Goal: Task Accomplishment & Management: Complete application form

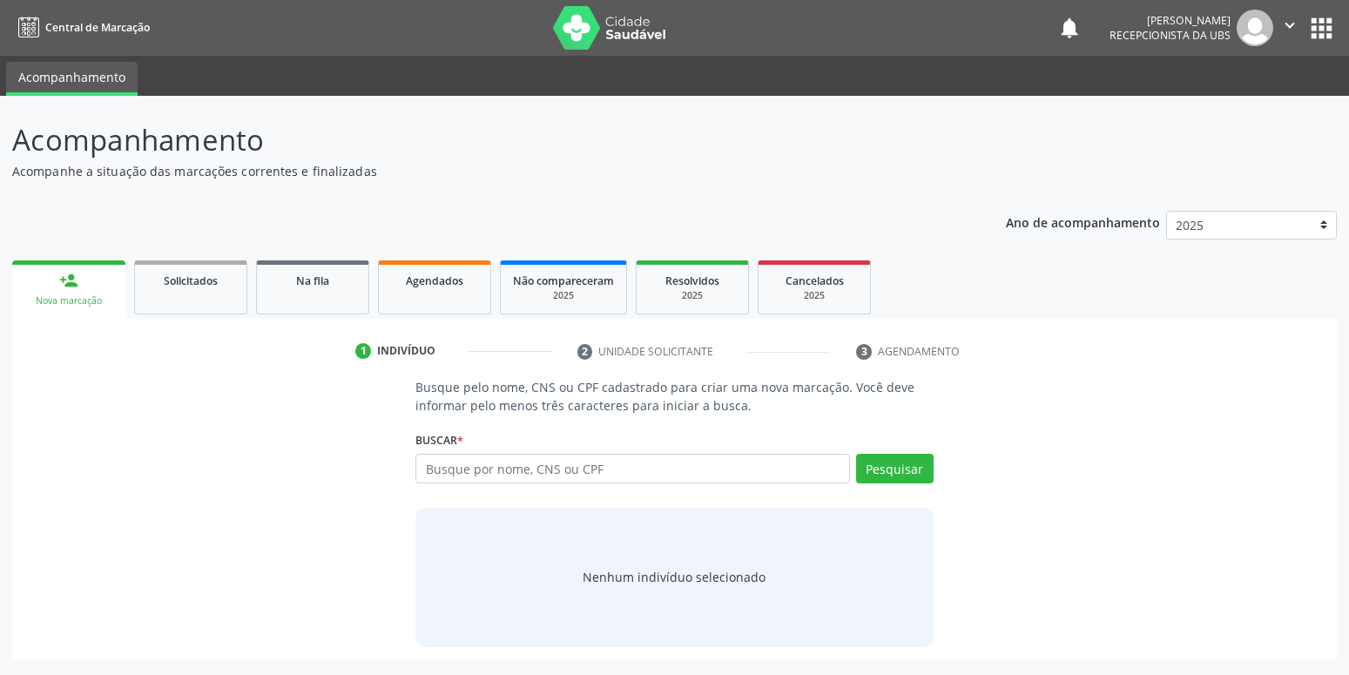
click at [442, 470] on input "text" at bounding box center [632, 469] width 434 height 30
type input "700005152946208"
click at [891, 469] on button "Pesquisar" at bounding box center [895, 469] width 78 height 30
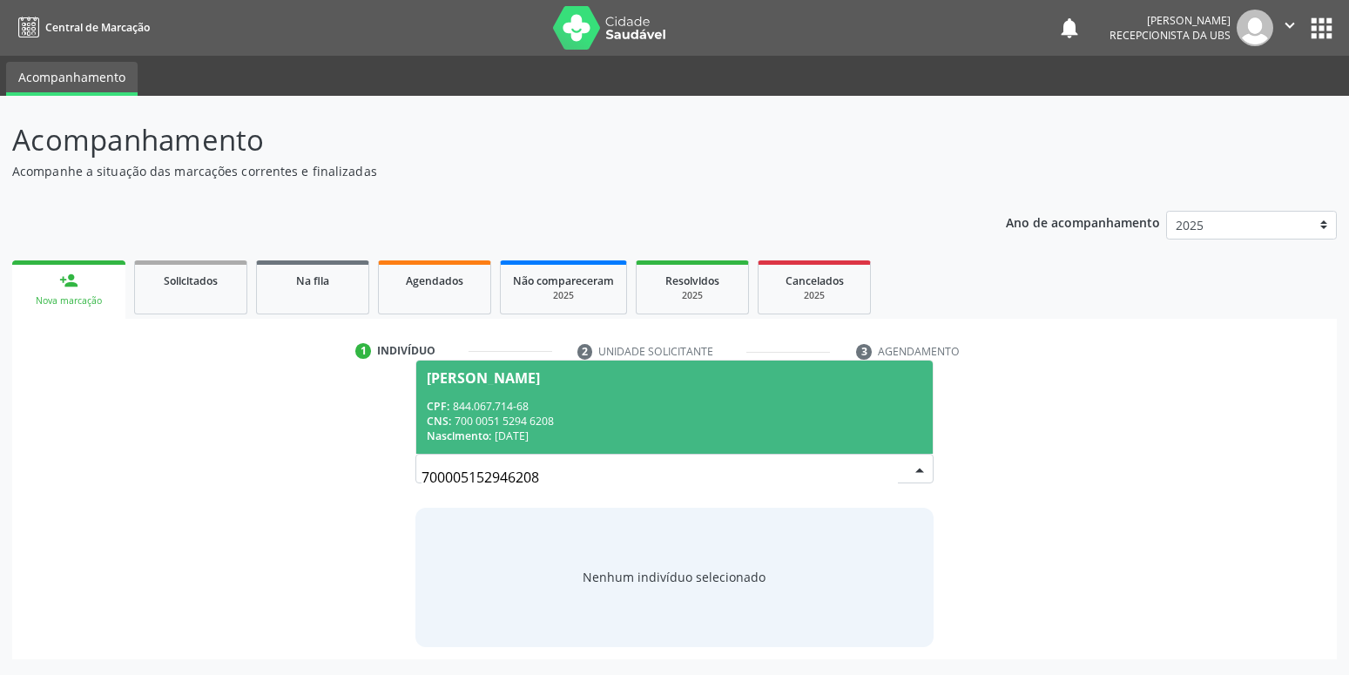
click at [459, 395] on span "Antonia Gracilene da Rocha CPF: 844.067.714-68 CNS: 700 0051 5294 6208 Nascimen…" at bounding box center [674, 407] width 516 height 93
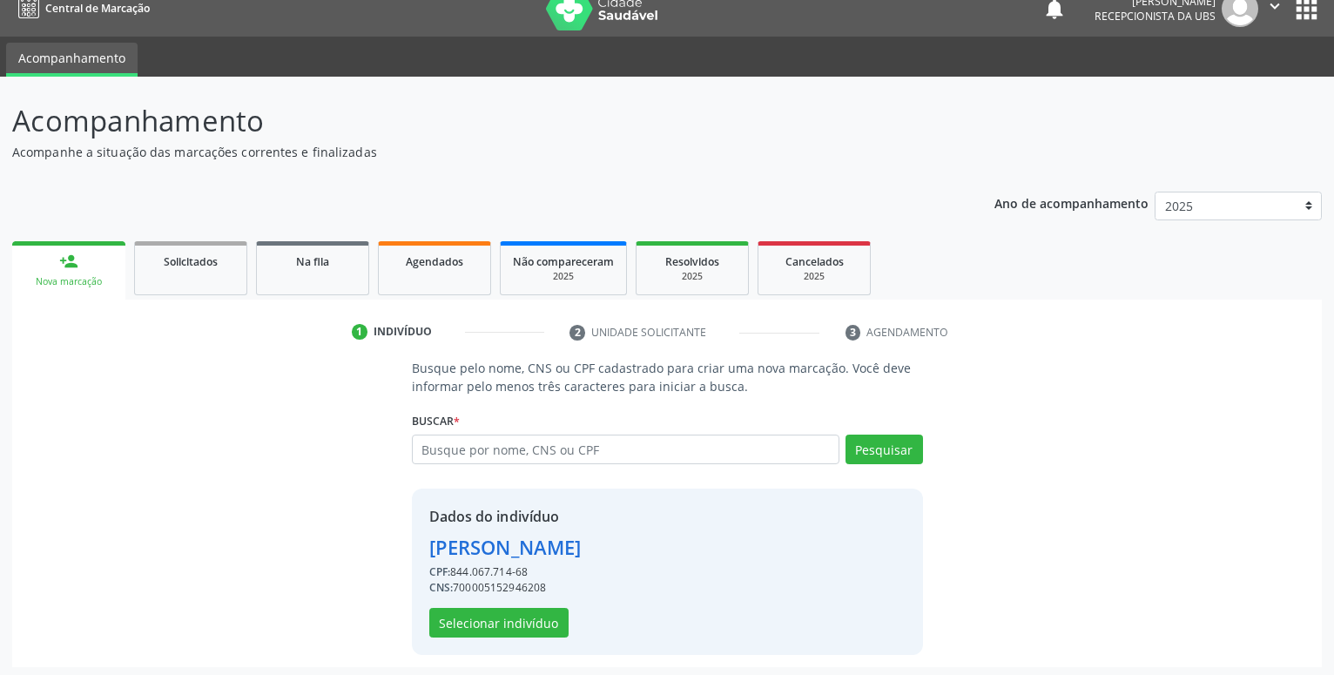
scroll to position [24, 0]
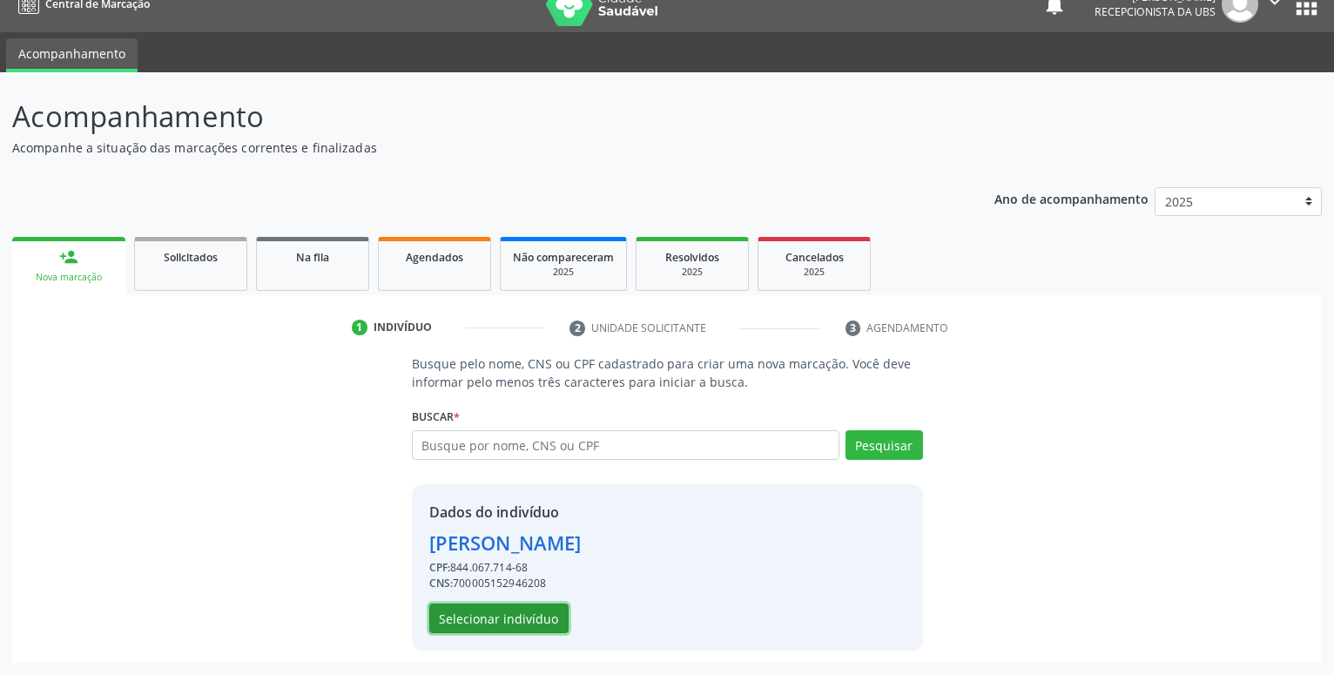
click at [543, 620] on button "Selecionar indivíduo" at bounding box center [498, 619] width 139 height 30
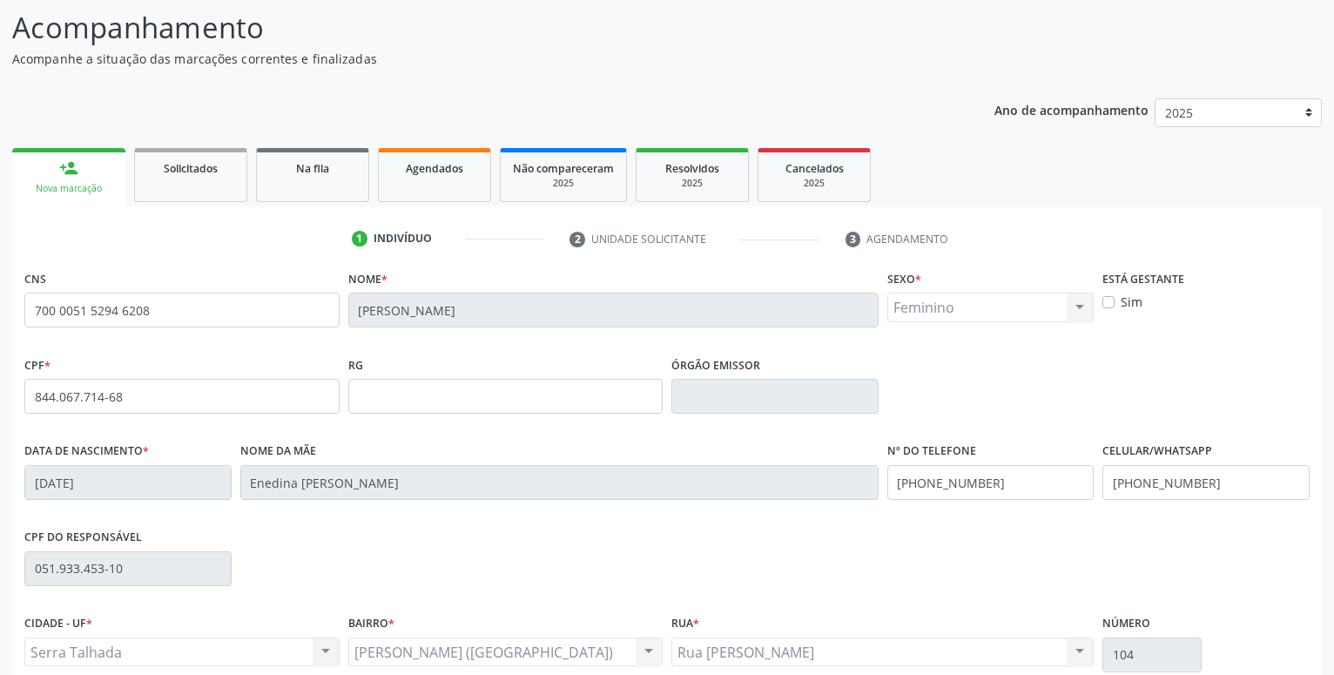
scroll to position [201, 0]
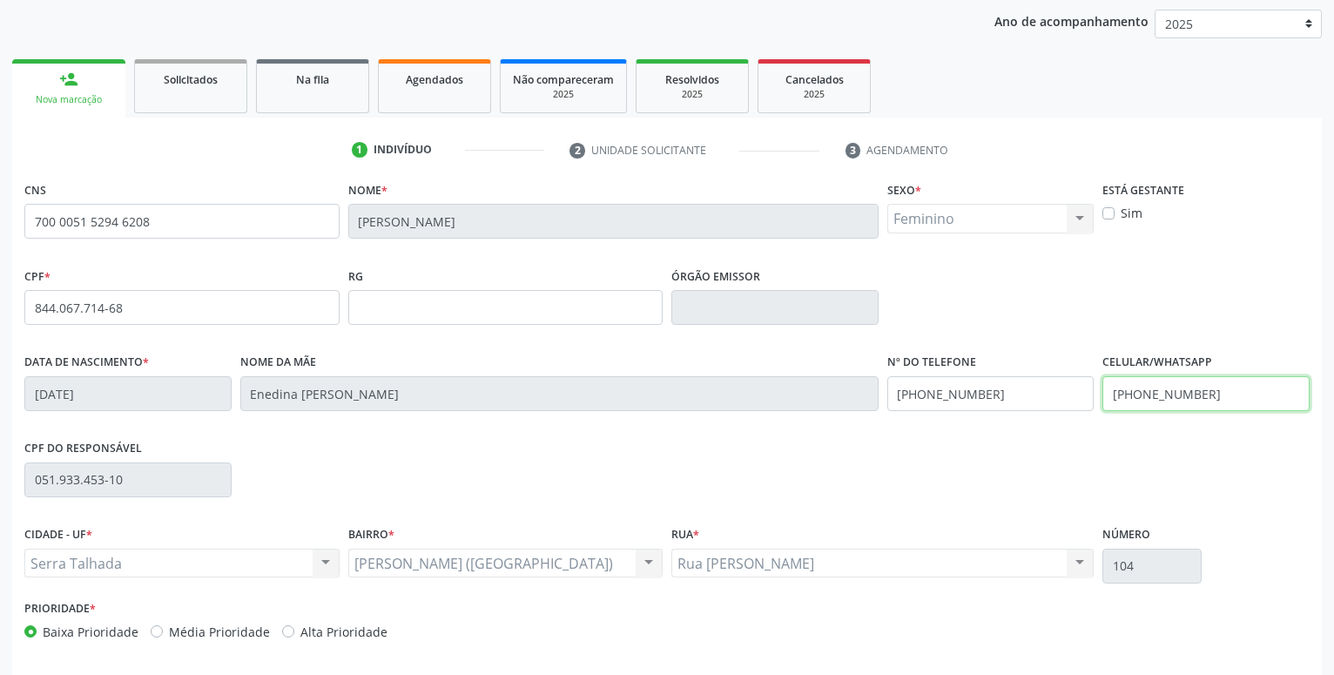
drag, startPoint x: 1215, startPoint y: 393, endPoint x: 817, endPoint y: 454, distance: 402.6
click at [1103, 411] on input "[PHONE_NUMBER]" at bounding box center [1206, 393] width 207 height 35
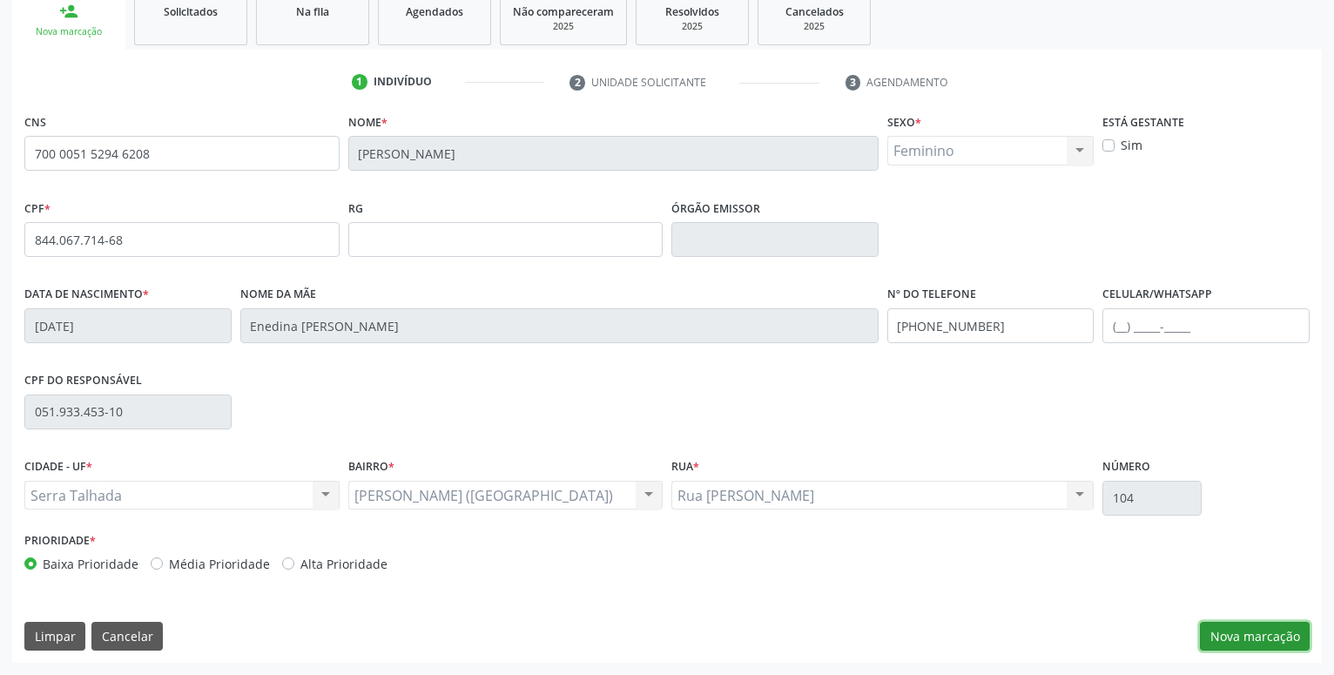
click at [1259, 642] on button "Nova marcação" at bounding box center [1255, 637] width 110 height 30
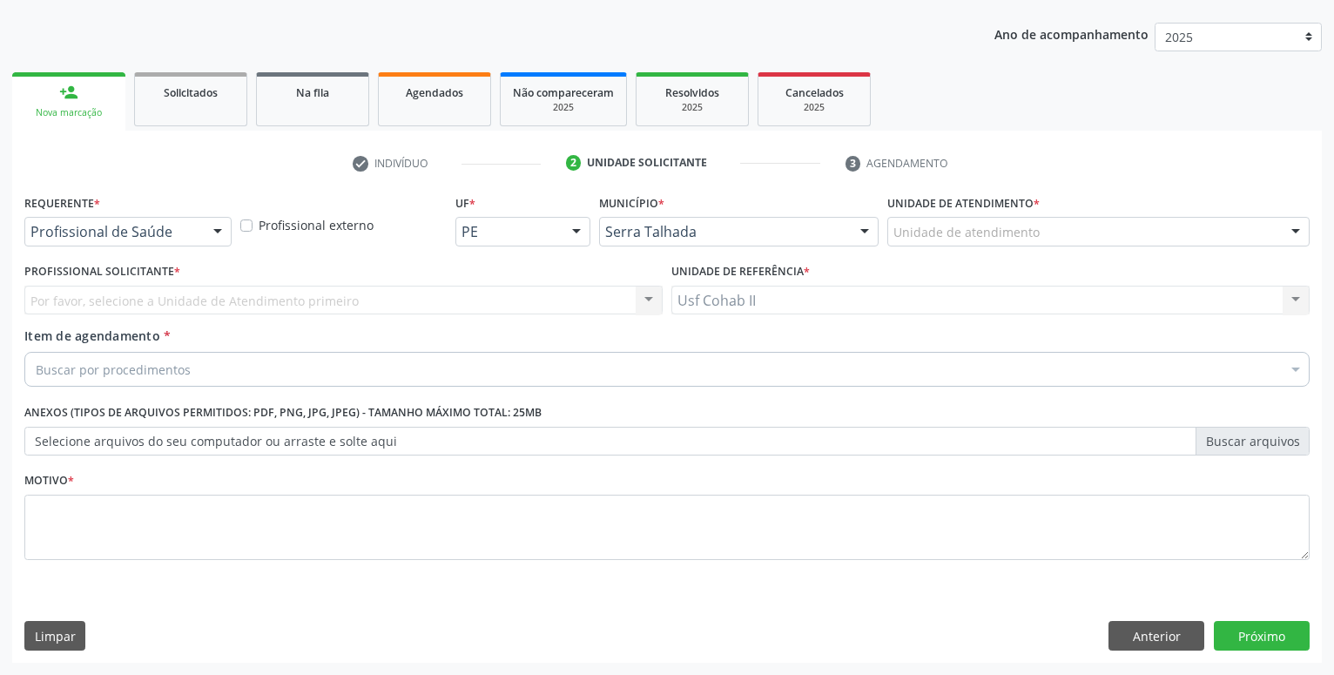
click at [173, 241] on div "Profissional de Saúde" at bounding box center [127, 232] width 207 height 30
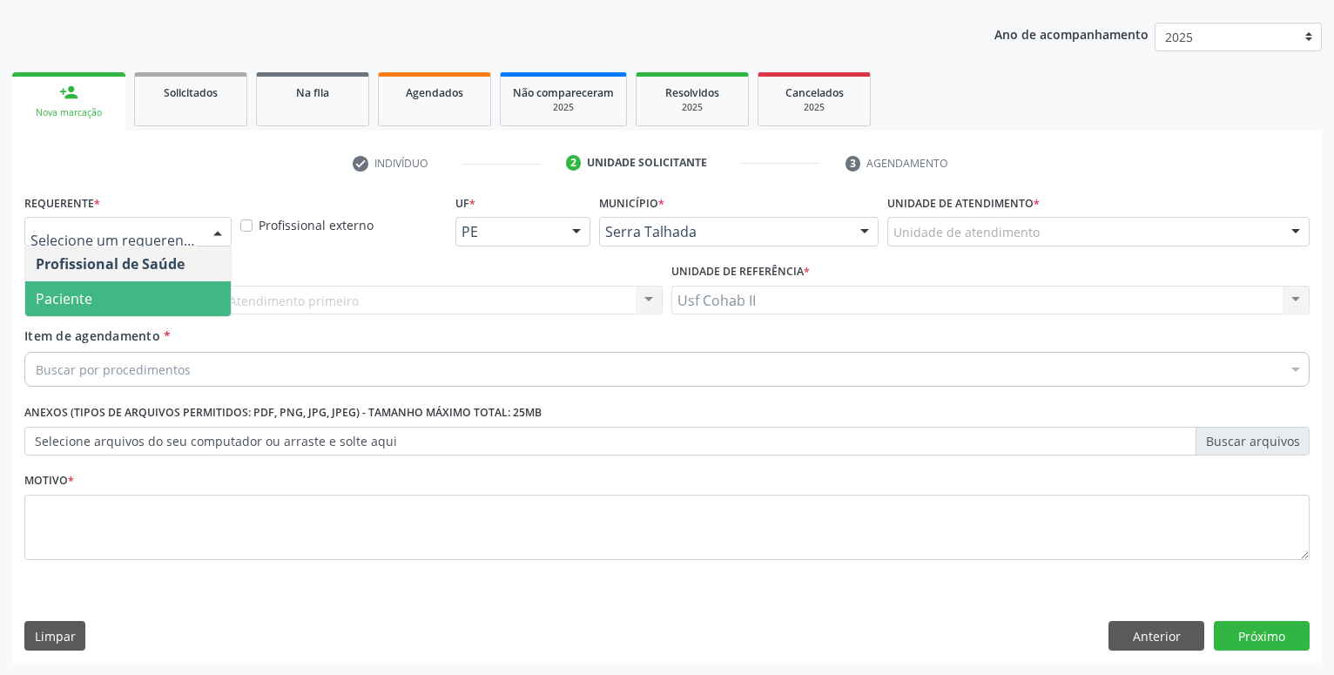
click at [128, 308] on span "Paciente" at bounding box center [128, 298] width 206 height 35
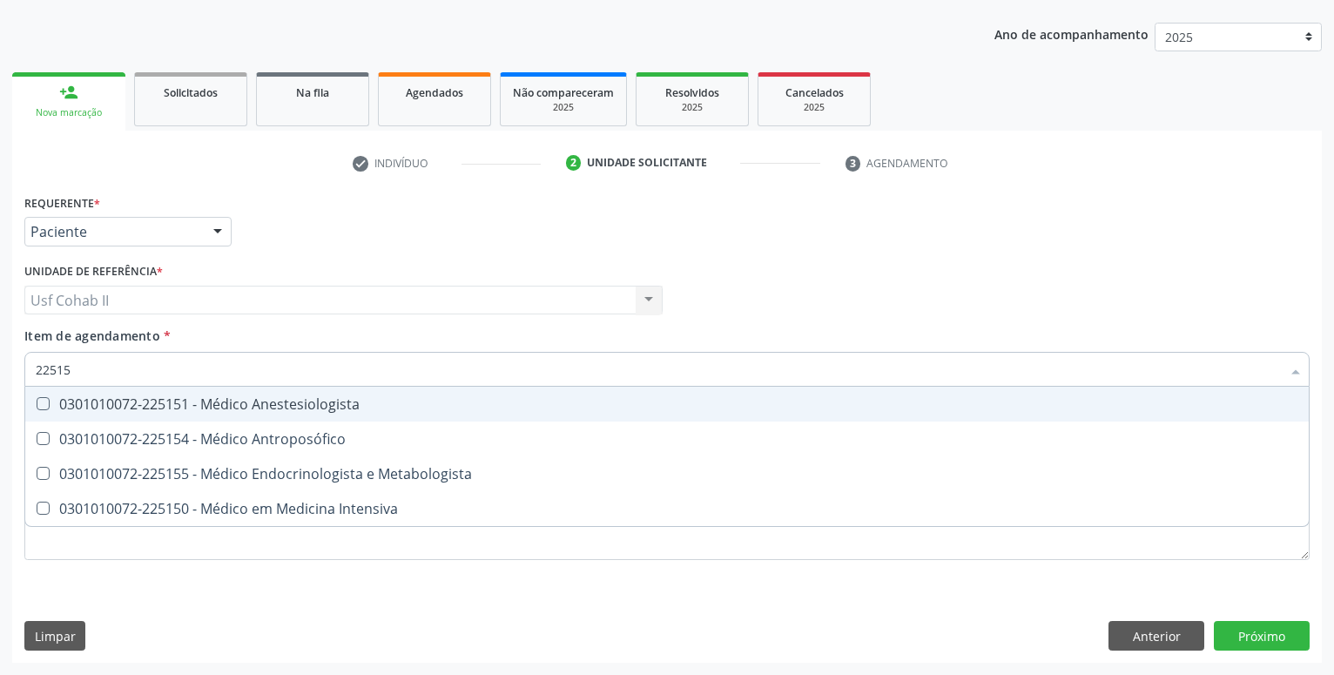
type input "225155"
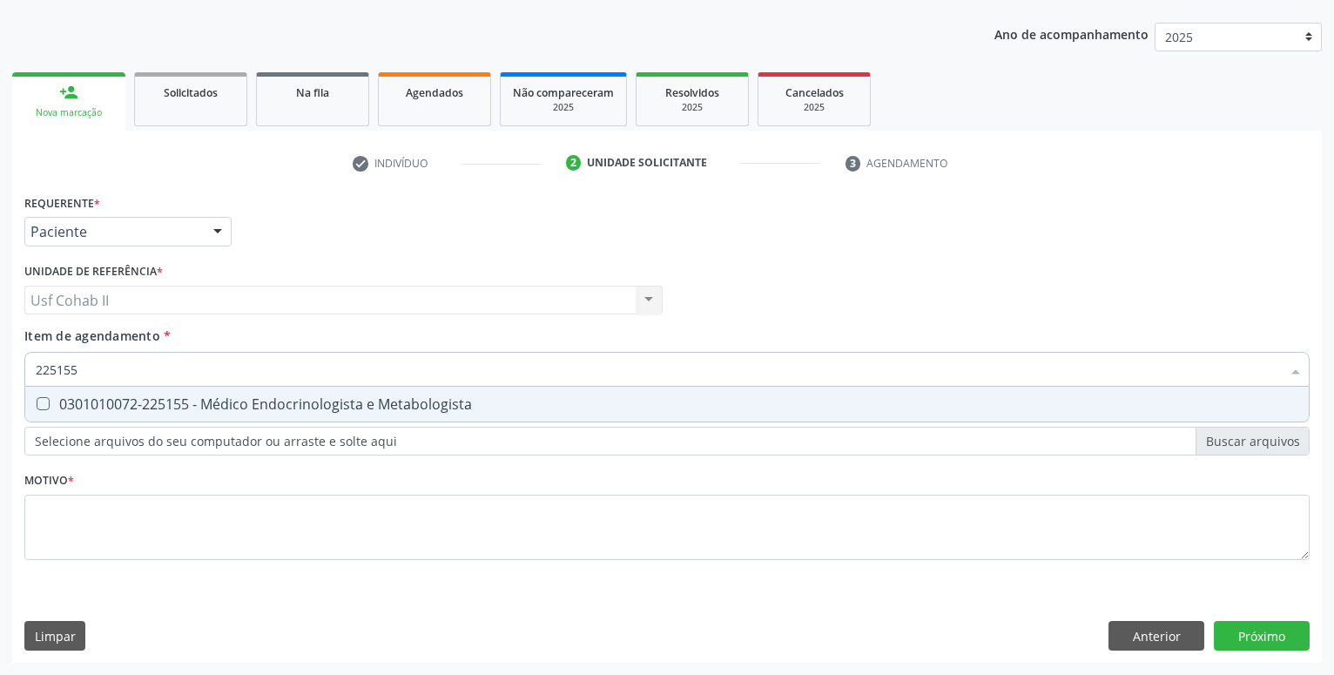
click at [139, 398] on div "0301010072-225155 - Médico Endocrinologista e Metabologista" at bounding box center [667, 404] width 1263 height 14
checkbox Metabologista "true"
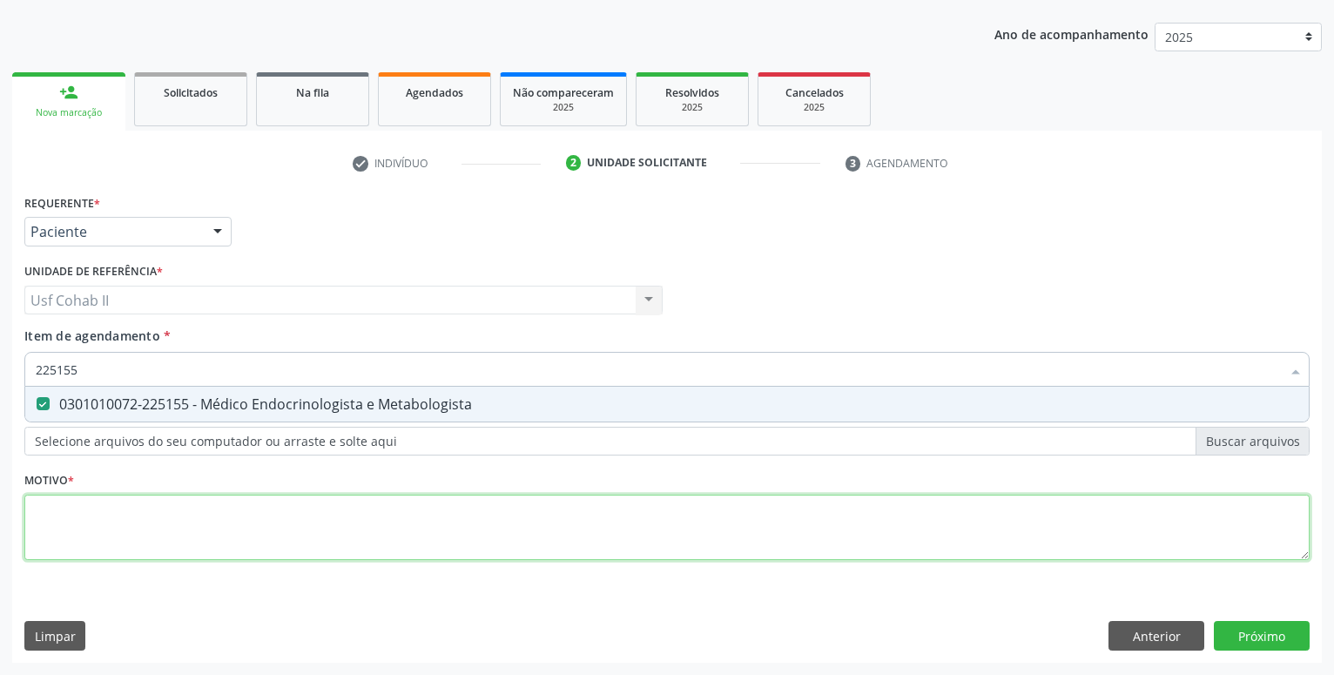
click at [99, 532] on textarea at bounding box center [666, 528] width 1285 height 66
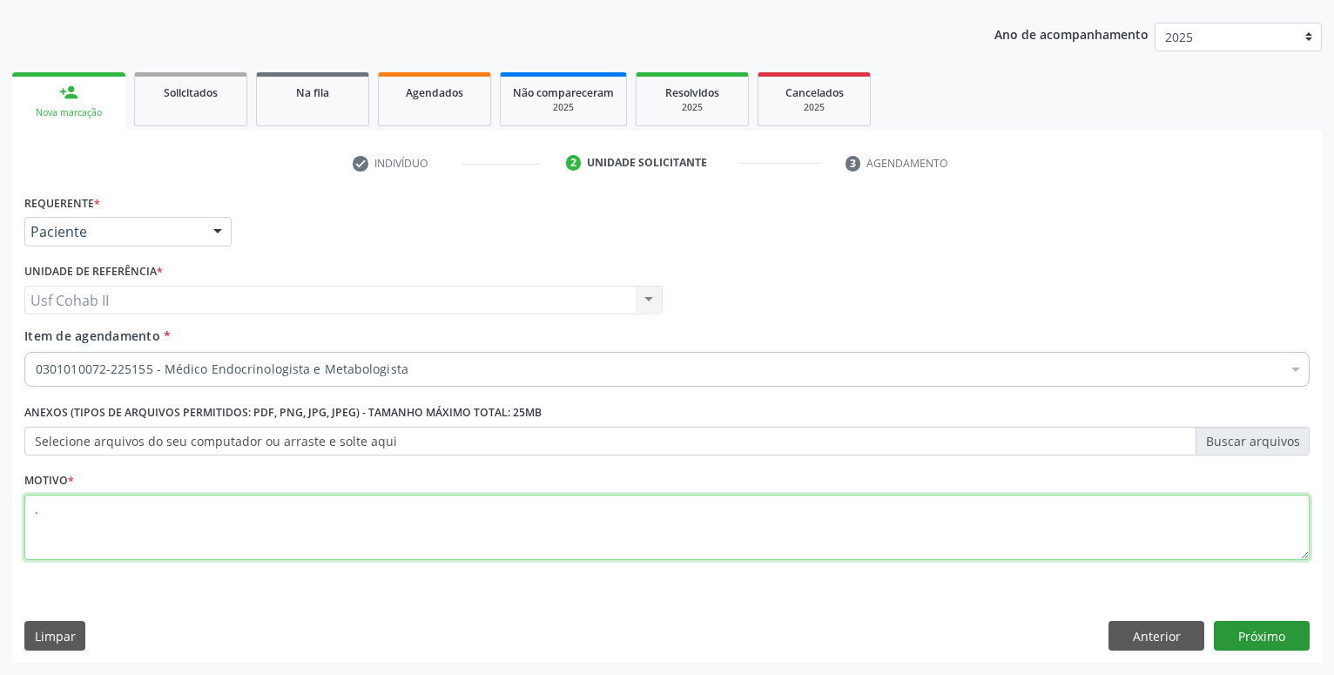
type textarea "."
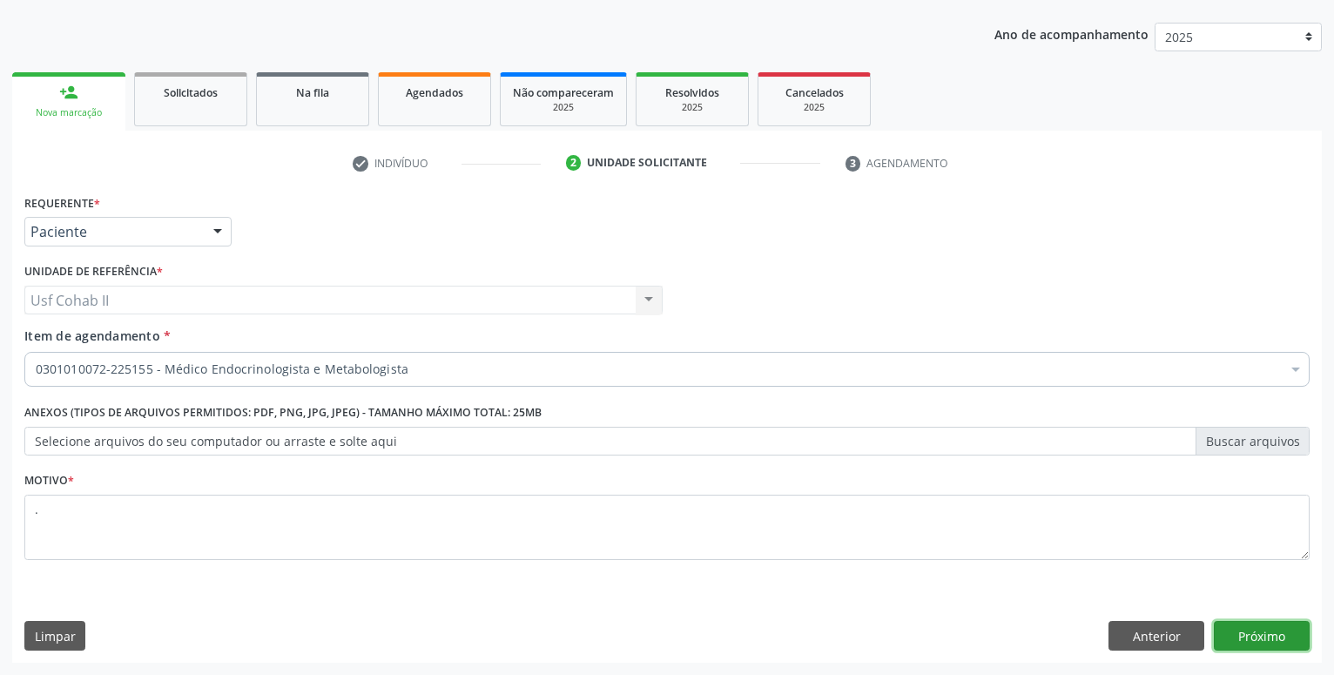
click at [1301, 634] on button "Próximo" at bounding box center [1262, 636] width 96 height 30
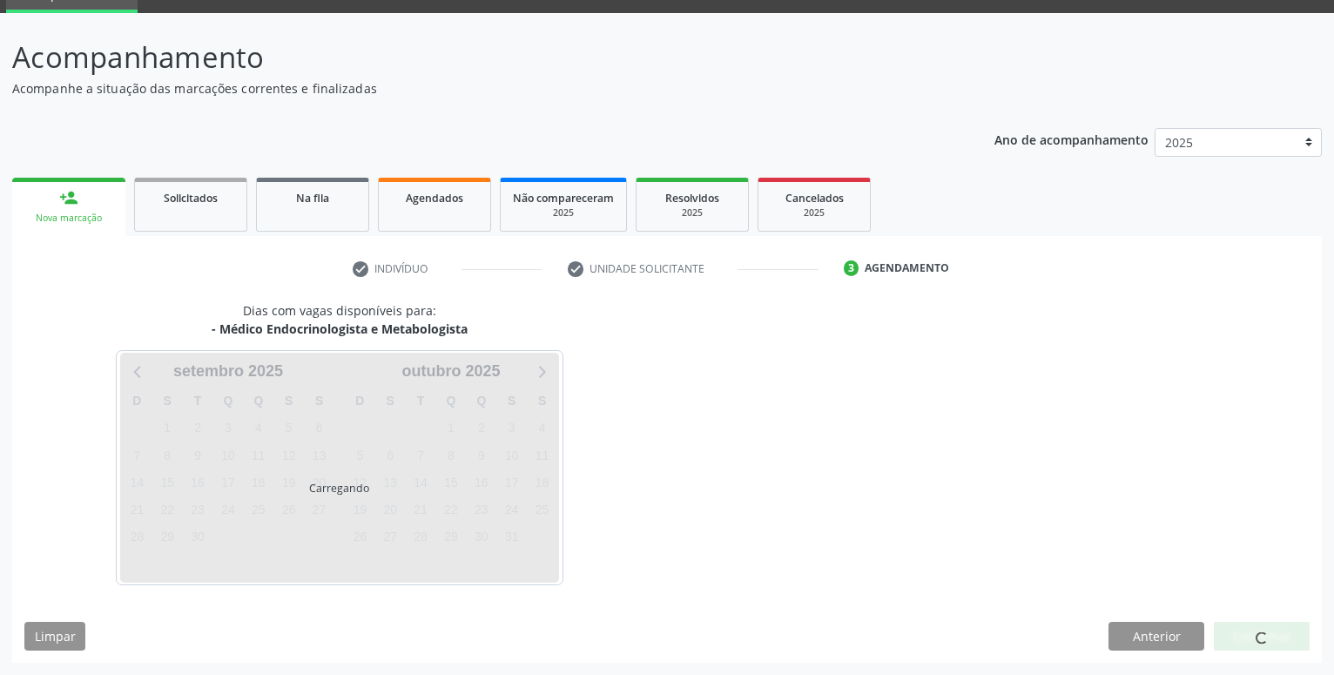
scroll to position [83, 0]
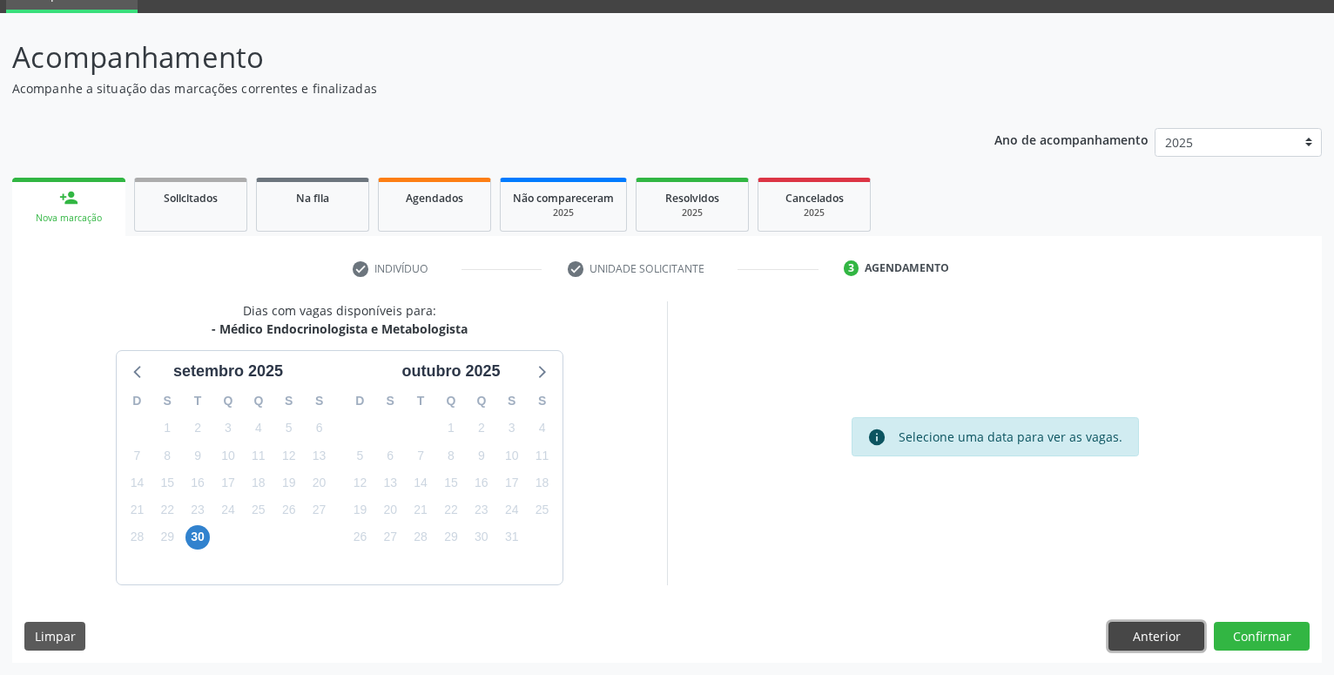
click at [1138, 634] on button "Anterior" at bounding box center [1157, 637] width 96 height 30
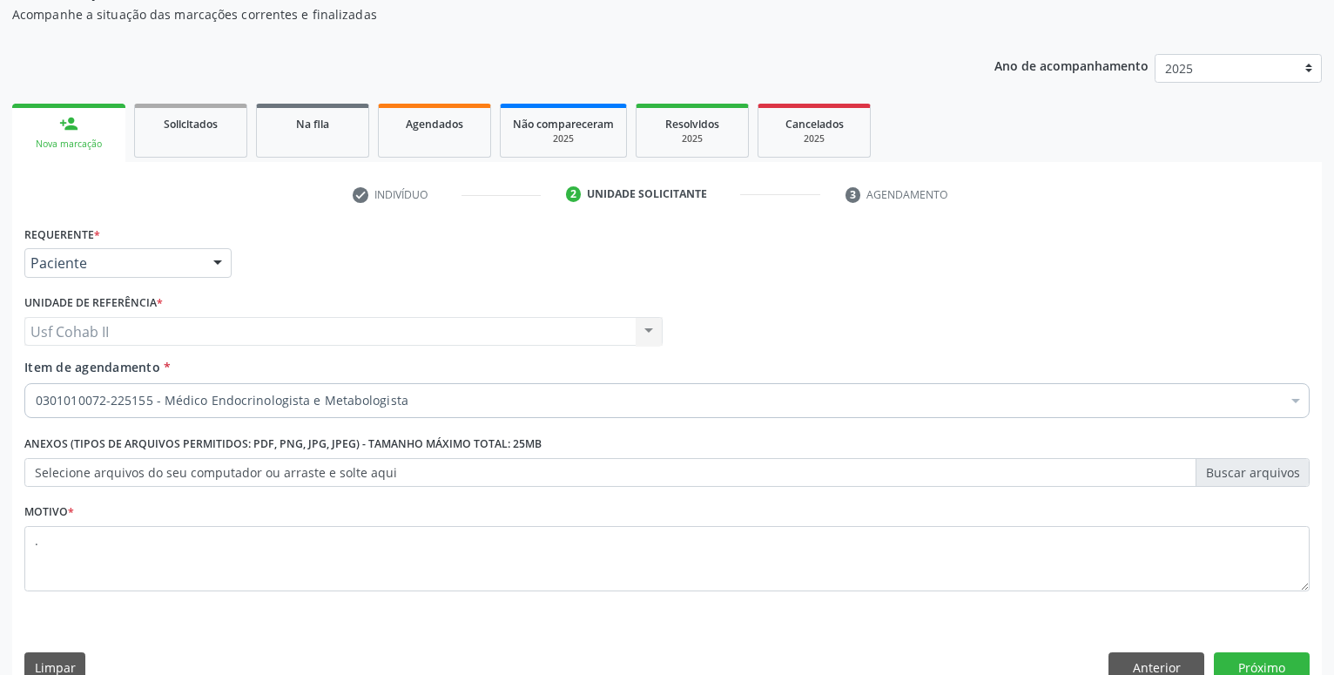
scroll to position [188, 0]
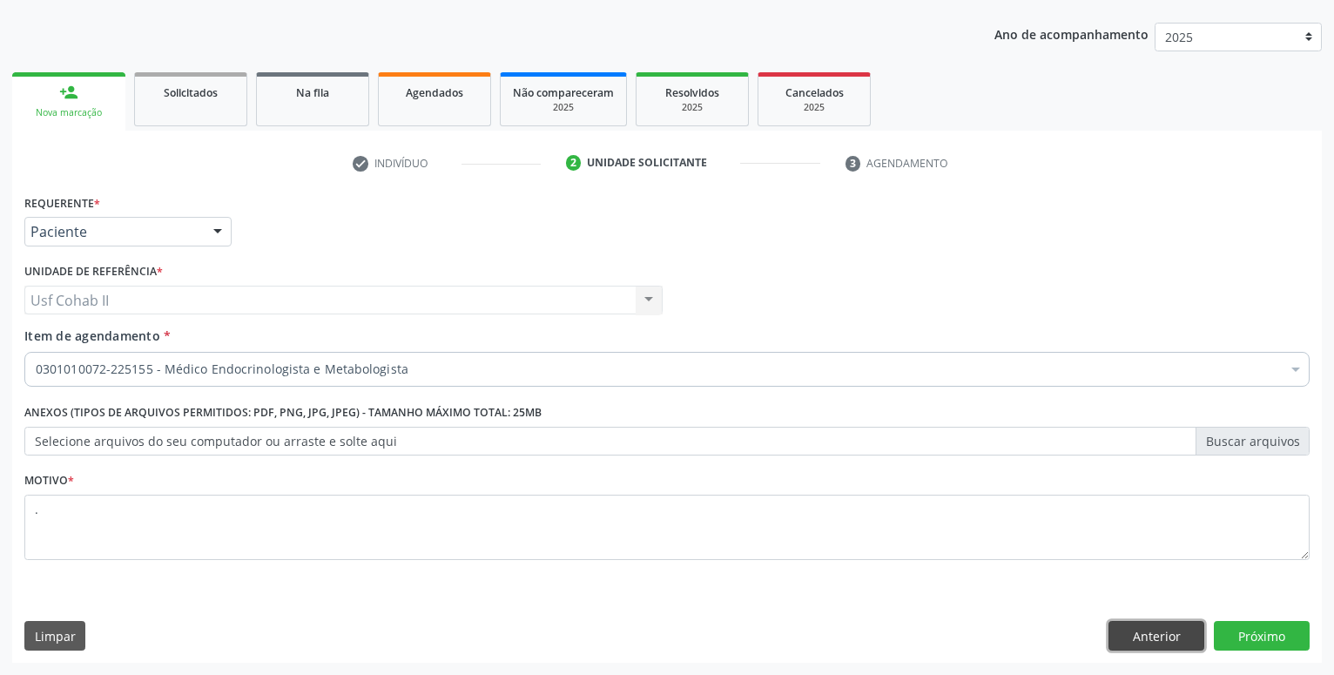
click at [1168, 642] on button "Anterior" at bounding box center [1157, 636] width 96 height 30
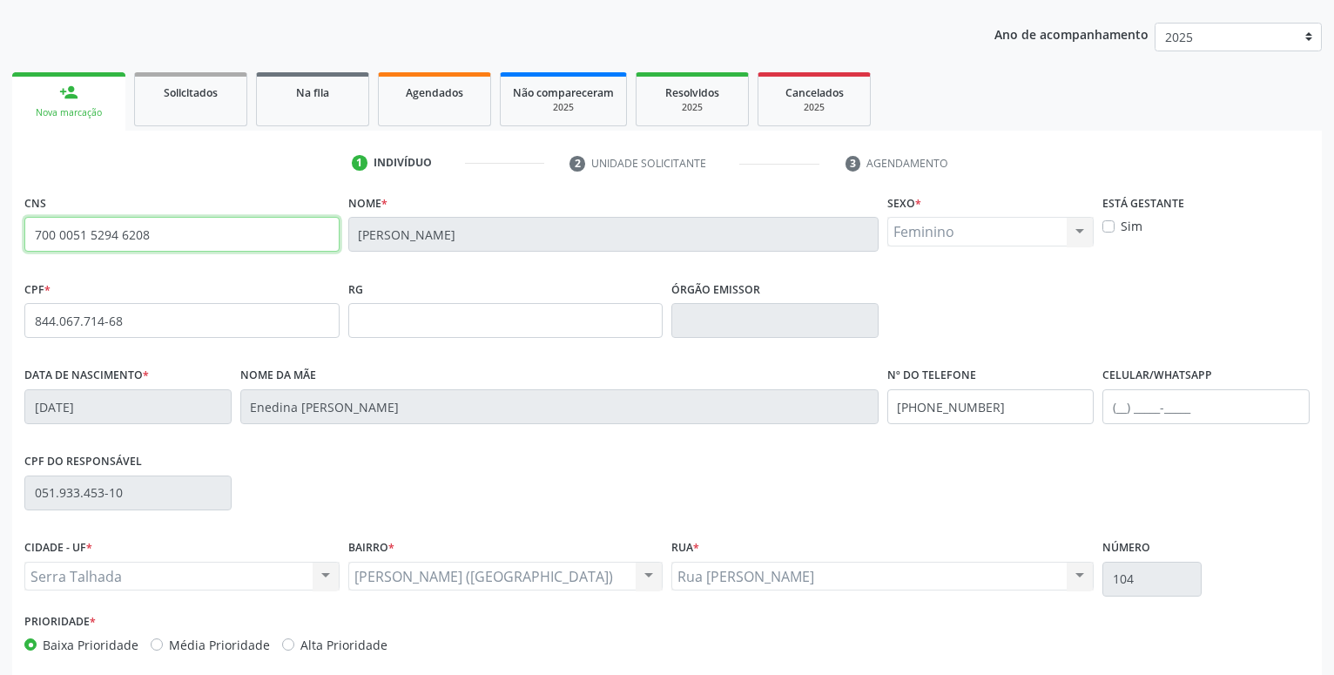
drag, startPoint x: 166, startPoint y: 238, endPoint x: -44, endPoint y: 206, distance: 213.1
click at [24, 217] on input "700 0051 5294 6208" at bounding box center [181, 234] width 315 height 35
type input "701 0058 2595 5197"
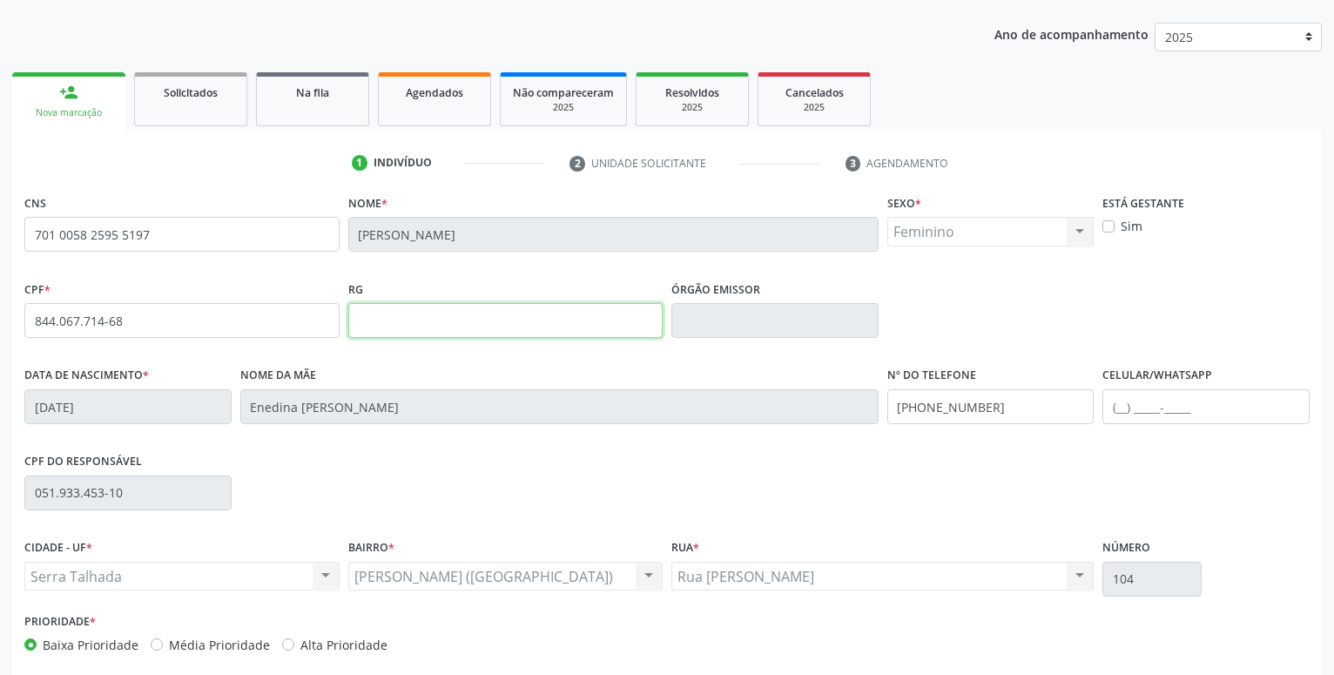
click at [428, 305] on input "text" at bounding box center [505, 320] width 315 height 35
click at [1027, 403] on input "(87) 99963-0279" at bounding box center [990, 406] width 207 height 35
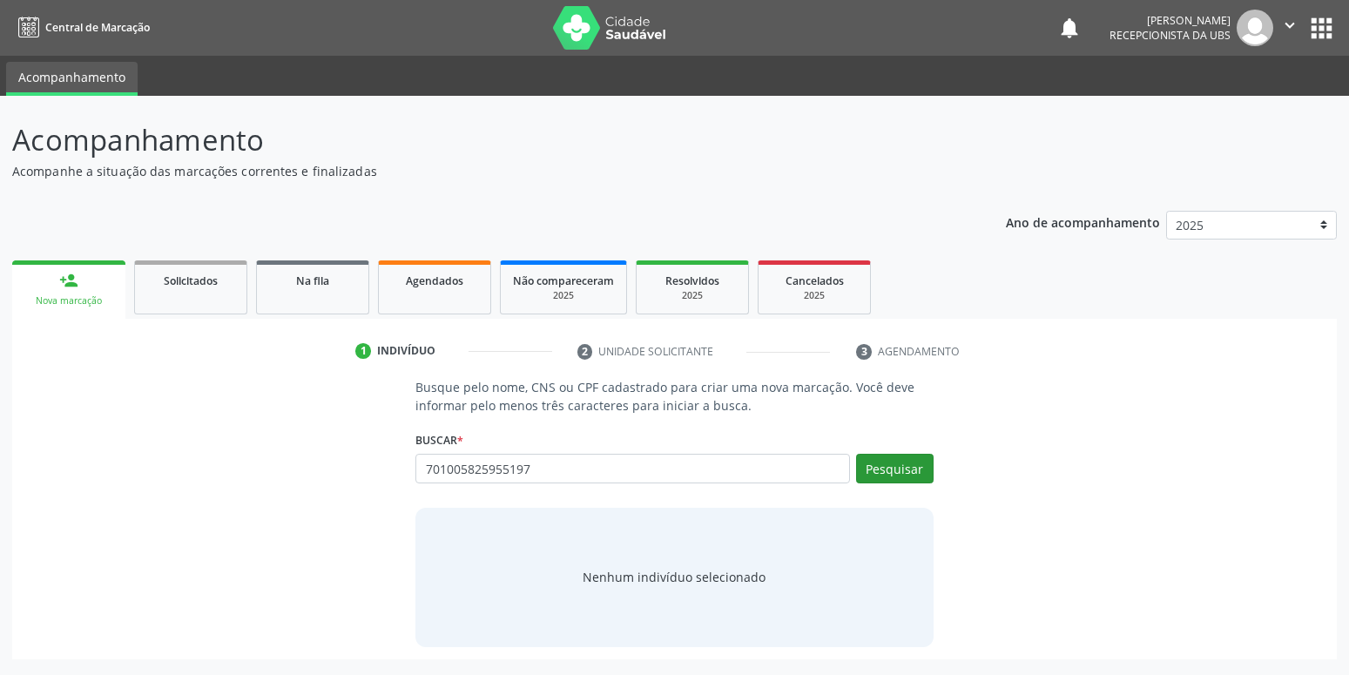
type input "701005825955197"
click at [914, 469] on button "Pesquisar" at bounding box center [895, 469] width 78 height 30
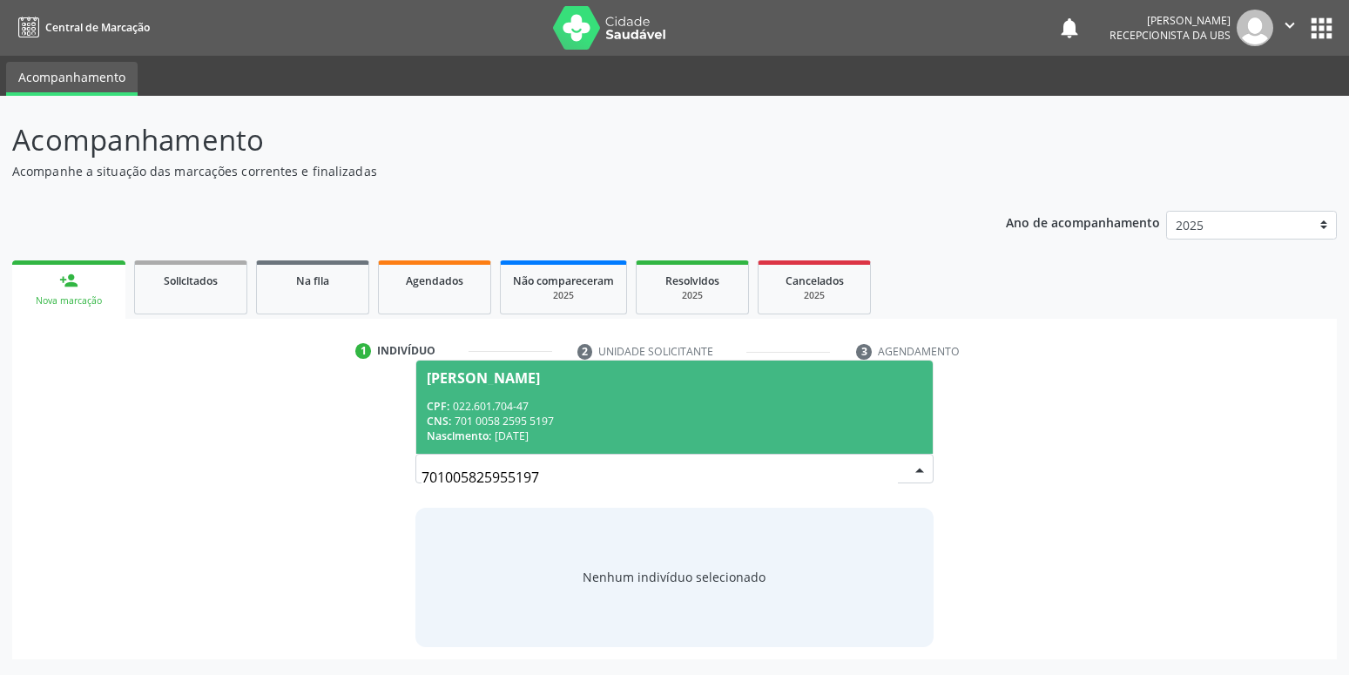
click at [578, 428] on div "CNS: 701 0058 2595 5197" at bounding box center [674, 421] width 495 height 15
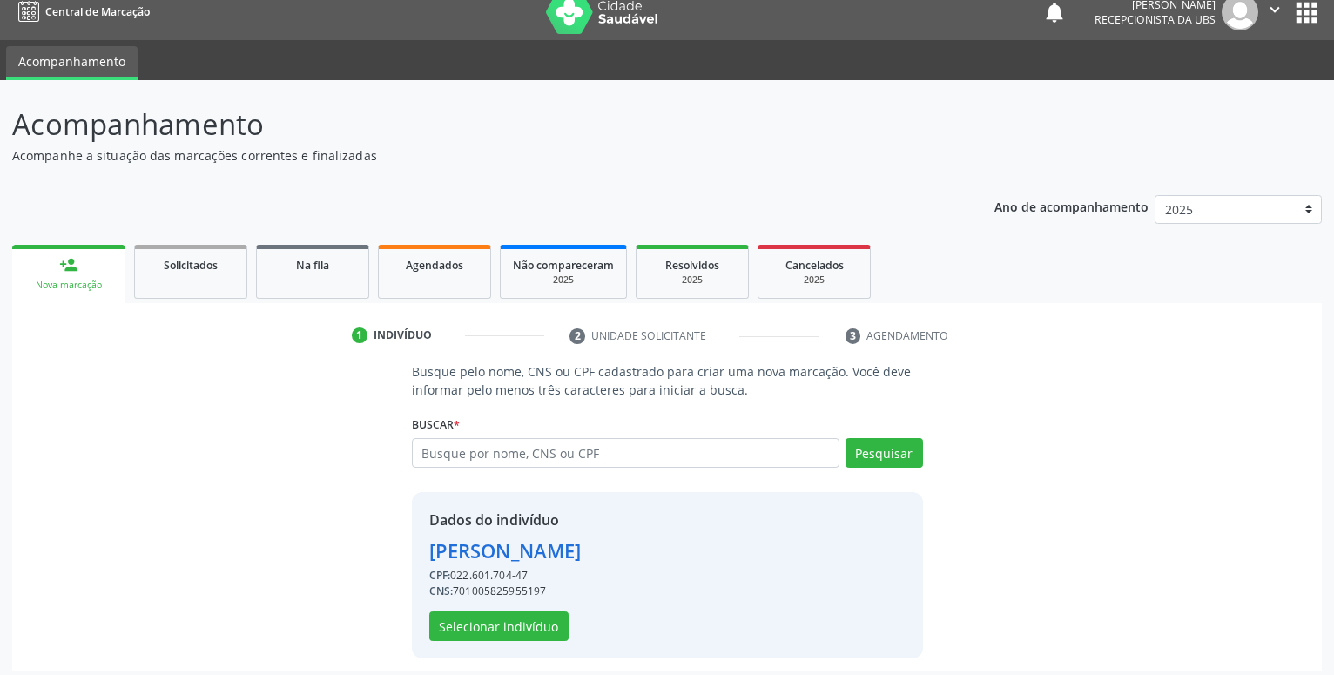
scroll to position [24, 0]
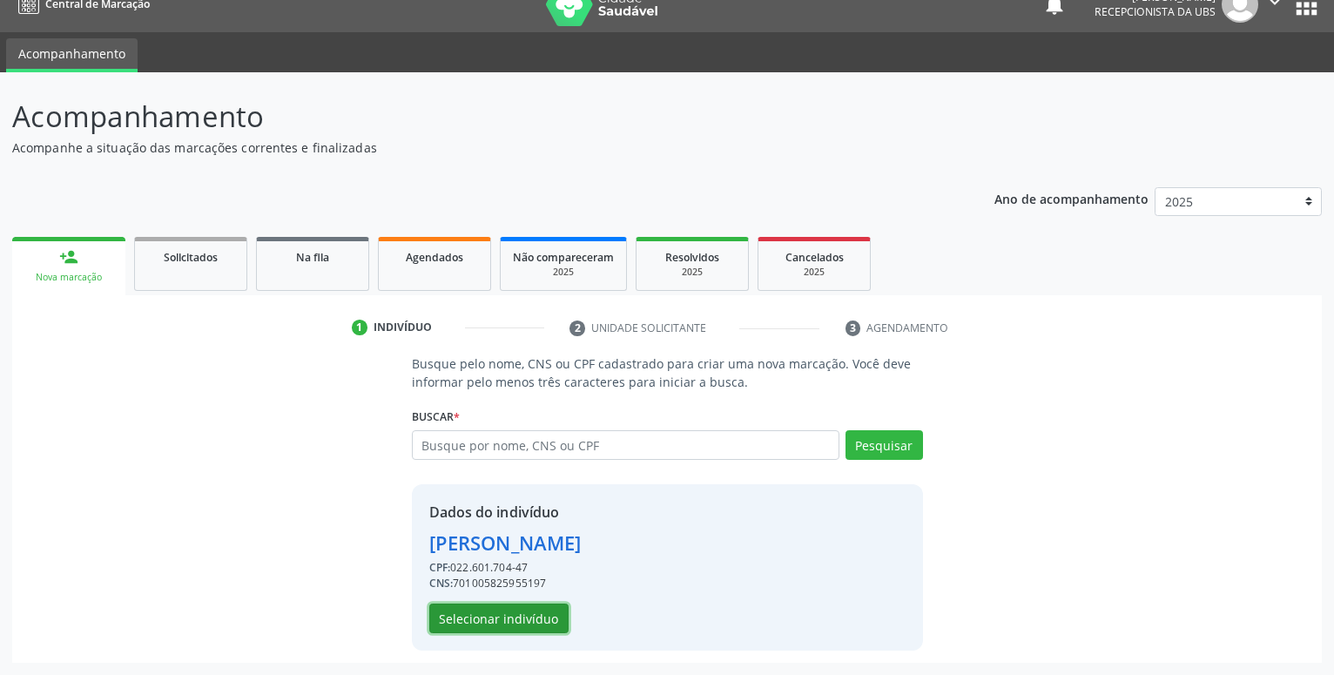
click at [505, 618] on button "Selecionar indivíduo" at bounding box center [498, 619] width 139 height 30
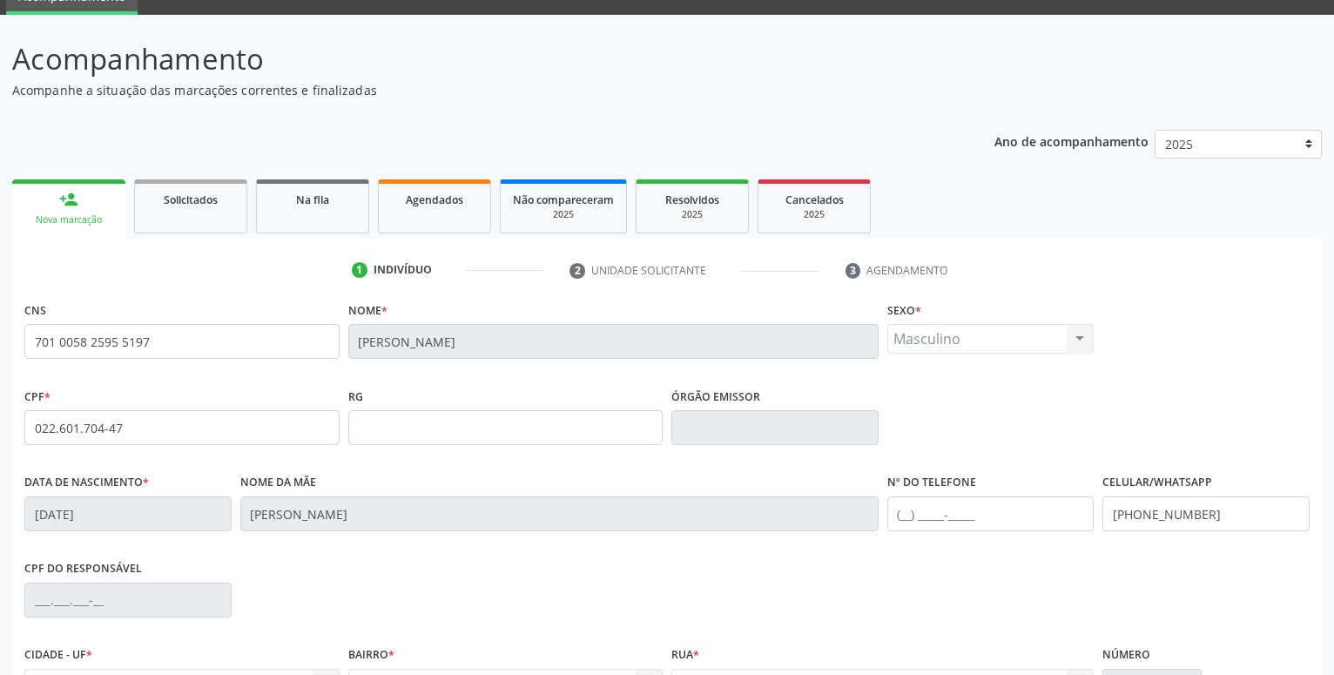
scroll to position [112, 0]
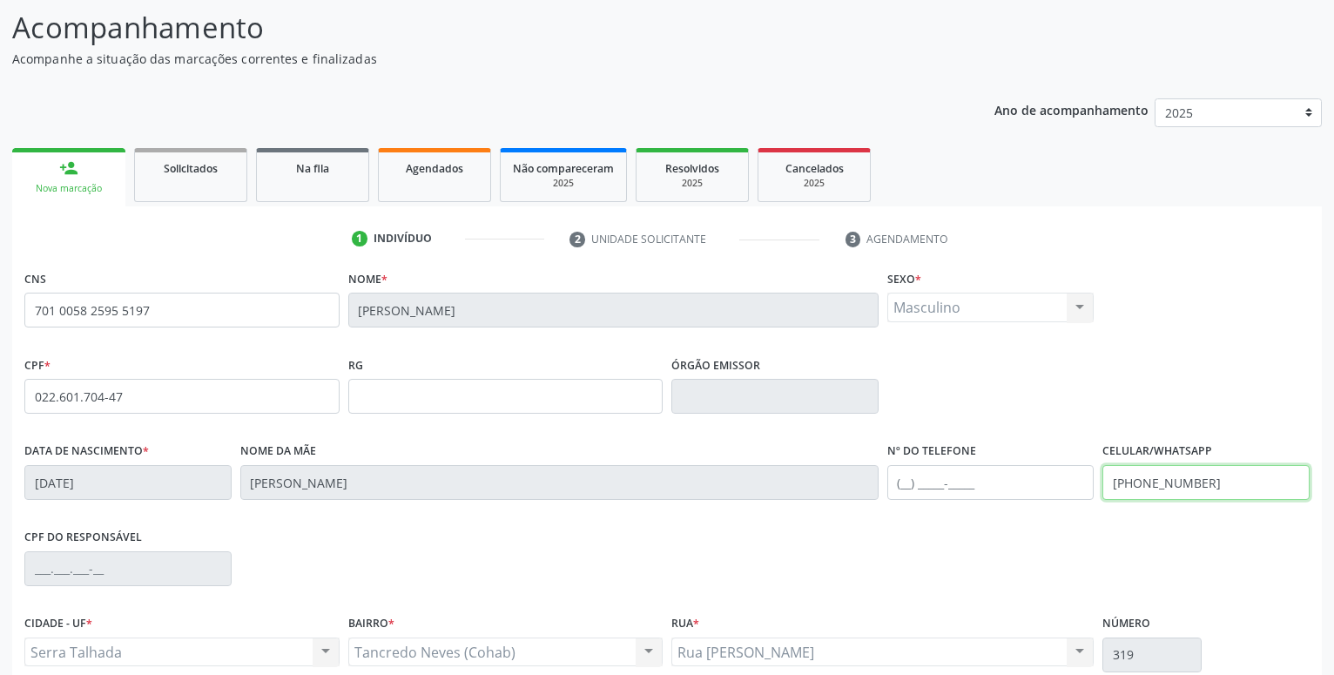
drag, startPoint x: 1209, startPoint y: 474, endPoint x: 1010, endPoint y: 487, distance: 199.0
click at [1103, 487] on input "(87) 99929-0637" at bounding box center [1206, 482] width 207 height 35
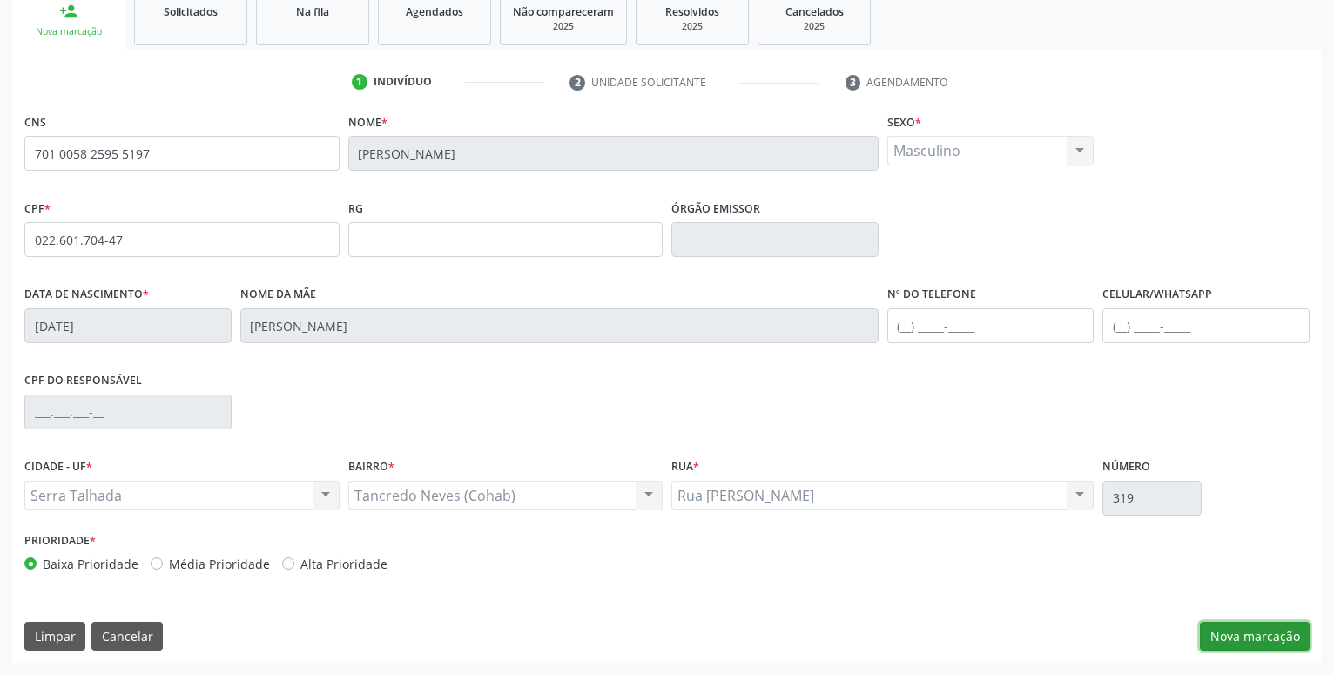
click at [1268, 640] on button "Nova marcação" at bounding box center [1255, 637] width 110 height 30
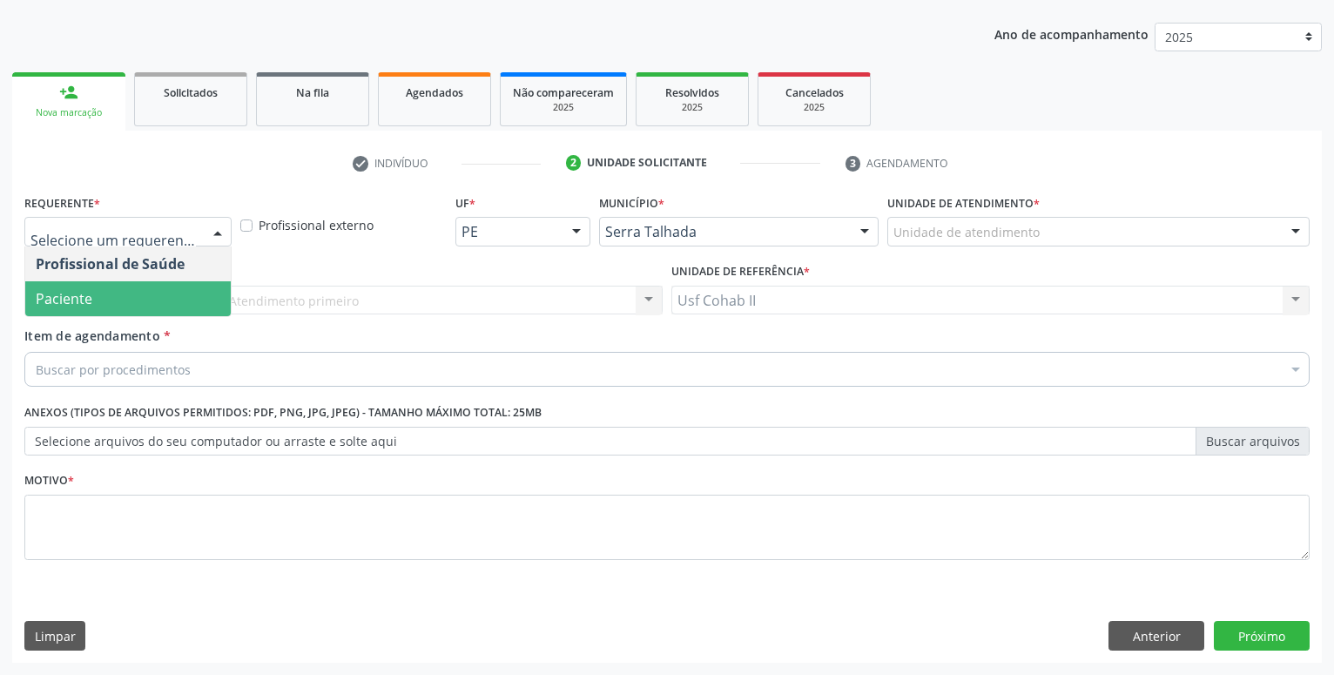
click at [122, 293] on span "Paciente" at bounding box center [128, 298] width 206 height 35
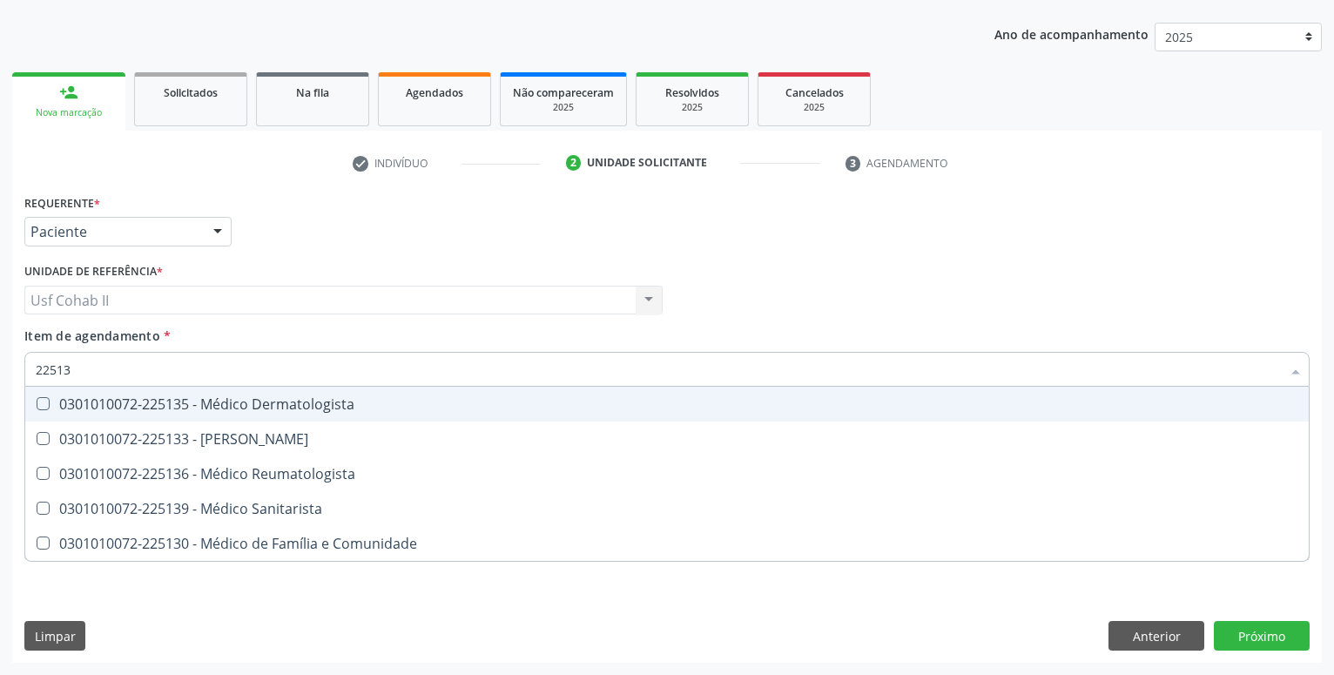
type input "225135"
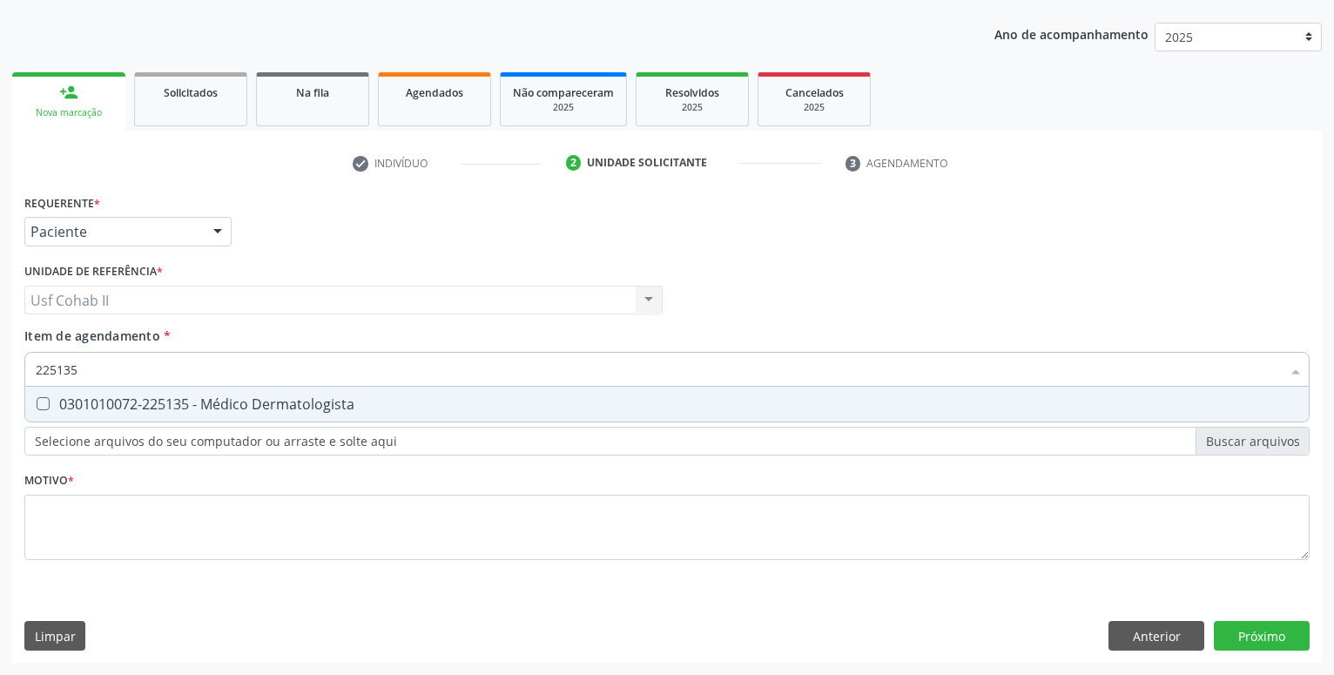
click at [260, 398] on div "0301010072-225135 - Médico Dermatologista" at bounding box center [667, 404] width 1263 height 14
checkbox Dermatologista "true"
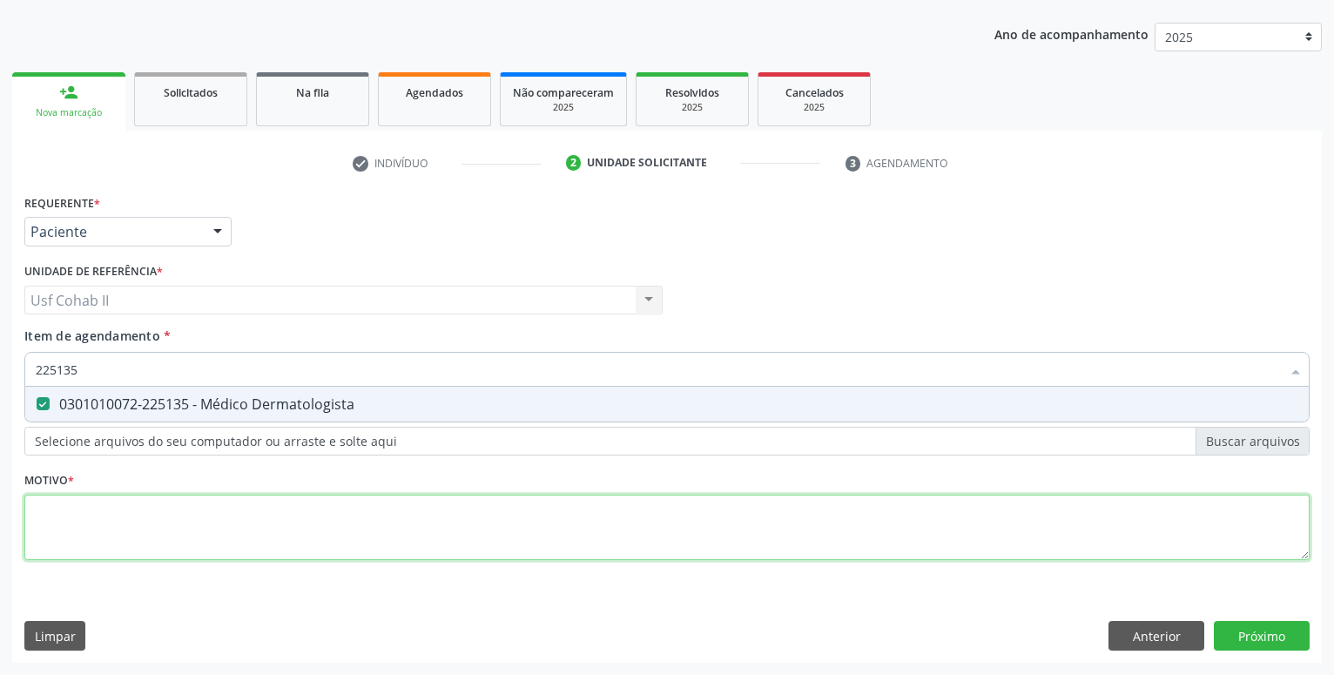
click at [196, 530] on textarea at bounding box center [666, 528] width 1285 height 66
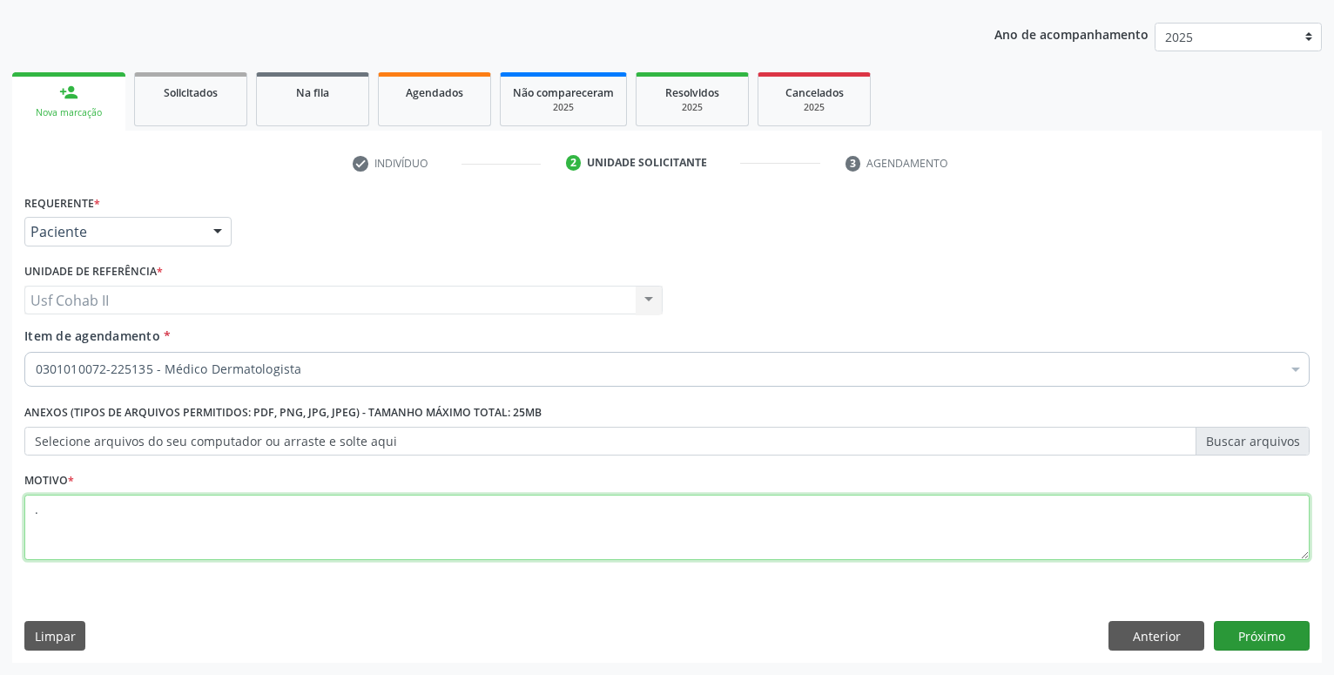
type textarea "."
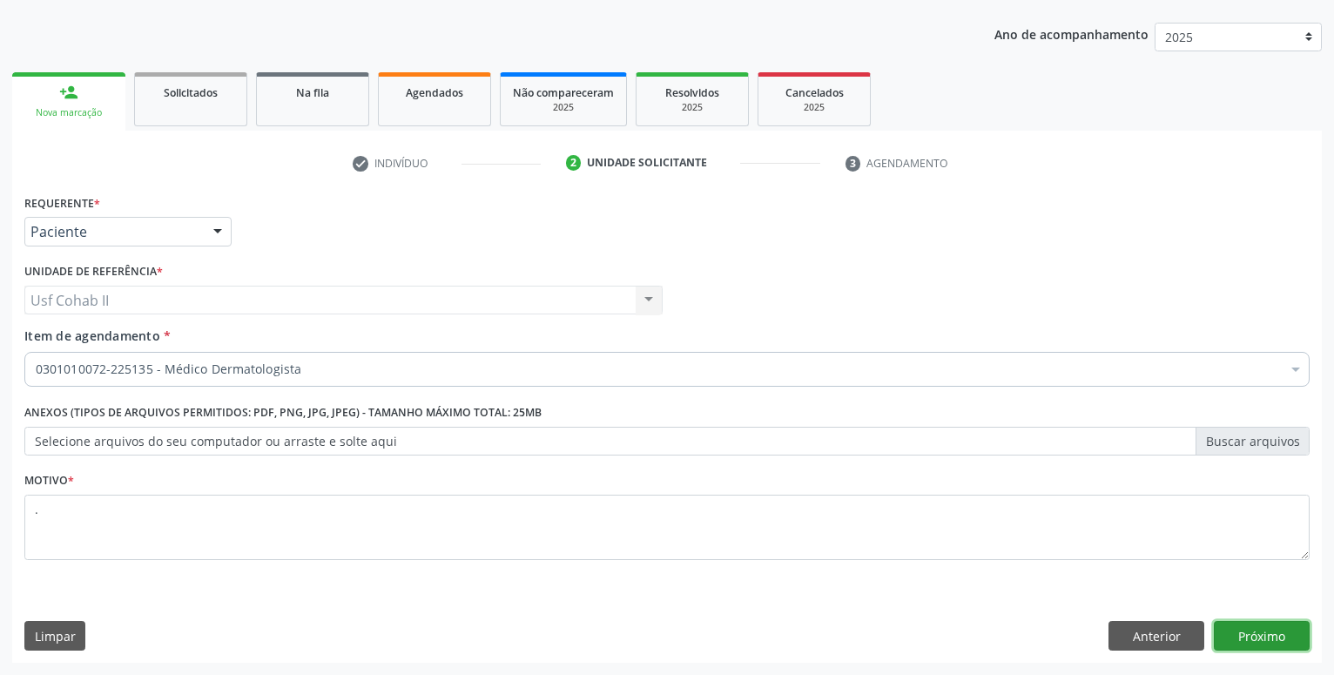
click at [1291, 648] on button "Próximo" at bounding box center [1262, 636] width 96 height 30
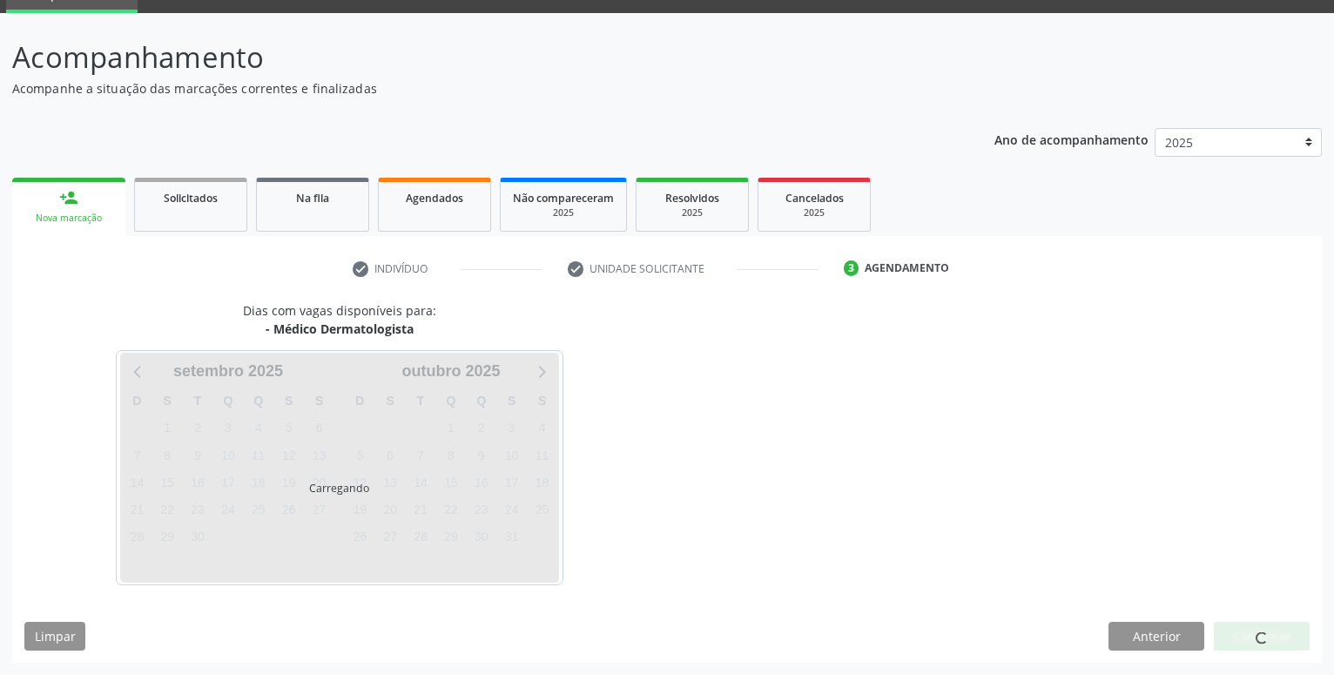
scroll to position [83, 0]
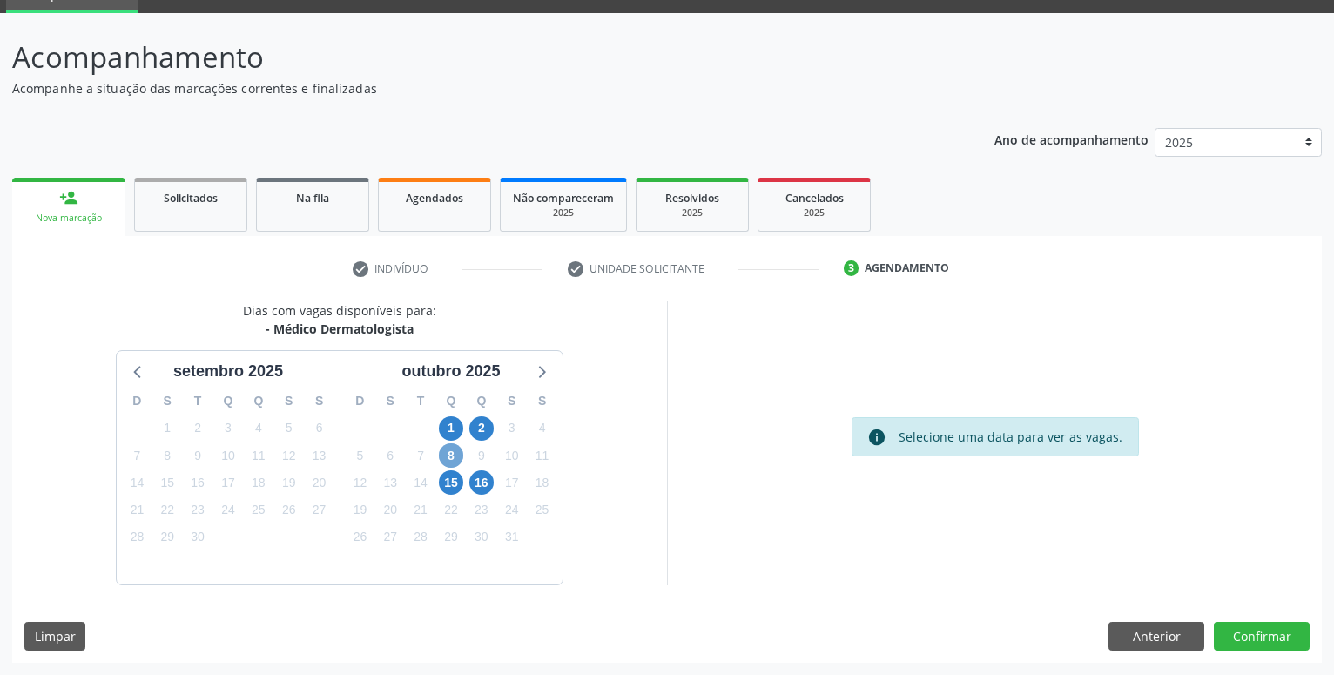
click at [455, 451] on span "8" at bounding box center [451, 455] width 24 height 24
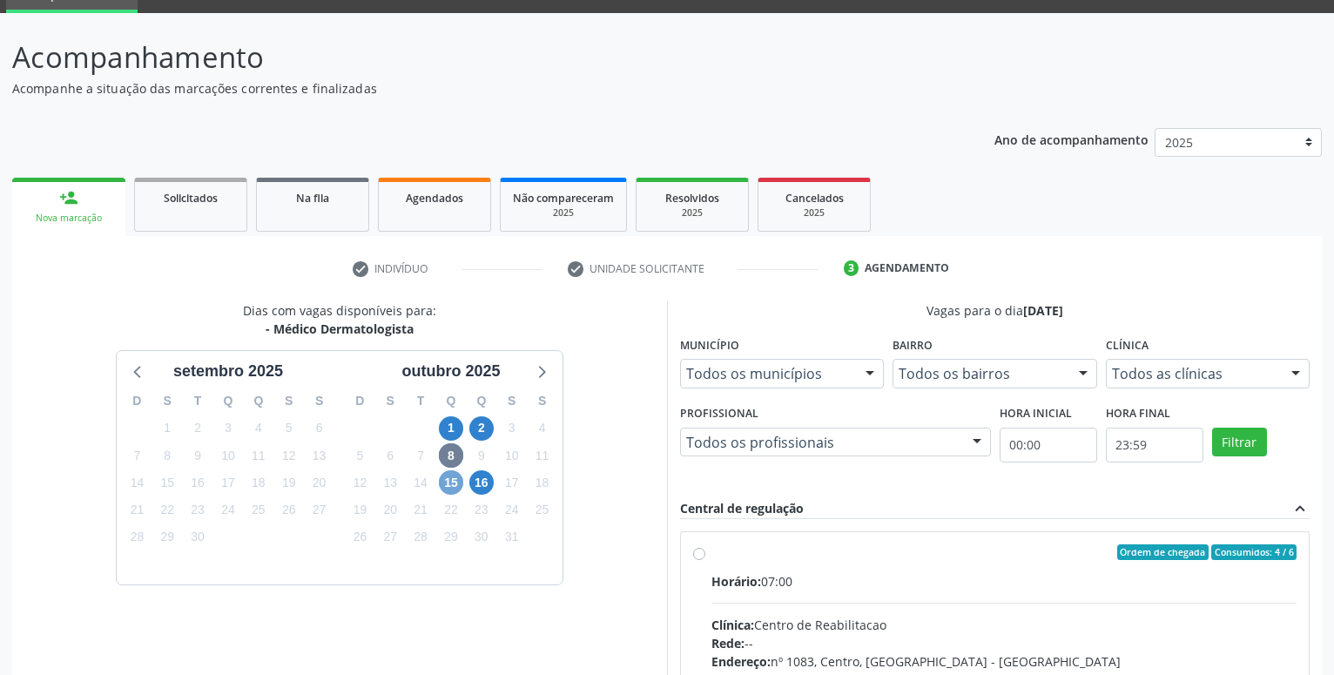
click at [449, 487] on span "15" at bounding box center [451, 482] width 24 height 24
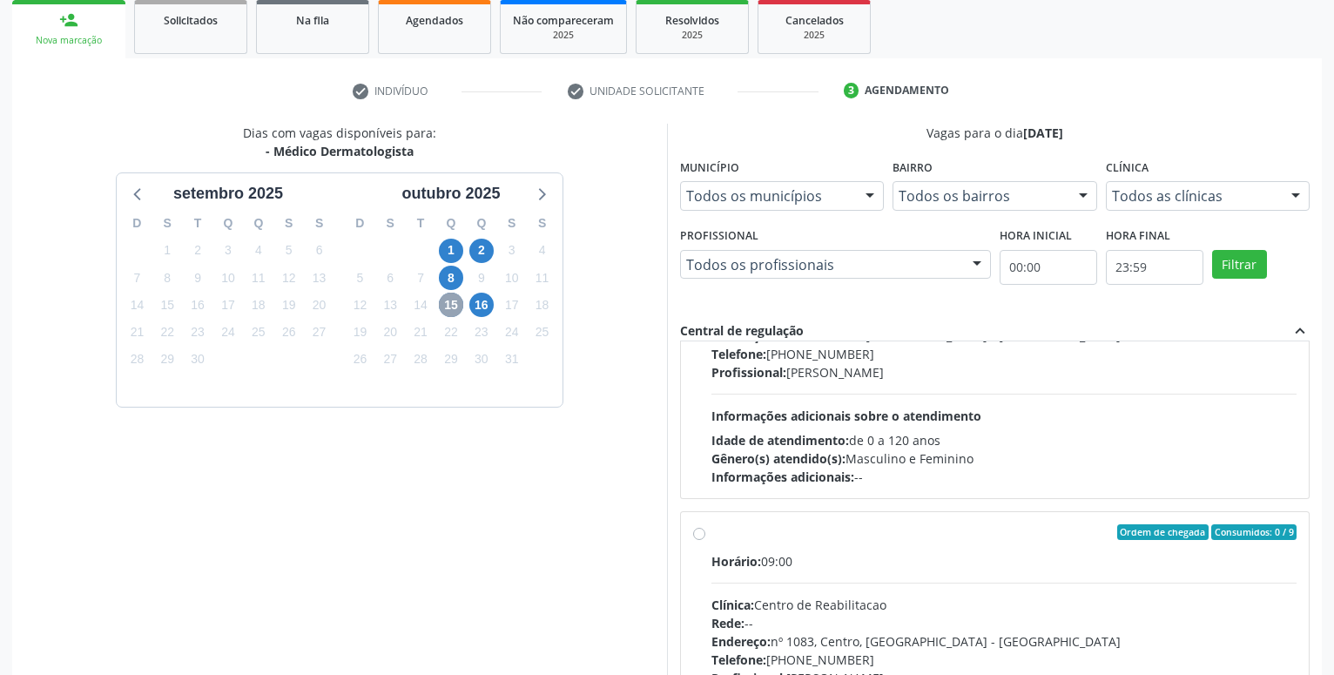
scroll to position [481, 0]
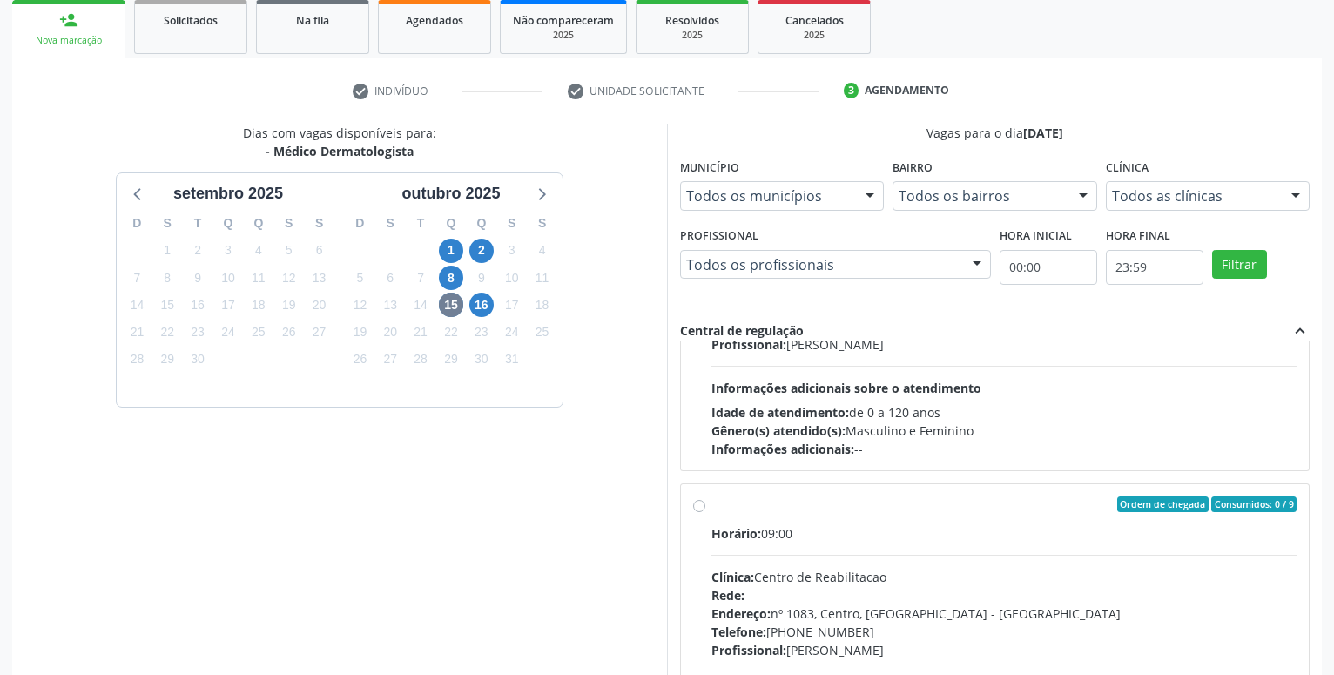
click at [712, 505] on label "Ordem de chegada Consumidos: 0 / 9 Horário: 09:00 Clínica: Centro de Reabilitac…" at bounding box center [1004, 629] width 585 height 267
click at [704, 505] on input "Ordem de chegada Consumidos: 0 / 9 Horário: 09:00 Clínica: Centro de Reabilitac…" at bounding box center [699, 504] width 12 height 16
radio input "true"
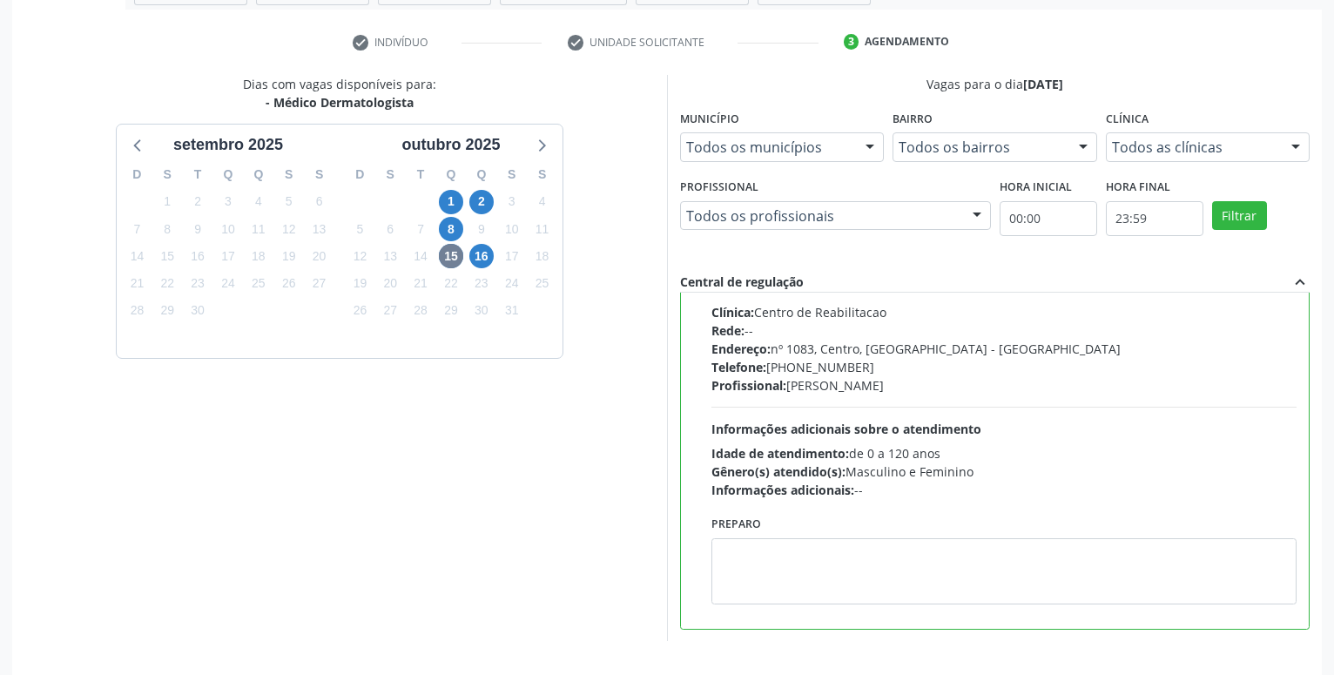
scroll to position [366, 0]
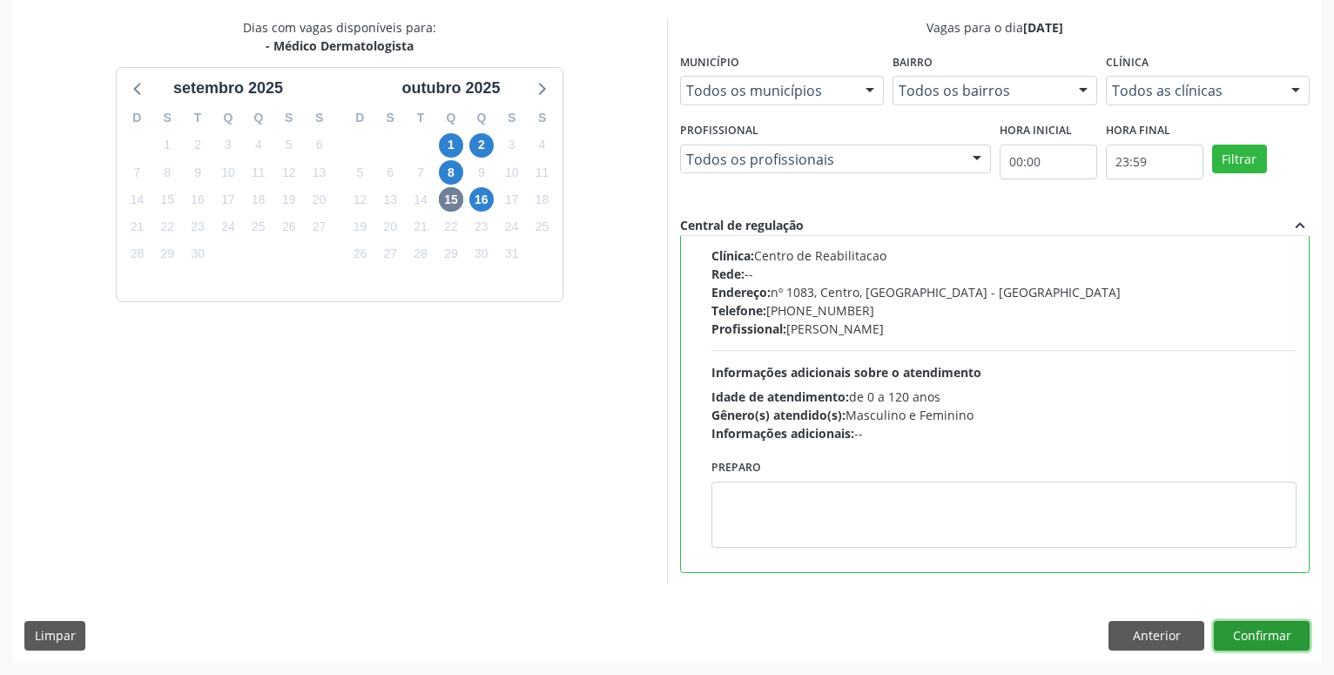
click at [1272, 641] on button "Confirmar" at bounding box center [1262, 636] width 96 height 30
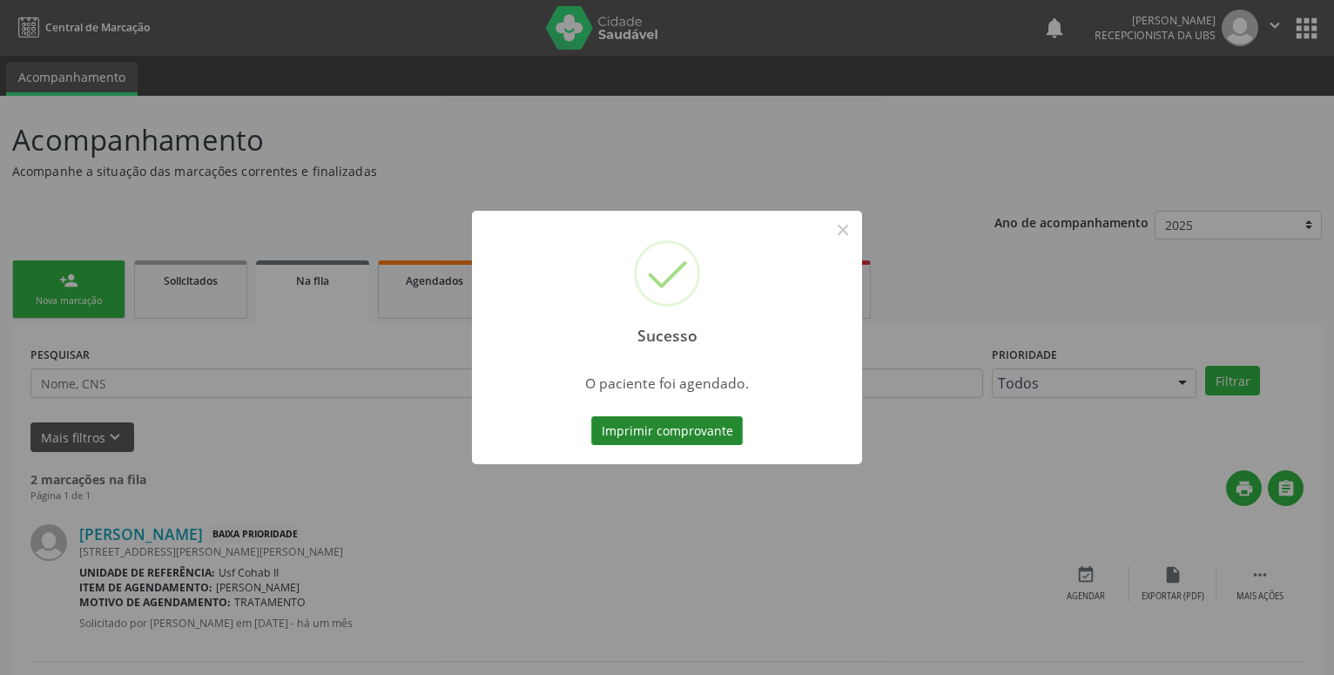
click at [669, 435] on button "Imprimir comprovante" at bounding box center [667, 431] width 152 height 30
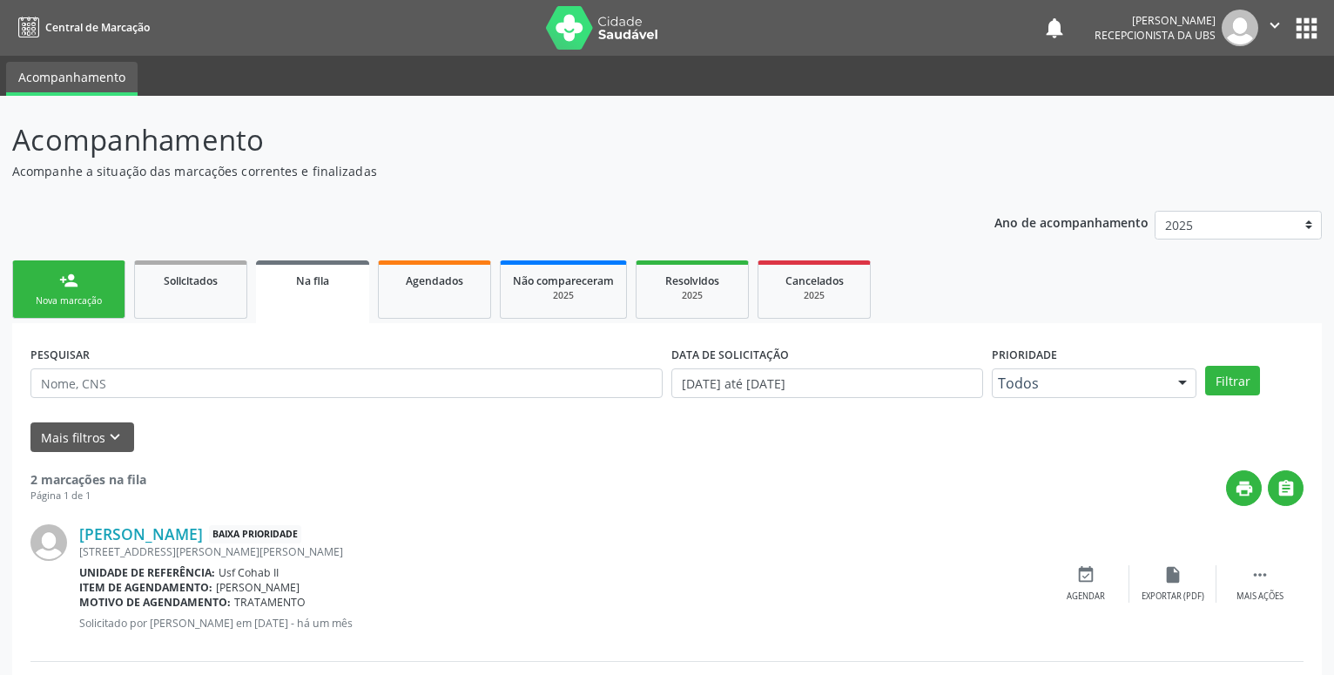
click at [52, 290] on link "person_add Nova marcação" at bounding box center [68, 289] width 113 height 58
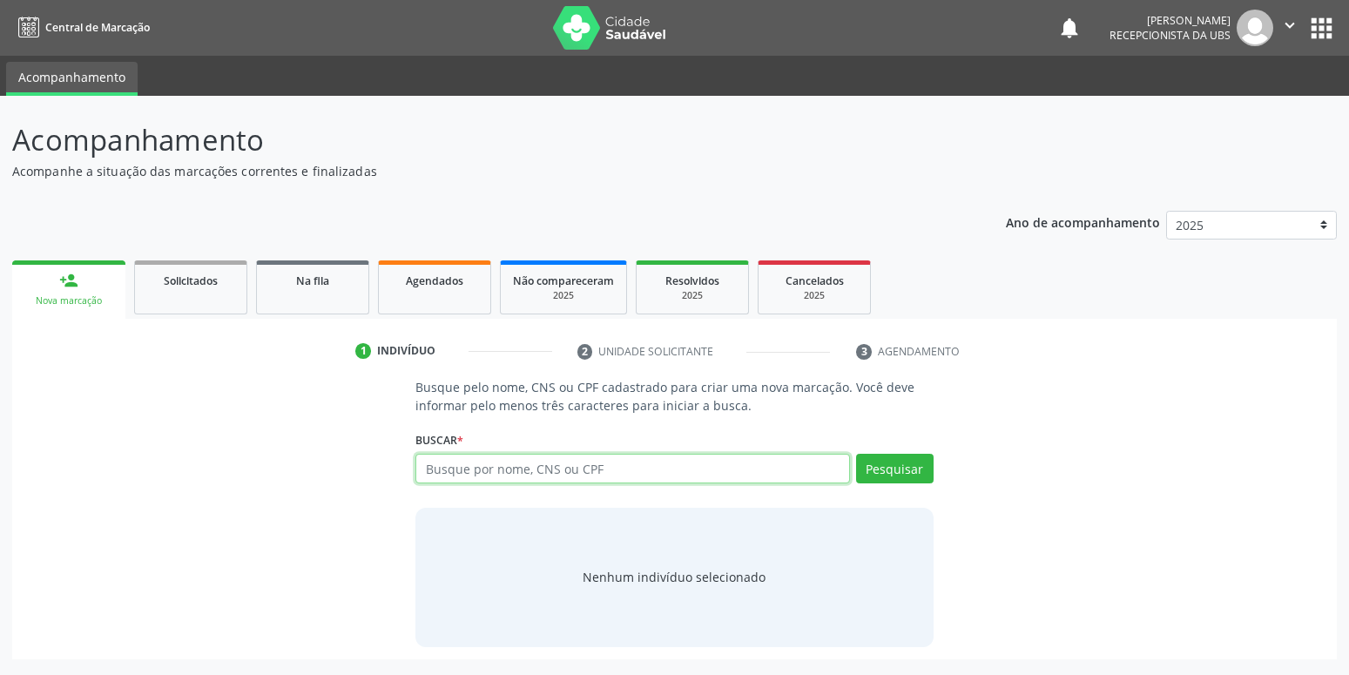
click at [520, 472] on input "text" at bounding box center [632, 469] width 434 height 30
type input "706500333514296"
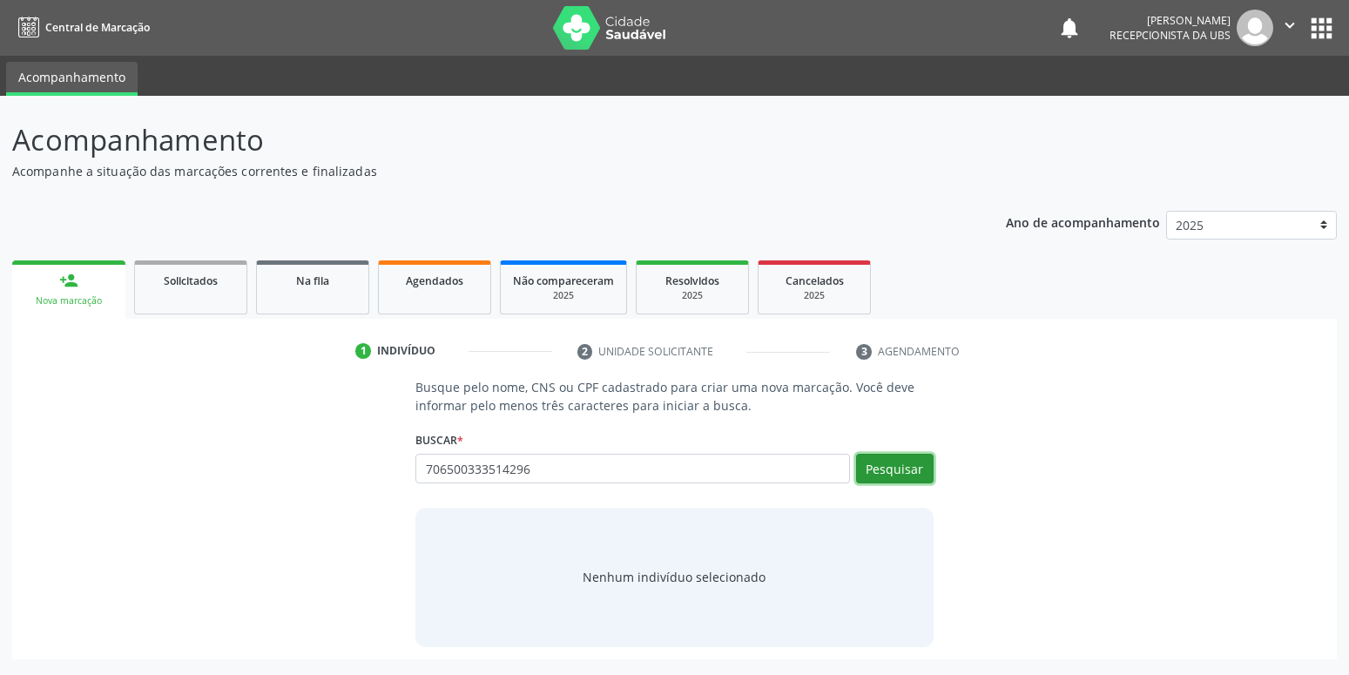
click at [894, 479] on button "Pesquisar" at bounding box center [895, 469] width 78 height 30
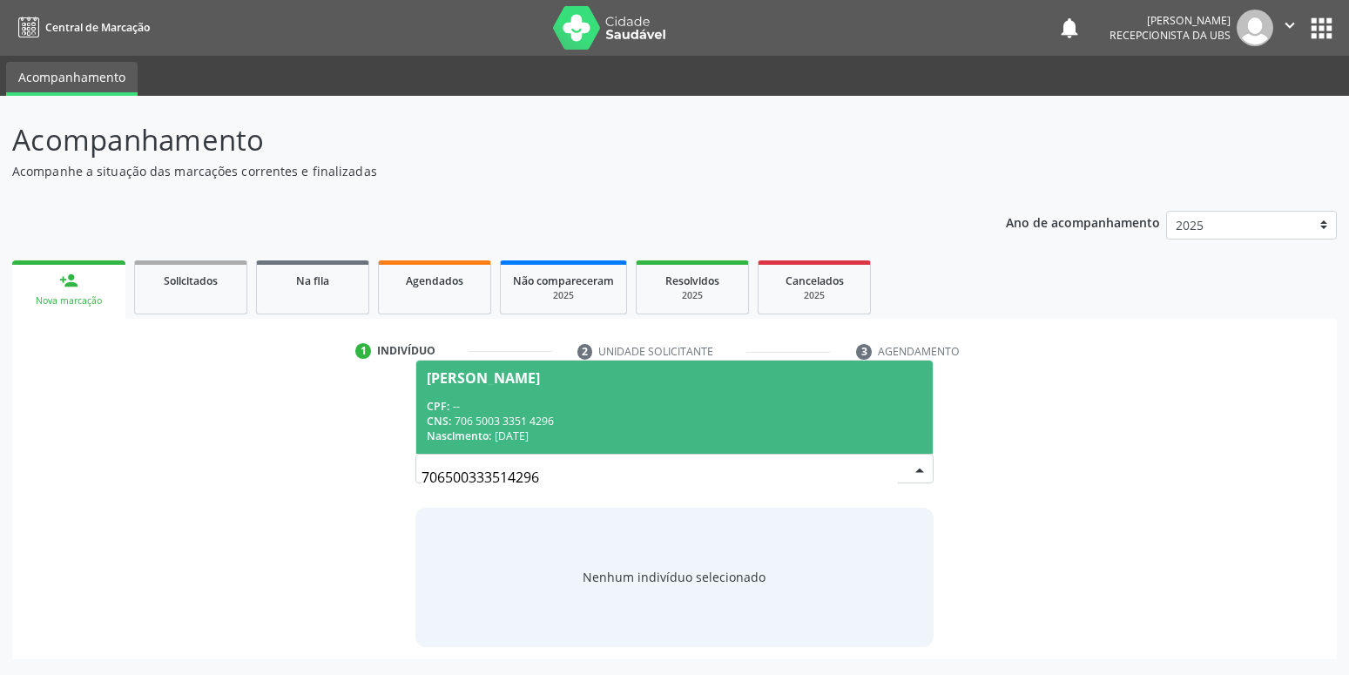
click at [608, 414] on div "CNS: 706 5003 3351 4296" at bounding box center [674, 421] width 495 height 15
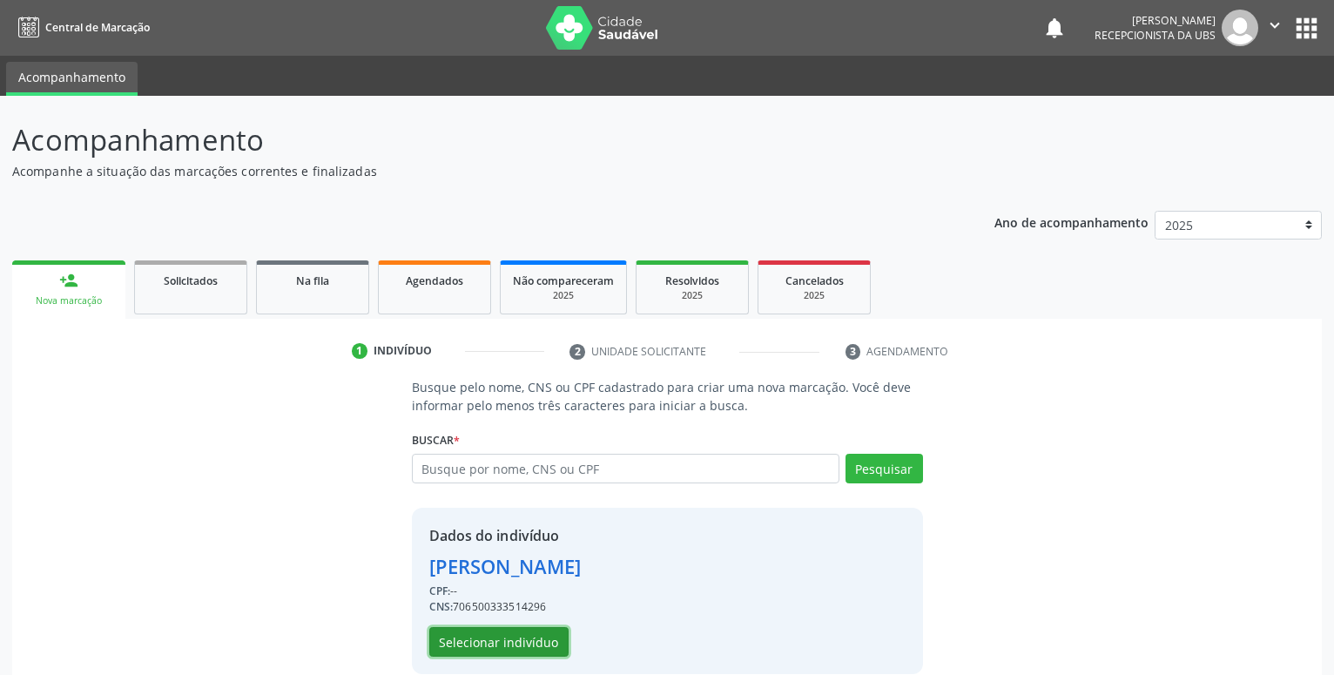
click at [485, 637] on button "Selecionar indivíduo" at bounding box center [498, 642] width 139 height 30
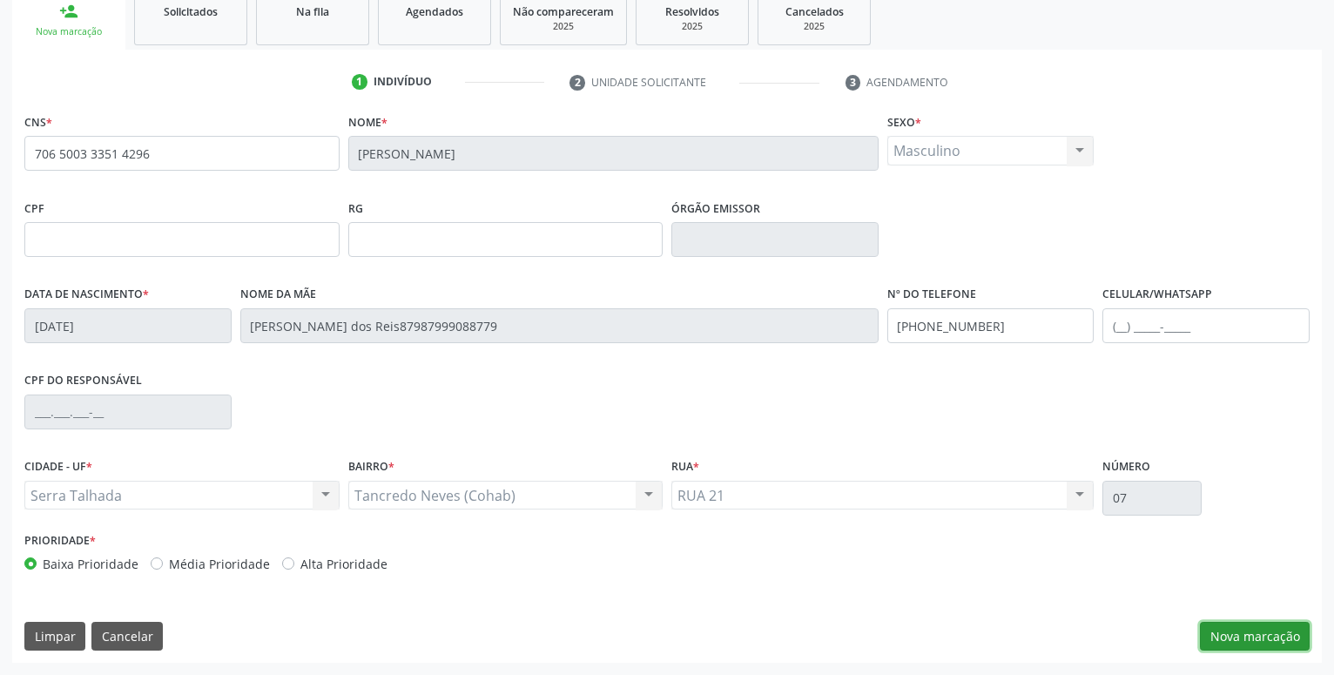
click at [1251, 630] on button "Nova marcação" at bounding box center [1255, 637] width 110 height 30
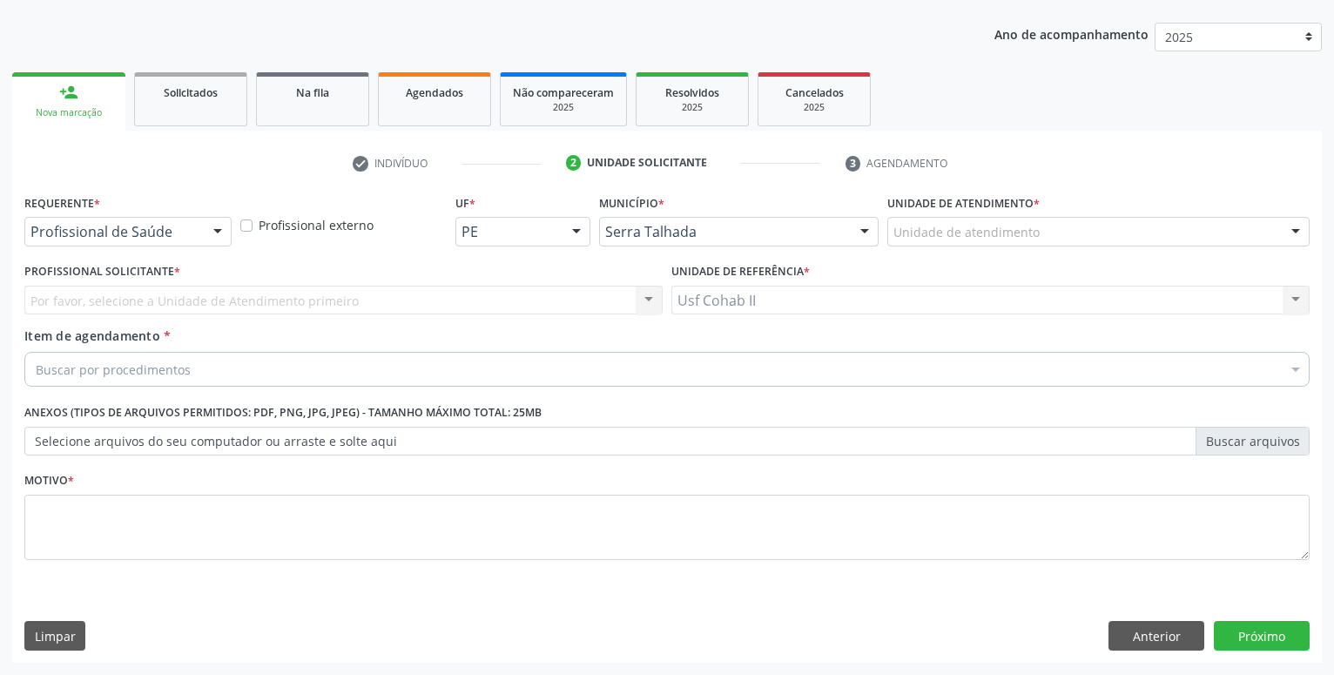
scroll to position [188, 0]
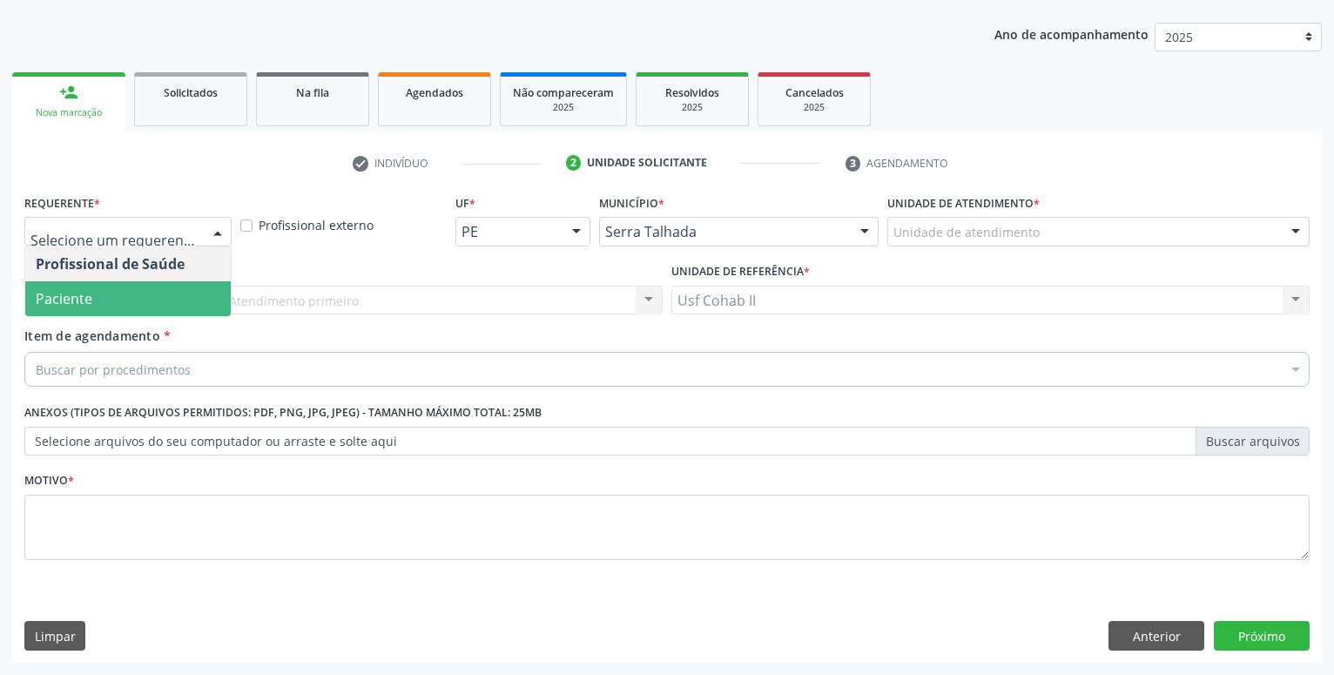
click at [160, 306] on span "Paciente" at bounding box center [128, 298] width 206 height 35
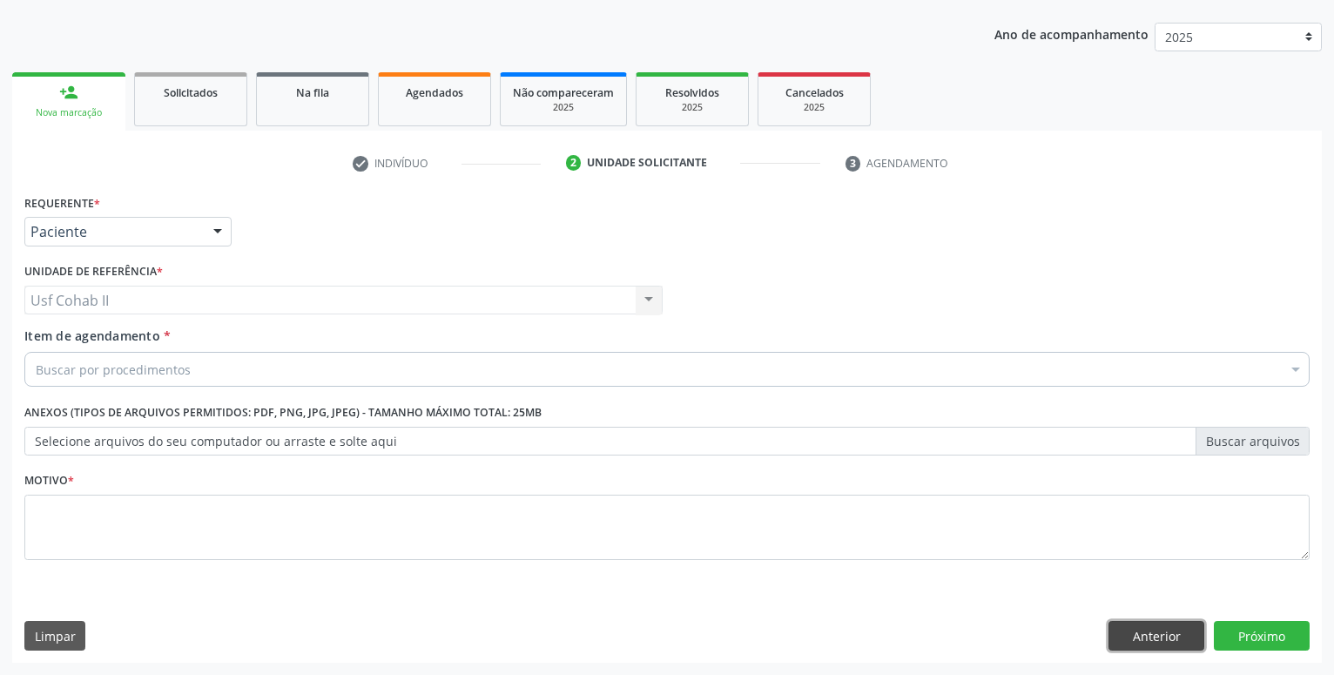
click at [1158, 644] on button "Anterior" at bounding box center [1157, 636] width 96 height 30
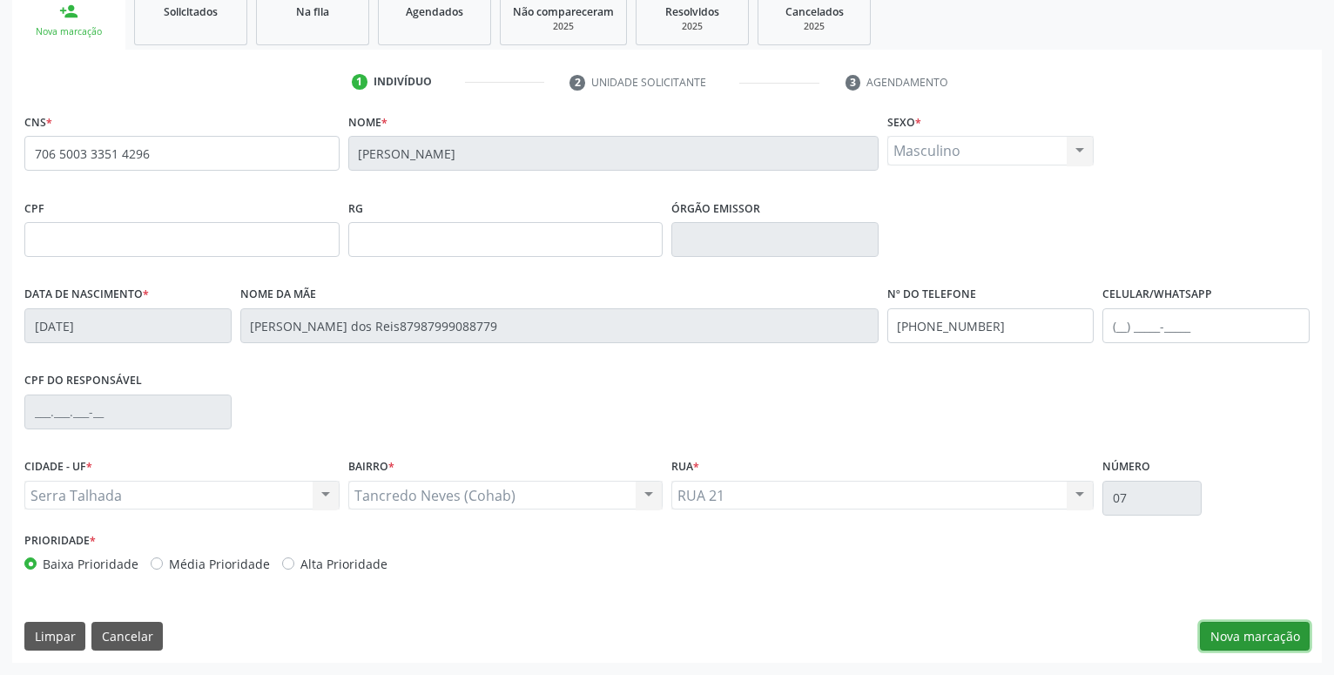
click at [1221, 637] on button "Nova marcação" at bounding box center [1255, 637] width 110 height 30
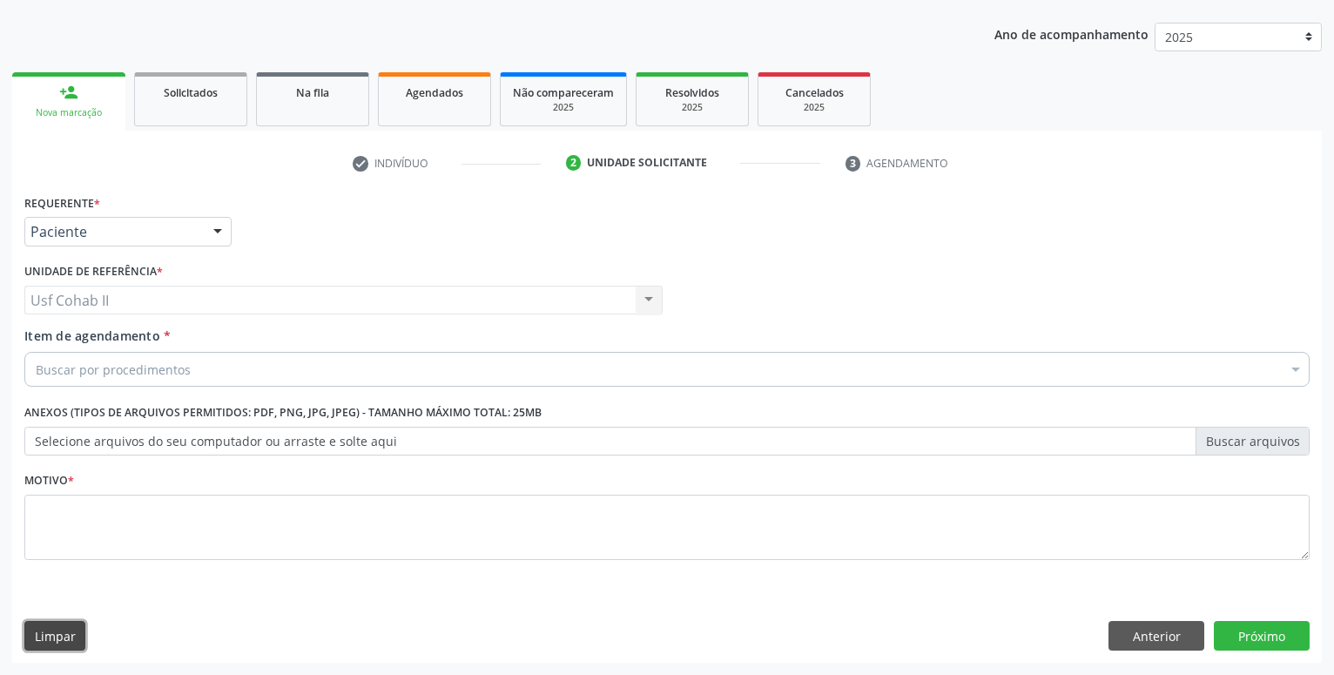
click at [44, 632] on button "Limpar" at bounding box center [54, 636] width 61 height 30
click at [54, 633] on button "Limpar" at bounding box center [54, 636] width 61 height 30
click at [1129, 629] on button "Anterior" at bounding box center [1157, 636] width 96 height 30
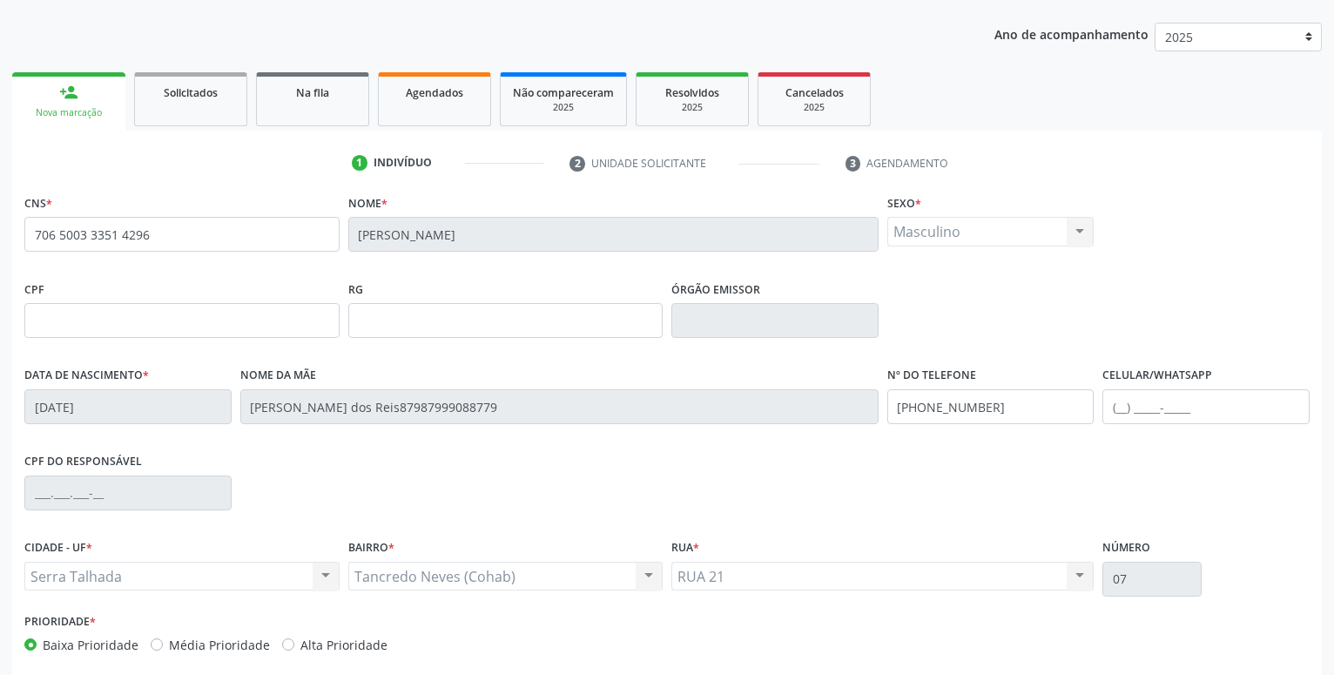
scroll to position [269, 0]
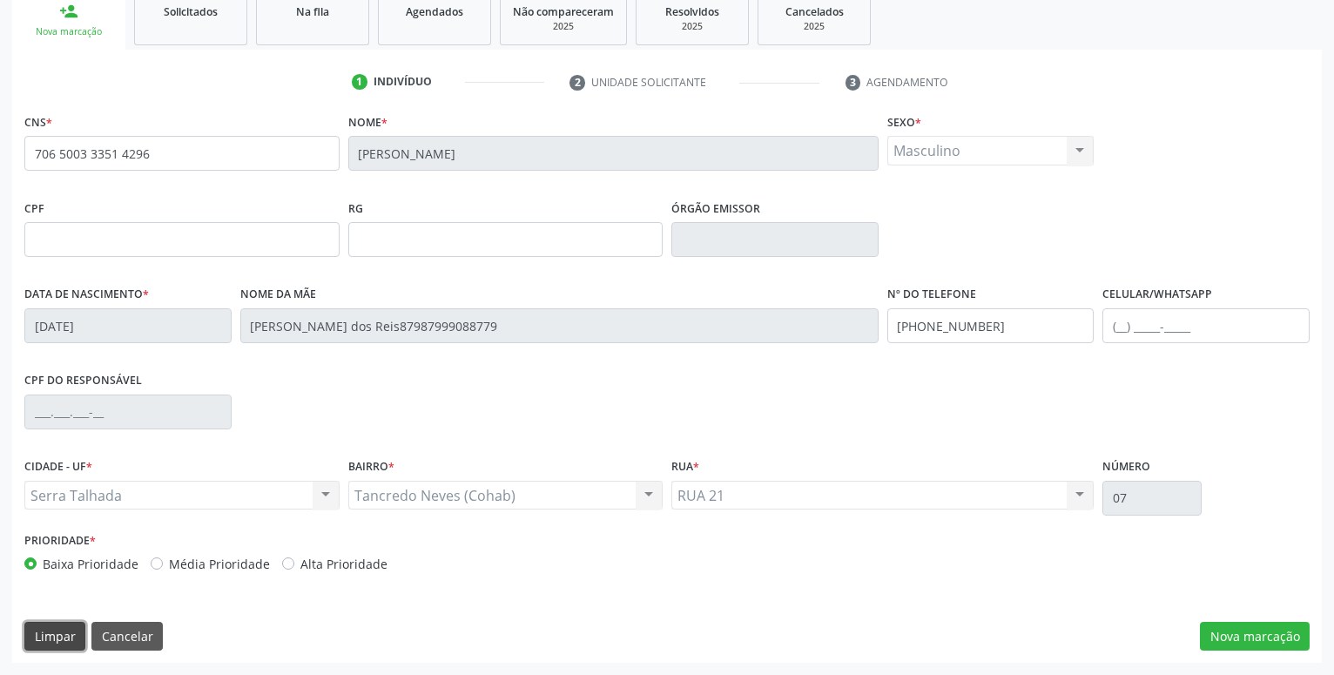
click at [57, 629] on button "Limpar" at bounding box center [54, 637] width 61 height 30
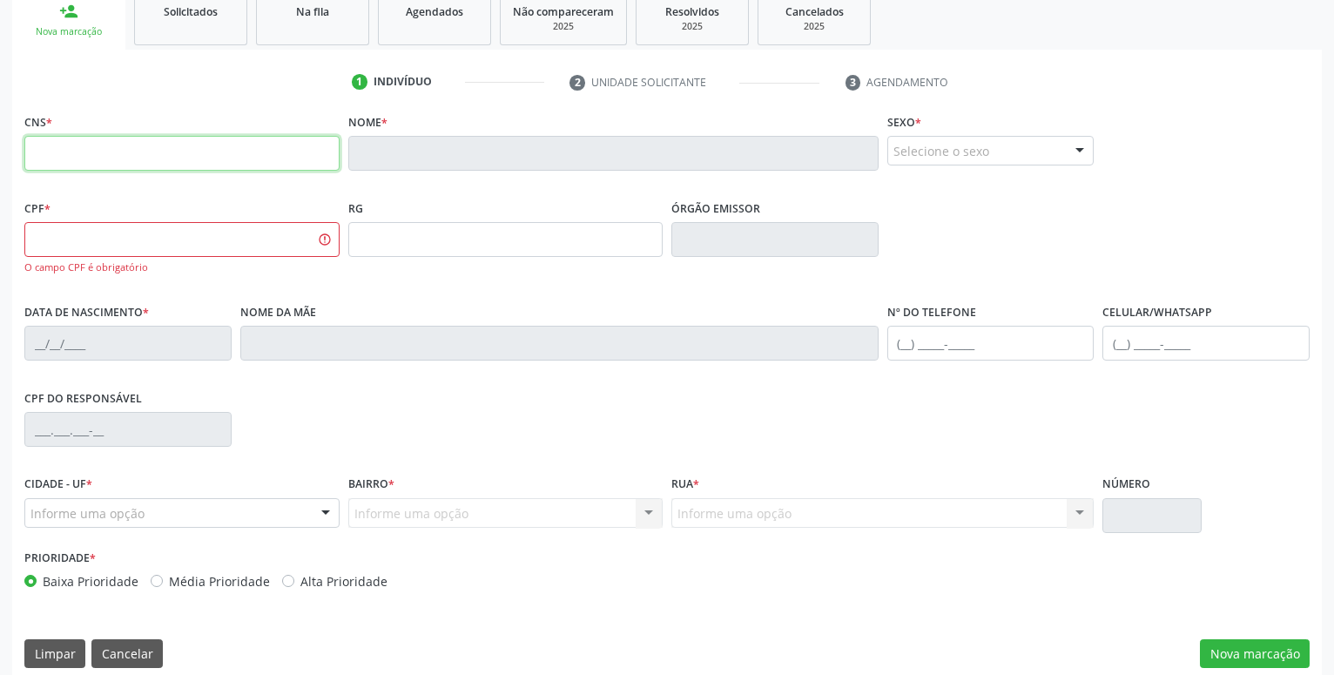
click at [154, 145] on input "text" at bounding box center [181, 153] width 315 height 35
type input "700 5049 2839 3953"
click at [970, 362] on fieldset "Nº do Telefone" at bounding box center [990, 336] width 207 height 74
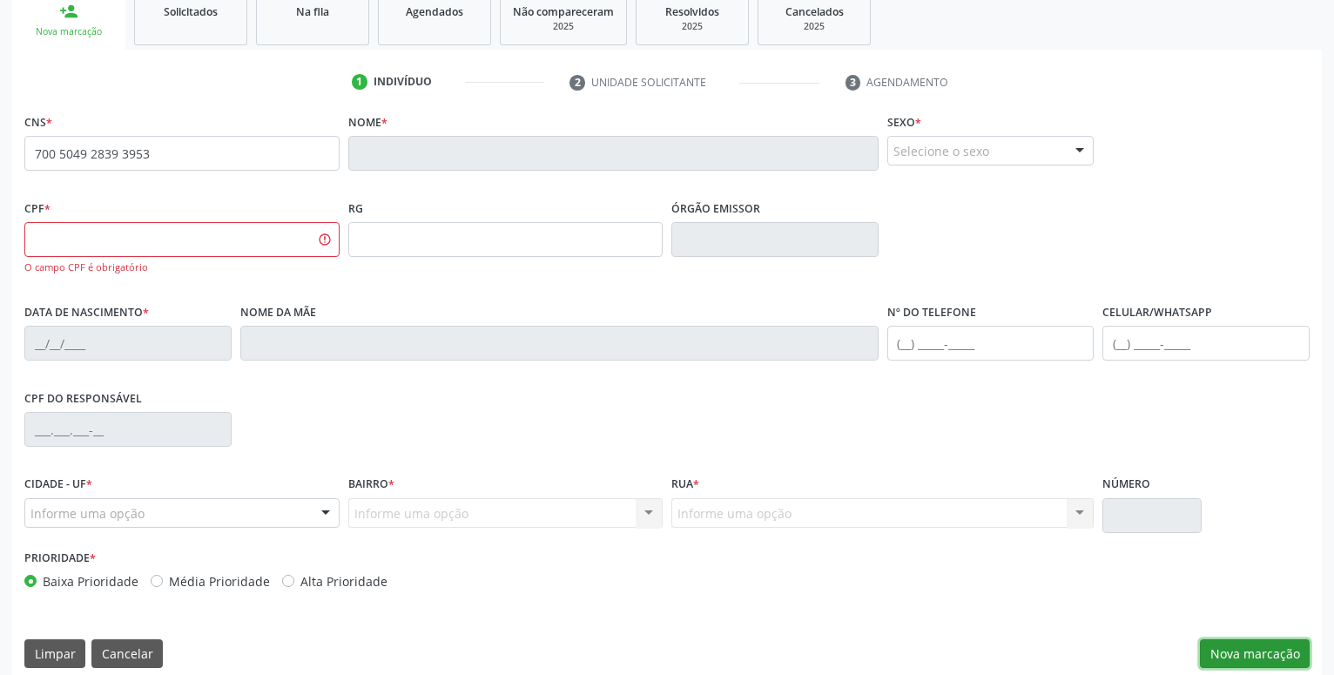
click at [1279, 660] on button "Nova marcação" at bounding box center [1255, 654] width 110 height 30
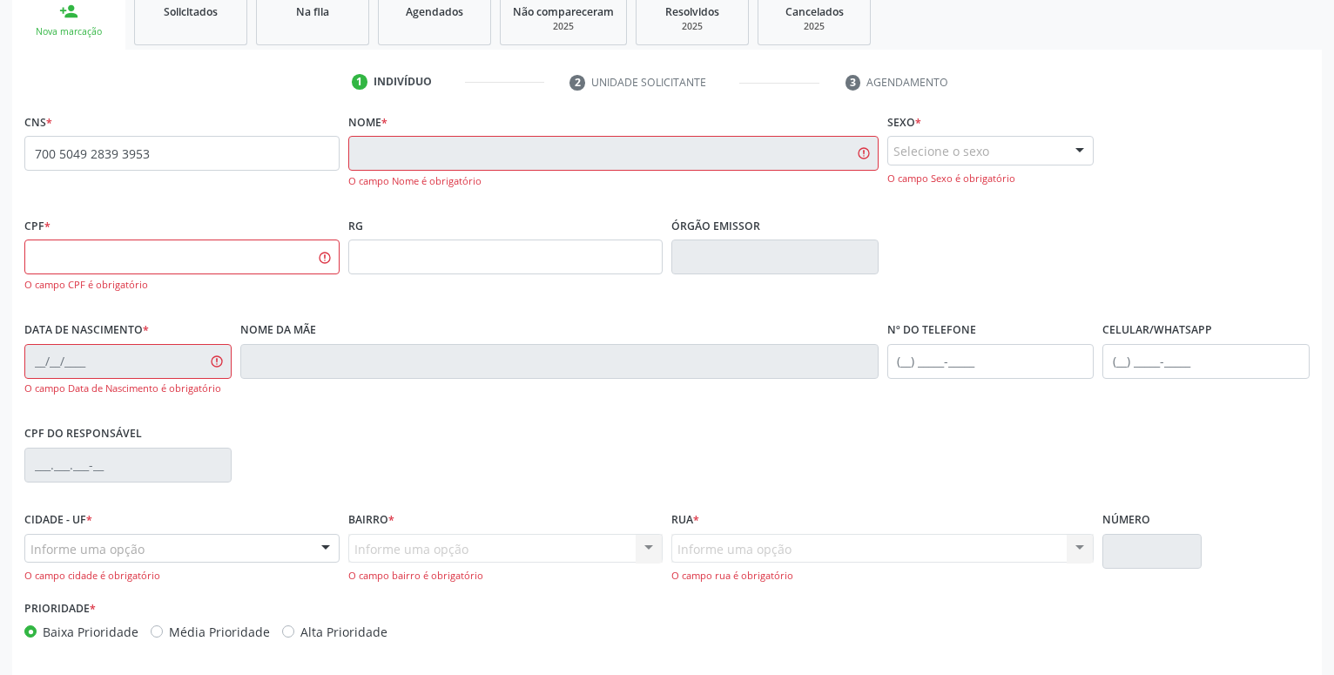
click at [77, 11] on div "person_add" at bounding box center [68, 11] width 19 height 19
click at [69, 14] on div "person_add" at bounding box center [68, 11] width 19 height 19
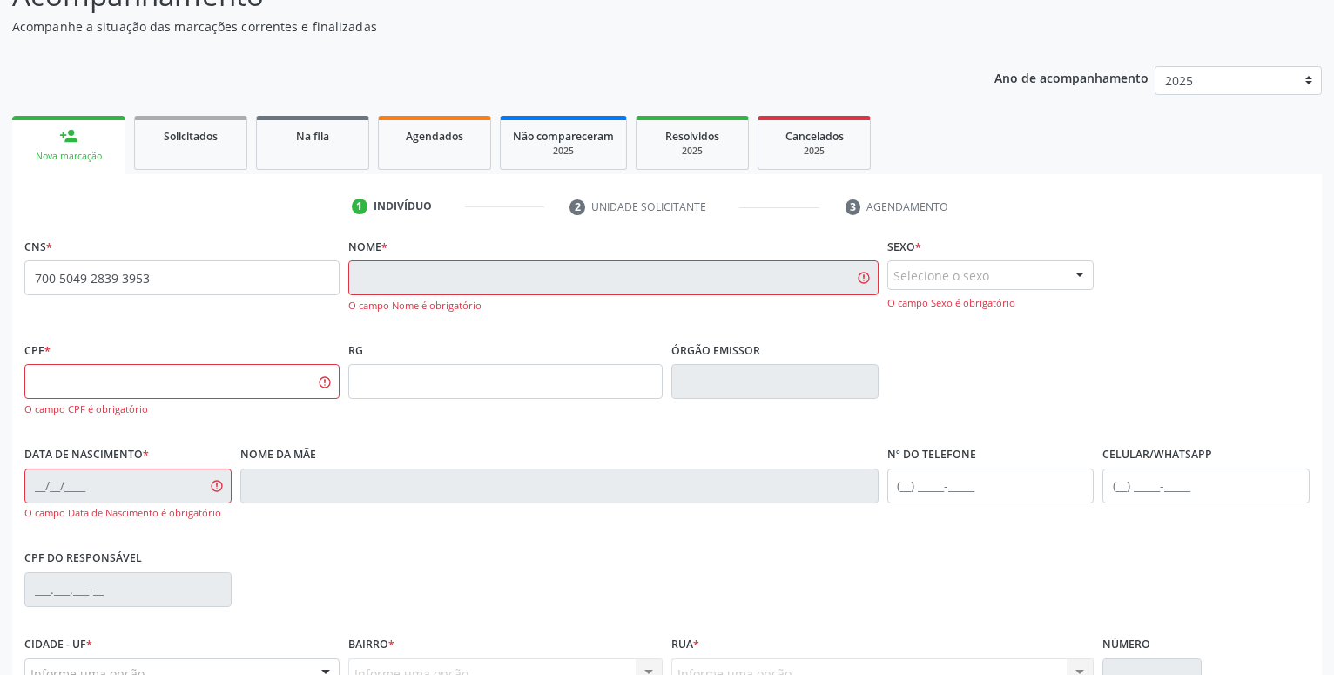
scroll to position [0, 0]
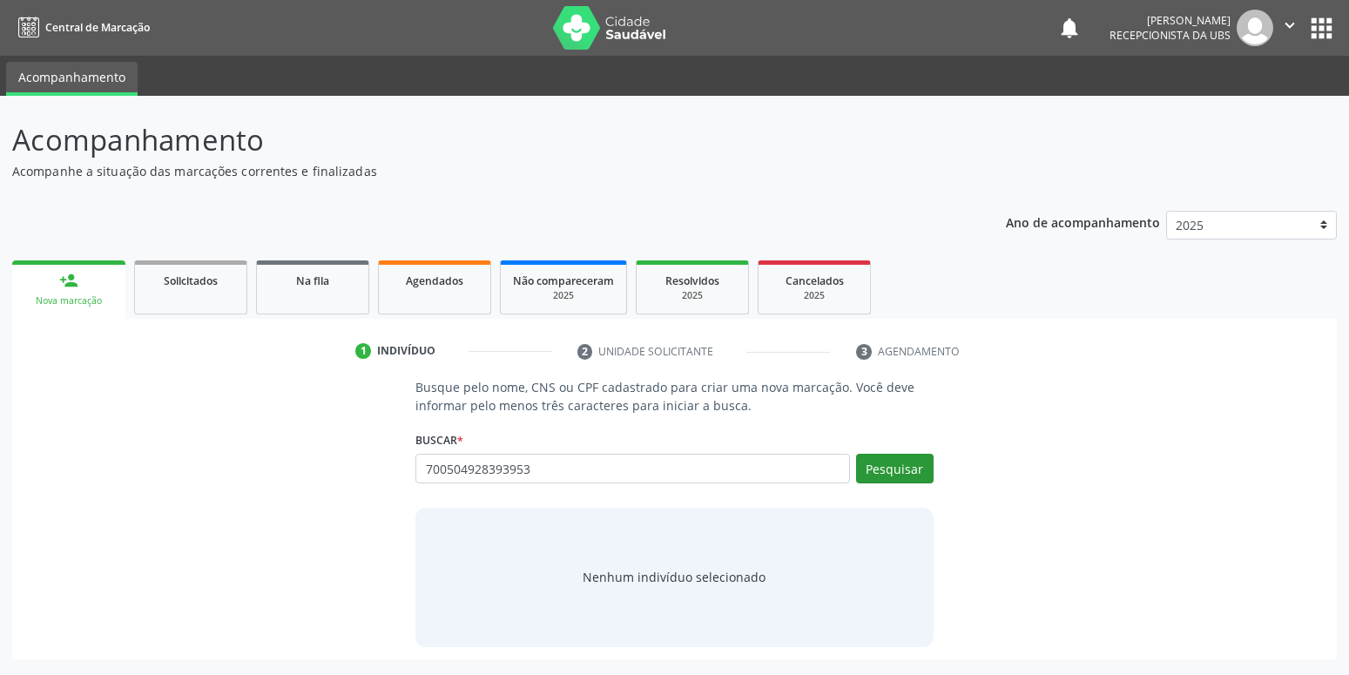
type input "700504928393953"
click at [860, 471] on button "Pesquisar" at bounding box center [895, 469] width 78 height 30
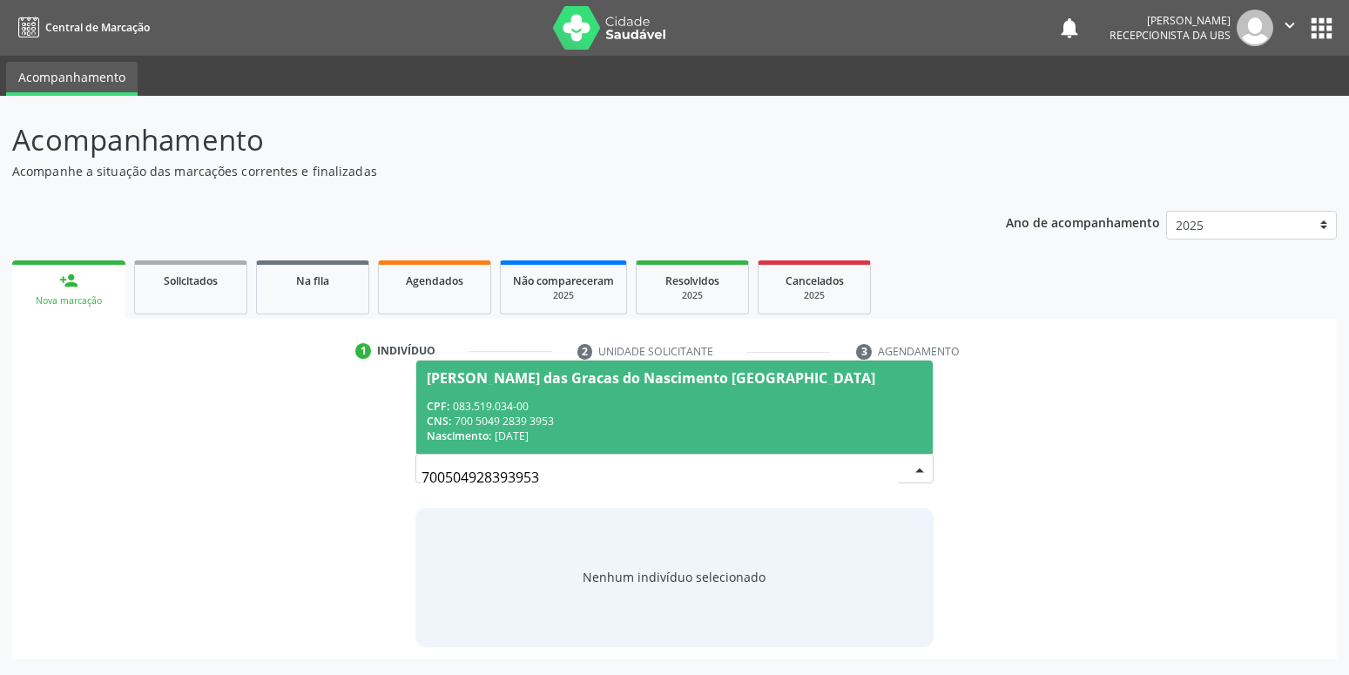
click at [530, 428] on div "CNS: 700 5049 2839 3953" at bounding box center [674, 421] width 495 height 15
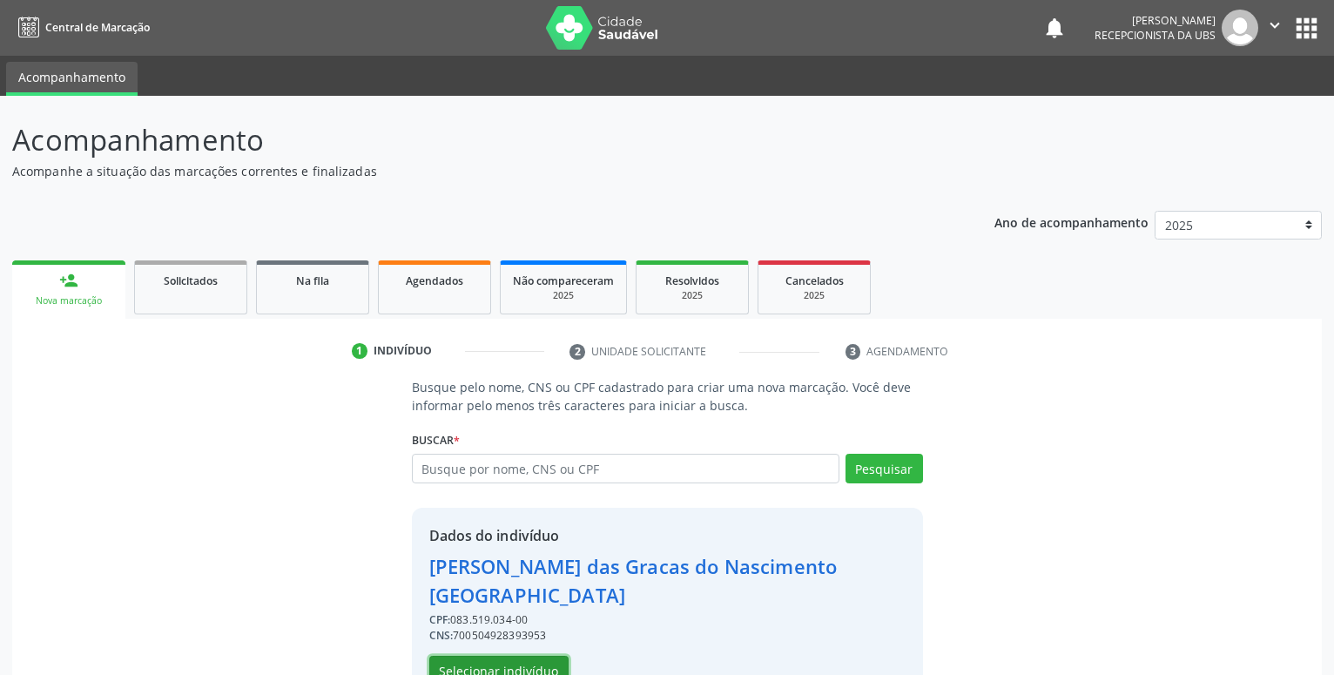
click at [538, 656] on button "Selecionar indivíduo" at bounding box center [498, 671] width 139 height 30
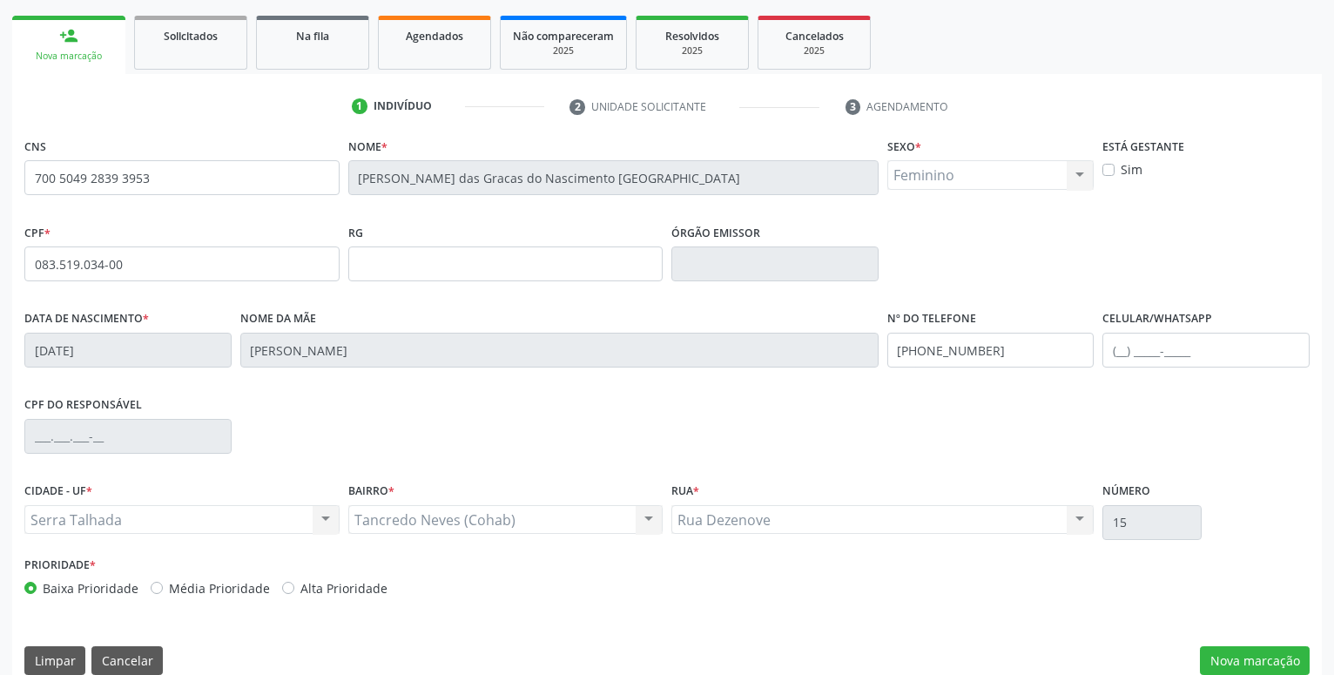
scroll to position [269, 0]
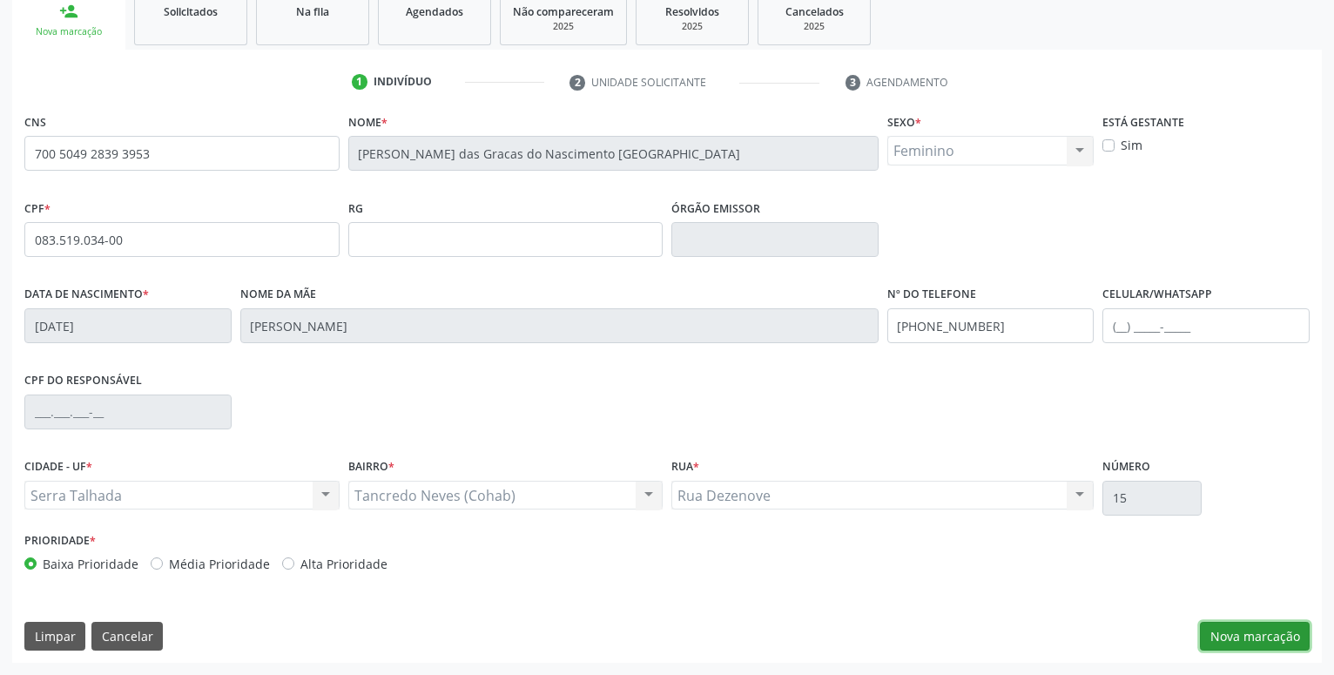
click at [1222, 622] on button "Nova marcação" at bounding box center [1255, 637] width 110 height 30
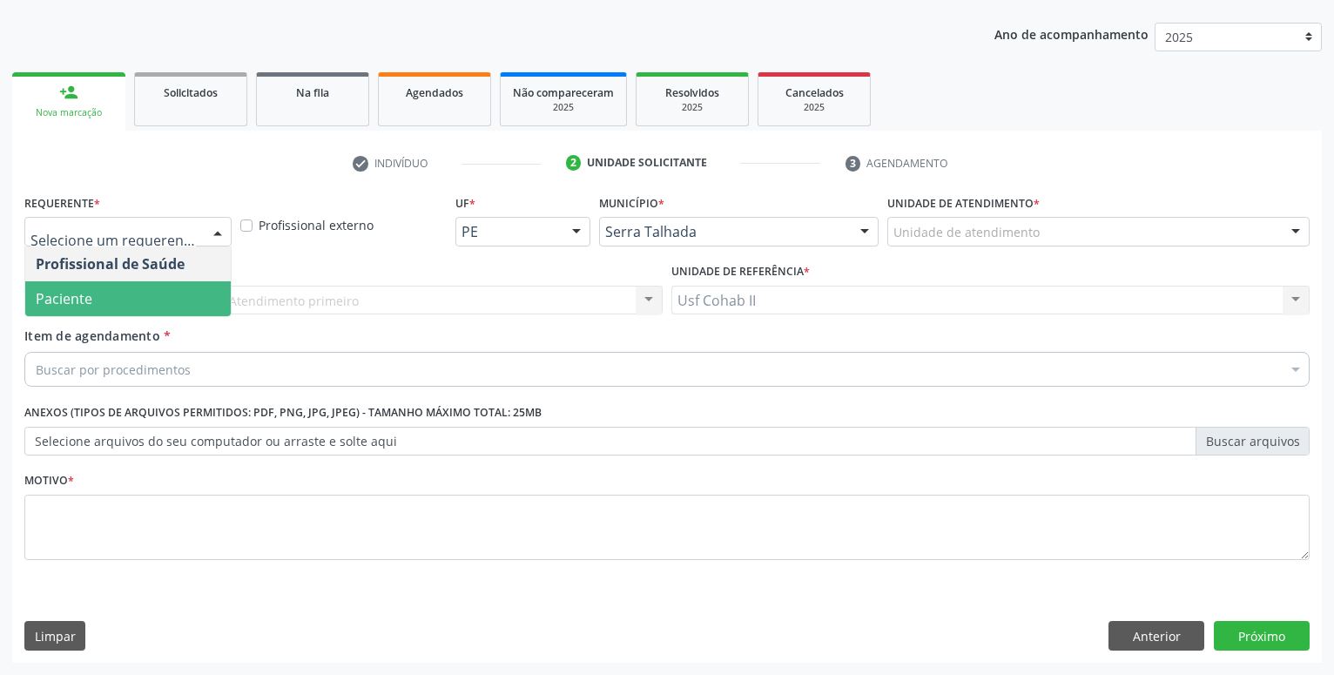
click at [132, 303] on span "Paciente" at bounding box center [128, 298] width 206 height 35
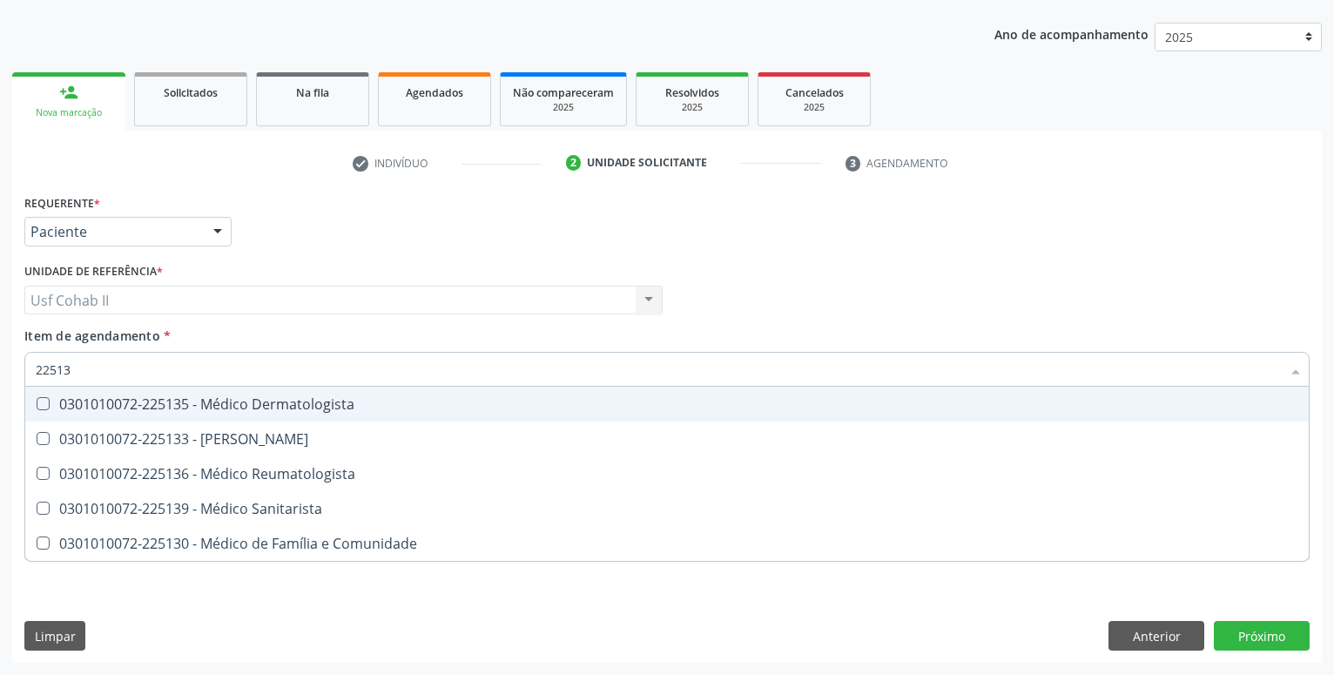
type input "225135"
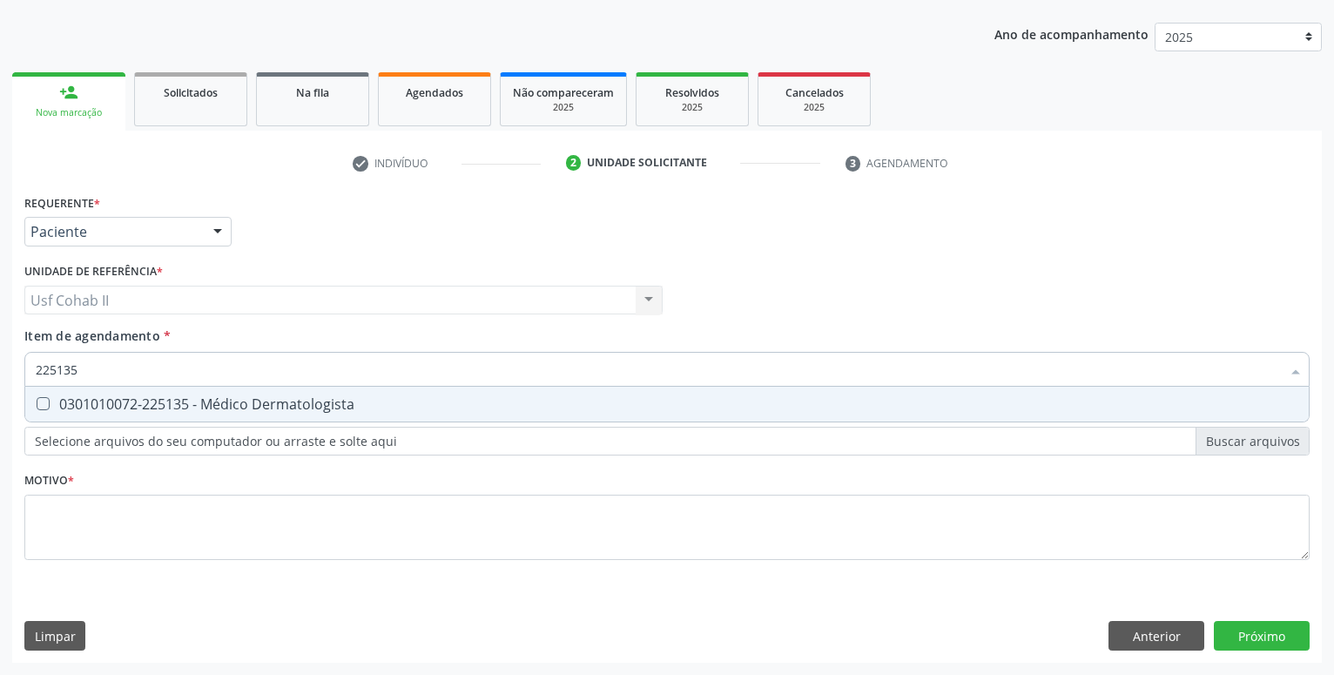
click at [159, 404] on div "0301010072-225135 - Médico Dermatologista" at bounding box center [667, 404] width 1263 height 14
checkbox Dermatologista "true"
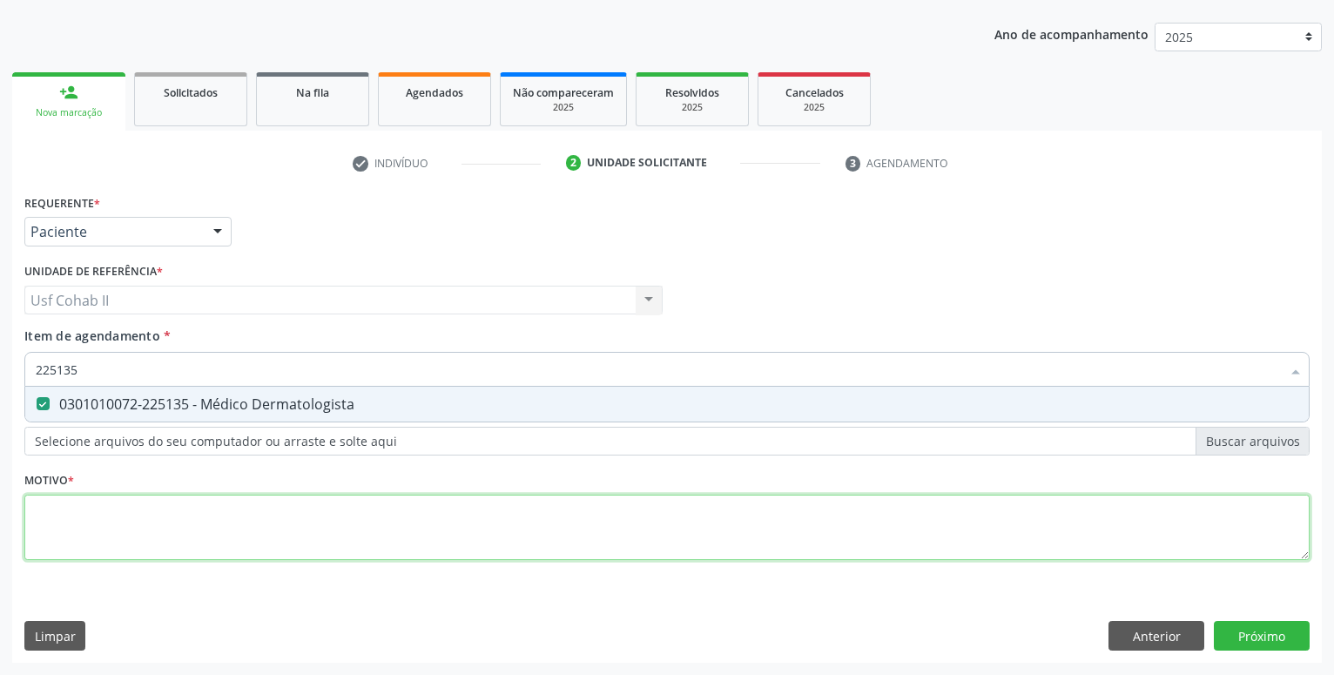
click at [117, 523] on textarea at bounding box center [666, 528] width 1285 height 66
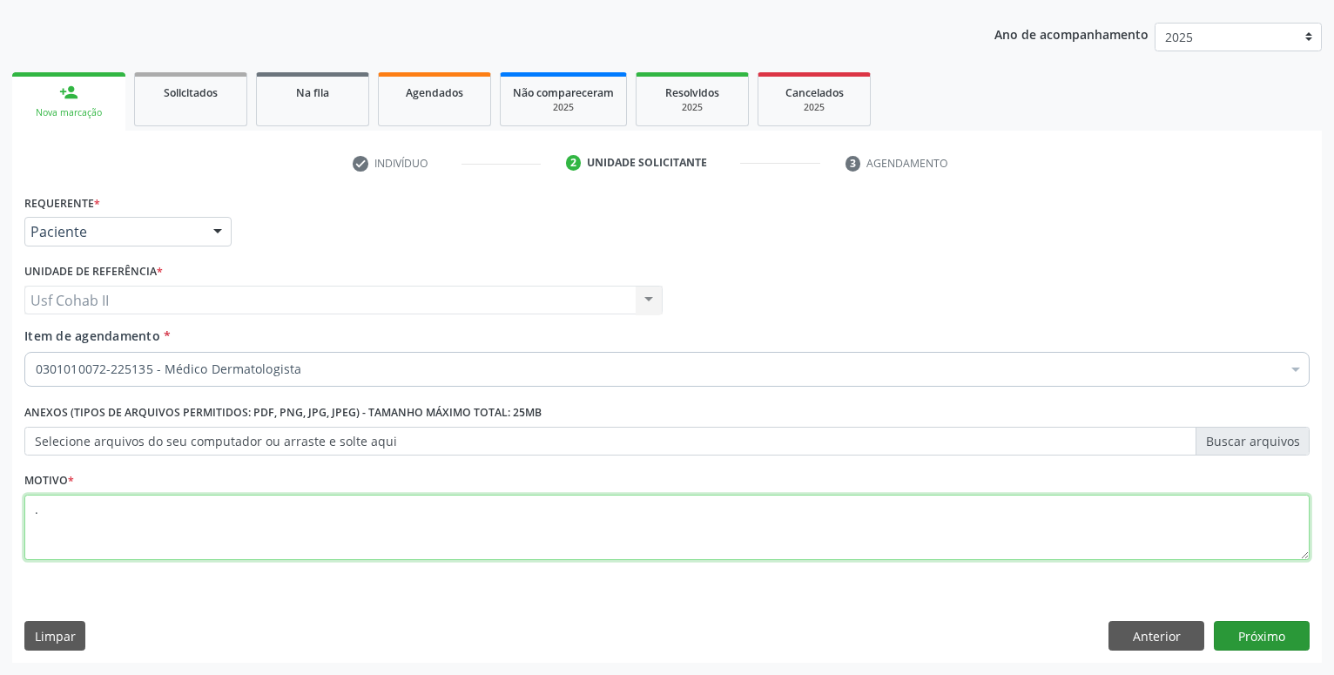
type textarea "."
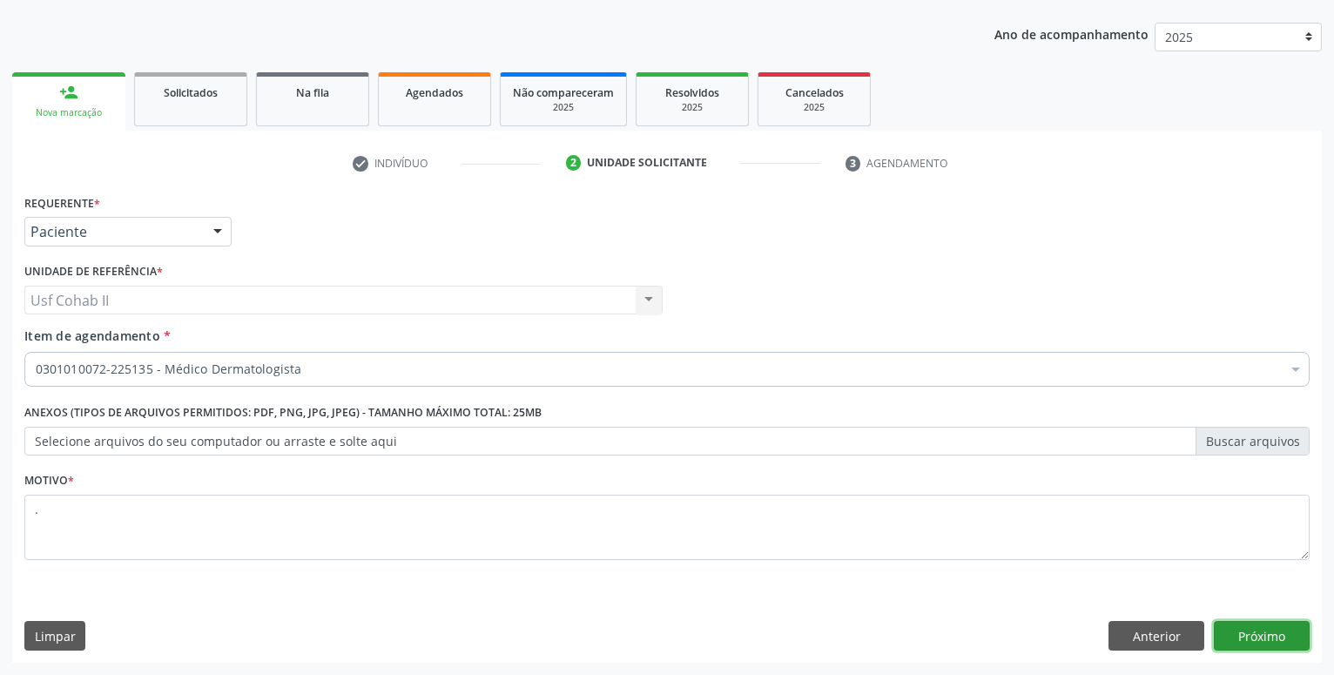
click at [1244, 626] on button "Próximo" at bounding box center [1262, 636] width 96 height 30
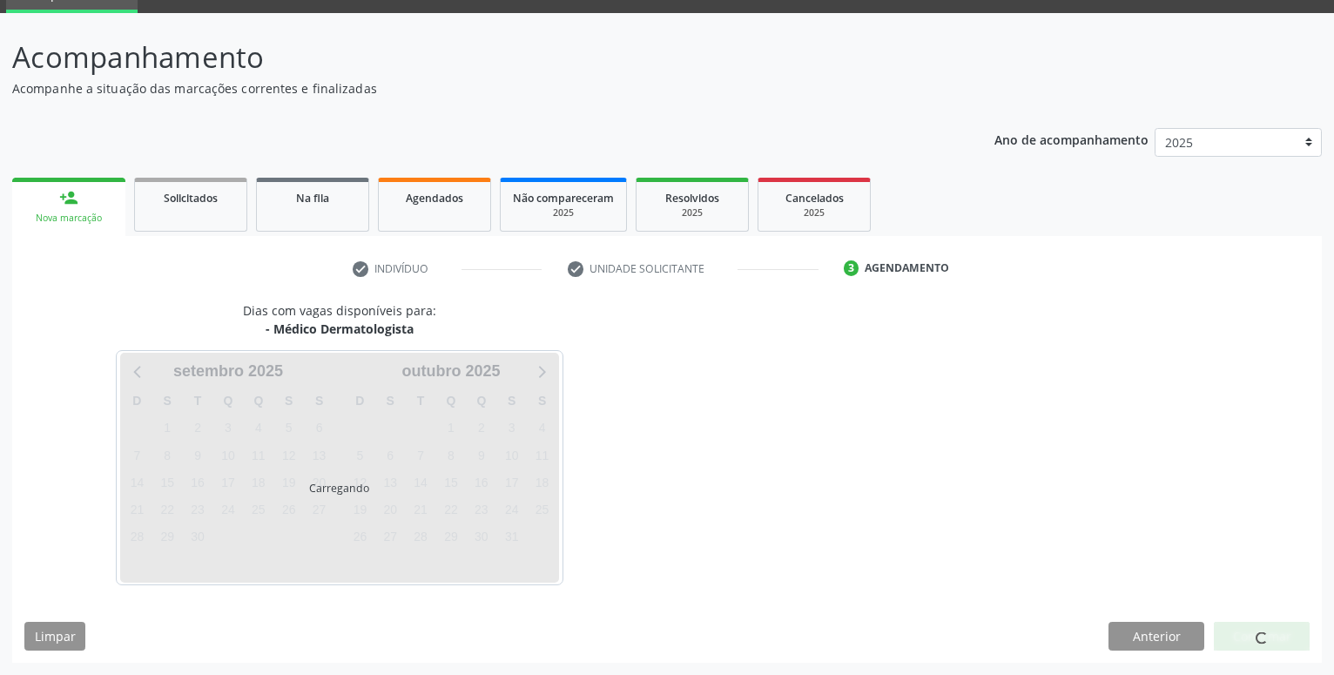
scroll to position [83, 0]
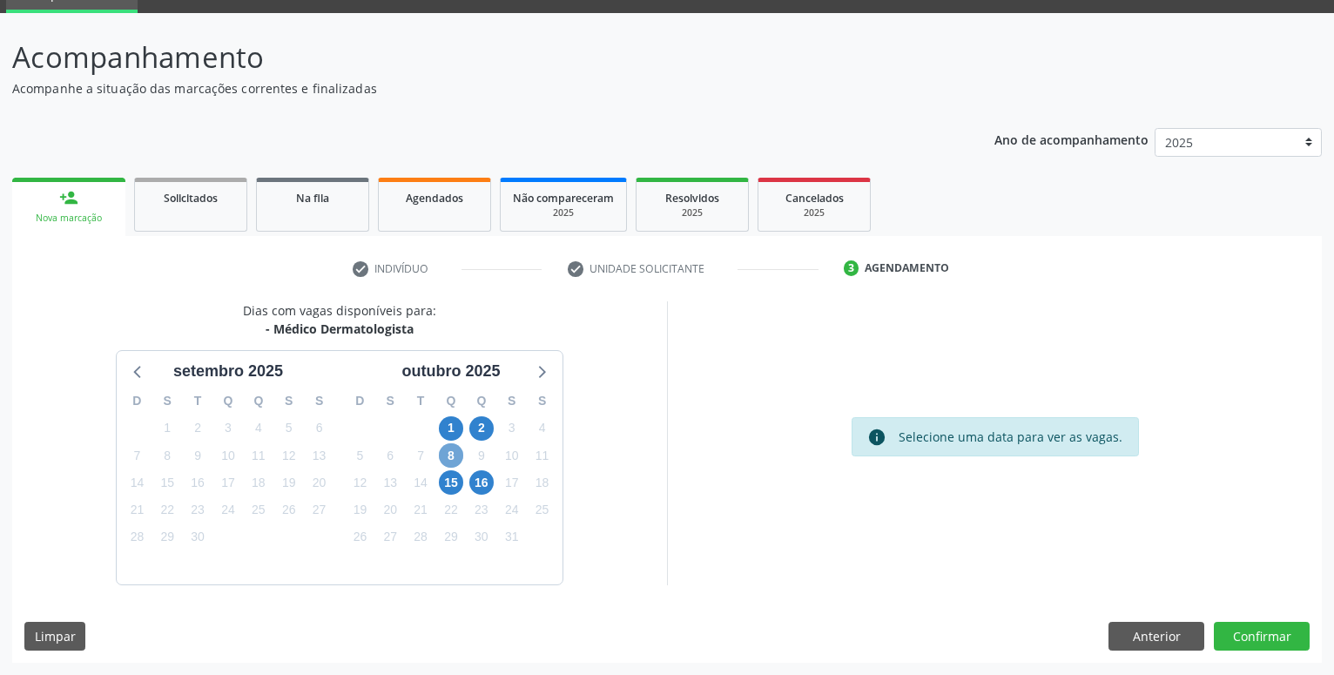
click at [448, 453] on span "8" at bounding box center [451, 455] width 24 height 24
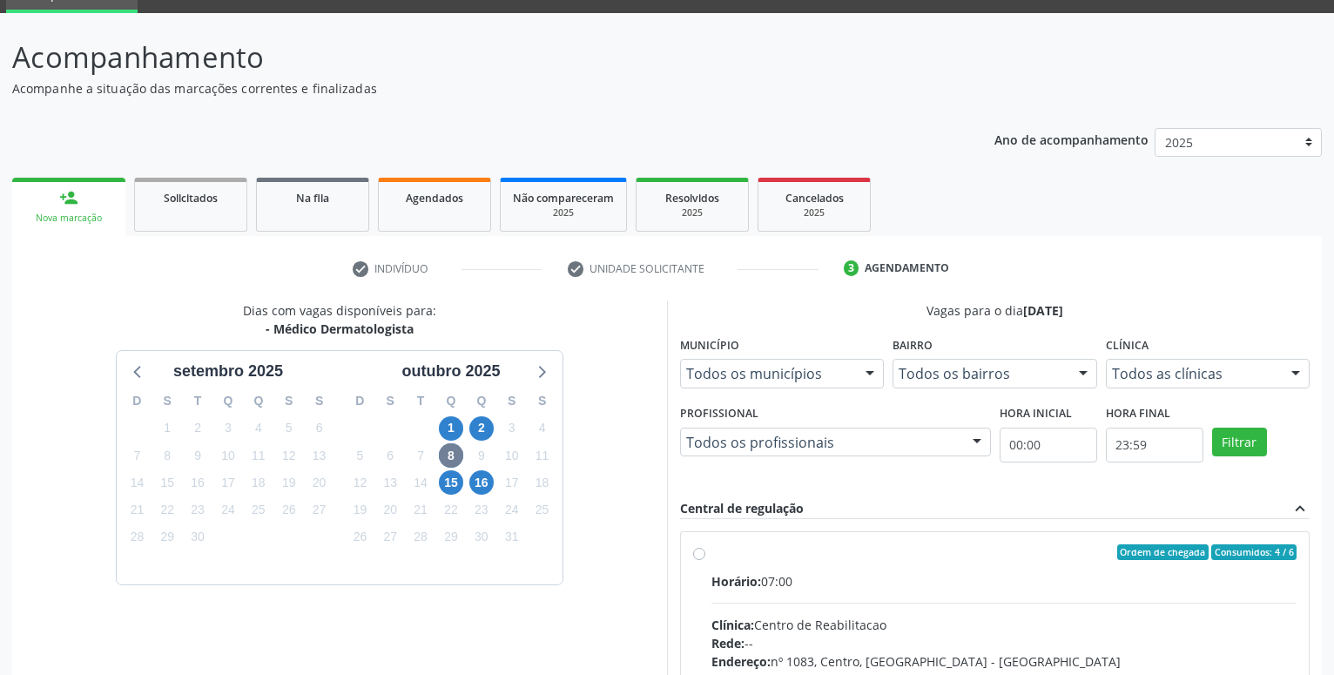
click at [712, 556] on label "Ordem de chegada Consumidos: 4 / 6 Horário: 07:00 Clínica: Centro de Reabilitac…" at bounding box center [1004, 677] width 585 height 267
click at [698, 556] on input "Ordem de chegada Consumidos: 4 / 6 Horário: 07:00 Clínica: Centro de Reabilitac…" at bounding box center [699, 552] width 12 height 16
radio input "true"
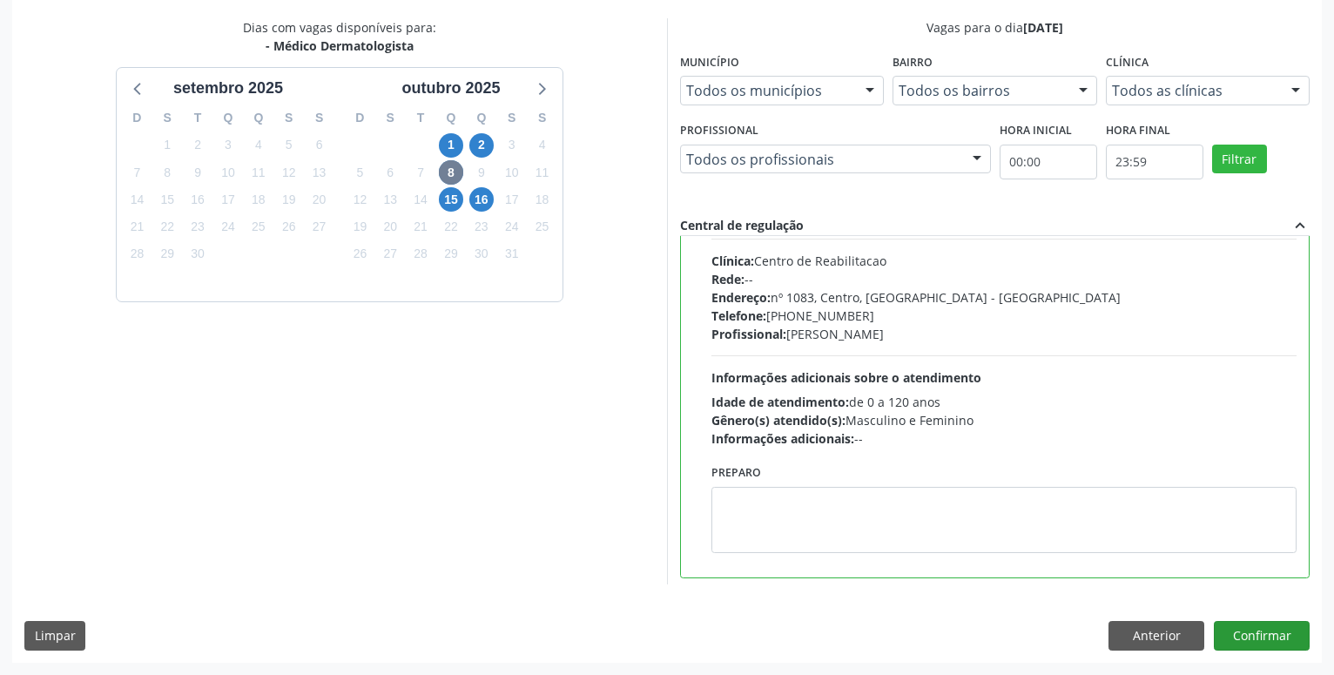
scroll to position [199, 0]
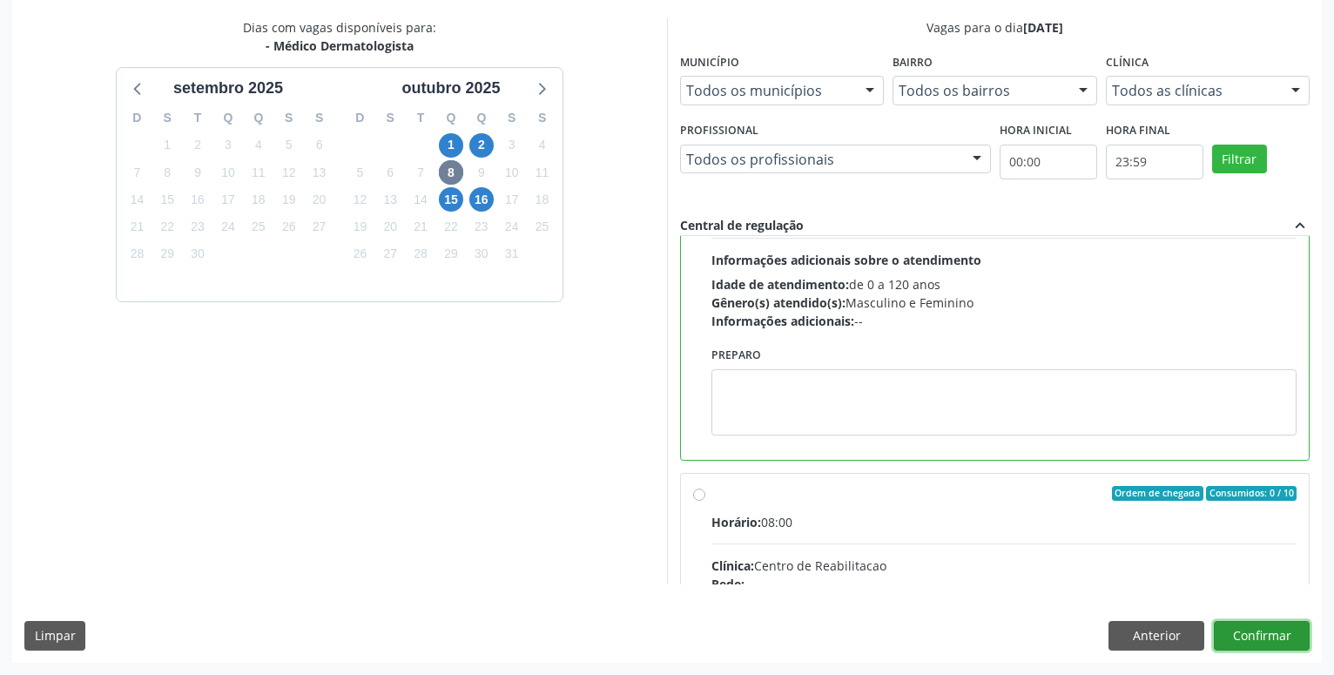
click at [1251, 633] on button "Confirmar" at bounding box center [1262, 636] width 96 height 30
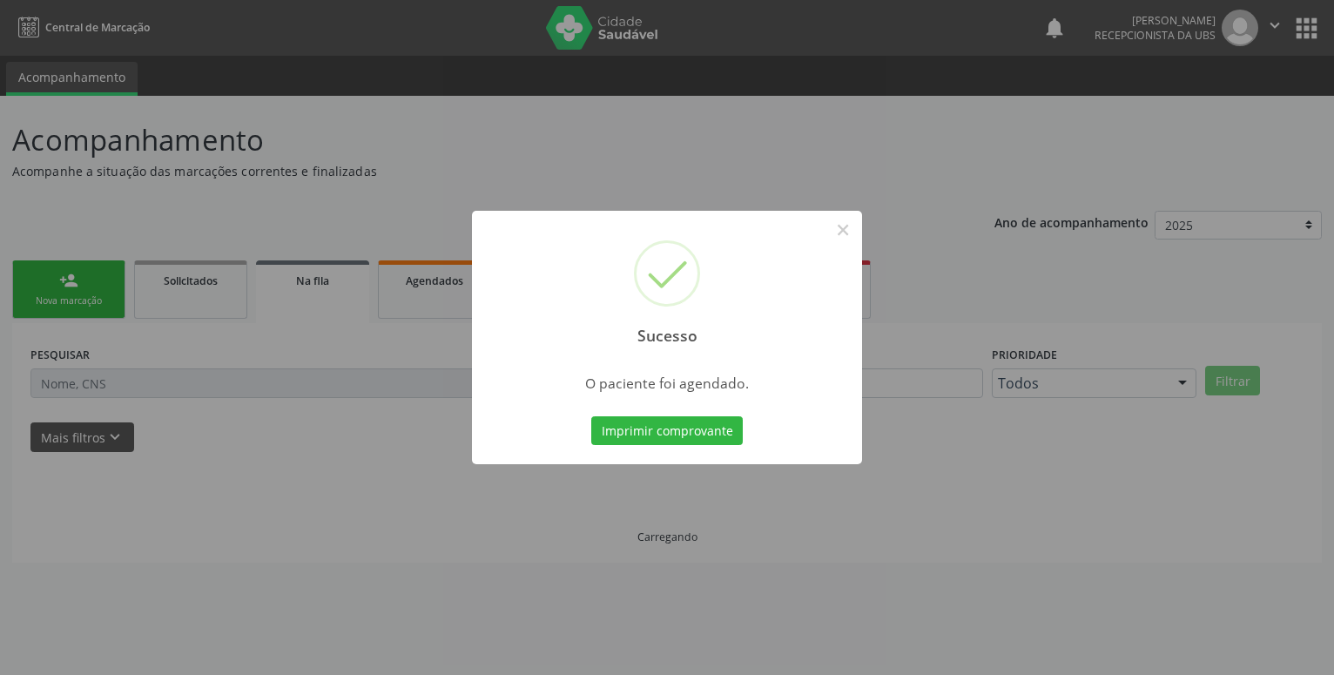
scroll to position [0, 0]
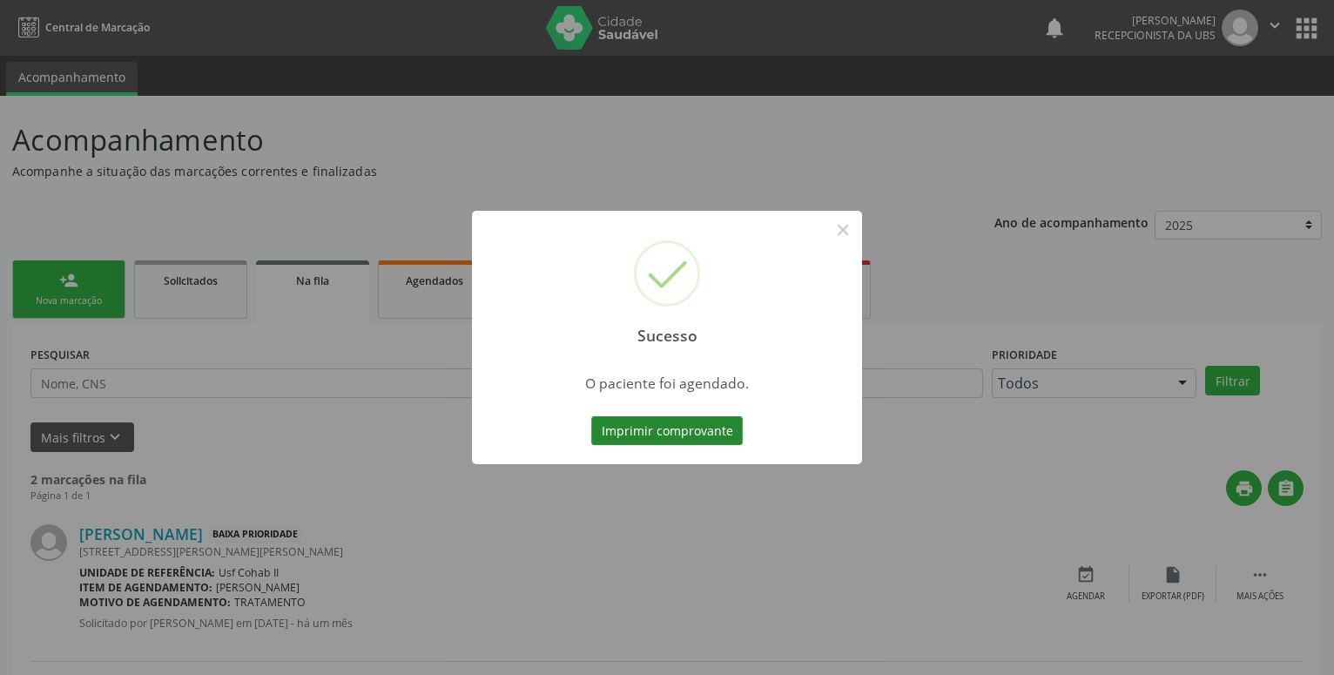
click at [720, 428] on button "Imprimir comprovante" at bounding box center [667, 431] width 152 height 30
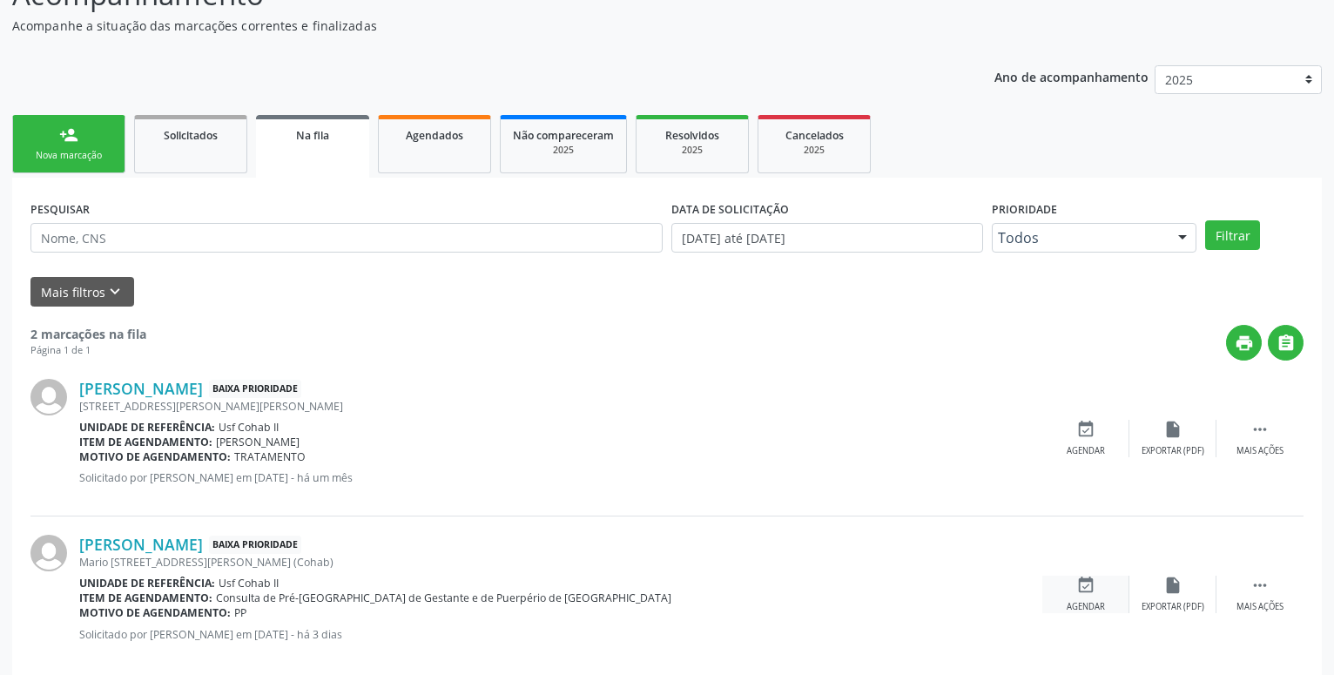
scroll to position [173, 0]
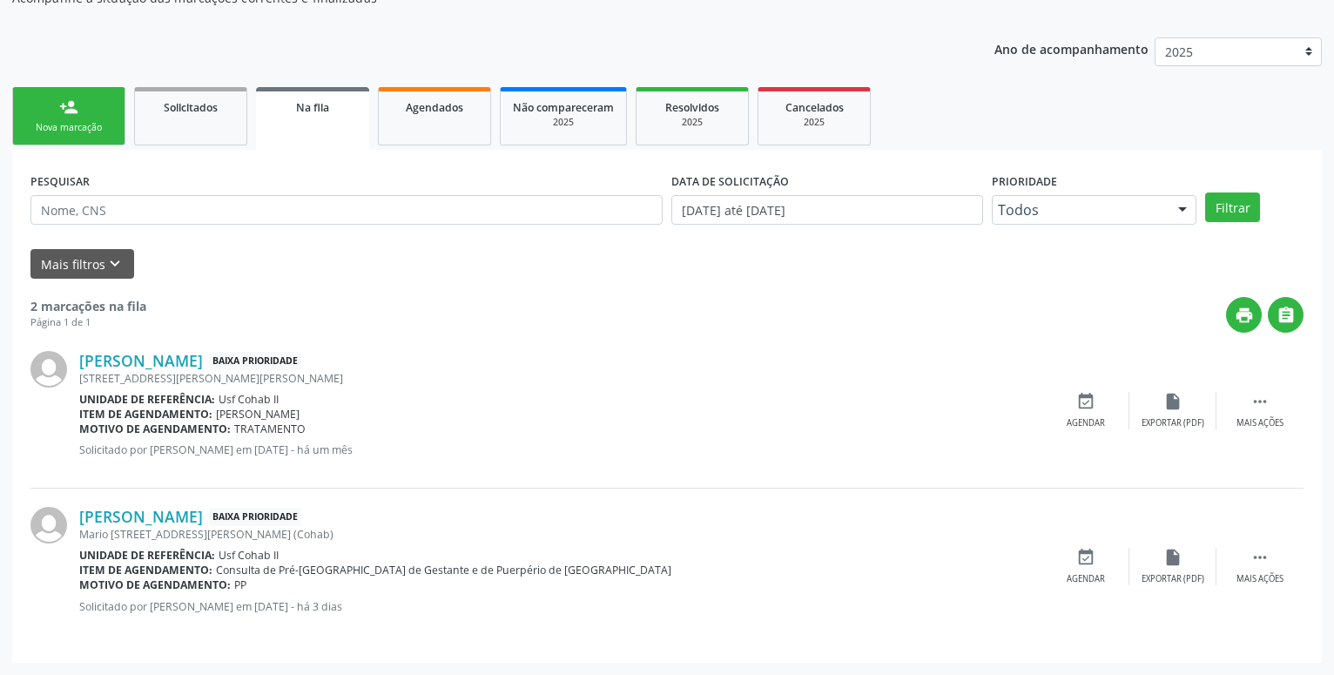
click at [58, 102] on link "person_add Nova marcação" at bounding box center [68, 116] width 113 height 58
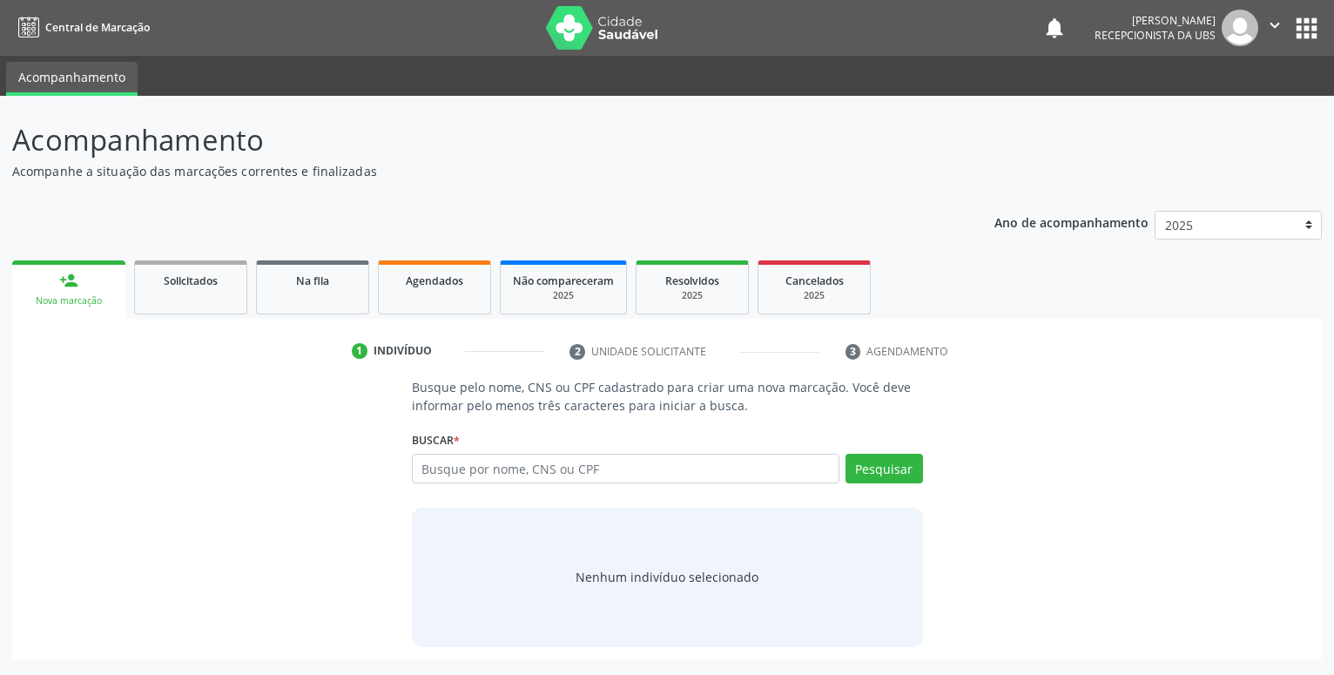
scroll to position [0, 0]
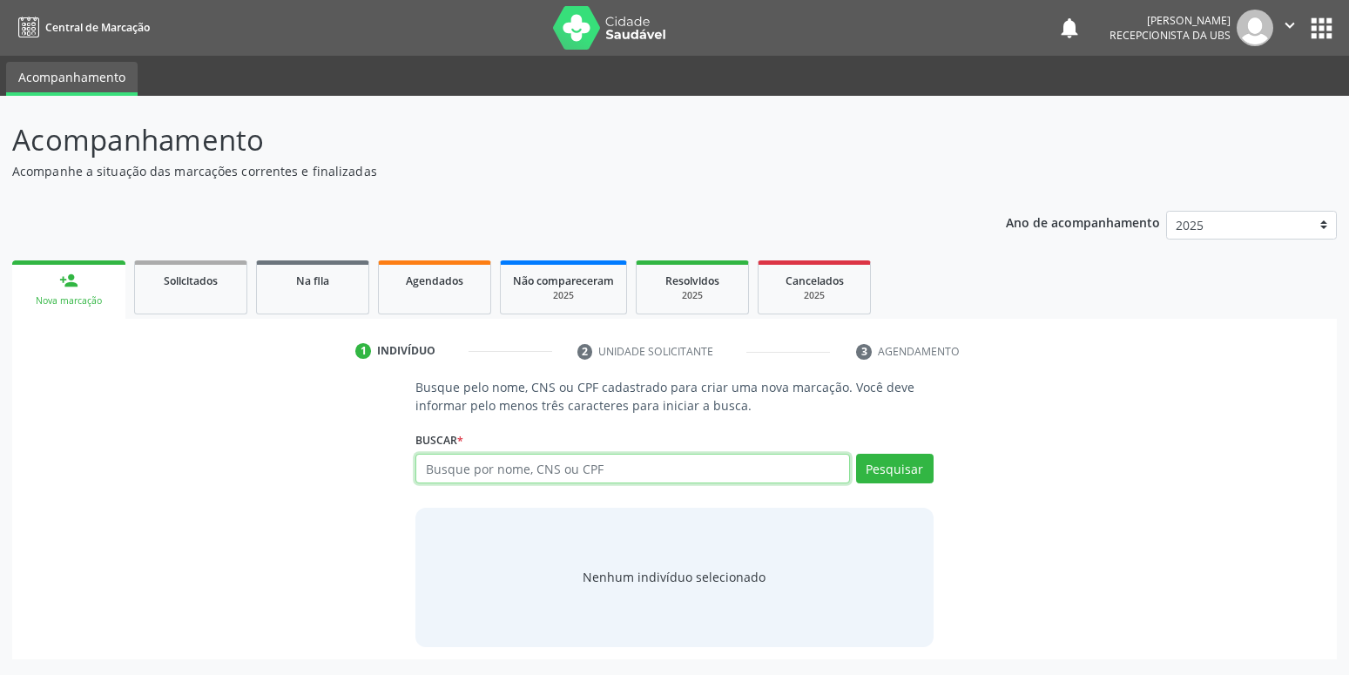
click at [563, 468] on input "text" at bounding box center [632, 469] width 434 height 30
drag, startPoint x: 557, startPoint y: 479, endPoint x: 358, endPoint y: 484, distance: 198.6
click at [415, 483] on input "700005152946208" at bounding box center [632, 469] width 434 height 30
type input "700005152946208"
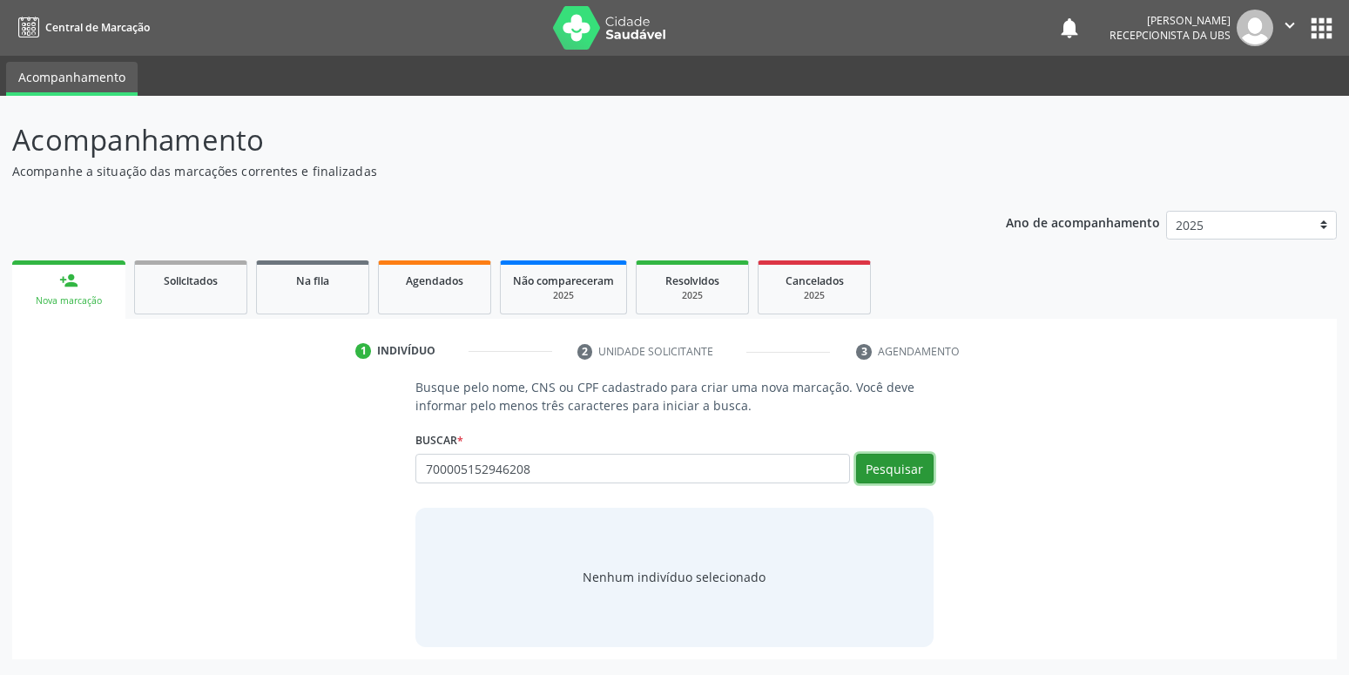
click at [932, 470] on button "Pesquisar" at bounding box center [895, 469] width 78 height 30
type input "700005152946208"
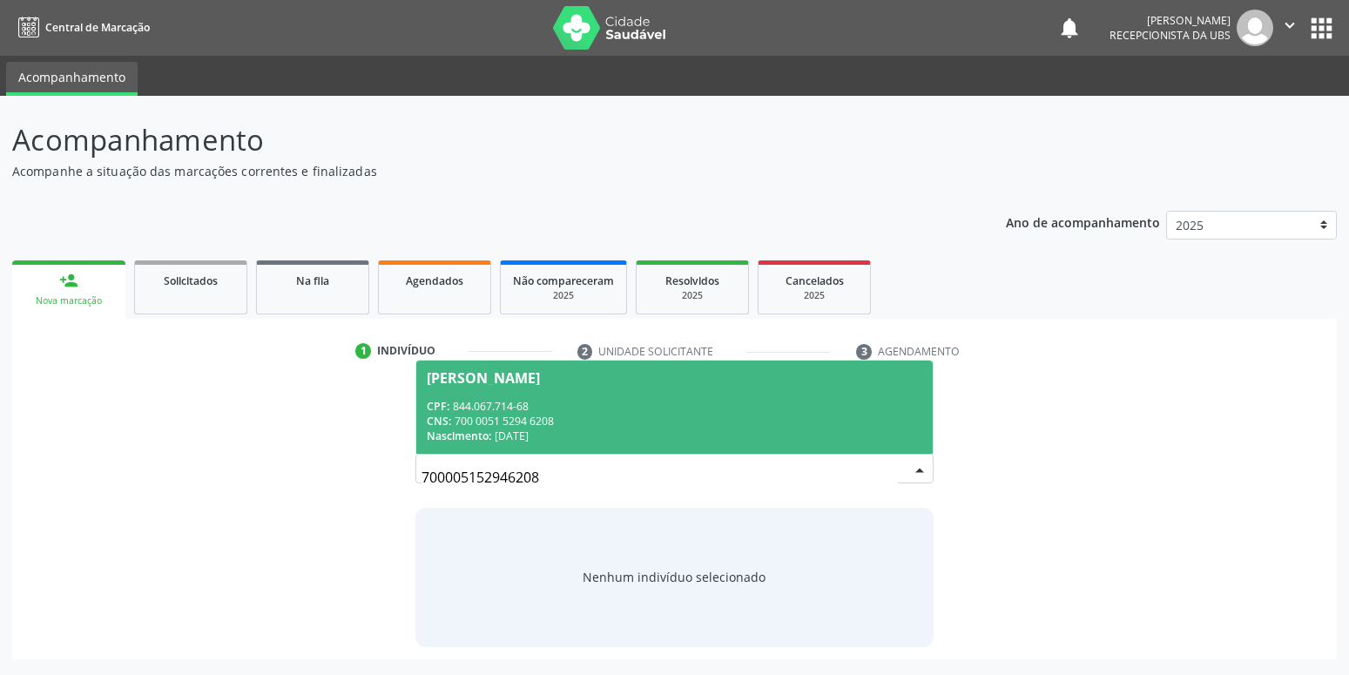
click at [607, 401] on div "CPF: 844.067.714-68" at bounding box center [674, 406] width 495 height 15
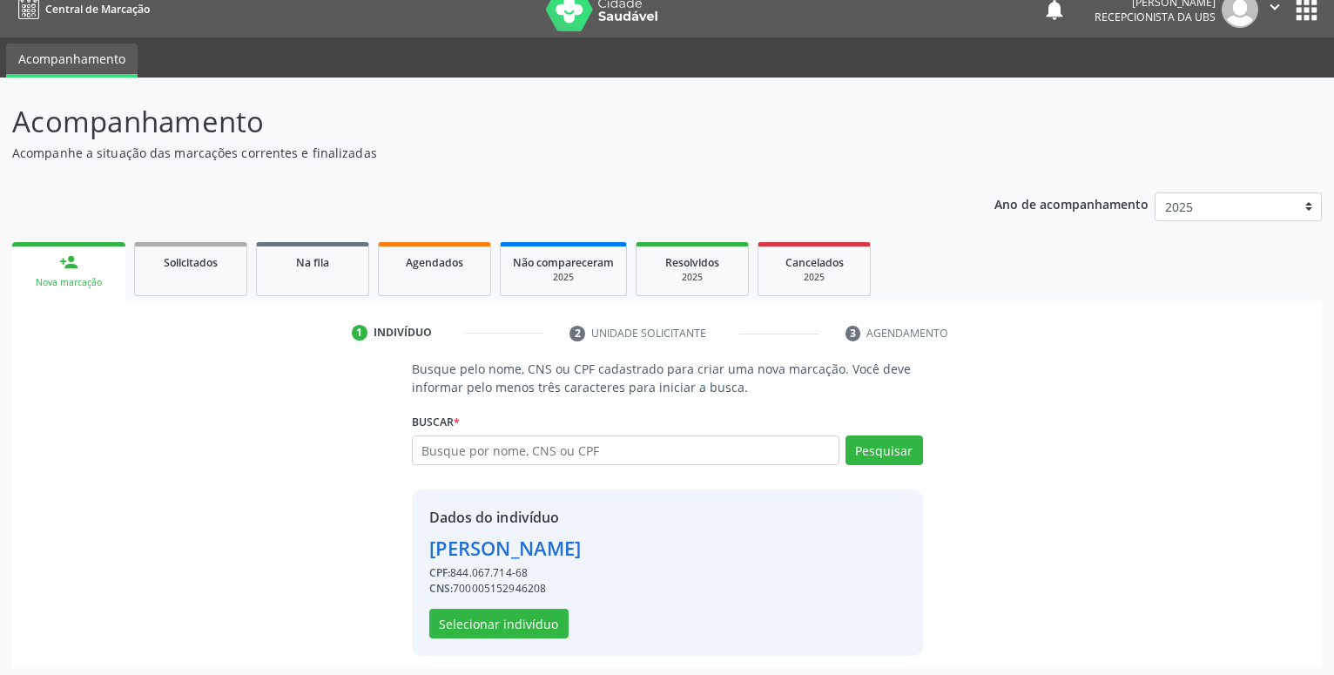
scroll to position [24, 0]
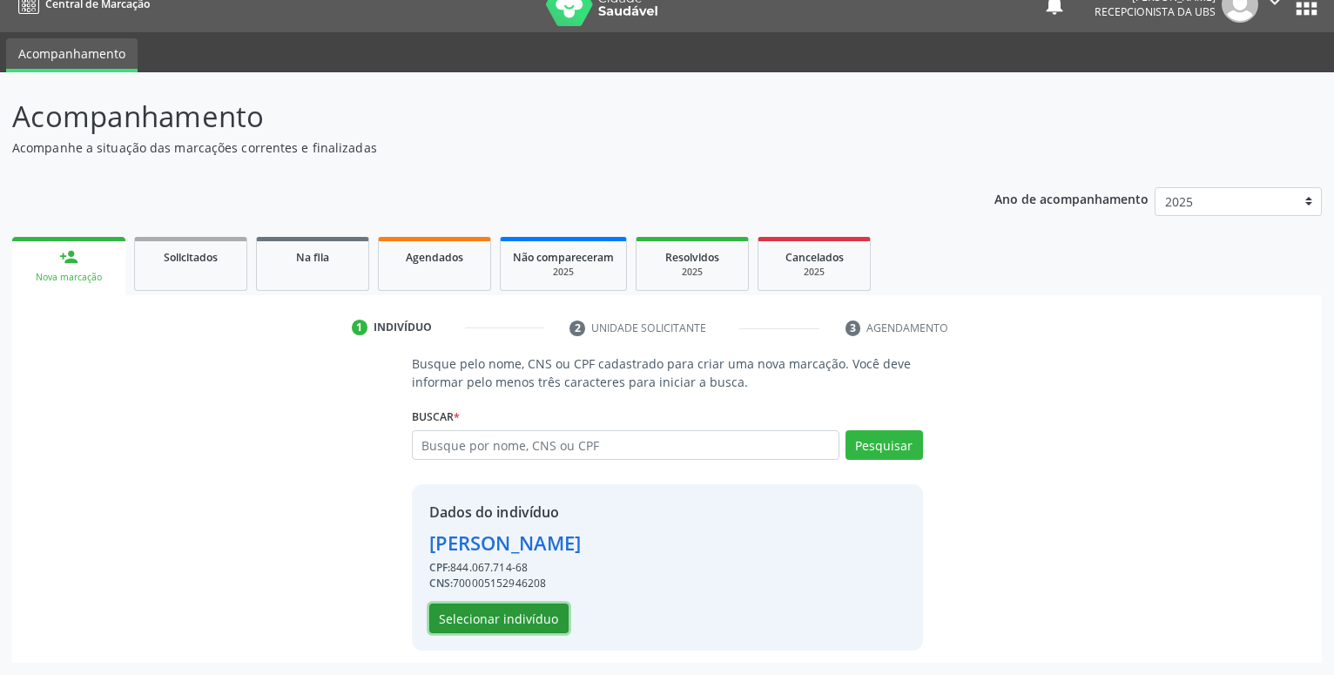
click at [483, 619] on button "Selecionar indivíduo" at bounding box center [498, 619] width 139 height 30
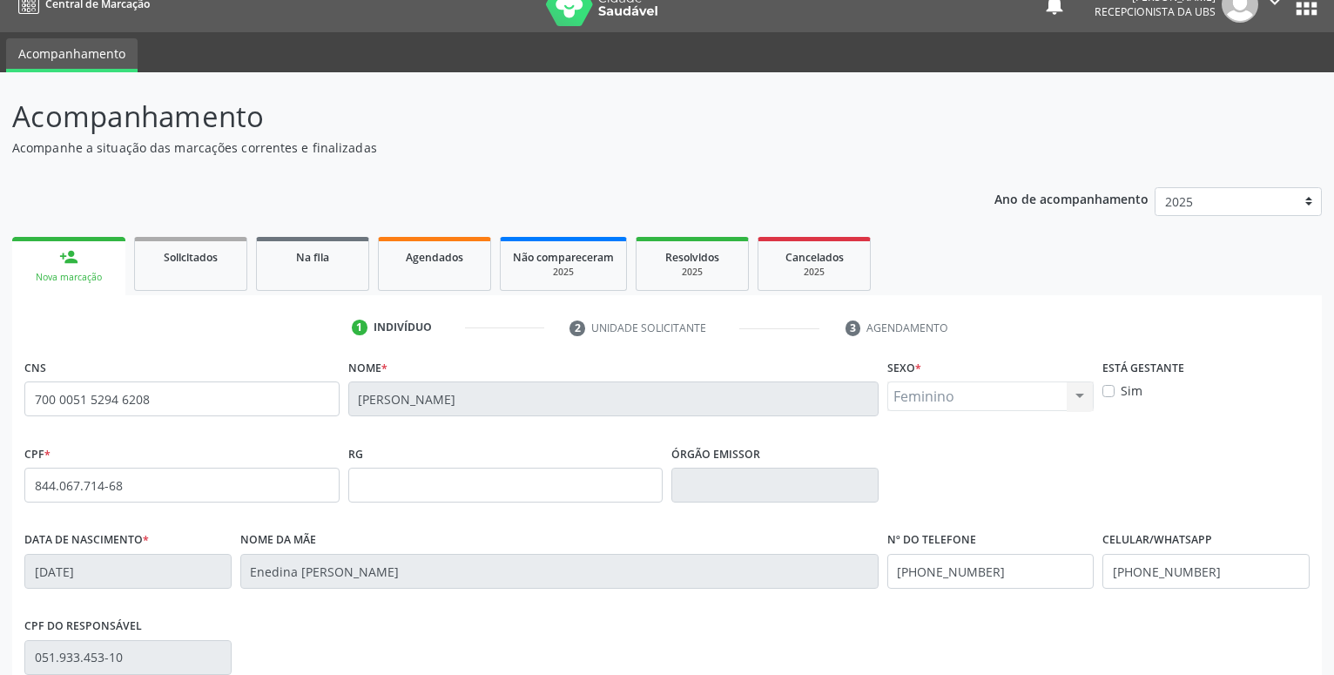
scroll to position [269, 0]
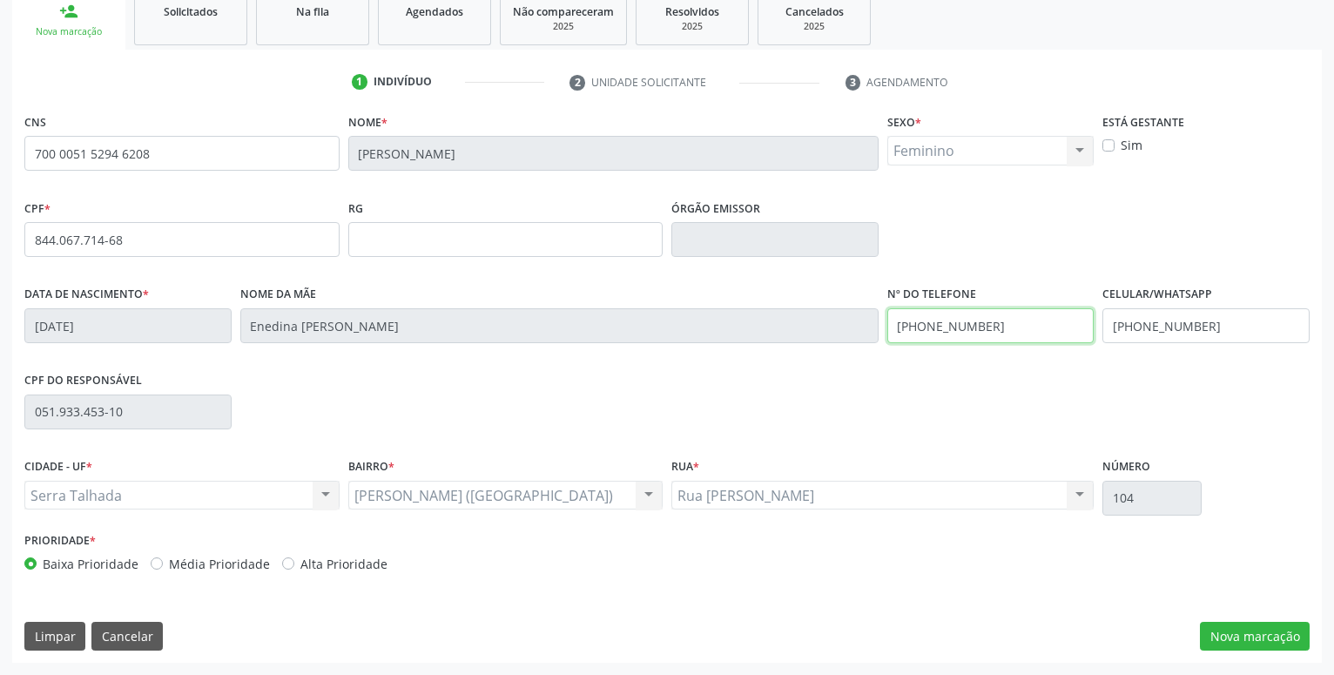
drag, startPoint x: 992, startPoint y: 320, endPoint x: 694, endPoint y: 339, distance: 298.4
click at [887, 339] on input "(87) 99963-0279" at bounding box center [990, 325] width 207 height 35
click at [1250, 638] on button "Nova marcação" at bounding box center [1255, 637] width 110 height 30
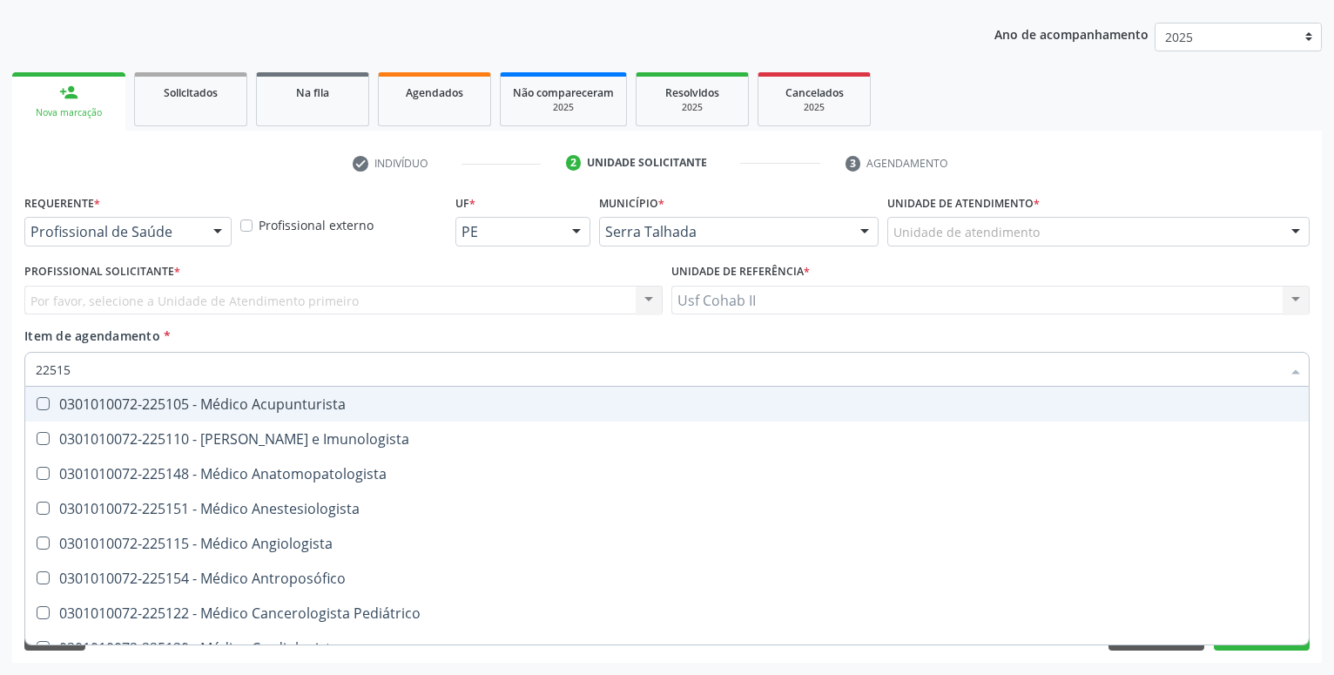
type input "225155"
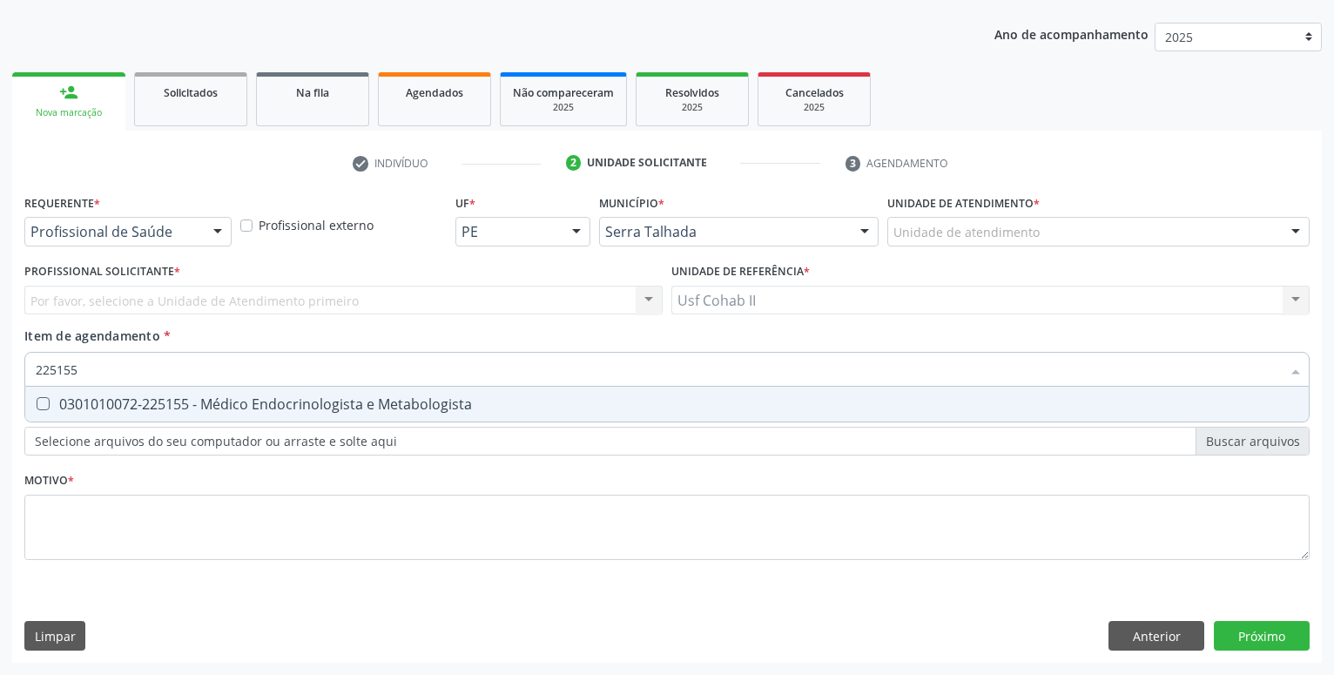
click at [225, 407] on div "0301010072-225155 - Médico Endocrinologista e Metabologista" at bounding box center [667, 404] width 1263 height 14
checkbox Metabologista "true"
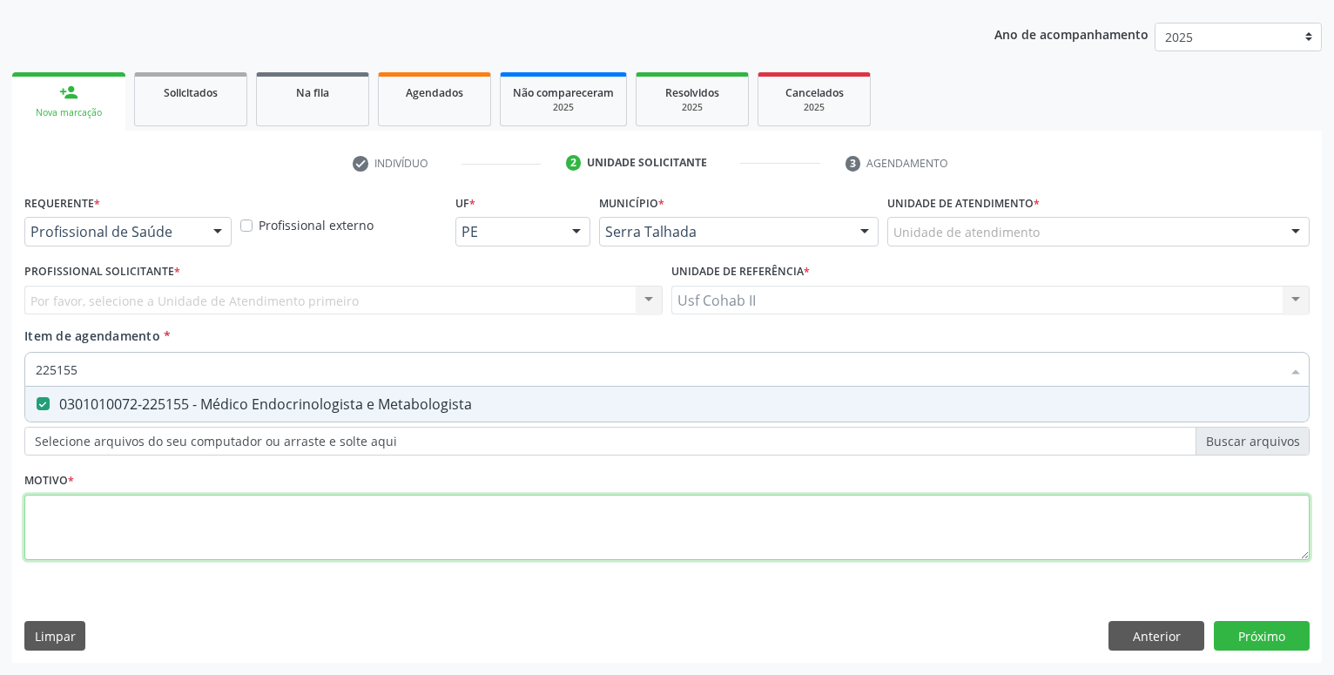
click at [208, 537] on textarea at bounding box center [666, 528] width 1285 height 66
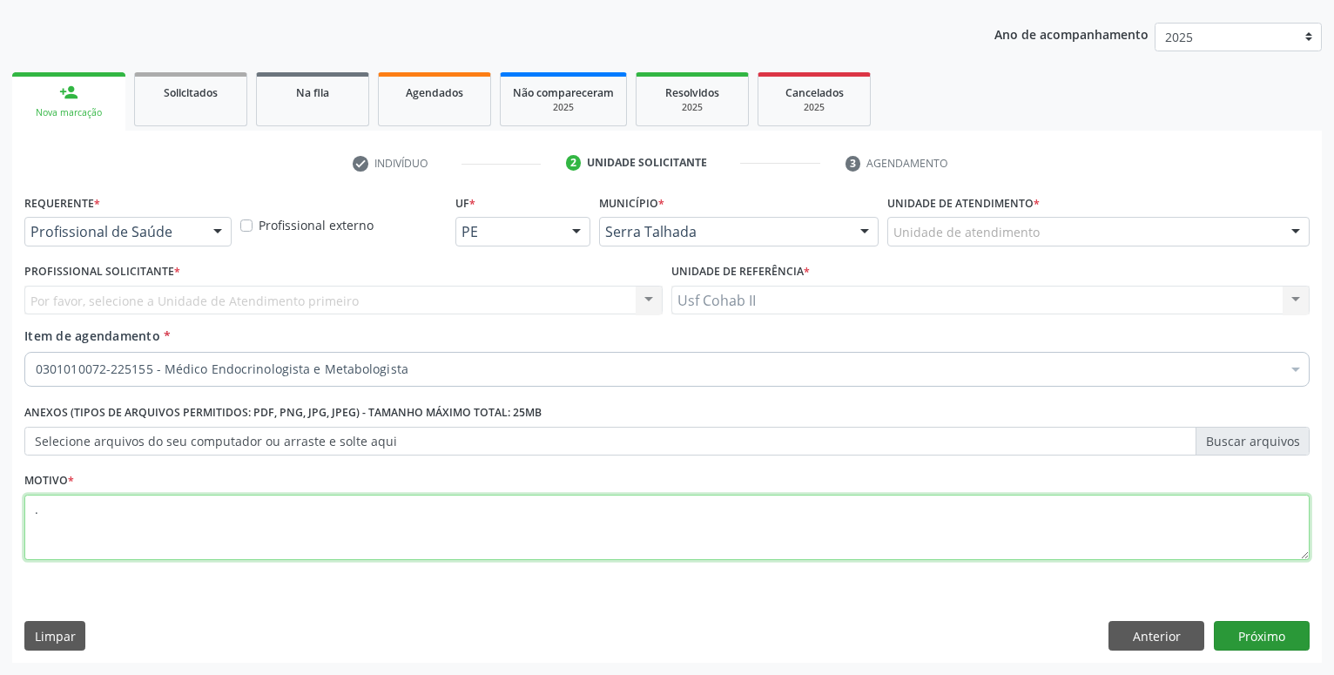
type textarea "."
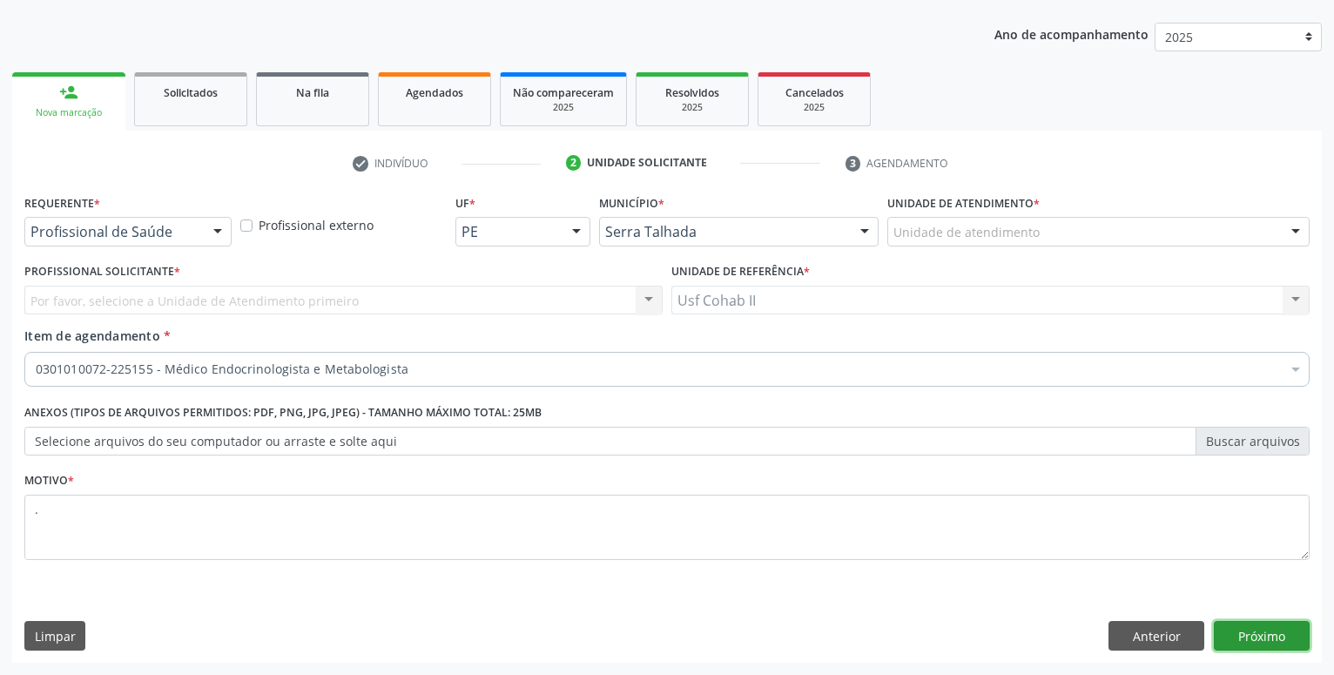
click at [1263, 627] on button "Próximo" at bounding box center [1262, 636] width 96 height 30
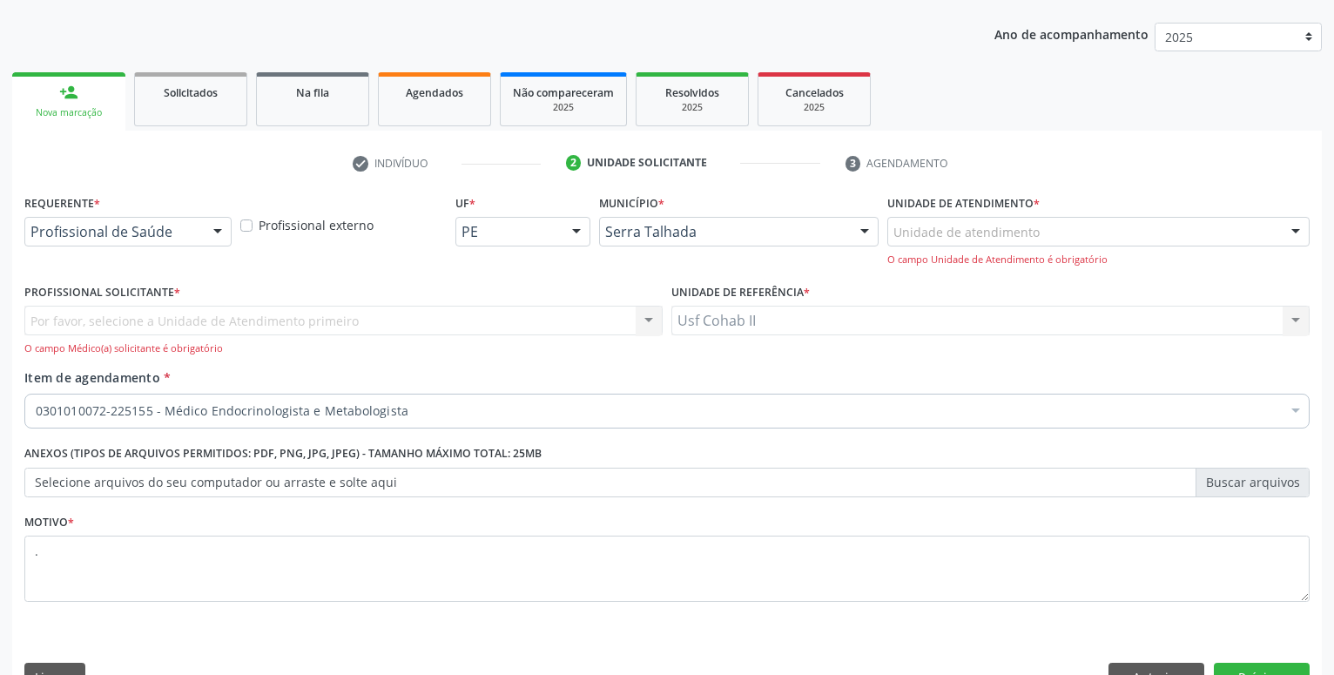
click at [172, 320] on div "Por favor, selecione a Unidade de Atendimento primeiro Nenhum resultado encontr…" at bounding box center [343, 331] width 638 height 50
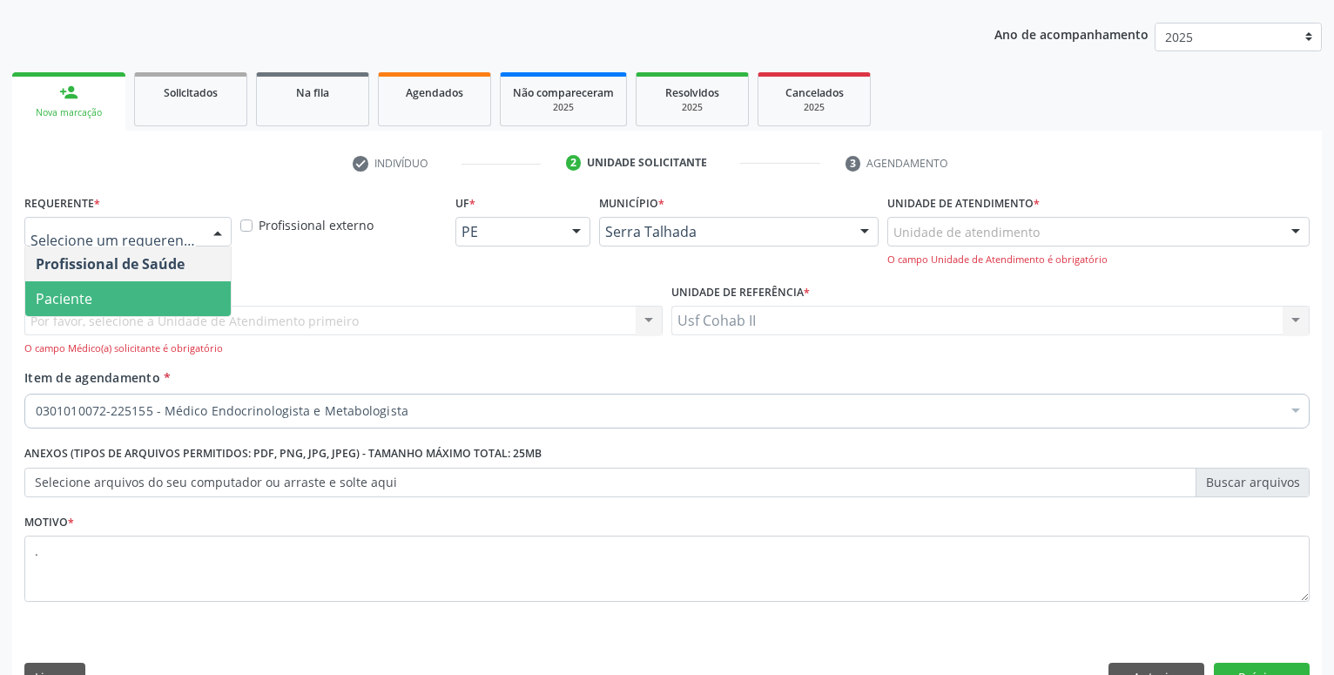
click at [137, 303] on span "Paciente" at bounding box center [128, 298] width 206 height 35
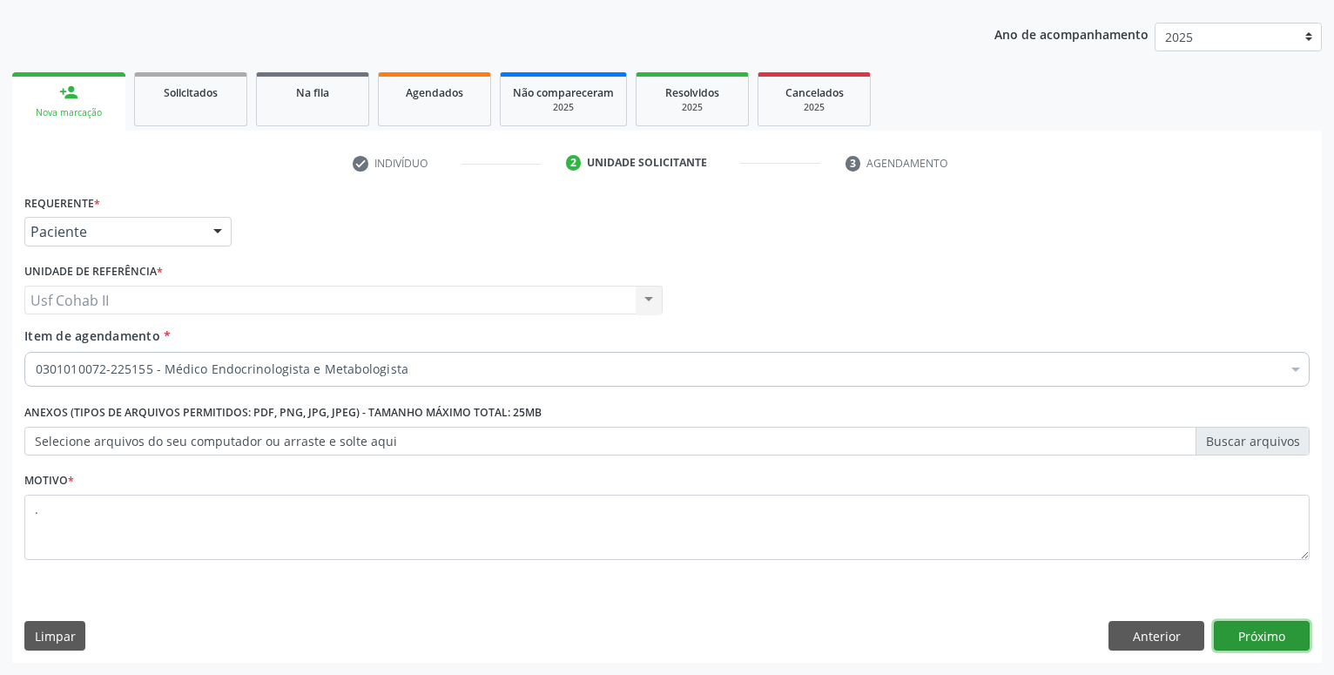
click at [1252, 634] on button "Próximo" at bounding box center [1262, 636] width 96 height 30
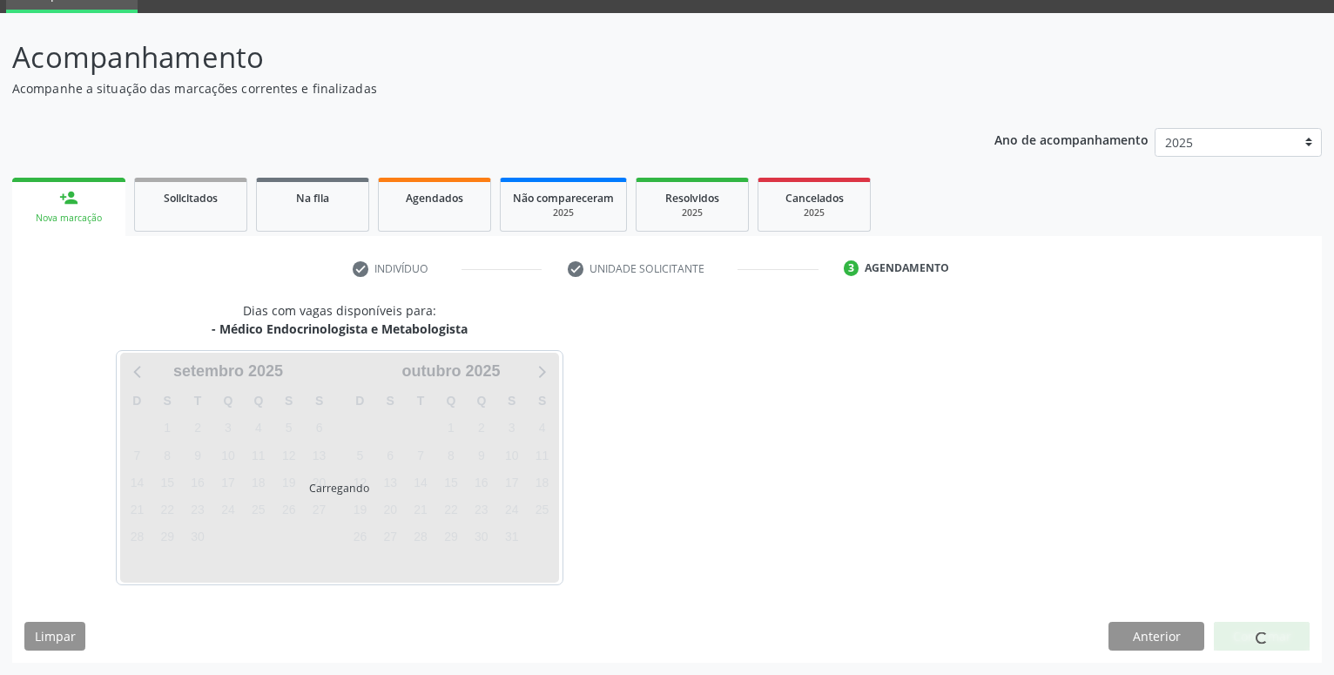
scroll to position [83, 0]
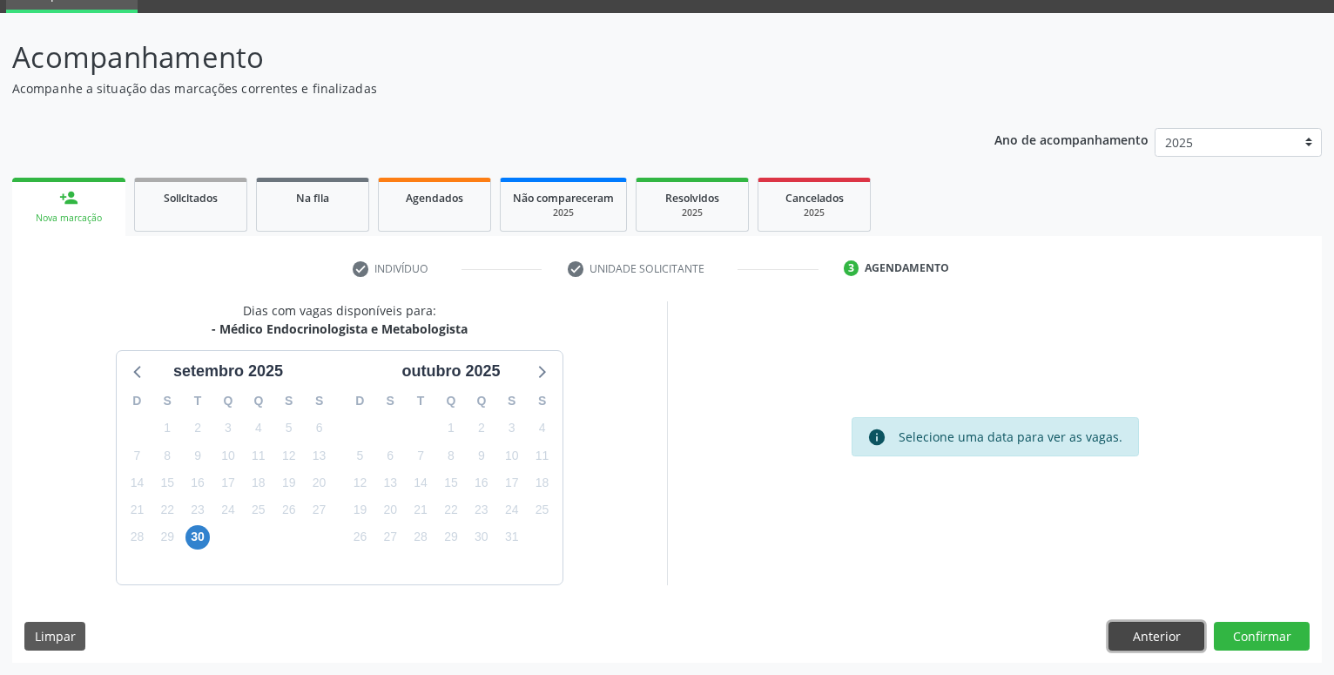
click at [1140, 644] on button "Anterior" at bounding box center [1157, 637] width 96 height 30
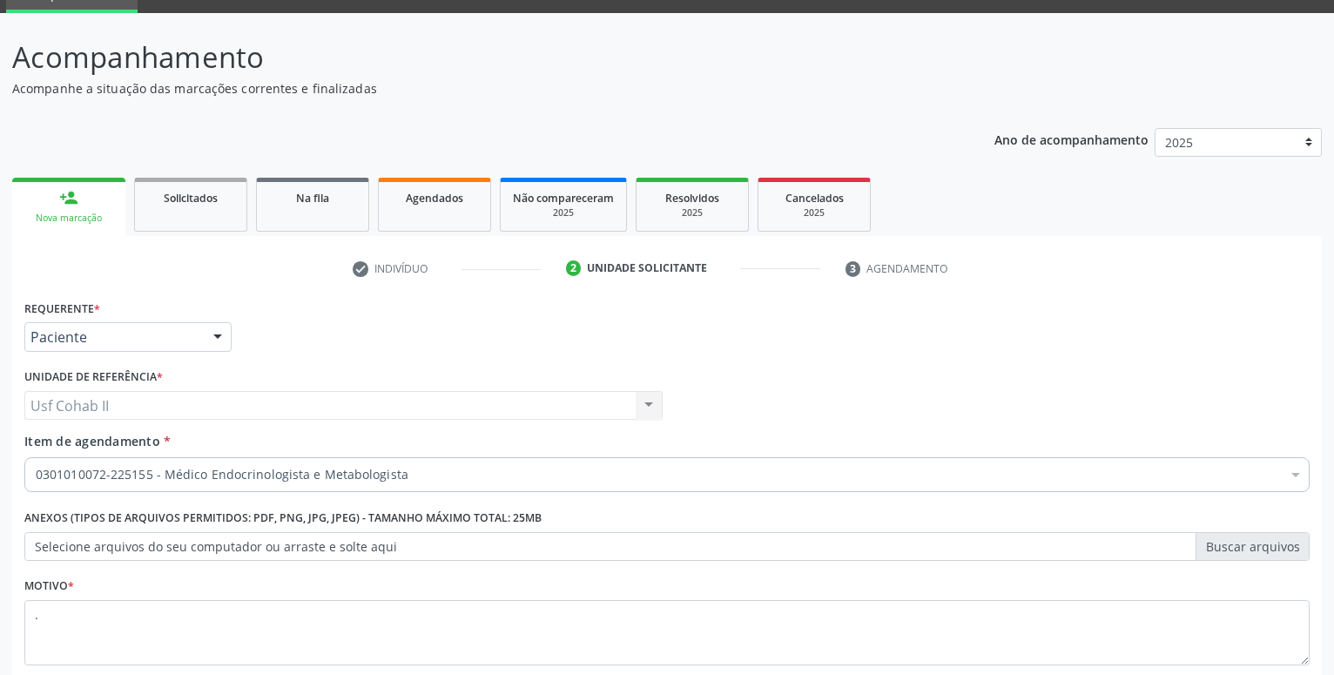
click at [65, 196] on div "person_add" at bounding box center [68, 197] width 19 height 19
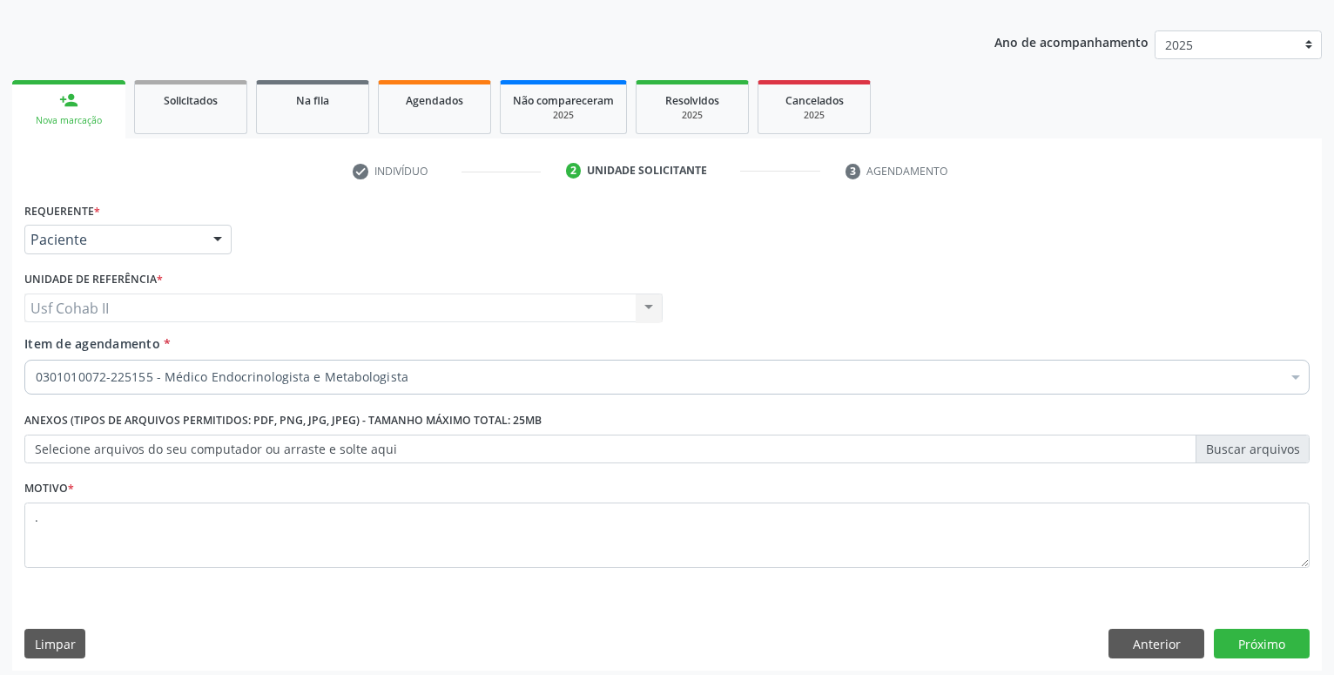
scroll to position [188, 0]
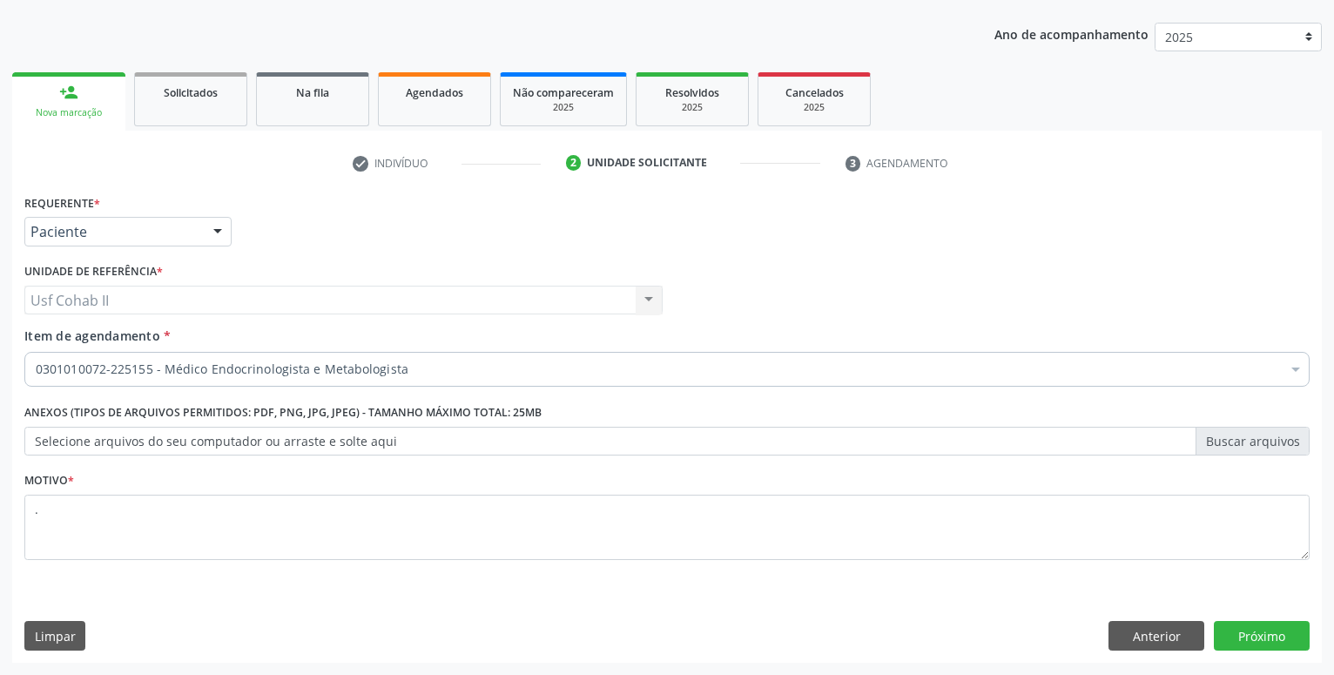
click at [57, 87] on link "person_add Nova marcação" at bounding box center [68, 101] width 113 height 58
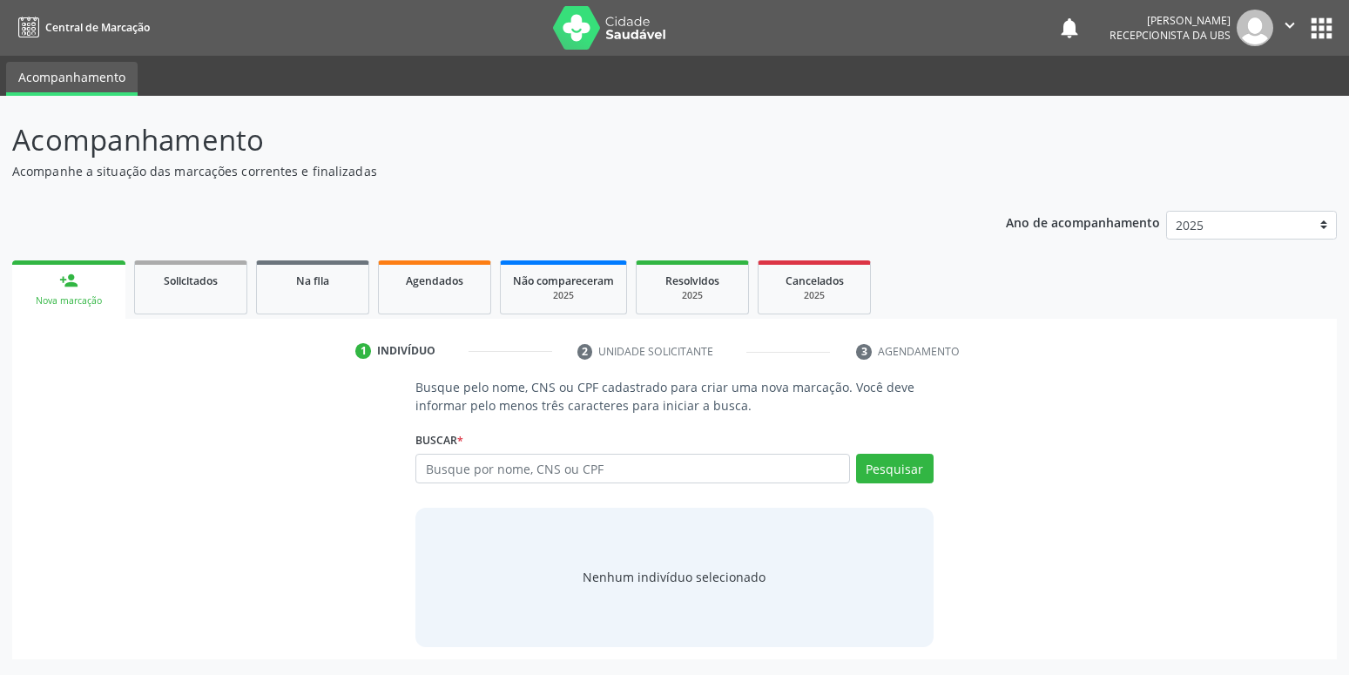
click at [588, 477] on input "text" at bounding box center [632, 469] width 434 height 30
type input "209136069730009"
click at [894, 477] on button "Pesquisar" at bounding box center [895, 469] width 78 height 30
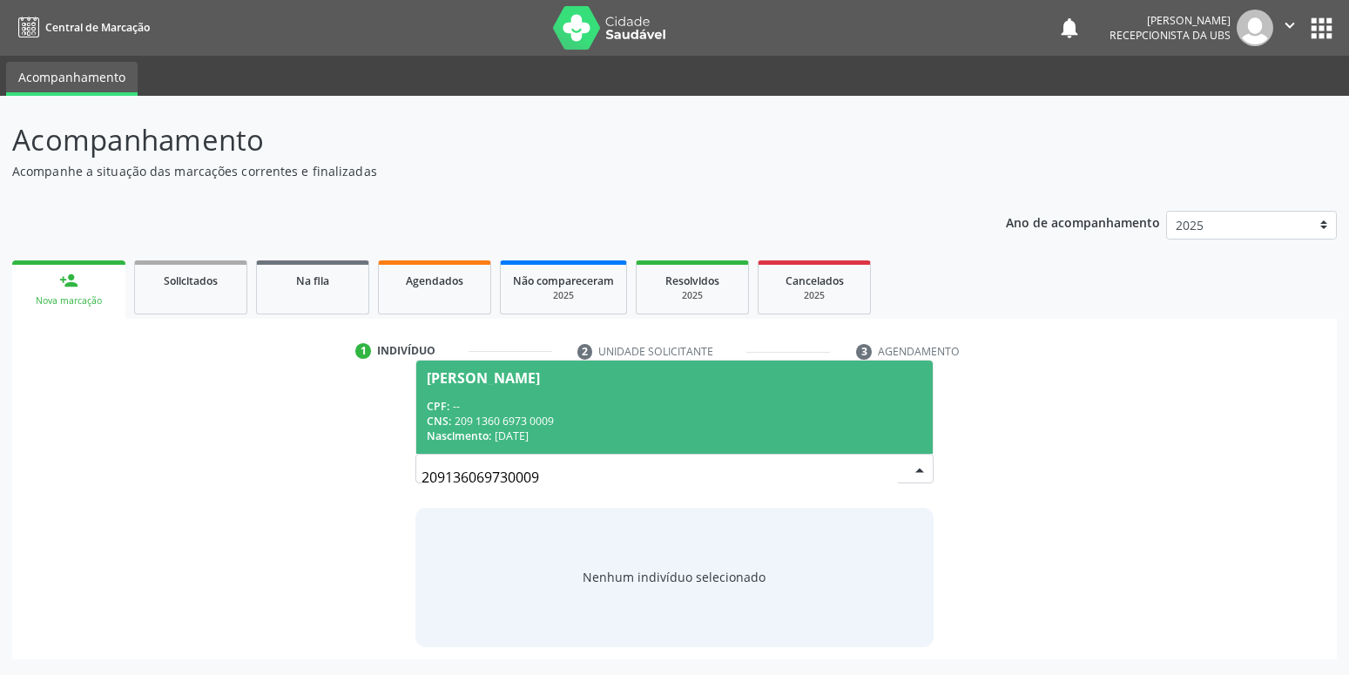
click at [653, 395] on span "[PERSON_NAME] CPF: -- CNS: 209 1360 6973 0009 Nascimento: [DATE]" at bounding box center [674, 407] width 516 height 93
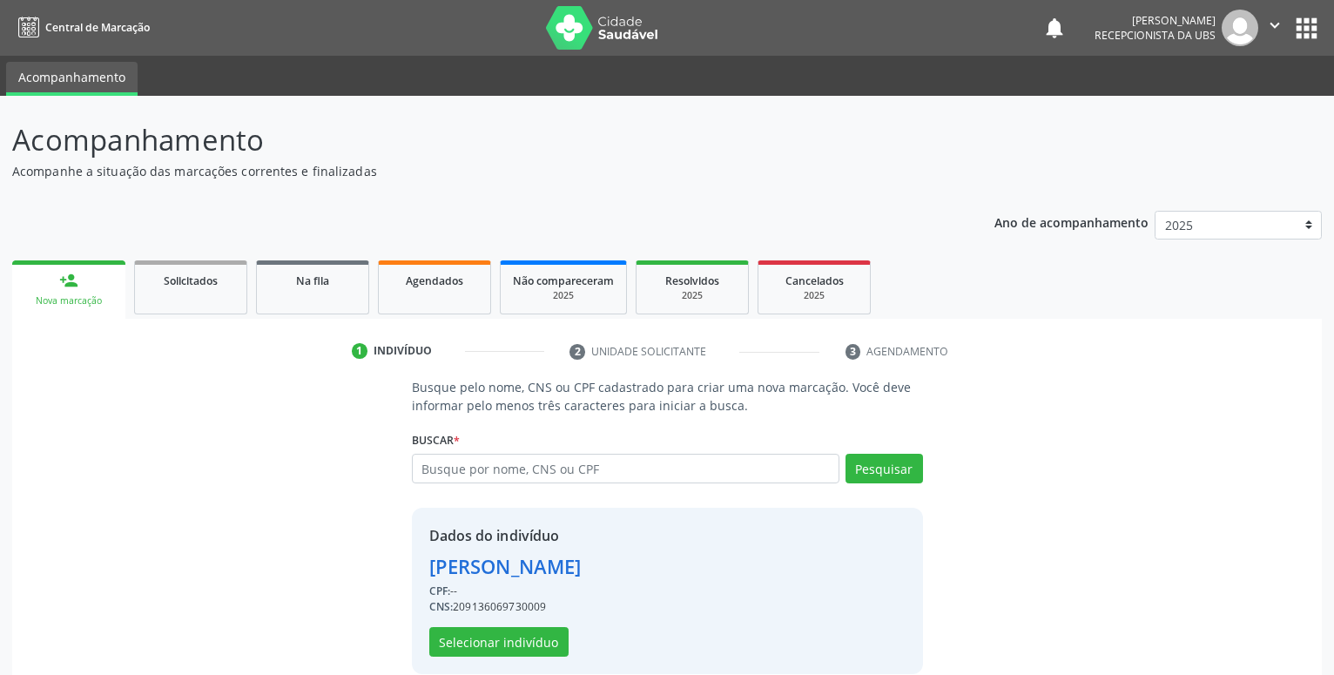
scroll to position [24, 0]
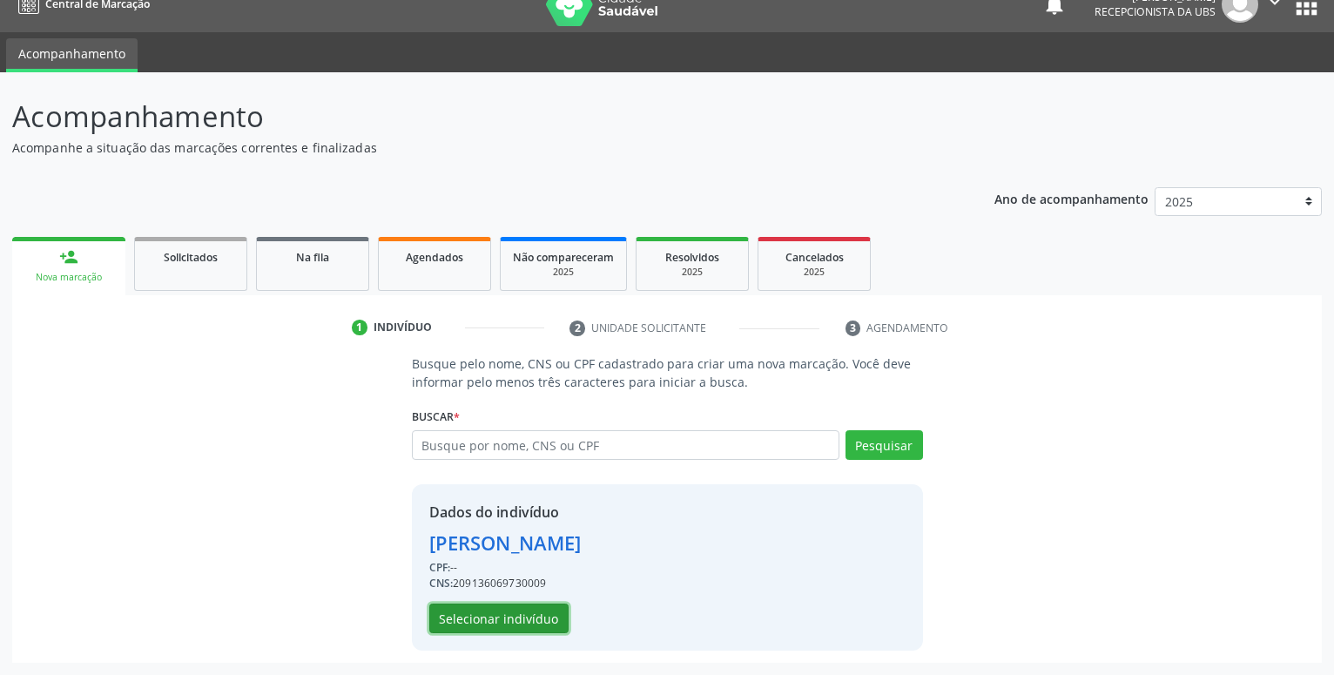
click at [523, 606] on button "Selecionar indivíduo" at bounding box center [498, 619] width 139 height 30
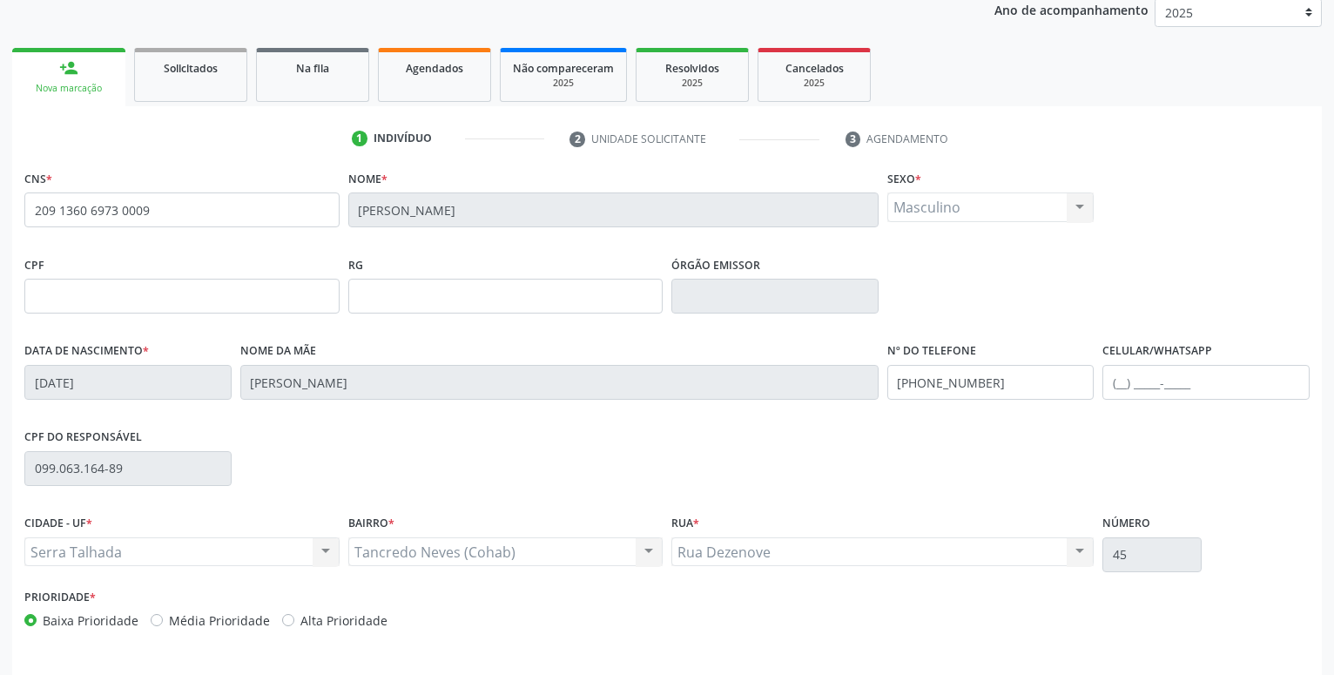
scroll to position [269, 0]
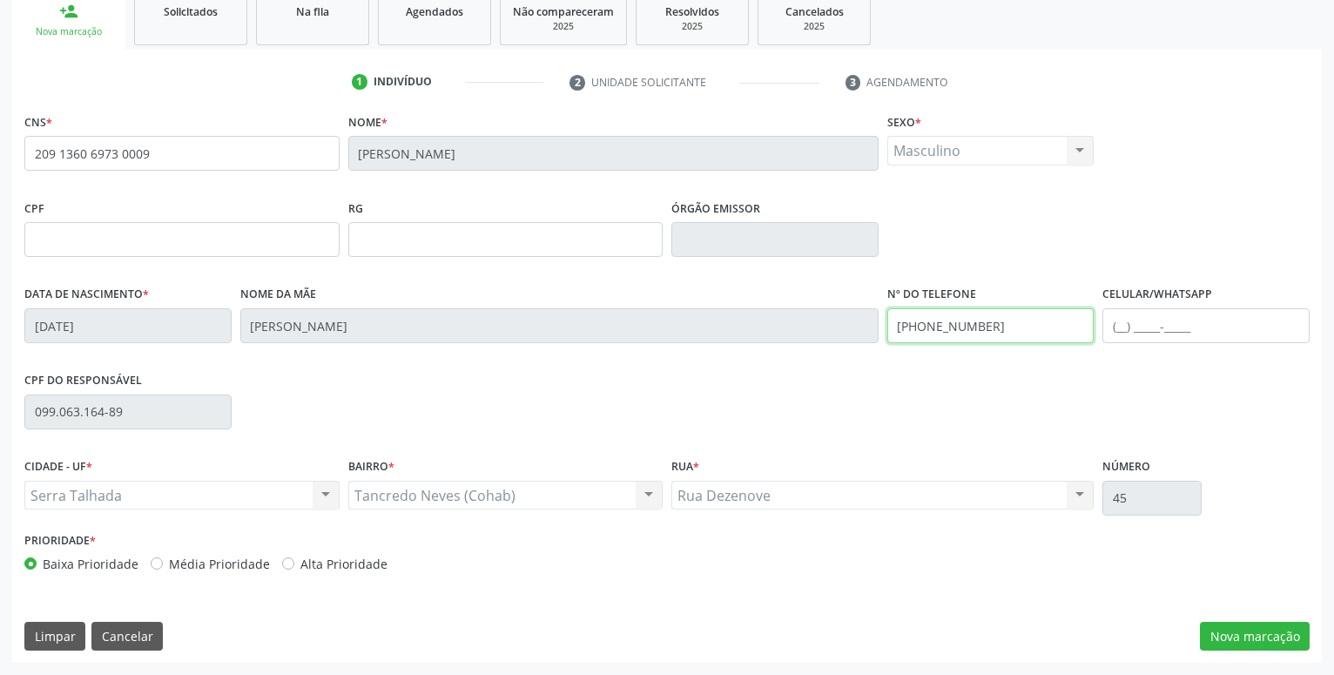
drag, startPoint x: 1033, startPoint y: 333, endPoint x: 722, endPoint y: 347, distance: 311.3
click at [887, 343] on input "[PHONE_NUMBER]" at bounding box center [990, 325] width 207 height 35
type input "[PHONE_NUMBER]"
click at [1256, 638] on button "Nova marcação" at bounding box center [1255, 637] width 110 height 30
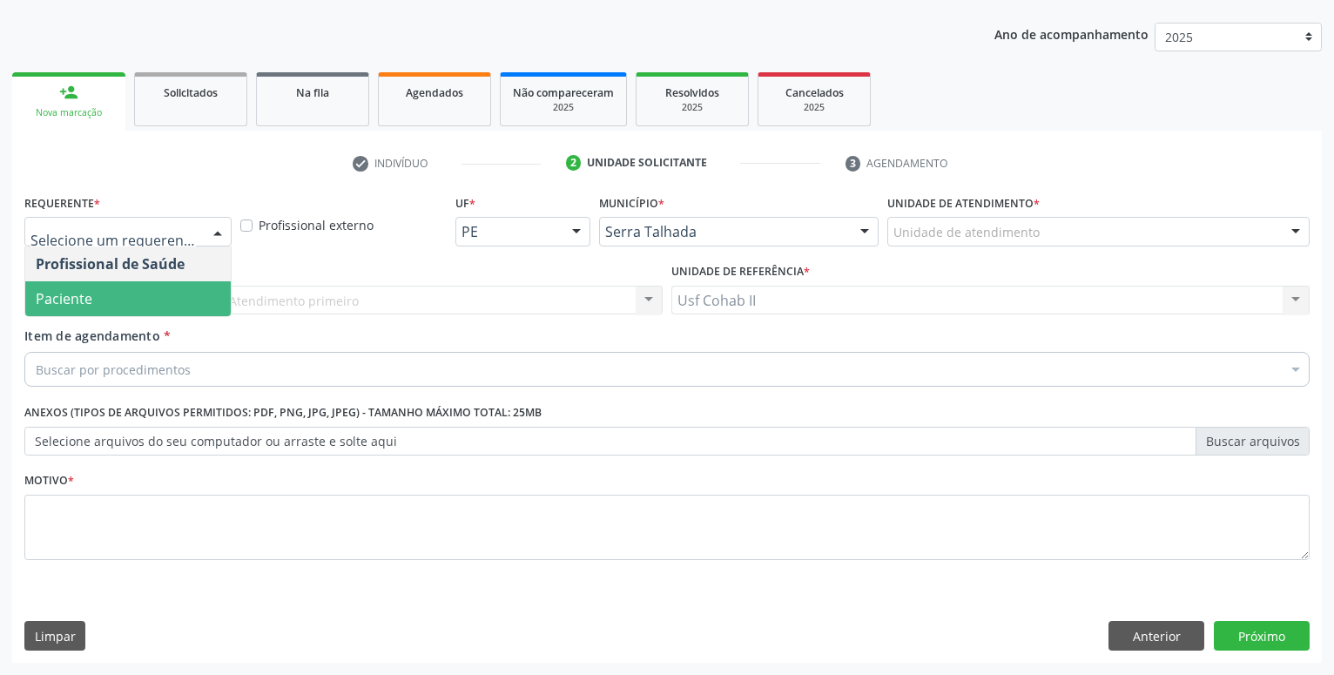
click at [142, 303] on span "Paciente" at bounding box center [128, 298] width 206 height 35
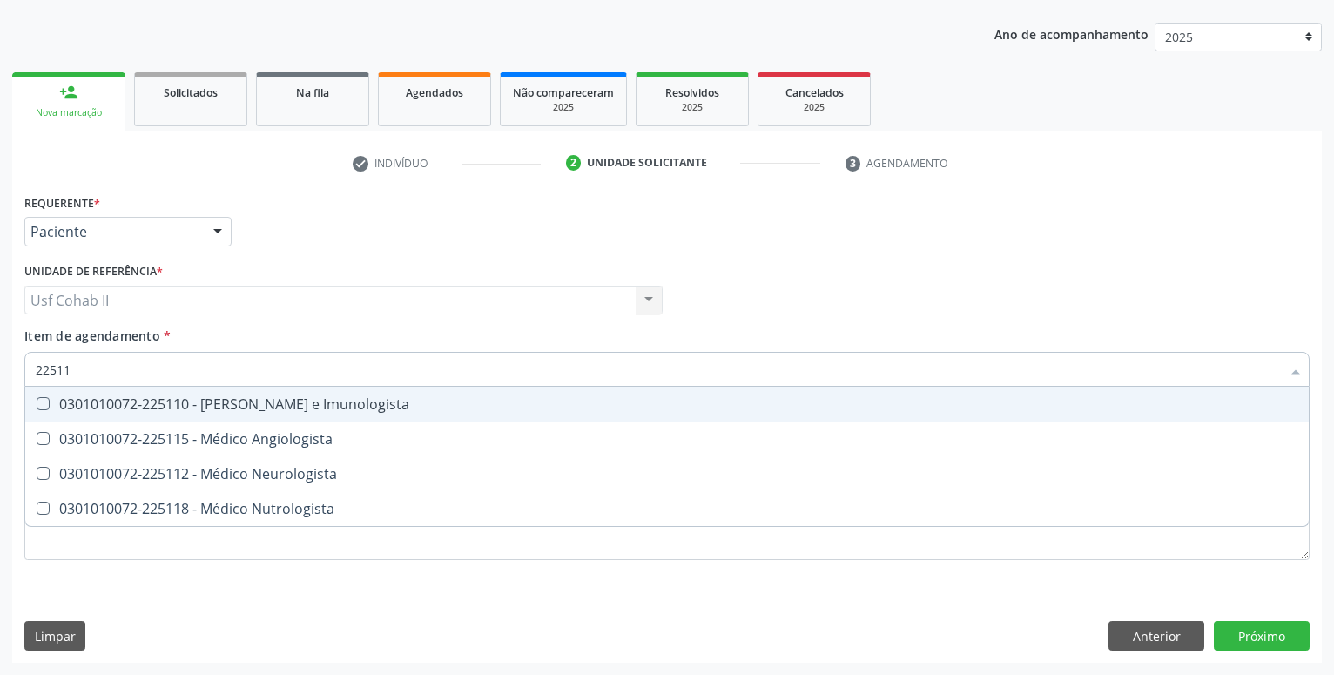
type input "225112"
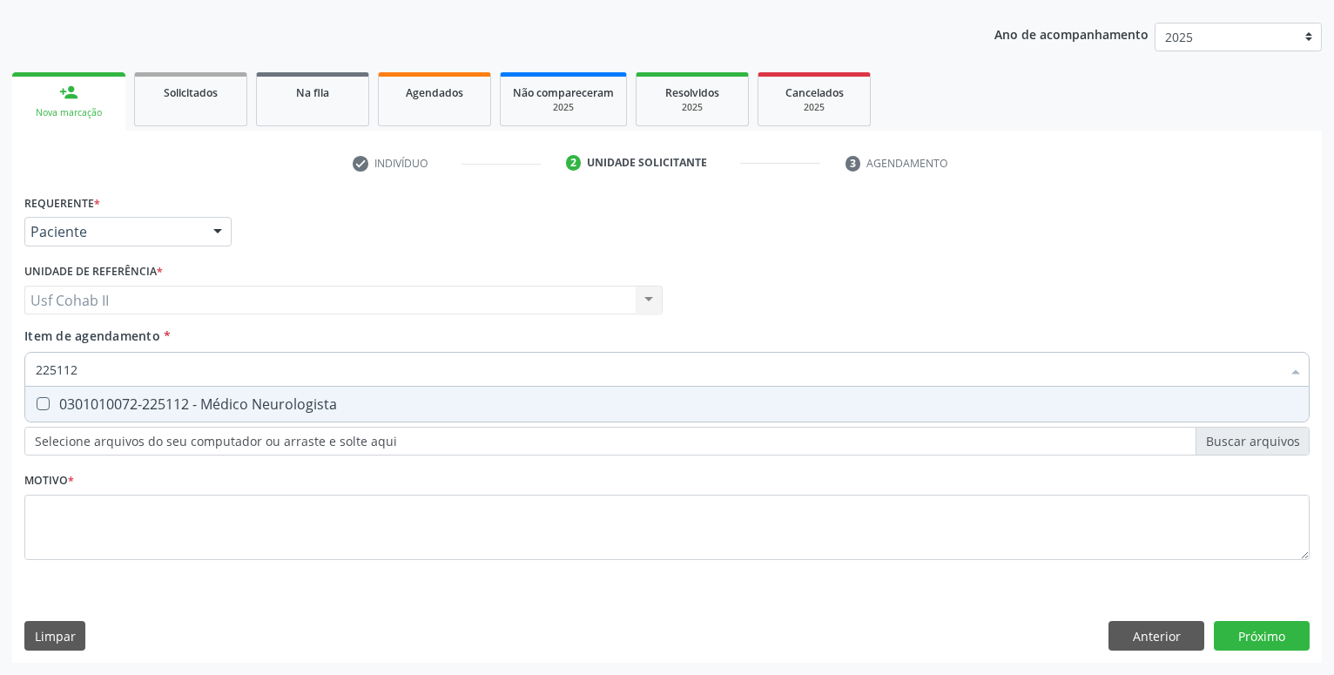
click at [278, 408] on div "0301010072-225112 - Médico Neurologista" at bounding box center [667, 404] width 1263 height 14
checkbox Neurologista "true"
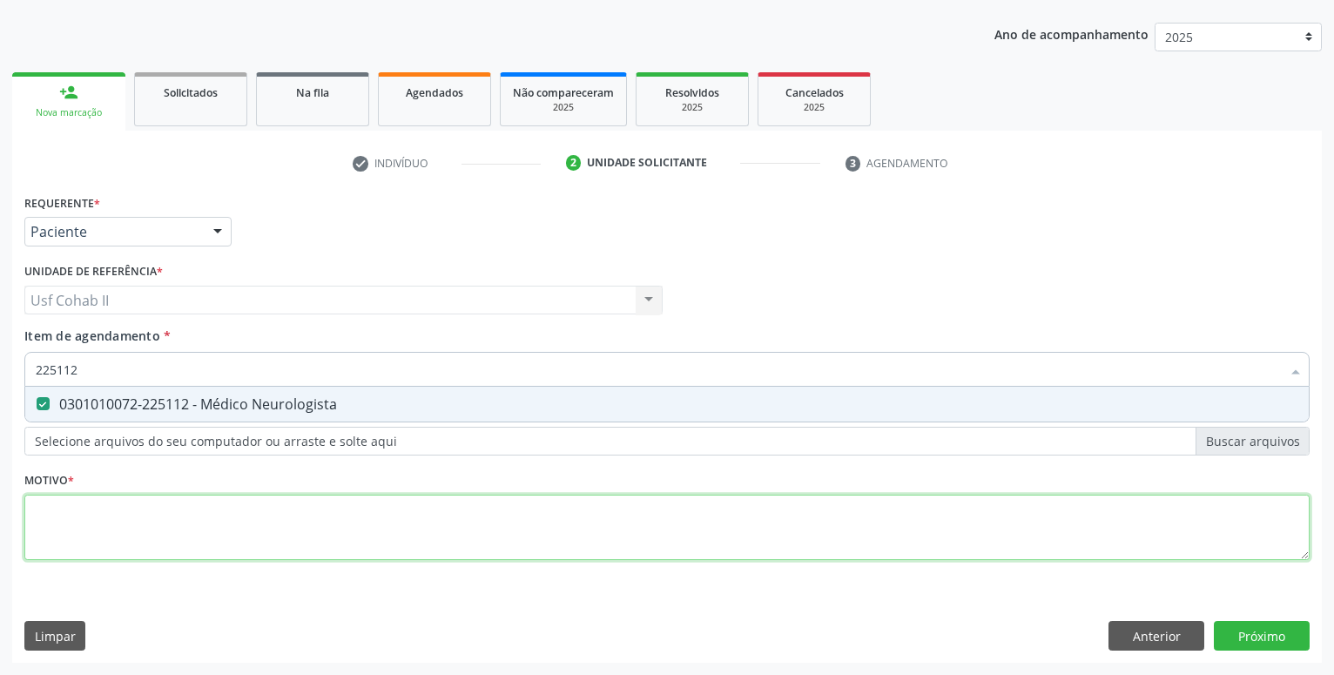
click at [240, 505] on textarea at bounding box center [666, 528] width 1285 height 66
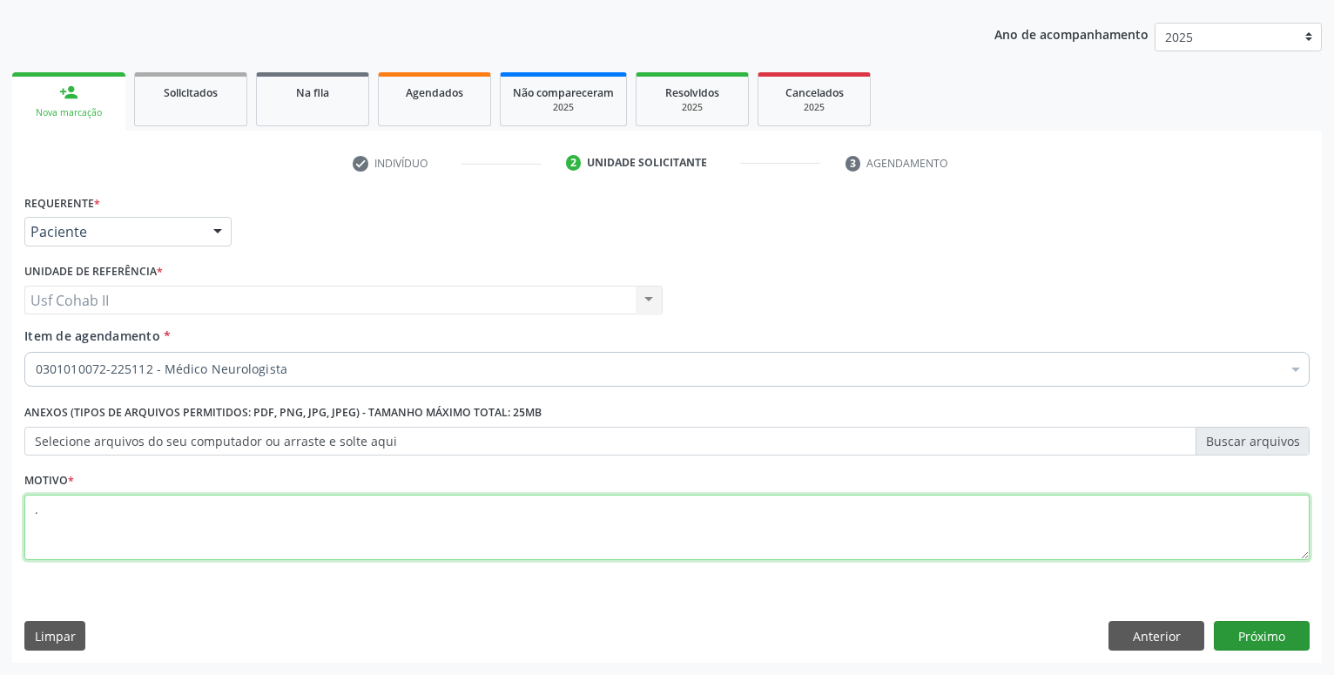
type textarea "."
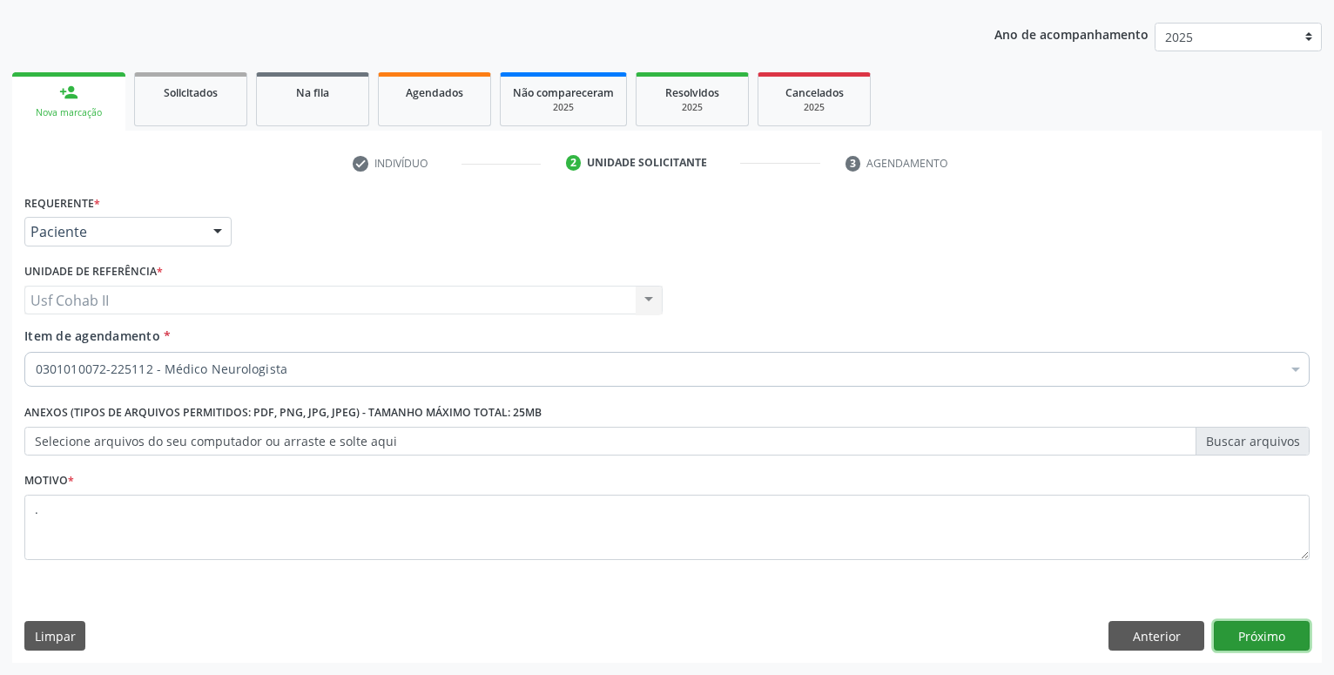
click at [1238, 628] on button "Próximo" at bounding box center [1262, 636] width 96 height 30
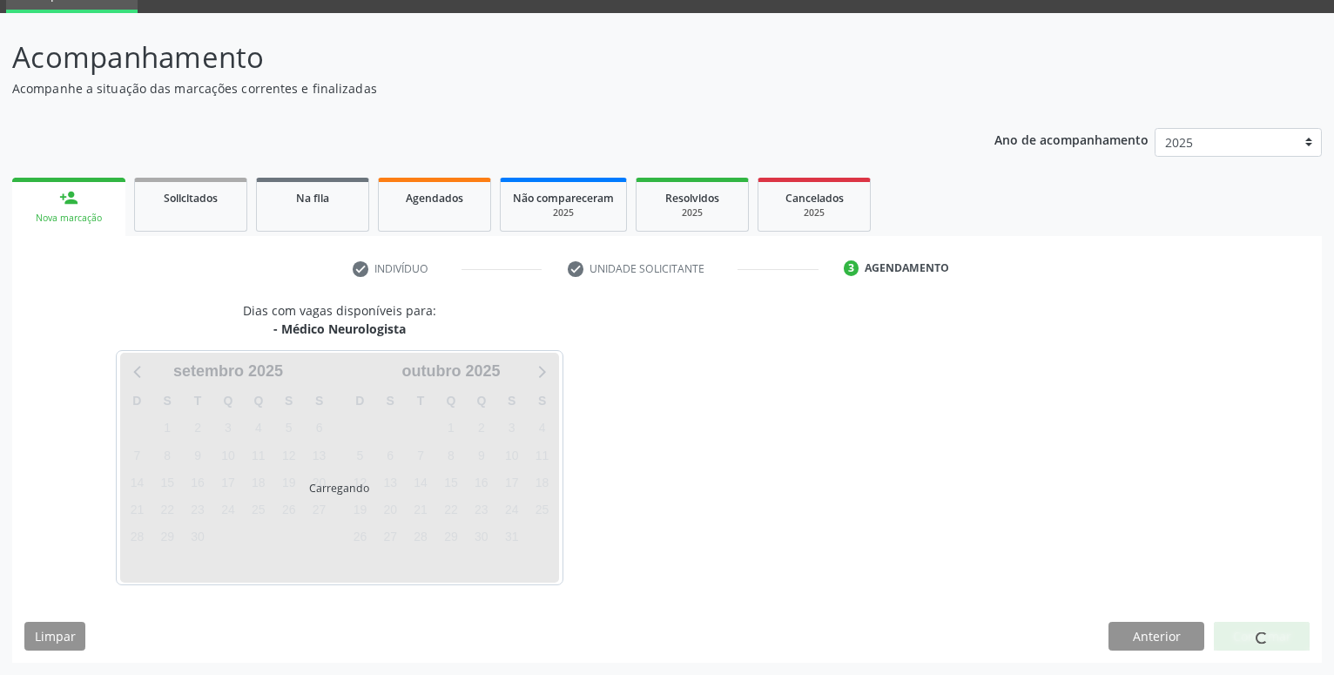
scroll to position [83, 0]
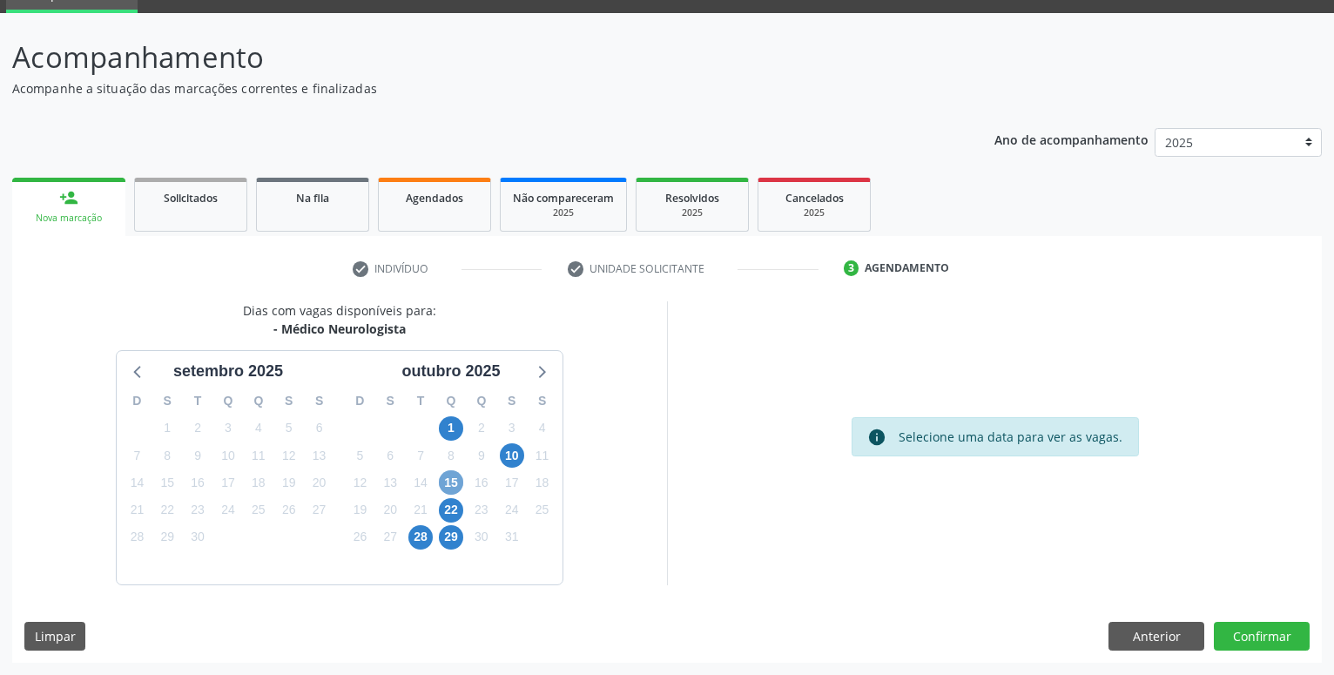
click at [449, 476] on span "15" at bounding box center [451, 482] width 24 height 24
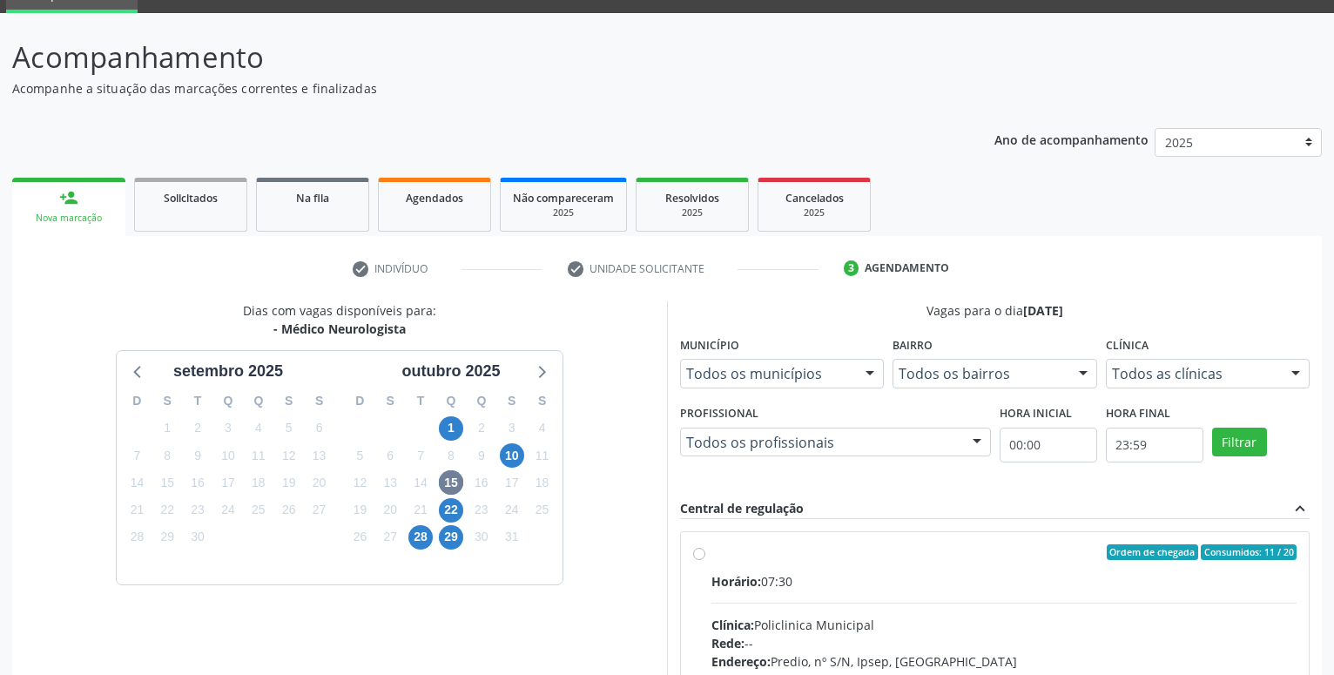
click at [712, 552] on label "Ordem de chegada Consumidos: 11 / 20 Horário: 07:30 Clínica: Policlinica Munici…" at bounding box center [1004, 677] width 585 height 267
click at [702, 552] on input "Ordem de chegada Consumidos: 11 / 20 Horário: 07:30 Clínica: Policlinica Munici…" at bounding box center [699, 552] width 12 height 16
radio input "true"
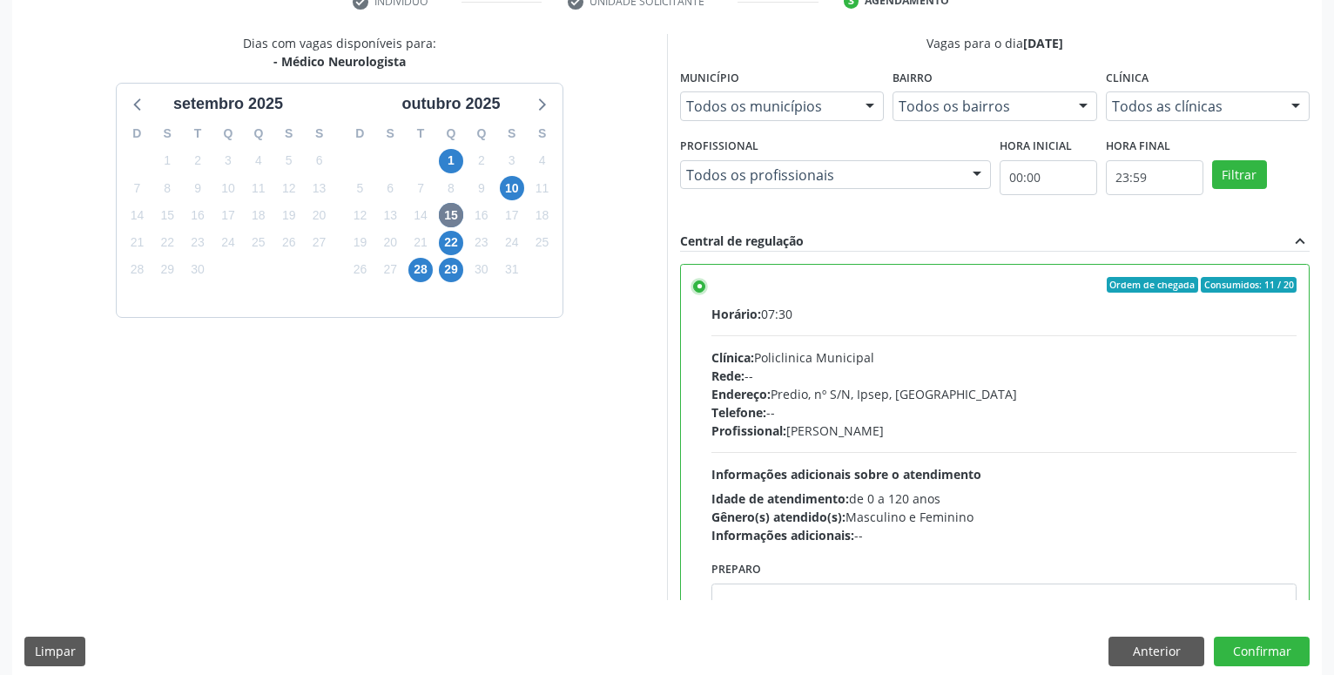
scroll to position [366, 0]
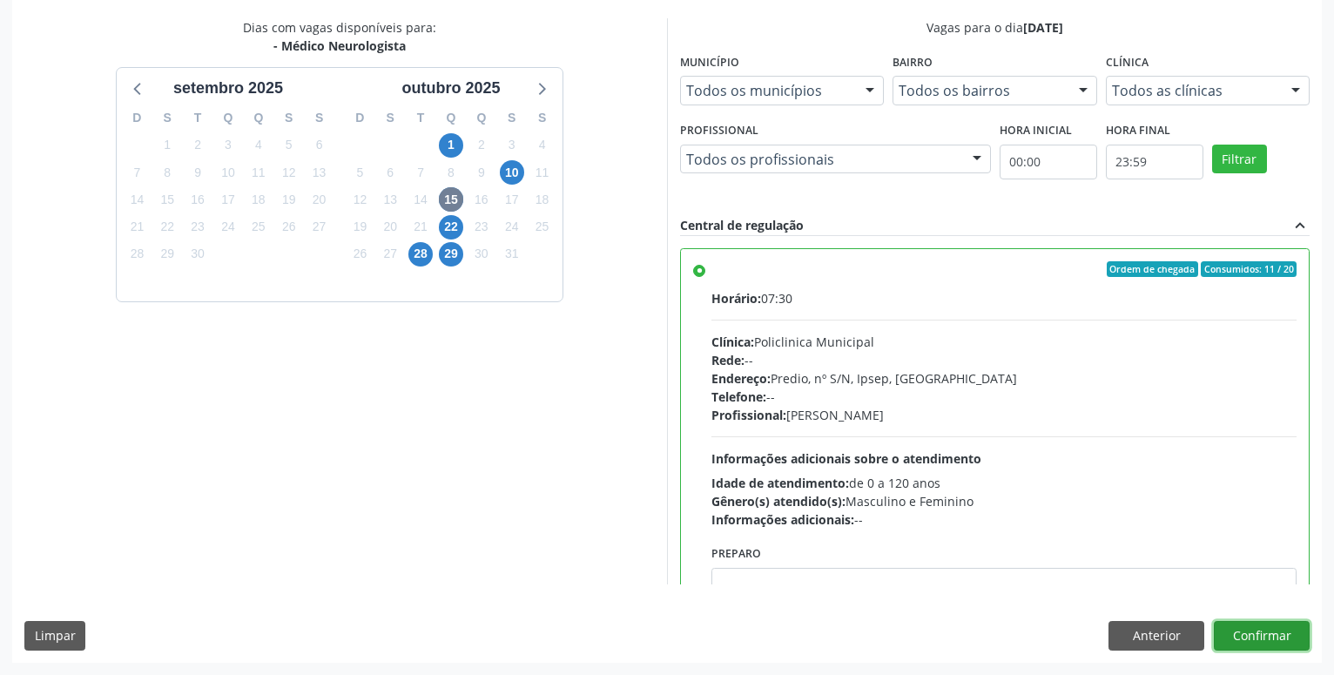
click at [1266, 641] on button "Confirmar" at bounding box center [1262, 636] width 96 height 30
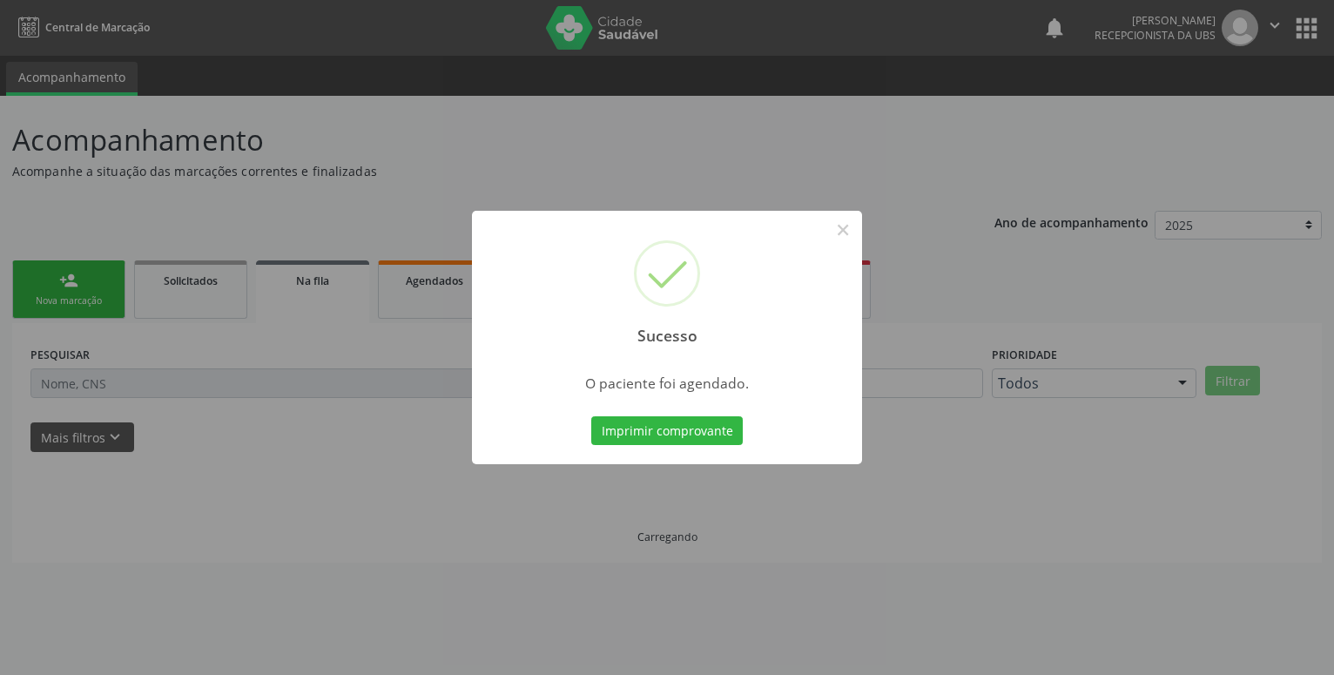
scroll to position [0, 0]
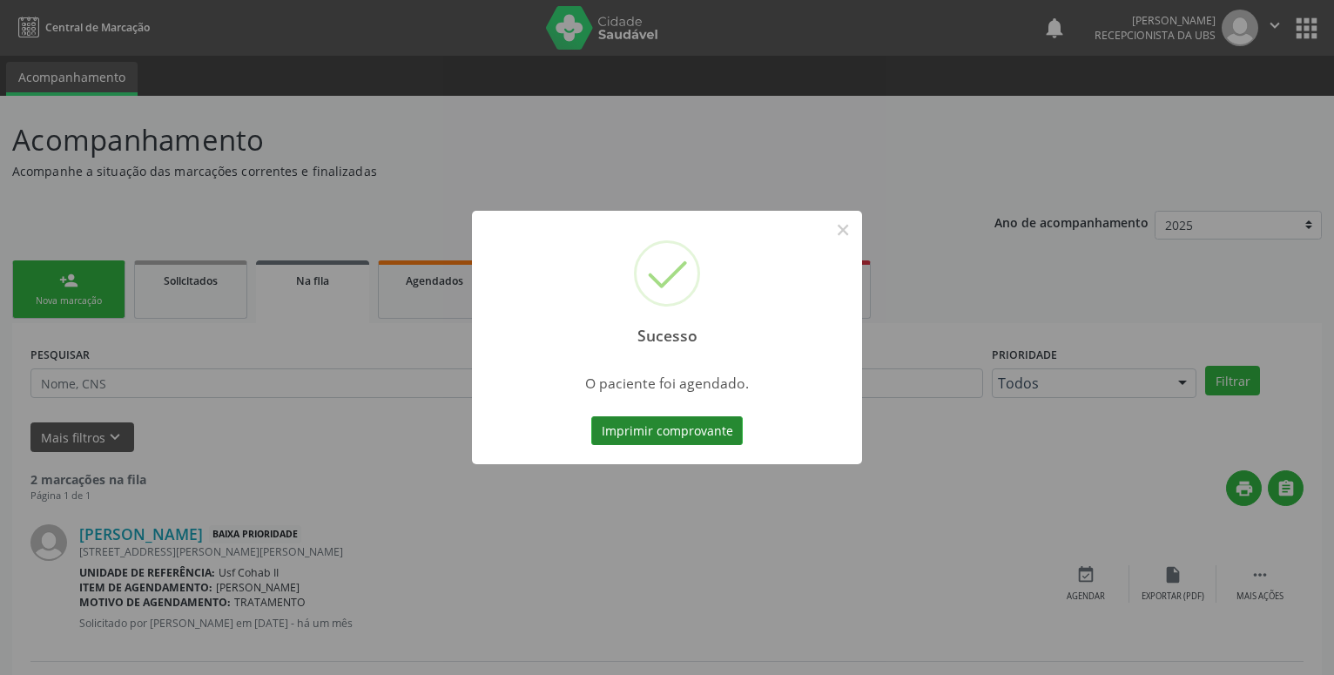
click at [666, 425] on button "Imprimir comprovante" at bounding box center [667, 431] width 152 height 30
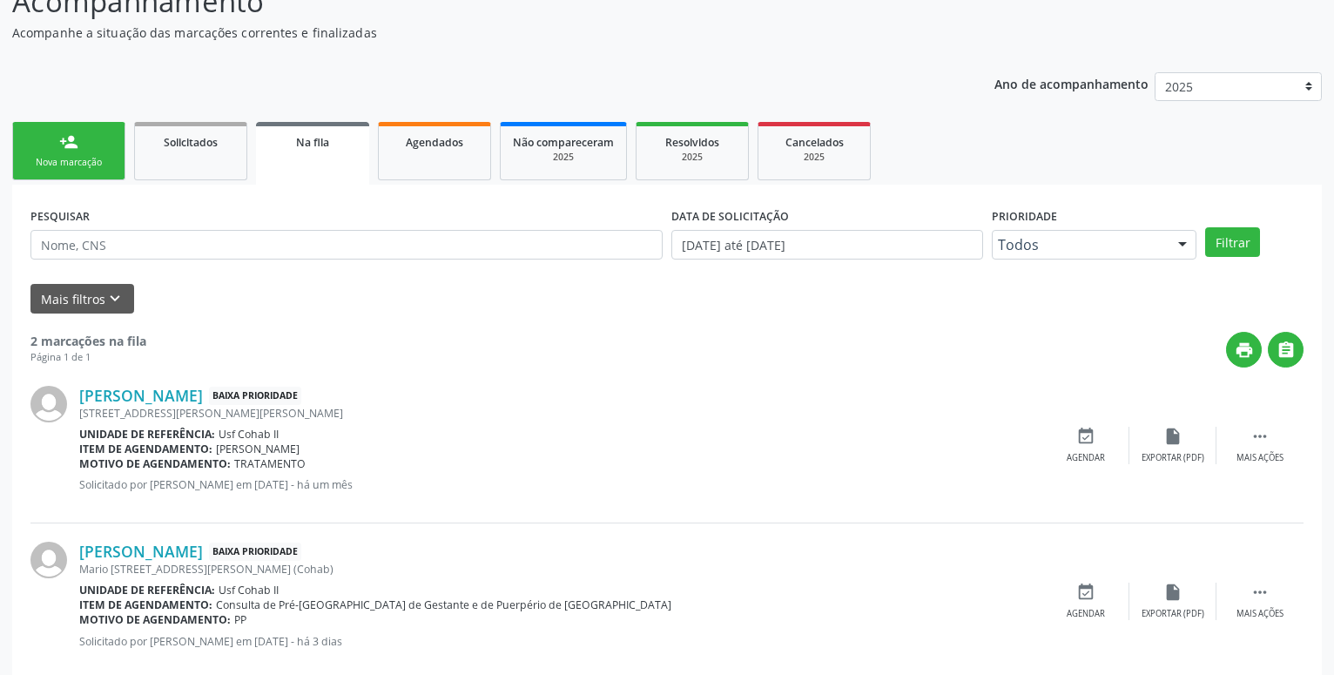
scroll to position [173, 0]
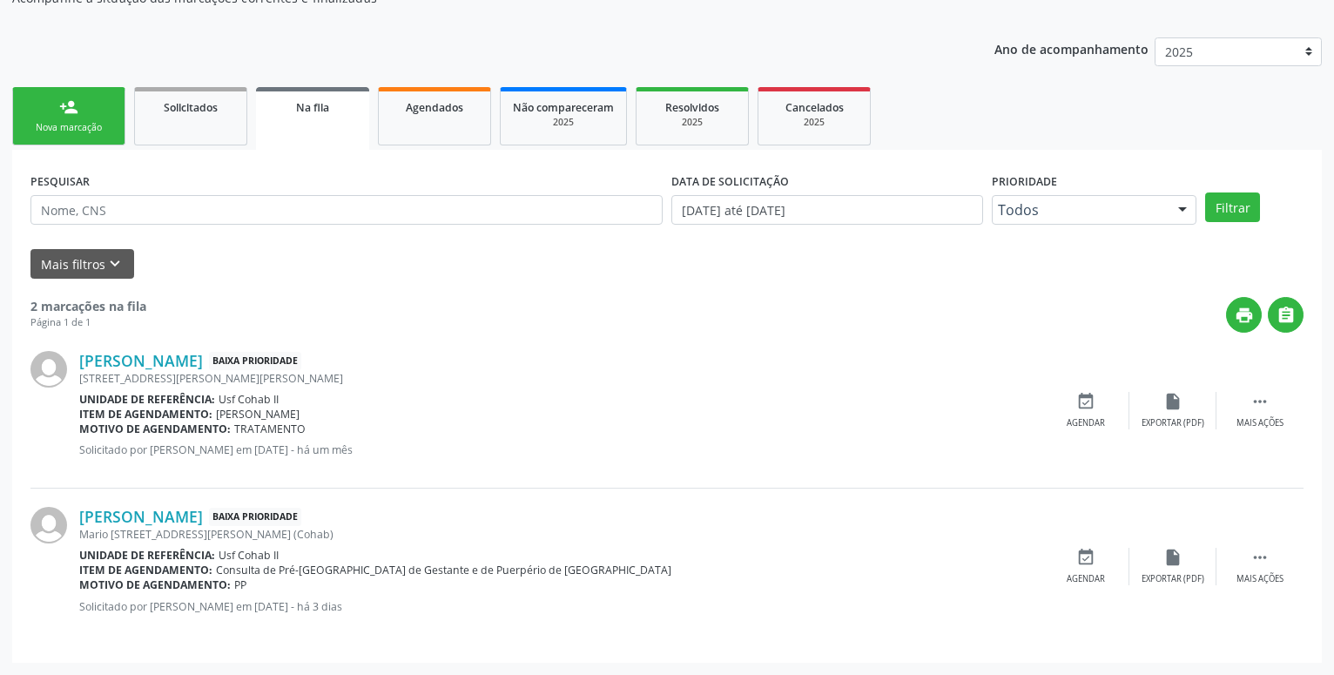
click at [70, 106] on div "person_add" at bounding box center [68, 107] width 19 height 19
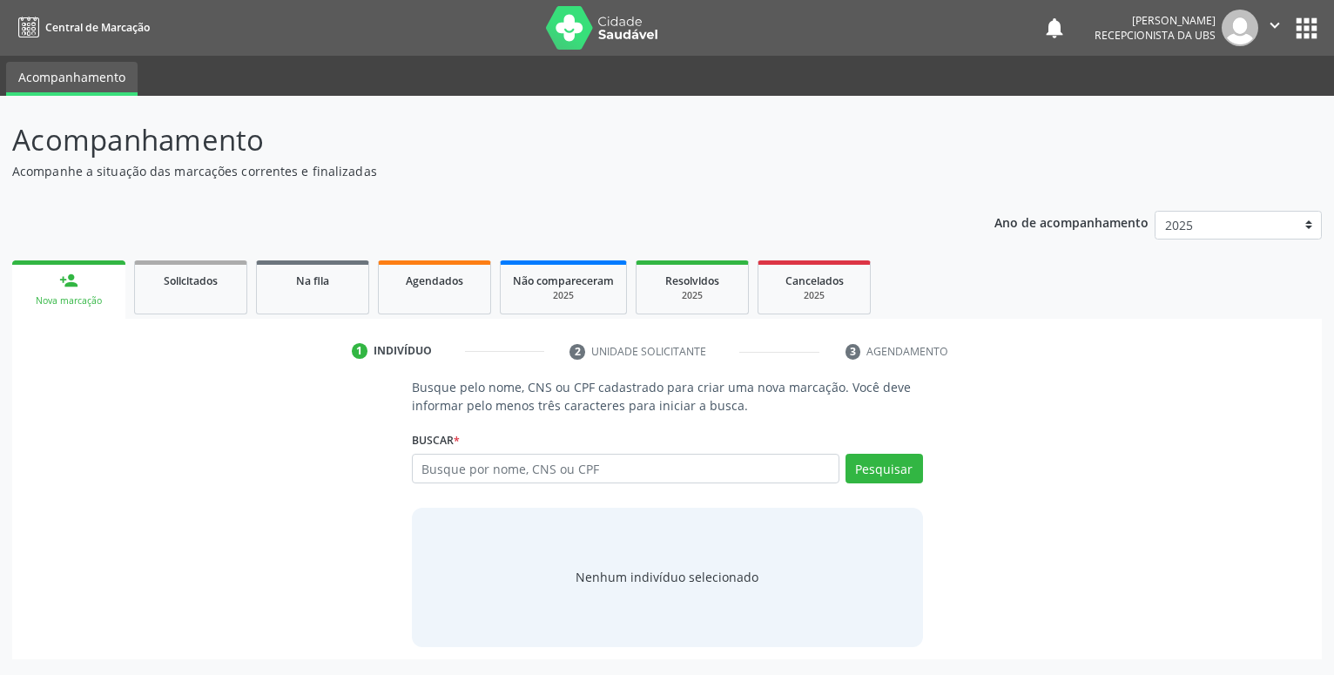
scroll to position [0, 0]
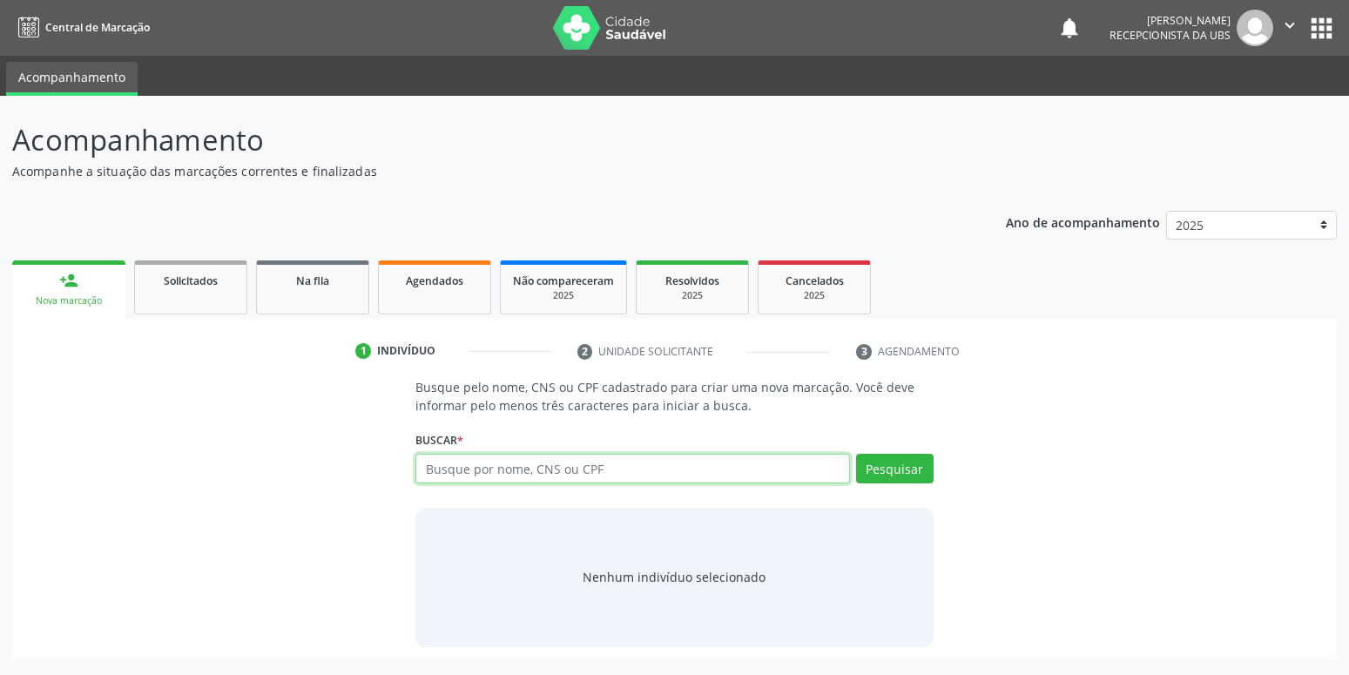
click at [508, 471] on input "text" at bounding box center [632, 469] width 434 height 30
type input "898003742734972"
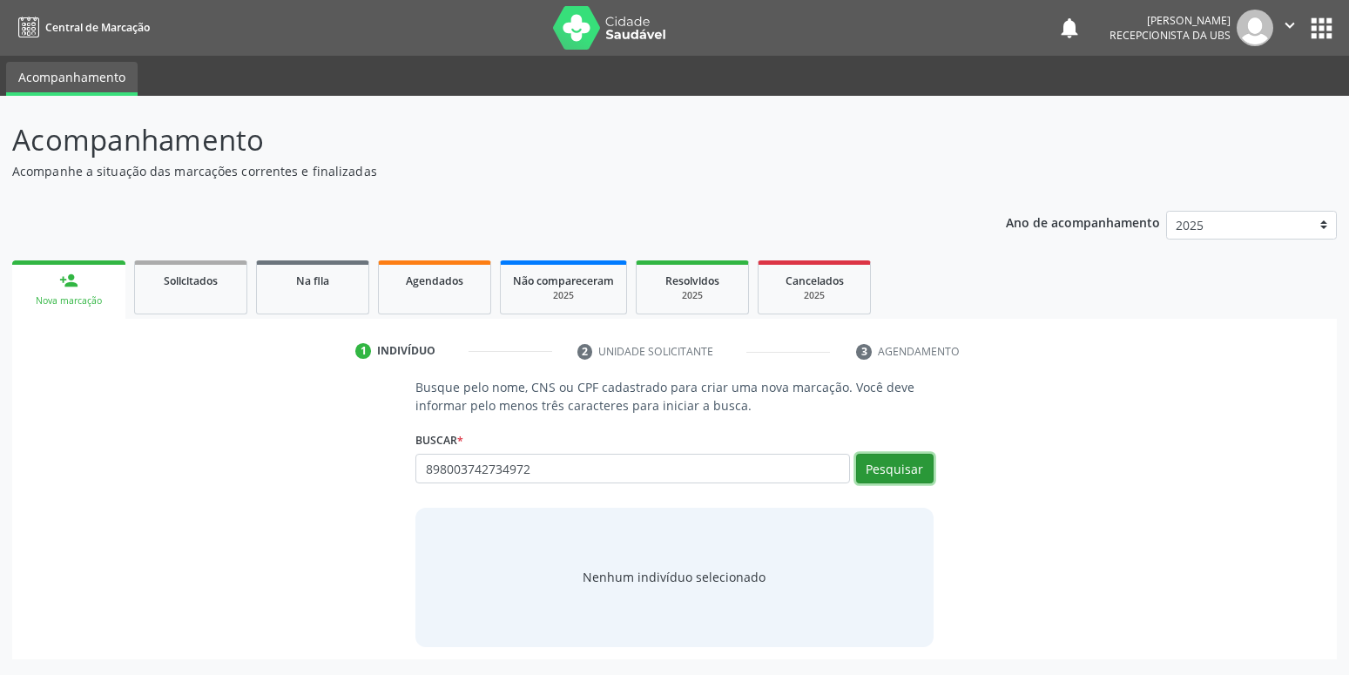
click at [910, 477] on button "Pesquisar" at bounding box center [895, 469] width 78 height 30
type input "898003742734972"
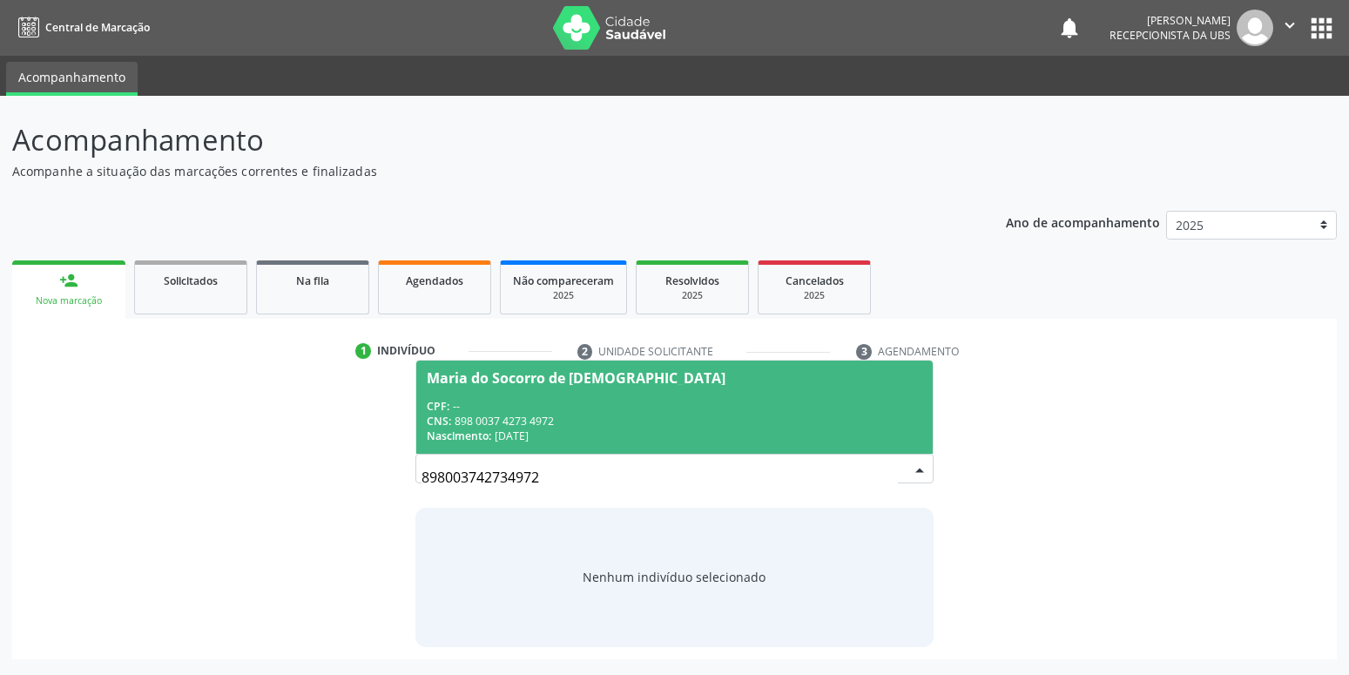
click at [592, 400] on div "CPF: --" at bounding box center [674, 406] width 495 height 15
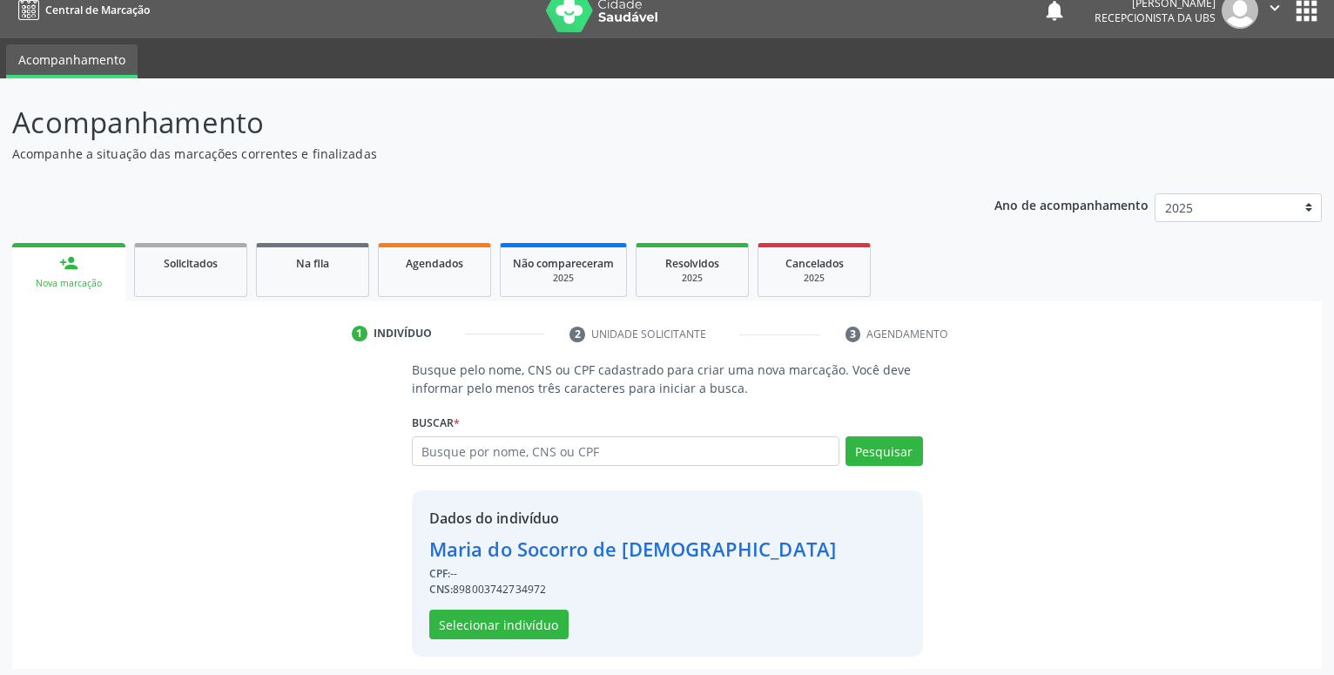
scroll to position [24, 0]
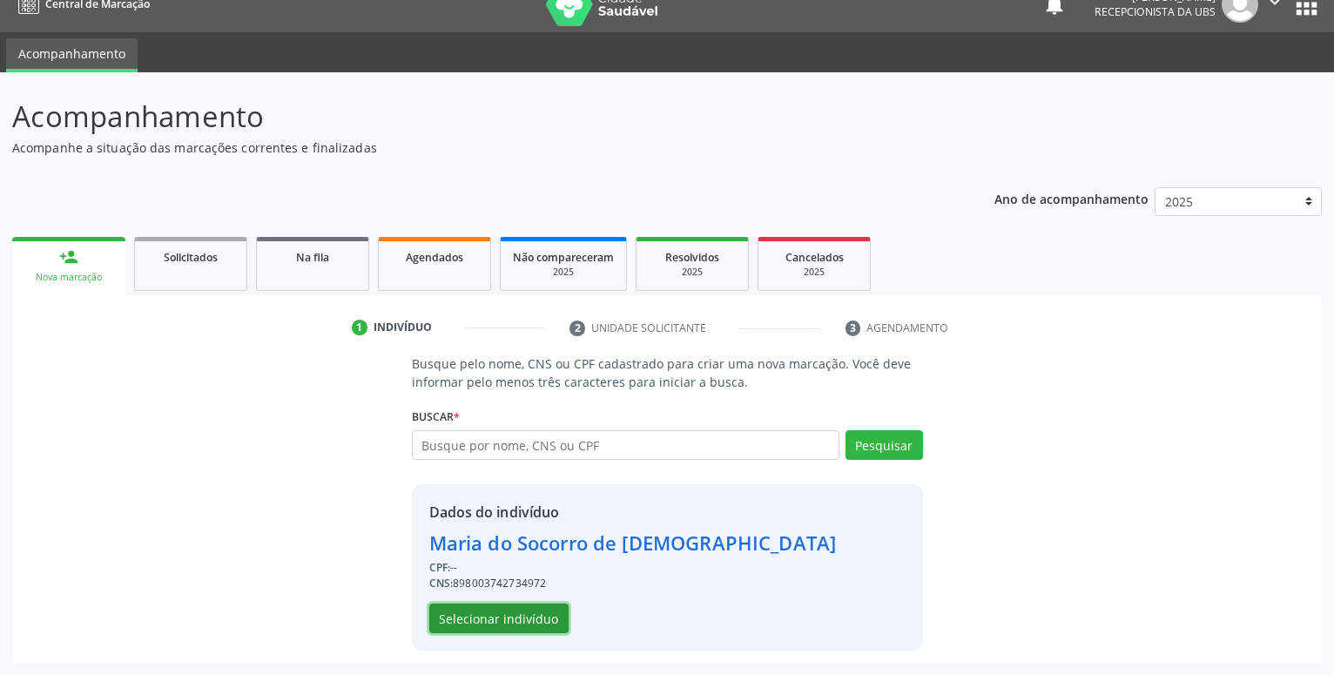
click at [503, 620] on button "Selecionar indivíduo" at bounding box center [498, 619] width 139 height 30
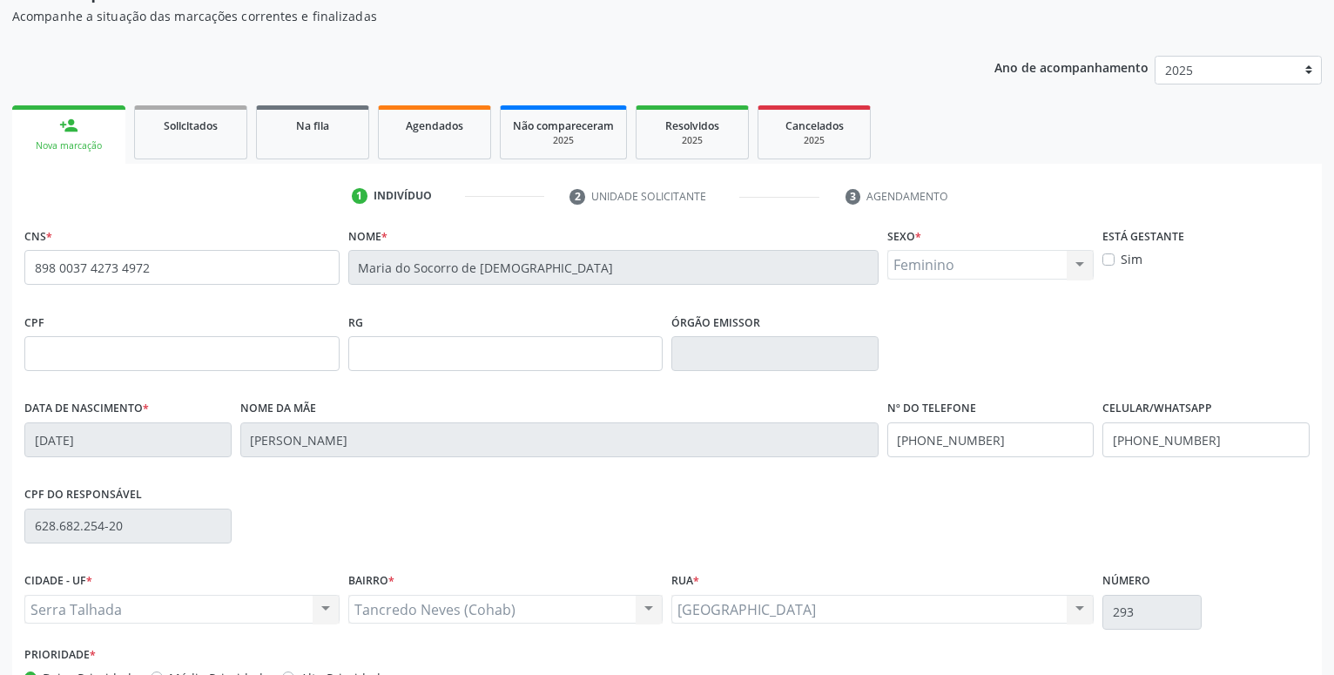
scroll to position [201, 0]
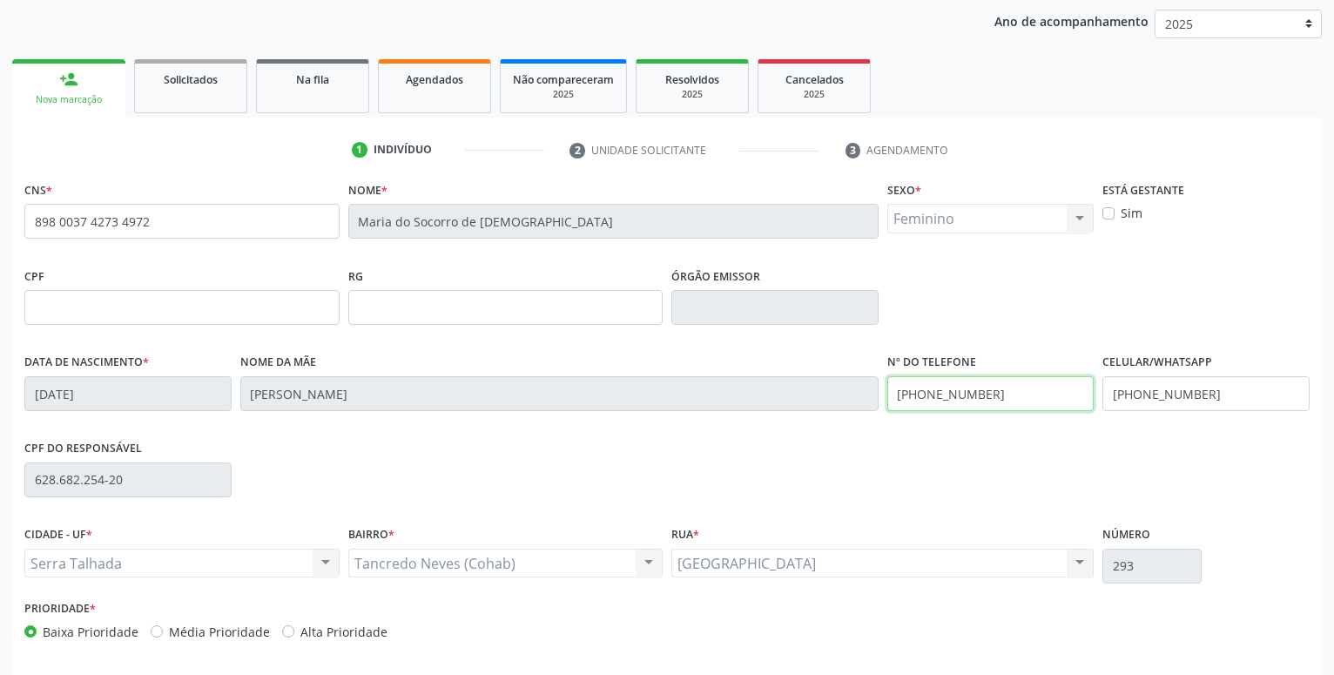
drag, startPoint x: 1016, startPoint y: 395, endPoint x: 500, endPoint y: 422, distance: 517.1
click at [887, 411] on input "(87) 99999-9999" at bounding box center [990, 393] width 207 height 35
drag, startPoint x: 1233, startPoint y: 396, endPoint x: 996, endPoint y: 401, distance: 236.9
click at [1103, 401] on input "(87) 99999-9999" at bounding box center [1206, 393] width 207 height 35
click at [900, 391] on input "text" at bounding box center [990, 393] width 207 height 35
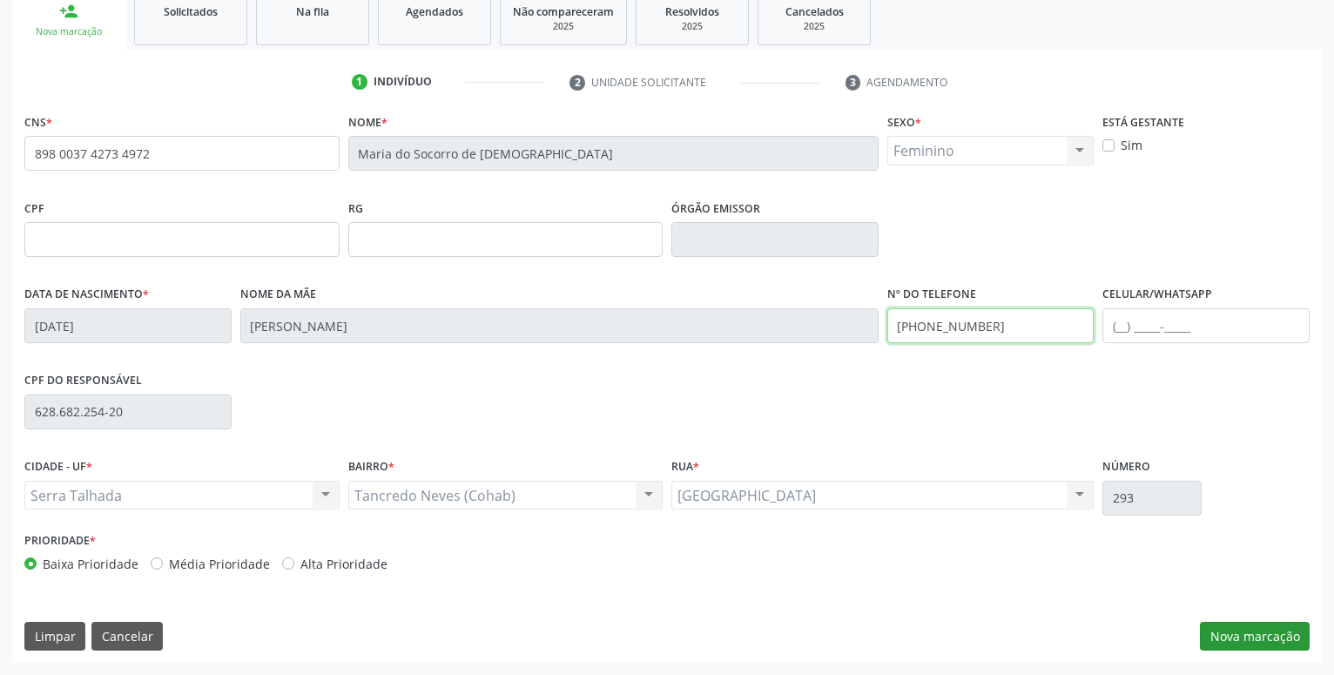
type input "(87) 99610-1147"
click at [1245, 632] on button "Nova marcação" at bounding box center [1255, 637] width 110 height 30
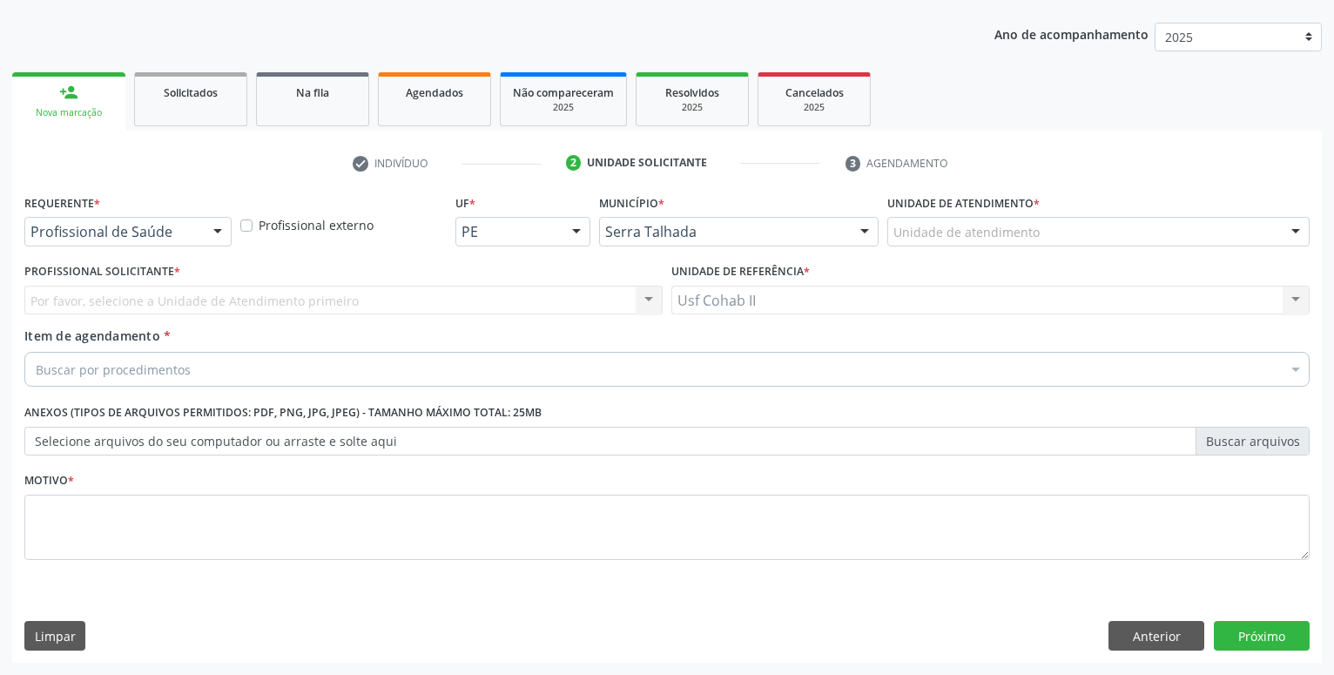
click at [213, 224] on div at bounding box center [218, 233] width 26 height 30
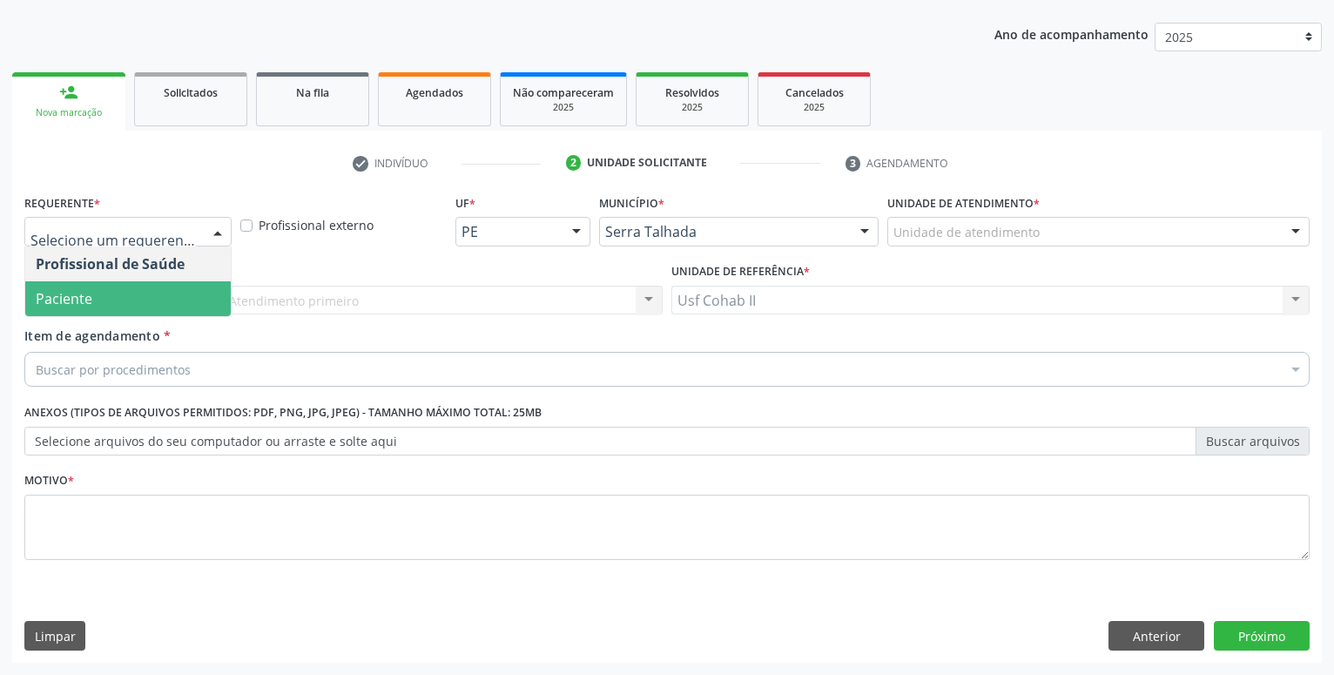
click at [157, 296] on span "Paciente" at bounding box center [128, 298] width 206 height 35
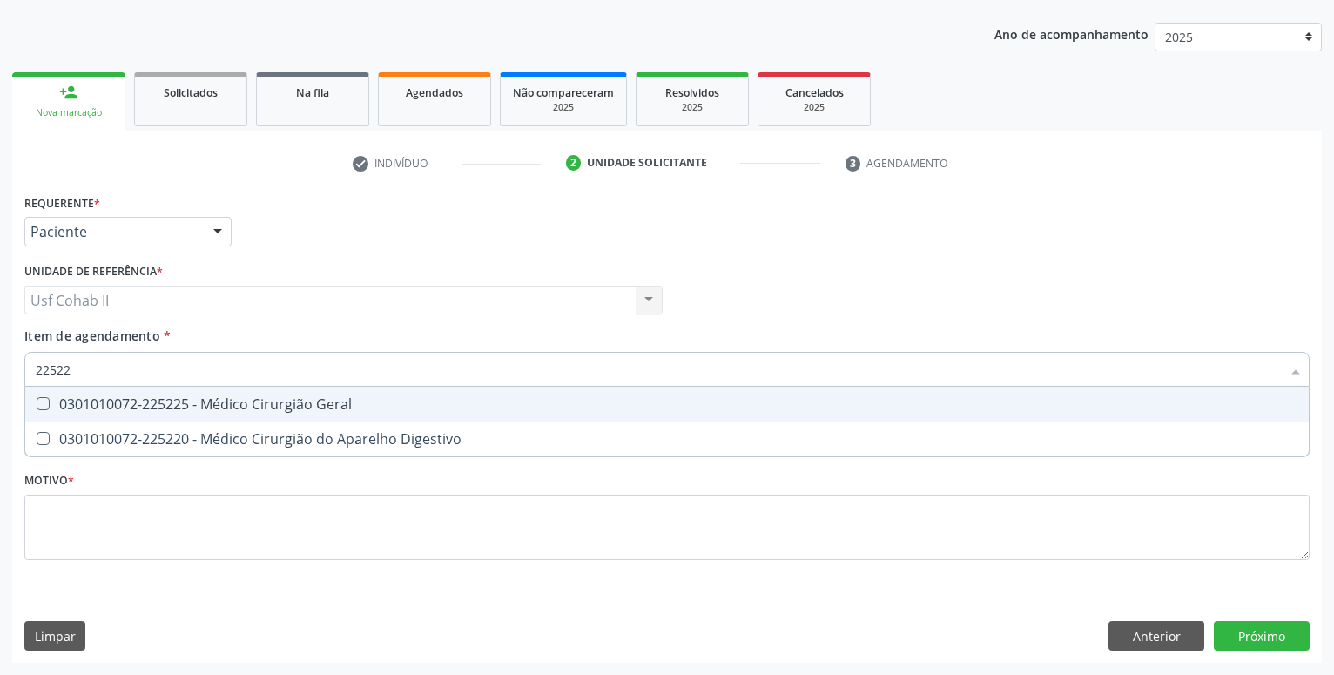
type input "225225"
click at [257, 411] on div "0301010072-225225 - Médico Cirurgião Geral" at bounding box center [667, 404] width 1263 height 14
checkbox Geral "true"
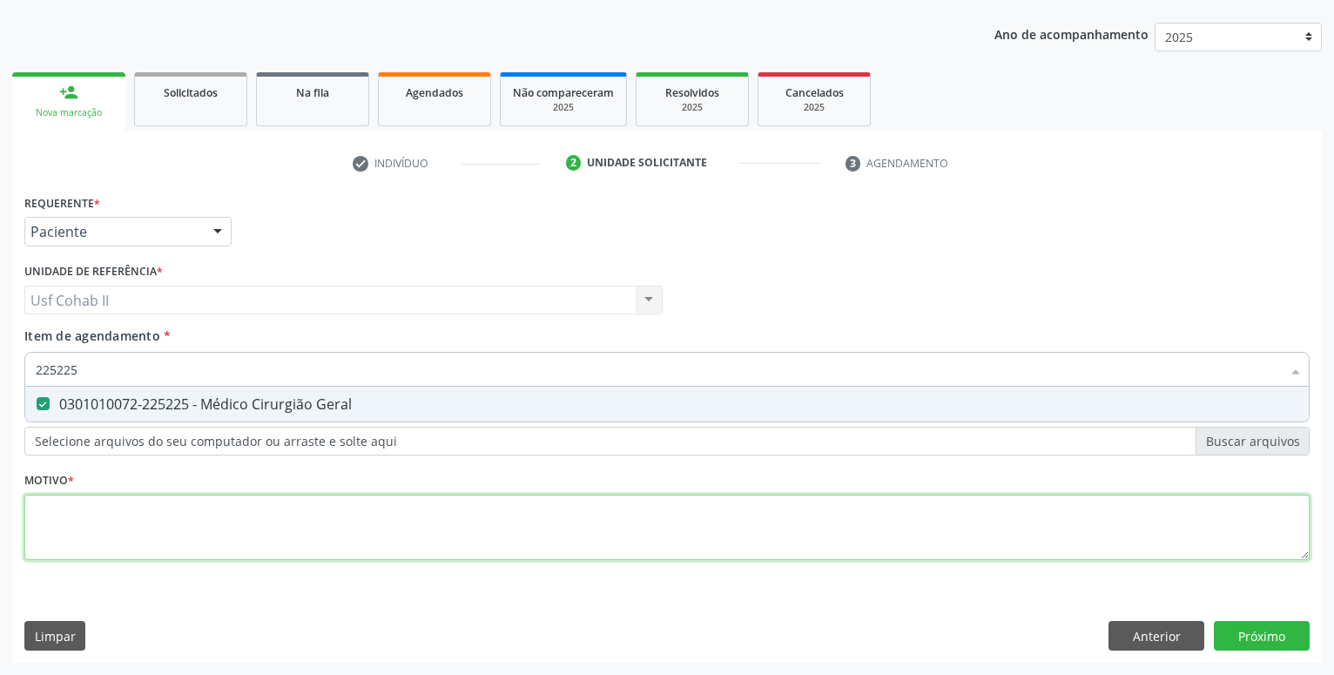
click at [192, 519] on textarea at bounding box center [666, 528] width 1285 height 66
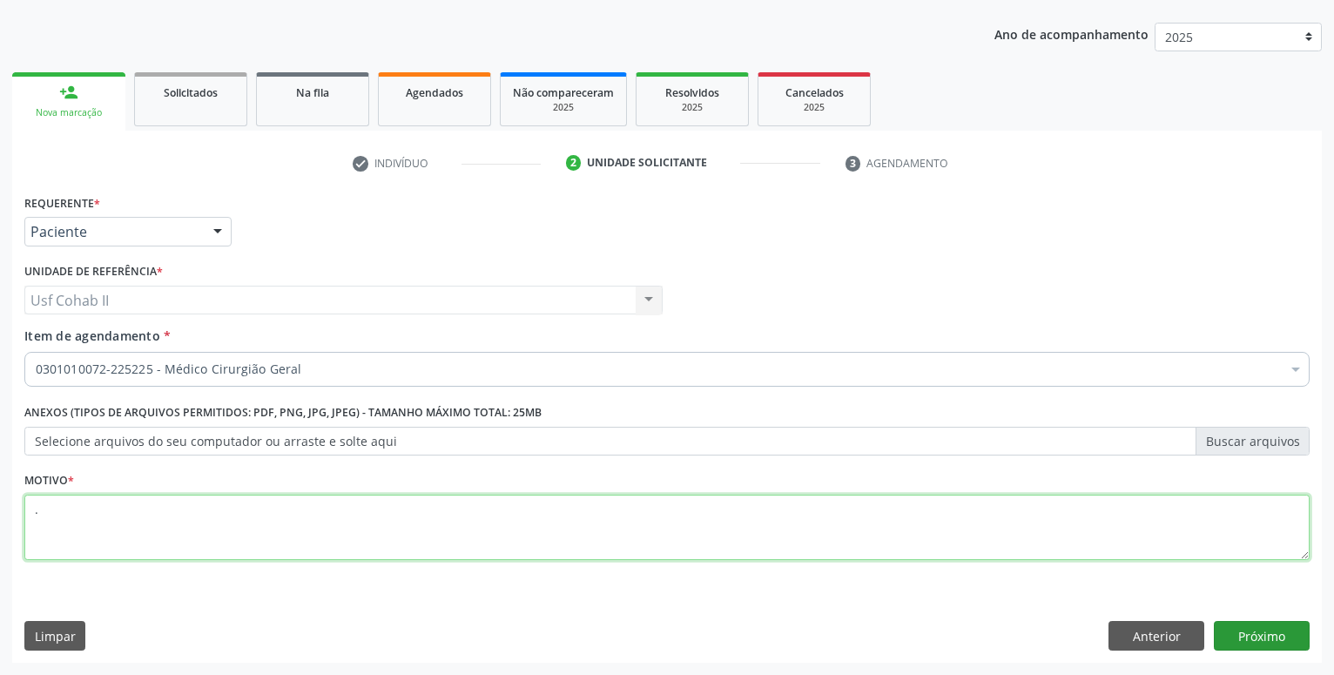
type textarea "."
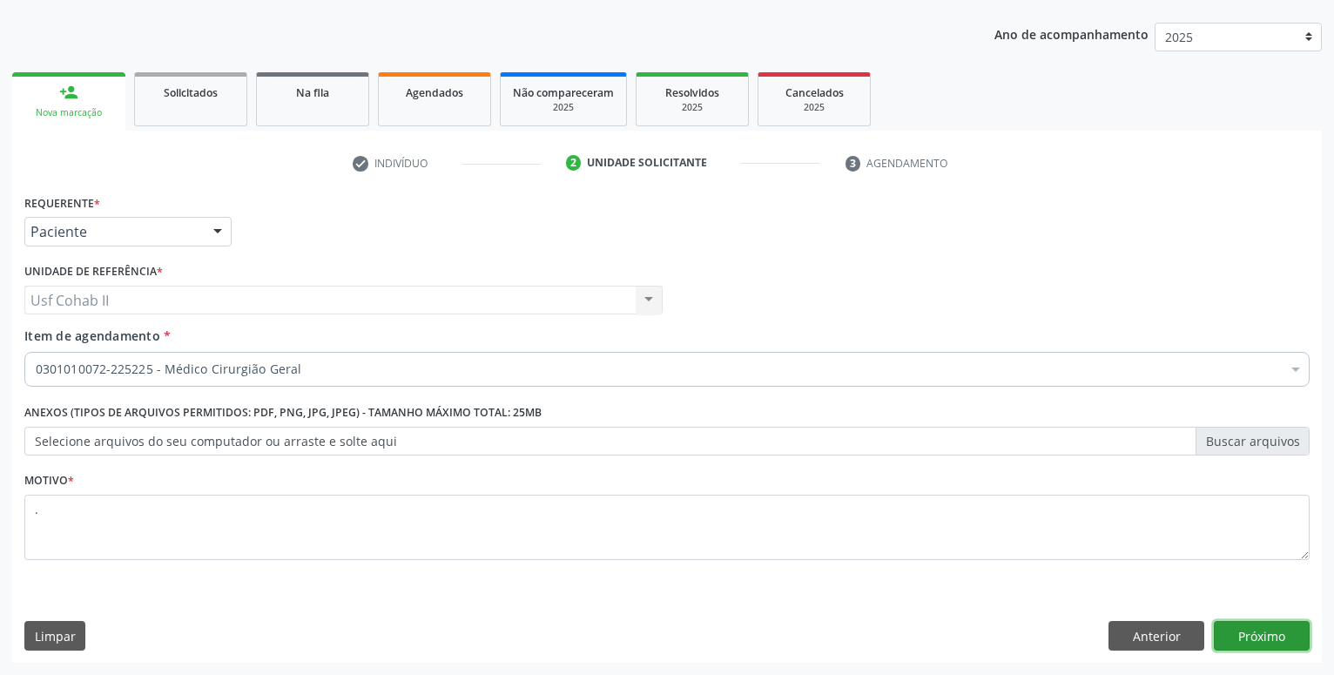
click at [1262, 637] on button "Próximo" at bounding box center [1262, 636] width 96 height 30
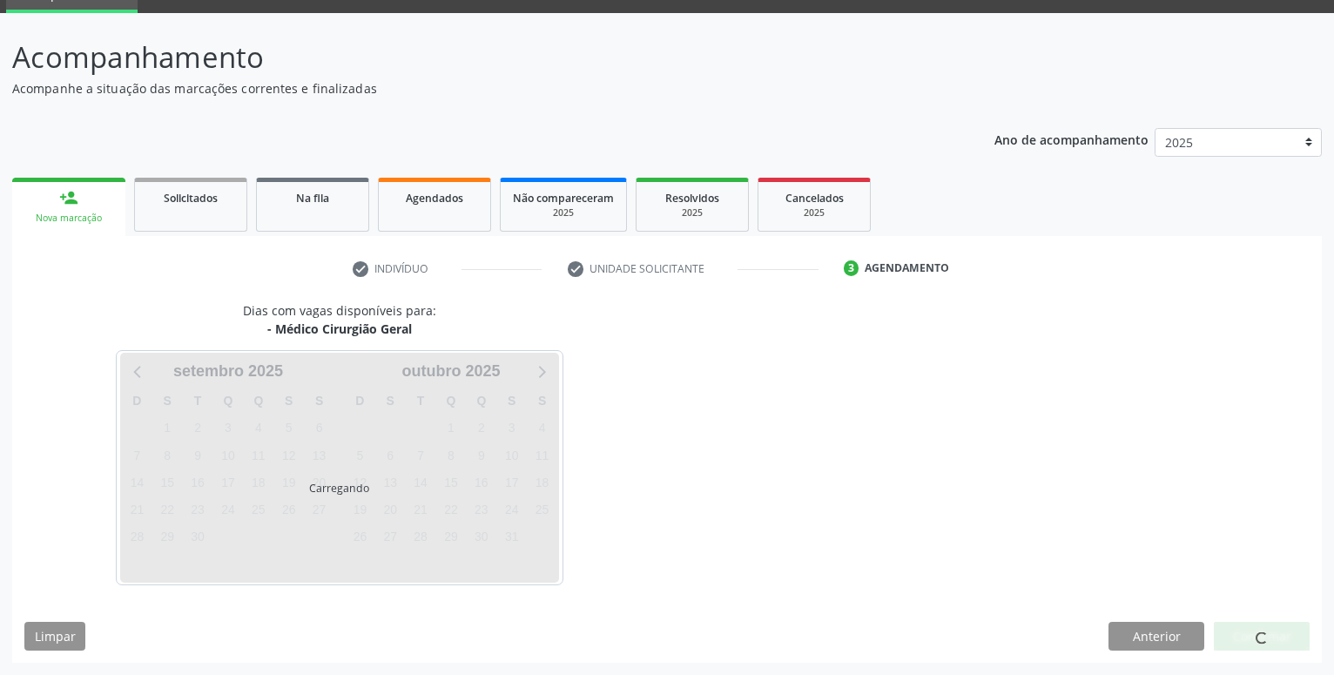
scroll to position [83, 0]
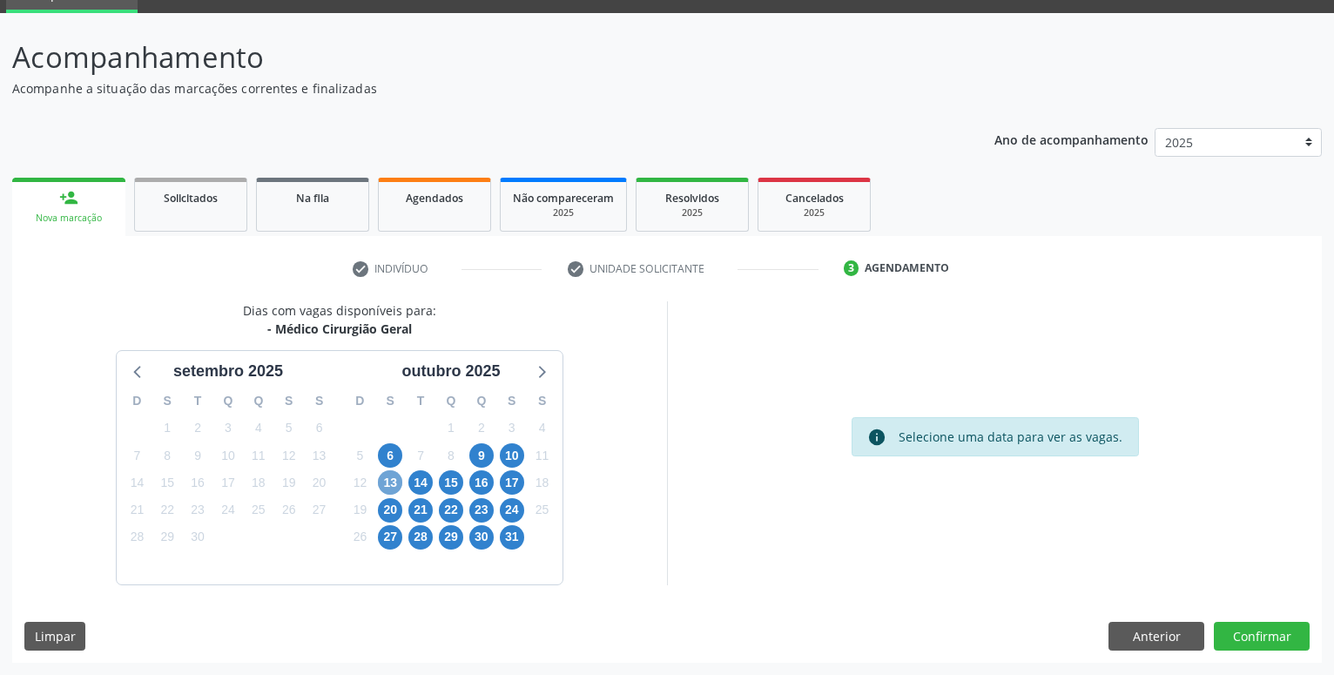
click at [392, 485] on span "13" at bounding box center [390, 482] width 24 height 24
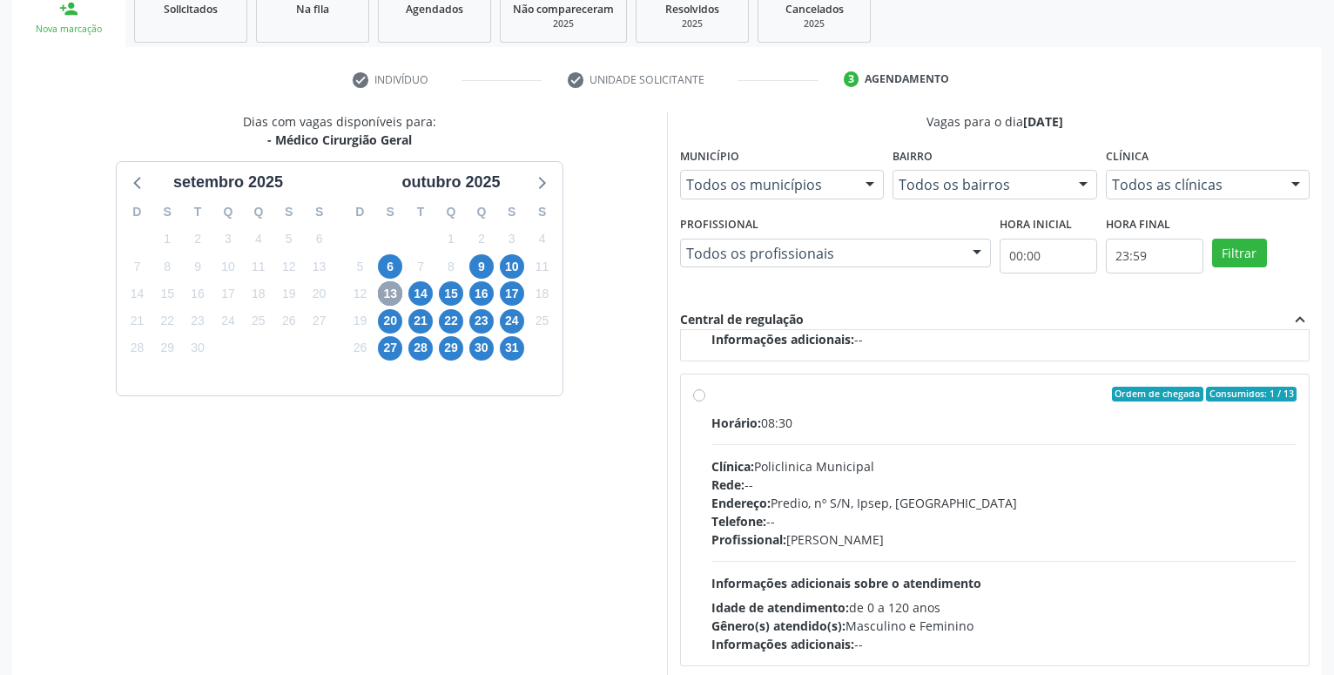
scroll to position [274, 0]
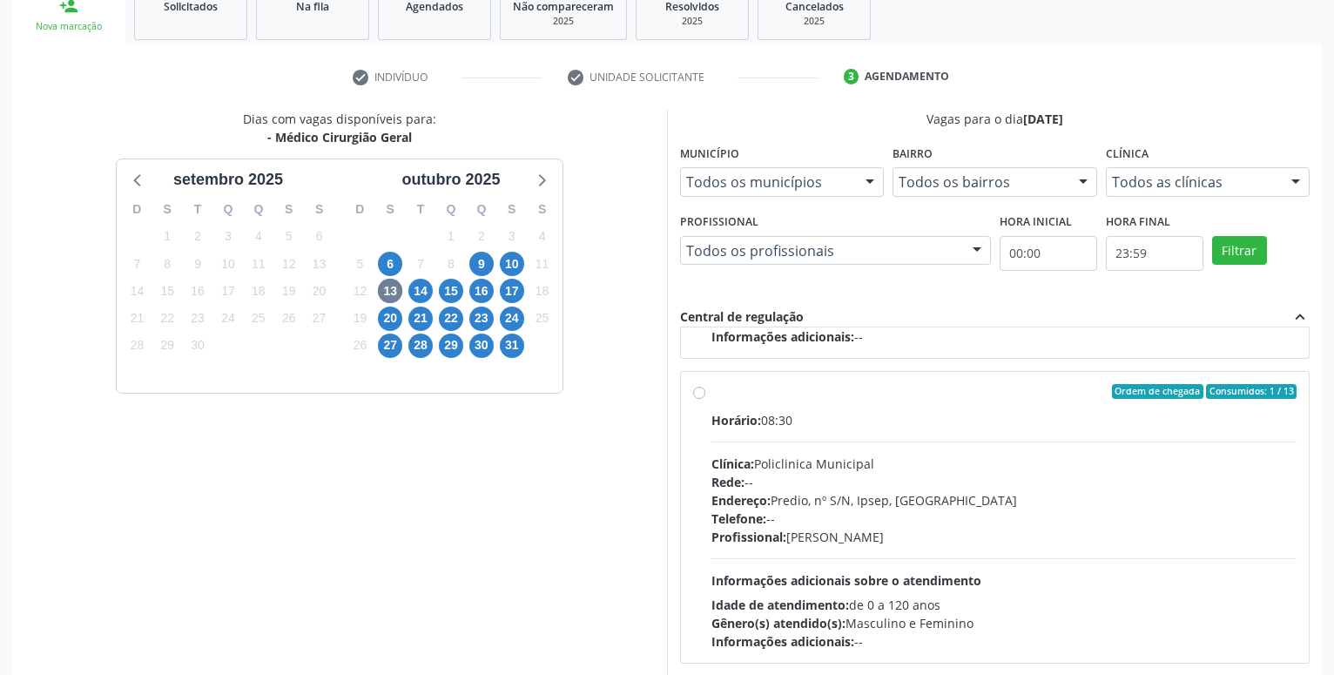
click at [712, 390] on label "Ordem de chegada Consumidos: 1 / 13 Horário: 08:30 Clínica: Policlinica Municip…" at bounding box center [1004, 517] width 585 height 267
click at [703, 390] on input "Ordem de chegada Consumidos: 1 / 13 Horário: 08:30 Clínica: Policlinica Municip…" at bounding box center [699, 392] width 12 height 16
radio input "true"
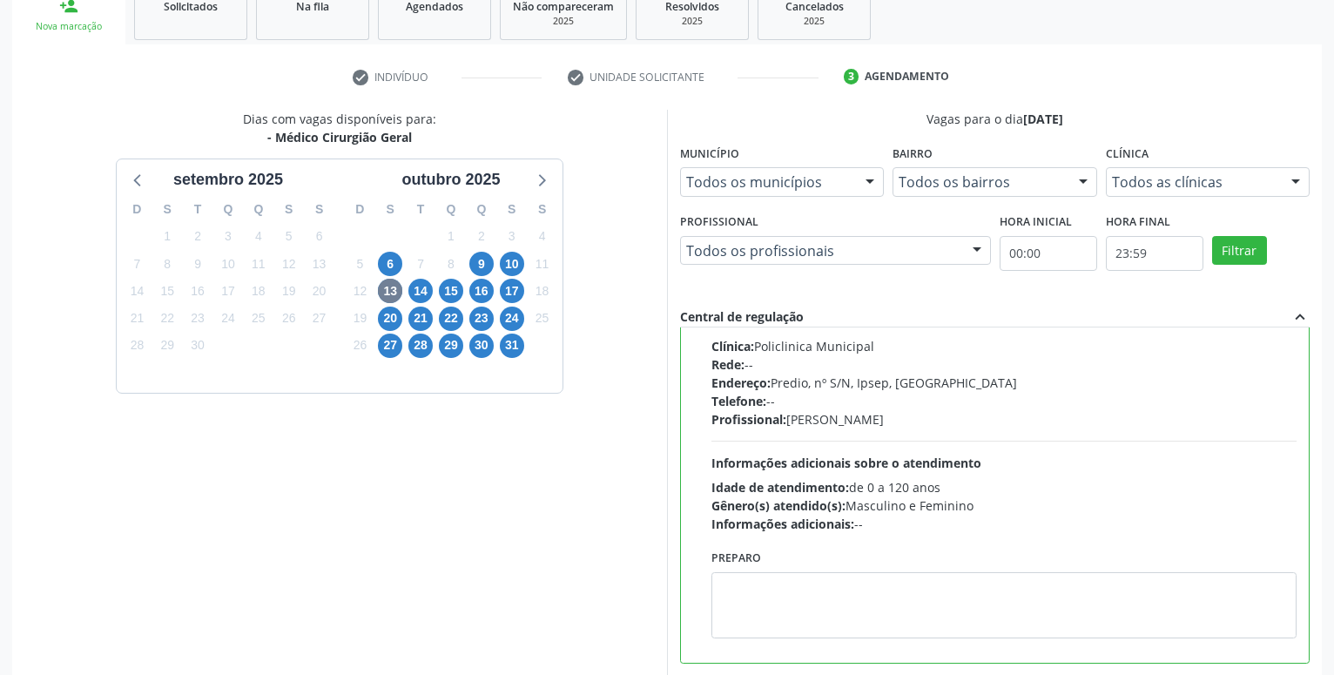
scroll to position [366, 0]
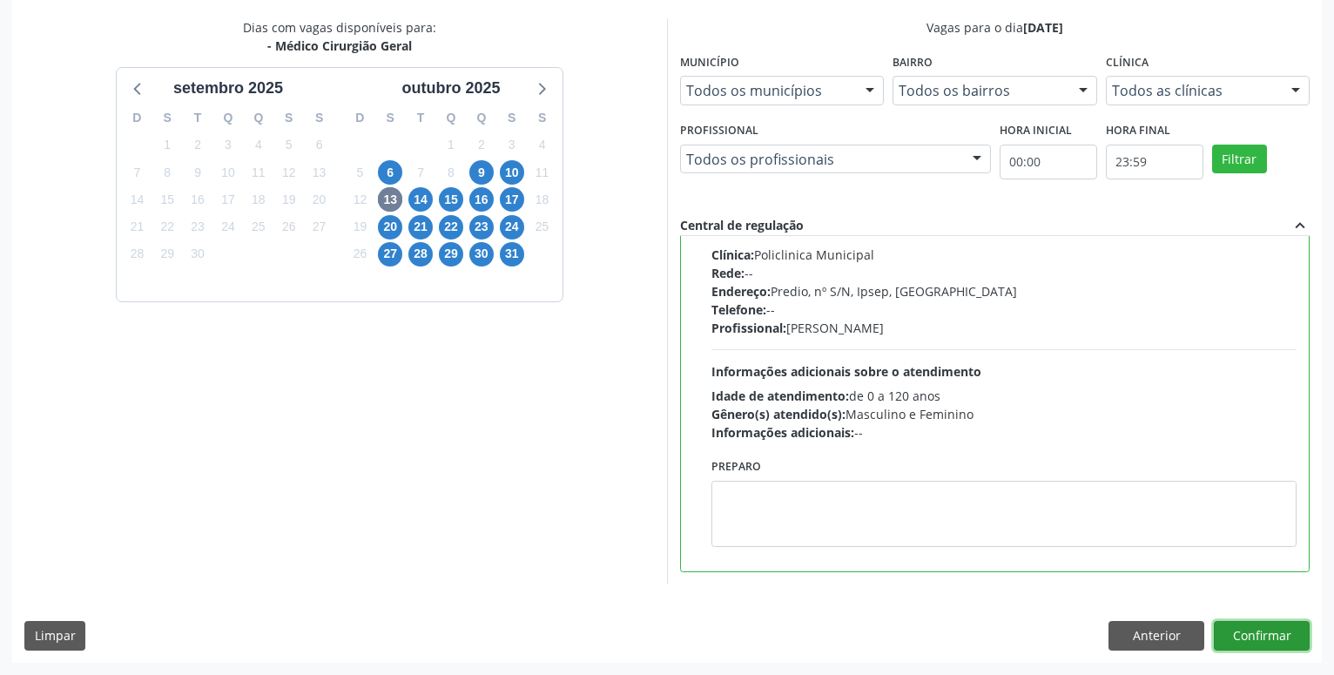
click at [1286, 631] on button "Confirmar" at bounding box center [1262, 636] width 96 height 30
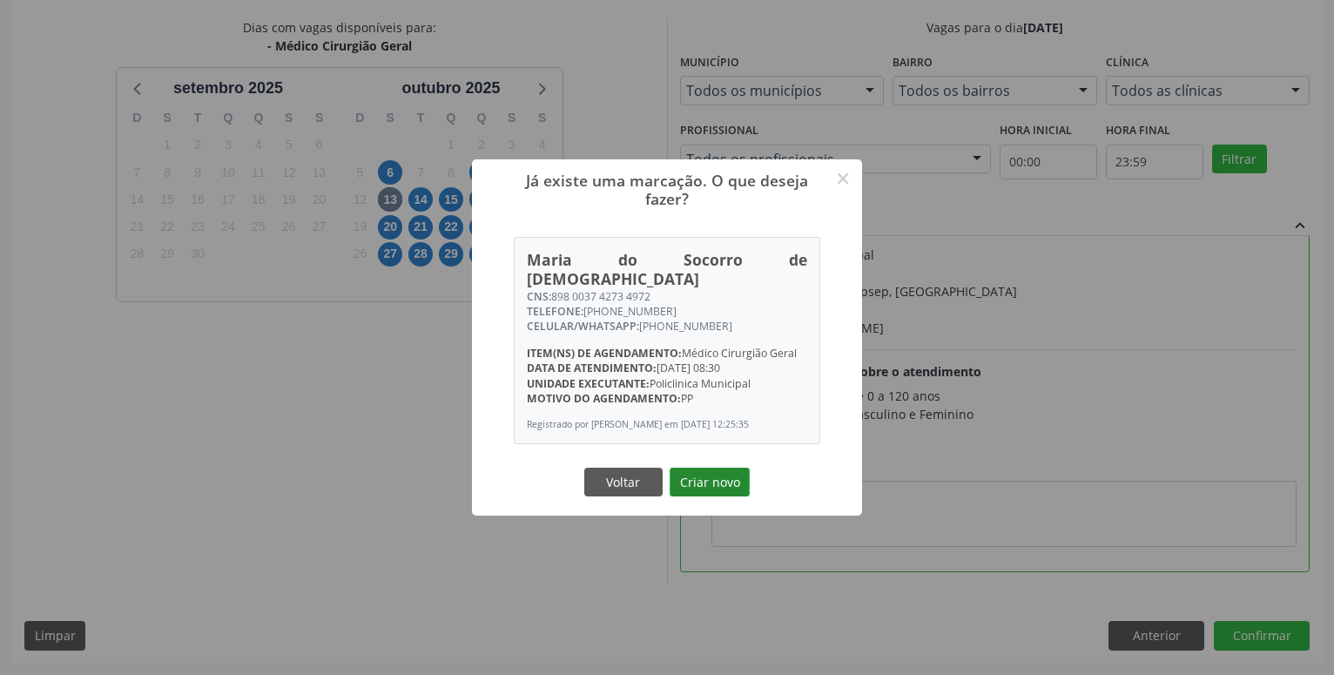
click at [718, 489] on button "Criar novo" at bounding box center [710, 483] width 80 height 30
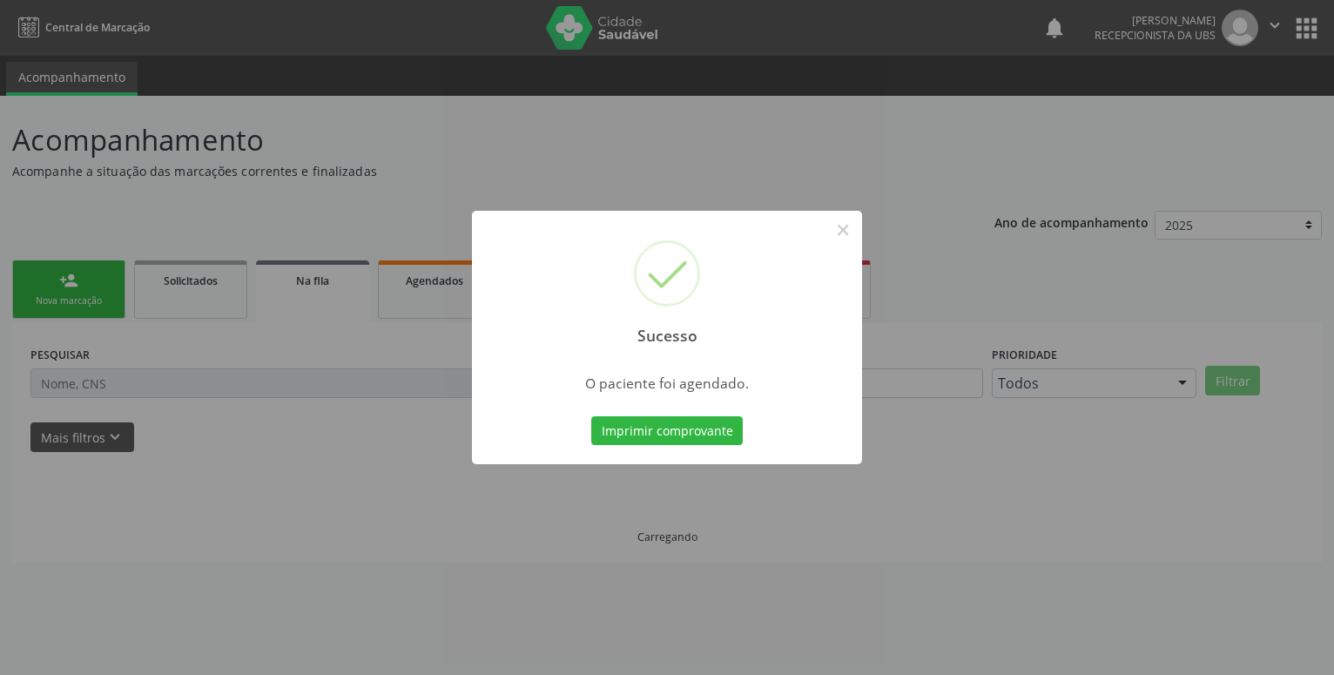
scroll to position [0, 0]
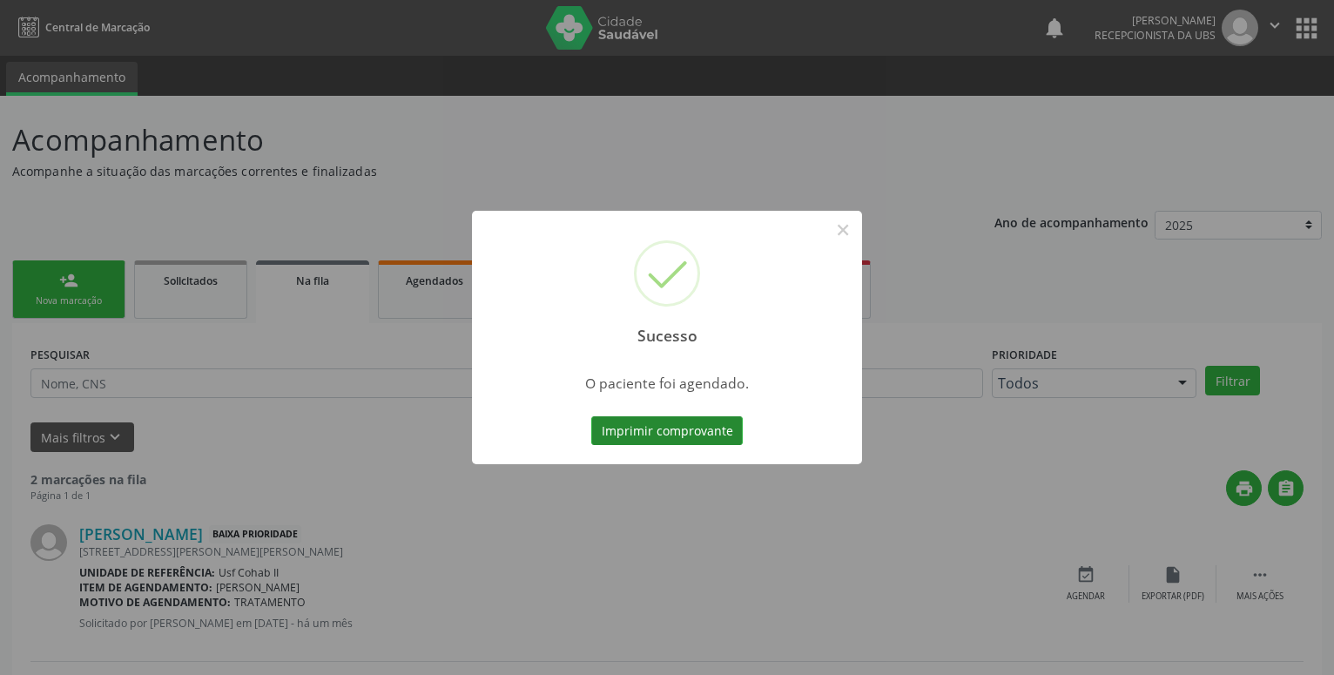
click at [691, 434] on button "Imprimir comprovante" at bounding box center [667, 431] width 152 height 30
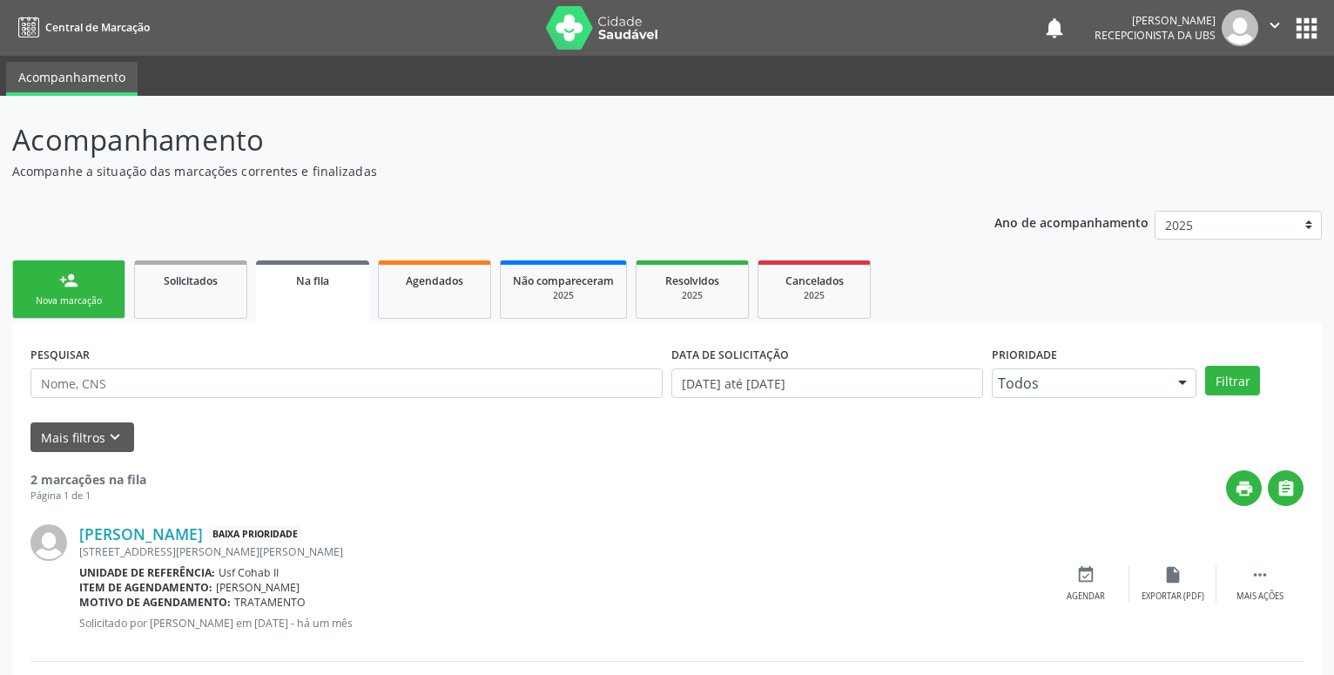
click at [67, 275] on div "person_add" at bounding box center [68, 280] width 19 height 19
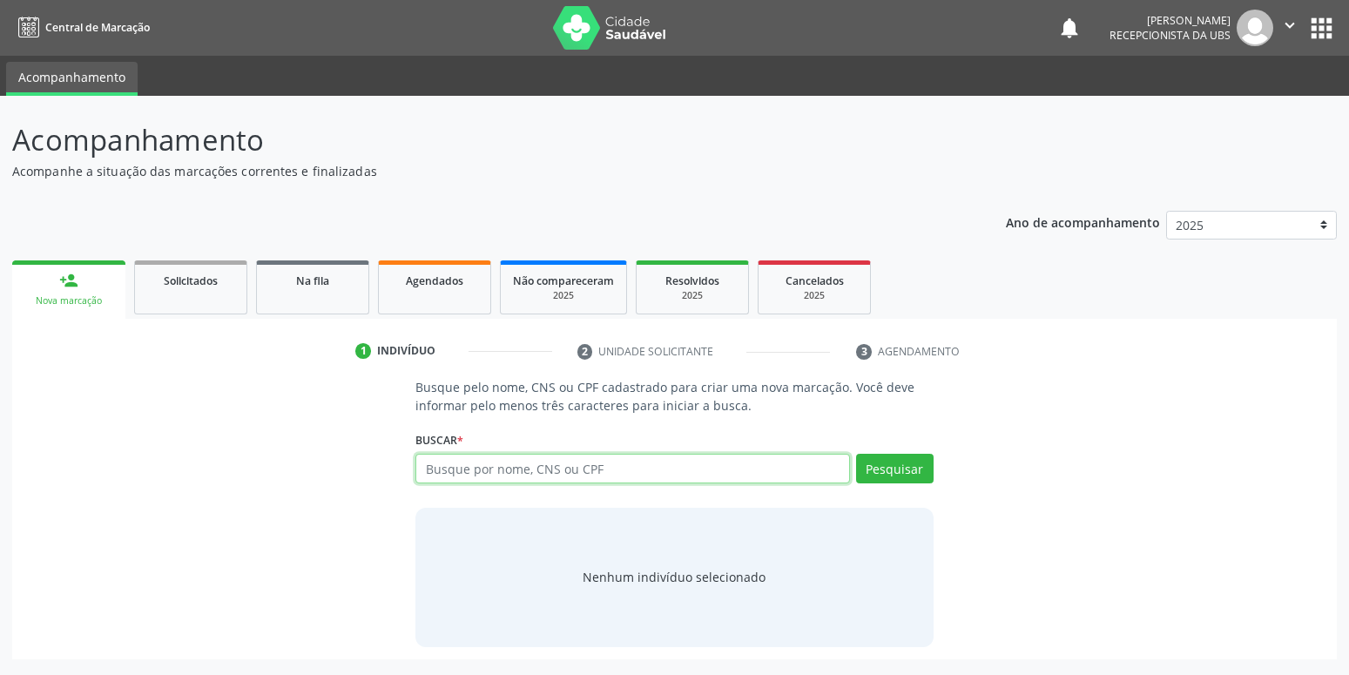
click at [461, 469] on input "text" at bounding box center [632, 469] width 434 height 30
type input "700005113921909"
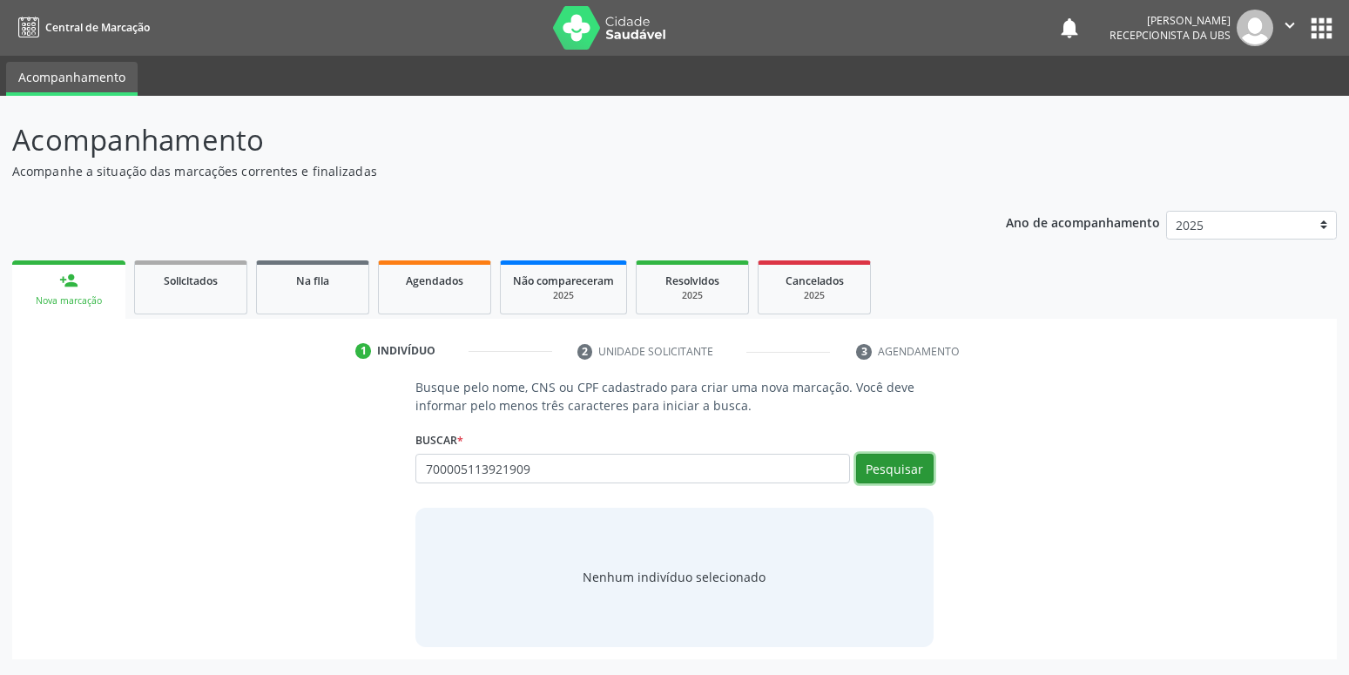
click at [899, 469] on button "Pesquisar" at bounding box center [895, 469] width 78 height 30
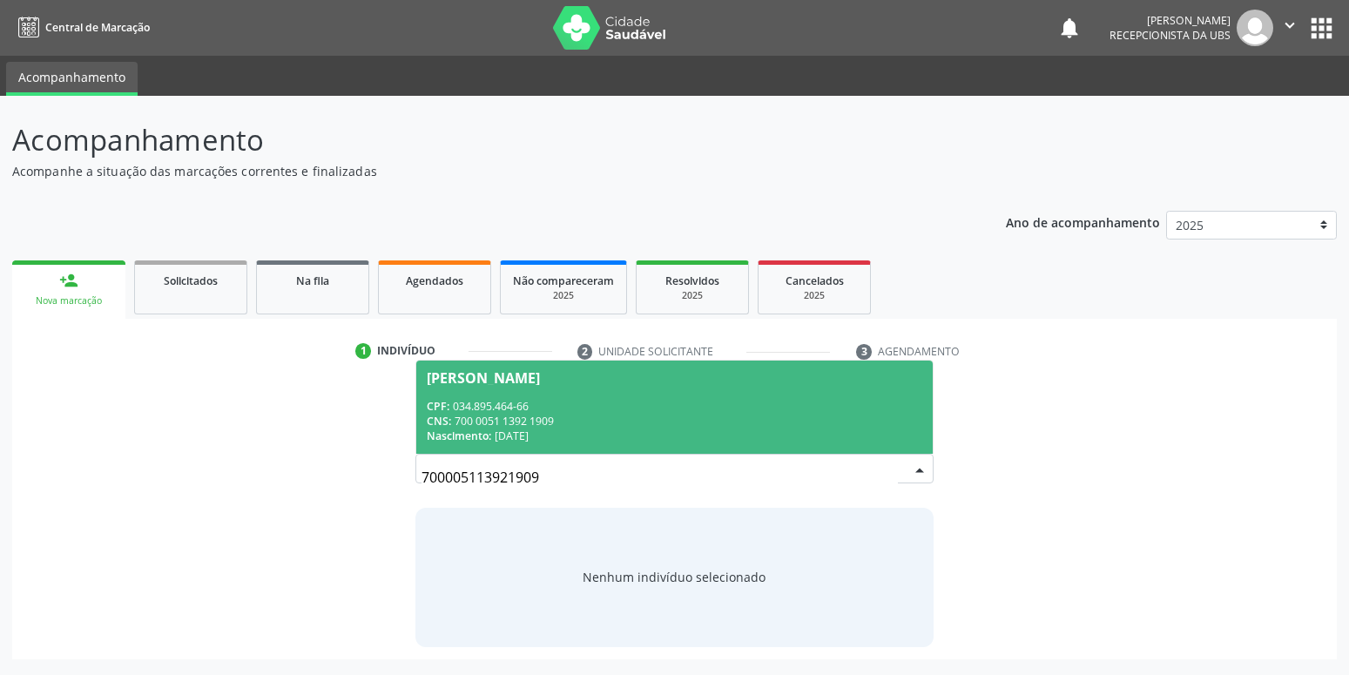
click at [507, 385] on span "Valma Laene Ferreira da Silva Sa CPF: 034.895.464-66 CNS: 700 0051 1392 1909 Na…" at bounding box center [674, 407] width 516 height 93
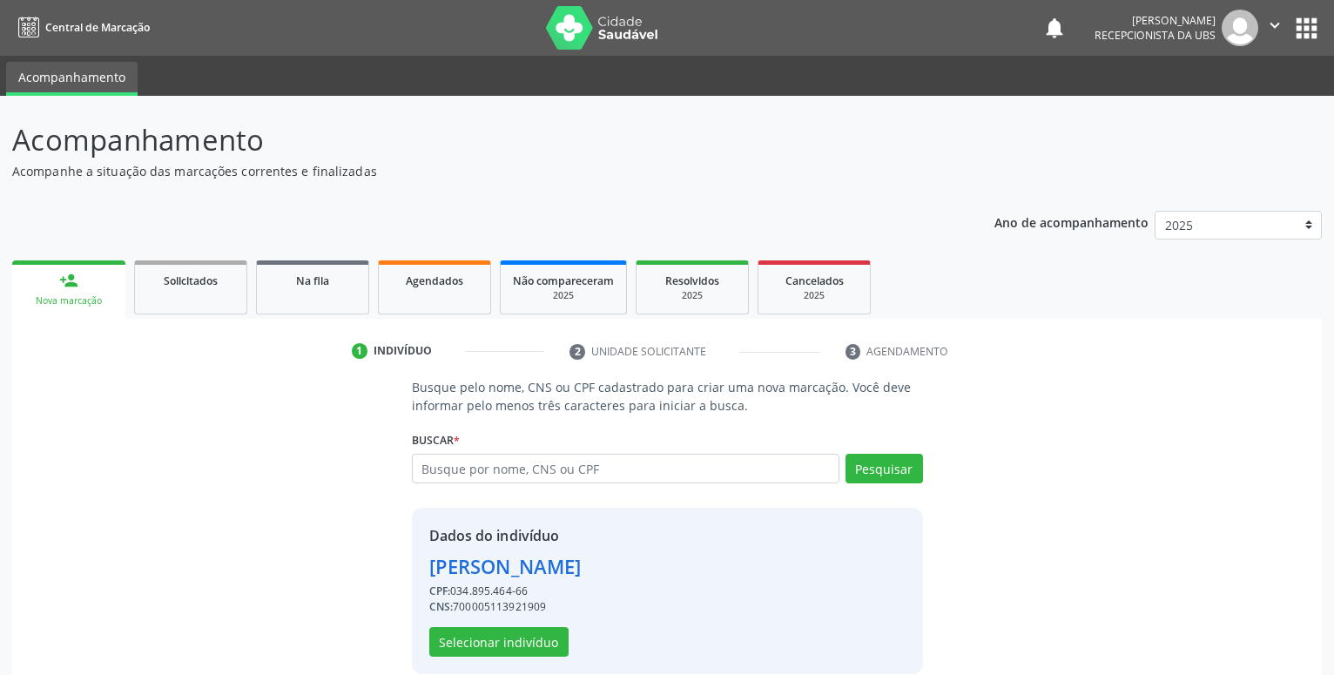
scroll to position [24, 0]
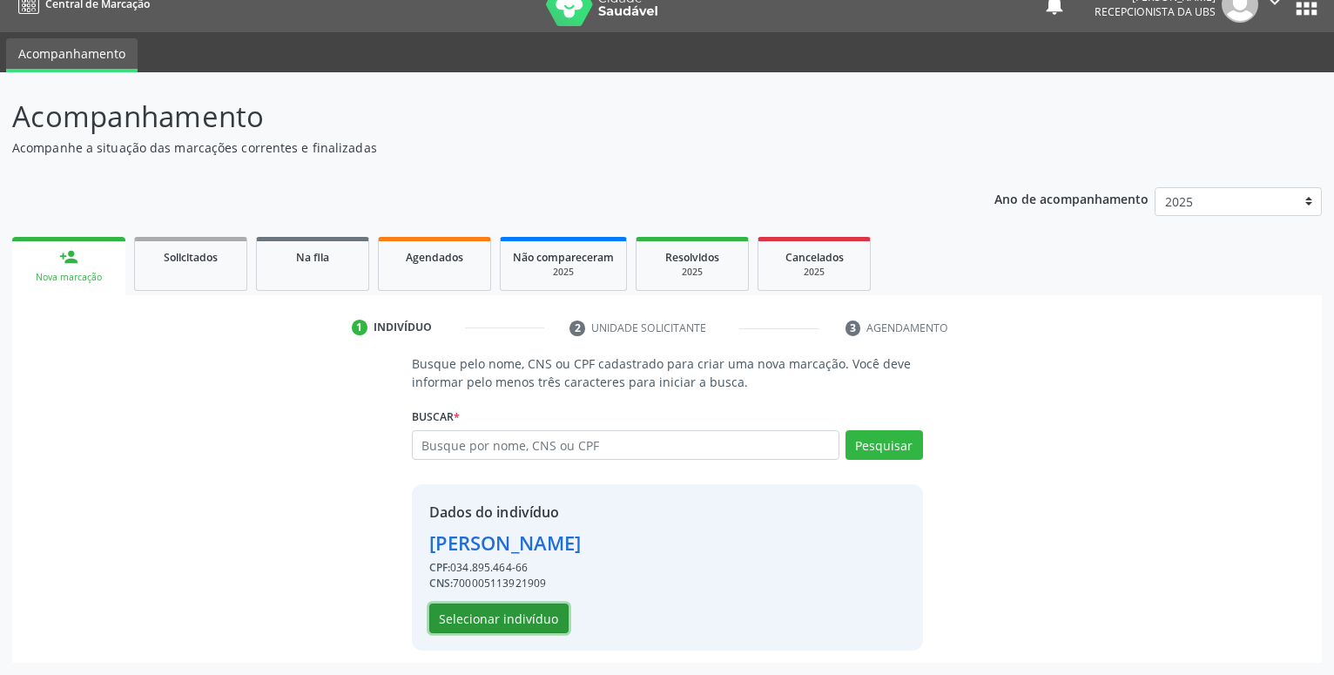
click at [493, 617] on button "Selecionar indivíduo" at bounding box center [498, 619] width 139 height 30
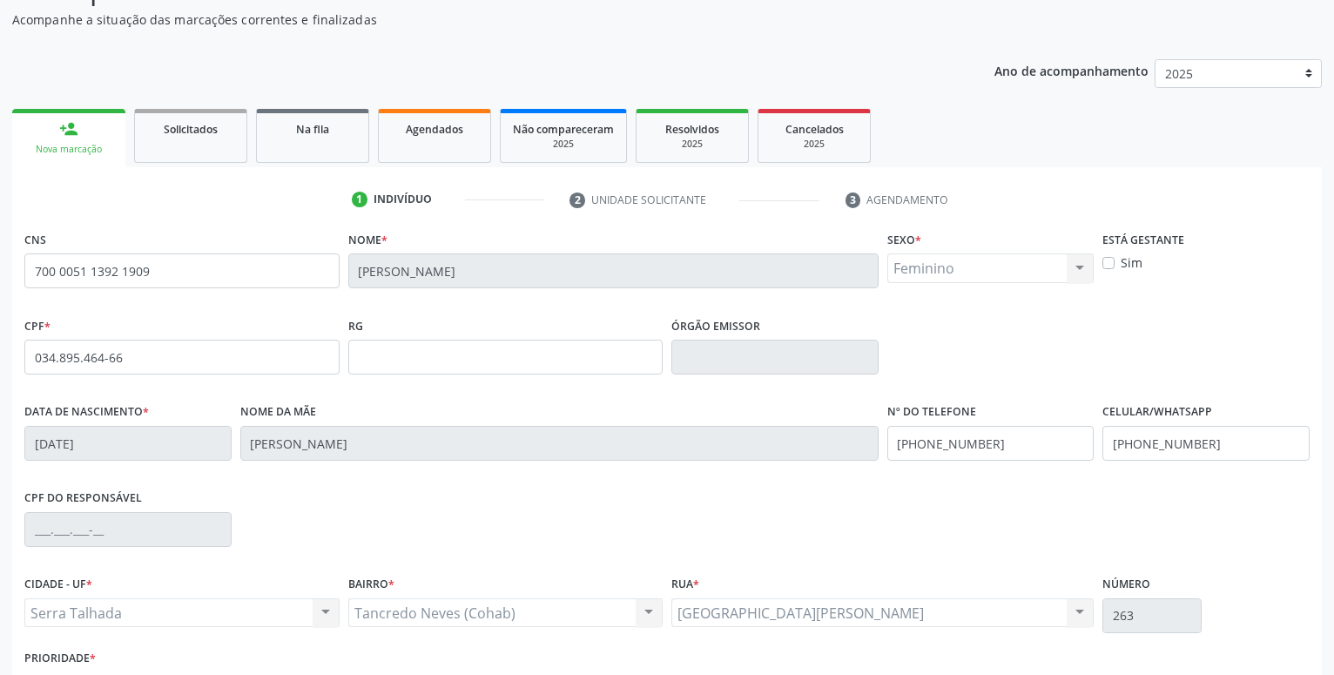
scroll to position [201, 0]
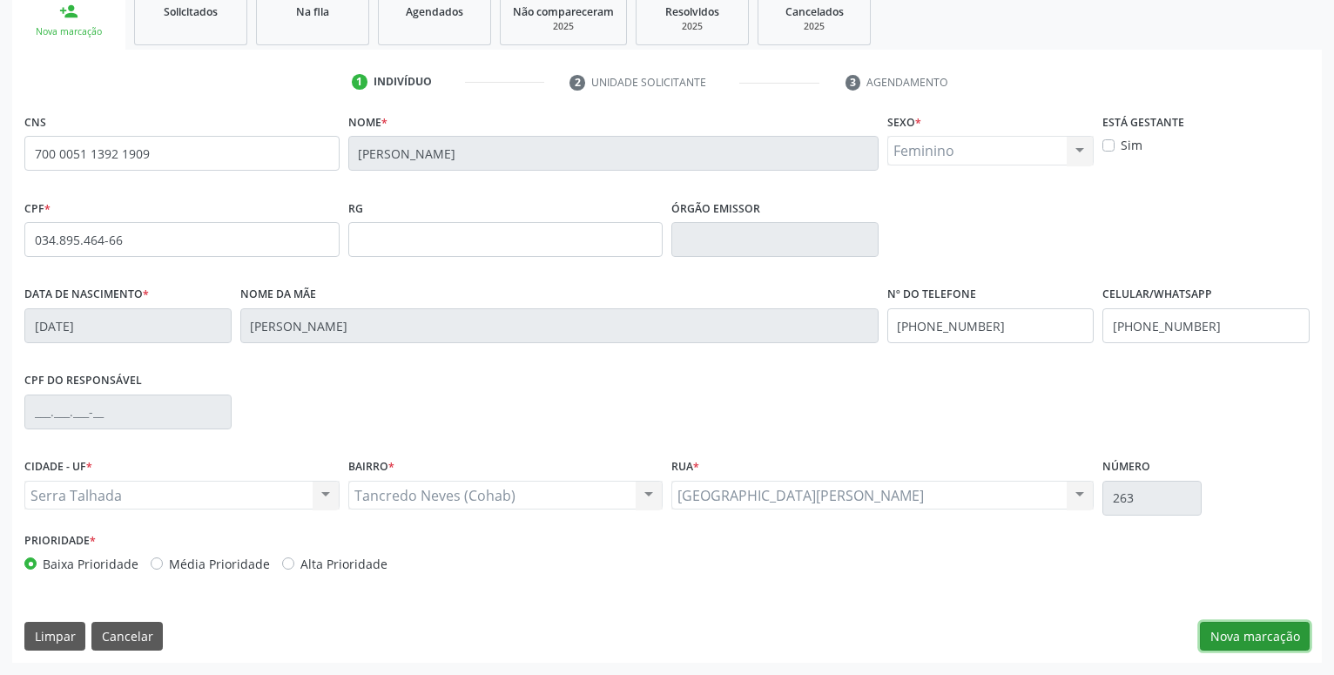
click at [1271, 623] on button "Nova marcação" at bounding box center [1255, 637] width 110 height 30
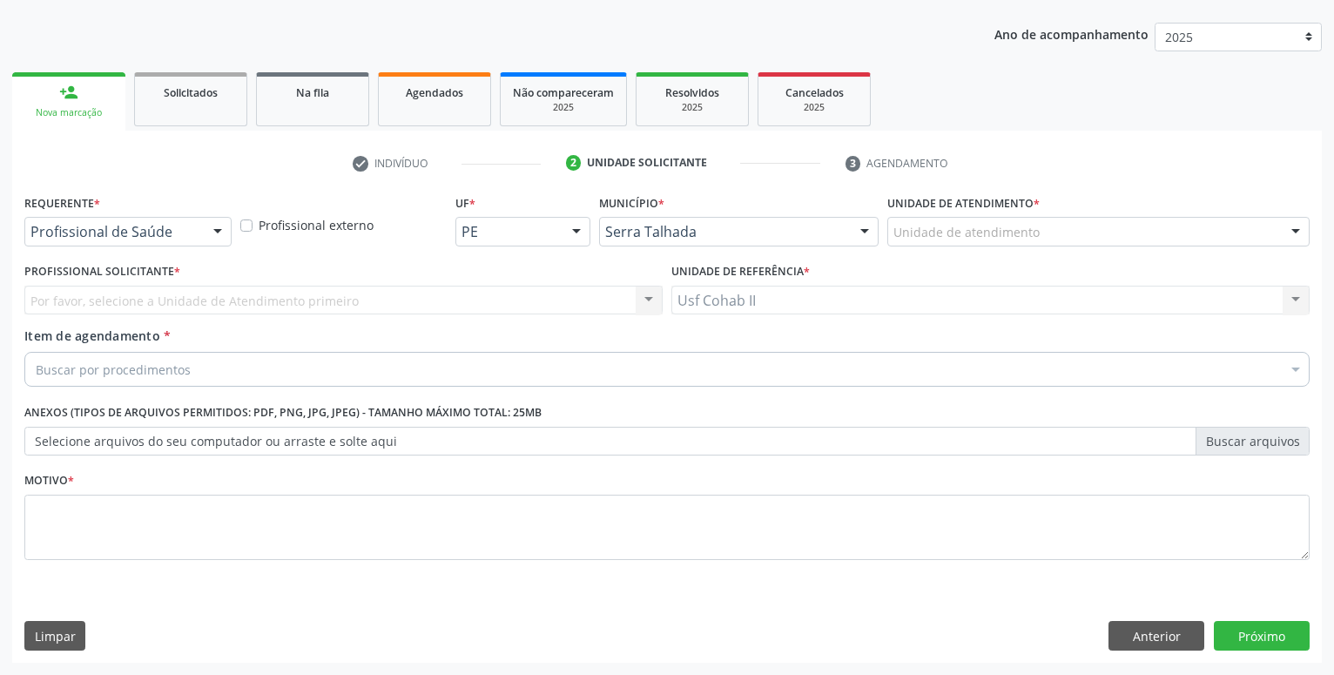
scroll to position [188, 0]
click at [145, 246] on div "Requerente * Profissional de Saúde Profissional de Saúde Paciente Nenhum result…" at bounding box center [128, 224] width 216 height 68
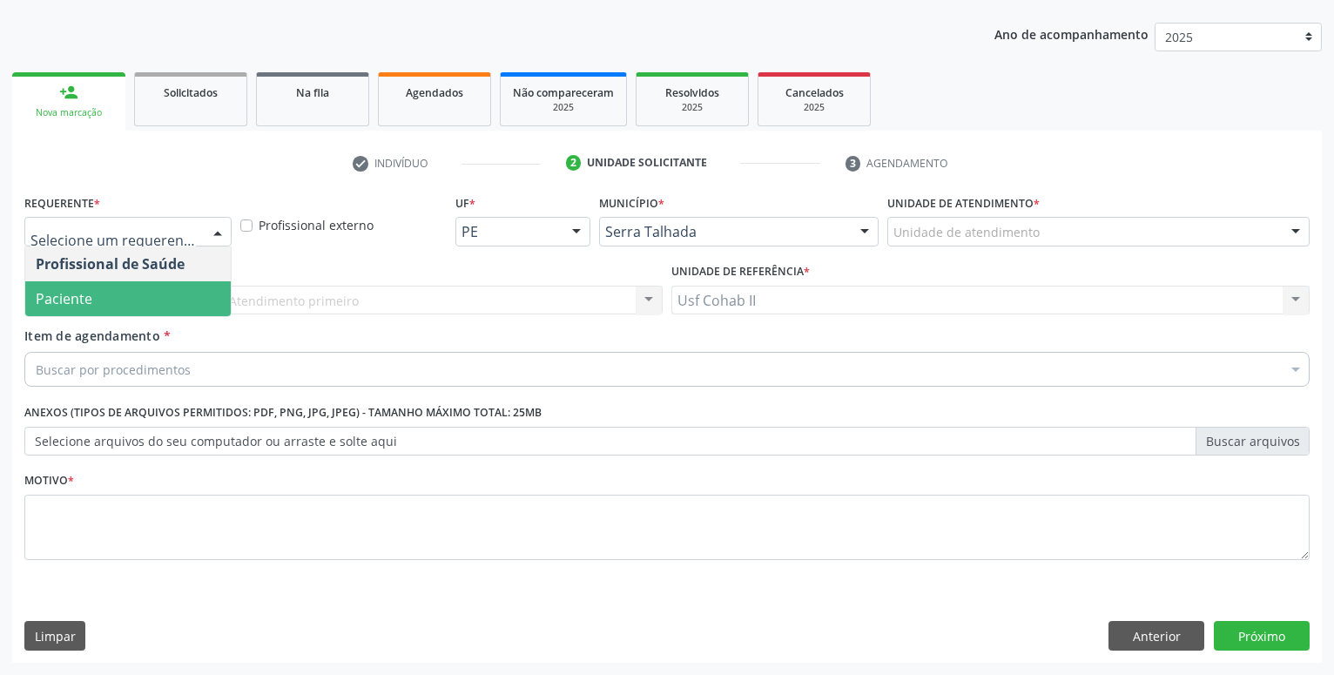
click at [143, 300] on span "Paciente" at bounding box center [128, 298] width 206 height 35
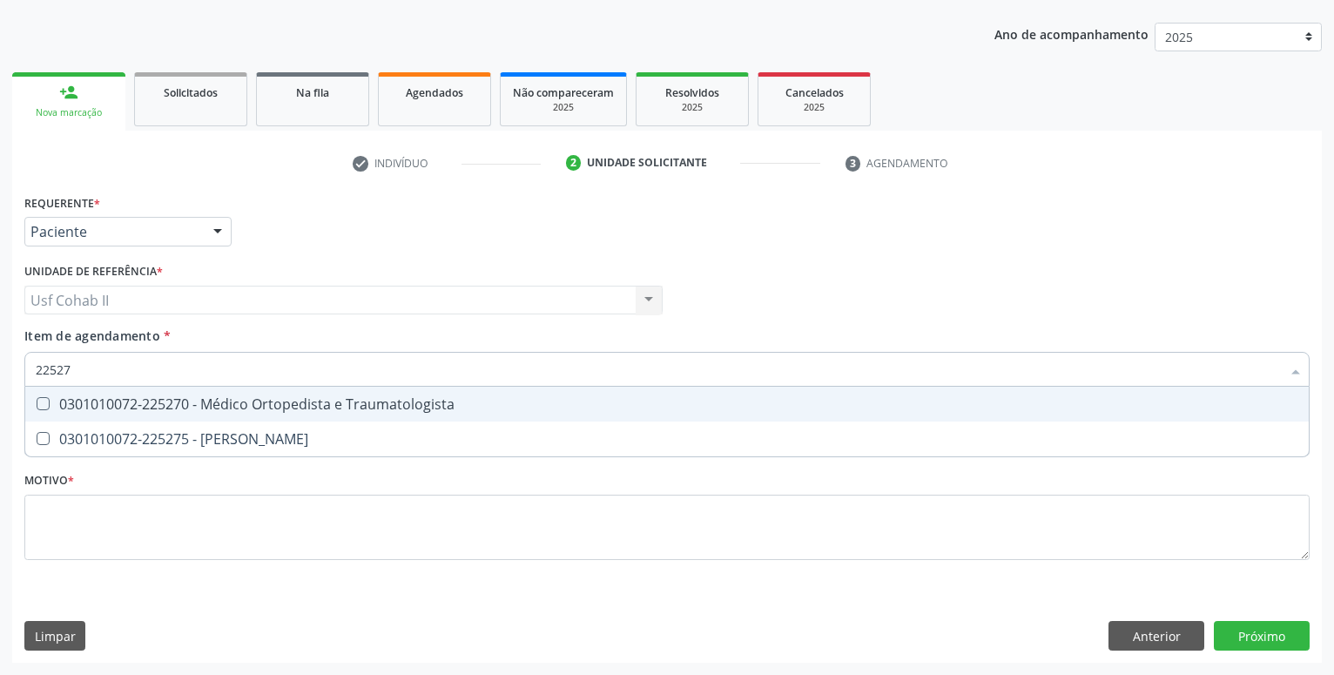
type input "225270"
click at [215, 401] on div "0301010072-225270 - Médico Ortopedista e Traumatologista" at bounding box center [667, 404] width 1263 height 14
checkbox Traumatologista "true"
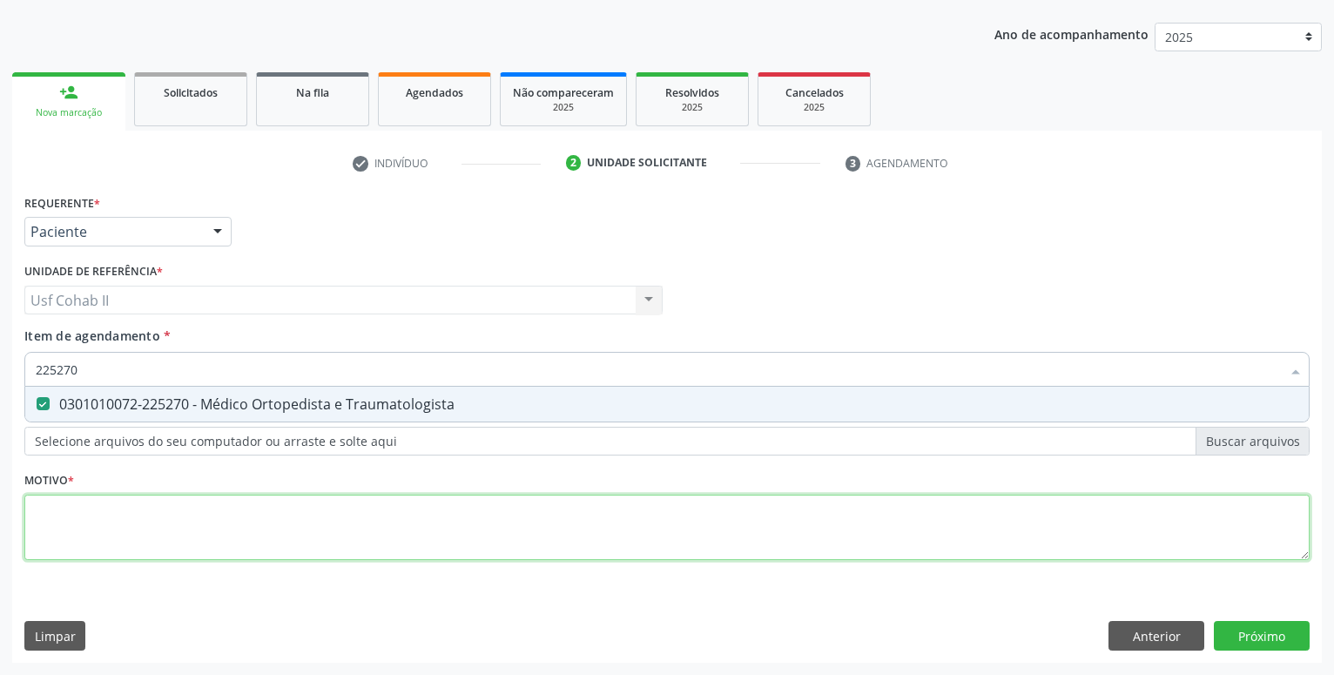
click at [163, 550] on textarea at bounding box center [666, 528] width 1285 height 66
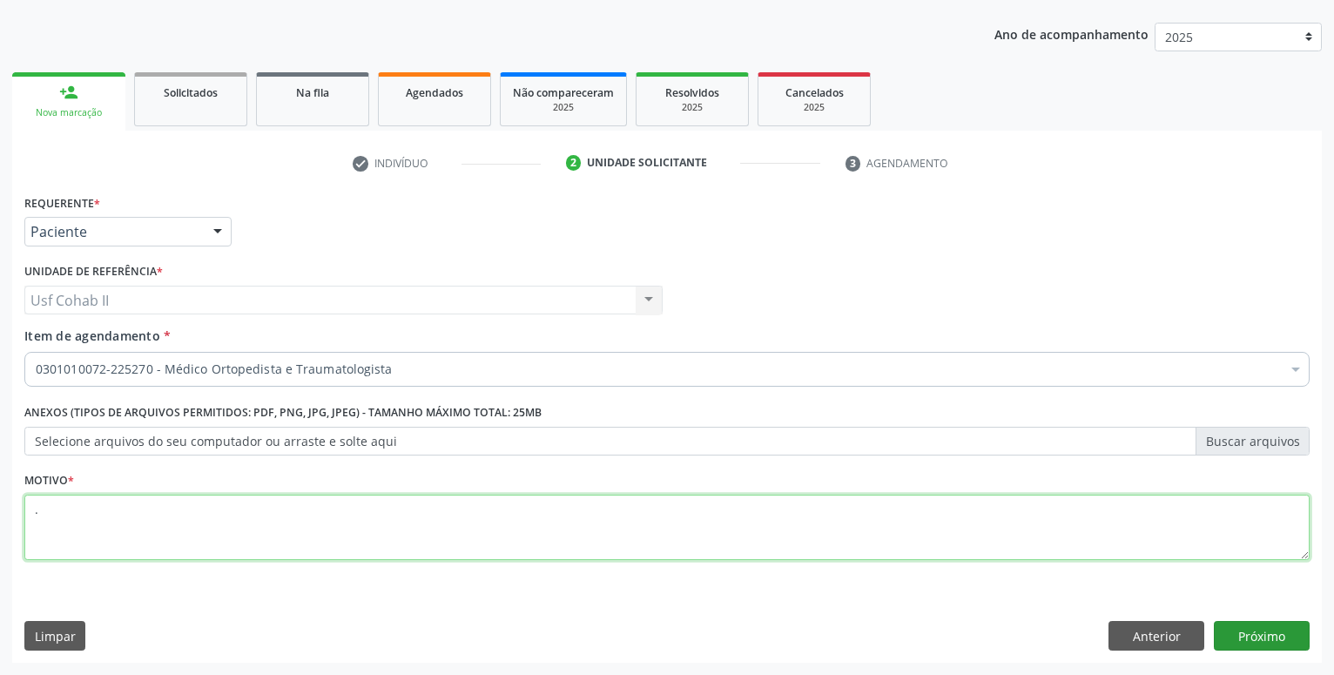
type textarea "."
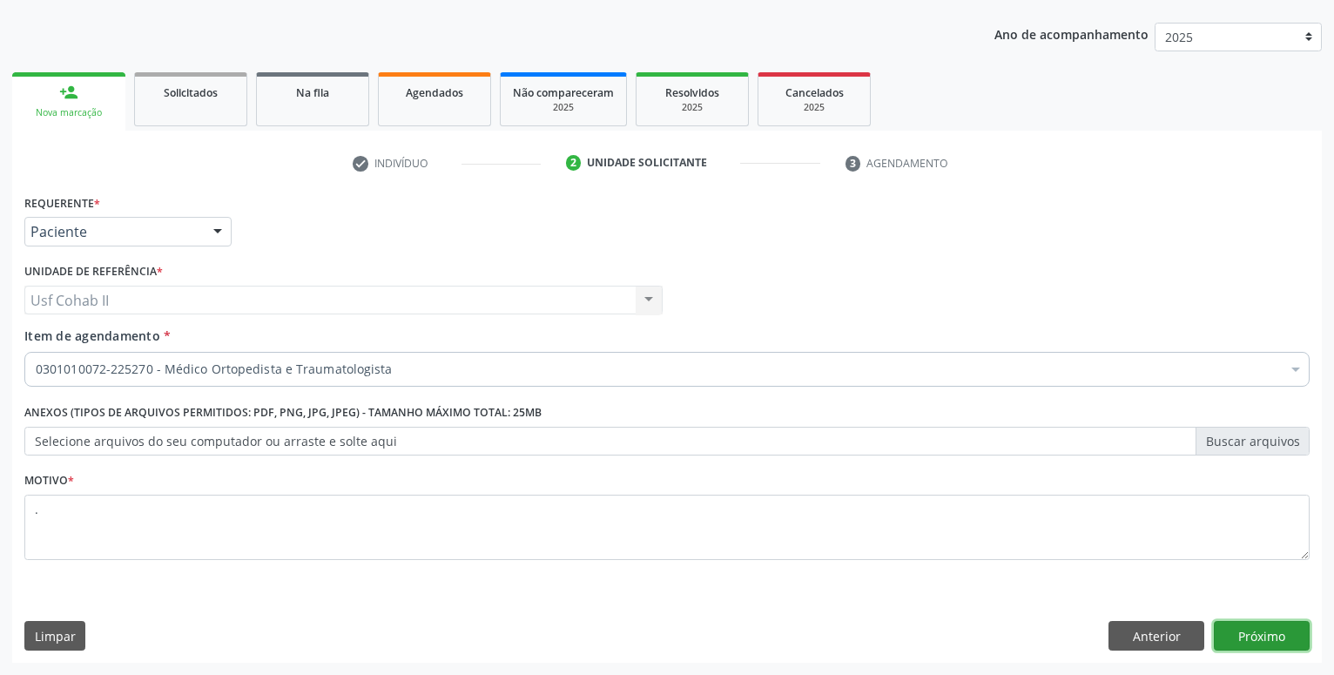
click at [1287, 638] on button "Próximo" at bounding box center [1262, 636] width 96 height 30
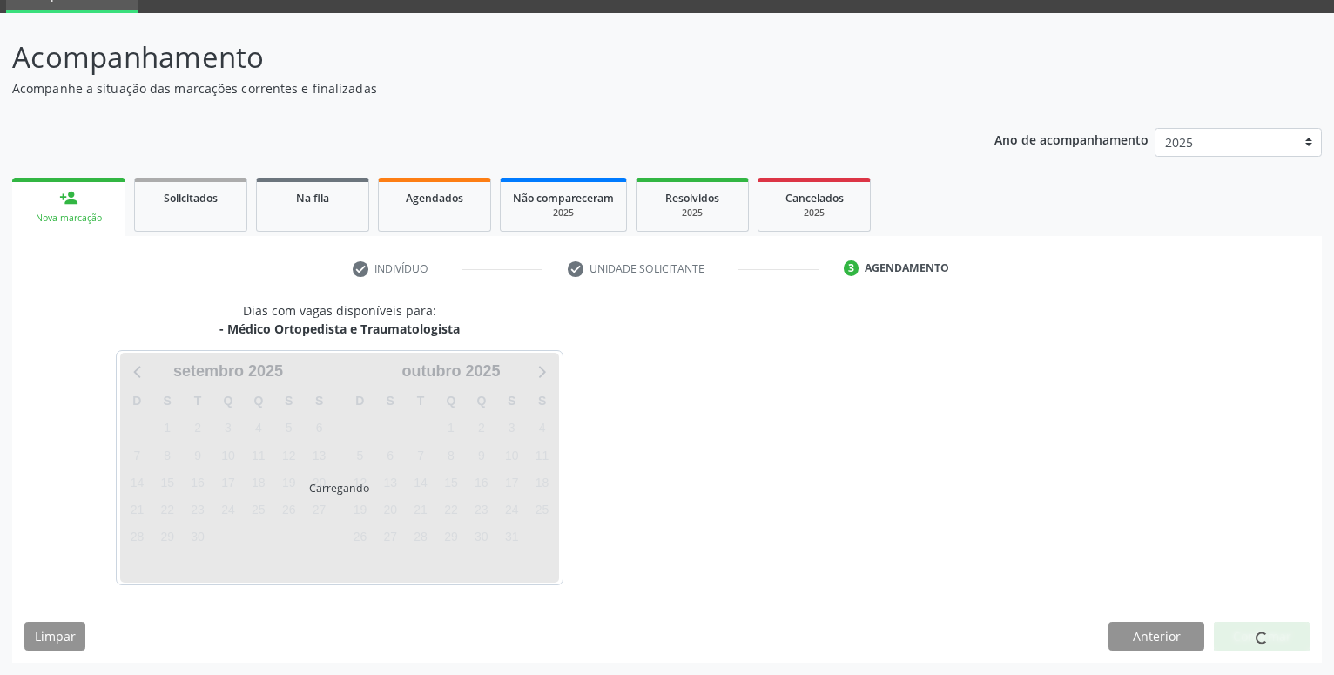
scroll to position [83, 0]
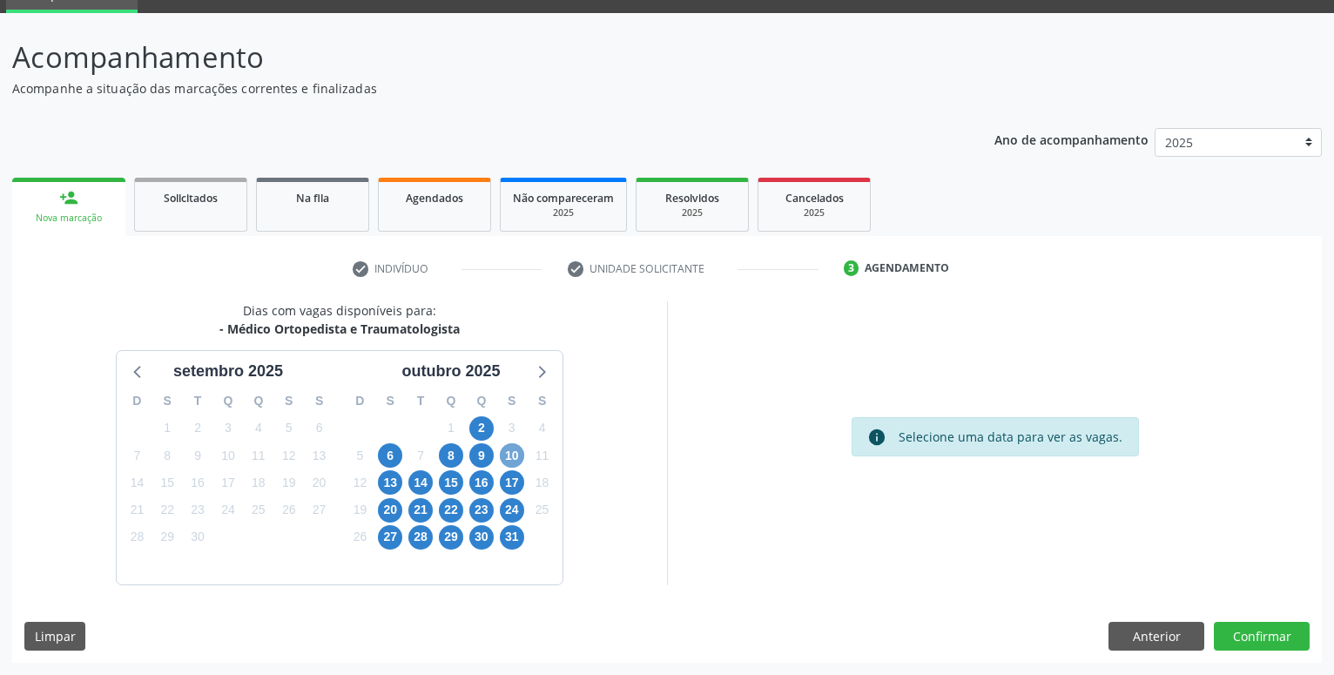
click at [509, 455] on span "10" at bounding box center [512, 455] width 24 height 24
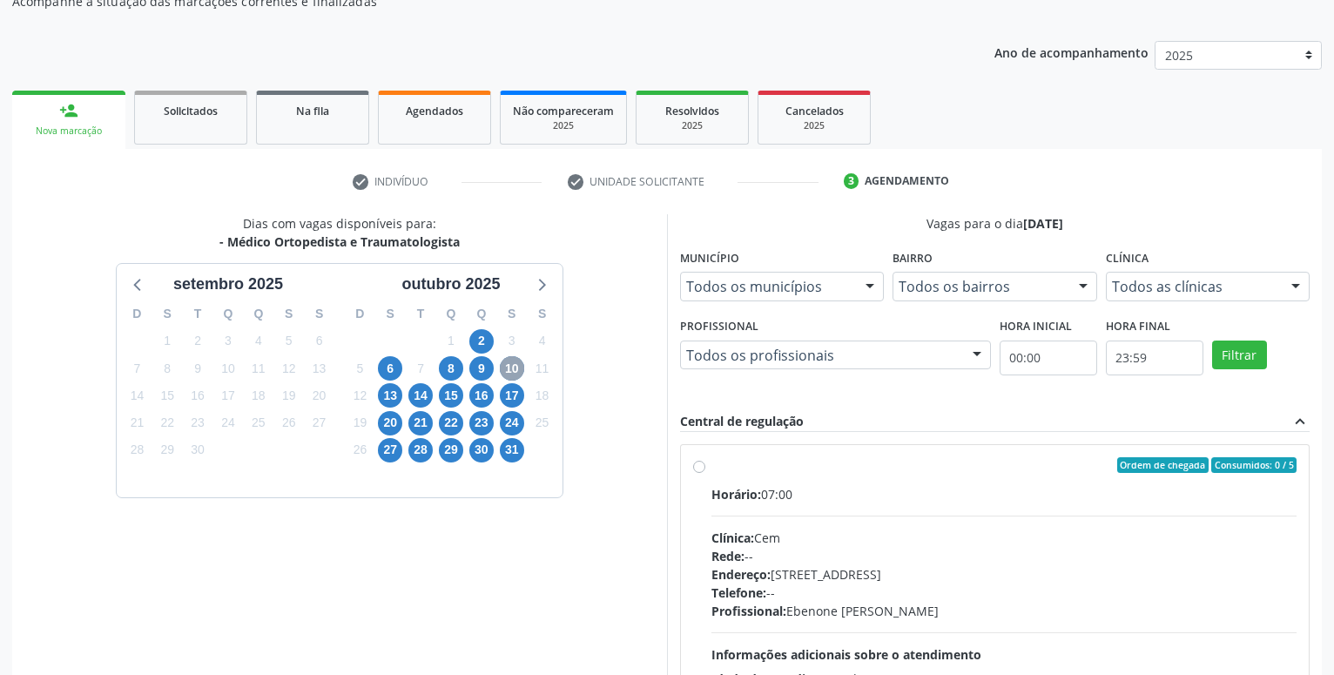
scroll to position [172, 0]
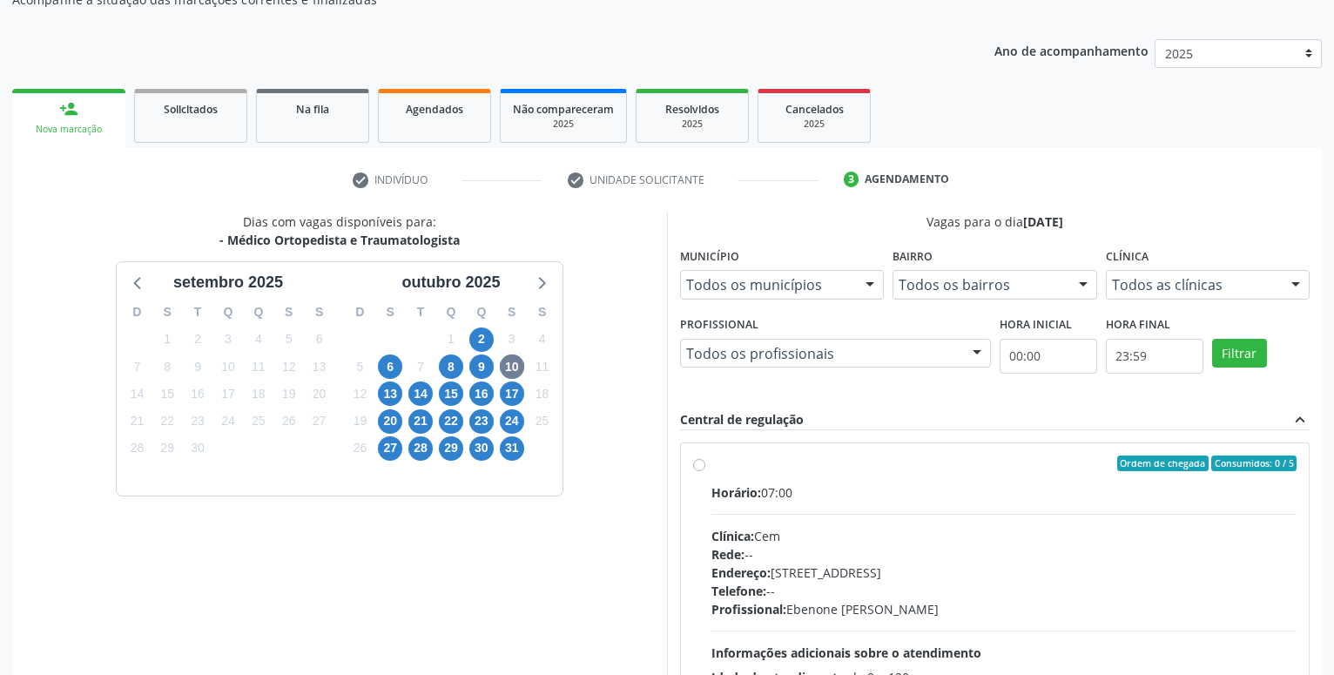
click at [712, 466] on label "Ordem de chegada Consumidos: 0 / 5 Horário: 07:00 Clínica: Cem Rede: -- Endereç…" at bounding box center [1004, 588] width 585 height 267
click at [697, 466] on input "Ordem de chegada Consumidos: 0 / 5 Horário: 07:00 Clínica: Cem Rede: -- Endereç…" at bounding box center [699, 463] width 12 height 16
radio input "true"
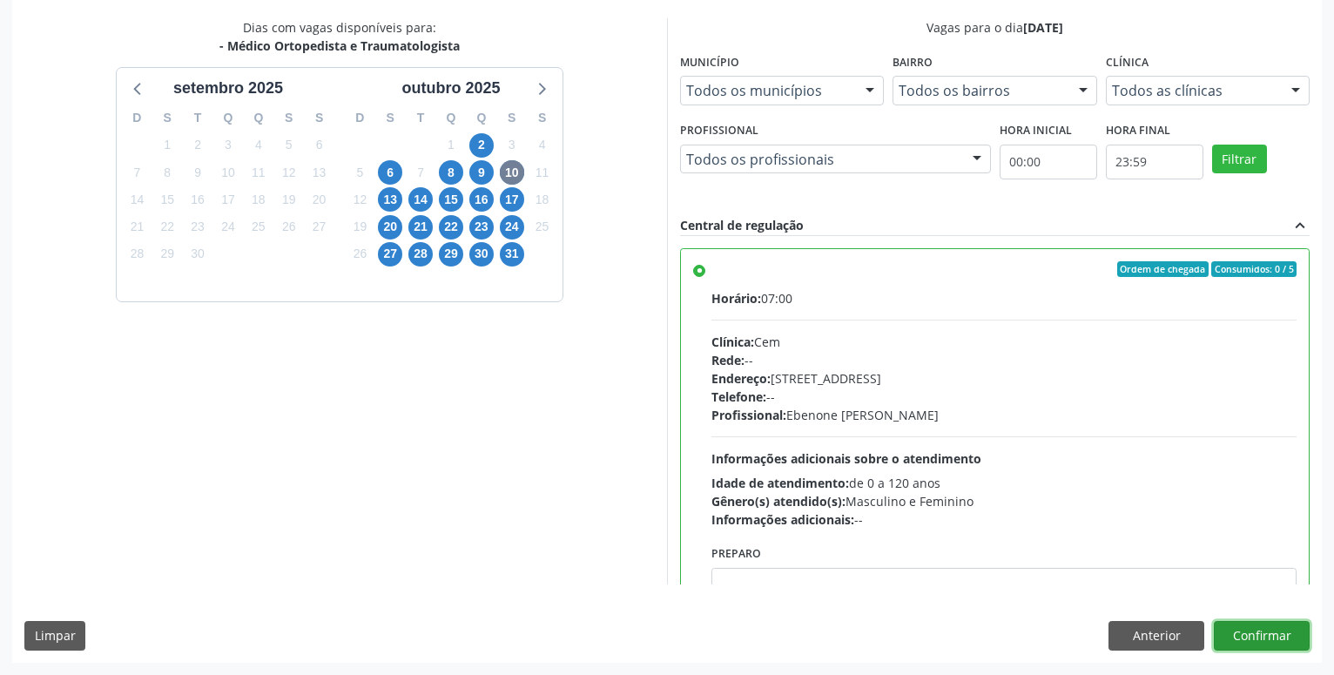
click at [1255, 641] on button "Confirmar" at bounding box center [1262, 636] width 96 height 30
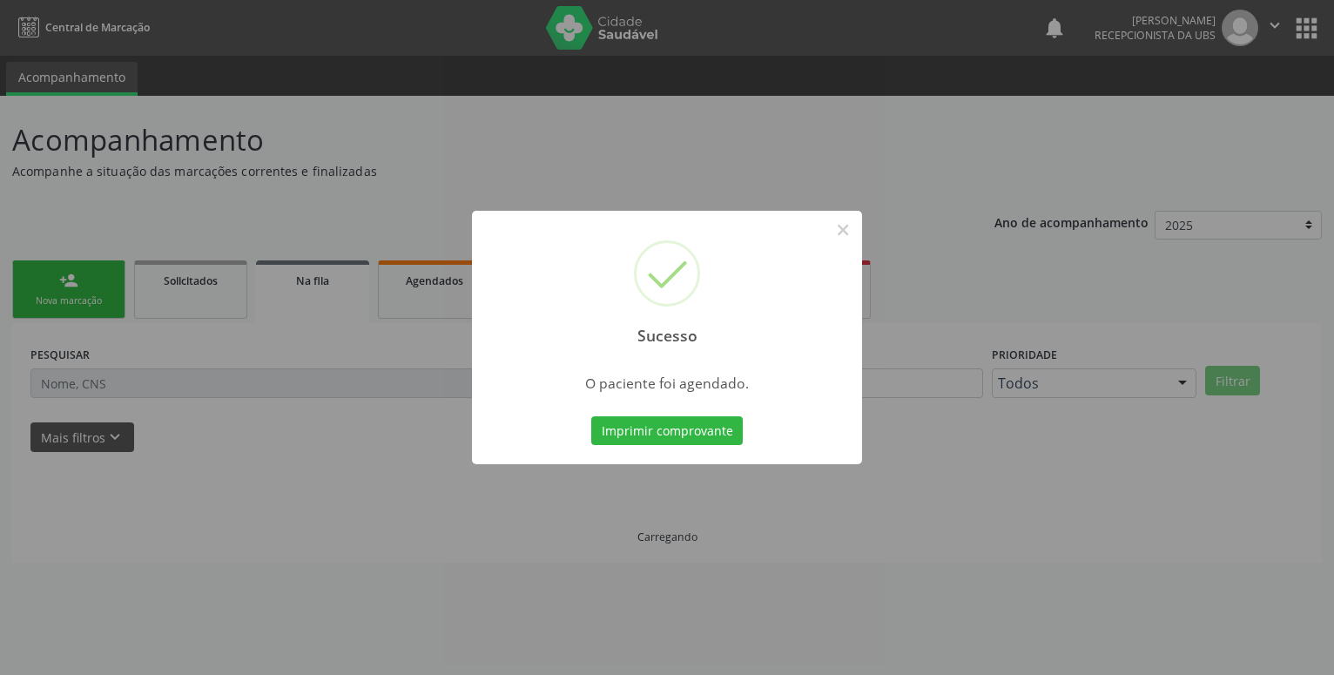
scroll to position [0, 0]
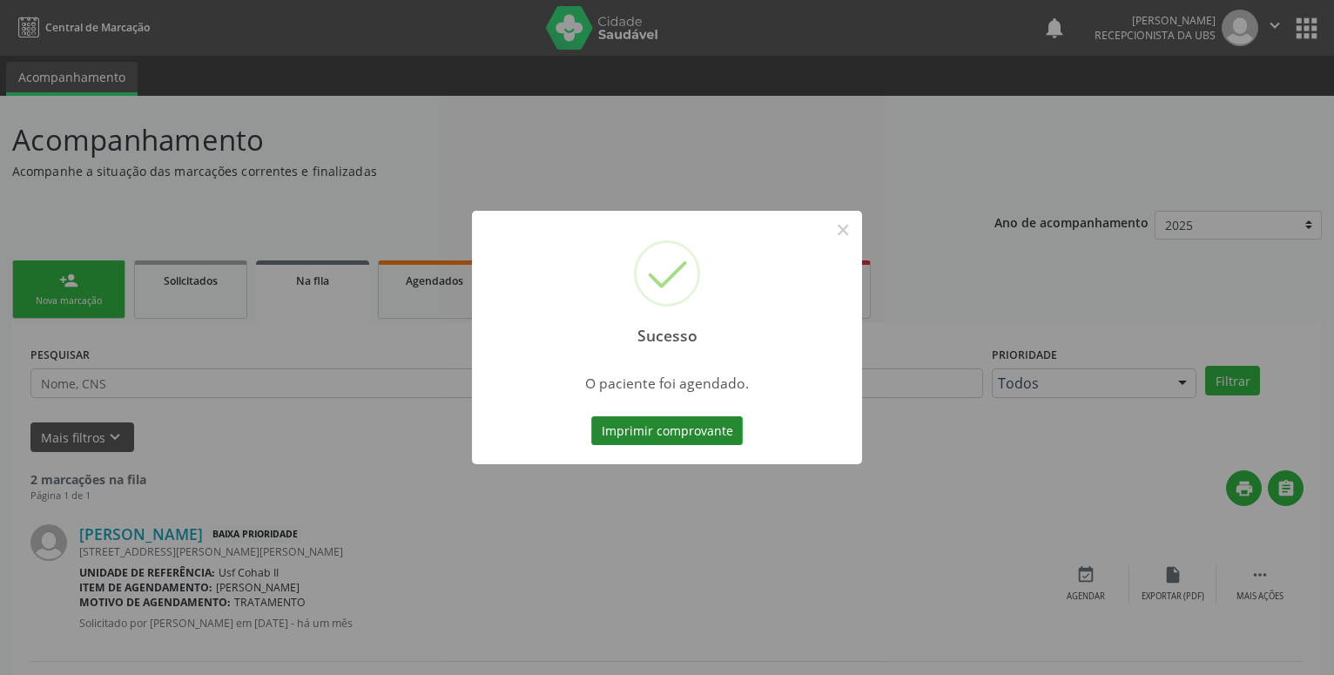
click at [702, 433] on button "Imprimir comprovante" at bounding box center [667, 431] width 152 height 30
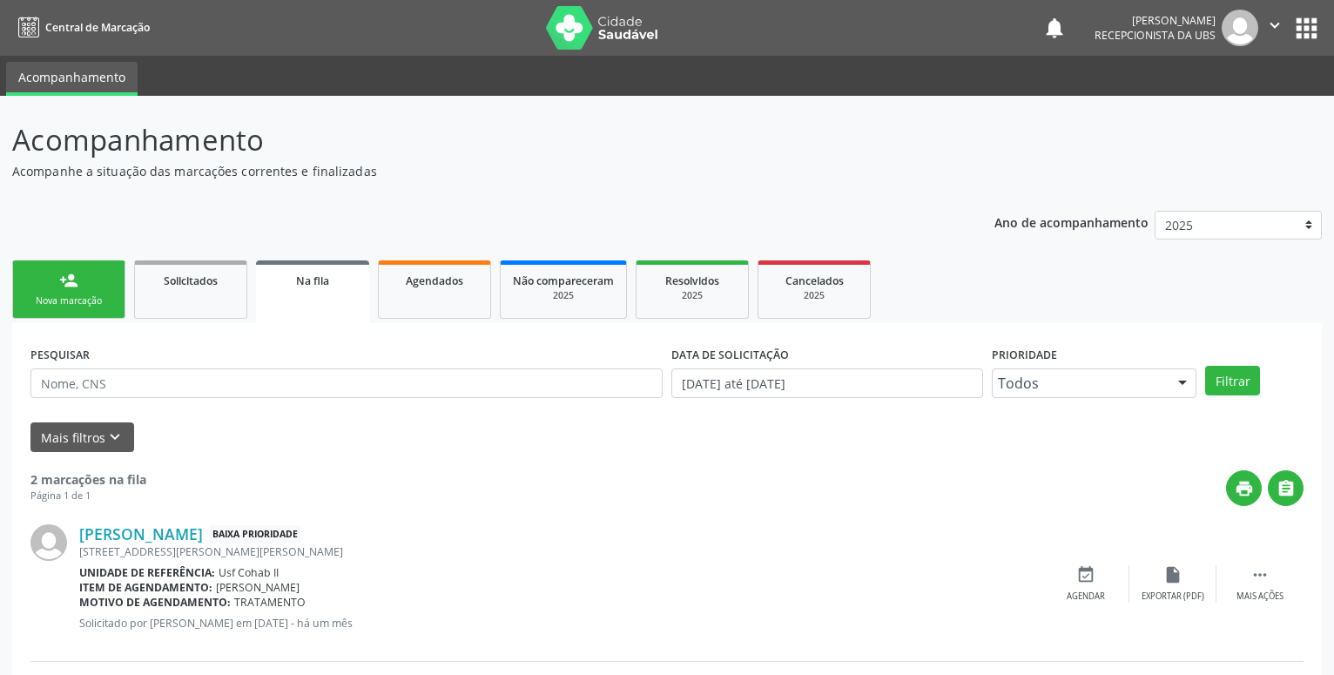
click at [61, 295] on div "Nova marcação" at bounding box center [68, 300] width 87 height 13
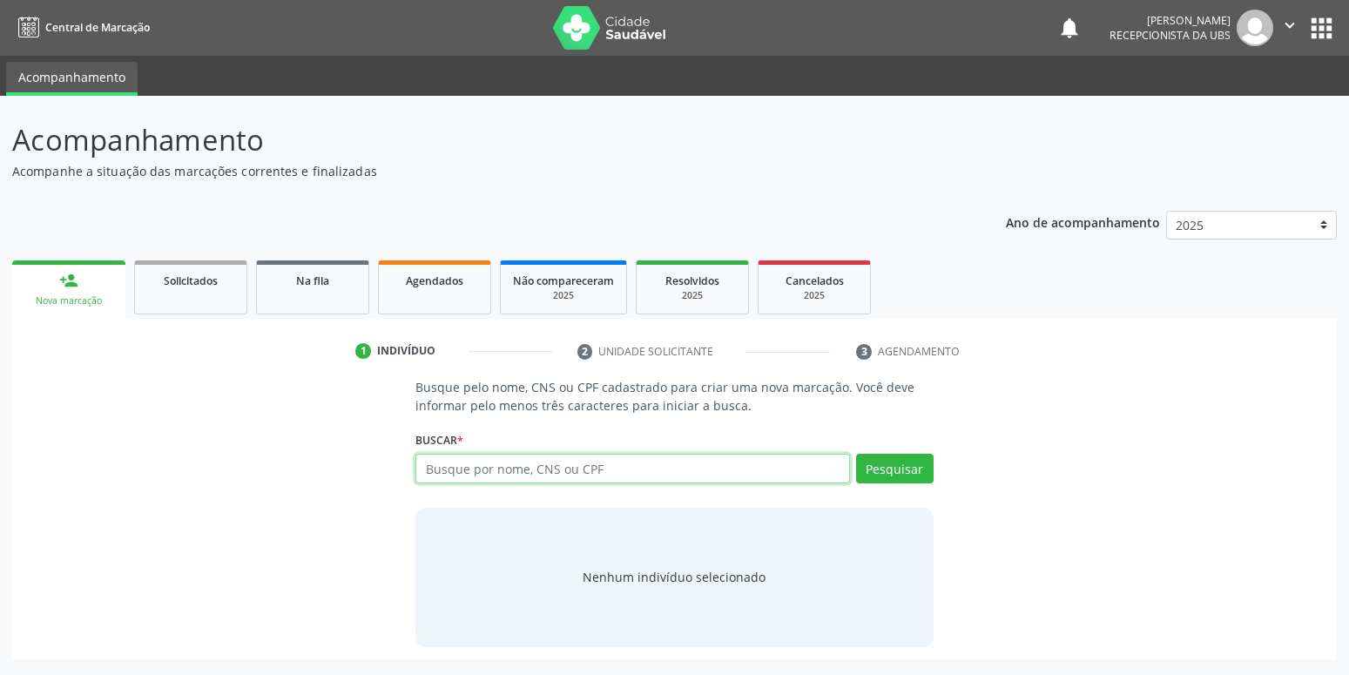
click at [653, 476] on input "text" at bounding box center [632, 469] width 434 height 30
type input "708107118968640"
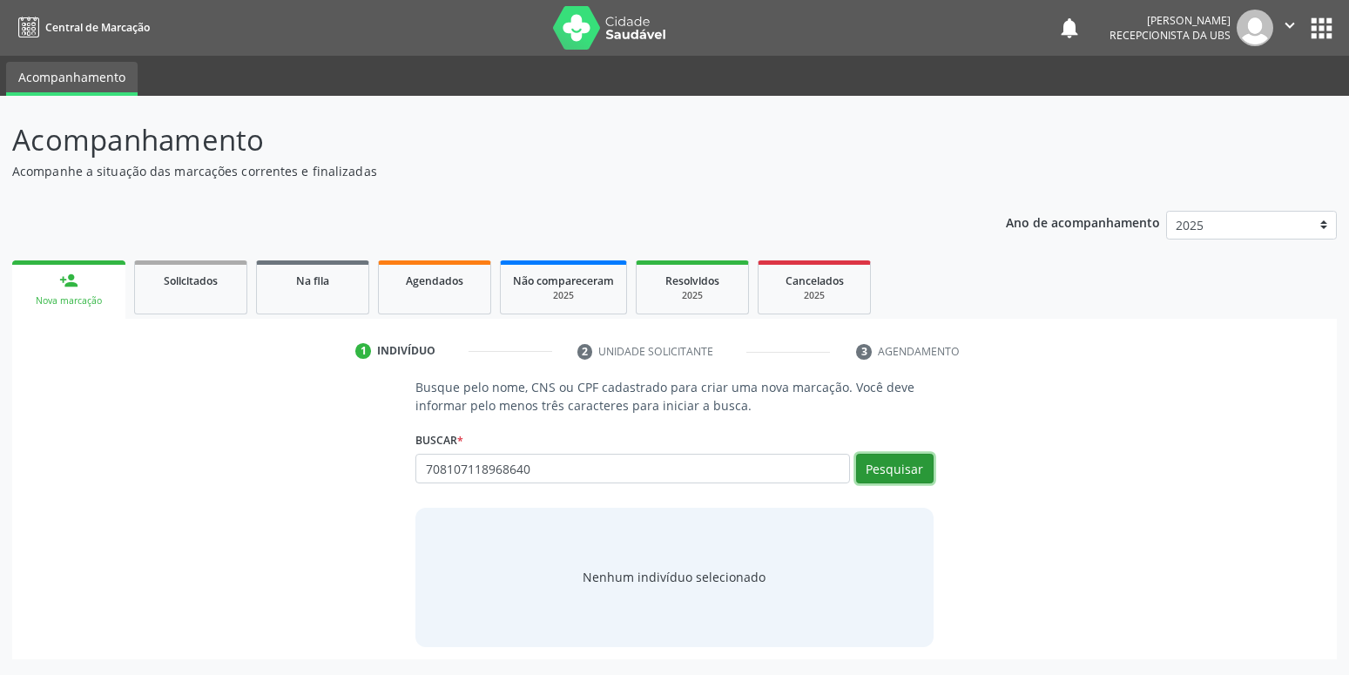
click at [888, 472] on button "Pesquisar" at bounding box center [895, 469] width 78 height 30
type input "708107118968640"
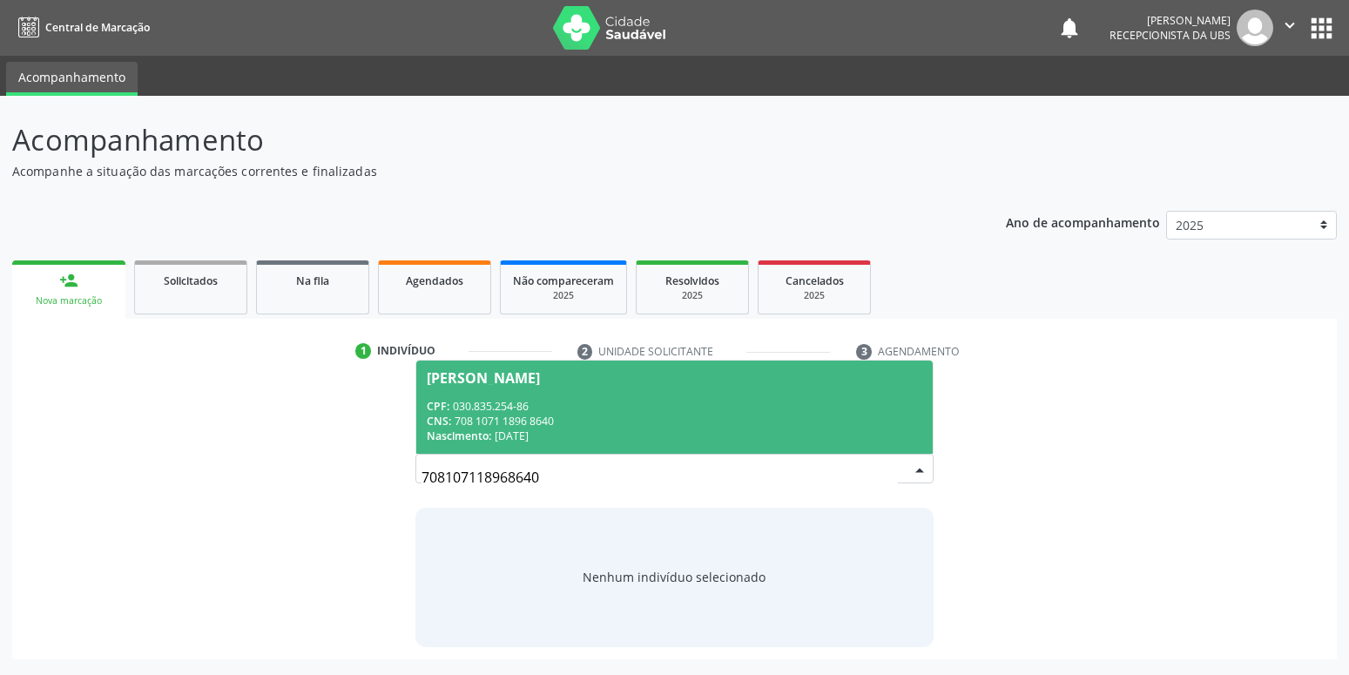
click at [619, 419] on div "CNS: 708 1071 1896 8640" at bounding box center [674, 421] width 495 height 15
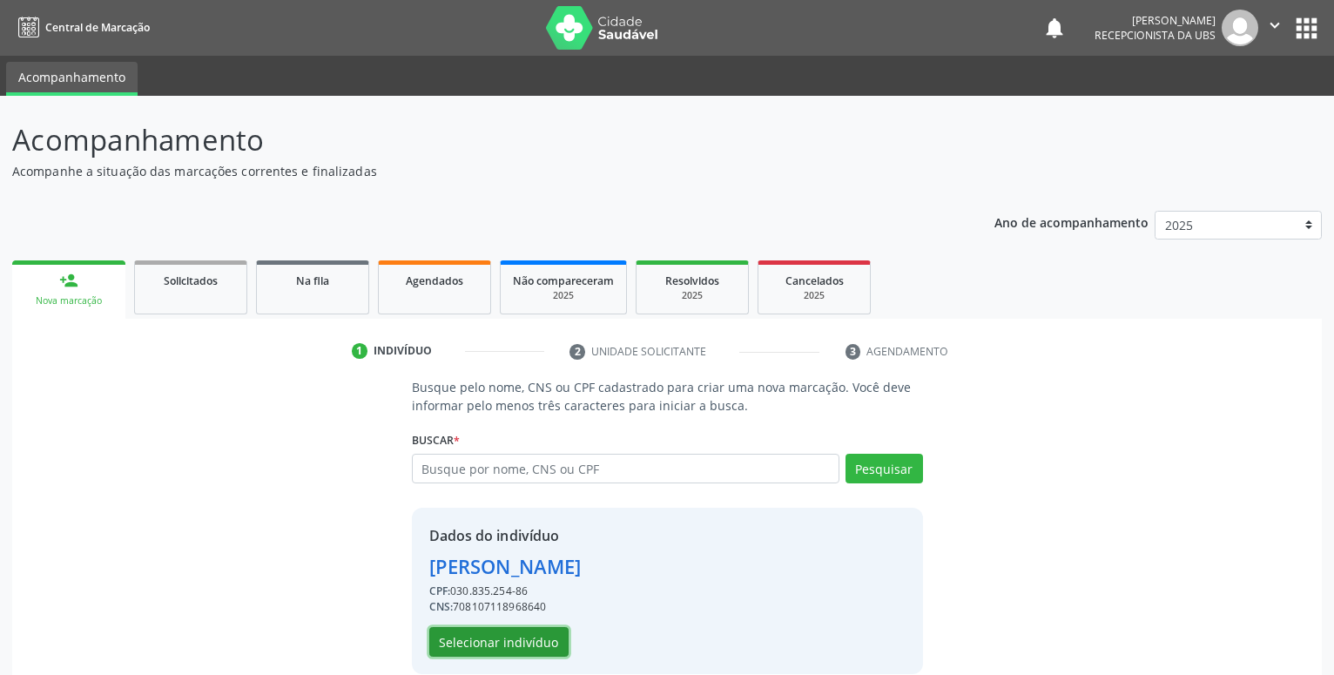
click at [486, 638] on button "Selecionar indivíduo" at bounding box center [498, 642] width 139 height 30
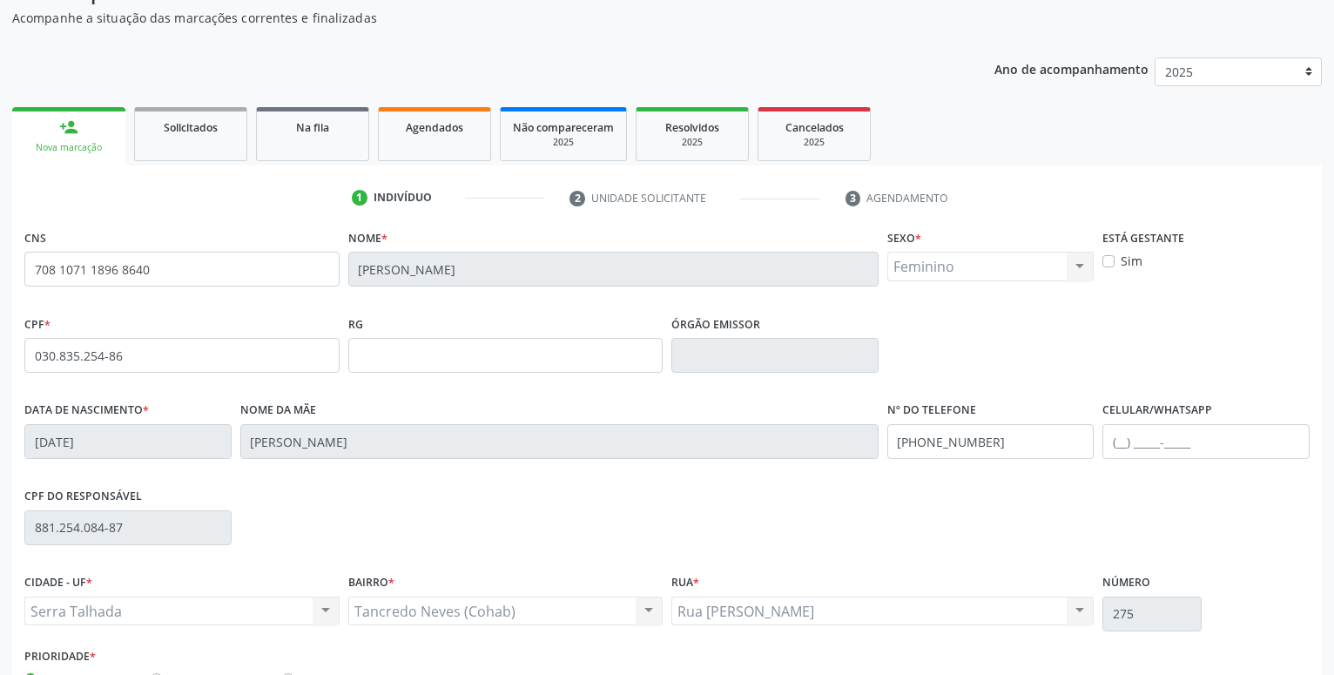
scroll to position [178, 0]
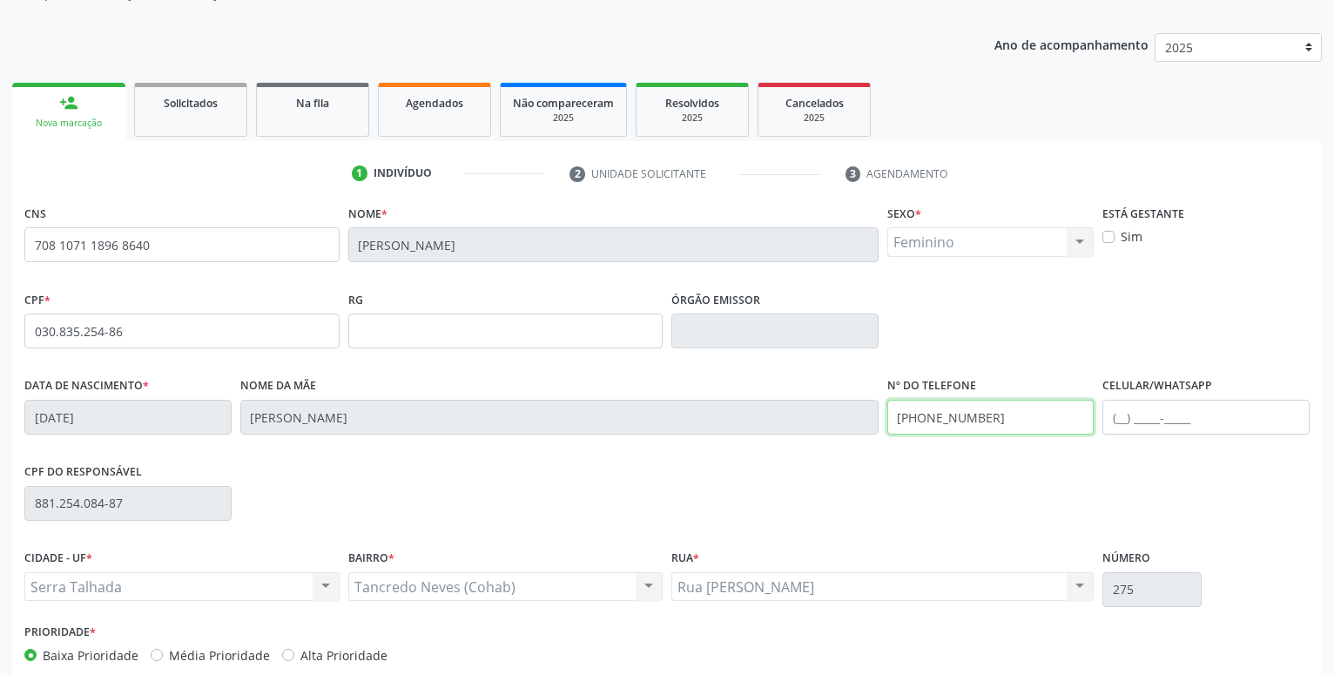
drag, startPoint x: 1009, startPoint y: 415, endPoint x: 428, endPoint y: 420, distance: 580.9
click at [887, 420] on input "(87) 99999-9999" at bounding box center [990, 417] width 207 height 35
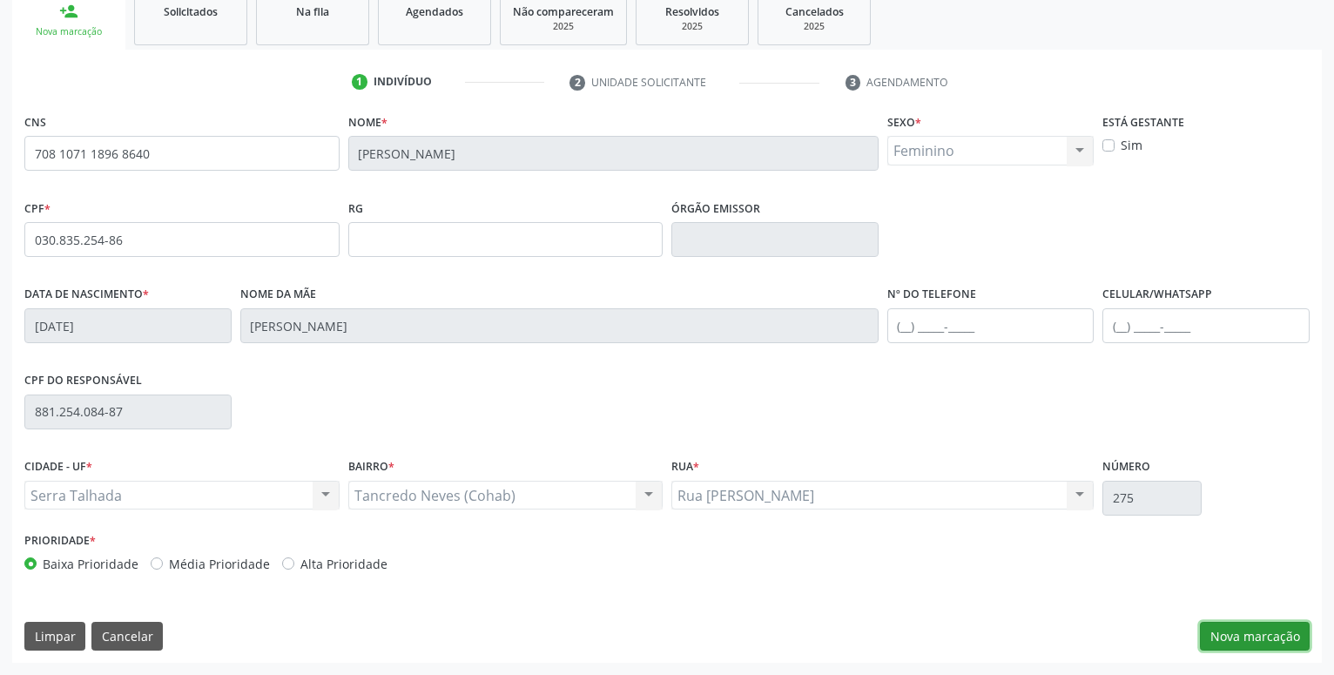
click at [1268, 632] on button "Nova marcação" at bounding box center [1255, 637] width 110 height 30
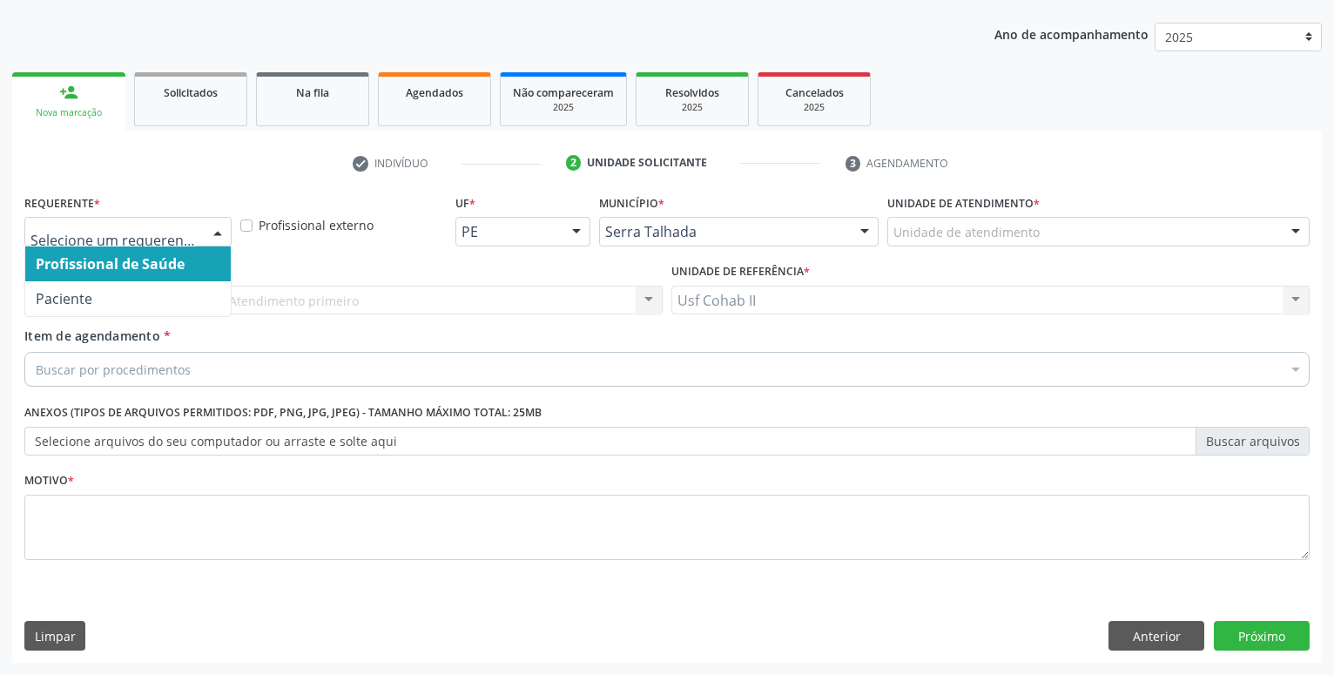
click at [197, 239] on div at bounding box center [127, 232] width 207 height 30
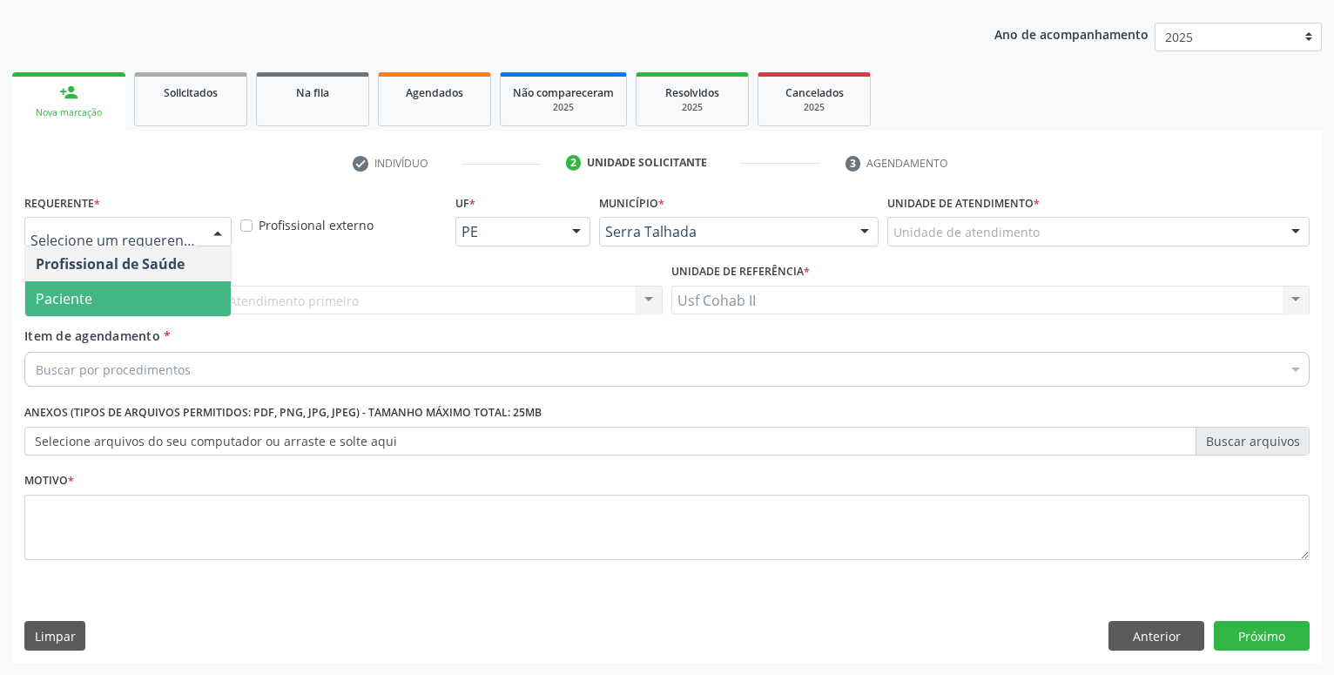
click at [164, 306] on span "Paciente" at bounding box center [128, 298] width 206 height 35
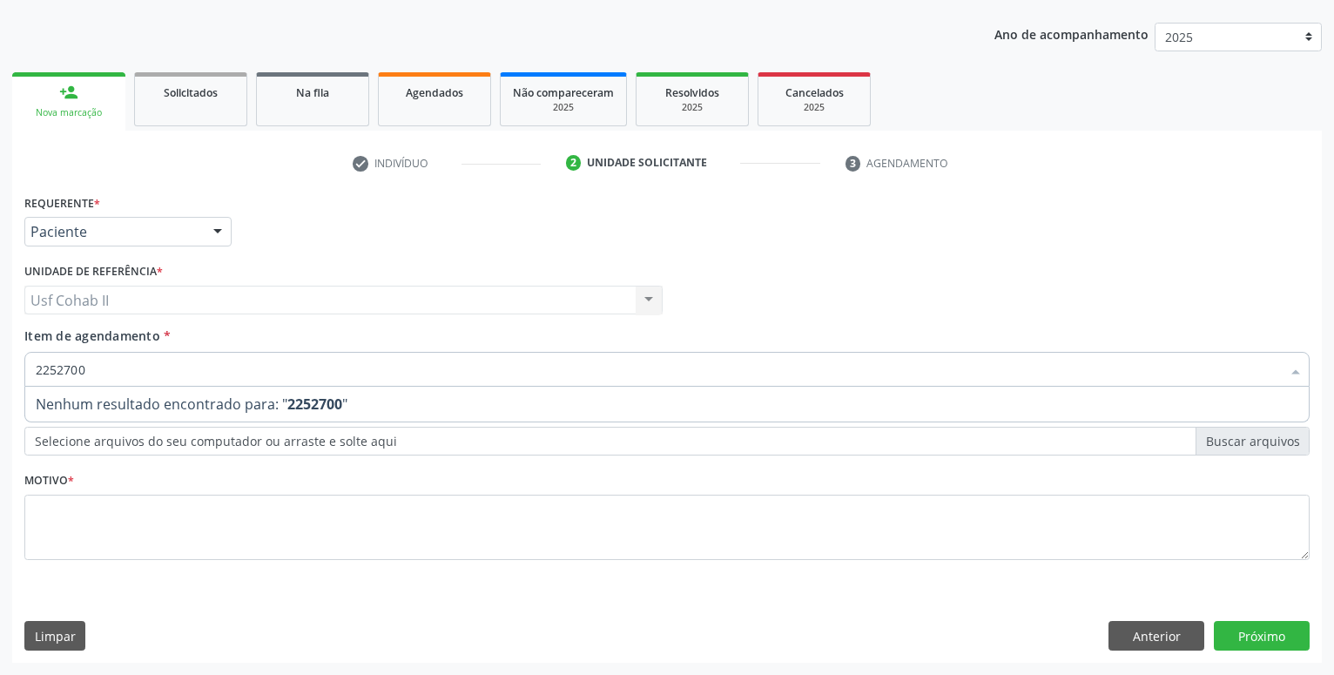
type input "225270"
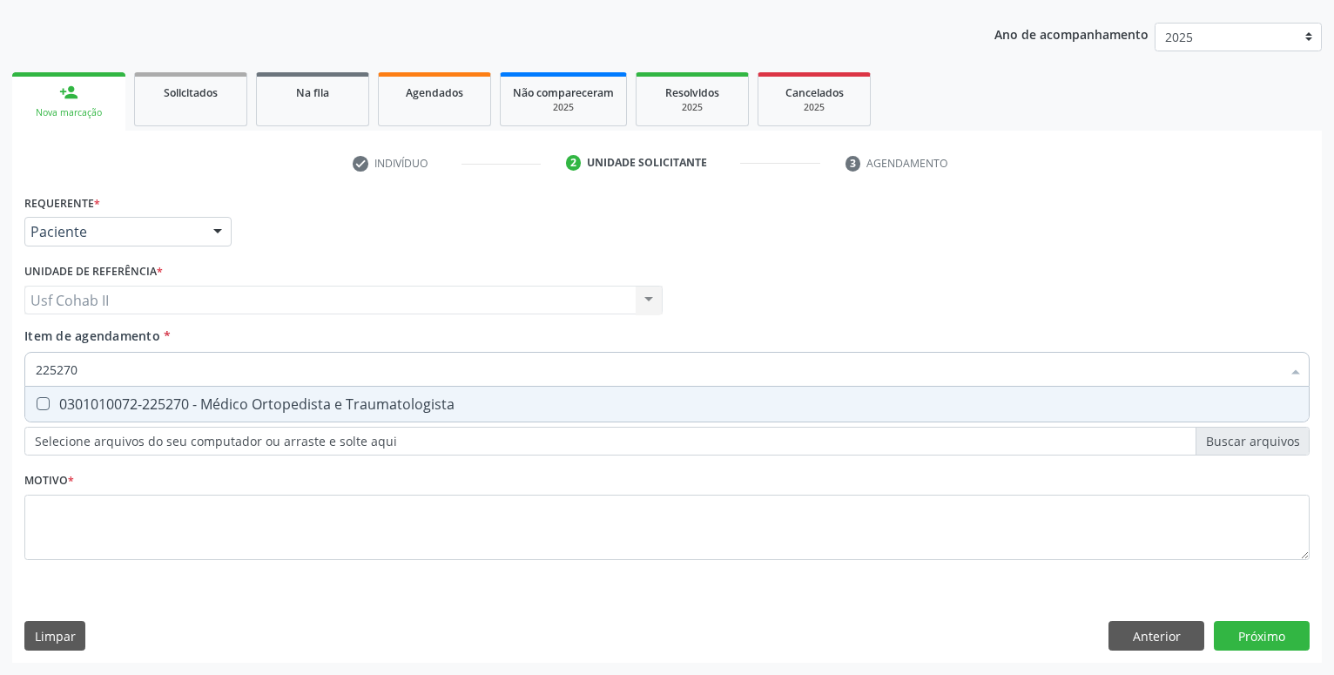
click at [347, 401] on div "0301010072-225270 - Médico Ortopedista e Traumatologista" at bounding box center [667, 404] width 1263 height 14
checkbox Traumatologista "true"
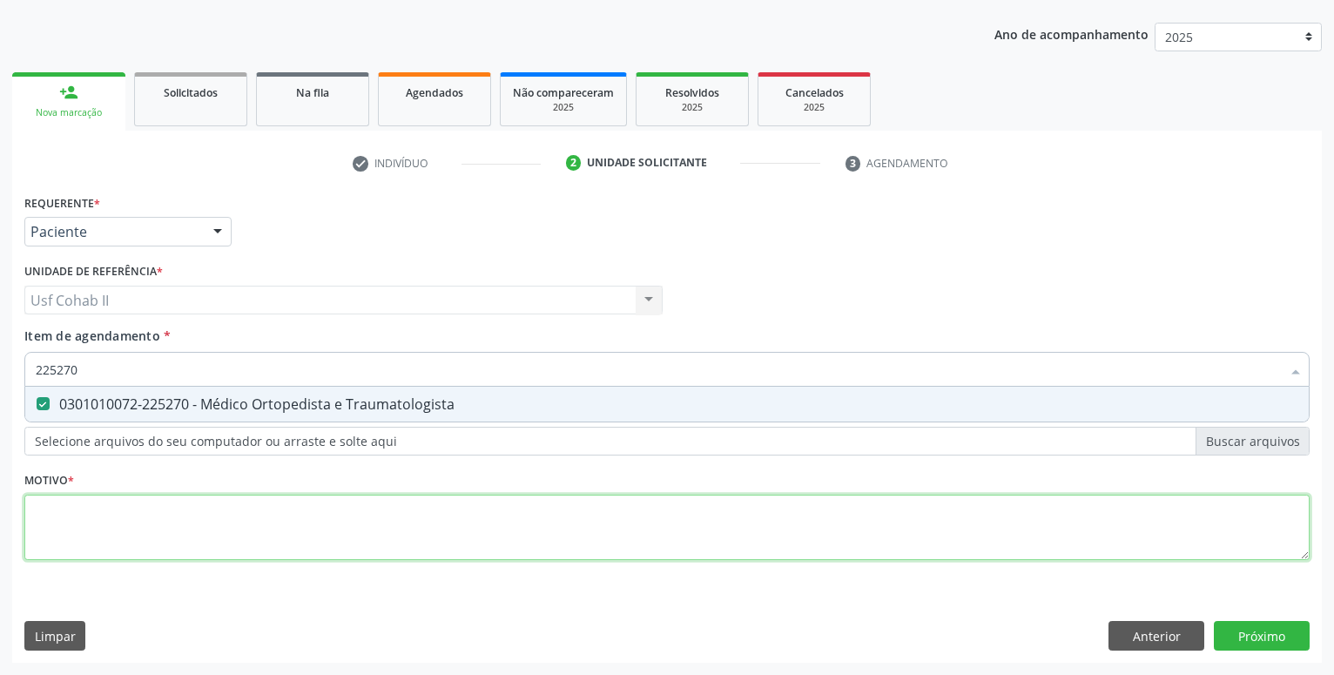
click at [247, 514] on textarea at bounding box center [666, 528] width 1285 height 66
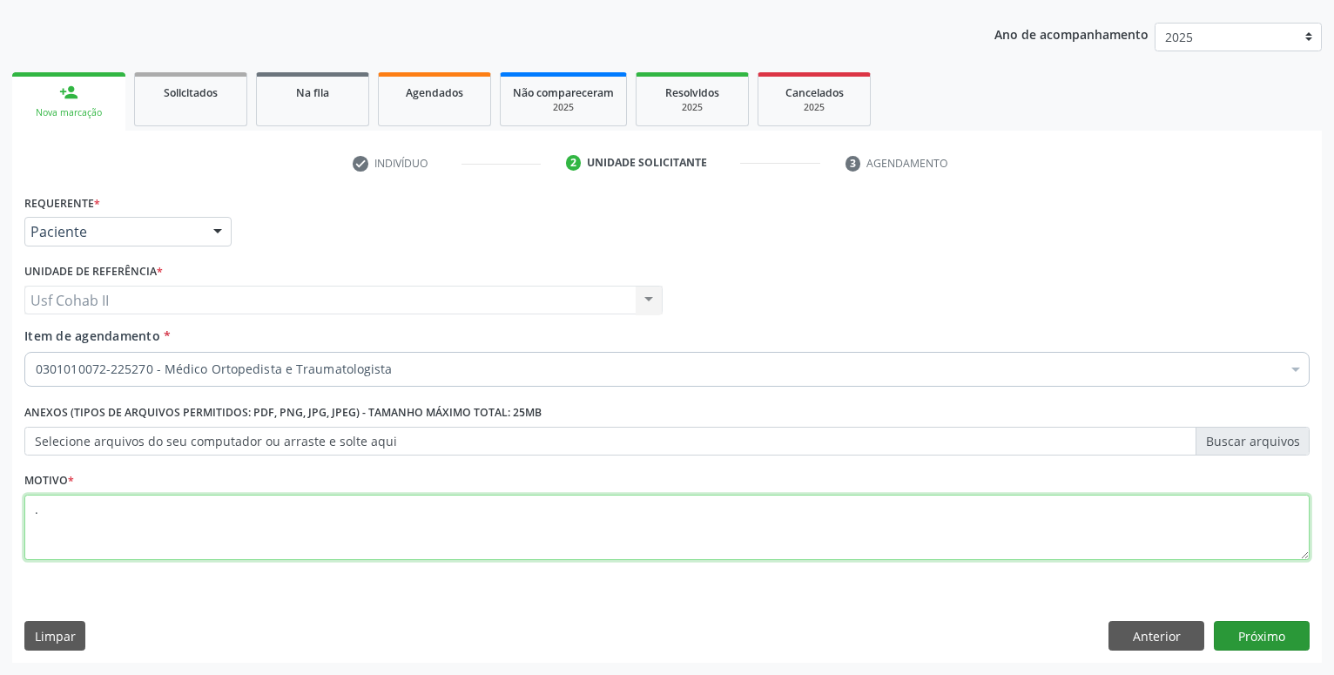
type textarea "."
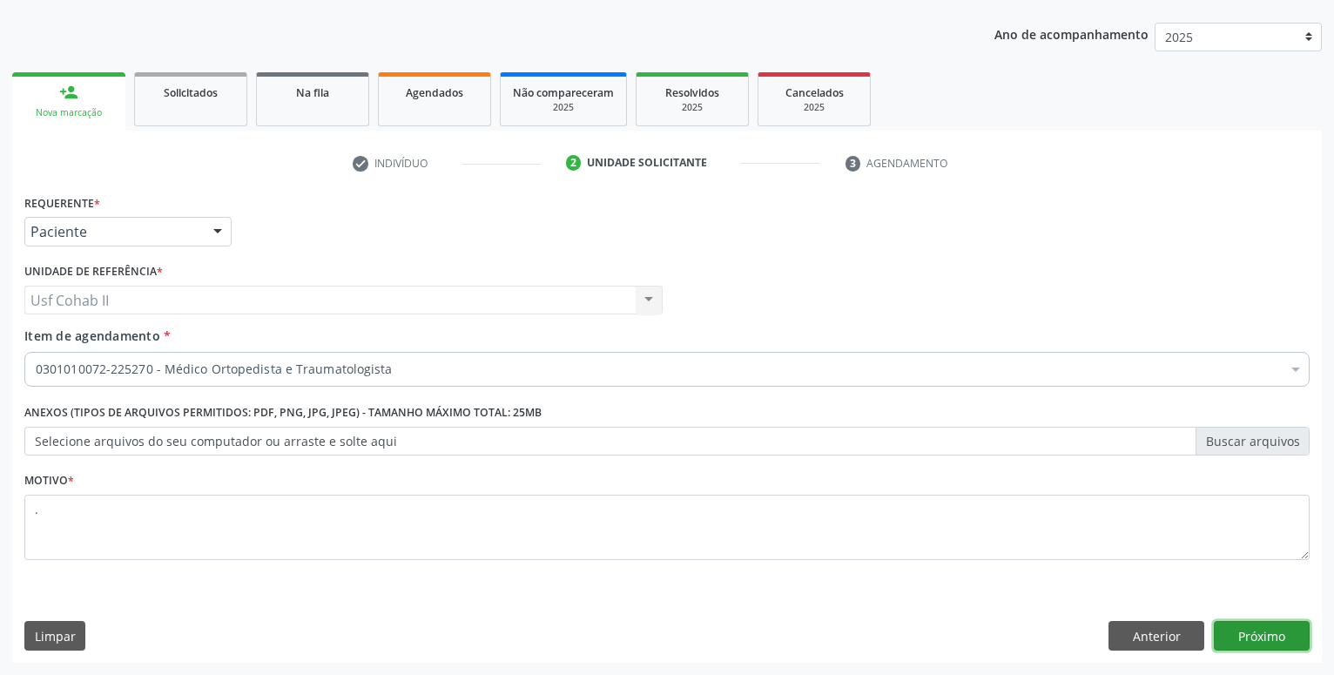
click at [1270, 632] on button "Próximo" at bounding box center [1262, 636] width 96 height 30
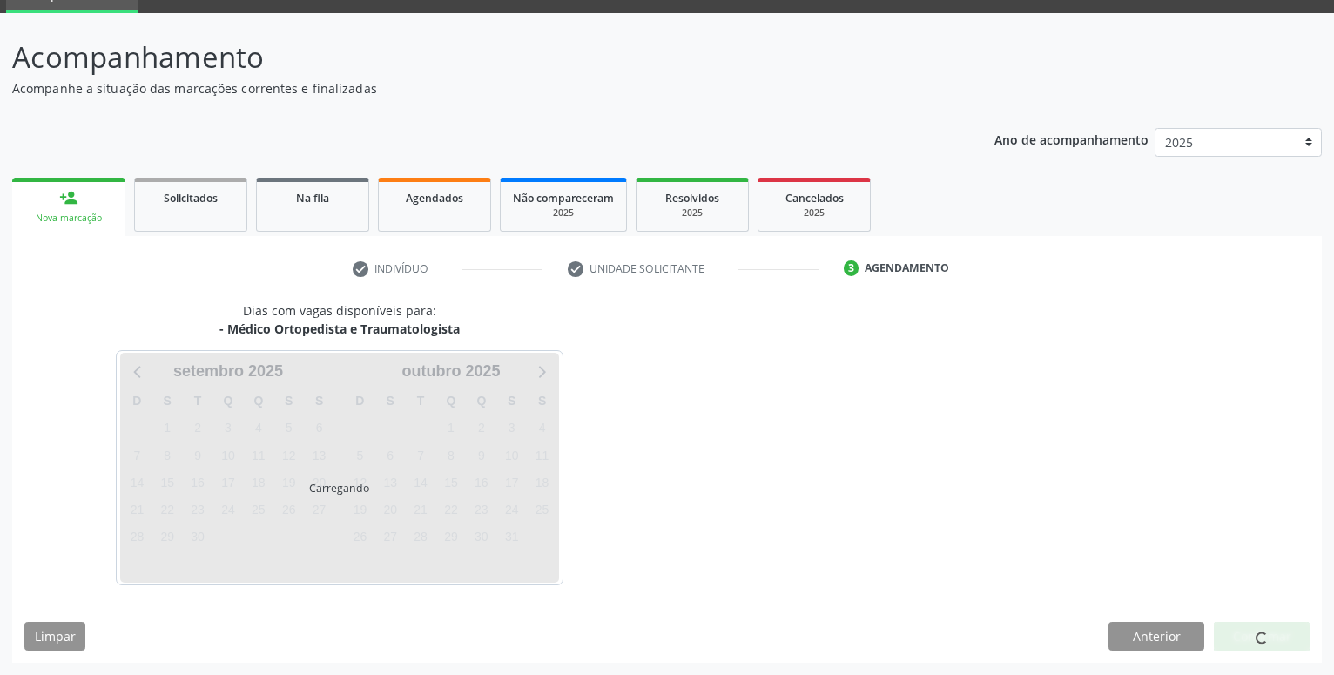
scroll to position [83, 0]
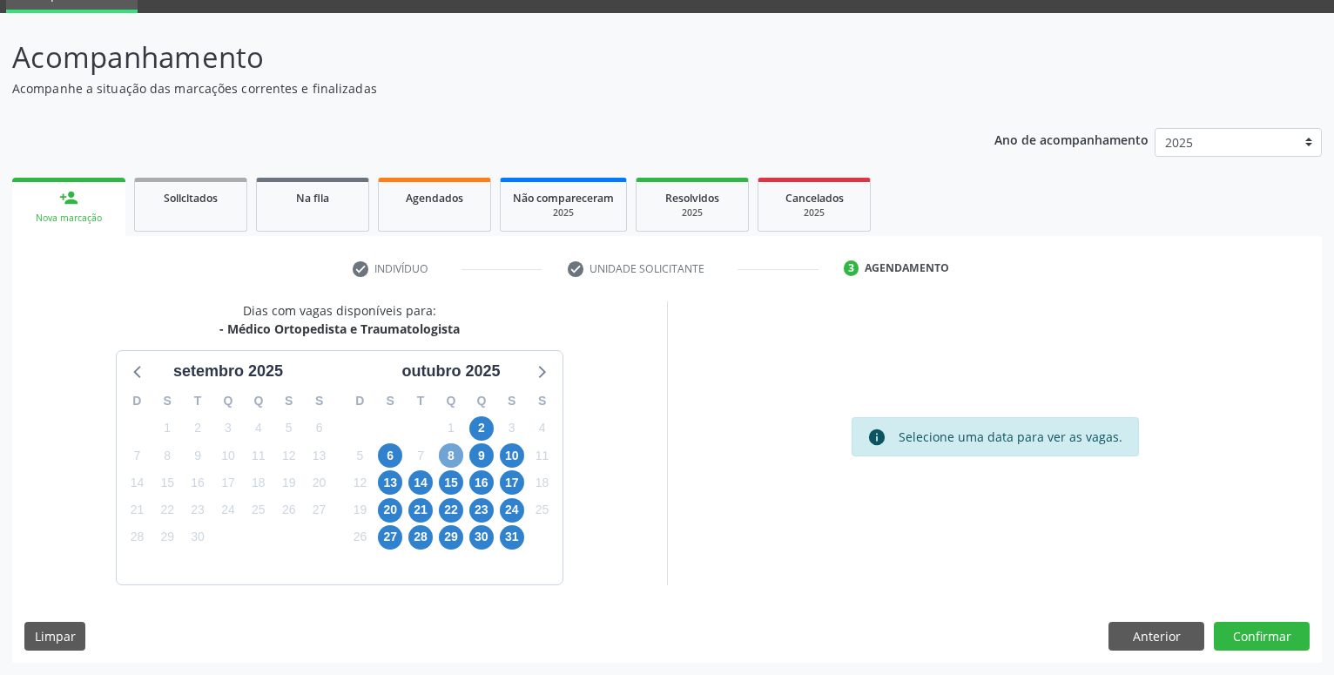
click at [453, 453] on span "8" at bounding box center [451, 455] width 24 height 24
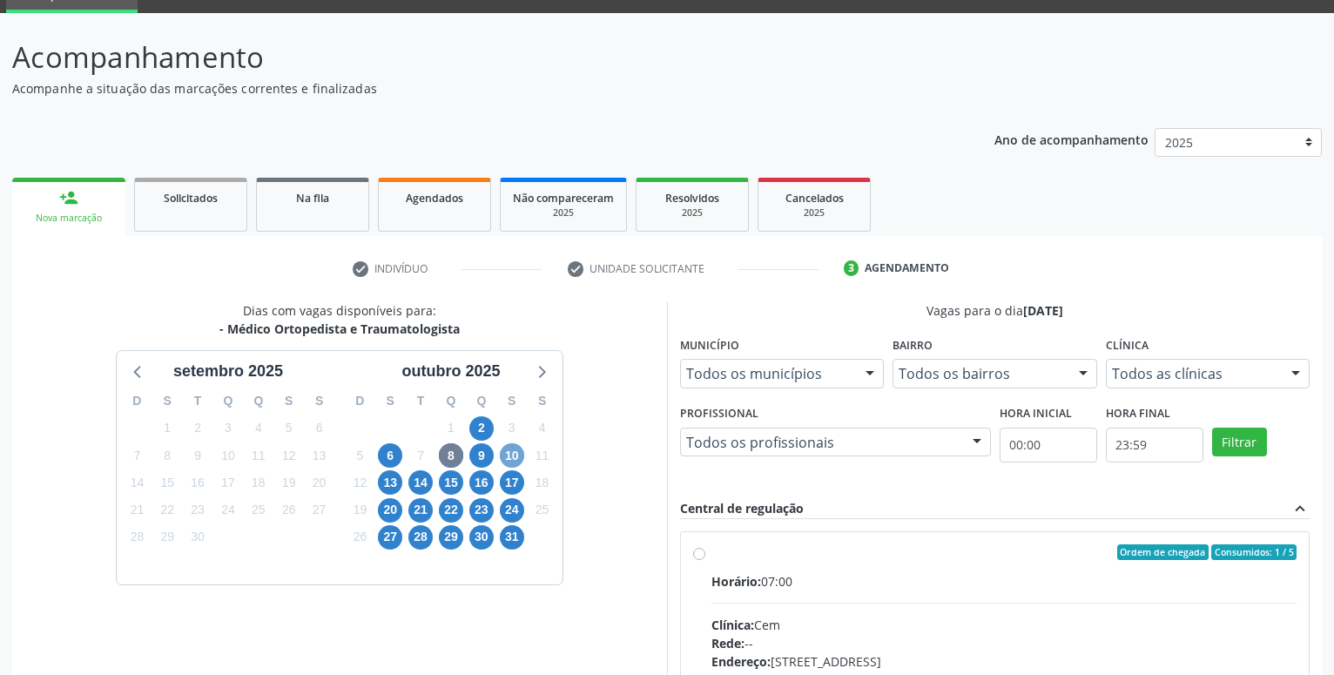
click at [503, 454] on span "10" at bounding box center [512, 455] width 24 height 24
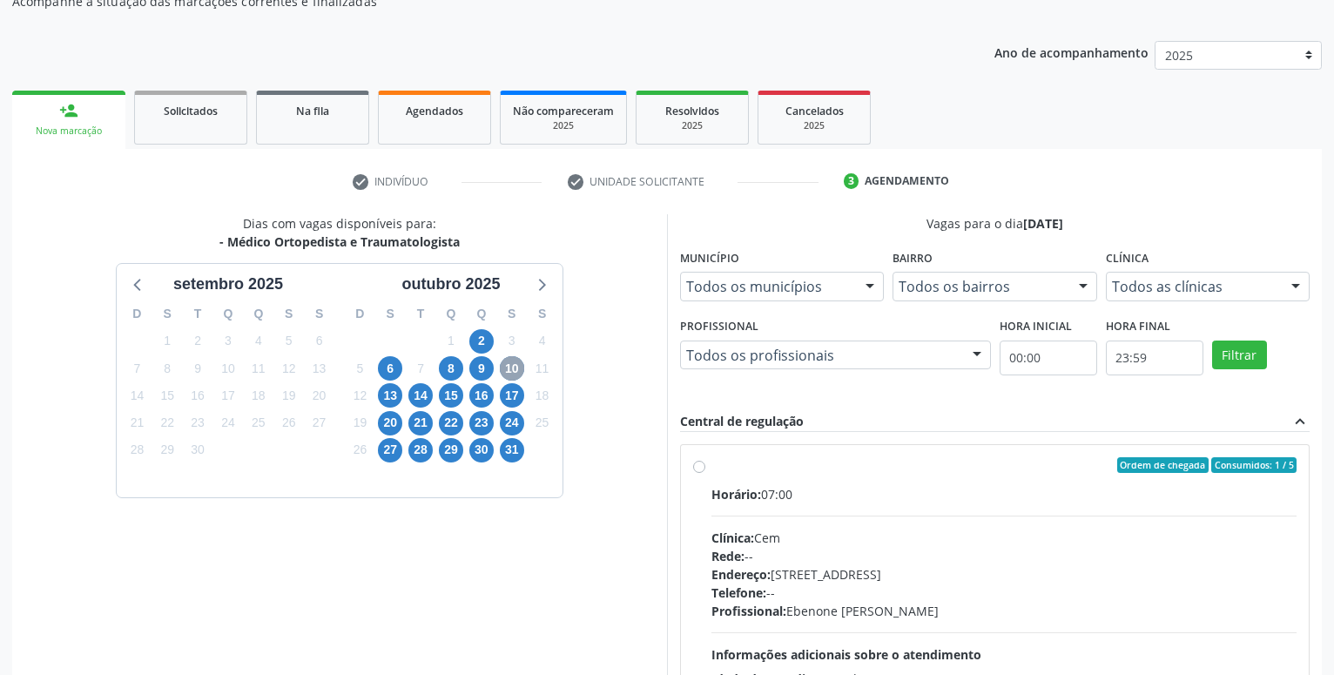
scroll to position [172, 0]
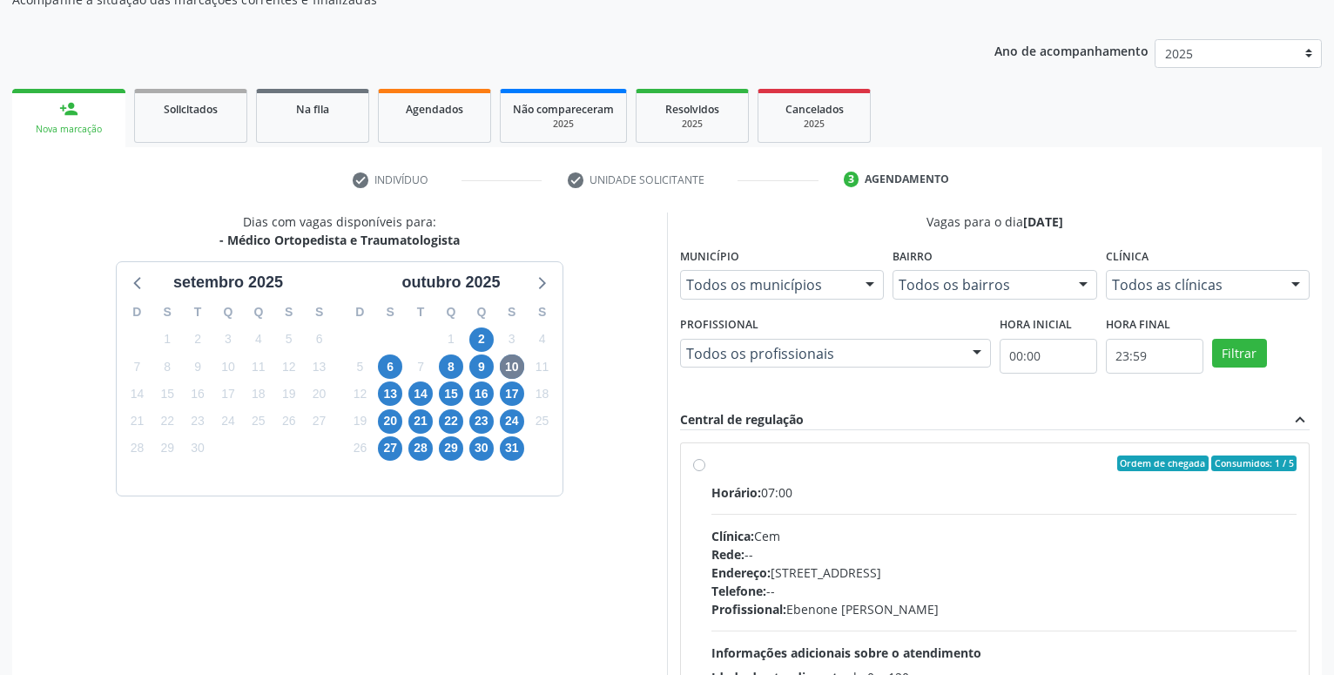
click at [712, 462] on label "Ordem de chegada Consumidos: 1 / 5 Horário: 07:00 Clínica: Cem Rede: -- Endereç…" at bounding box center [1004, 588] width 585 height 267
click at [694, 462] on input "Ordem de chegada Consumidos: 1 / 5 Horário: 07:00 Clínica: Cem Rede: -- Endereç…" at bounding box center [699, 463] width 12 height 16
radio input "true"
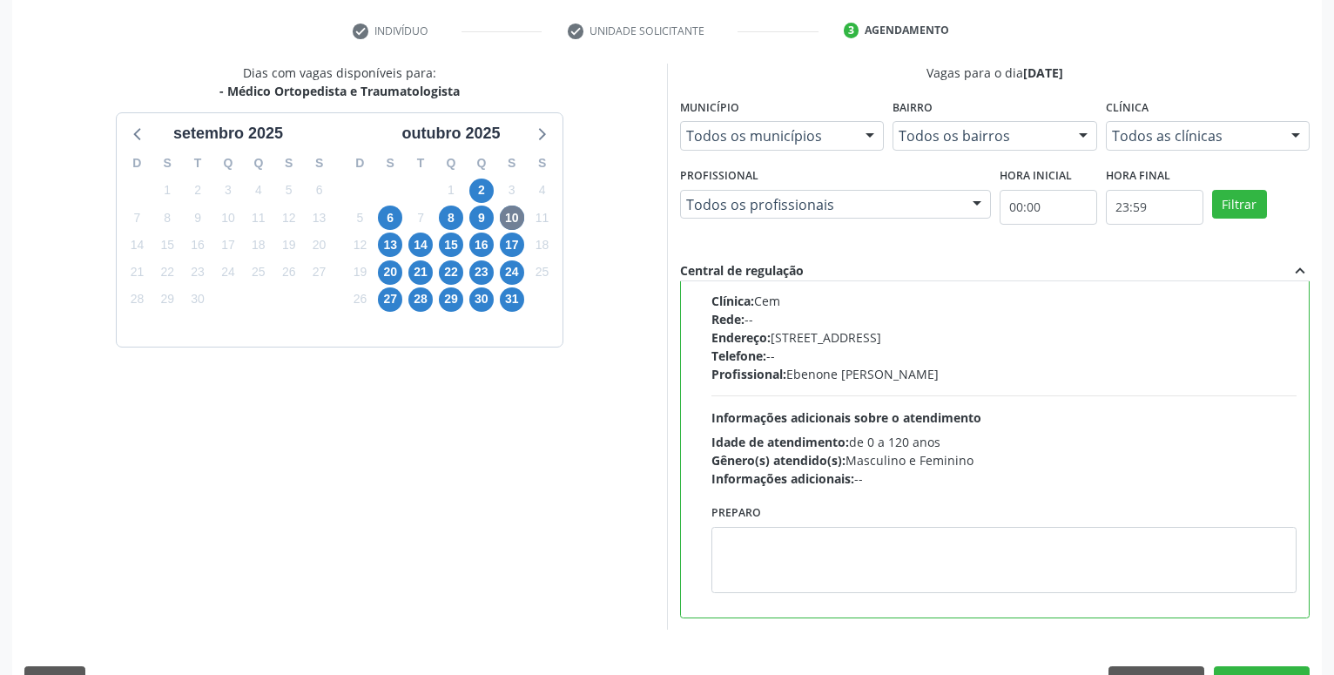
scroll to position [366, 0]
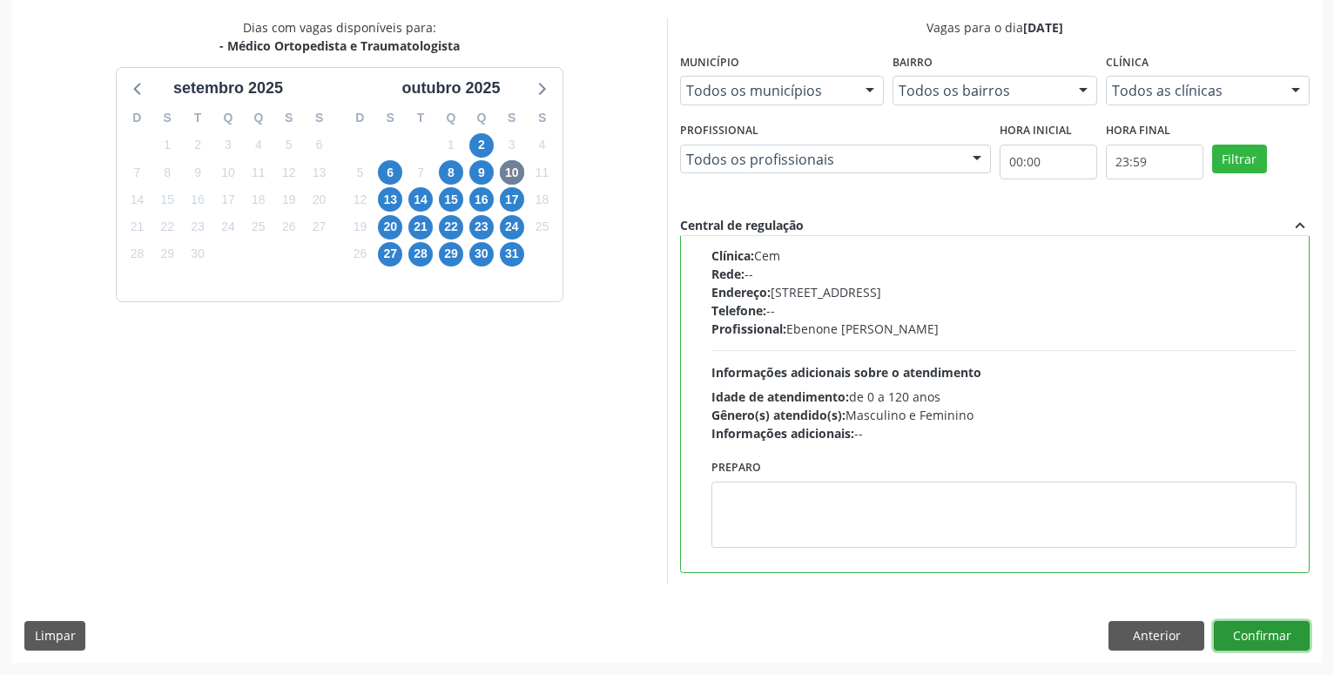
click at [1297, 631] on button "Confirmar" at bounding box center [1262, 636] width 96 height 30
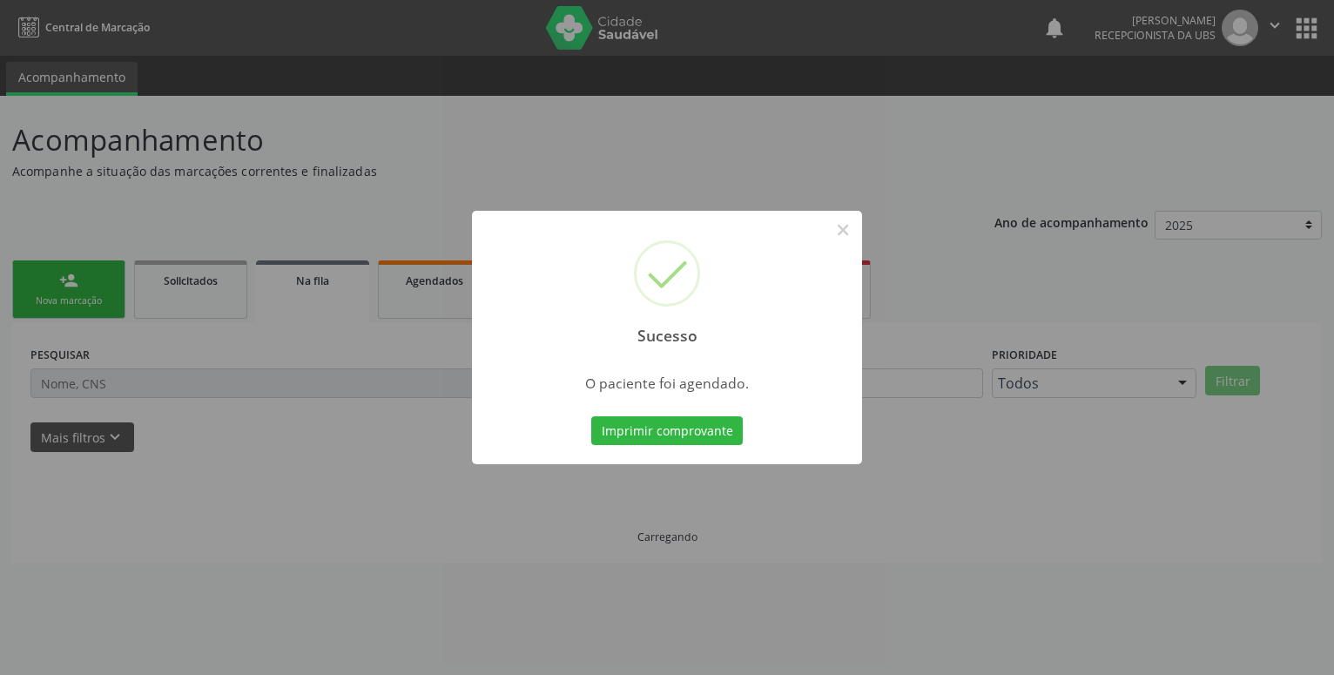
scroll to position [0, 0]
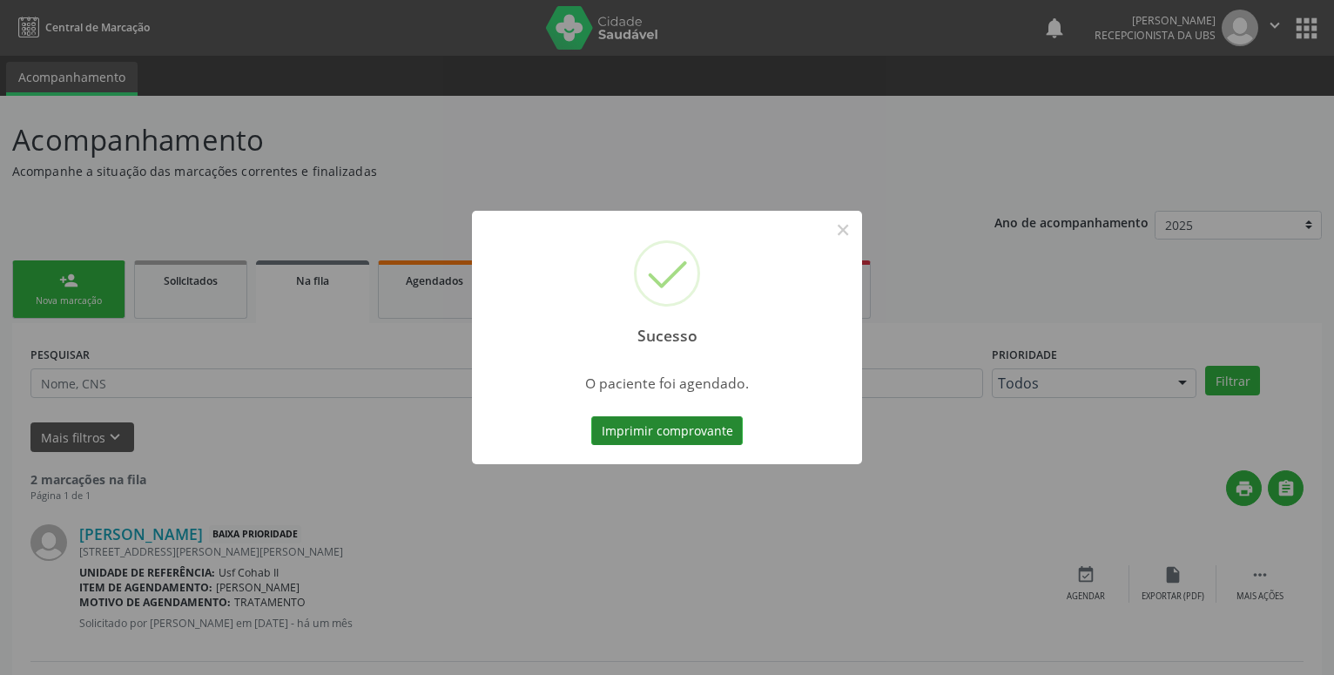
click at [631, 423] on button "Imprimir comprovante" at bounding box center [667, 431] width 152 height 30
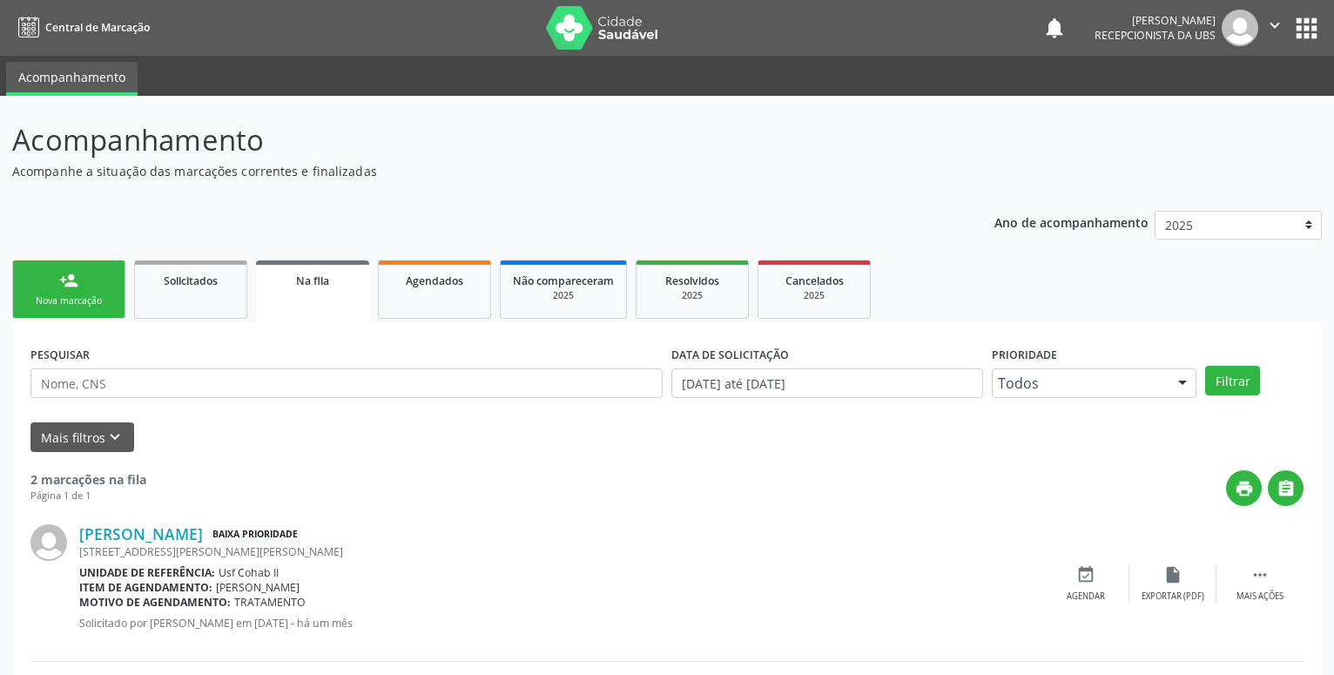
click at [61, 289] on div "person_add" at bounding box center [68, 280] width 19 height 19
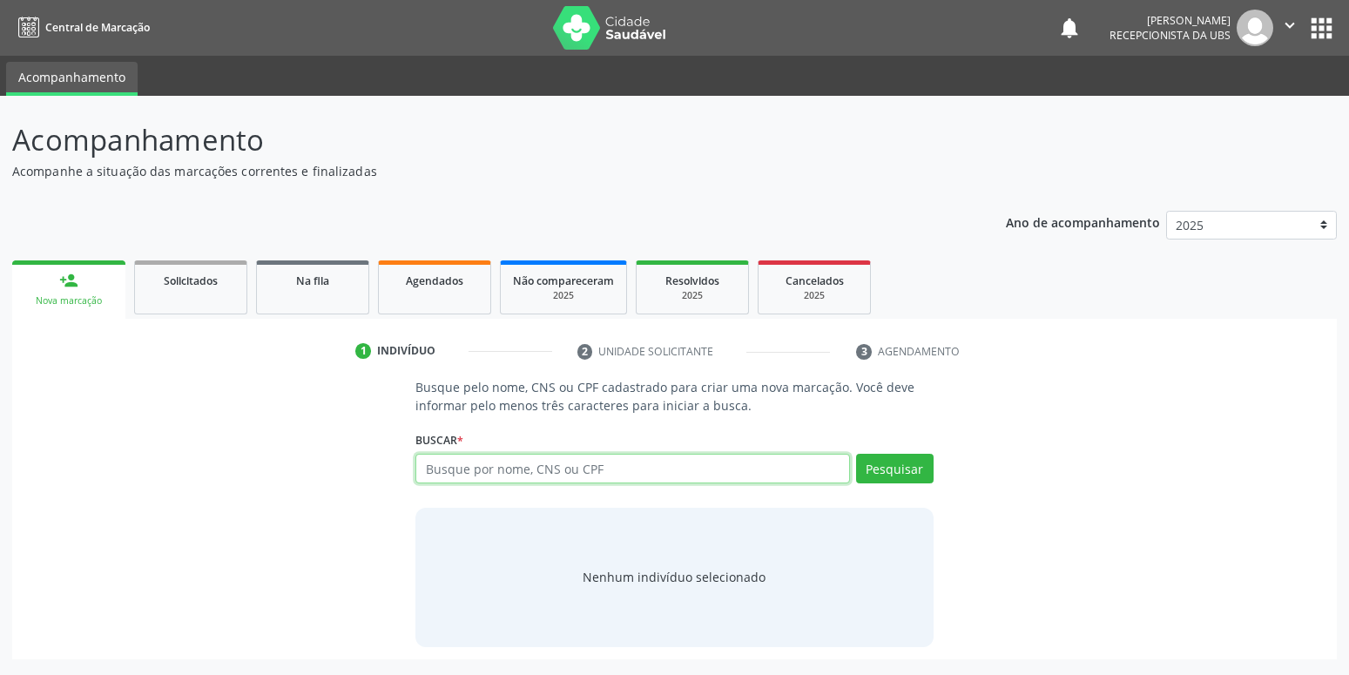
click at [597, 467] on input "text" at bounding box center [632, 469] width 434 height 30
click at [676, 473] on input "80144047206118" at bounding box center [632, 469] width 434 height 30
type input "8"
type input "08660539800"
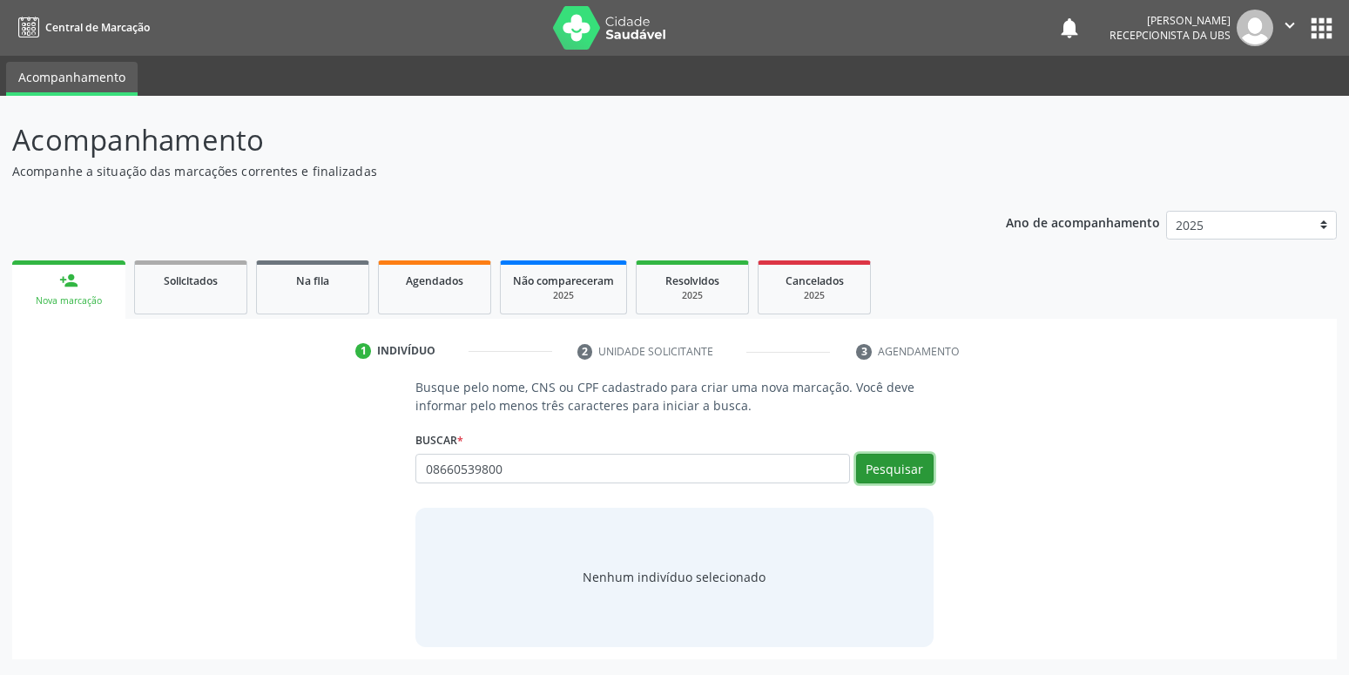
click at [904, 465] on button "Pesquisar" at bounding box center [895, 469] width 78 height 30
type input "08660539800"
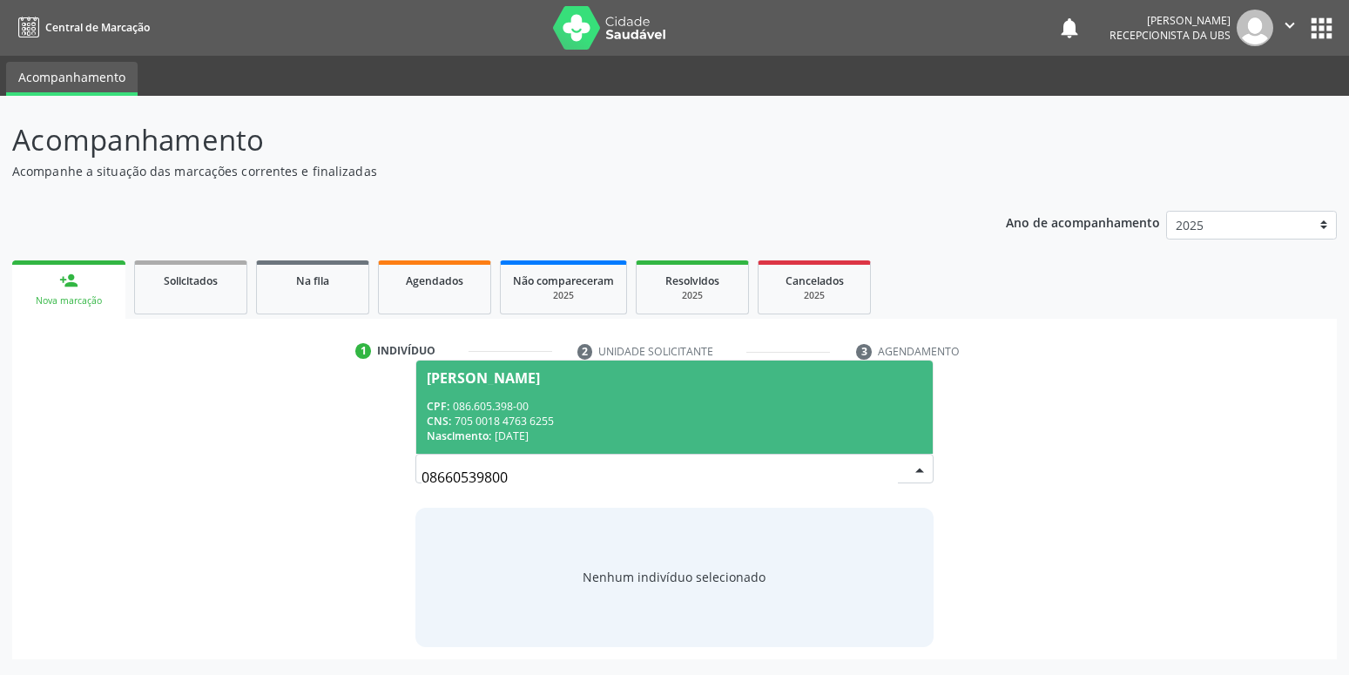
click at [499, 384] on div "Nivalda Maria do Nascimento Silva" at bounding box center [483, 378] width 113 height 14
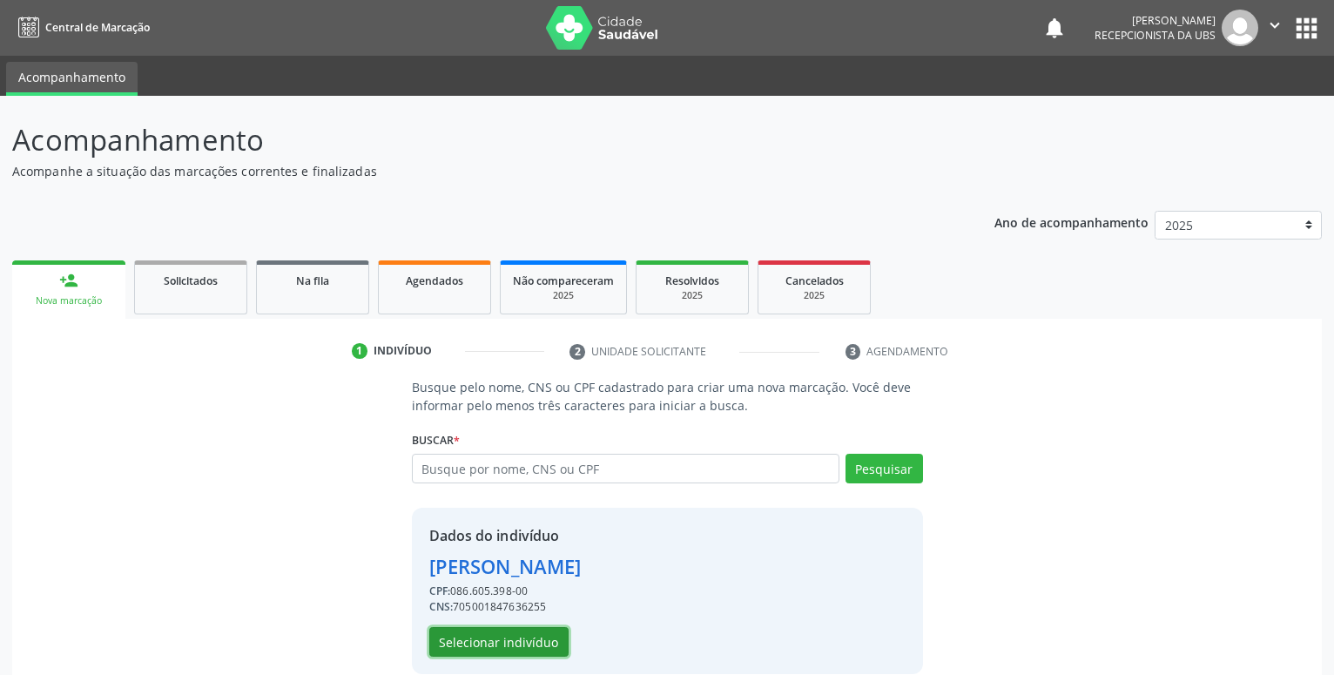
click at [486, 651] on button "Selecionar indivíduo" at bounding box center [498, 642] width 139 height 30
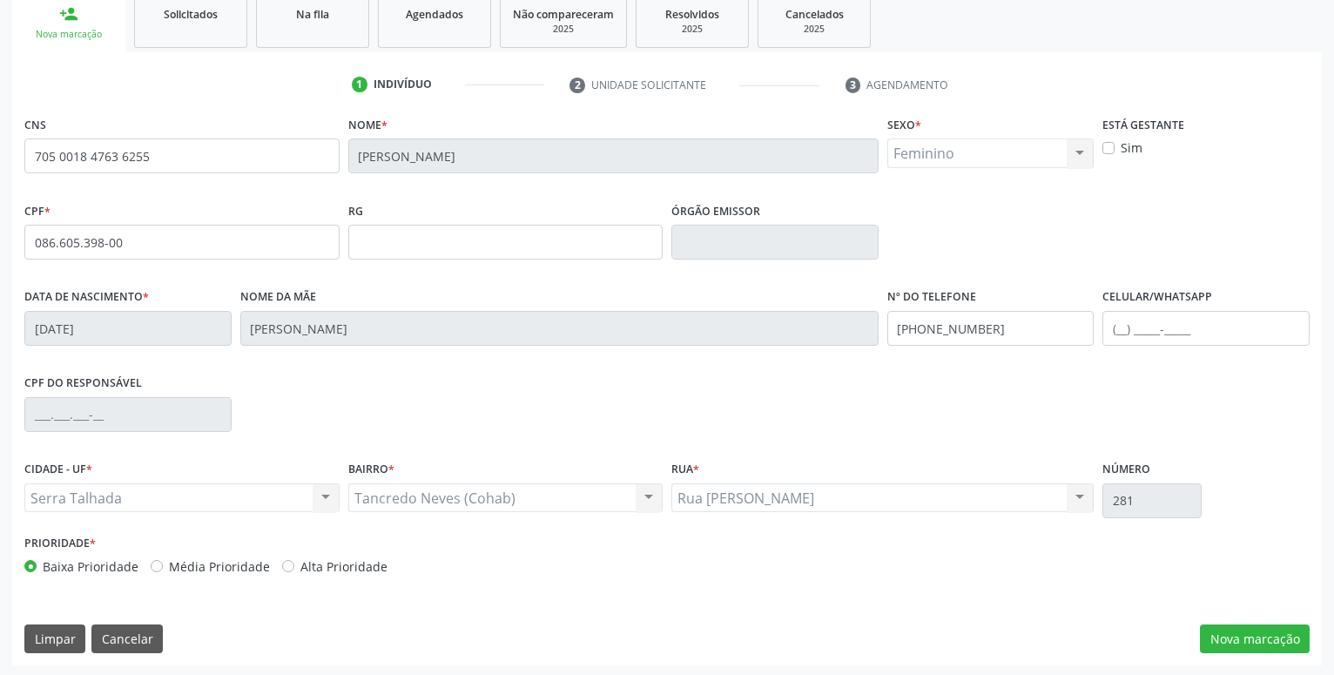
scroll to position [269, 0]
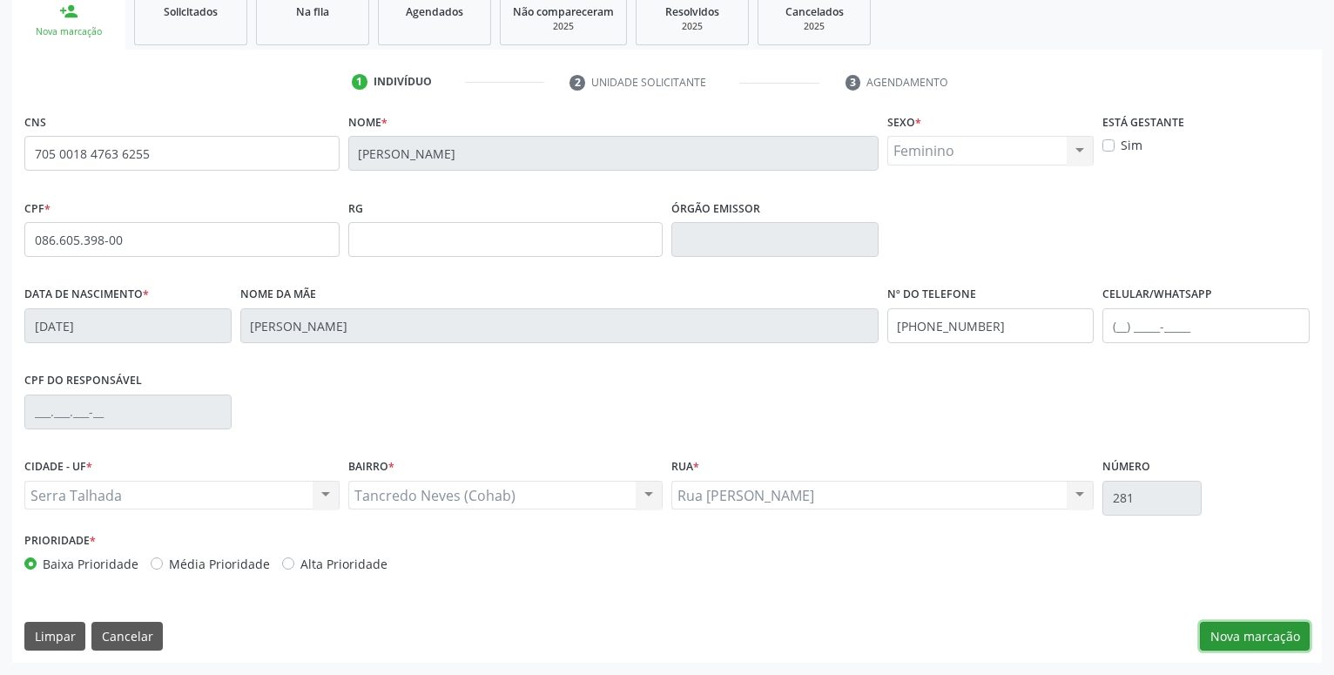
click at [1273, 631] on button "Nova marcação" at bounding box center [1255, 637] width 110 height 30
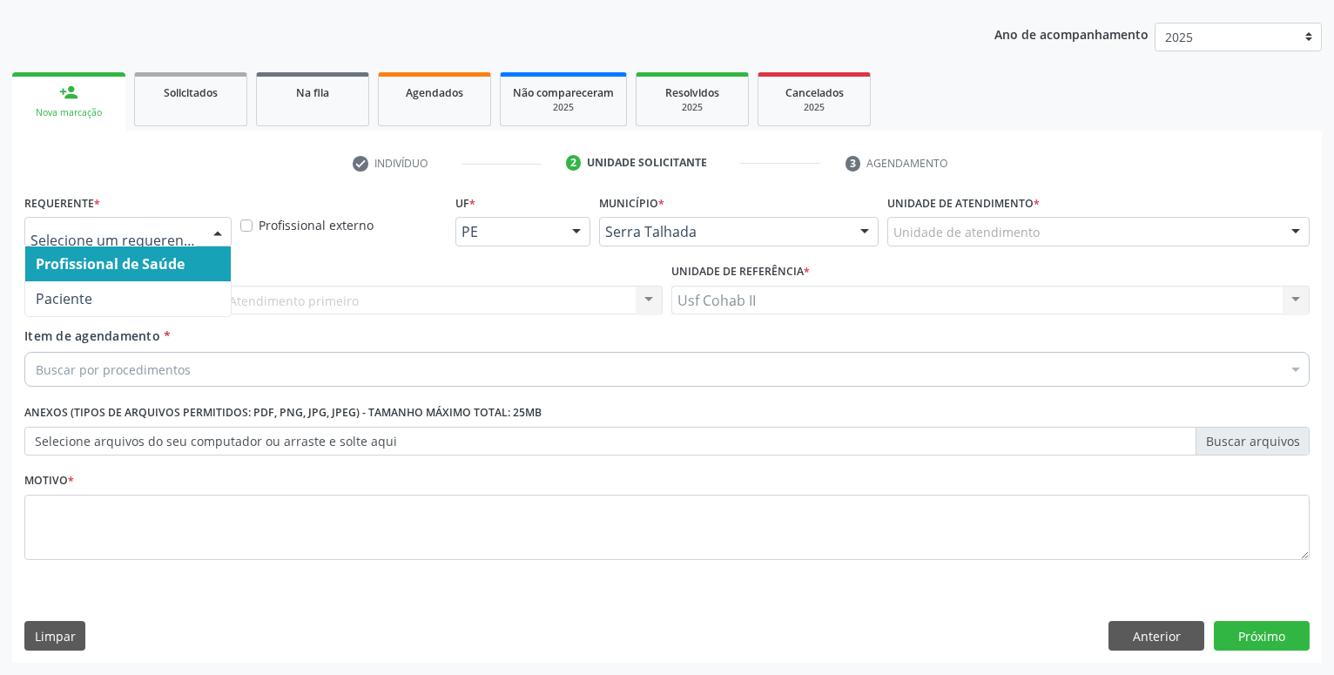
click at [102, 222] on div at bounding box center [127, 232] width 207 height 30
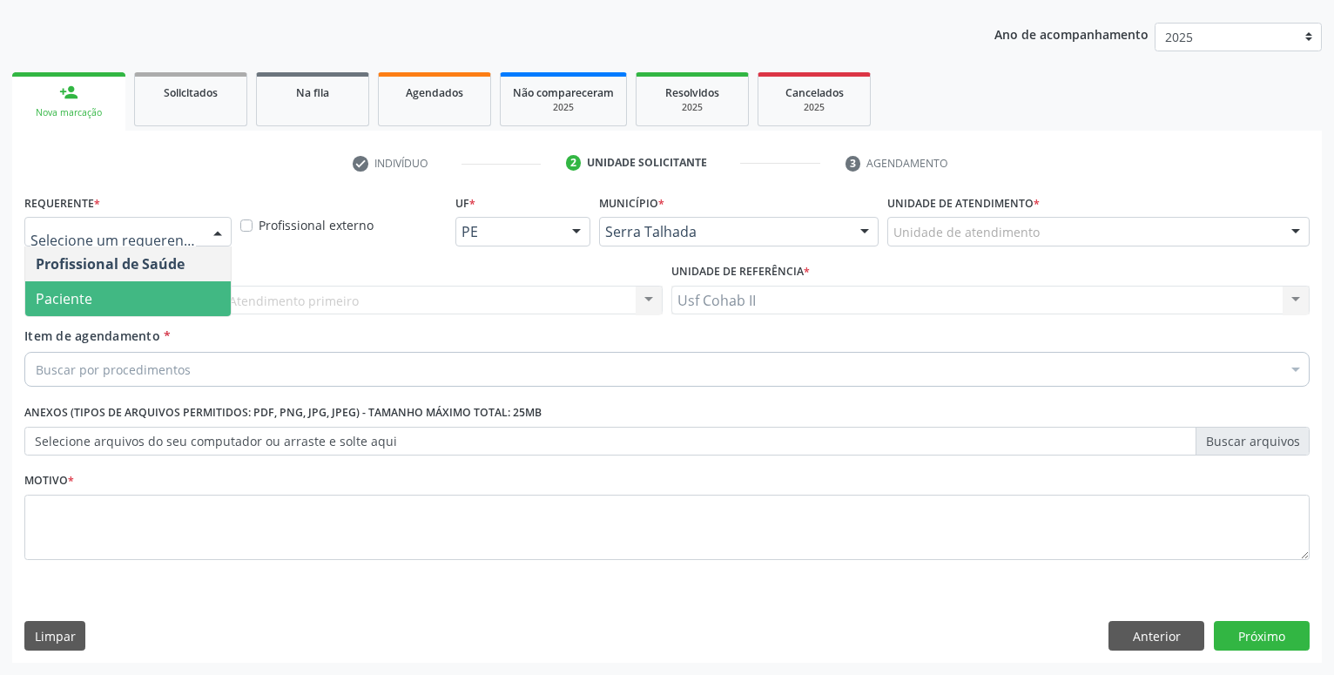
click at [91, 297] on span "Paciente" at bounding box center [128, 298] width 206 height 35
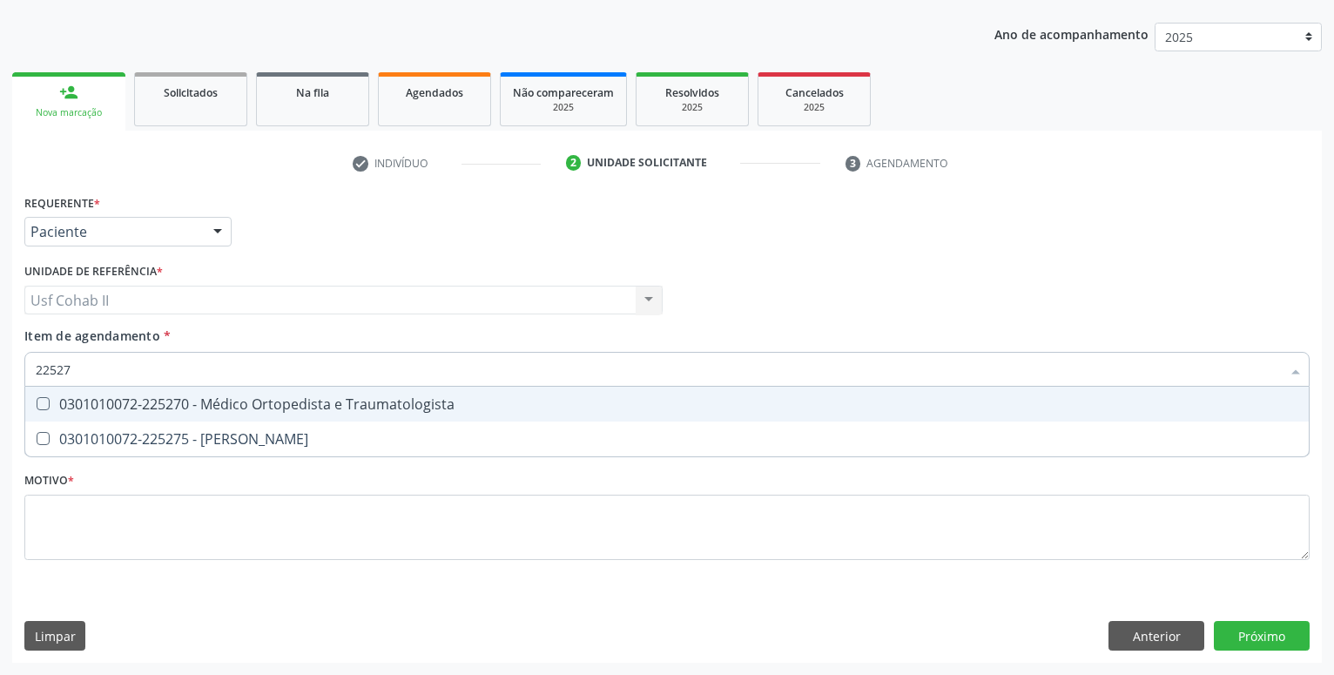
type input "225270"
click at [174, 405] on div "0301010072-225270 - Médico Ortopedista e Traumatologista" at bounding box center [667, 404] width 1263 height 14
checkbox Traumatologista "true"
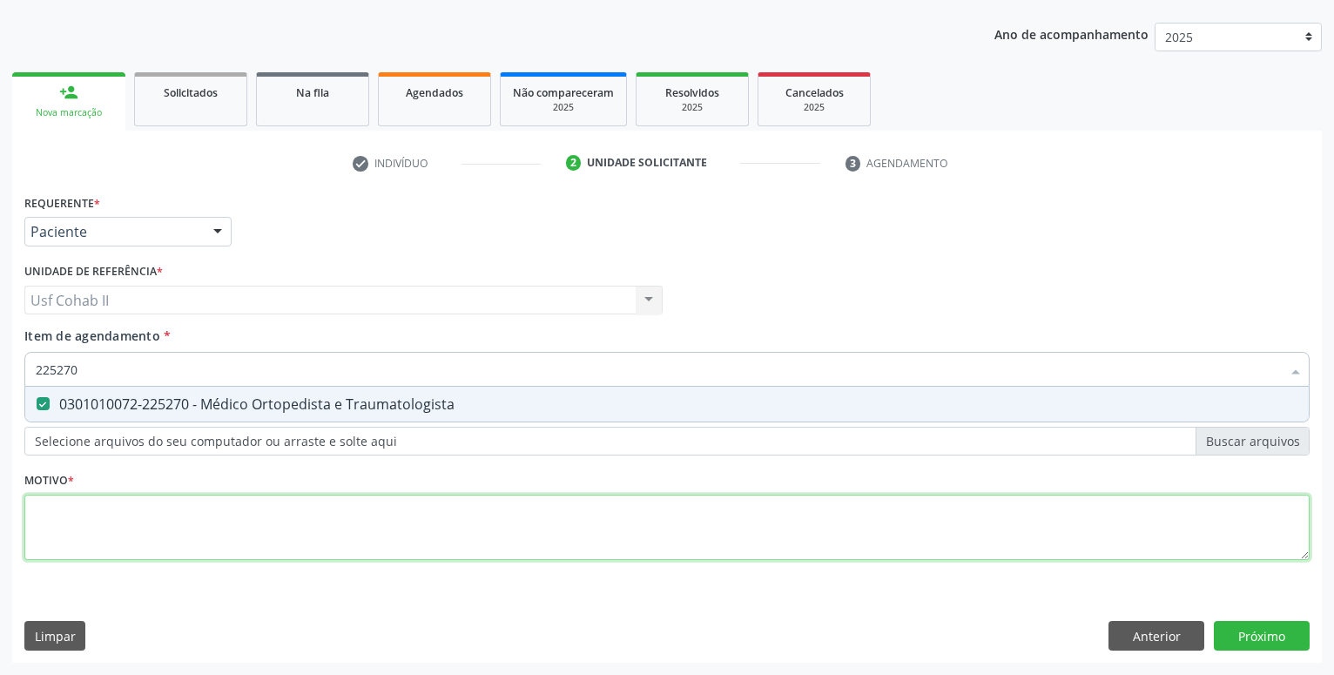
click at [179, 511] on textarea at bounding box center [666, 528] width 1285 height 66
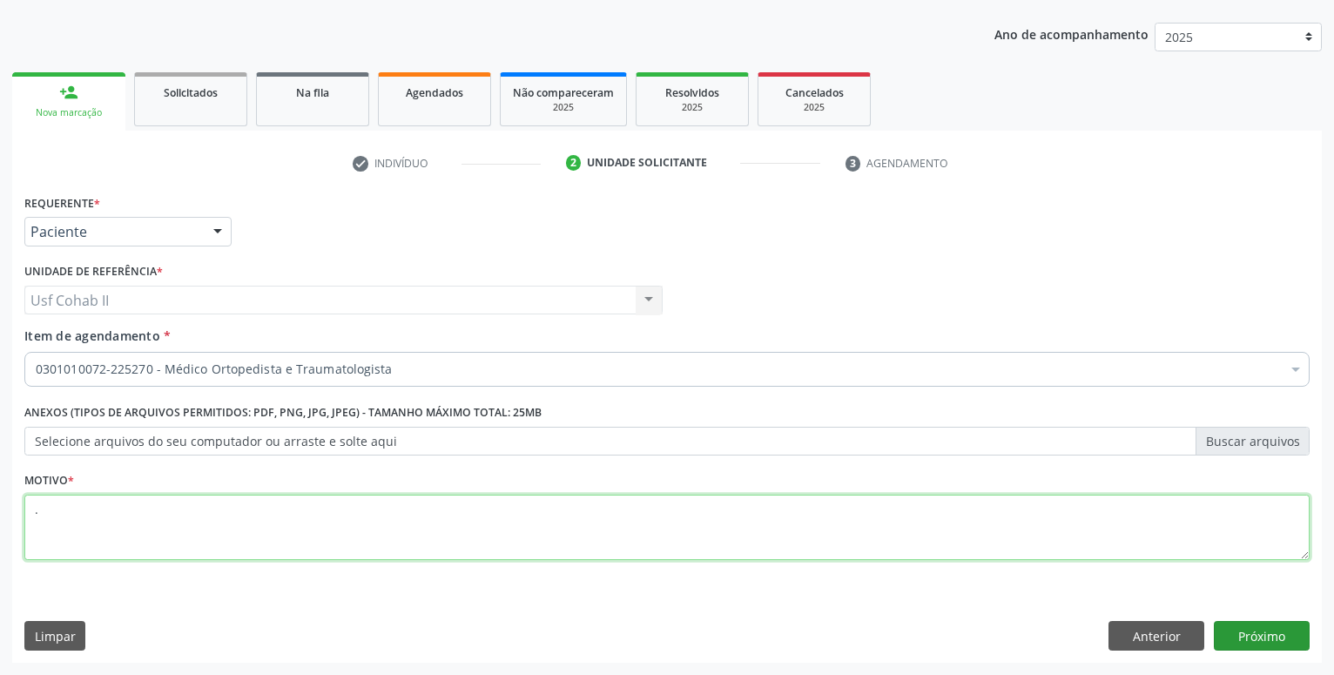
type textarea "."
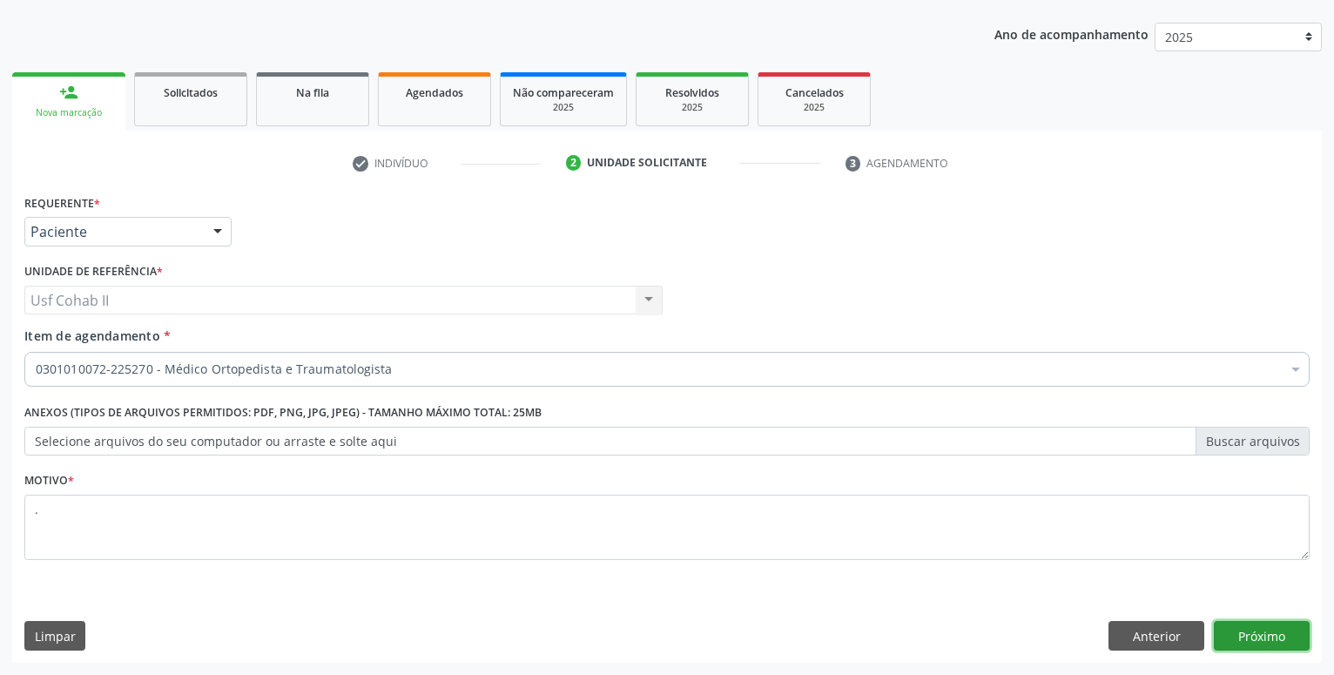
click at [1244, 636] on button "Próximo" at bounding box center [1262, 636] width 96 height 30
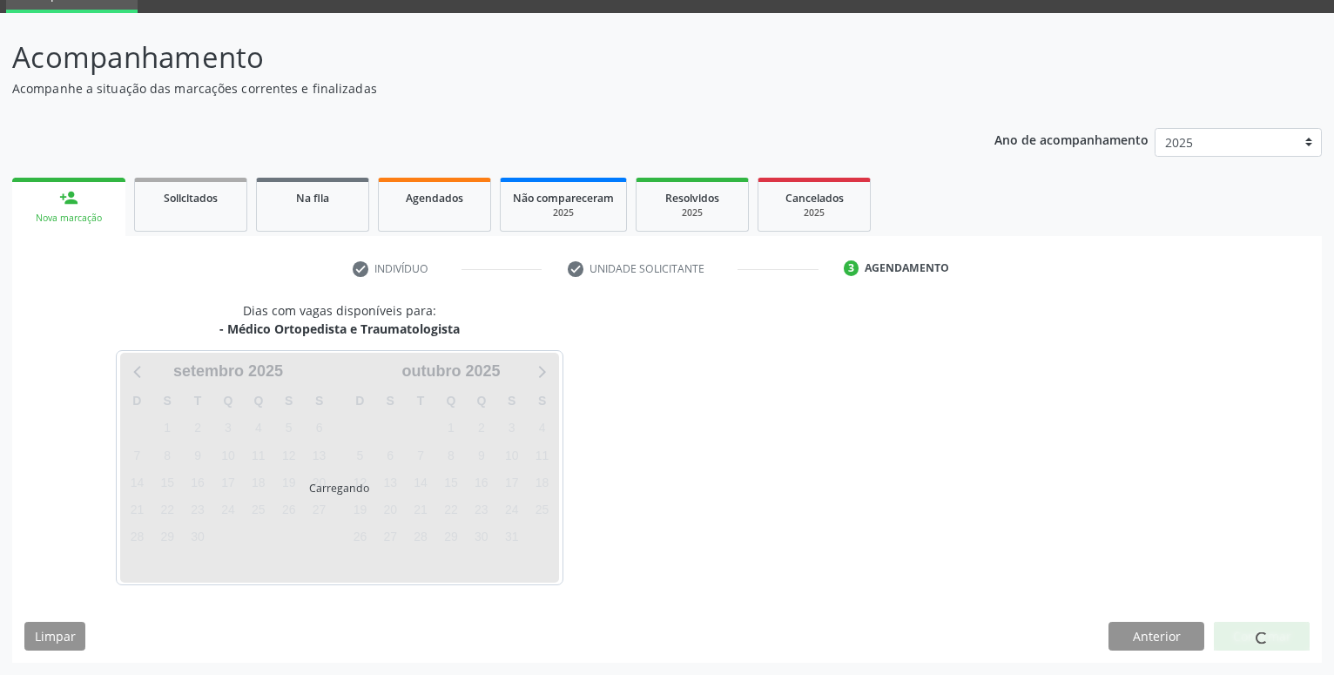
scroll to position [83, 0]
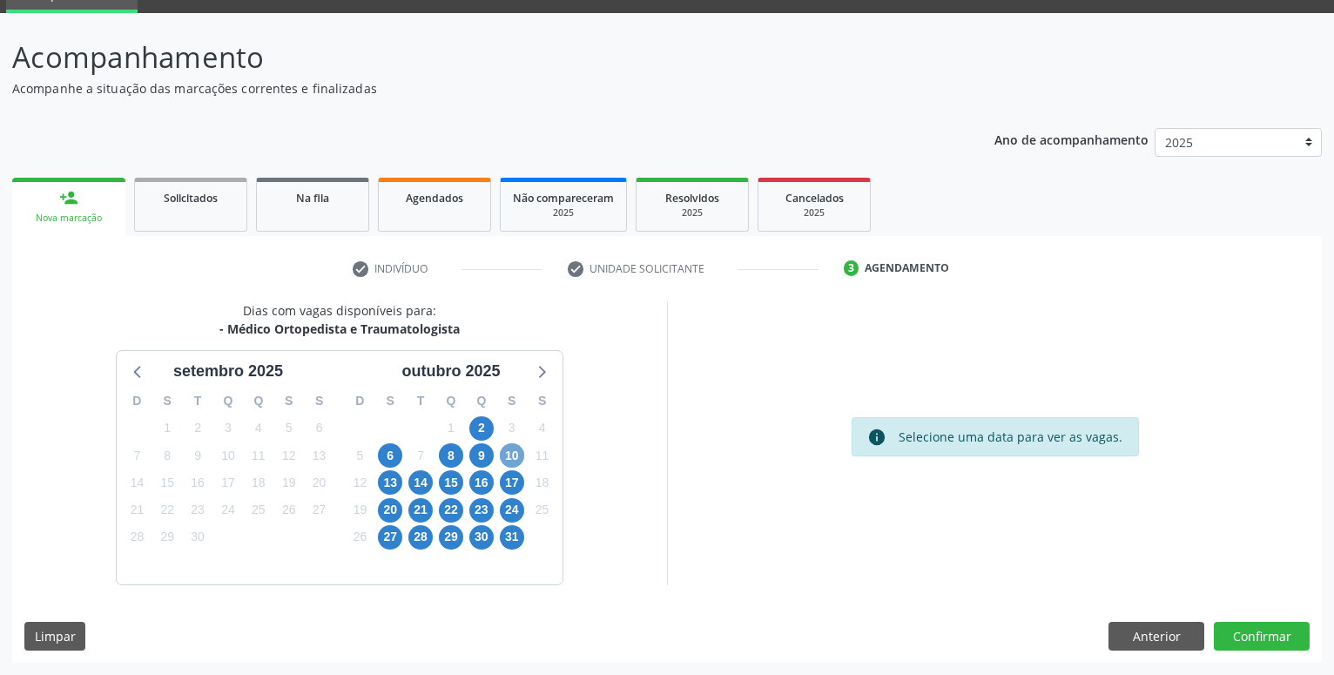
click at [522, 450] on span "10" at bounding box center [512, 455] width 24 height 24
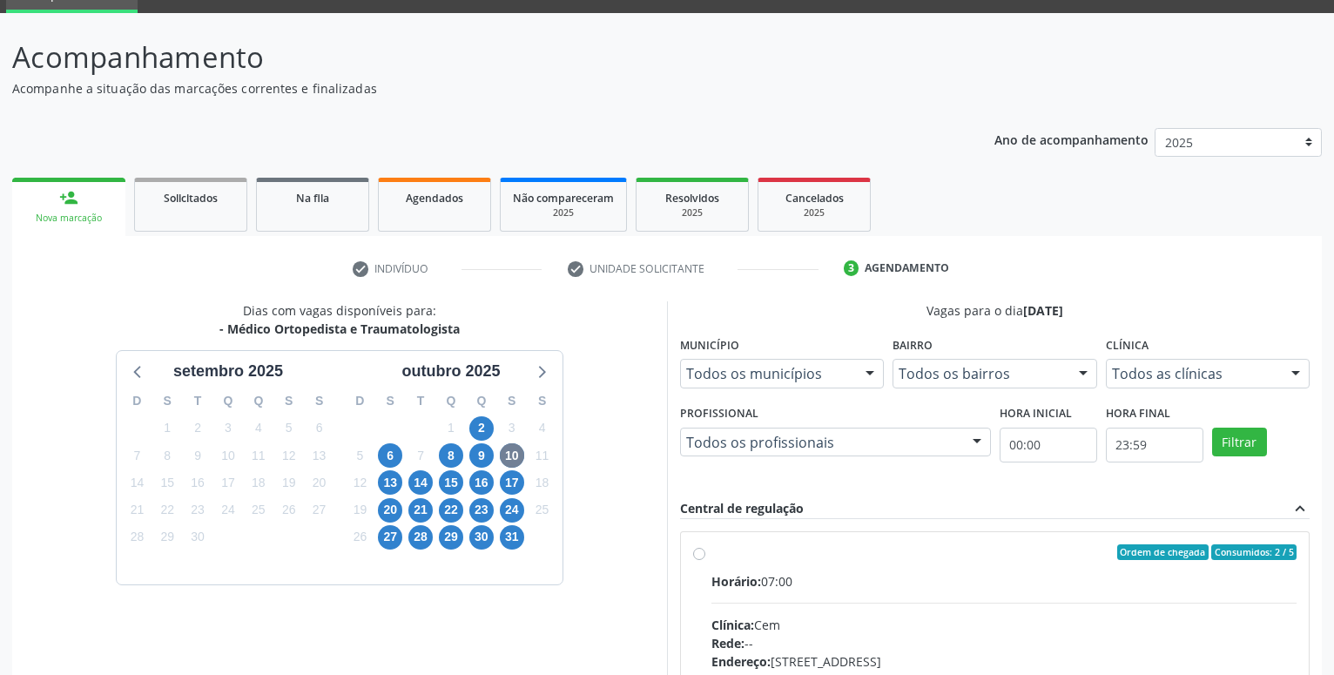
click at [705, 557] on div "Ordem de chegada Consumidos: 2 / 5 Horário: 07:00 Clínica: Cem Rede: -- Endereç…" at bounding box center [995, 677] width 604 height 267
radio input "true"
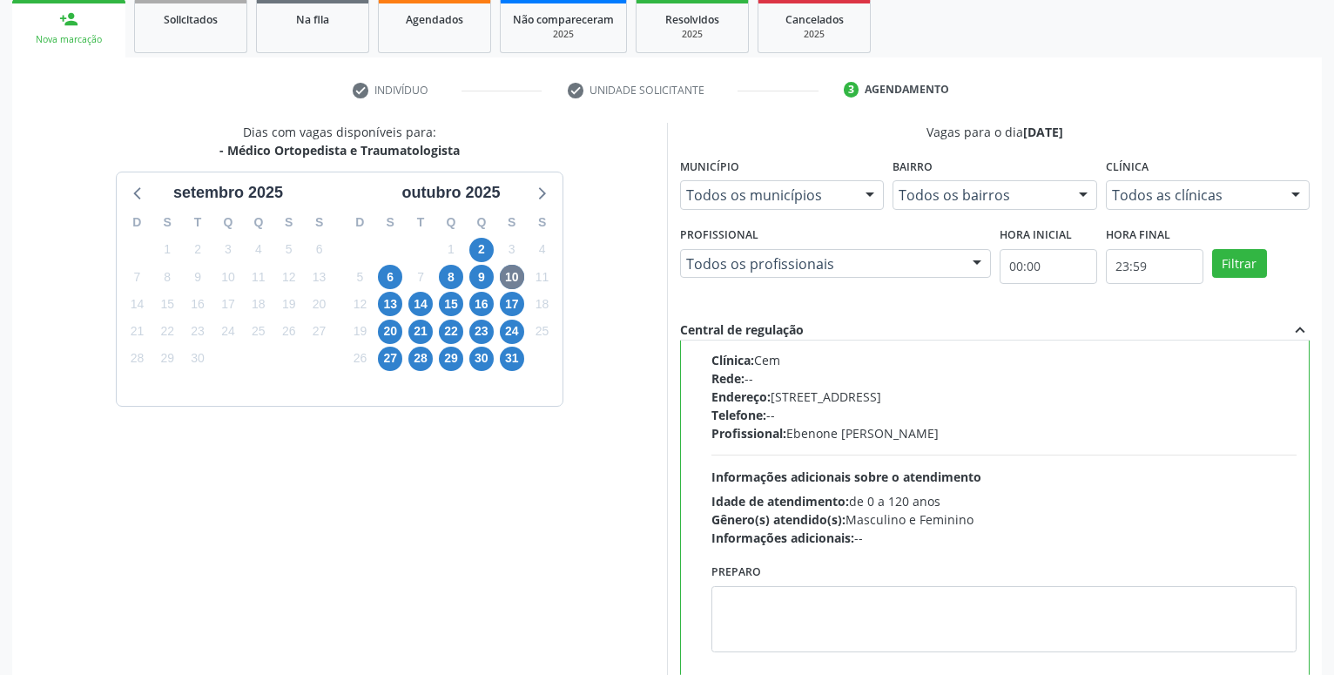
scroll to position [366, 0]
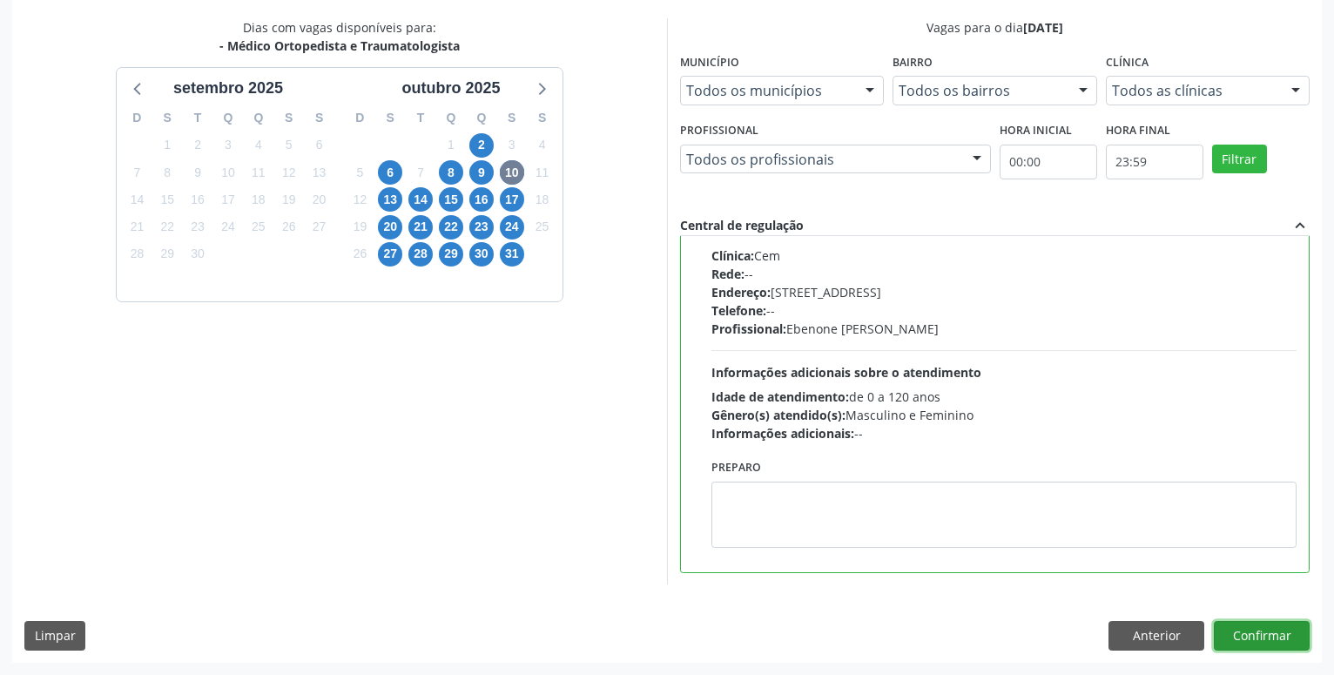
click at [1279, 644] on button "Confirmar" at bounding box center [1262, 636] width 96 height 30
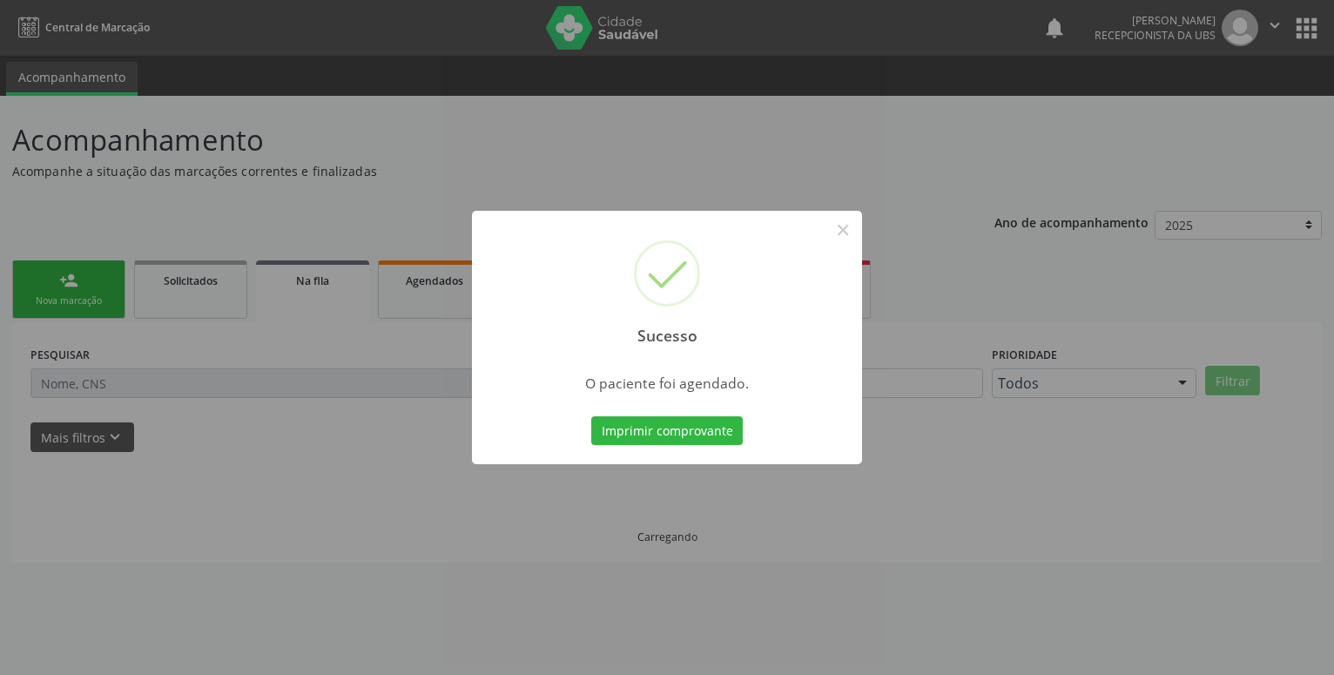
scroll to position [0, 0]
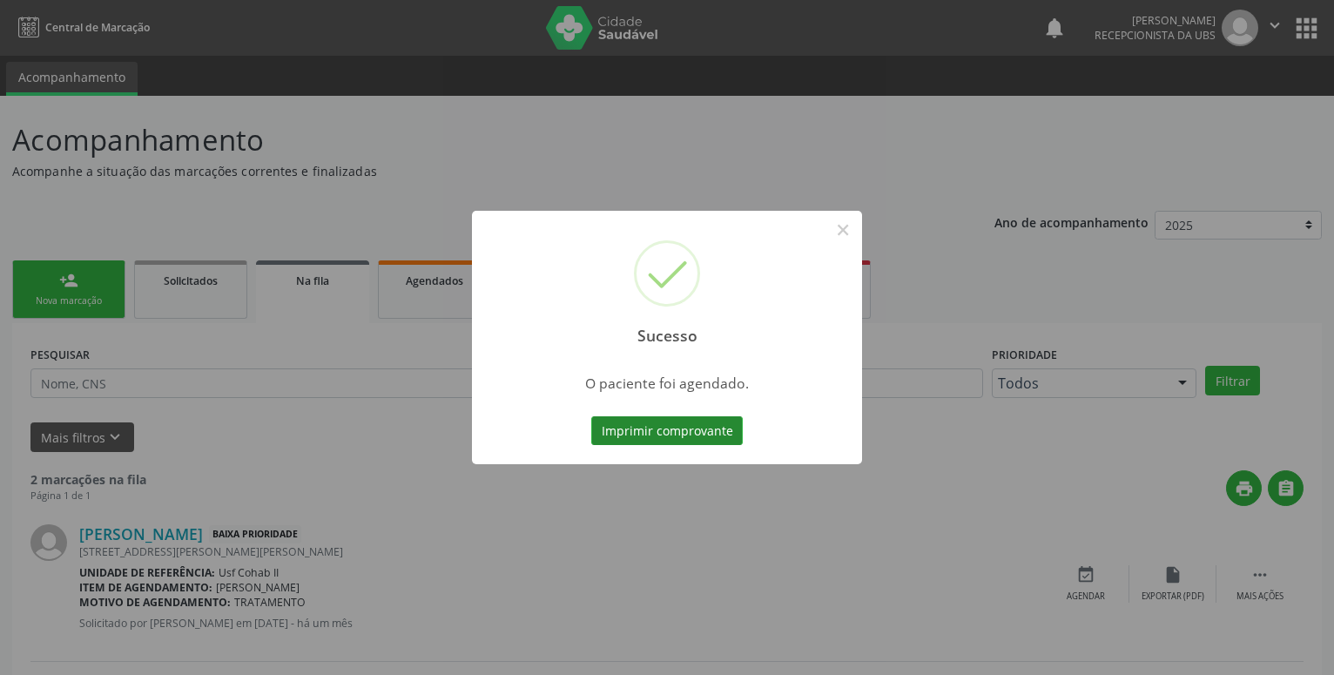
click at [653, 426] on button "Imprimir comprovante" at bounding box center [667, 431] width 152 height 30
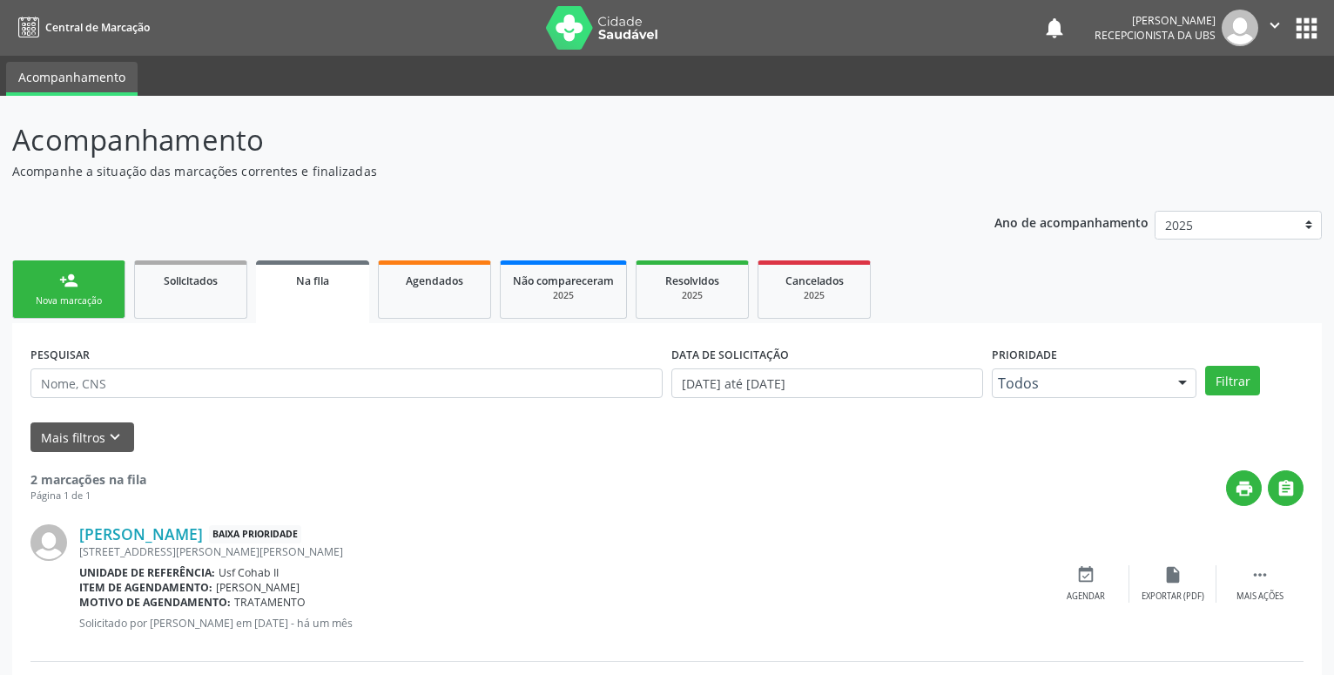
click at [94, 295] on div "Nova marcação" at bounding box center [68, 300] width 87 height 13
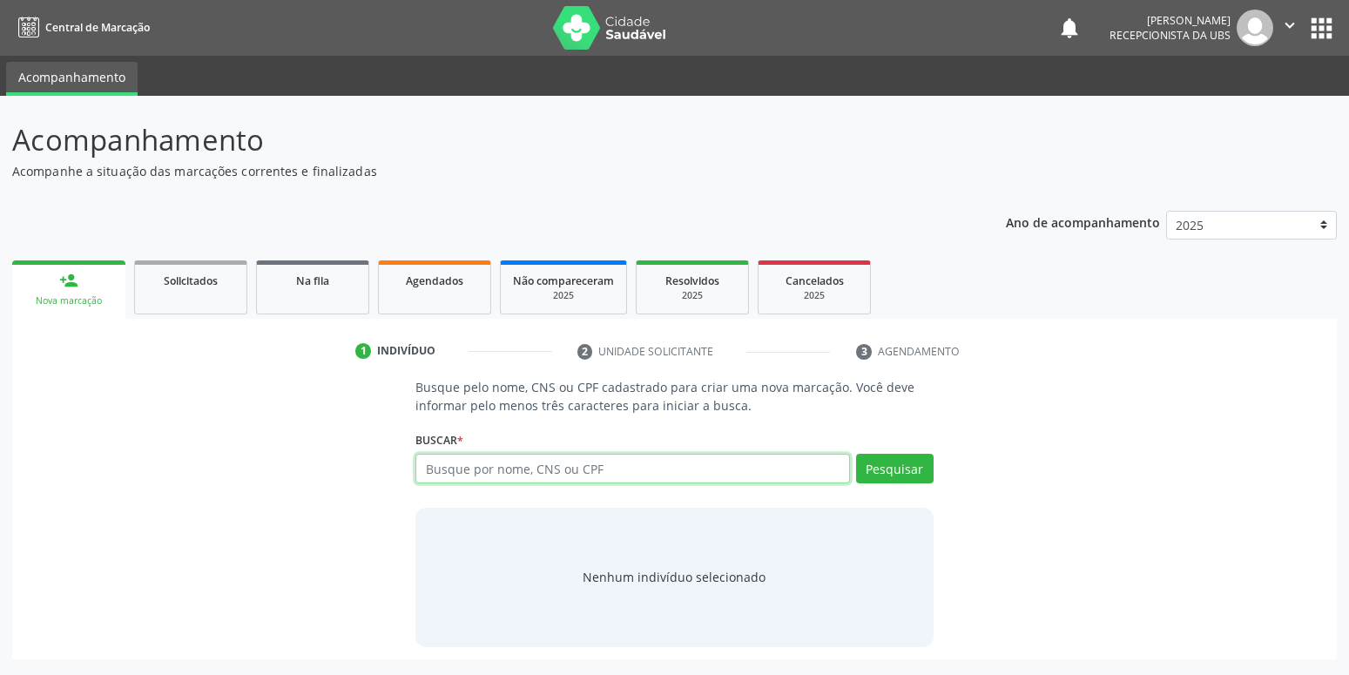
click at [506, 462] on input "text" at bounding box center [632, 469] width 434 height 30
type input "12676783483"
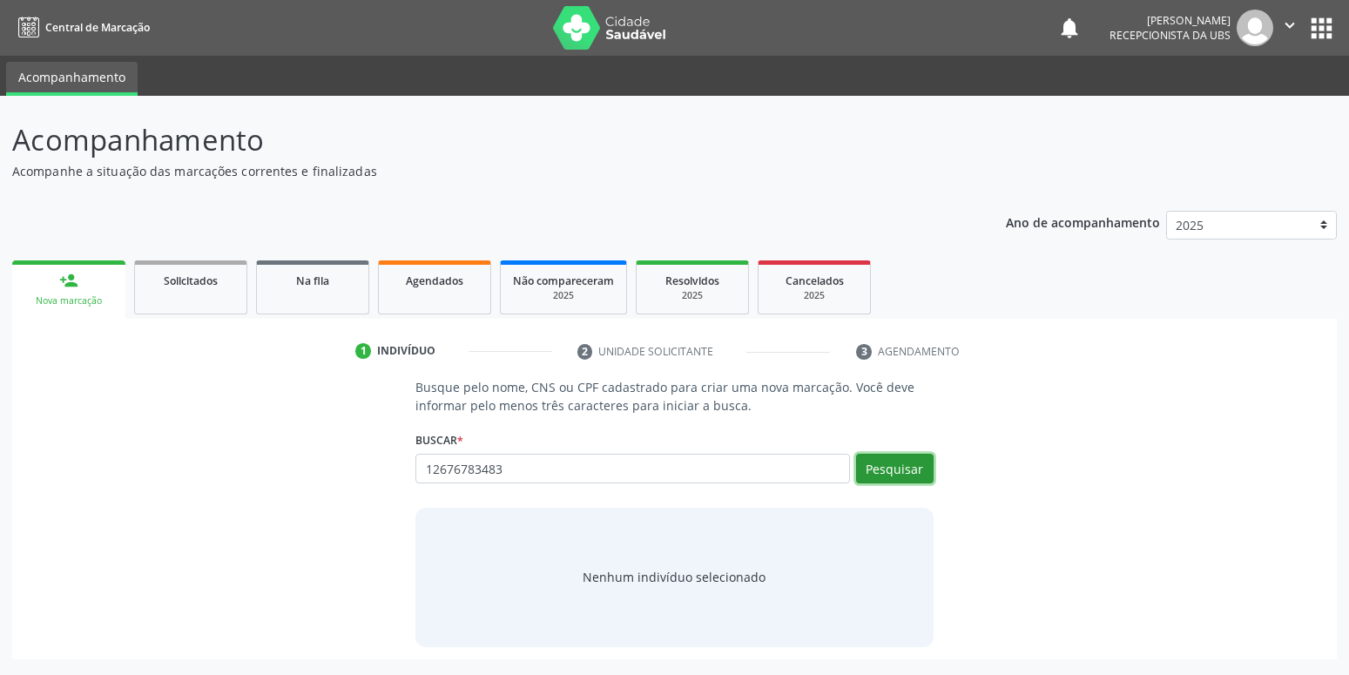
click at [891, 462] on button "Pesquisar" at bounding box center [895, 469] width 78 height 30
type input "12676783483"
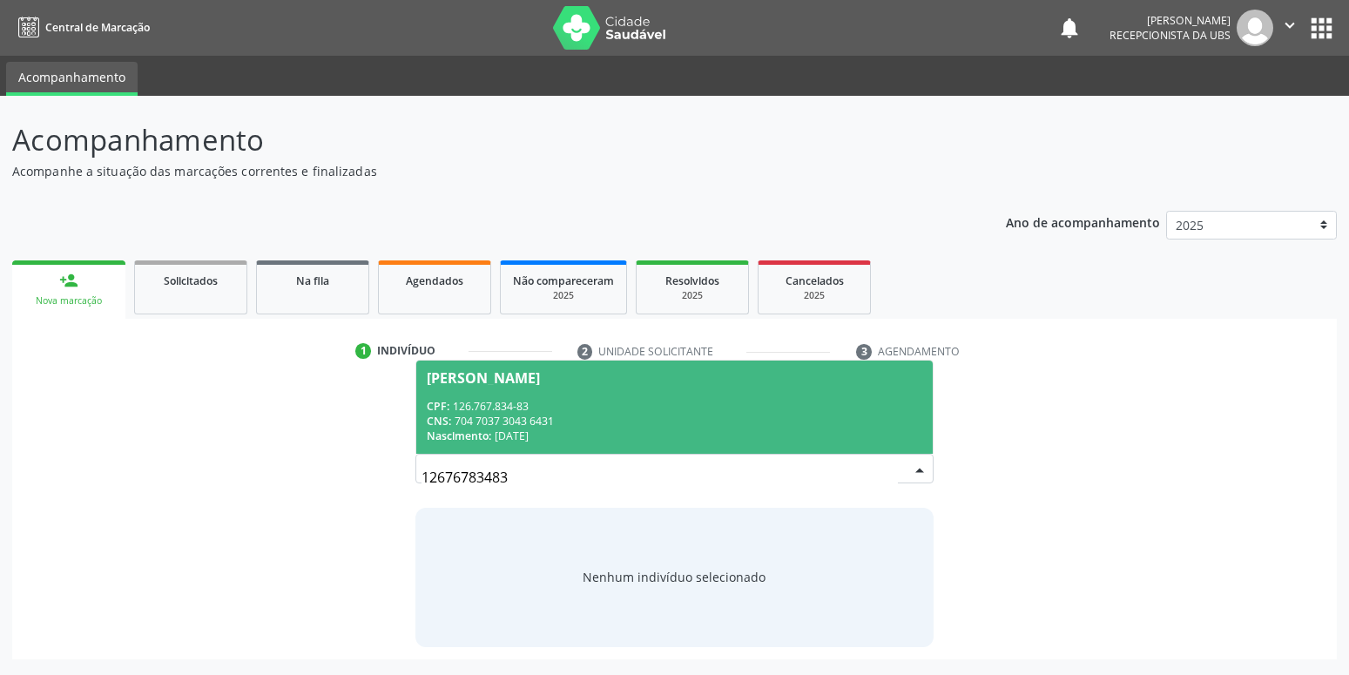
click at [630, 401] on div "CPF: 126.767.834-83" at bounding box center [674, 406] width 495 height 15
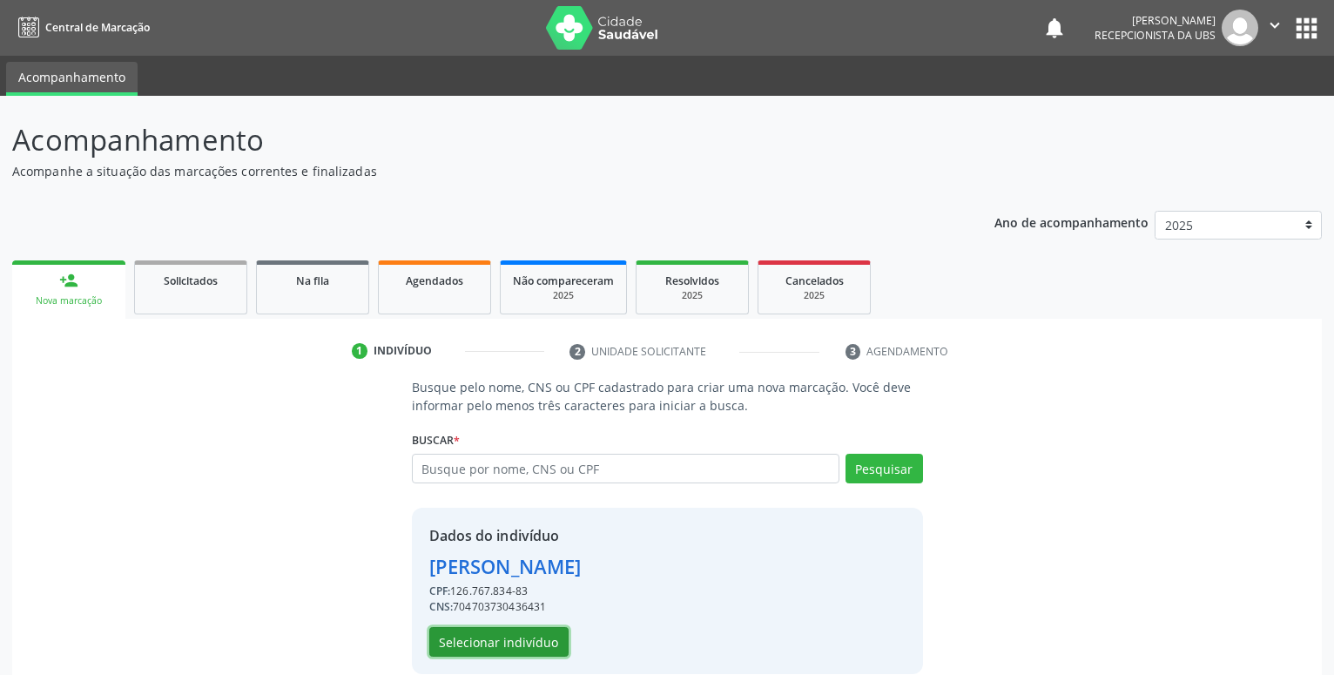
click at [522, 637] on button "Selecionar indivíduo" at bounding box center [498, 642] width 139 height 30
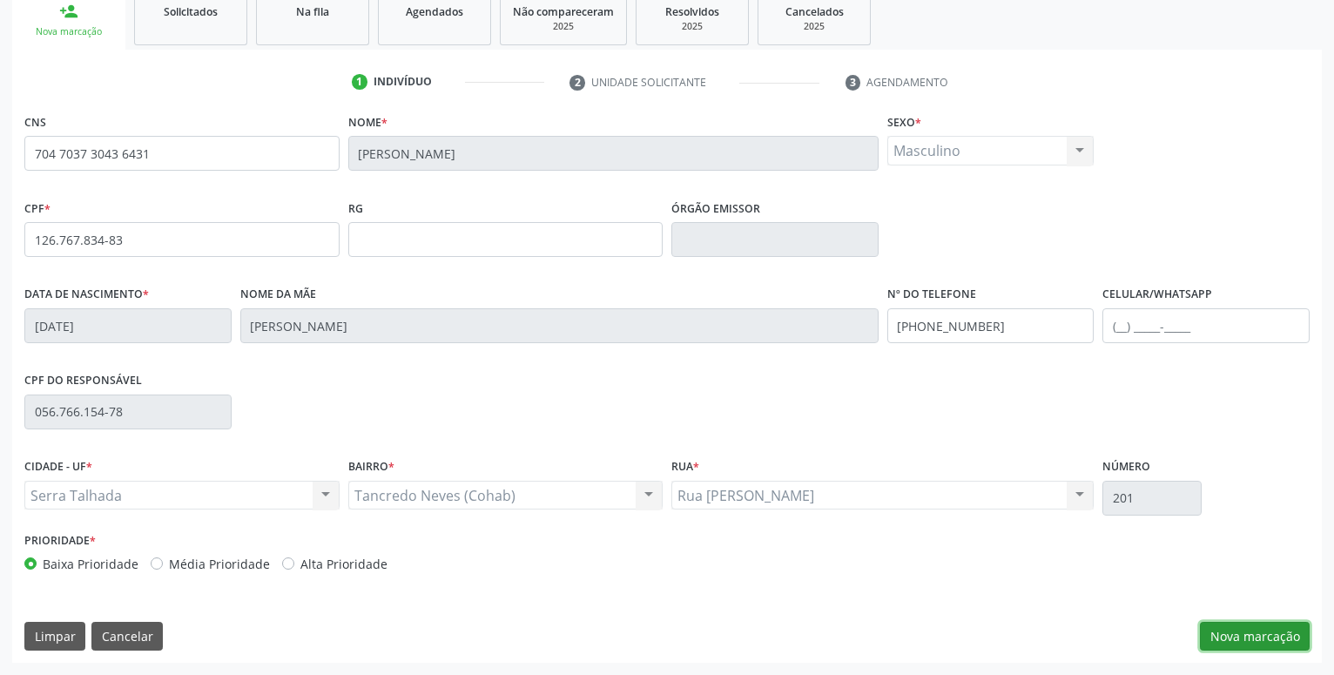
click at [1272, 633] on button "Nova marcação" at bounding box center [1255, 637] width 110 height 30
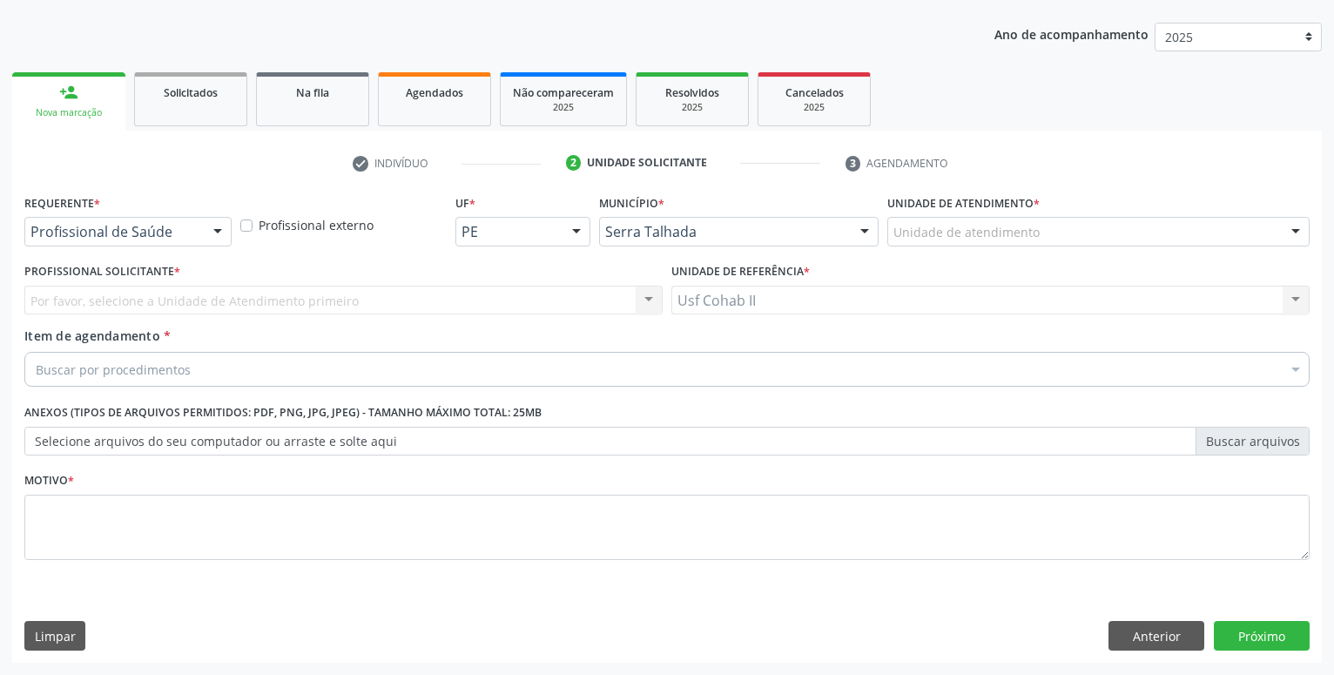
scroll to position [188, 0]
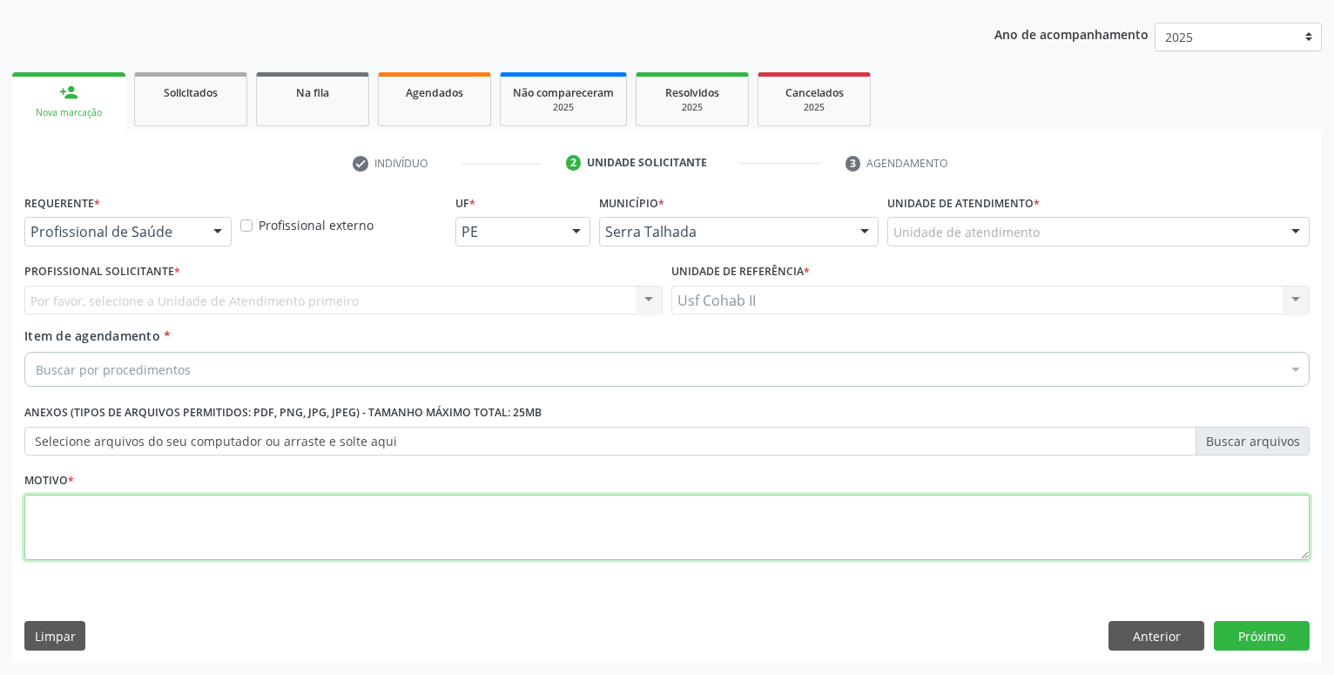
click at [272, 507] on textarea at bounding box center [666, 528] width 1285 height 66
type textarea "."
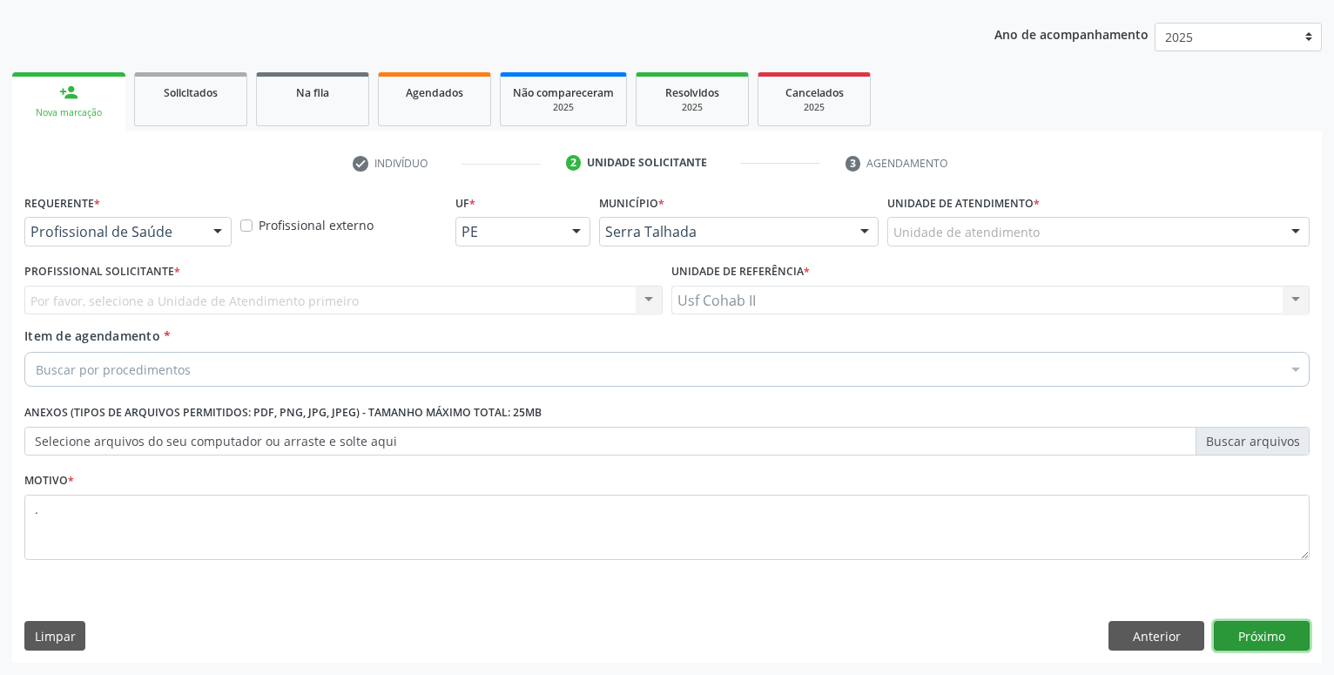
click at [1282, 631] on button "Próximo" at bounding box center [1262, 636] width 96 height 30
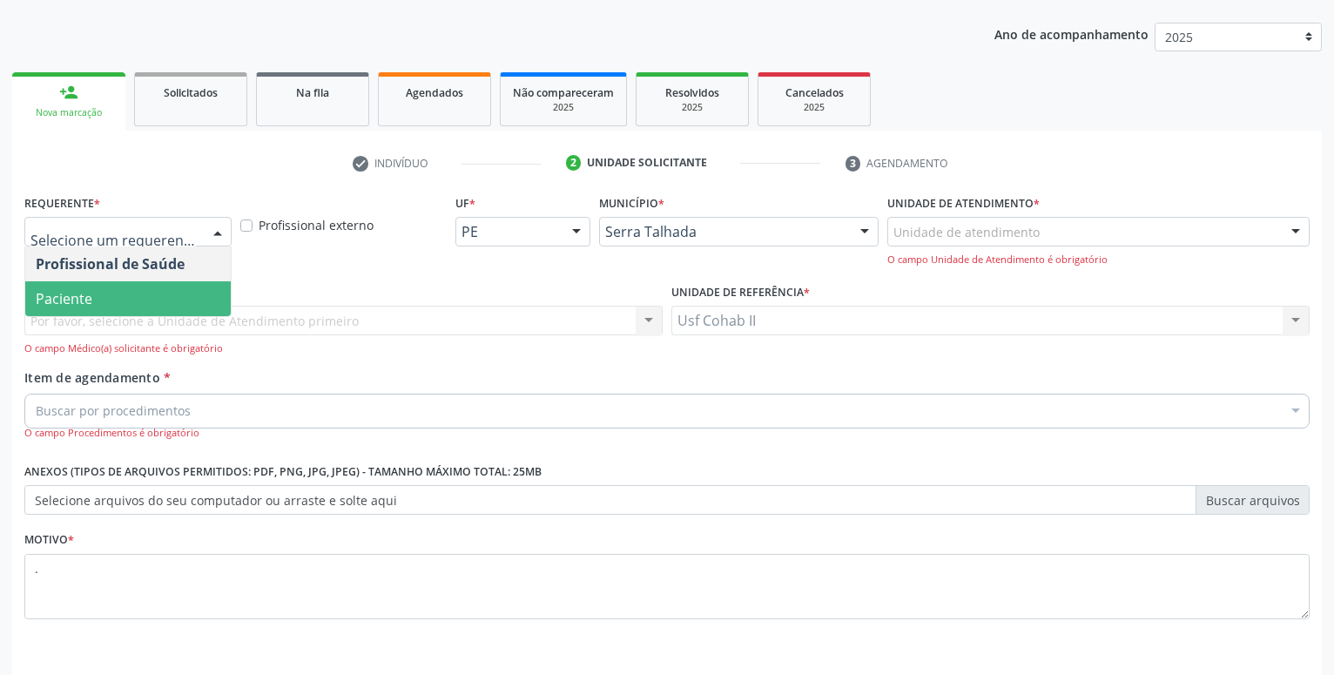
click at [75, 300] on span "Paciente" at bounding box center [64, 298] width 57 height 19
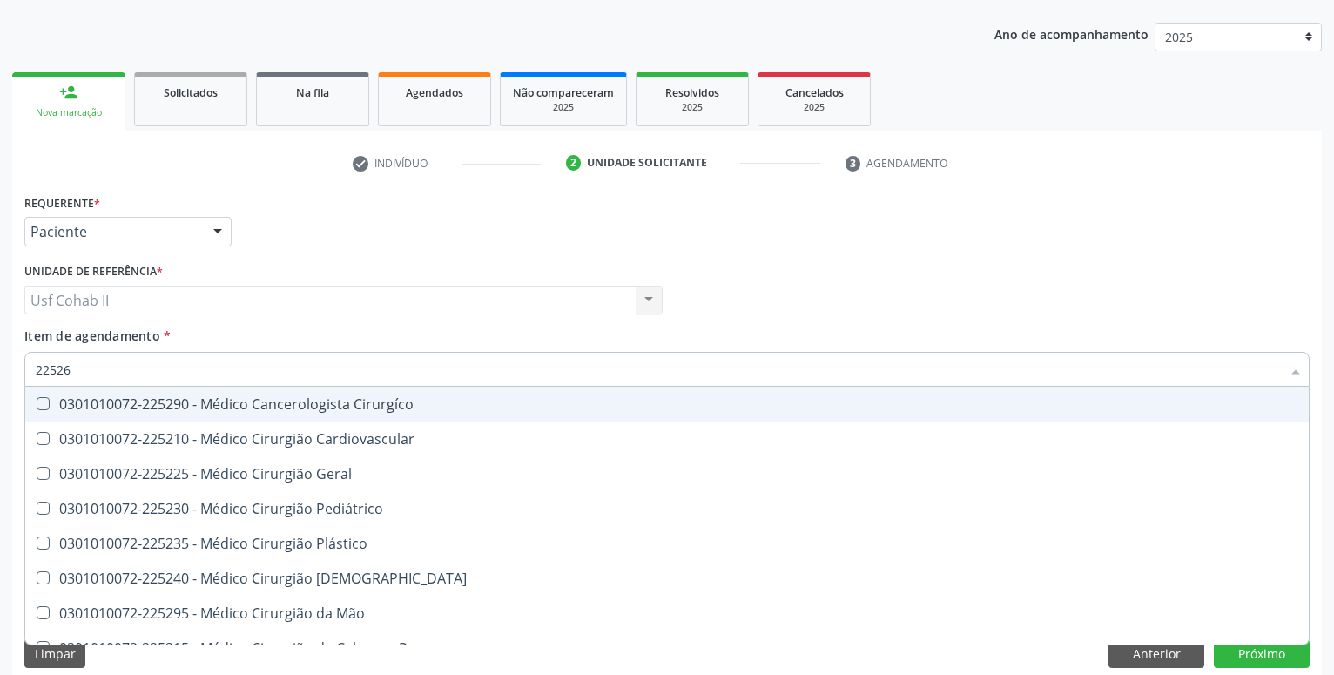
type input "225265"
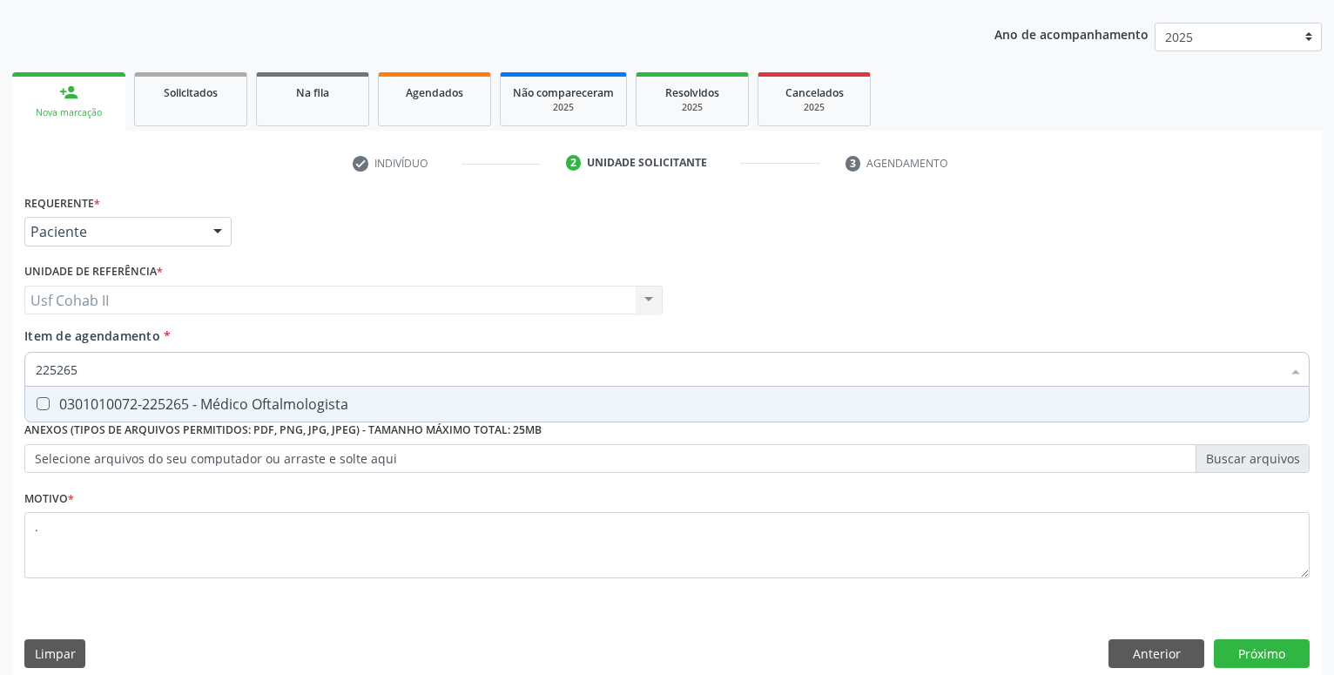
click at [246, 411] on div "0301010072-225265 - Médico Oftalmologista" at bounding box center [667, 404] width 1263 height 14
checkbox Oftalmologista "true"
click at [165, 543] on textarea "." at bounding box center [666, 545] width 1285 height 66
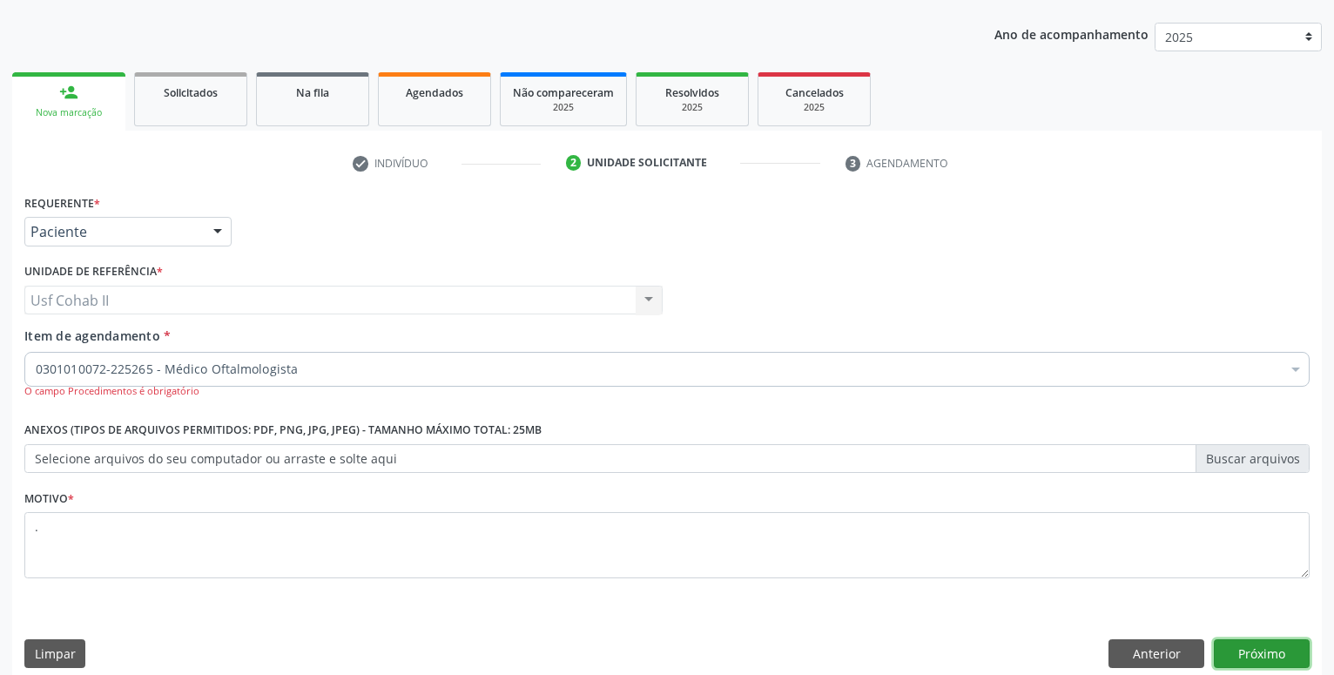
click at [1265, 643] on button "Próximo" at bounding box center [1262, 654] width 96 height 30
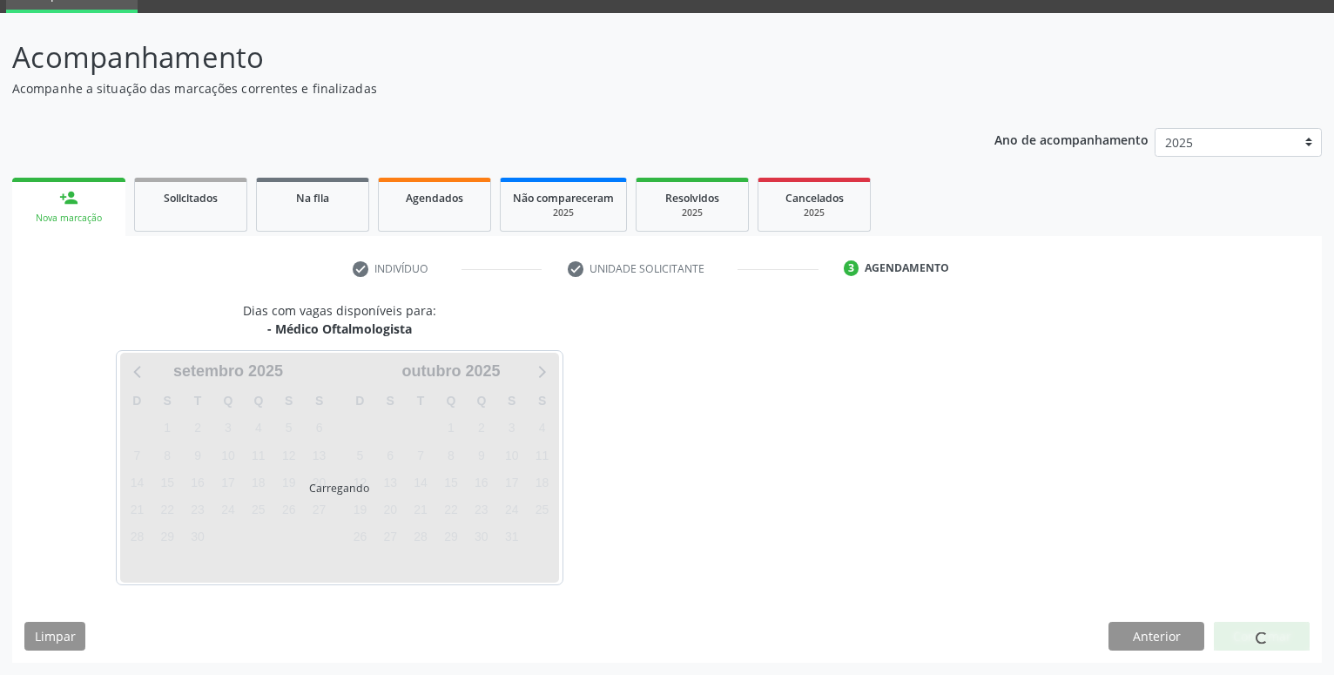
scroll to position [83, 0]
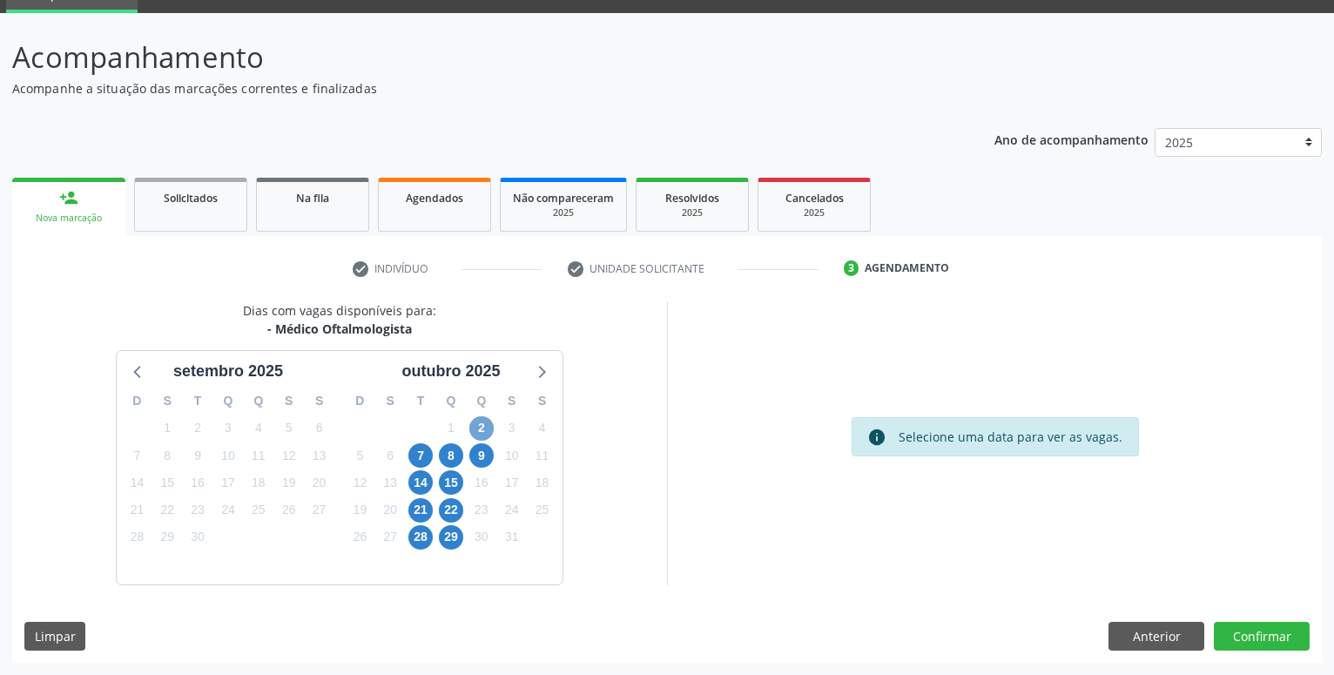
click at [485, 420] on span "2" at bounding box center [481, 428] width 24 height 24
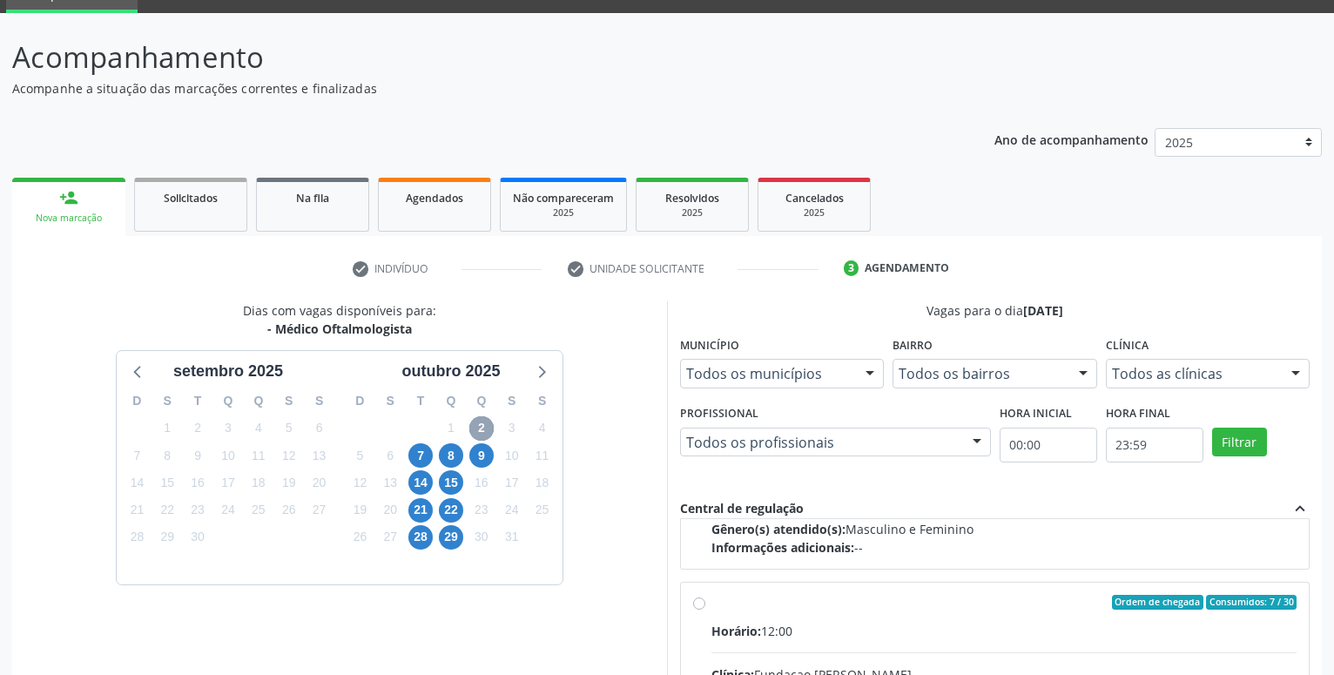
scroll to position [298, 0]
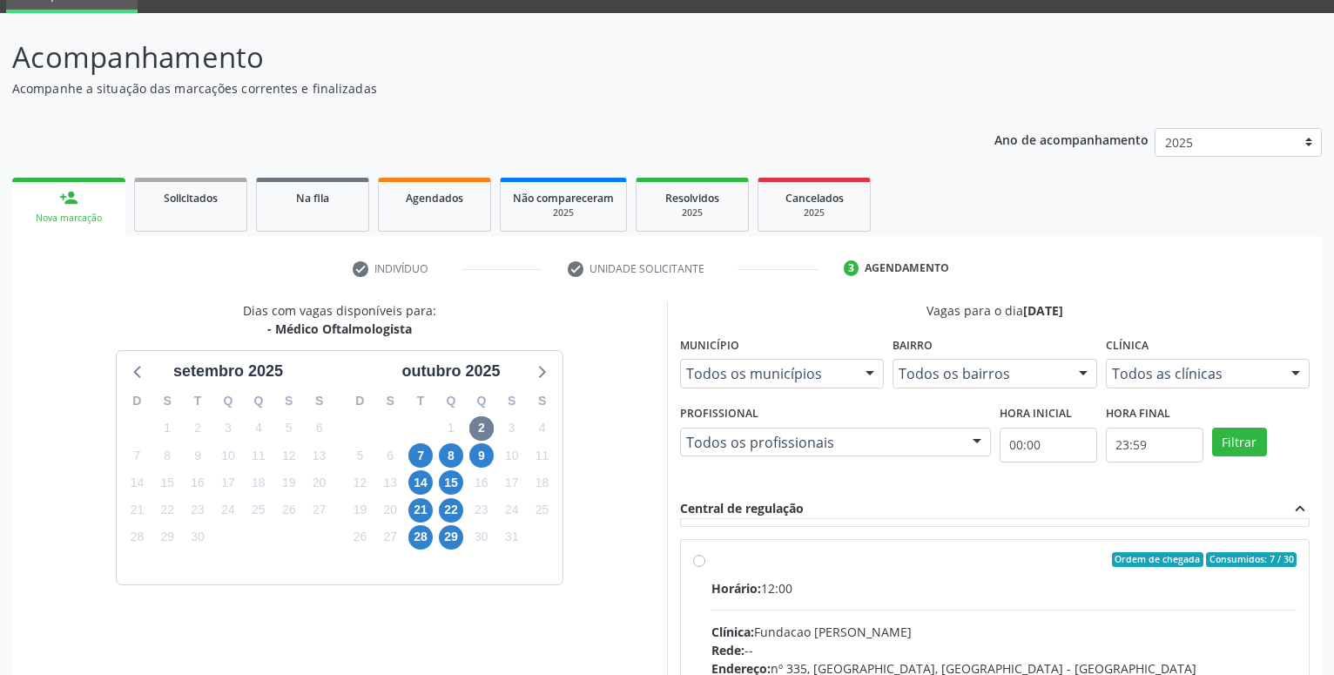
click at [712, 560] on label "Ordem de chegada Consumidos: 7 / 30 Horário: 12:00 Clínica: Fundacao Altino Ven…" at bounding box center [1004, 685] width 585 height 267
click at [697, 560] on input "Ordem de chegada Consumidos: 7 / 30 Horário: 12:00 Clínica: Fundacao Altino Ven…" at bounding box center [699, 560] width 12 height 16
radio input "true"
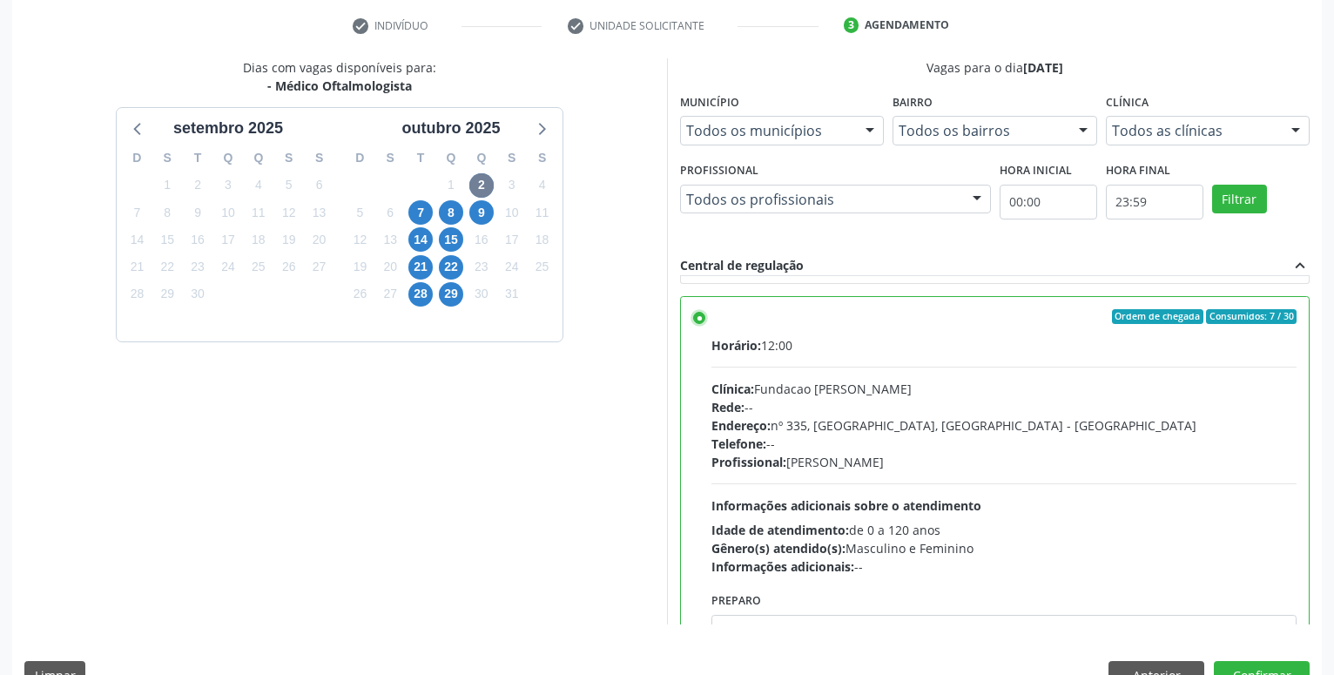
scroll to position [366, 0]
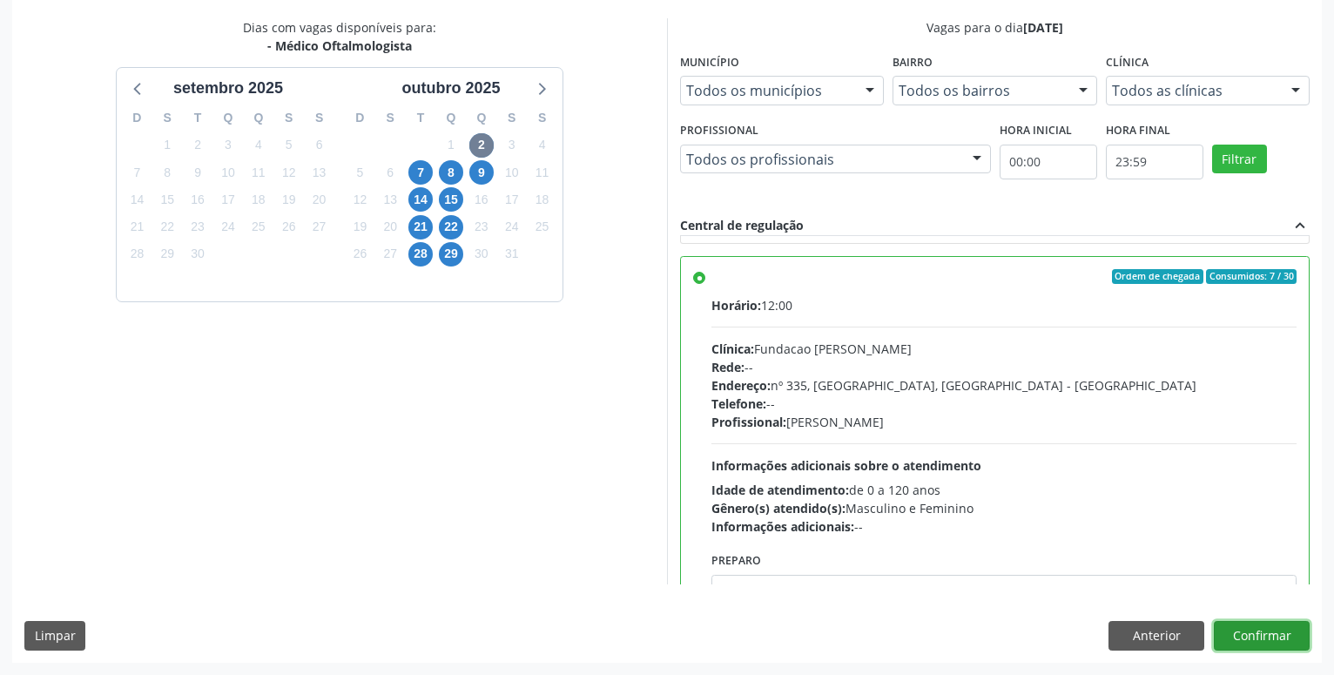
click at [1252, 627] on button "Confirmar" at bounding box center [1262, 636] width 96 height 30
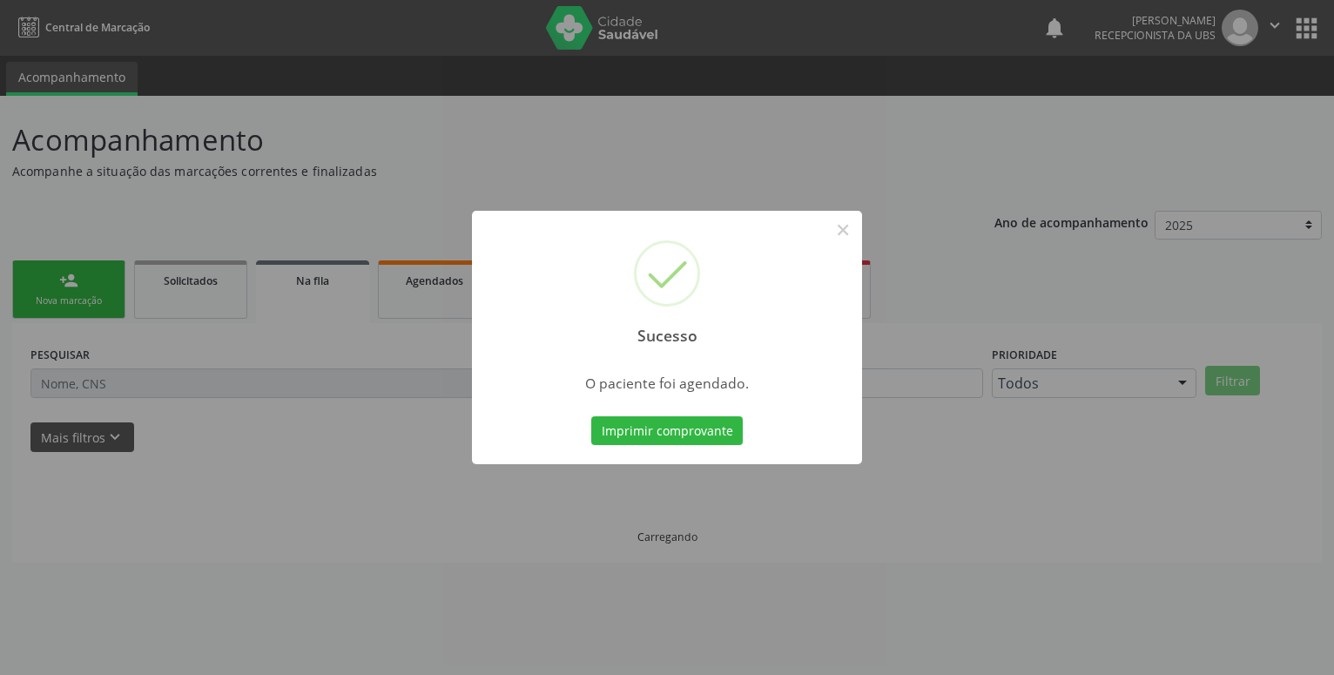
scroll to position [0, 0]
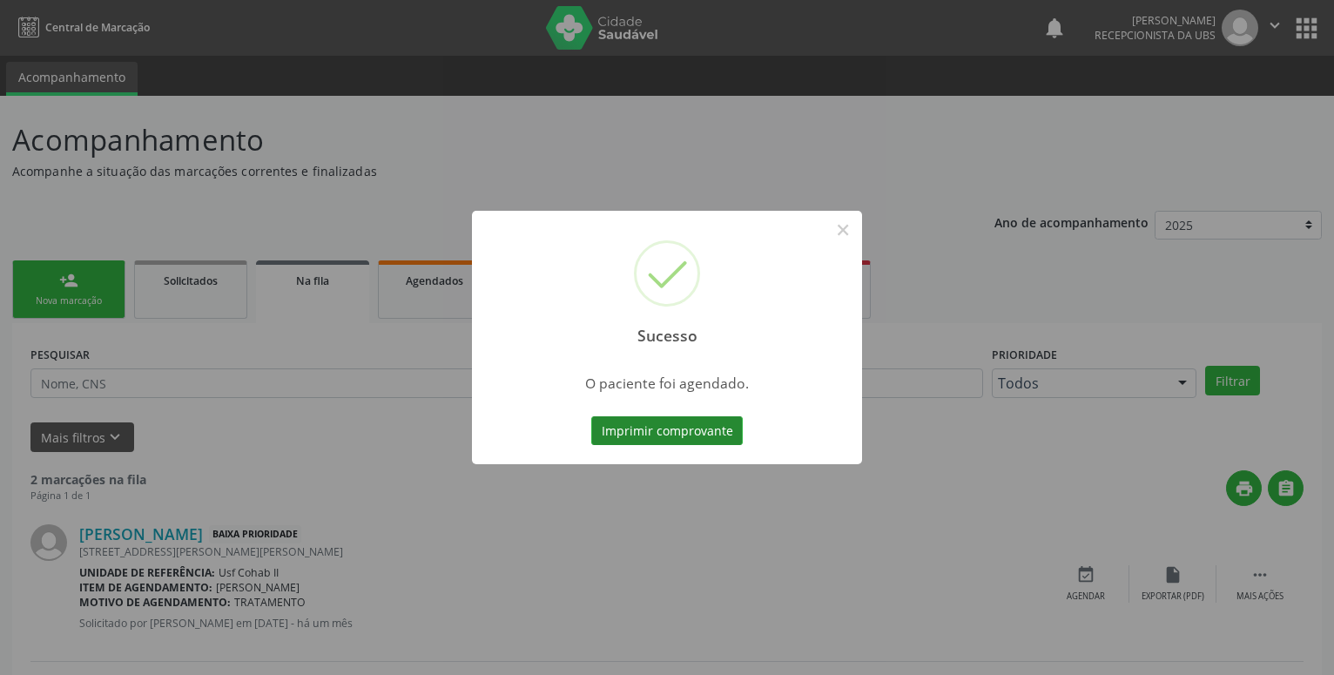
click at [645, 440] on button "Imprimir comprovante" at bounding box center [667, 431] width 152 height 30
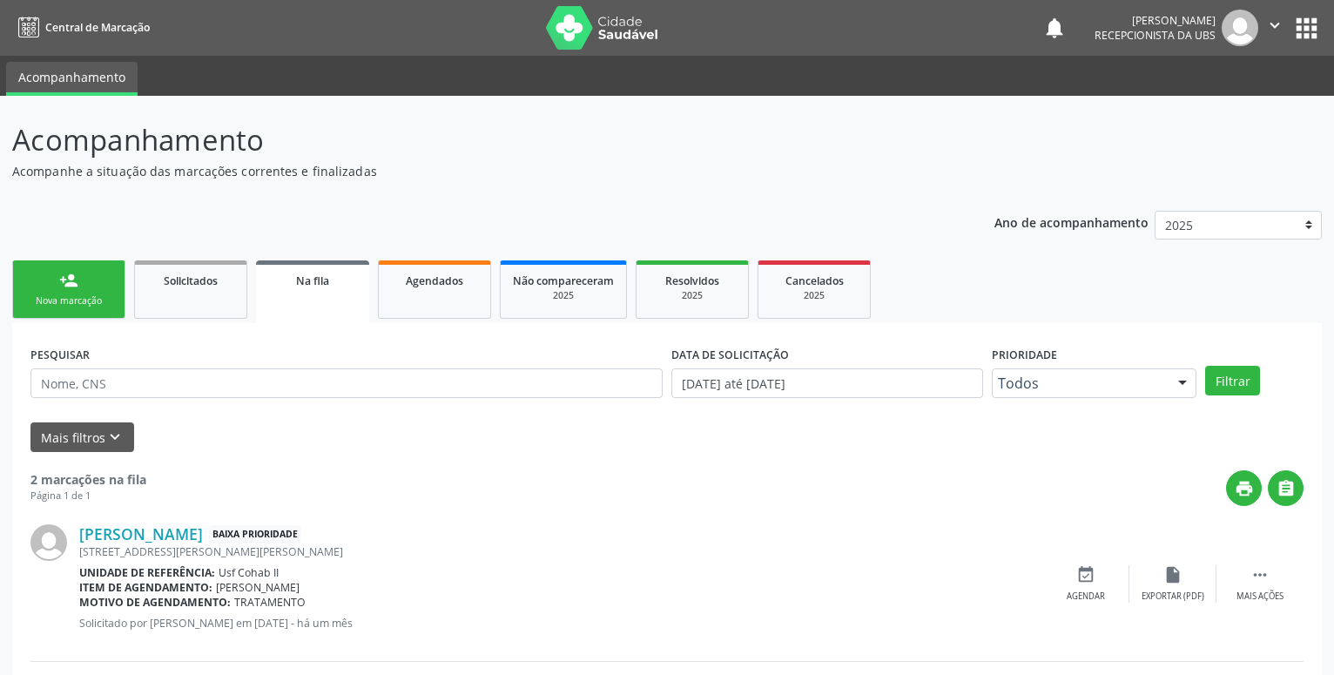
click at [38, 287] on link "person_add Nova marcação" at bounding box center [68, 289] width 113 height 58
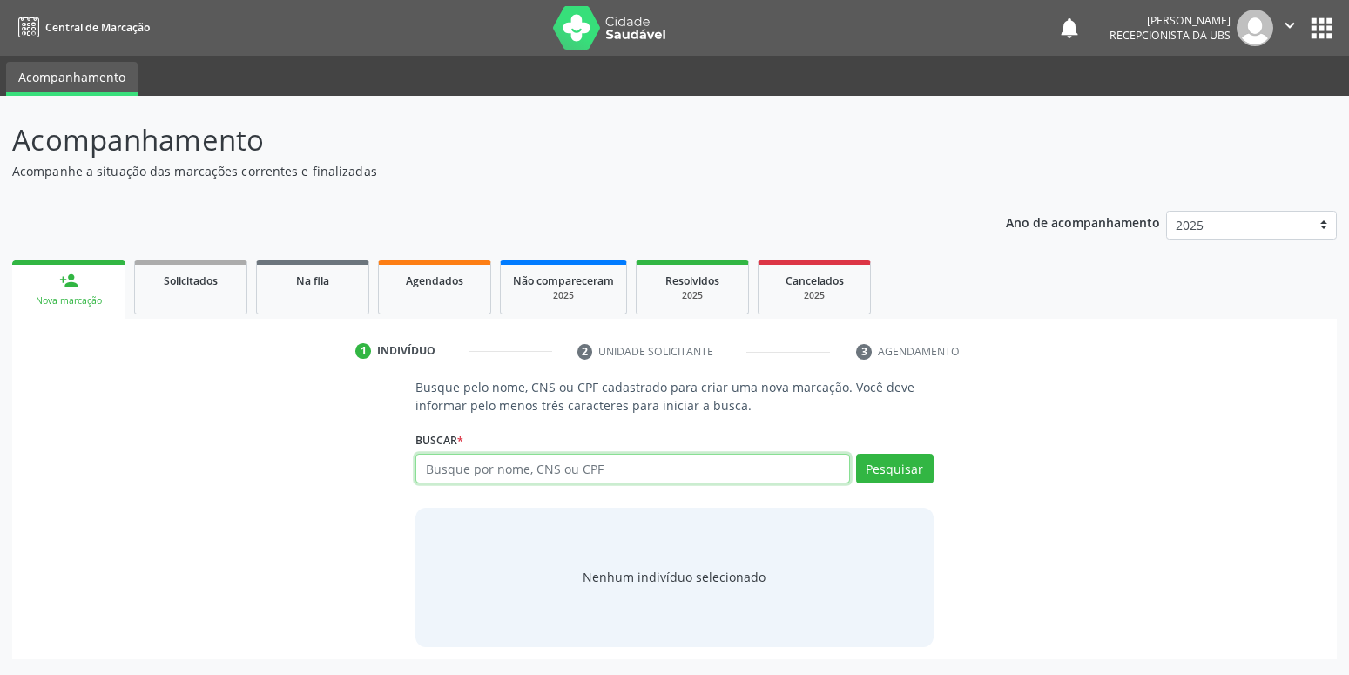
click at [489, 475] on input "text" at bounding box center [632, 469] width 434 height 30
type input "00600839486"
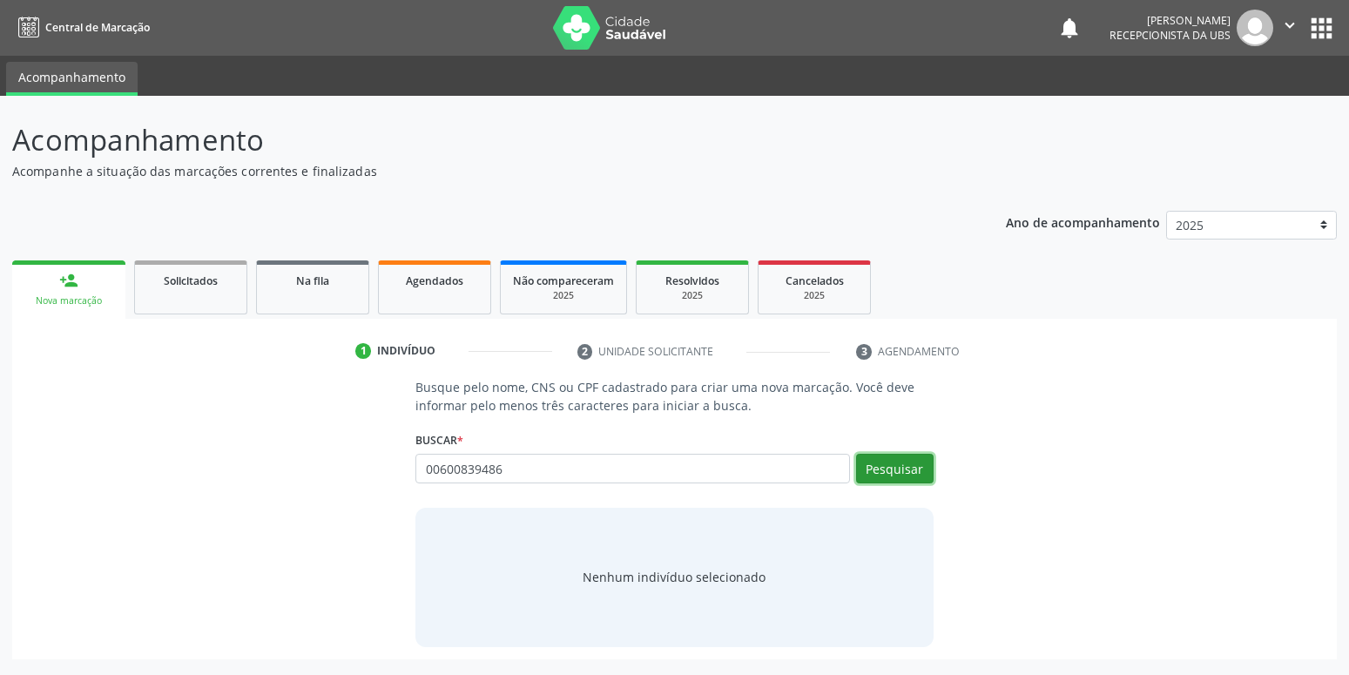
click at [905, 457] on button "Pesquisar" at bounding box center [895, 469] width 78 height 30
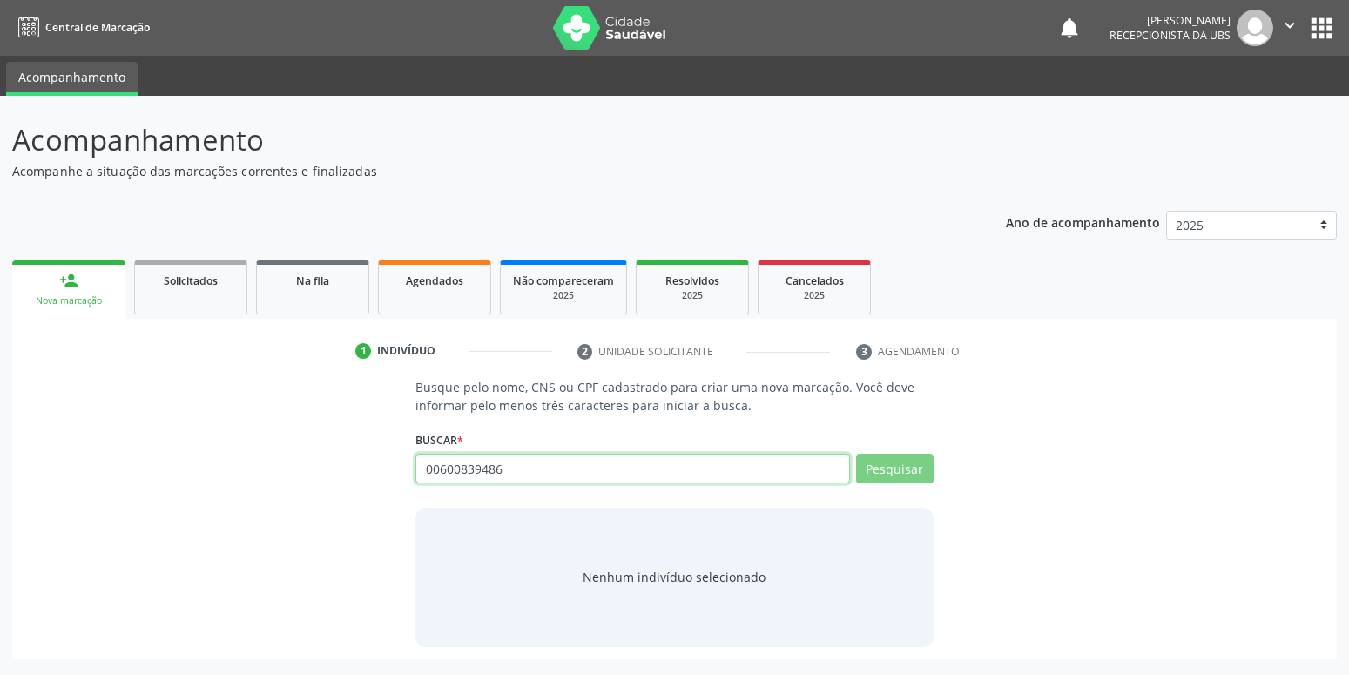
drag, startPoint x: 517, startPoint y: 469, endPoint x: 333, endPoint y: 474, distance: 184.7
click at [415, 474] on input "00600839486" at bounding box center [632, 469] width 434 height 30
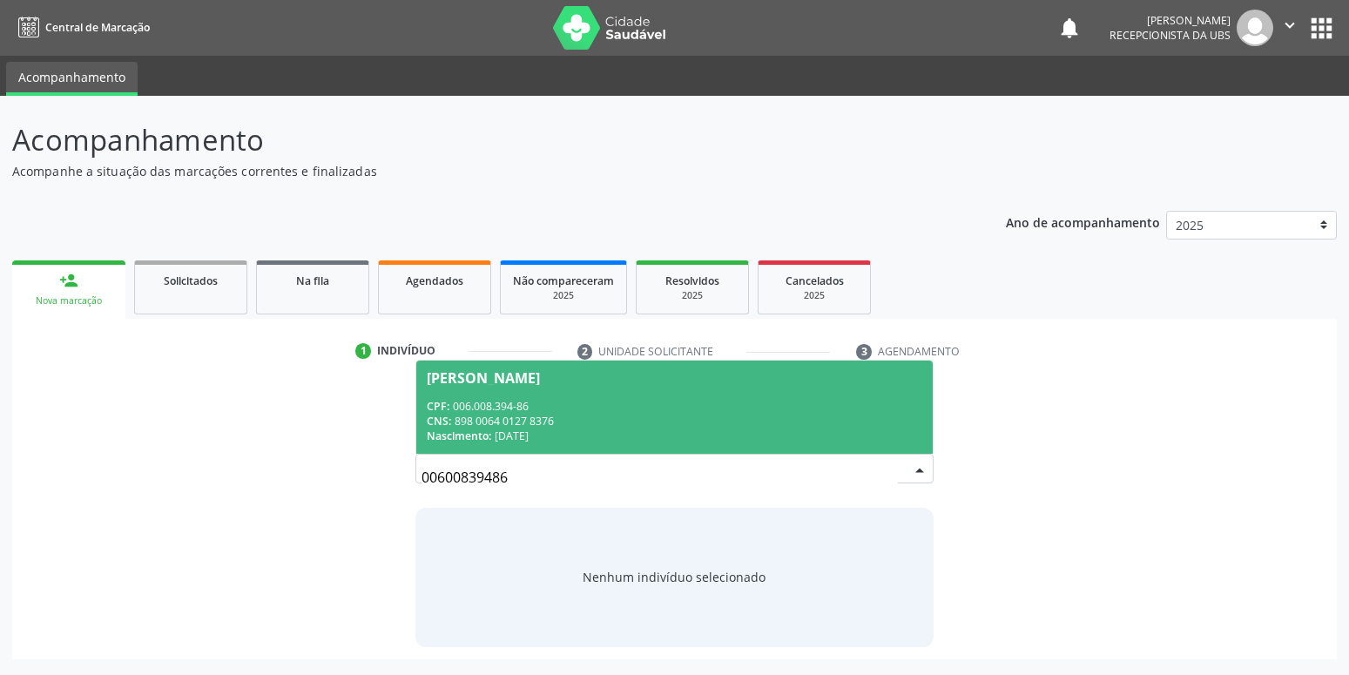
click at [540, 384] on div "Aylla Giovana Melo de Sousa" at bounding box center [483, 378] width 113 height 14
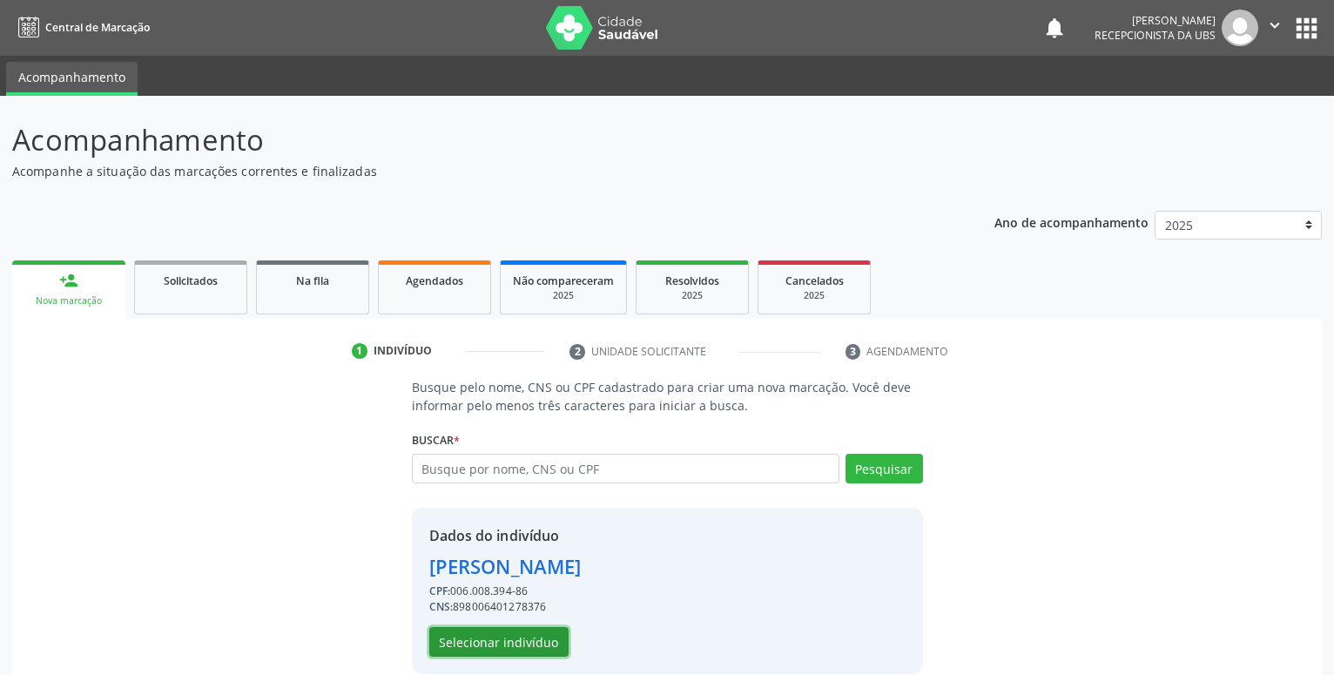
click at [500, 646] on button "Selecionar indivíduo" at bounding box center [498, 642] width 139 height 30
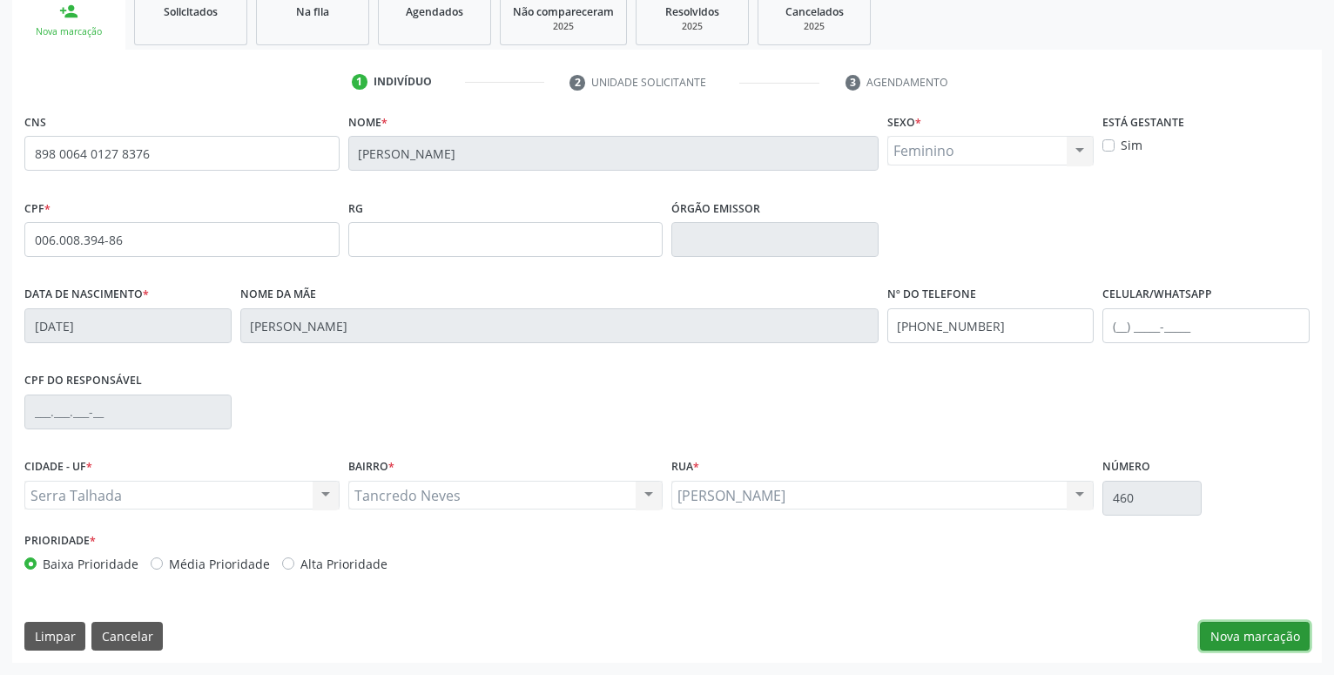
click at [1224, 645] on button "Nova marcação" at bounding box center [1255, 637] width 110 height 30
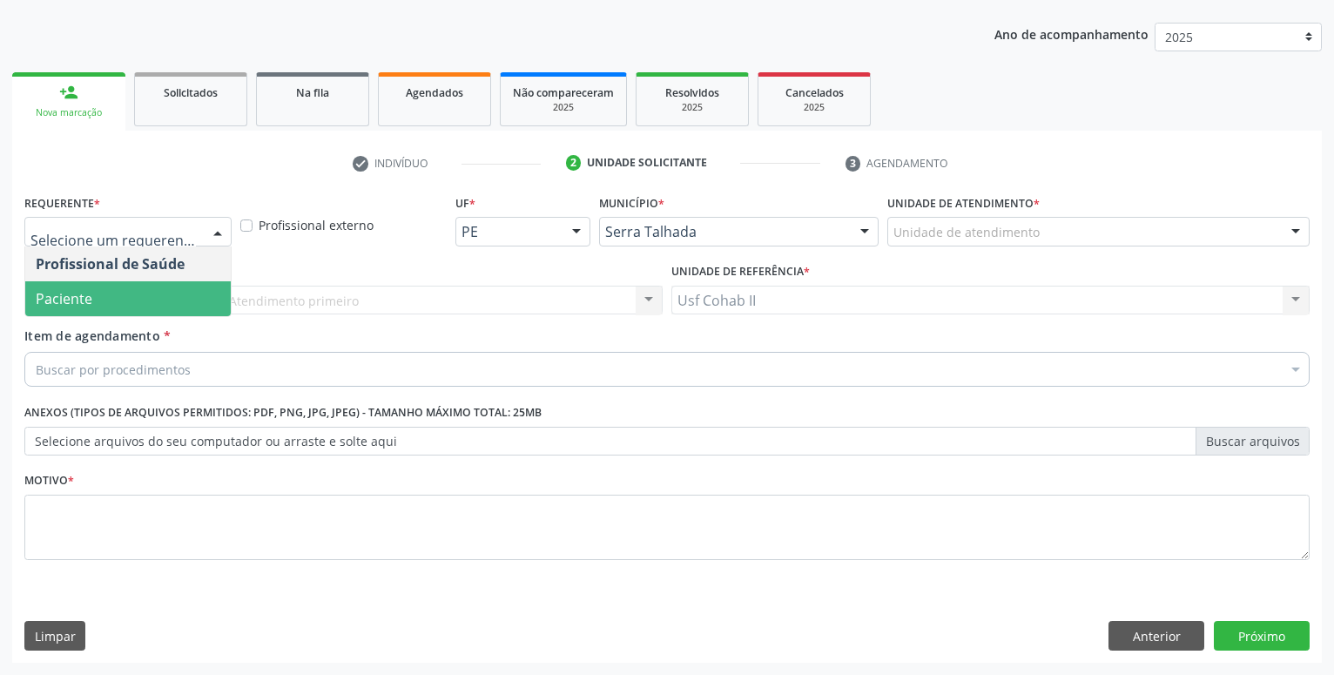
click at [148, 304] on span "Paciente" at bounding box center [128, 298] width 206 height 35
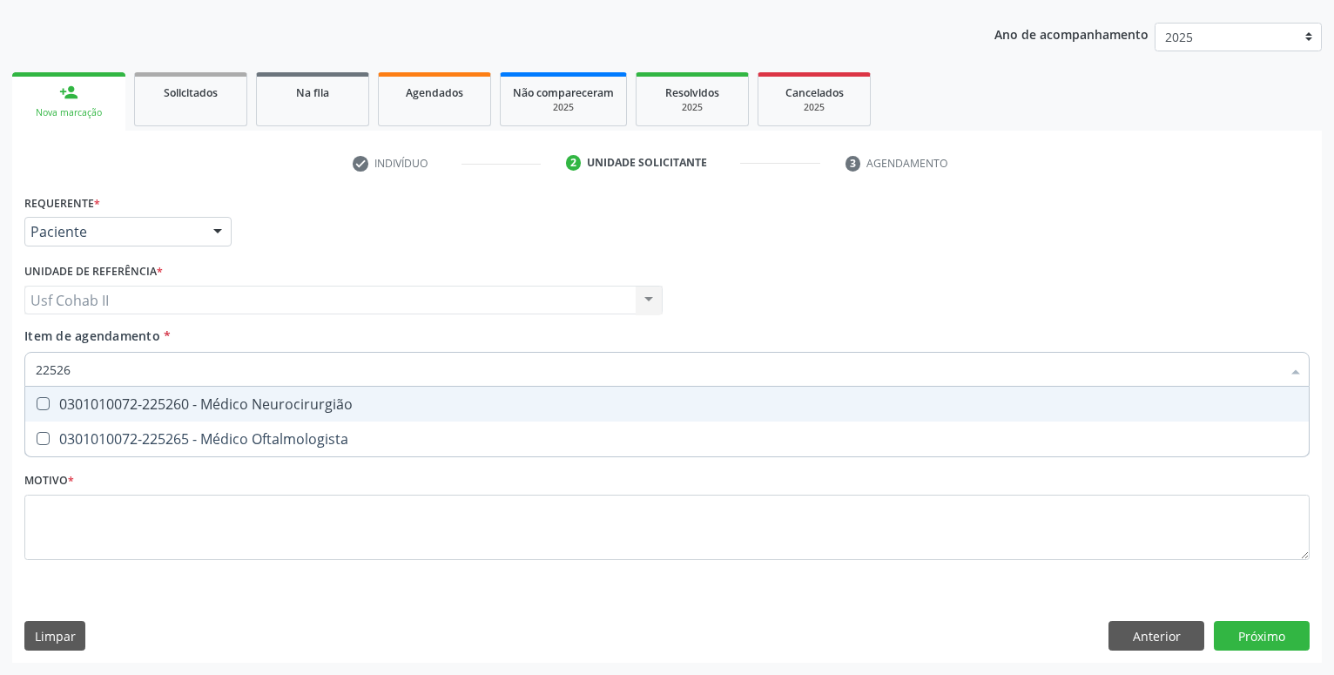
type input "225265"
click at [132, 406] on div "0301010072-225265 - Médico Oftalmologista" at bounding box center [667, 404] width 1263 height 14
checkbox Oftalmologista "true"
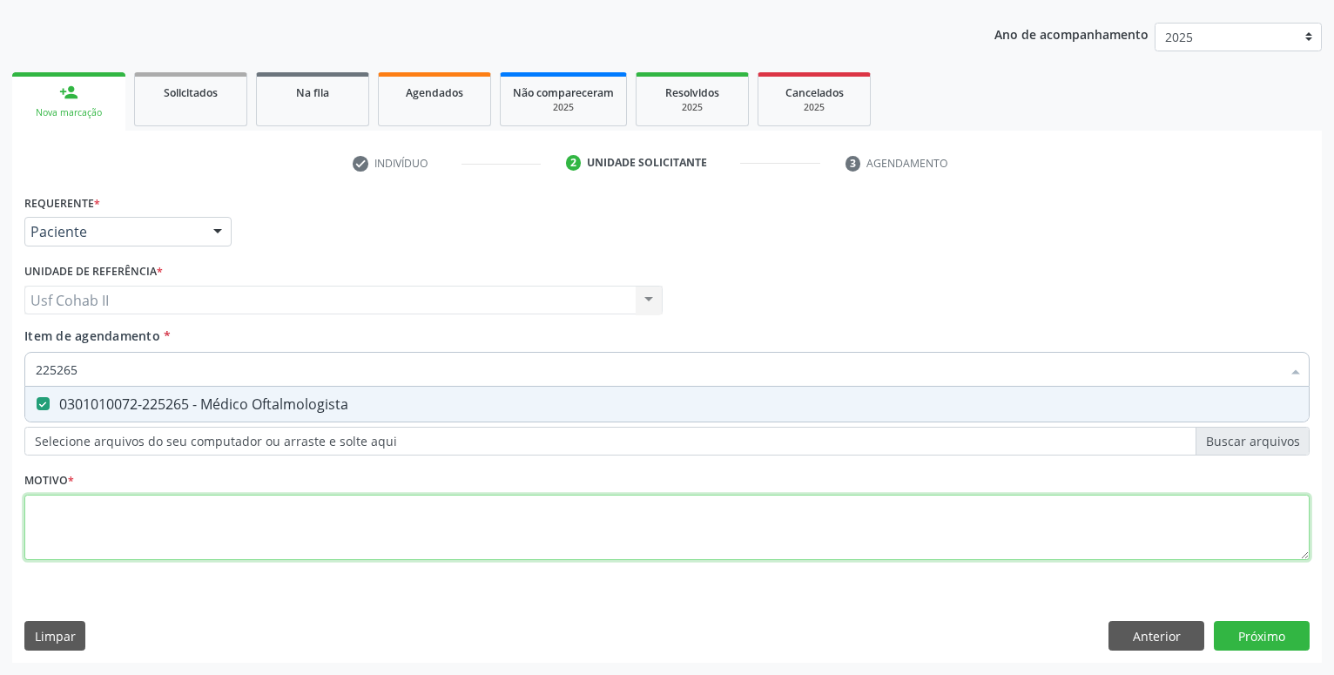
click at [107, 523] on textarea at bounding box center [666, 528] width 1285 height 66
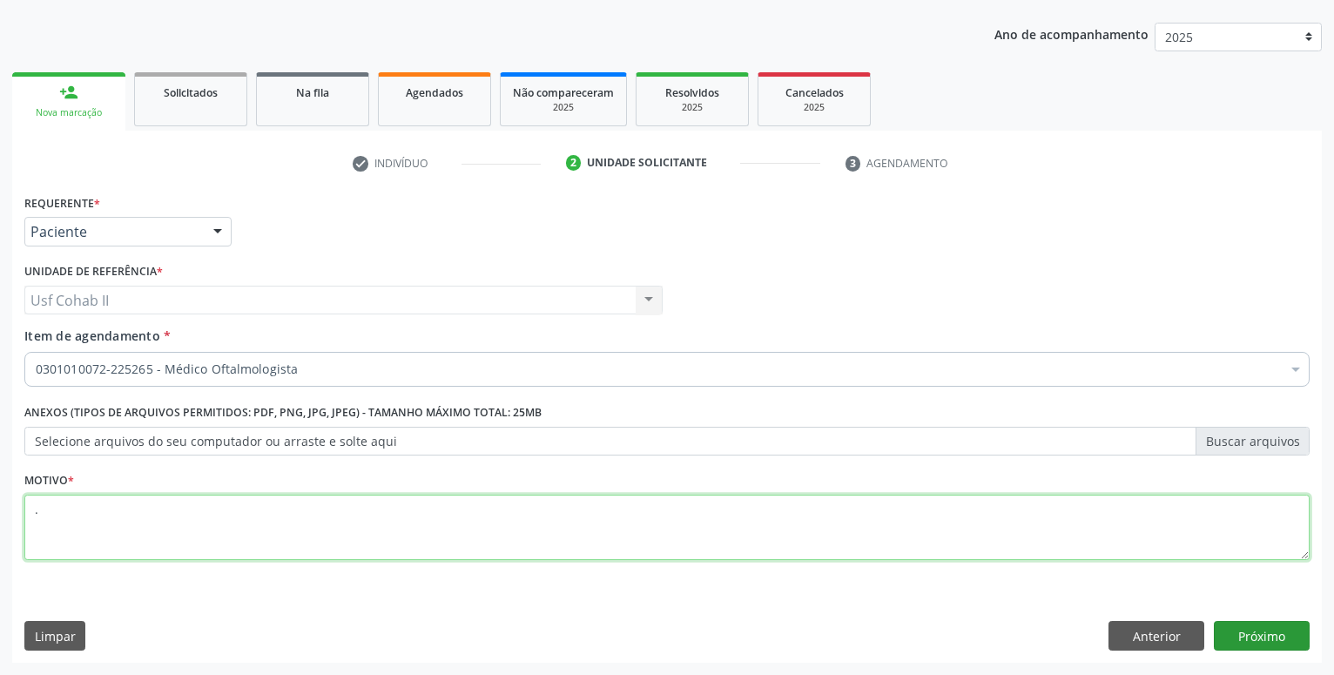
type textarea "."
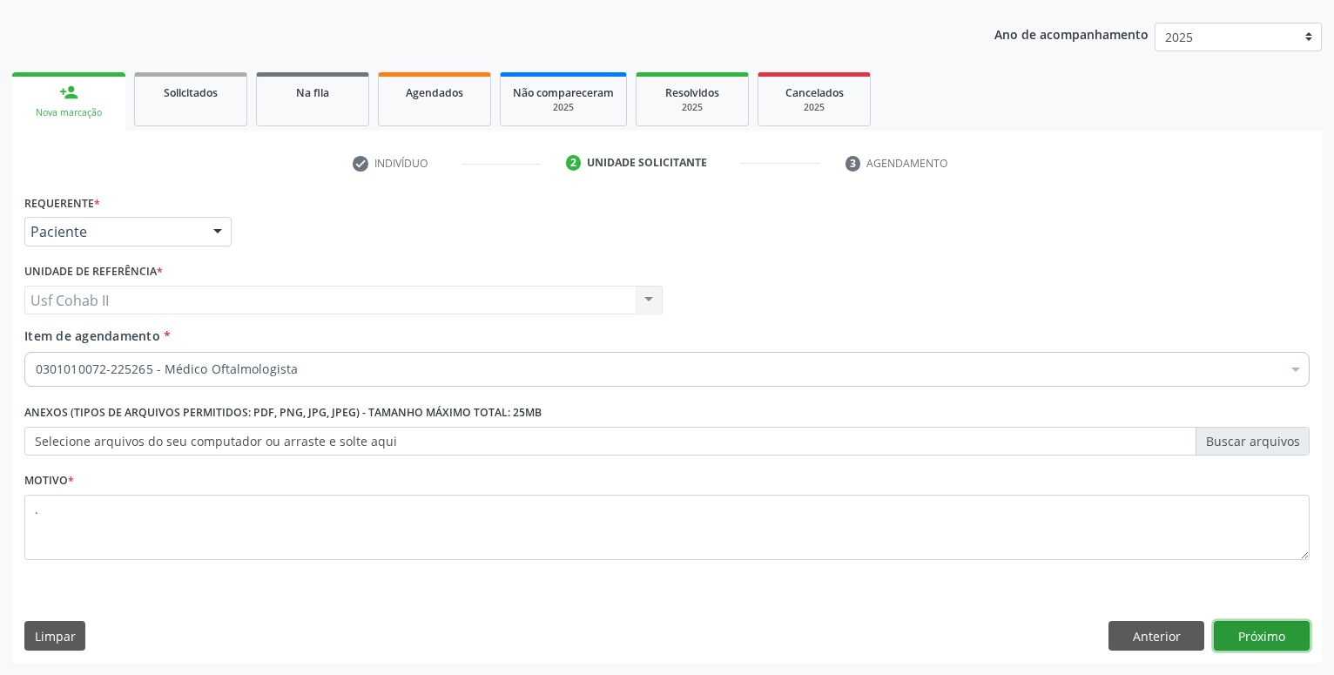
click at [1292, 640] on button "Próximo" at bounding box center [1262, 636] width 96 height 30
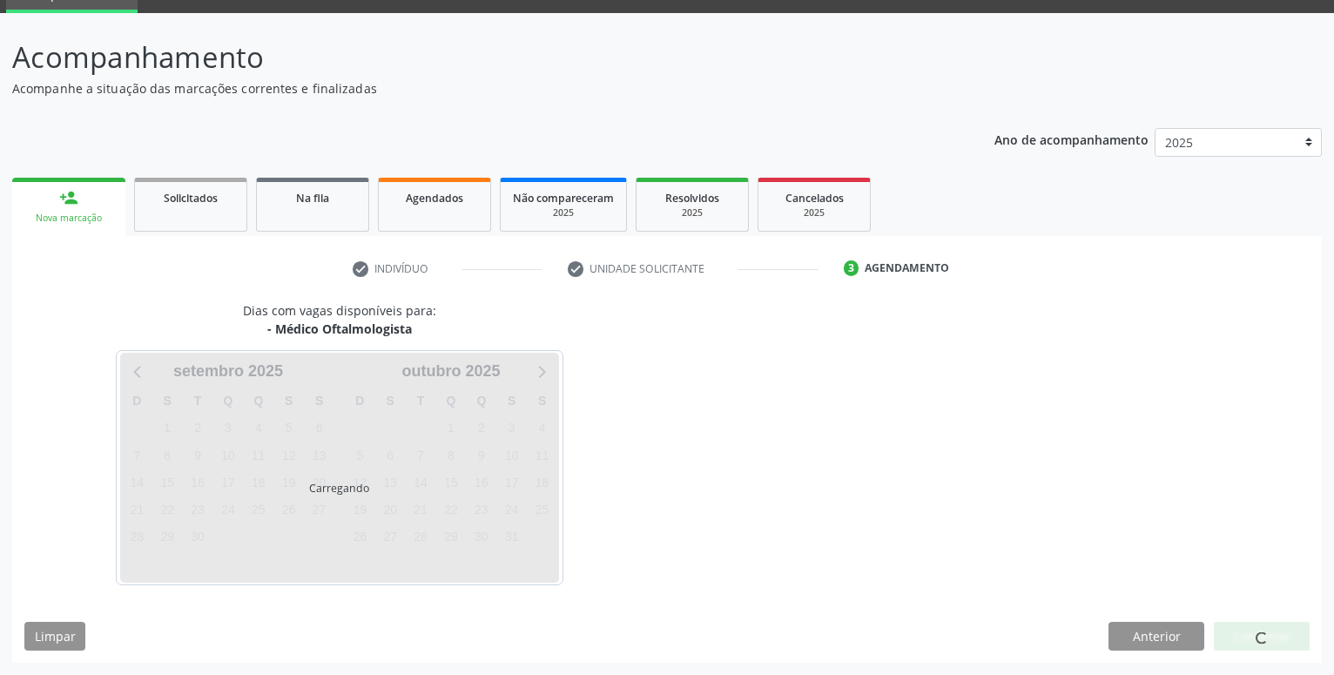
scroll to position [83, 0]
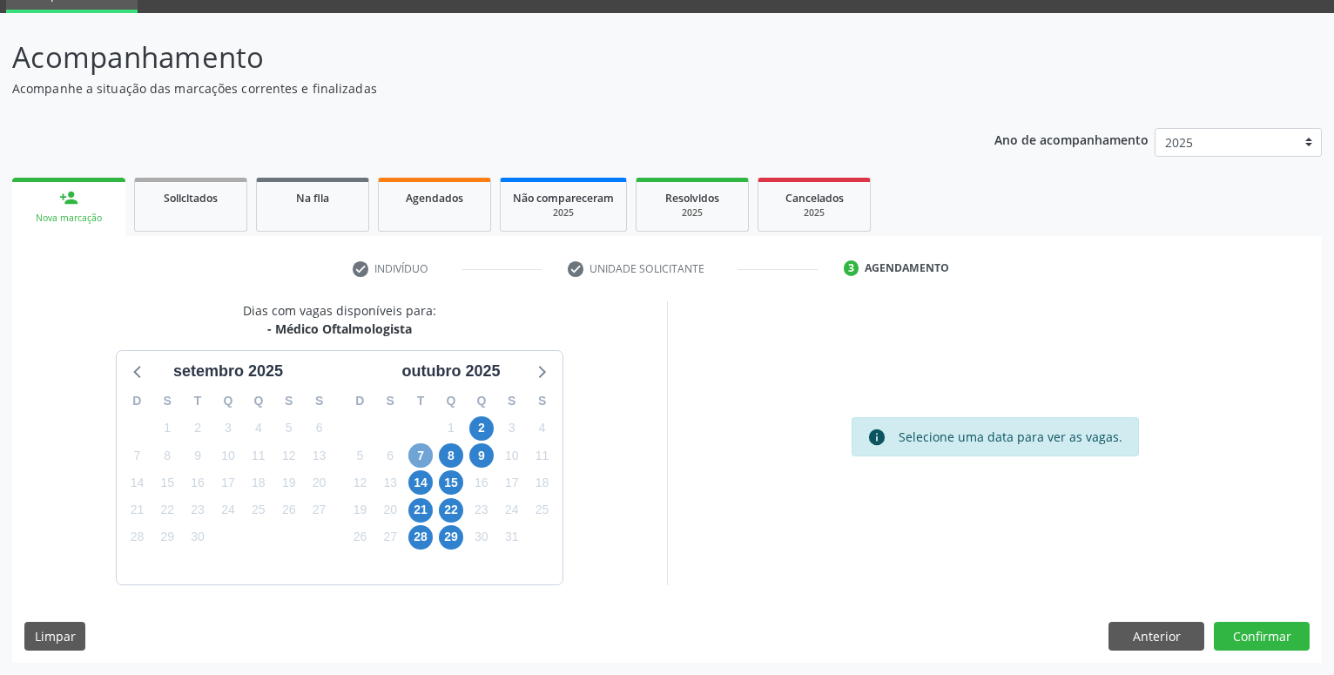
click at [427, 453] on span "7" at bounding box center [420, 455] width 24 height 24
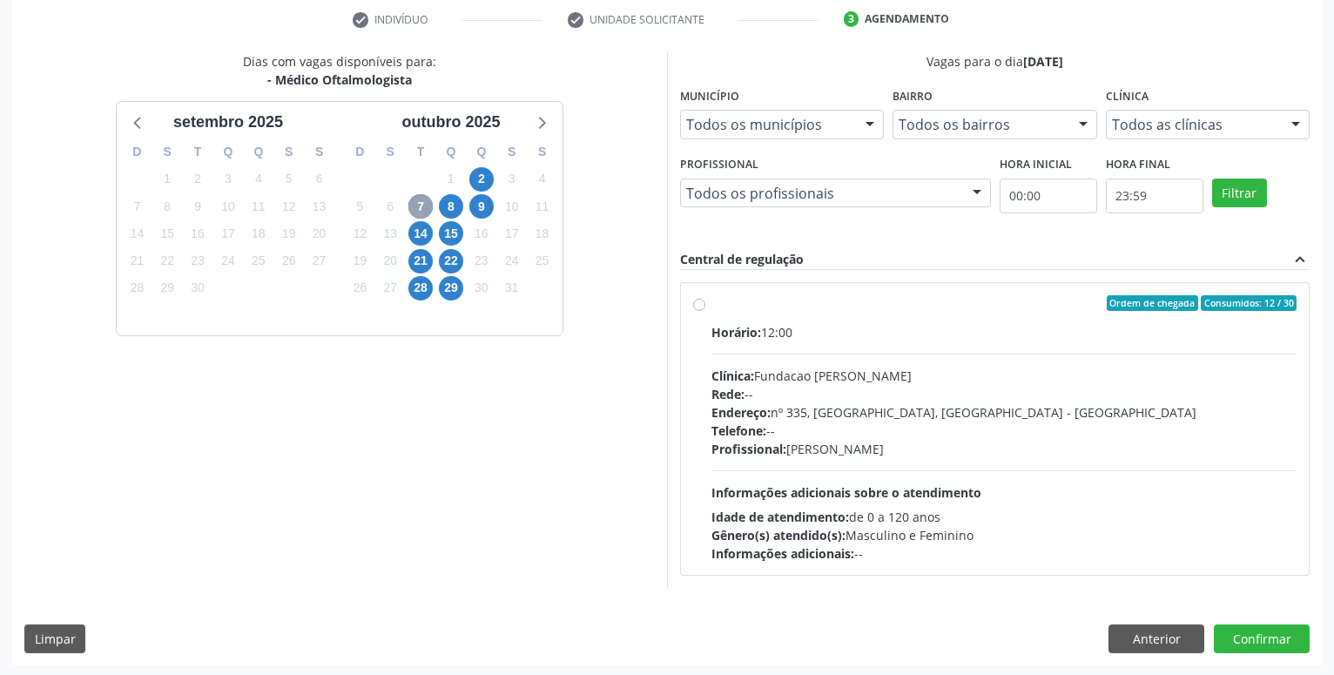
scroll to position [334, 0]
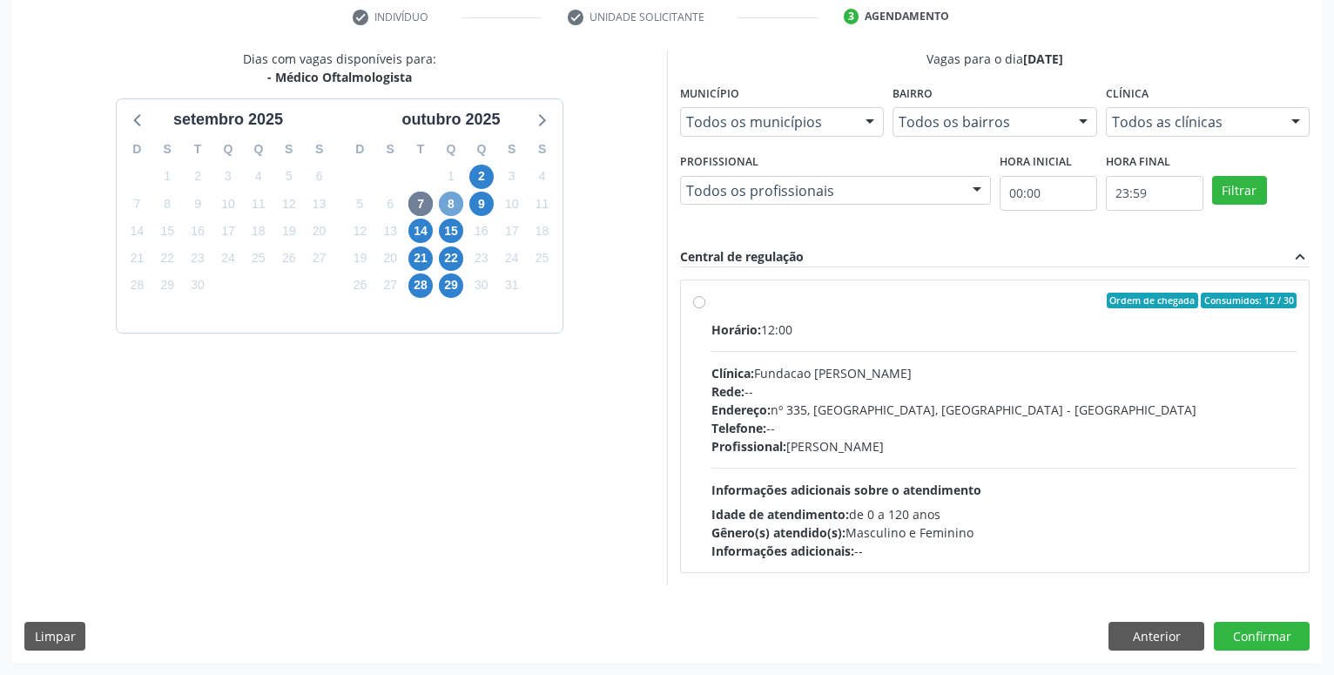
click at [455, 206] on span "8" at bounding box center [451, 204] width 24 height 24
click at [489, 201] on span "9" at bounding box center [481, 204] width 24 height 24
click at [419, 227] on span "14" at bounding box center [420, 231] width 24 height 24
click at [478, 171] on span "2" at bounding box center [481, 177] width 24 height 24
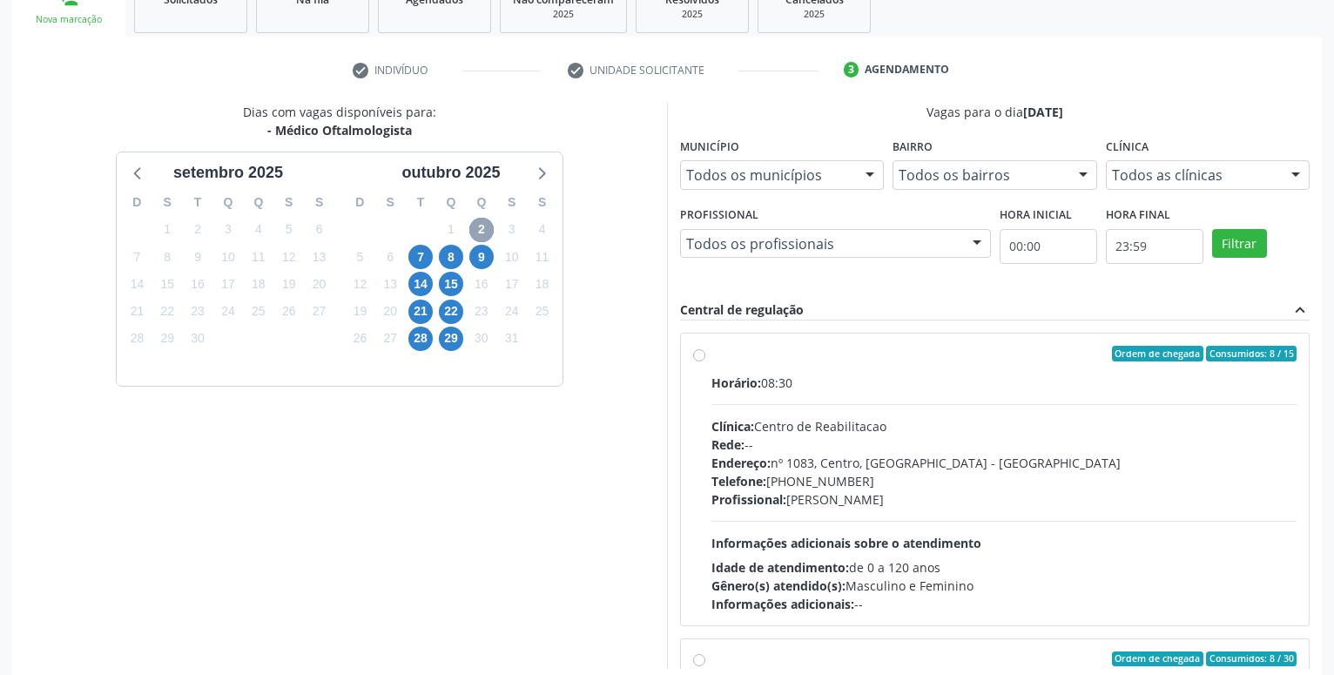
scroll to position [289, 0]
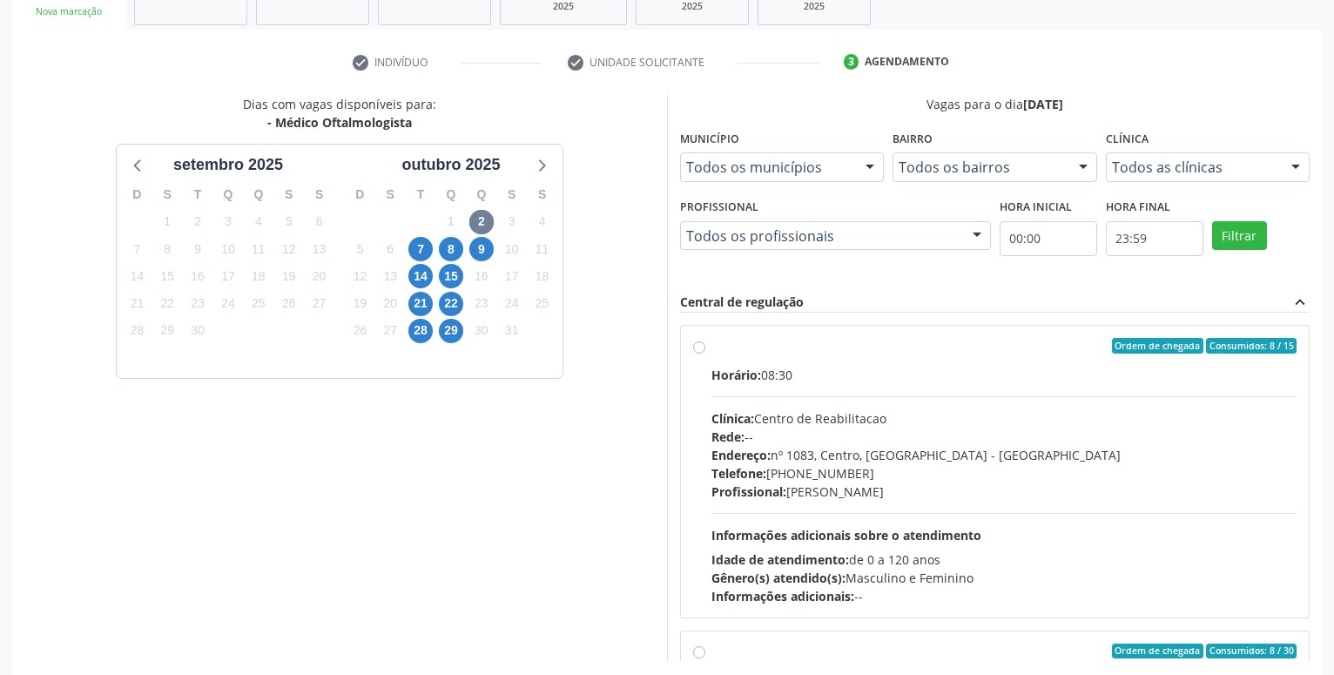
click at [712, 341] on label "Ordem de chegada Consumidos: 8 / 15 Horário: 08:30 Clínica: Centro de Reabilita…" at bounding box center [1004, 471] width 585 height 267
click at [697, 341] on input "Ordem de chegada Consumidos: 8 / 15 Horário: 08:30 Clínica: Centro de Reabilita…" at bounding box center [699, 346] width 12 height 16
radio input "true"
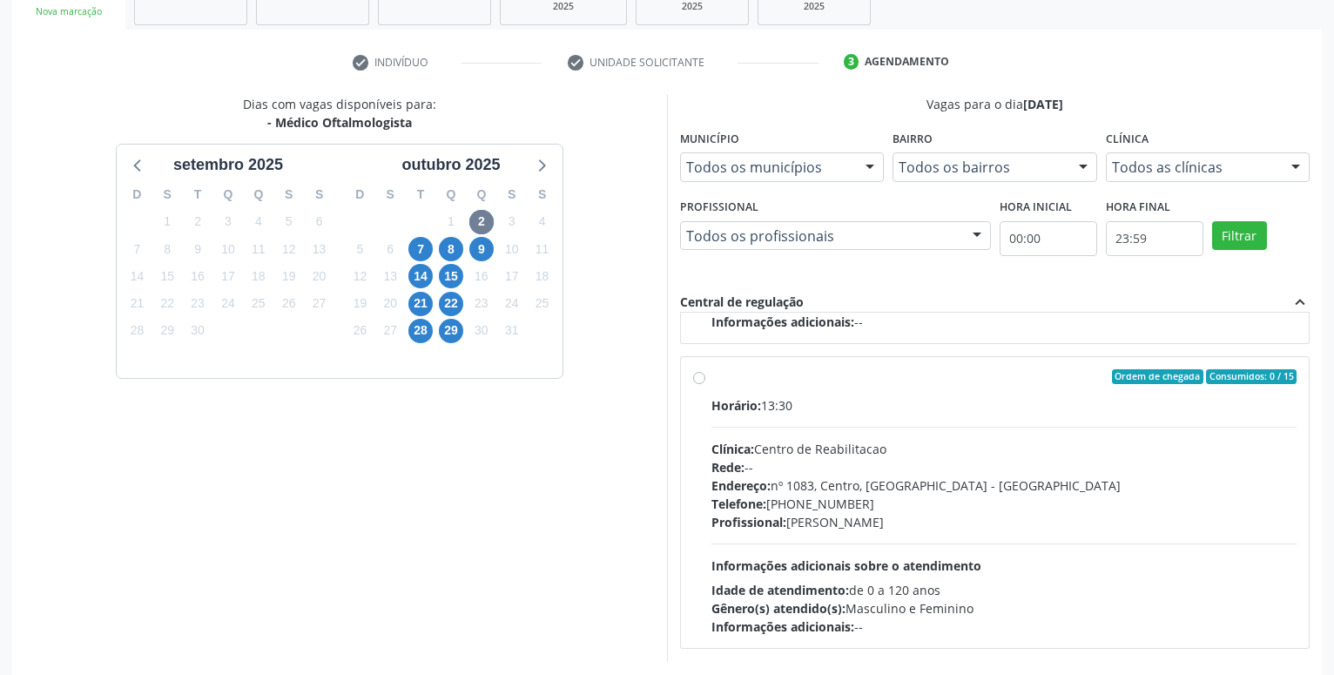
scroll to position [366, 0]
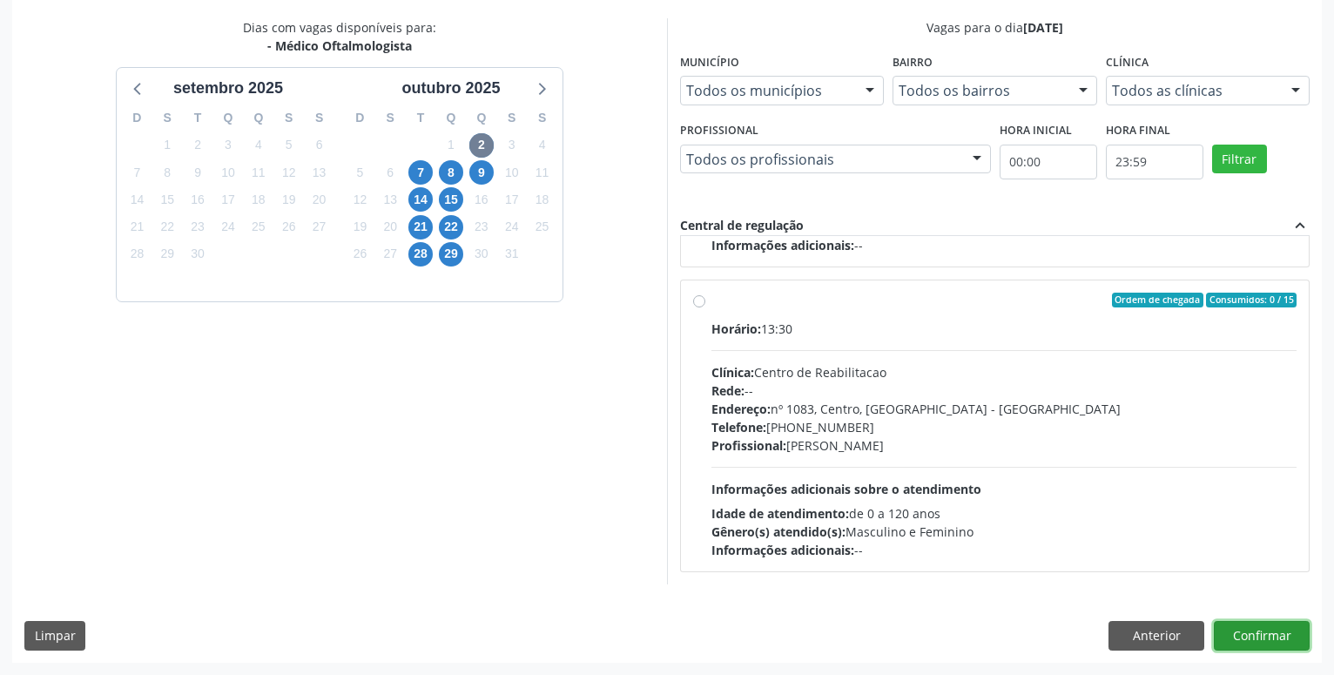
click at [1264, 638] on button "Confirmar" at bounding box center [1262, 636] width 96 height 30
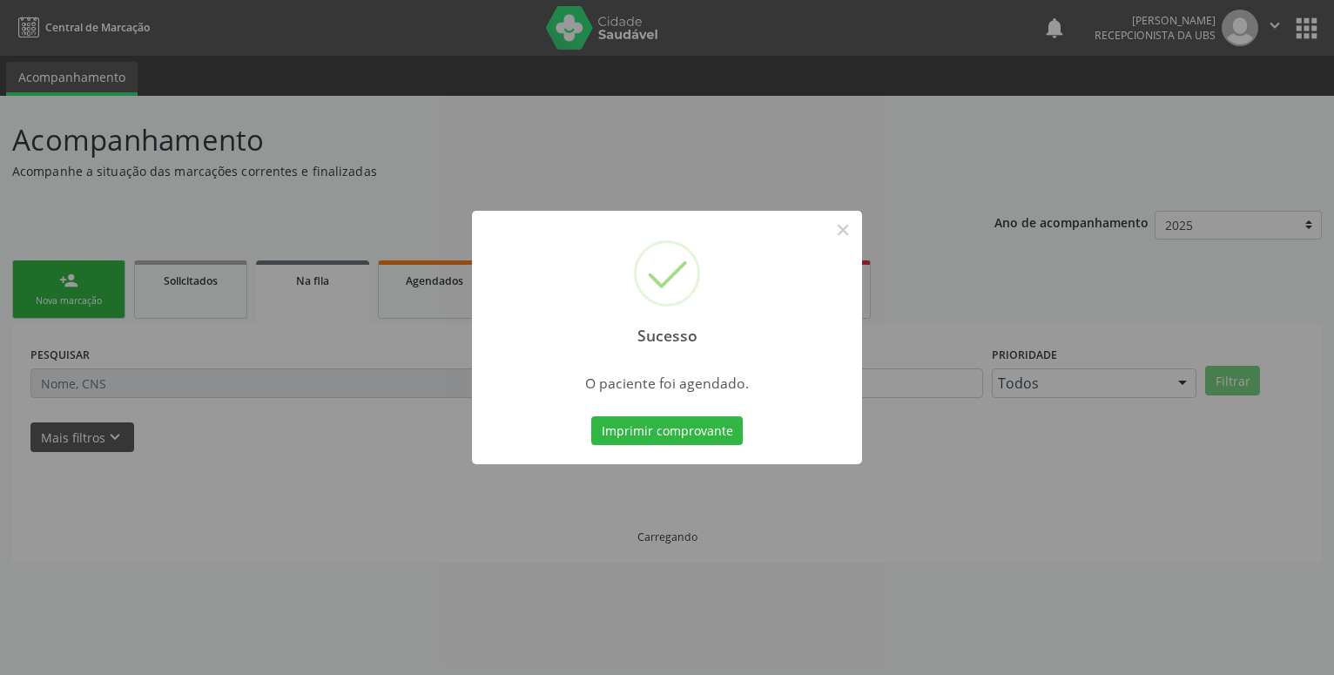
scroll to position [0, 0]
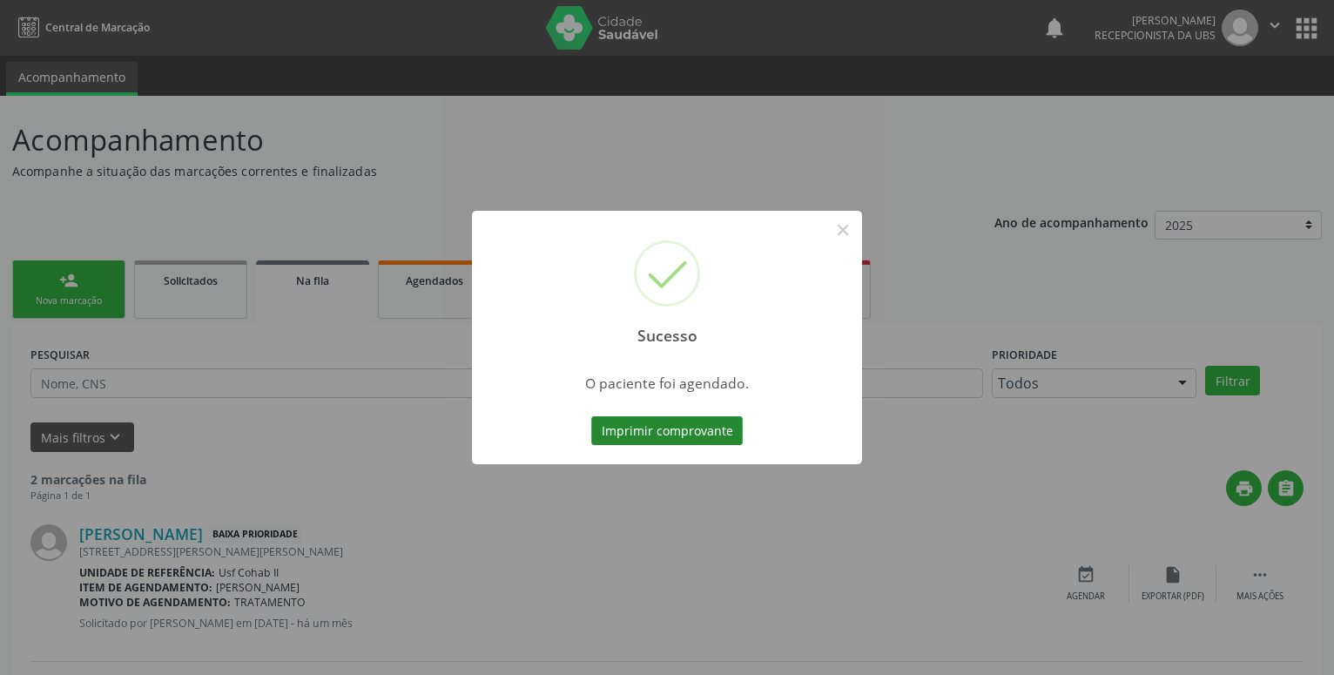
click at [696, 422] on button "Imprimir comprovante" at bounding box center [667, 431] width 152 height 30
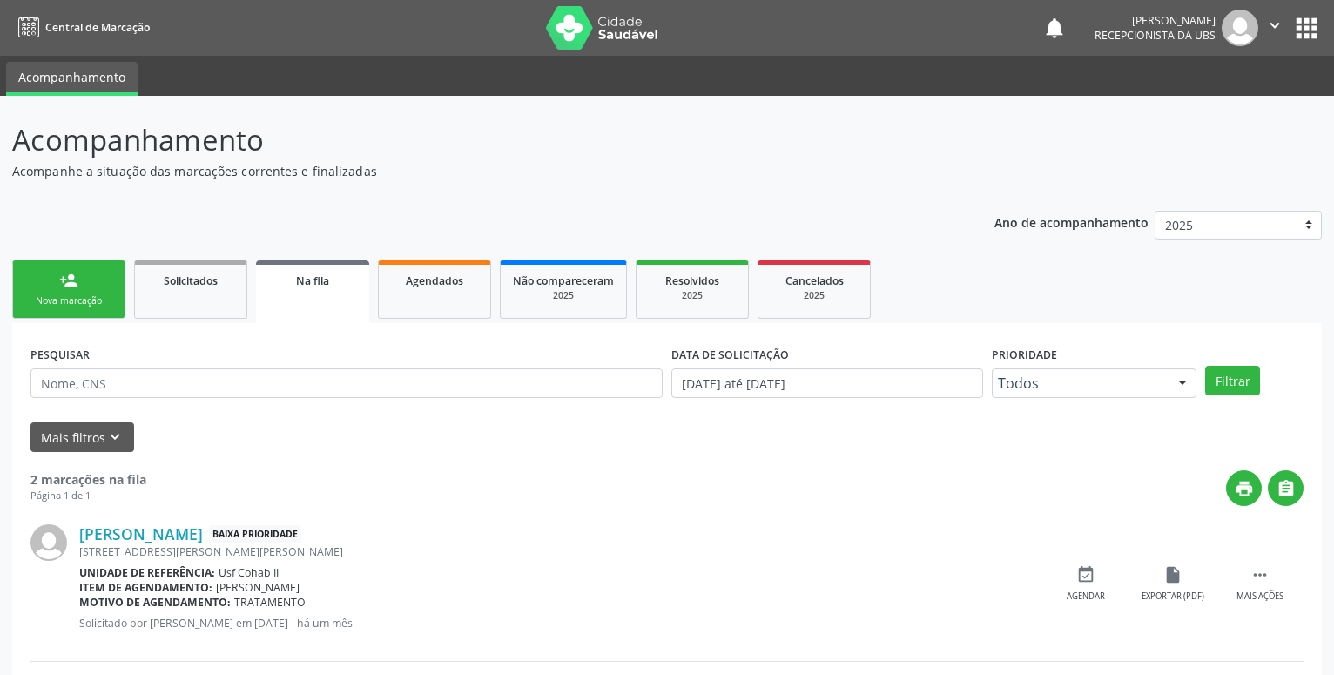
click at [63, 289] on div "person_add" at bounding box center [68, 280] width 19 height 19
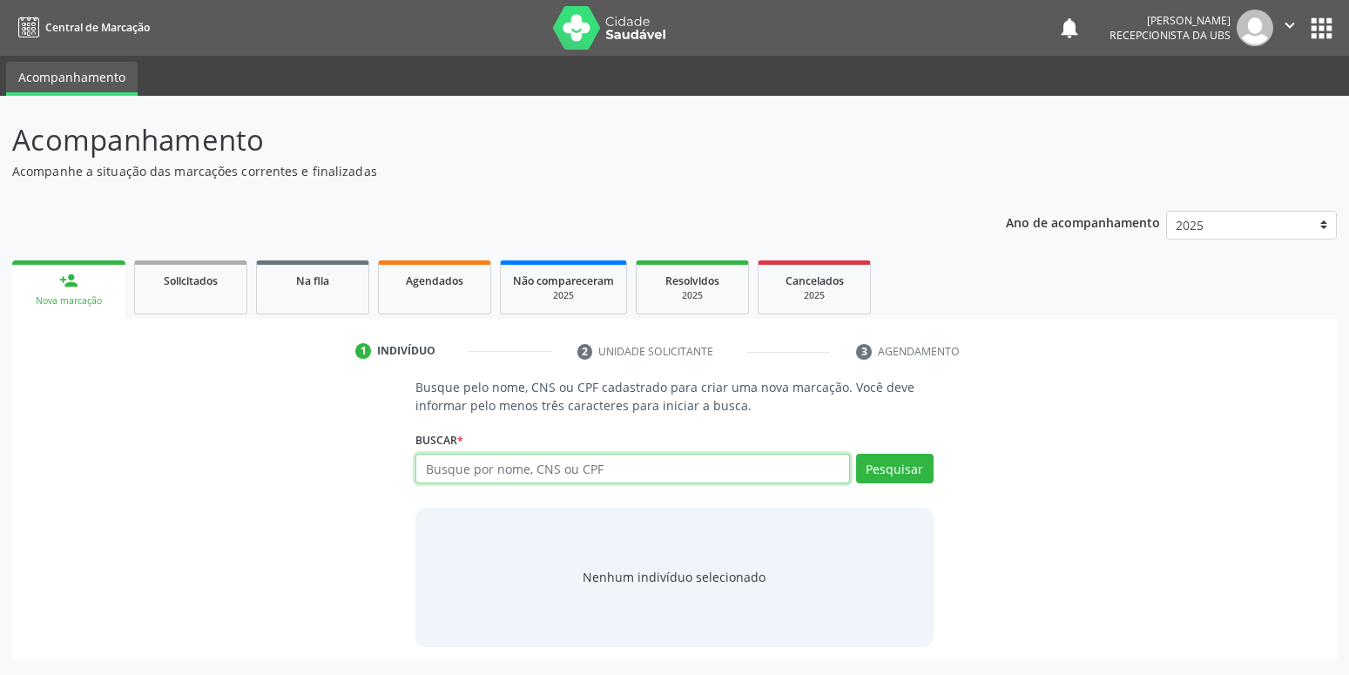
click at [597, 470] on input "text" at bounding box center [632, 469] width 434 height 30
type input "702606276826443"
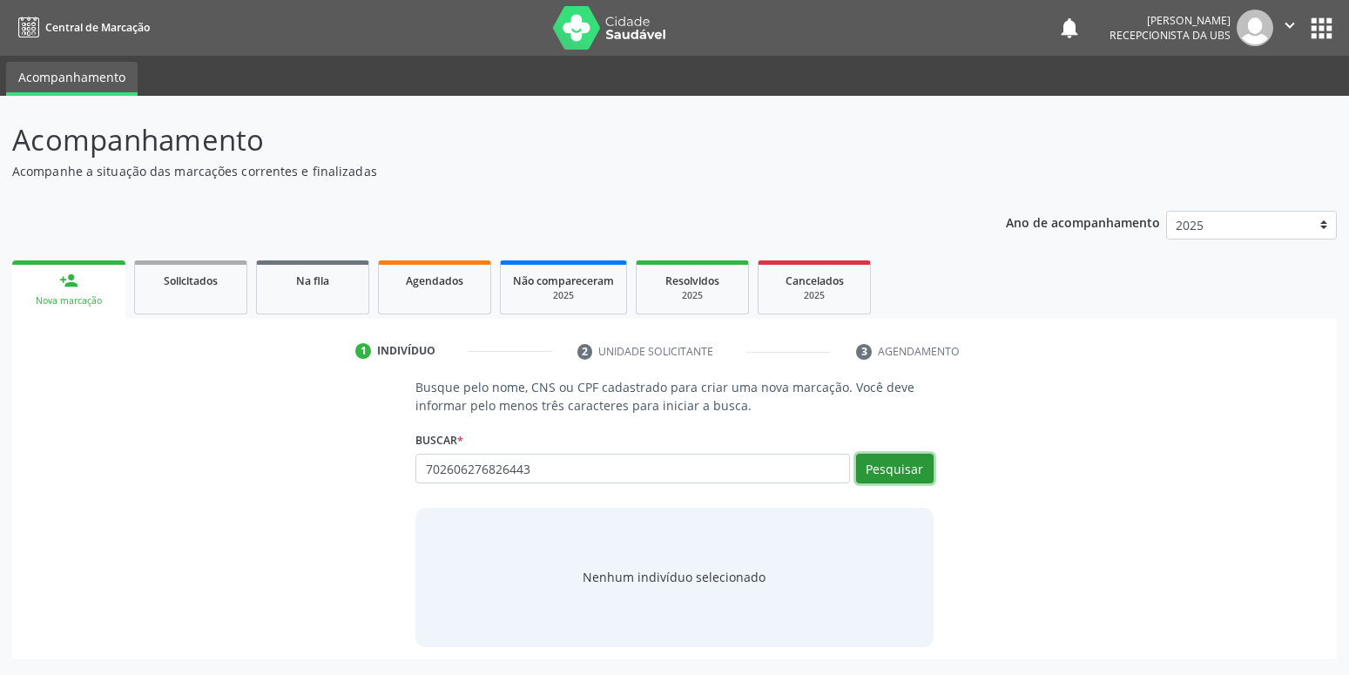
click at [901, 461] on button "Pesquisar" at bounding box center [895, 469] width 78 height 30
type input "702606276826443"
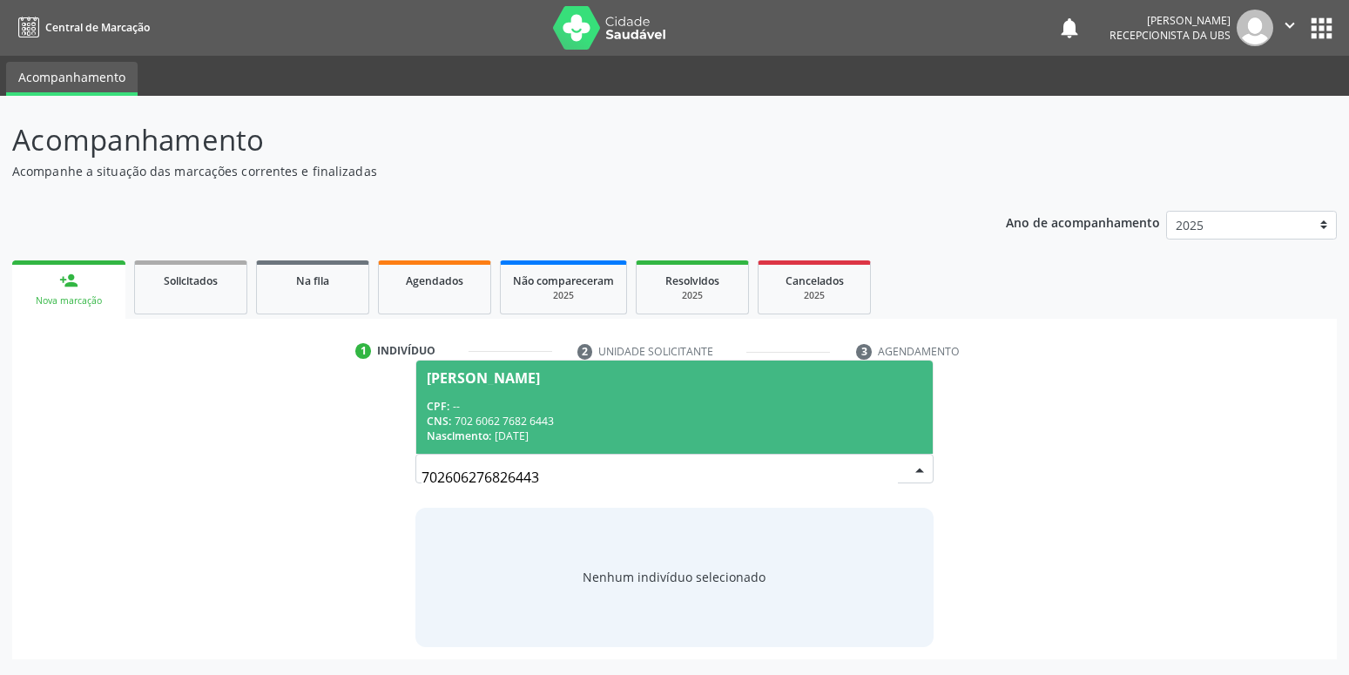
click at [449, 382] on div "Maisa Gabrielly Nunes dos Santos" at bounding box center [483, 378] width 113 height 14
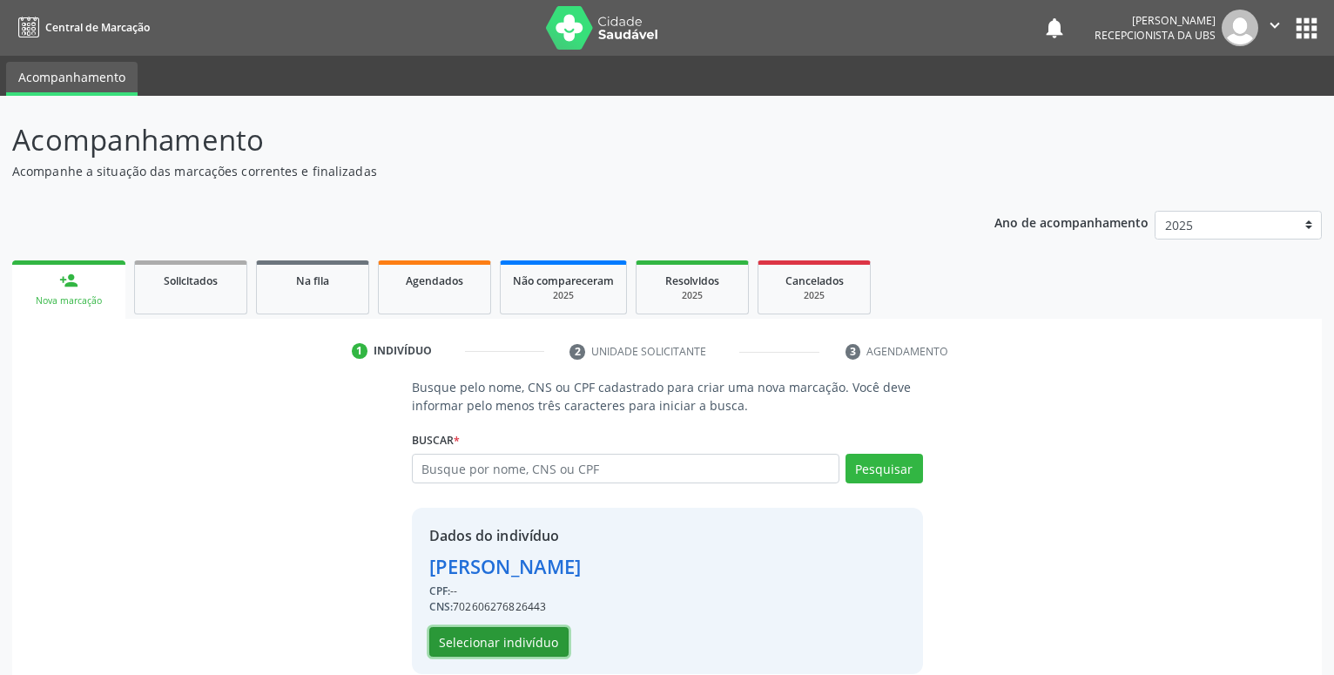
click at [532, 648] on button "Selecionar indivíduo" at bounding box center [498, 642] width 139 height 30
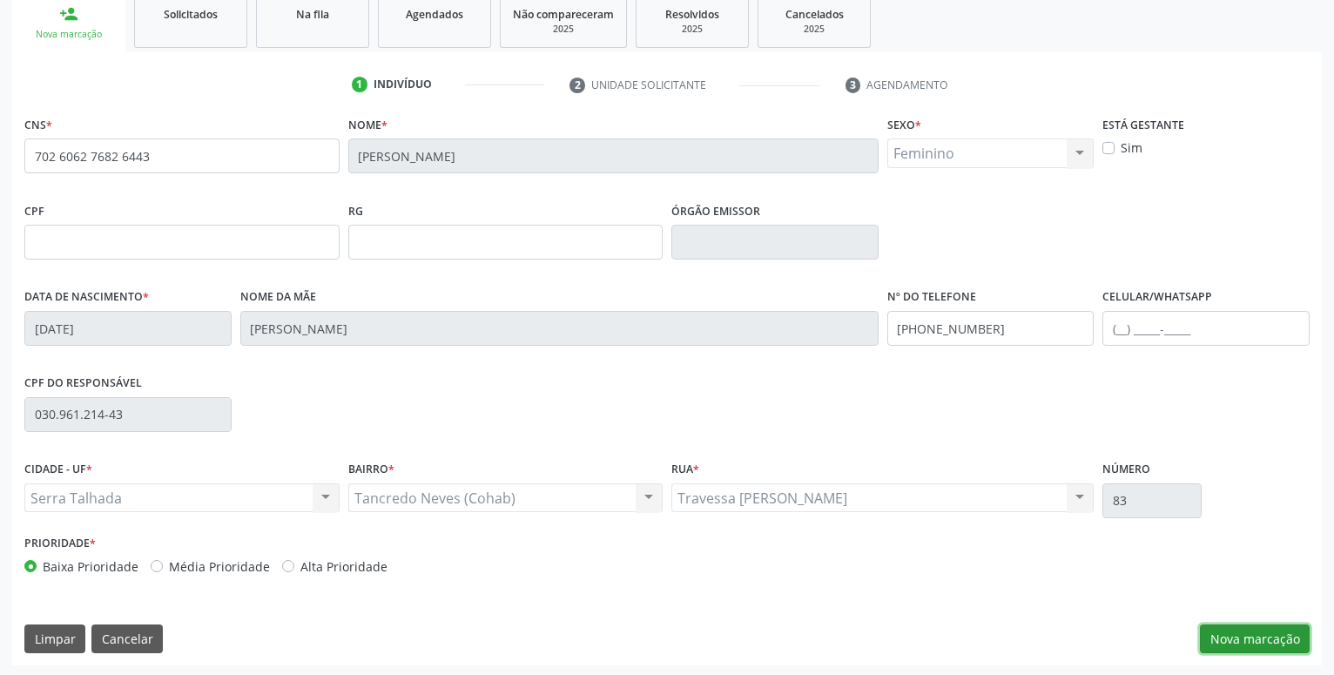
click at [1287, 632] on button "Nova marcação" at bounding box center [1255, 639] width 110 height 30
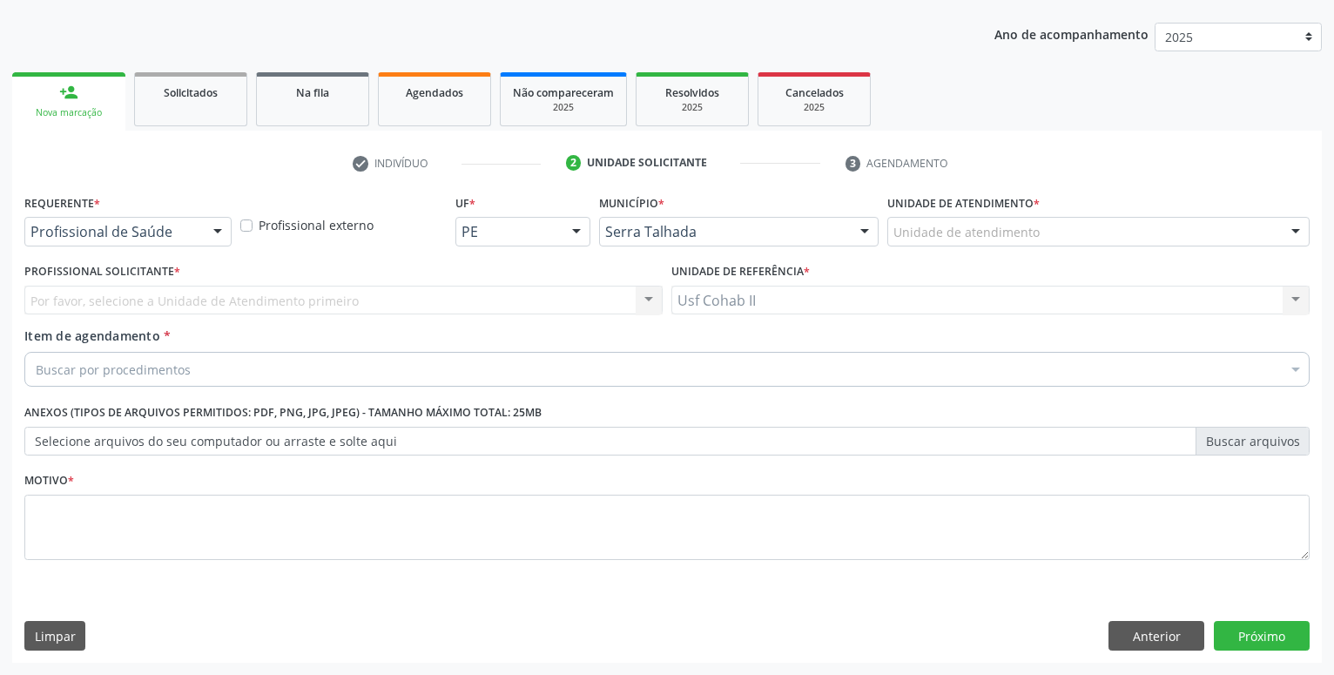
scroll to position [188, 0]
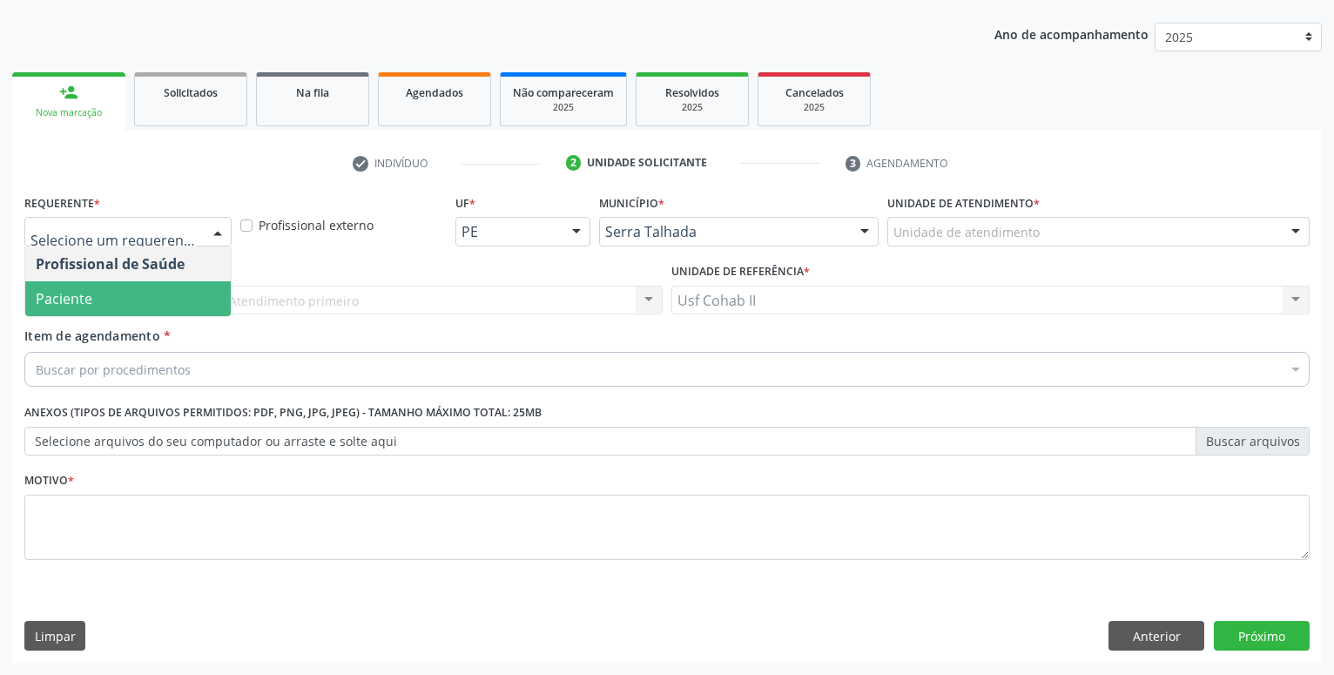
click at [136, 295] on span "Paciente" at bounding box center [128, 298] width 206 height 35
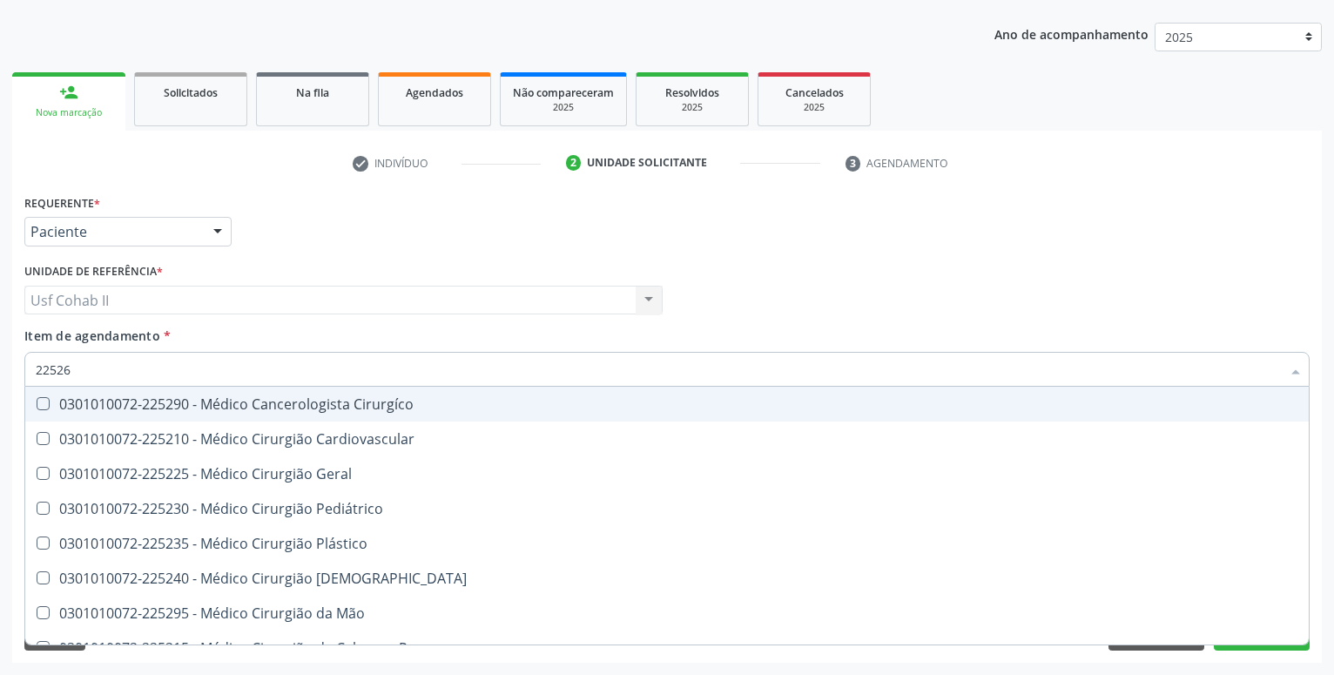
type input "225265"
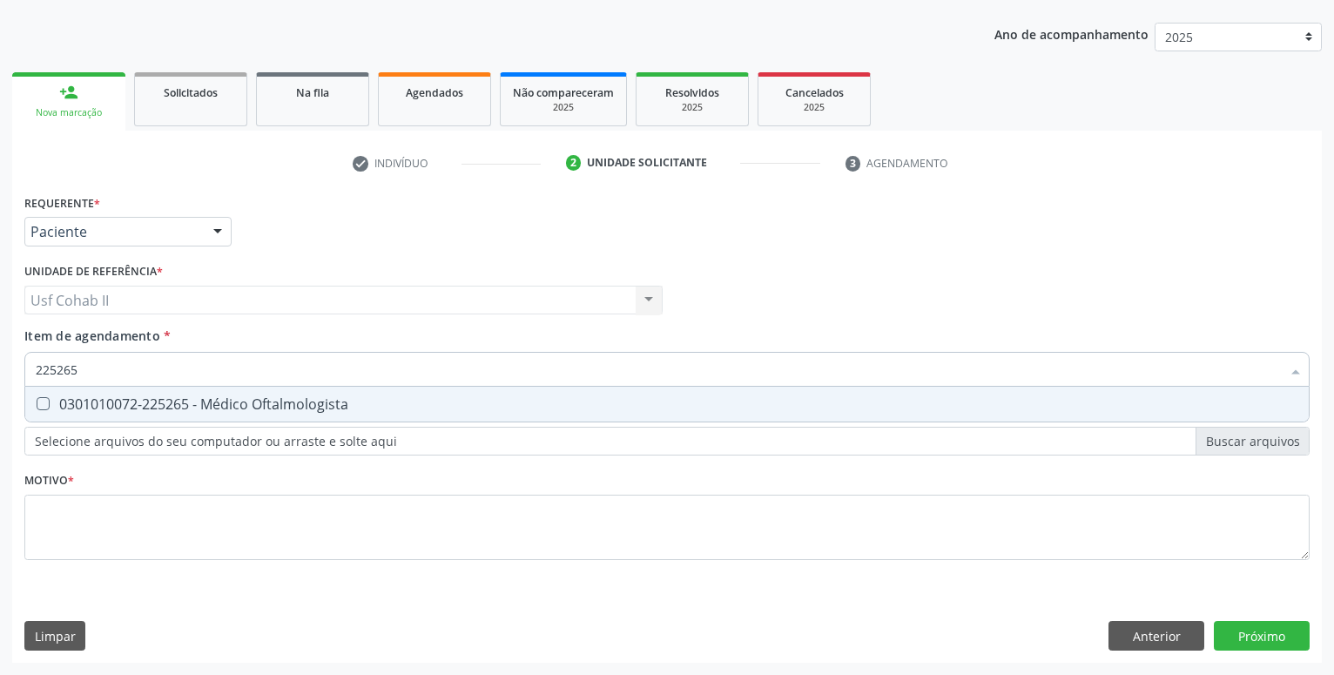
click at [244, 402] on div "0301010072-225265 - Médico Oftalmologista" at bounding box center [667, 404] width 1263 height 14
checkbox Oftalmologista "true"
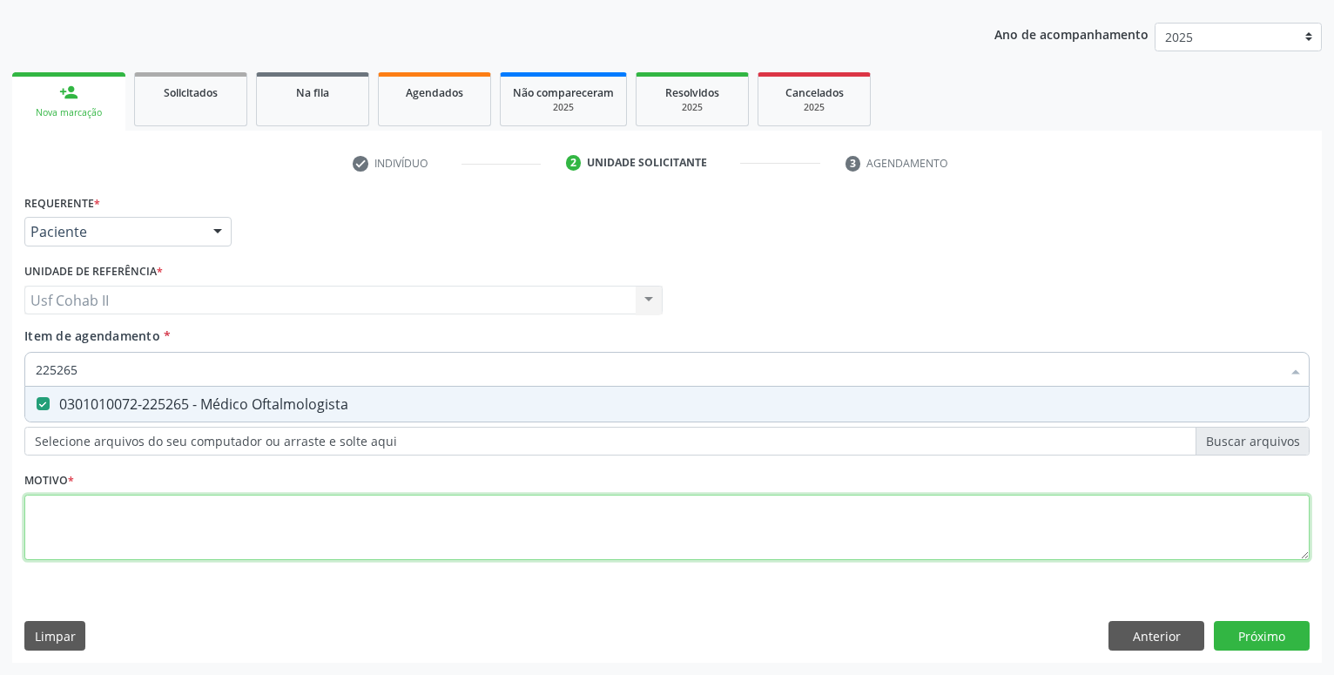
click at [174, 527] on textarea at bounding box center [666, 528] width 1285 height 66
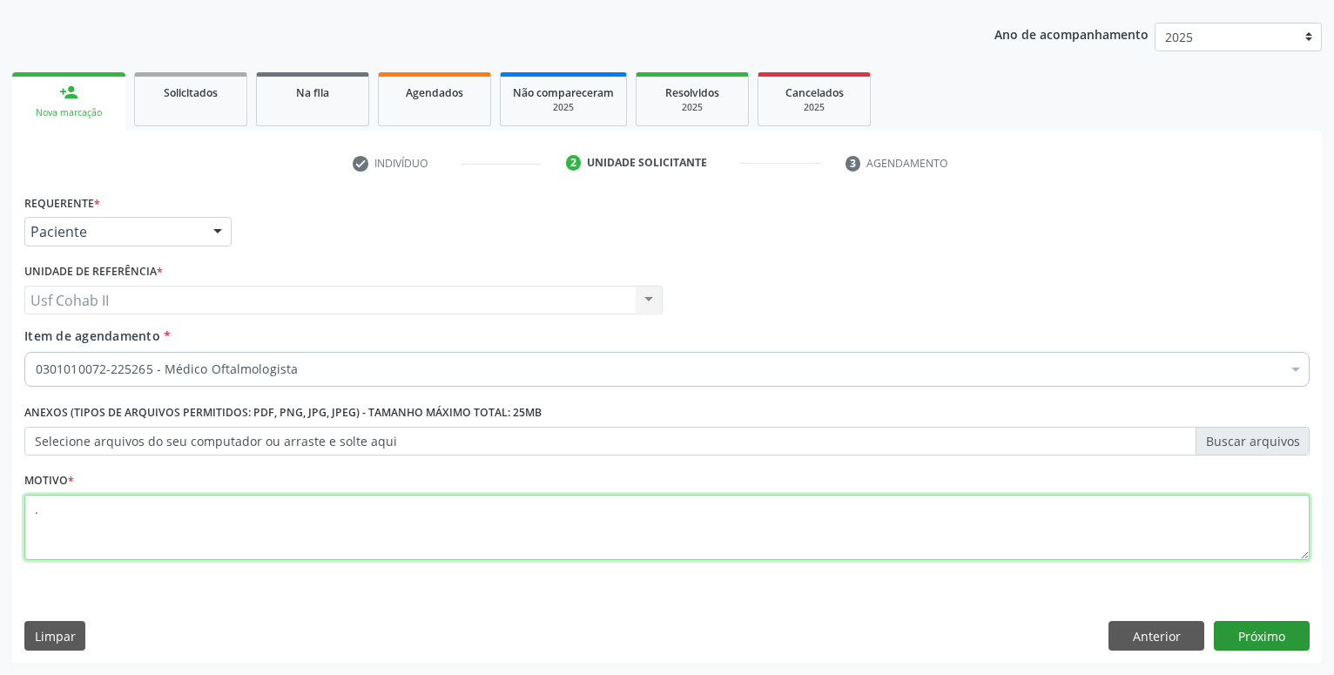
type textarea "."
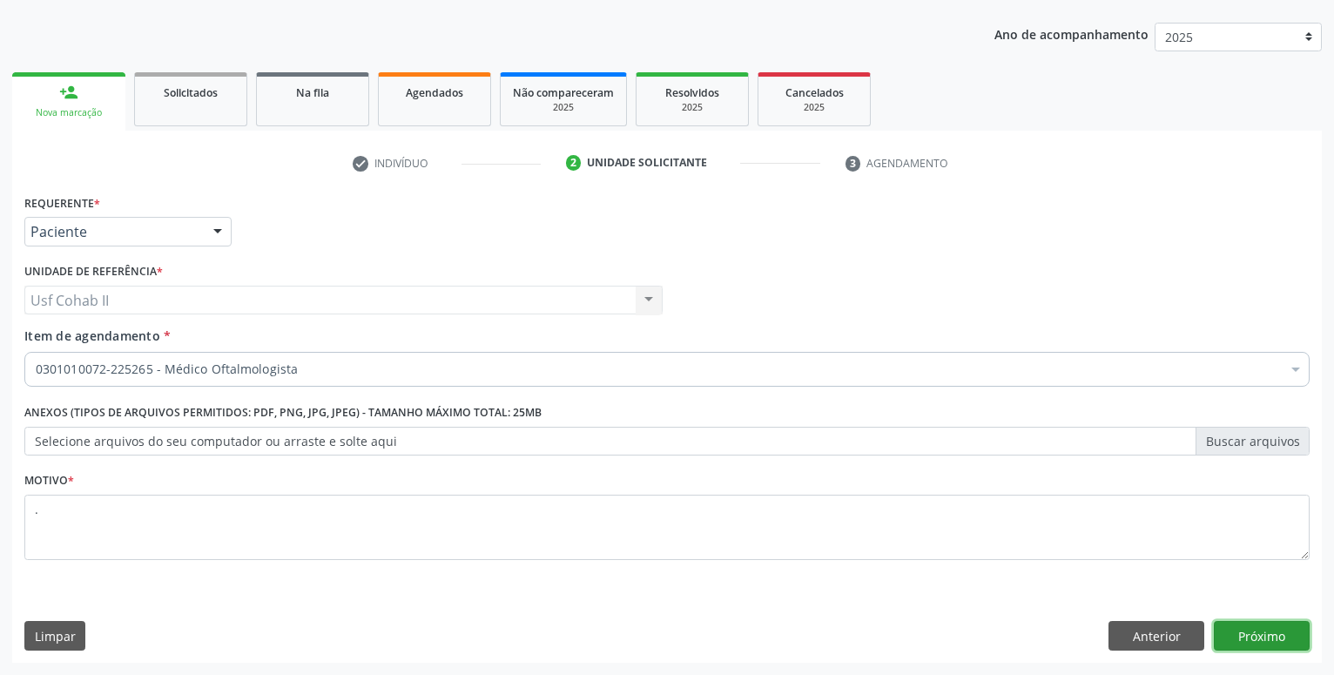
click at [1289, 647] on button "Próximo" at bounding box center [1262, 636] width 96 height 30
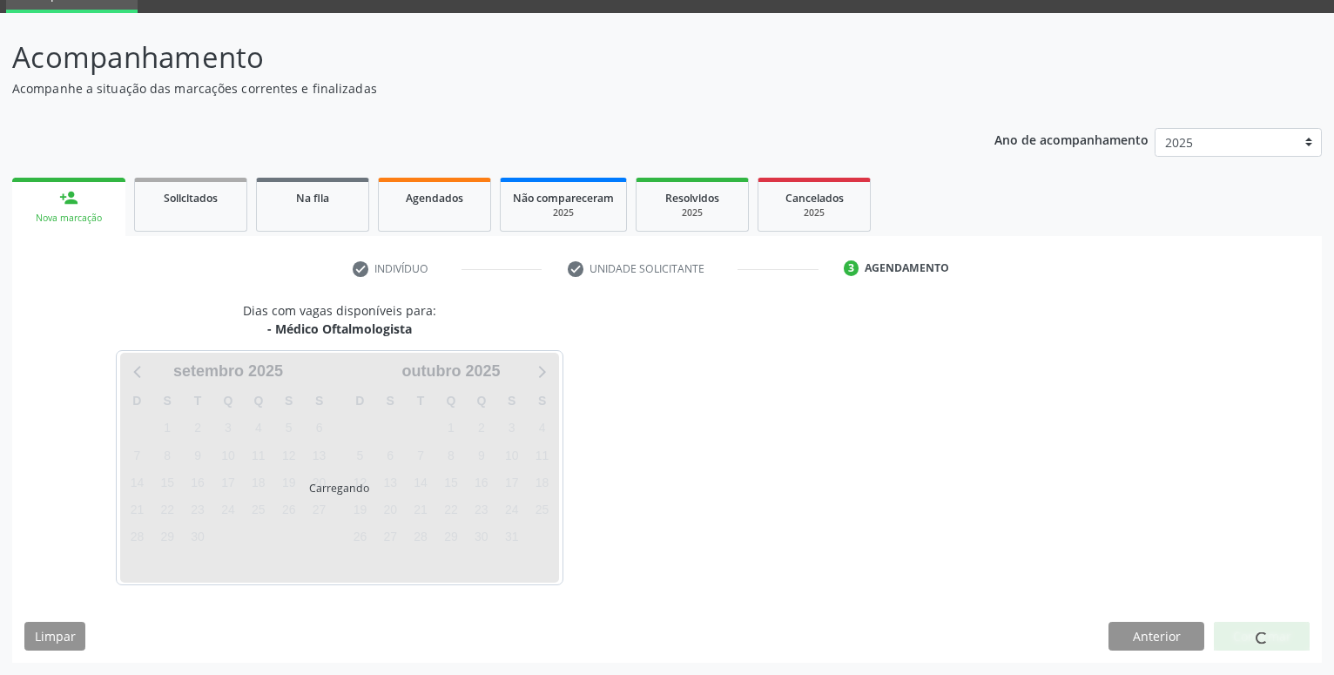
scroll to position [83, 0]
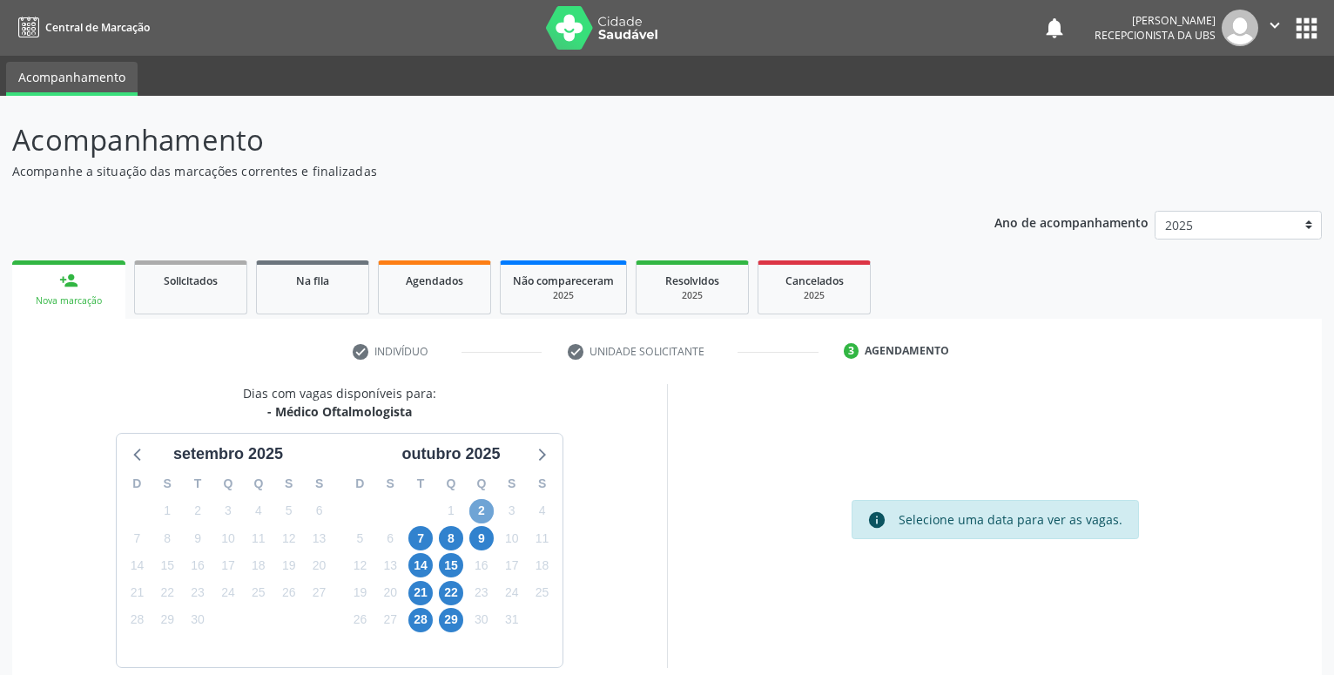
scroll to position [83, 0]
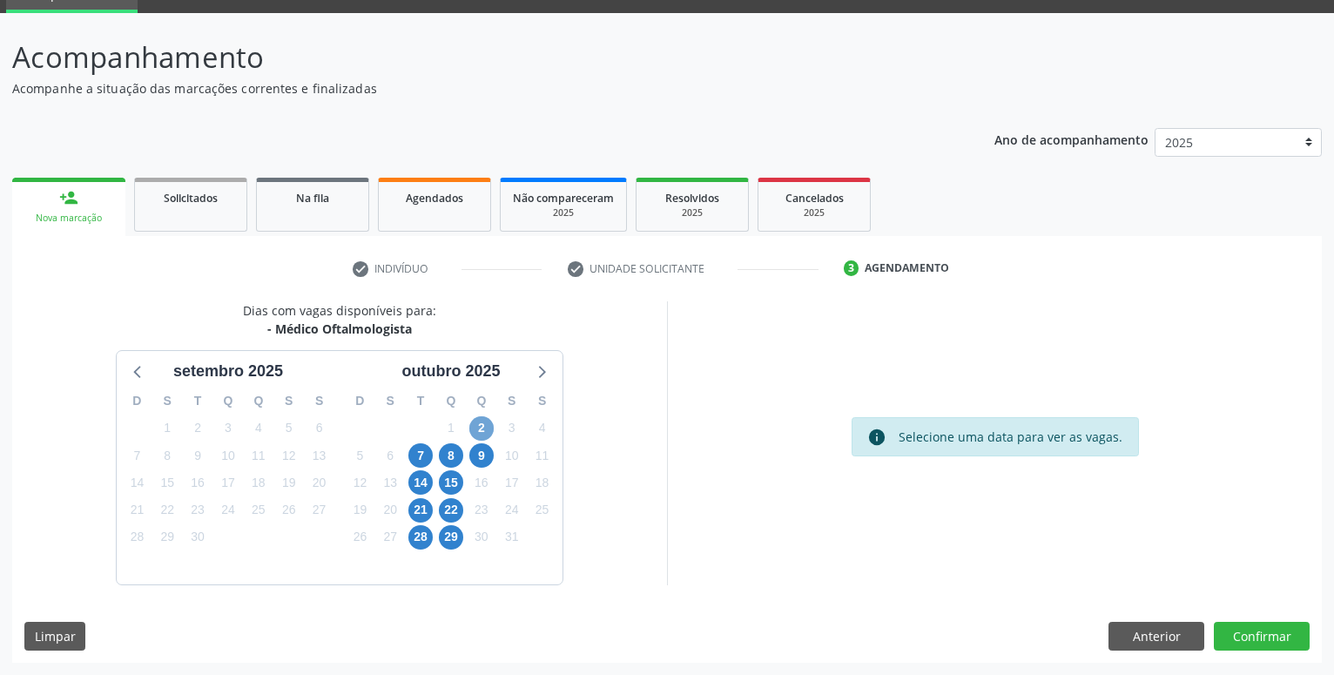
click at [477, 425] on span "2" at bounding box center [481, 428] width 24 height 24
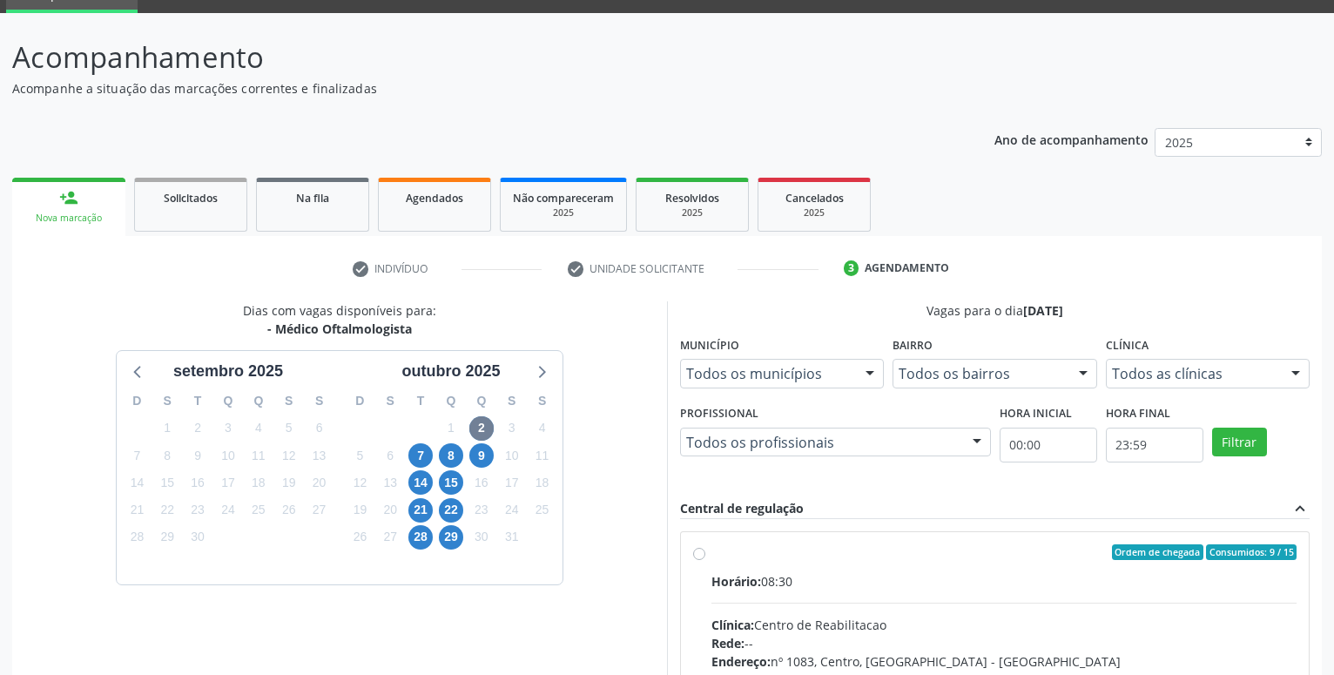
click at [712, 555] on label "Ordem de chegada Consumidos: 9 / 15 Horário: 08:30 Clínica: Centro de Reabilita…" at bounding box center [1004, 677] width 585 height 267
click at [697, 555] on input "Ordem de chegada Consumidos: 9 / 15 Horário: 08:30 Clínica: Centro de Reabilita…" at bounding box center [699, 552] width 12 height 16
radio input "true"
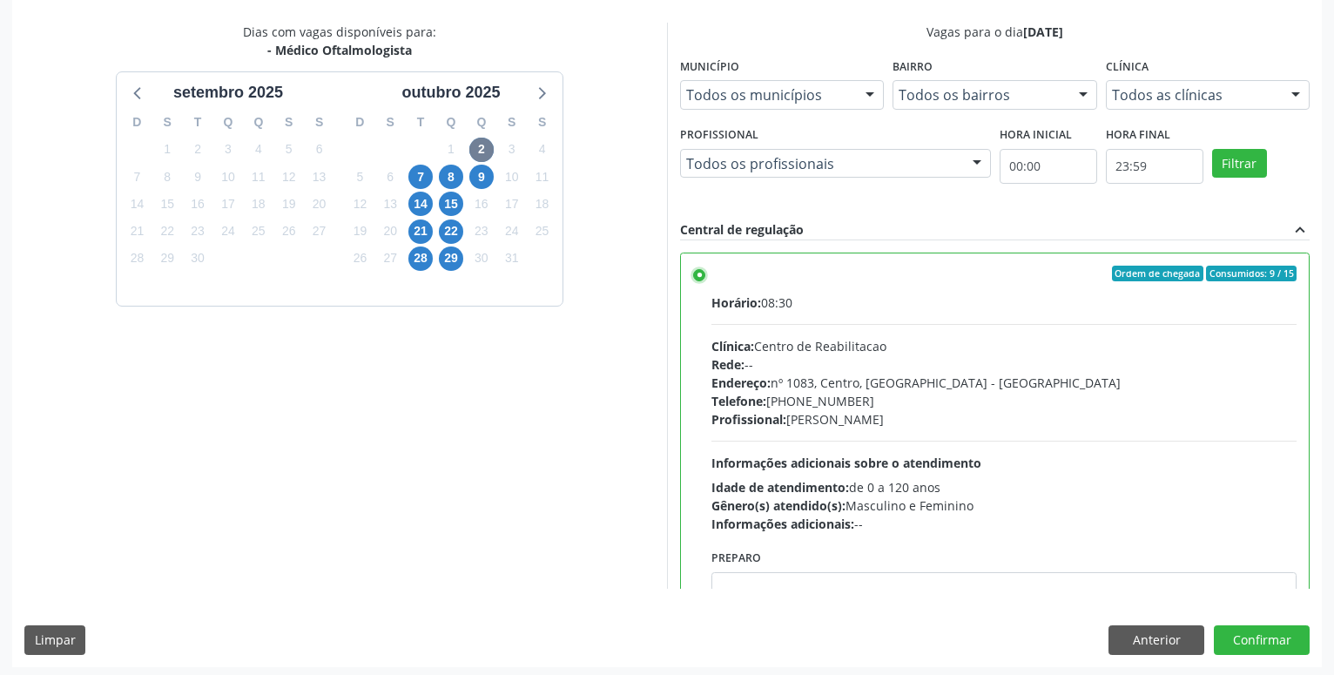
scroll to position [366, 0]
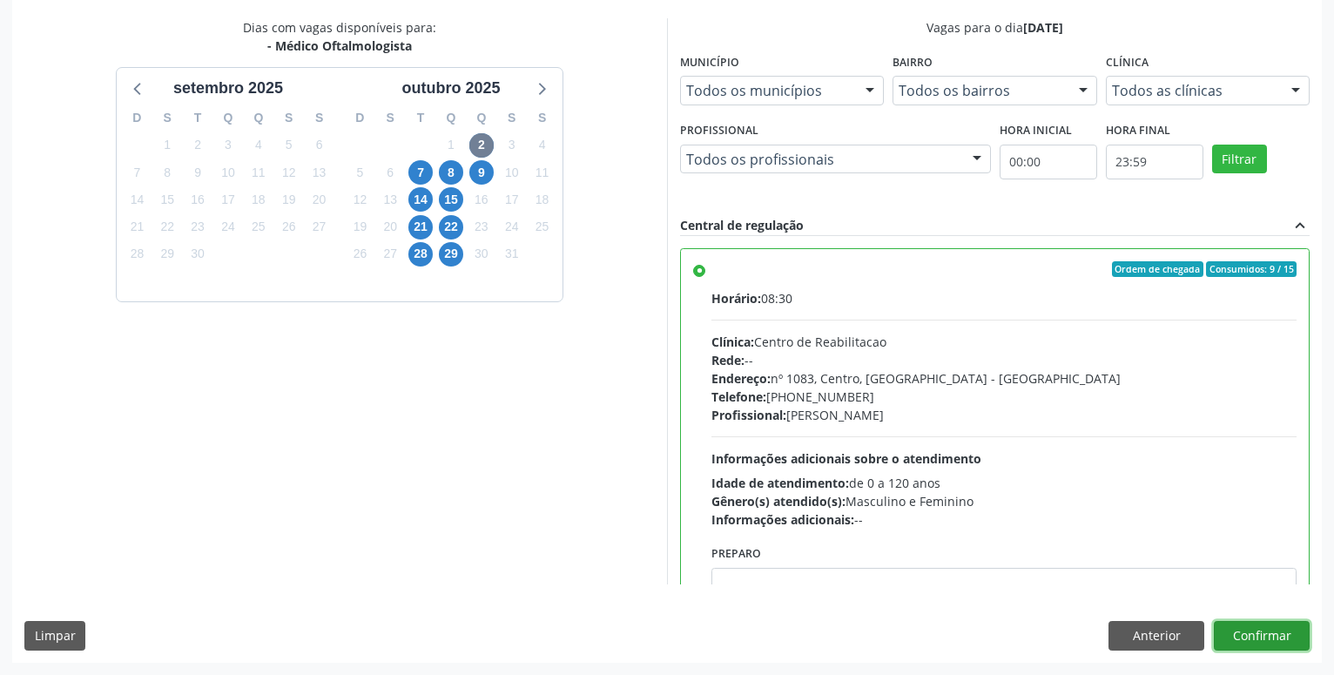
click at [1288, 638] on button "Confirmar" at bounding box center [1262, 636] width 96 height 30
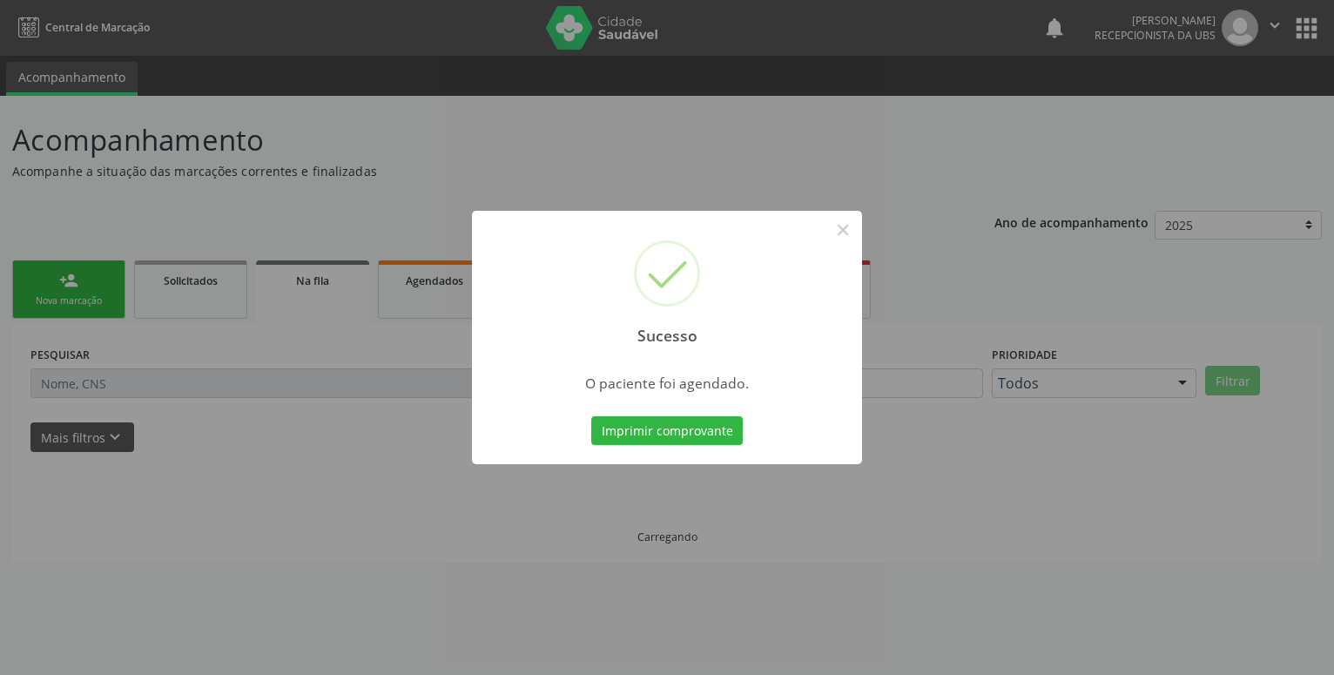
scroll to position [0, 0]
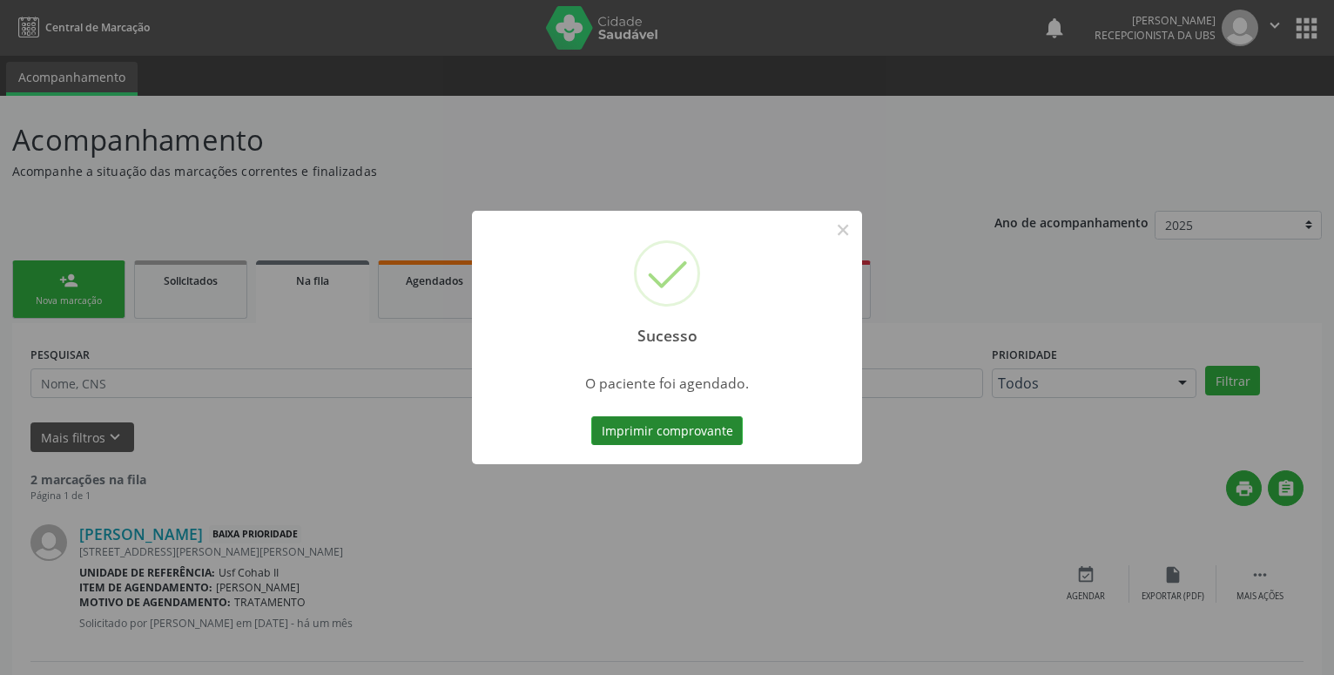
click at [678, 427] on button "Imprimir comprovante" at bounding box center [667, 431] width 152 height 30
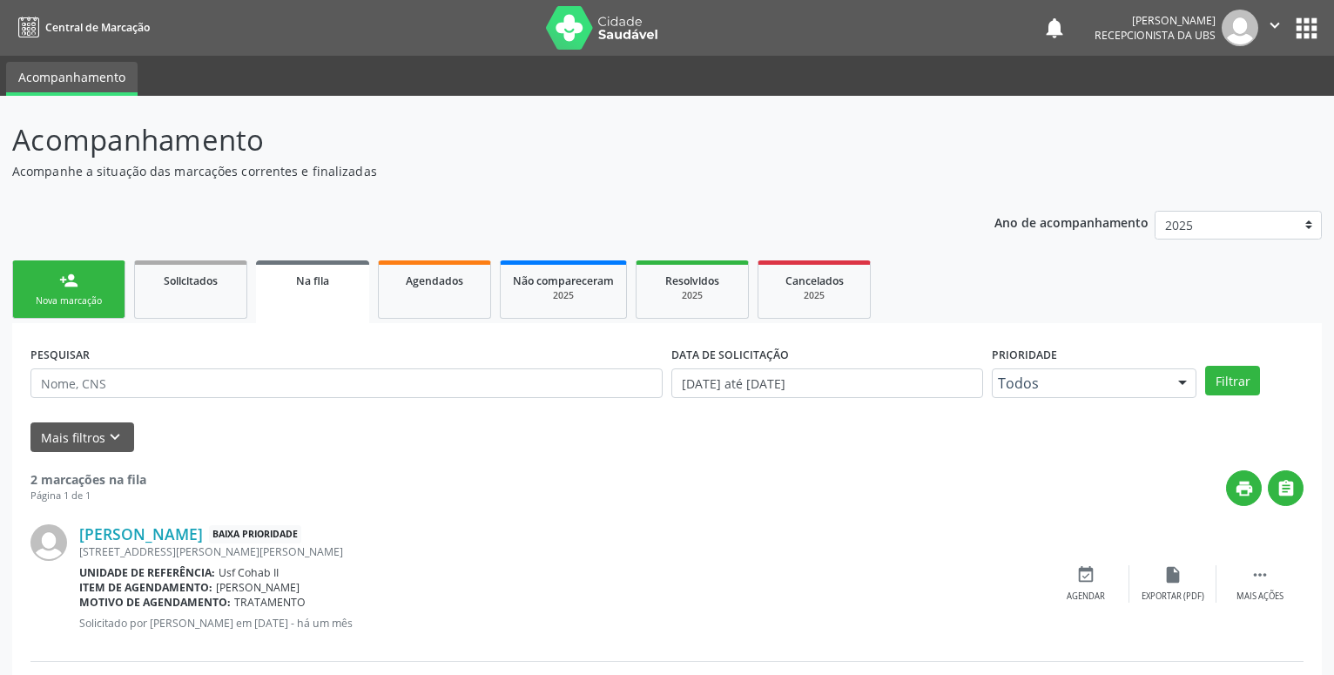
click at [107, 283] on link "person_add Nova marcação" at bounding box center [68, 289] width 113 height 58
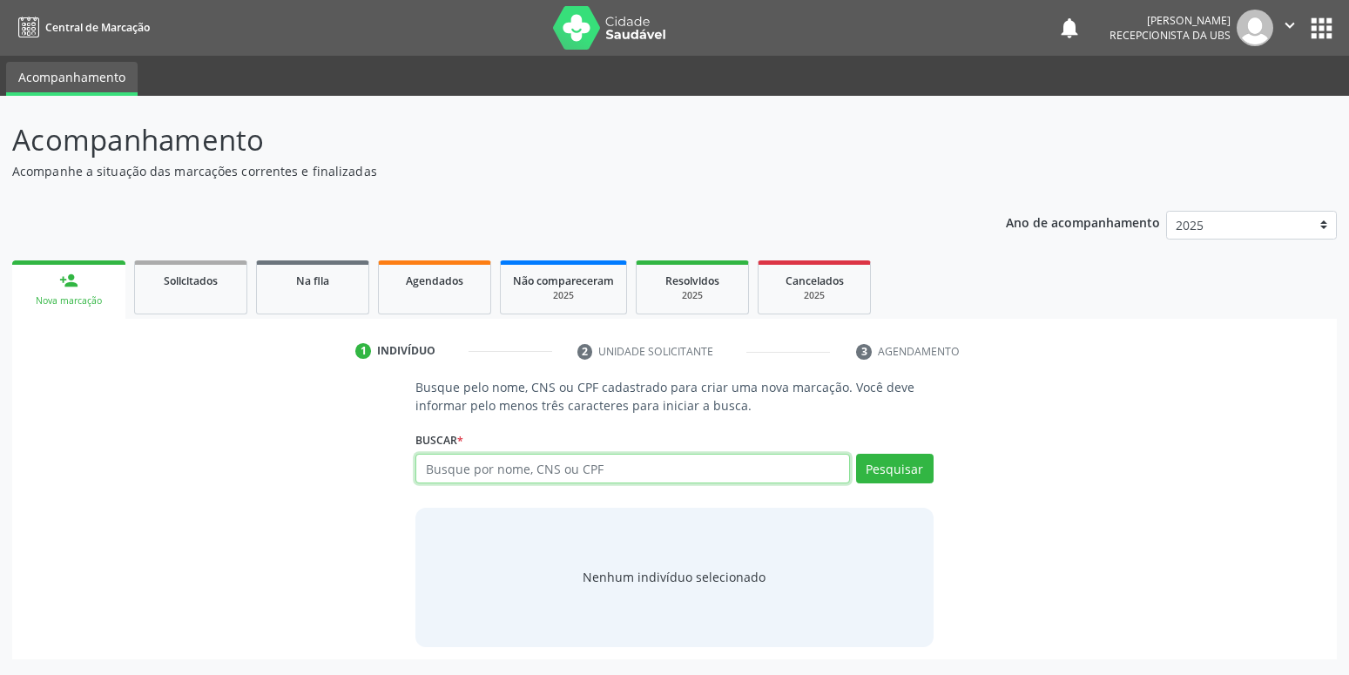
click at [552, 474] on input "text" at bounding box center [632, 469] width 434 height 30
type input "898003952733514"
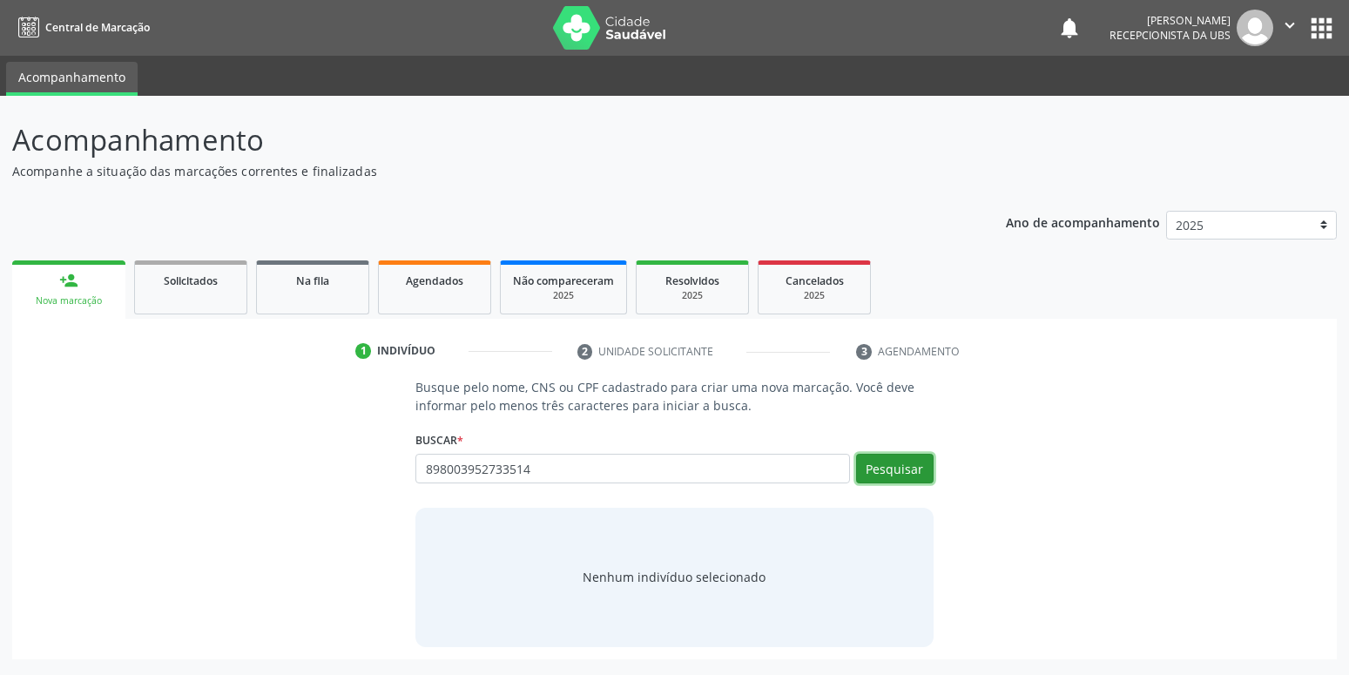
click at [896, 469] on button "Pesquisar" at bounding box center [895, 469] width 78 height 30
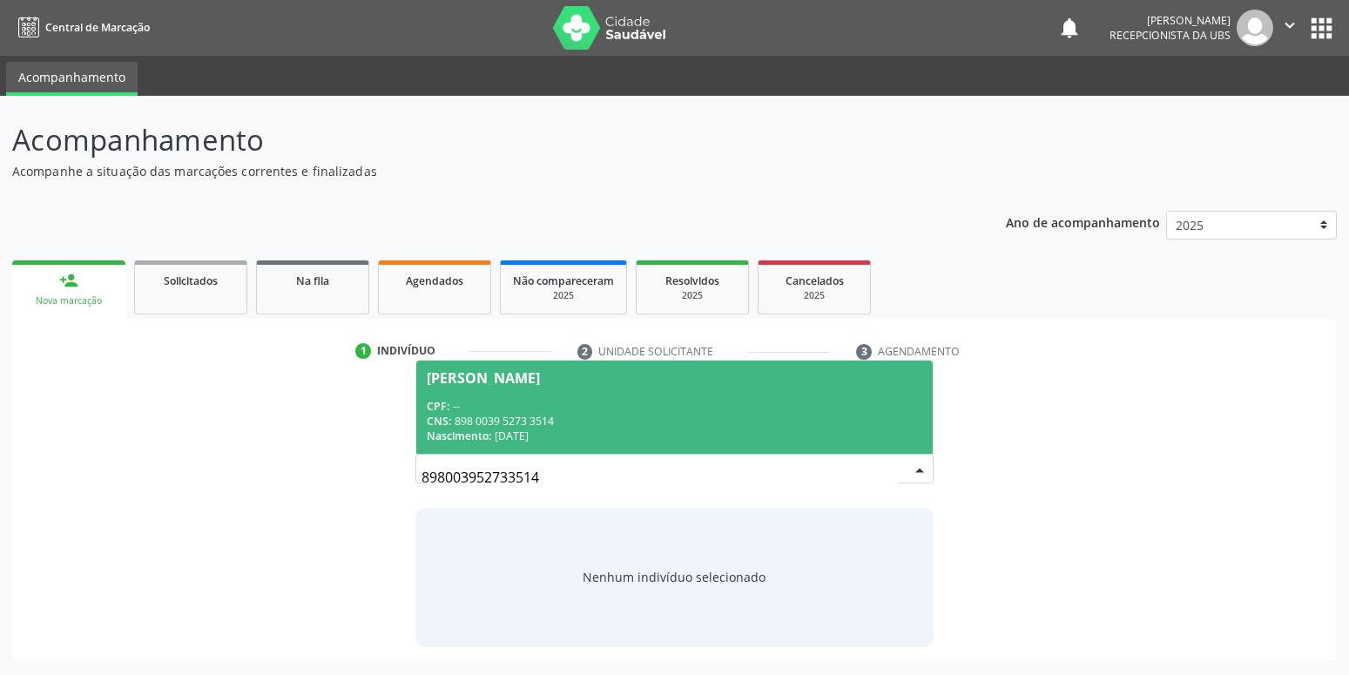
click at [523, 405] on div "CPF: --" at bounding box center [674, 406] width 495 height 15
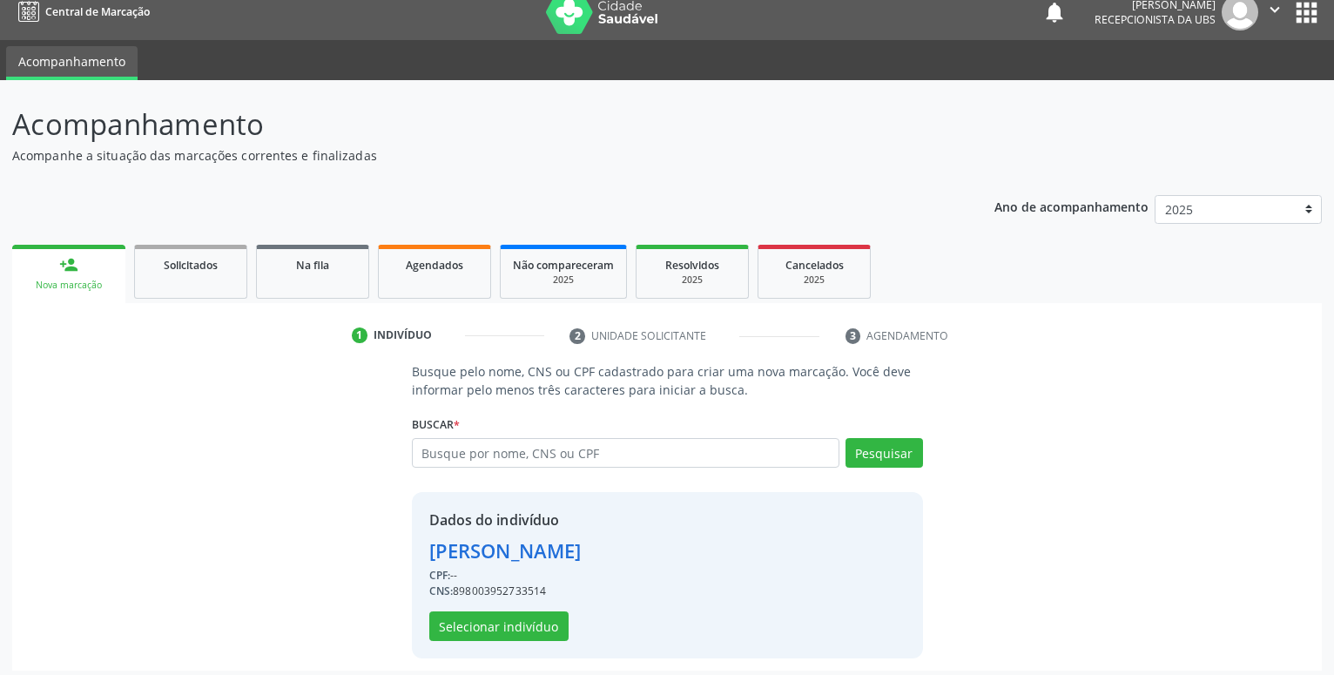
scroll to position [24, 0]
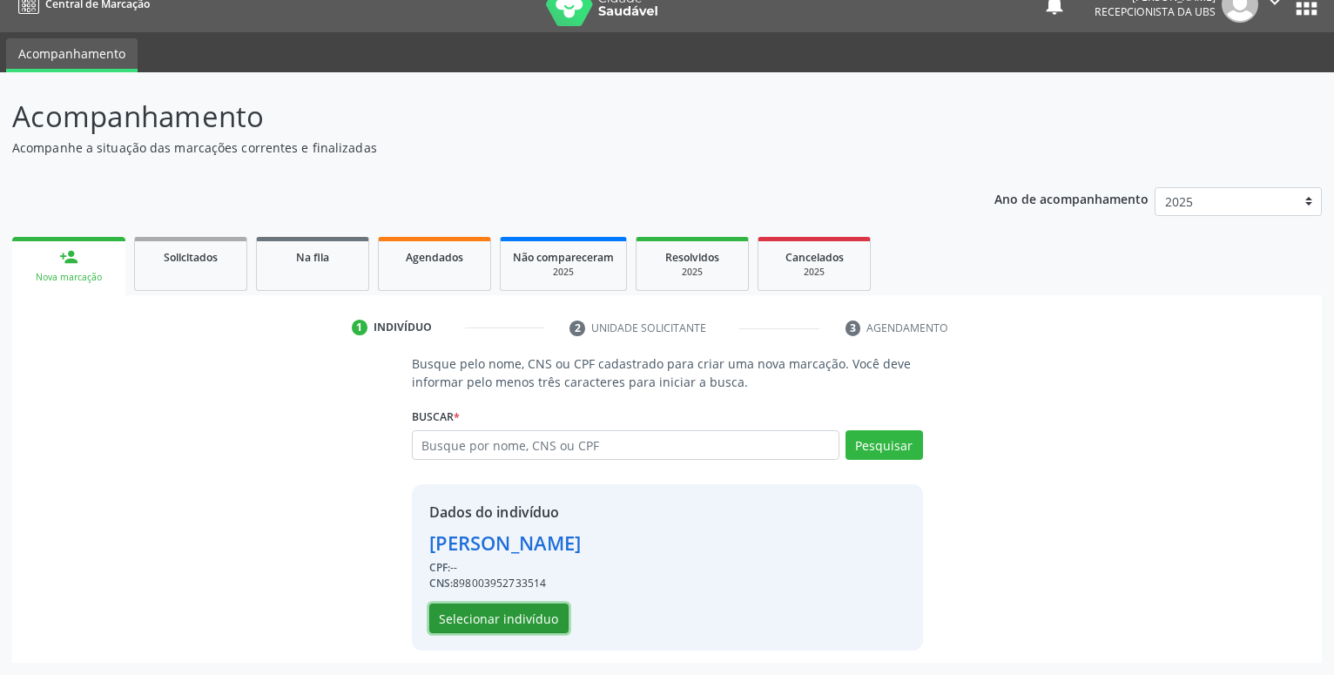
click at [511, 615] on button "Selecionar indivíduo" at bounding box center [498, 619] width 139 height 30
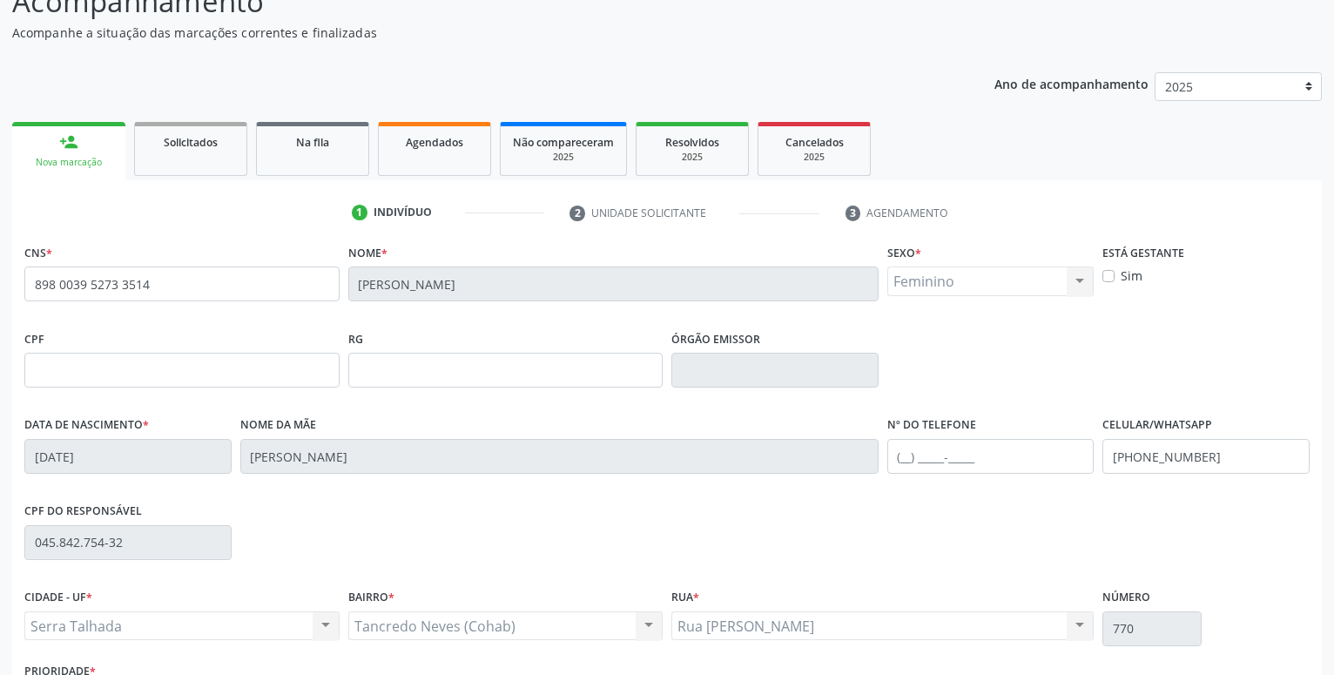
scroll to position [269, 0]
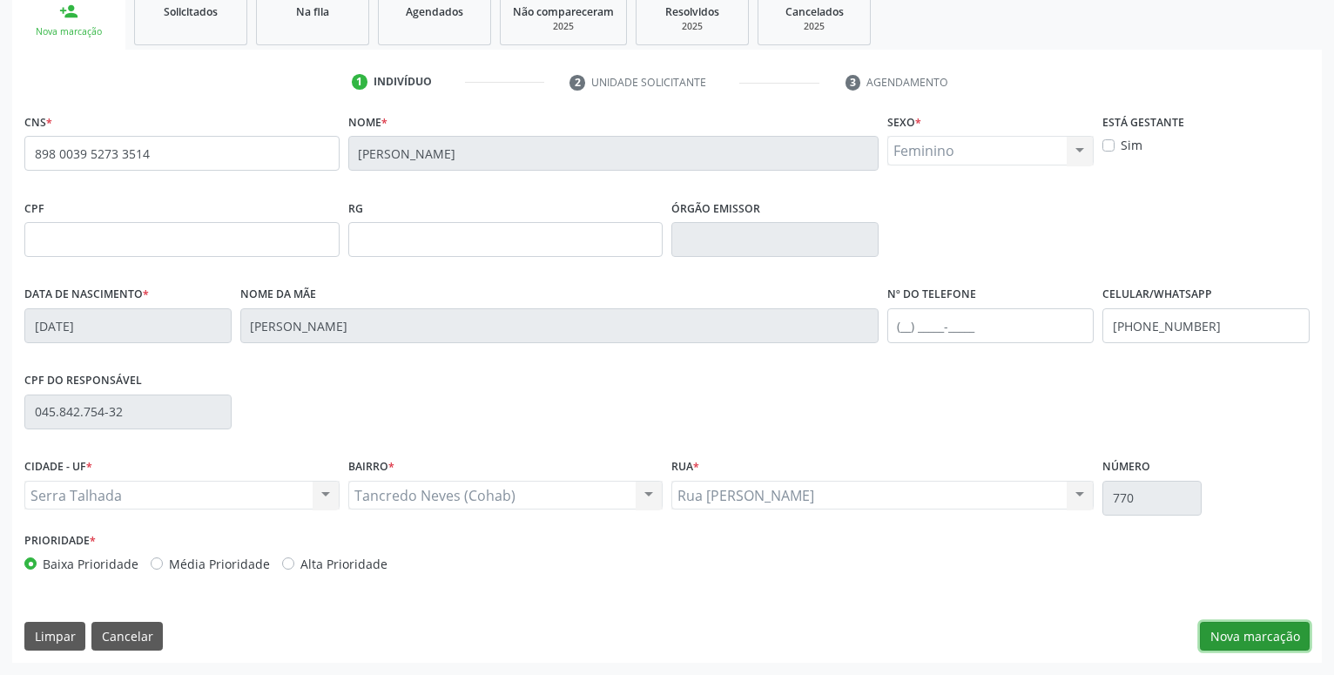
click at [1254, 634] on button "Nova marcação" at bounding box center [1255, 637] width 110 height 30
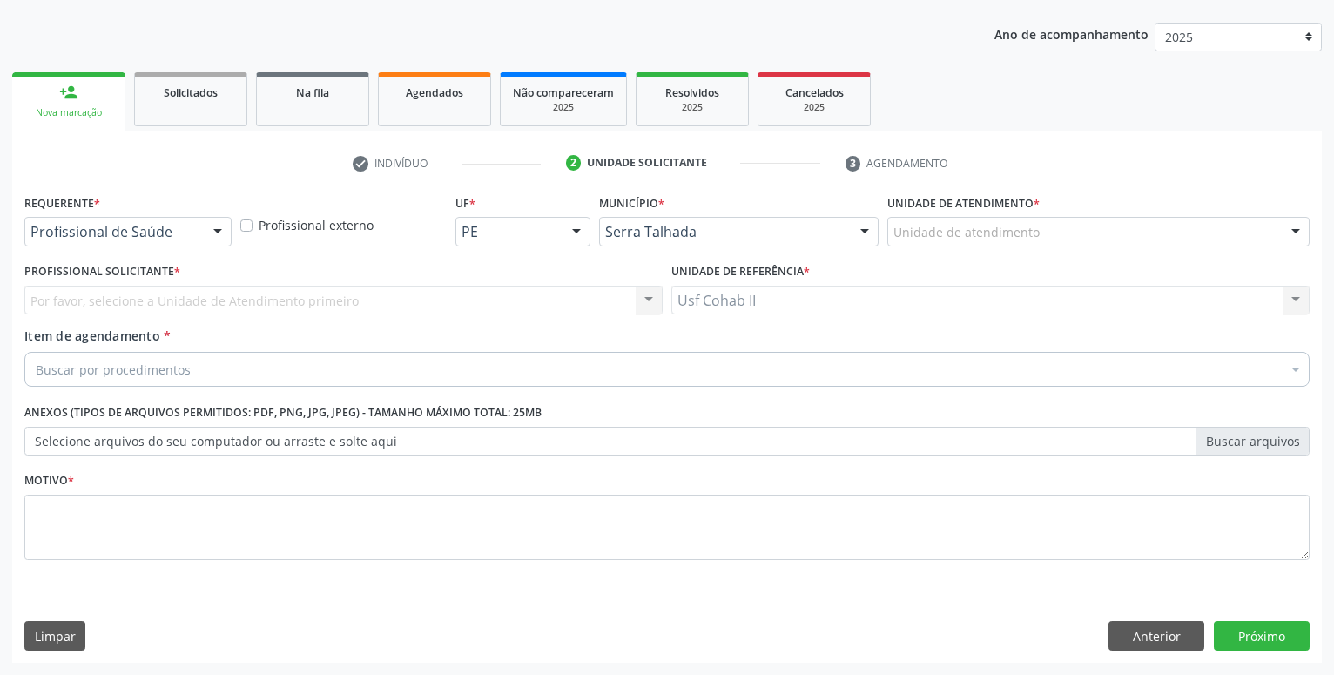
scroll to position [188, 0]
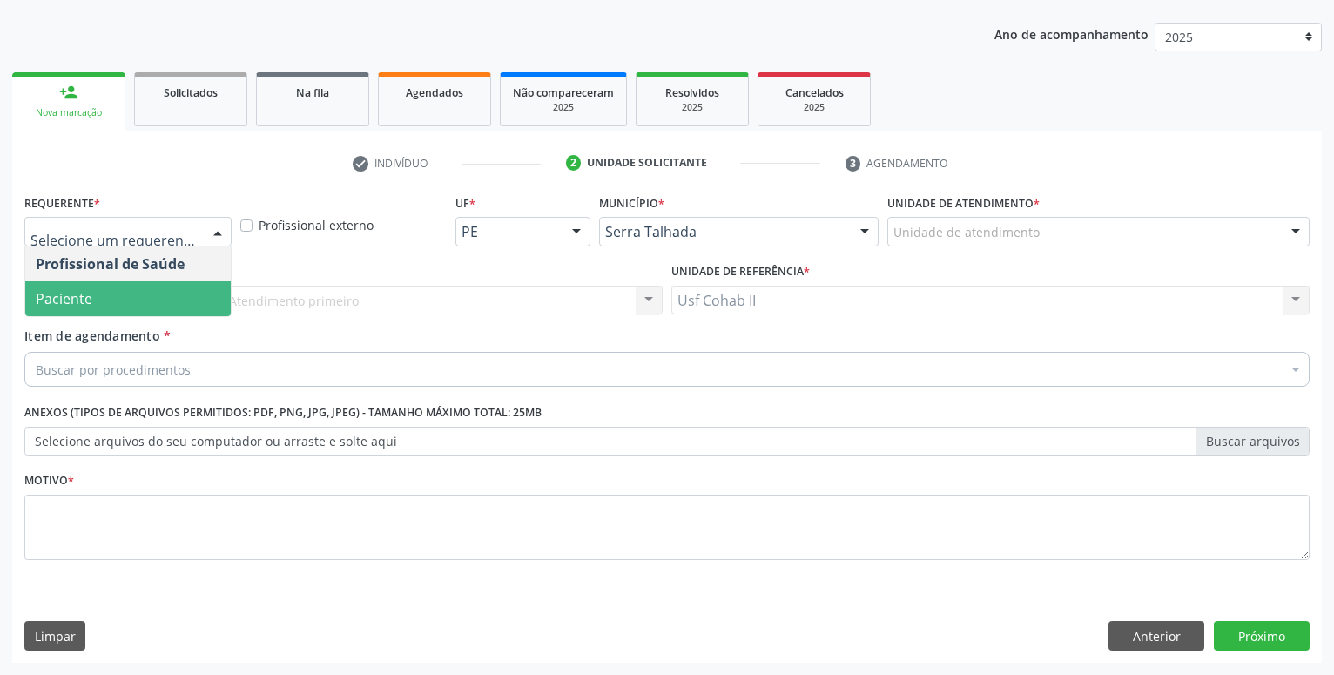
click at [157, 309] on span "Paciente" at bounding box center [128, 298] width 206 height 35
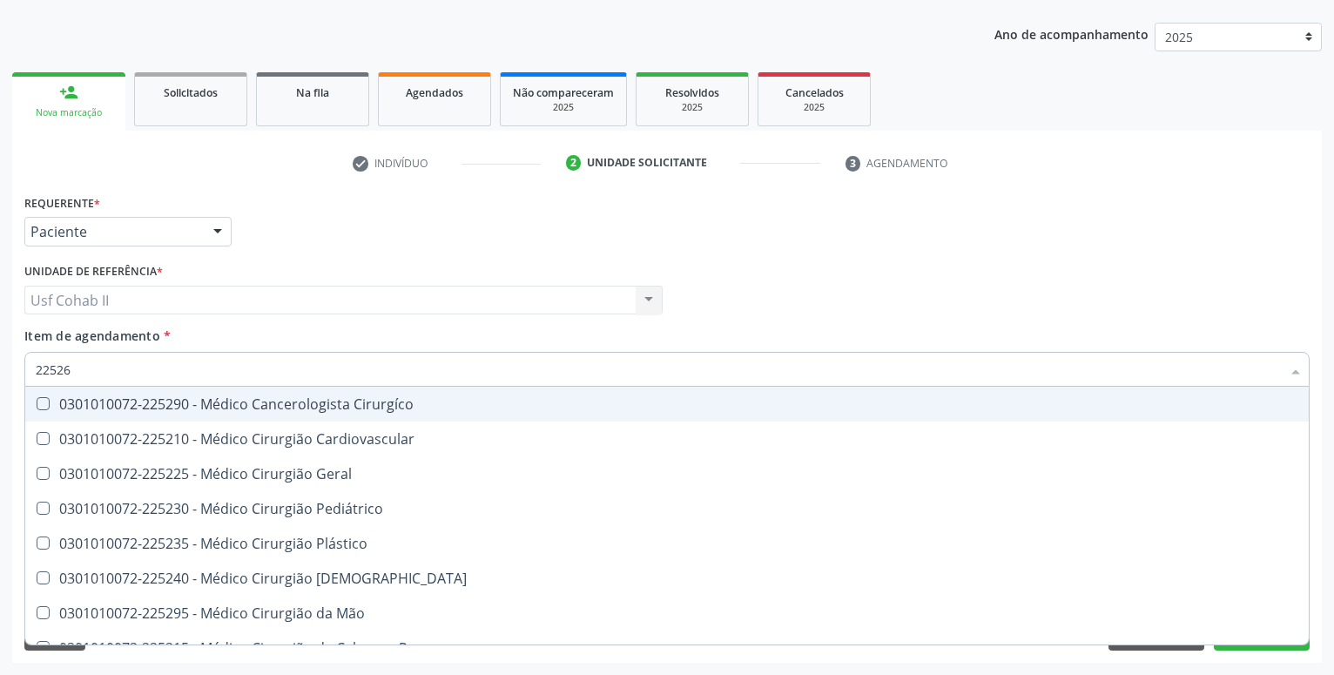
type input "225265"
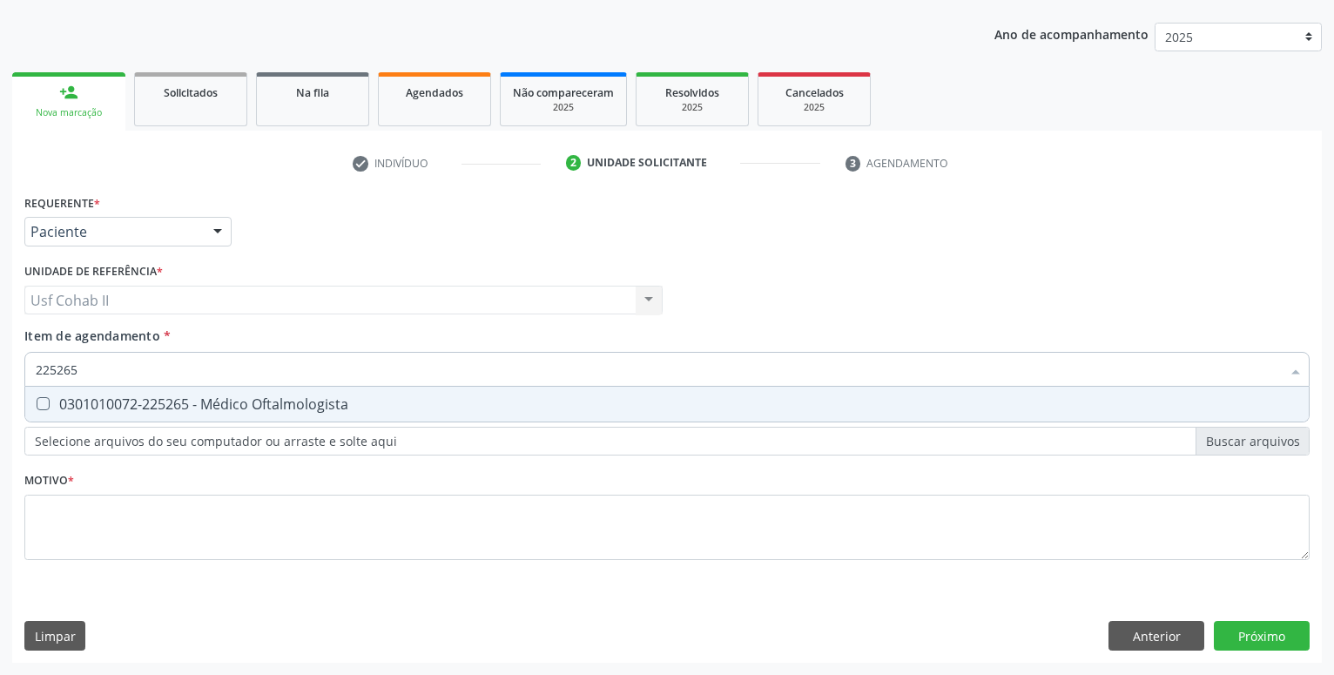
click at [275, 408] on div "0301010072-225265 - Médico Oftalmologista" at bounding box center [667, 404] width 1263 height 14
checkbox Oftalmologista "true"
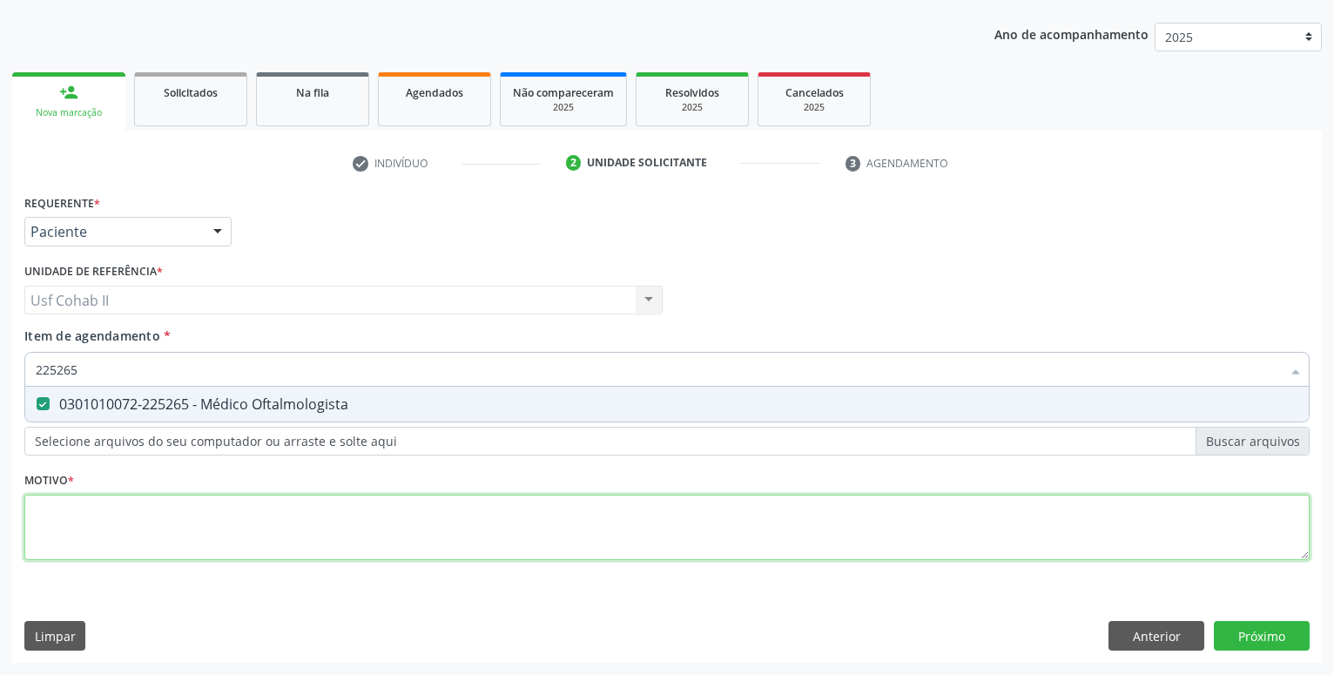
click at [215, 519] on textarea at bounding box center [666, 528] width 1285 height 66
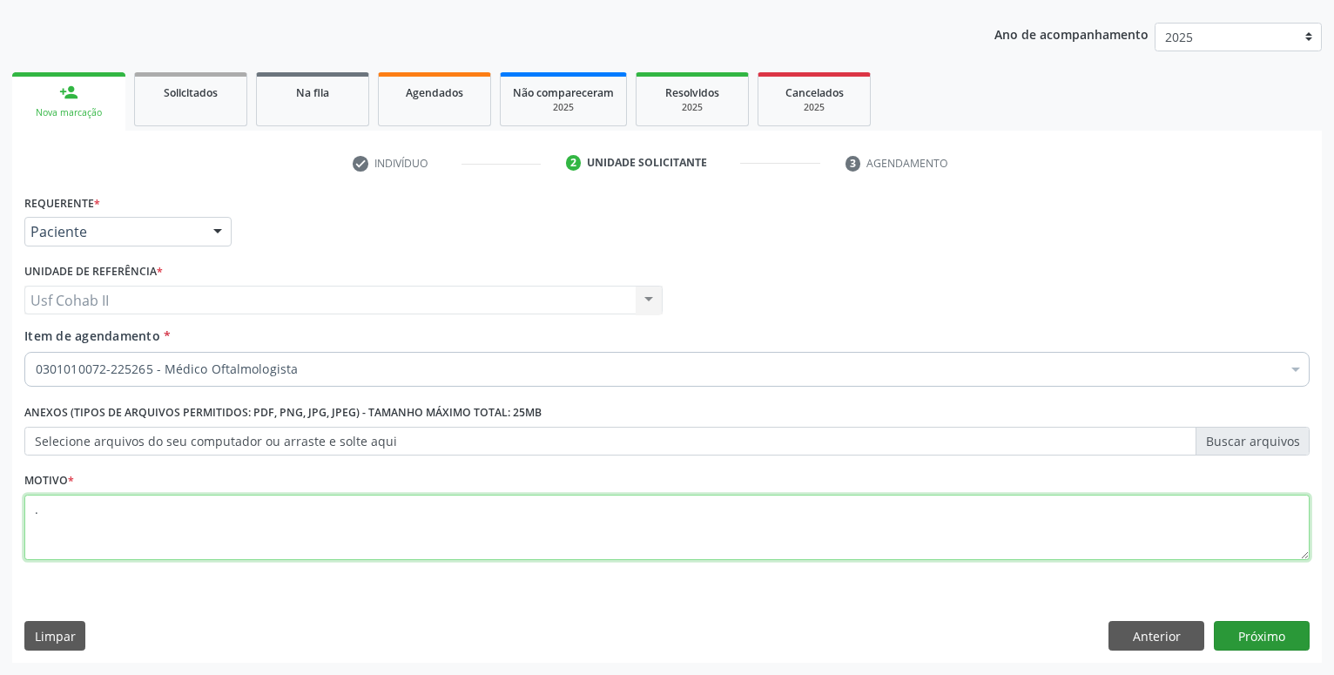
type textarea "."
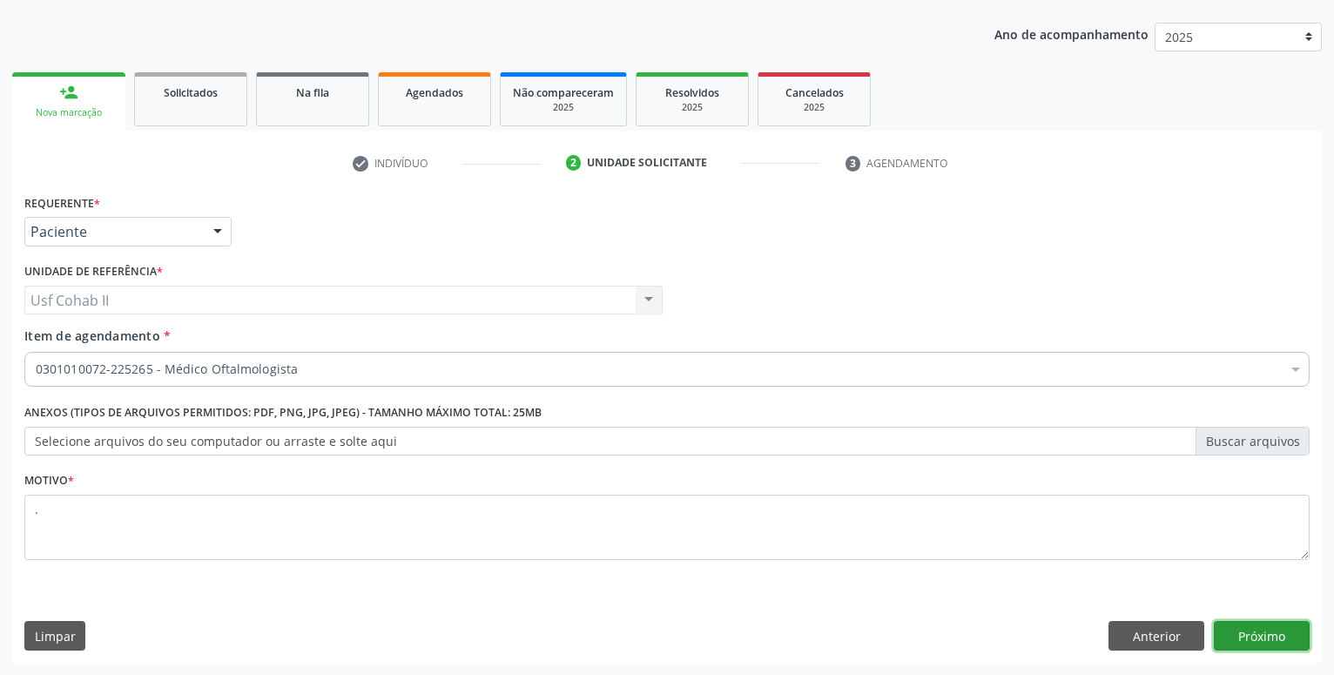
click at [1274, 636] on button "Próximo" at bounding box center [1262, 636] width 96 height 30
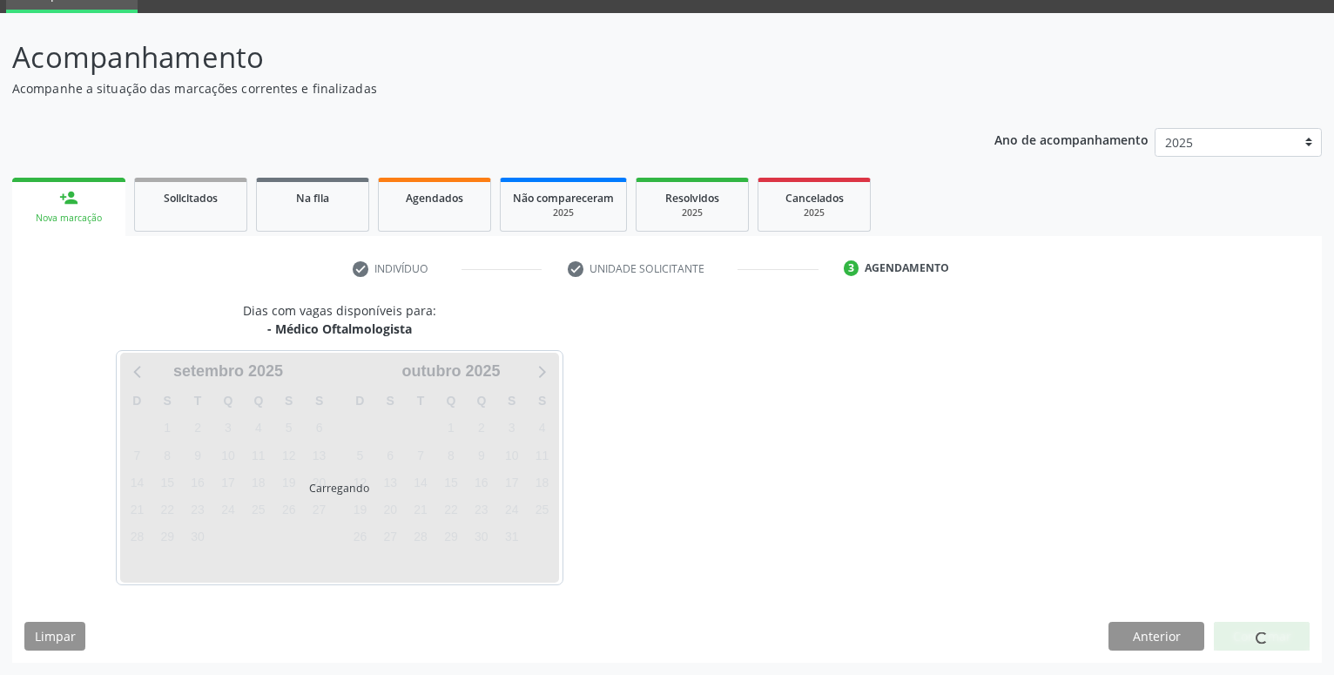
scroll to position [83, 0]
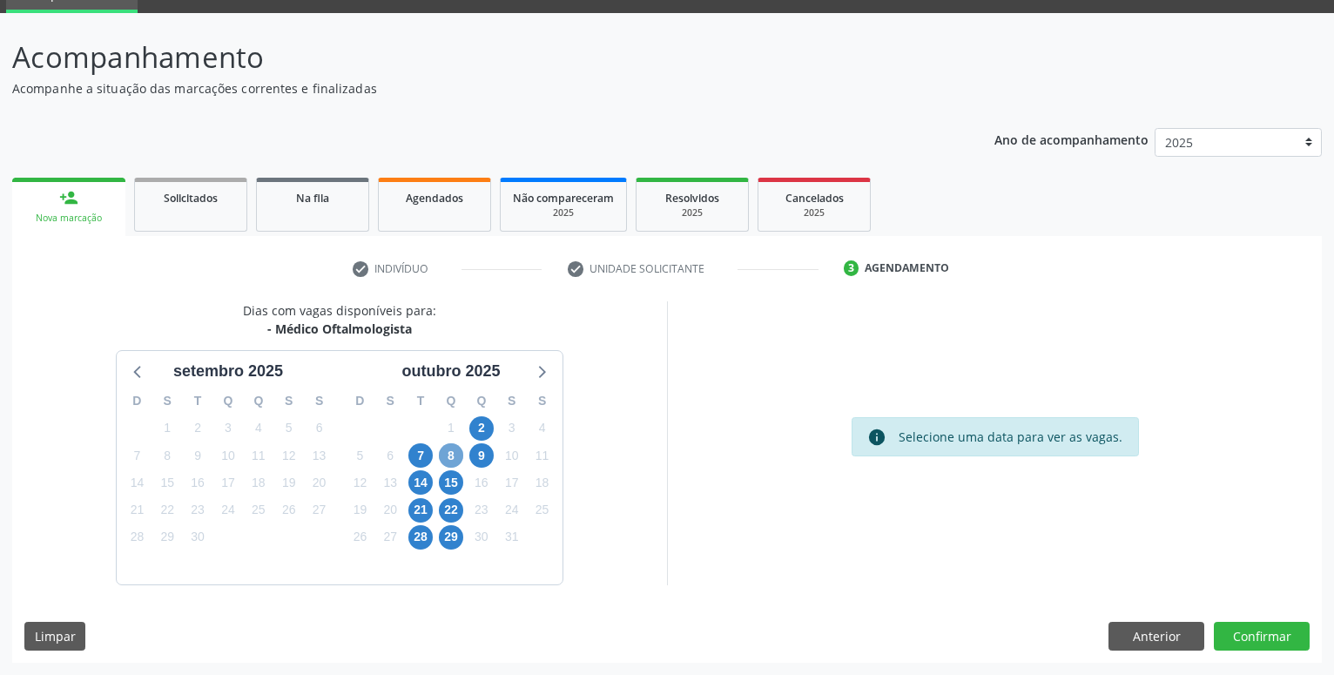
click at [452, 459] on span "8" at bounding box center [451, 455] width 24 height 24
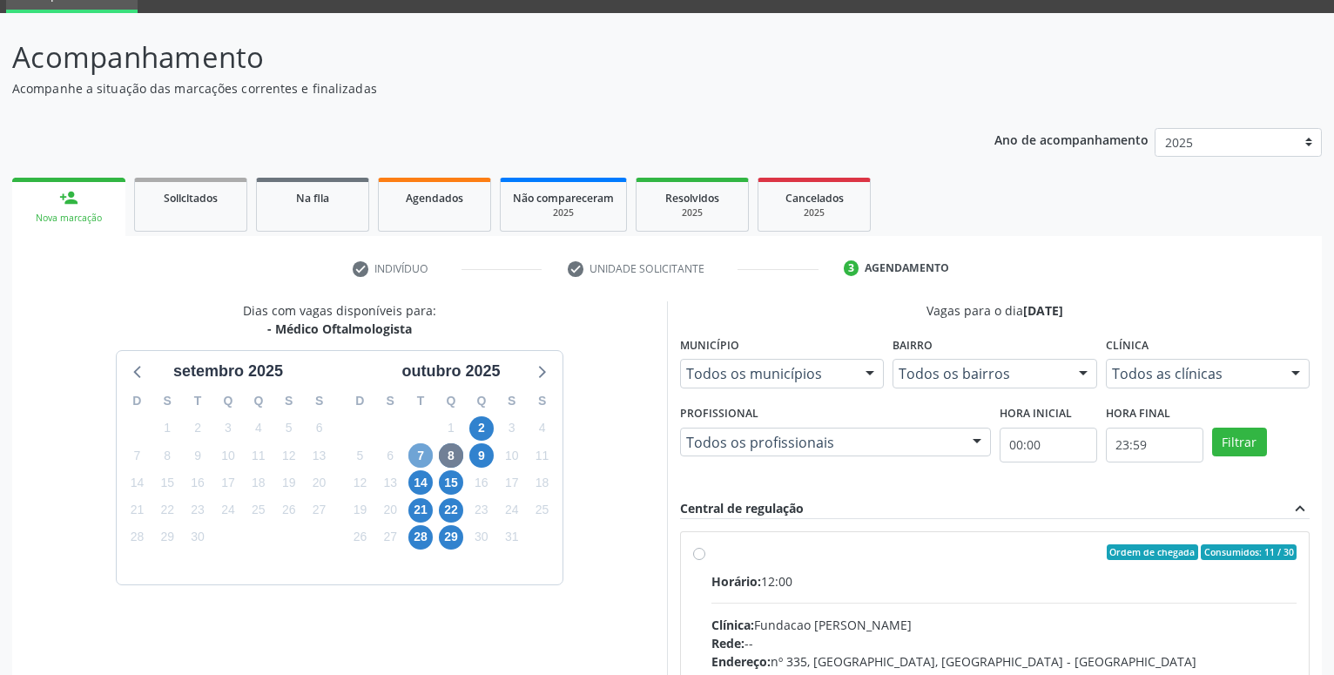
click at [415, 453] on span "7" at bounding box center [420, 455] width 24 height 24
click at [712, 556] on label "Ordem de chegada Consumidos: 12 / 30 Horário: 12:00 Clínica: Fundacao Altino Ve…" at bounding box center [1004, 677] width 585 height 267
click at [698, 556] on input "Ordem de chegada Consumidos: 12 / 30 Horário: 12:00 Clínica: Fundacao Altino Ve…" at bounding box center [699, 552] width 12 height 16
radio input "true"
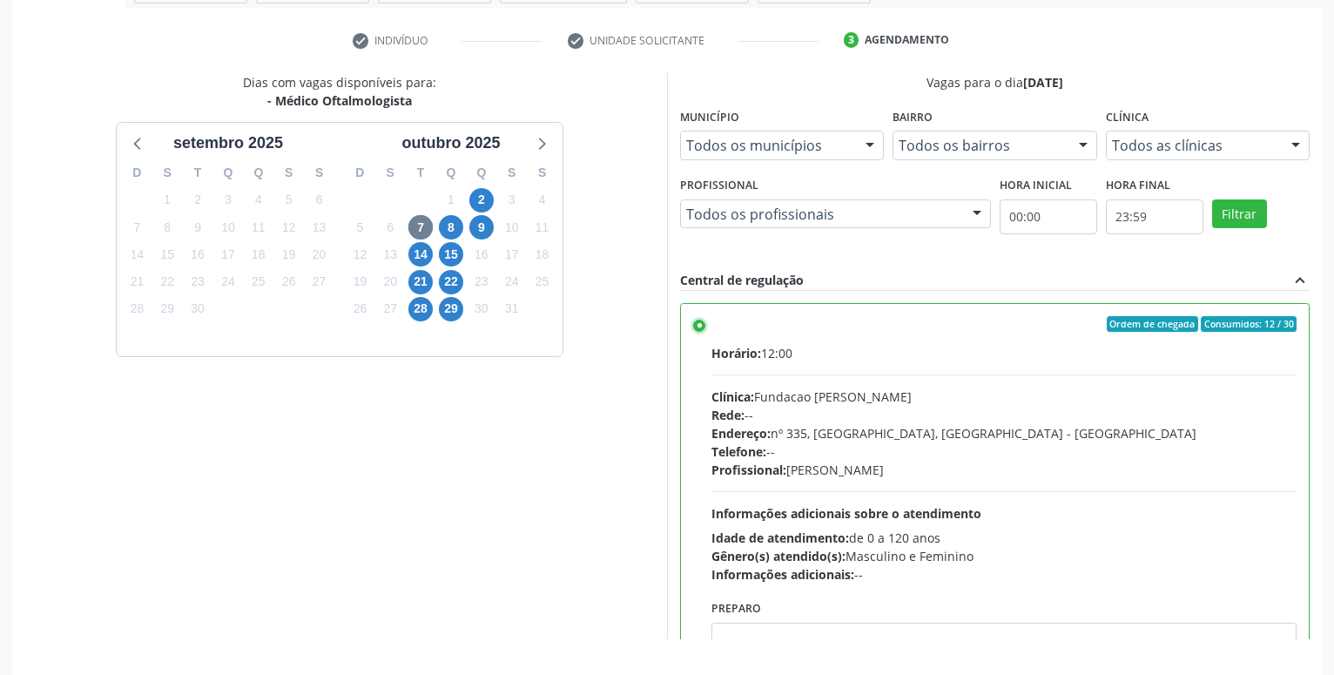
scroll to position [349, 0]
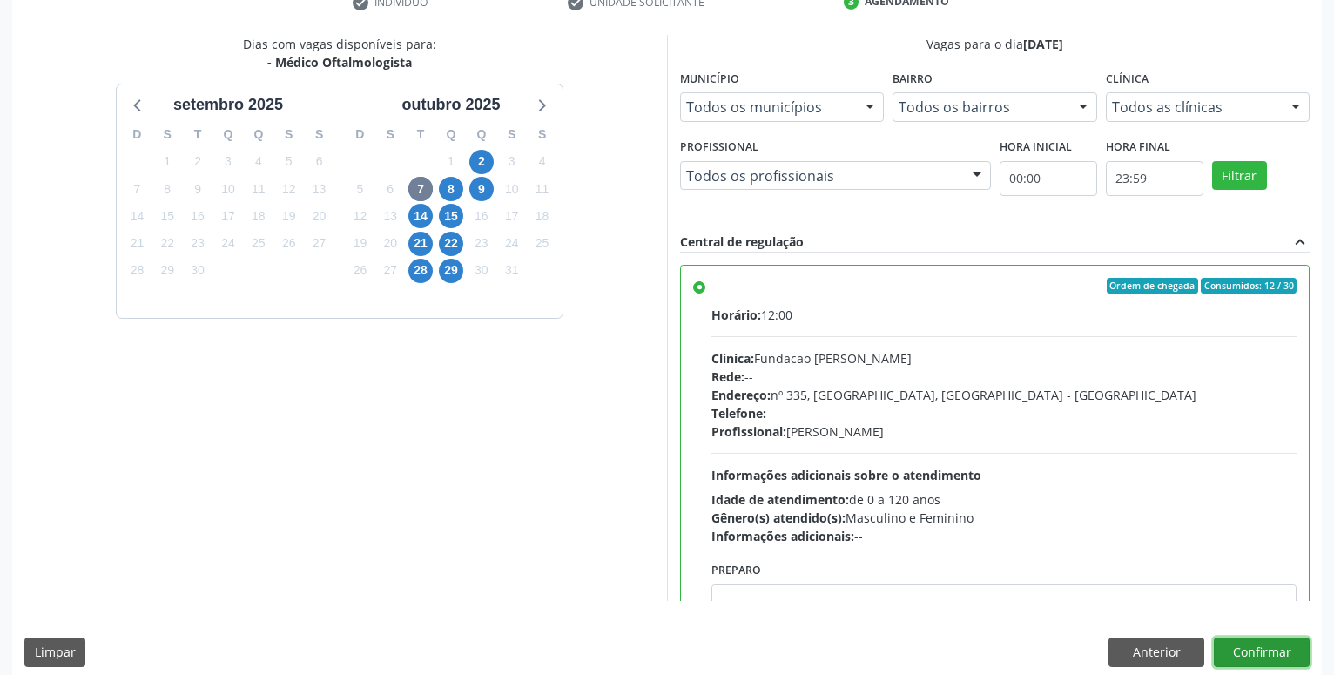
click at [1251, 648] on button "Confirmar" at bounding box center [1262, 652] width 96 height 30
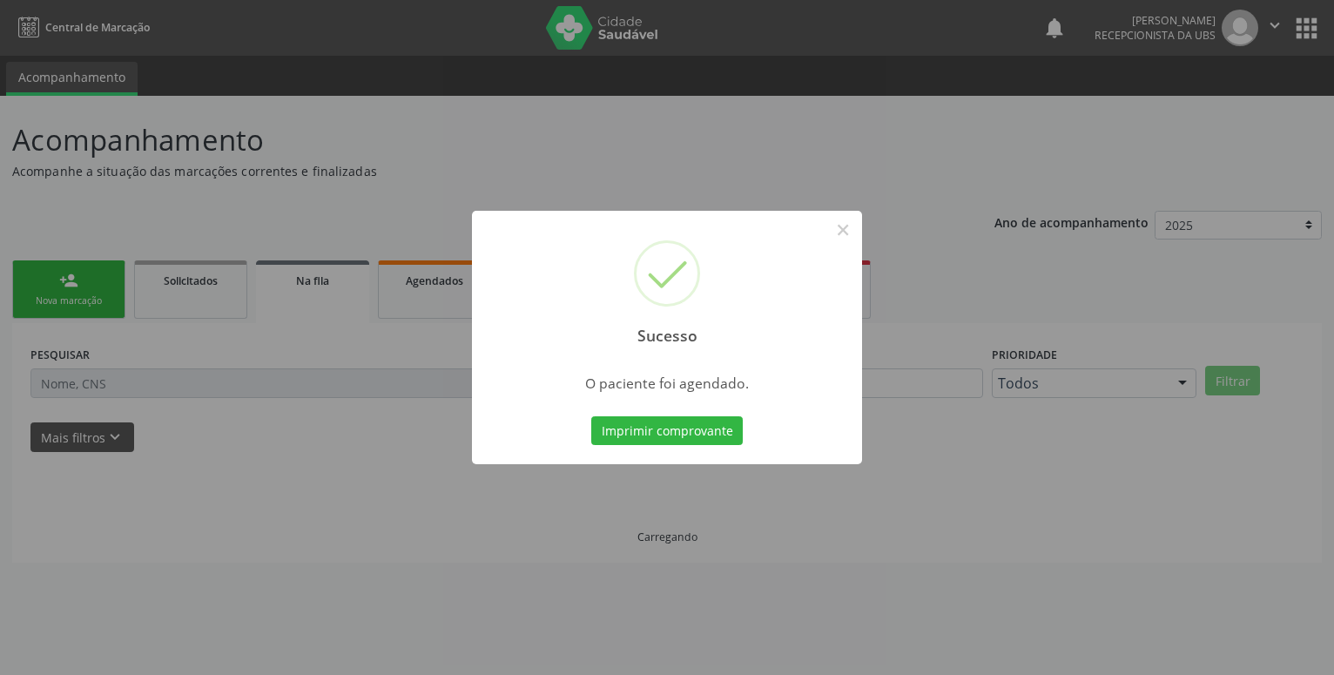
scroll to position [0, 0]
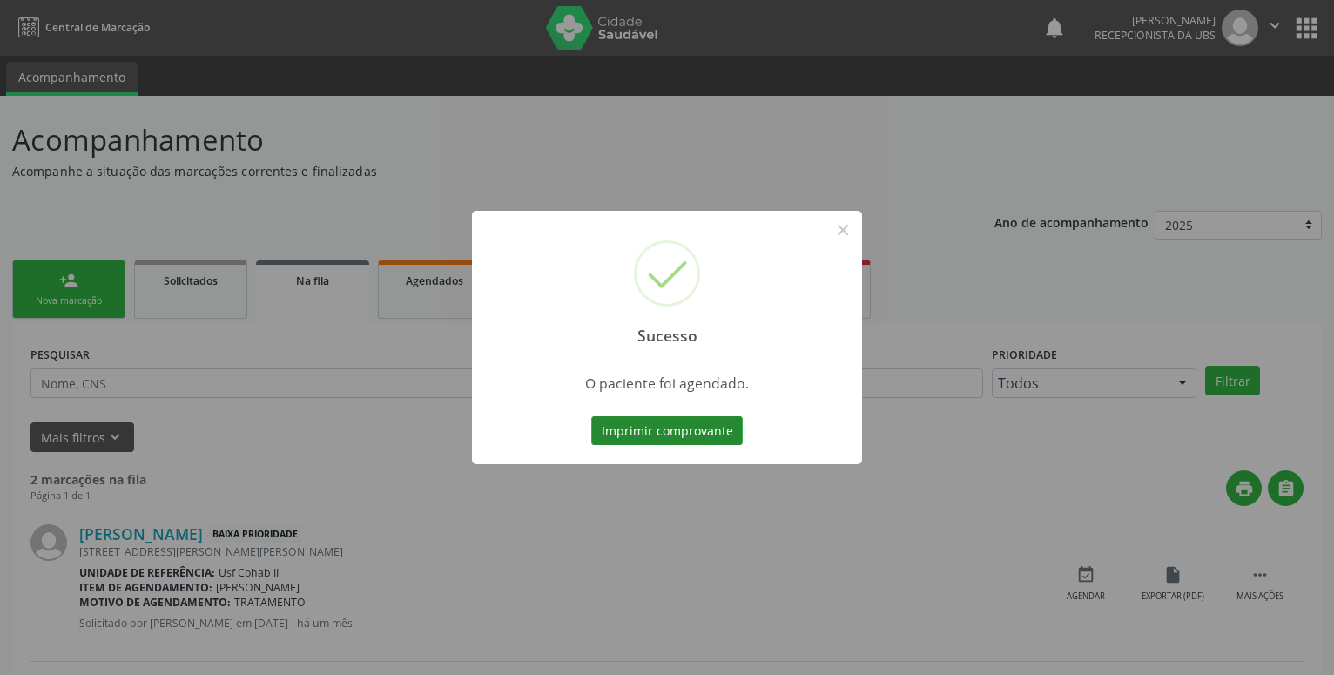
click at [685, 439] on button "Imprimir comprovante" at bounding box center [667, 431] width 152 height 30
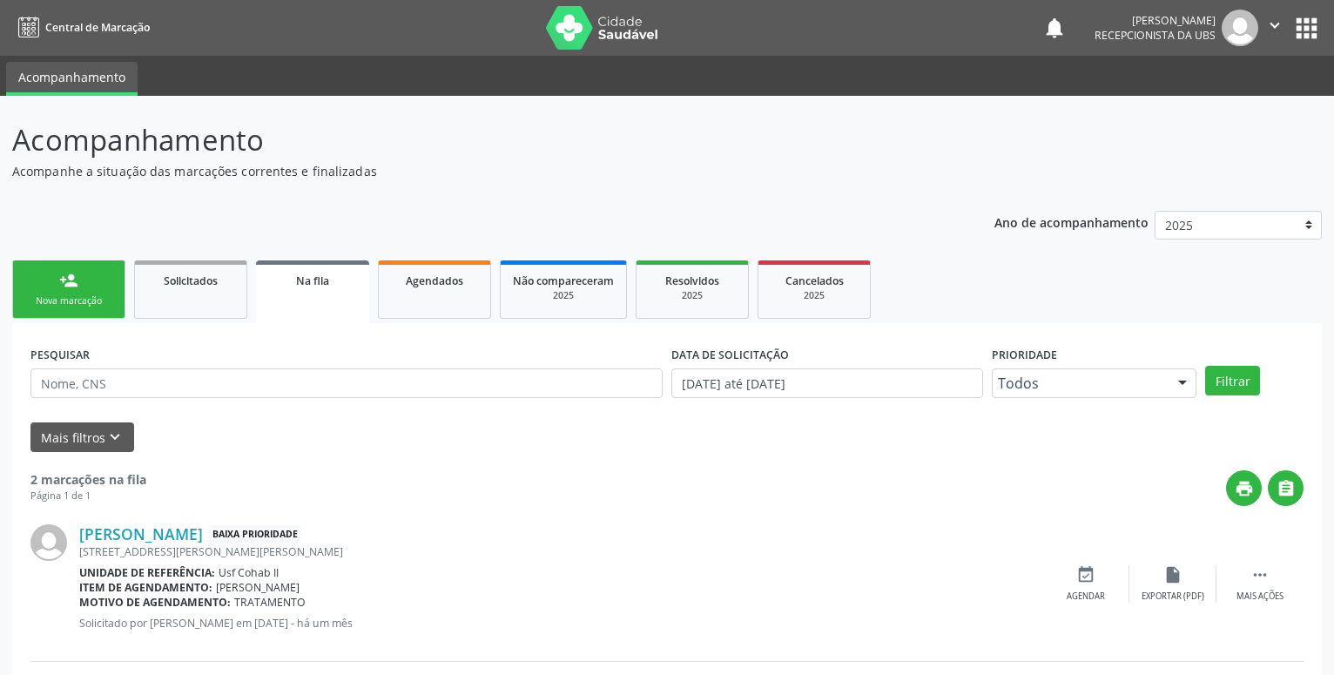
click at [75, 284] on div "person_add" at bounding box center [68, 280] width 19 height 19
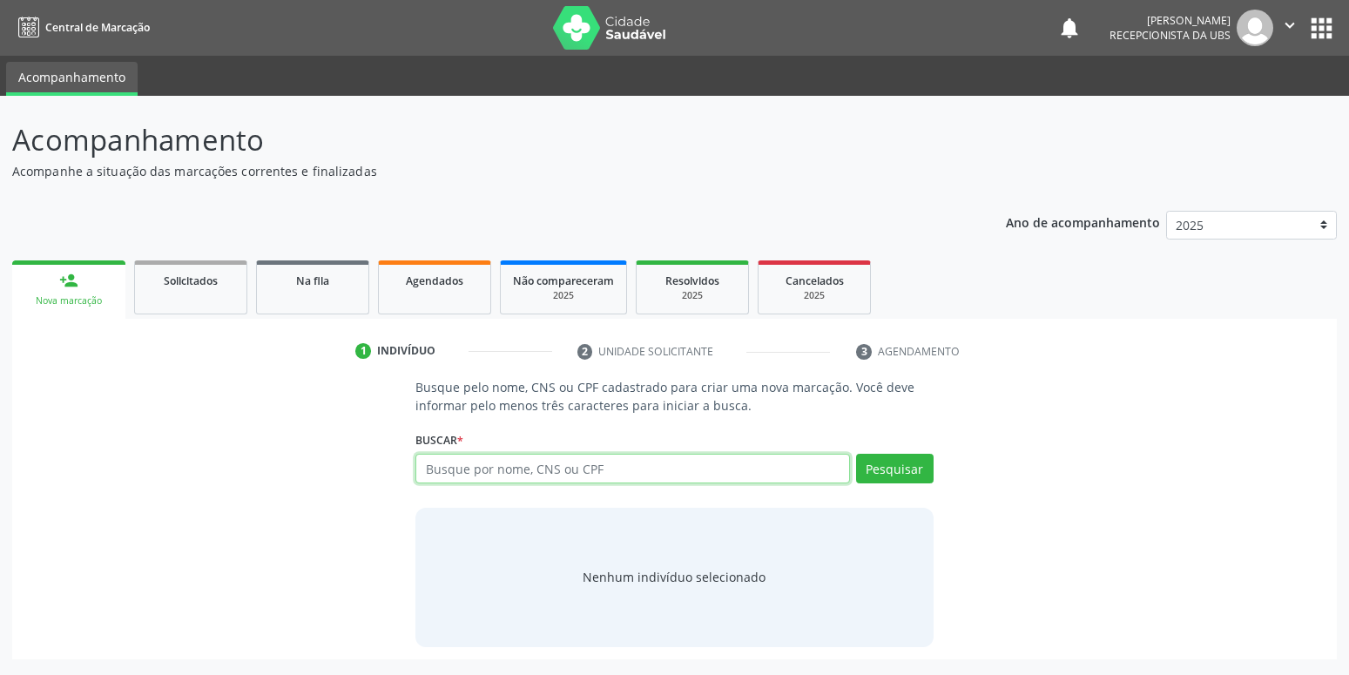
click at [509, 475] on input "text" at bounding box center [632, 469] width 434 height 30
type input "700703420866680"
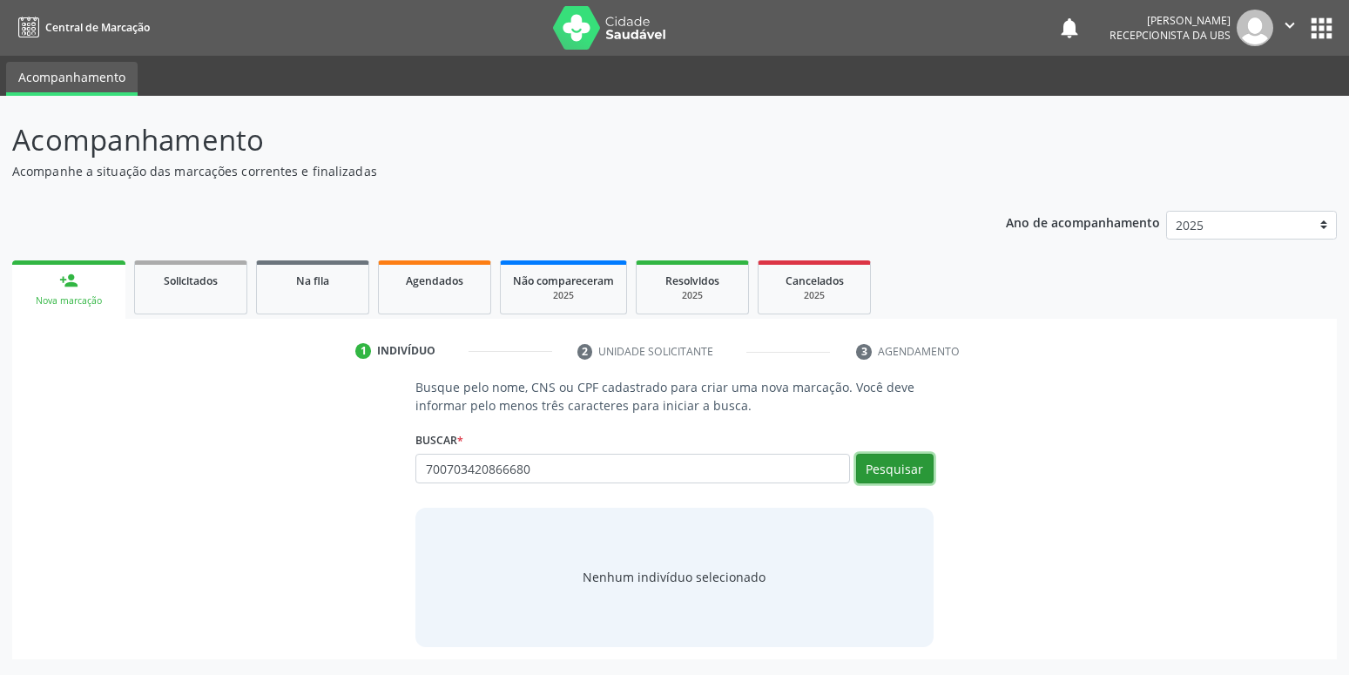
click at [894, 470] on button "Pesquisar" at bounding box center [895, 469] width 78 height 30
type input "700703420866680"
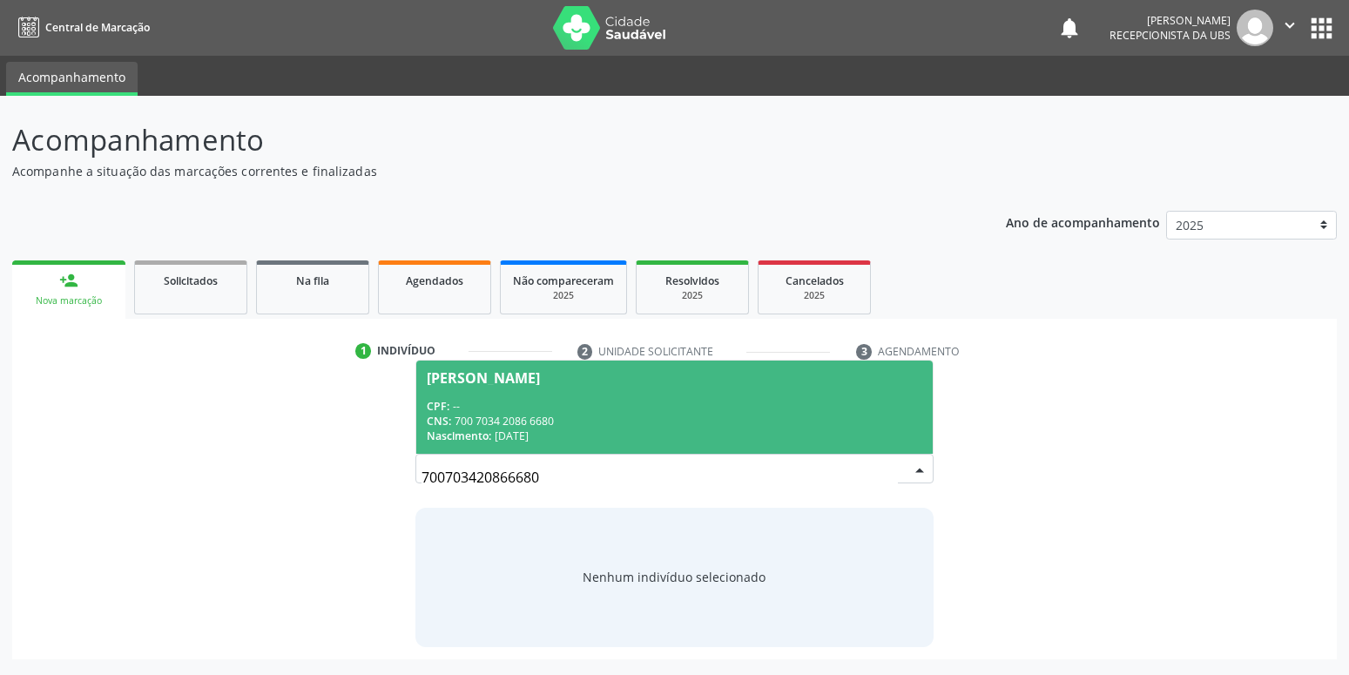
click at [489, 398] on span "Edilma Maria da Silva CPF: -- CNS: 700 7034 2086 6680 Nascimento: 05/03/1980" at bounding box center [674, 407] width 516 height 93
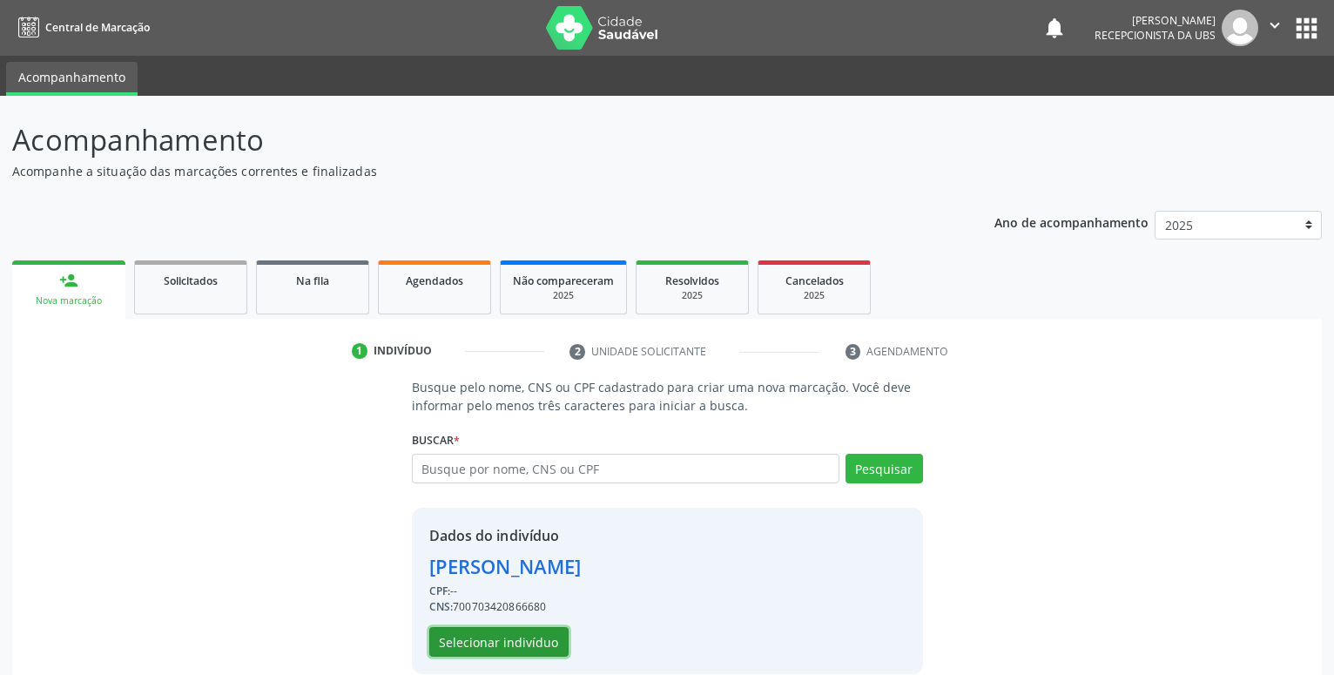
click at [498, 633] on button "Selecionar indivíduo" at bounding box center [498, 642] width 139 height 30
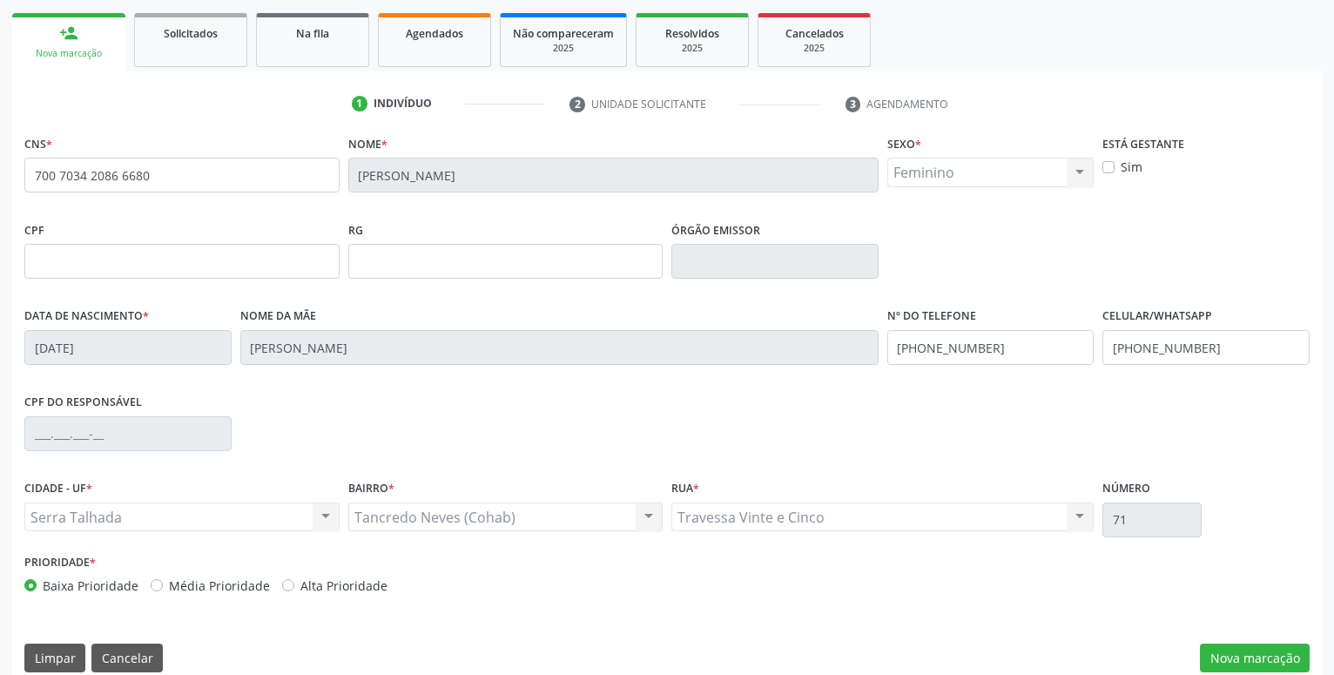
scroll to position [266, 0]
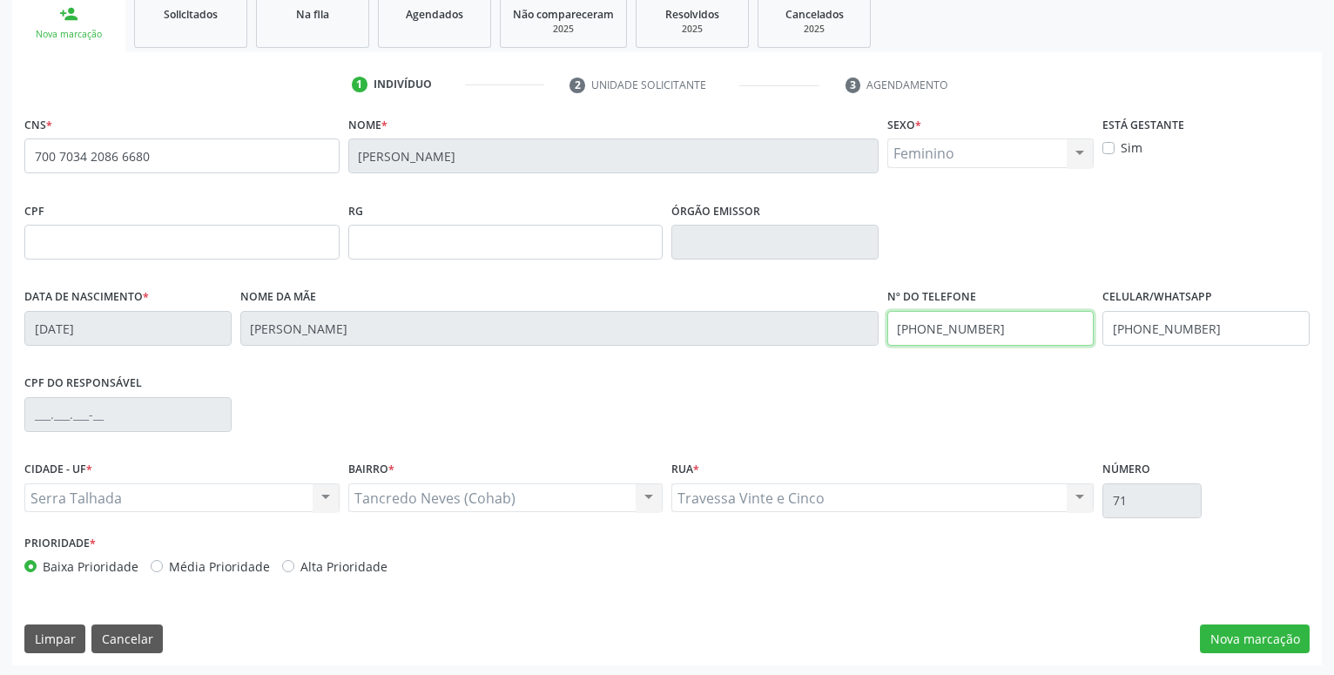
drag, startPoint x: 1052, startPoint y: 327, endPoint x: 482, endPoint y: 371, distance: 571.2
click at [887, 346] on input "(87) 99631-3358" at bounding box center [990, 328] width 207 height 35
drag, startPoint x: 1212, startPoint y: 330, endPoint x: 623, endPoint y: 338, distance: 589.6
click at [1103, 338] on input "(87) 9999-9996" at bounding box center [1206, 328] width 207 height 35
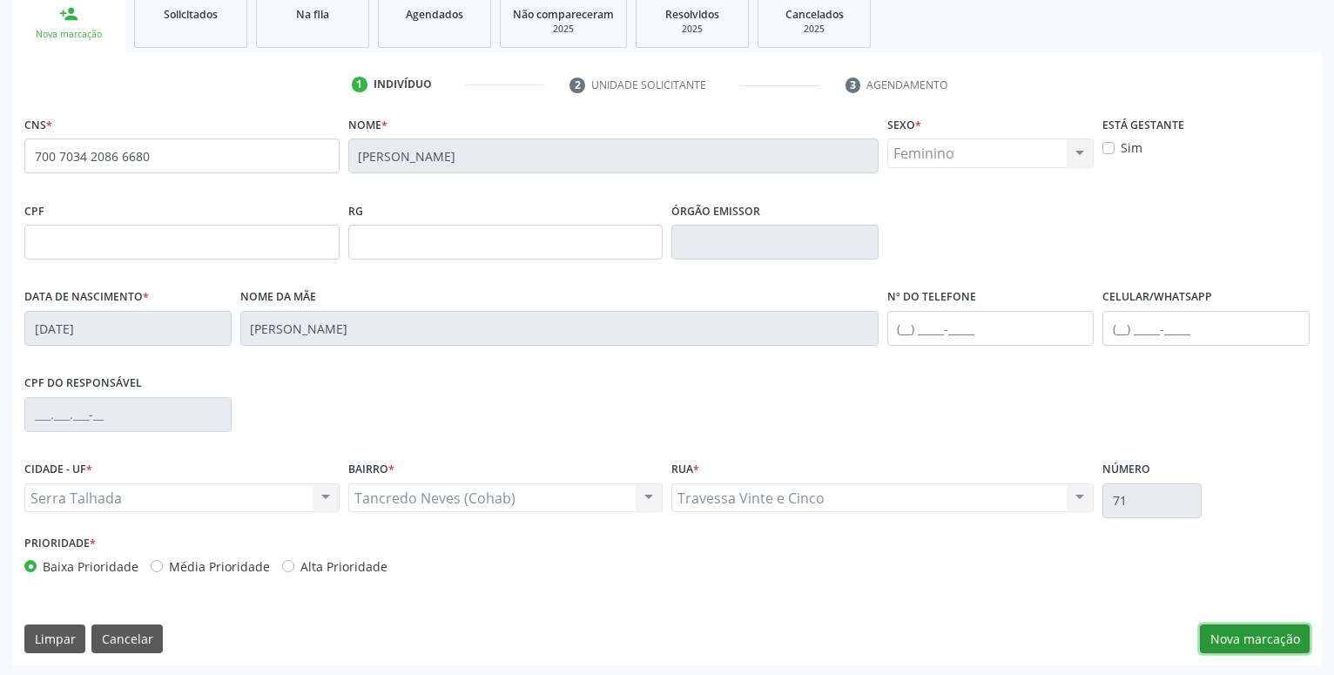
click at [1255, 644] on button "Nova marcação" at bounding box center [1255, 639] width 110 height 30
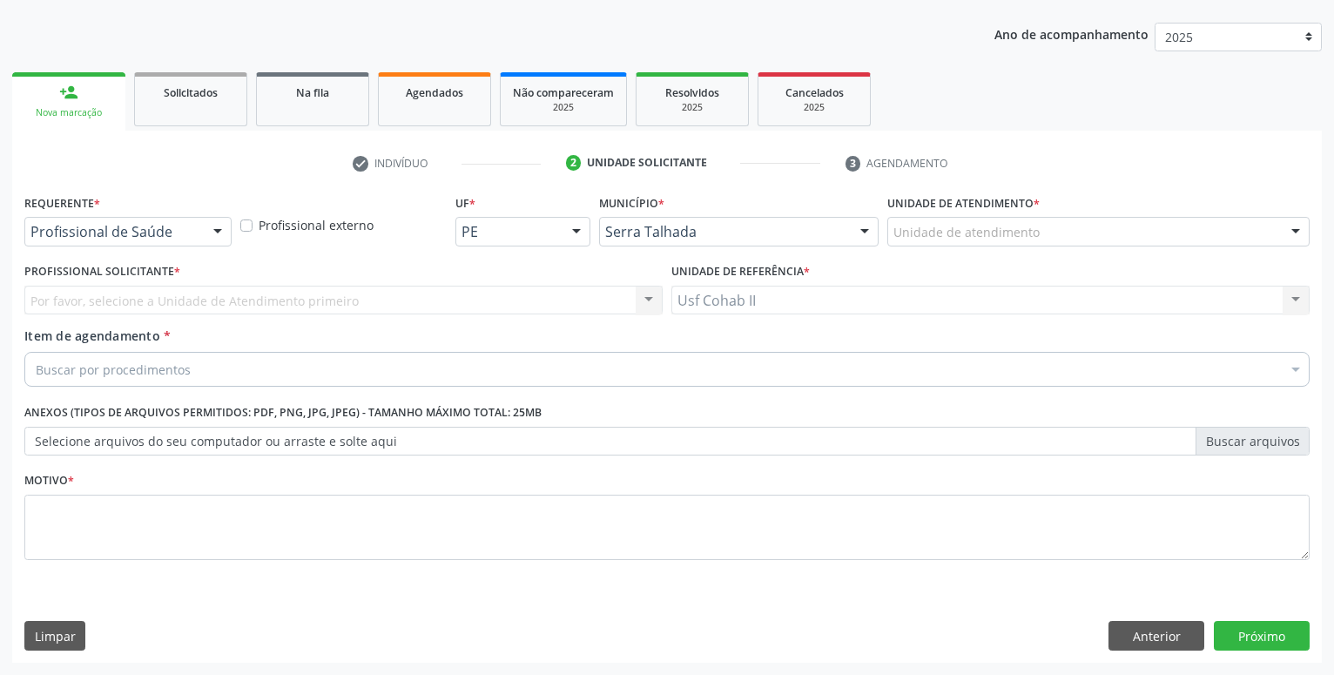
scroll to position [188, 0]
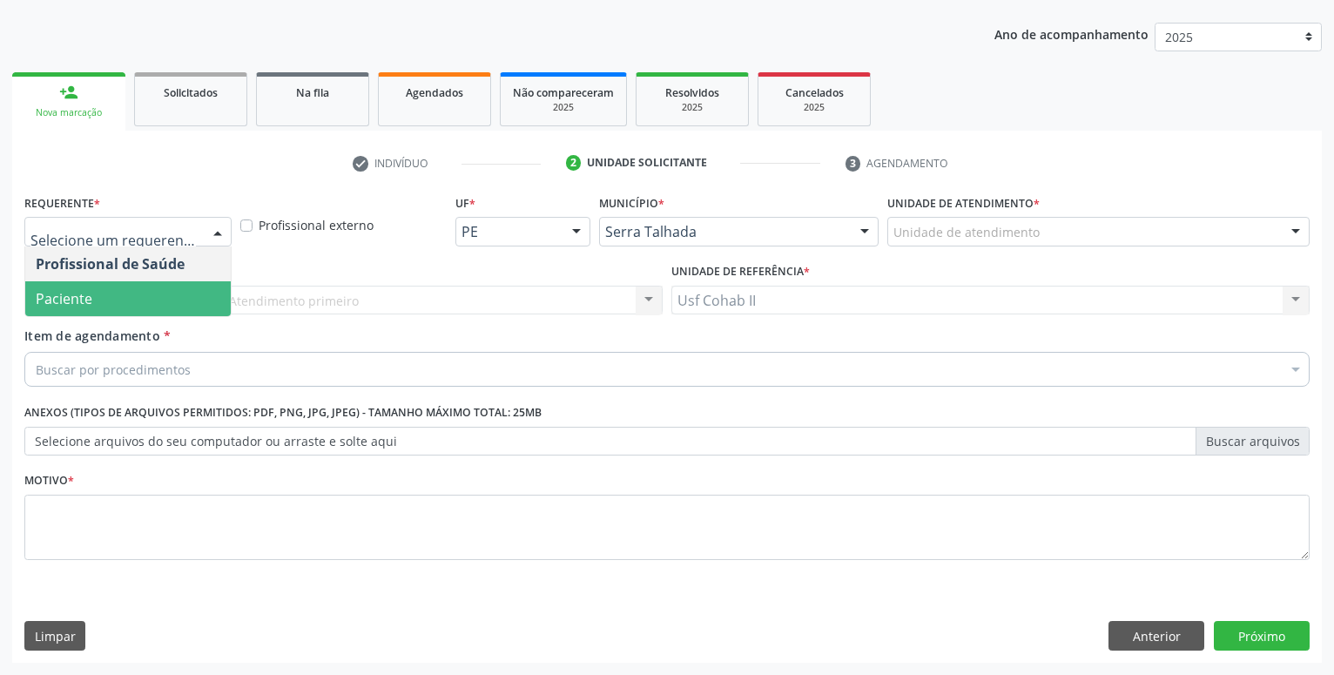
click at [124, 307] on span "Paciente" at bounding box center [128, 298] width 206 height 35
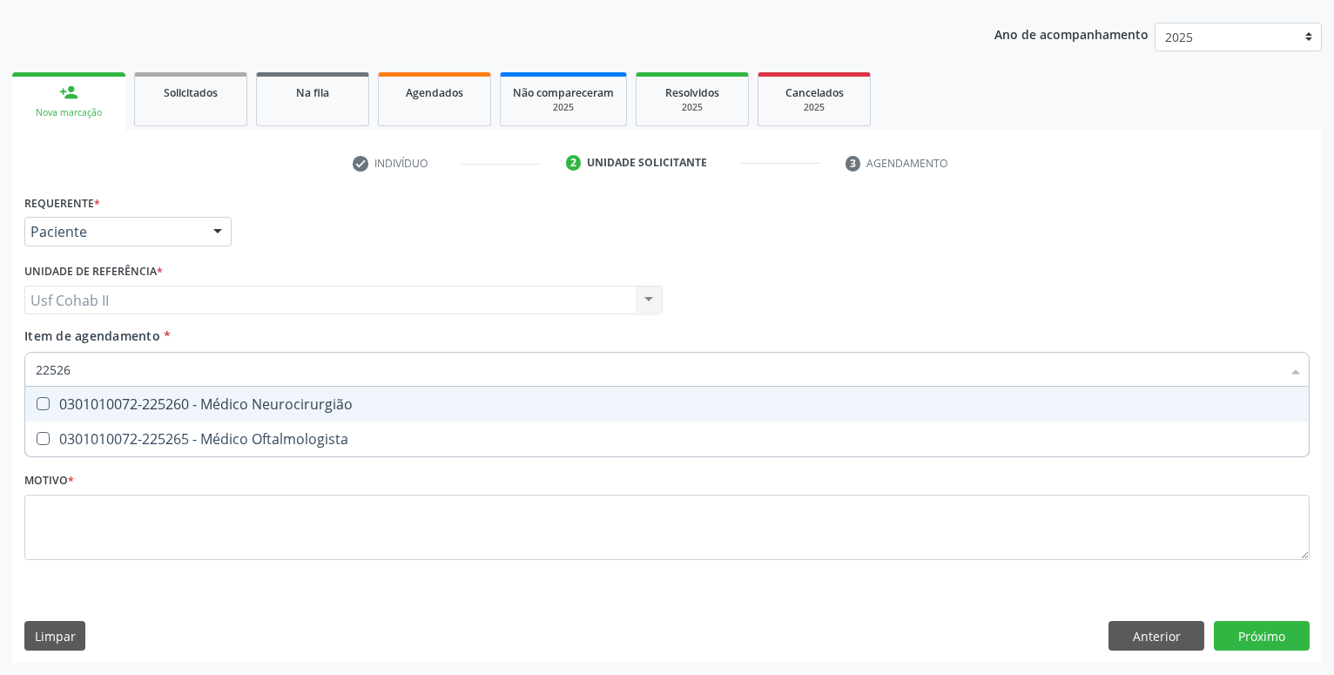
type input "225265"
click at [252, 406] on div "0301010072-225265 - Médico Oftalmologista" at bounding box center [667, 404] width 1263 height 14
checkbox Oftalmologista "true"
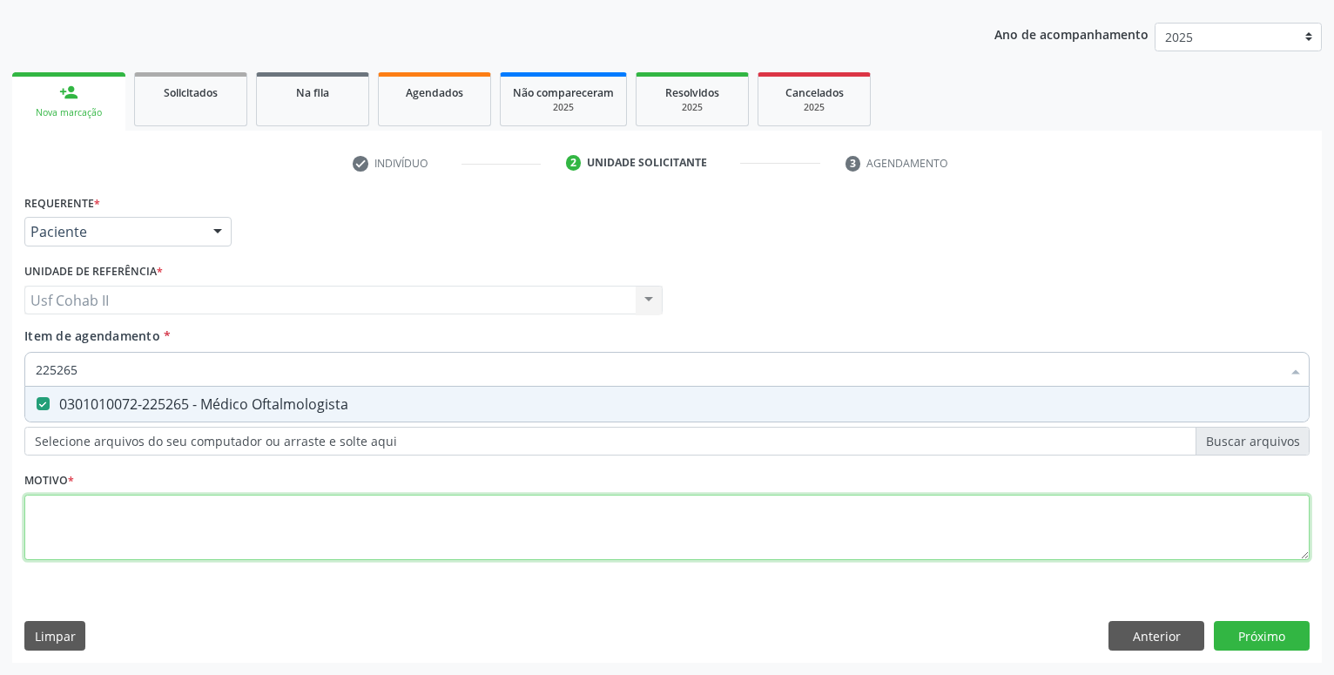
click at [201, 518] on textarea at bounding box center [666, 528] width 1285 height 66
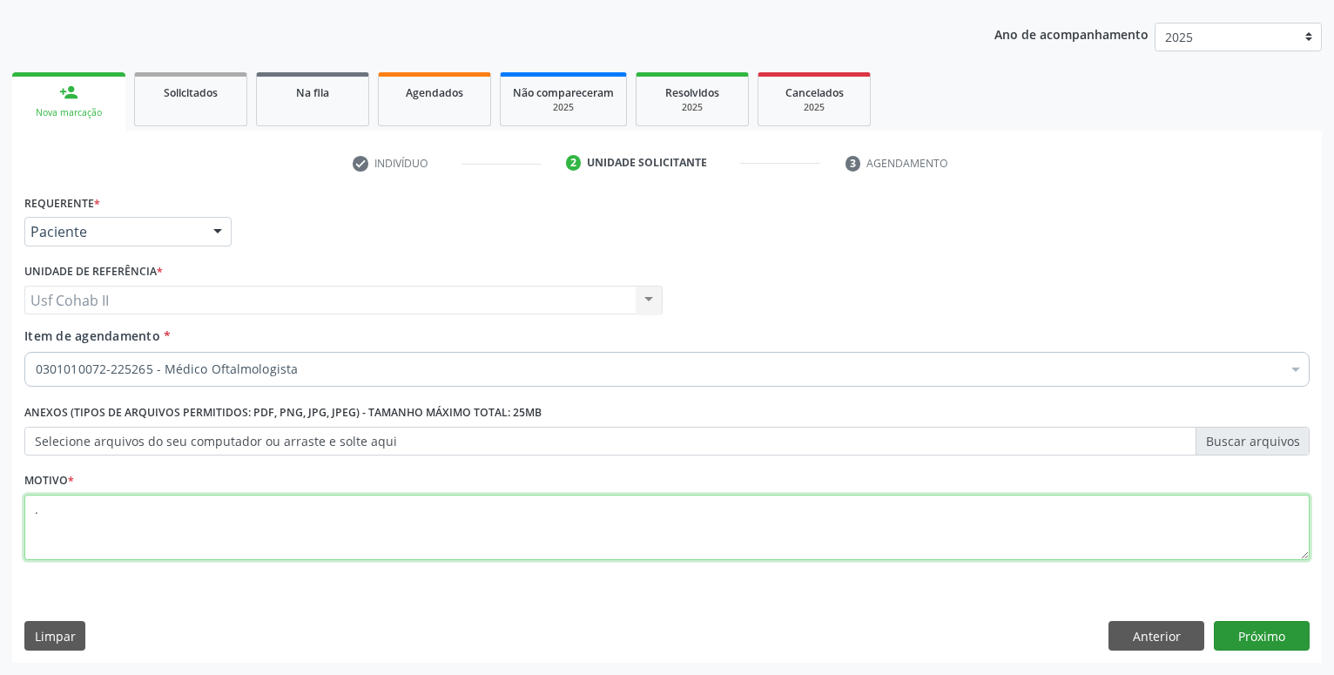
type textarea "."
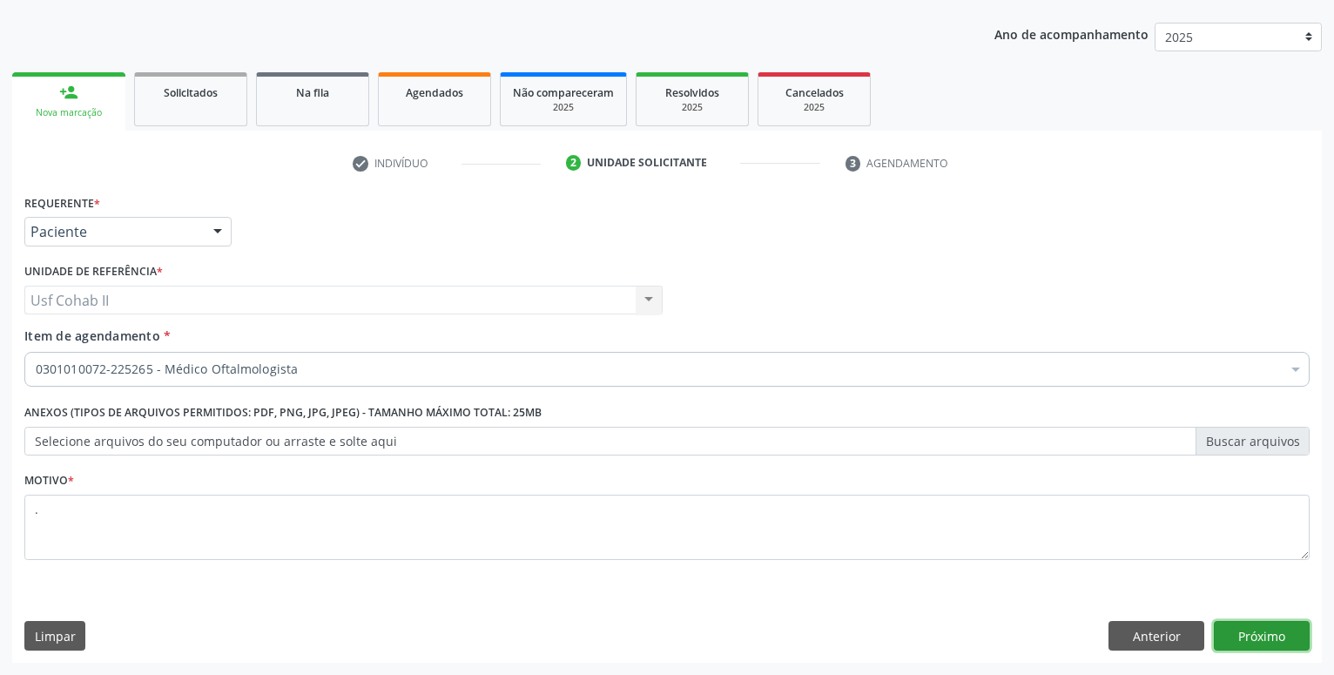
click at [1258, 630] on button "Próximo" at bounding box center [1262, 636] width 96 height 30
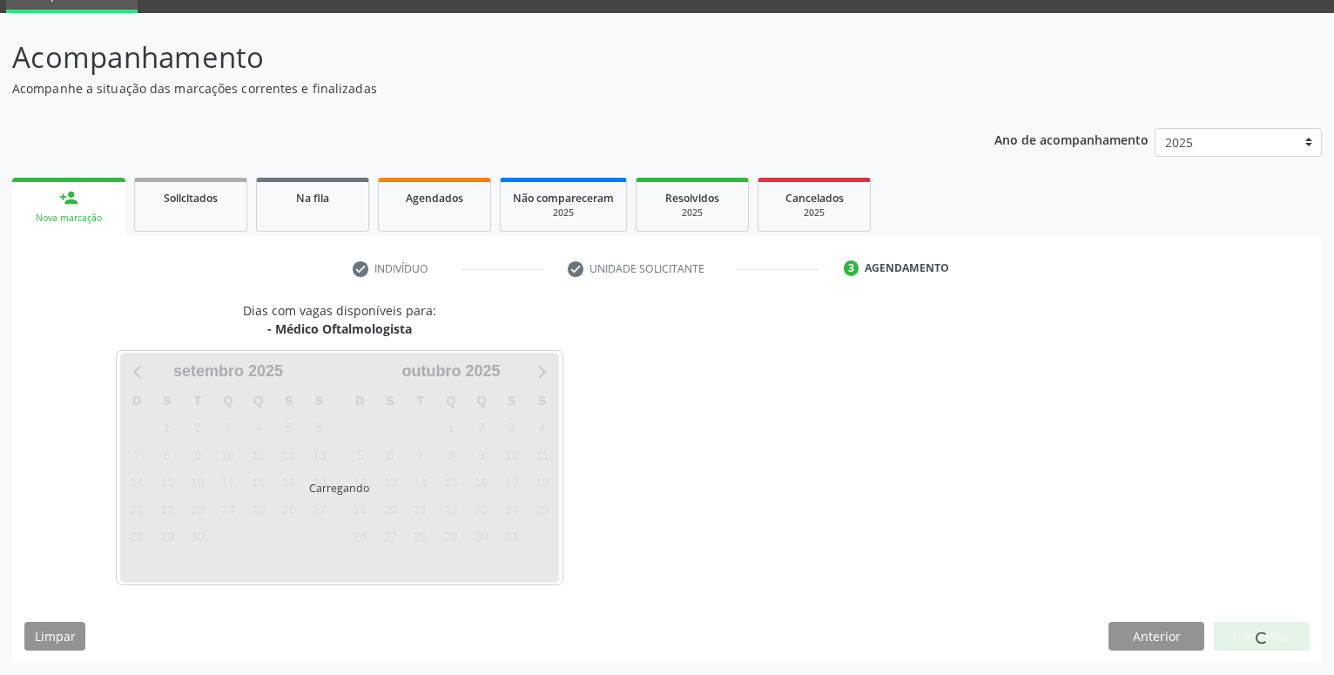
scroll to position [83, 0]
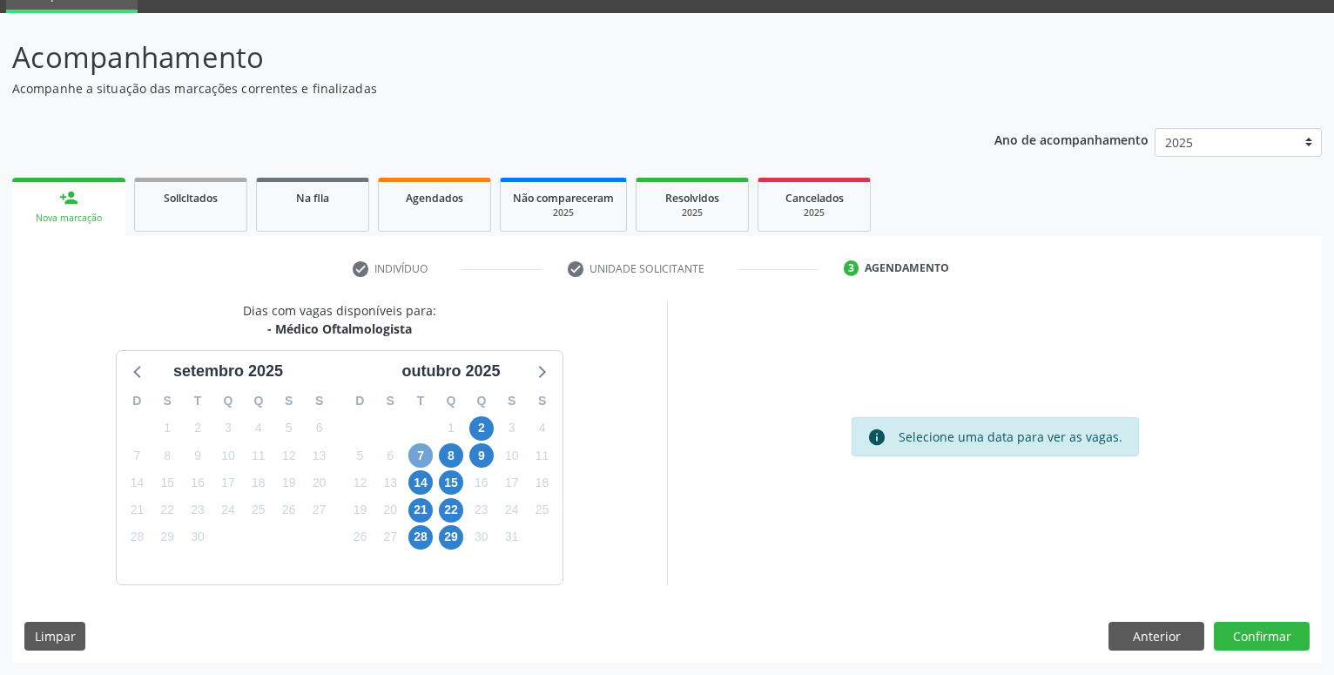
click at [423, 455] on span "7" at bounding box center [420, 455] width 24 height 24
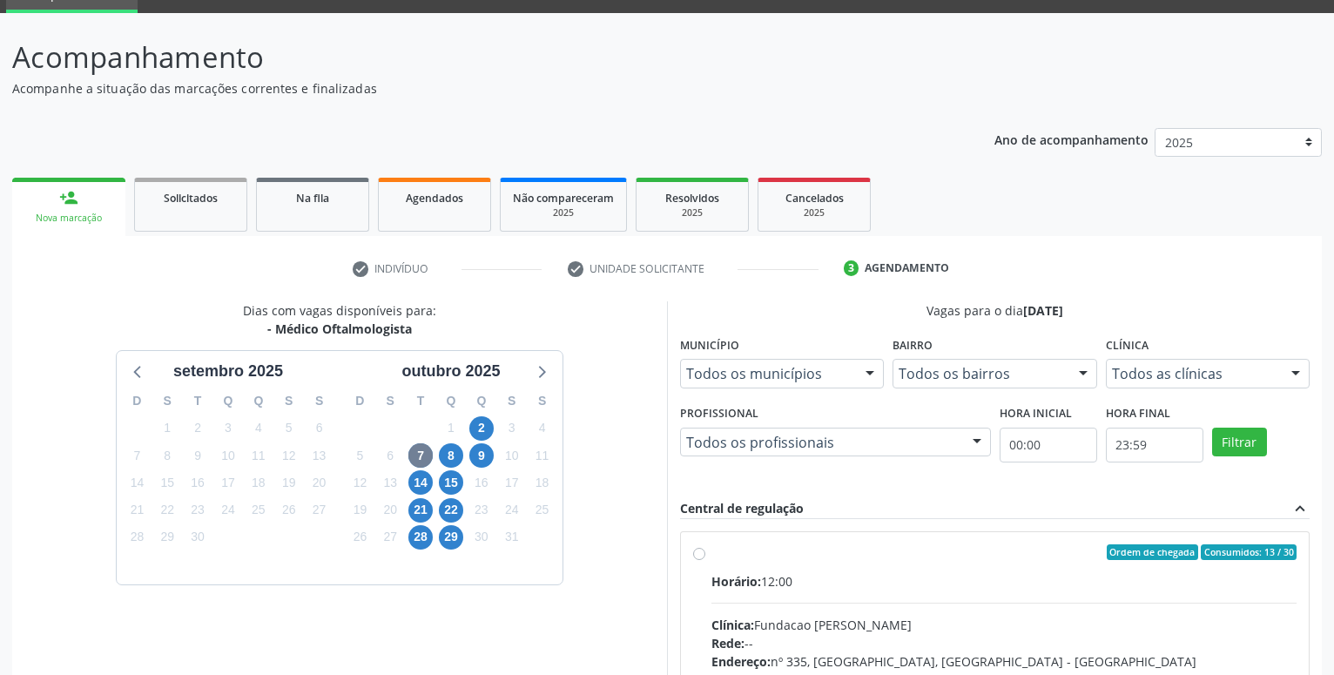
click at [712, 551] on label "Ordem de chegada Consumidos: 13 / 30 Horário: 12:00 Clínica: Fundacao Altino Ve…" at bounding box center [1004, 677] width 585 height 267
click at [696, 551] on input "Ordem de chegada Consumidos: 13 / 30 Horário: 12:00 Clínica: Fundacao Altino Ve…" at bounding box center [699, 552] width 12 height 16
radio input "true"
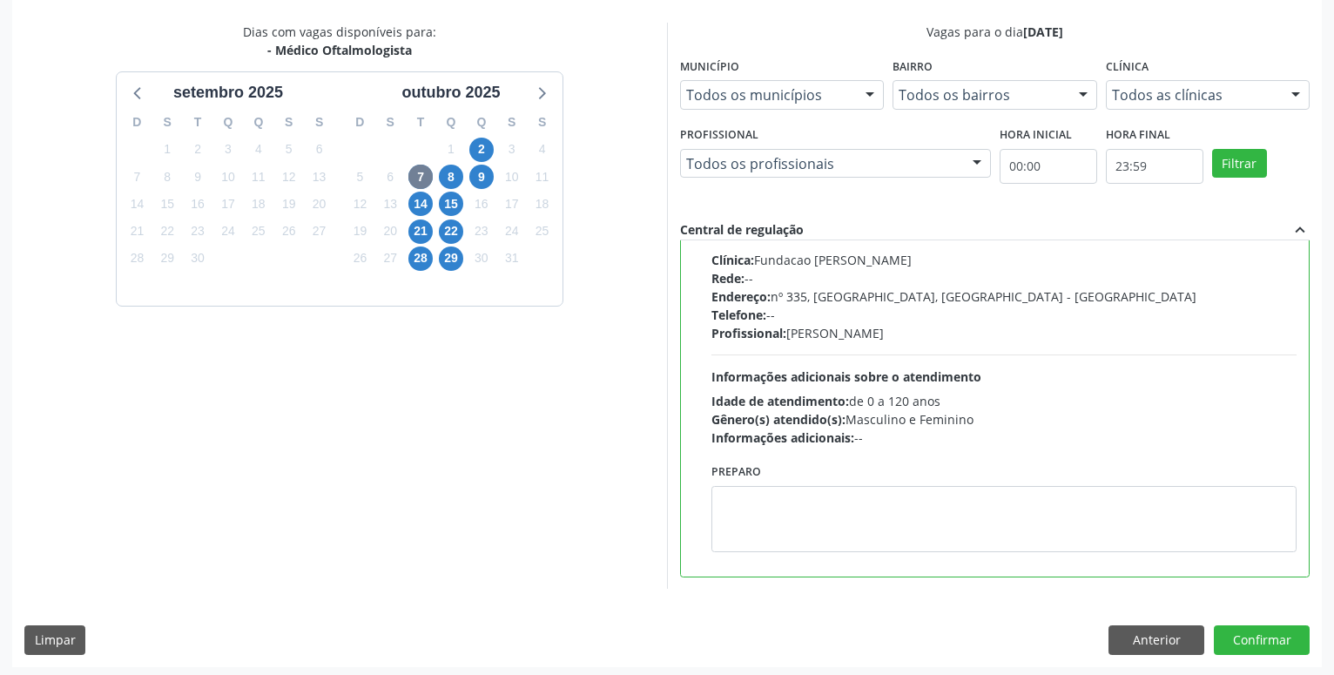
scroll to position [366, 0]
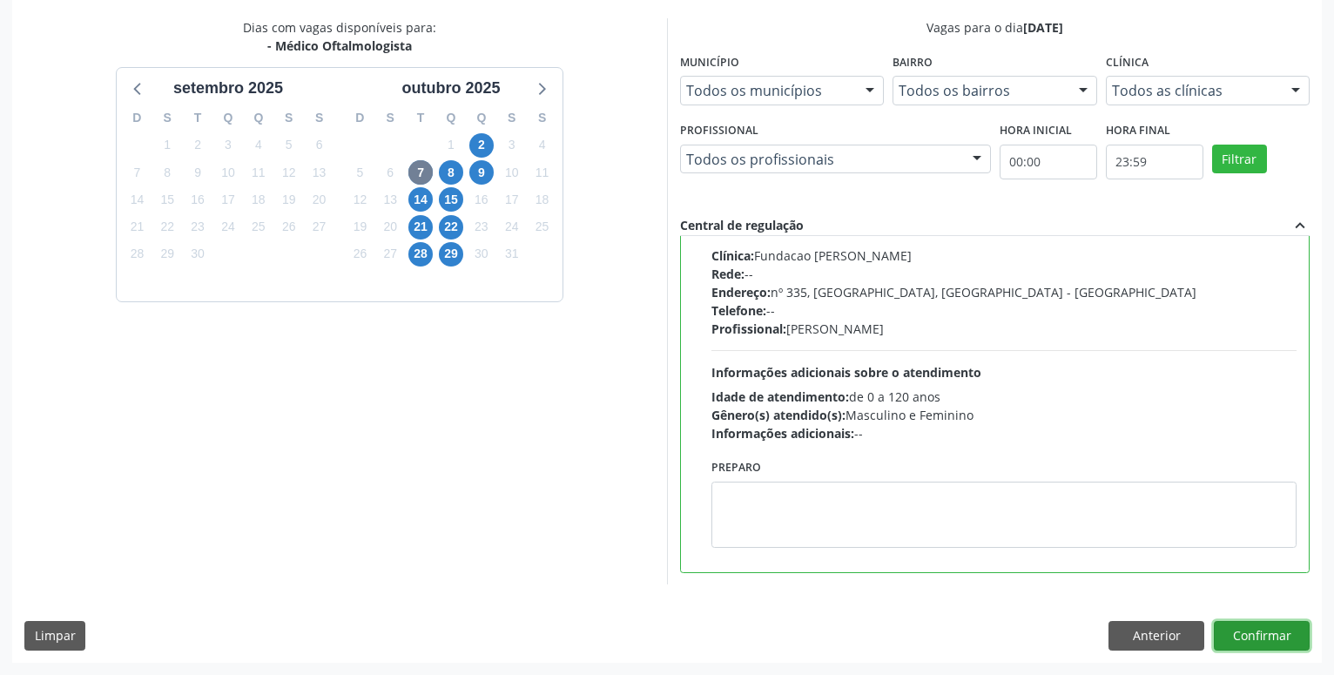
click at [1252, 641] on button "Confirmar" at bounding box center [1262, 636] width 96 height 30
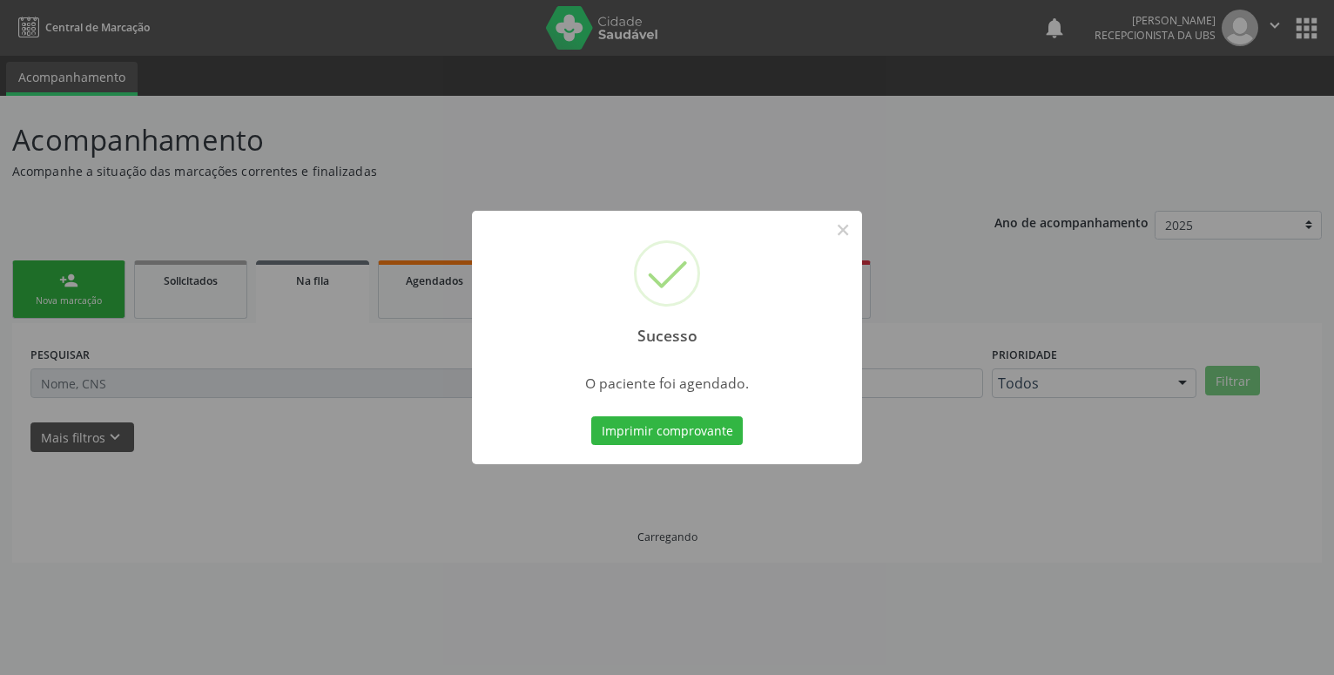
scroll to position [0, 0]
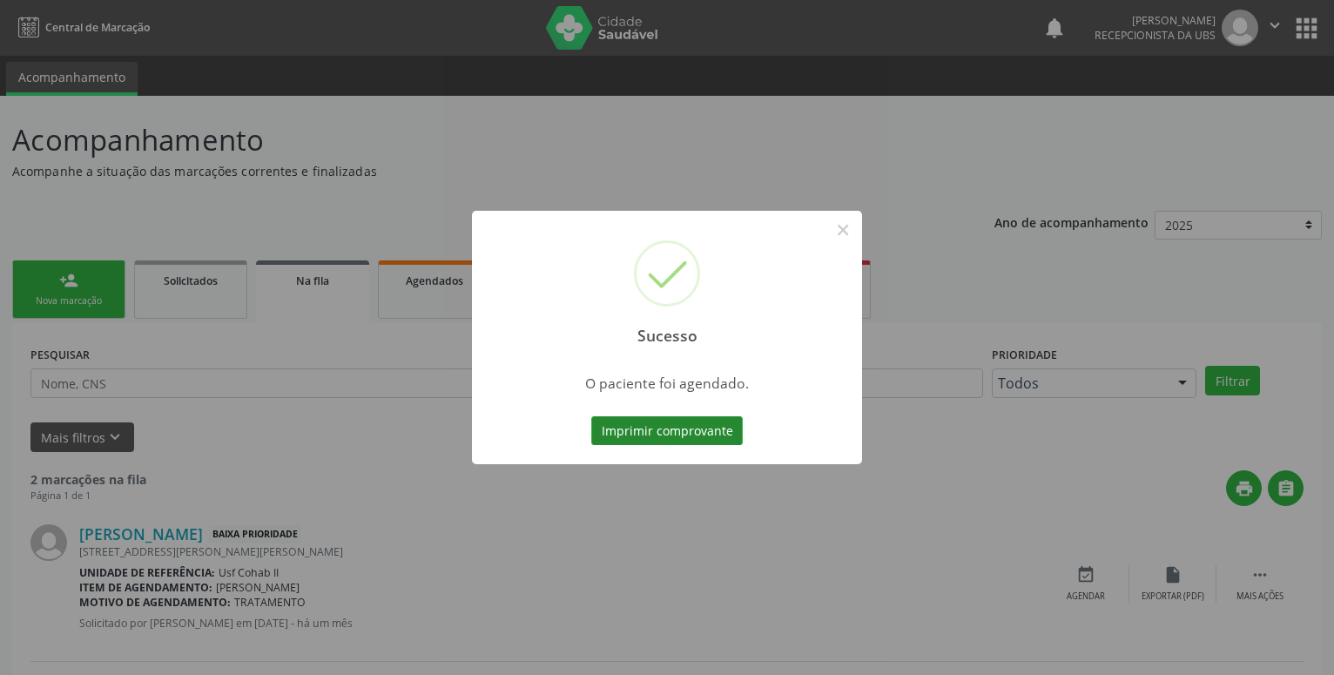
click at [669, 436] on button "Imprimir comprovante" at bounding box center [667, 431] width 152 height 30
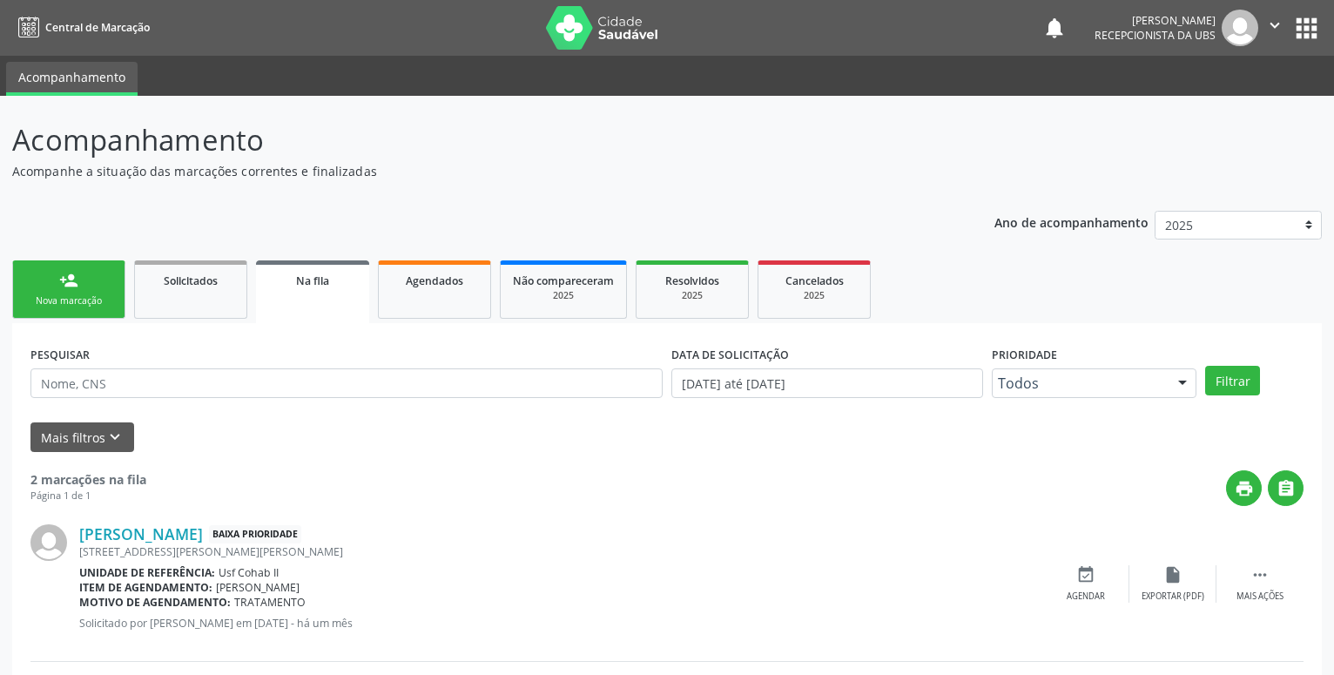
click at [77, 285] on div "person_add" at bounding box center [68, 280] width 19 height 19
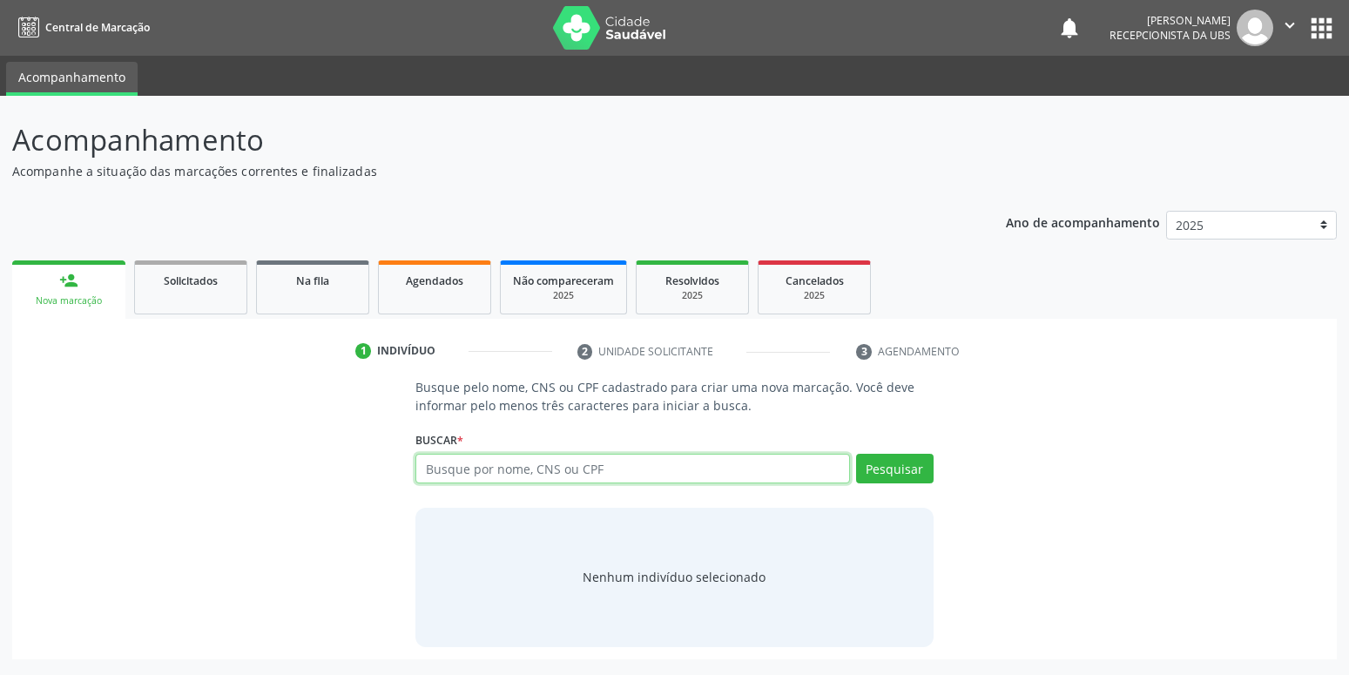
click at [550, 462] on input "text" at bounding box center [632, 469] width 434 height 30
type input "704006356276069"
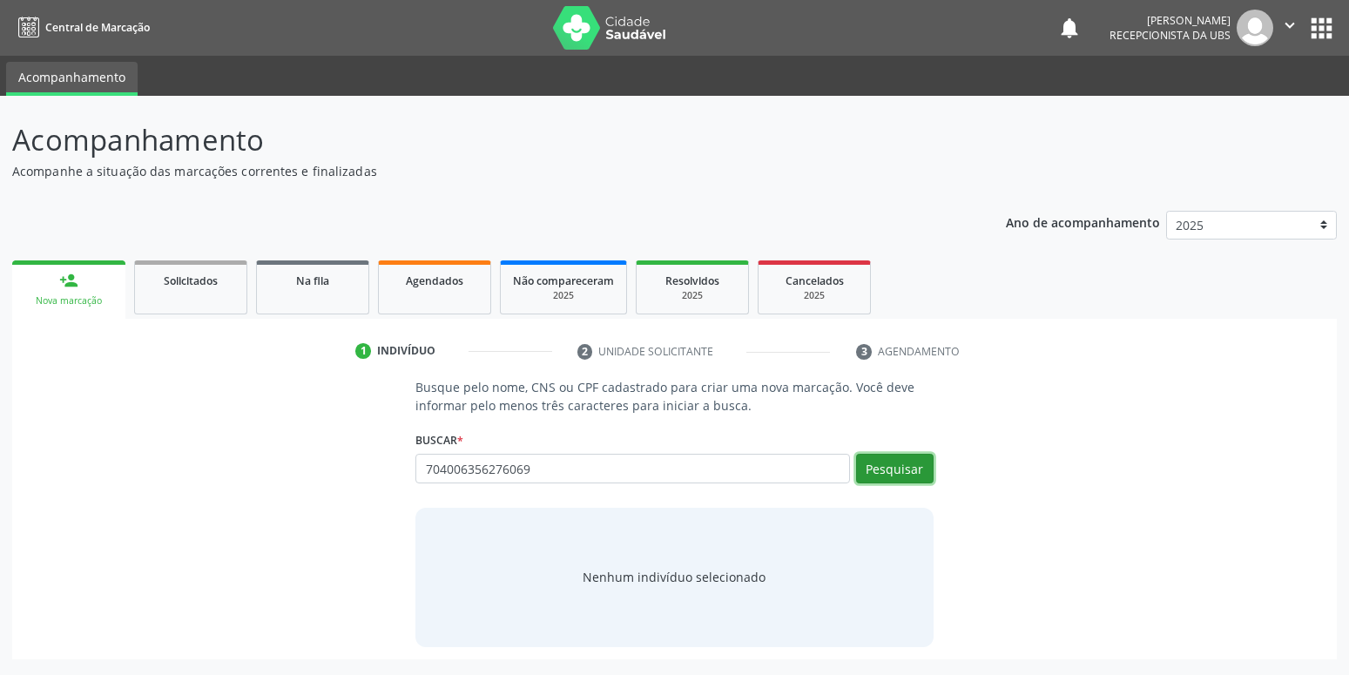
click at [882, 476] on button "Pesquisar" at bounding box center [895, 469] width 78 height 30
type input "704006356276069"
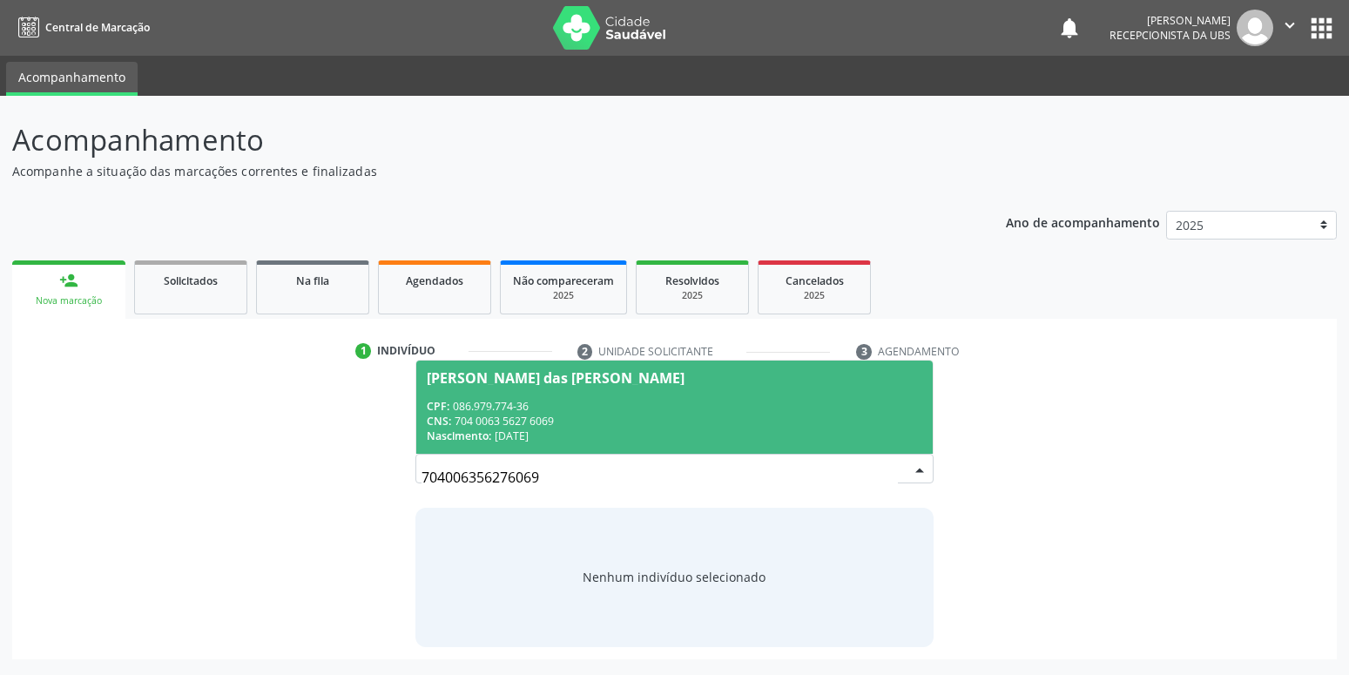
click at [664, 399] on div "CPF: 086.979.774-36" at bounding box center [674, 406] width 495 height 15
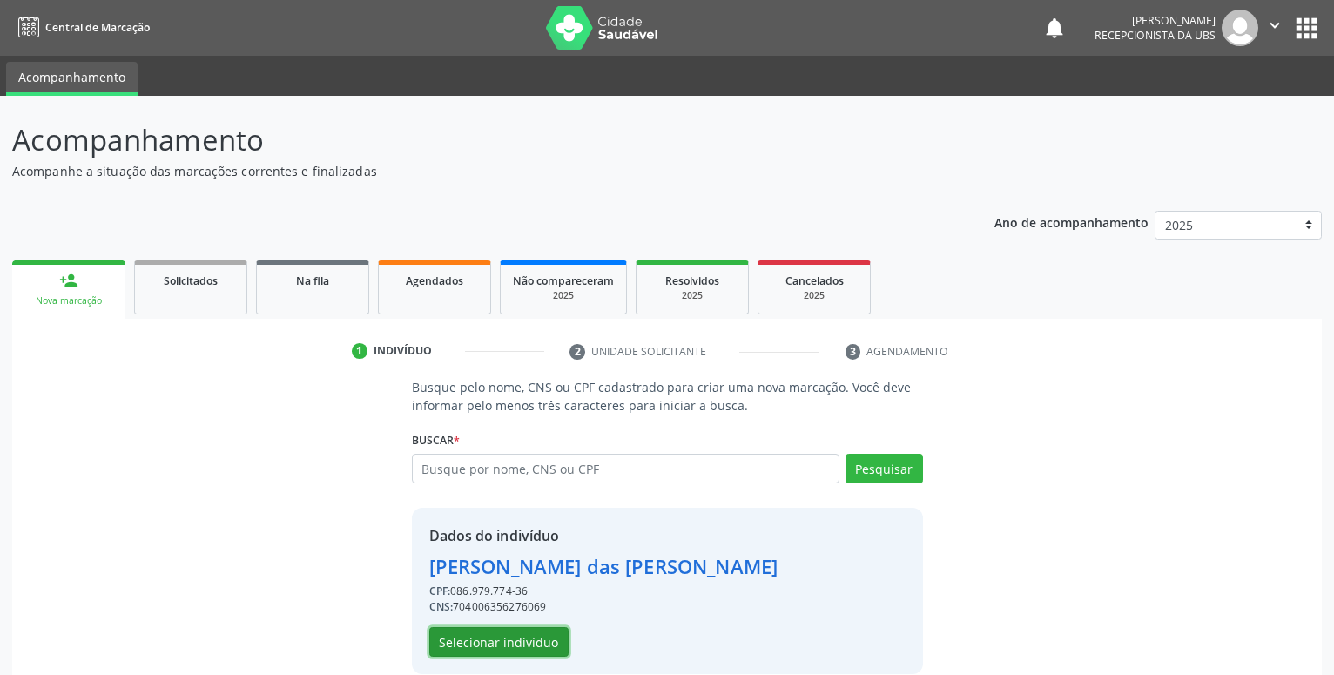
click at [503, 639] on button "Selecionar indivíduo" at bounding box center [498, 642] width 139 height 30
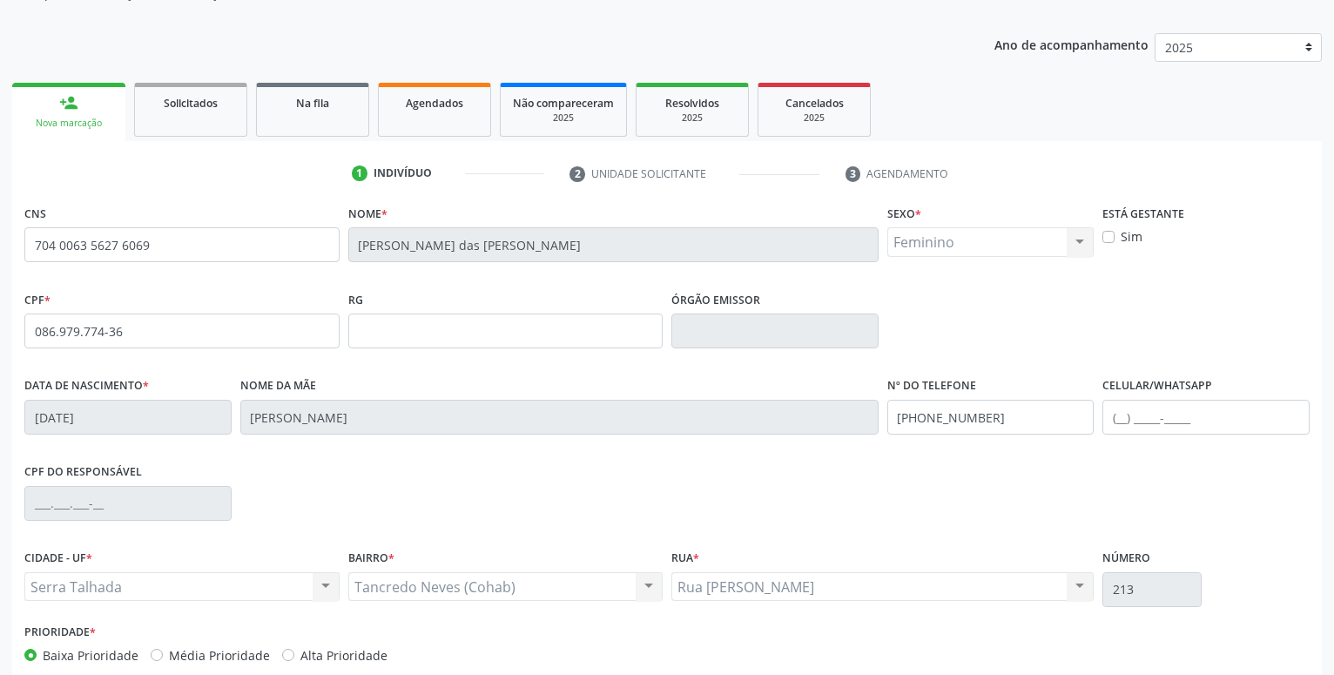
scroll to position [269, 0]
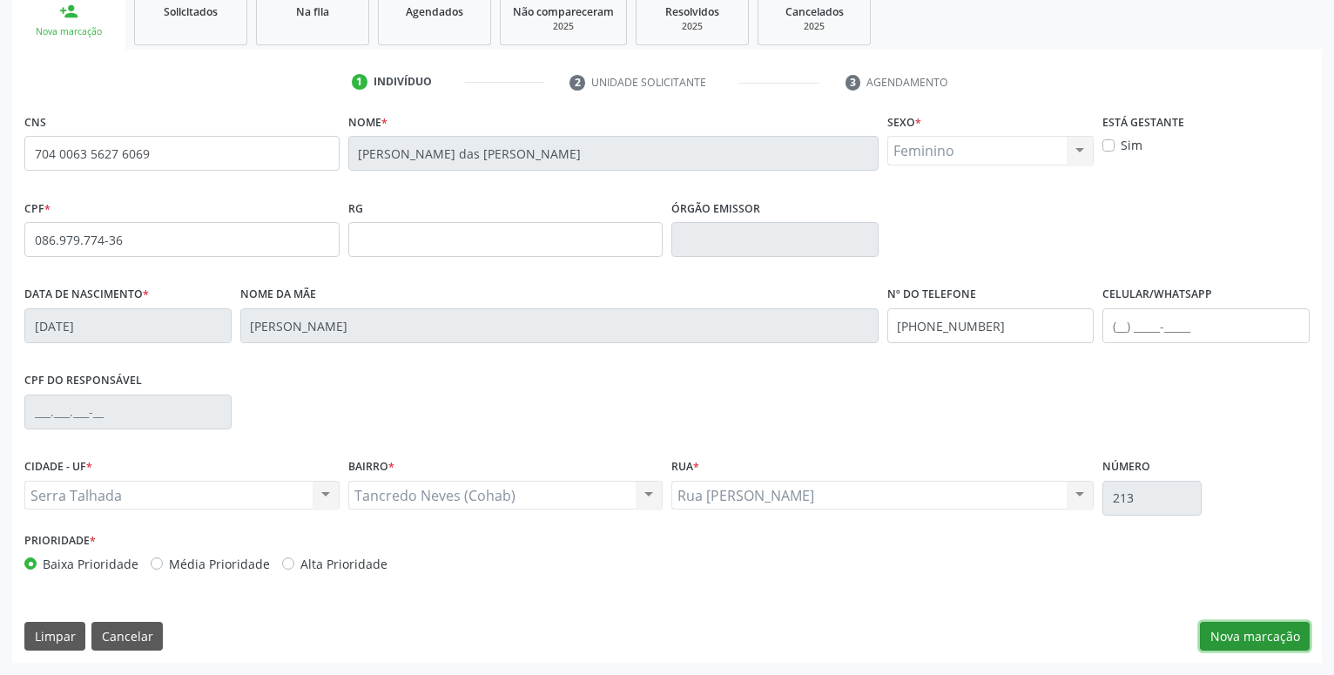
click at [1231, 624] on button "Nova marcação" at bounding box center [1255, 637] width 110 height 30
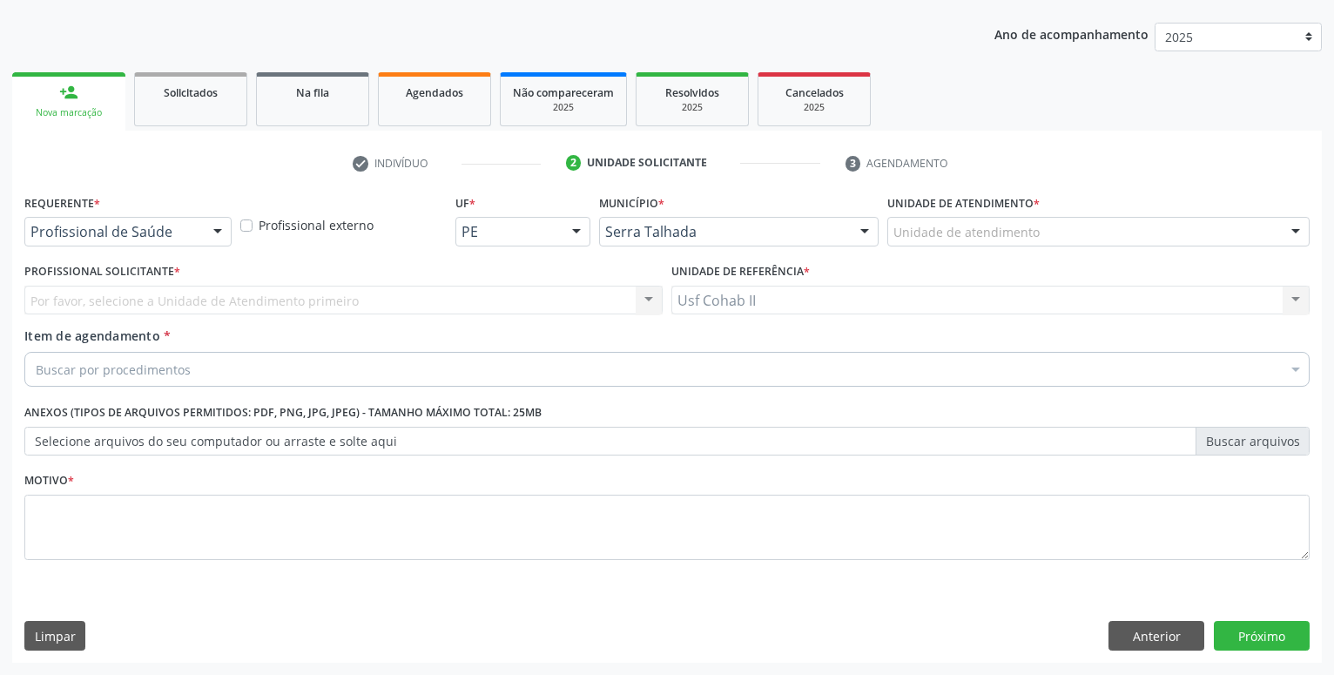
click at [212, 237] on div at bounding box center [218, 233] width 26 height 30
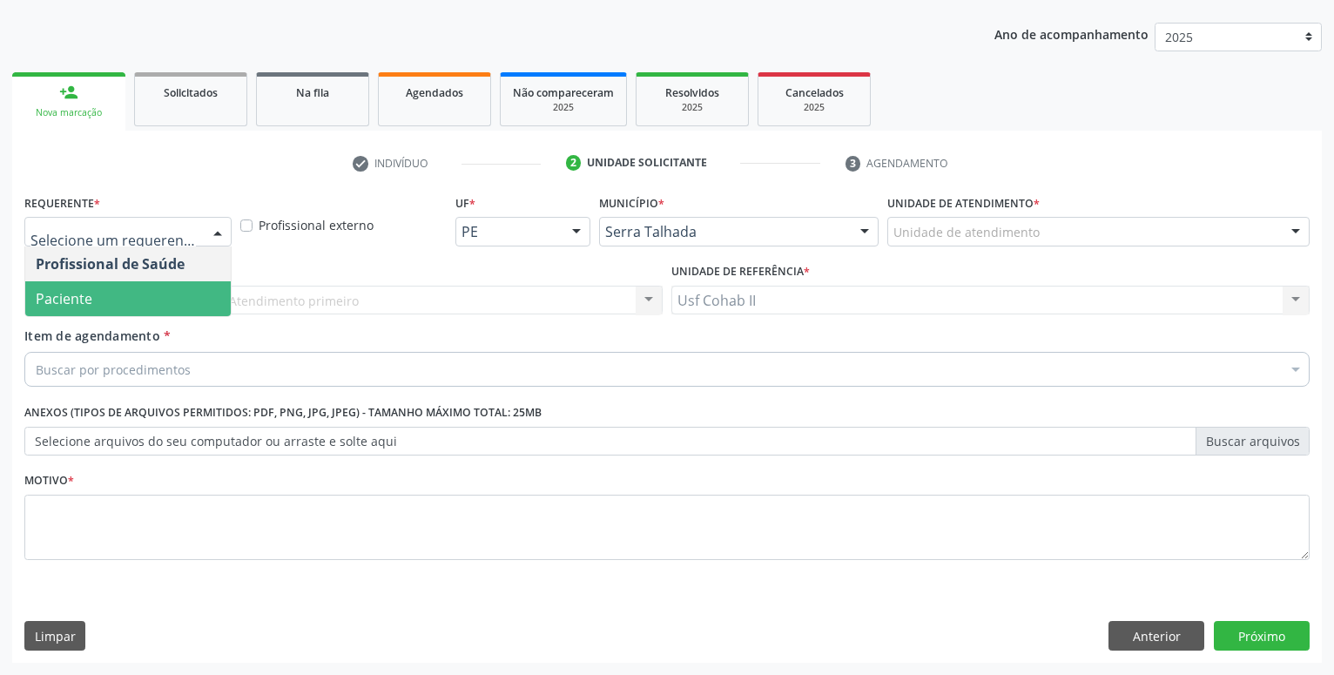
click at [158, 293] on span "Paciente" at bounding box center [128, 298] width 206 height 35
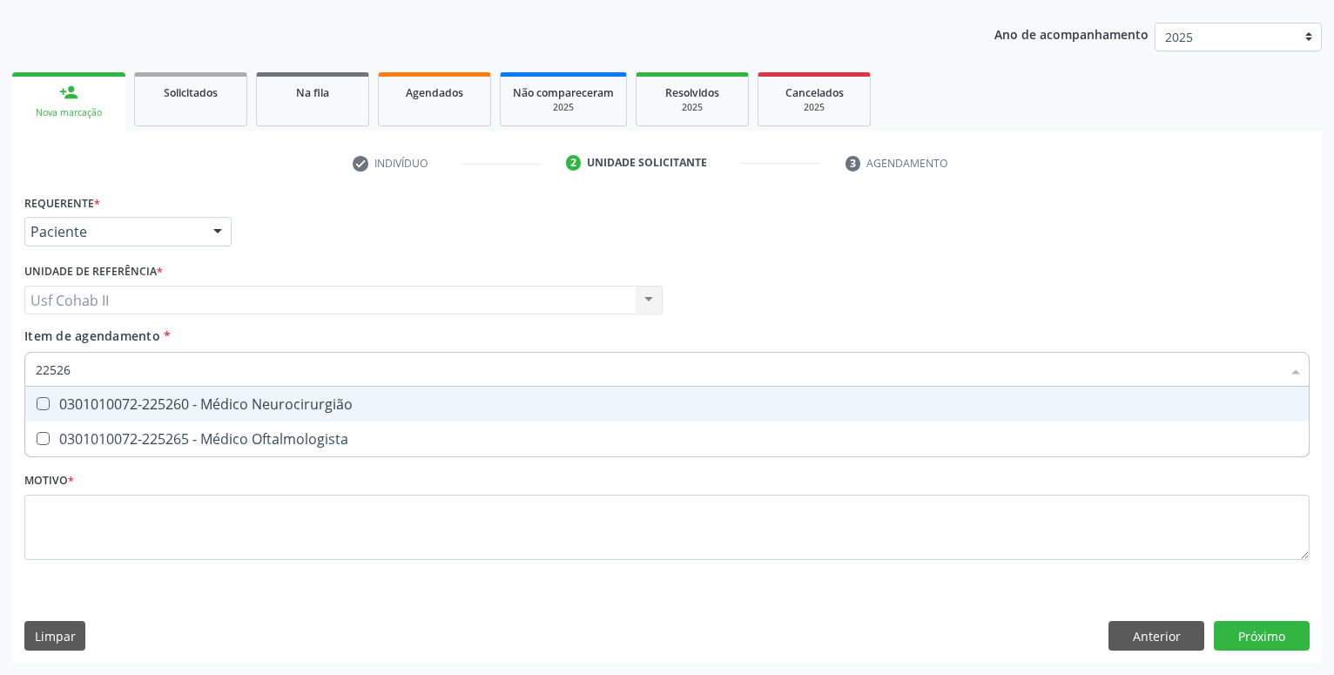
type input "225265"
click at [256, 398] on div "0301010072-225265 - Médico Oftalmologista" at bounding box center [667, 404] width 1263 height 14
checkbox Oftalmologista "true"
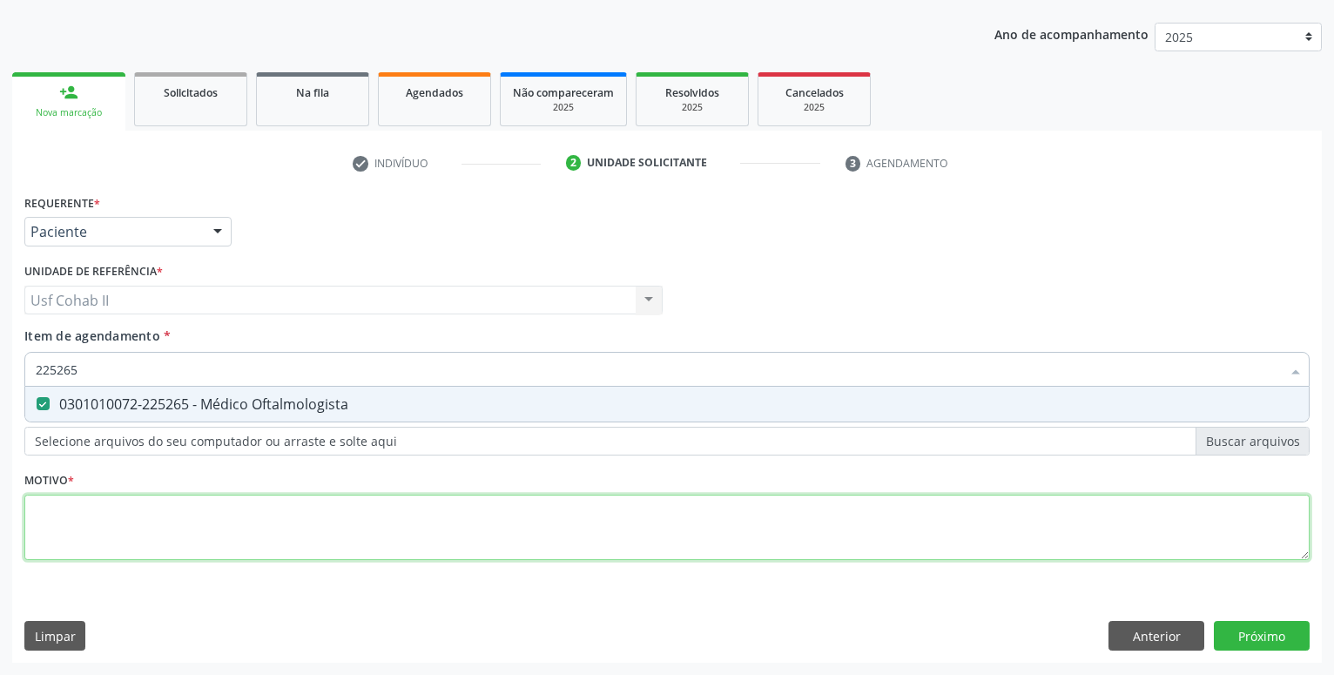
click at [192, 503] on textarea at bounding box center [666, 528] width 1285 height 66
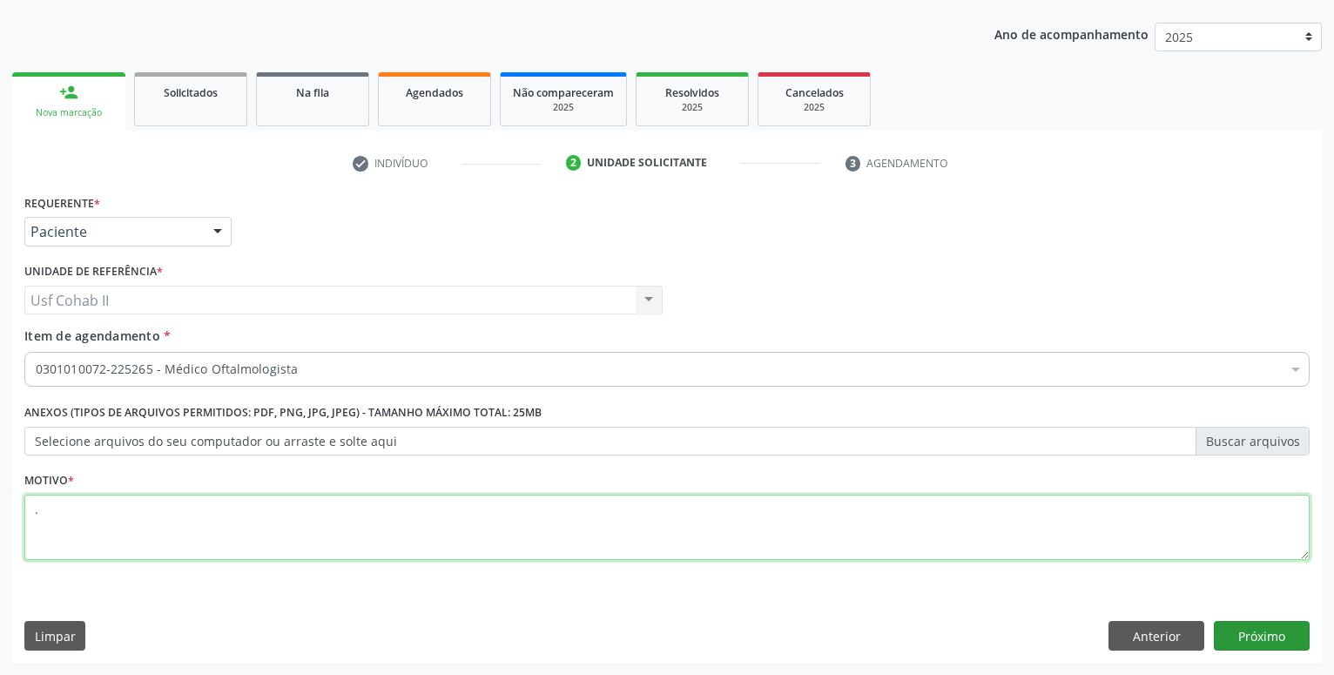
type textarea "."
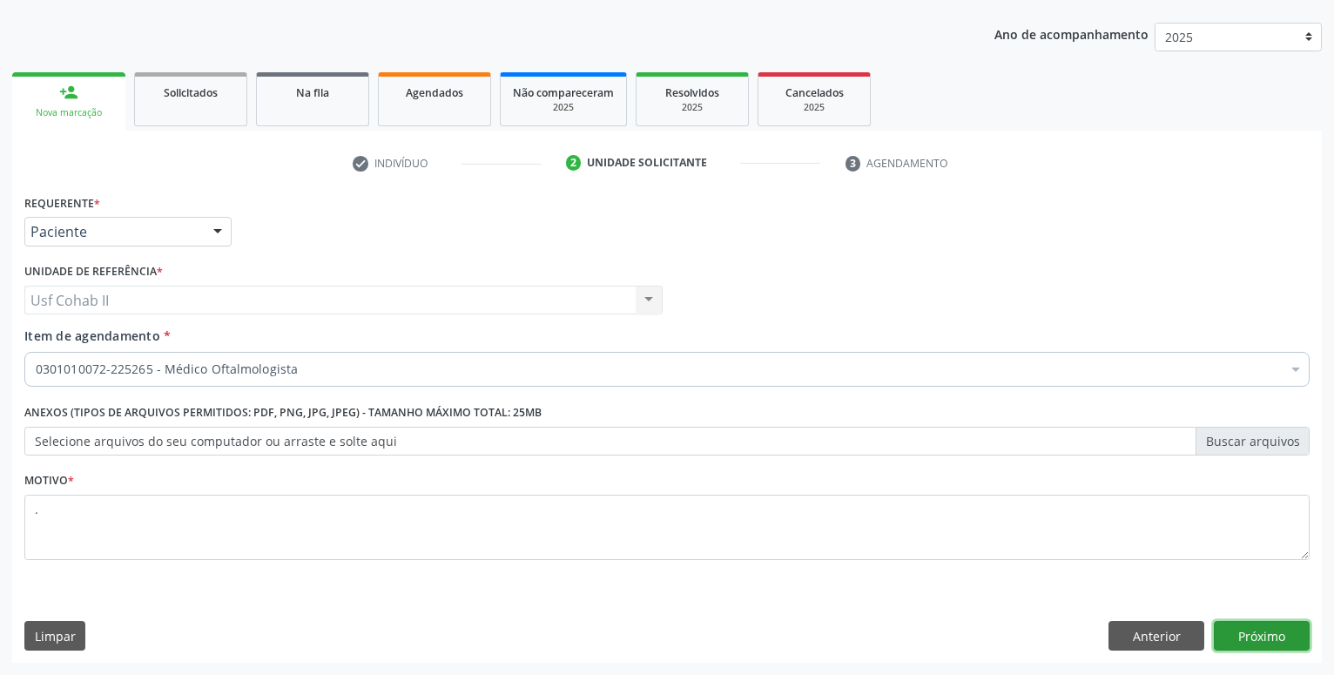
click at [1250, 624] on button "Próximo" at bounding box center [1262, 636] width 96 height 30
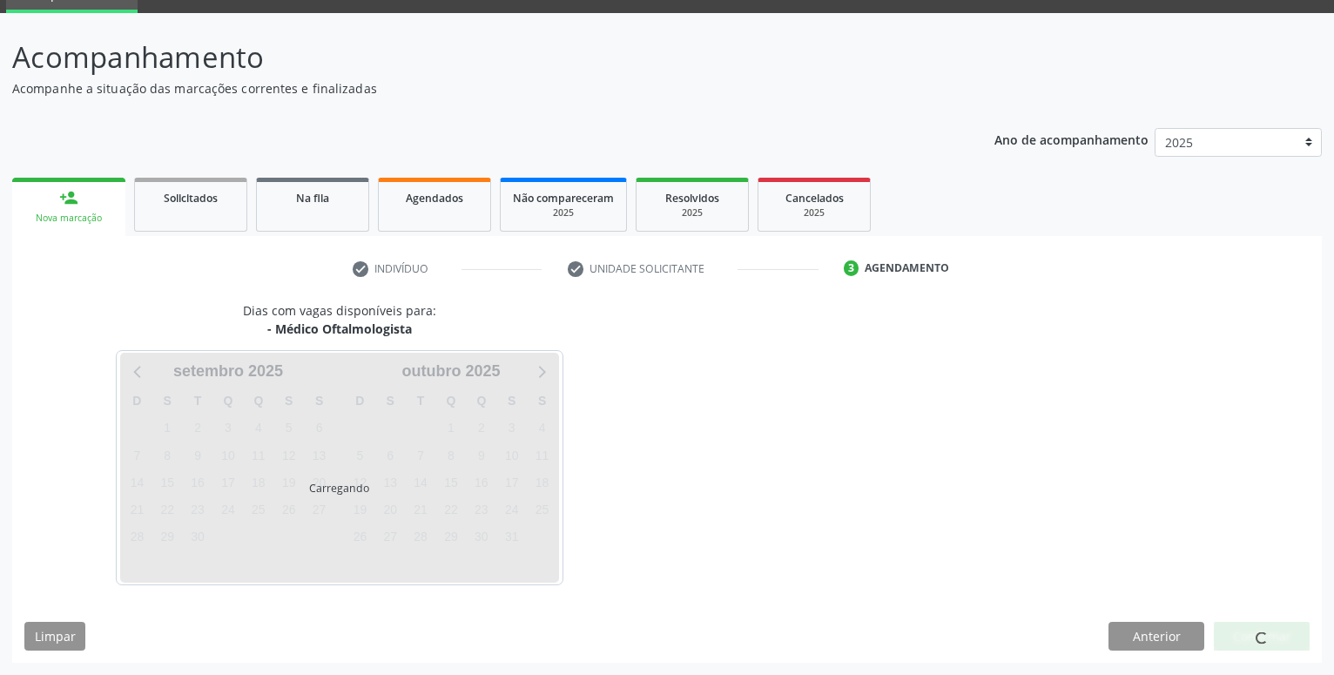
scroll to position [83, 0]
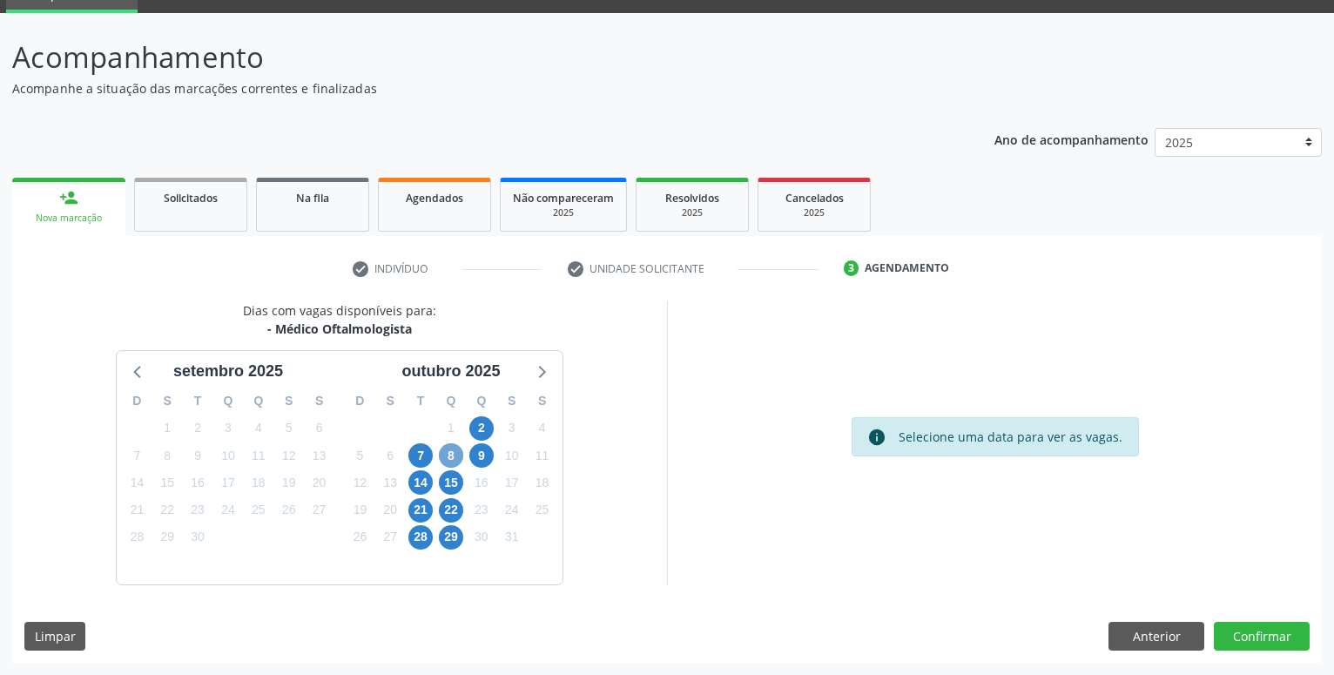
click at [449, 458] on span "8" at bounding box center [451, 455] width 24 height 24
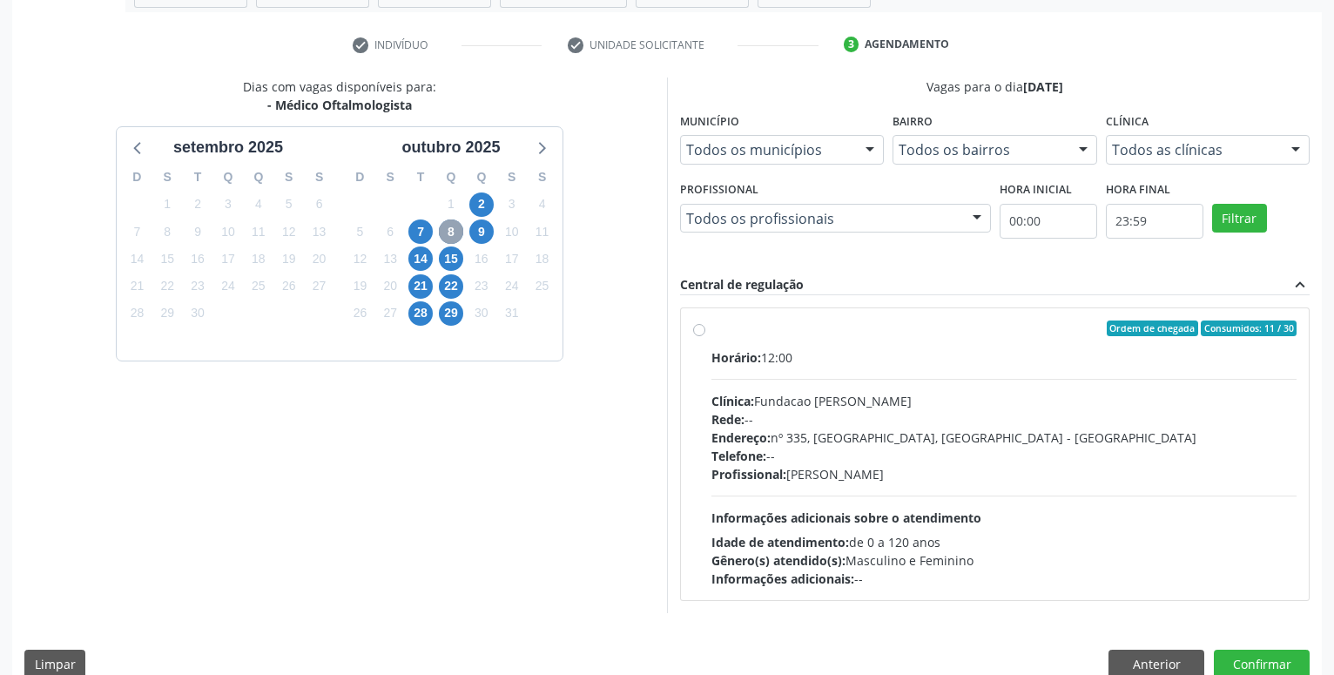
scroll to position [334, 0]
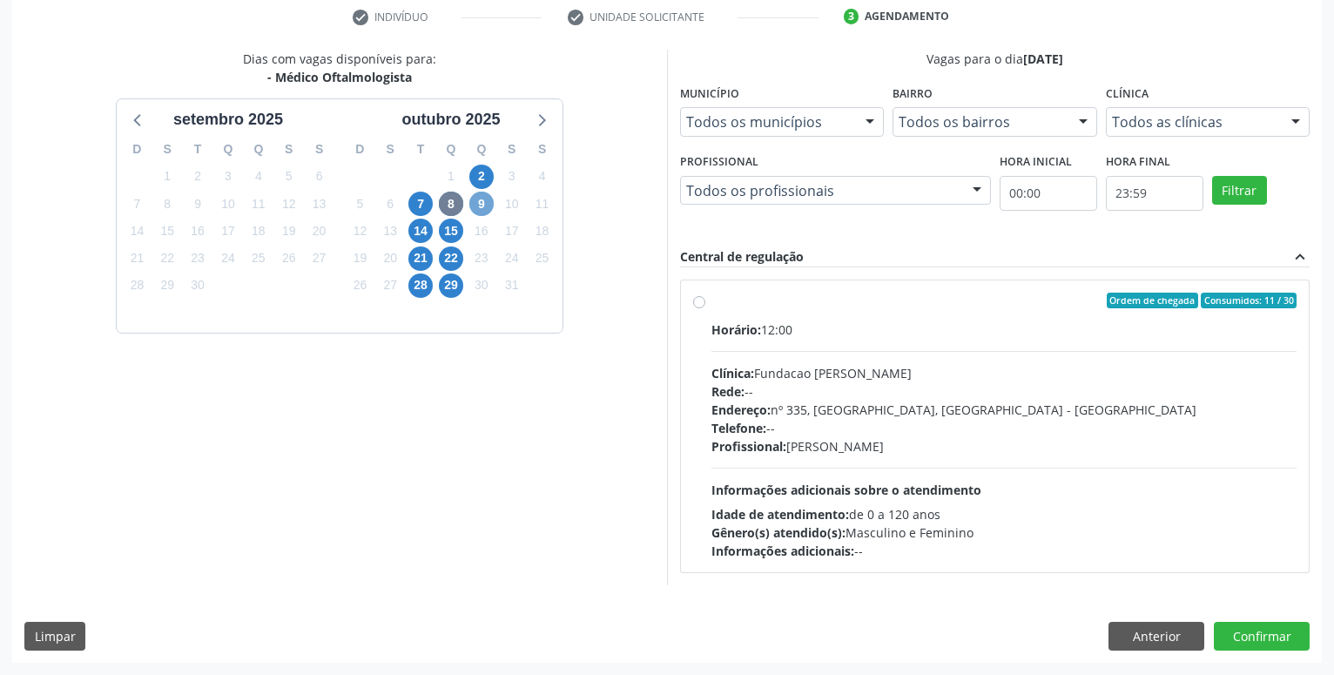
click at [478, 205] on span "9" at bounding box center [481, 204] width 24 height 24
click at [490, 177] on span "2" at bounding box center [481, 177] width 24 height 24
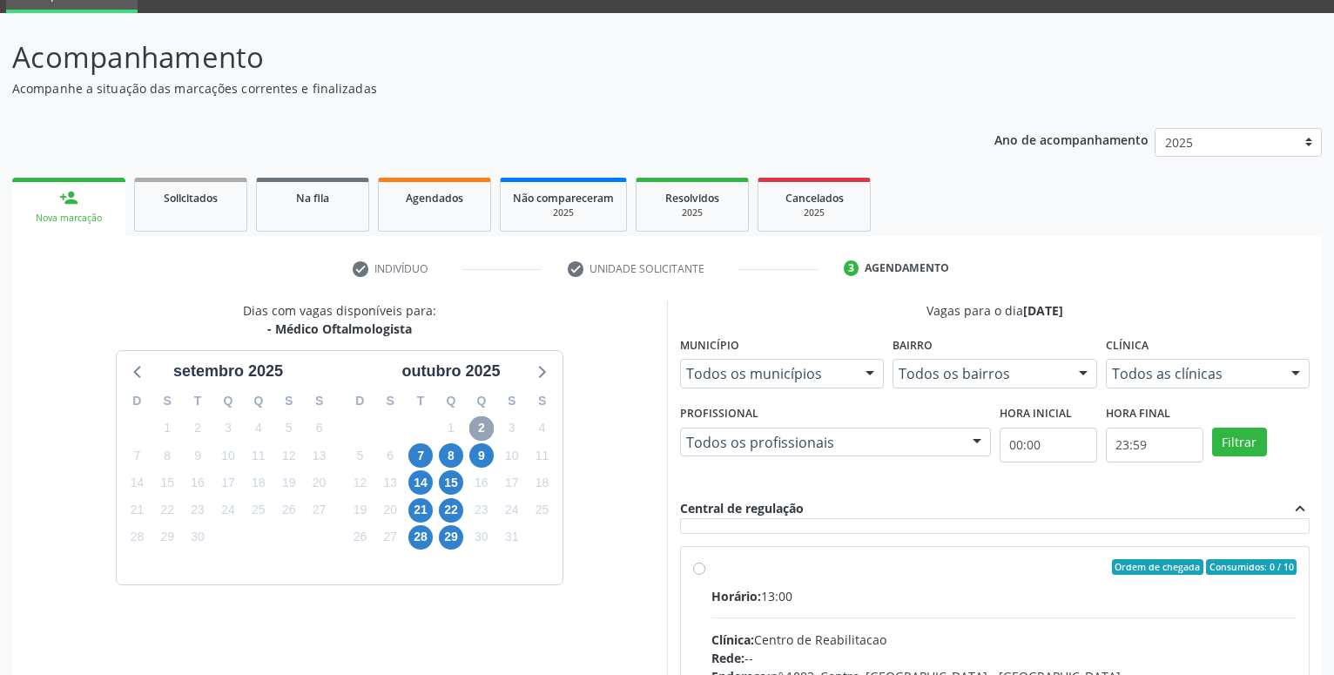
scroll to position [298, 0]
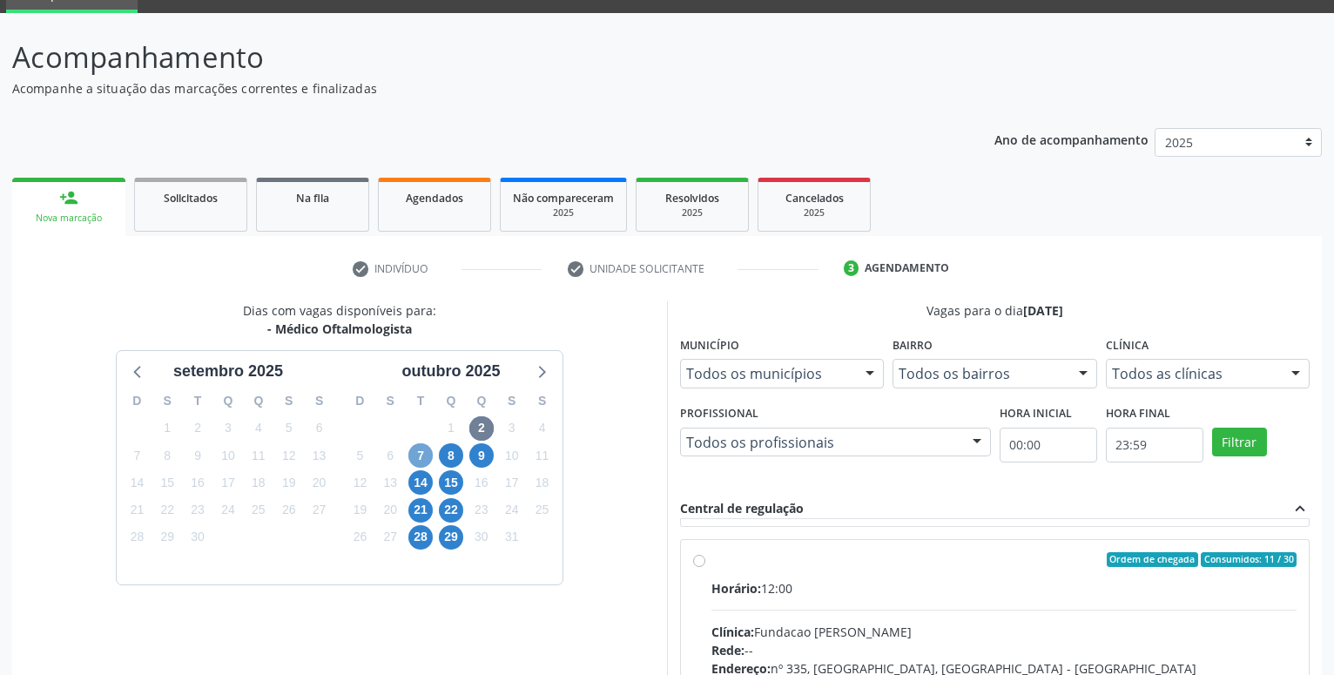
click at [415, 463] on span "7" at bounding box center [420, 455] width 24 height 24
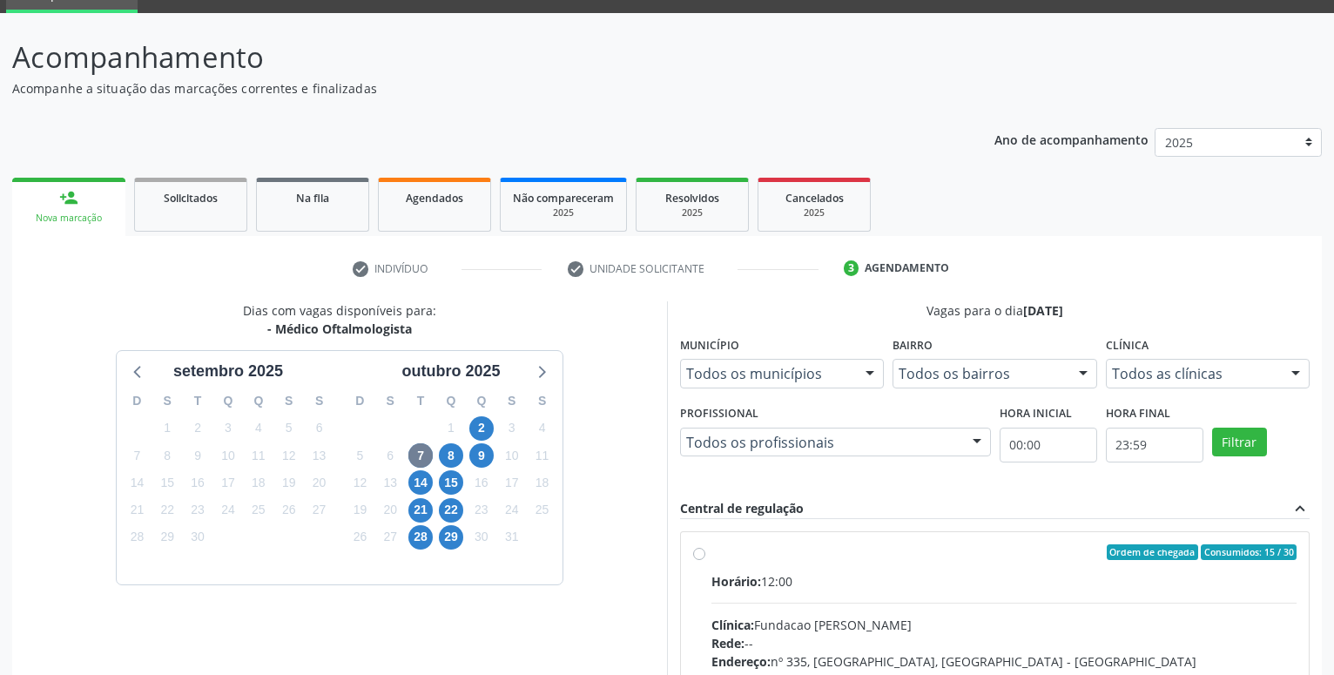
click at [712, 552] on label "Ordem de chegada Consumidos: 15 / 30 Horário: 12:00 Clínica: Fundacao Altino Ve…" at bounding box center [1004, 677] width 585 height 267
click at [695, 552] on input "Ordem de chegada Consumidos: 15 / 30 Horário: 12:00 Clínica: Fundacao Altino Ve…" at bounding box center [699, 552] width 12 height 16
radio input "true"
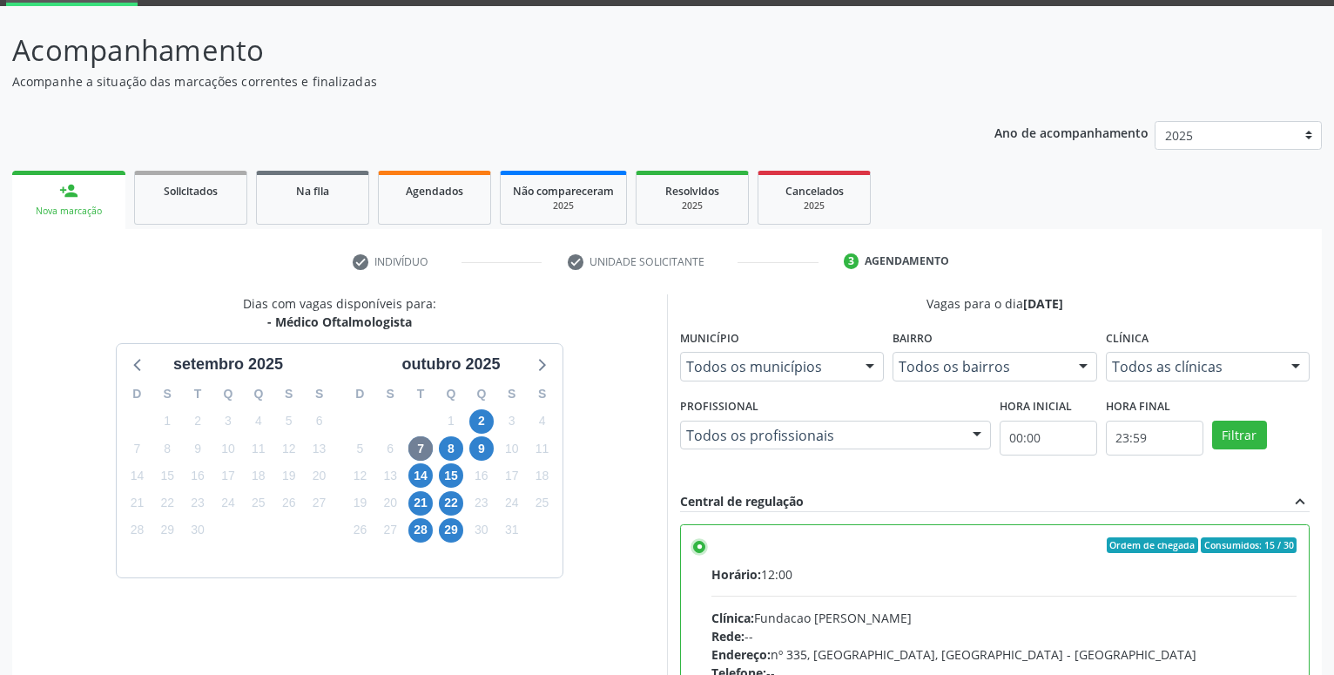
scroll to position [366, 0]
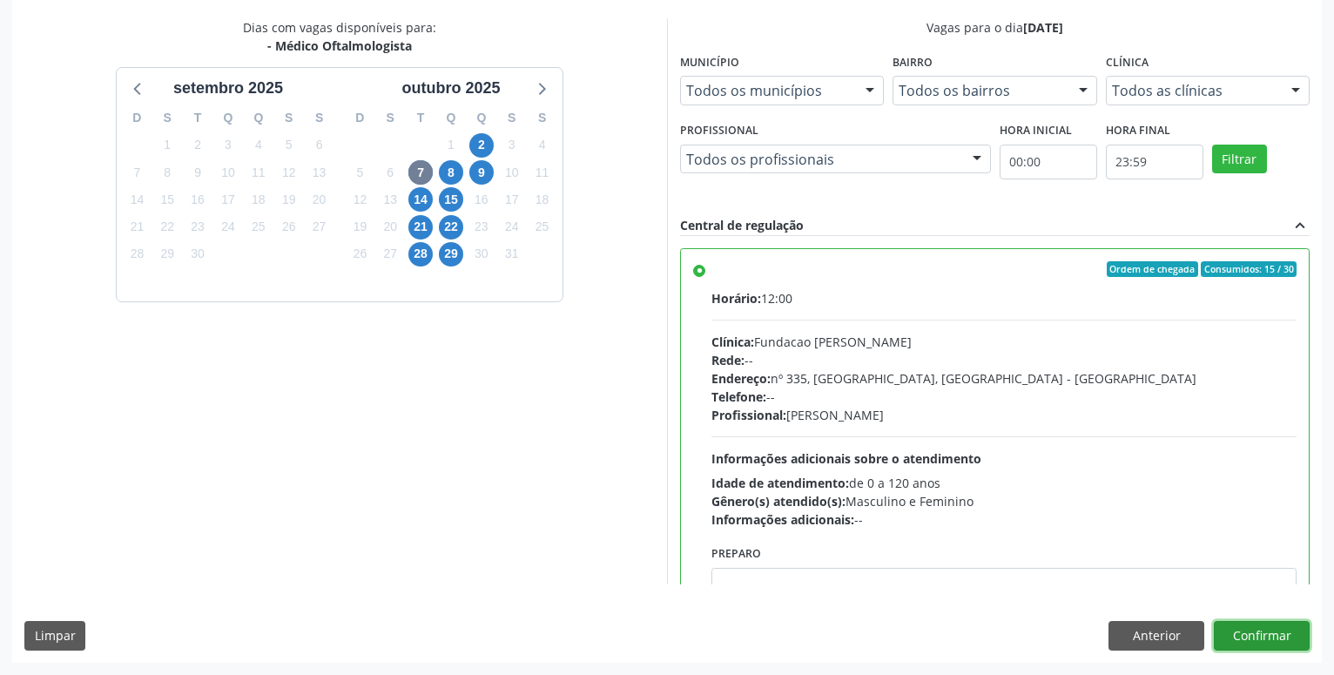
click at [1265, 633] on button "Confirmar" at bounding box center [1262, 636] width 96 height 30
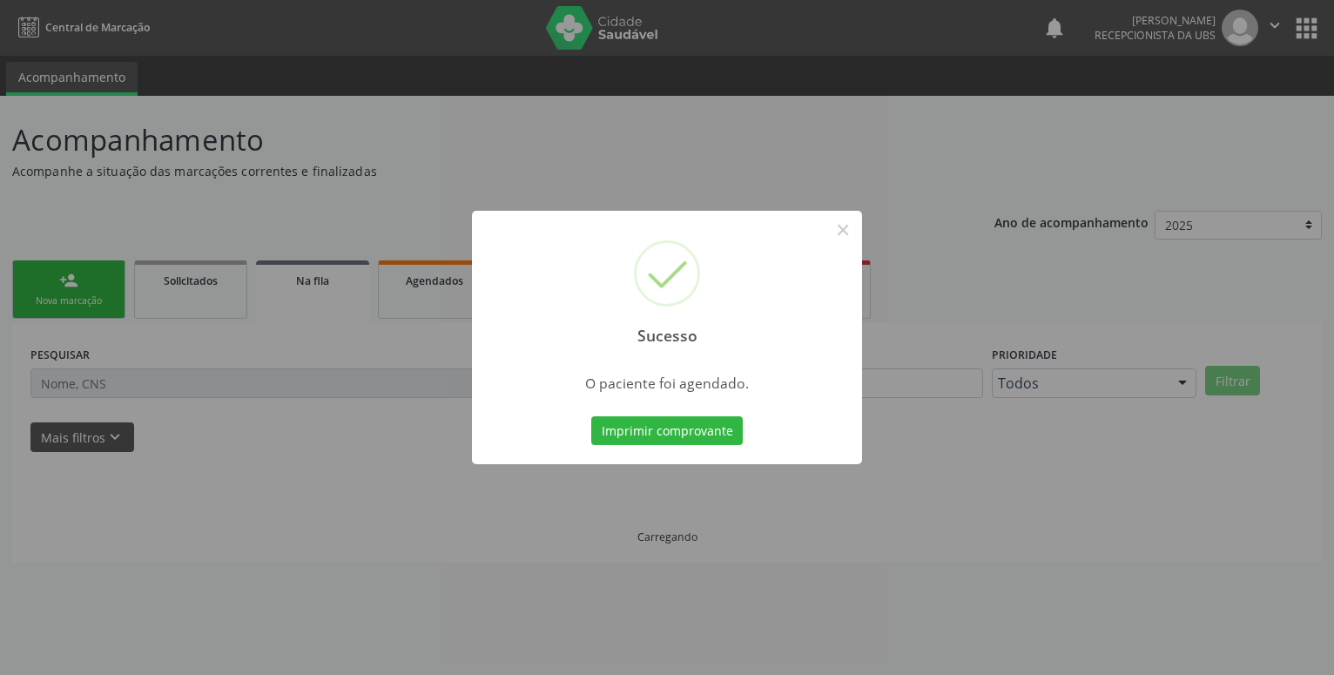
scroll to position [0, 0]
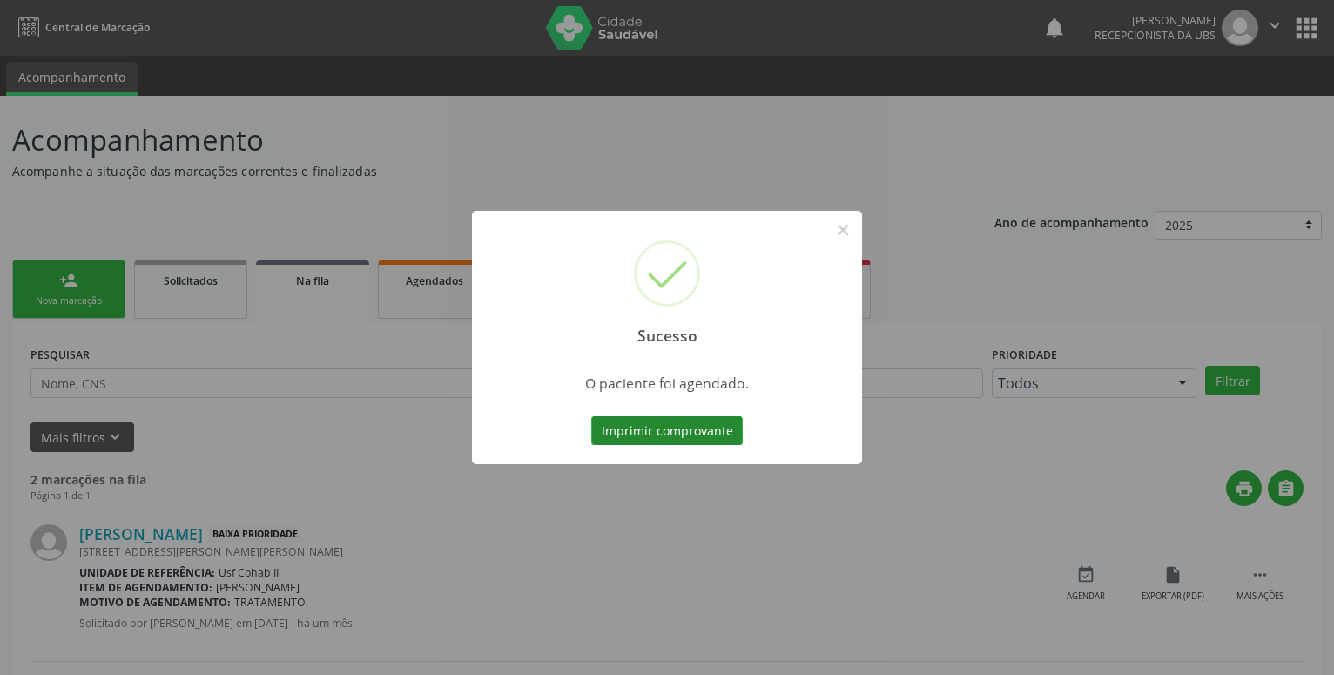
click at [685, 419] on button "Imprimir comprovante" at bounding box center [667, 431] width 152 height 30
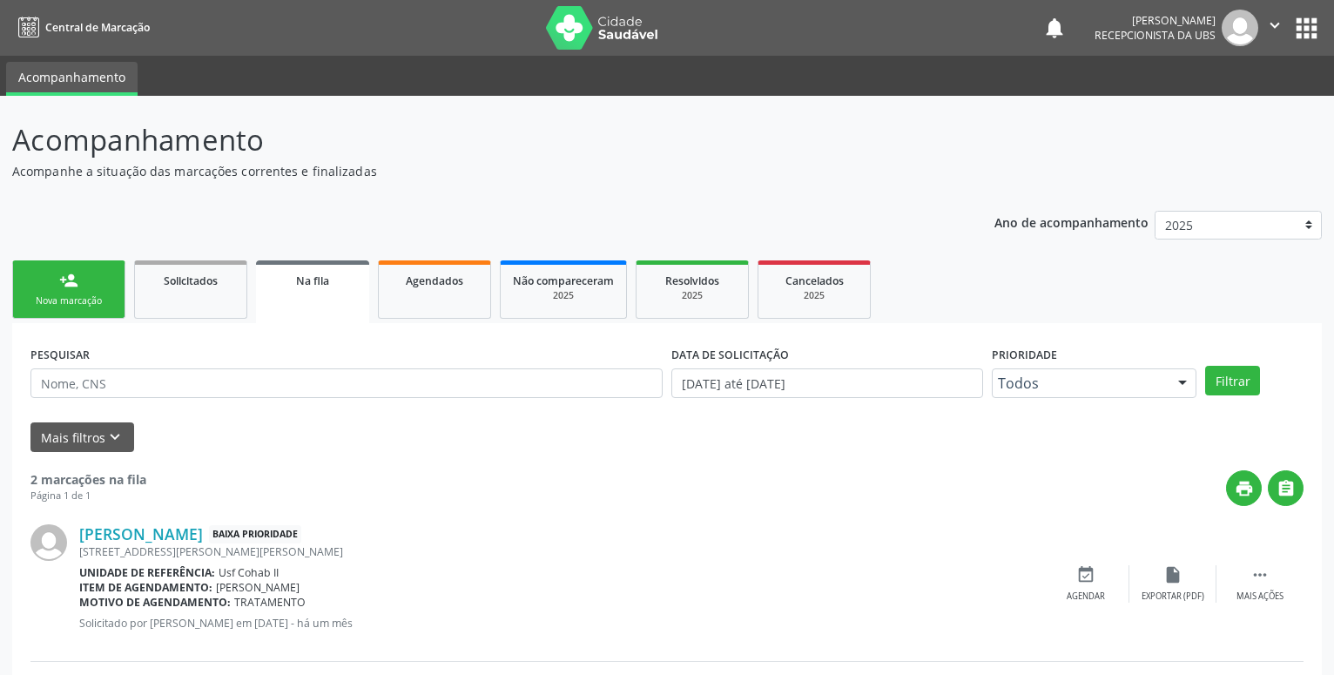
click at [101, 296] on div "Nova marcação" at bounding box center [68, 300] width 87 height 13
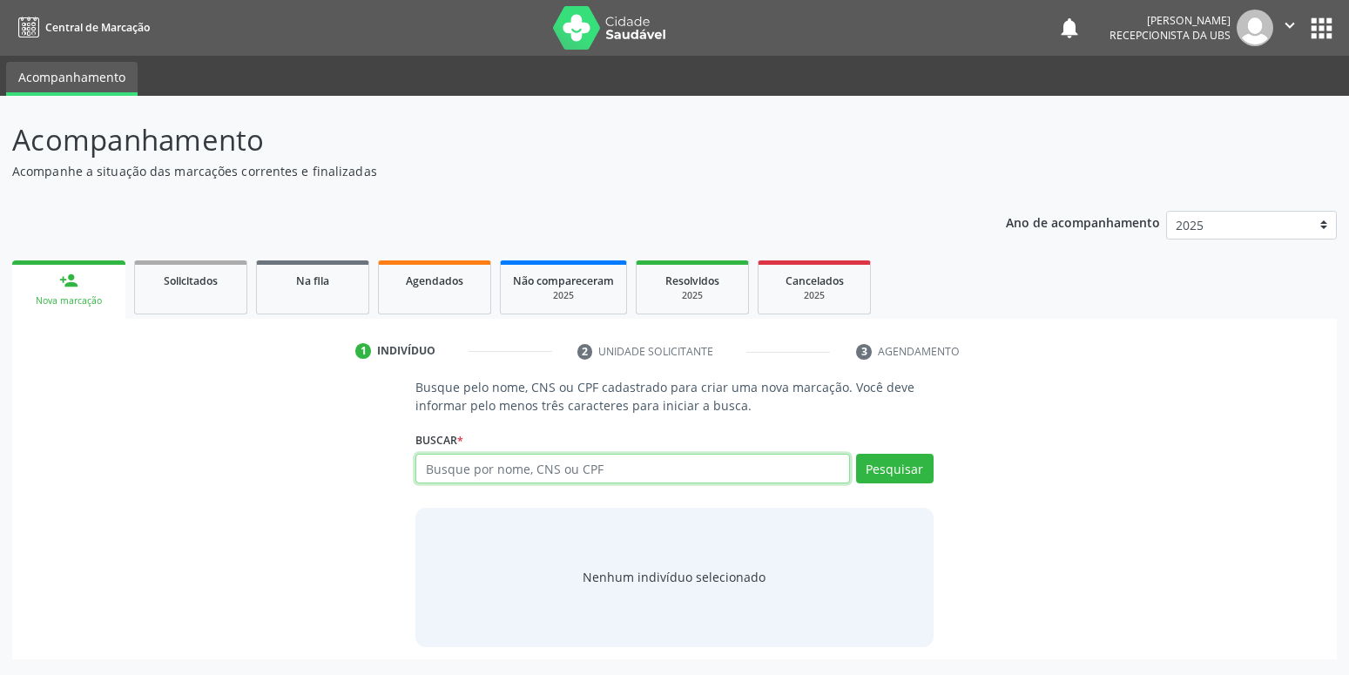
click at [428, 470] on input "text" at bounding box center [632, 469] width 434 height 30
type input "898004843244483"
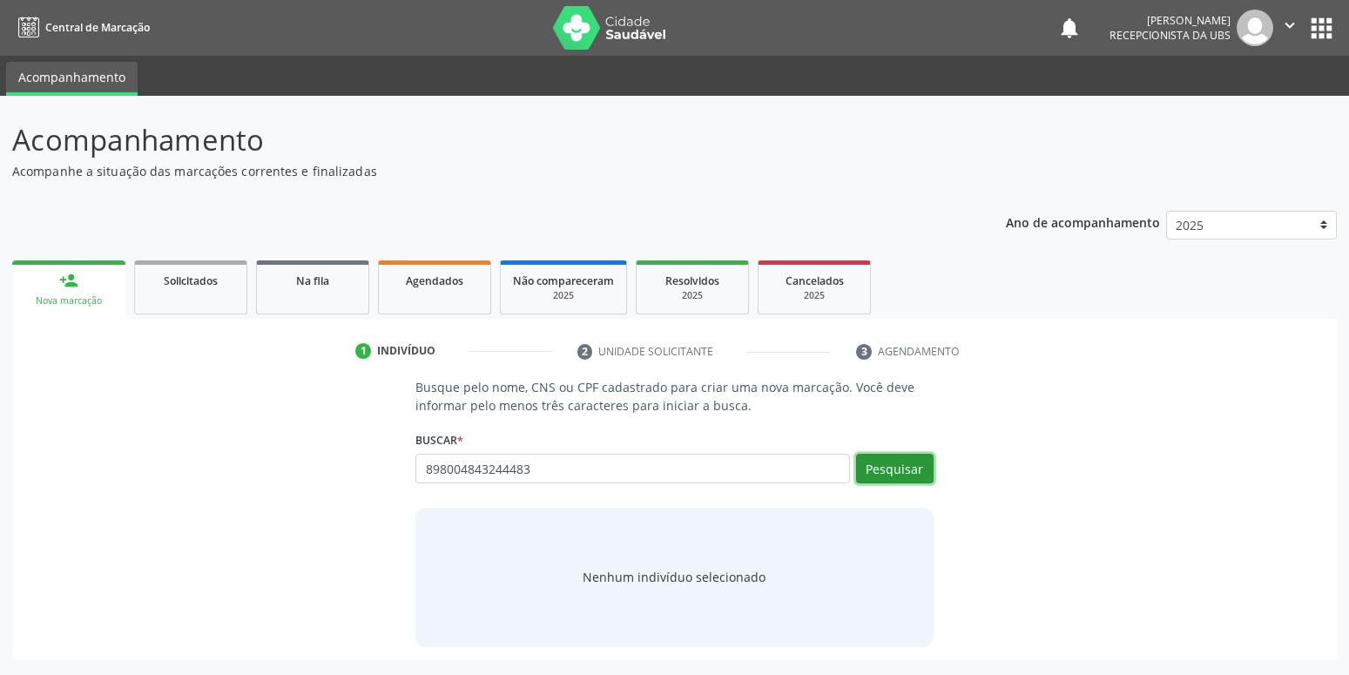
click at [887, 460] on button "Pesquisar" at bounding box center [895, 469] width 78 height 30
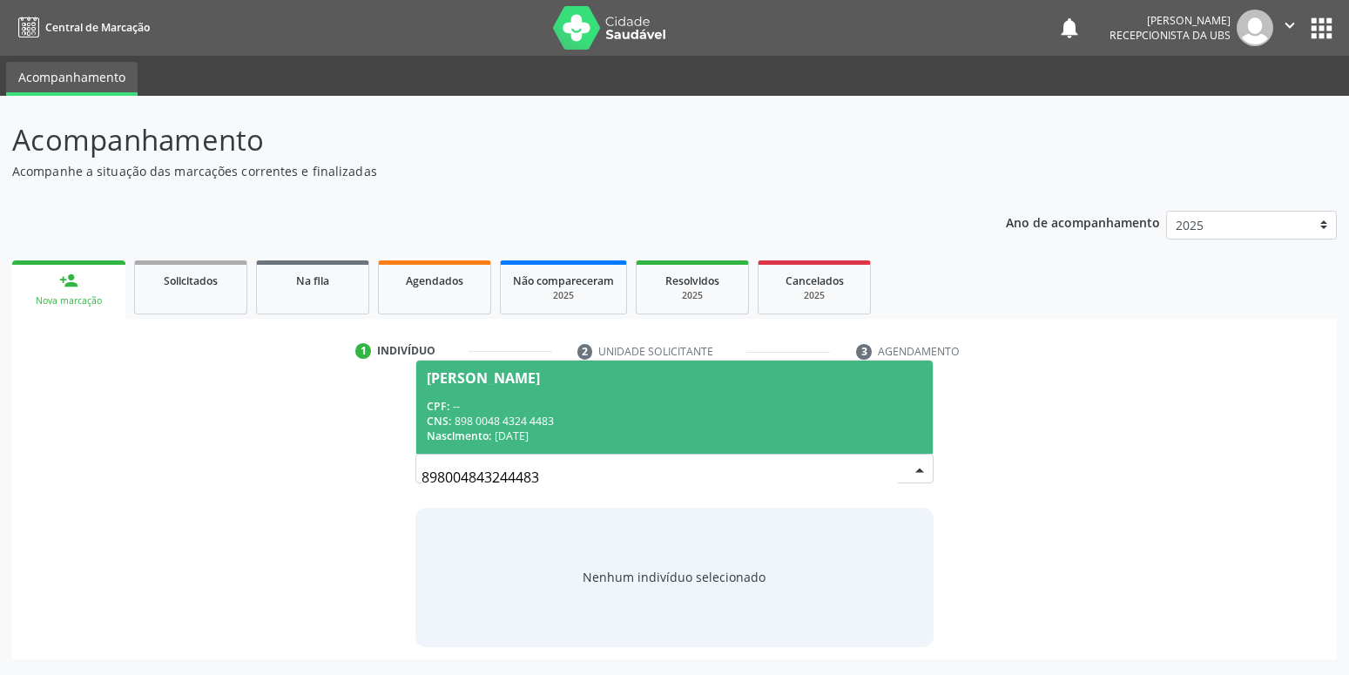
click at [505, 391] on span "Camila Bezerra Lima dos Santos CPF: -- CNS: 898 0048 4324 4483 Nascimento: 11/0…" at bounding box center [674, 407] width 516 height 93
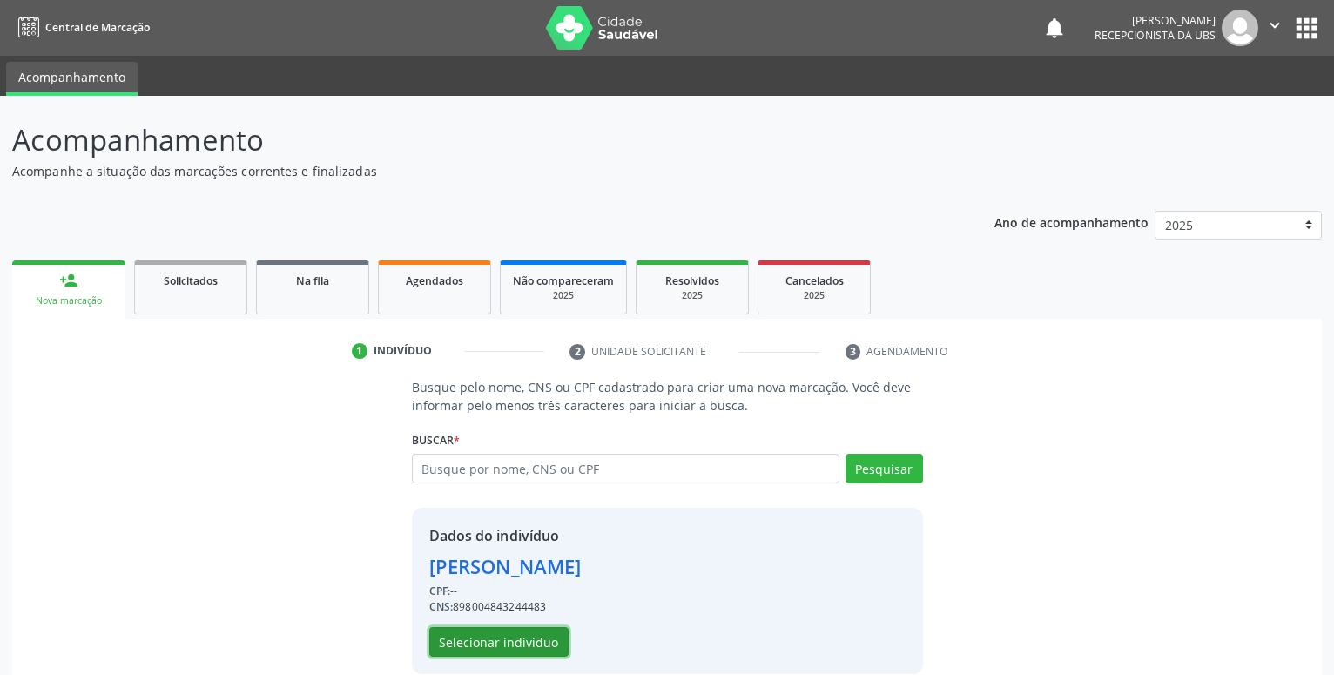
click at [527, 639] on button "Selecionar indivíduo" at bounding box center [498, 642] width 139 height 30
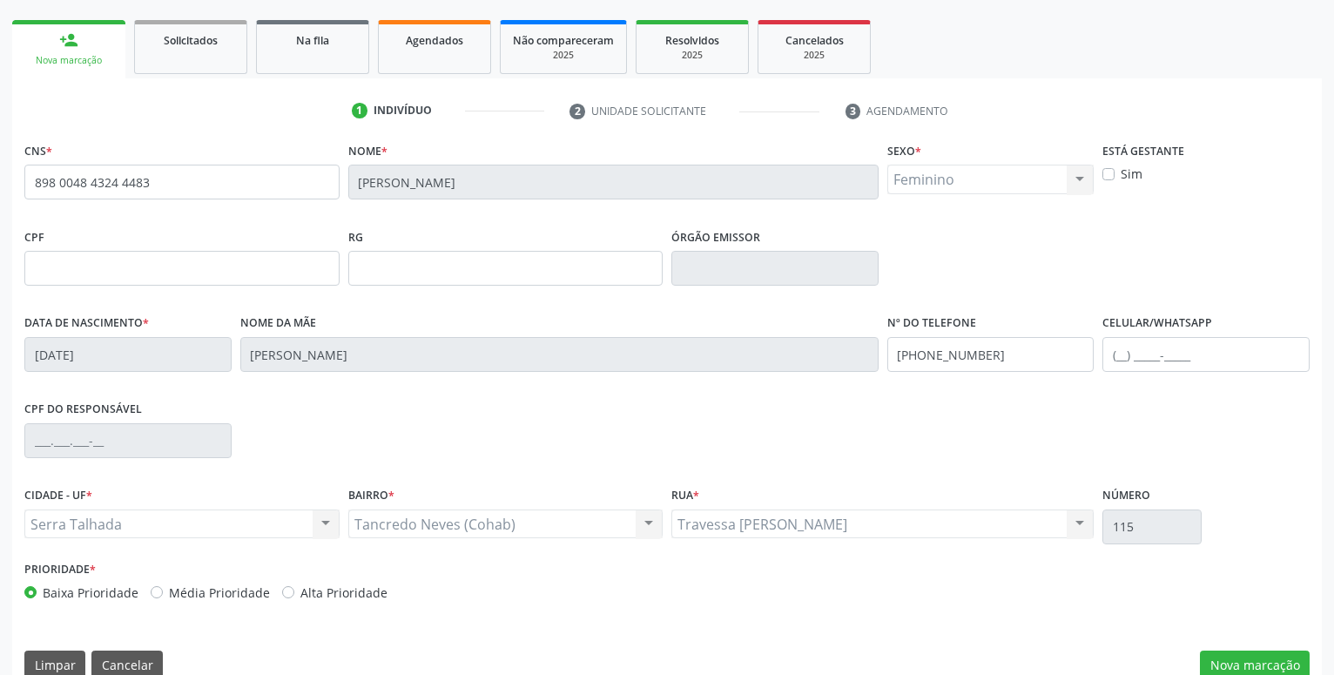
scroll to position [266, 0]
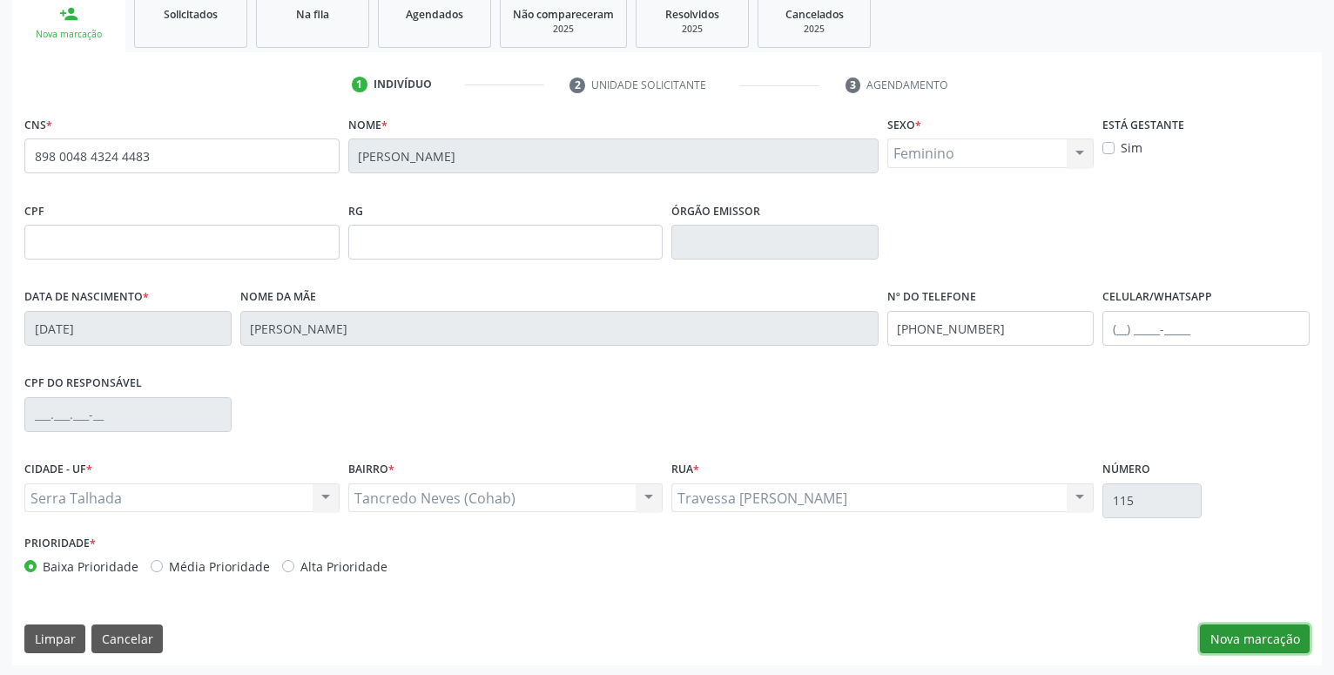
click at [1256, 637] on button "Nova marcação" at bounding box center [1255, 639] width 110 height 30
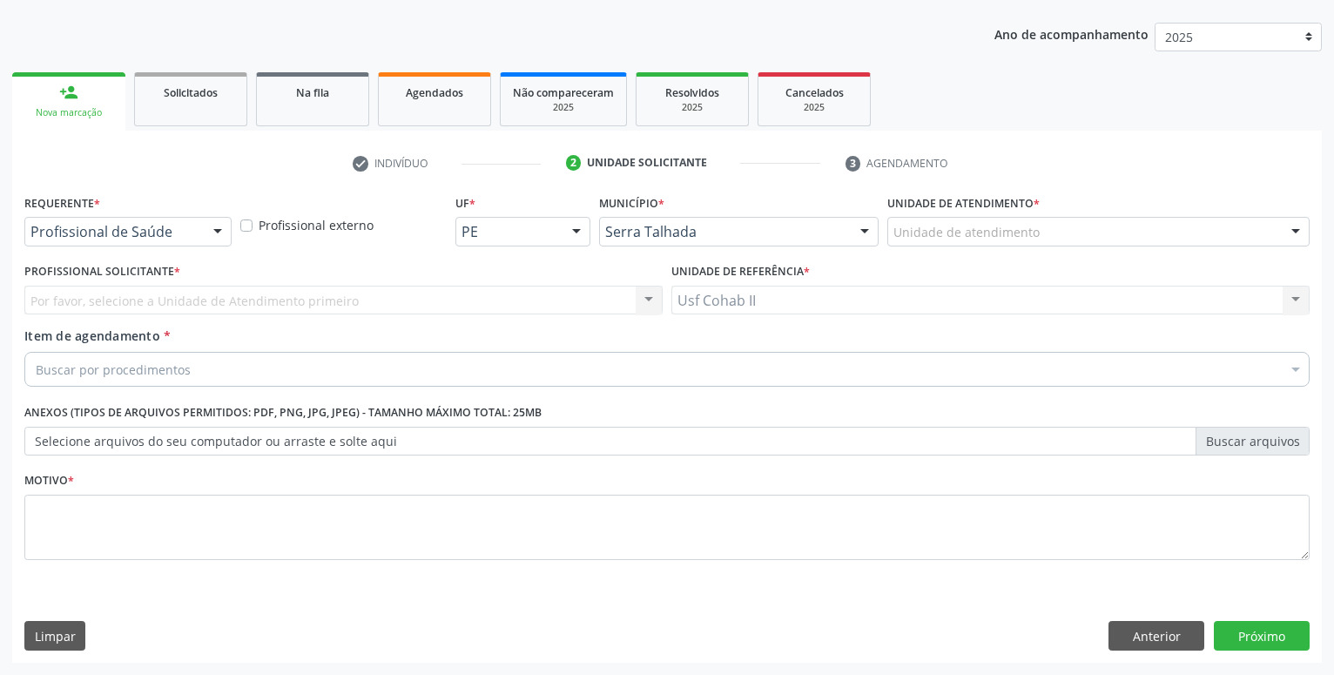
click at [136, 223] on div "Profissional de Saúde" at bounding box center [127, 232] width 207 height 30
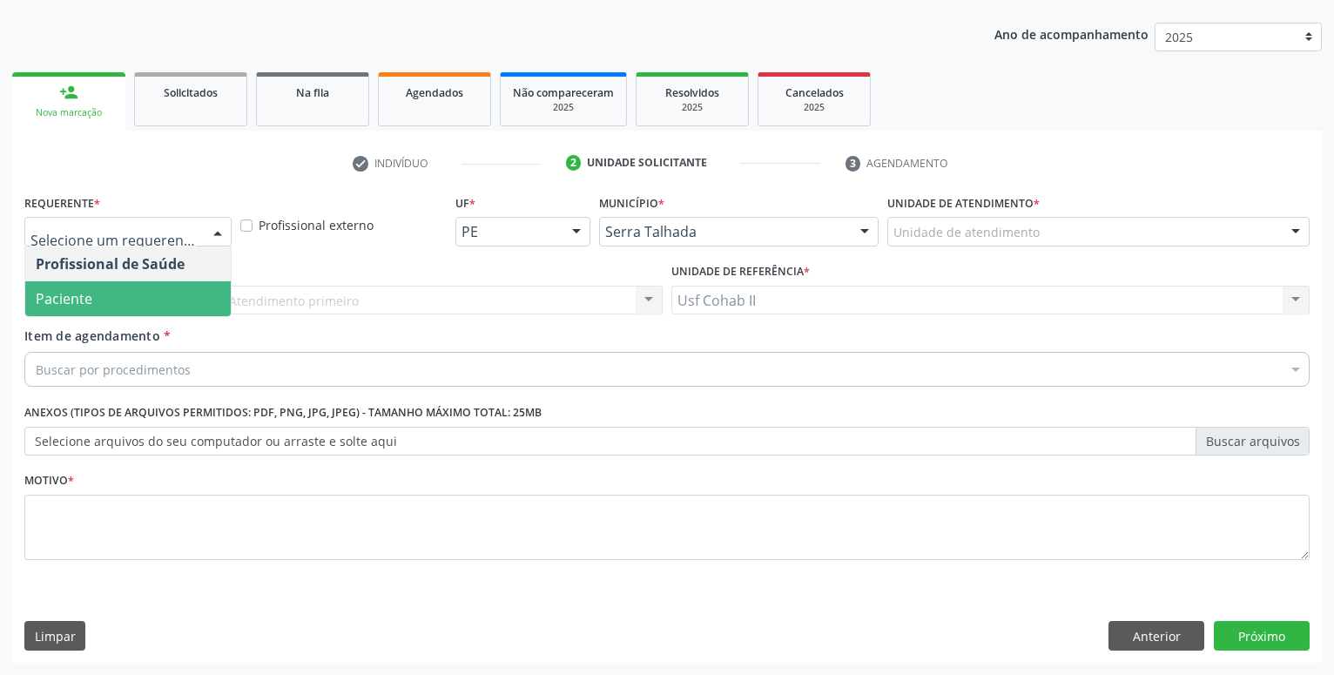
click at [125, 295] on span "Paciente" at bounding box center [128, 298] width 206 height 35
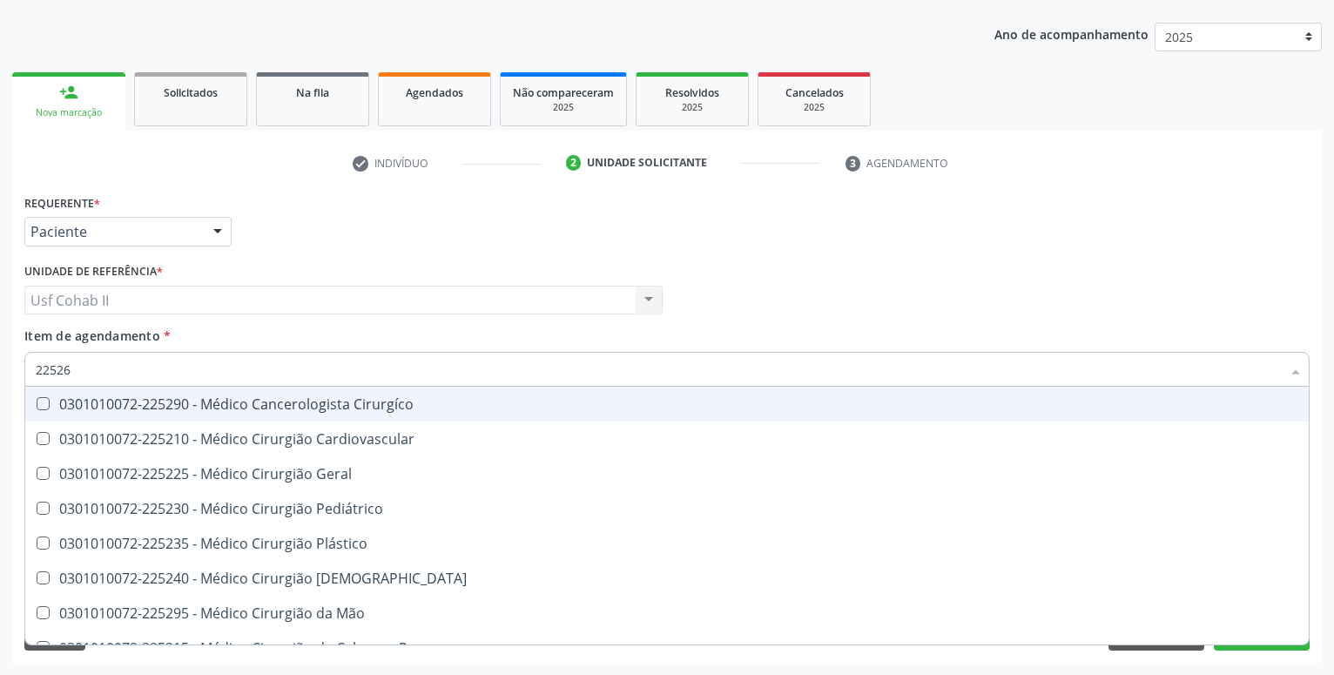
type input "225265"
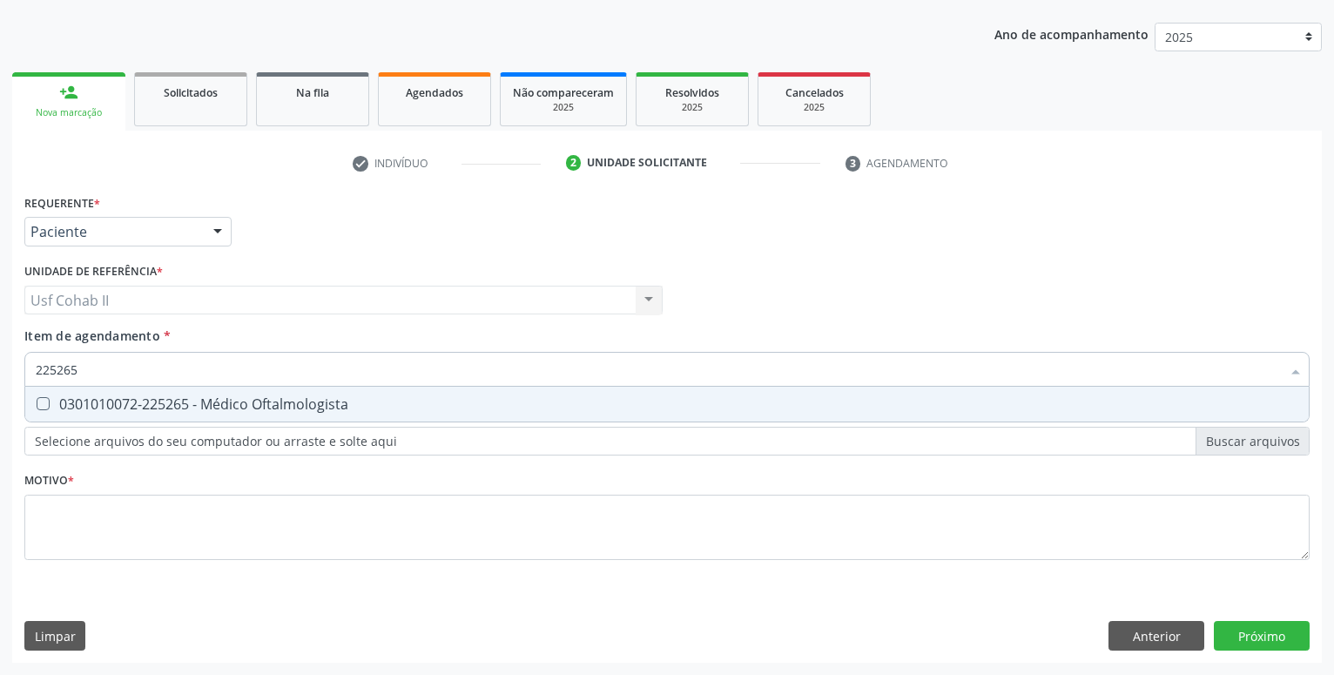
click at [306, 399] on div "0301010072-225265 - Médico Oftalmologista" at bounding box center [667, 404] width 1263 height 14
checkbox Oftalmologista "true"
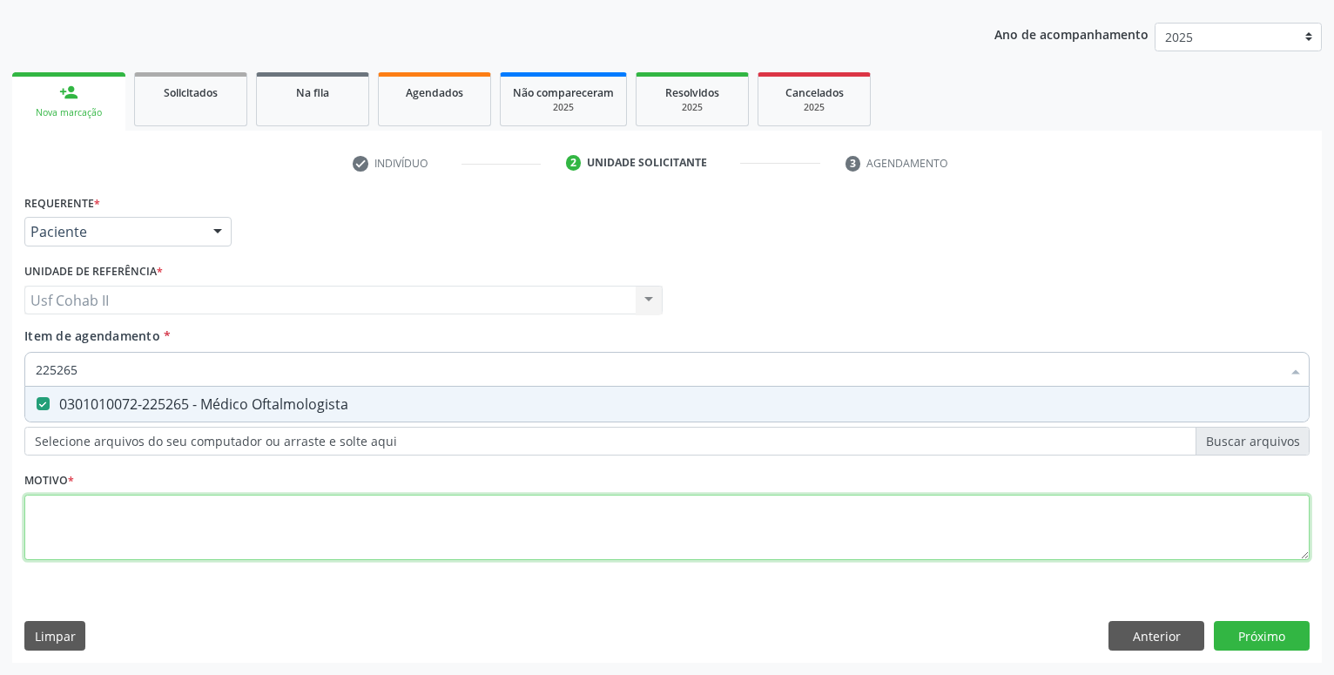
click at [218, 506] on textarea at bounding box center [666, 528] width 1285 height 66
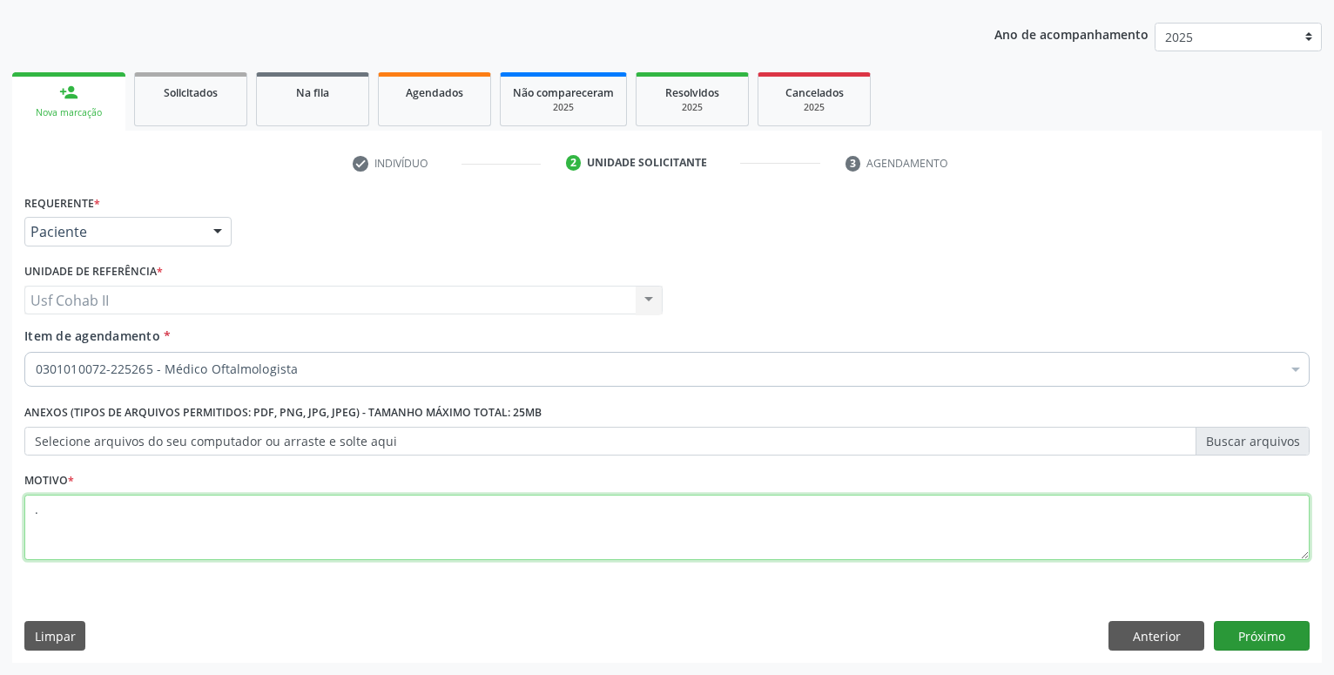
type textarea "."
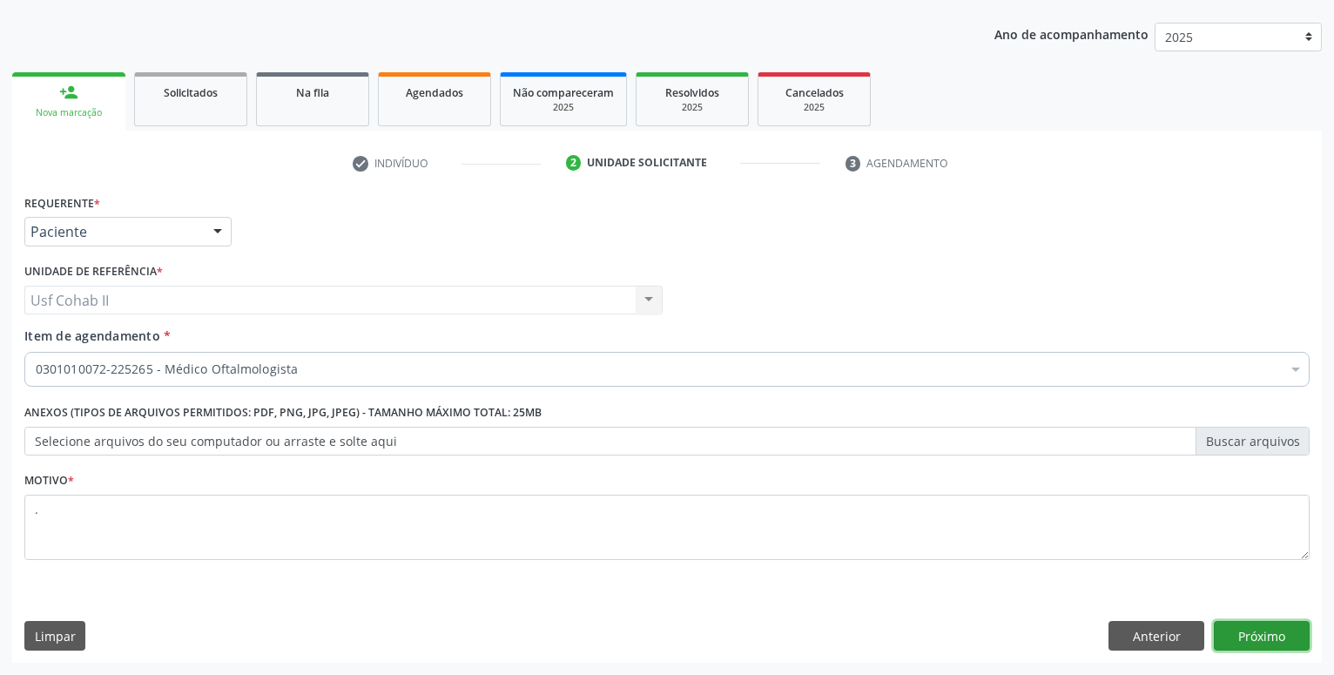
click at [1277, 630] on button "Próximo" at bounding box center [1262, 636] width 96 height 30
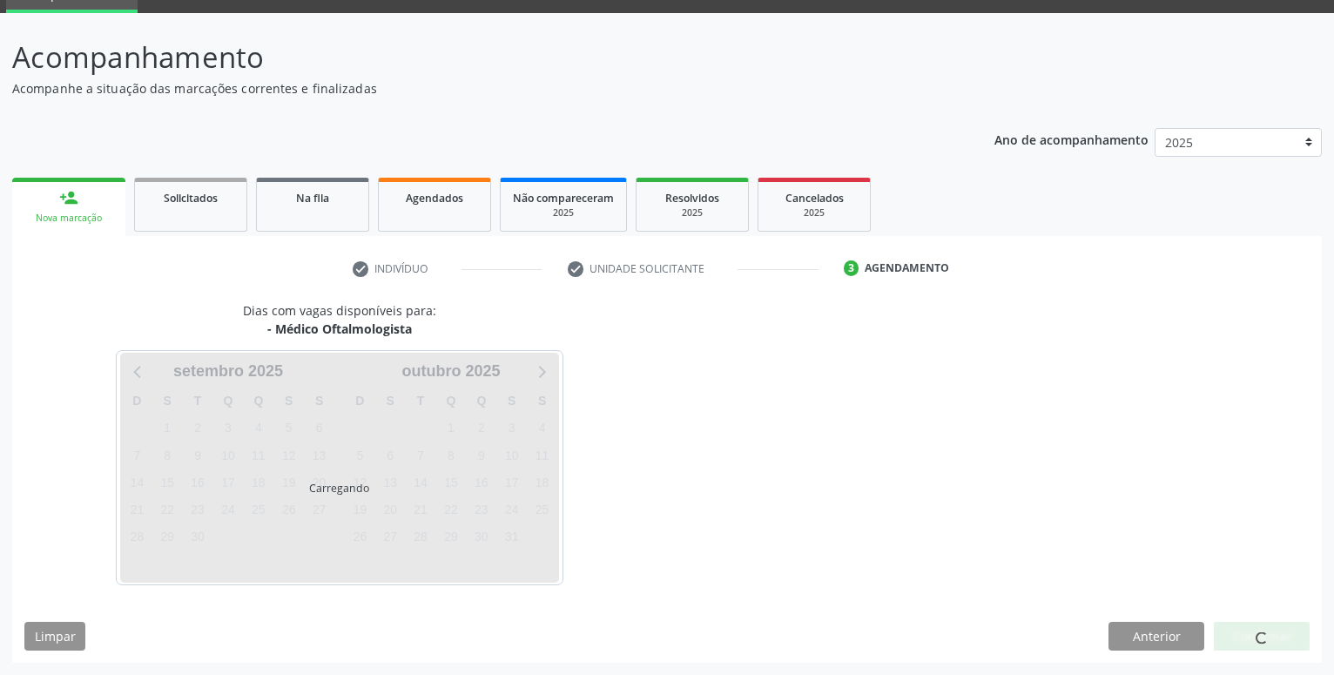
scroll to position [83, 0]
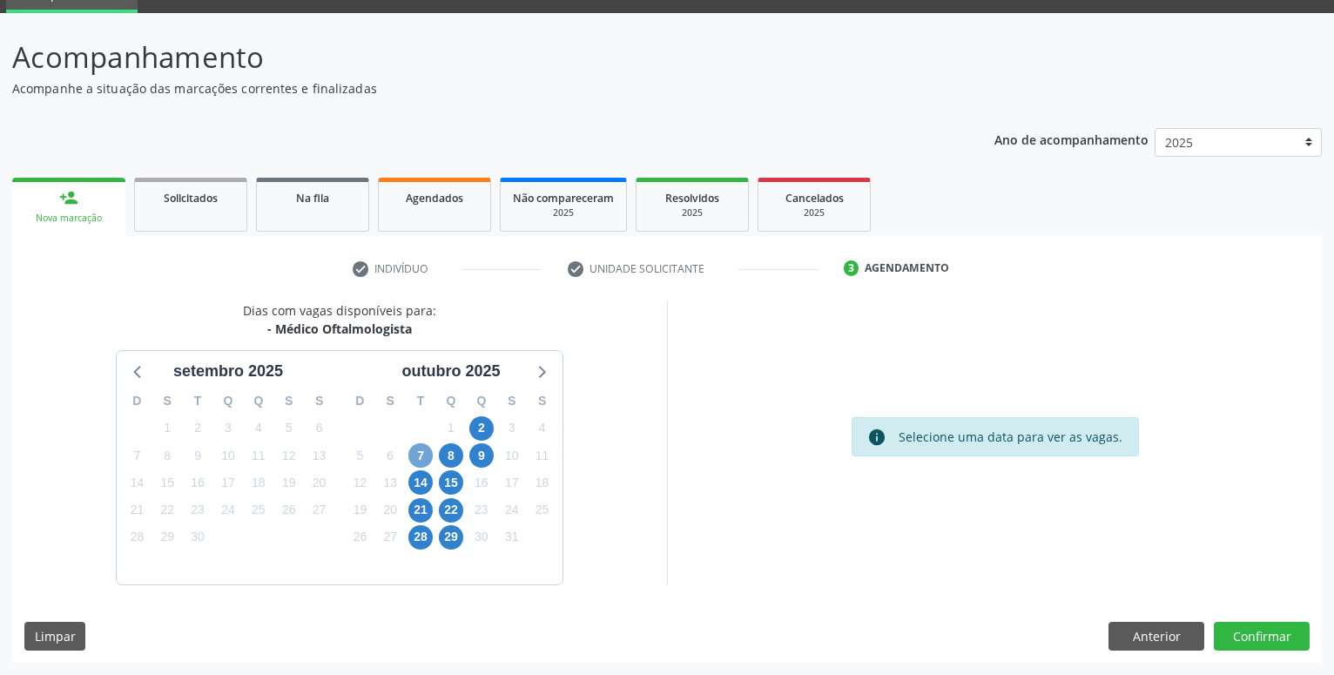
click at [419, 457] on span "7" at bounding box center [420, 455] width 24 height 24
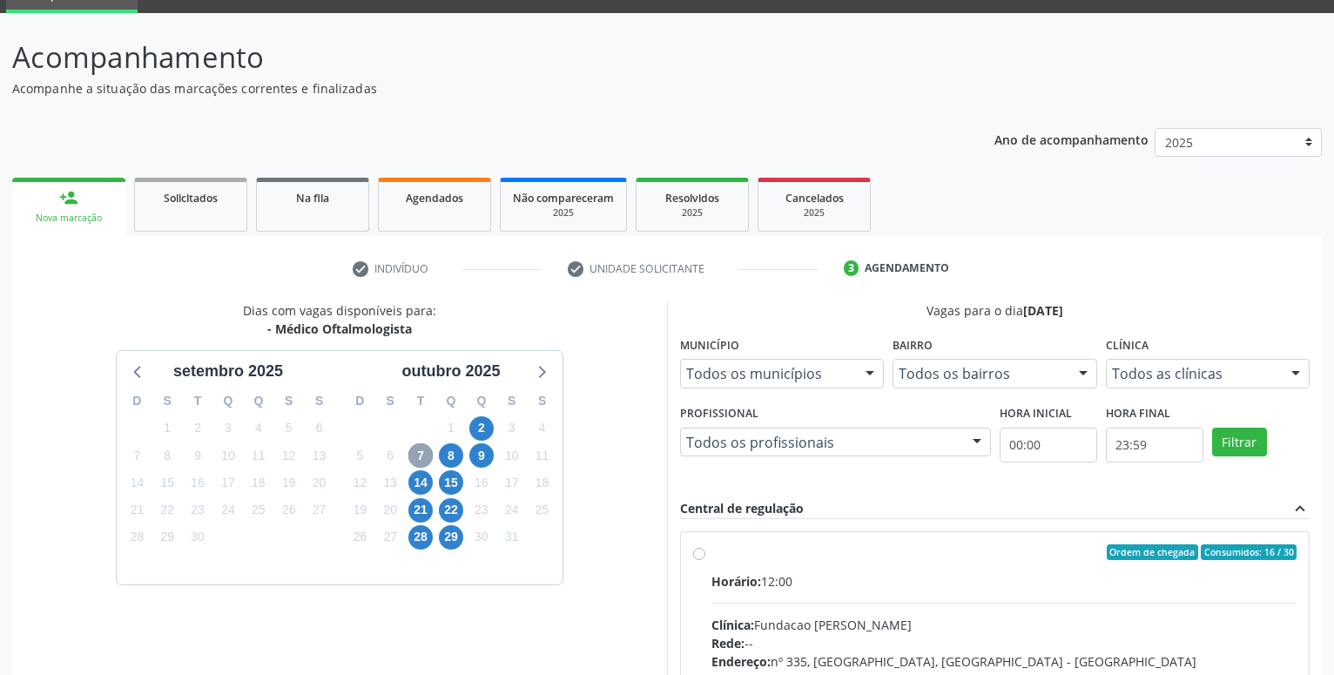
scroll to position [172, 0]
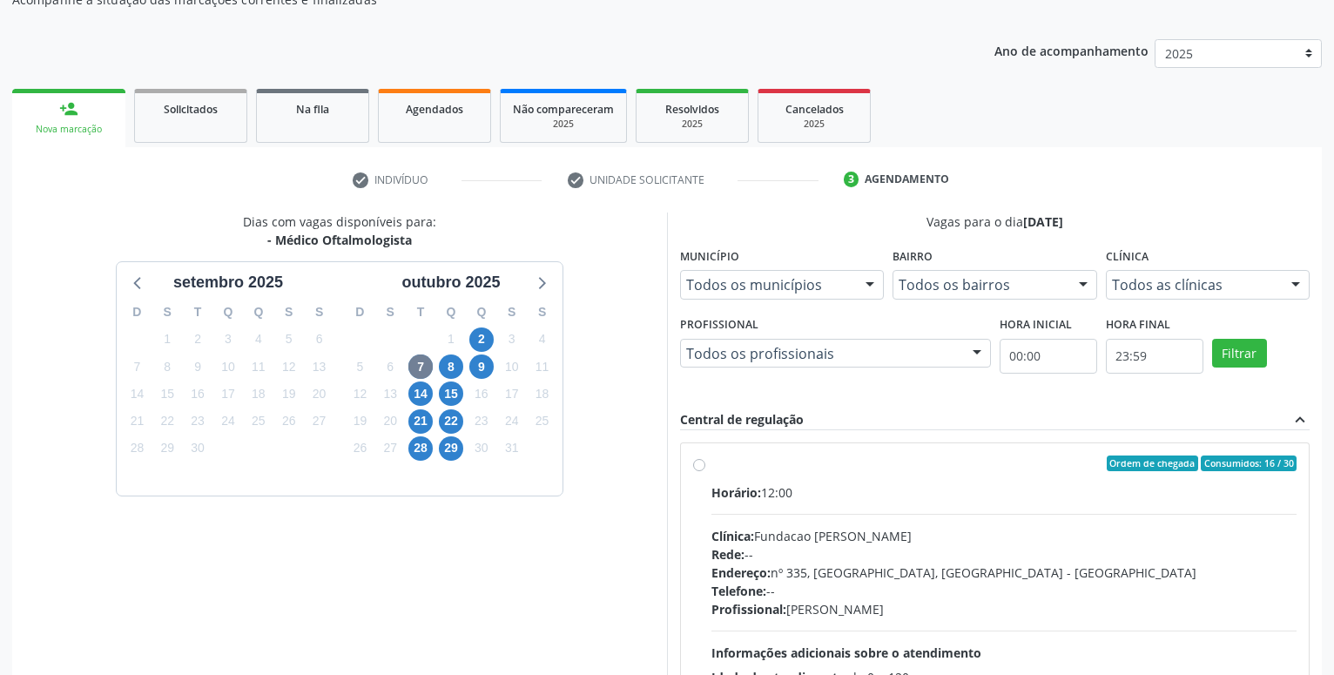
click at [712, 464] on label "Ordem de chegada Consumidos: 16 / 30 Horário: 12:00 Clínica: Fundacao Altino Ve…" at bounding box center [1004, 588] width 585 height 267
click at [697, 464] on input "Ordem de chegada Consumidos: 16 / 30 Horário: 12:00 Clínica: Fundacao Altino Ve…" at bounding box center [699, 463] width 12 height 16
radio input "true"
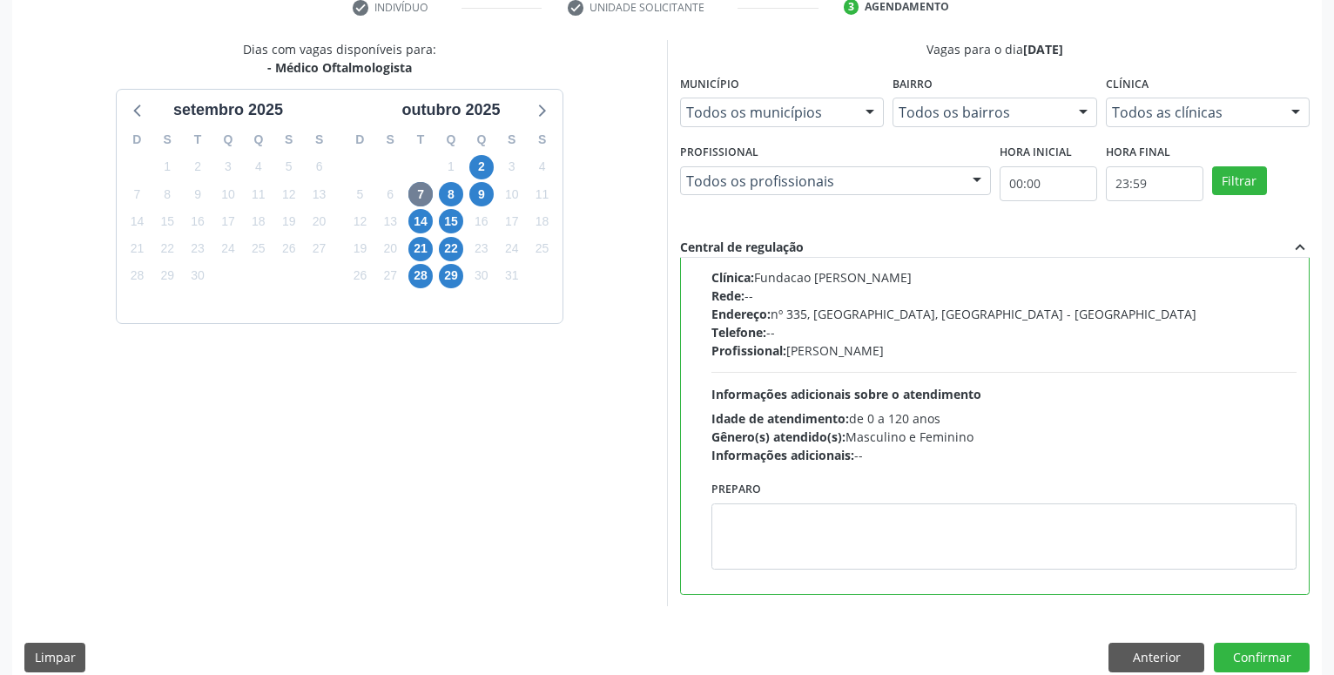
scroll to position [366, 0]
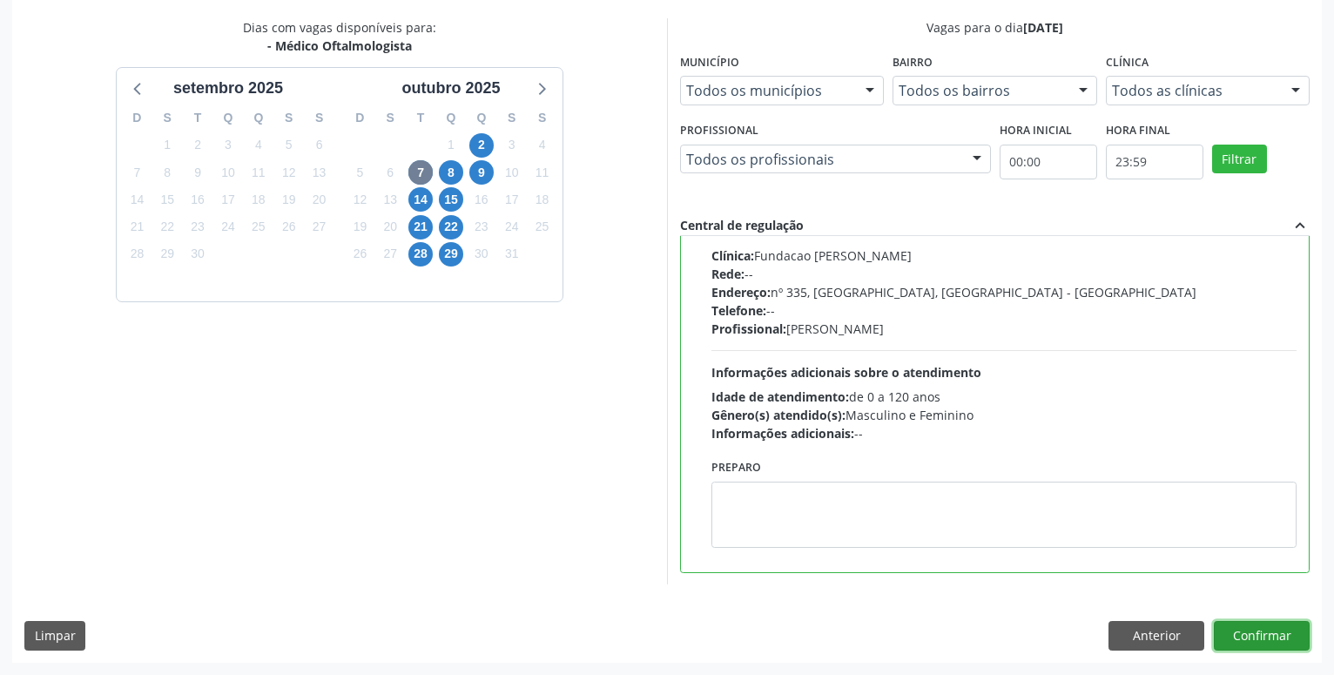
click at [1276, 625] on button "Confirmar" at bounding box center [1262, 636] width 96 height 30
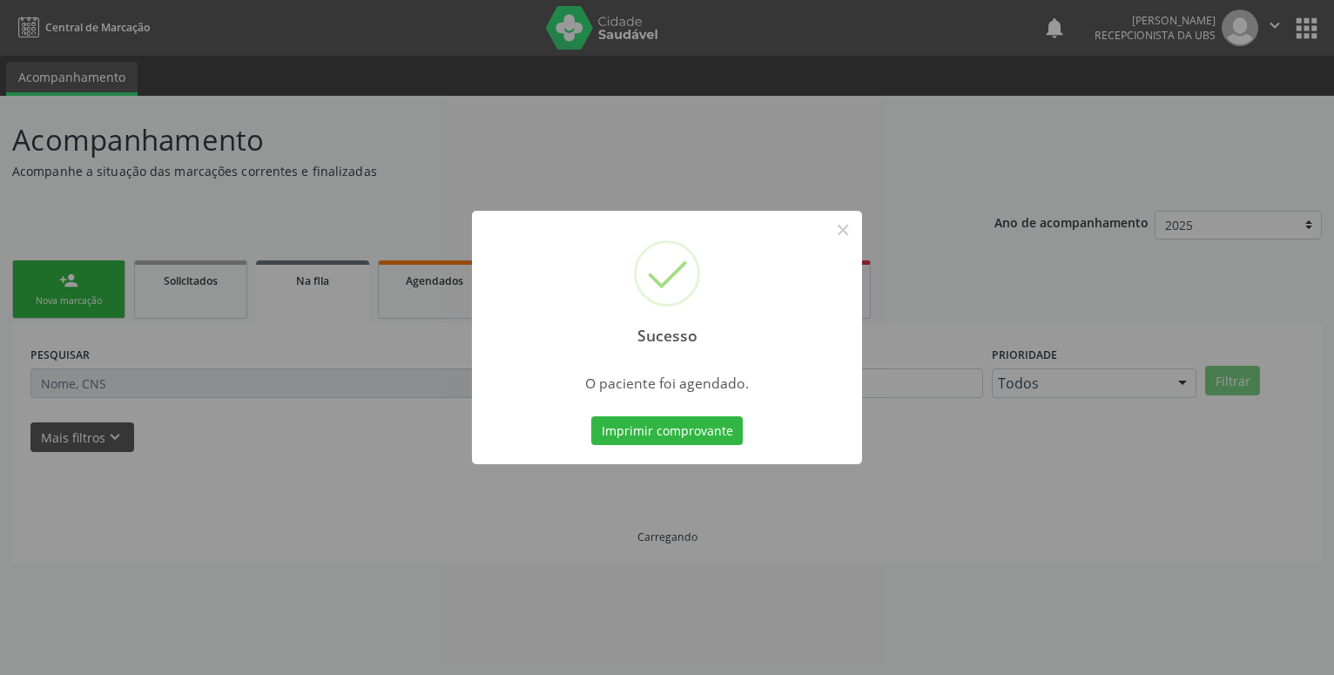
scroll to position [0, 0]
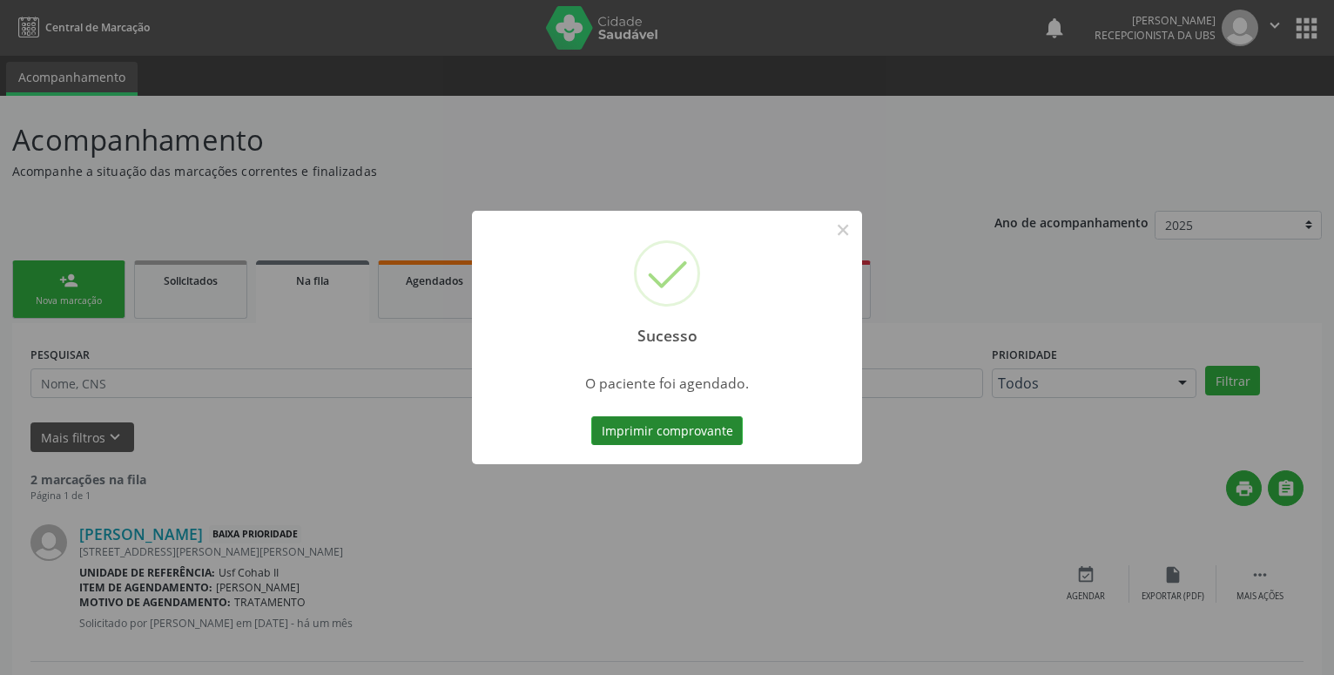
click at [729, 440] on button "Imprimir comprovante" at bounding box center [667, 431] width 152 height 30
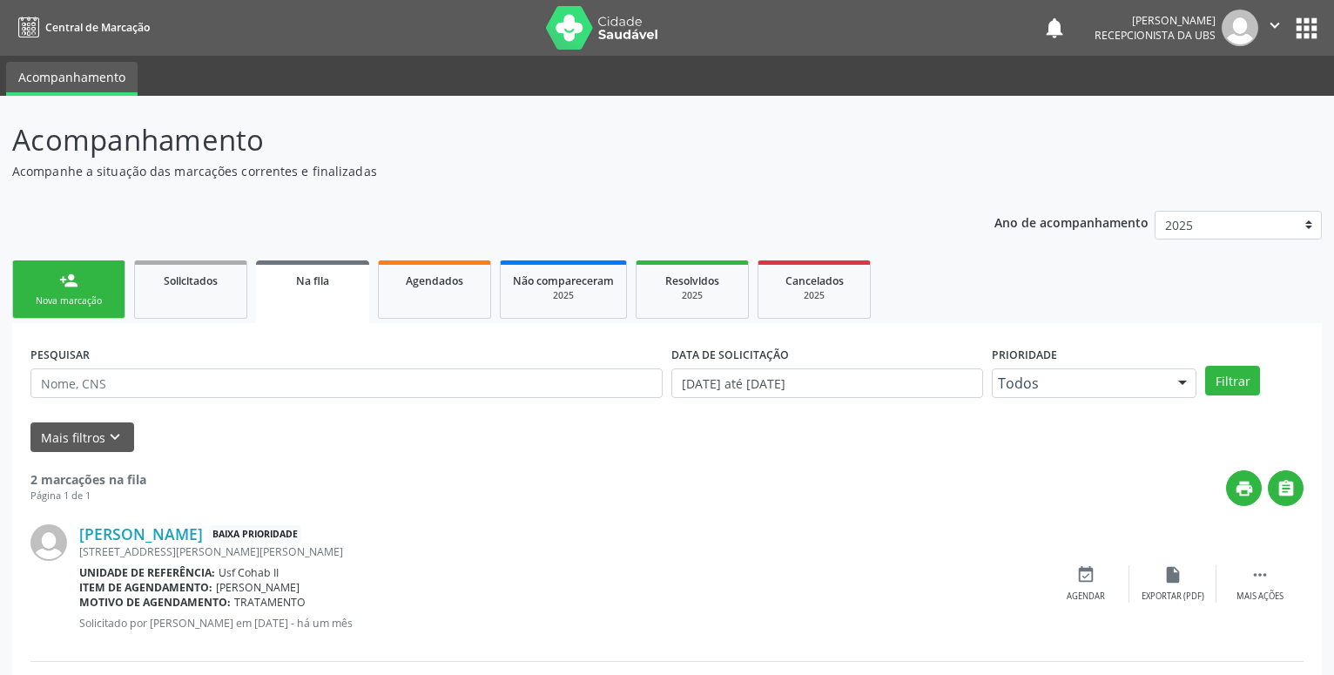
click at [71, 297] on div "Nova marcação" at bounding box center [68, 300] width 87 height 13
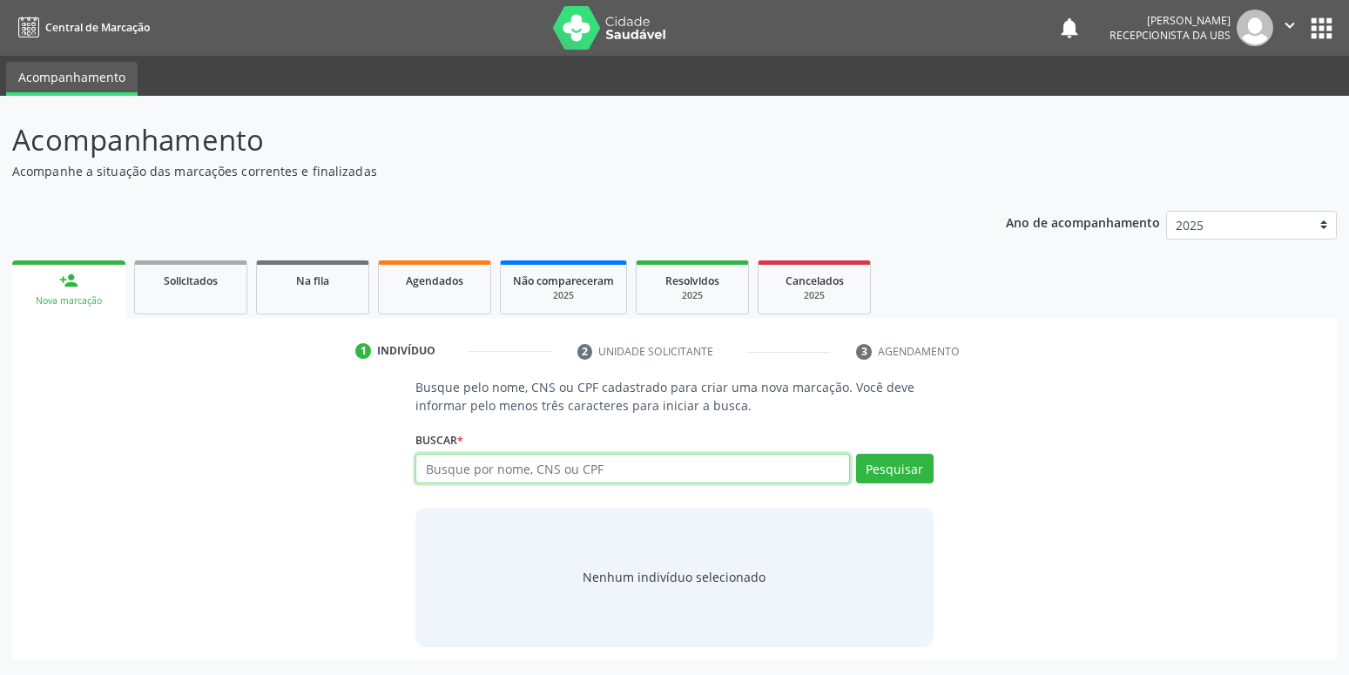
click at [475, 463] on input "text" at bounding box center [632, 469] width 434 height 30
type input "209136220490008"
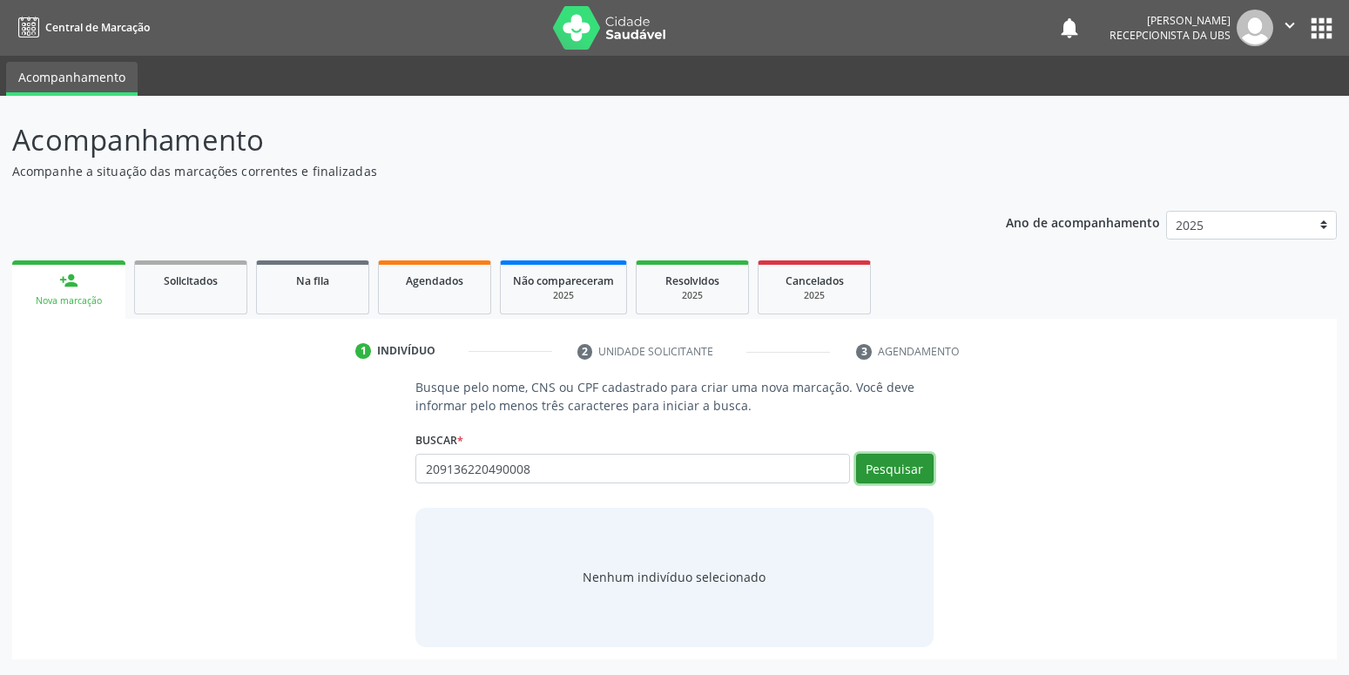
click at [912, 468] on button "Pesquisar" at bounding box center [895, 469] width 78 height 30
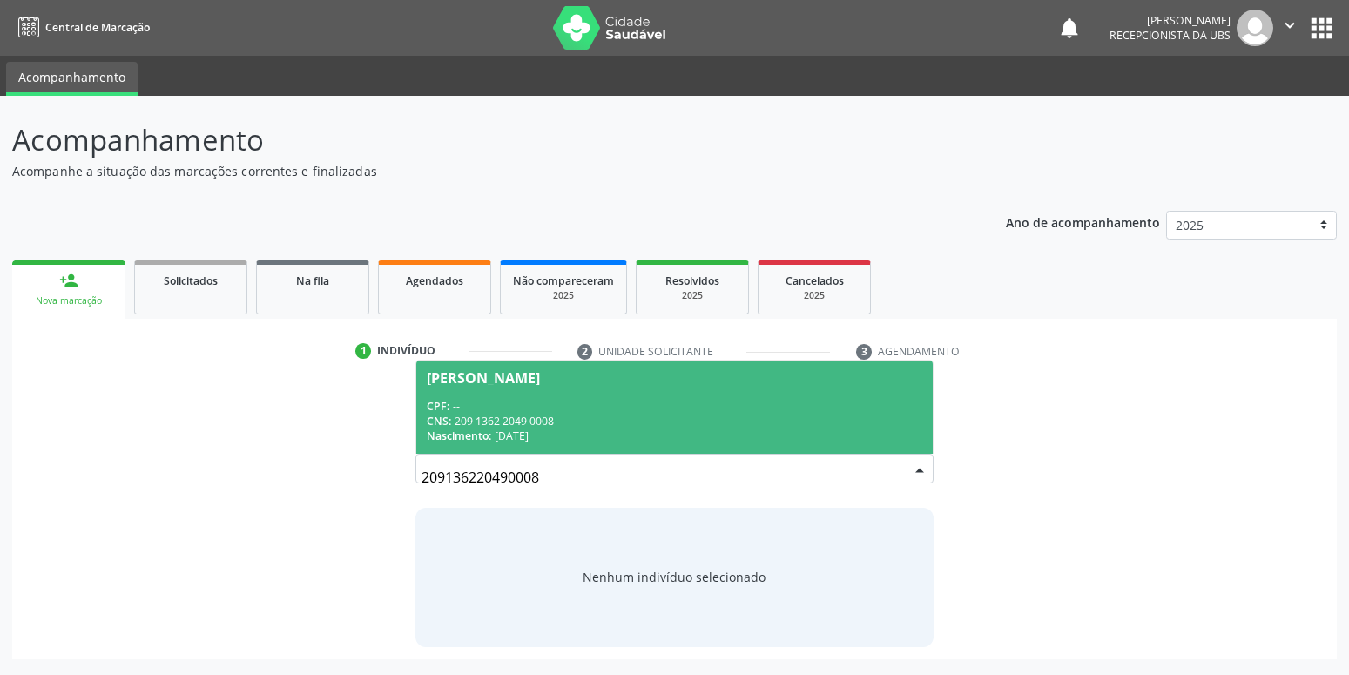
click at [620, 398] on span "Douglas Renan da Silva CPF: -- CNS: 209 1362 2049 0008 Nascimento: 30/11/2000" at bounding box center [674, 407] width 516 height 93
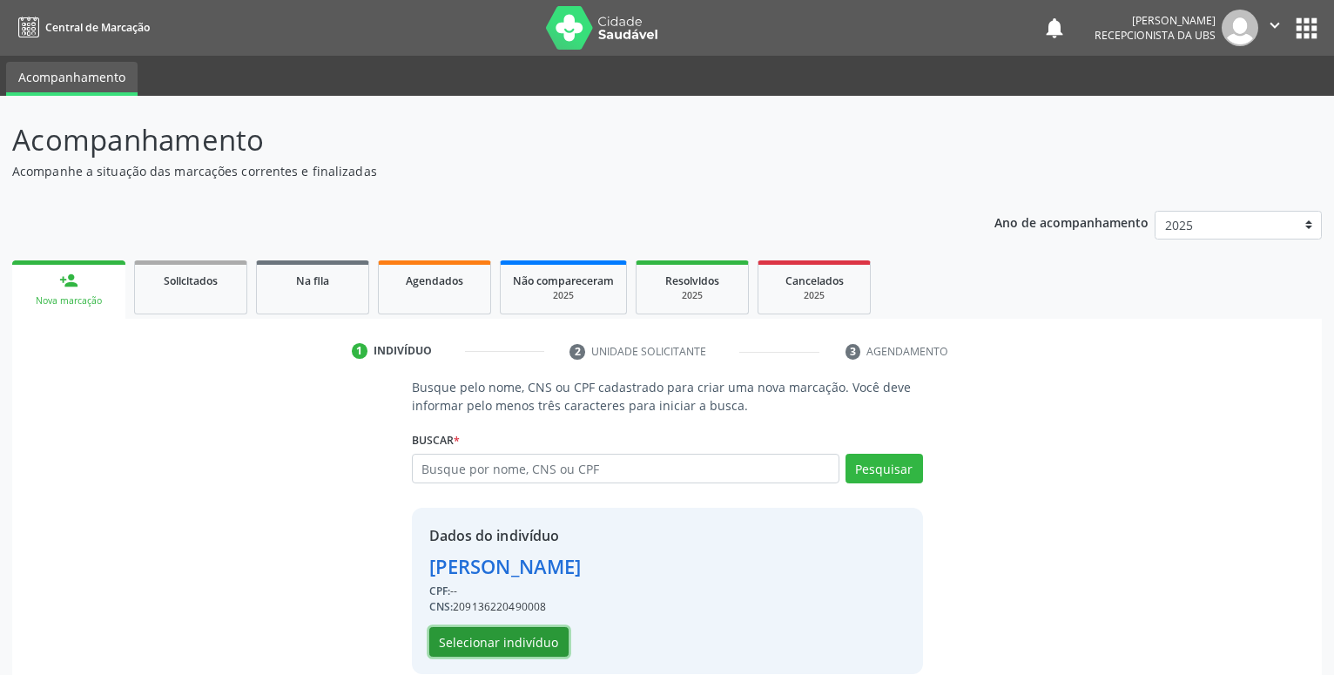
click at [519, 641] on button "Selecionar indivíduo" at bounding box center [498, 642] width 139 height 30
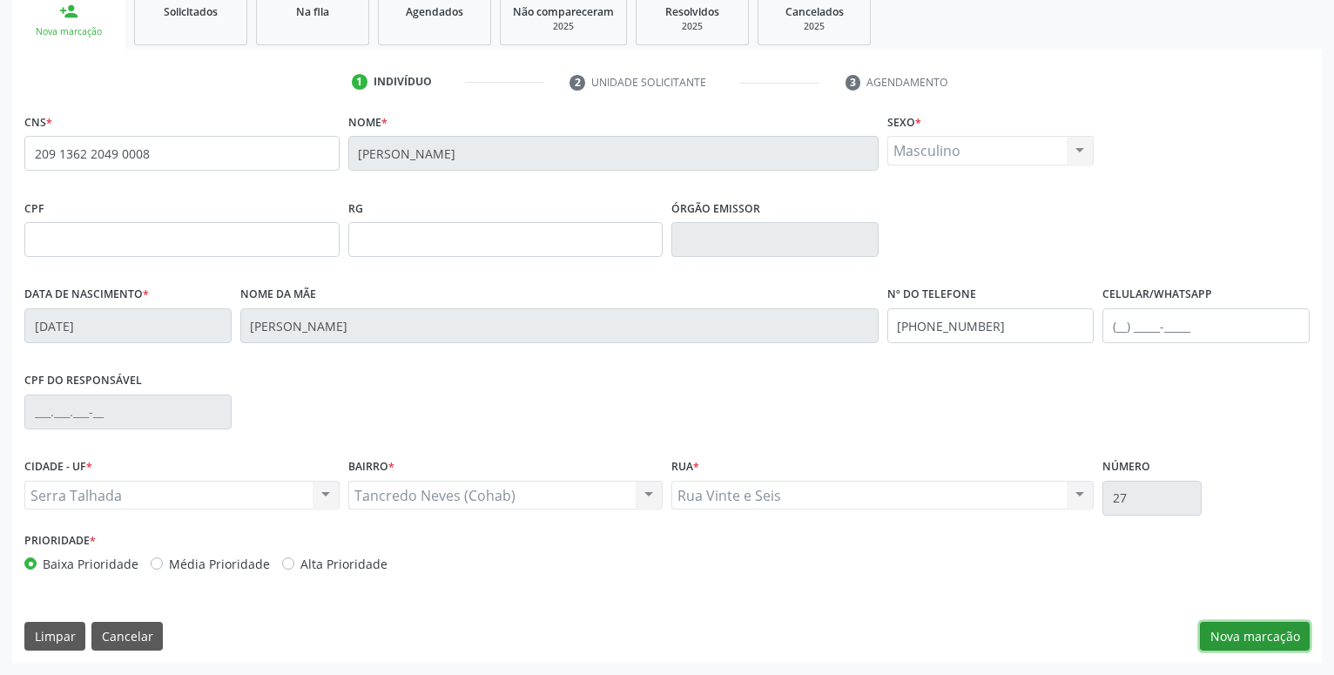
click at [1279, 624] on button "Nova marcação" at bounding box center [1255, 637] width 110 height 30
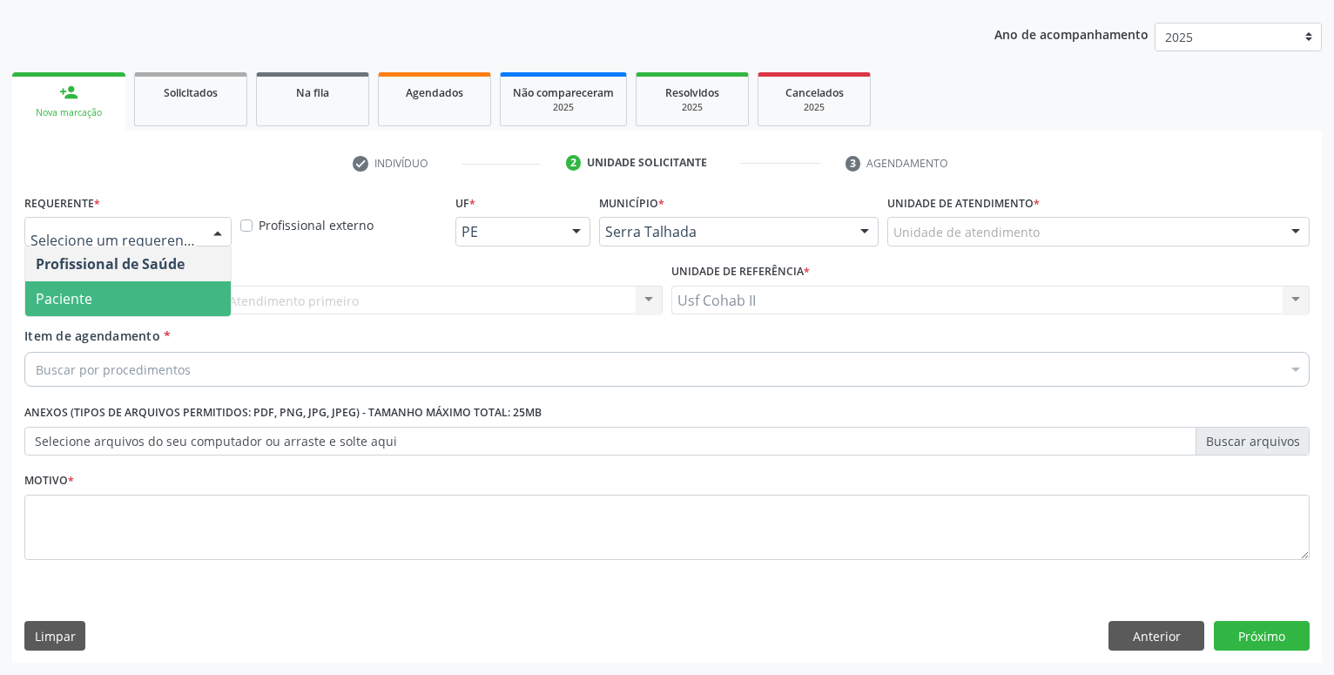
click at [128, 307] on span "Paciente" at bounding box center [128, 298] width 206 height 35
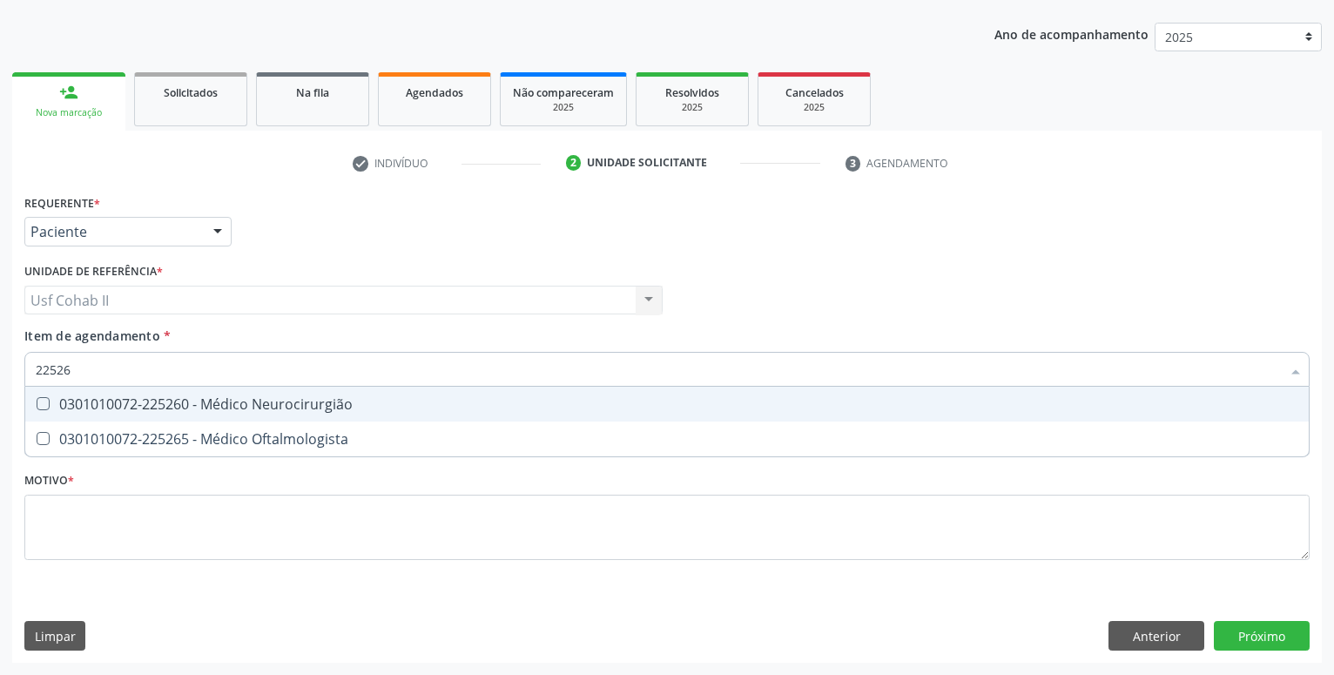
type input "225265"
click at [243, 399] on div "0301010072-225265 - Médico Oftalmologista" at bounding box center [667, 404] width 1263 height 14
checkbox Oftalmologista "true"
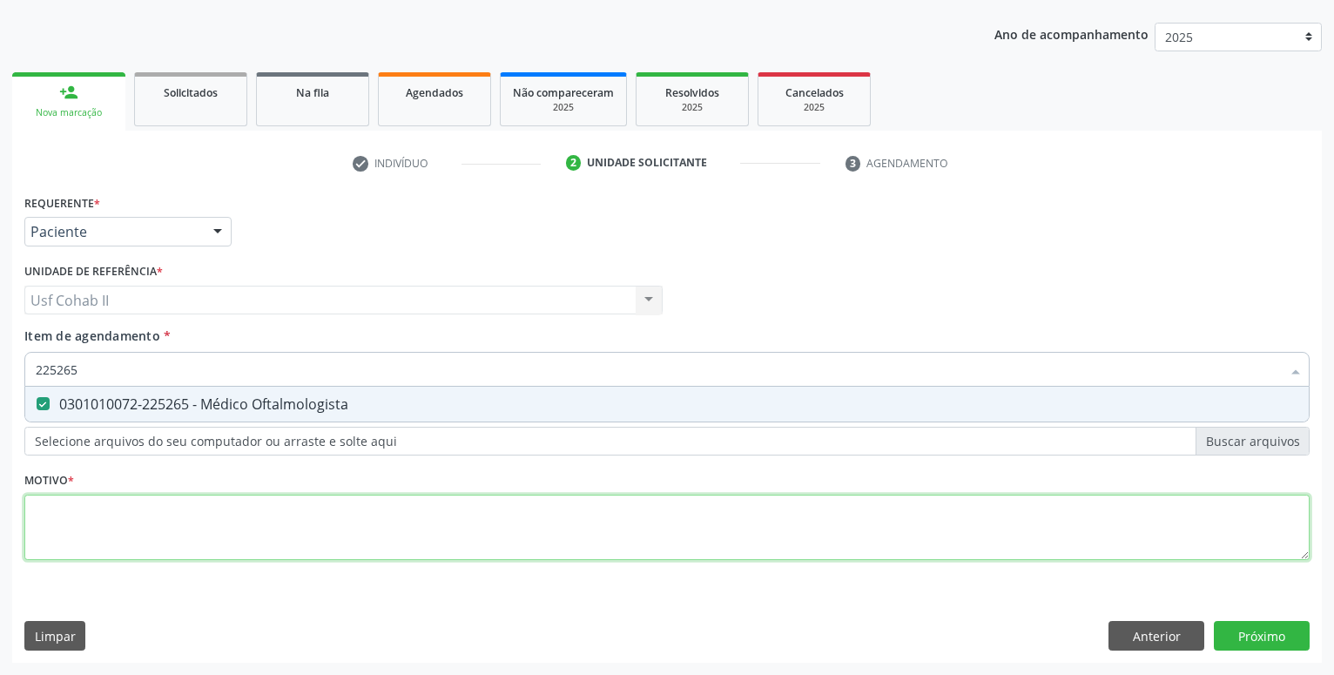
click at [165, 512] on textarea at bounding box center [666, 528] width 1285 height 66
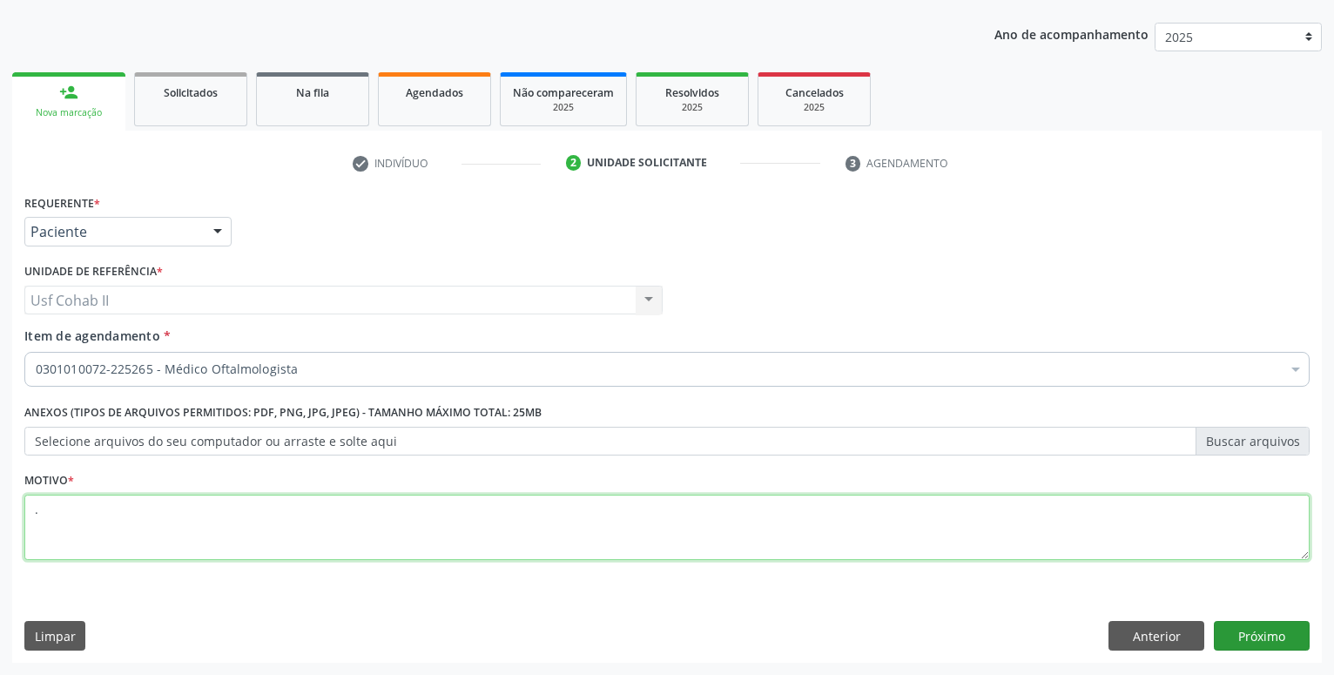
type textarea "."
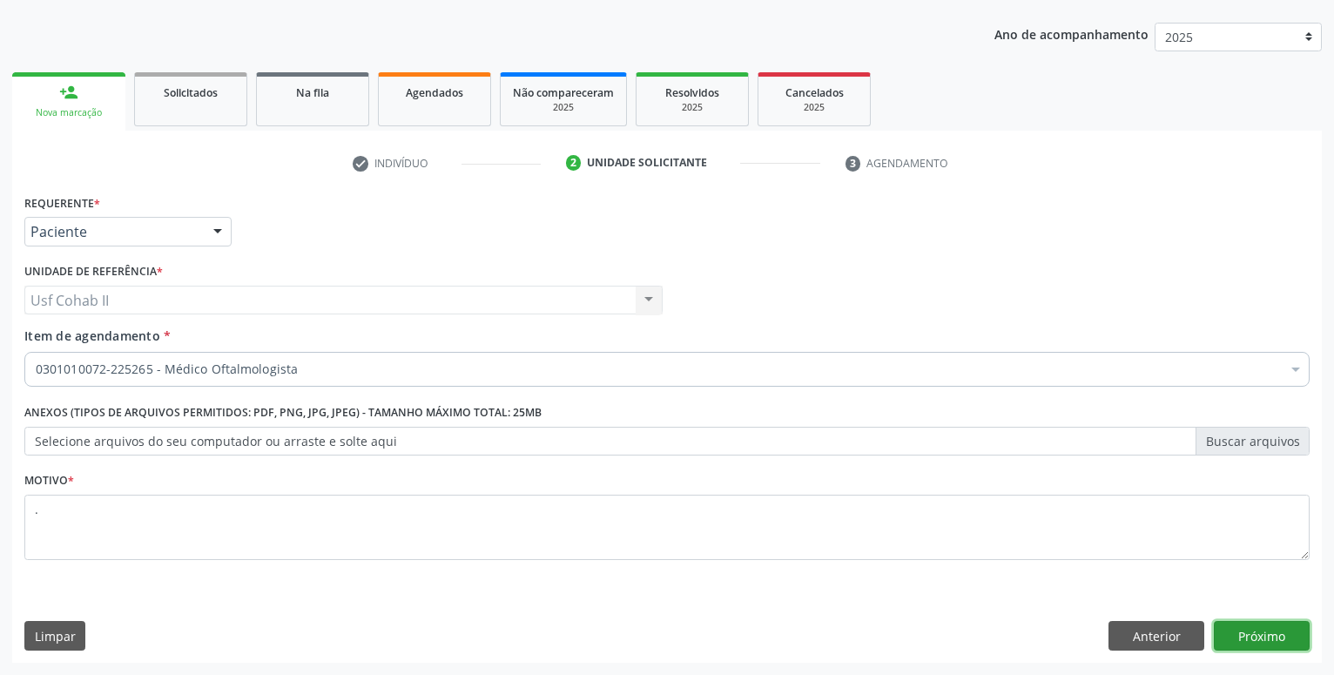
click at [1253, 635] on button "Próximo" at bounding box center [1262, 636] width 96 height 30
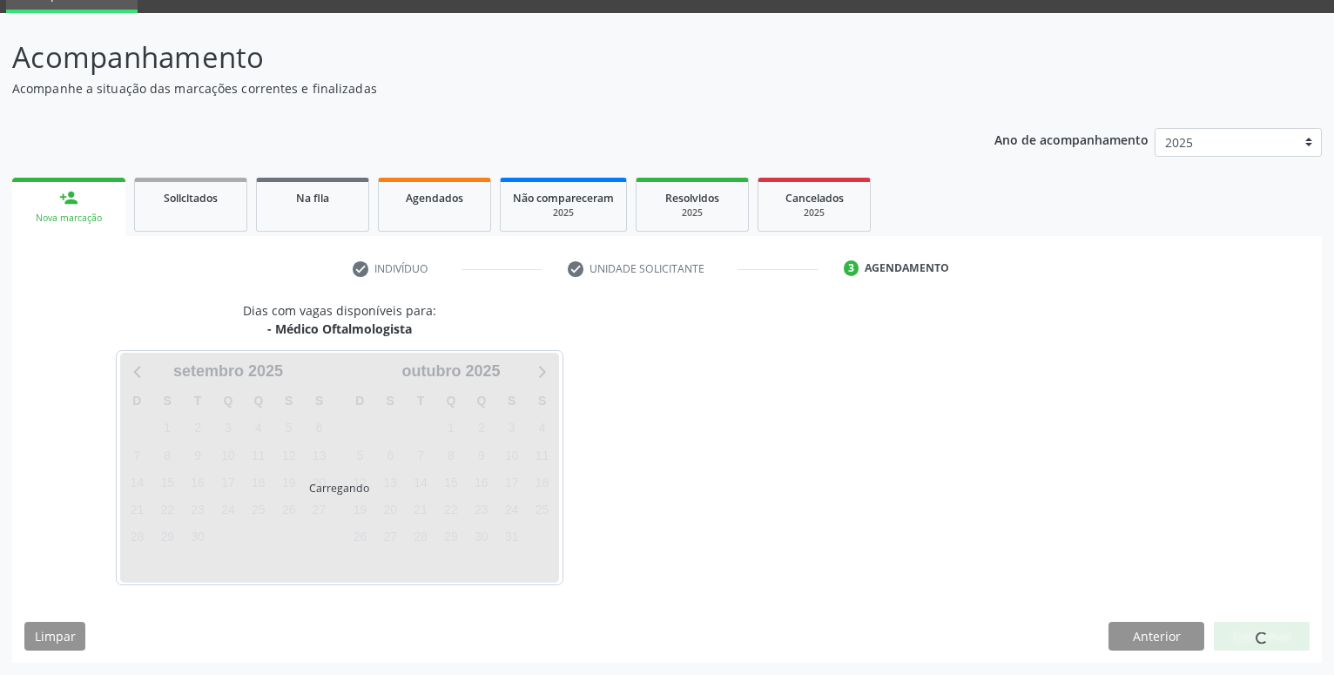
scroll to position [83, 0]
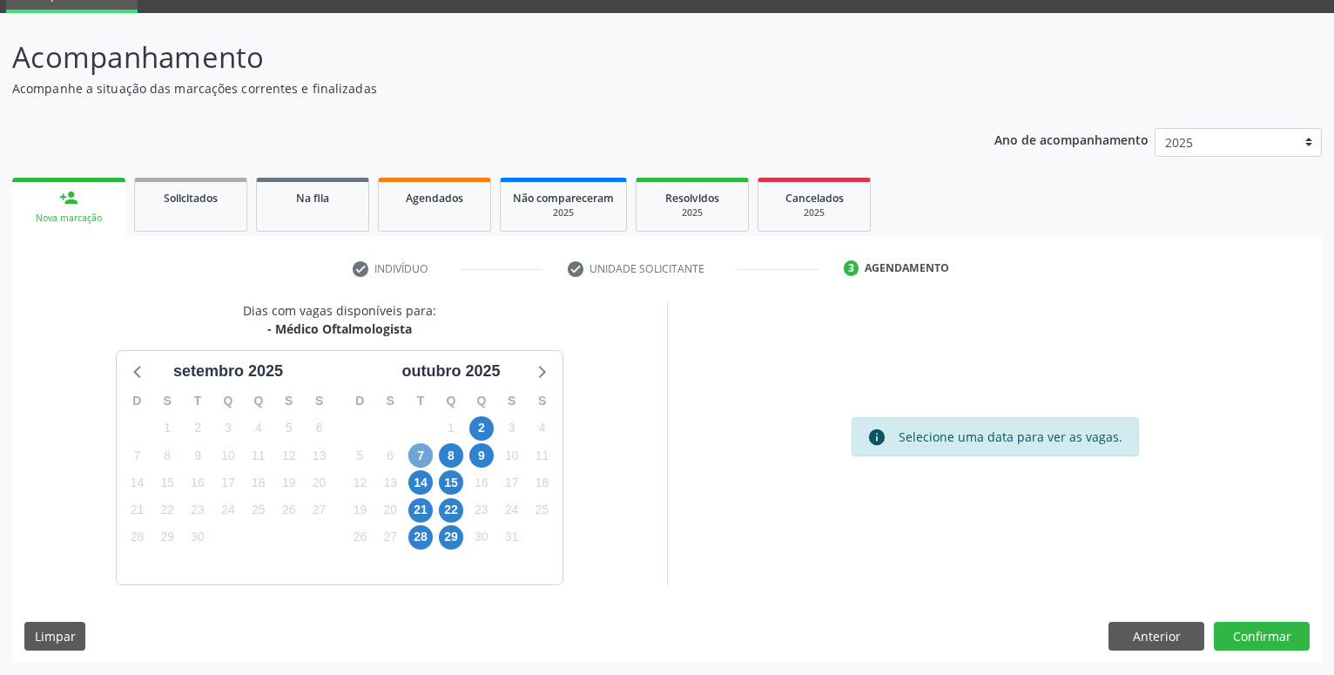
click at [419, 452] on span "7" at bounding box center [420, 455] width 24 height 24
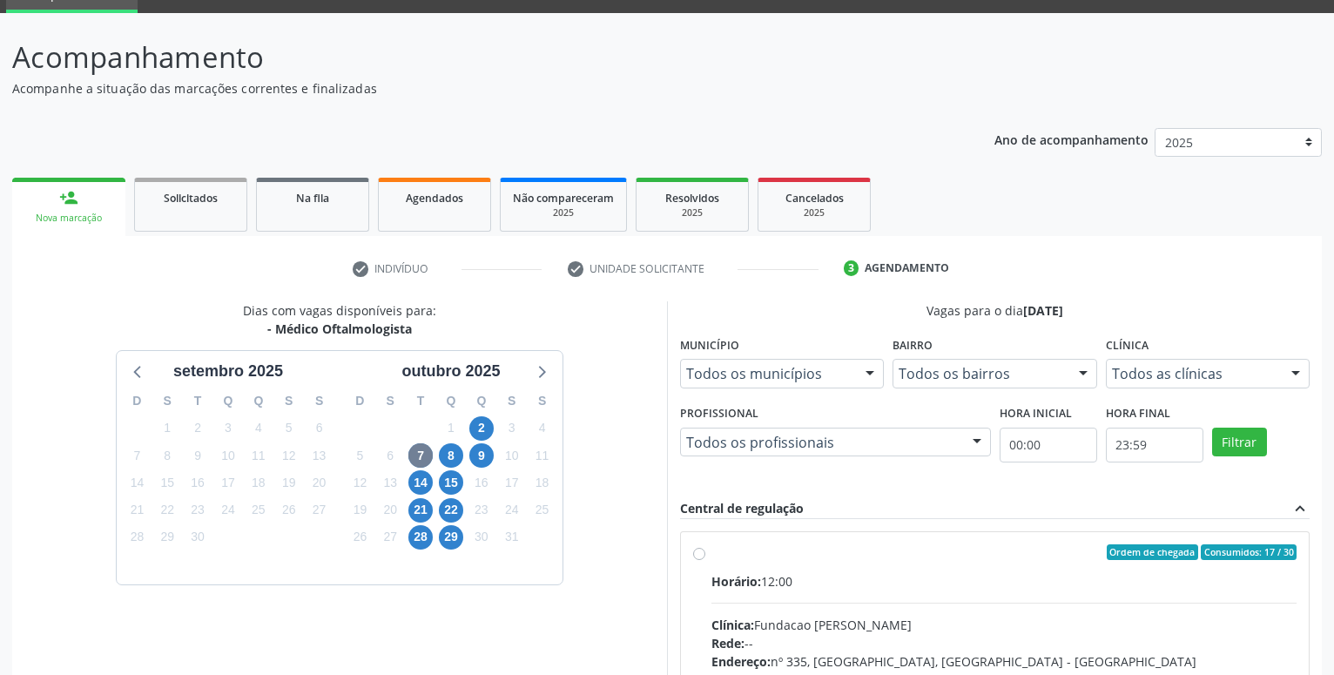
click at [705, 554] on div "Ordem de chegada Consumidos: 17 / 30 Horário: 12:00 Clínica: Fundacao Altino Ve…" at bounding box center [995, 677] width 604 height 267
radio input "true"
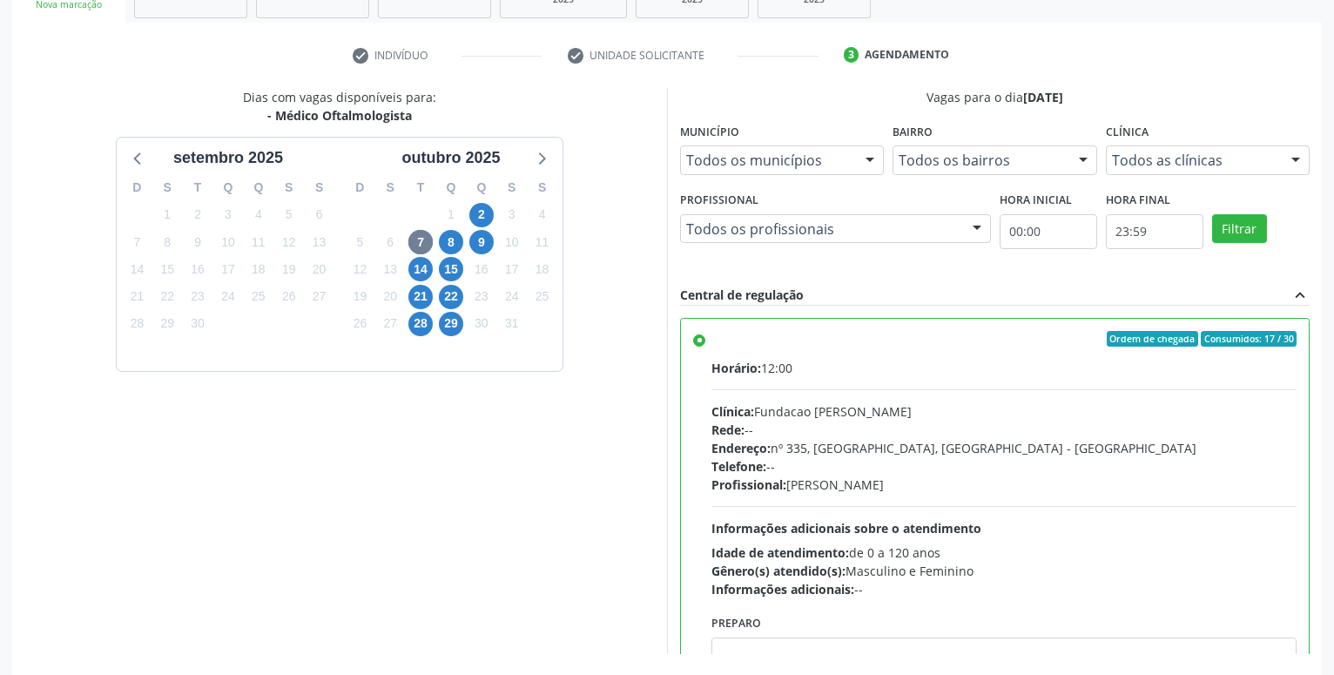
scroll to position [366, 0]
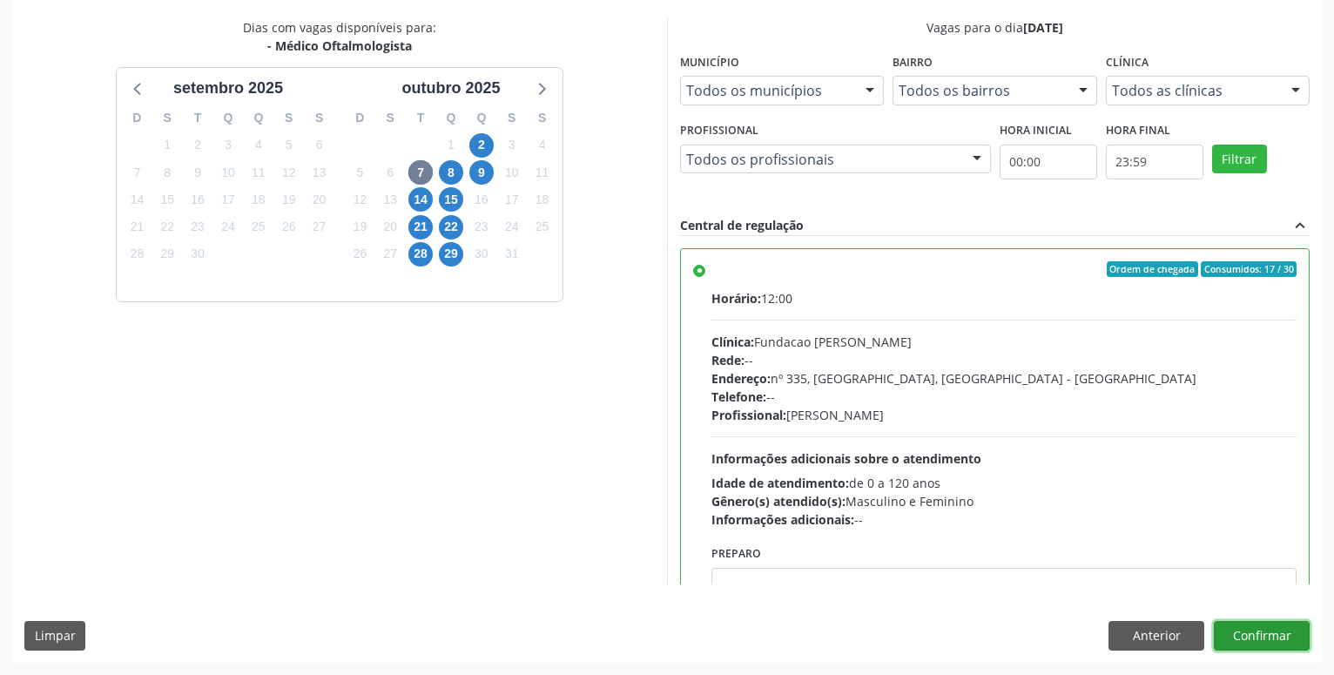
click at [1266, 634] on button "Confirmar" at bounding box center [1262, 636] width 96 height 30
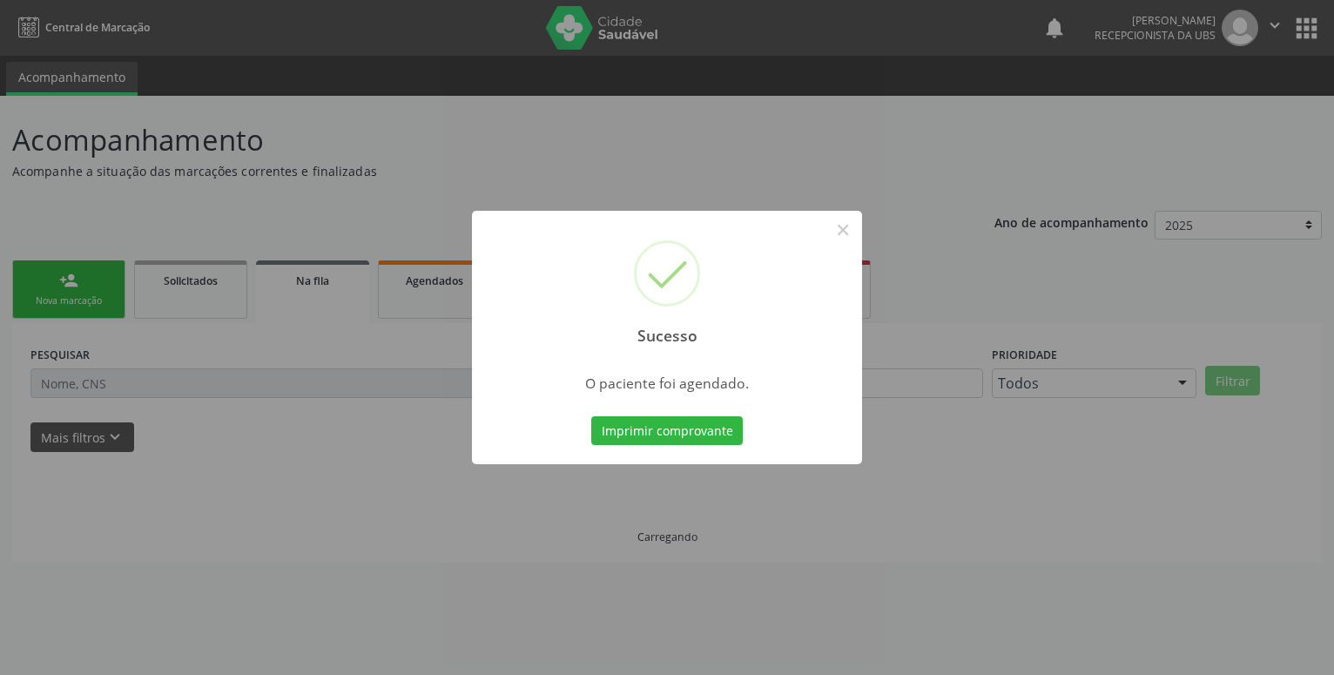
scroll to position [0, 0]
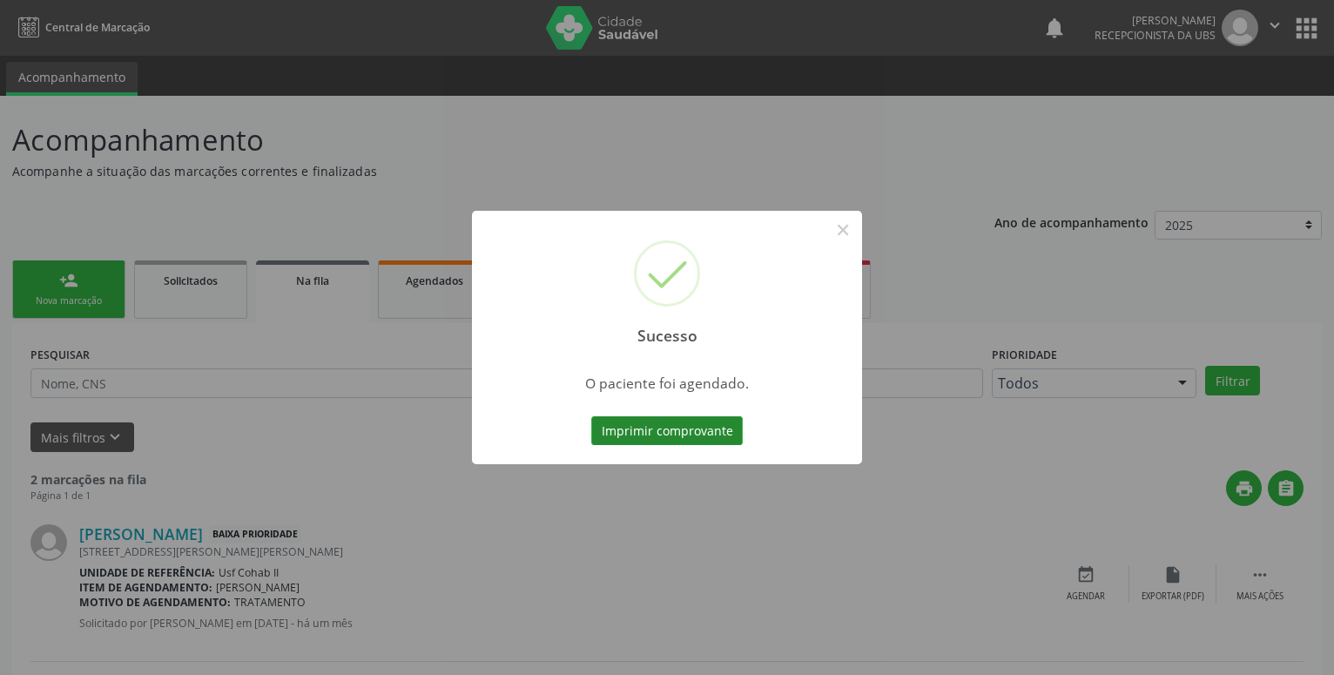
click at [708, 433] on button "Imprimir comprovante" at bounding box center [667, 431] width 152 height 30
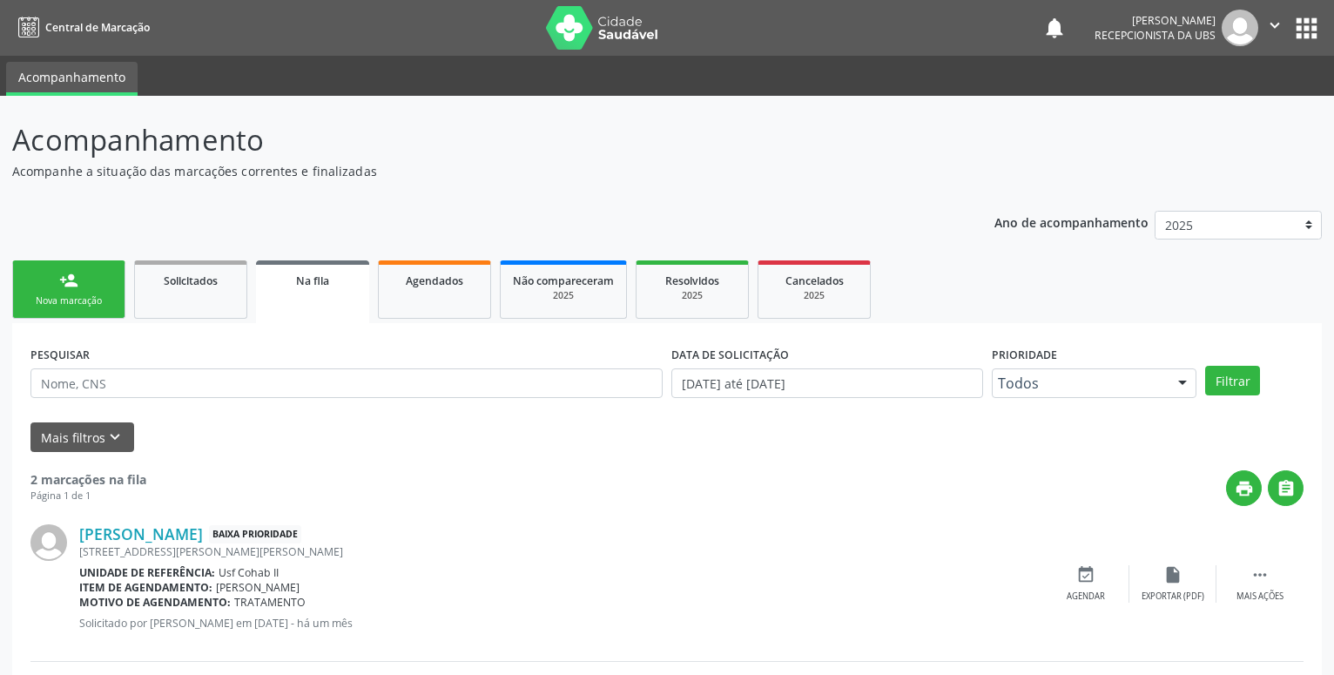
click at [63, 297] on div "Nova marcação" at bounding box center [68, 300] width 87 height 13
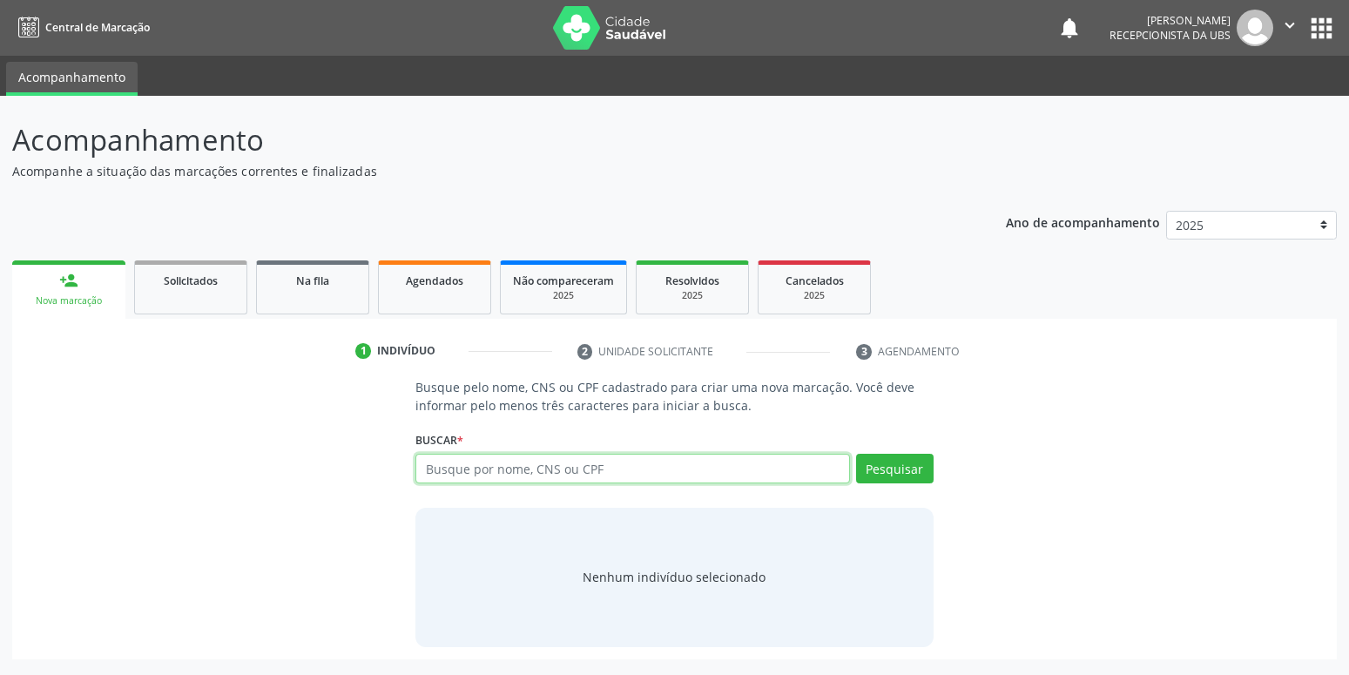
click at [451, 465] on input "text" at bounding box center [632, 469] width 434 height 30
type input "898050062309872"
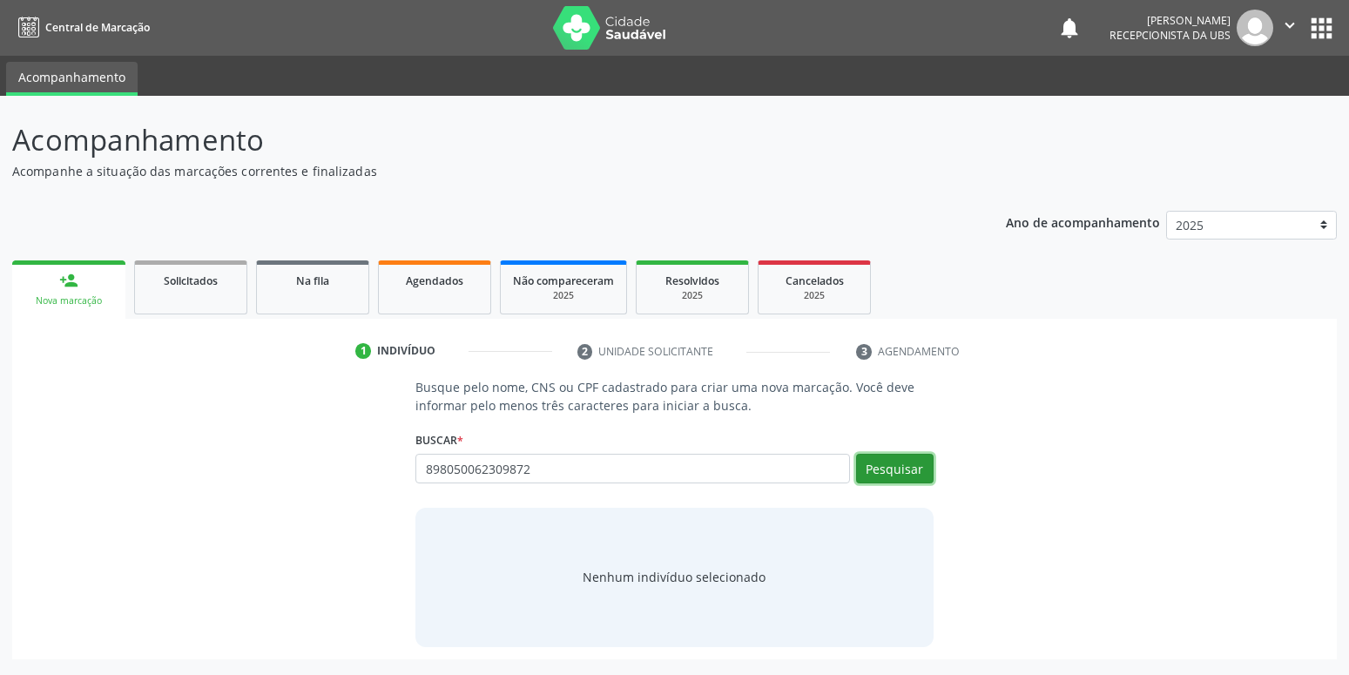
click at [878, 472] on button "Pesquisar" at bounding box center [895, 469] width 78 height 30
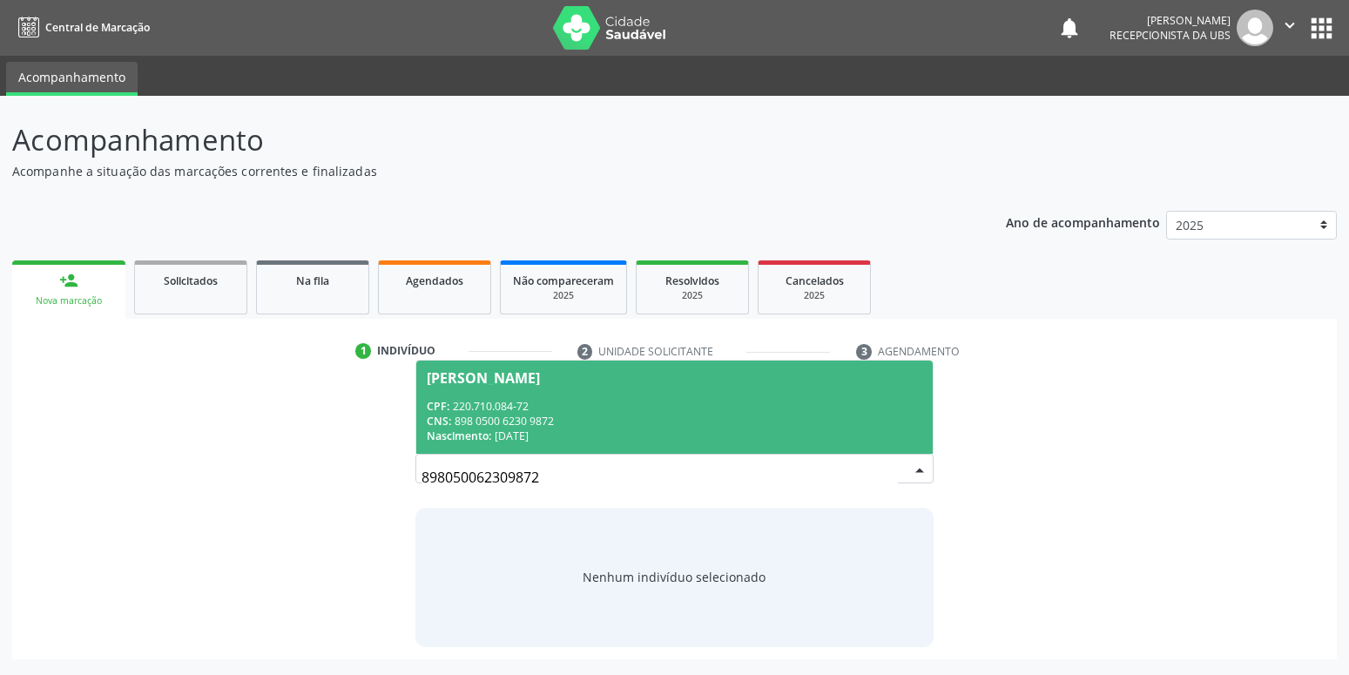
click at [611, 401] on div "CPF: 220.710.084-72" at bounding box center [674, 406] width 495 height 15
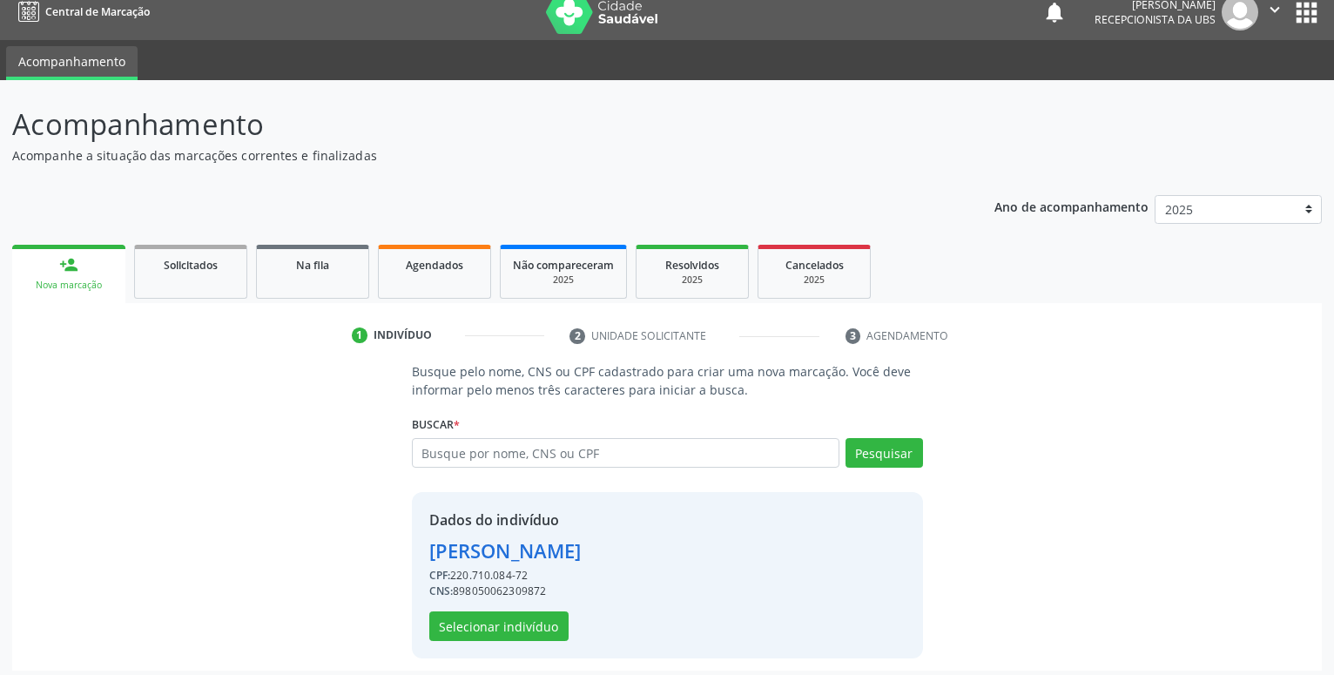
scroll to position [24, 0]
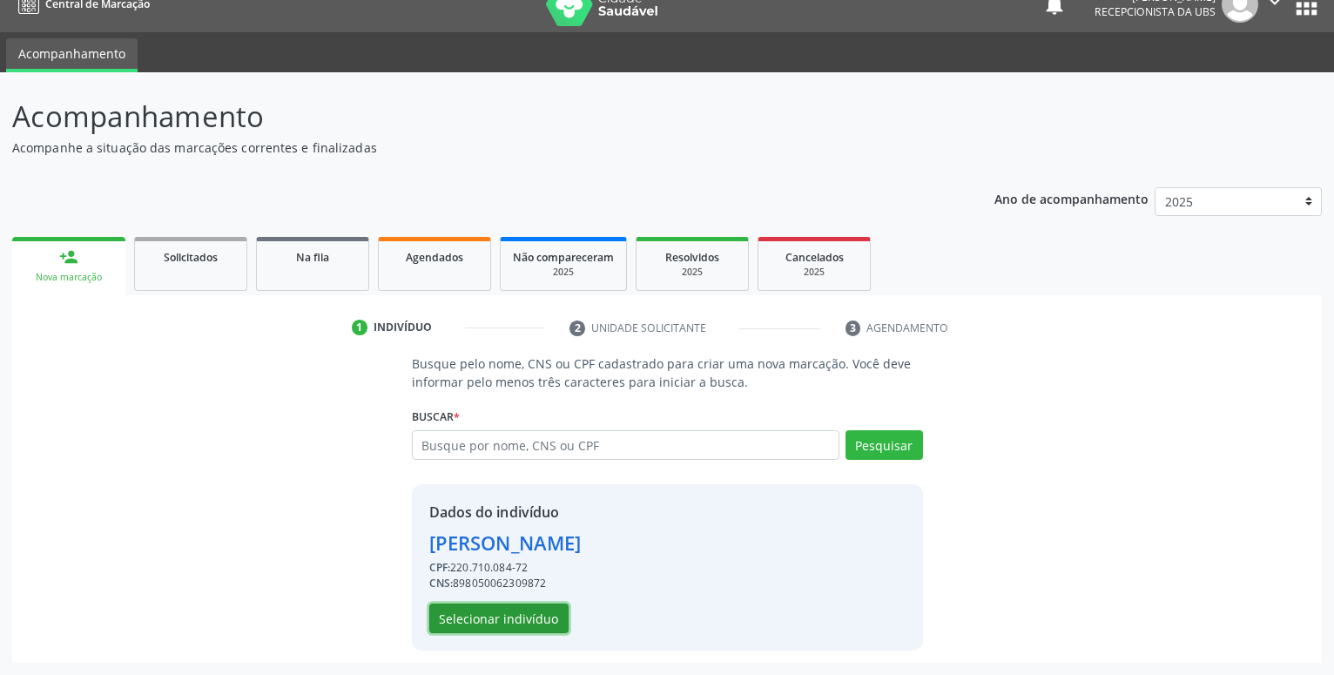
click at [503, 621] on button "Selecionar indivíduo" at bounding box center [498, 619] width 139 height 30
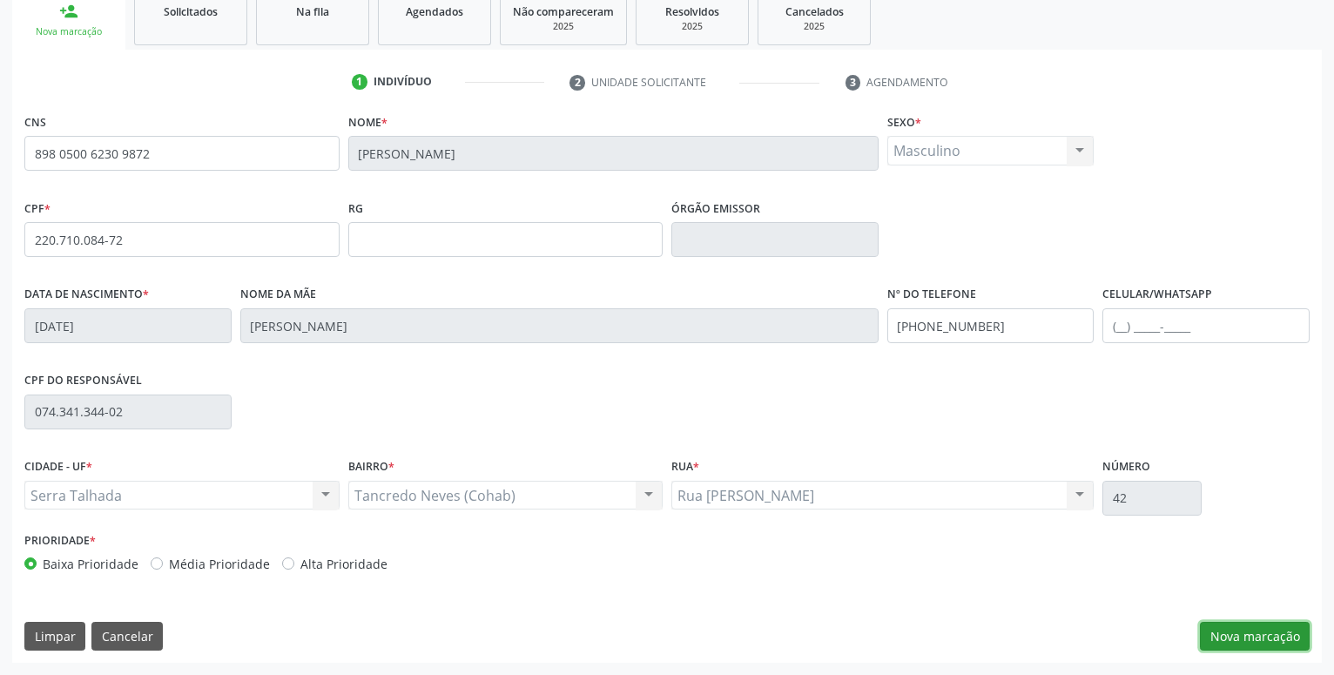
click at [1246, 636] on button "Nova marcação" at bounding box center [1255, 637] width 110 height 30
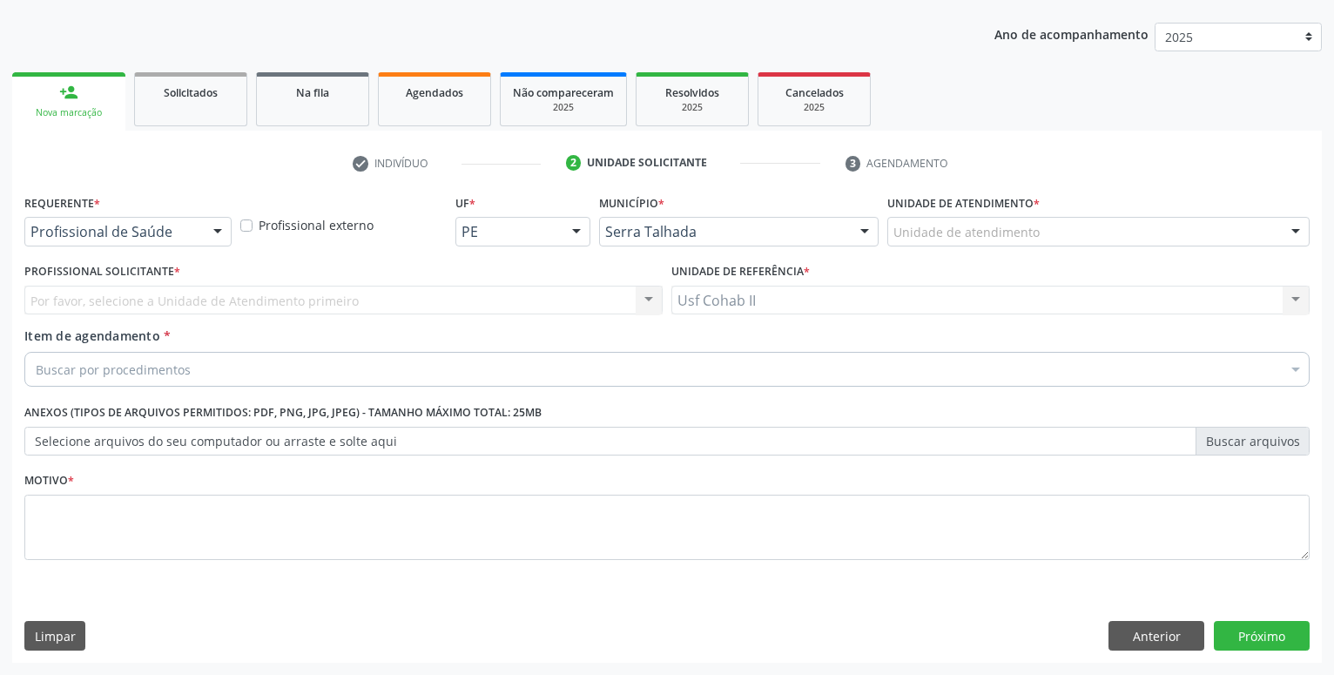
scroll to position [188, 0]
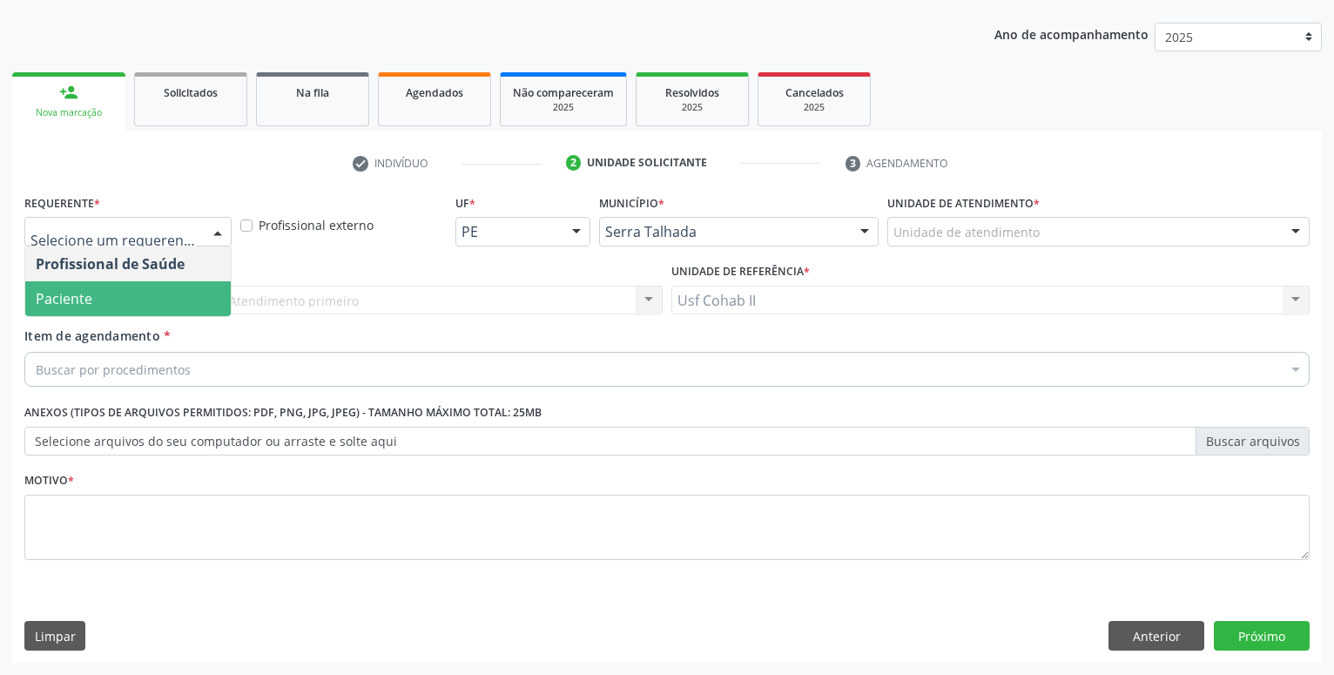
click at [116, 304] on span "Paciente" at bounding box center [128, 298] width 206 height 35
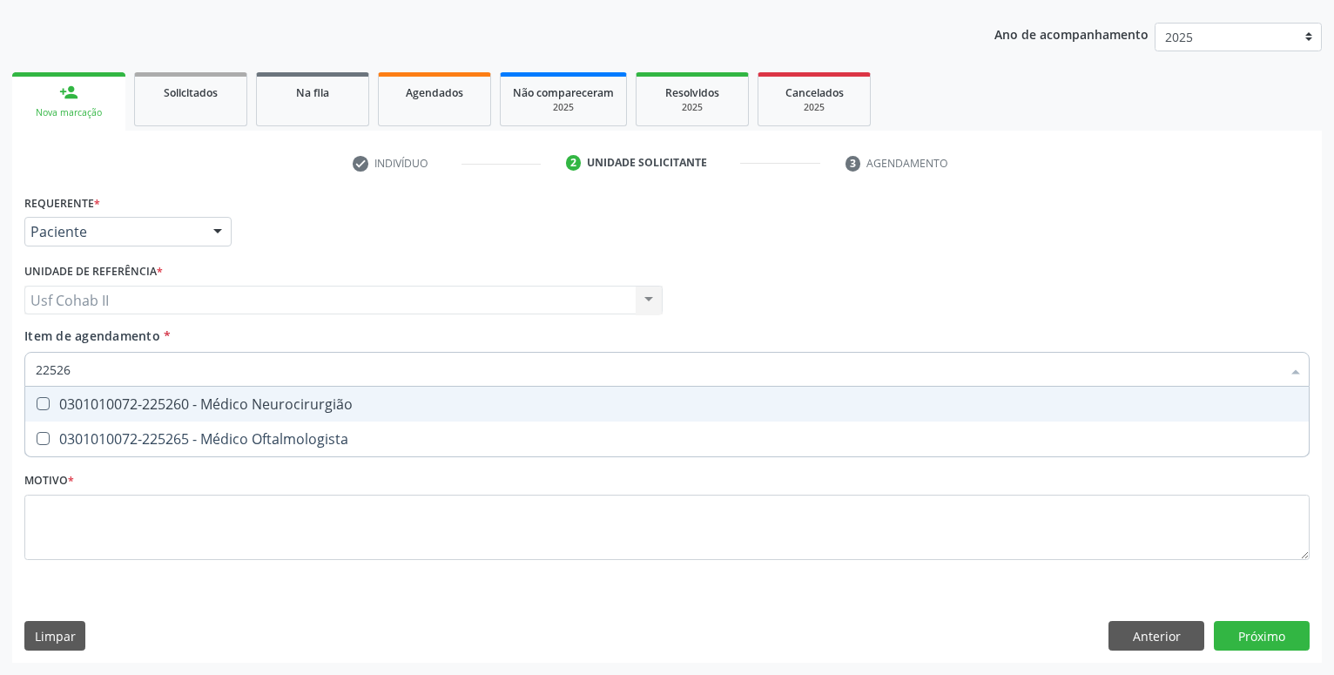
type input "225265"
click at [306, 404] on div "0301010072-225265 - Médico Oftalmologista" at bounding box center [667, 404] width 1263 height 14
checkbox Oftalmologista "true"
click at [253, 494] on div "Requerente * Paciente Profissional de Saúde Paciente Nenhum resultado encontrad…" at bounding box center [666, 387] width 1285 height 395
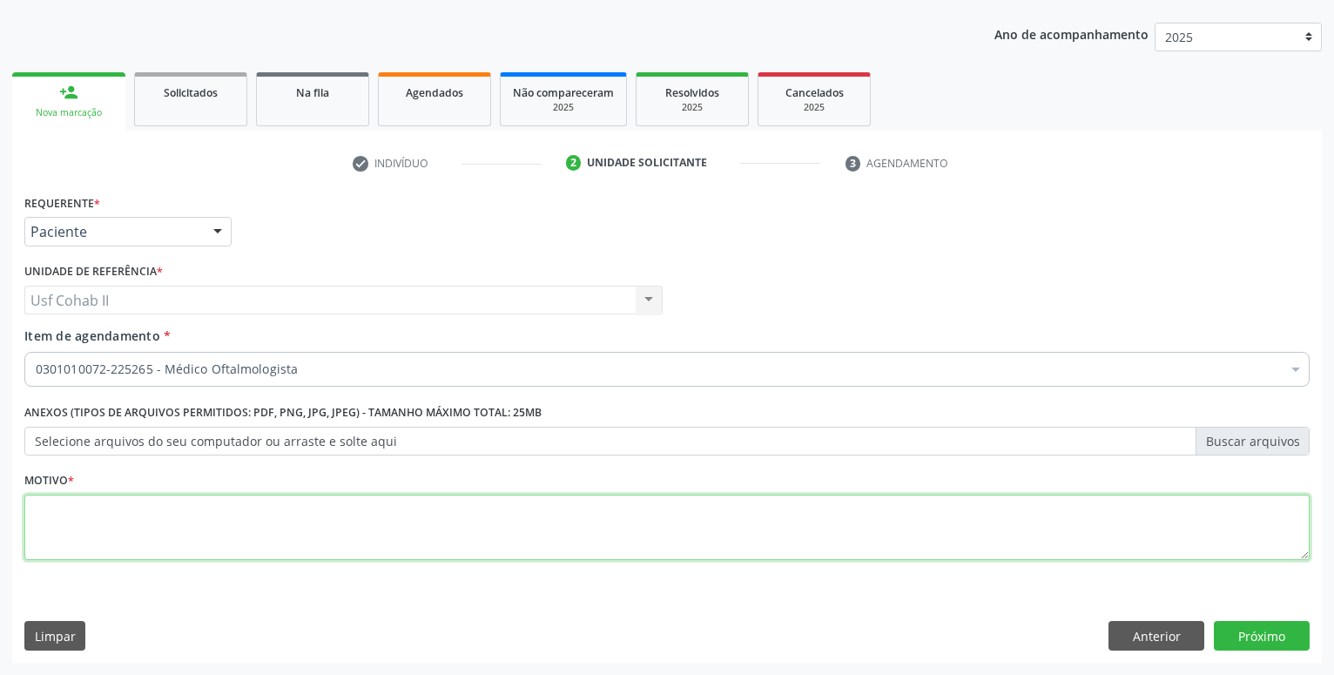
click at [248, 498] on textarea at bounding box center [666, 528] width 1285 height 66
type textarea "."
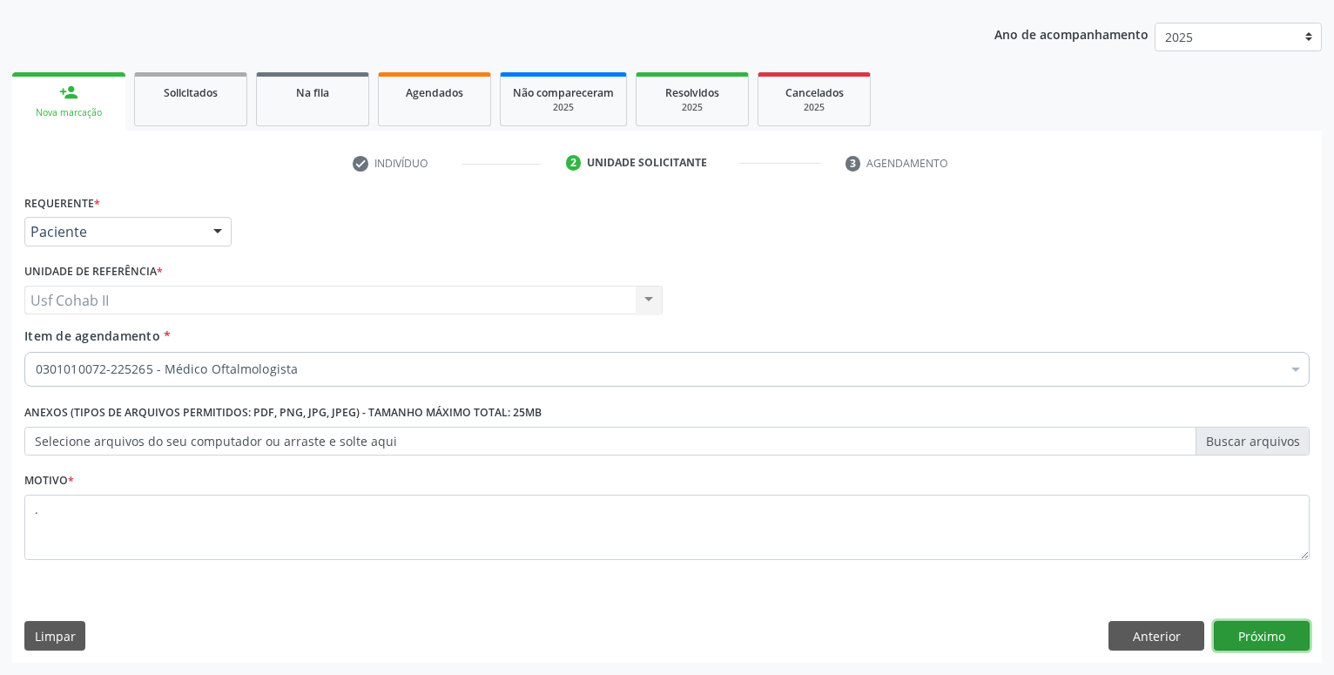
click at [1264, 628] on button "Próximo" at bounding box center [1262, 636] width 96 height 30
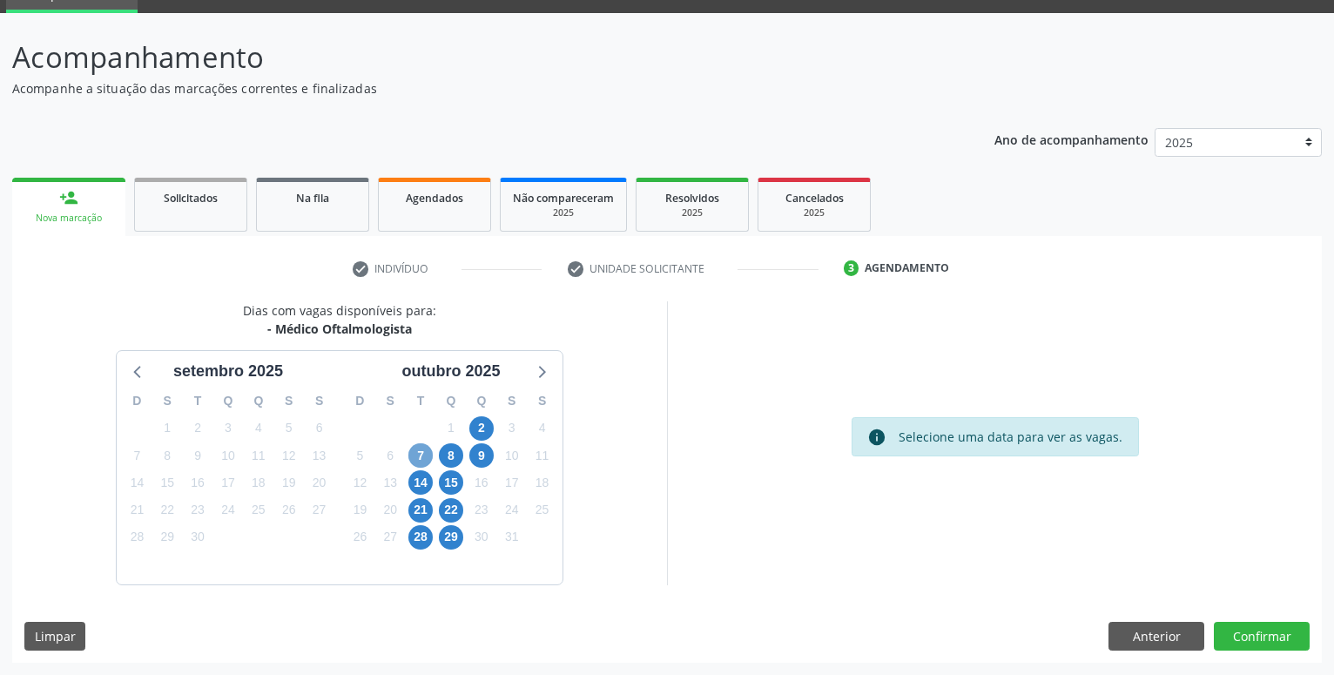
click at [415, 455] on span "7" at bounding box center [420, 455] width 24 height 24
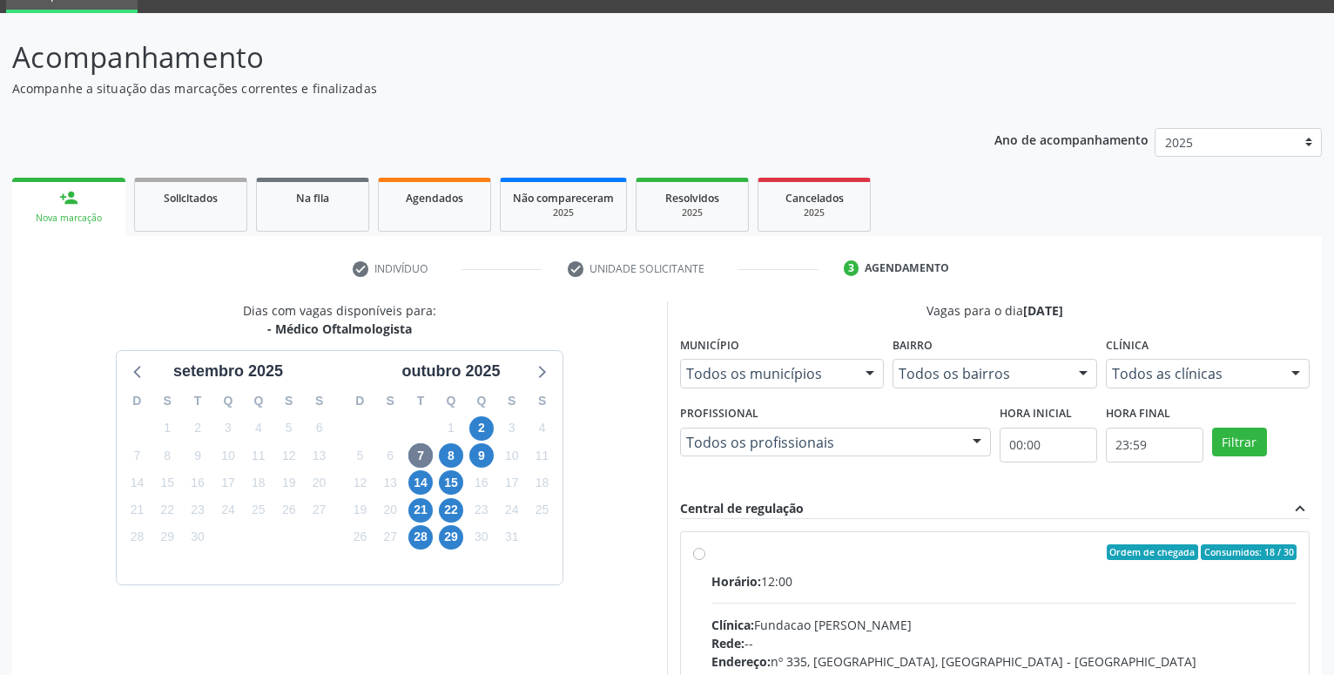
click at [712, 551] on label "Ordem de chegada Consumidos: 18 / 30 Horário: 12:00 Clínica: Fundacao Altino Ve…" at bounding box center [1004, 677] width 585 height 267
click at [699, 551] on input "Ordem de chegada Consumidos: 18 / 30 Horário: 12:00 Clínica: Fundacao Altino Ve…" at bounding box center [699, 552] width 12 height 16
radio input "true"
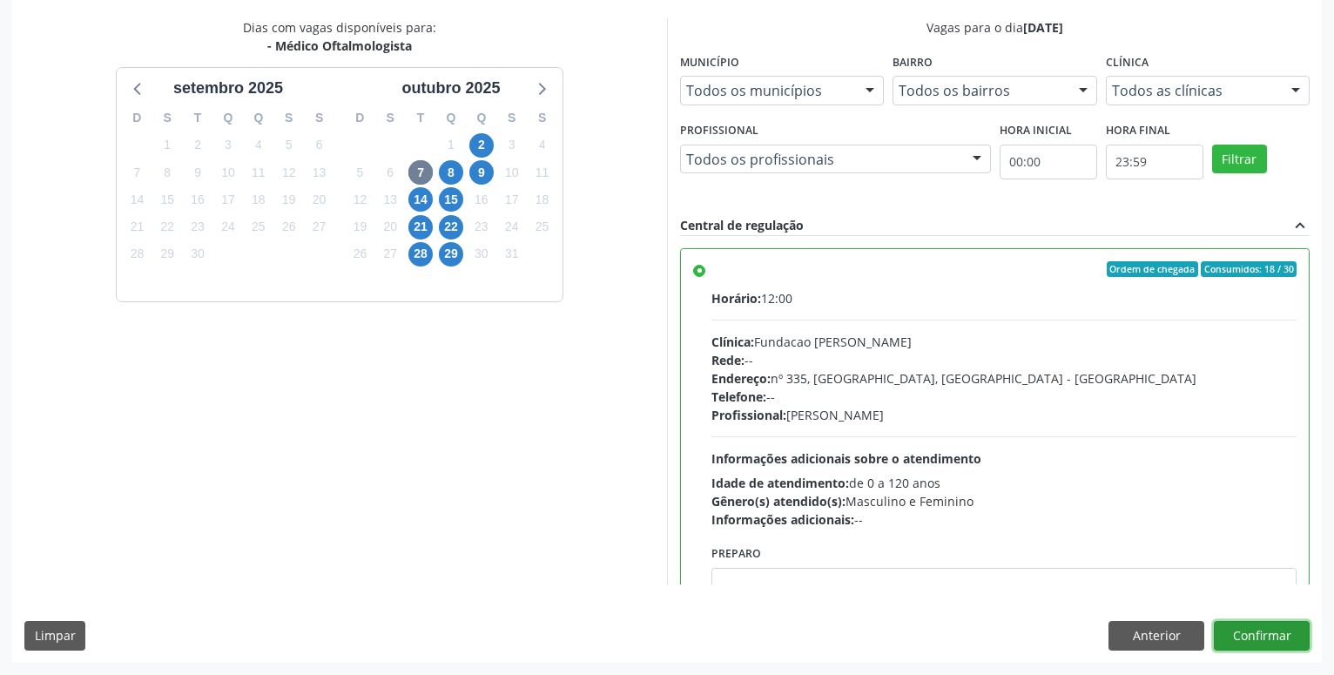
click at [1243, 626] on button "Confirmar" at bounding box center [1262, 636] width 96 height 30
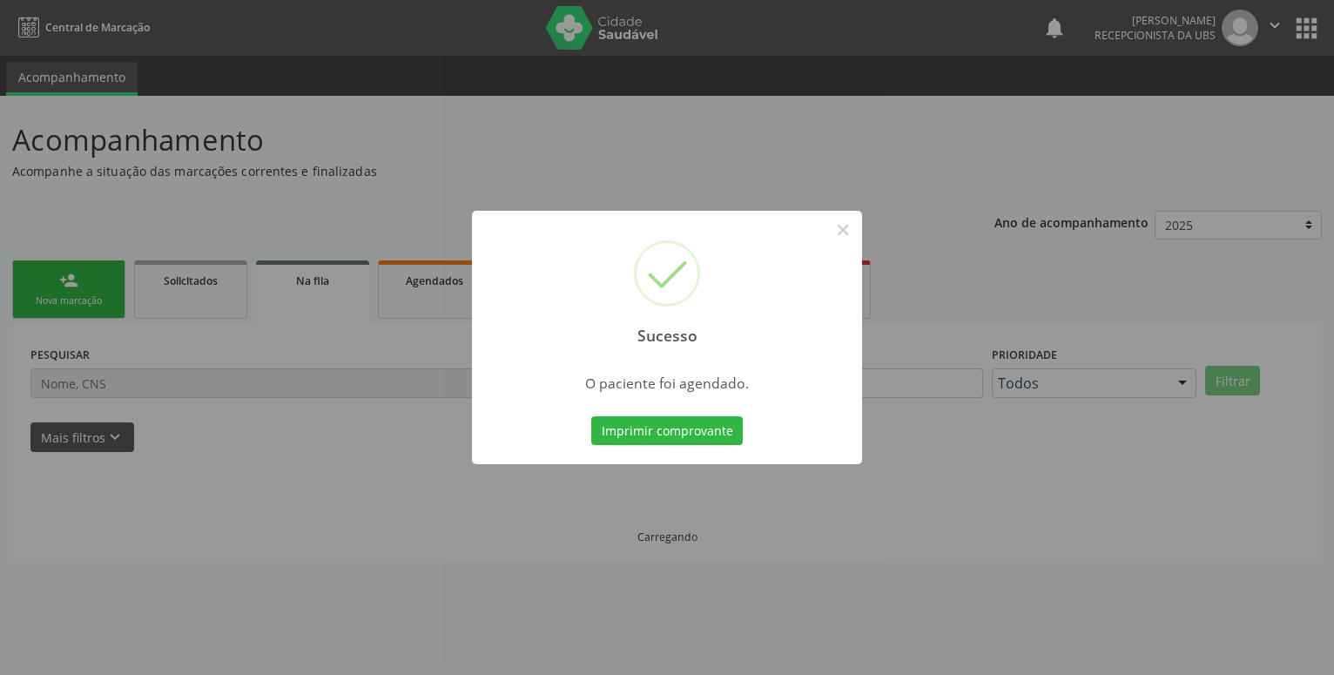
scroll to position [0, 0]
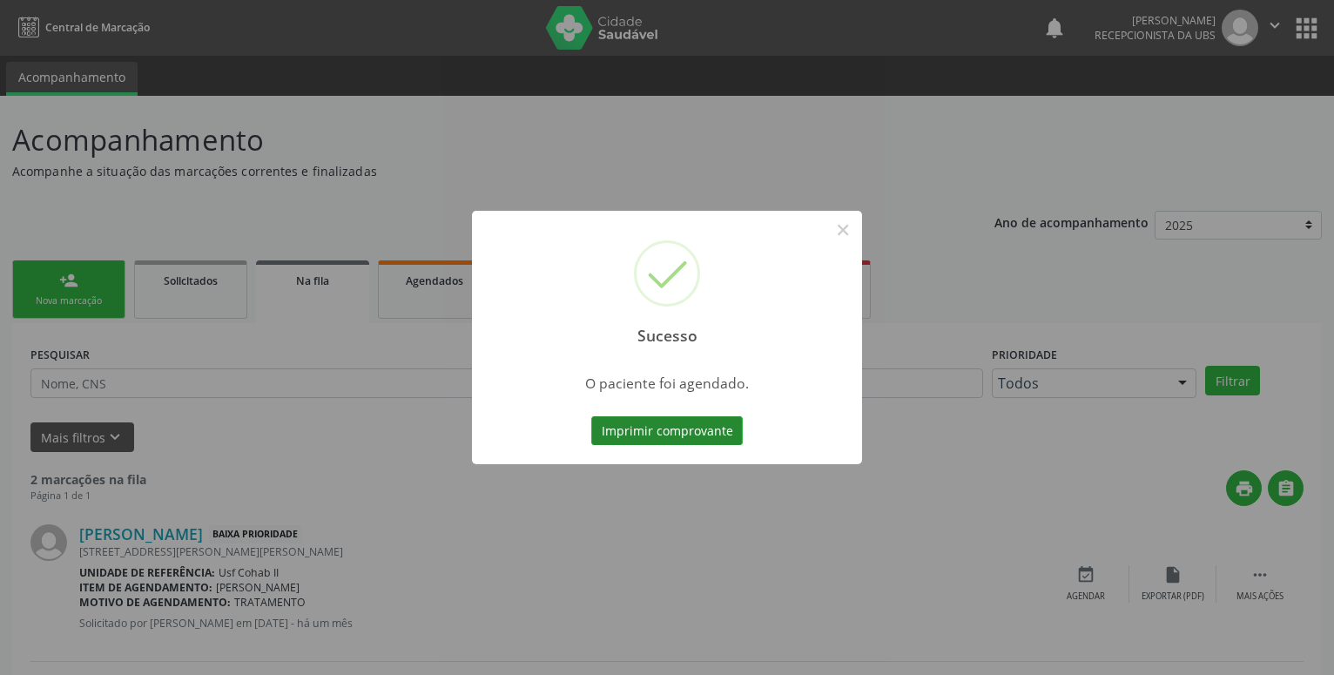
click at [681, 419] on button "Imprimir comprovante" at bounding box center [667, 431] width 152 height 30
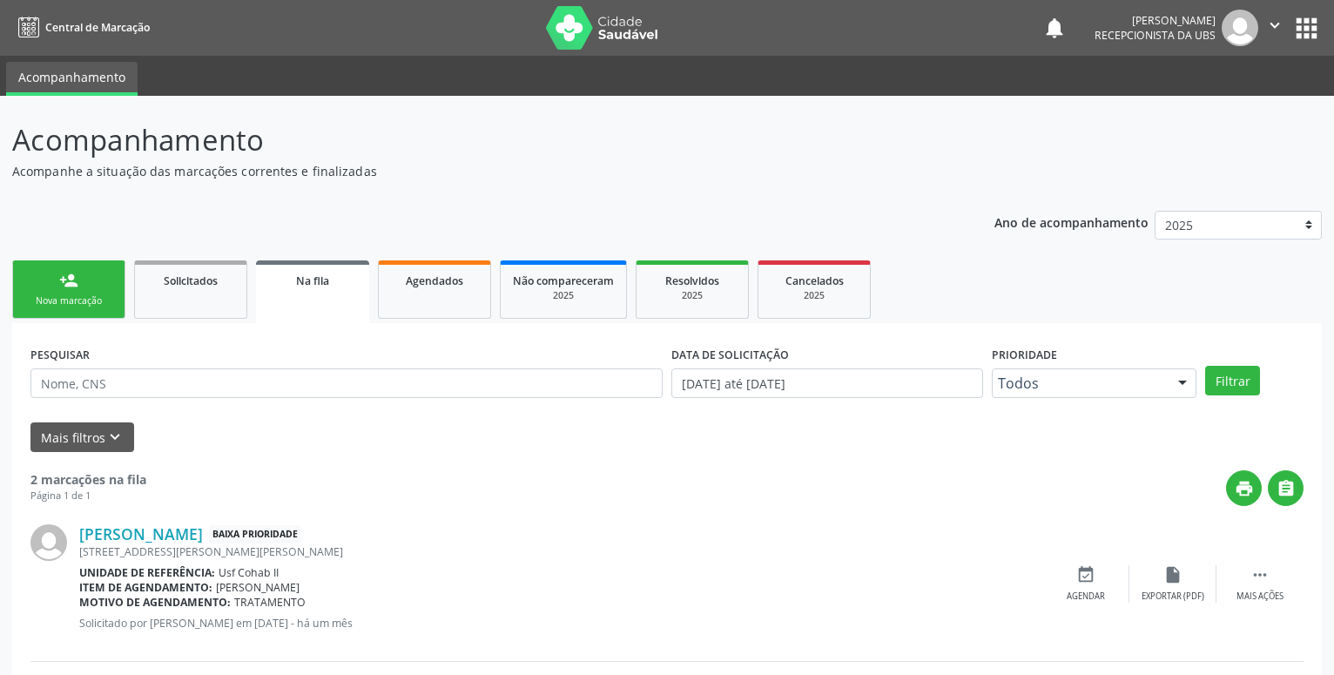
click at [78, 290] on link "person_add Nova marcação" at bounding box center [68, 289] width 113 height 58
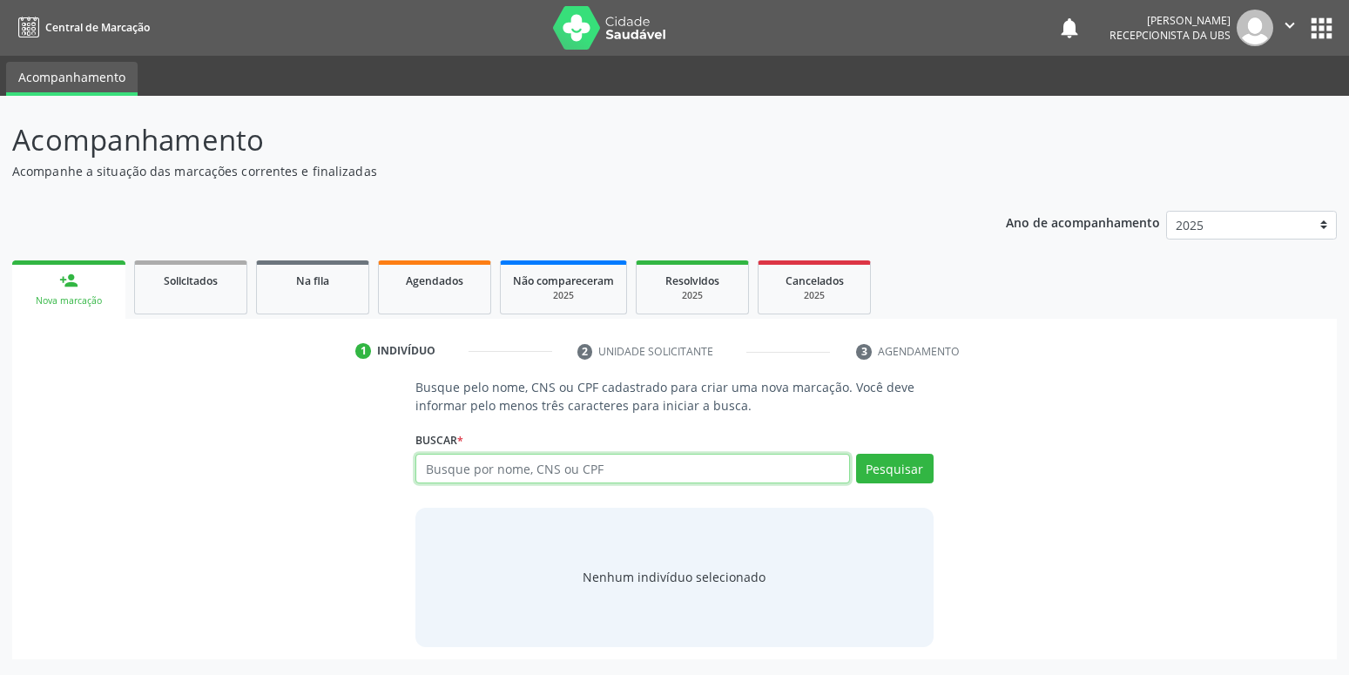
drag, startPoint x: 507, startPoint y: 470, endPoint x: 516, endPoint y: 469, distance: 9.6
click at [512, 470] on input "text" at bounding box center [632, 469] width 434 height 30
type input "702501302982733"
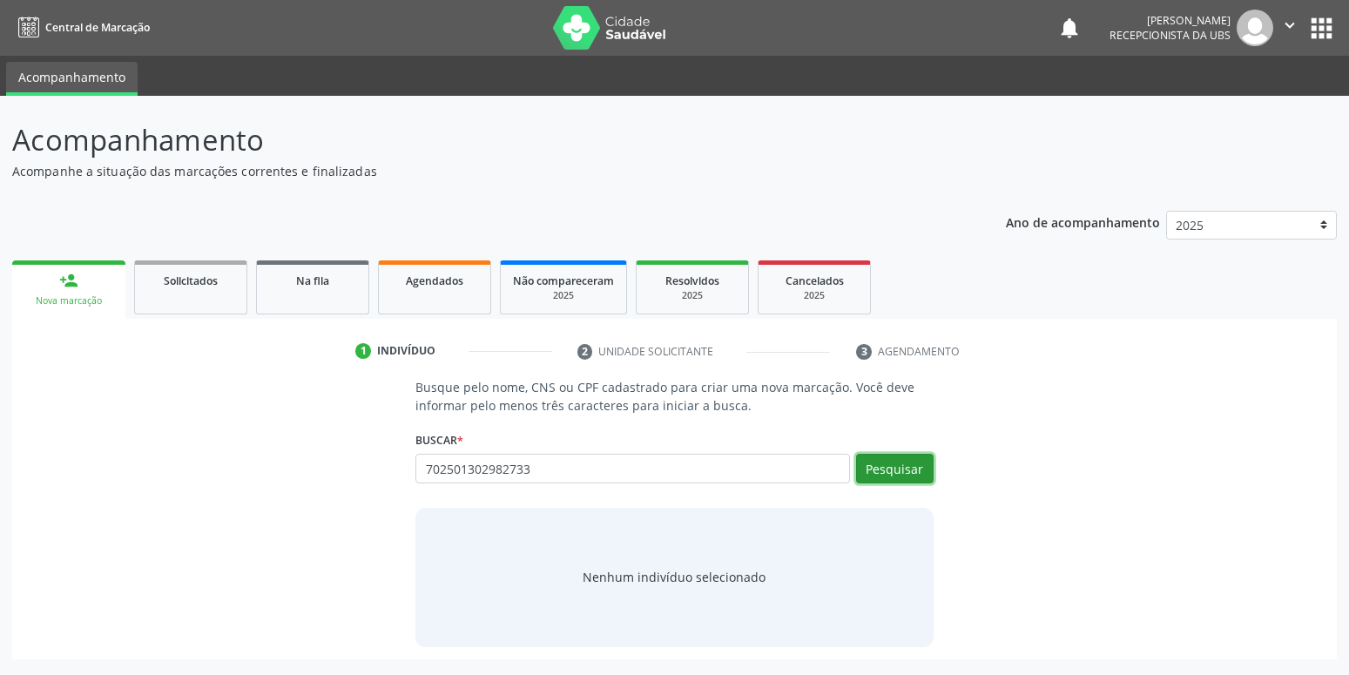
click at [882, 474] on button "Pesquisar" at bounding box center [895, 469] width 78 height 30
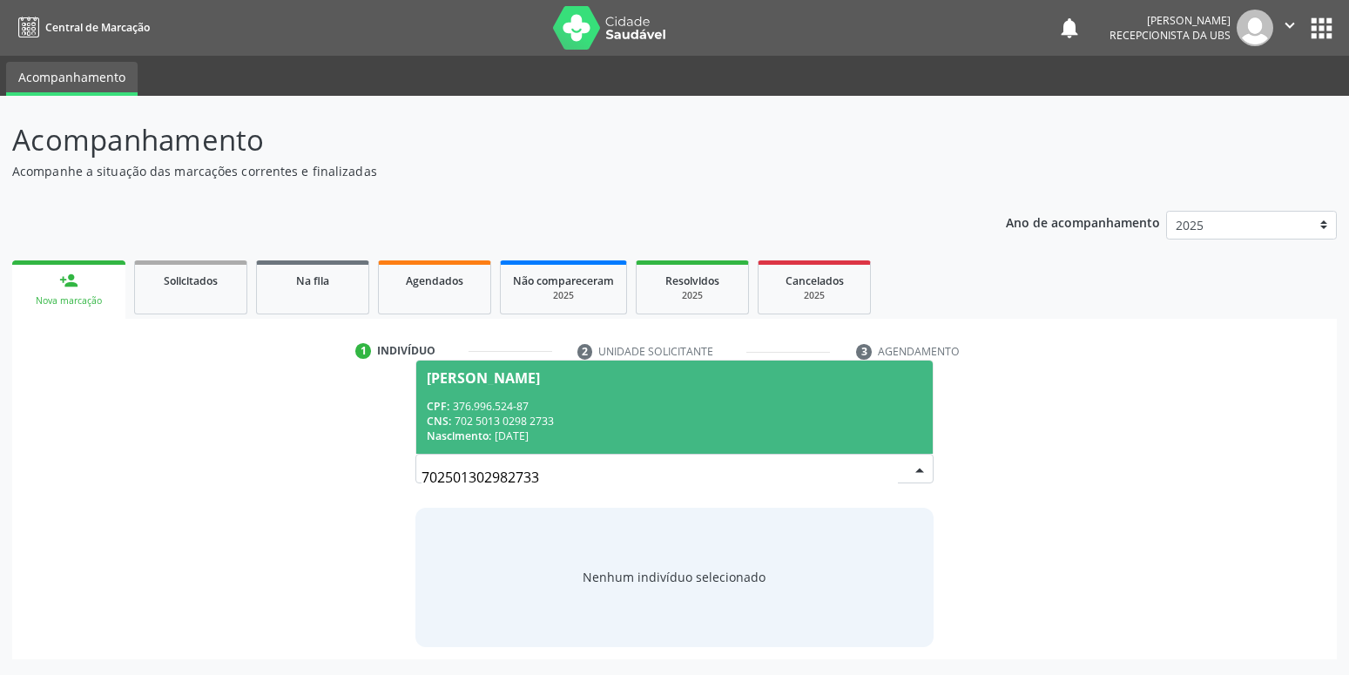
click at [619, 398] on span "Fatima Ferreira Bezerra CPF: 376.996.524-87 CNS: 702 5013 0298 2733 Nascimento:…" at bounding box center [674, 407] width 516 height 93
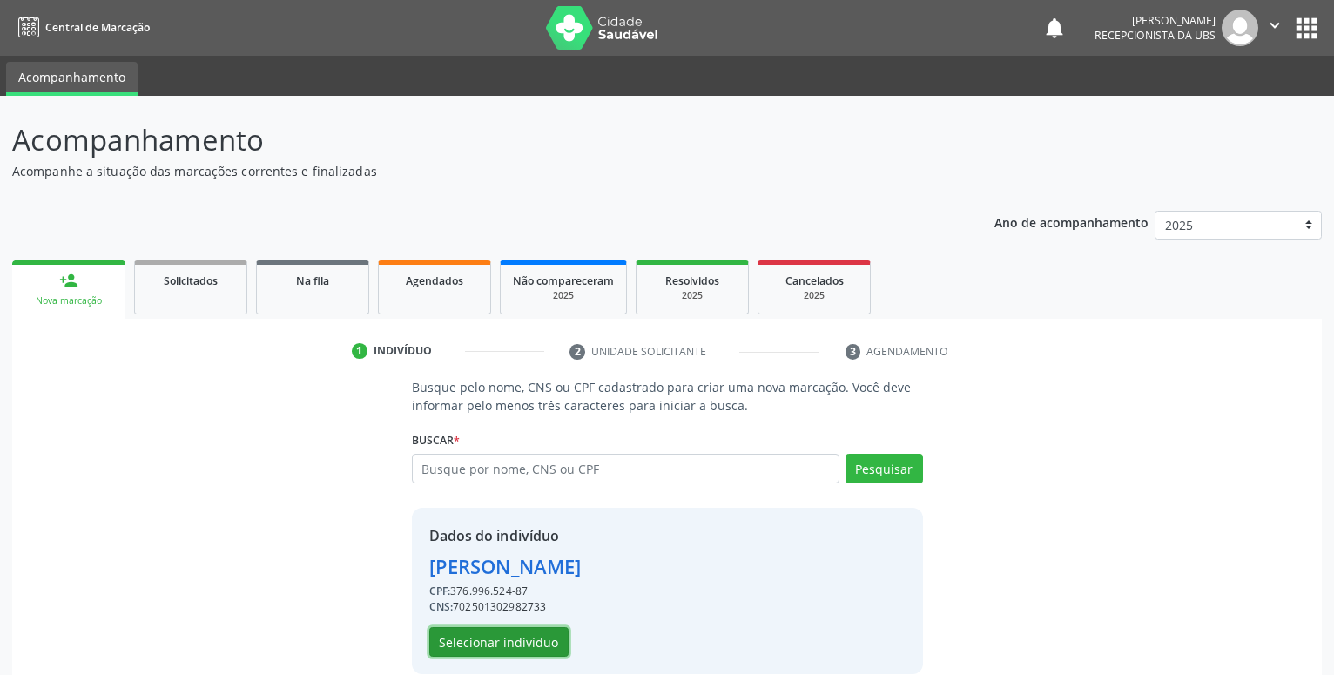
click at [513, 643] on button "Selecionar indivíduo" at bounding box center [498, 642] width 139 height 30
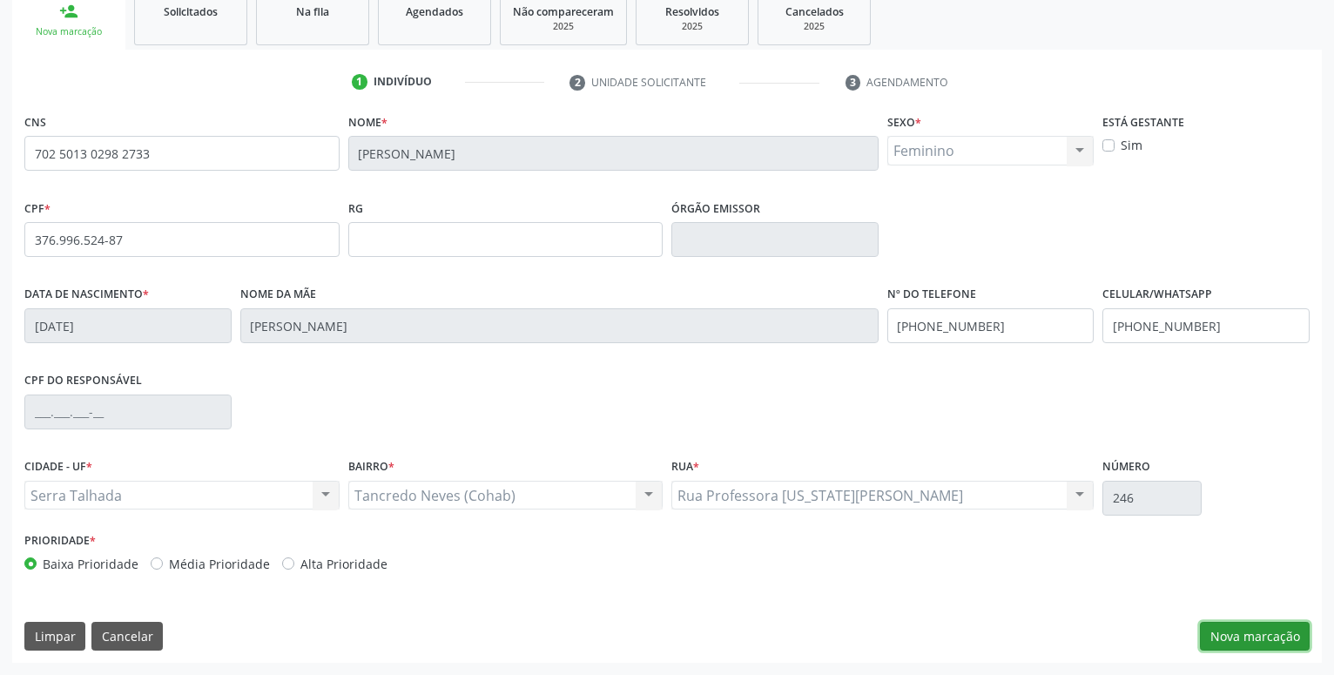
click at [1275, 632] on button "Nova marcação" at bounding box center [1255, 637] width 110 height 30
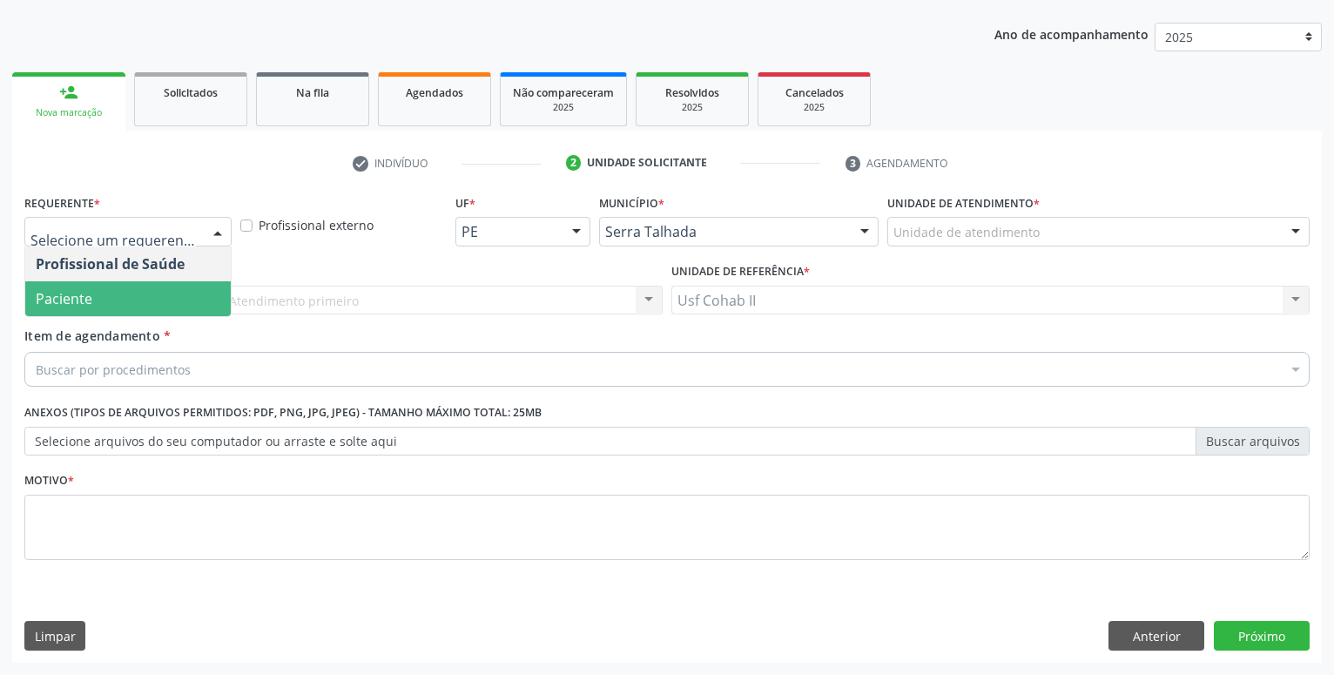
click at [95, 289] on span "Paciente" at bounding box center [128, 298] width 206 height 35
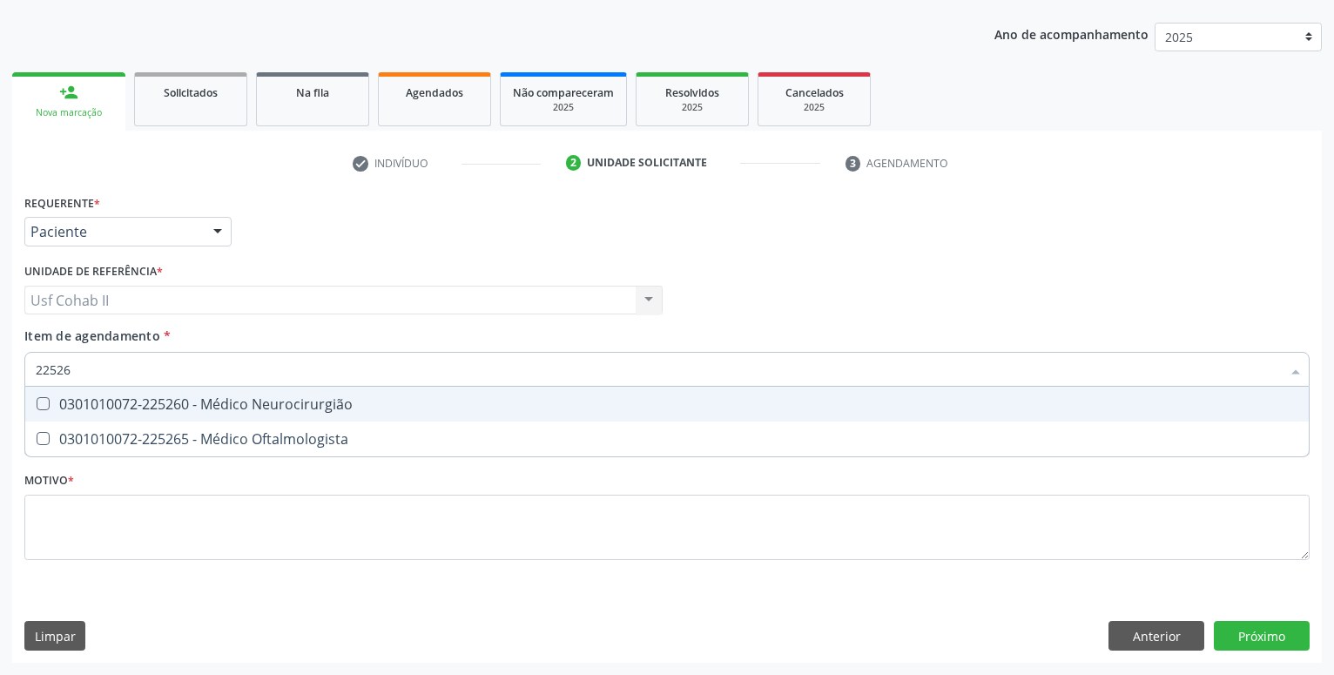
type input "225265"
click at [303, 401] on div "0301010072-225265 - Médico Oftalmologista" at bounding box center [667, 404] width 1263 height 14
checkbox Oftalmologista "true"
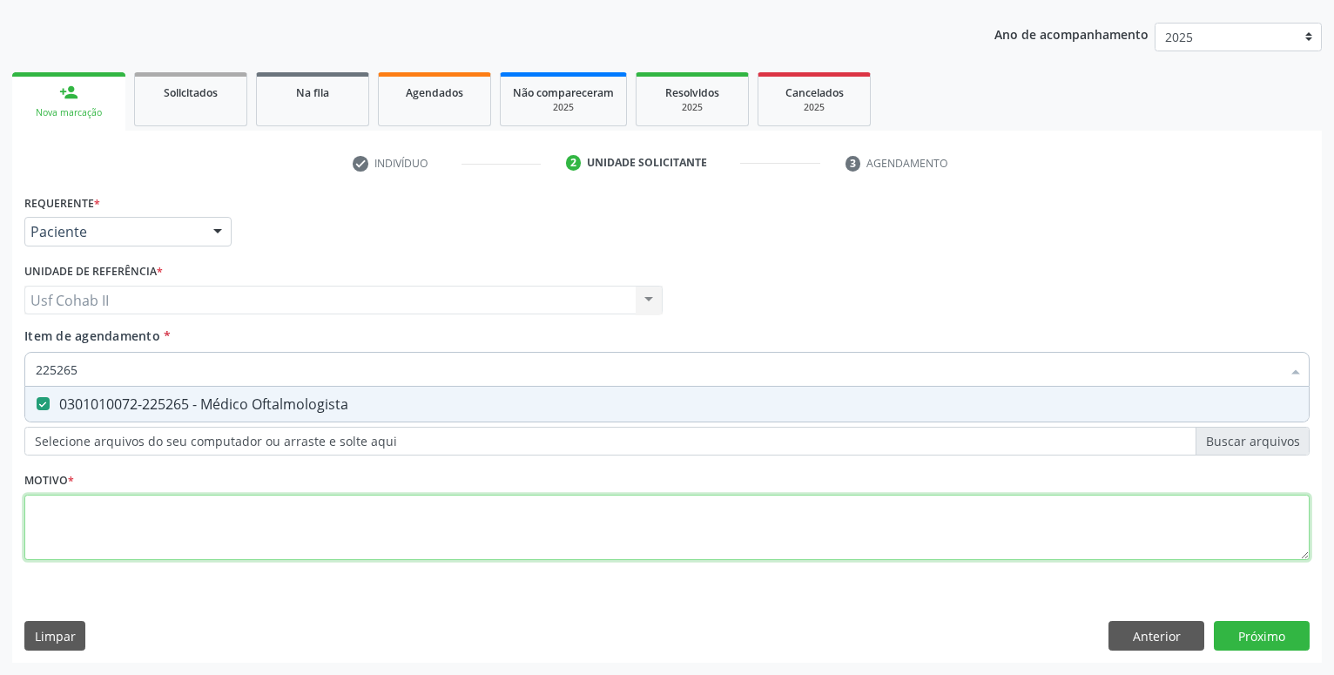
click at [234, 539] on textarea at bounding box center [666, 528] width 1285 height 66
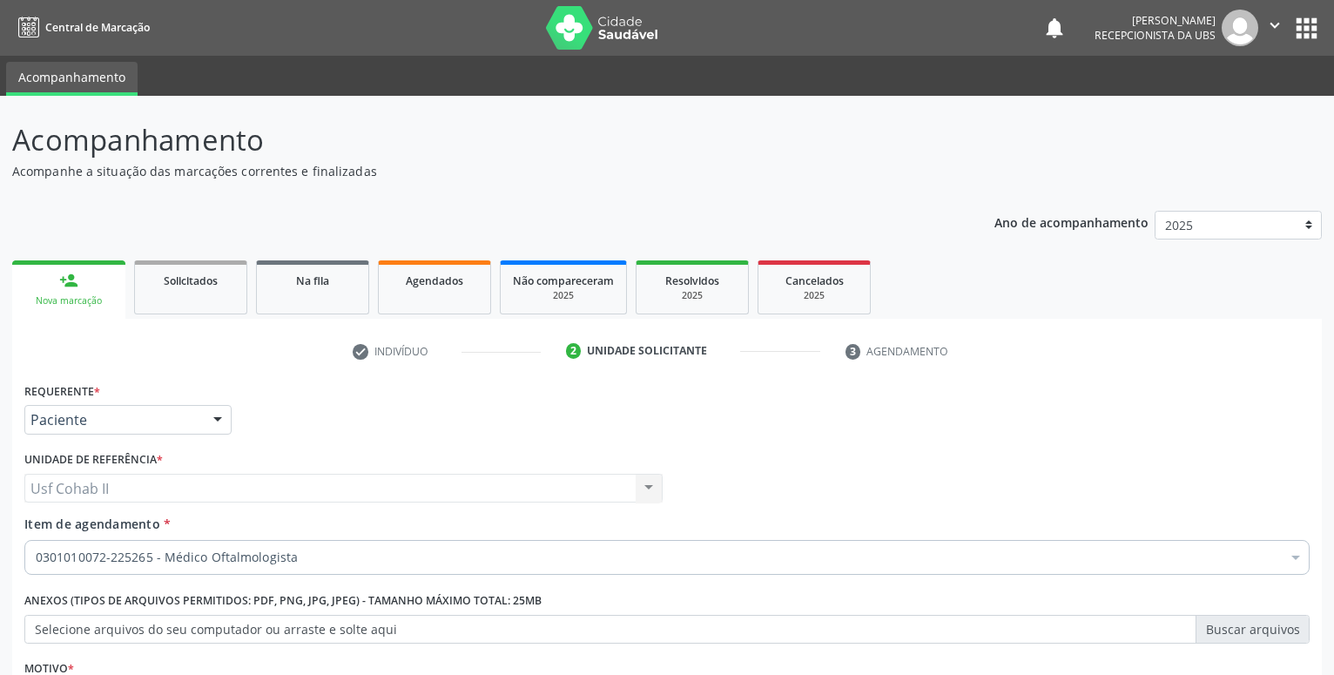
scroll to position [188, 0]
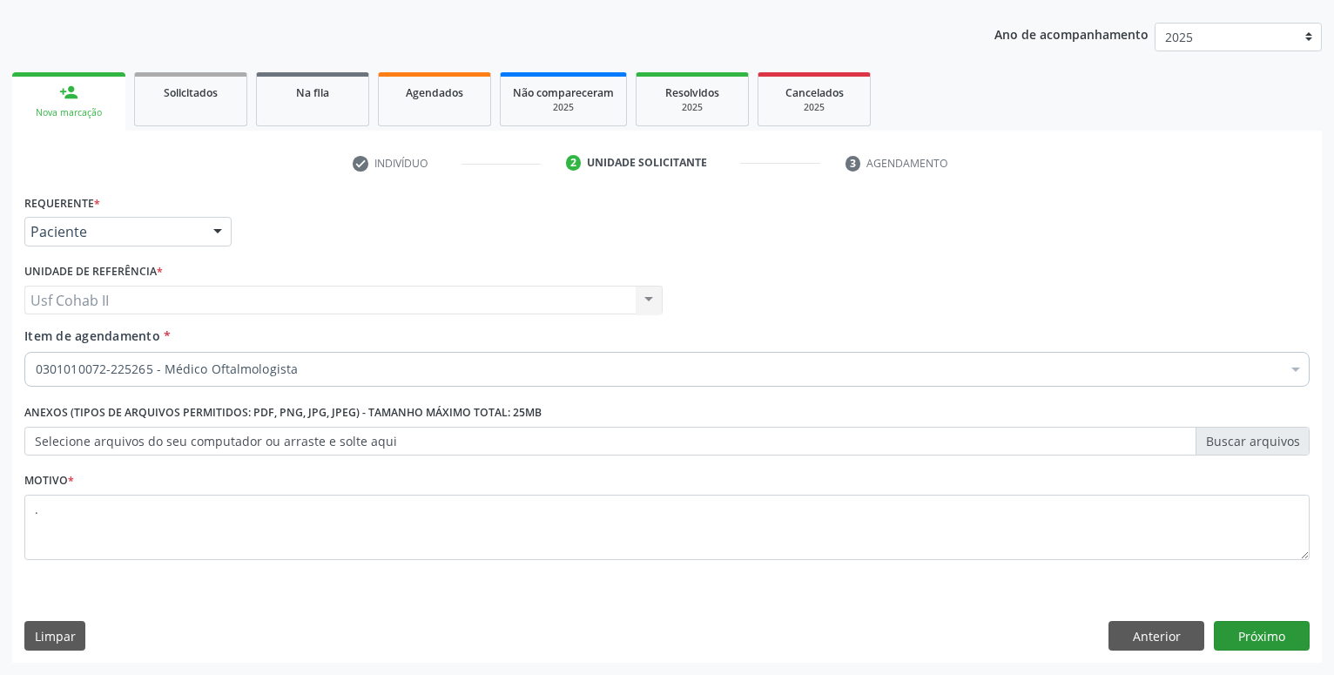
type textarea "."
click at [1256, 643] on button "Próximo" at bounding box center [1262, 636] width 96 height 30
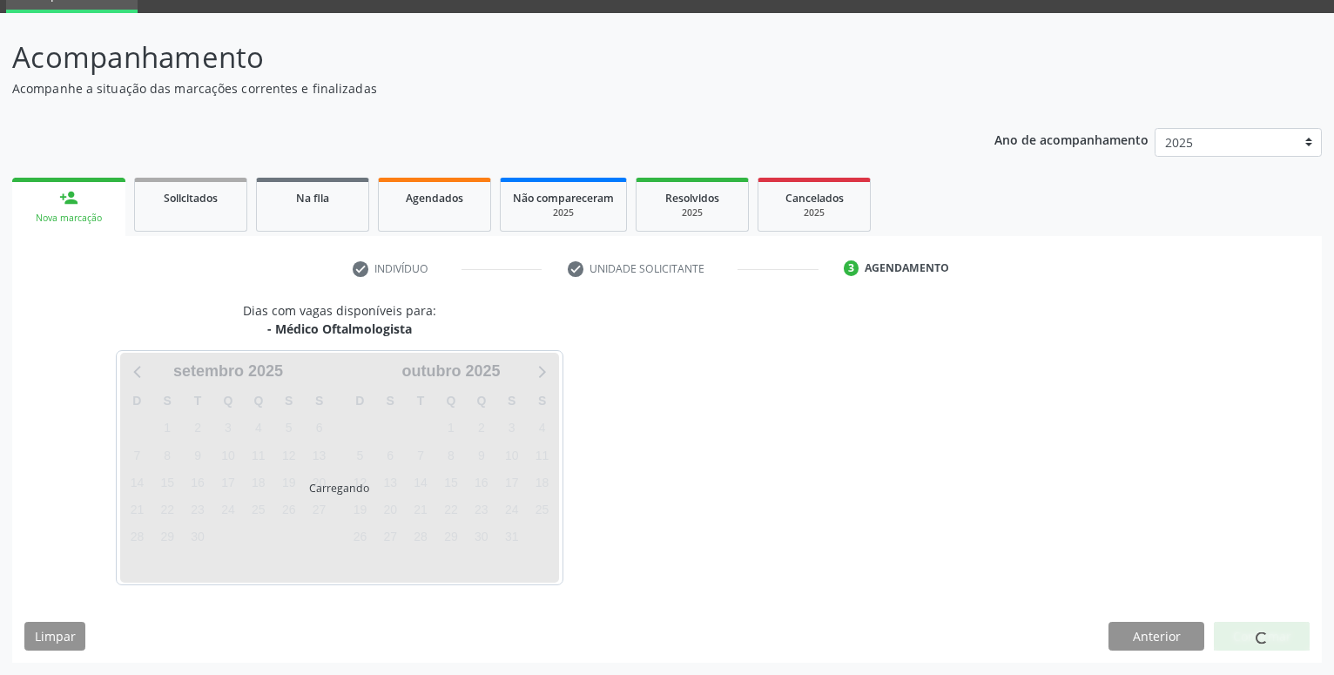
scroll to position [83, 0]
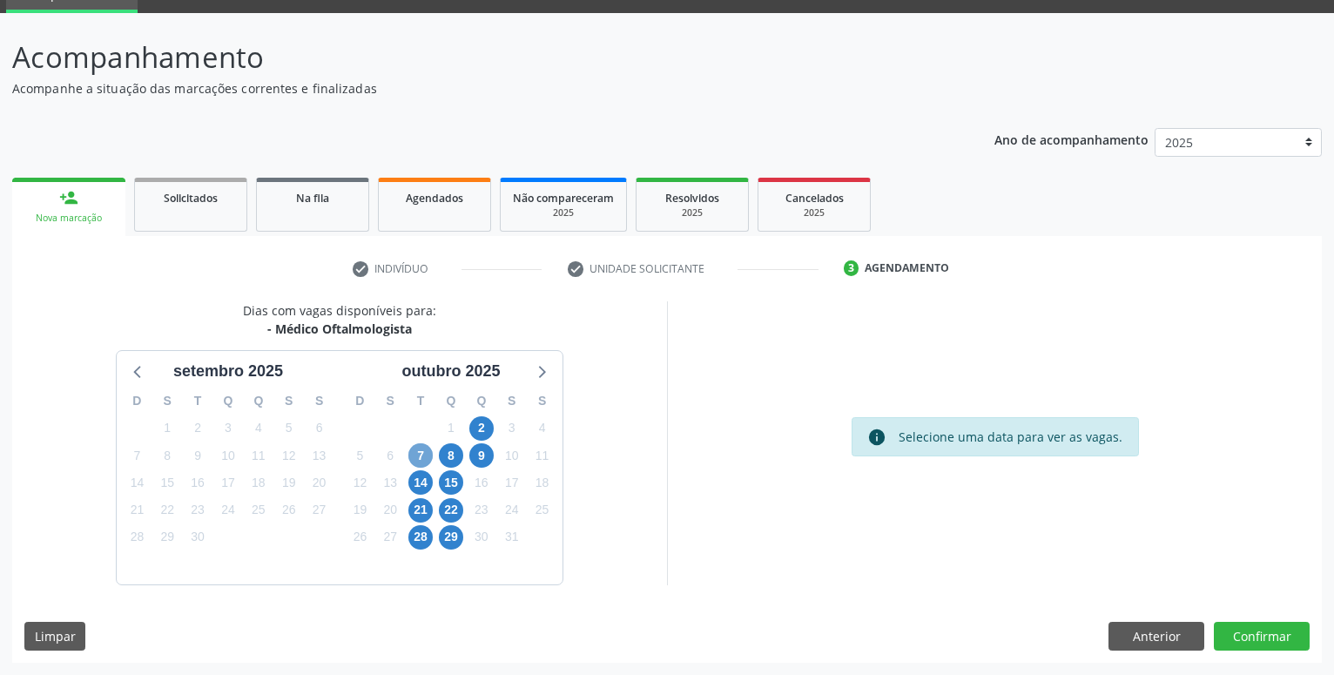
click at [422, 461] on span "7" at bounding box center [420, 455] width 24 height 24
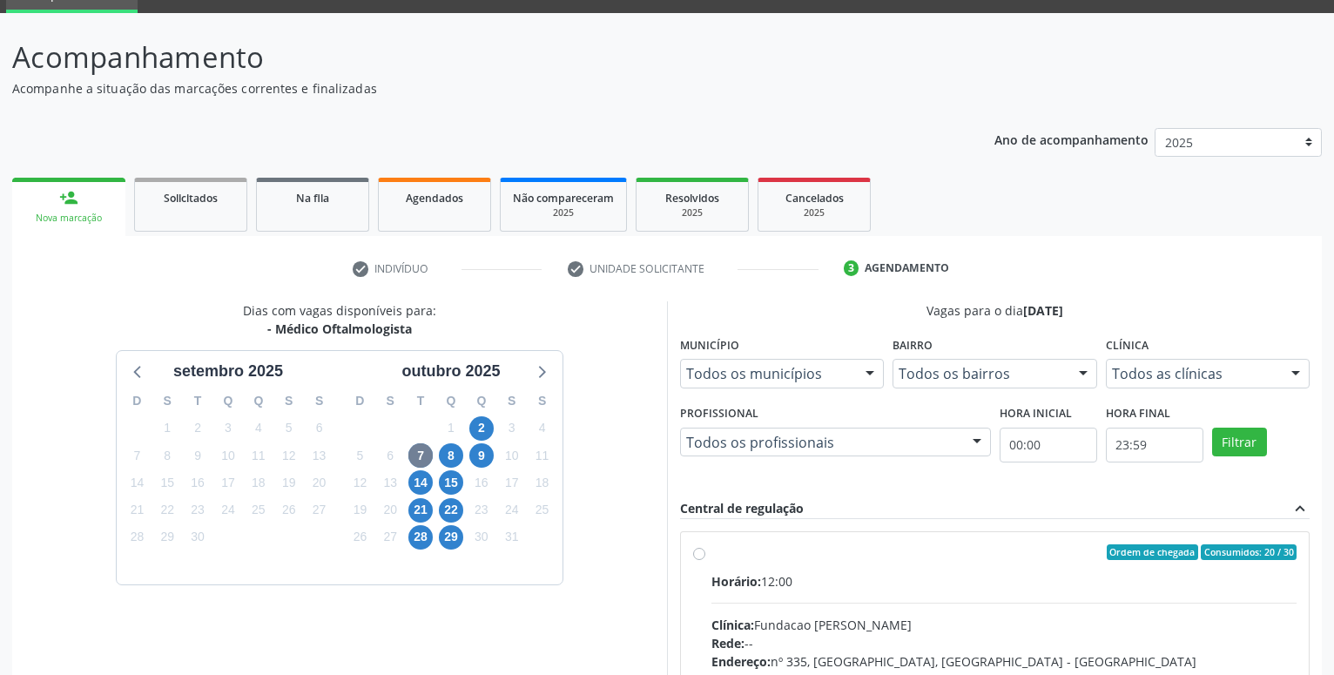
click at [712, 556] on label "Ordem de chegada Consumidos: 20 / 30 Horário: 12:00 Clínica: Fundacao [PERSON_N…" at bounding box center [1004, 677] width 585 height 267
click at [704, 556] on input "Ordem de chegada Consumidos: 20 / 30 Horário: 12:00 Clínica: Fundacao [PERSON_N…" at bounding box center [699, 552] width 12 height 16
radio input "true"
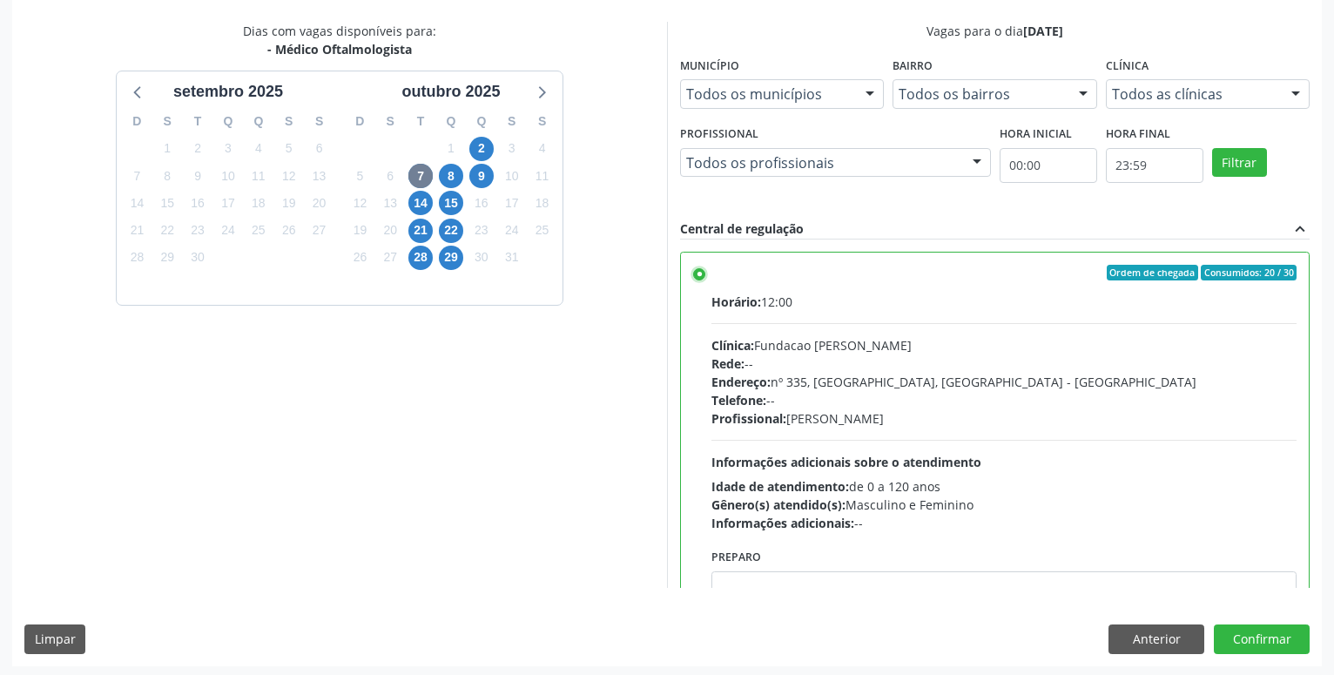
scroll to position [366, 0]
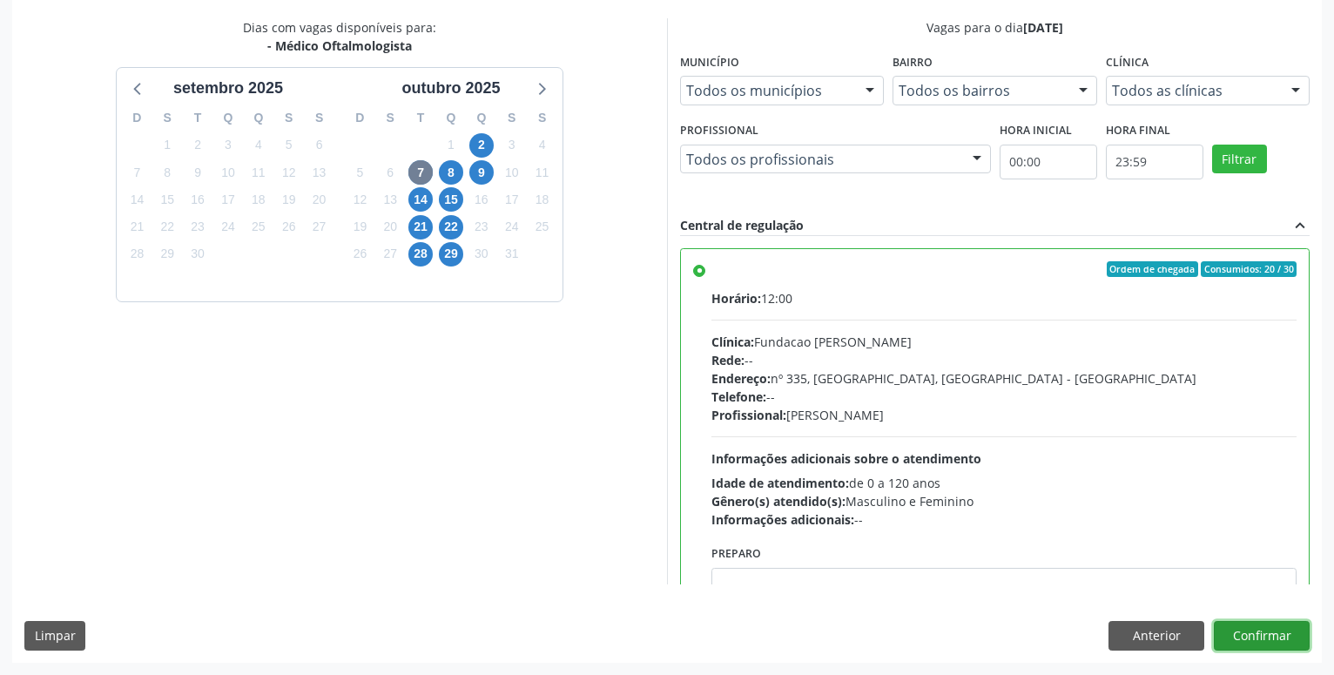
click at [1267, 634] on button "Confirmar" at bounding box center [1262, 636] width 96 height 30
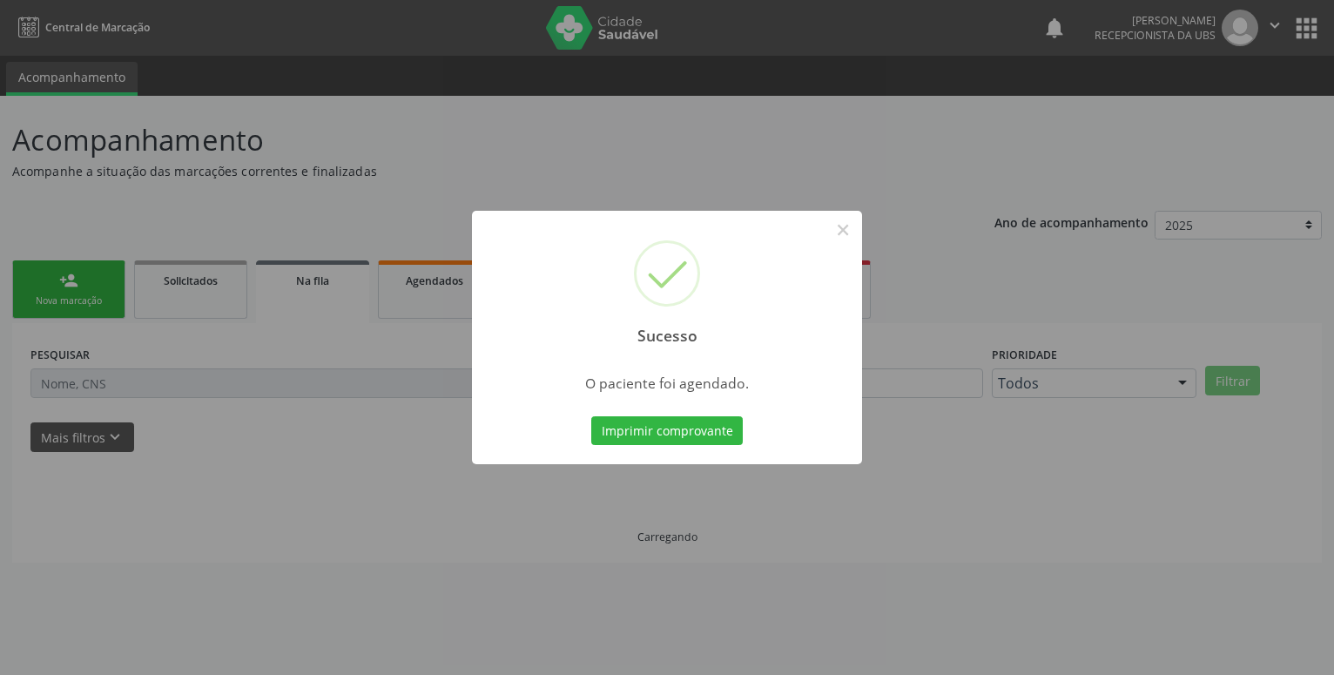
scroll to position [0, 0]
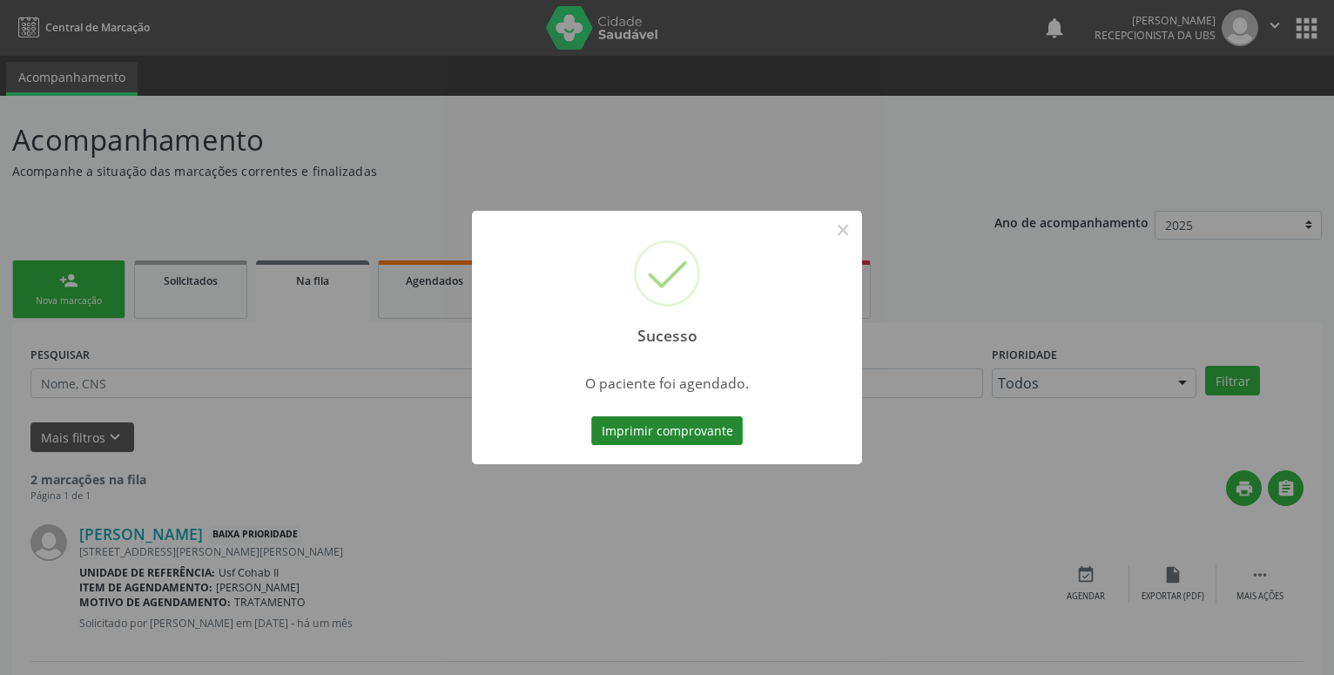
click at [705, 439] on button "Imprimir comprovante" at bounding box center [667, 431] width 152 height 30
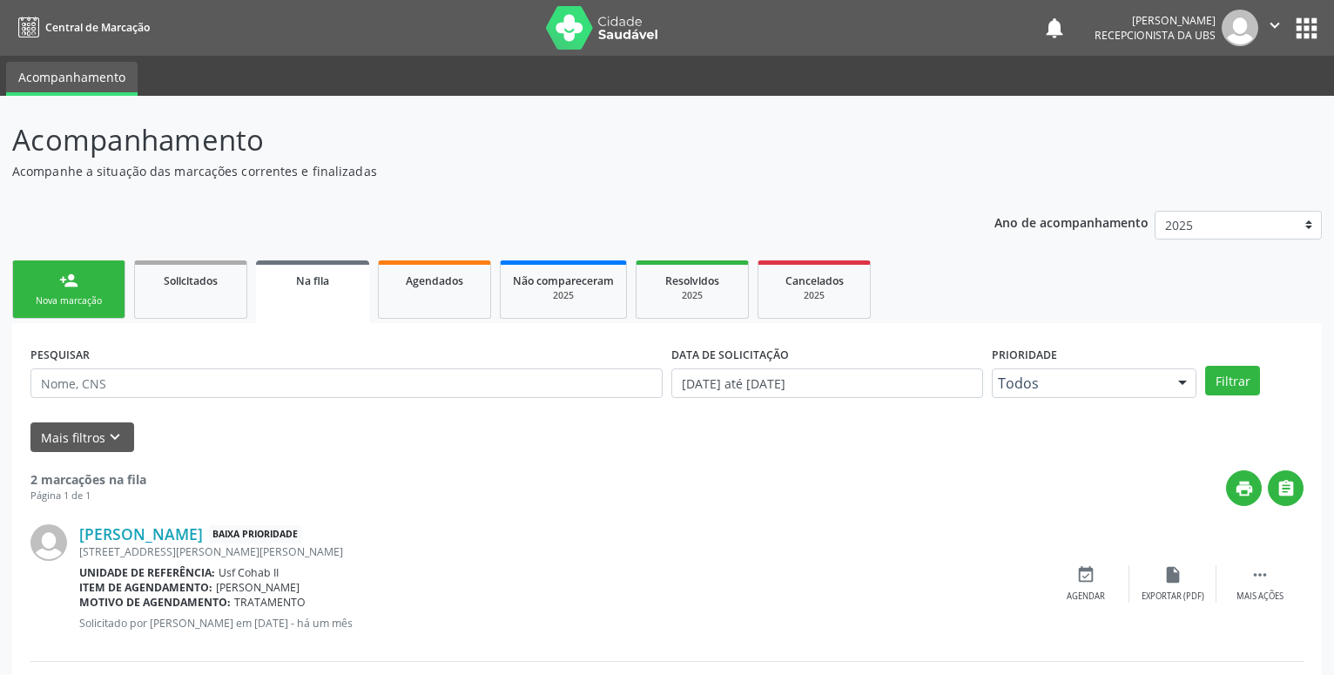
click at [73, 299] on div "Nova marcação" at bounding box center [68, 300] width 87 height 13
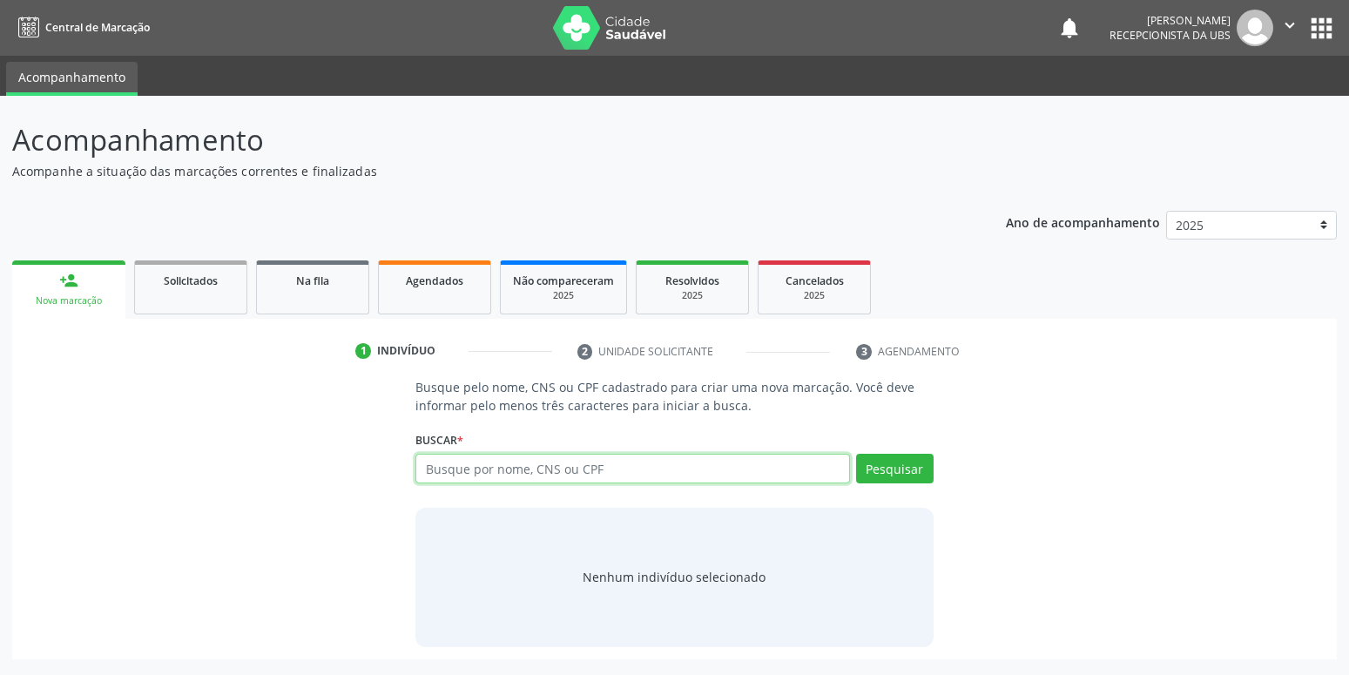
click at [471, 473] on input "text" at bounding box center [632, 469] width 434 height 30
type input "209135791460006"
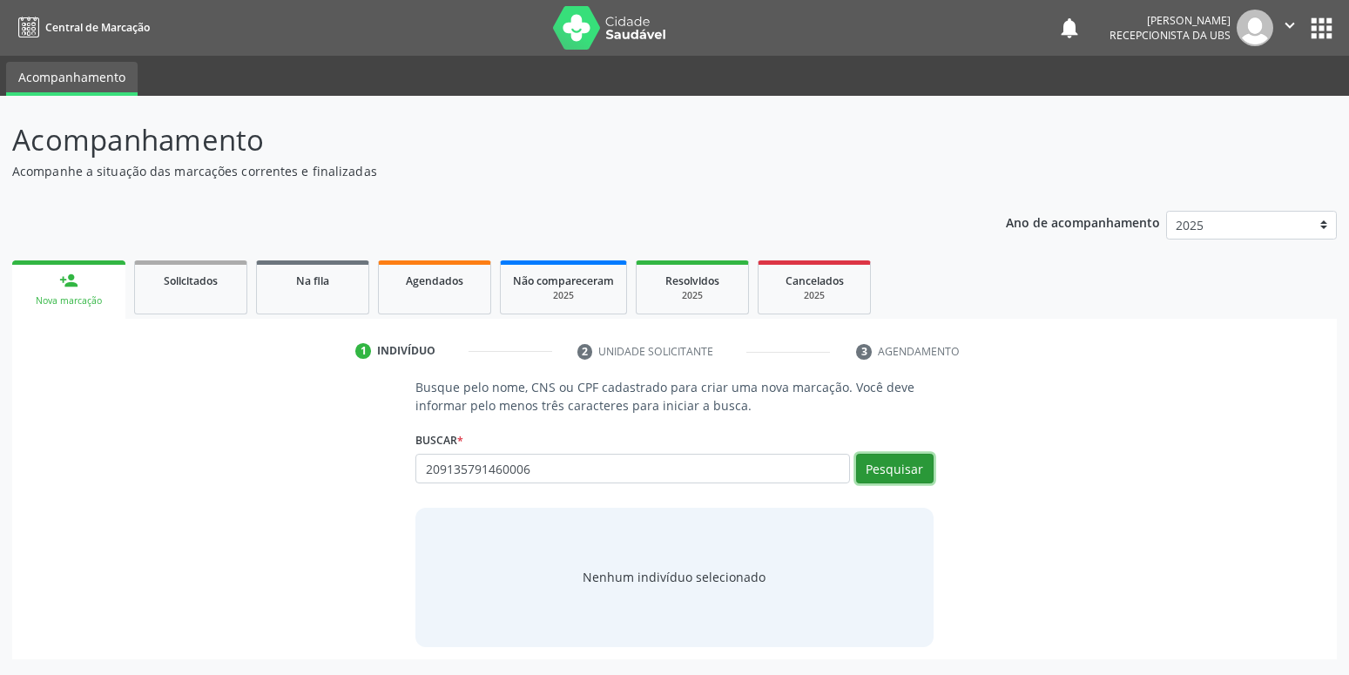
click at [901, 467] on button "Pesquisar" at bounding box center [895, 469] width 78 height 30
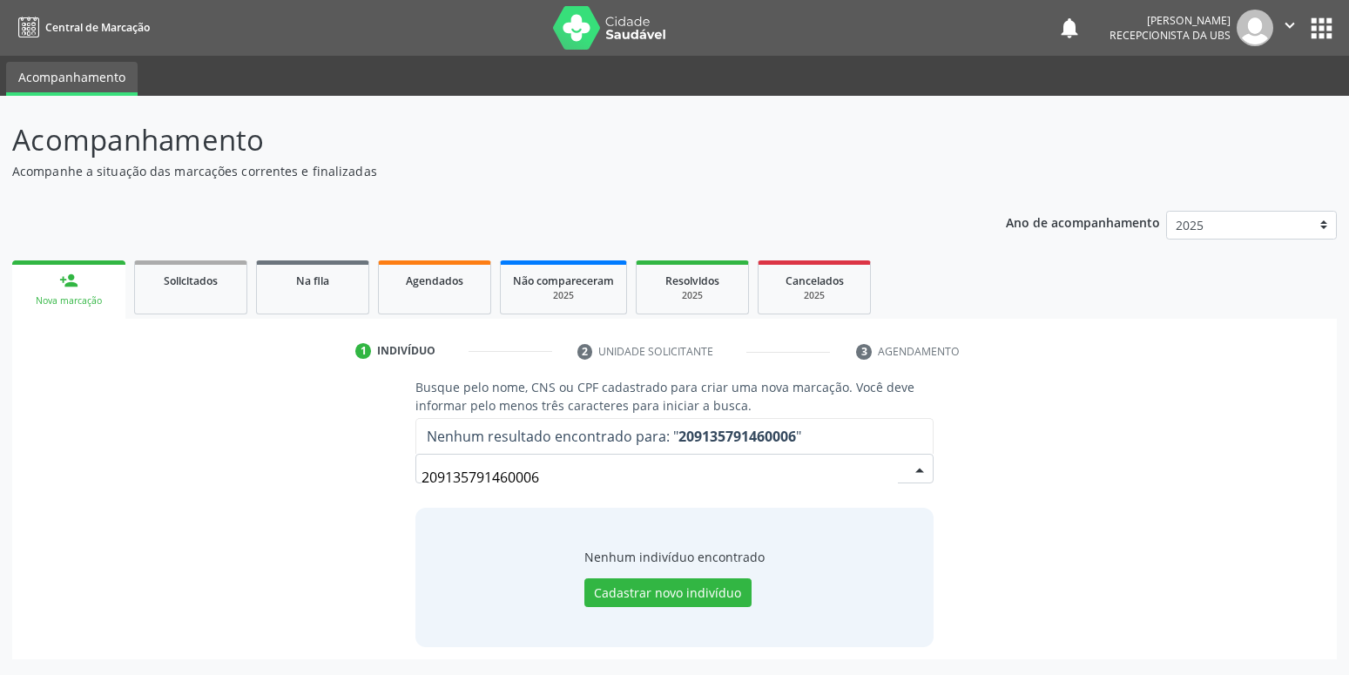
drag, startPoint x: 577, startPoint y: 471, endPoint x: 106, endPoint y: 536, distance: 475.5
click at [422, 495] on input "209135791460006" at bounding box center [660, 477] width 476 height 35
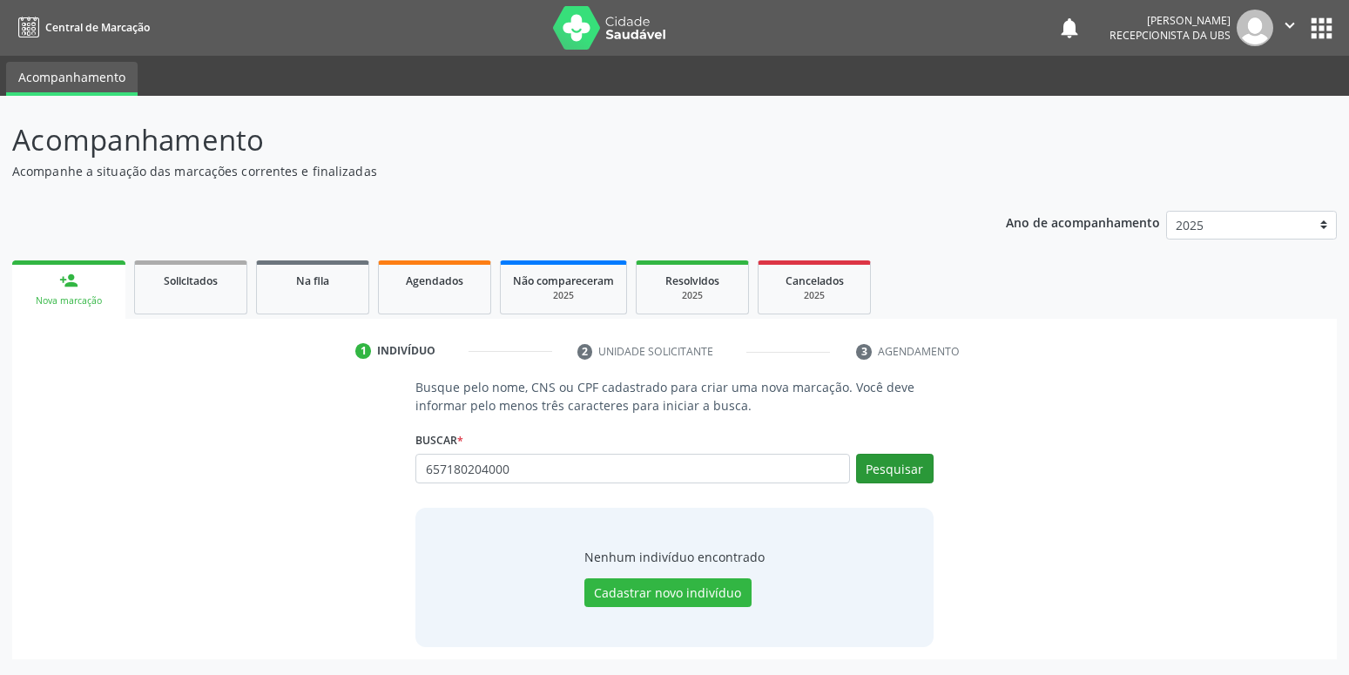
type input "657180204000"
click at [913, 466] on button "Pesquisar" at bounding box center [895, 469] width 78 height 30
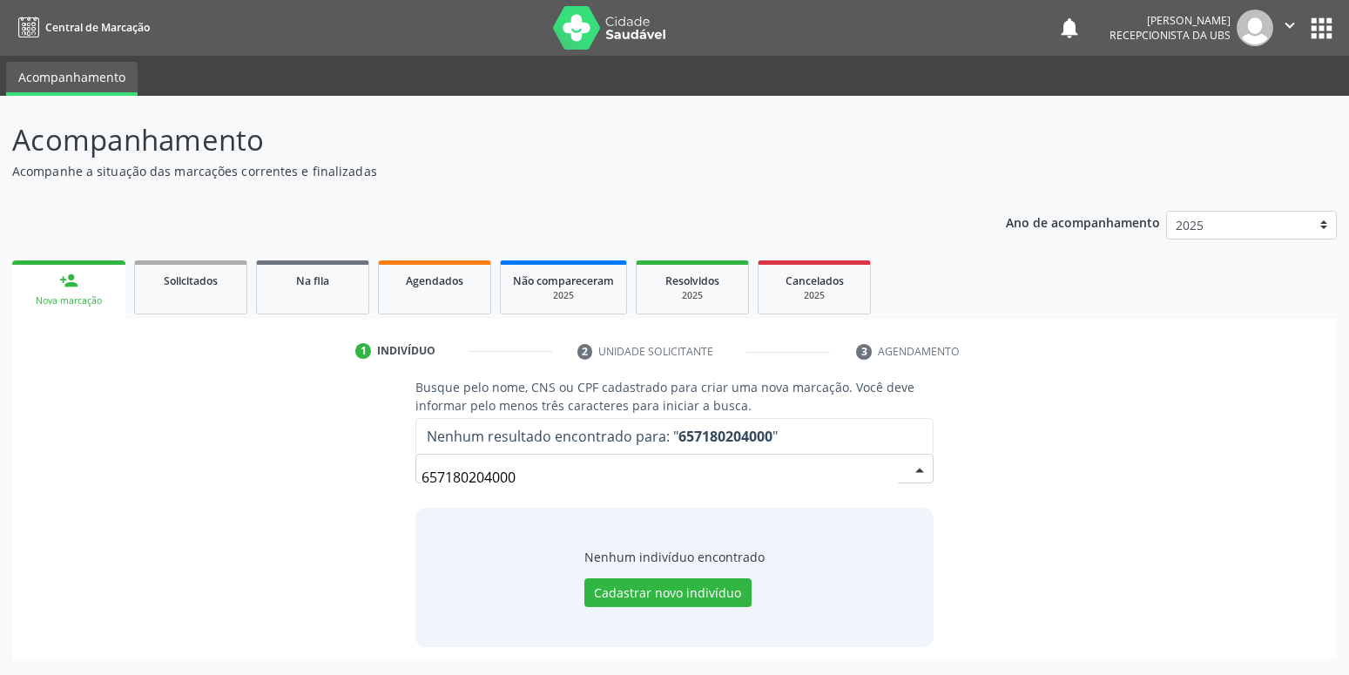
drag, startPoint x: 585, startPoint y: 473, endPoint x: 13, endPoint y: 506, distance: 573.1
click at [422, 495] on input "657180204000" at bounding box center [660, 477] width 476 height 35
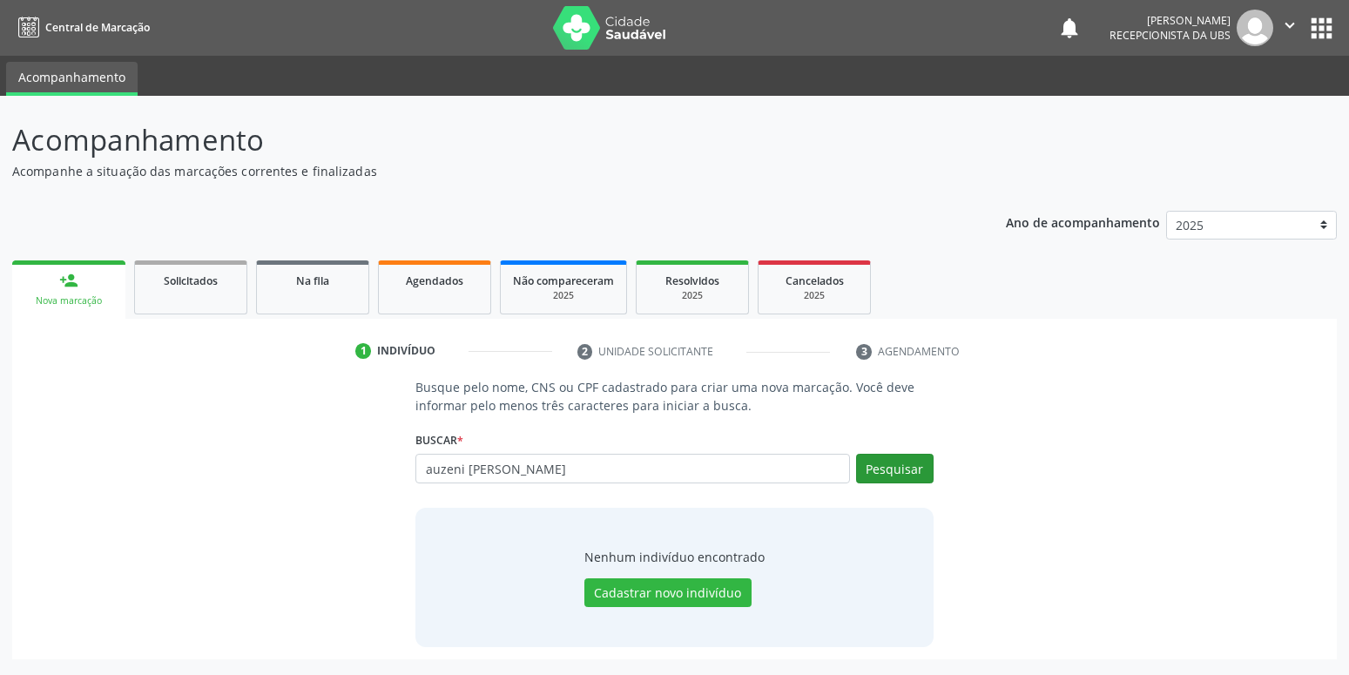
type input "auzeni [PERSON_NAME]"
click at [904, 463] on button "Pesquisar" at bounding box center [895, 469] width 78 height 30
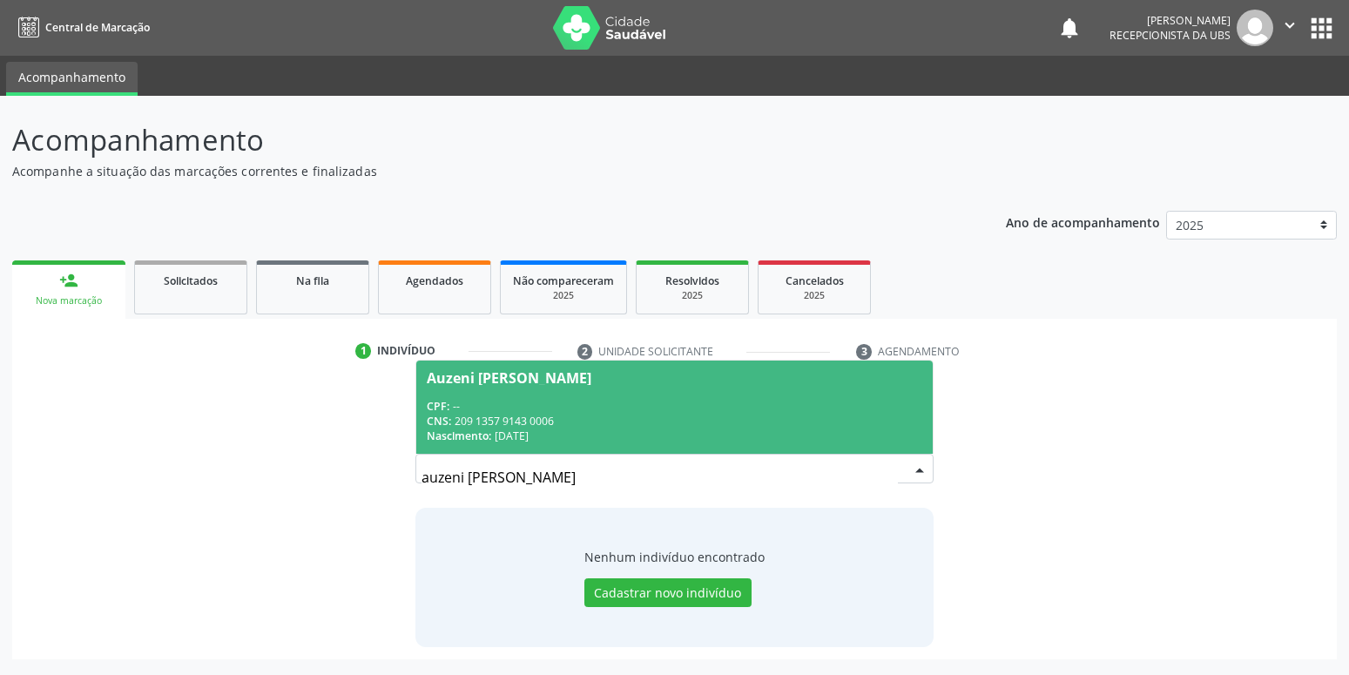
click at [553, 406] on div "CPF: --" at bounding box center [674, 406] width 495 height 15
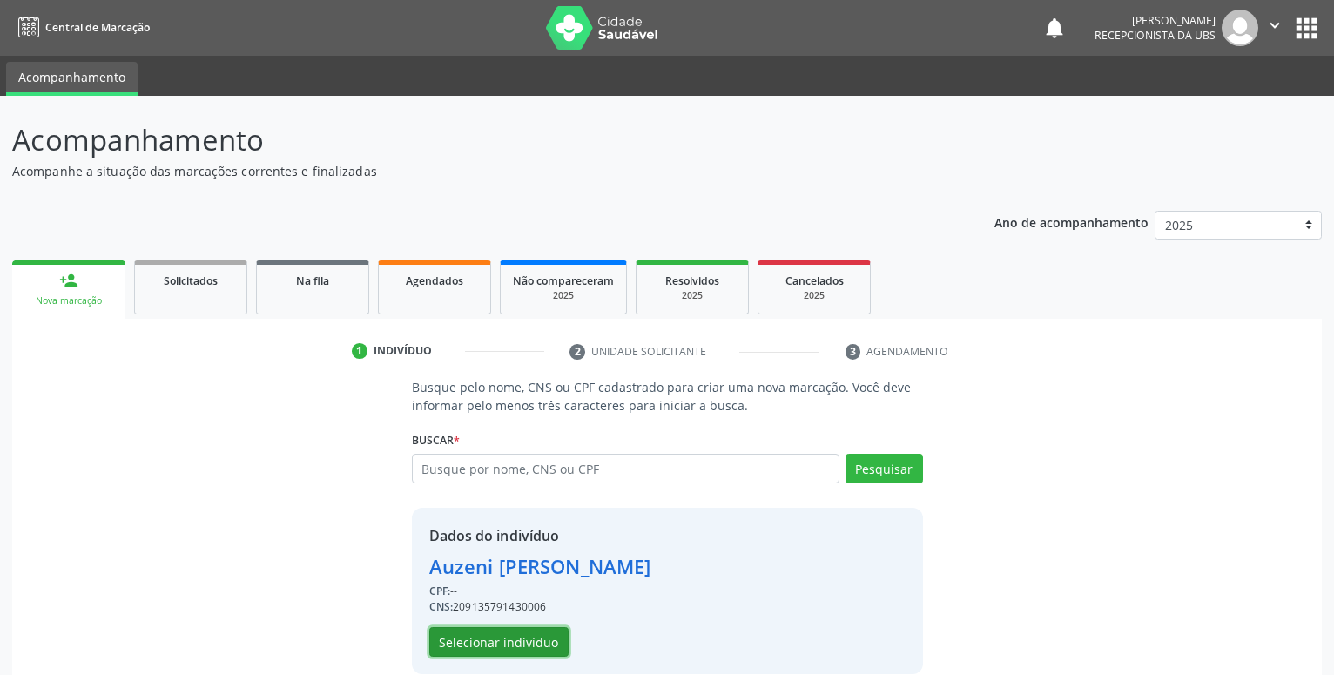
click at [482, 634] on button "Selecionar indivíduo" at bounding box center [498, 642] width 139 height 30
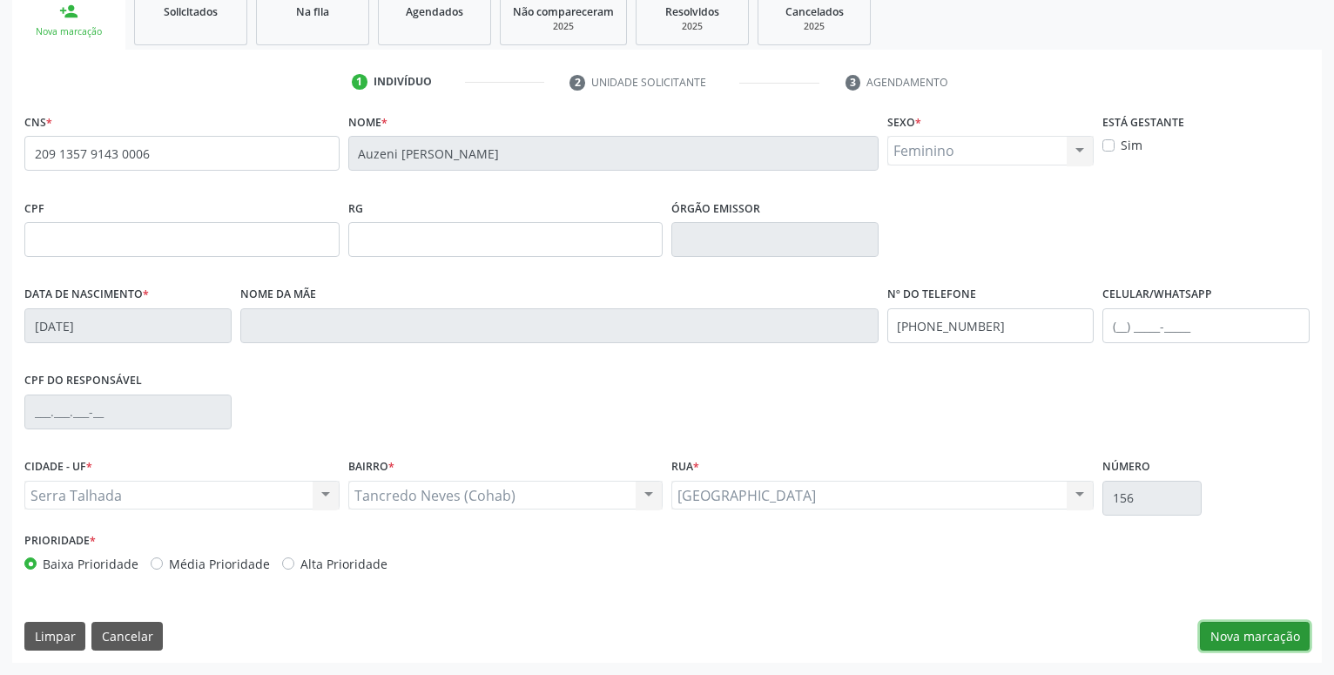
click at [1258, 640] on button "Nova marcação" at bounding box center [1255, 637] width 110 height 30
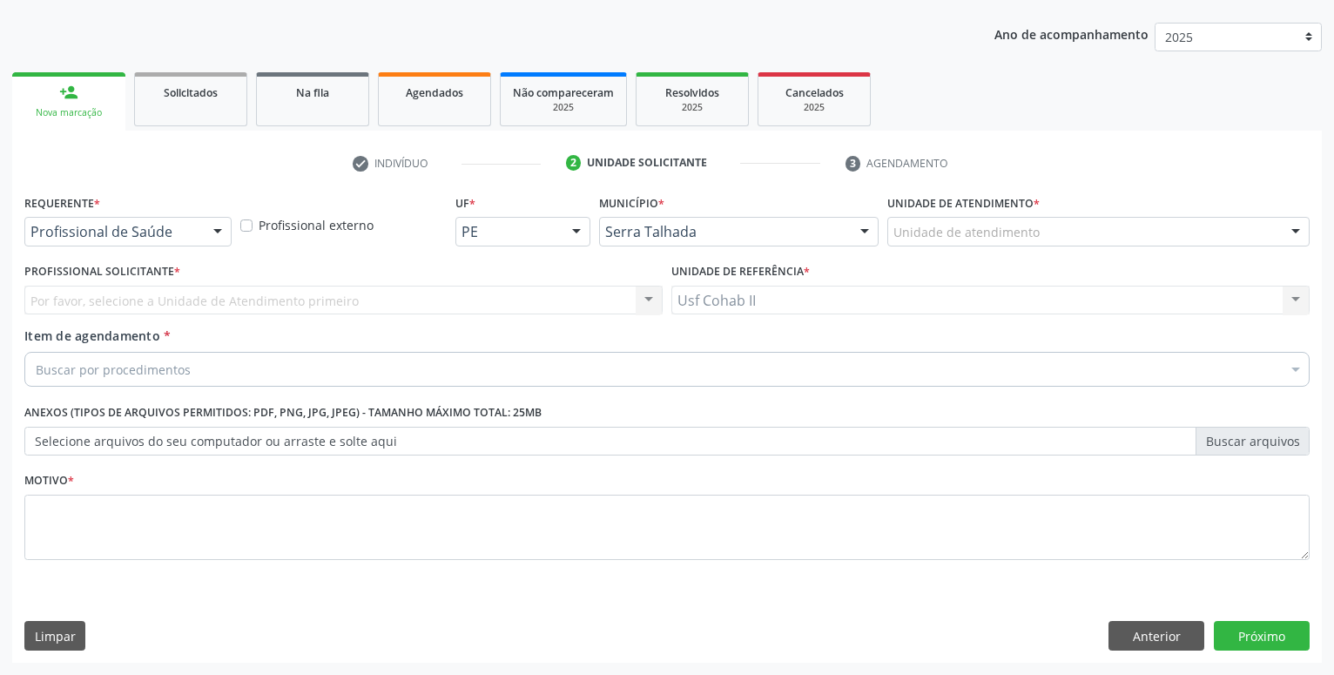
scroll to position [188, 0]
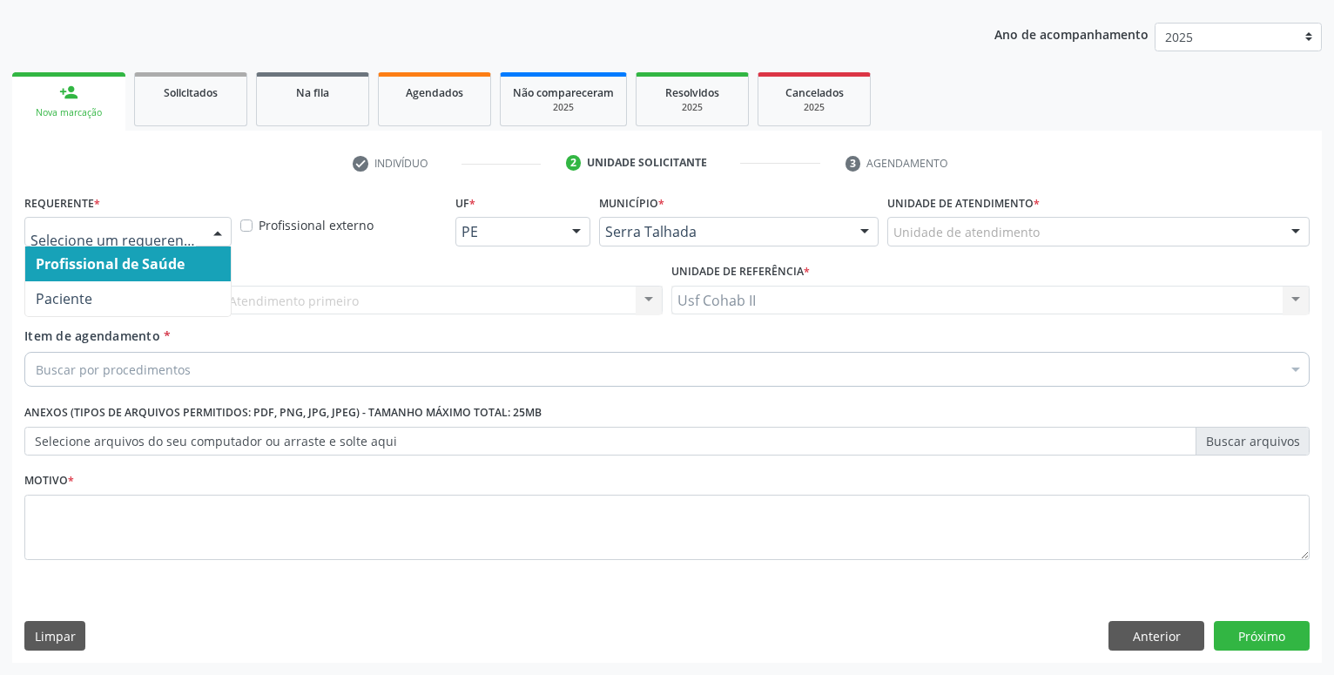
click at [210, 229] on div at bounding box center [218, 233] width 26 height 30
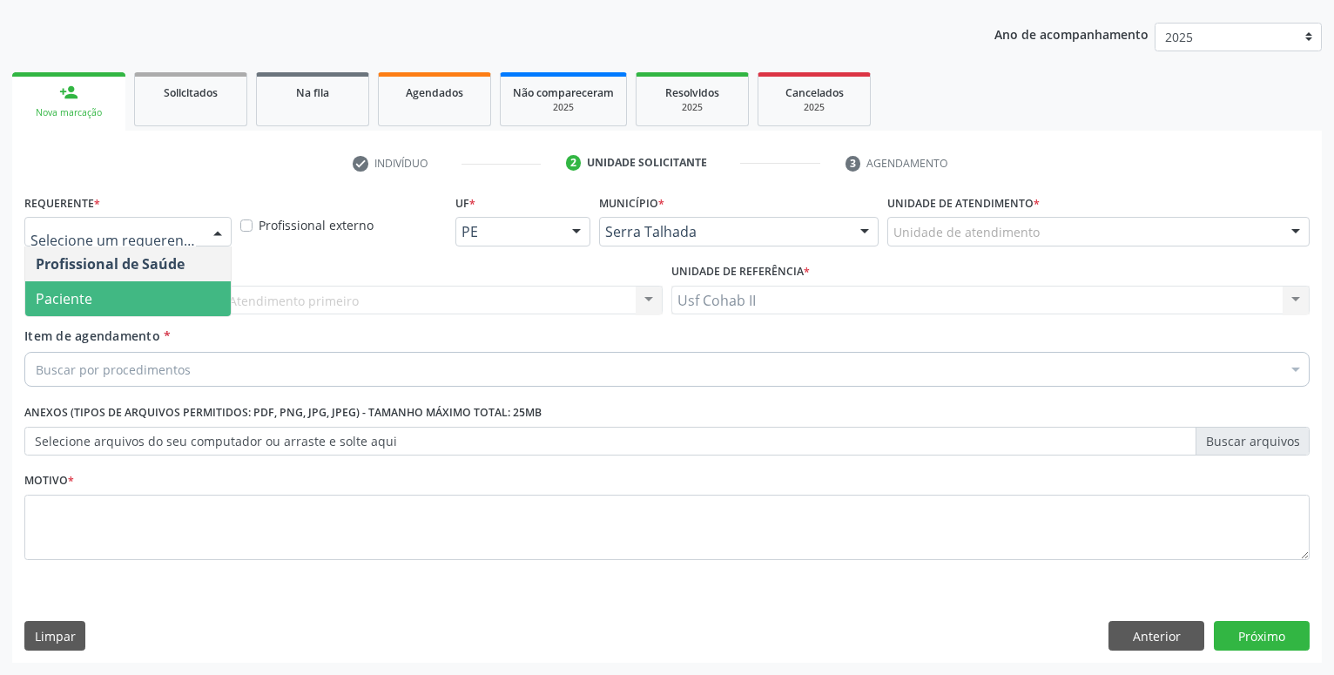
click at [132, 292] on span "Paciente" at bounding box center [128, 298] width 206 height 35
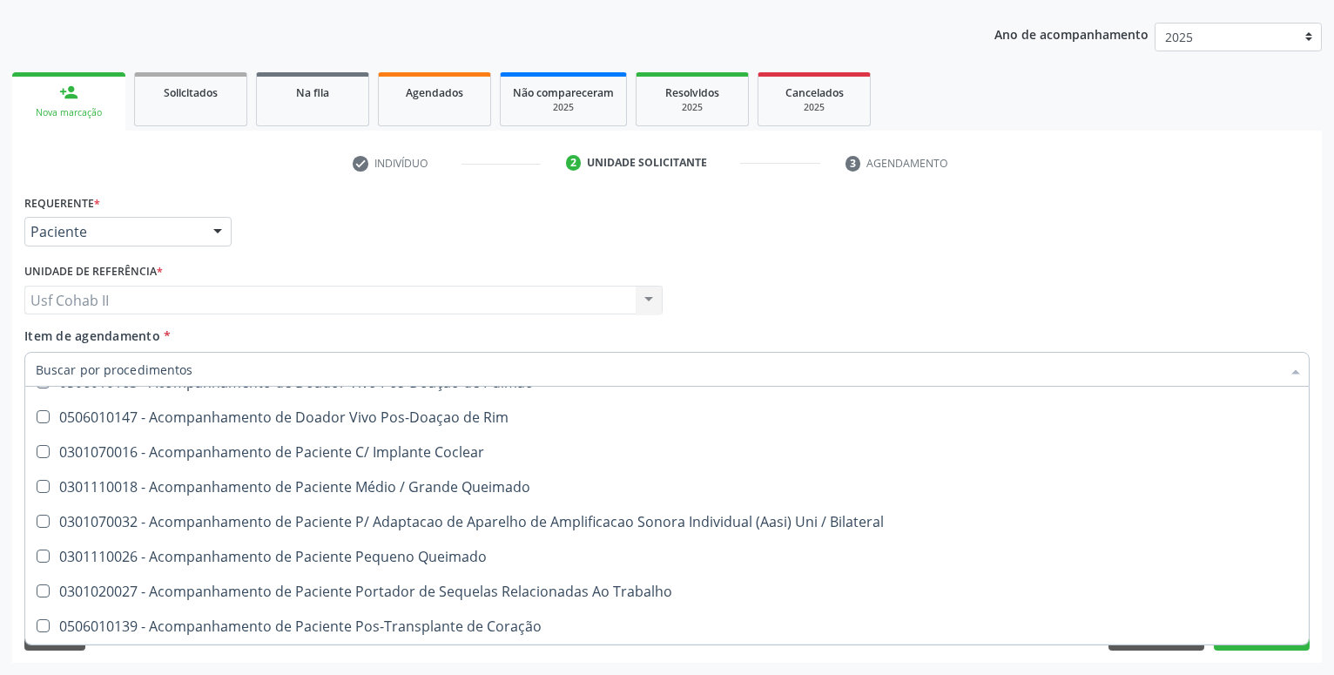
scroll to position [1380, 0]
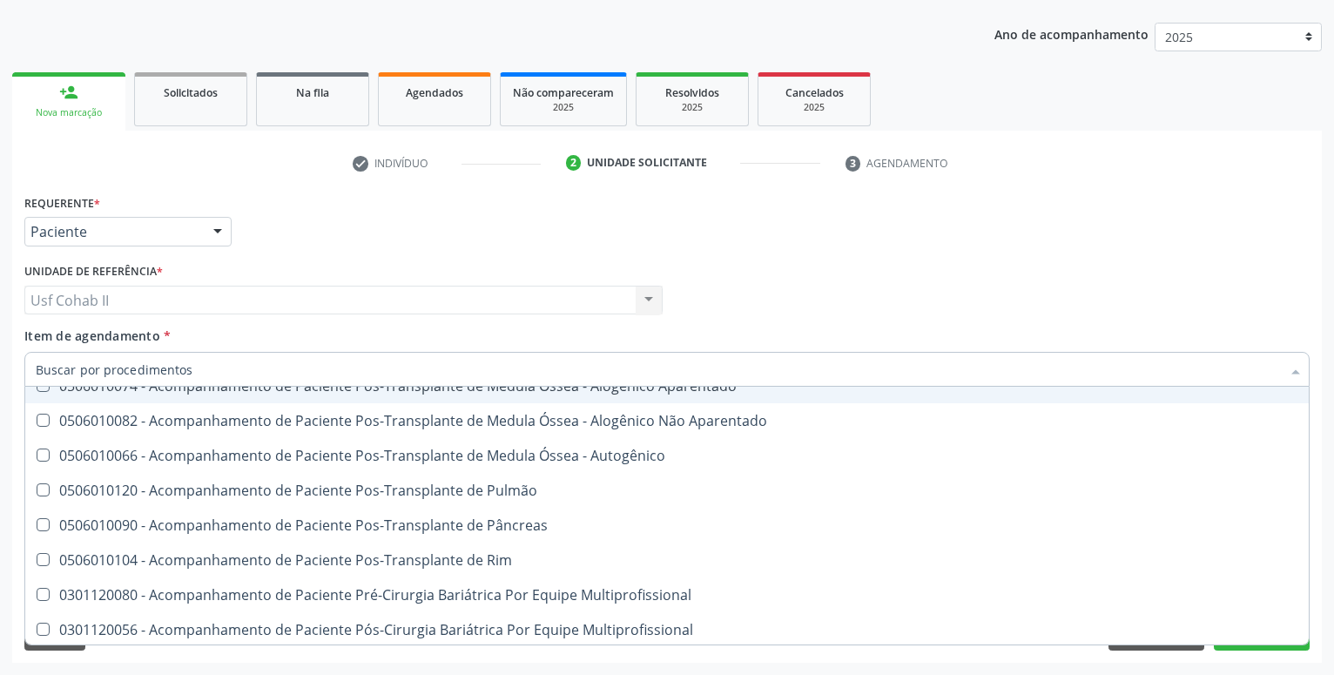
click at [64, 98] on div "person_add" at bounding box center [68, 92] width 19 height 19
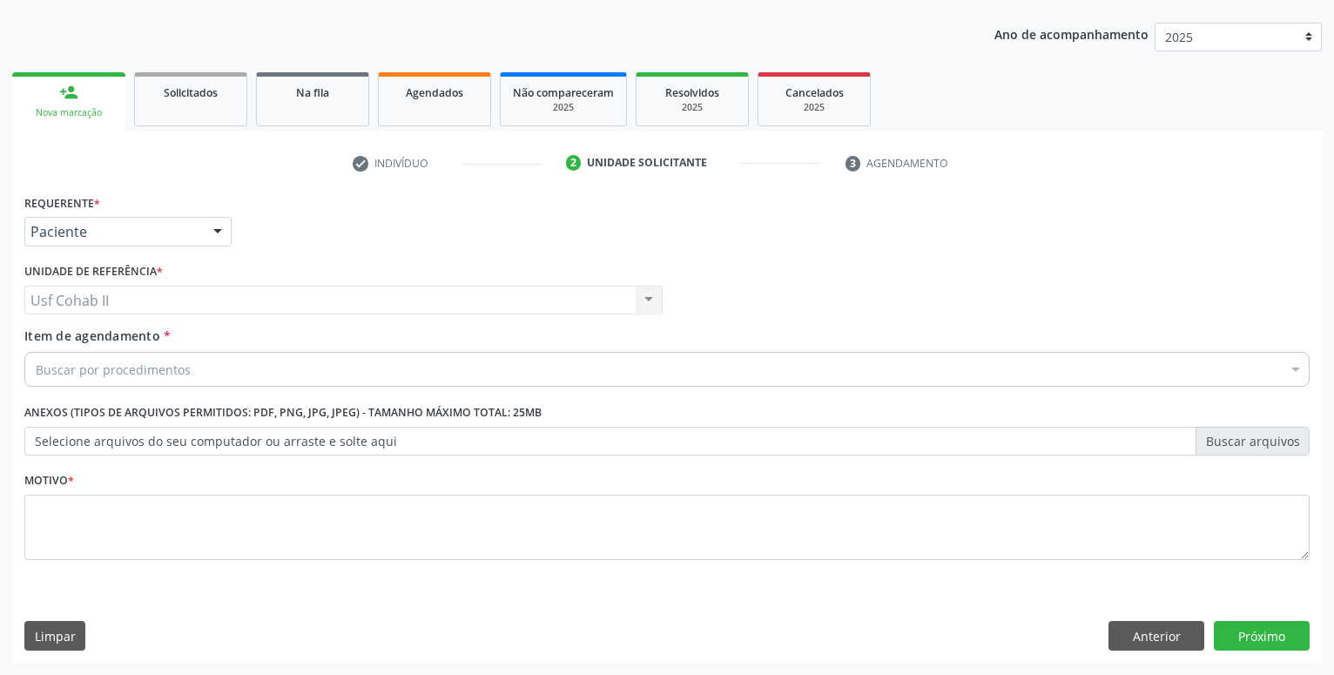
scroll to position [0, 0]
click at [63, 100] on div "person_add" at bounding box center [68, 92] width 19 height 19
click at [37, 626] on button "Limpar" at bounding box center [54, 636] width 61 height 30
click at [1130, 631] on button "Anterior" at bounding box center [1157, 636] width 96 height 30
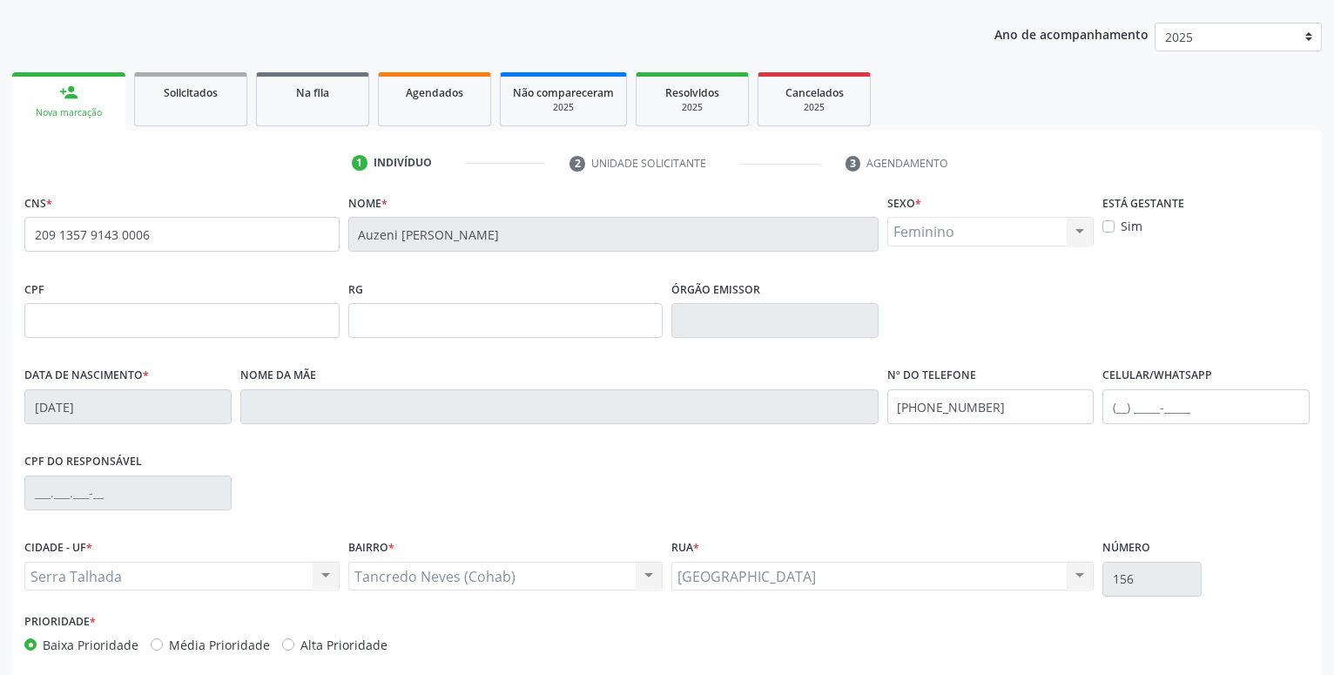
click at [70, 102] on div "person_add" at bounding box center [68, 92] width 19 height 19
click at [70, 91] on div "person_add" at bounding box center [68, 92] width 19 height 19
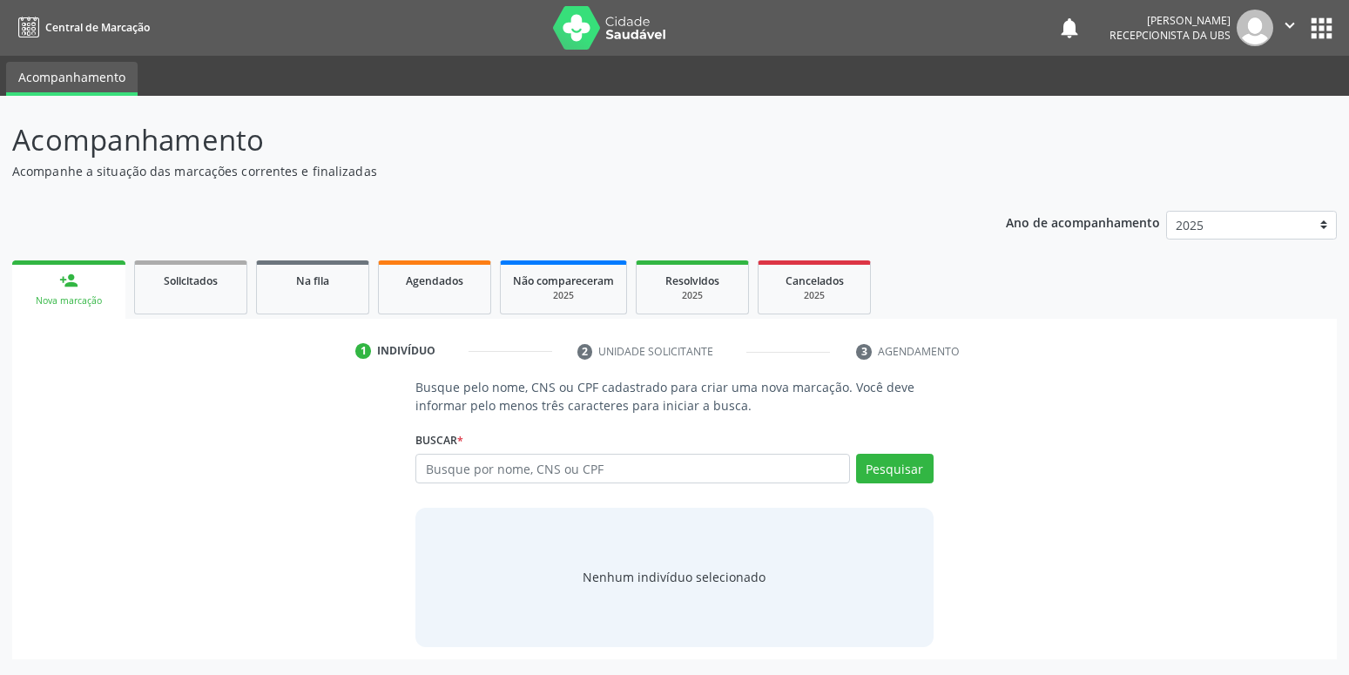
click at [468, 475] on input "text" at bounding box center [632, 469] width 434 height 30
type input "11912398454"
click at [880, 468] on button "Pesquisar" at bounding box center [895, 469] width 78 height 30
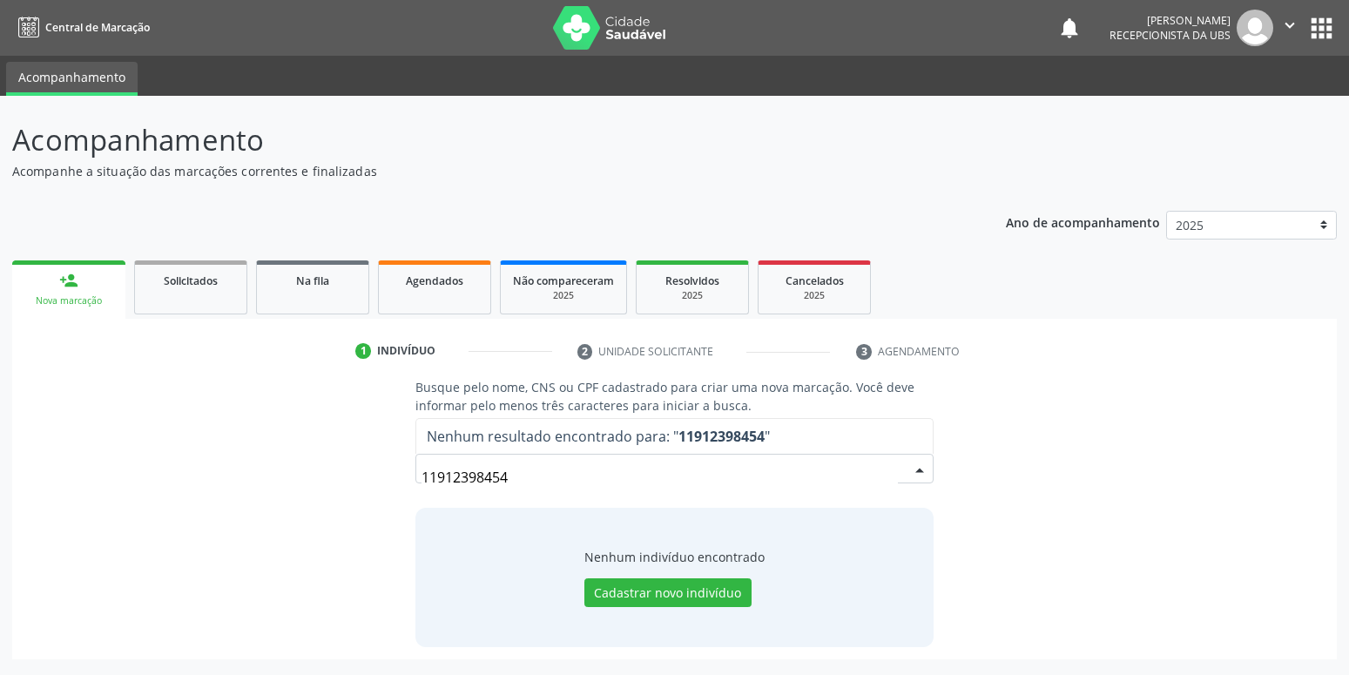
drag, startPoint x: 530, startPoint y: 469, endPoint x: 223, endPoint y: 472, distance: 306.6
click at [422, 472] on input "11912398454" at bounding box center [660, 477] width 476 height 35
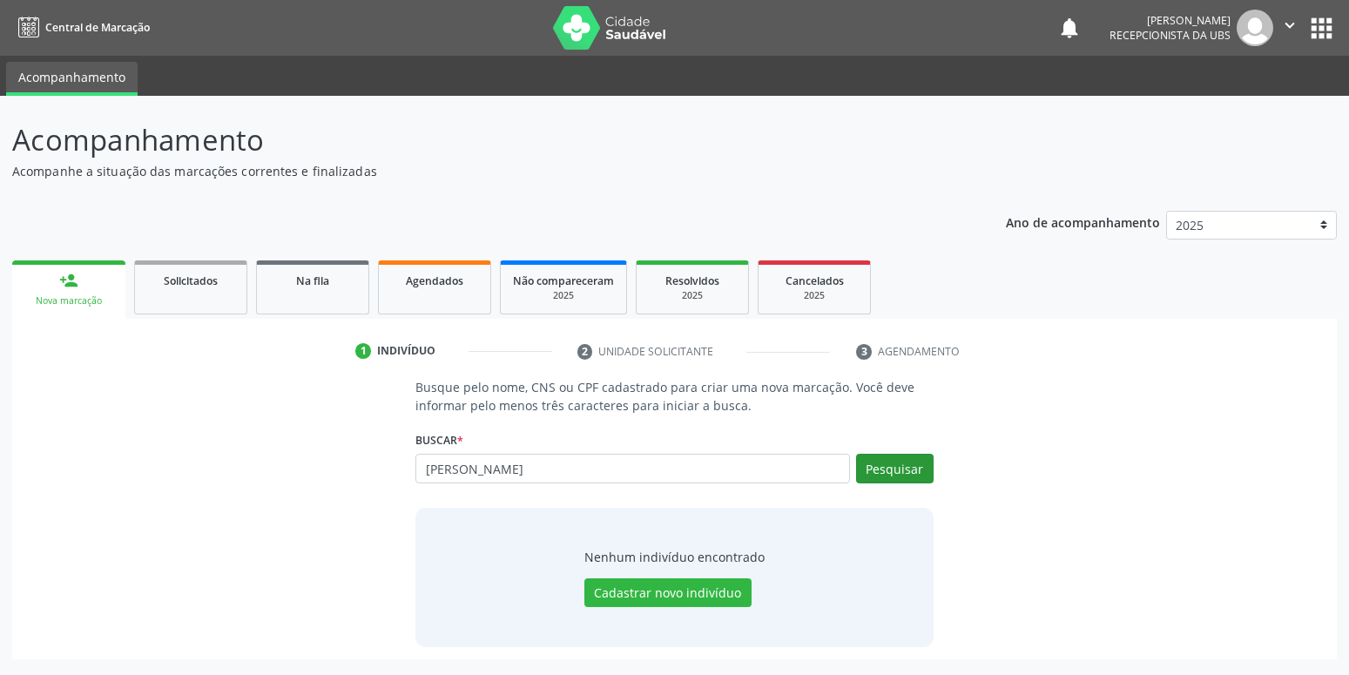
type input "[PERSON_NAME]"
click at [927, 468] on button "Pesquisar" at bounding box center [895, 469] width 78 height 30
type input "samandra da silva san"
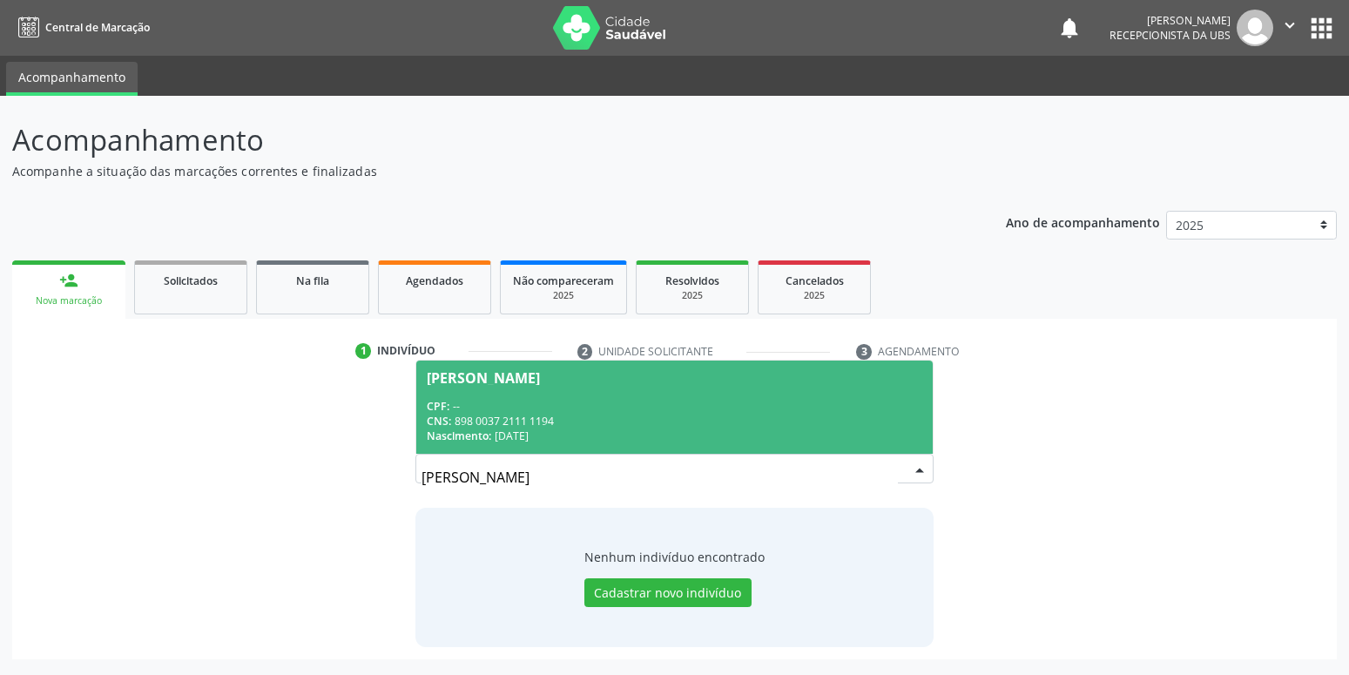
click at [564, 402] on div "CPF: --" at bounding box center [674, 406] width 495 height 15
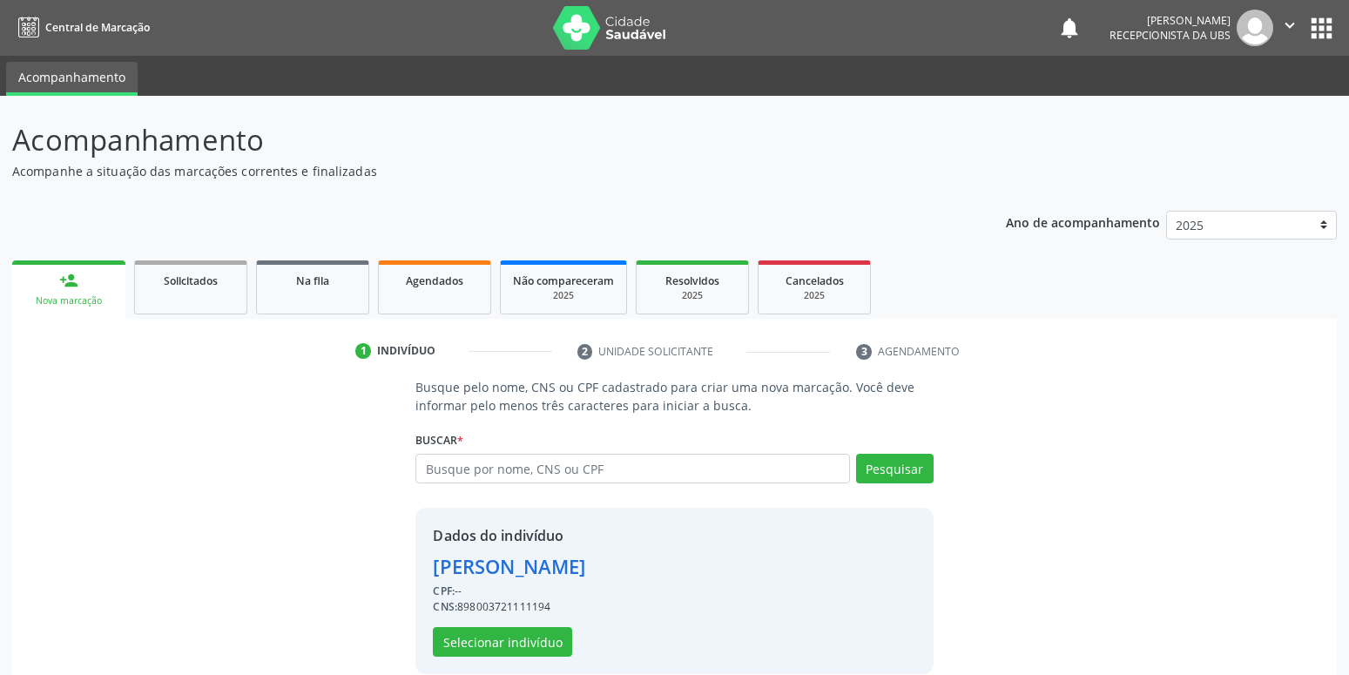
click at [577, 402] on p "Busque pelo nome, CNS ou CPF cadastrado para criar uma nova marcação. Você deve…" at bounding box center [673, 396] width 517 height 37
click at [499, 401] on p "Busque pelo nome, CNS ou CPF cadastrado para criar uma nova marcação. Você deve…" at bounding box center [673, 396] width 517 height 37
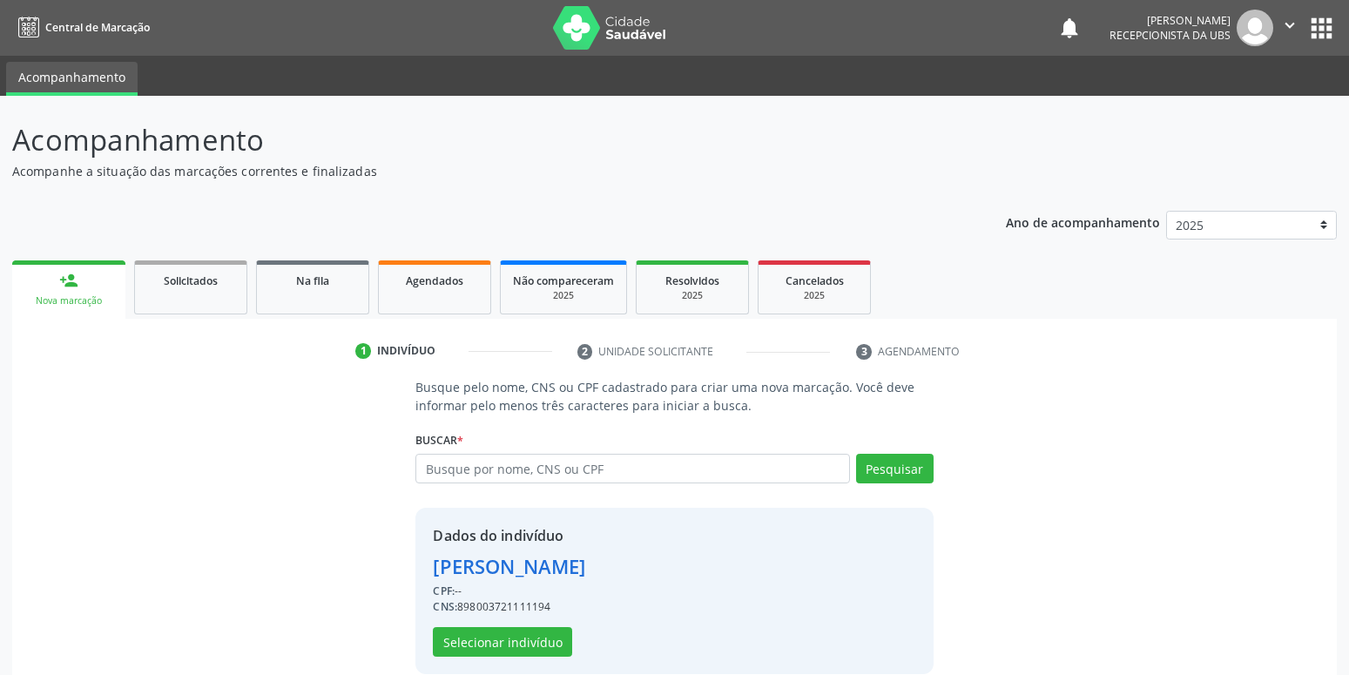
click at [499, 401] on p "Busque pelo nome, CNS ou CPF cadastrado para criar uma nova marcação. Você deve…" at bounding box center [673, 396] width 517 height 37
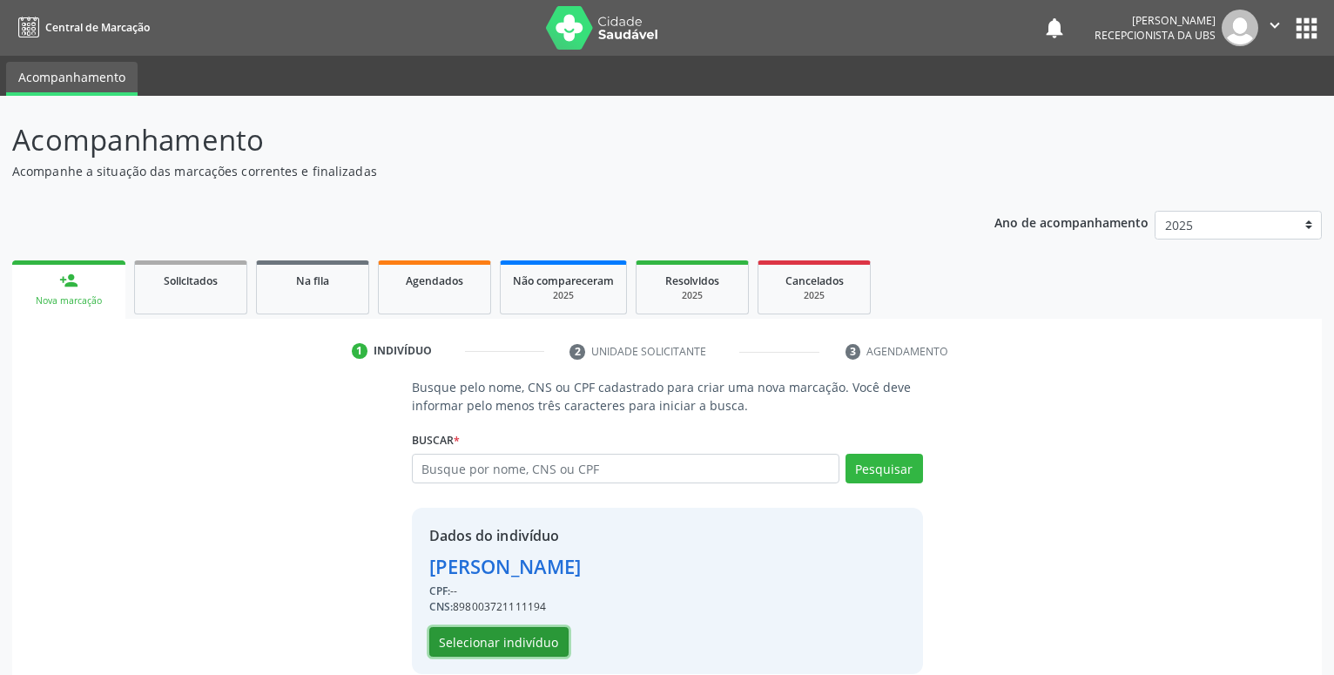
click at [483, 640] on button "Selecionar indivíduo" at bounding box center [498, 642] width 139 height 30
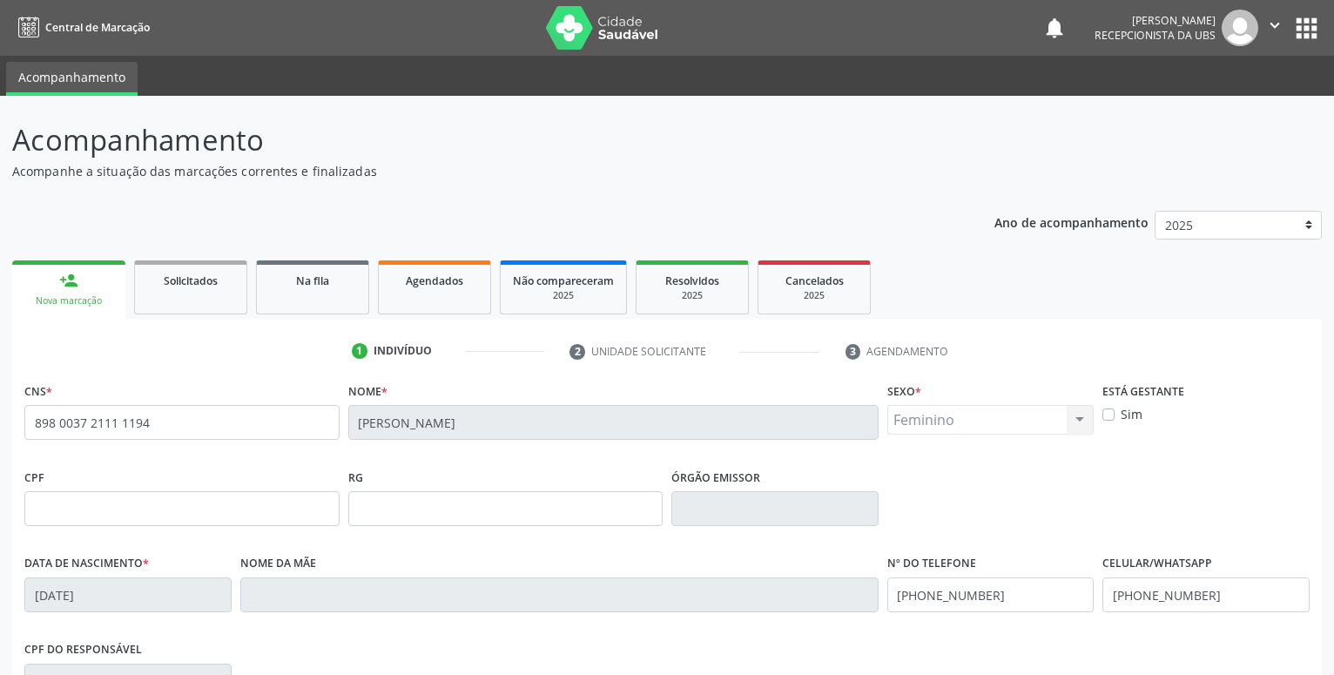
scroll to position [266, 0]
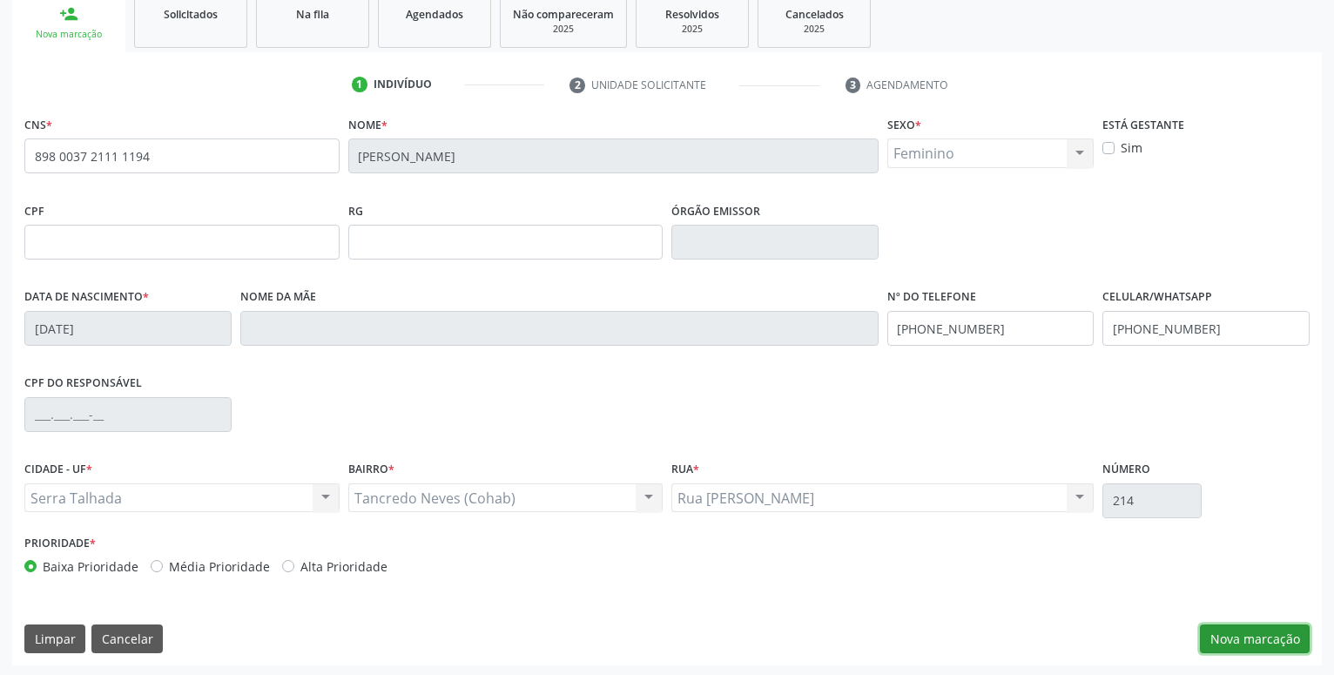
click at [1229, 635] on button "Nova marcação" at bounding box center [1255, 639] width 110 height 30
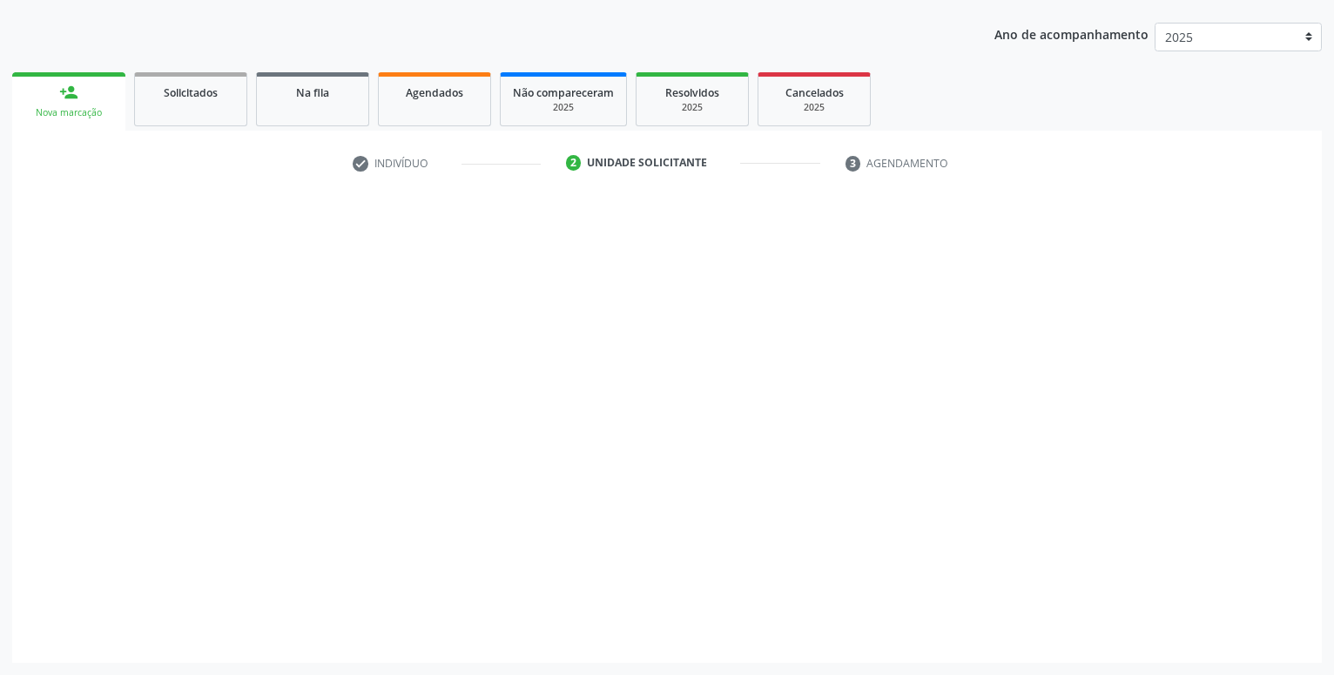
scroll to position [188, 0]
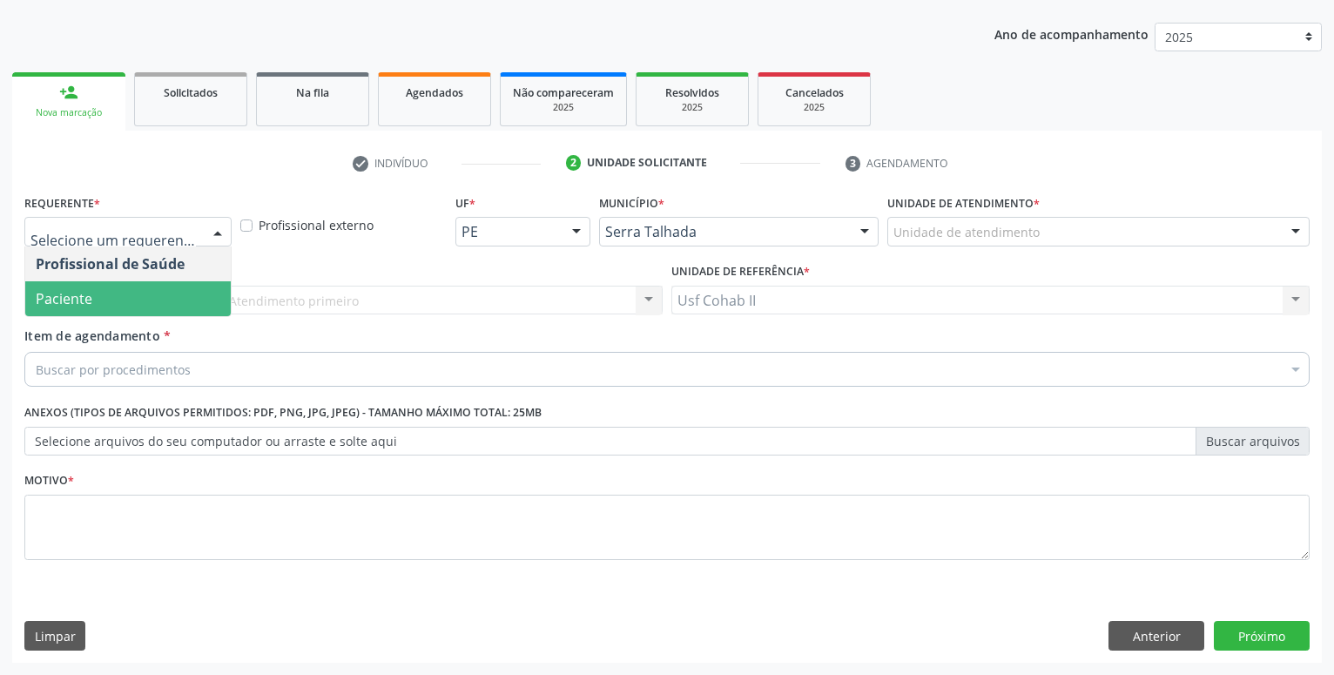
click at [107, 293] on span "Paciente" at bounding box center [128, 298] width 206 height 35
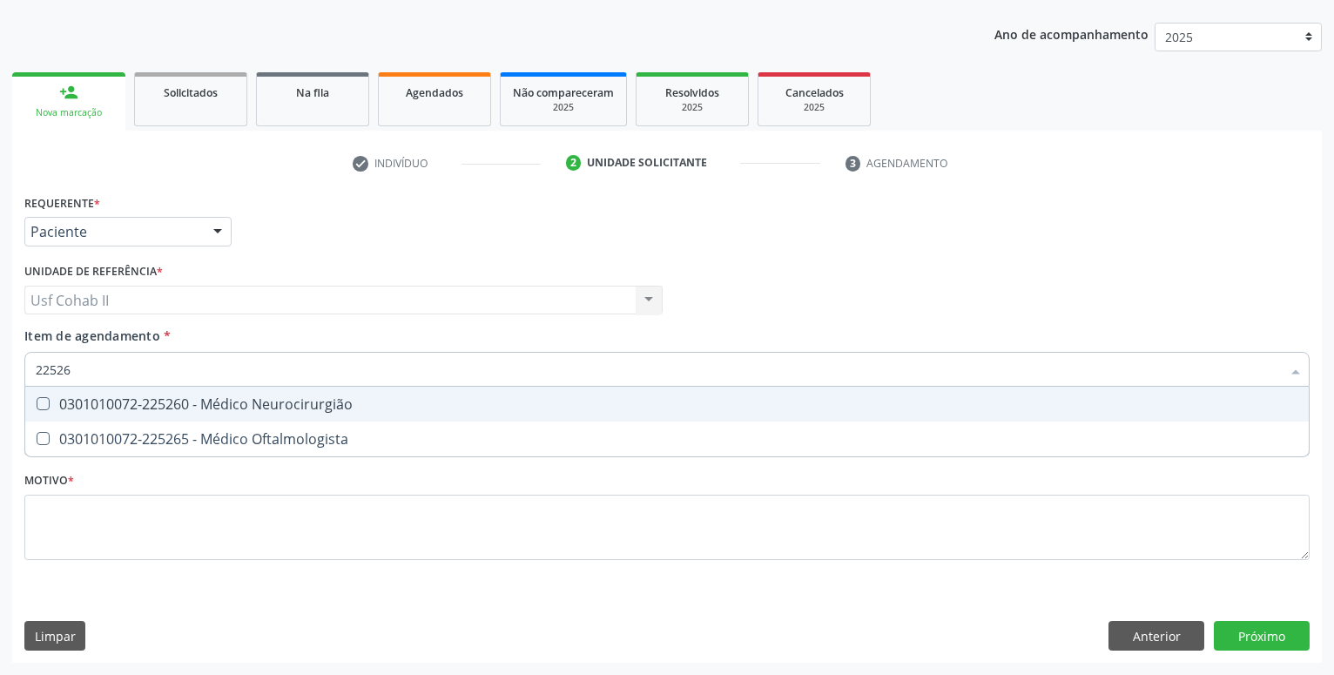
type input "225265"
click at [259, 403] on div "0301010072-225265 - Médico Oftalmologista" at bounding box center [667, 404] width 1263 height 14
checkbox Oftalmologista "true"
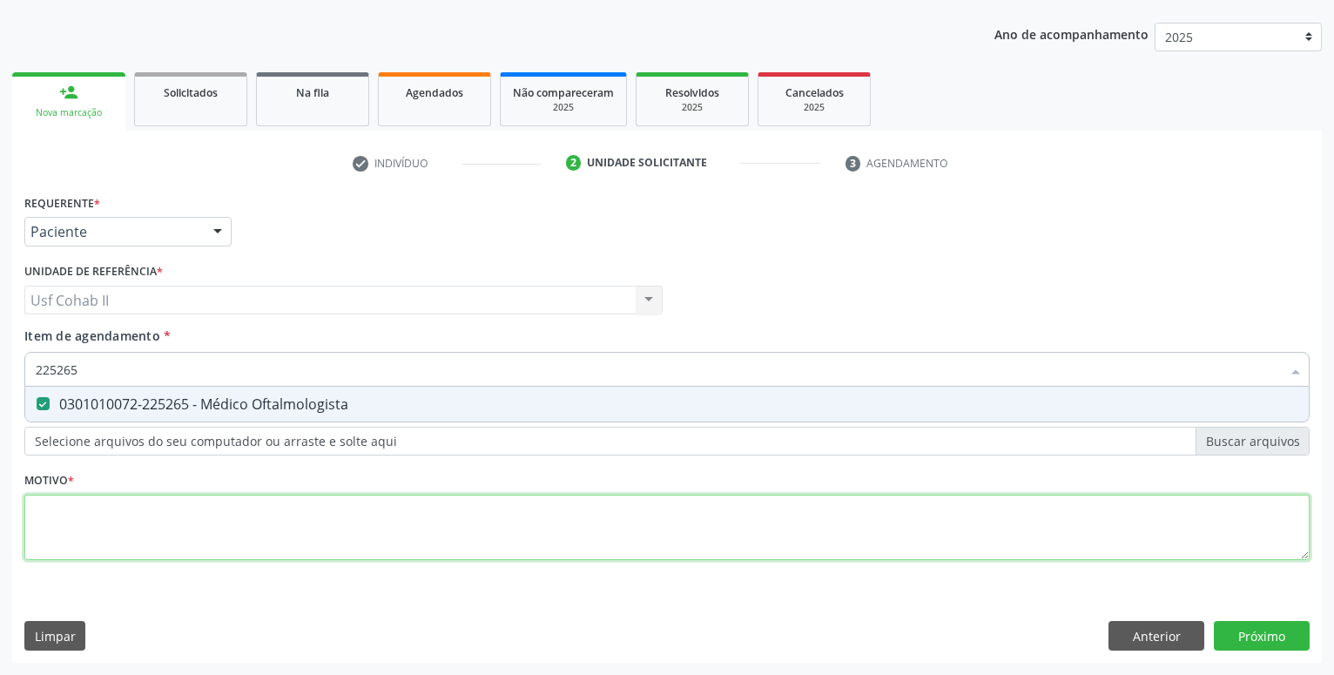
click at [804, 536] on textarea at bounding box center [666, 528] width 1285 height 66
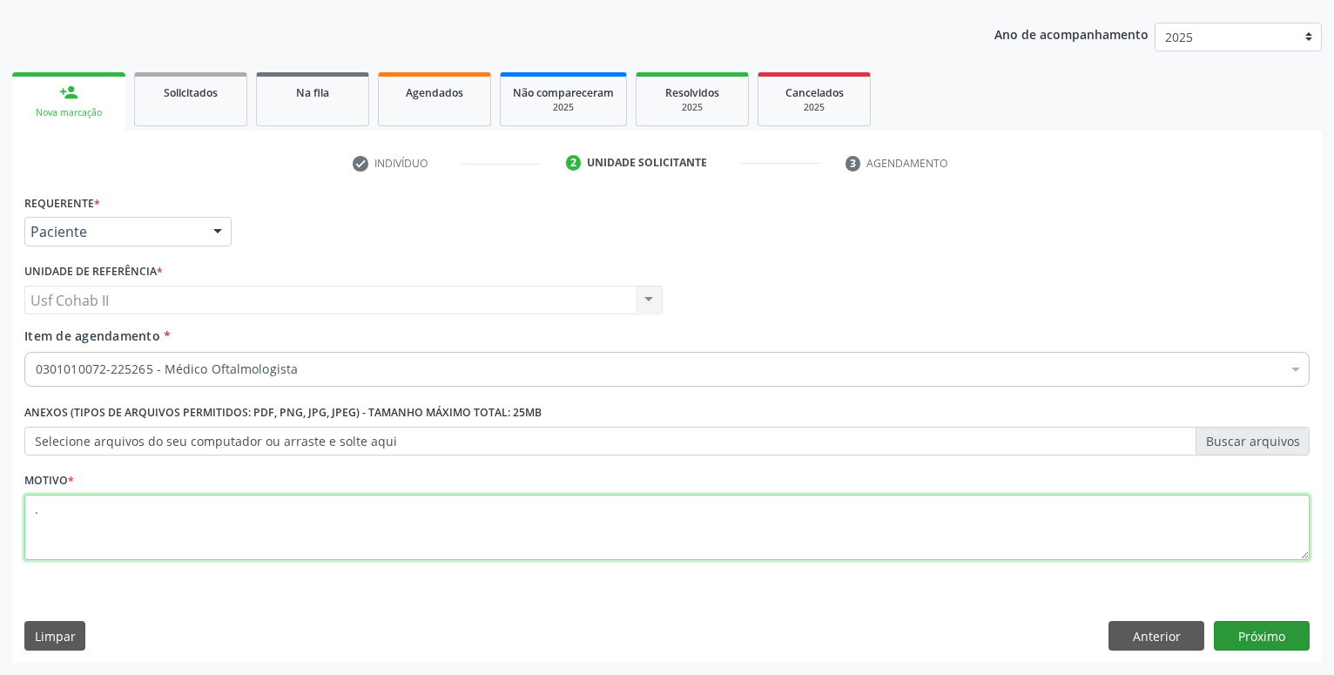
type textarea "."
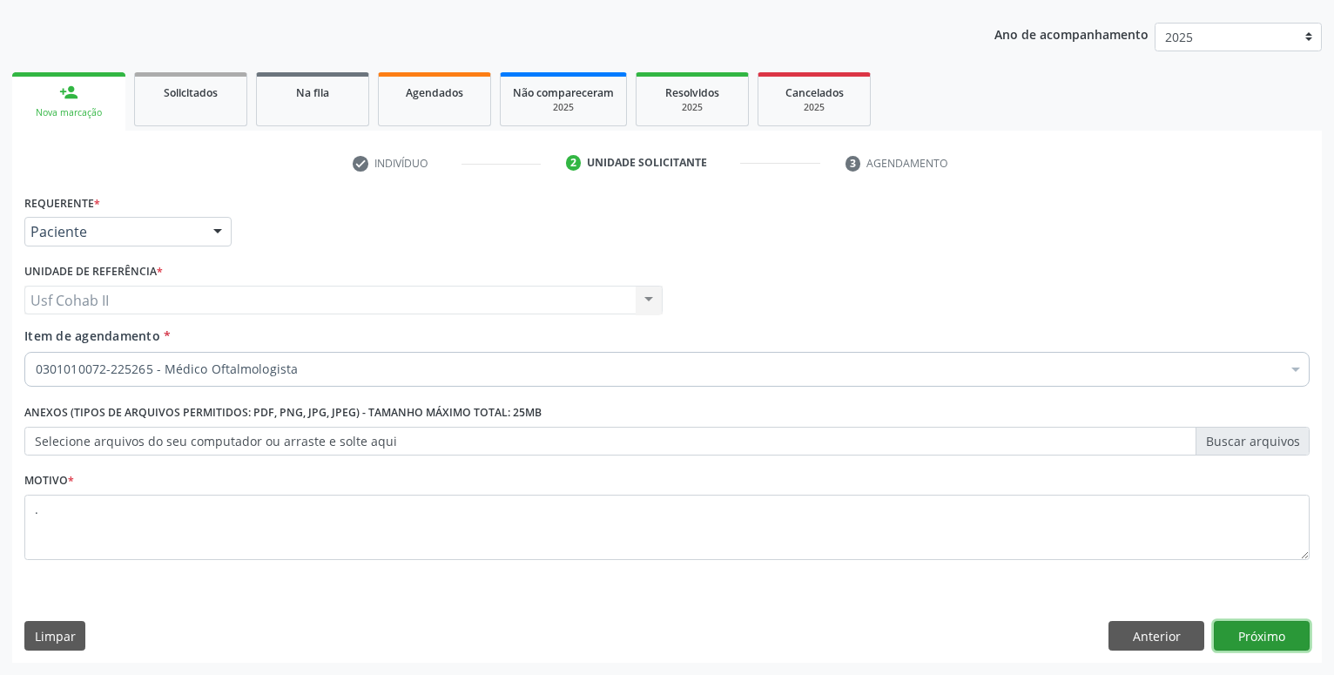
click at [1270, 638] on button "Próximo" at bounding box center [1262, 636] width 96 height 30
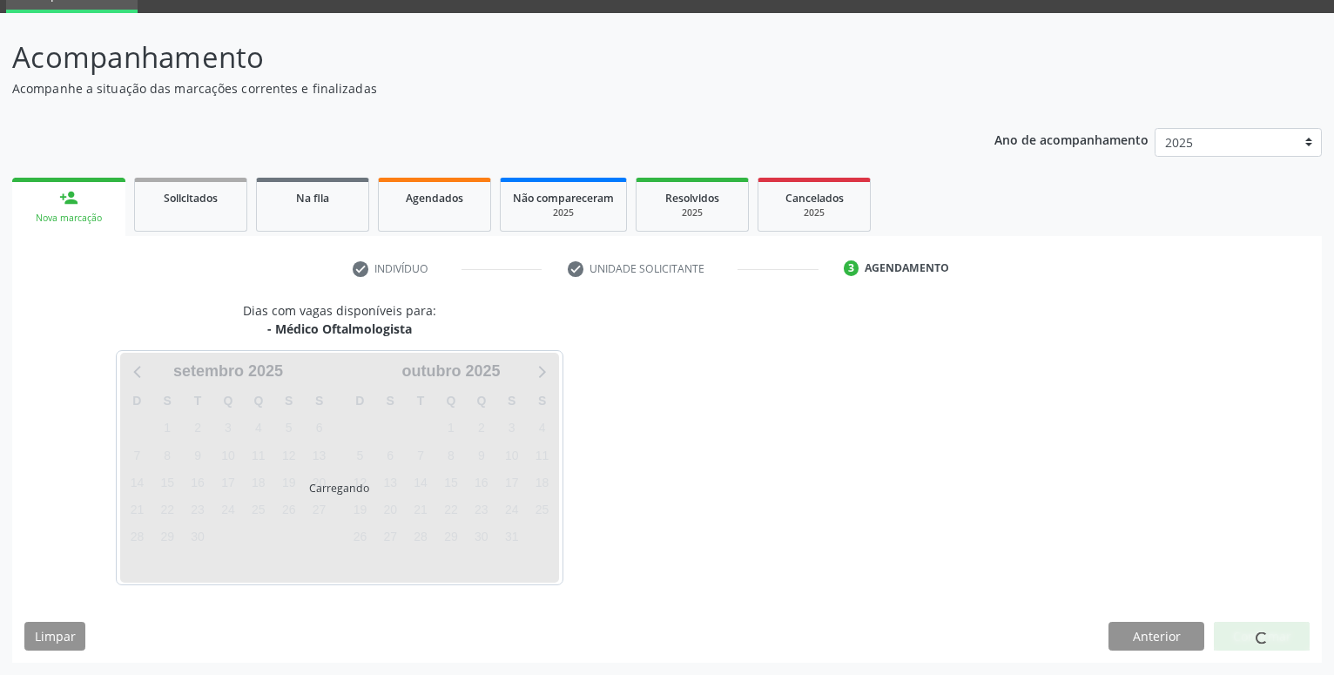
scroll to position [83, 0]
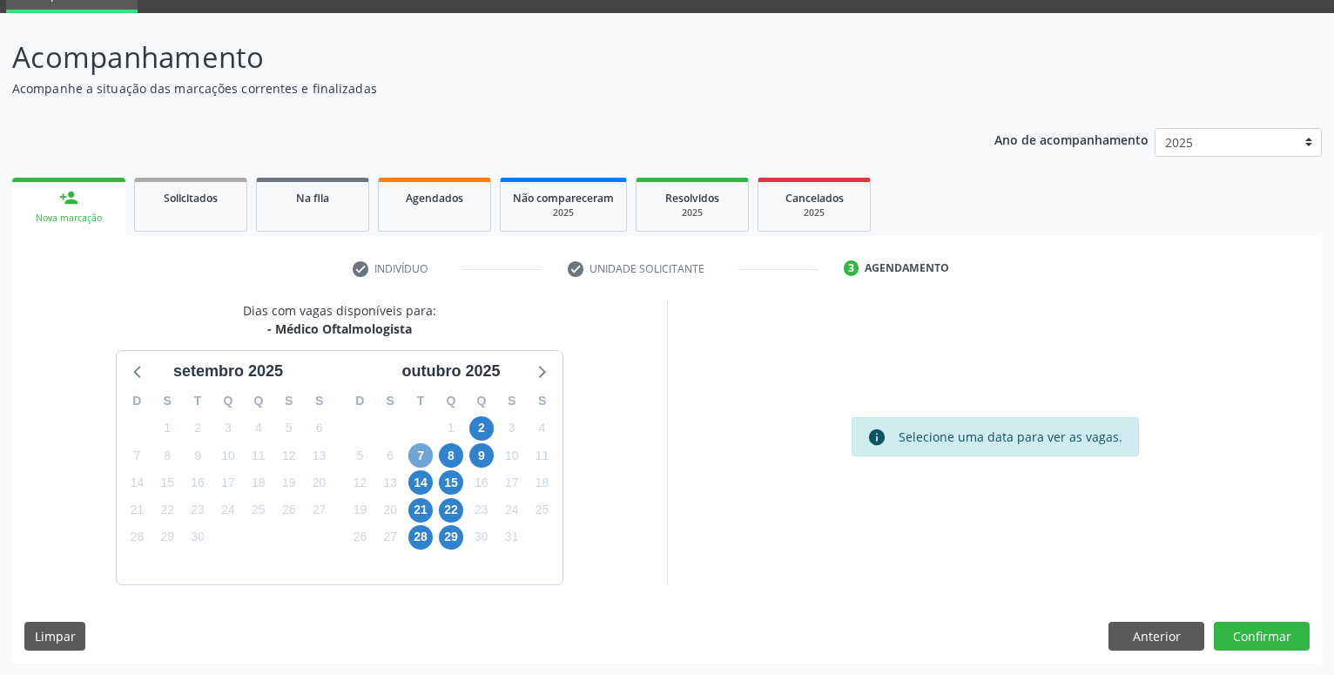
click at [418, 456] on span "7" at bounding box center [420, 455] width 24 height 24
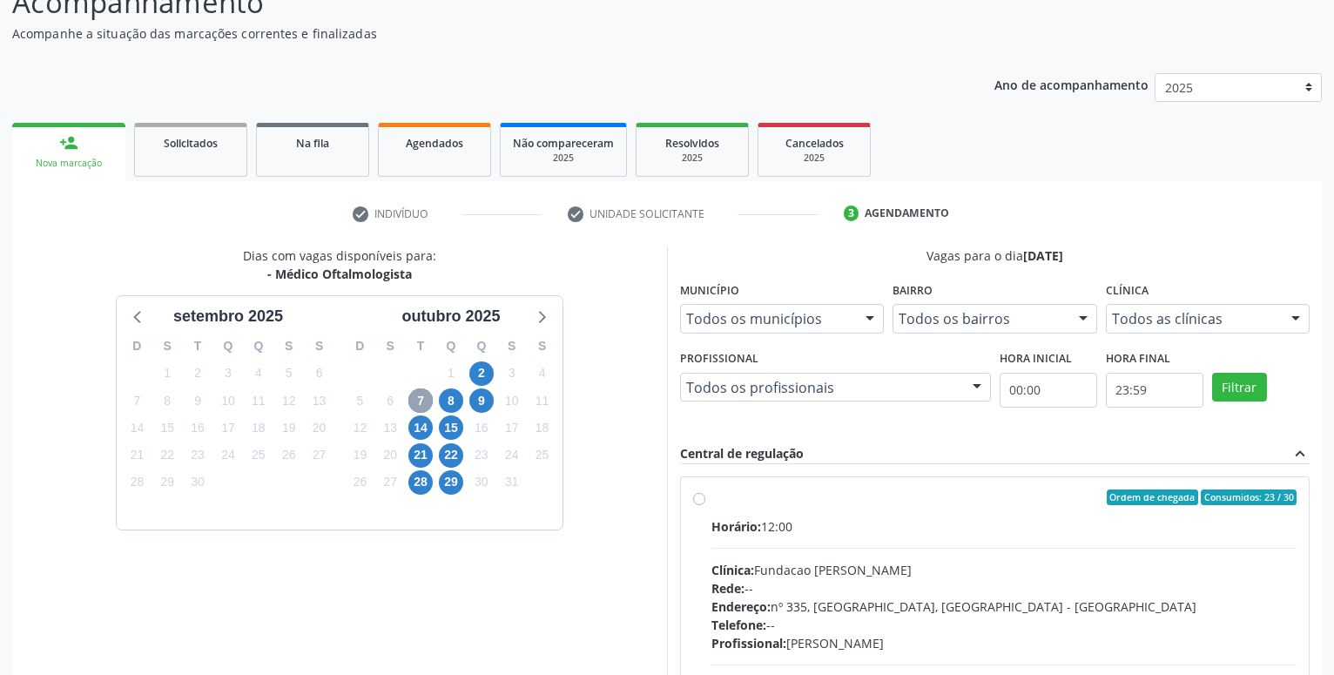
scroll to position [172, 0]
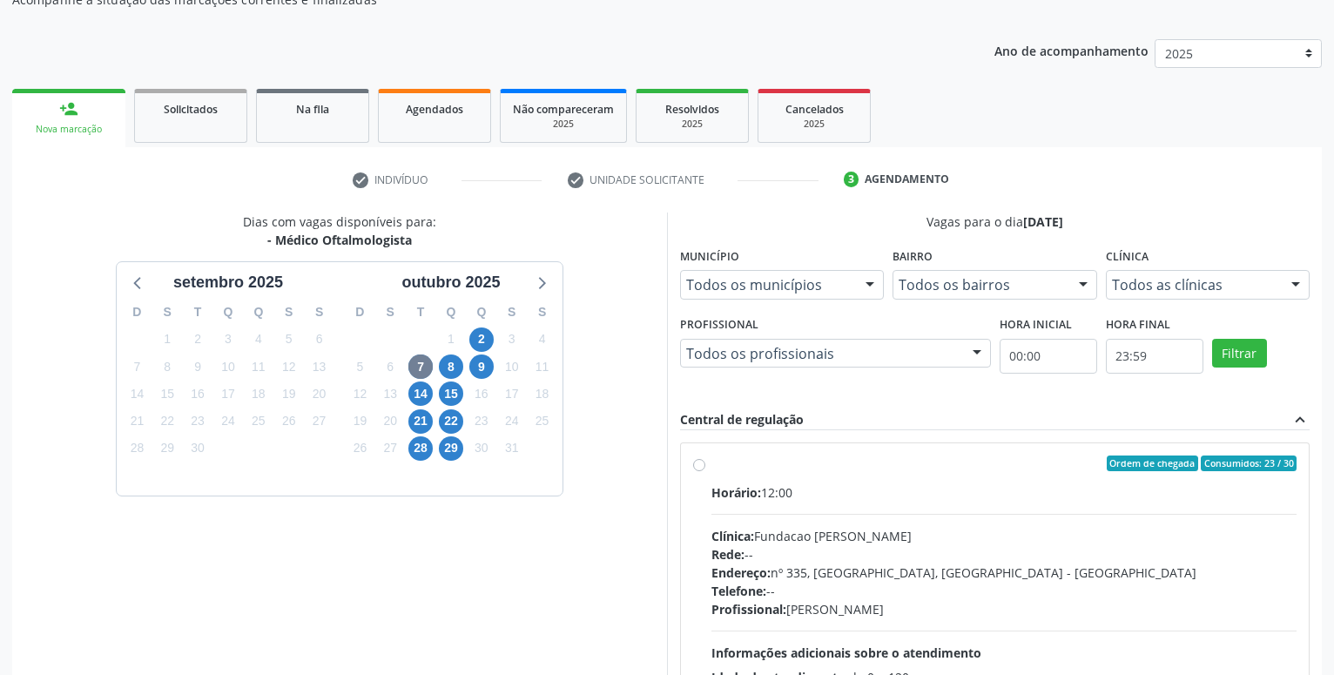
click at [712, 463] on label "Ordem de chegada Consumidos: 23 / 30 Horário: 12:00 Clínica: Fundacao Altino Ve…" at bounding box center [1004, 588] width 585 height 267
click at [700, 463] on input "Ordem de chegada Consumidos: 23 / 30 Horário: 12:00 Clínica: Fundacao Altino Ve…" at bounding box center [699, 463] width 12 height 16
radio input "true"
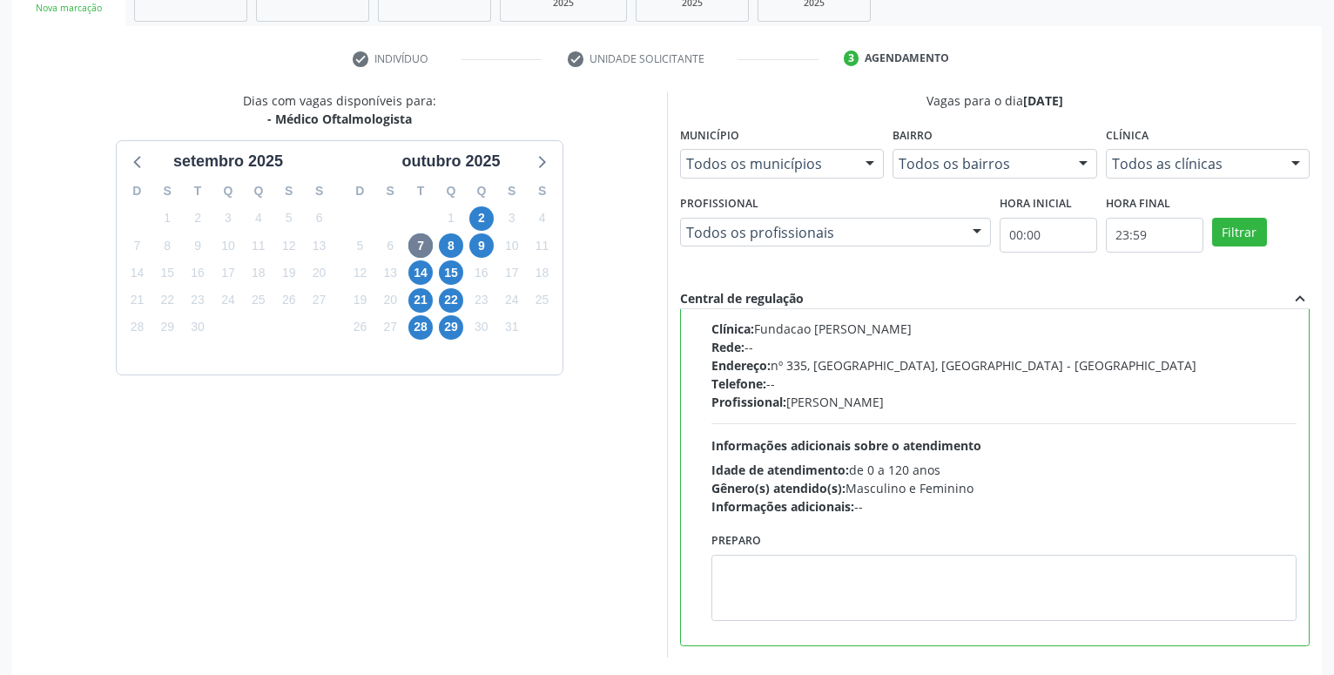
scroll to position [366, 0]
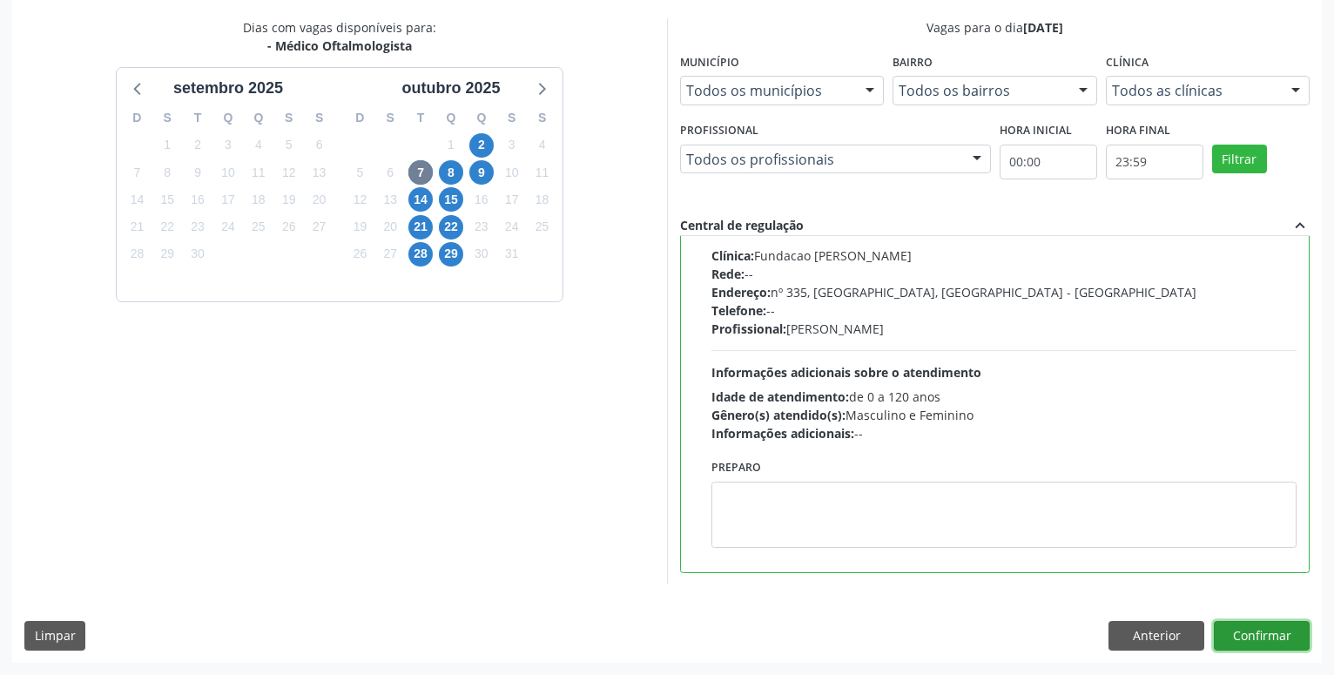
click at [1262, 633] on button "Confirmar" at bounding box center [1262, 636] width 96 height 30
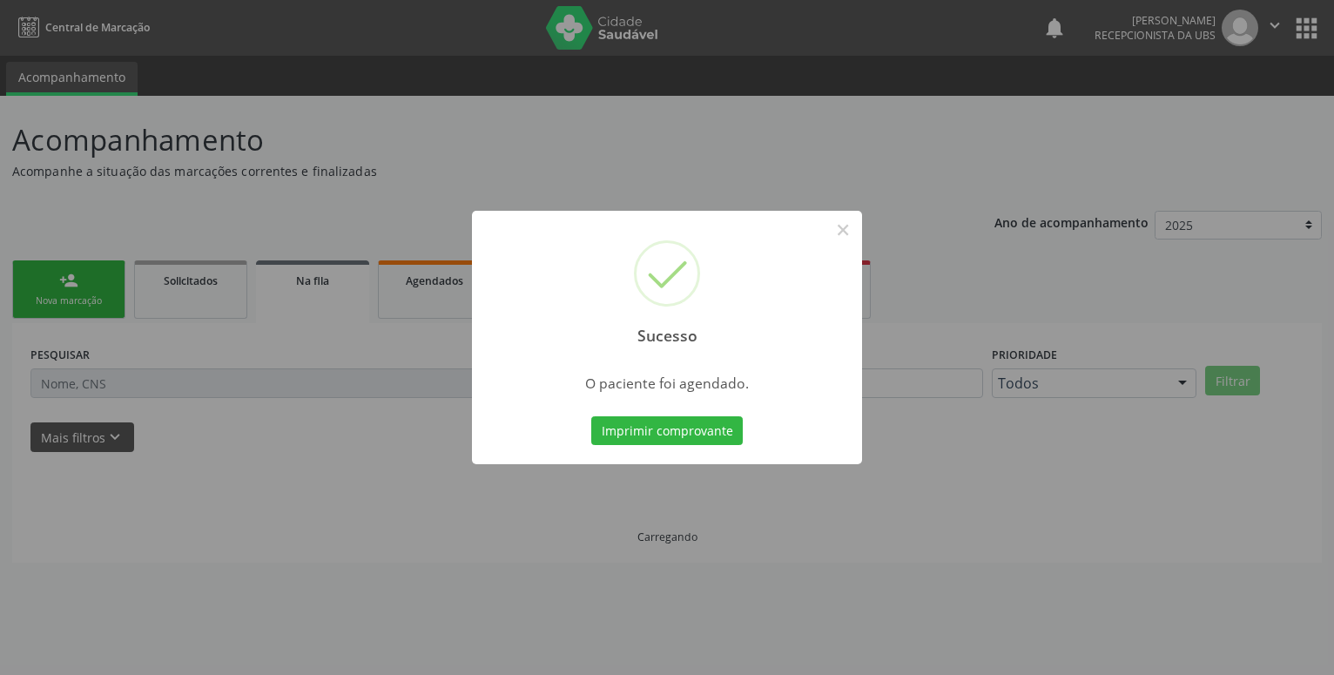
scroll to position [0, 0]
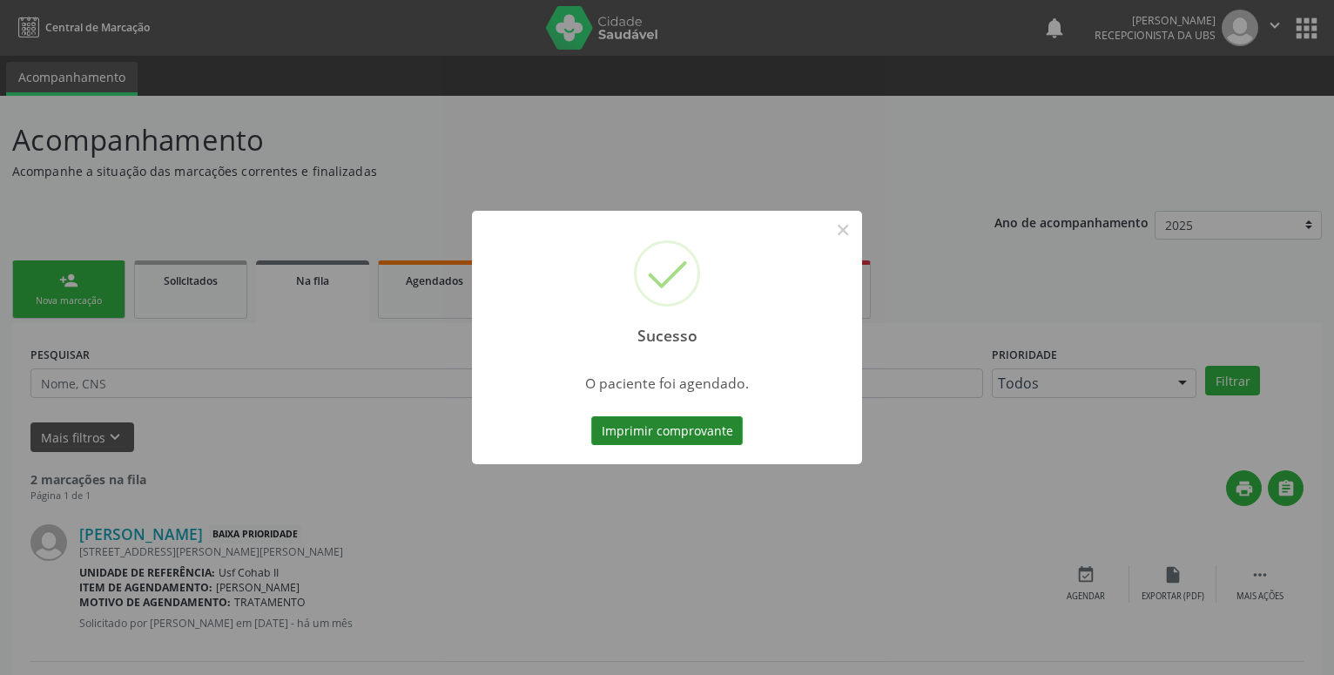
click at [658, 430] on button "Imprimir comprovante" at bounding box center [667, 431] width 152 height 30
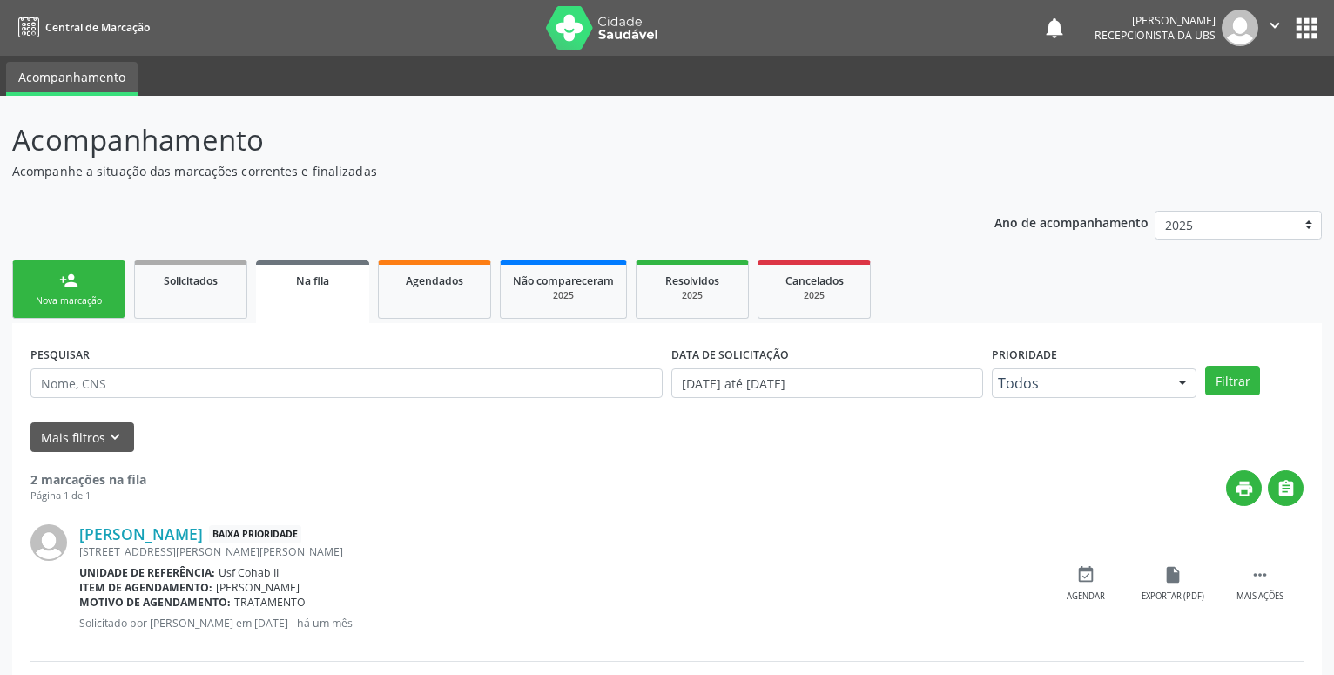
click at [48, 290] on link "person_add Nova marcação" at bounding box center [68, 289] width 113 height 58
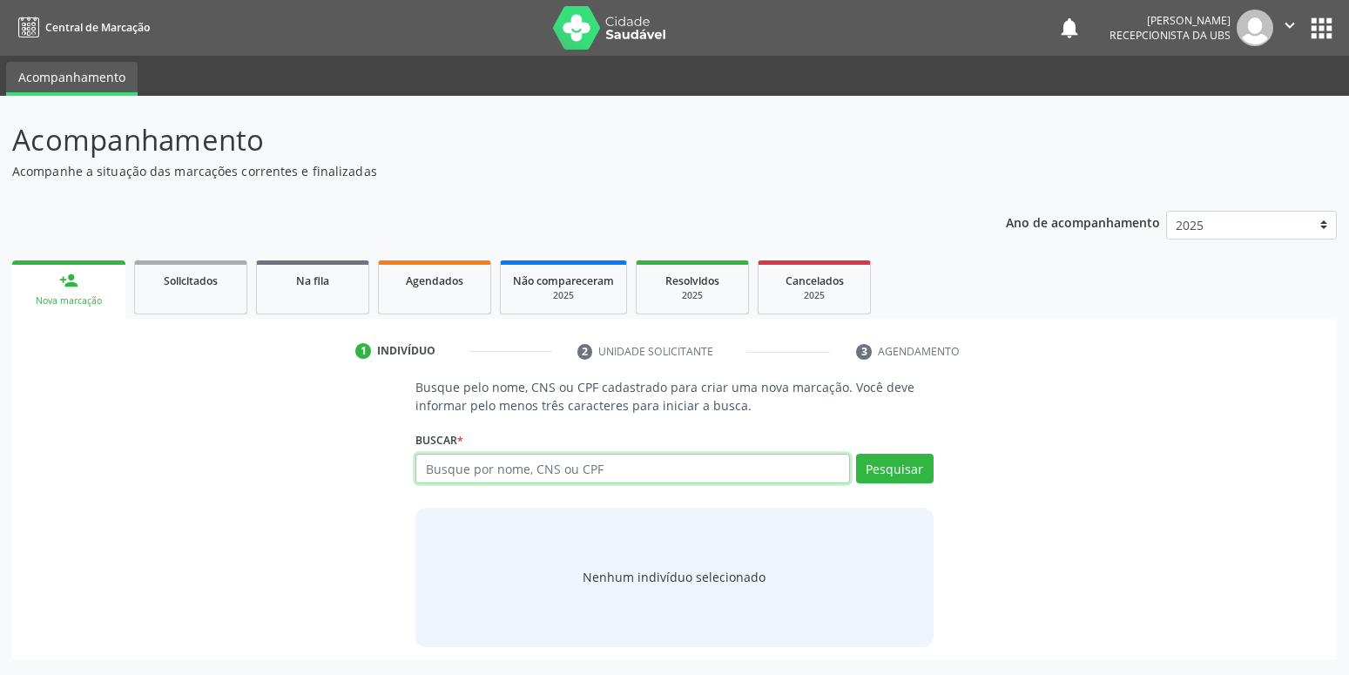
click at [512, 462] on input "text" at bounding box center [632, 469] width 434 height 30
type input "702505243457740"
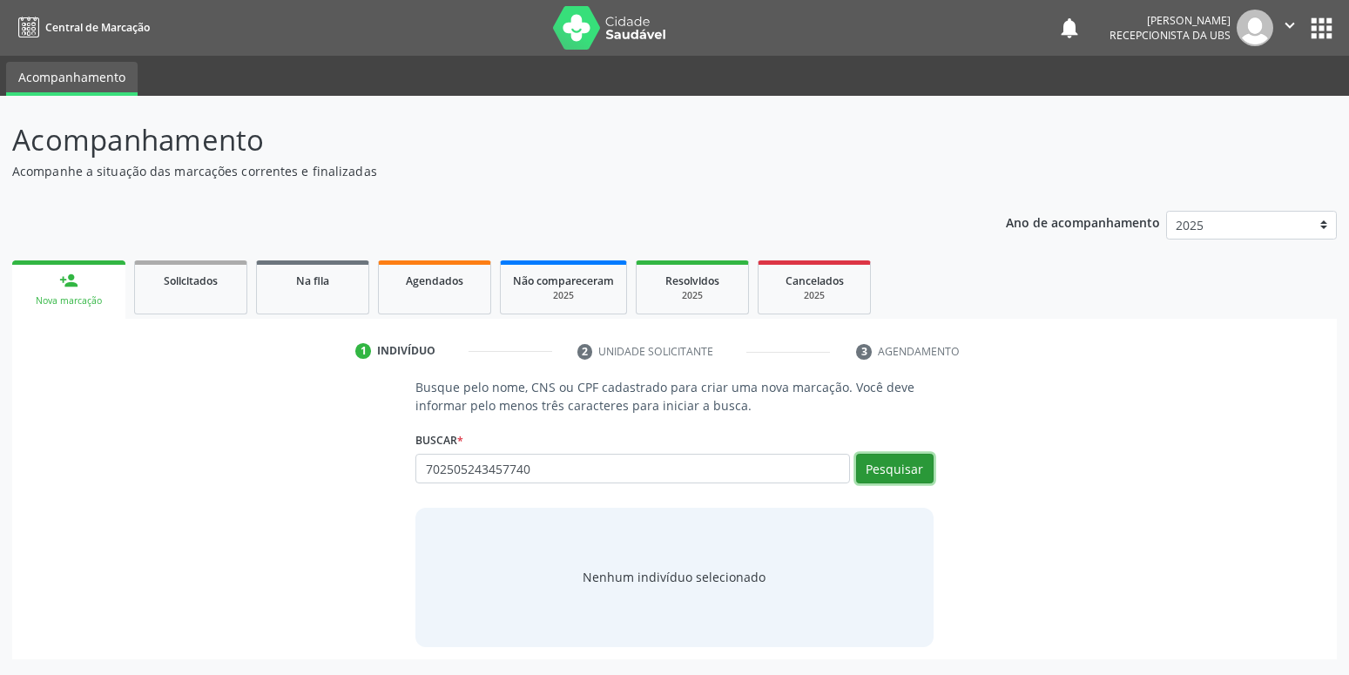
click at [902, 462] on button "Pesquisar" at bounding box center [895, 469] width 78 height 30
type input "702505243457740"
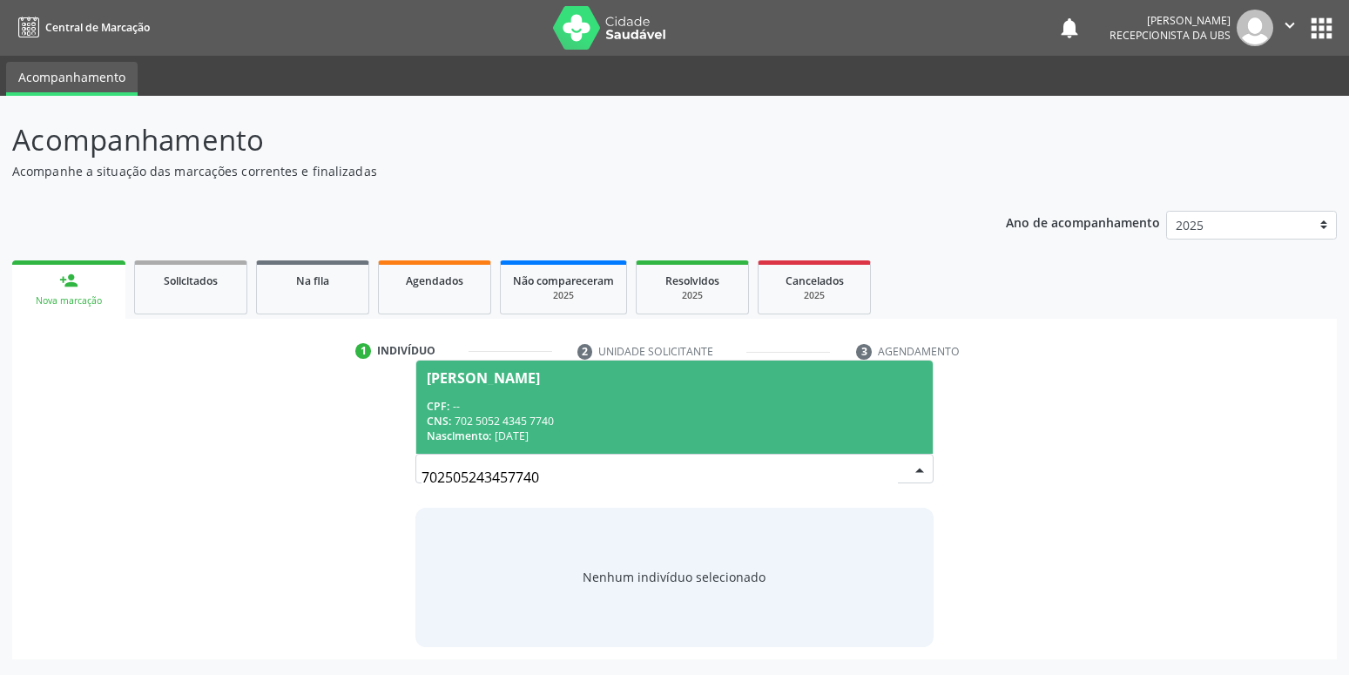
click at [455, 414] on div "CNS: 702 5052 4345 7740" at bounding box center [674, 421] width 495 height 15
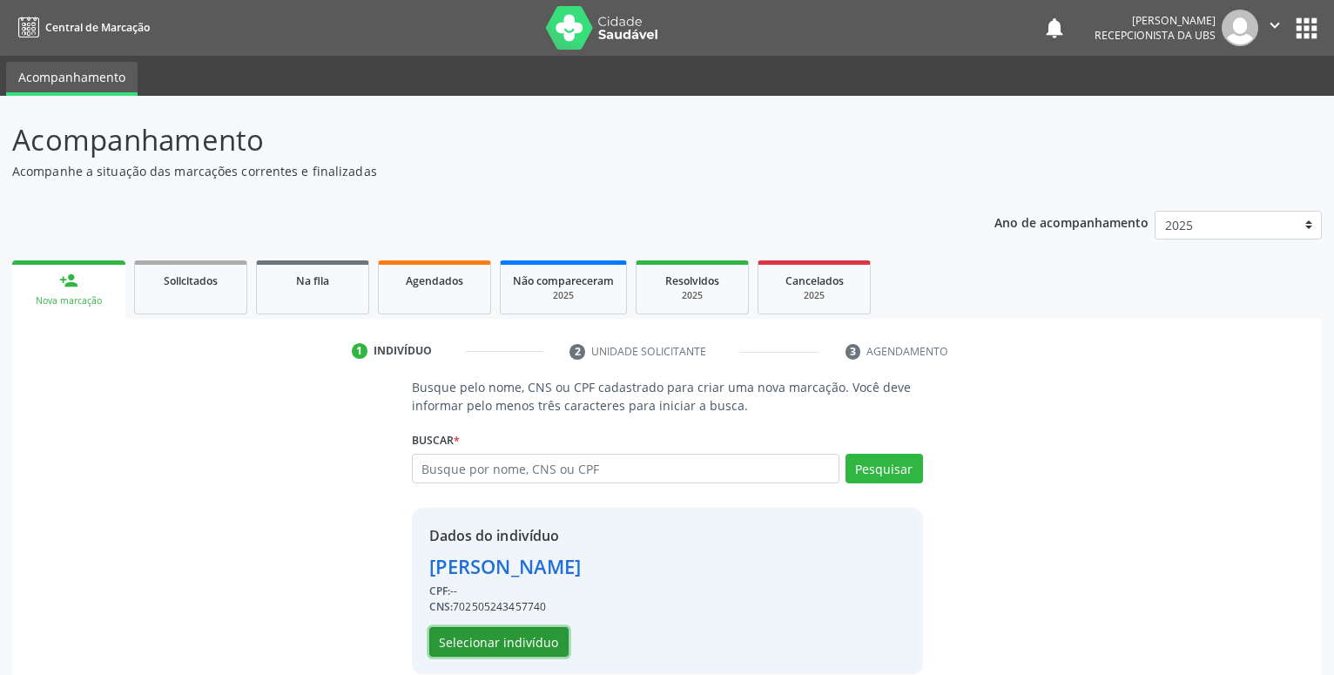
click at [458, 632] on button "Selecionar indivíduo" at bounding box center [498, 642] width 139 height 30
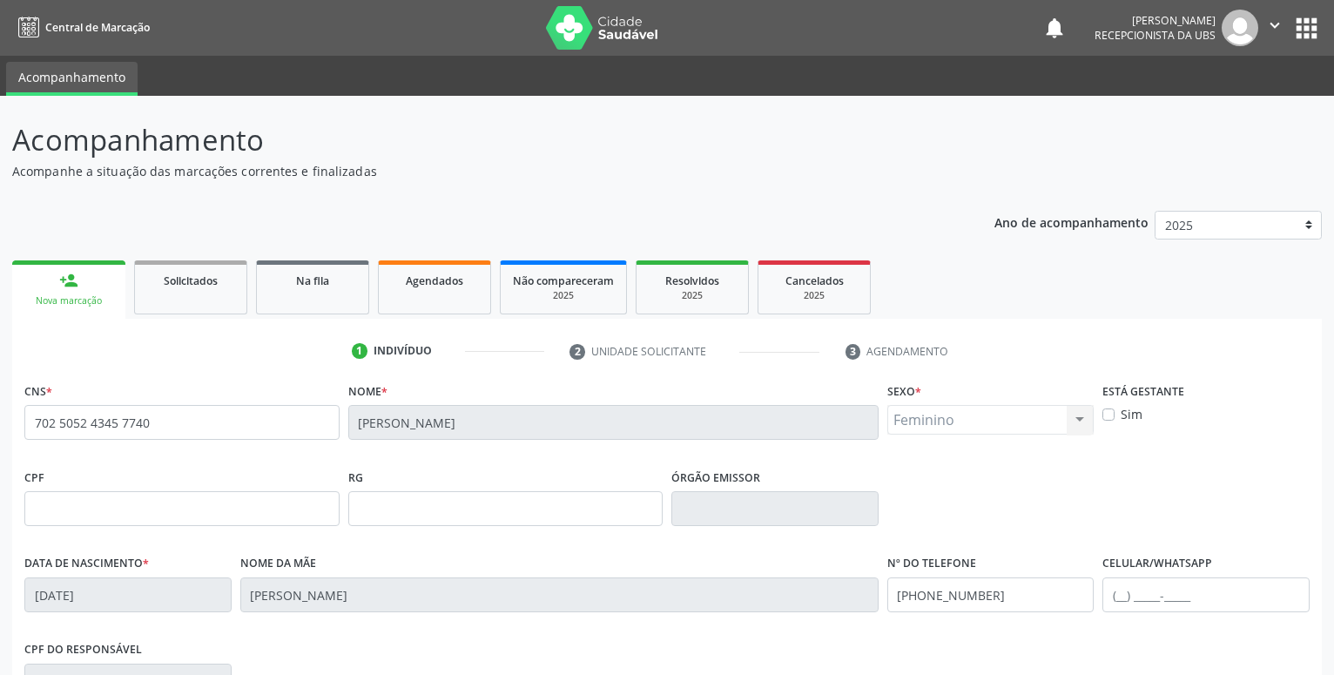
scroll to position [89, 0]
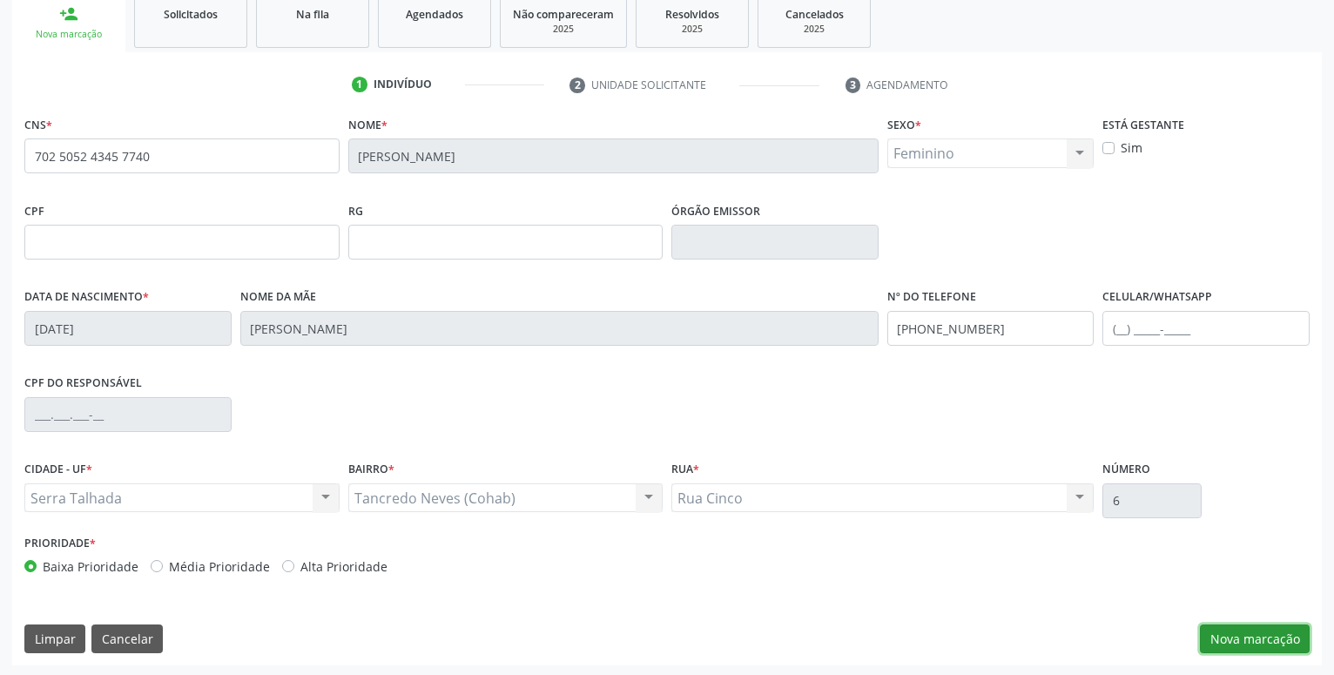
click at [1279, 633] on button "Nova marcação" at bounding box center [1255, 639] width 110 height 30
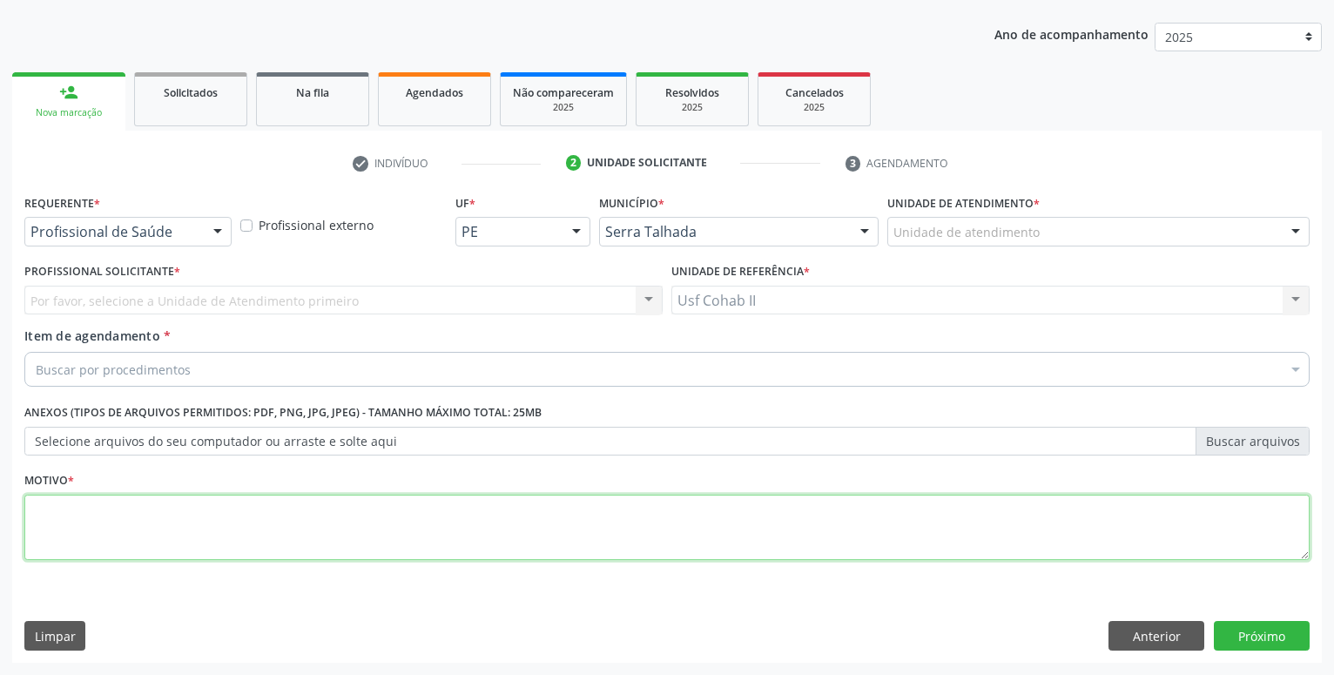
click at [374, 525] on textarea at bounding box center [666, 528] width 1285 height 66
type textarea "."
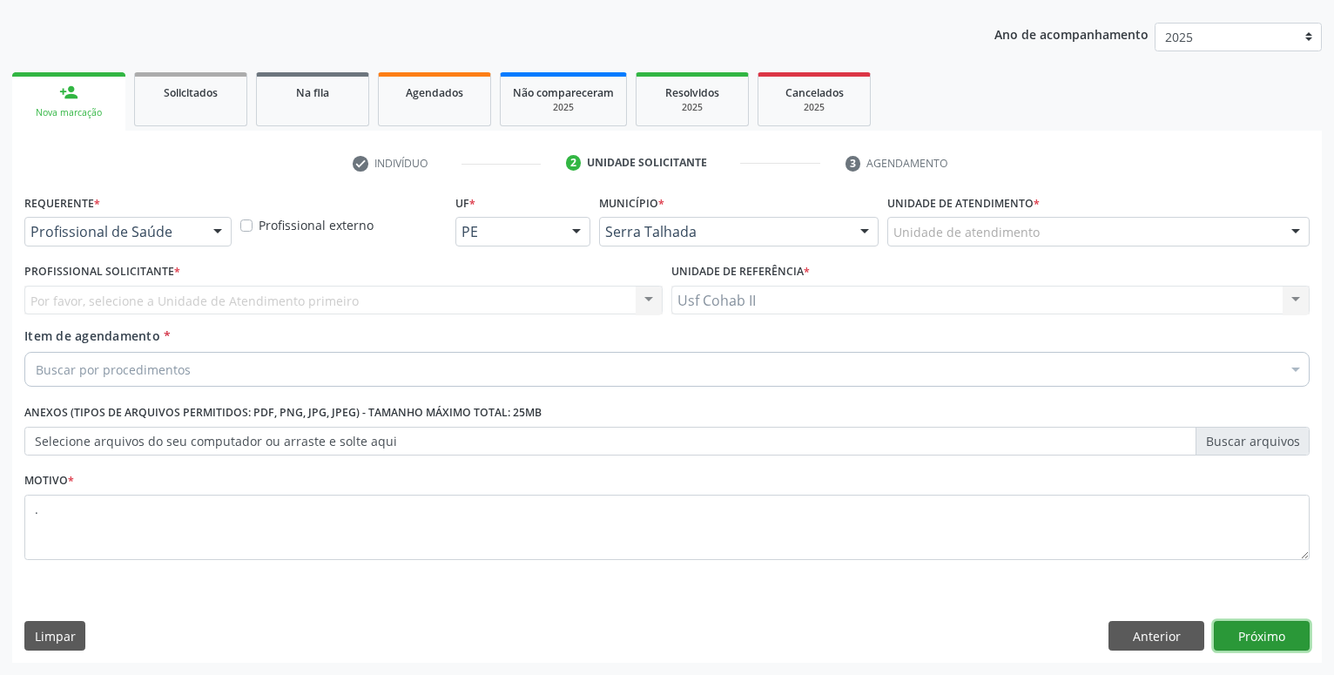
click at [1245, 630] on button "Próximo" at bounding box center [1262, 636] width 96 height 30
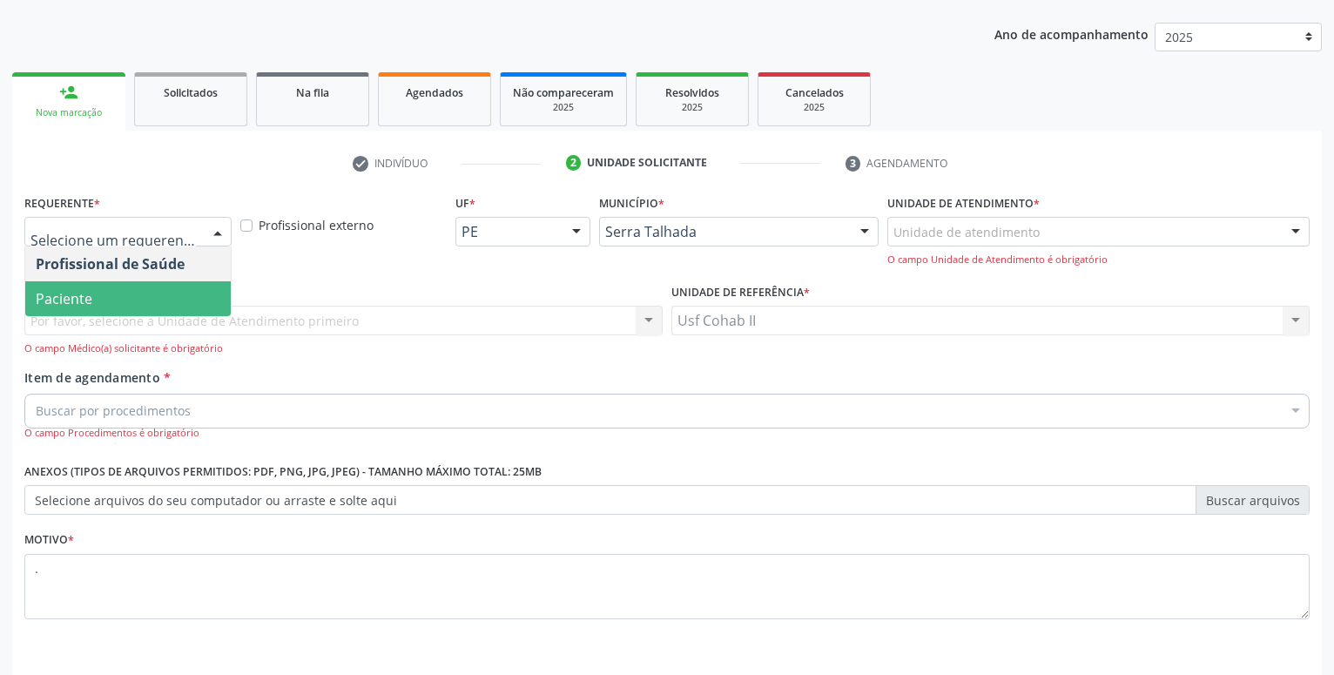
click at [118, 295] on span "Paciente" at bounding box center [128, 298] width 206 height 35
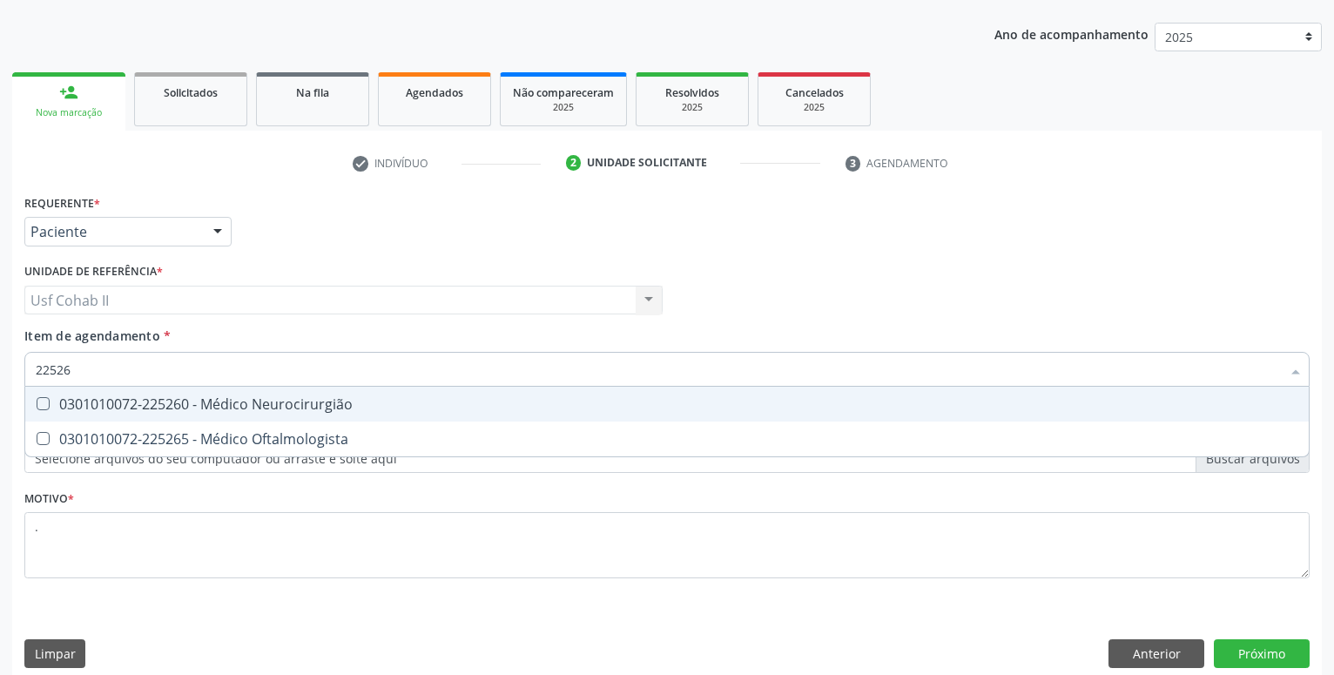
type input "225265"
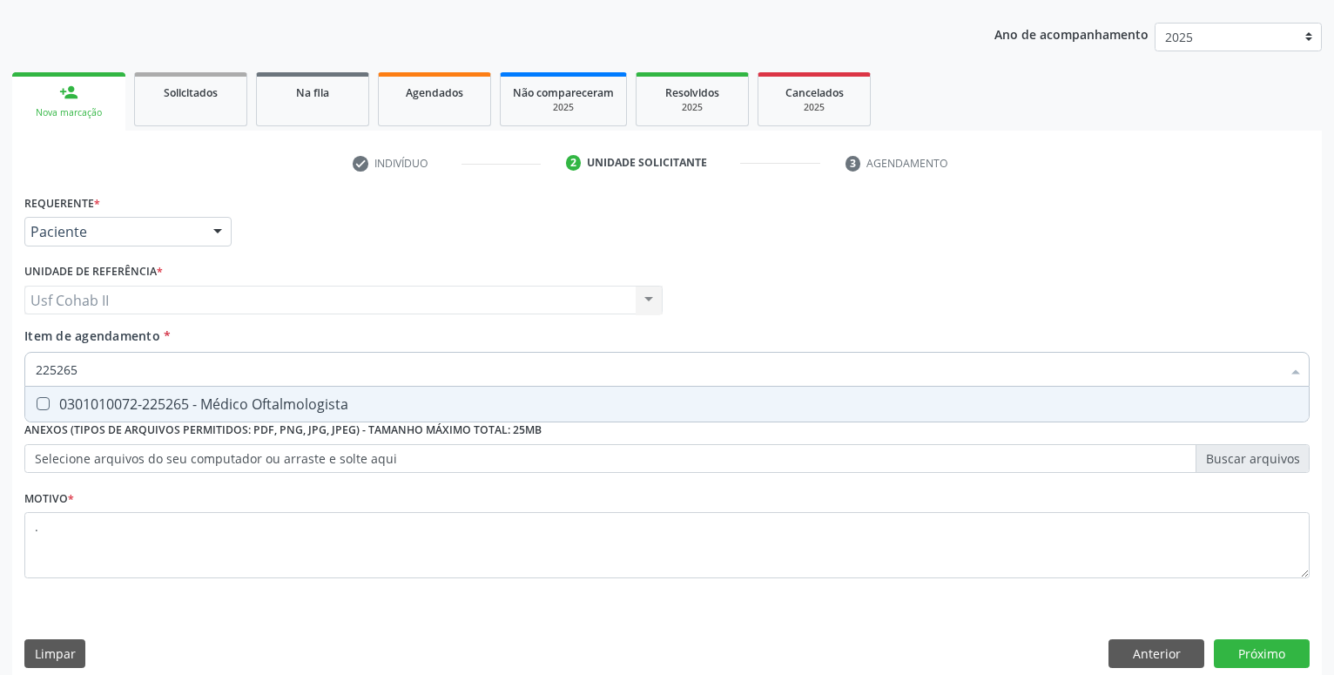
click at [320, 388] on span "0301010072-225265 - Médico Oftalmologista" at bounding box center [667, 404] width 1284 height 35
checkbox Oftalmologista "true"
click at [185, 551] on textarea "." at bounding box center [666, 545] width 1285 height 66
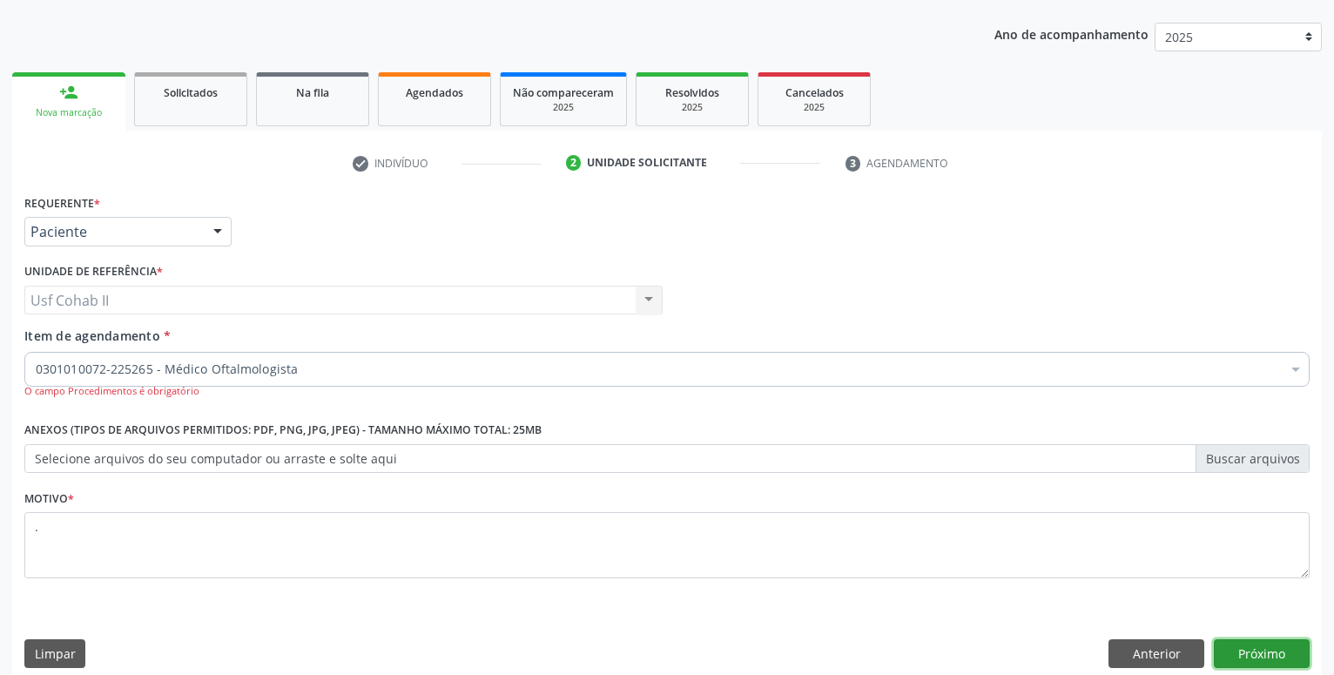
click at [1259, 650] on button "Próximo" at bounding box center [1262, 654] width 96 height 30
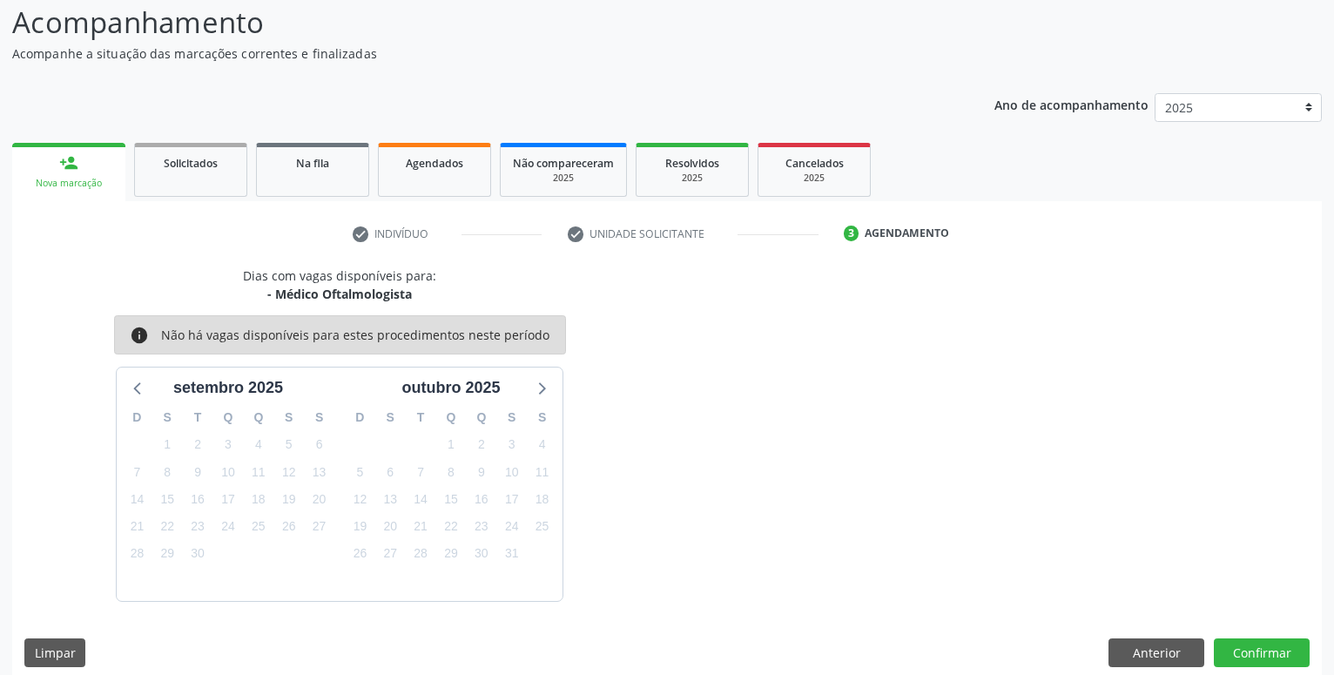
scroll to position [134, 0]
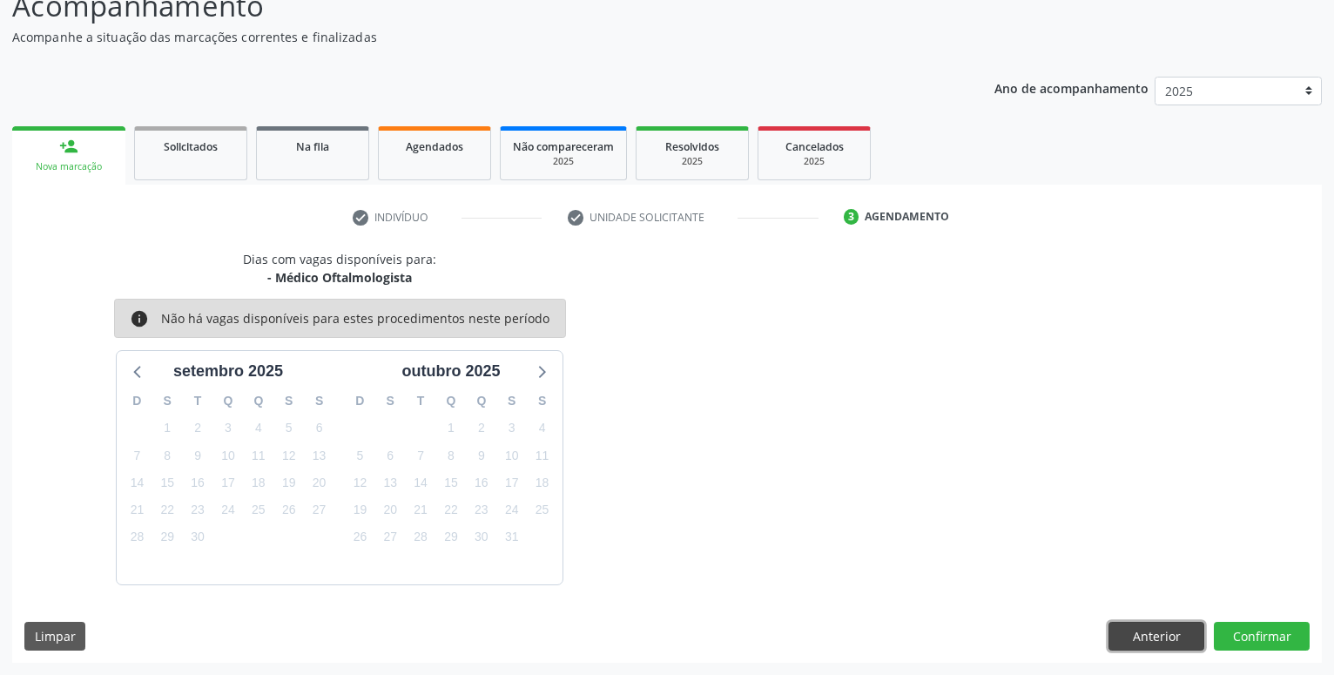
click at [1161, 635] on button "Anterior" at bounding box center [1157, 637] width 96 height 30
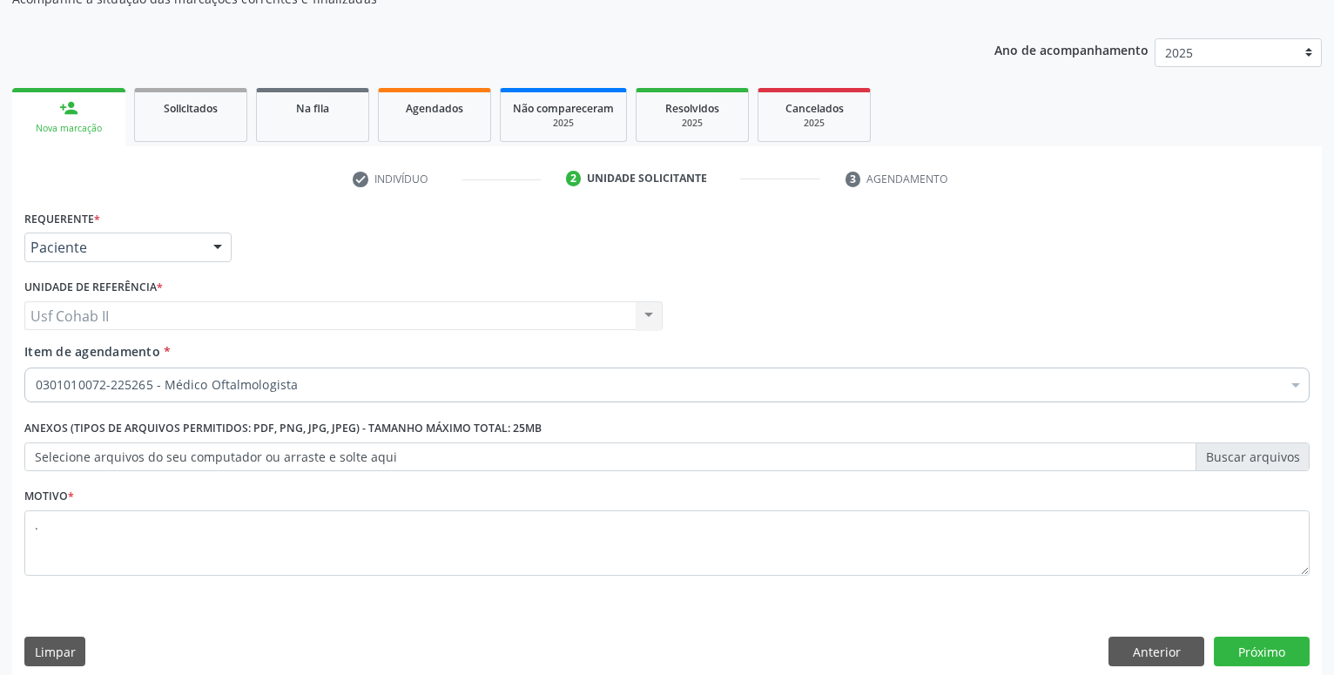
scroll to position [188, 0]
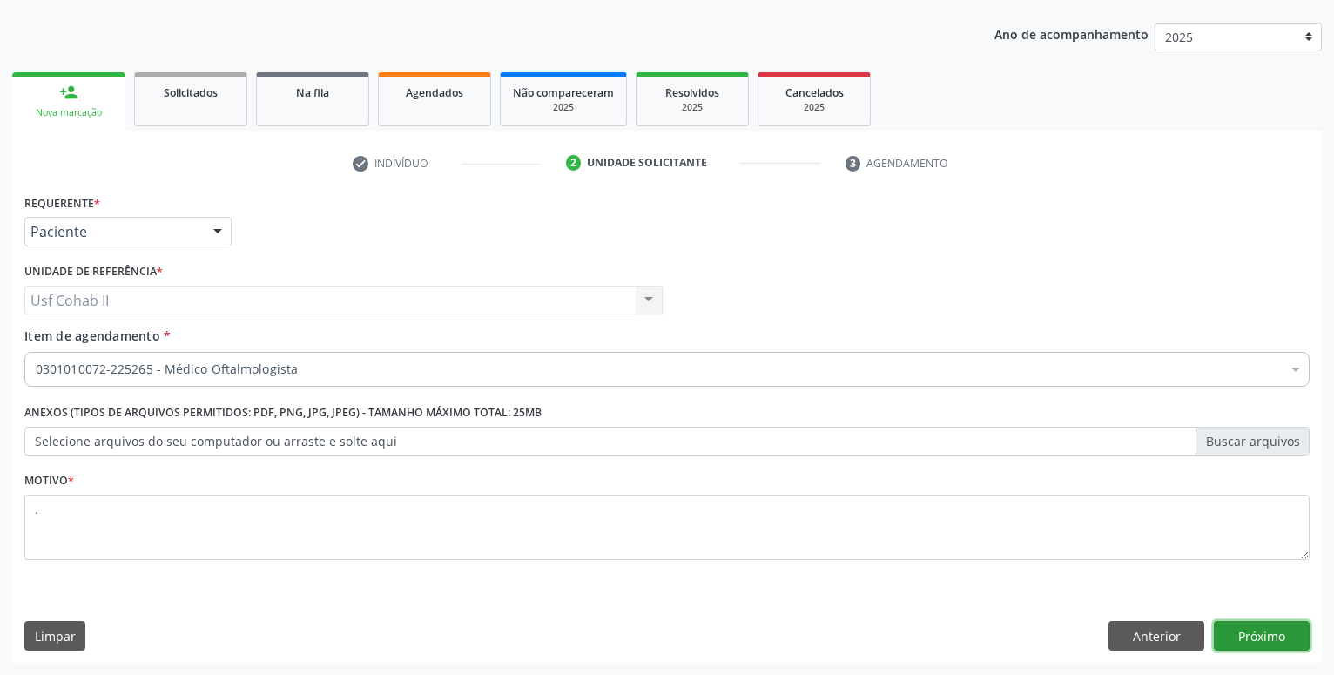
click at [1271, 640] on button "Próximo" at bounding box center [1262, 636] width 96 height 30
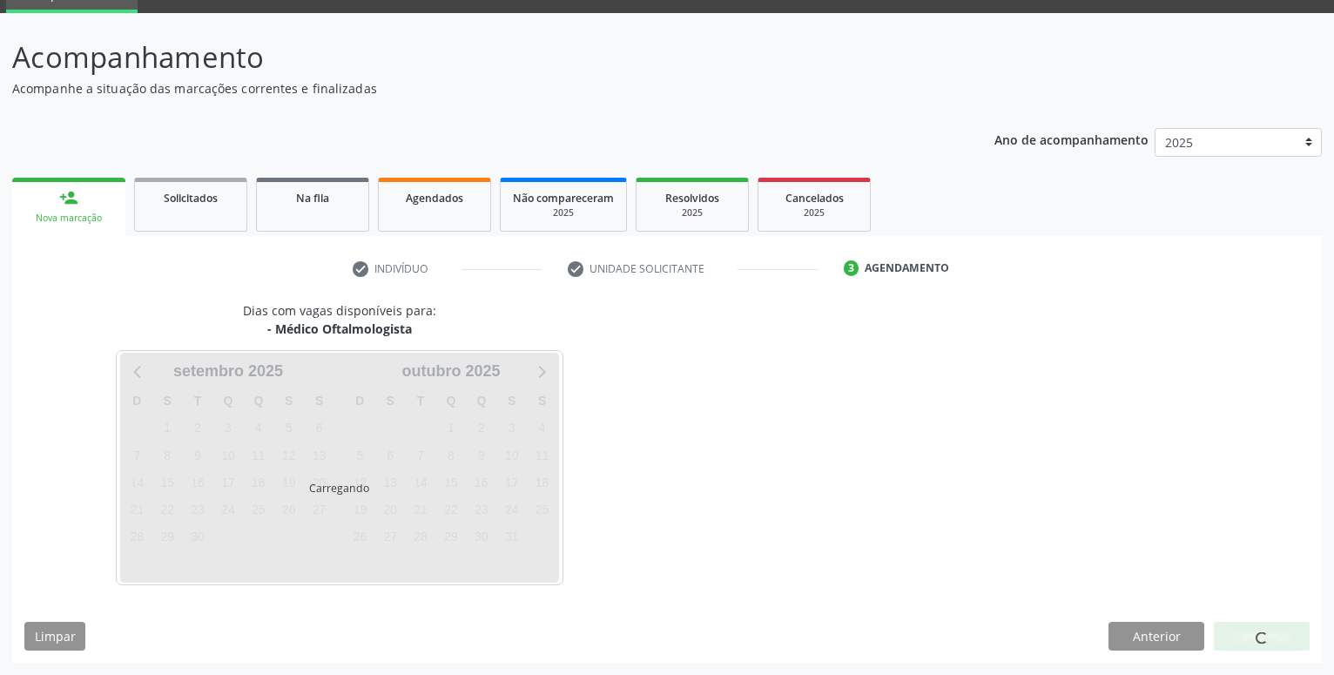
scroll to position [83, 0]
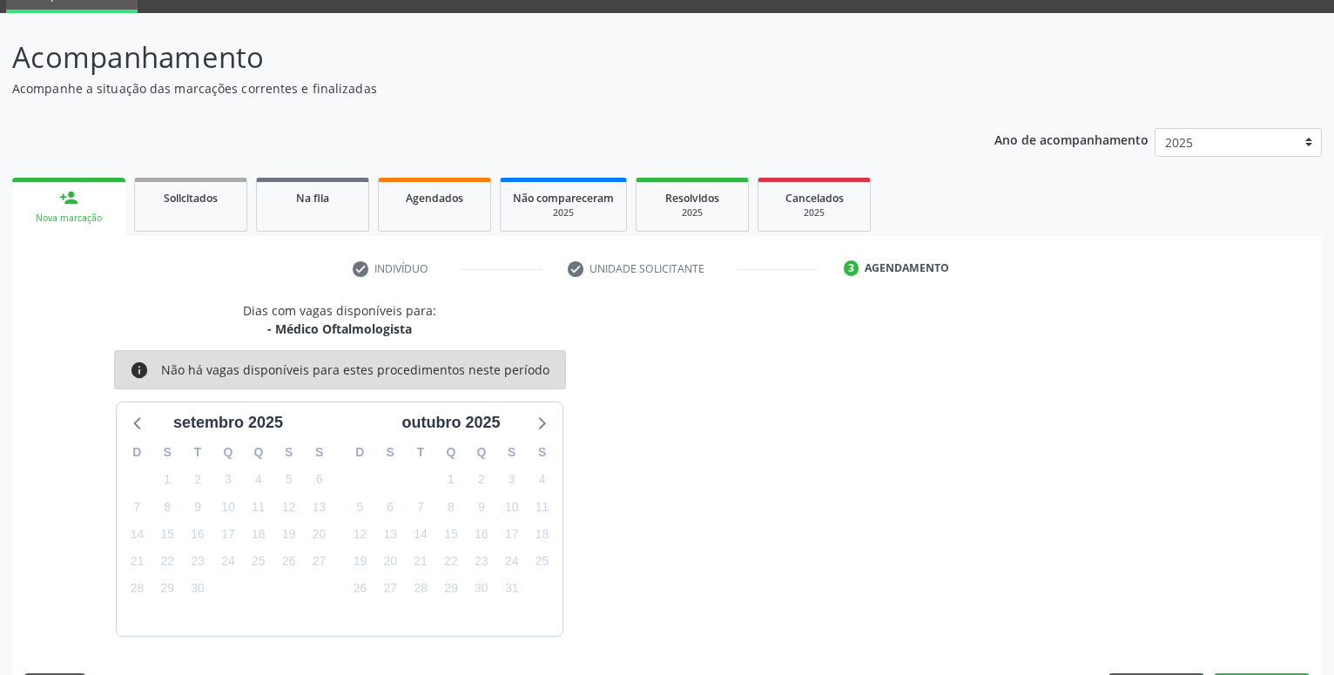
click at [73, 207] on div "person_add" at bounding box center [68, 197] width 19 height 19
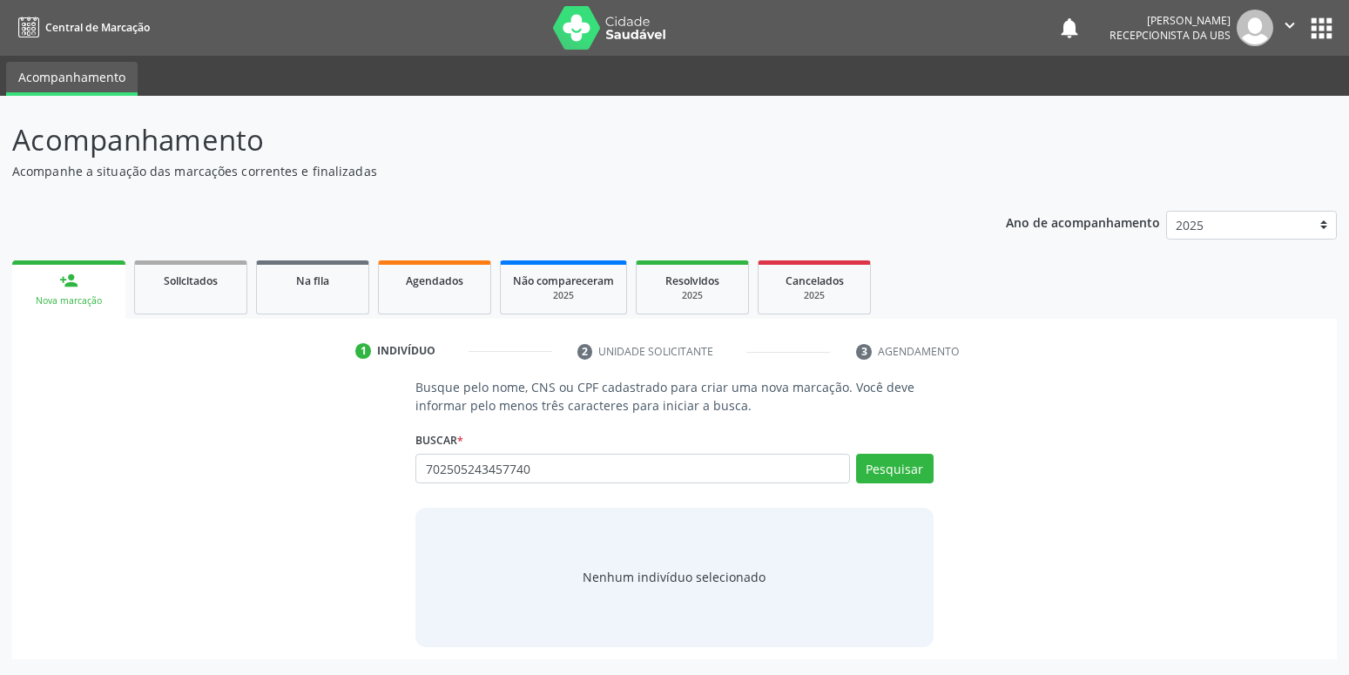
drag, startPoint x: 555, startPoint y: 479, endPoint x: 261, endPoint y: 480, distance: 293.5
click at [415, 480] on input "702505243457740" at bounding box center [632, 469] width 434 height 30
type input "702505243457740"
click at [922, 464] on button "Pesquisar" at bounding box center [895, 469] width 78 height 30
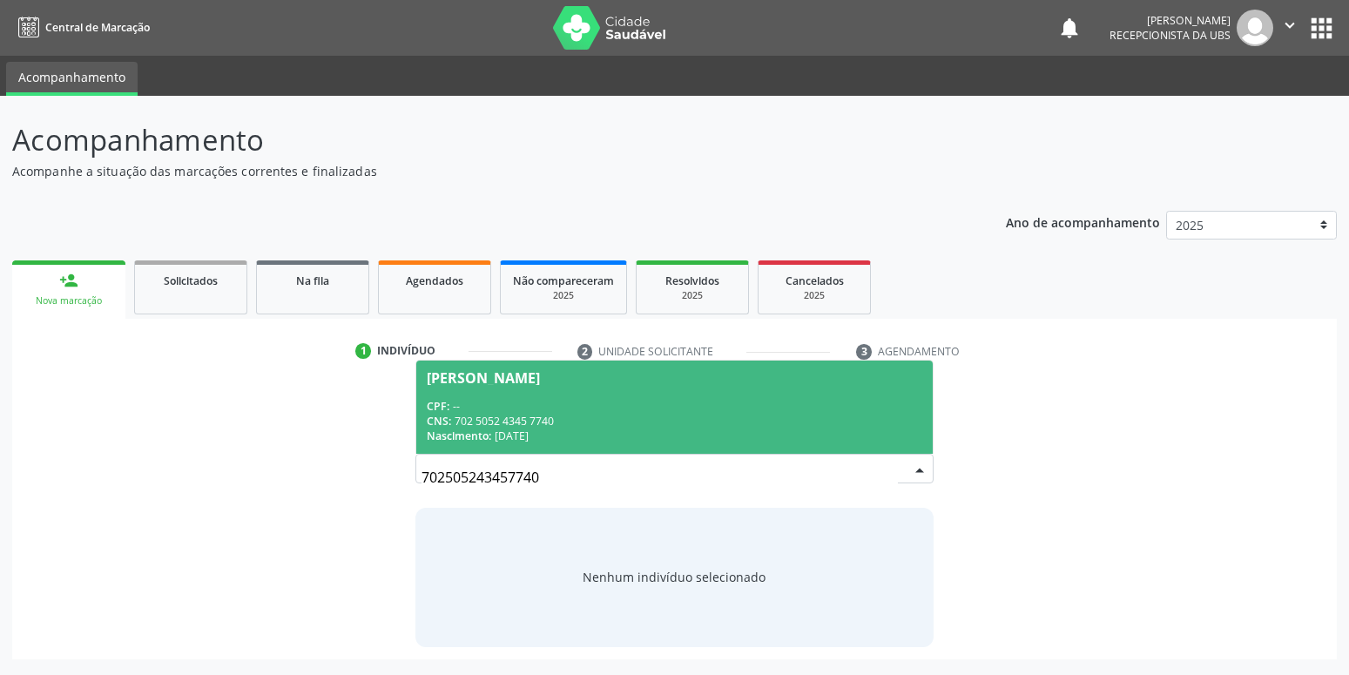
click at [547, 395] on span "[PERSON_NAME] CPF: -- CNS: 702 5052 4345 7740 Nascimento: [DATE]" at bounding box center [674, 407] width 516 height 93
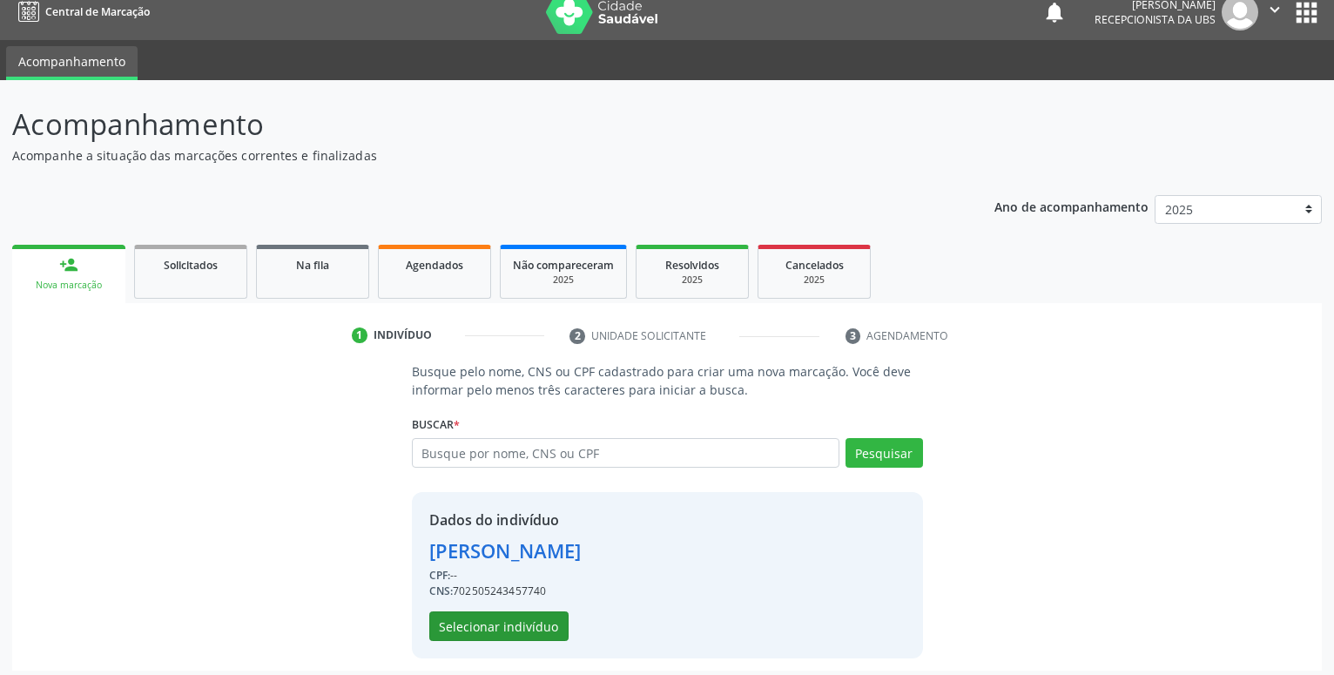
scroll to position [24, 0]
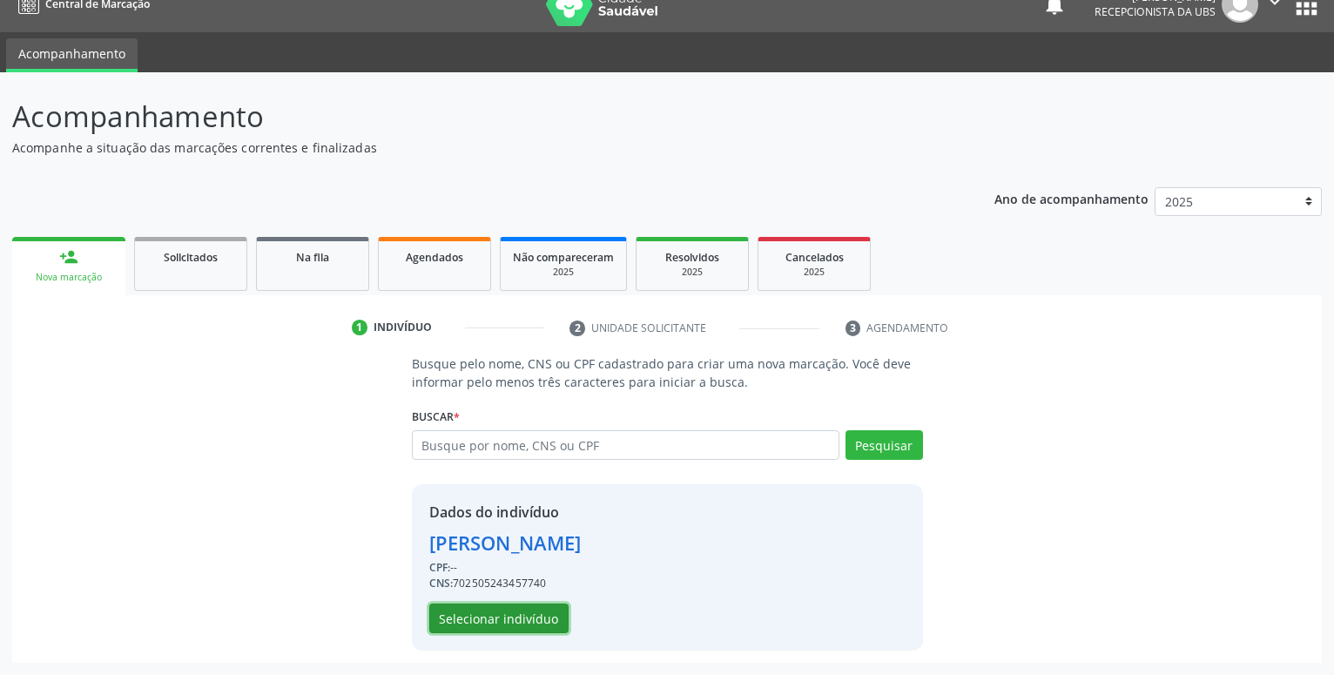
click at [520, 609] on button "Selecionar indivíduo" at bounding box center [498, 619] width 139 height 30
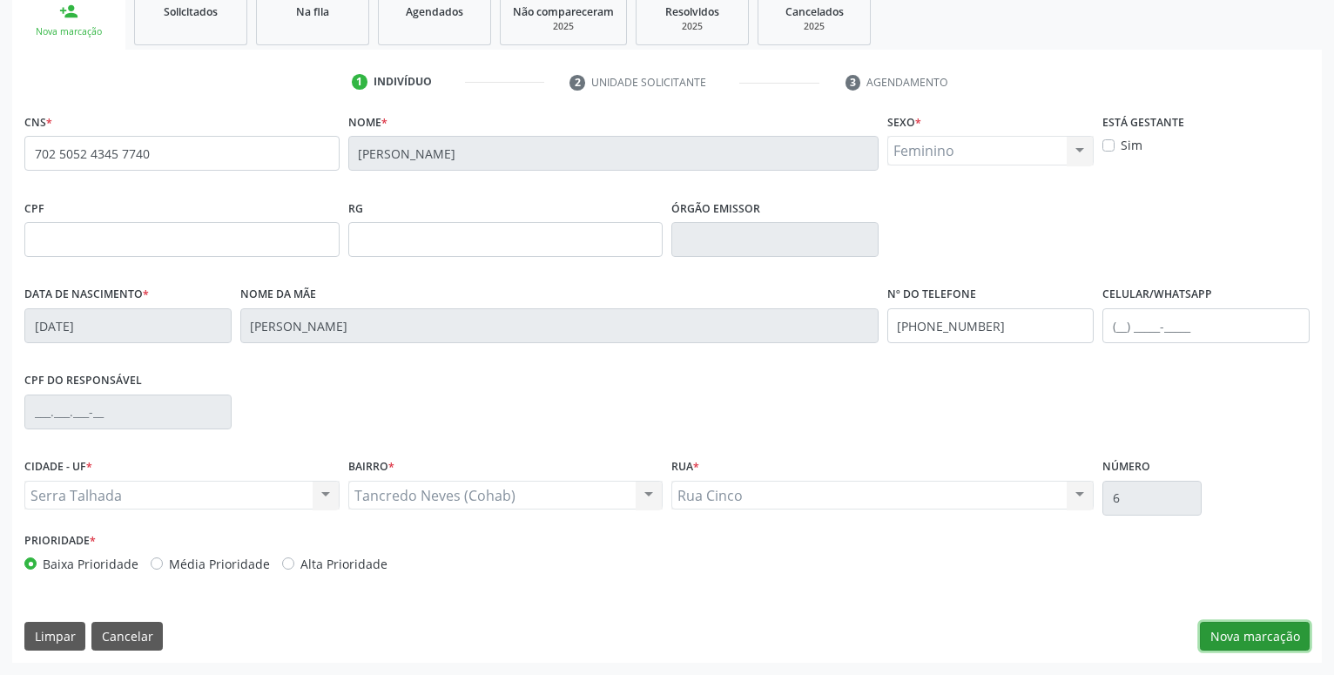
click at [1267, 637] on button "Nova marcação" at bounding box center [1255, 637] width 110 height 30
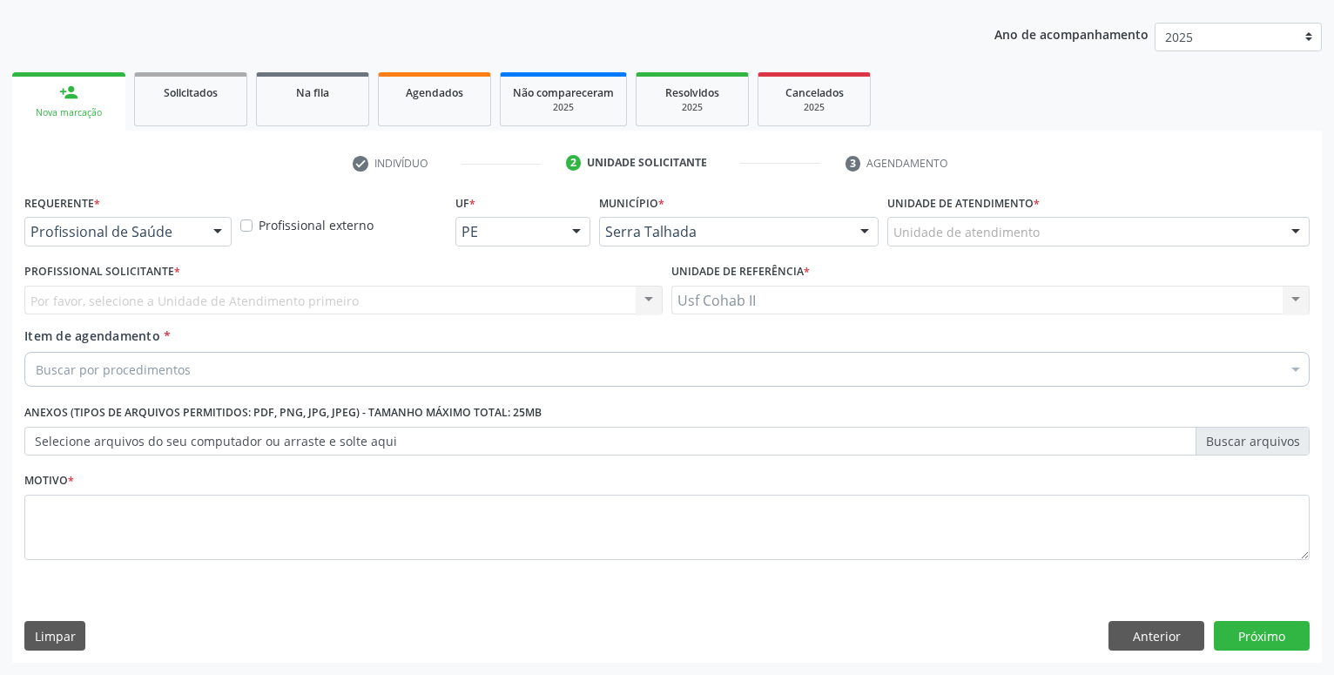
scroll to position [188, 0]
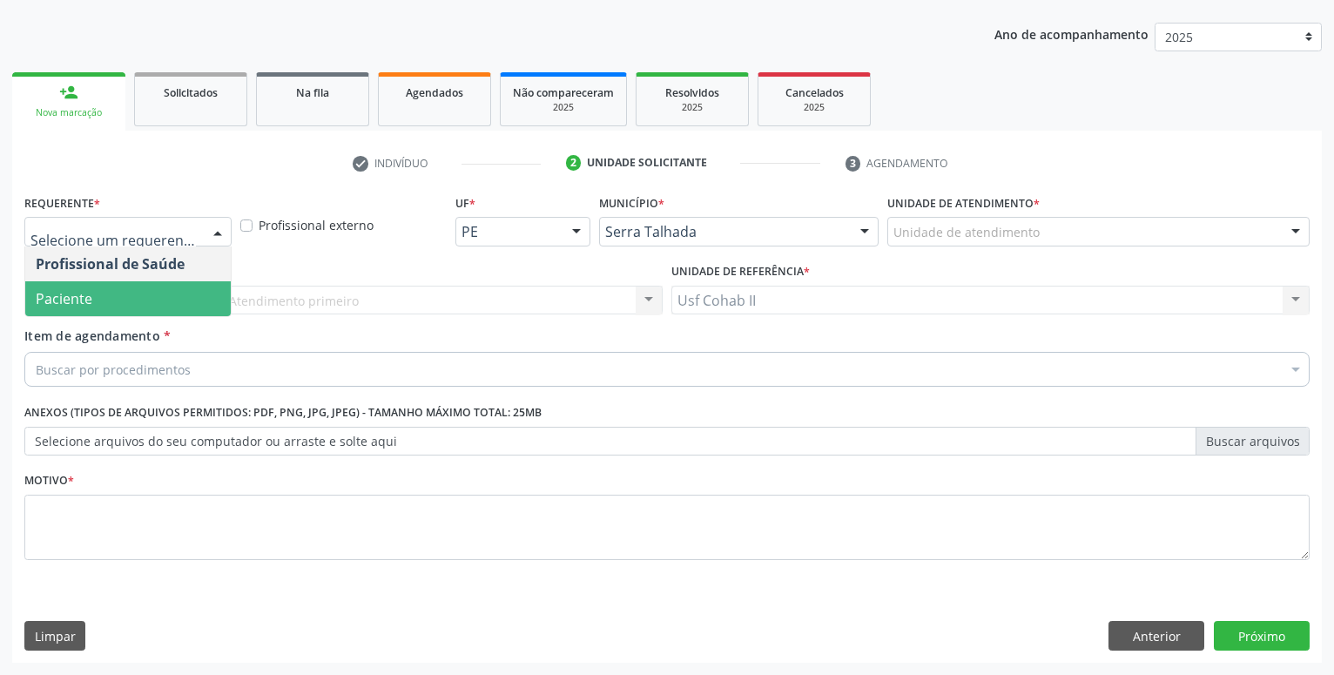
click at [91, 295] on span "Paciente" at bounding box center [64, 298] width 57 height 19
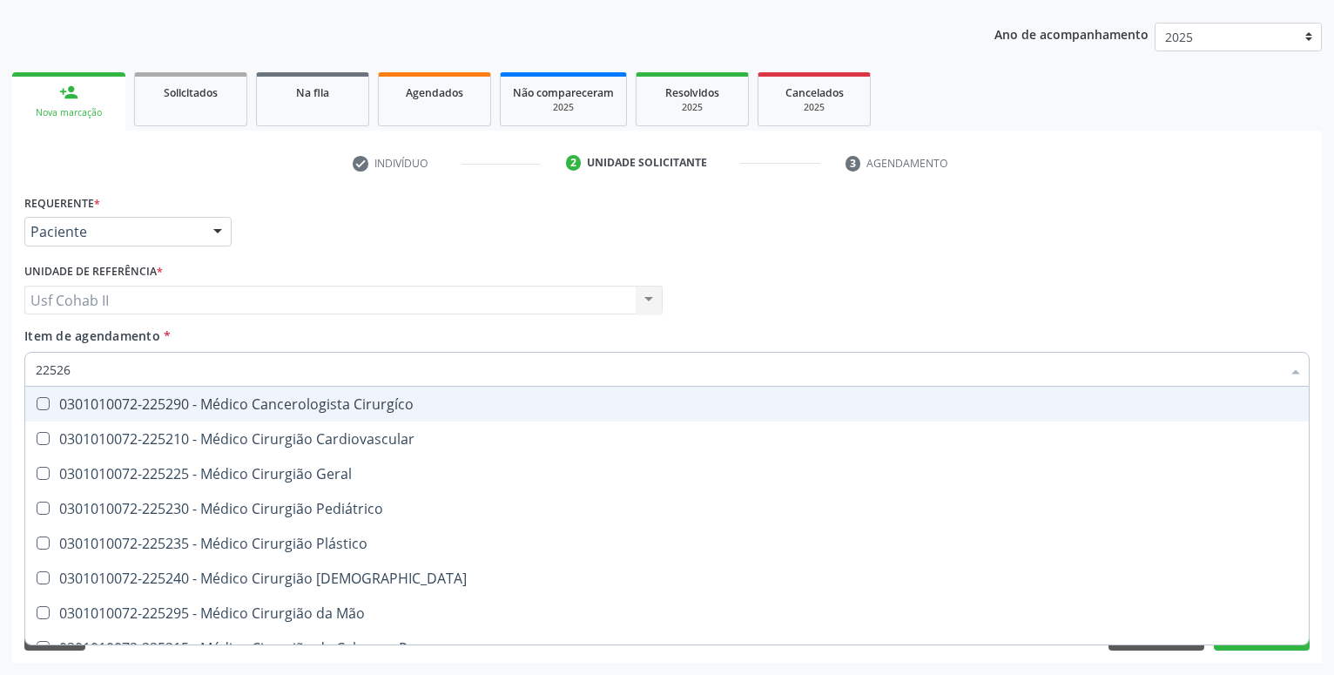
type input "225265"
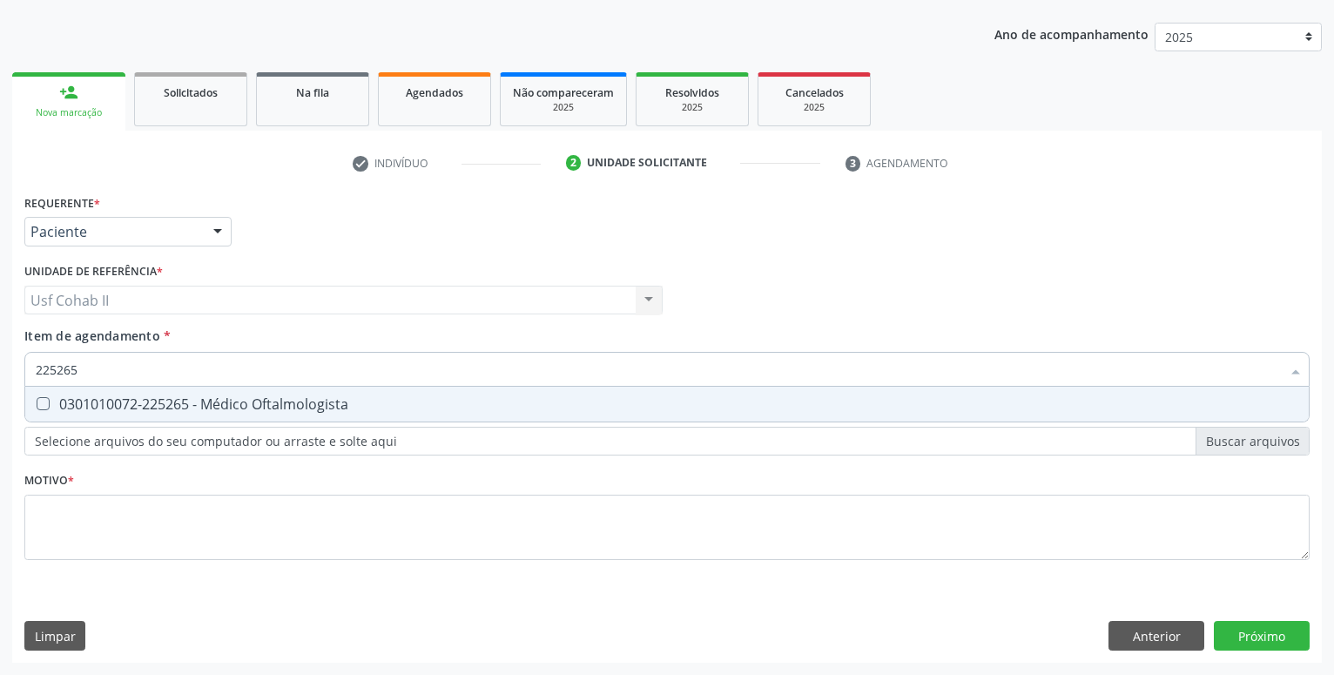
click at [297, 405] on div "0301010072-225265 - Médico Oftalmologista" at bounding box center [667, 404] width 1263 height 14
checkbox Oftalmologista "true"
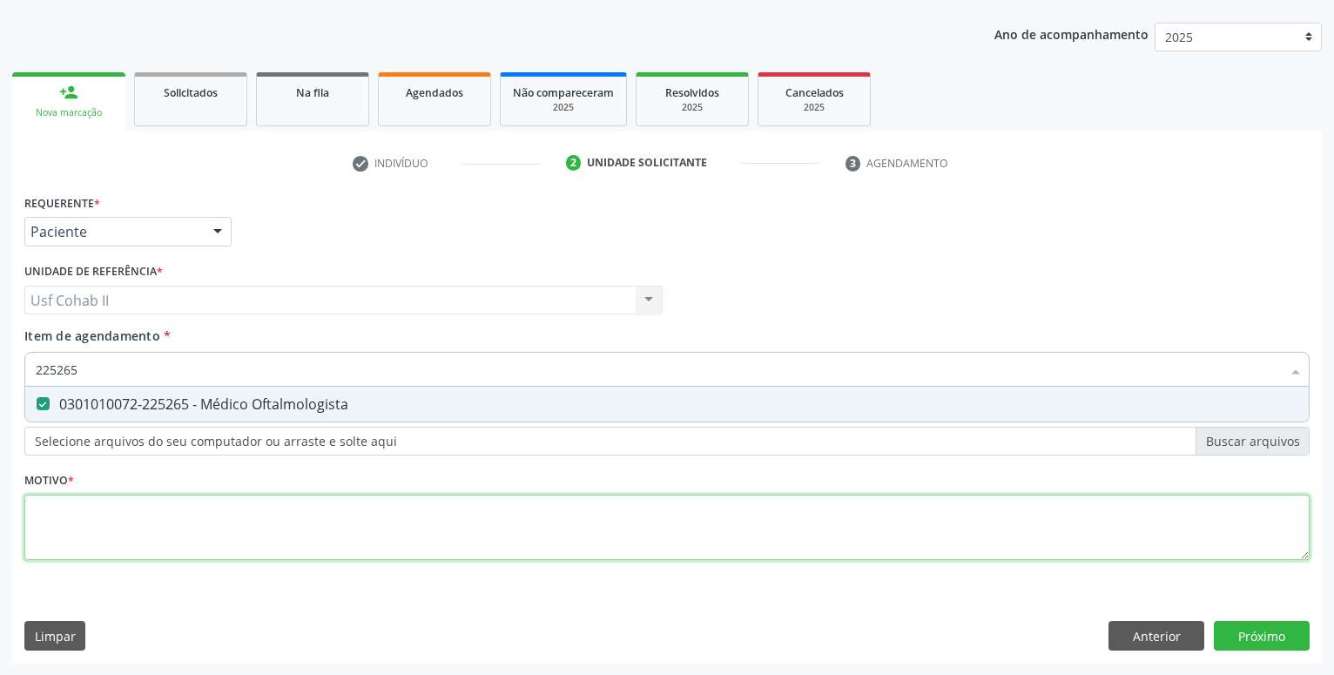
click at [240, 515] on textarea at bounding box center [666, 528] width 1285 height 66
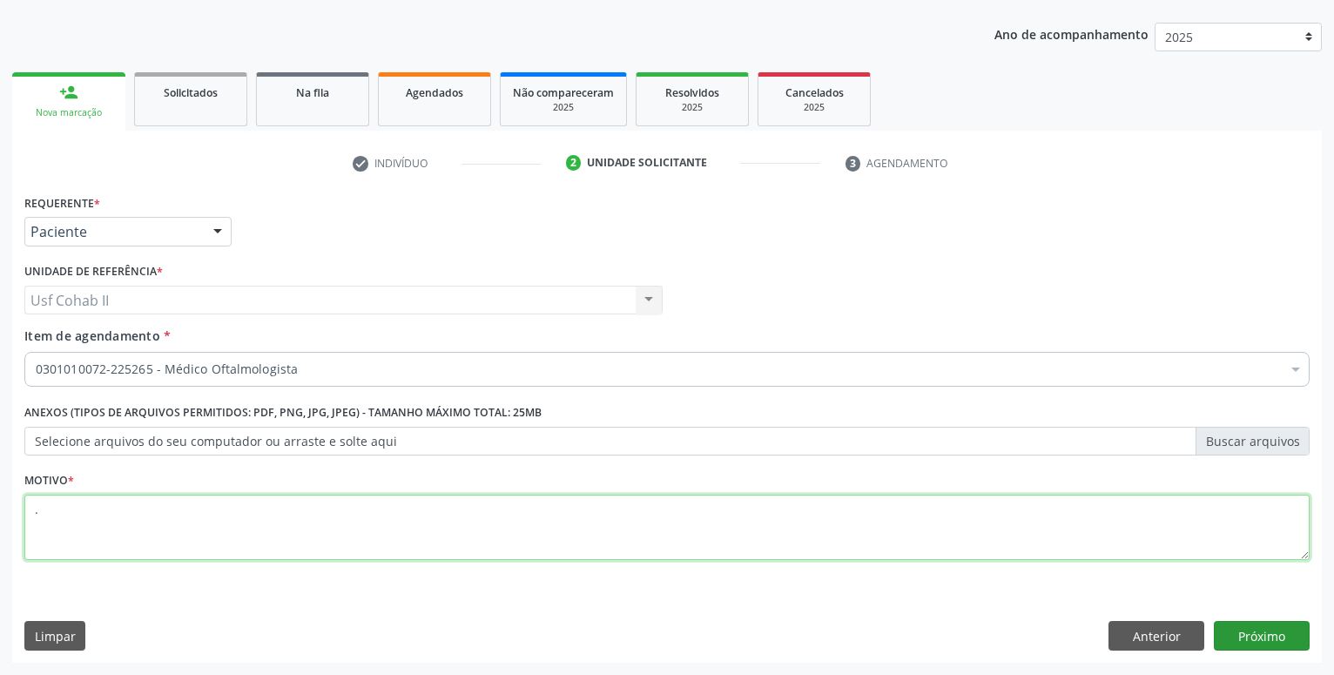
type textarea "."
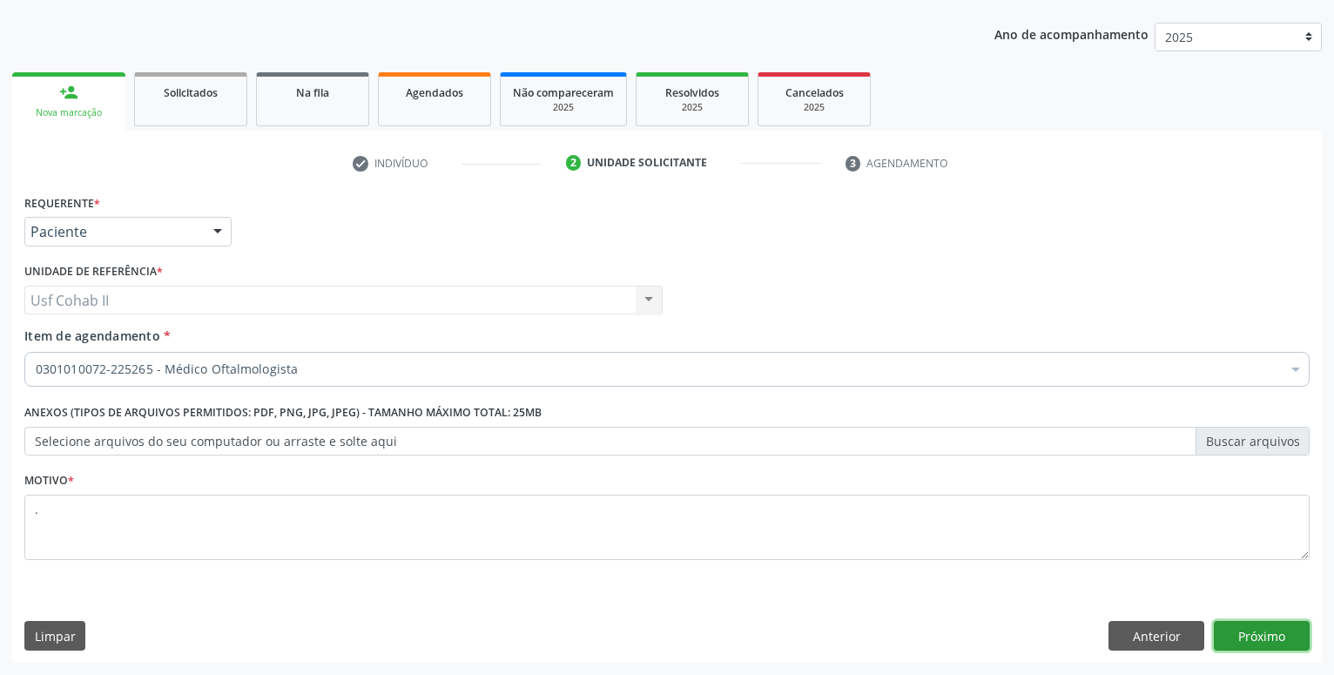
click at [1283, 636] on button "Próximo" at bounding box center [1262, 636] width 96 height 30
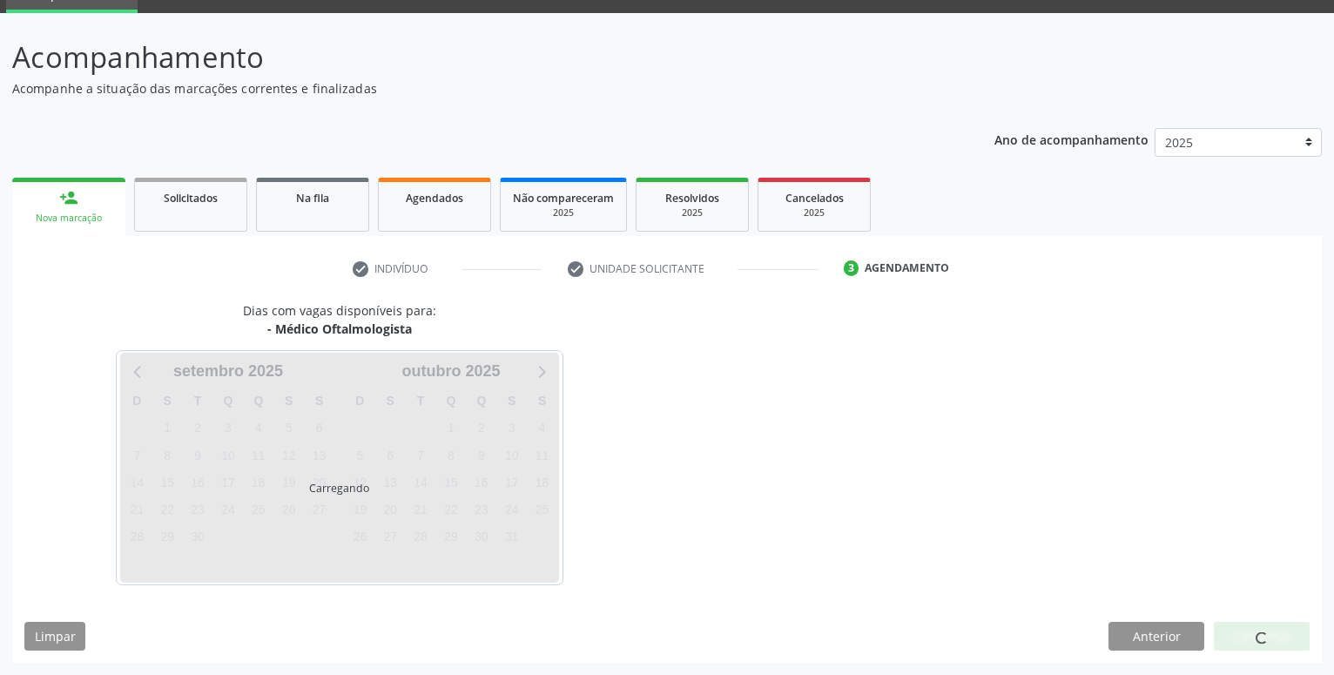
scroll to position [83, 0]
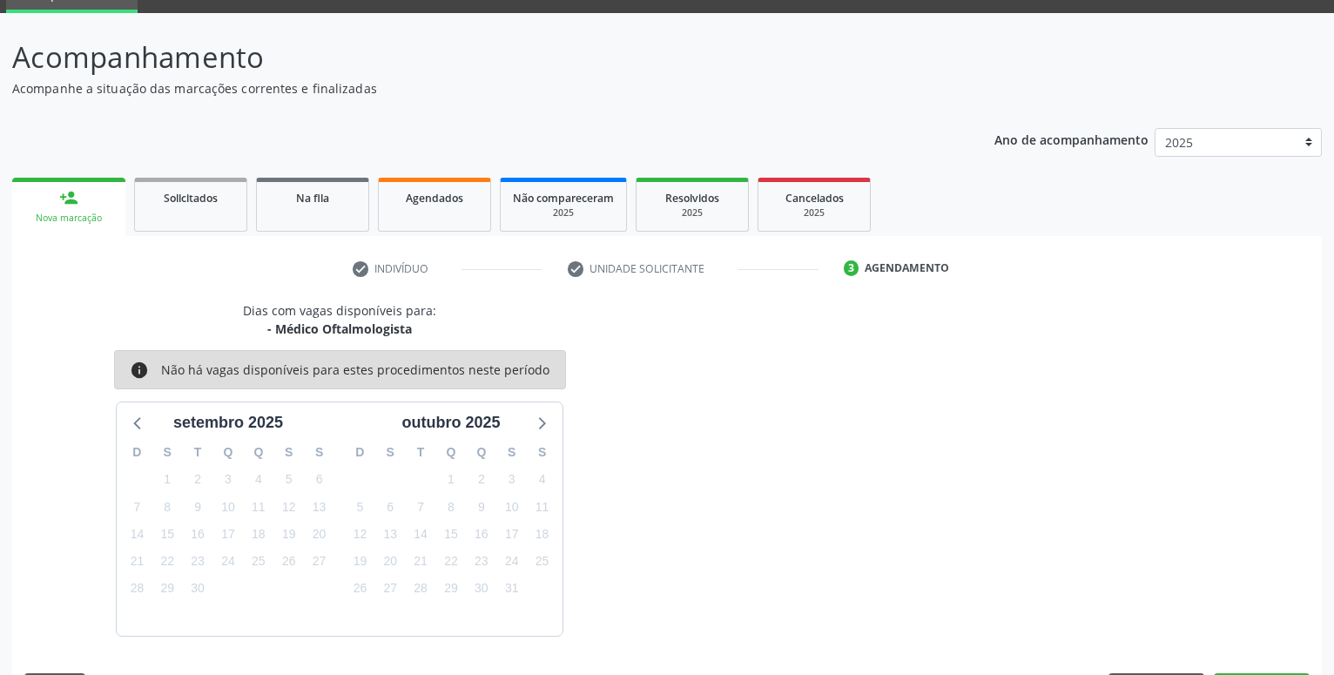
click at [74, 200] on div "person_add" at bounding box center [68, 197] width 19 height 19
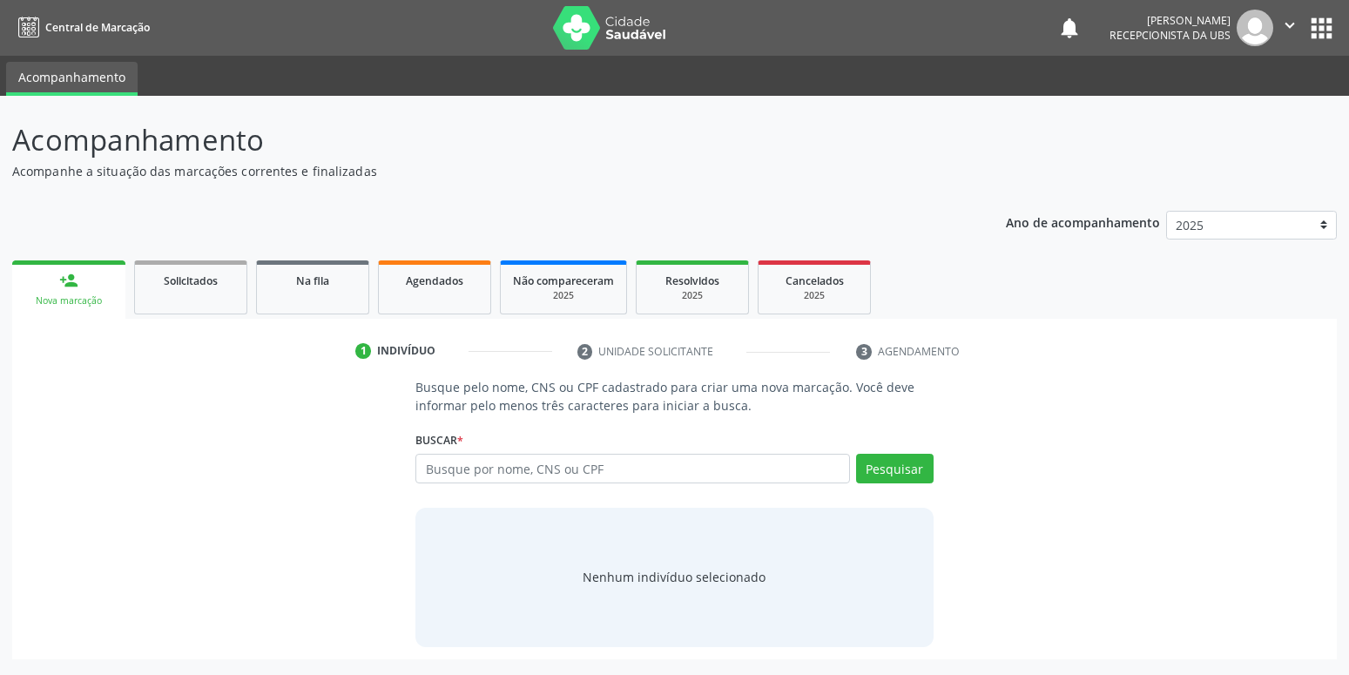
click at [65, 285] on div "person_add" at bounding box center [68, 280] width 19 height 19
drag, startPoint x: 496, startPoint y: 467, endPoint x: 506, endPoint y: 461, distance: 11.4
click at [502, 463] on input "text" at bounding box center [632, 469] width 434 height 30
click at [489, 469] on input "text" at bounding box center [632, 469] width 434 height 30
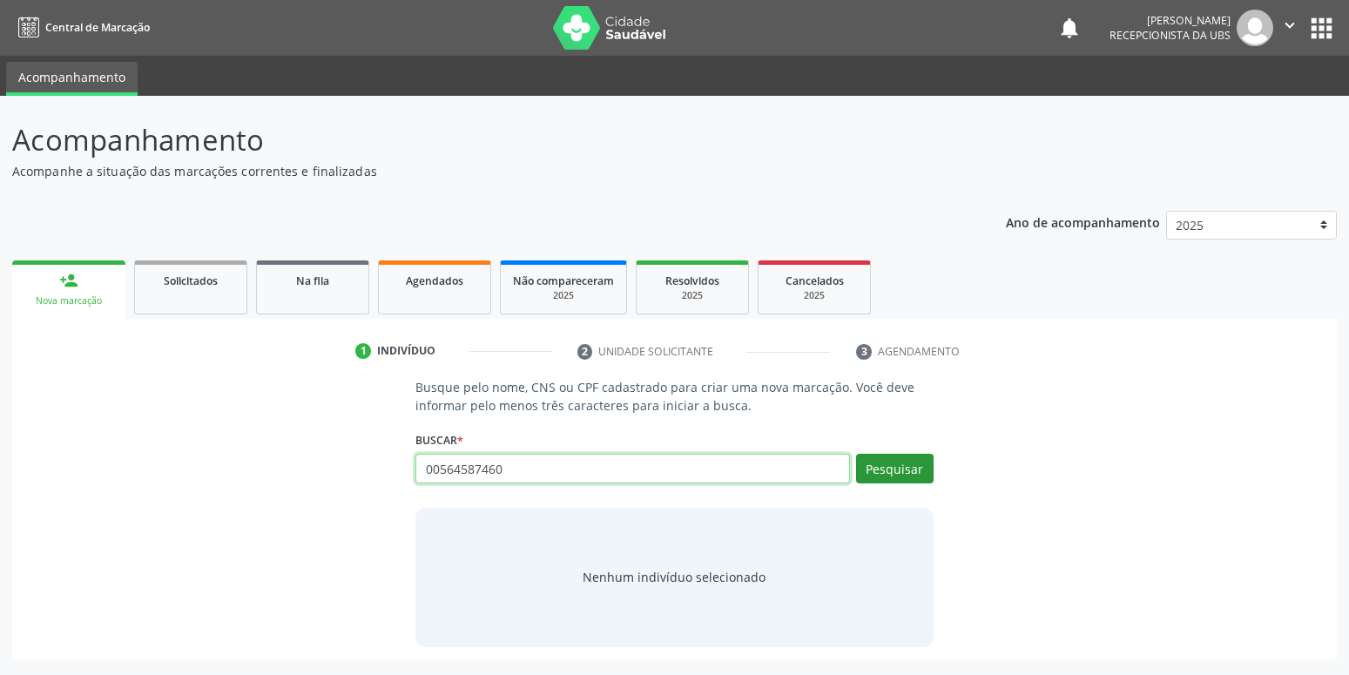
type input "00564587460"
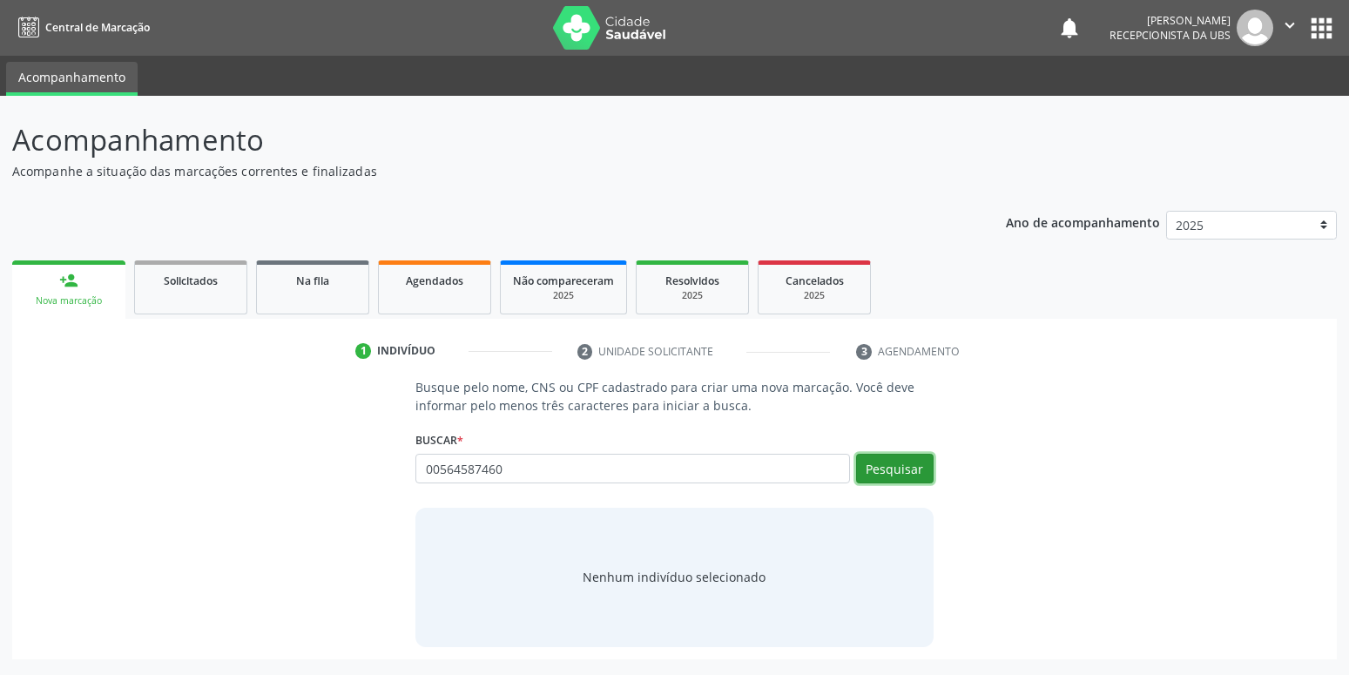
click at [875, 462] on button "Pesquisar" at bounding box center [895, 469] width 78 height 30
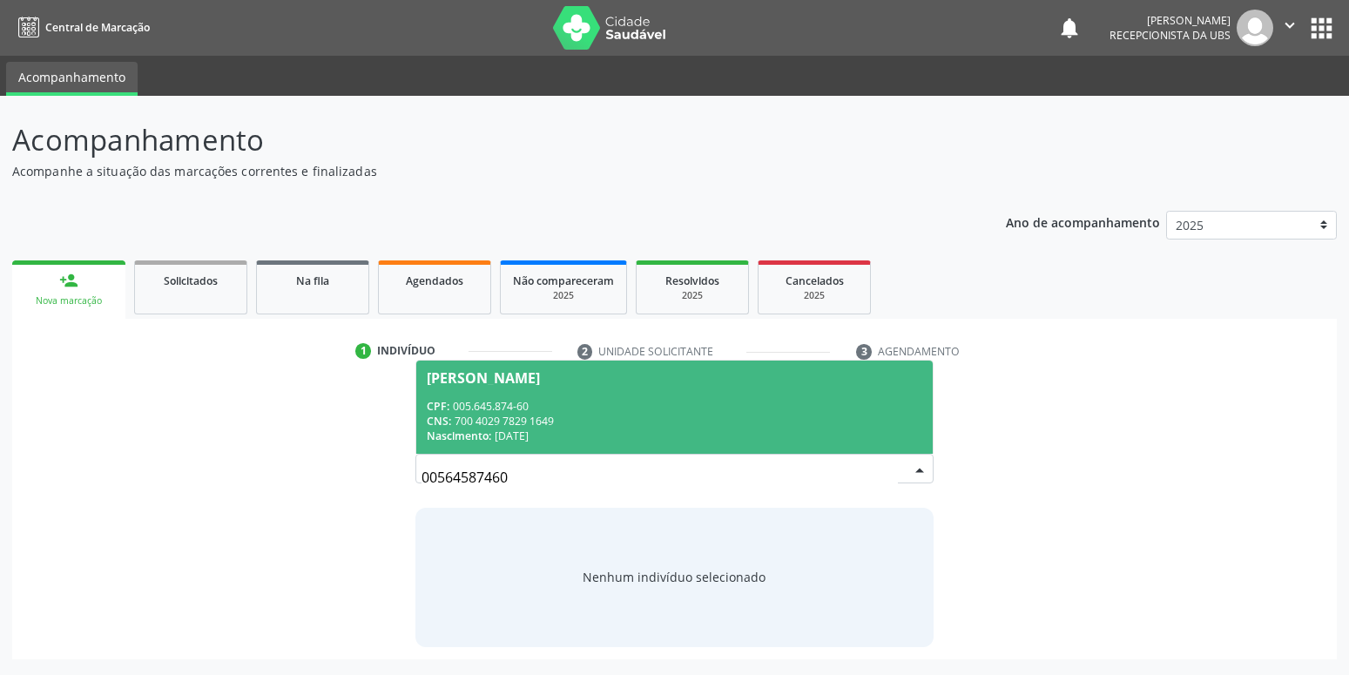
click at [609, 405] on div "CPF: 005.645.874-60" at bounding box center [674, 406] width 495 height 15
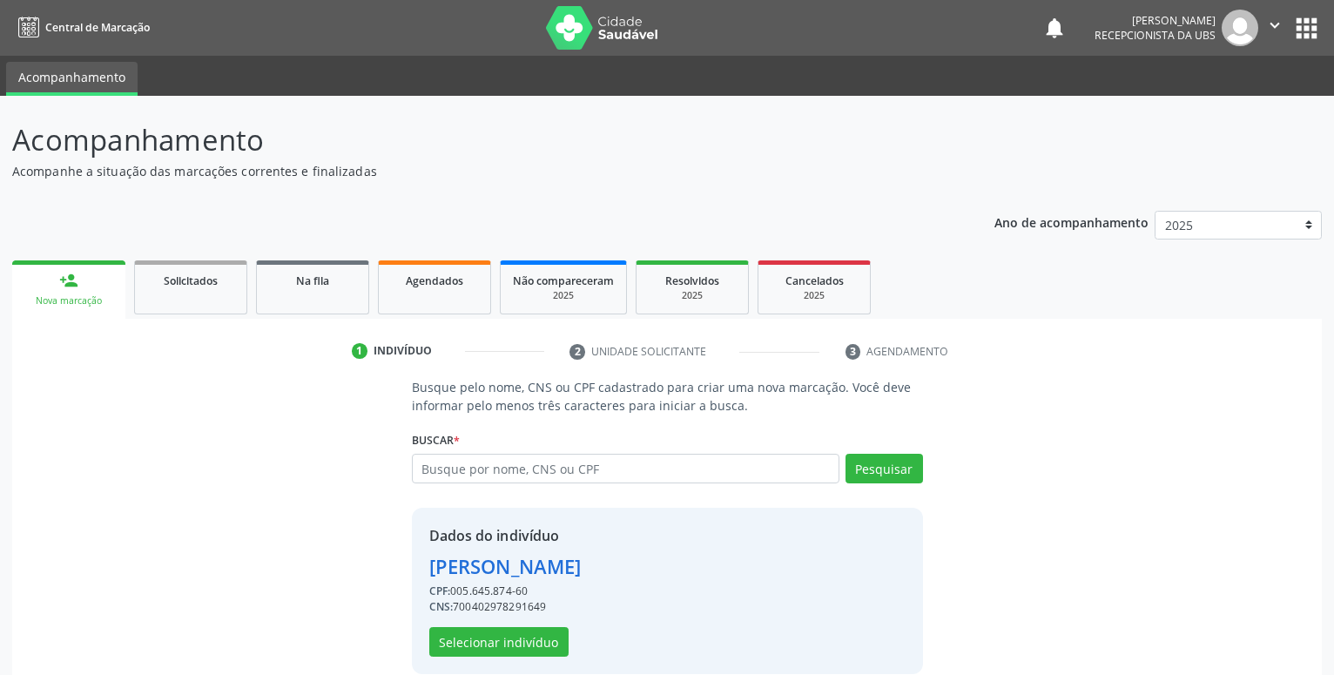
scroll to position [24, 0]
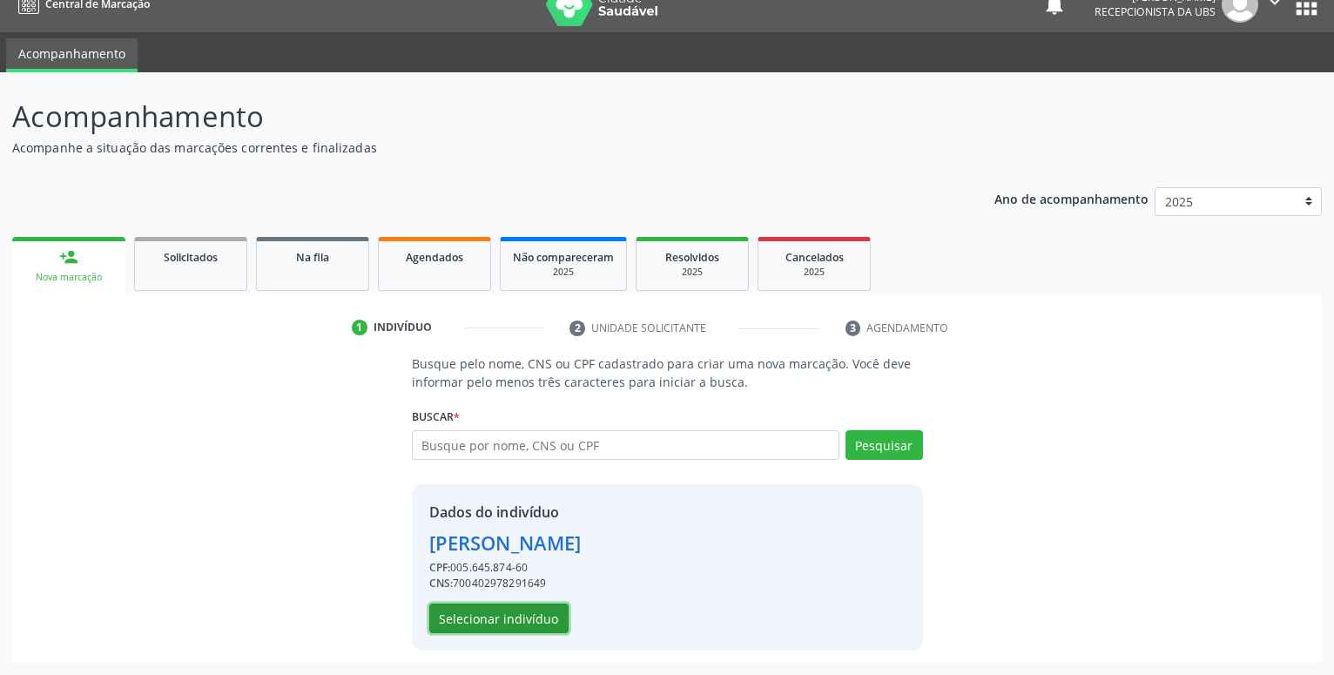
click at [530, 623] on button "Selecionar indivíduo" at bounding box center [498, 619] width 139 height 30
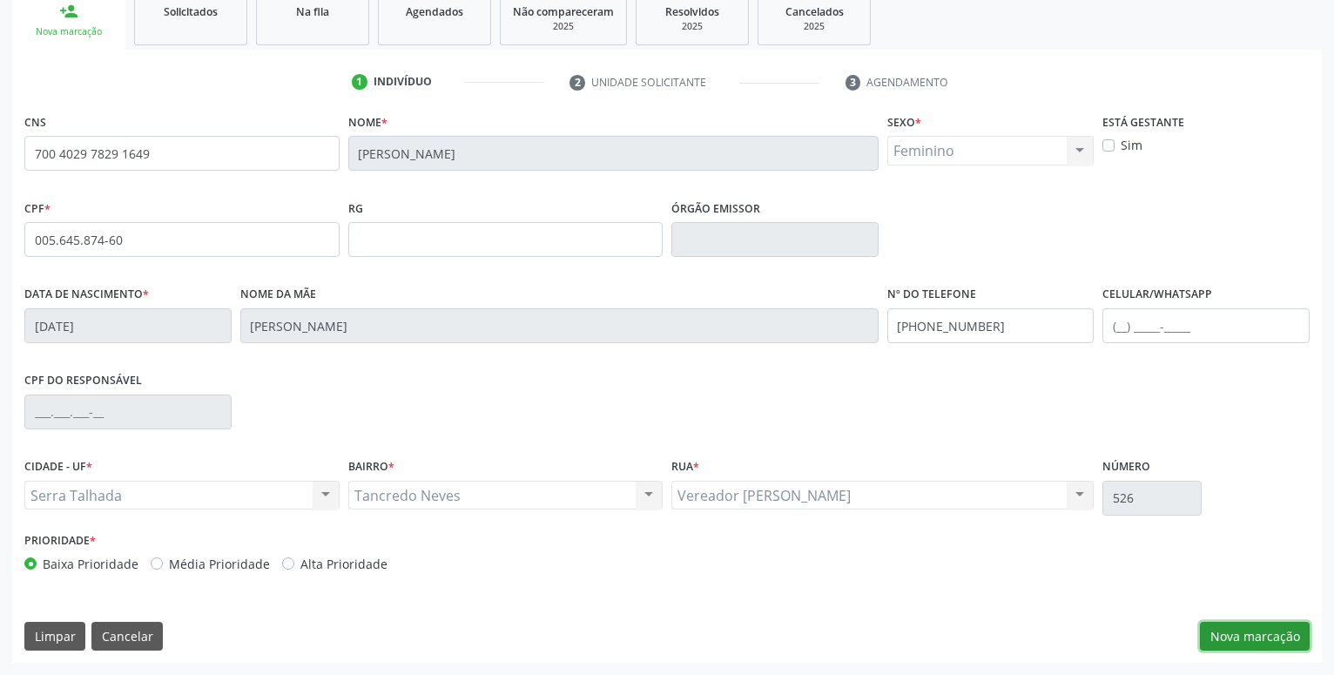
click at [1243, 642] on button "Nova marcação" at bounding box center [1255, 637] width 110 height 30
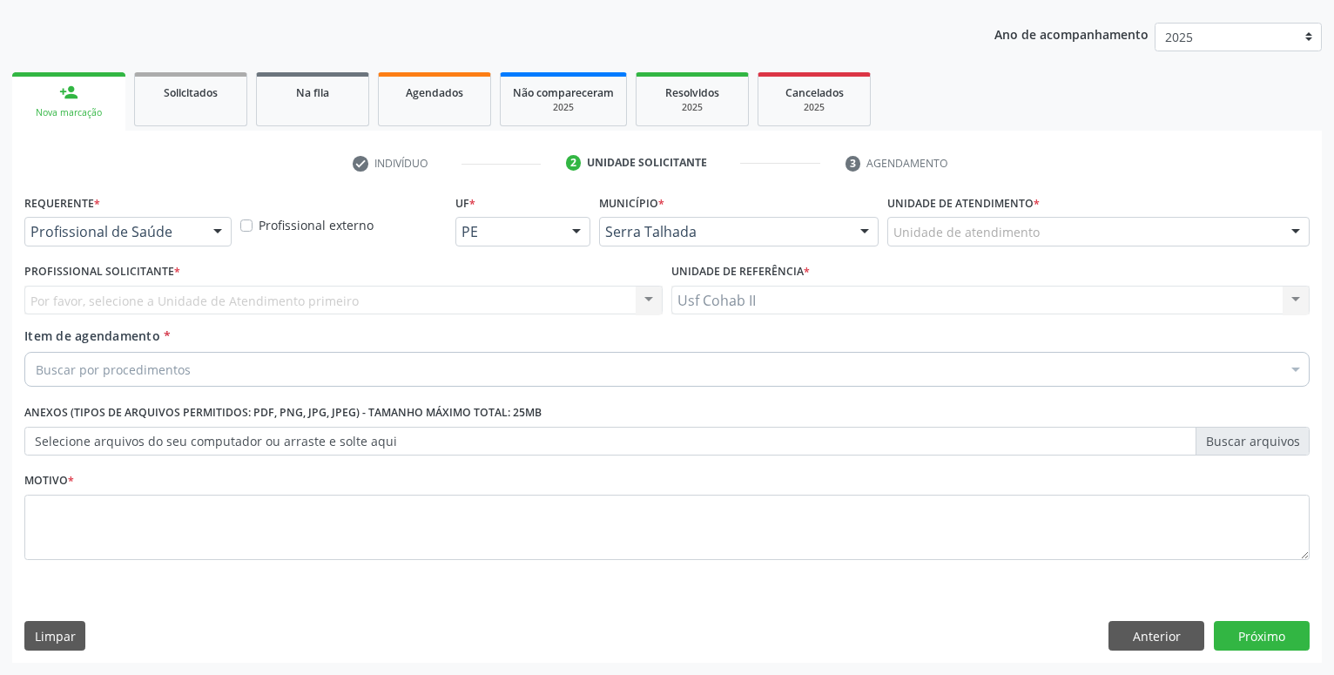
scroll to position [188, 0]
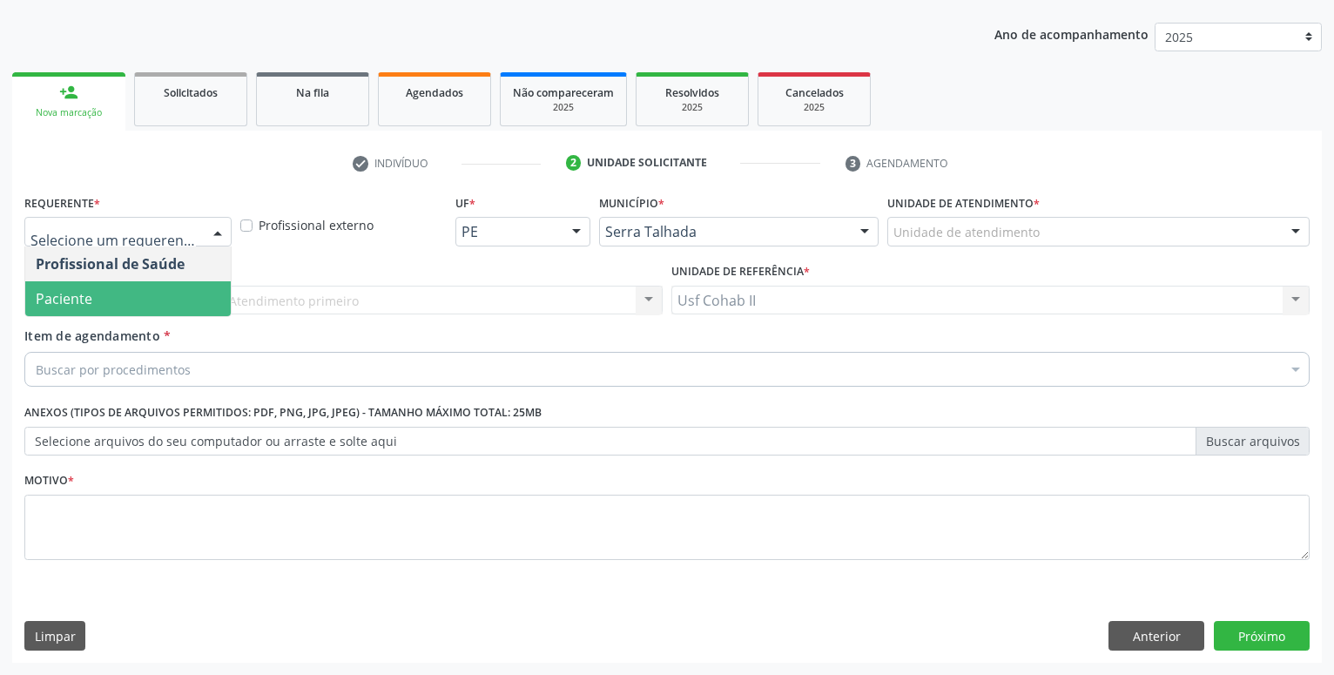
click at [147, 309] on span "Paciente" at bounding box center [128, 298] width 206 height 35
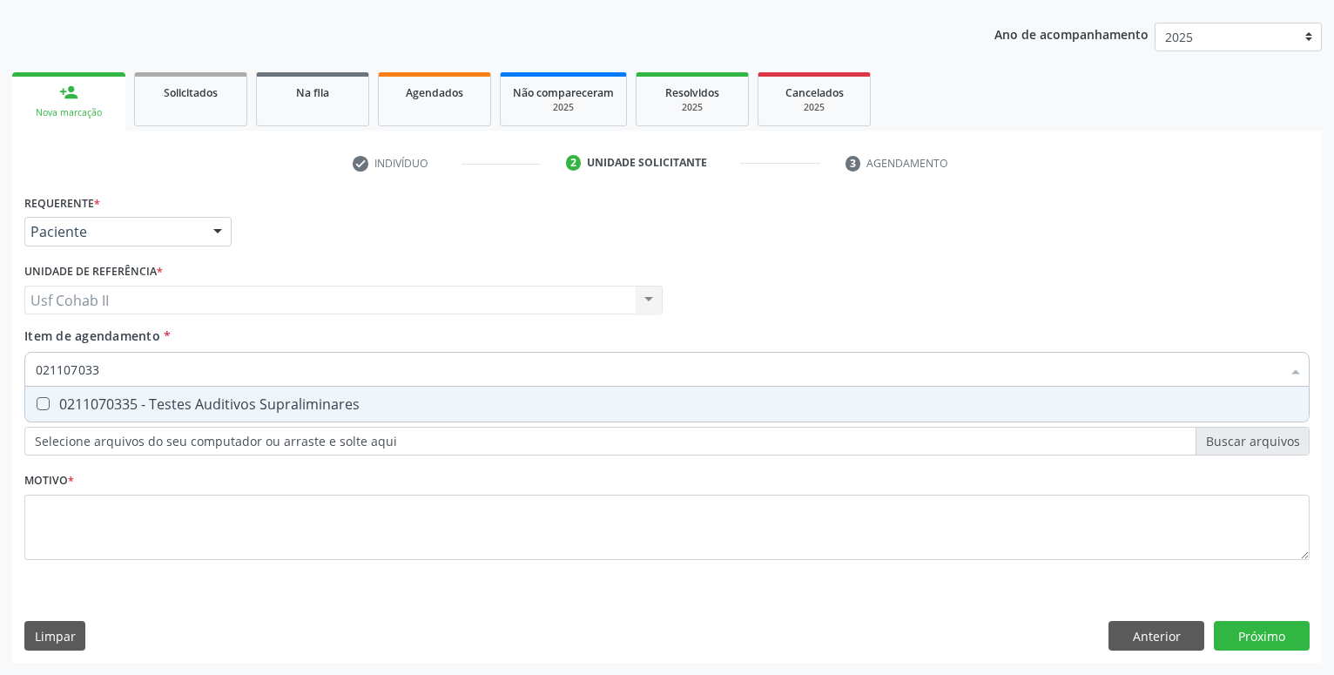
type input "0211070335"
click at [242, 410] on div "0211070335 - Testes Auditivos Supraliminares" at bounding box center [667, 404] width 1263 height 14
checkbox Supraliminares "true"
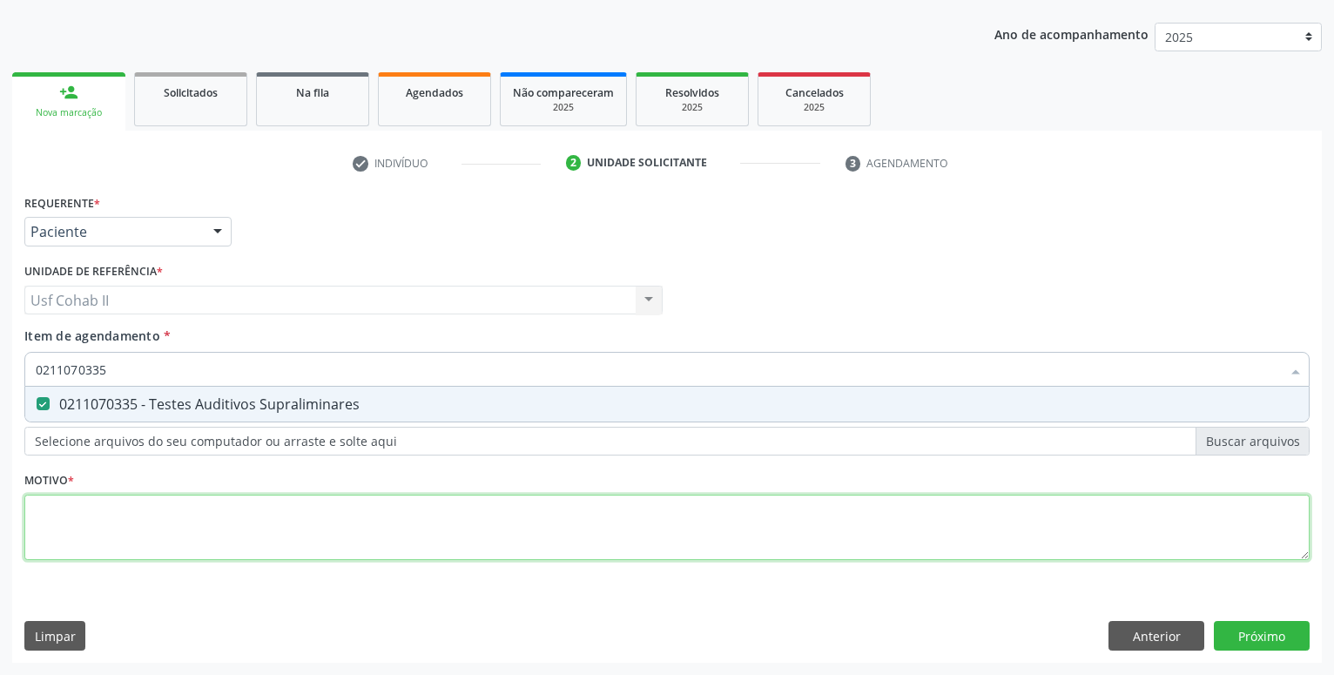
click at [179, 505] on textarea at bounding box center [666, 528] width 1285 height 66
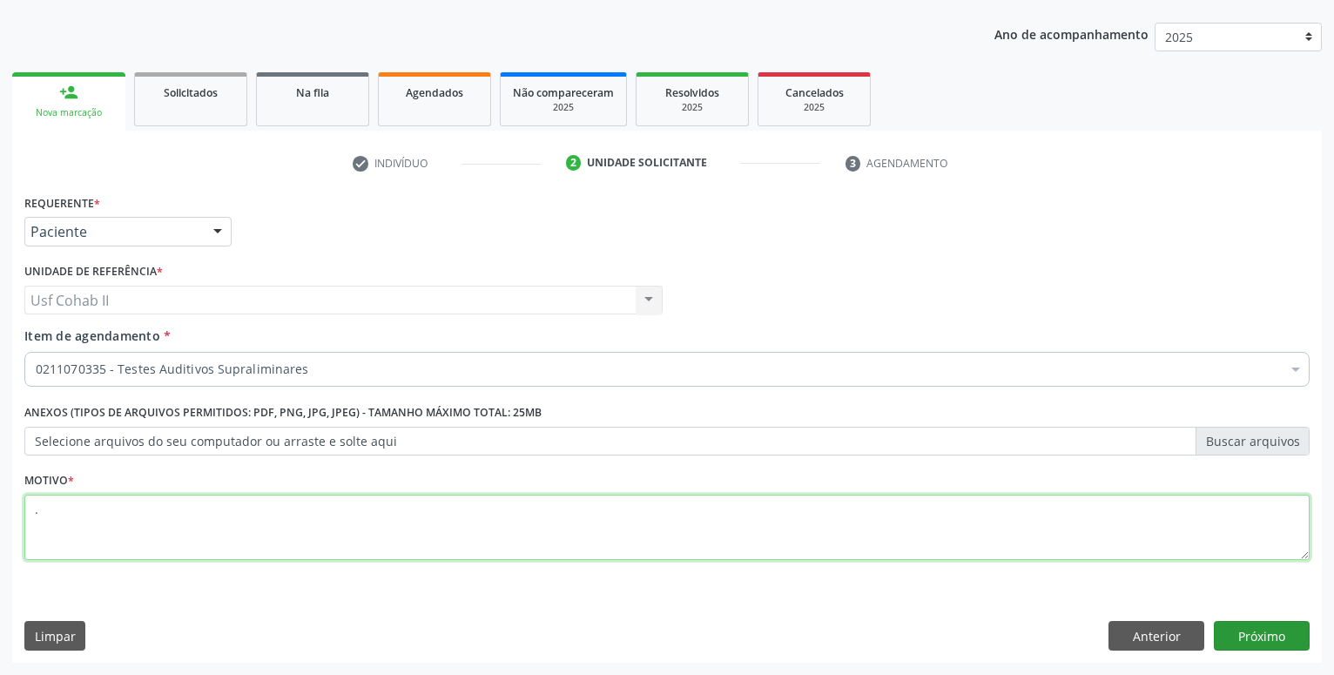
type textarea "."
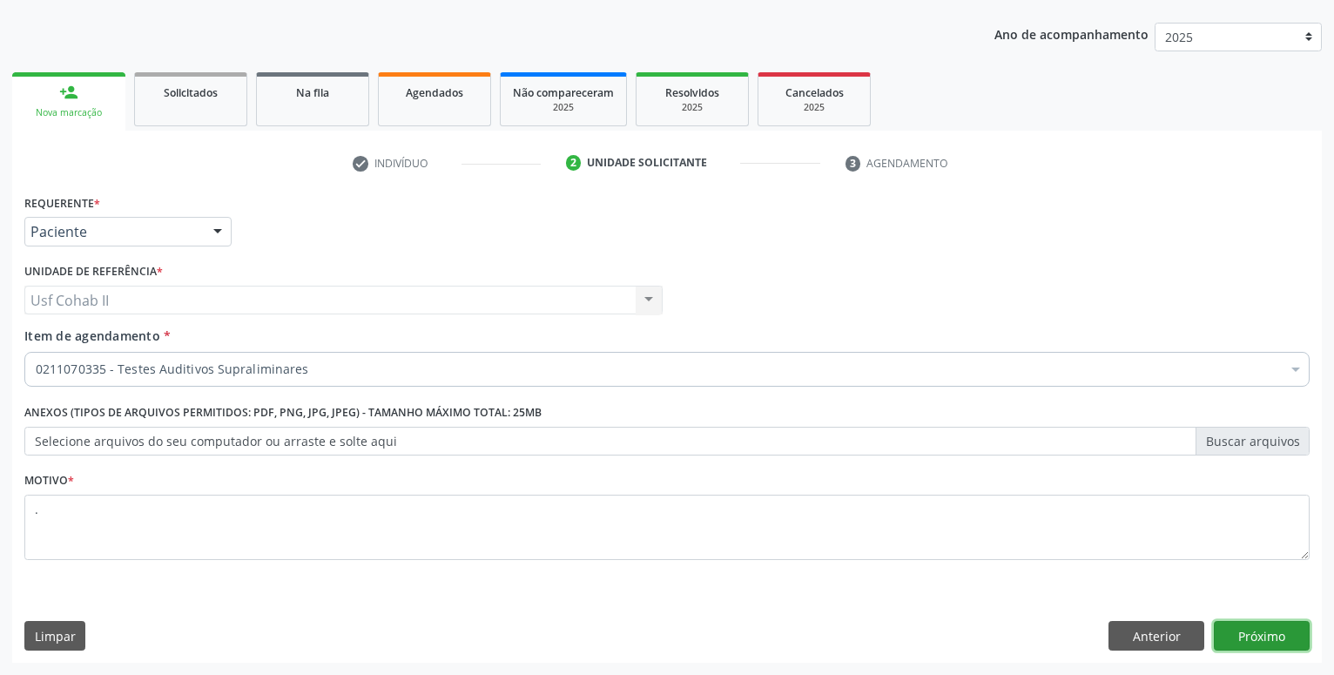
click at [1261, 643] on button "Próximo" at bounding box center [1262, 636] width 96 height 30
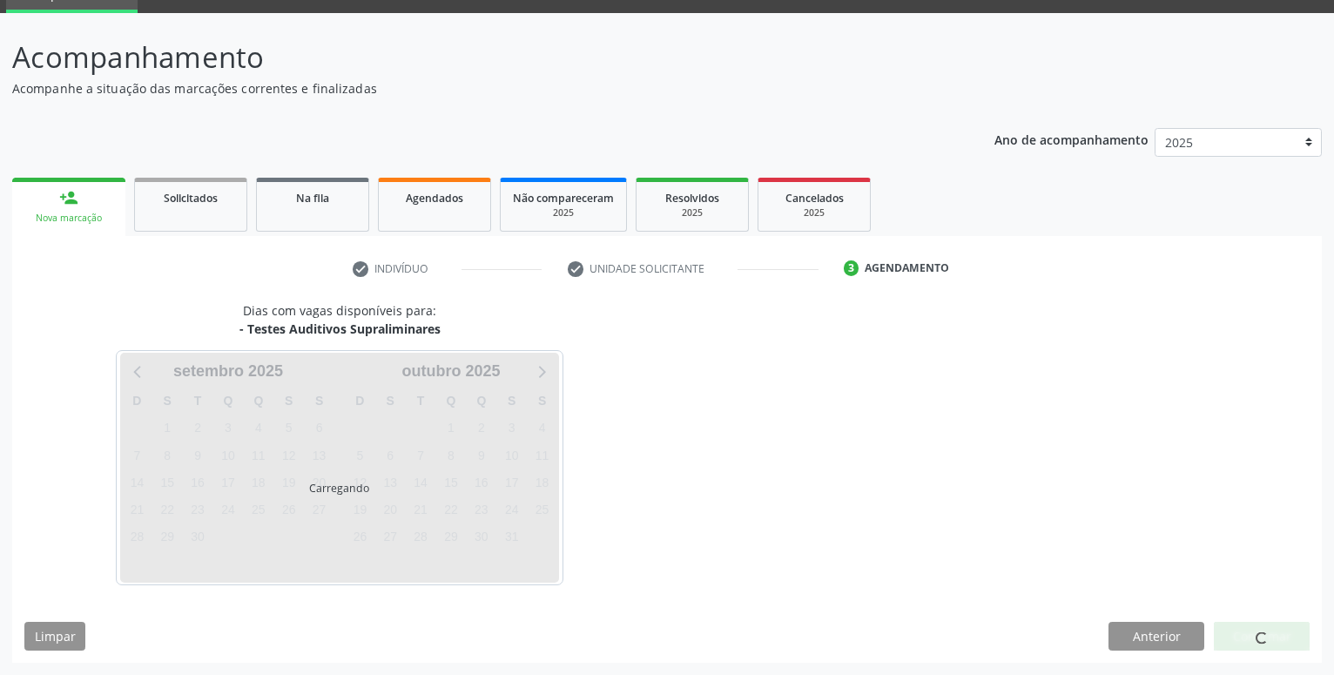
scroll to position [83, 0]
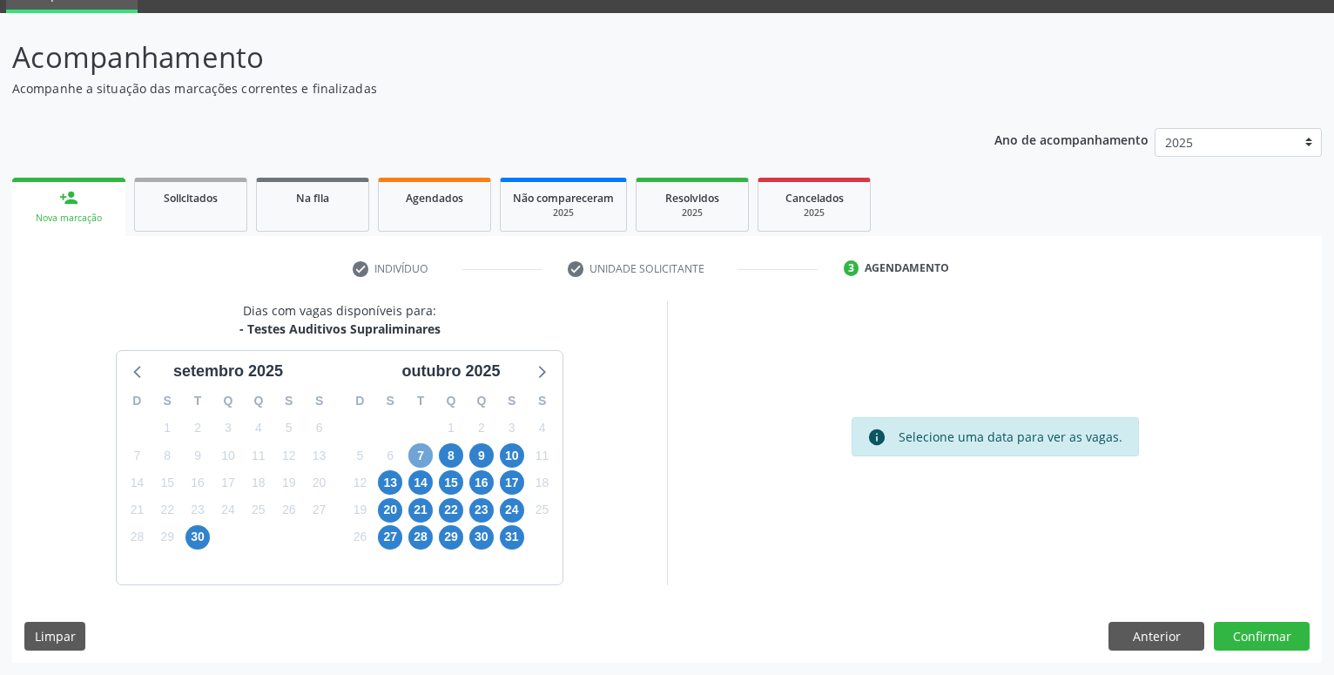
click at [426, 458] on span "7" at bounding box center [420, 455] width 24 height 24
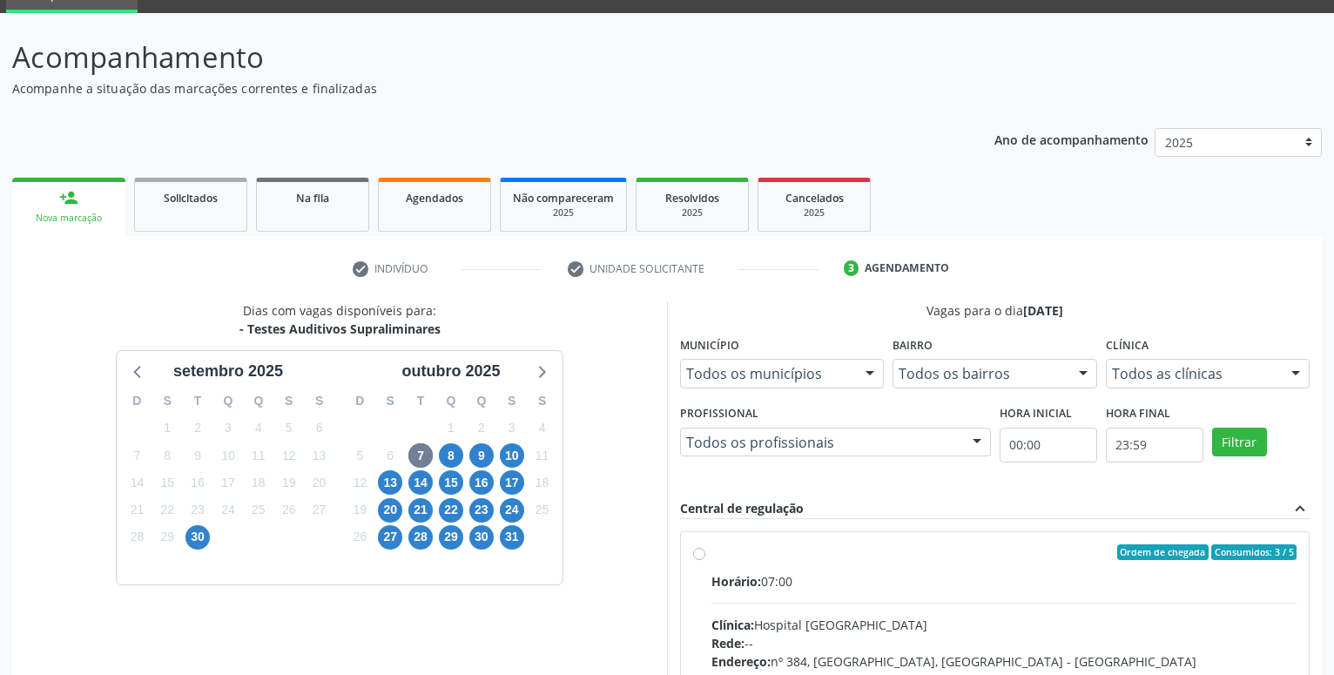
click at [702, 550] on div "Ordem de chegada Consumidos: 3 / 5 Horário: 07:00 Clínica: Hospital Sao Francis…" at bounding box center [995, 677] width 604 height 267
radio input "true"
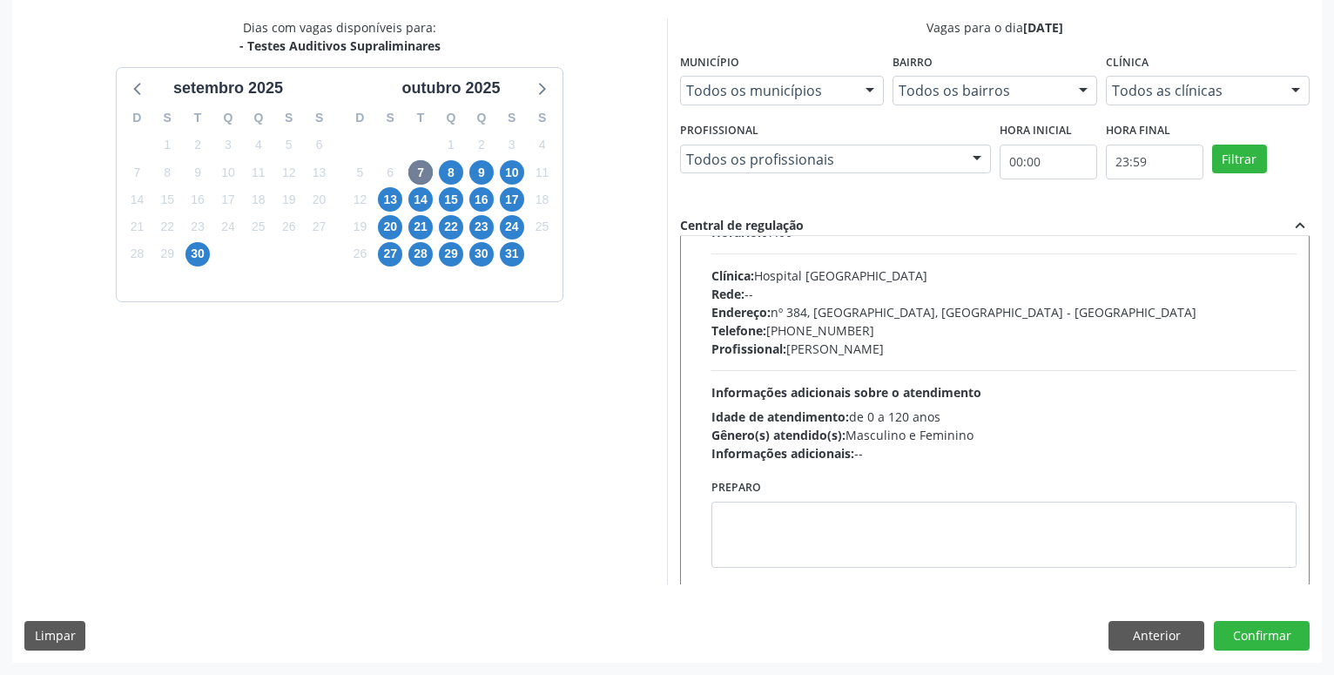
scroll to position [87, 0]
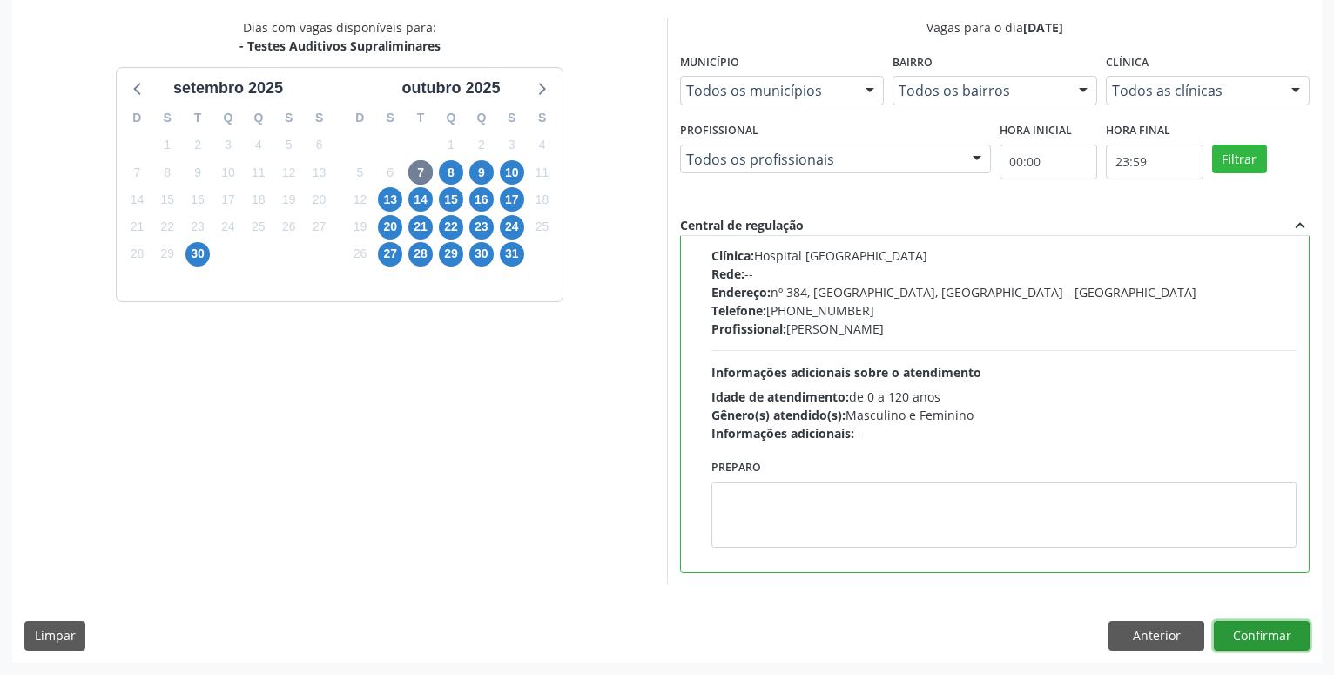
click at [1290, 628] on button "Confirmar" at bounding box center [1262, 636] width 96 height 30
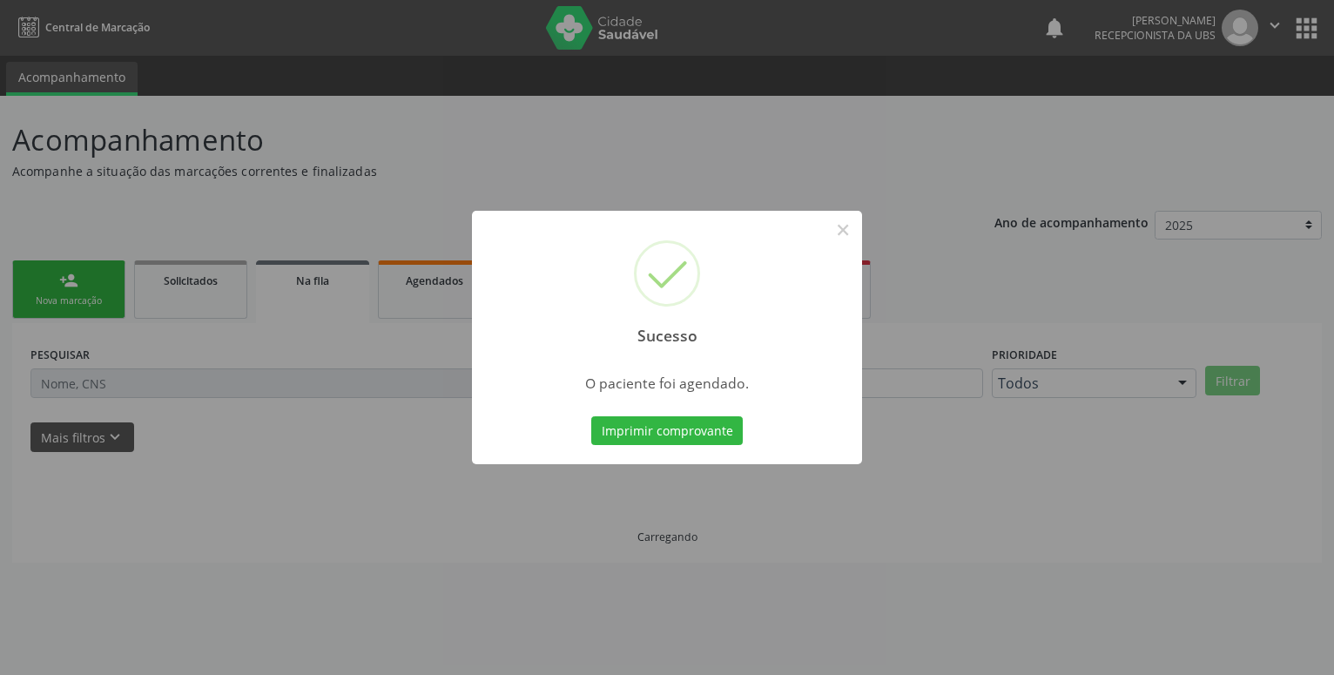
scroll to position [0, 0]
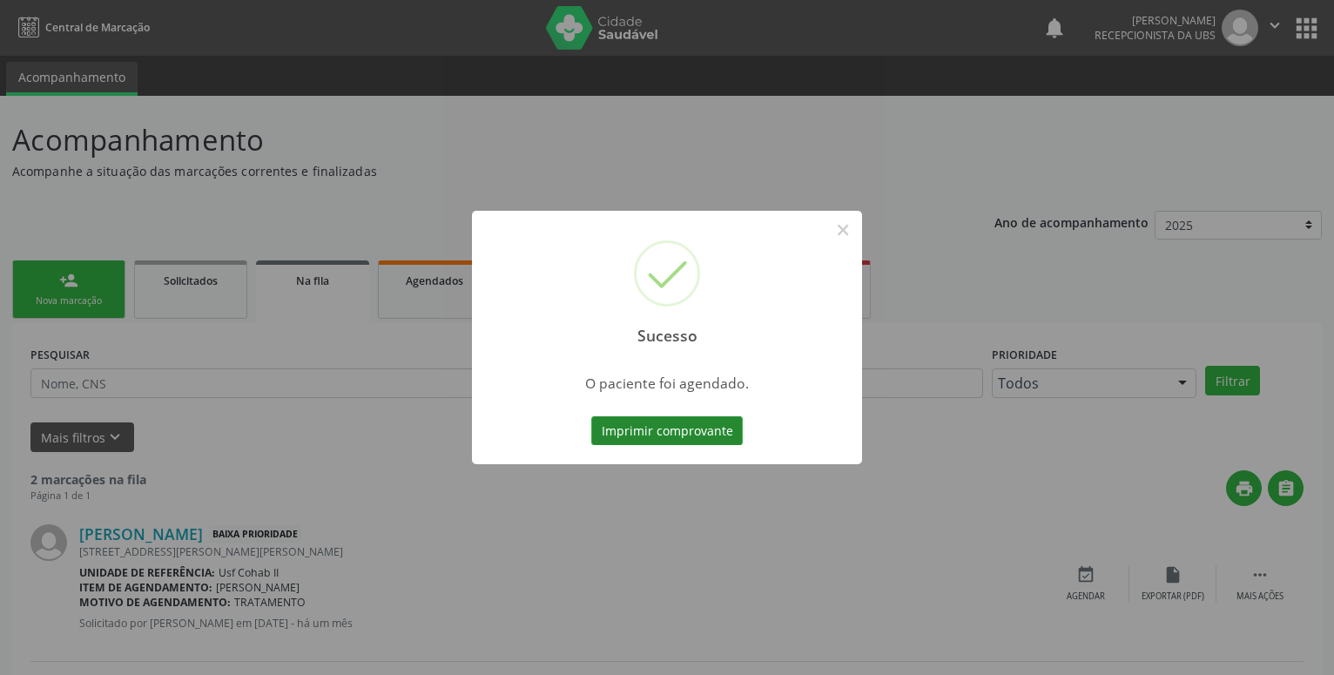
click at [693, 432] on button "Imprimir comprovante" at bounding box center [667, 431] width 152 height 30
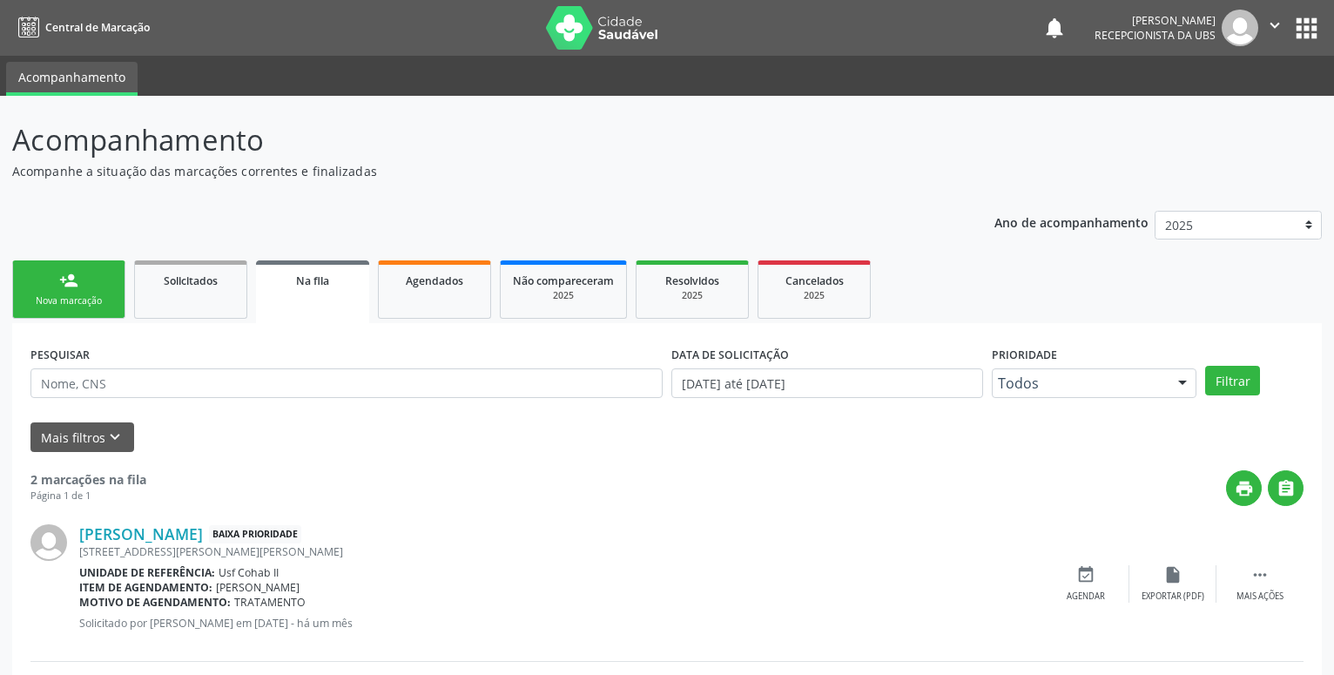
click at [71, 288] on div "person_add" at bounding box center [68, 280] width 19 height 19
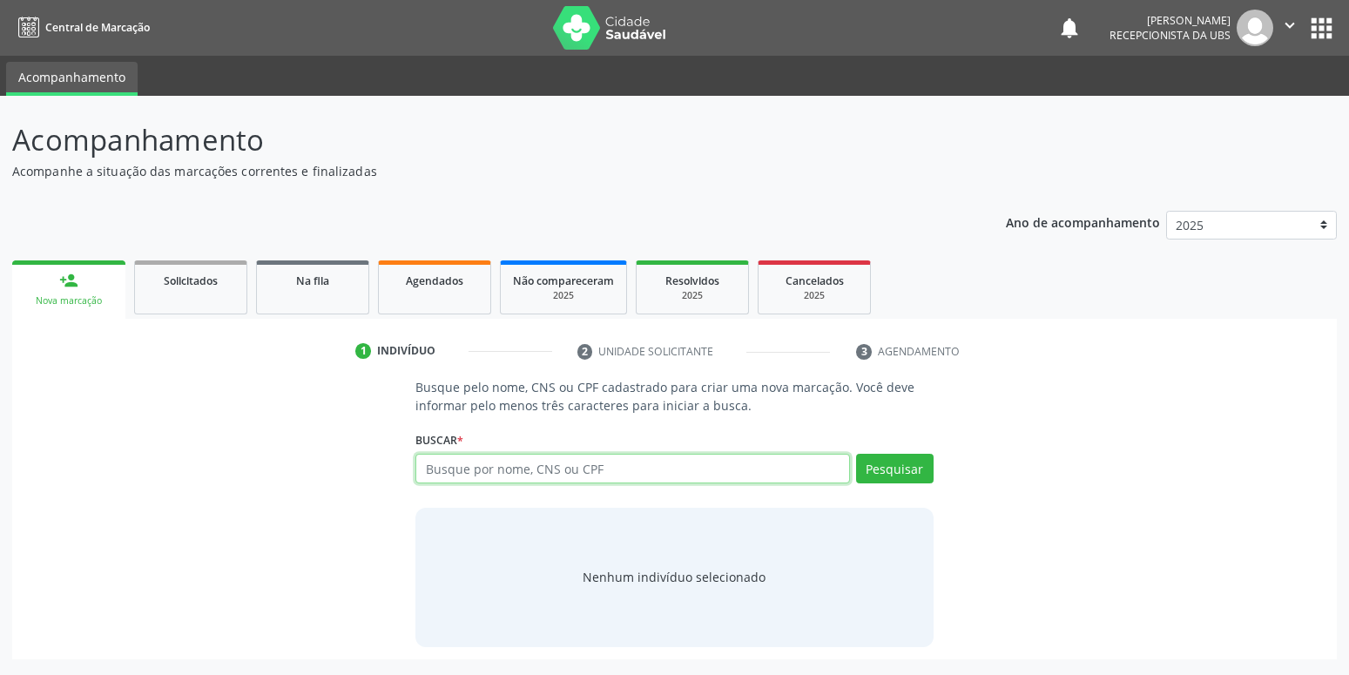
click at [517, 472] on input "text" at bounding box center [632, 469] width 434 height 30
type input "705700945599730"
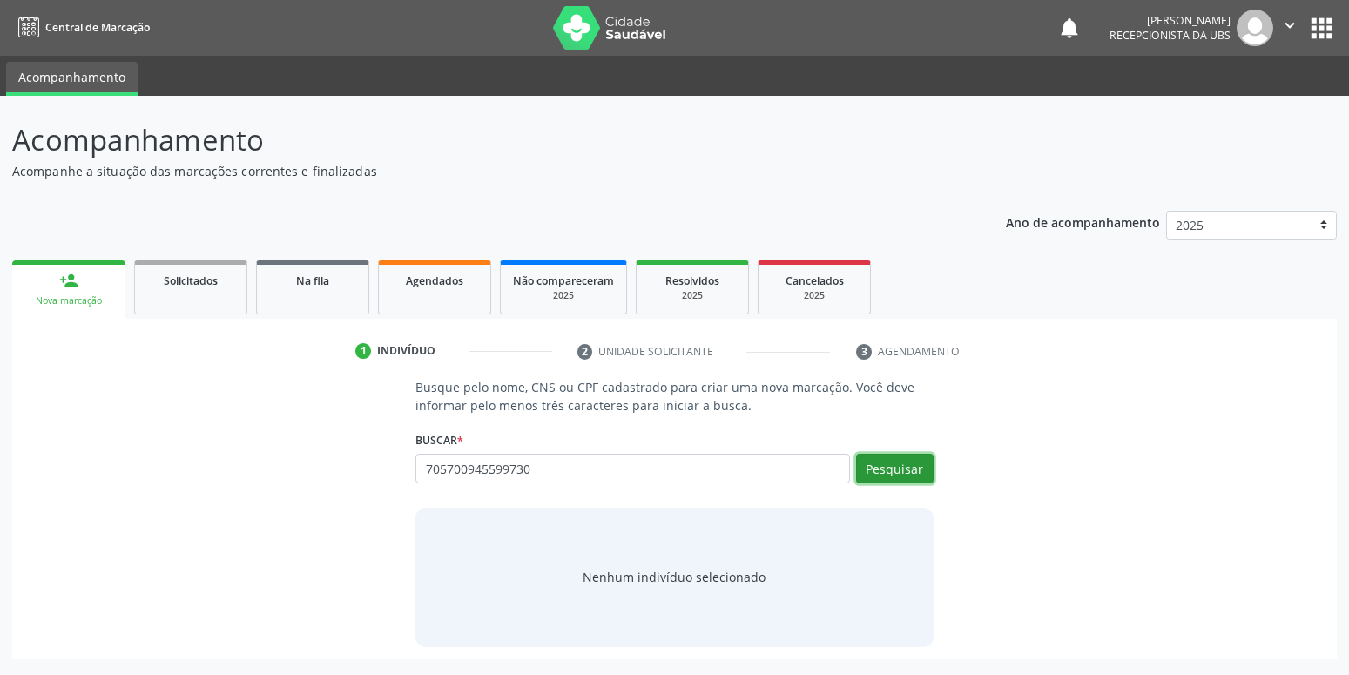
click at [909, 468] on button "Pesquisar" at bounding box center [895, 469] width 78 height 30
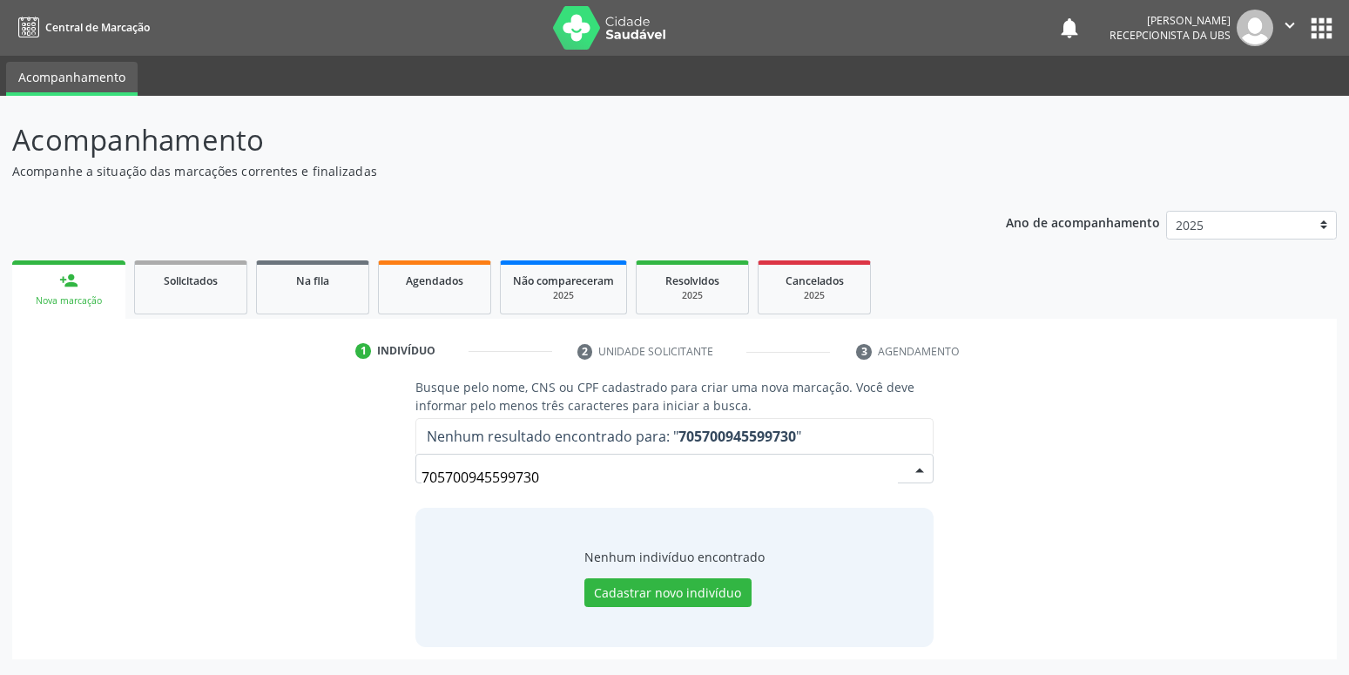
drag, startPoint x: 597, startPoint y: 486, endPoint x: 50, endPoint y: 517, distance: 547.8
click at [422, 495] on input "705700945599730" at bounding box center [660, 477] width 476 height 35
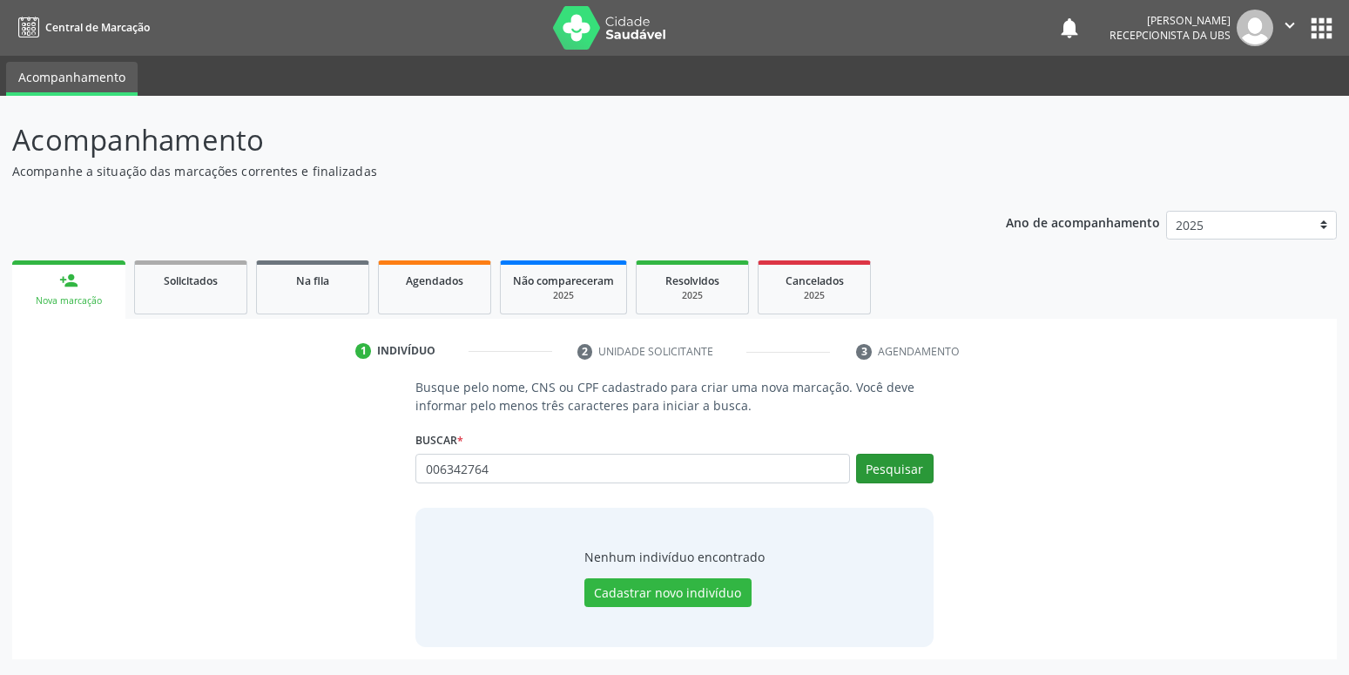
type input "006342764"
click at [886, 470] on button "Pesquisar" at bounding box center [895, 469] width 78 height 30
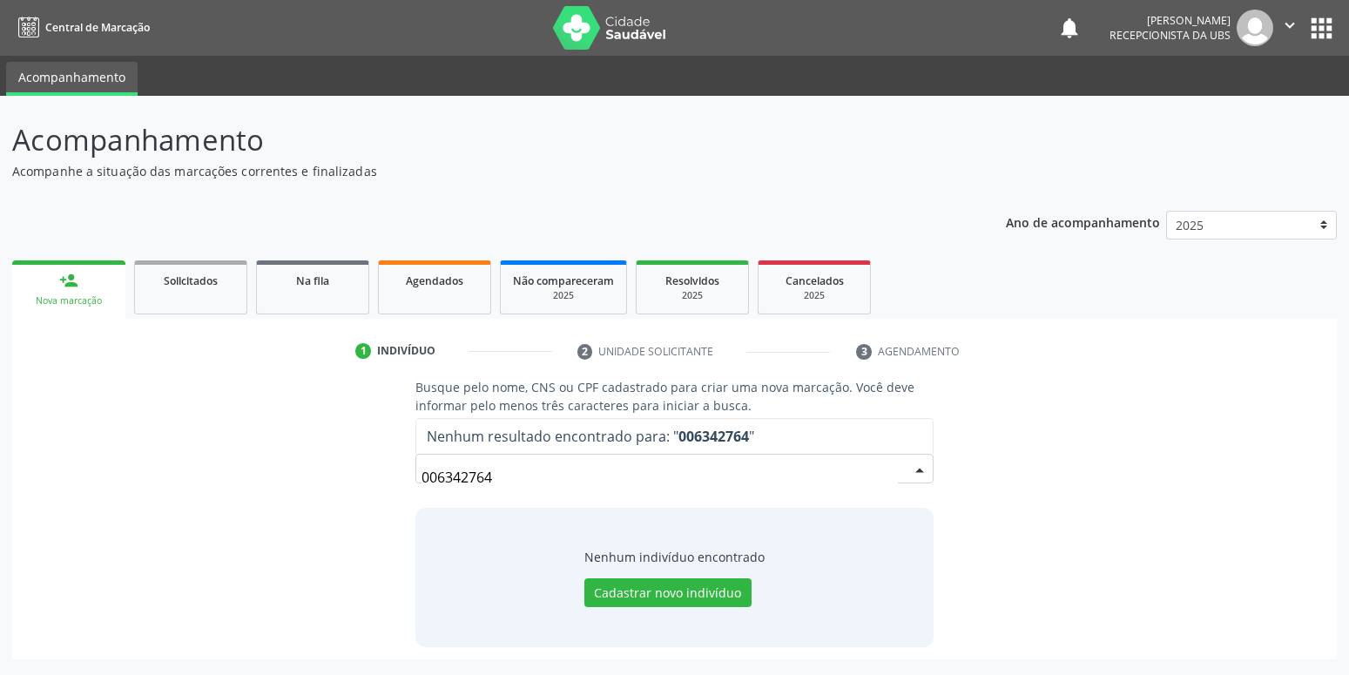
drag, startPoint x: 520, startPoint y: 471, endPoint x: 208, endPoint y: 503, distance: 313.4
click at [422, 495] on input "006342764" at bounding box center [660, 477] width 476 height 35
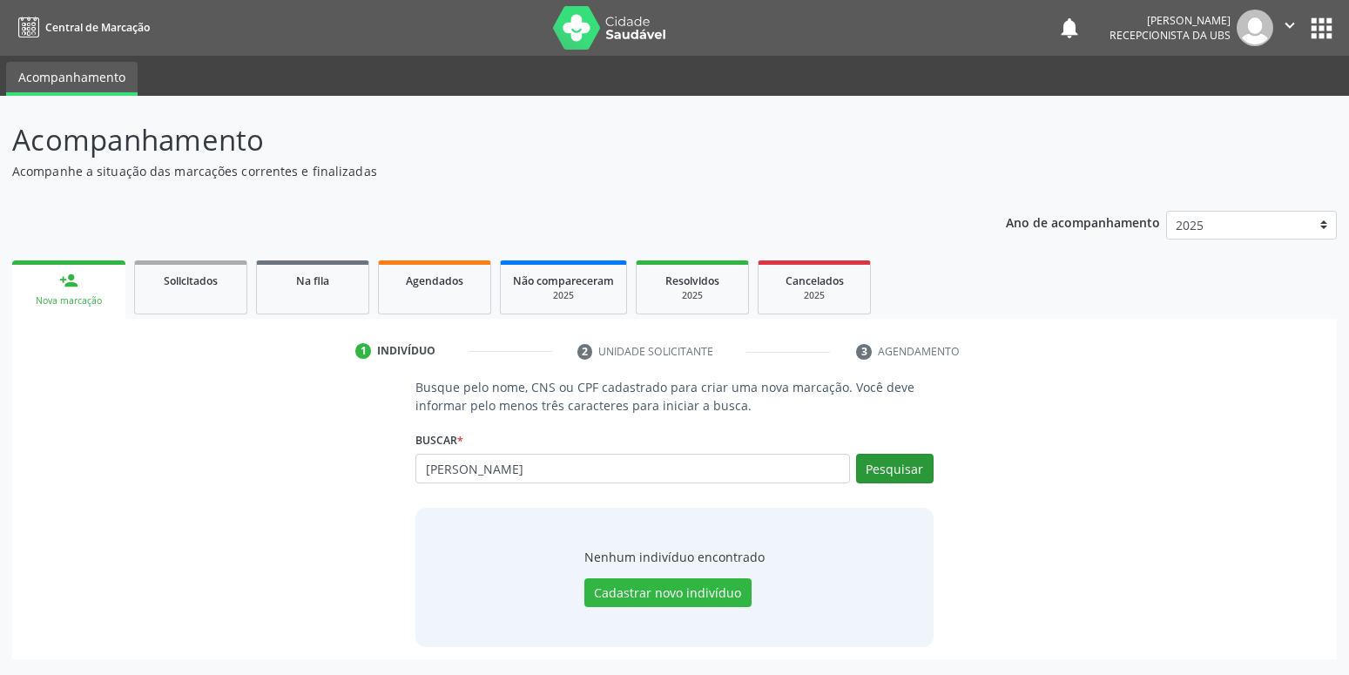
type input "maria izabelly alves"
click at [901, 469] on button "Pesquisar" at bounding box center [895, 469] width 78 height 30
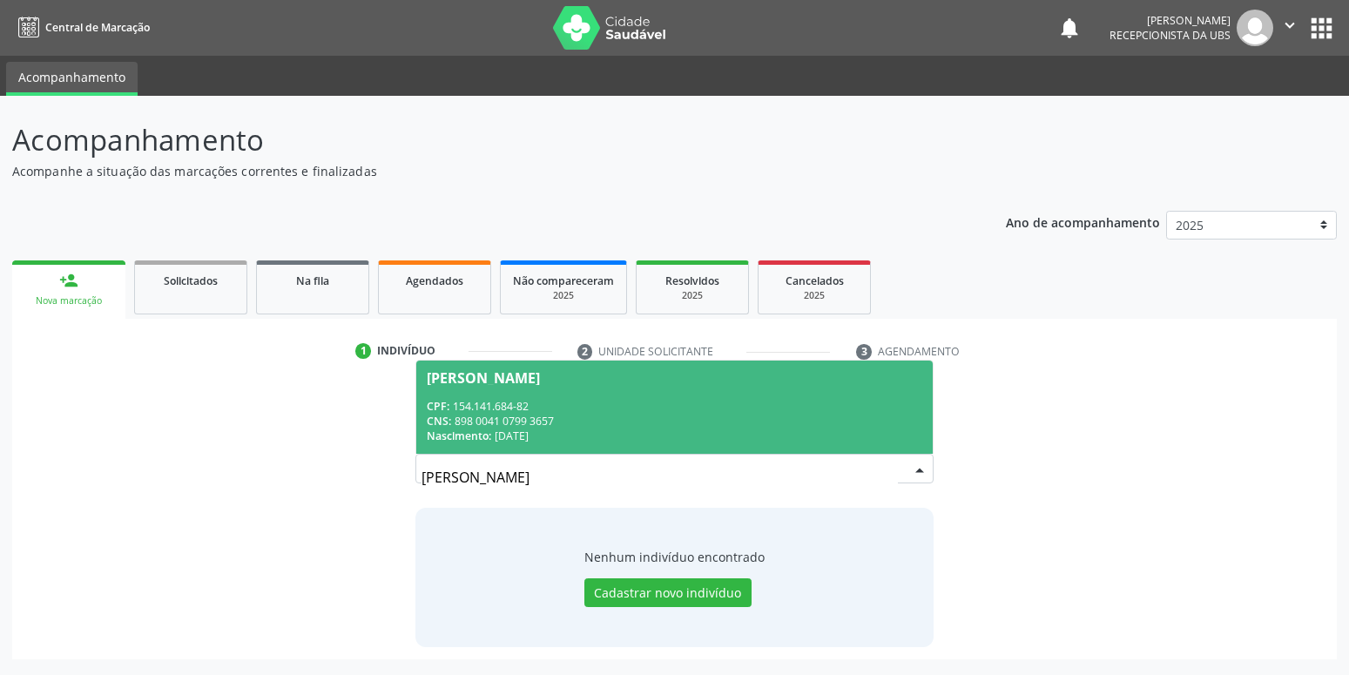
click at [590, 421] on div "CNS: 898 0041 0799 3657" at bounding box center [674, 421] width 495 height 15
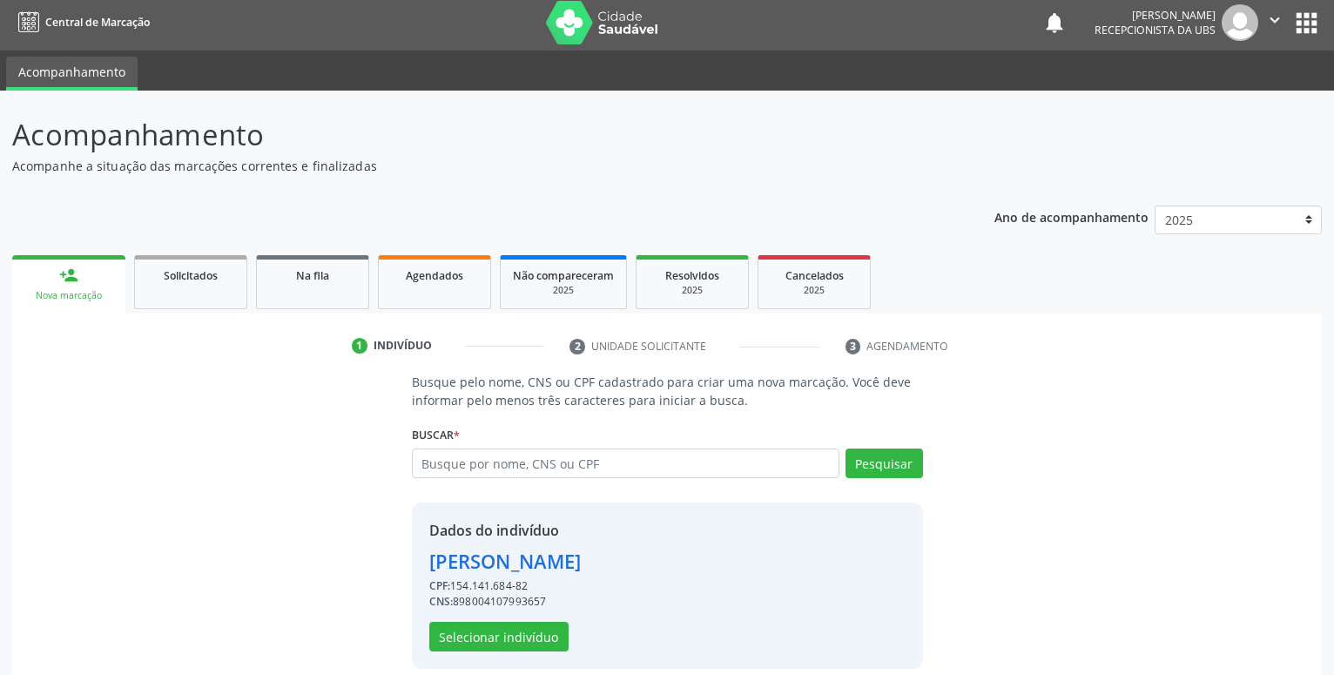
scroll to position [24, 0]
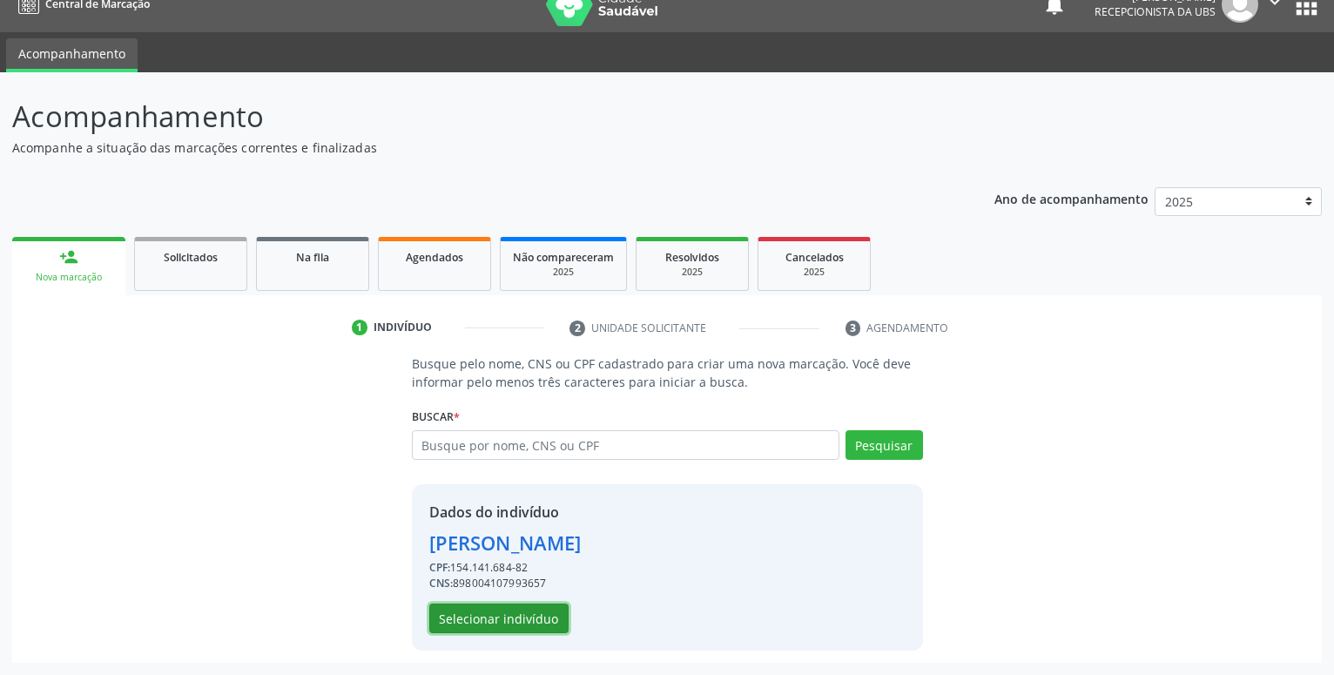
click at [549, 609] on button "Selecionar indivíduo" at bounding box center [498, 619] width 139 height 30
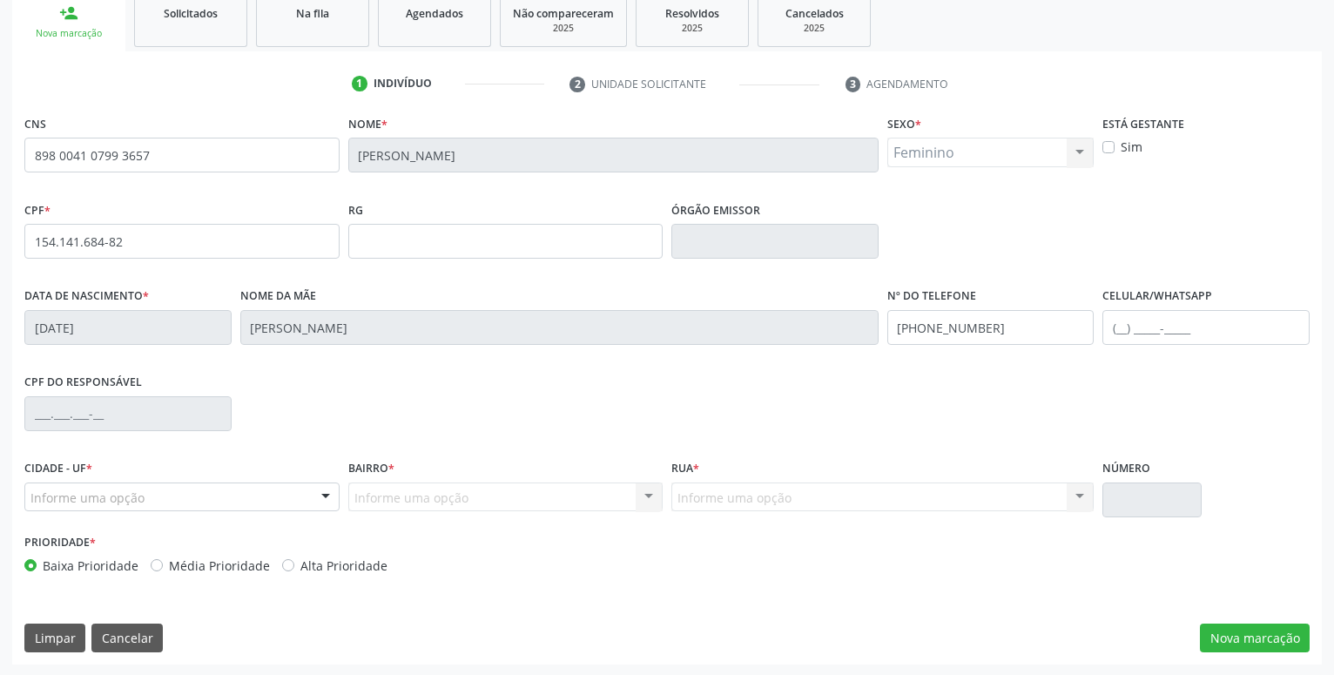
scroll to position [269, 0]
click at [1239, 637] on button "Nova marcação" at bounding box center [1255, 637] width 110 height 30
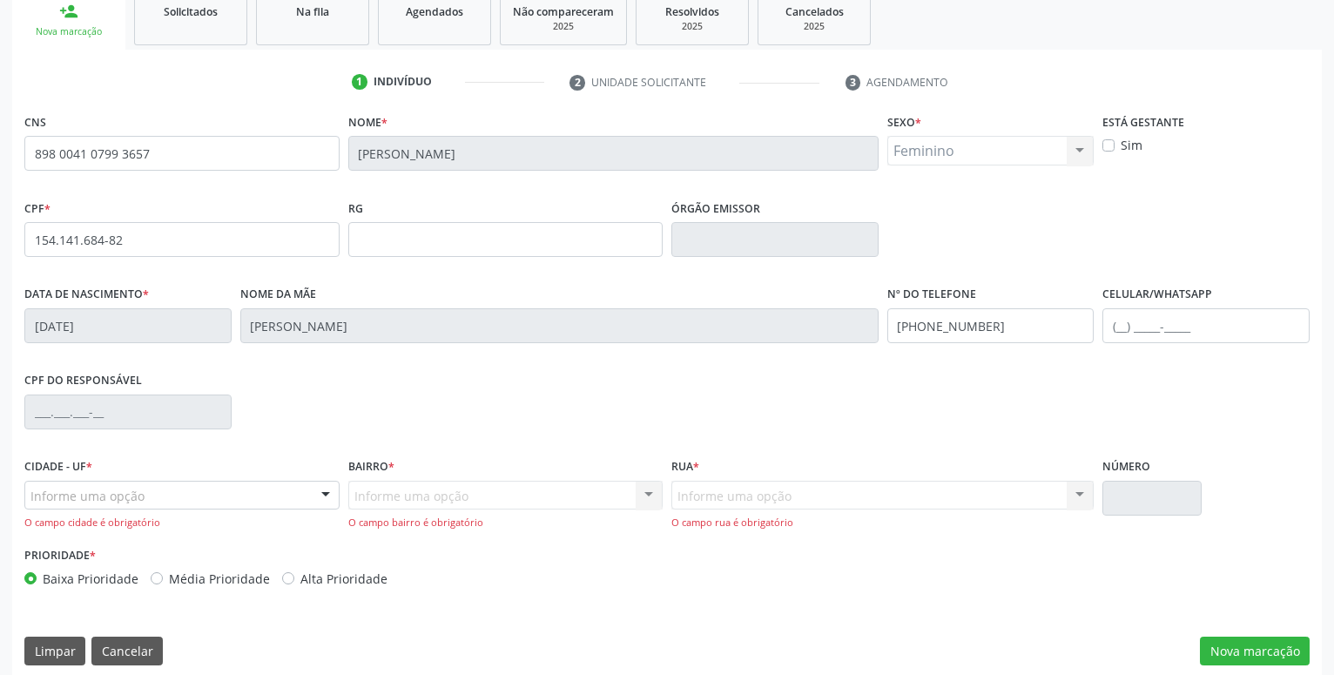
click at [160, 503] on div "Informe uma opção" at bounding box center [181, 496] width 315 height 30
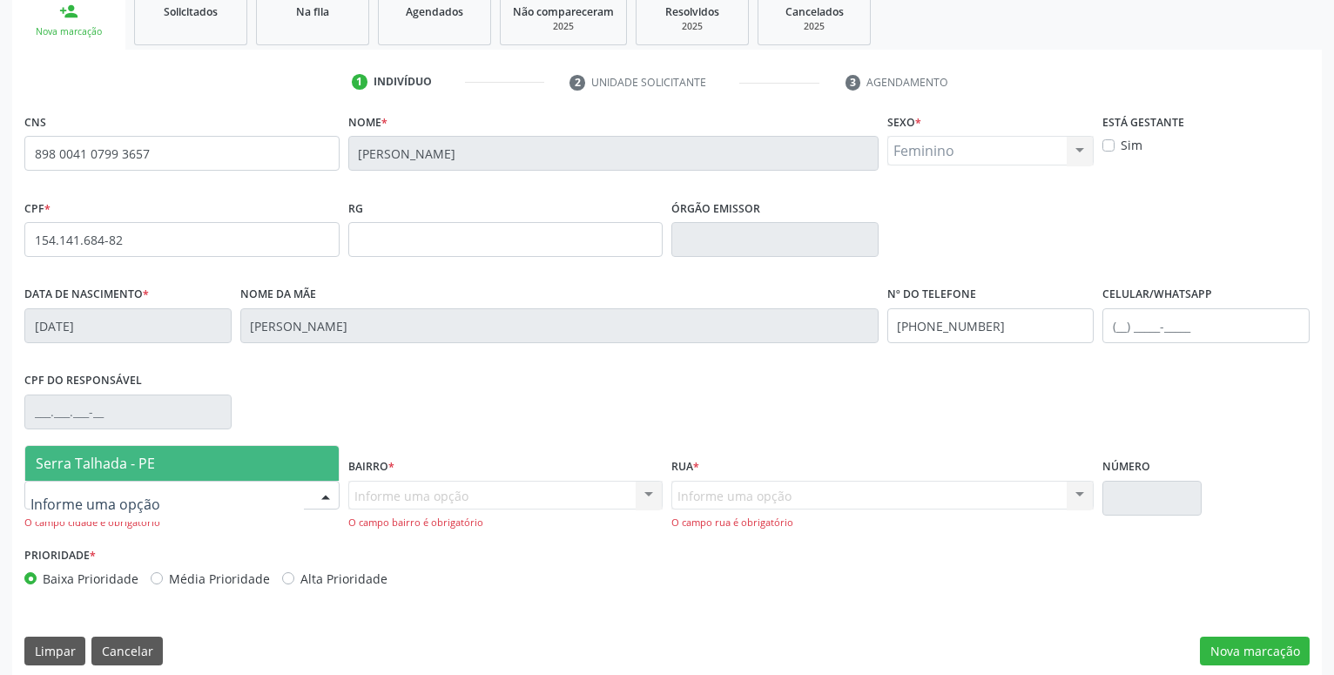
click at [147, 469] on span "Serra Talhada - PE" at bounding box center [95, 463] width 119 height 19
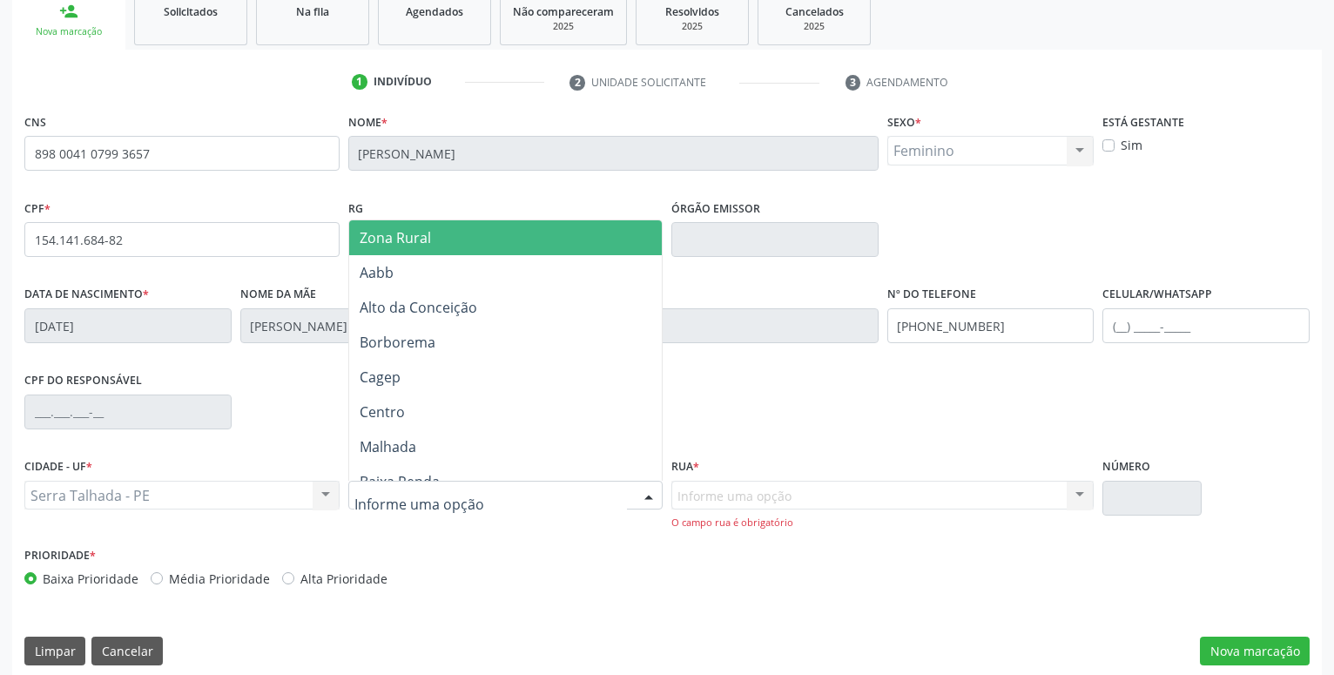
click at [377, 507] on div at bounding box center [505, 496] width 315 height 30
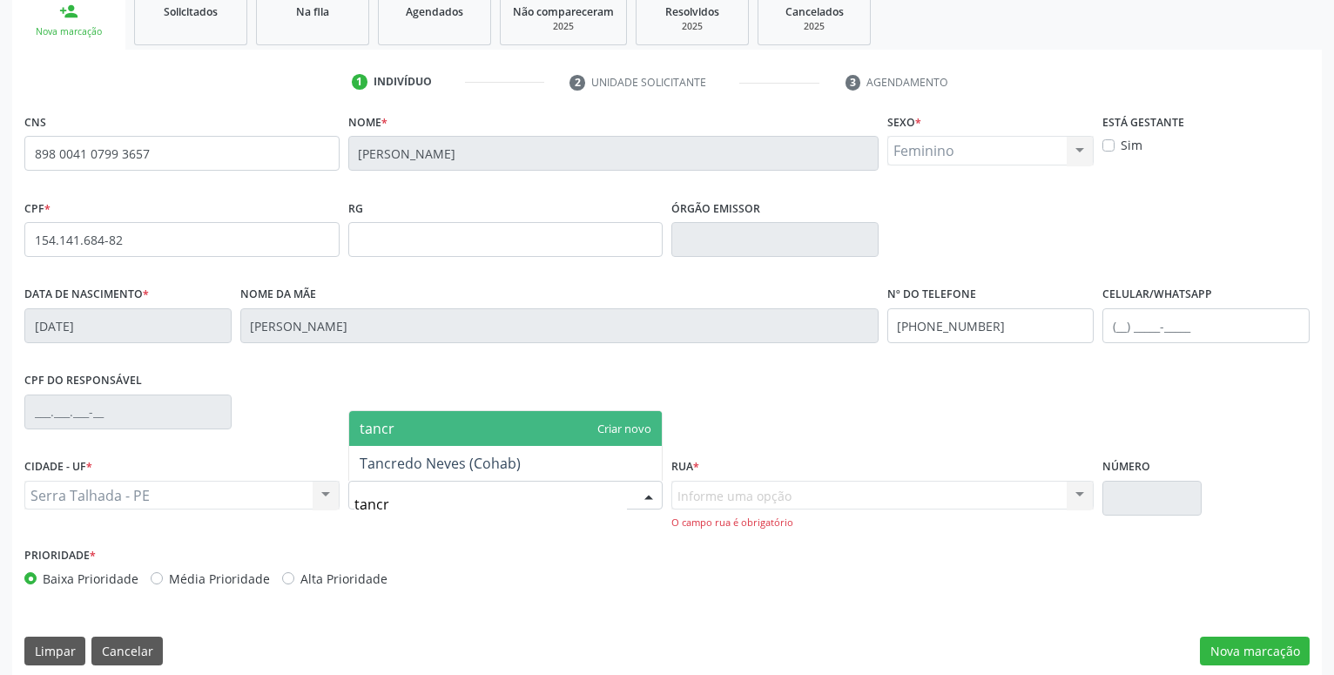
type input "tancre"
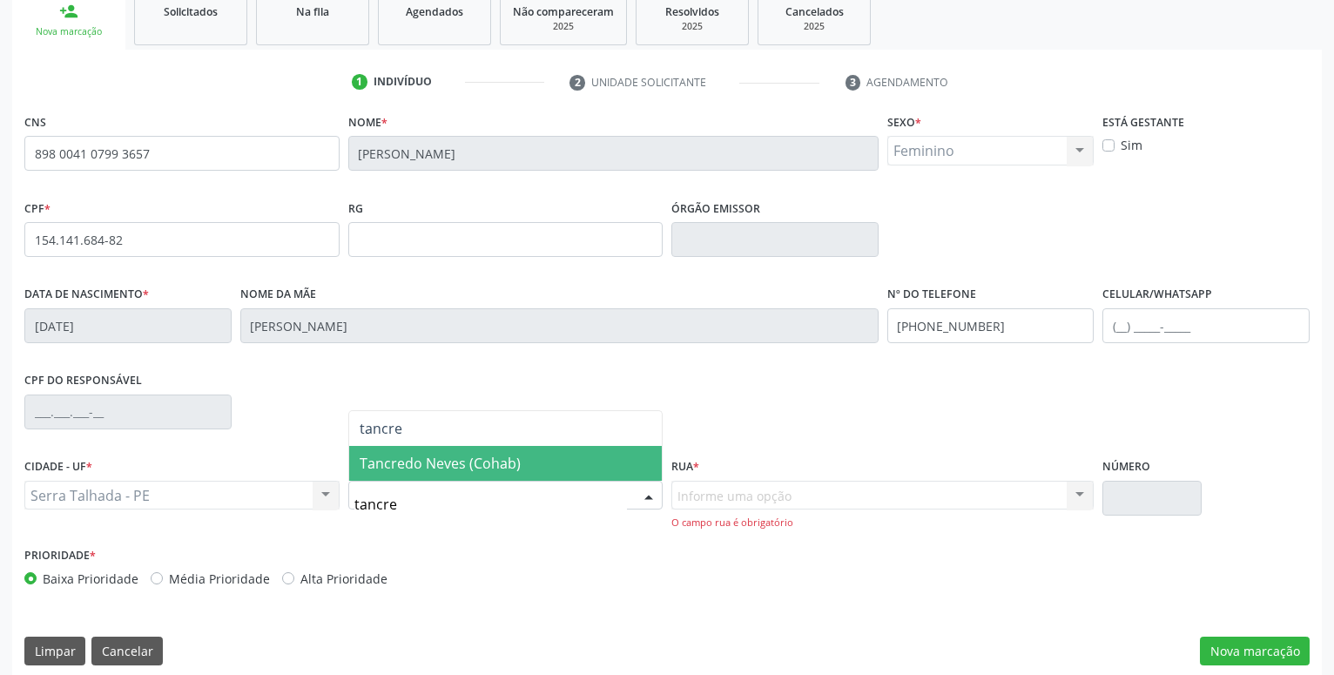
click at [428, 457] on span "Tancredo Neves (Cohab)" at bounding box center [440, 463] width 161 height 19
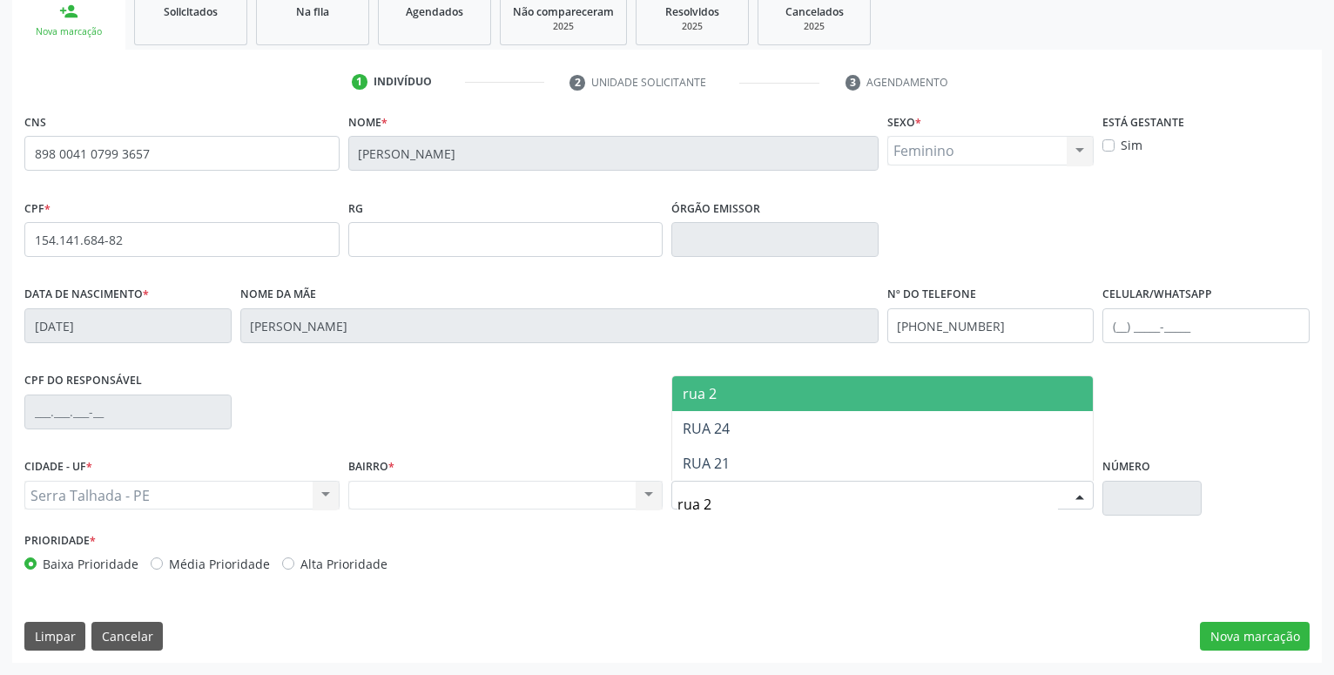
type input "rua 20"
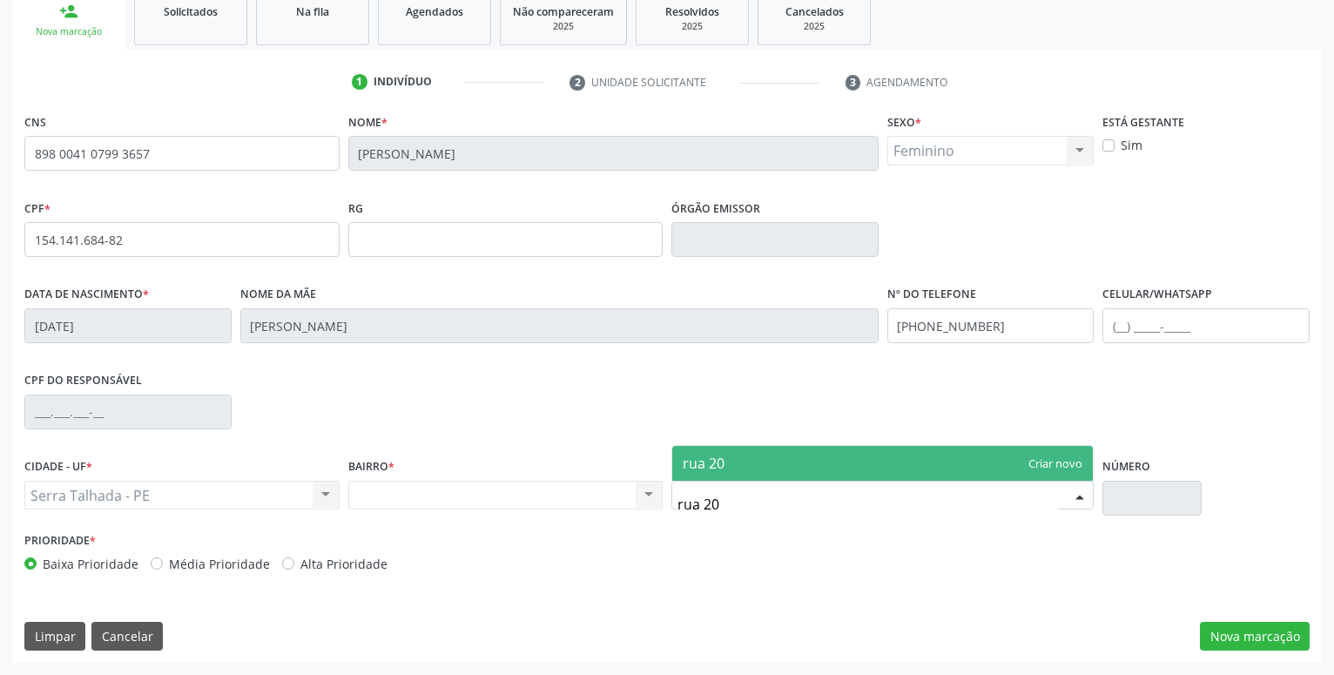
click at [754, 464] on span "rua 20" at bounding box center [882, 463] width 421 height 35
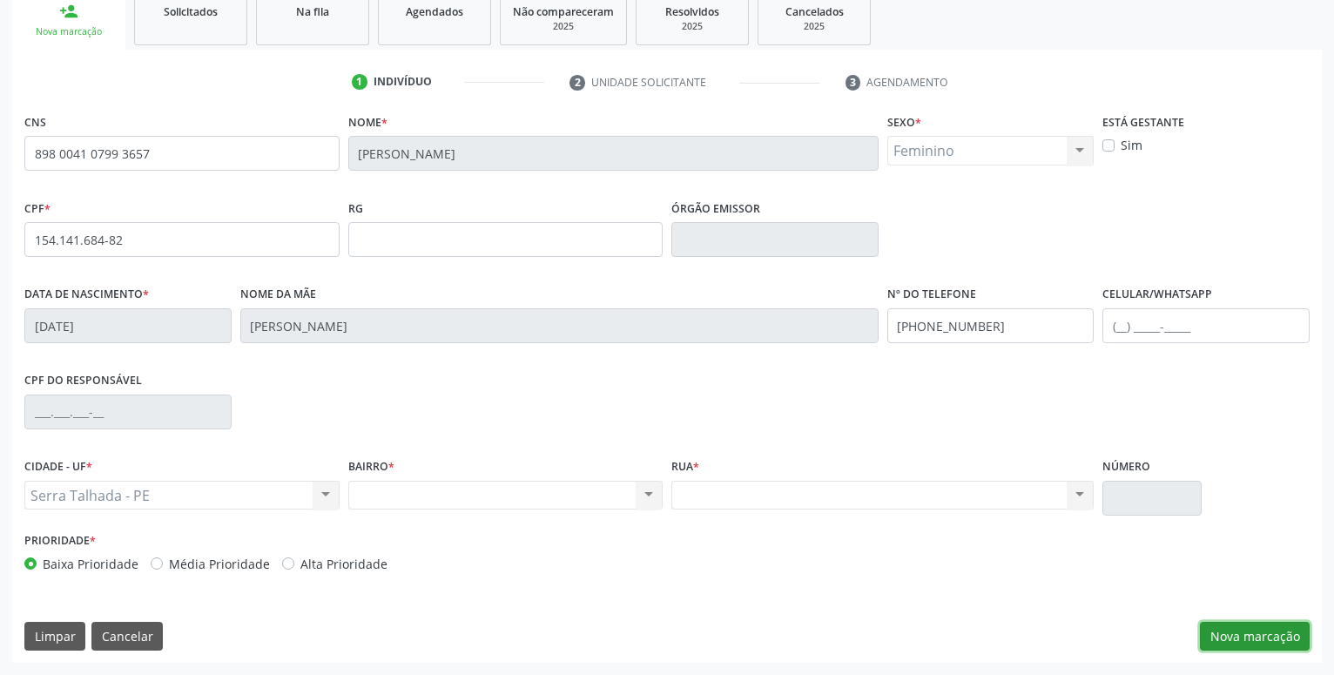
click at [1265, 628] on button "Nova marcação" at bounding box center [1255, 637] width 110 height 30
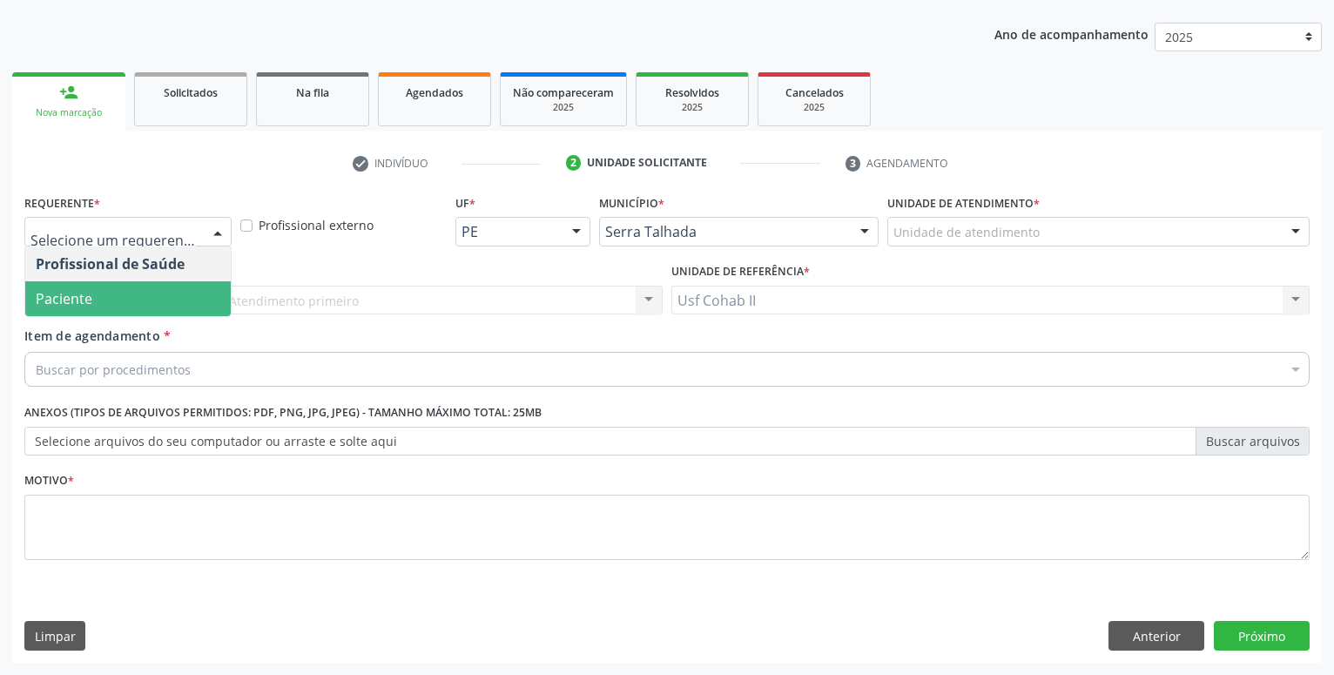
click at [118, 308] on span "Paciente" at bounding box center [128, 298] width 206 height 35
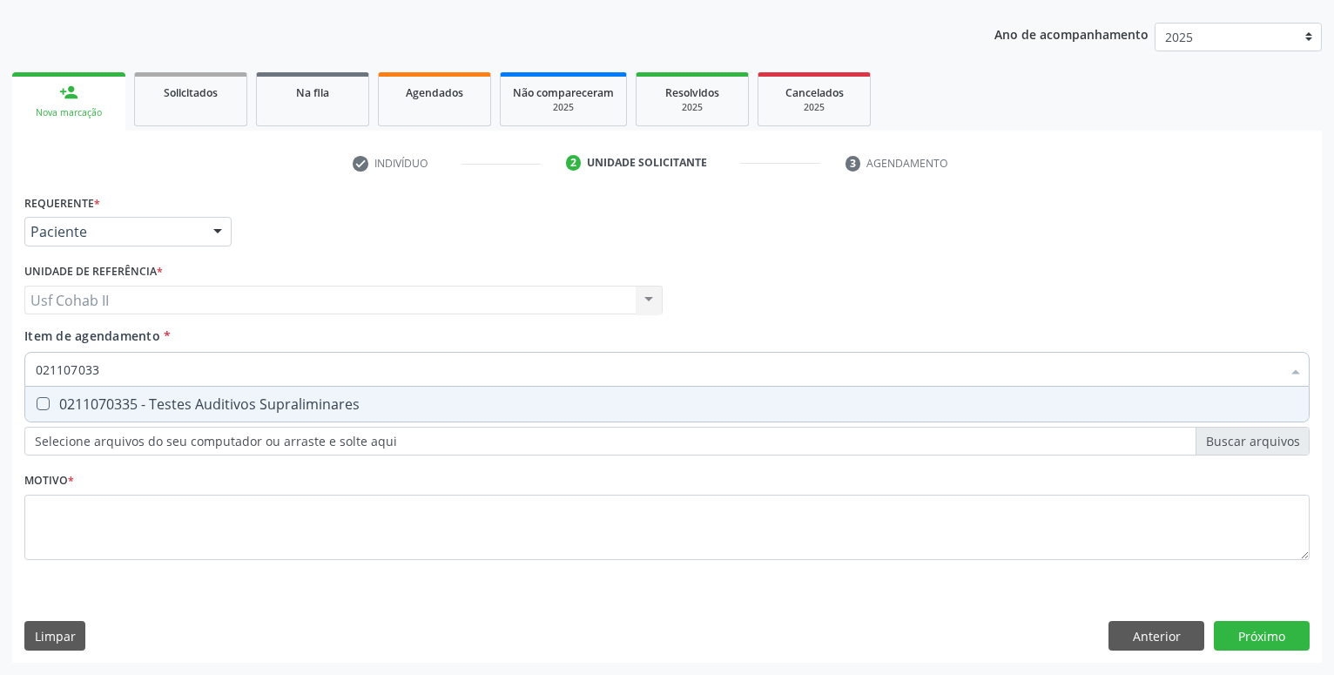
type input "0211070335"
click at [159, 391] on span "0211070335 - Testes Auditivos Supraliminares" at bounding box center [667, 404] width 1284 height 35
checkbox Supraliminares "true"
click at [1239, 629] on div "Requerente * Paciente Profissional de Saúde Paciente Nenhum resultado encontrad…" at bounding box center [667, 426] width 1310 height 473
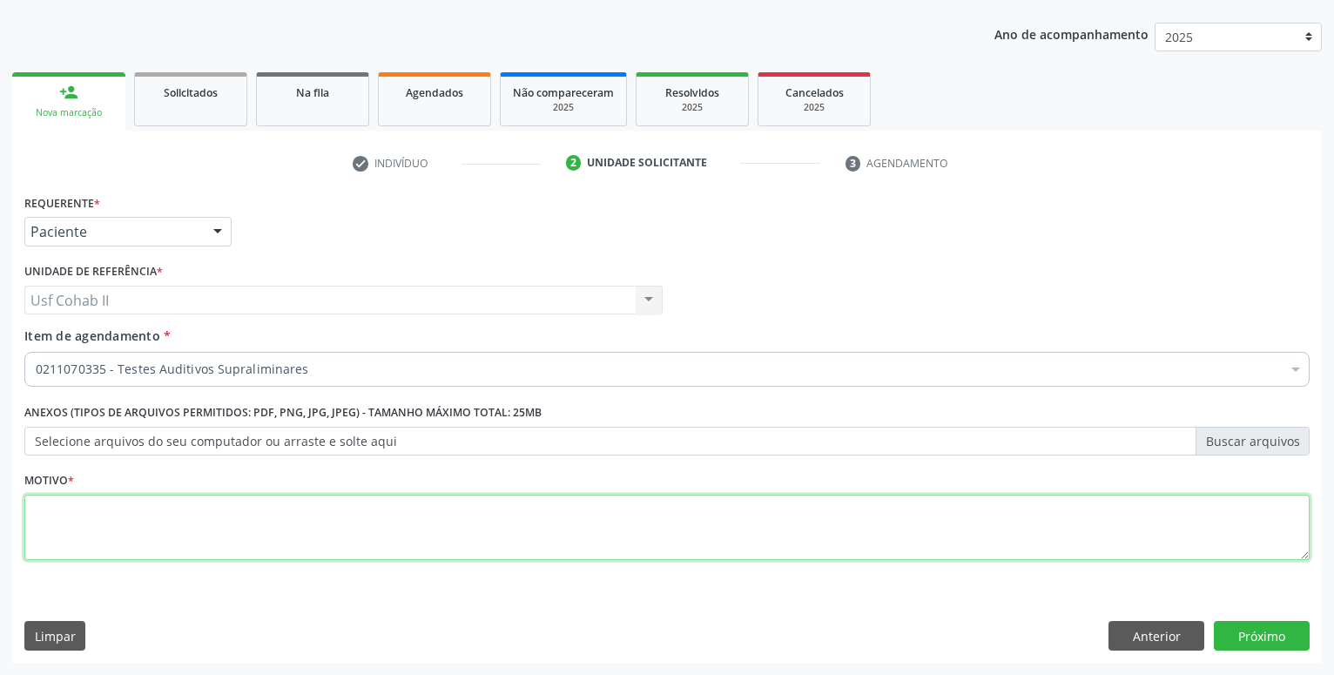
click at [189, 505] on textarea at bounding box center [666, 528] width 1285 height 66
type textarea "."
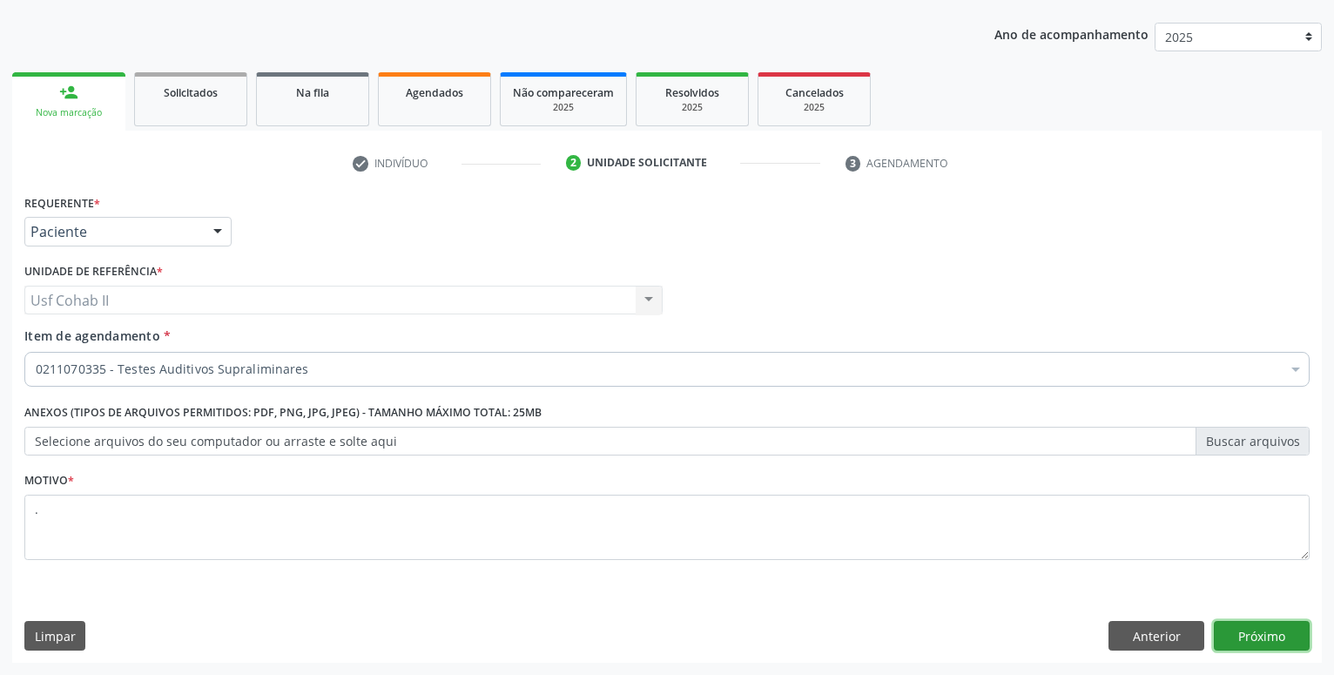
click at [1255, 635] on button "Próximo" at bounding box center [1262, 636] width 96 height 30
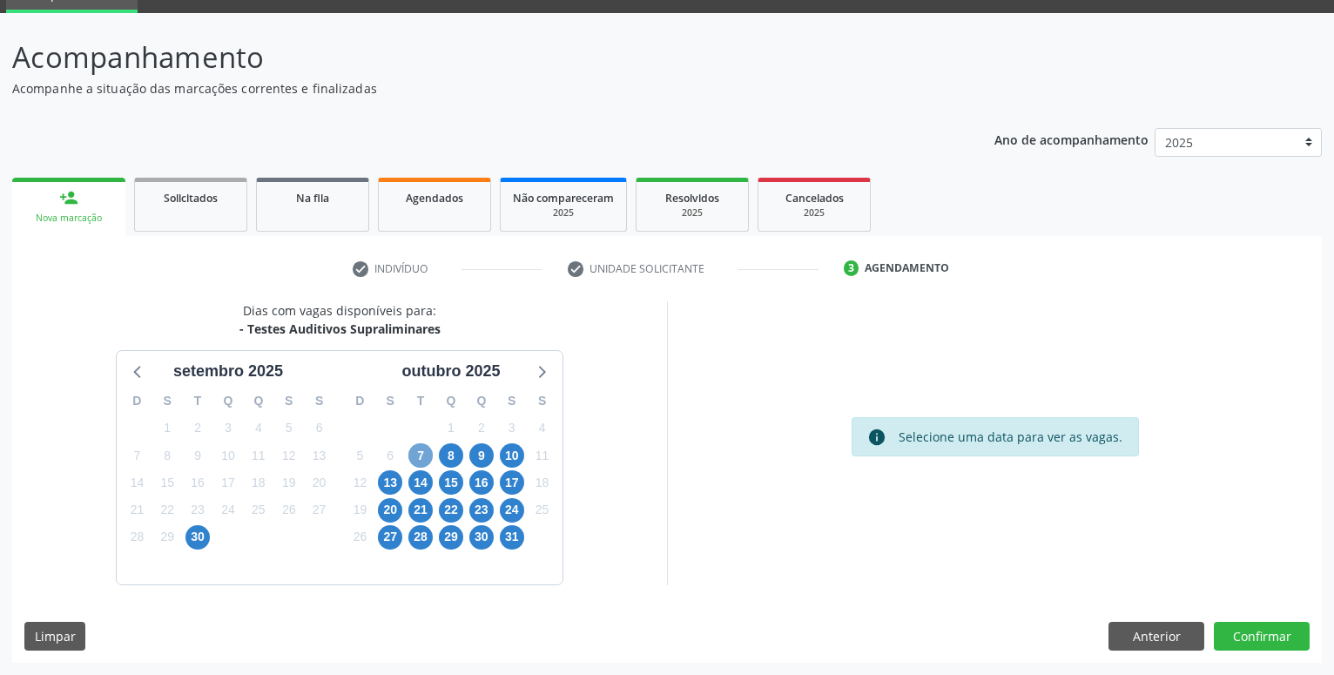
click at [421, 451] on span "7" at bounding box center [420, 455] width 24 height 24
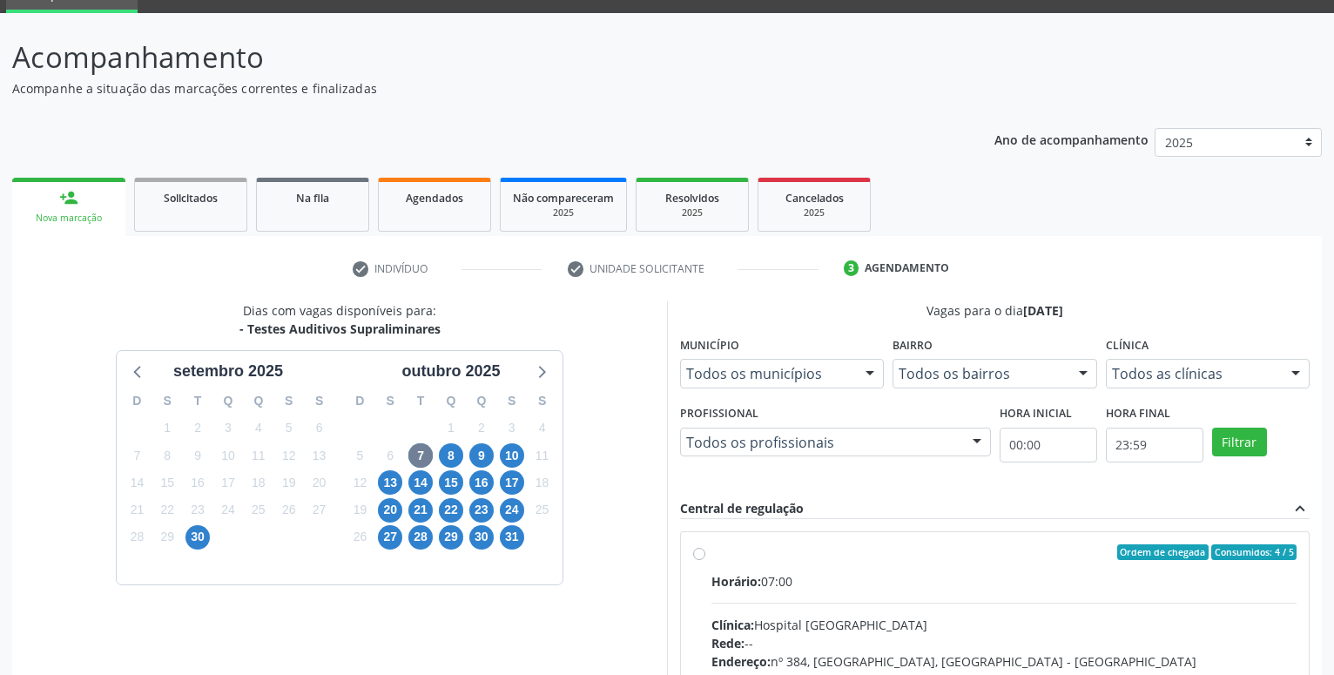
click at [712, 549] on label "Ordem de chegada Consumidos: 4 / 5 Horário: 07:00 Clínica: Hospital [GEOGRAPHIC…" at bounding box center [1004, 677] width 585 height 267
click at [702, 549] on input "Ordem de chegada Consumidos: 4 / 5 Horário: 07:00 Clínica: Hospital [GEOGRAPHIC…" at bounding box center [699, 552] width 12 height 16
radio input "true"
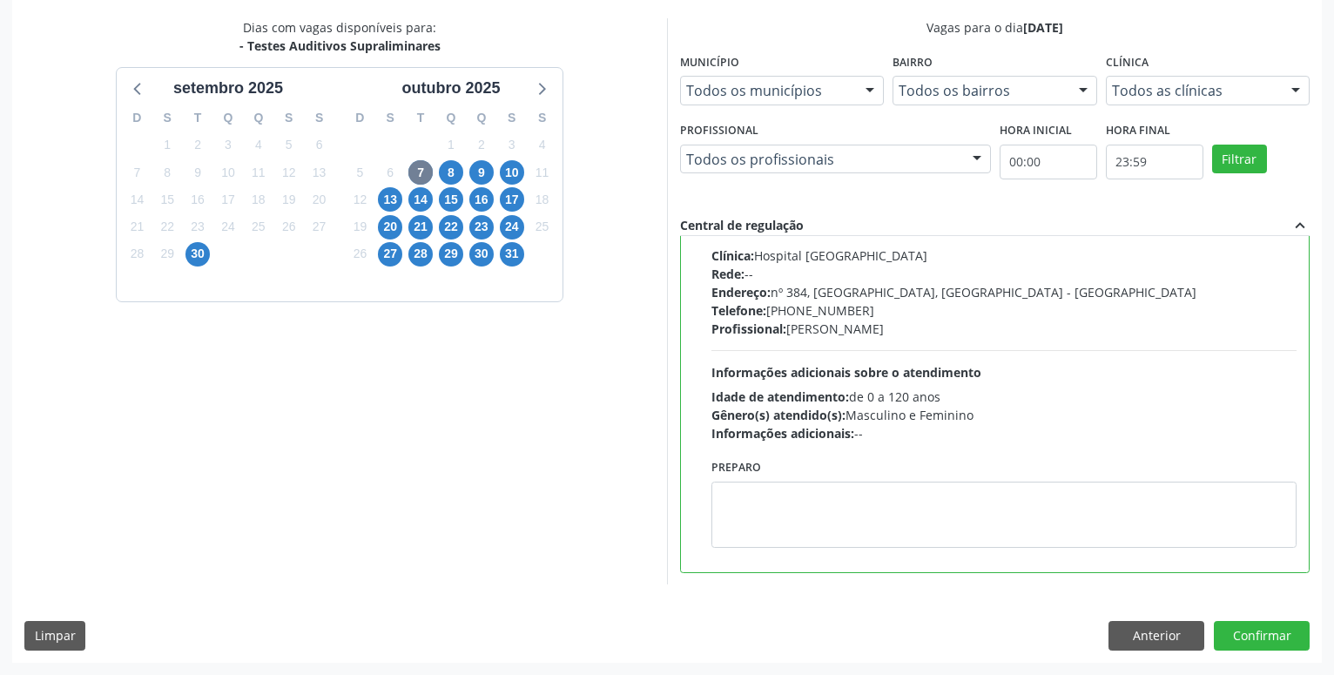
scroll to position [87, 0]
click at [1249, 631] on button "Confirmar" at bounding box center [1262, 636] width 96 height 30
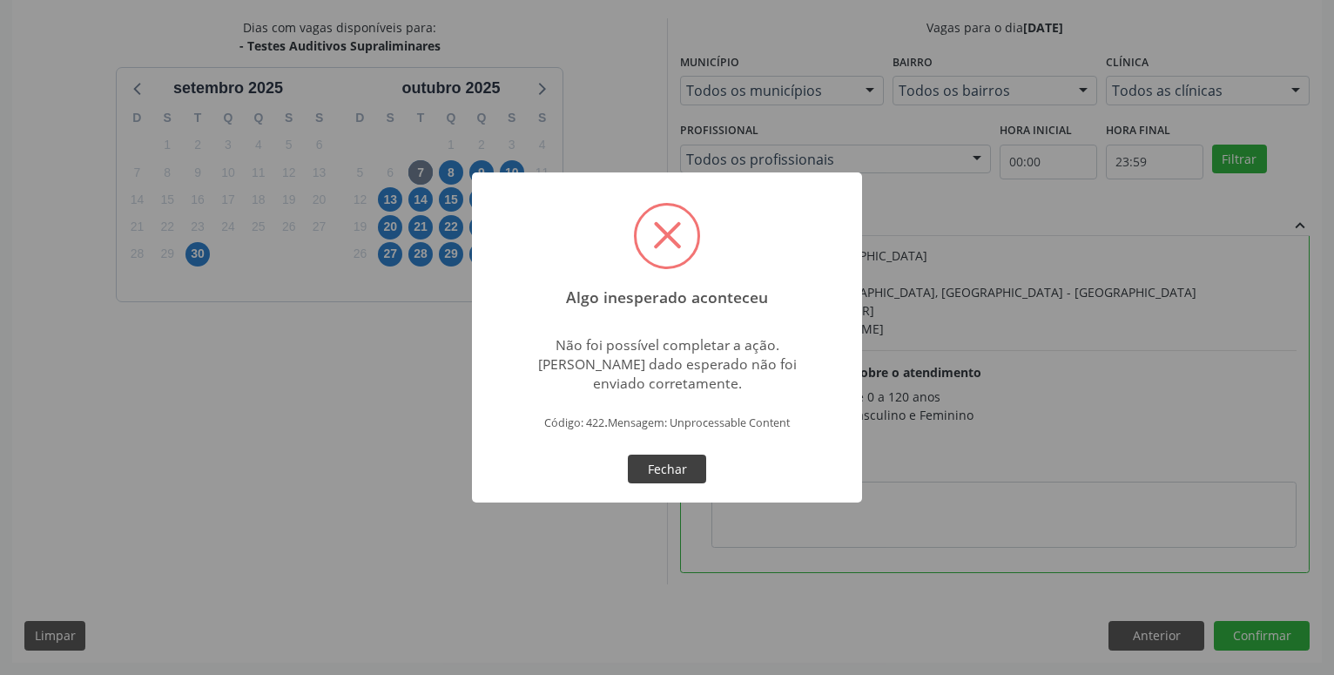
click at [671, 469] on button "Fechar" at bounding box center [667, 470] width 78 height 30
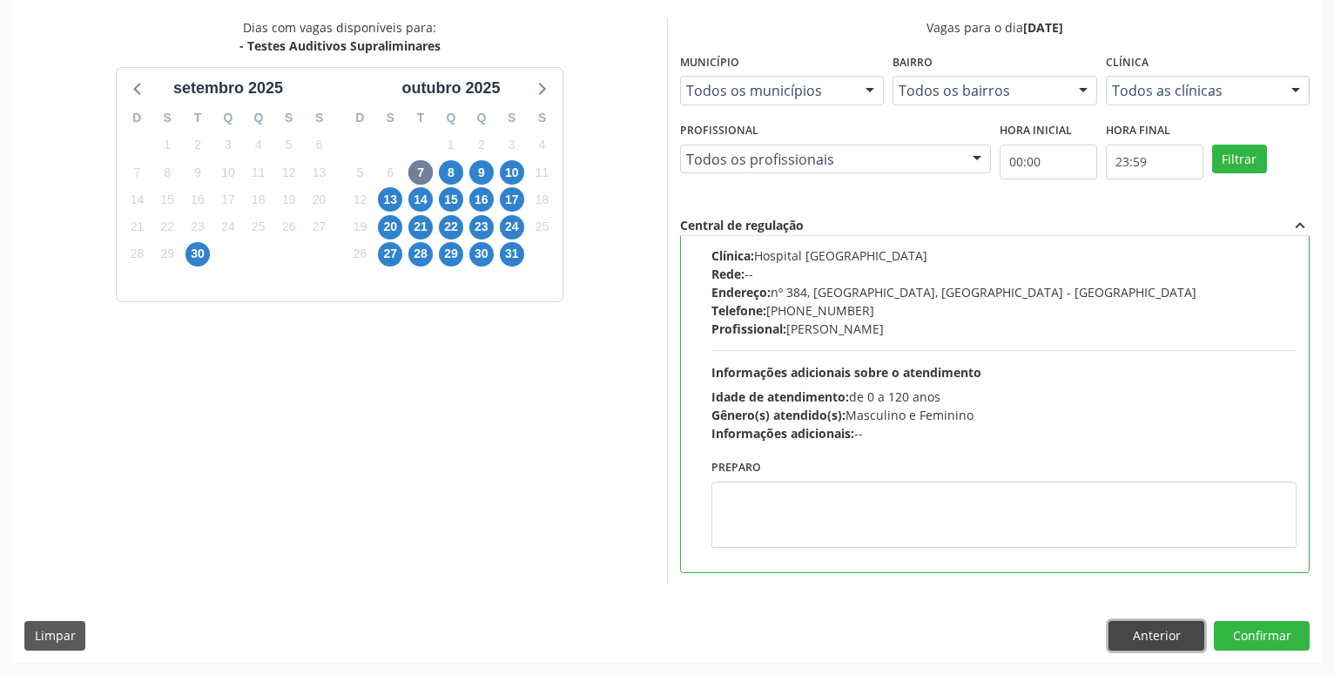
click at [1157, 632] on button "Anterior" at bounding box center [1157, 636] width 96 height 30
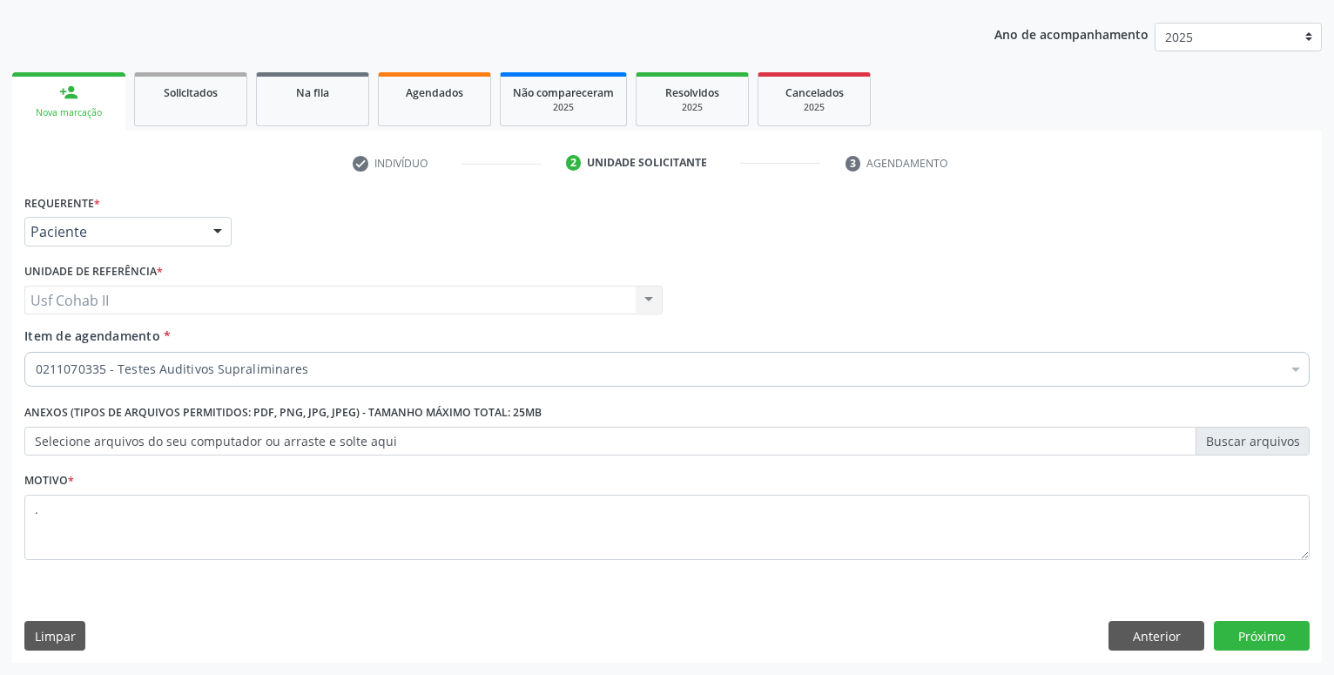
scroll to position [188, 0]
click at [1143, 637] on button "Anterior" at bounding box center [1157, 636] width 96 height 30
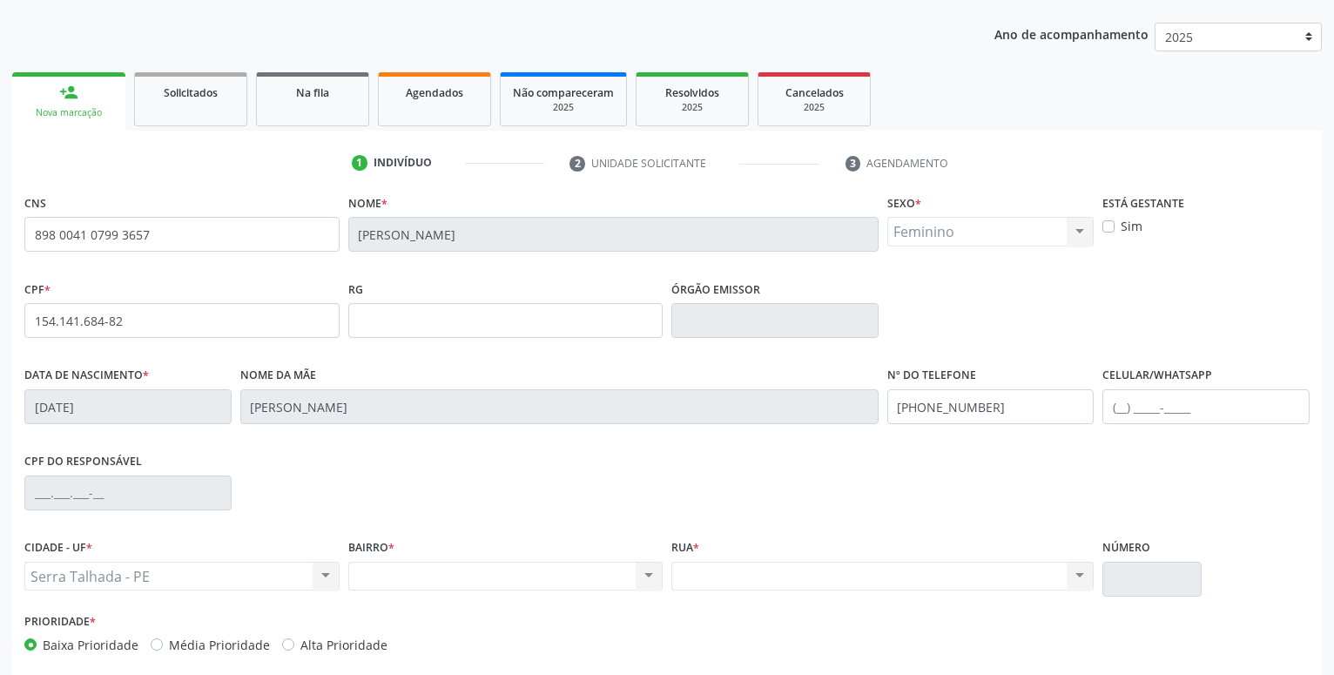
scroll to position [269, 0]
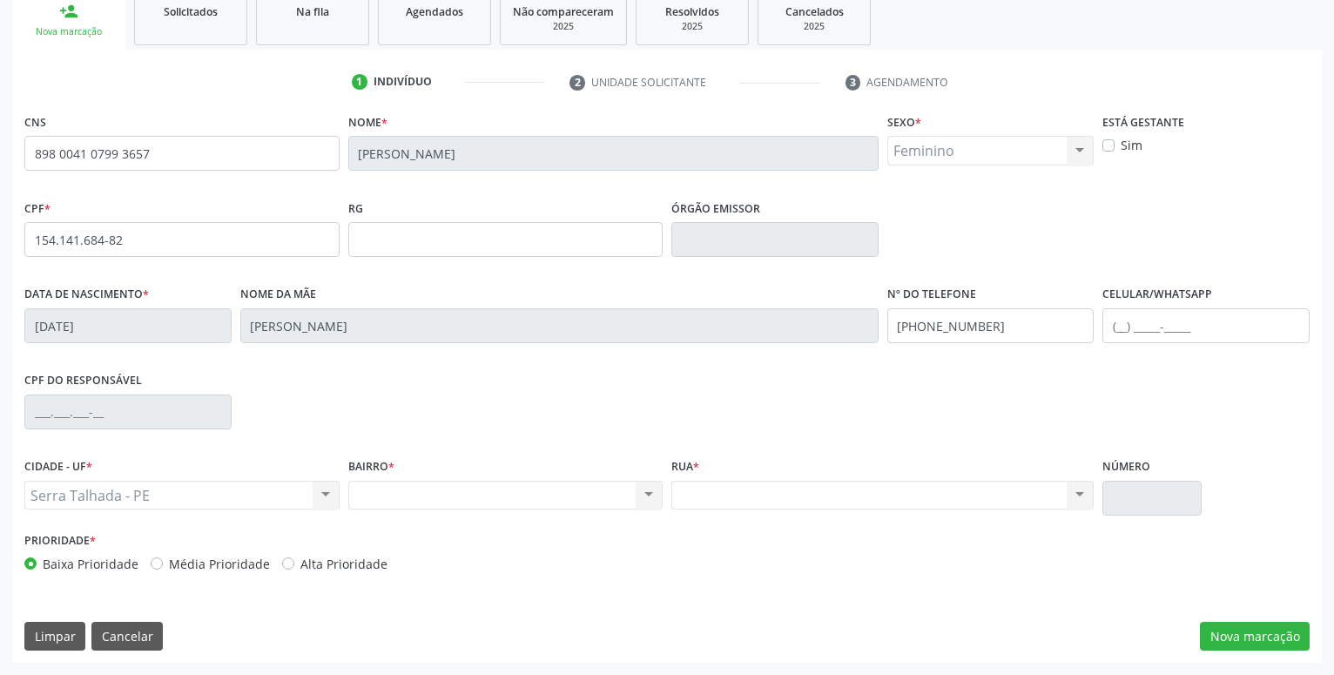
click at [20, 406] on div "CPF do responsável" at bounding box center [128, 411] width 216 height 86
click at [47, 623] on button "Limpar" at bounding box center [54, 637] width 61 height 30
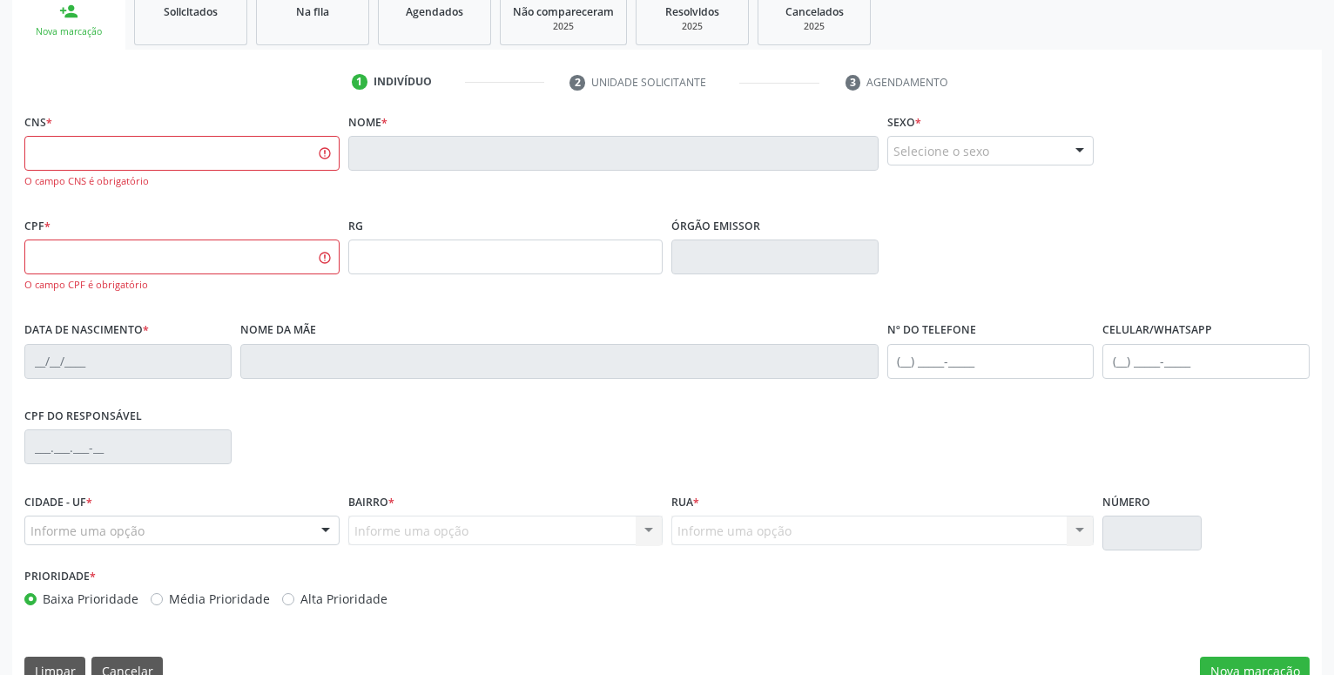
click at [64, 17] on div "person_add" at bounding box center [68, 11] width 19 height 19
click at [68, 17] on div "person_add" at bounding box center [68, 11] width 19 height 19
click at [68, 15] on div "person_add" at bounding box center [68, 11] width 19 height 19
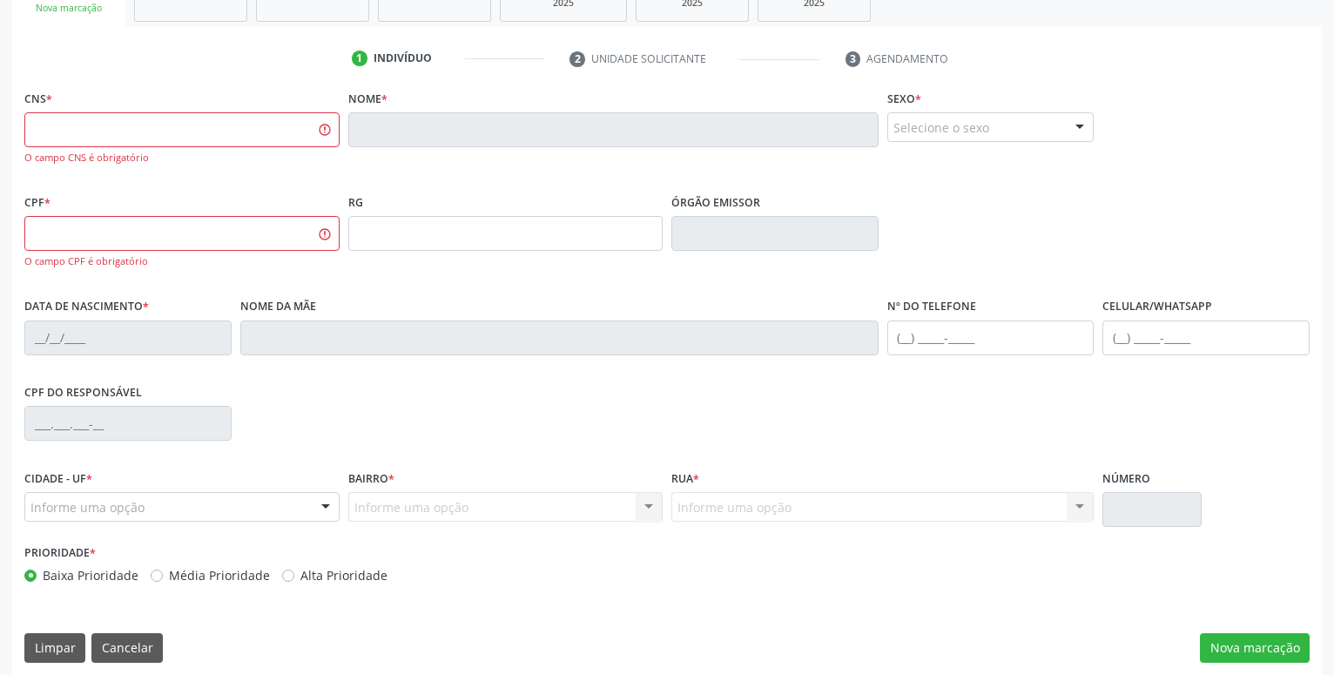
scroll to position [305, 0]
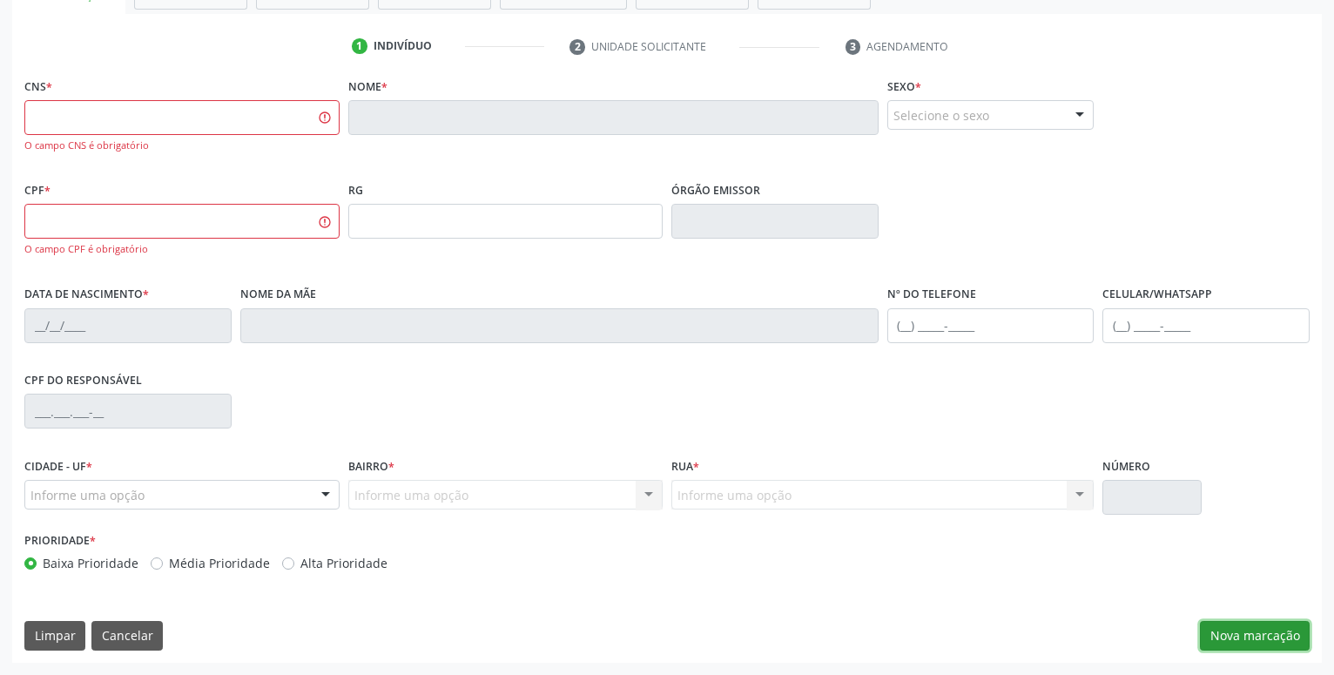
drag, startPoint x: 1239, startPoint y: 630, endPoint x: 1231, endPoint y: 624, distance: 10.2
click at [1241, 629] on button "Nova marcação" at bounding box center [1255, 636] width 110 height 30
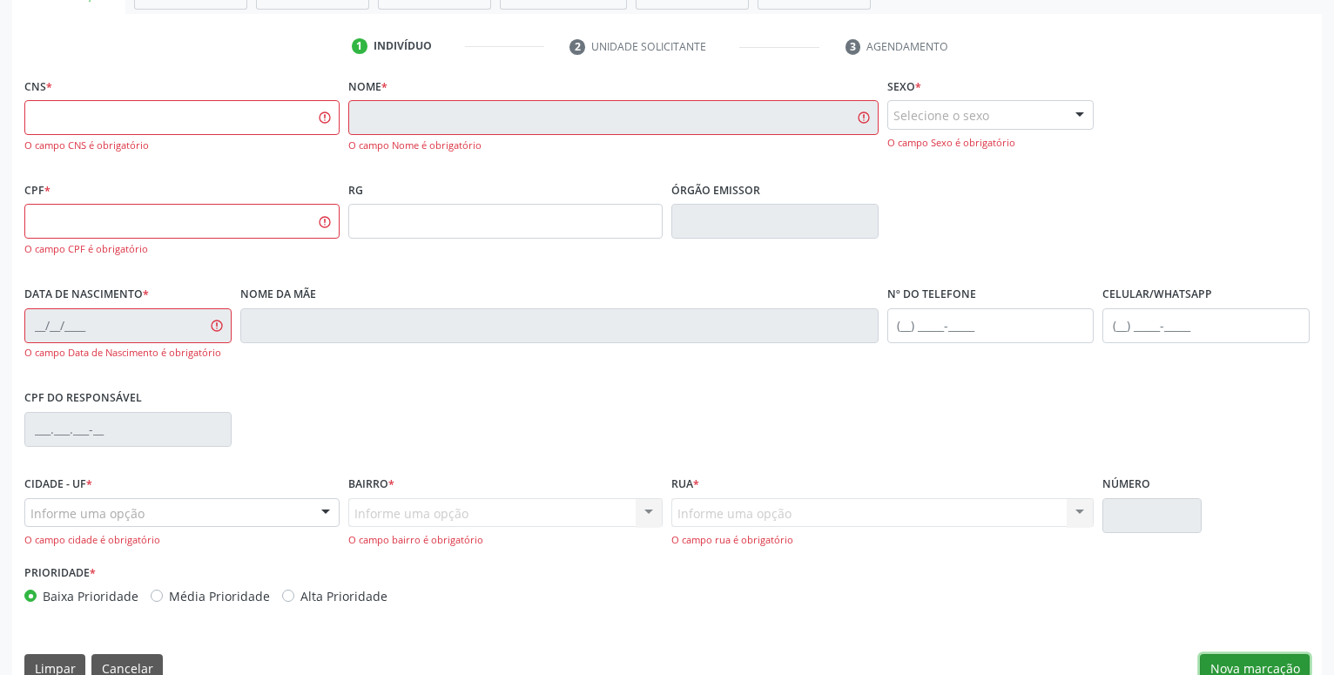
scroll to position [0, 0]
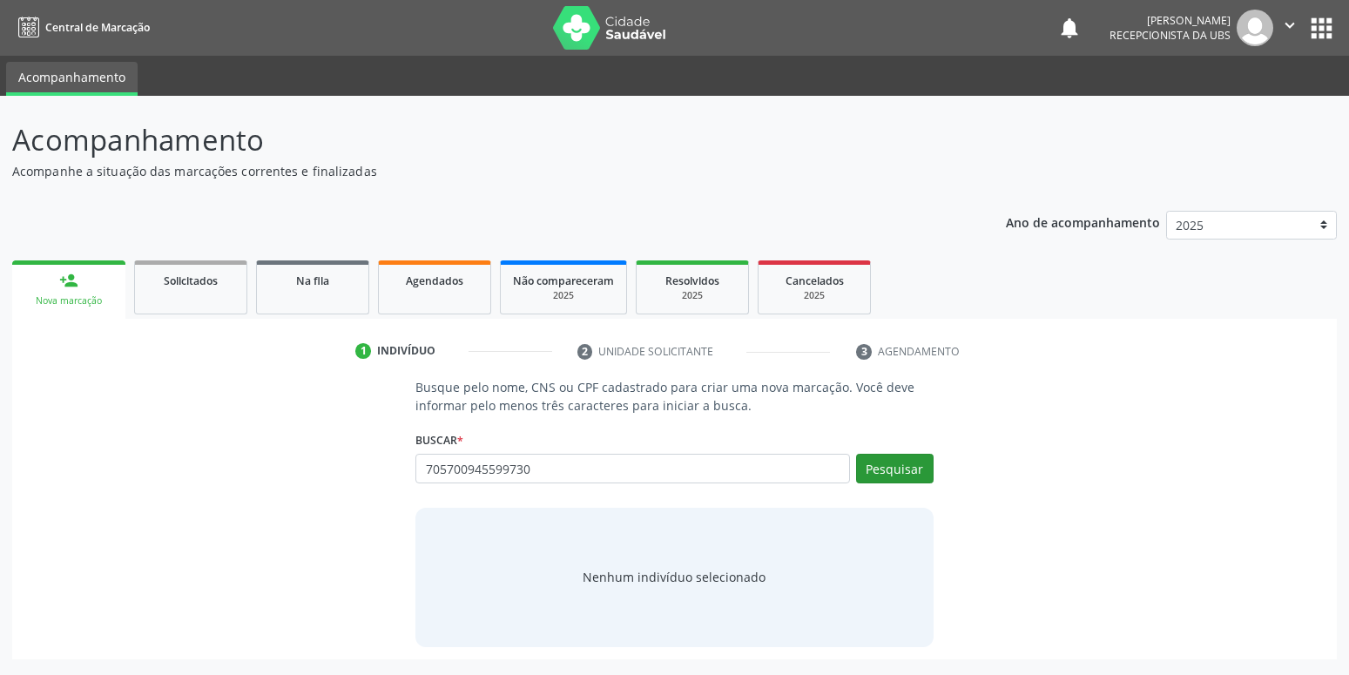
type input "705700945599730"
click at [883, 469] on button "Pesquisar" at bounding box center [895, 469] width 78 height 30
type input "705700945599730"
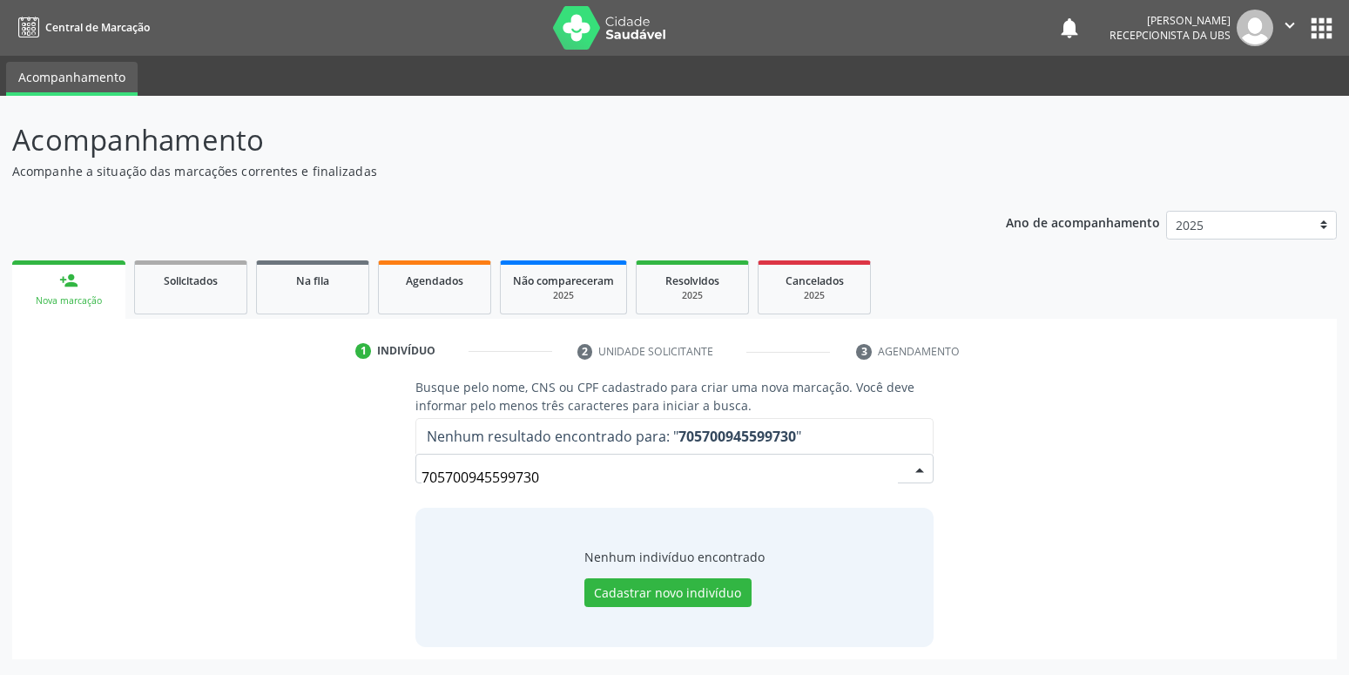
drag, startPoint x: 586, startPoint y: 476, endPoint x: -44, endPoint y: 496, distance: 630.8
click at [422, 495] on input "705700945599730" at bounding box center [660, 477] width 476 height 35
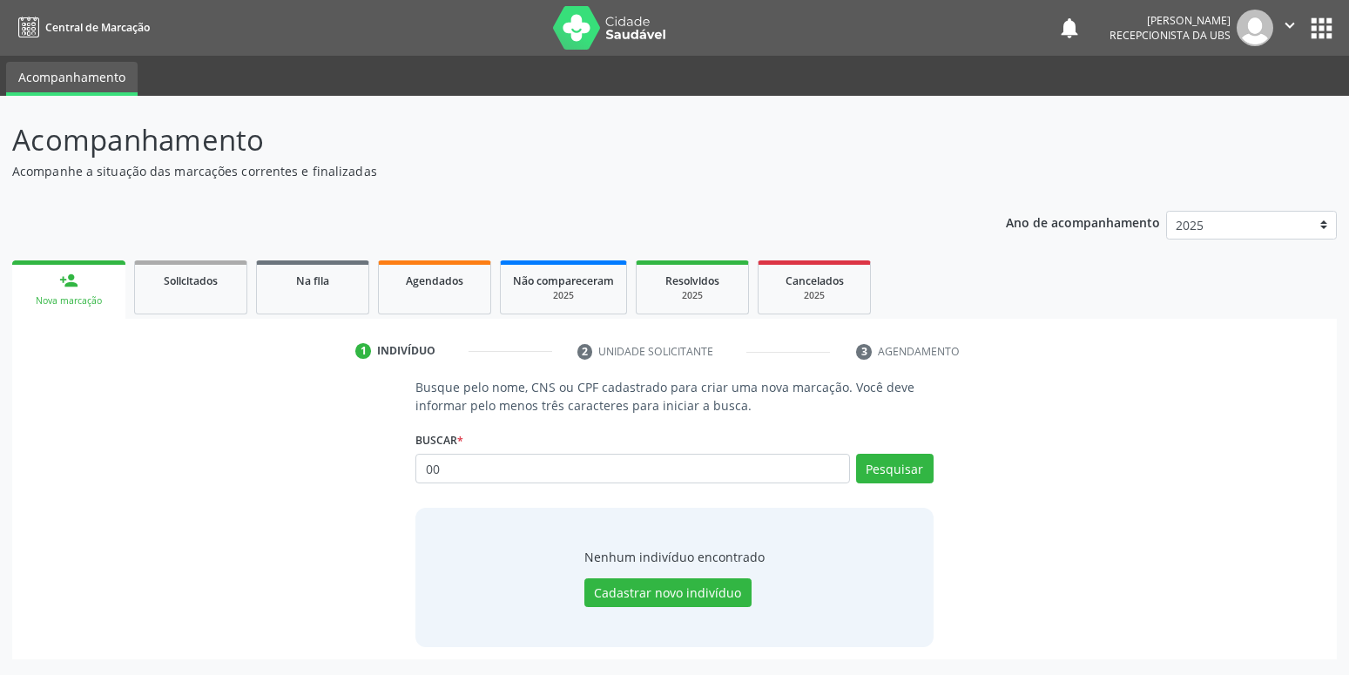
type input "0"
type input "[PERSON_NAME]"
click at [901, 461] on button "Pesquisar" at bounding box center [895, 469] width 78 height 30
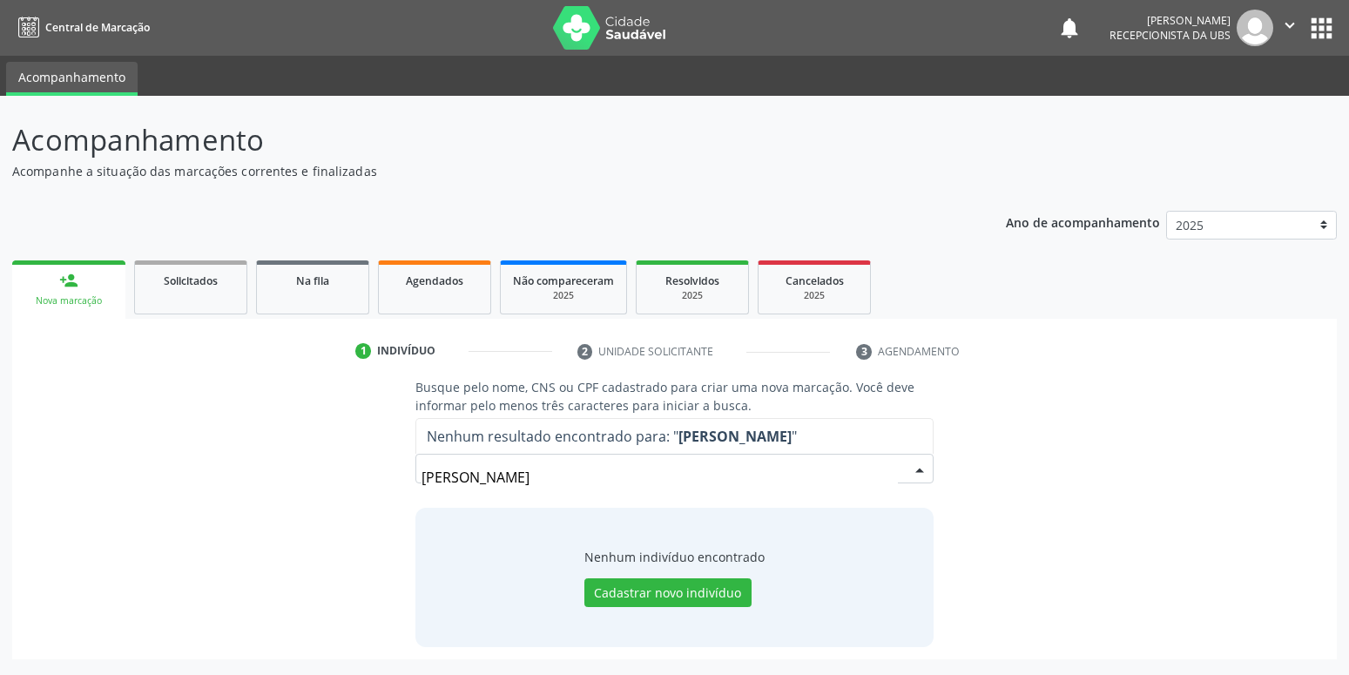
drag, startPoint x: 738, startPoint y: 463, endPoint x: -44, endPoint y: 476, distance: 782.2
click at [422, 476] on input "[PERSON_NAME]" at bounding box center [660, 477] width 476 height 35
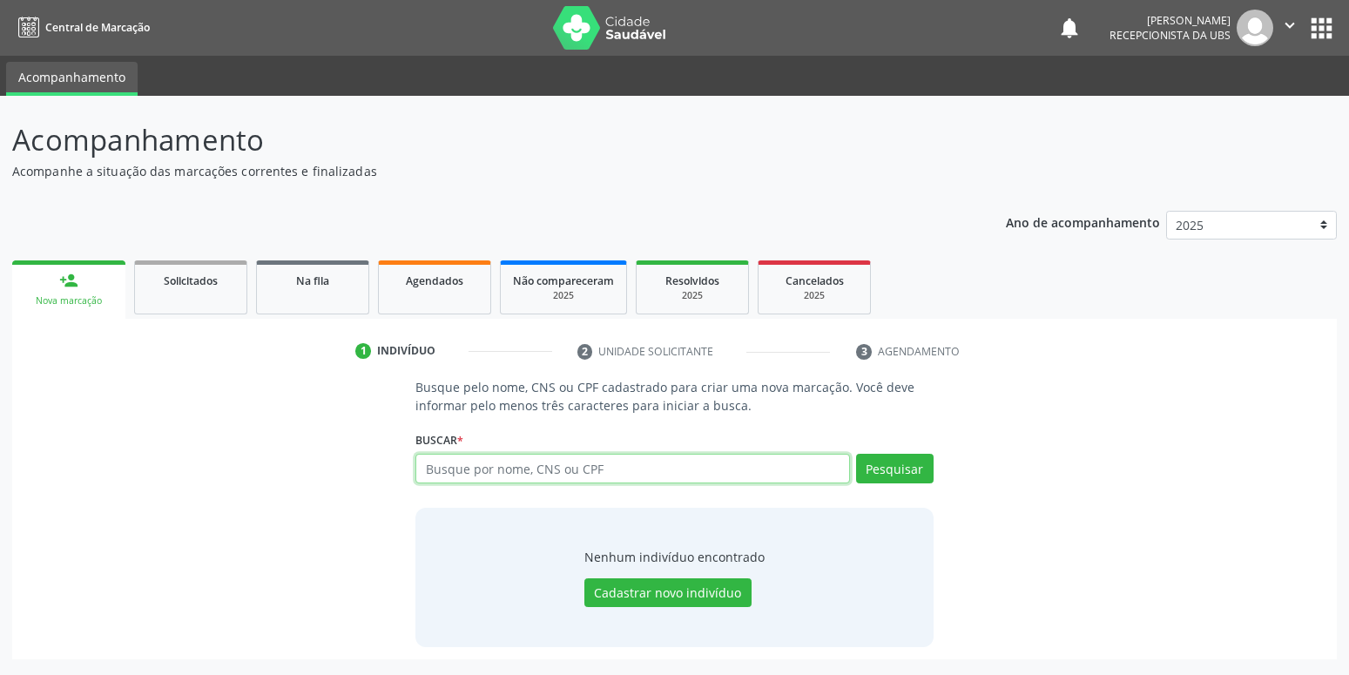
paste input "705700445599730"
type input "705700445599730"
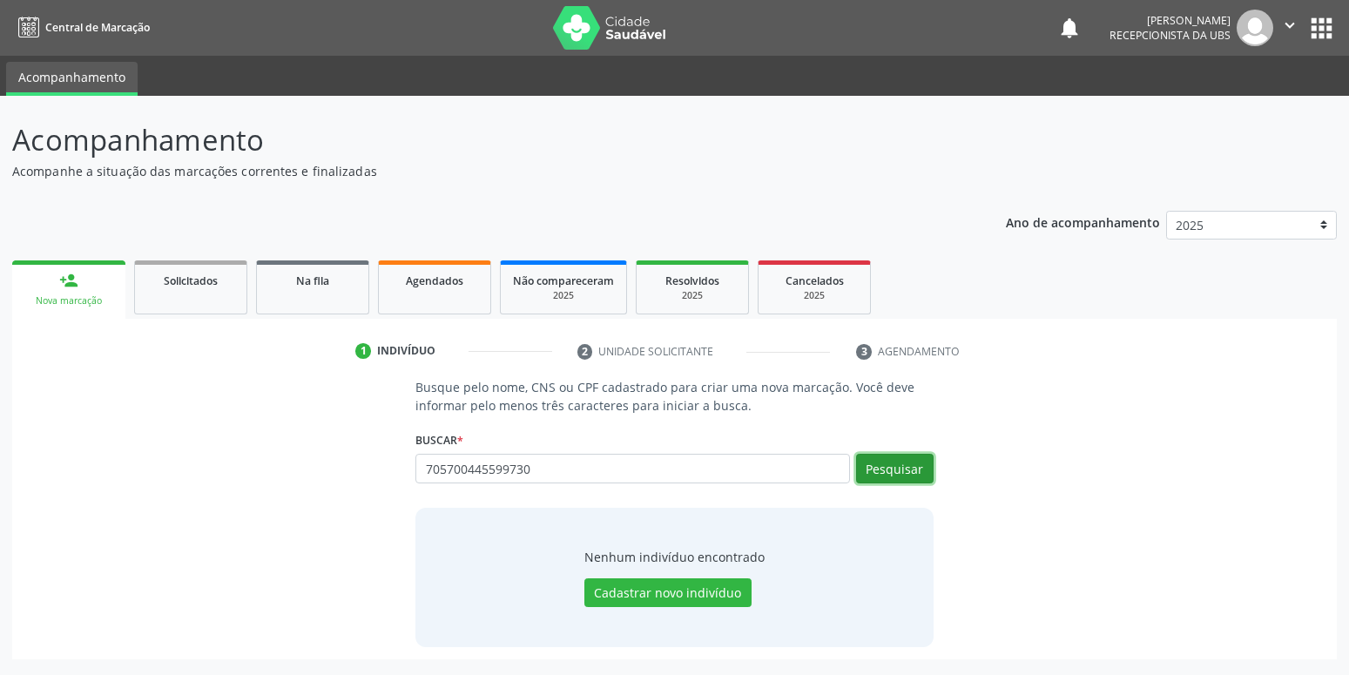
click at [881, 461] on button "Pesquisar" at bounding box center [895, 469] width 78 height 30
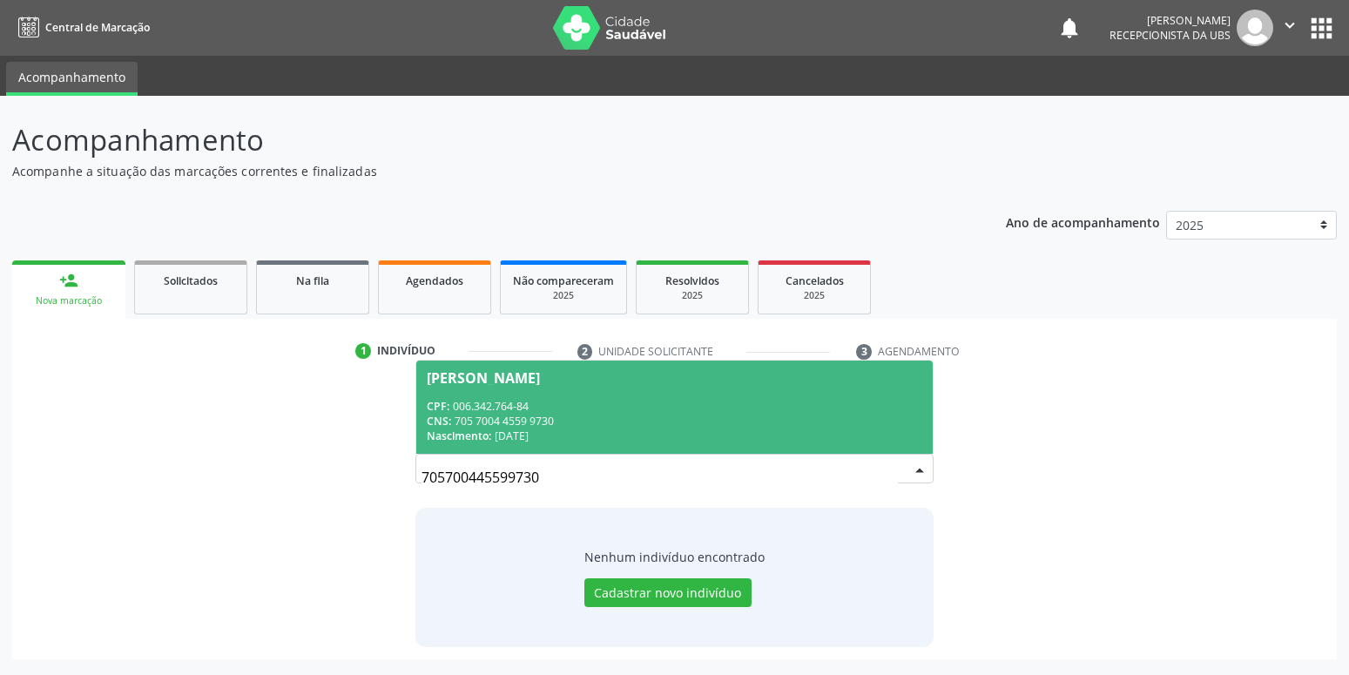
click at [486, 406] on div "CPF: 006.342.764-84" at bounding box center [674, 406] width 495 height 15
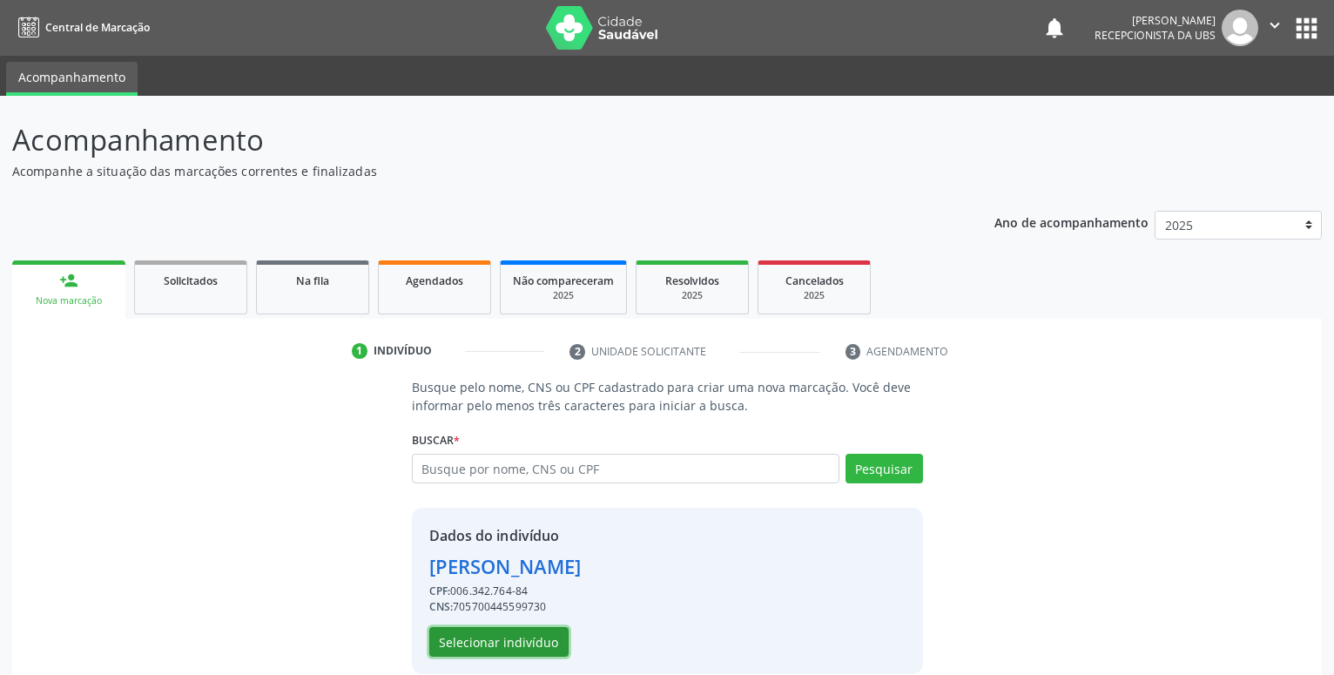
click at [487, 644] on button "Selecionar indivíduo" at bounding box center [498, 642] width 139 height 30
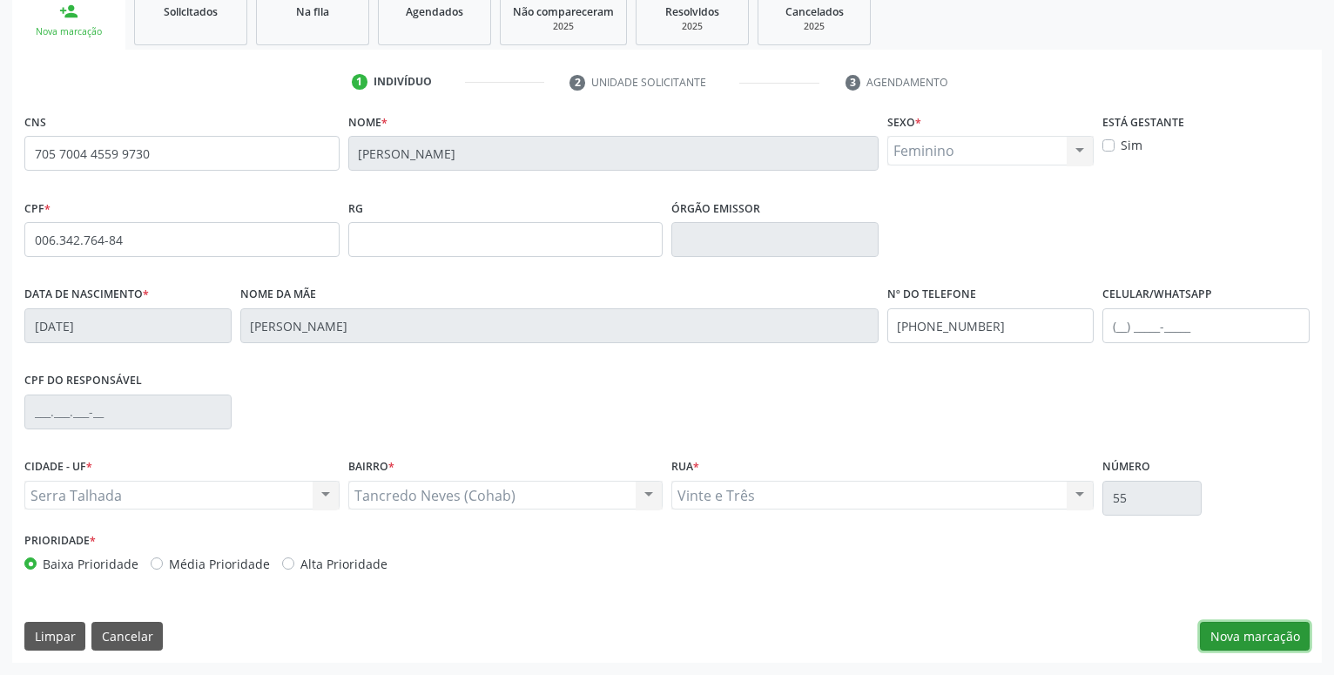
click at [1228, 633] on button "Nova marcação" at bounding box center [1255, 637] width 110 height 30
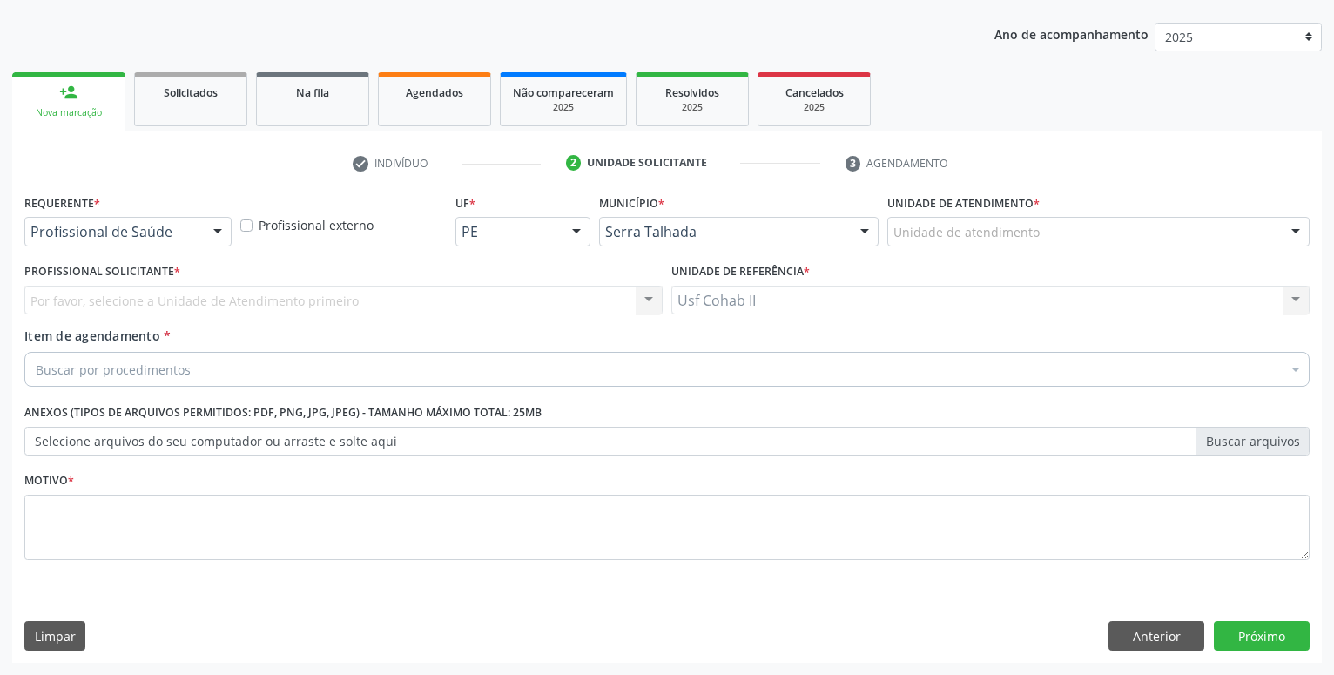
scroll to position [188, 0]
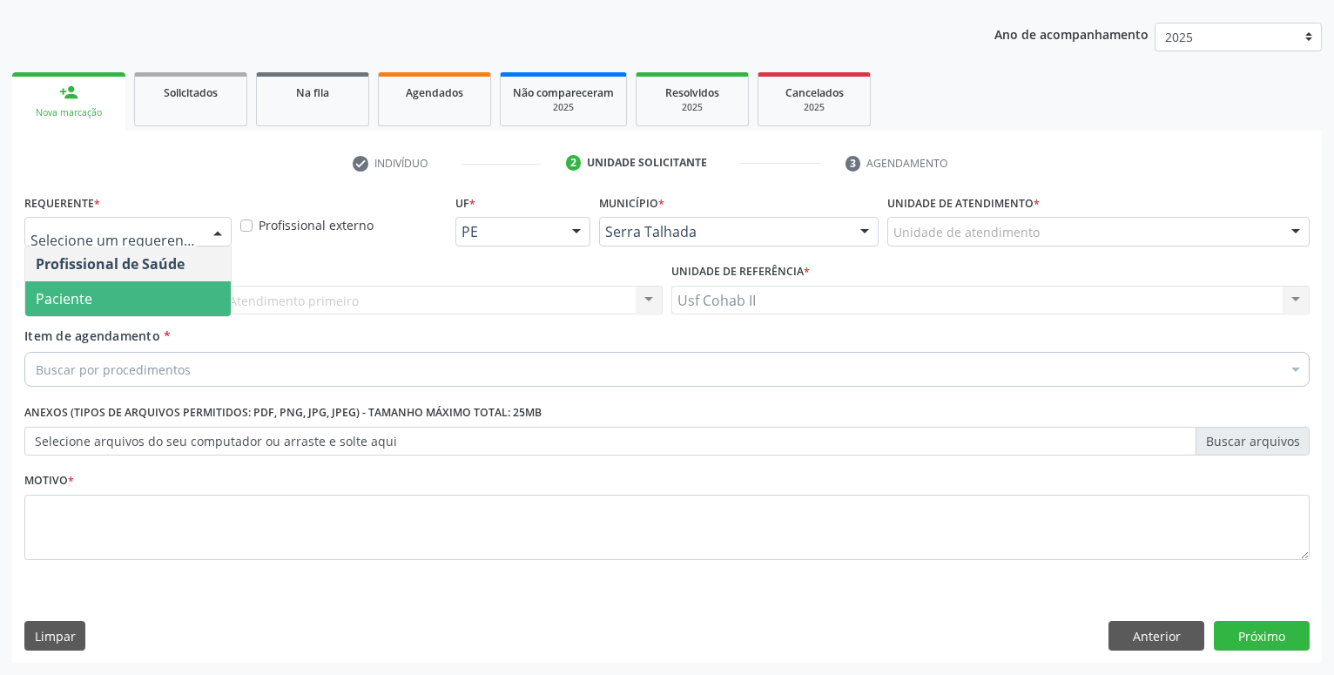
click at [93, 309] on span "Paciente" at bounding box center [128, 298] width 206 height 35
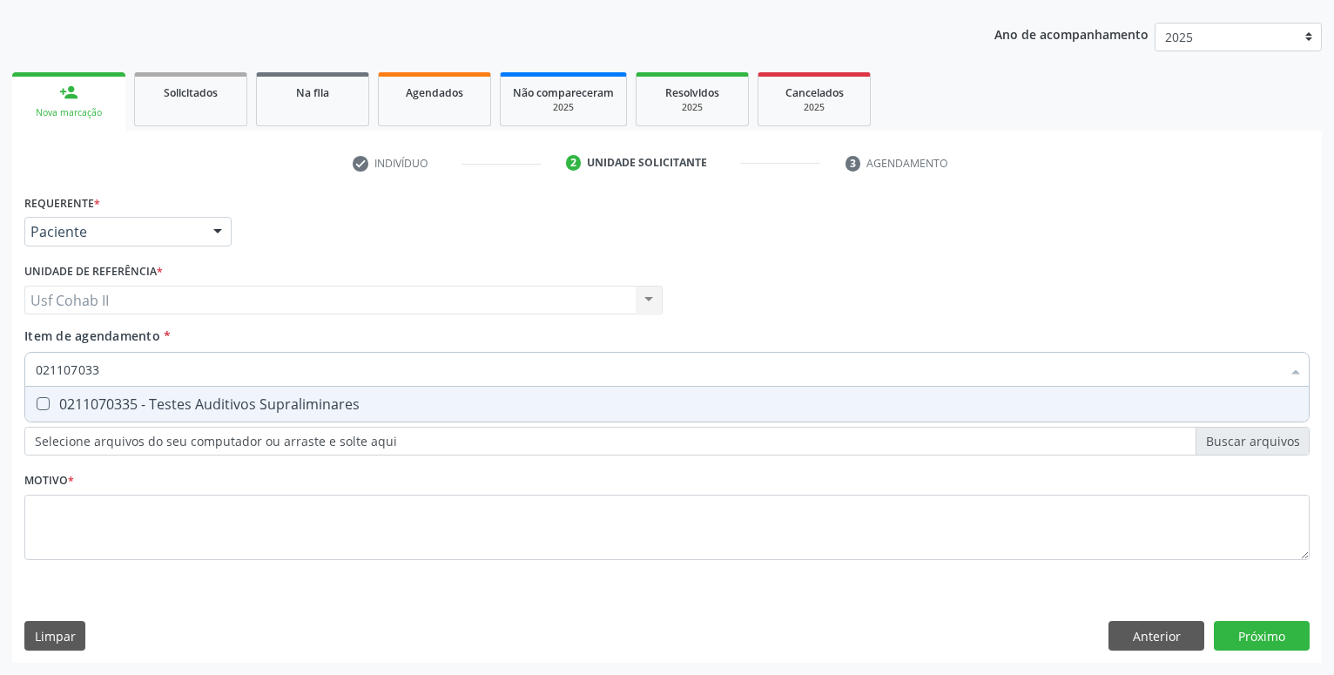
type input "0211070335"
click at [173, 391] on span "0211070335 - Testes Auditivos Supraliminares" at bounding box center [667, 404] width 1284 height 35
checkbox Supraliminares "true"
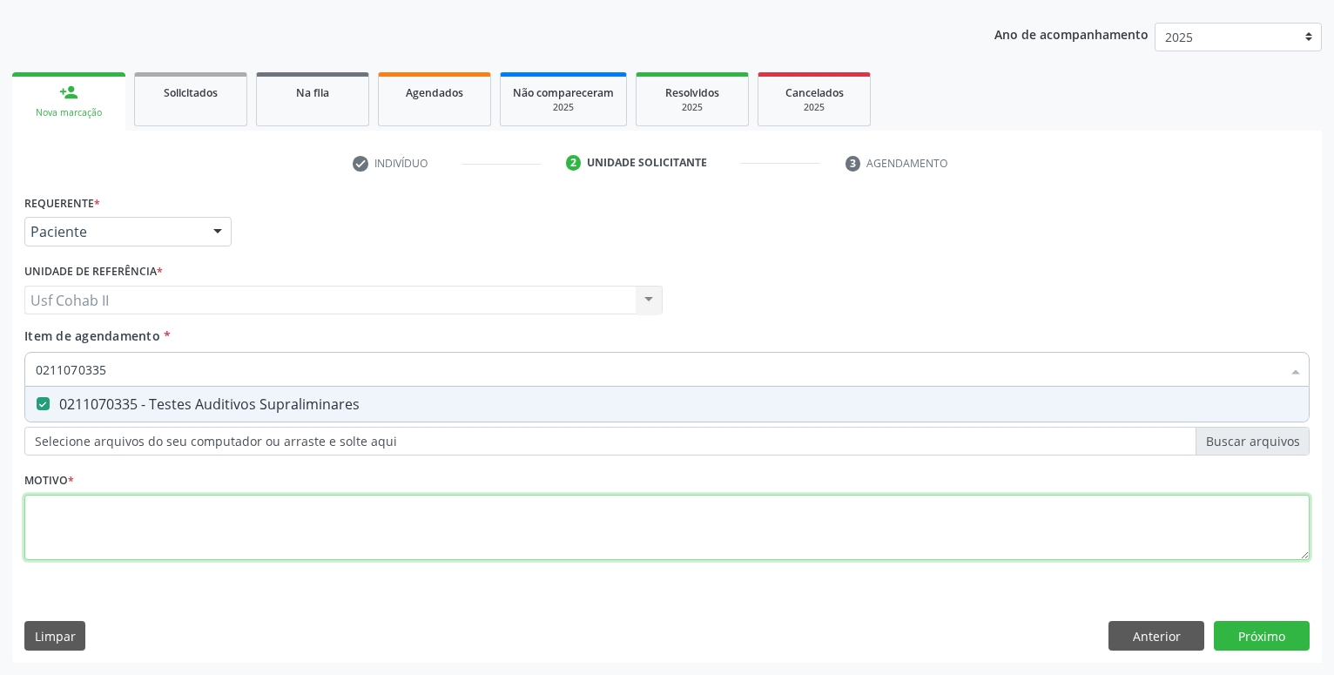
click at [102, 520] on textarea at bounding box center [666, 528] width 1285 height 66
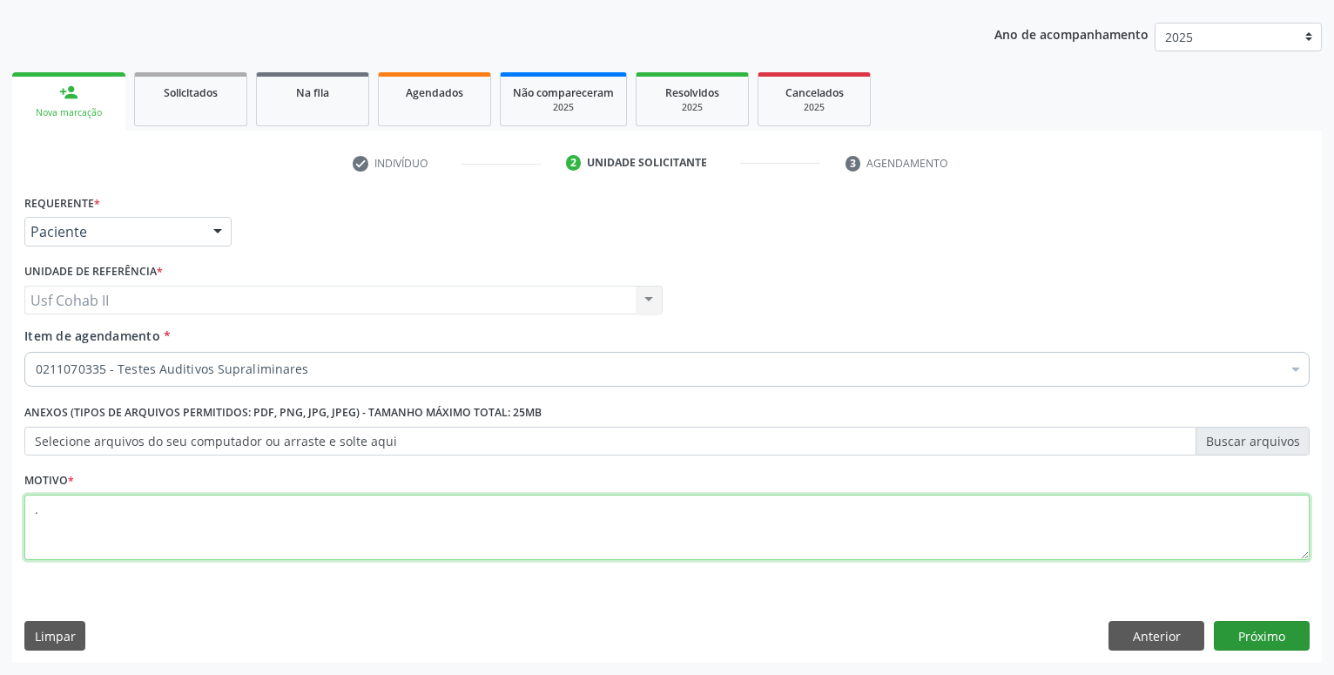
type textarea "."
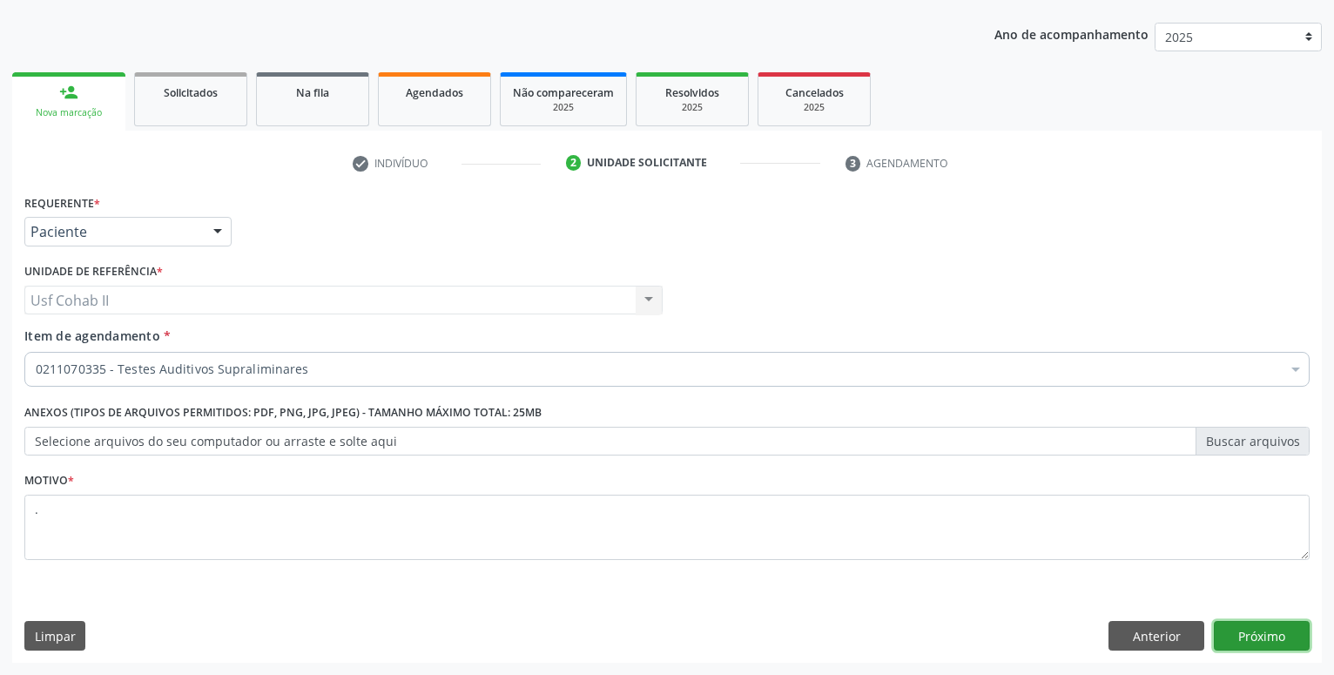
click at [1255, 636] on button "Próximo" at bounding box center [1262, 636] width 96 height 30
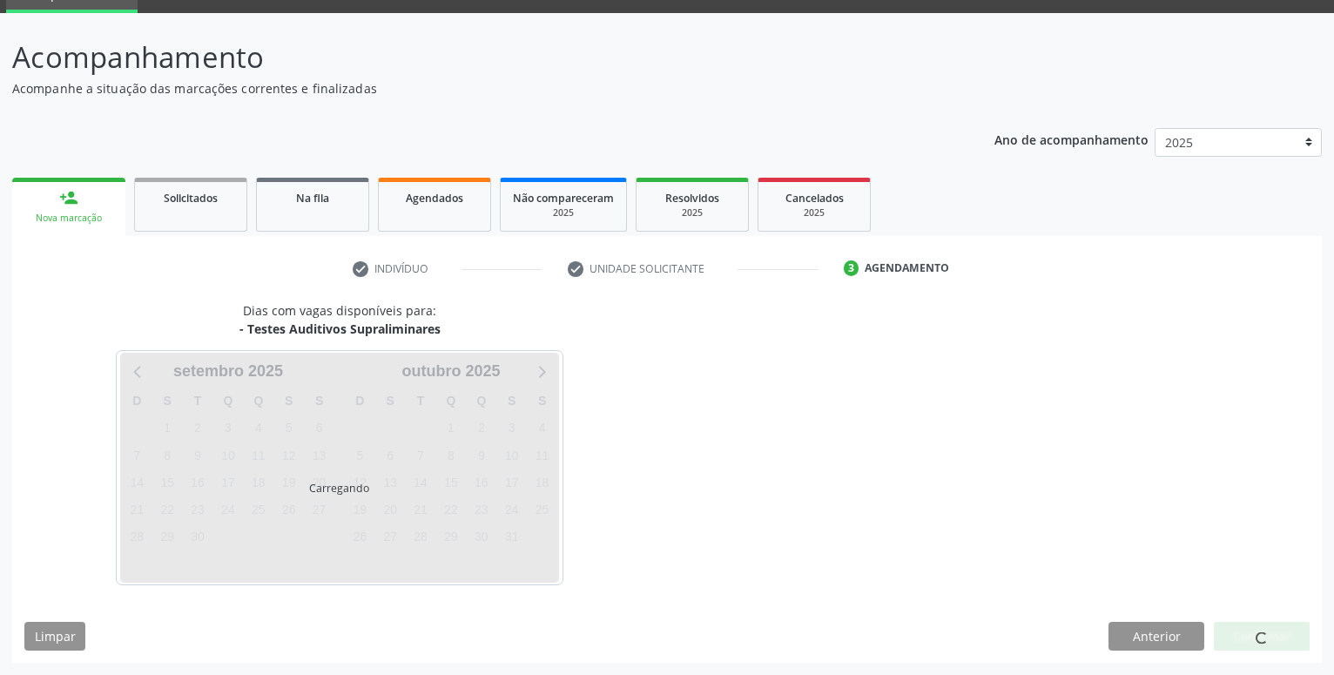
scroll to position [83, 0]
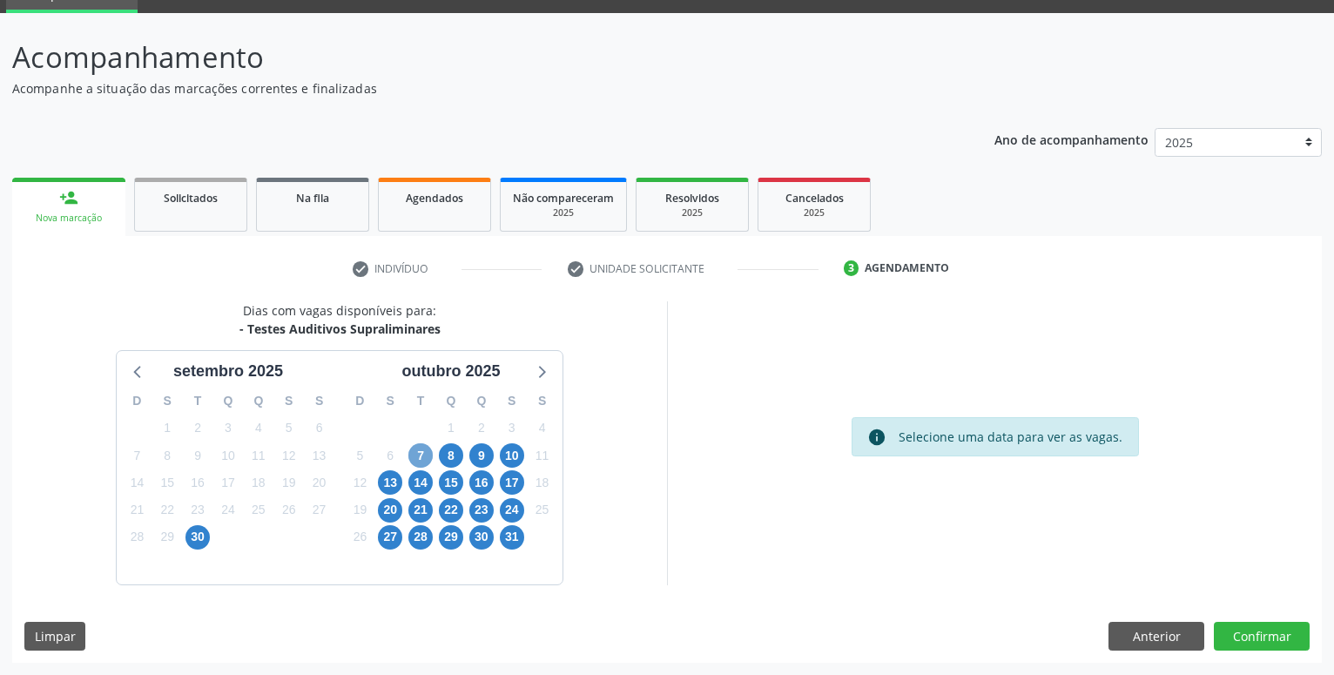
click at [425, 454] on span "7" at bounding box center [420, 455] width 24 height 24
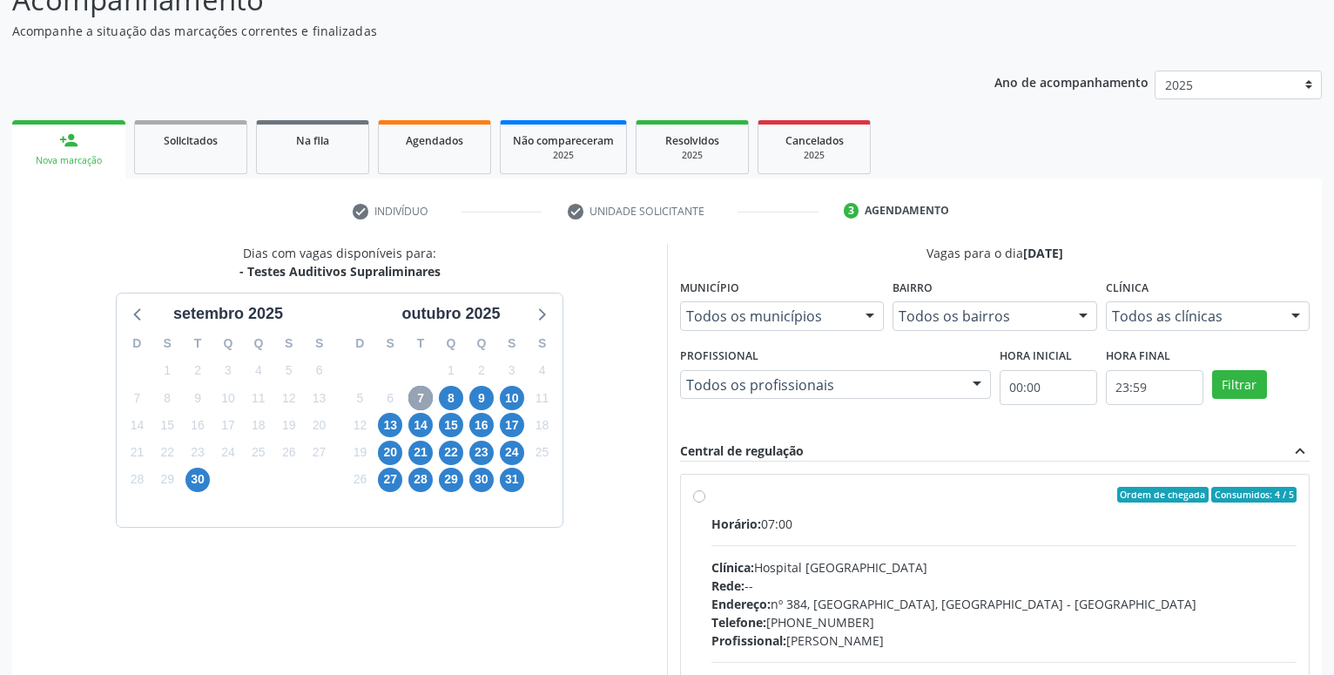
scroll to position [172, 0]
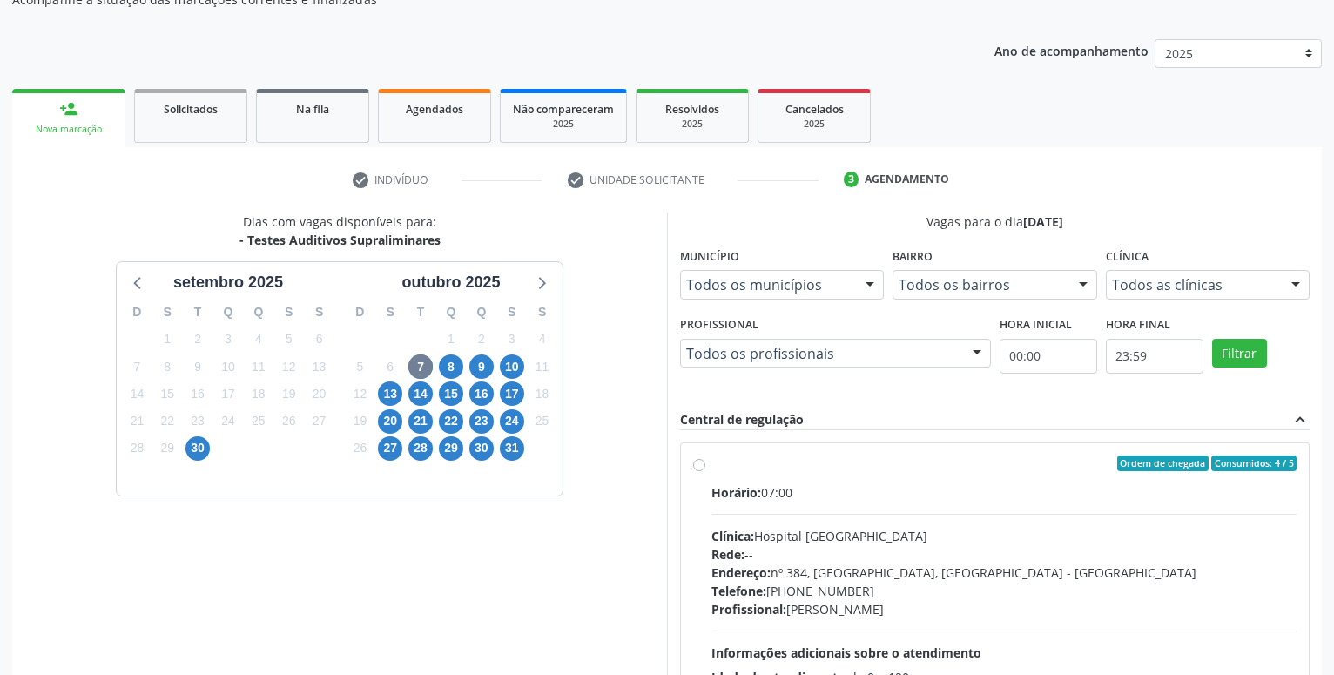
click at [712, 469] on label "Ordem de chegada Consumidos: 4 / 5 Horário: 07:00 Clínica: Hospital Sao Francis…" at bounding box center [1004, 588] width 585 height 267
click at [695, 469] on input "Ordem de chegada Consumidos: 4 / 5 Horário: 07:00 Clínica: Hospital Sao Francis…" at bounding box center [699, 463] width 12 height 16
radio input "true"
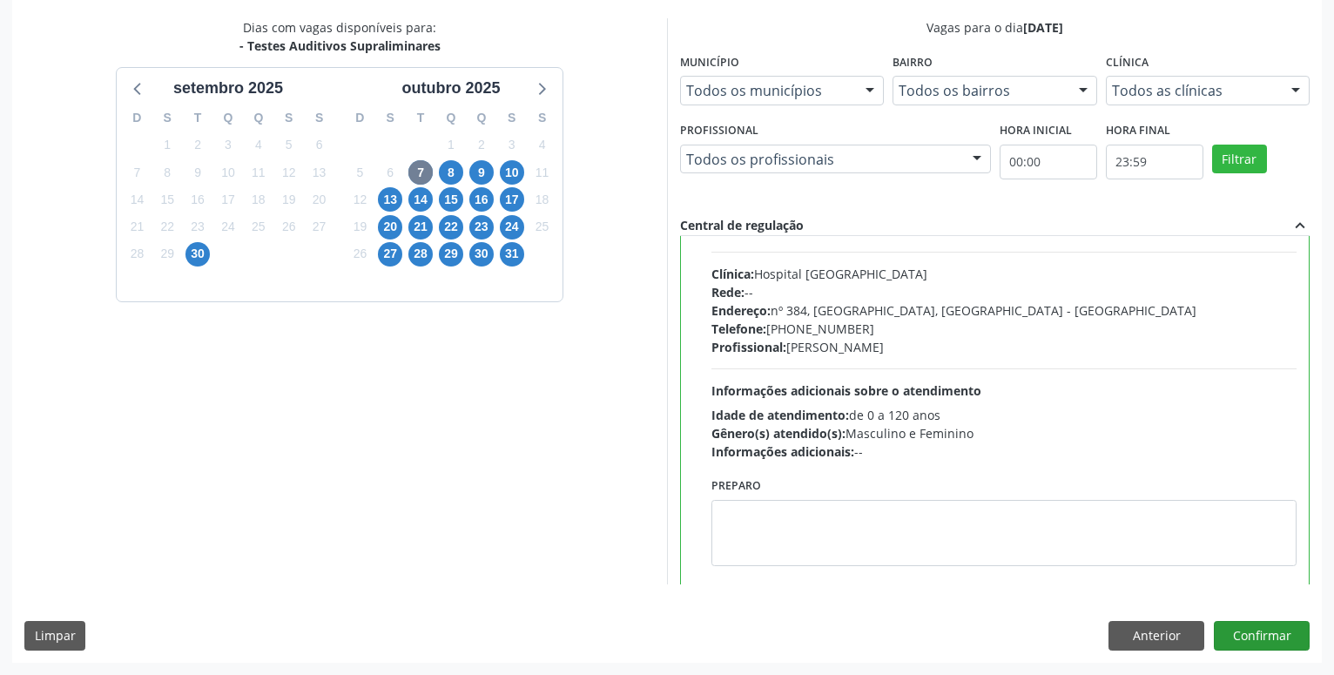
scroll to position [87, 0]
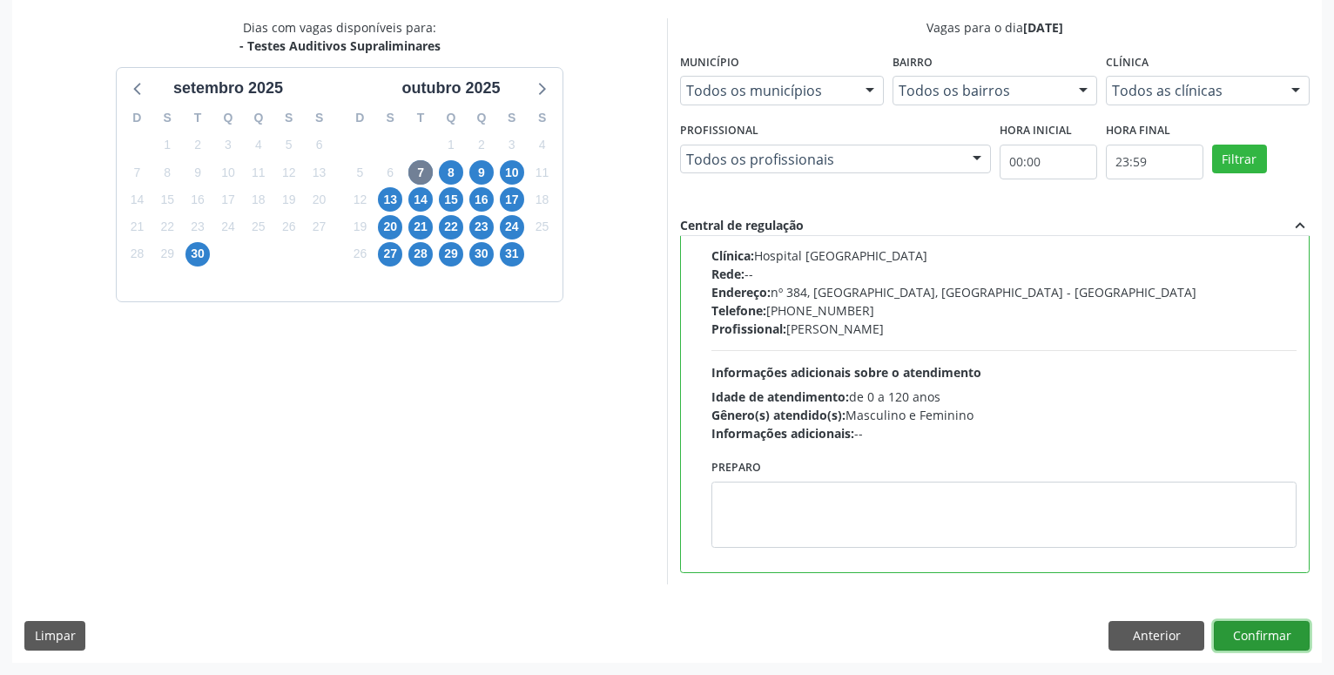
click at [1253, 625] on button "Confirmar" at bounding box center [1262, 636] width 96 height 30
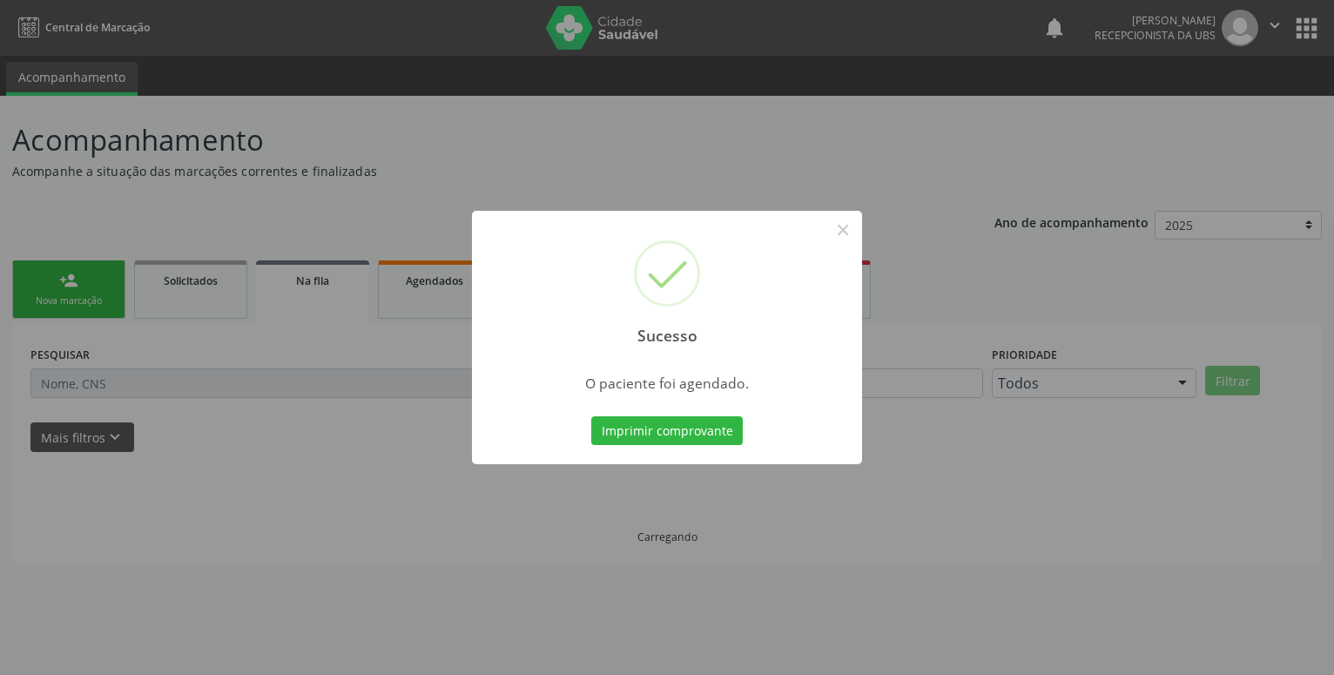
scroll to position [0, 0]
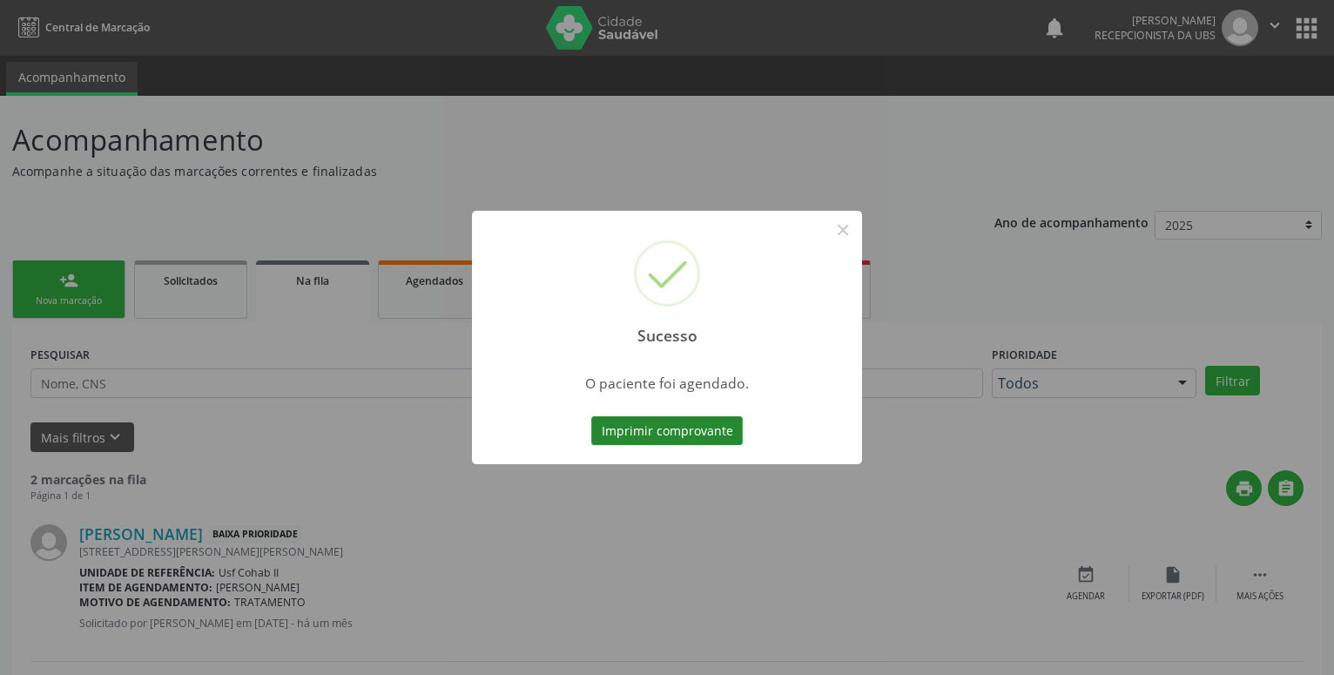
click at [661, 433] on button "Imprimir comprovante" at bounding box center [667, 431] width 152 height 30
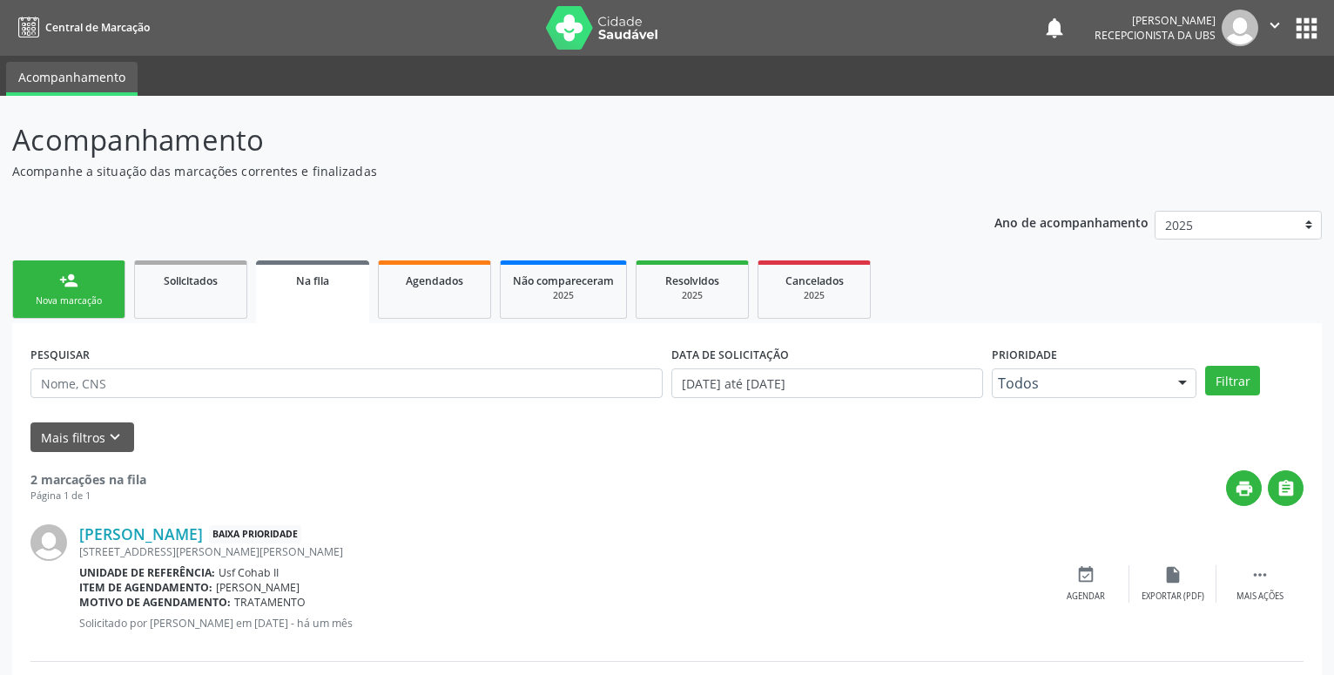
click at [61, 296] on div "Nova marcação" at bounding box center [68, 300] width 87 height 13
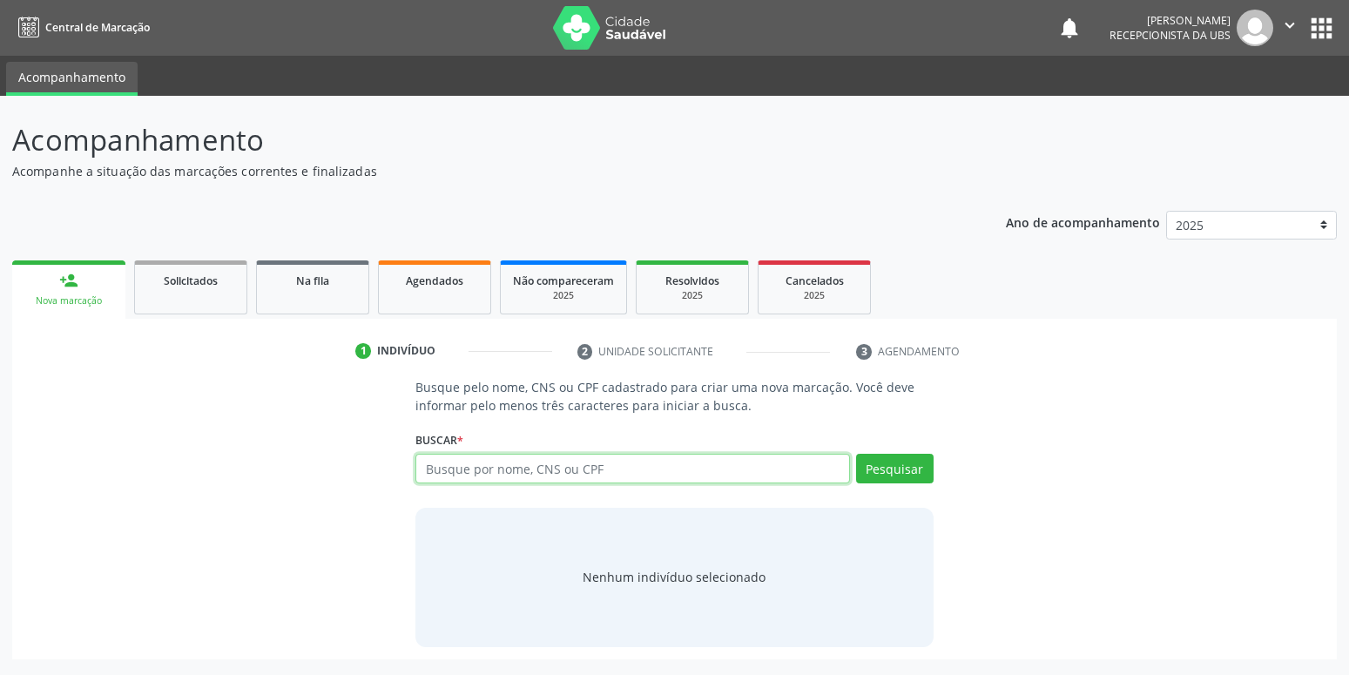
click at [509, 476] on input "text" at bounding box center [632, 469] width 434 height 30
type input "898006389740664"
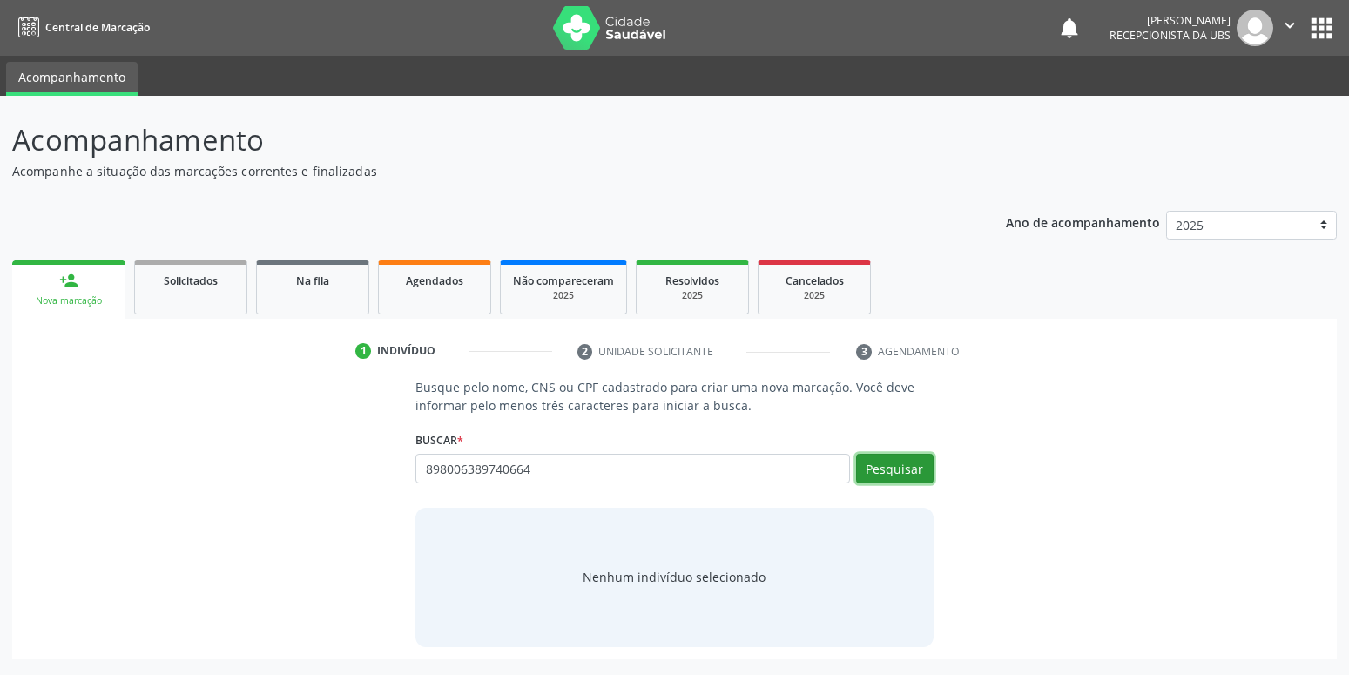
click at [910, 471] on button "Pesquisar" at bounding box center [895, 469] width 78 height 30
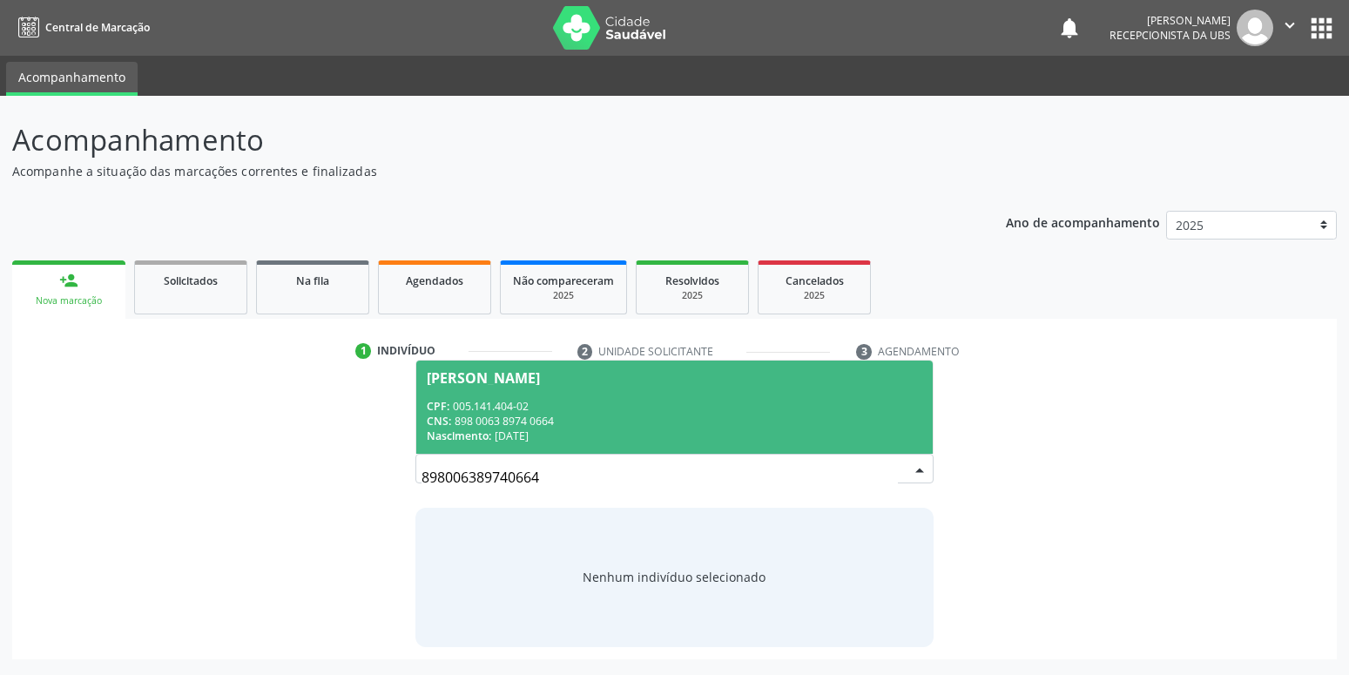
click at [637, 415] on div "CNS: 898 0063 8974 0664" at bounding box center [674, 421] width 495 height 15
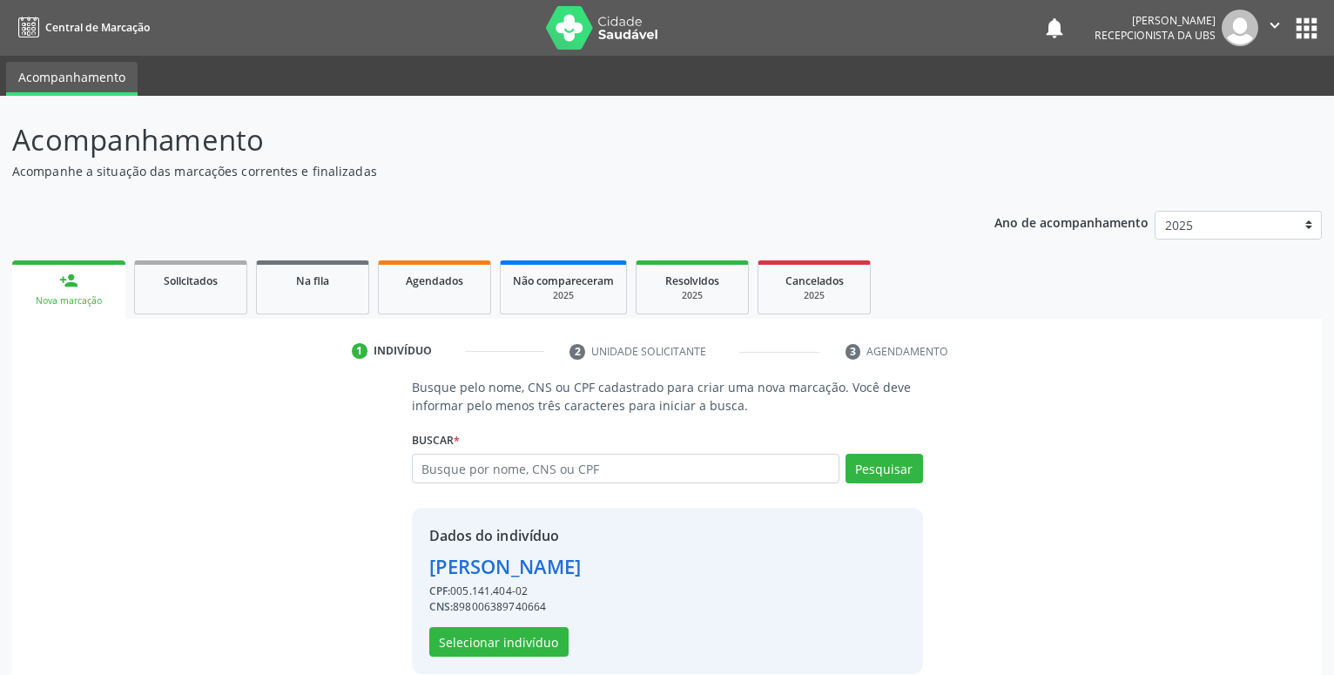
scroll to position [24, 0]
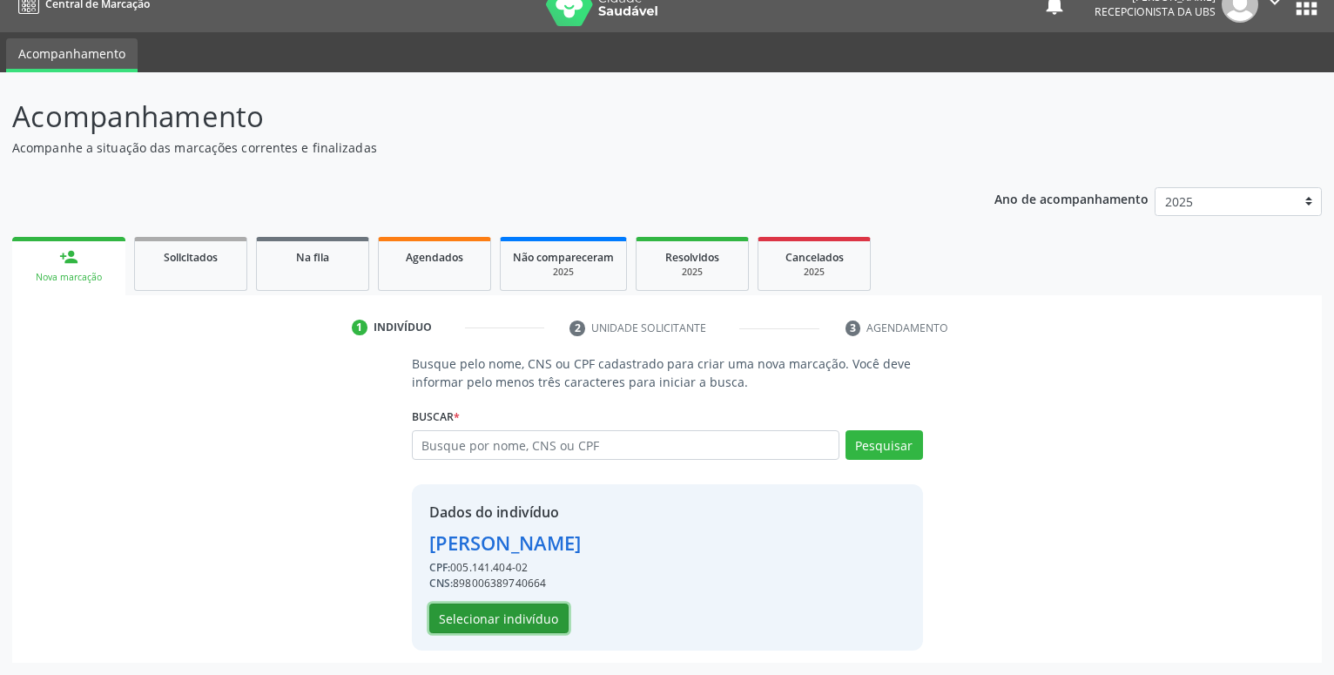
click at [522, 615] on button "Selecionar indivíduo" at bounding box center [498, 619] width 139 height 30
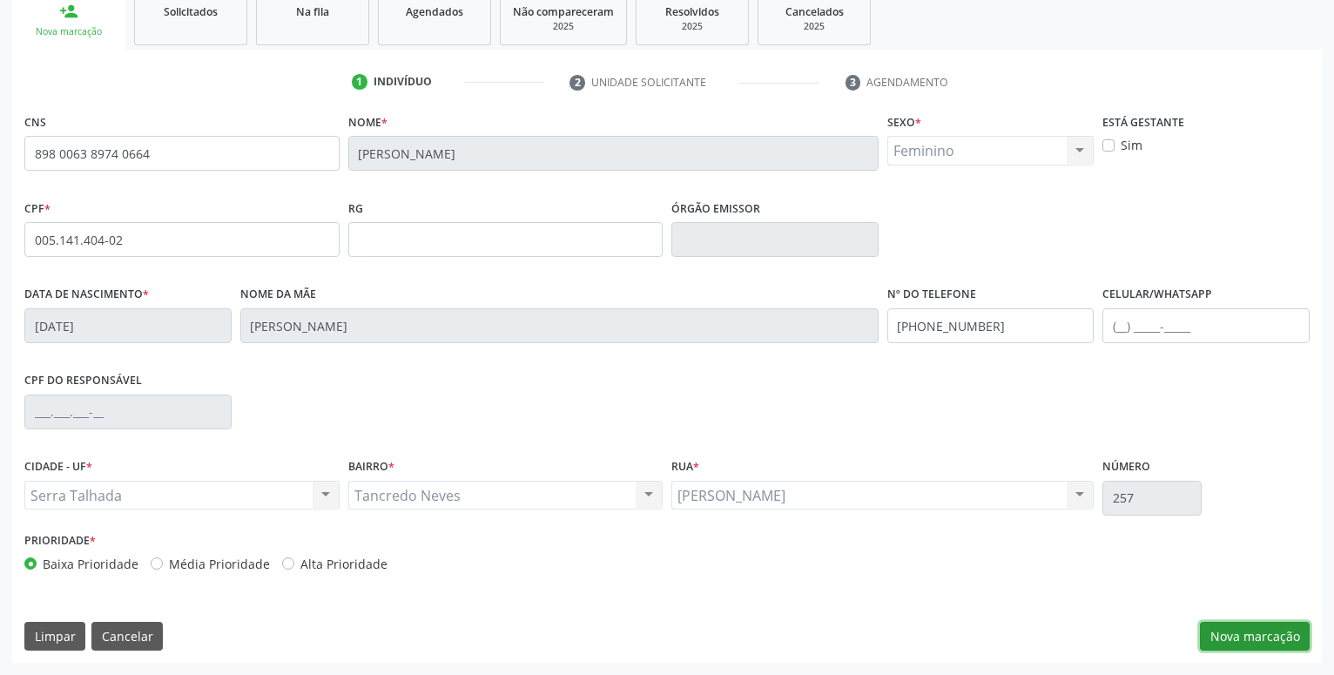
click at [1270, 634] on button "Nova marcação" at bounding box center [1255, 637] width 110 height 30
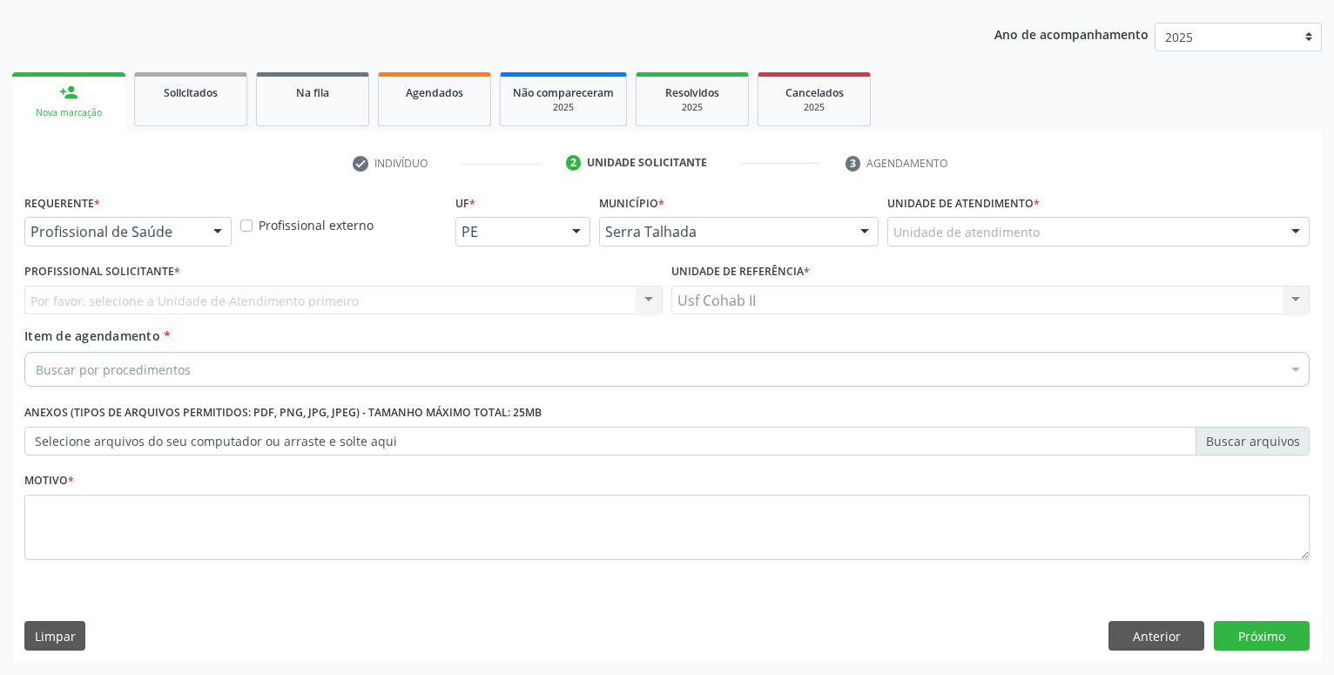
scroll to position [188, 0]
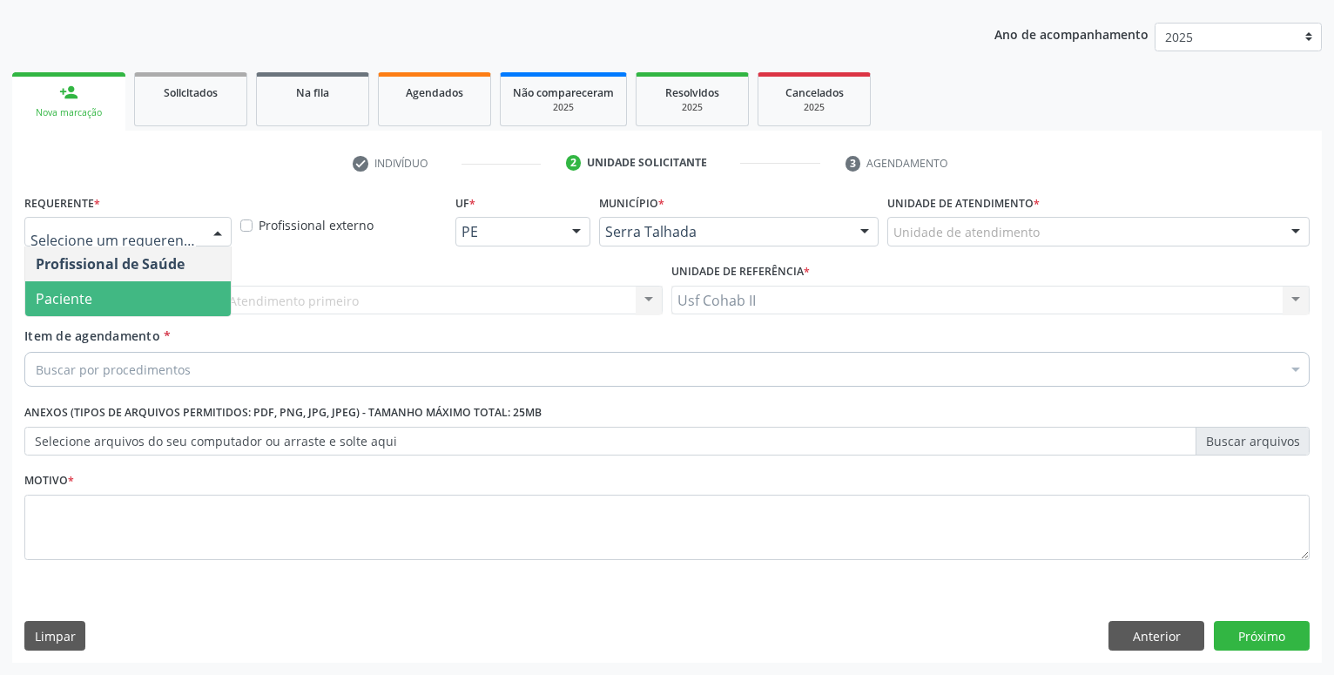
click at [101, 301] on span "Paciente" at bounding box center [128, 298] width 206 height 35
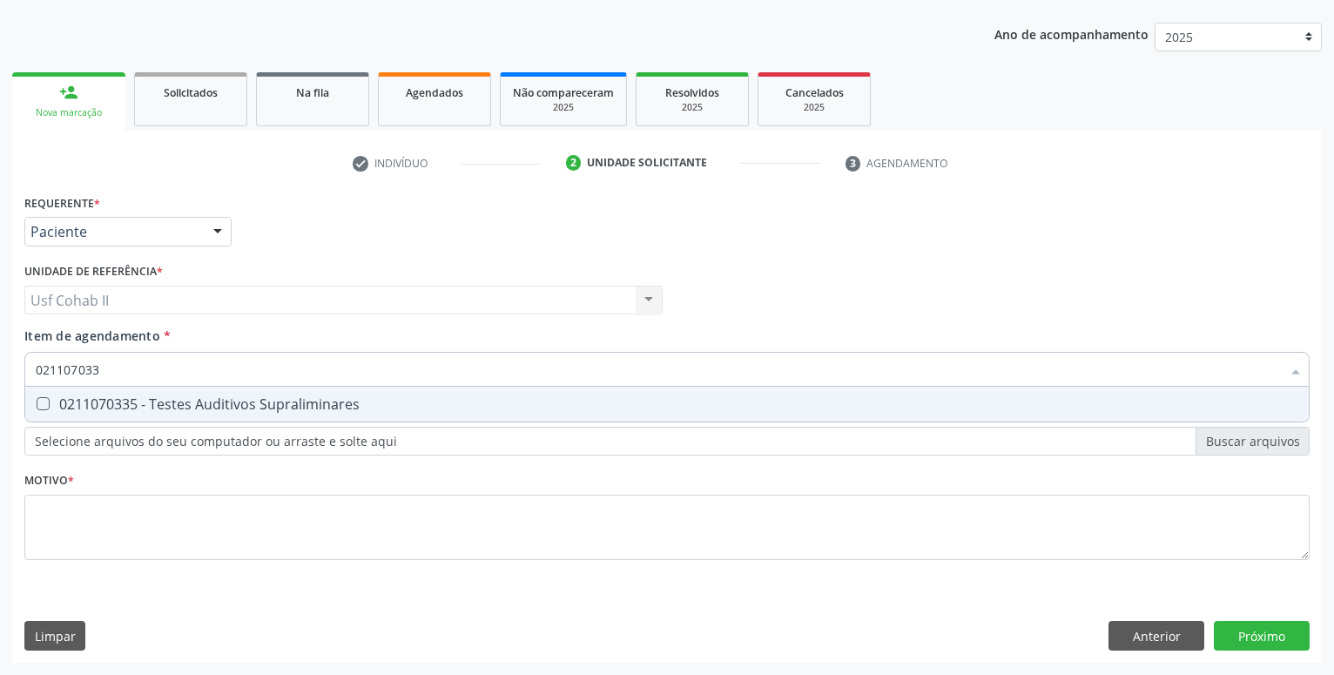
type input "0211070335"
click at [238, 399] on div "0211070335 - Testes Auditivos Supraliminares" at bounding box center [667, 404] width 1263 height 14
checkbox Supraliminares "true"
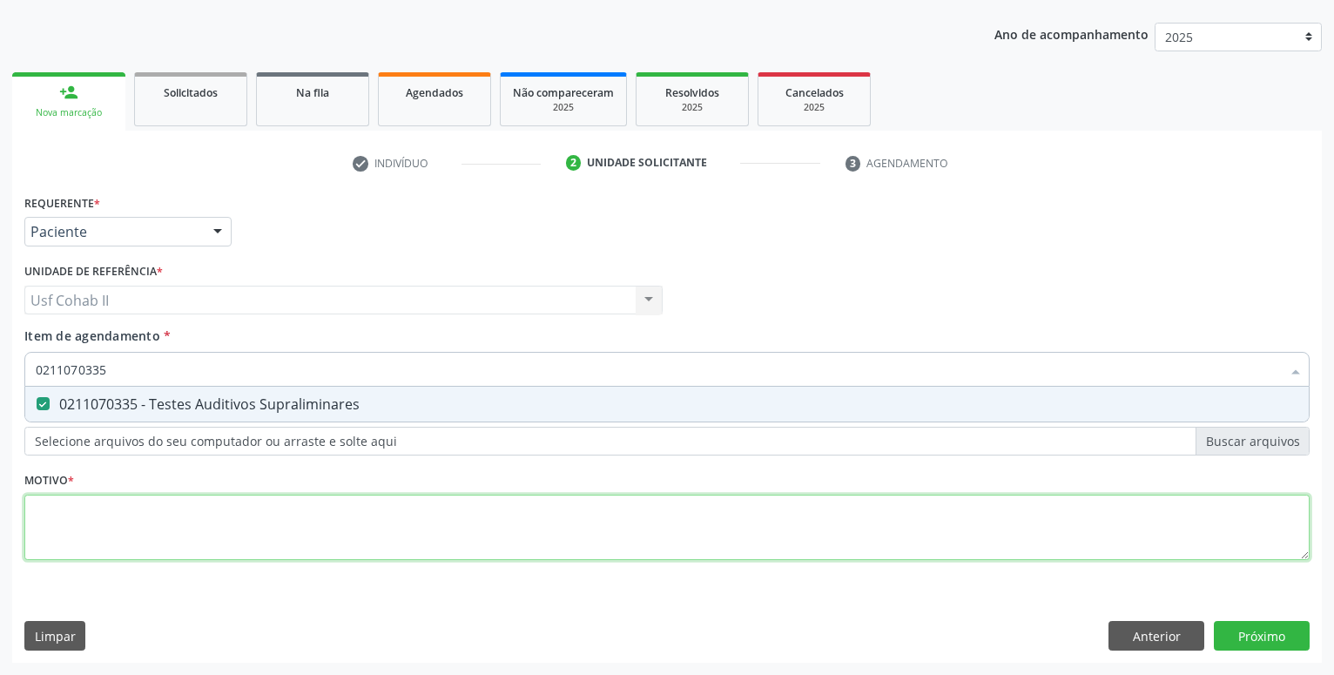
click at [121, 530] on textarea at bounding box center [666, 528] width 1285 height 66
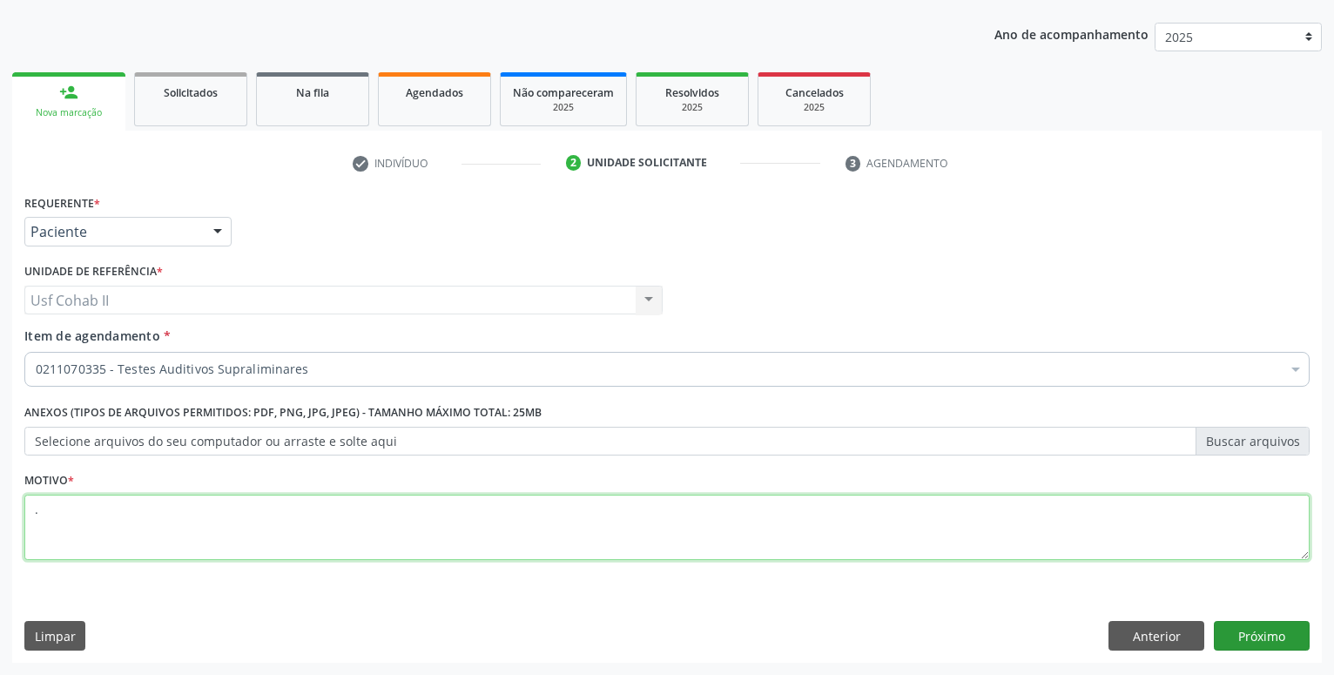
type textarea "."
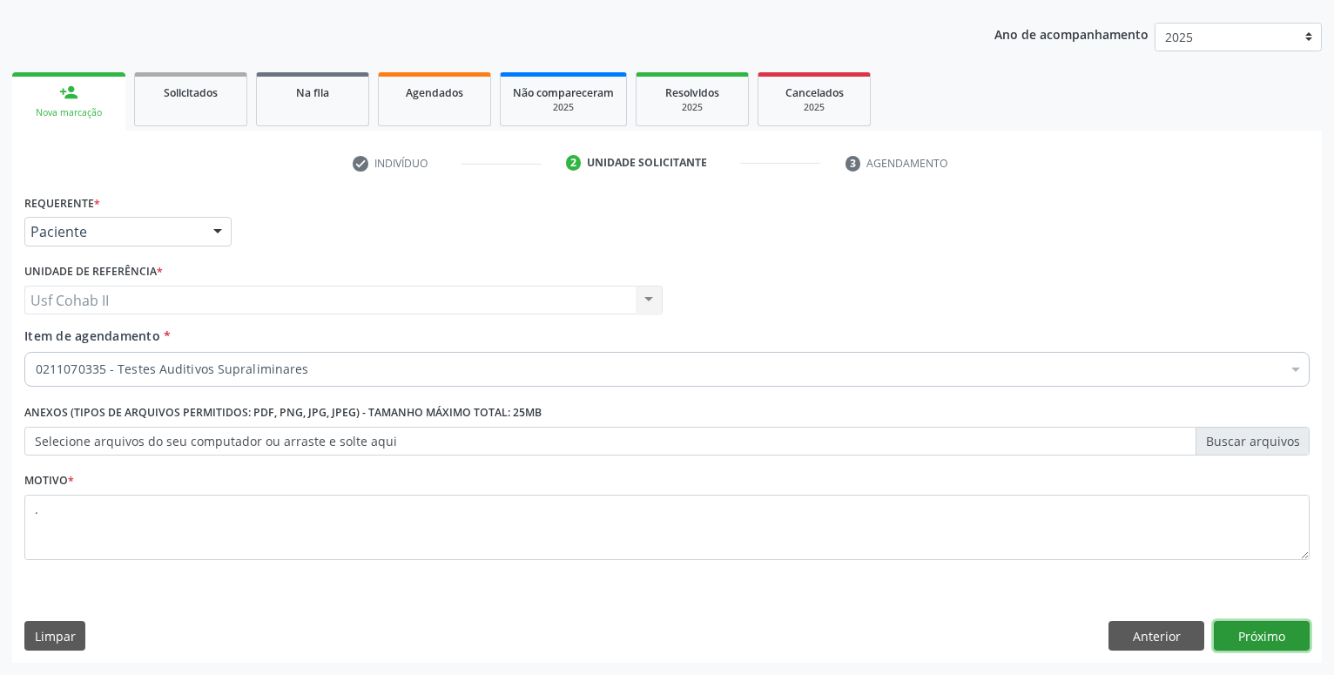
click at [1234, 644] on button "Próximo" at bounding box center [1262, 636] width 96 height 30
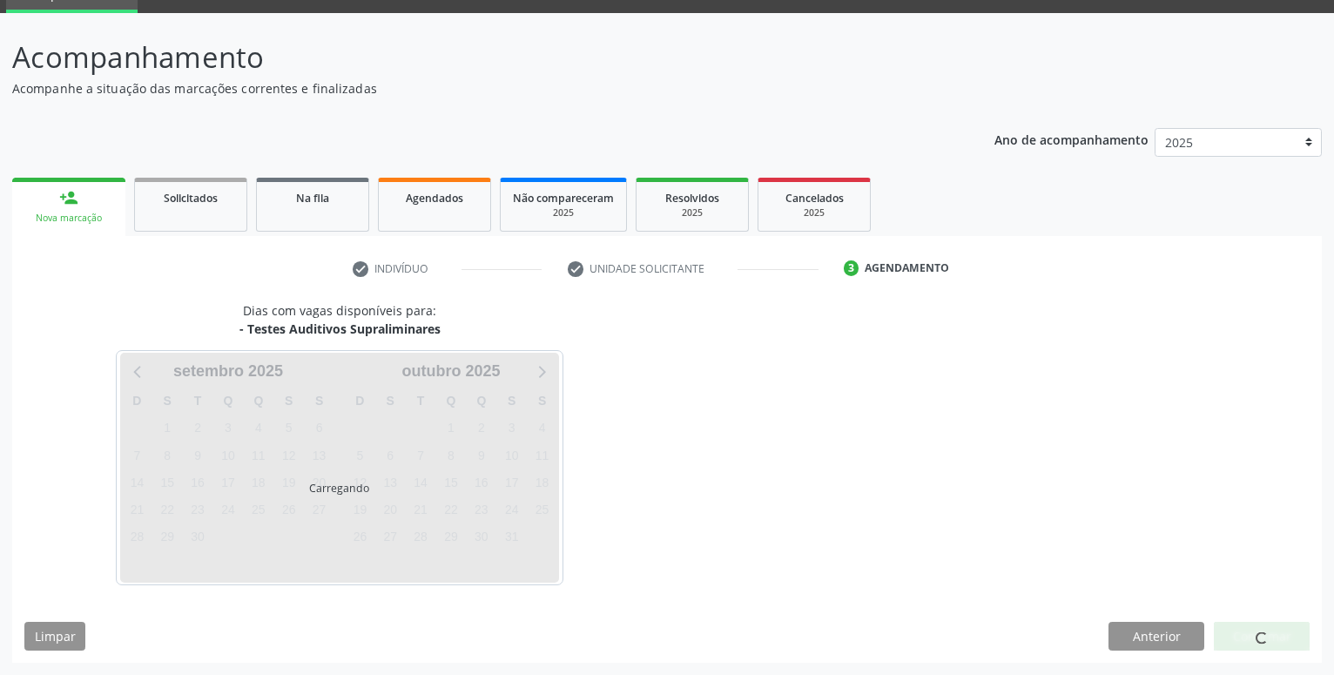
scroll to position [83, 0]
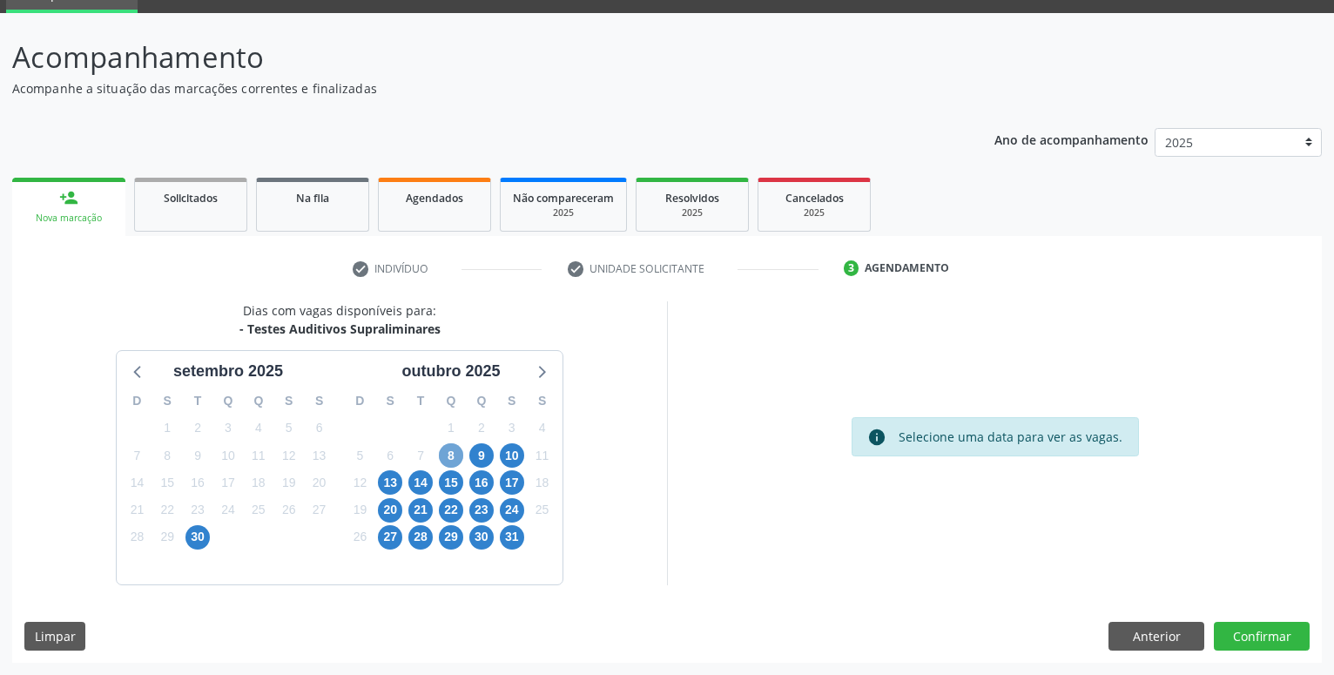
click at [456, 455] on span "8" at bounding box center [451, 455] width 24 height 24
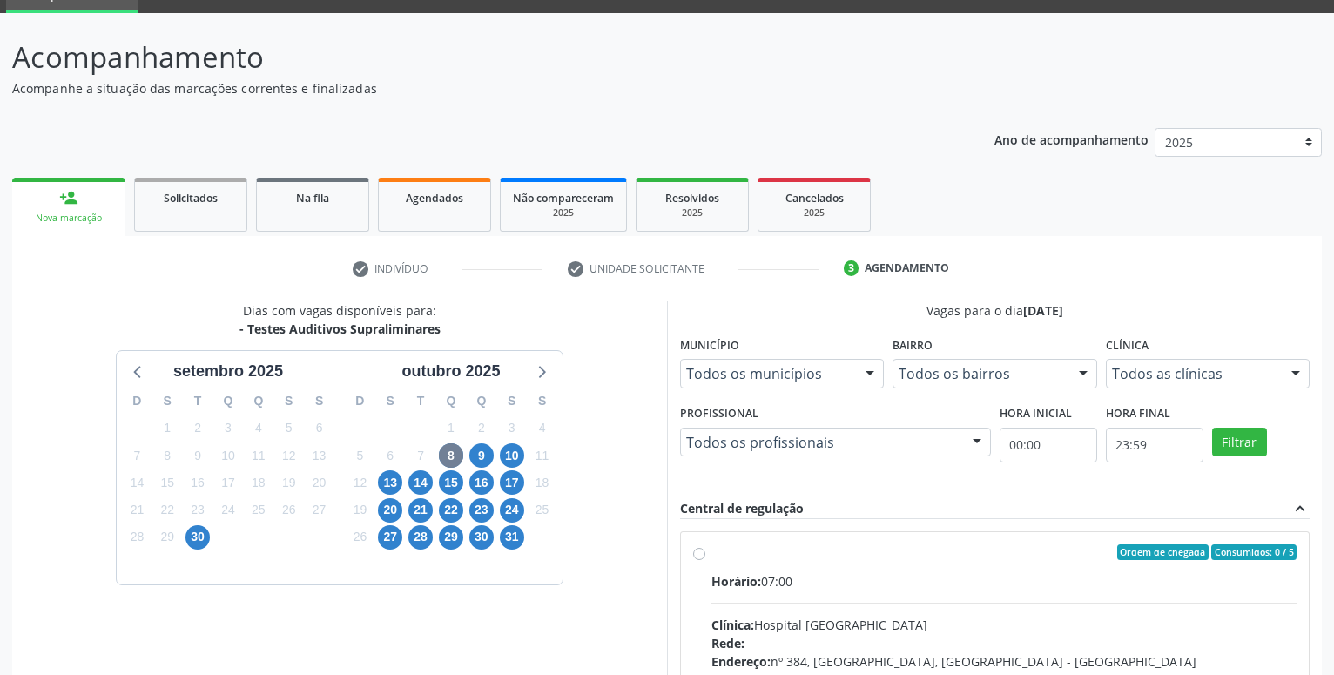
click at [712, 557] on label "Ordem de chegada Consumidos: 0 / 5 Horário: 07:00 Clínica: Hospital Sao Francis…" at bounding box center [1004, 677] width 585 height 267
click at [697, 557] on input "Ordem de chegada Consumidos: 0 / 5 Horário: 07:00 Clínica: Hospital Sao Francis…" at bounding box center [699, 552] width 12 height 16
radio input "true"
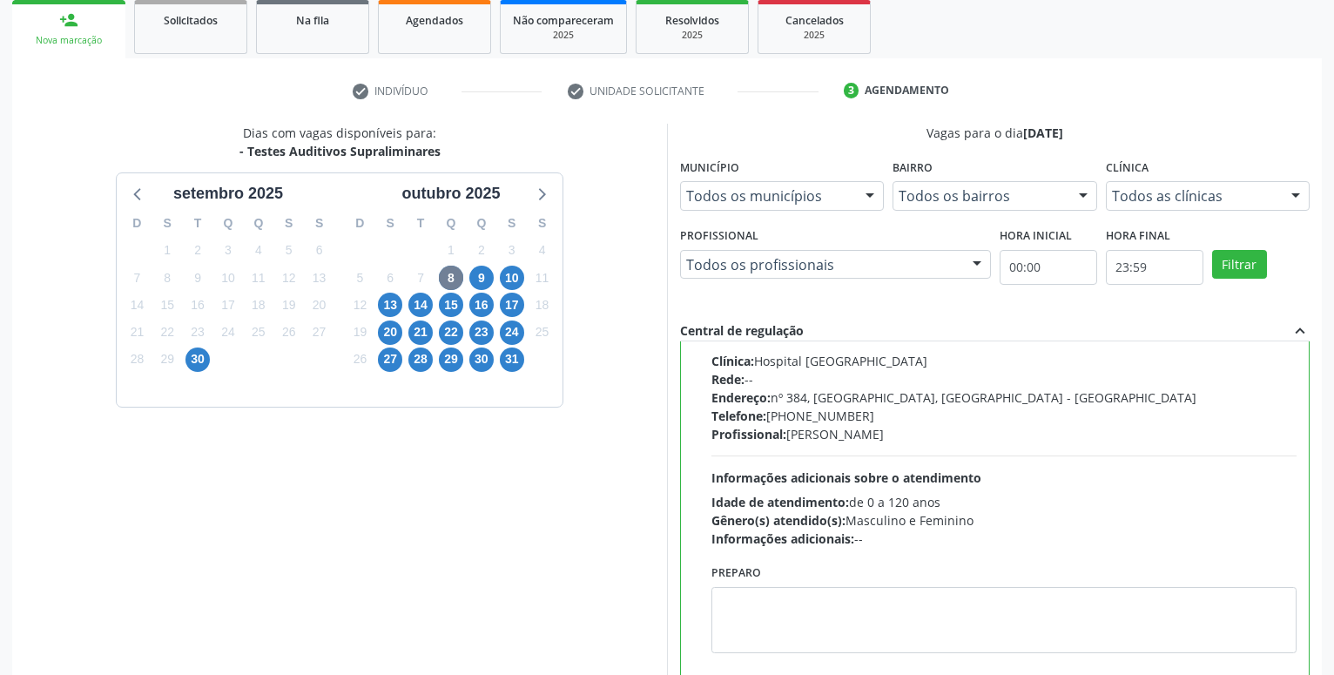
scroll to position [366, 0]
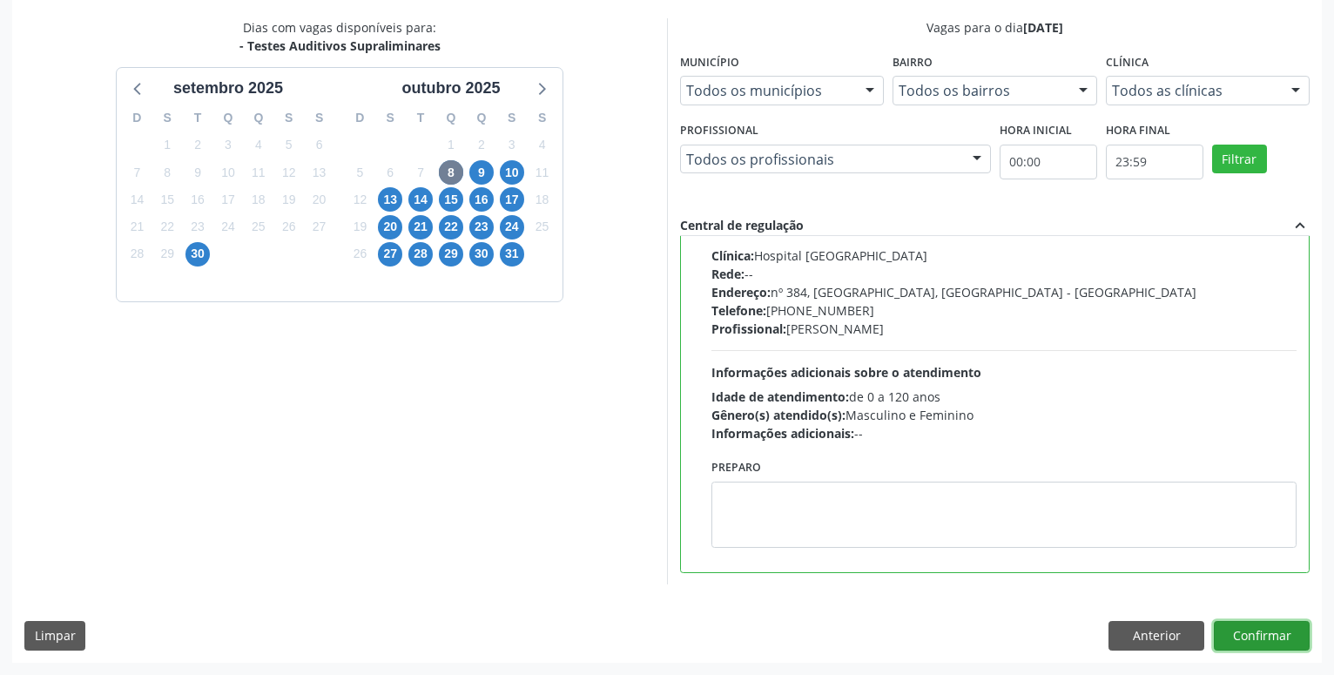
click at [1263, 637] on button "Confirmar" at bounding box center [1262, 636] width 96 height 30
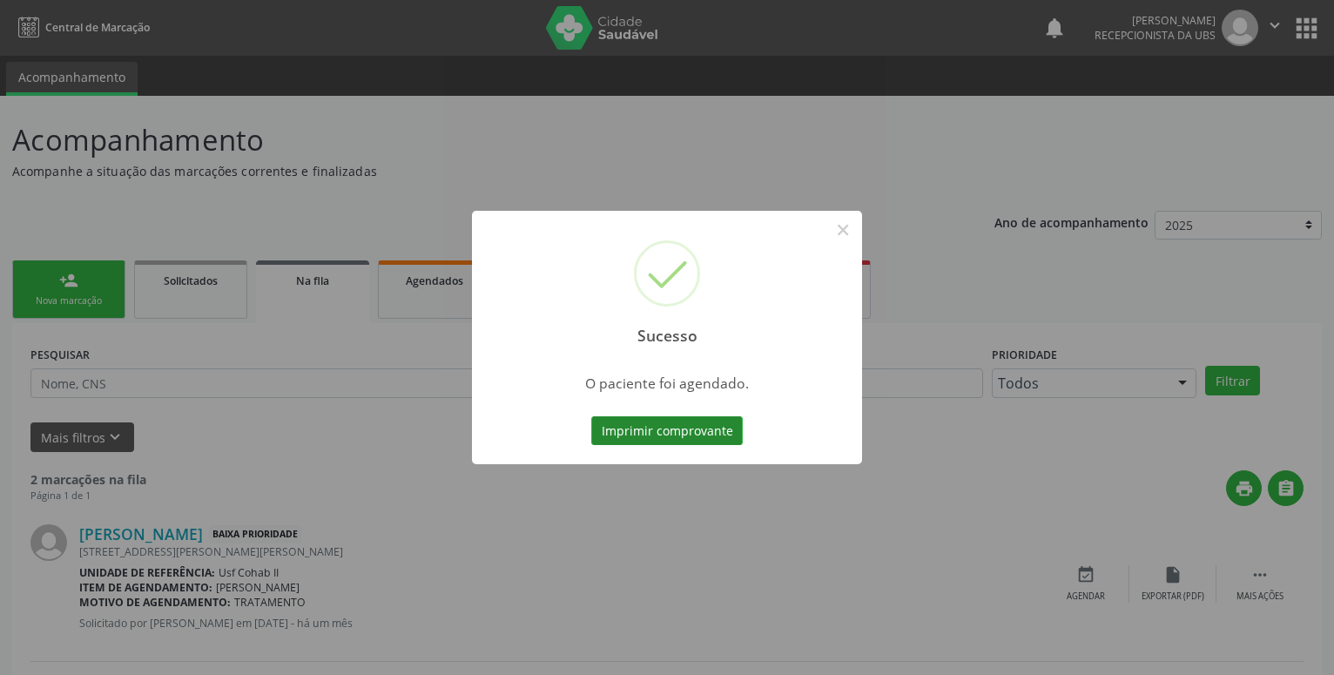
click at [668, 433] on button "Imprimir comprovante" at bounding box center [667, 431] width 152 height 30
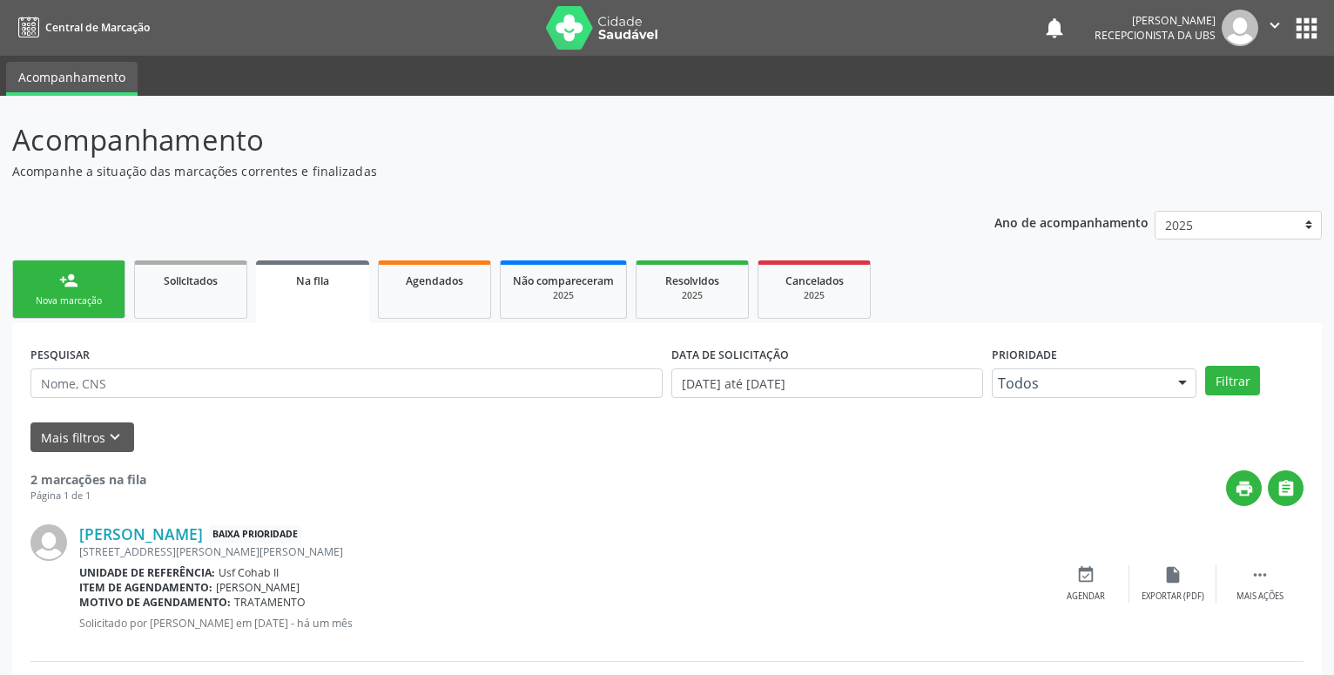
click at [107, 290] on link "person_add Nova marcação" at bounding box center [68, 289] width 113 height 58
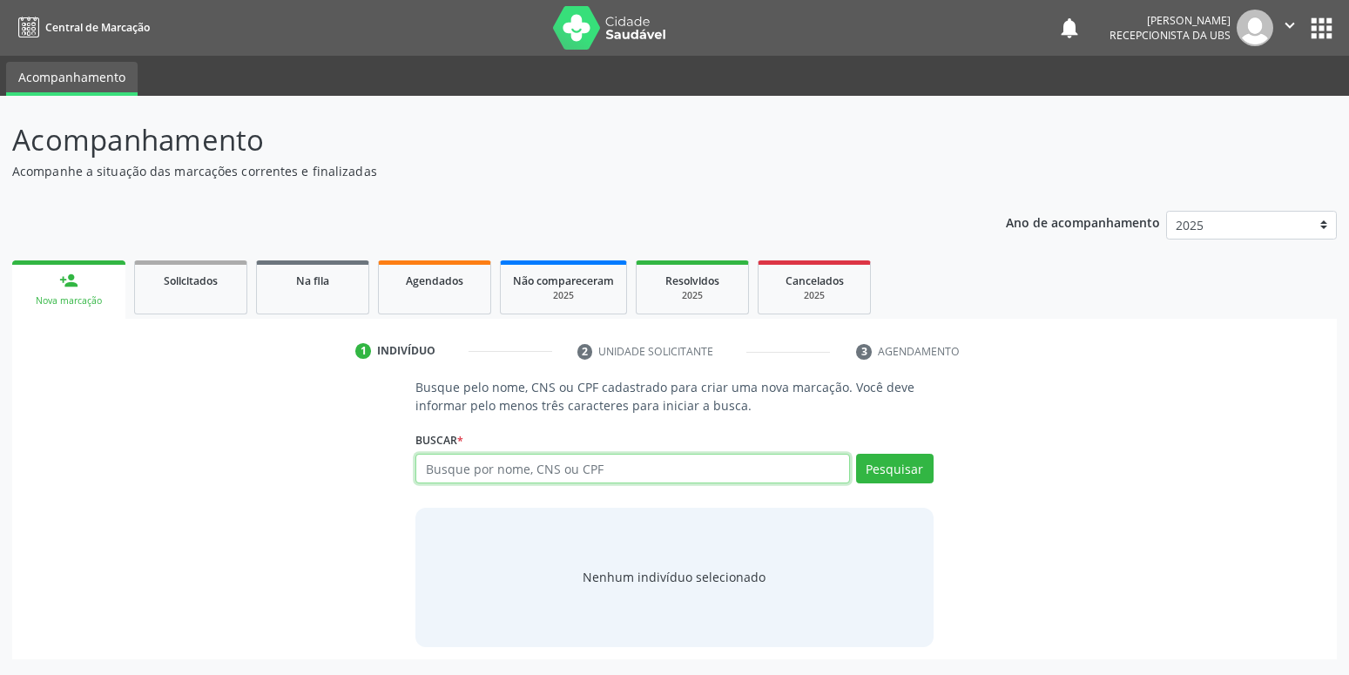
click at [518, 464] on input "text" at bounding box center [632, 469] width 434 height 30
type input "898006322601875"
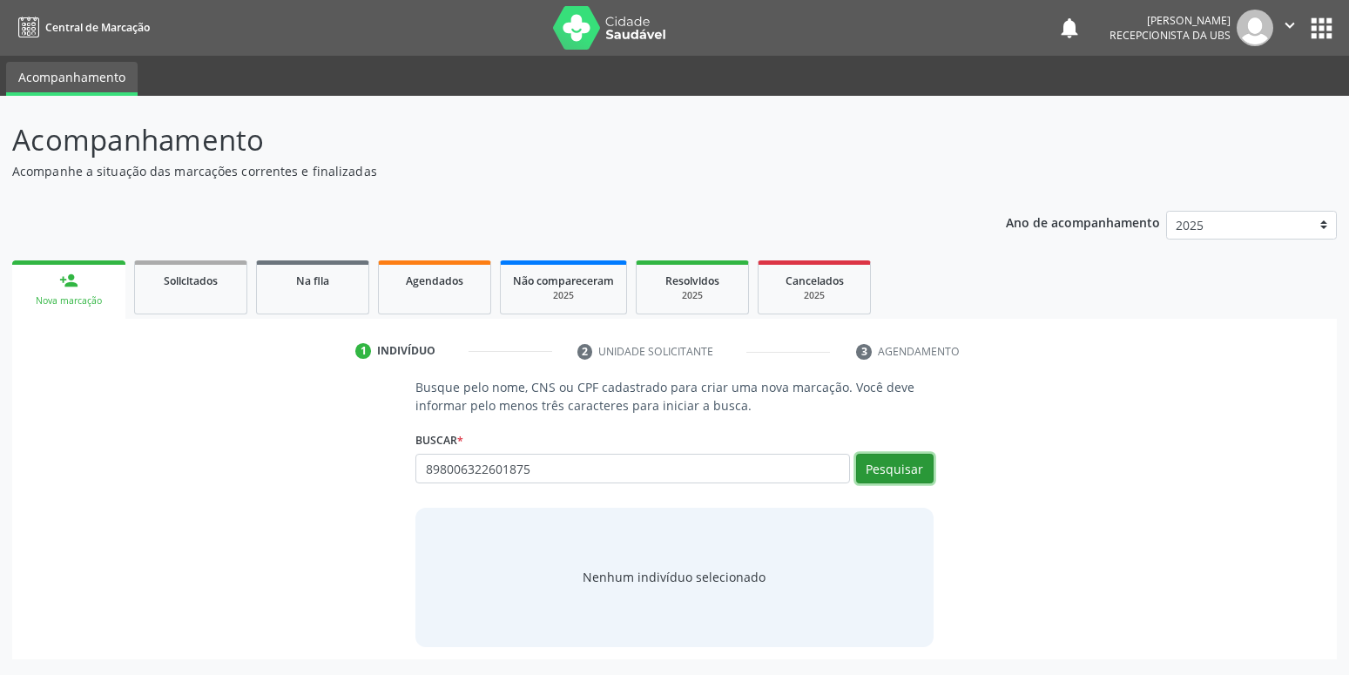
click at [897, 470] on button "Pesquisar" at bounding box center [895, 469] width 78 height 30
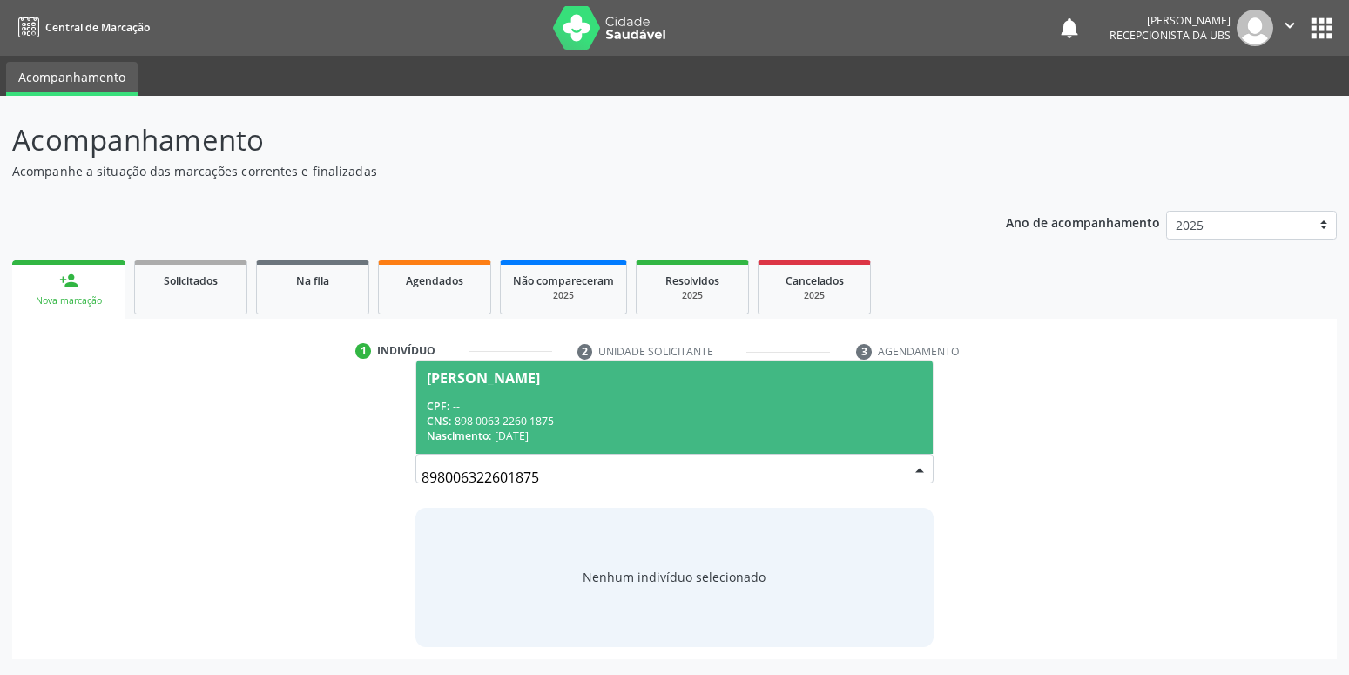
click at [567, 395] on span "Heliza Gabrielly da Silva Medeiros CPF: -- CNS: 898 0063 2260 1875 Nascimento: …" at bounding box center [674, 407] width 516 height 93
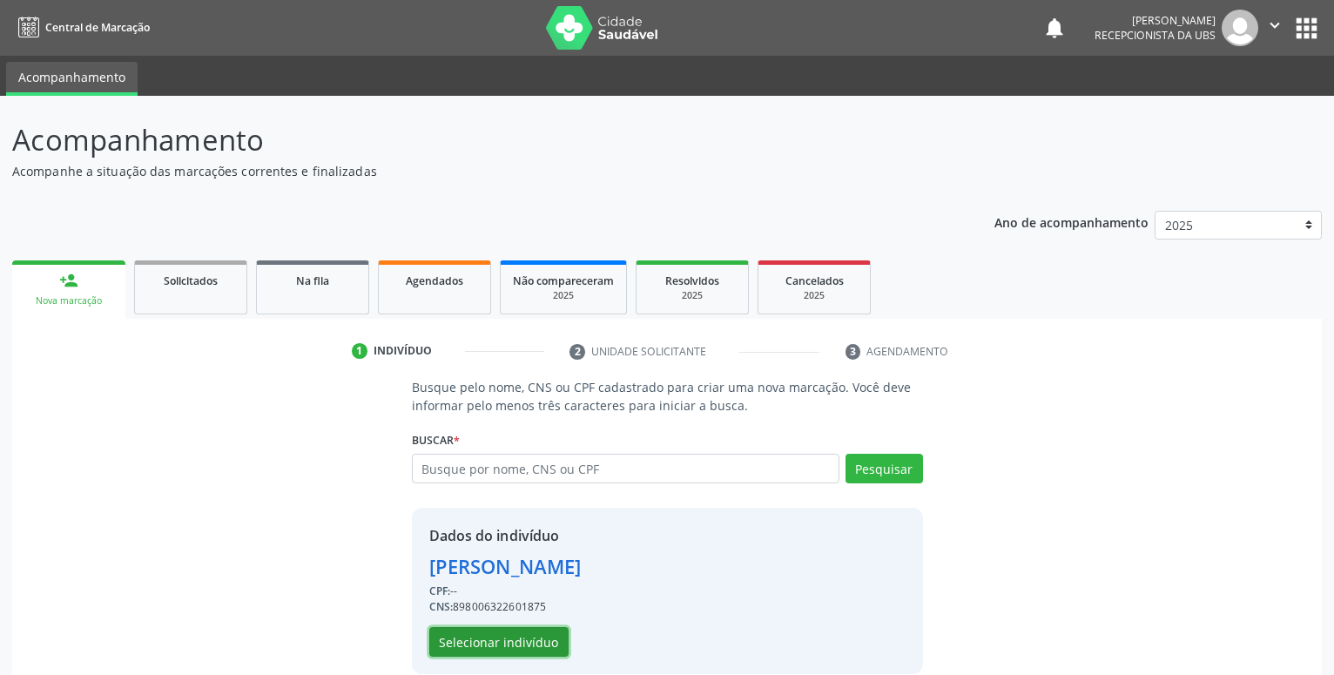
click at [529, 643] on button "Selecionar indivíduo" at bounding box center [498, 642] width 139 height 30
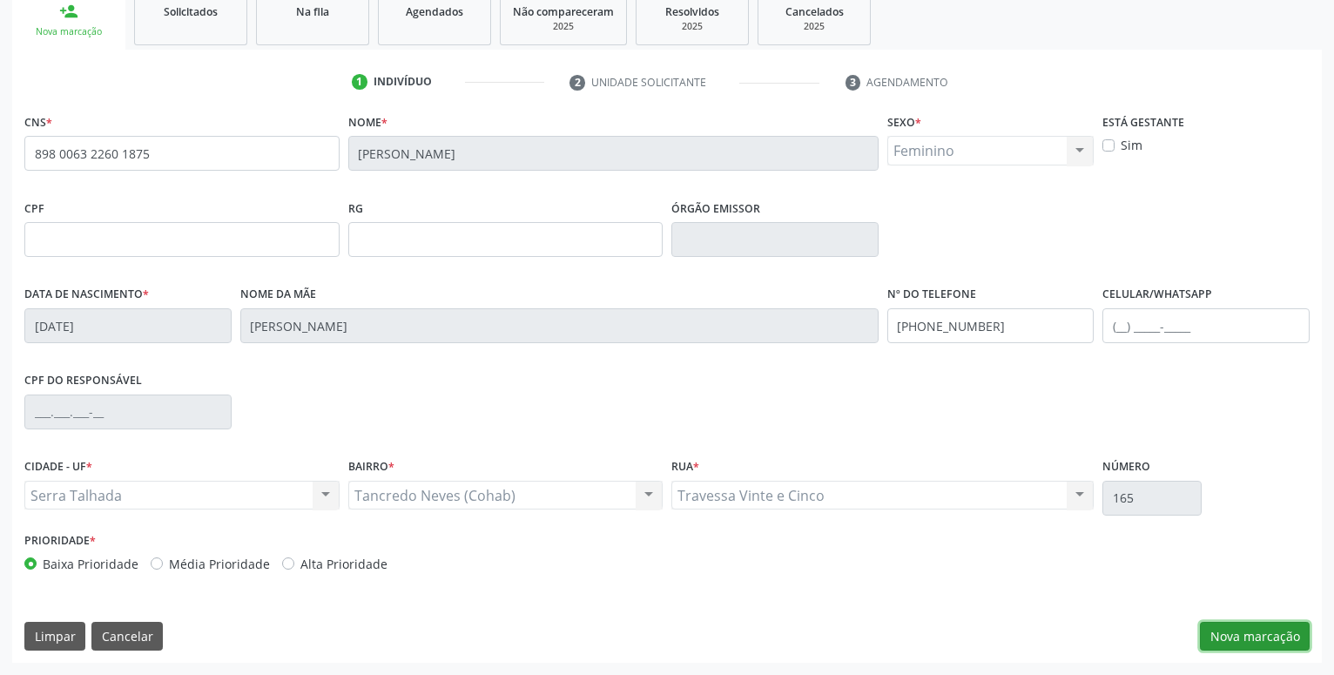
click at [1225, 622] on button "Nova marcação" at bounding box center [1255, 637] width 110 height 30
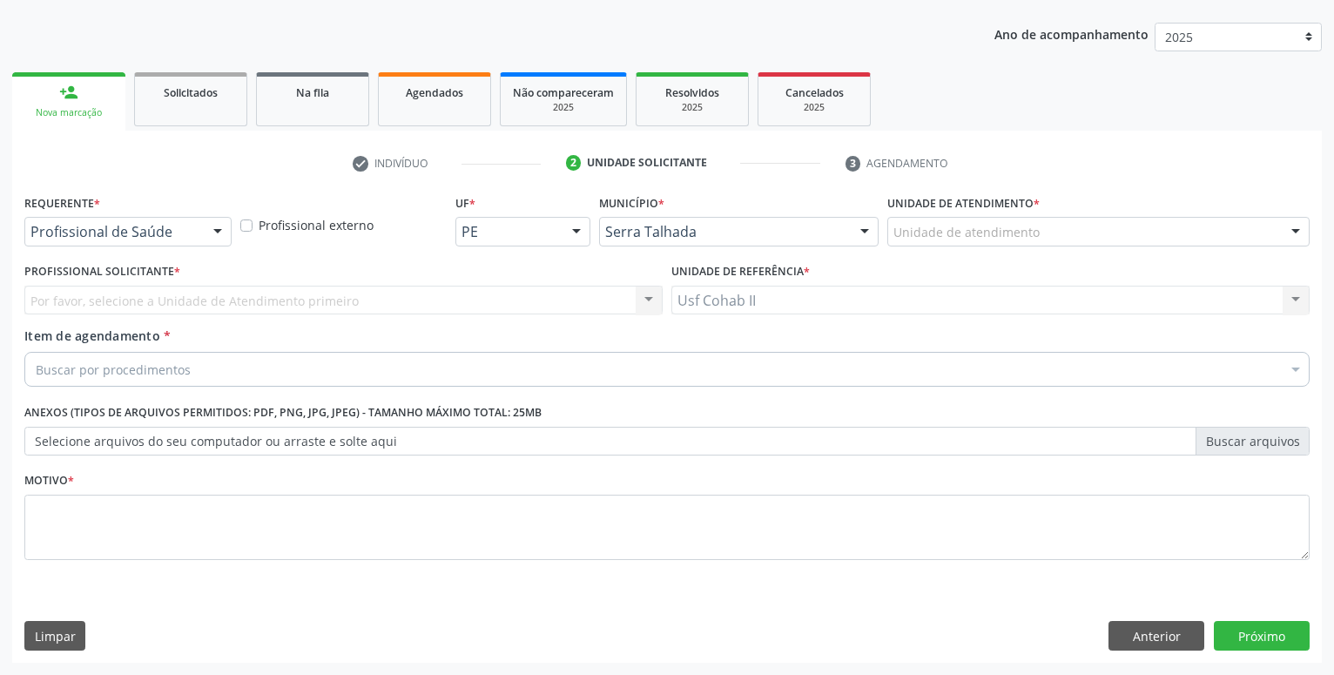
scroll to position [188, 0]
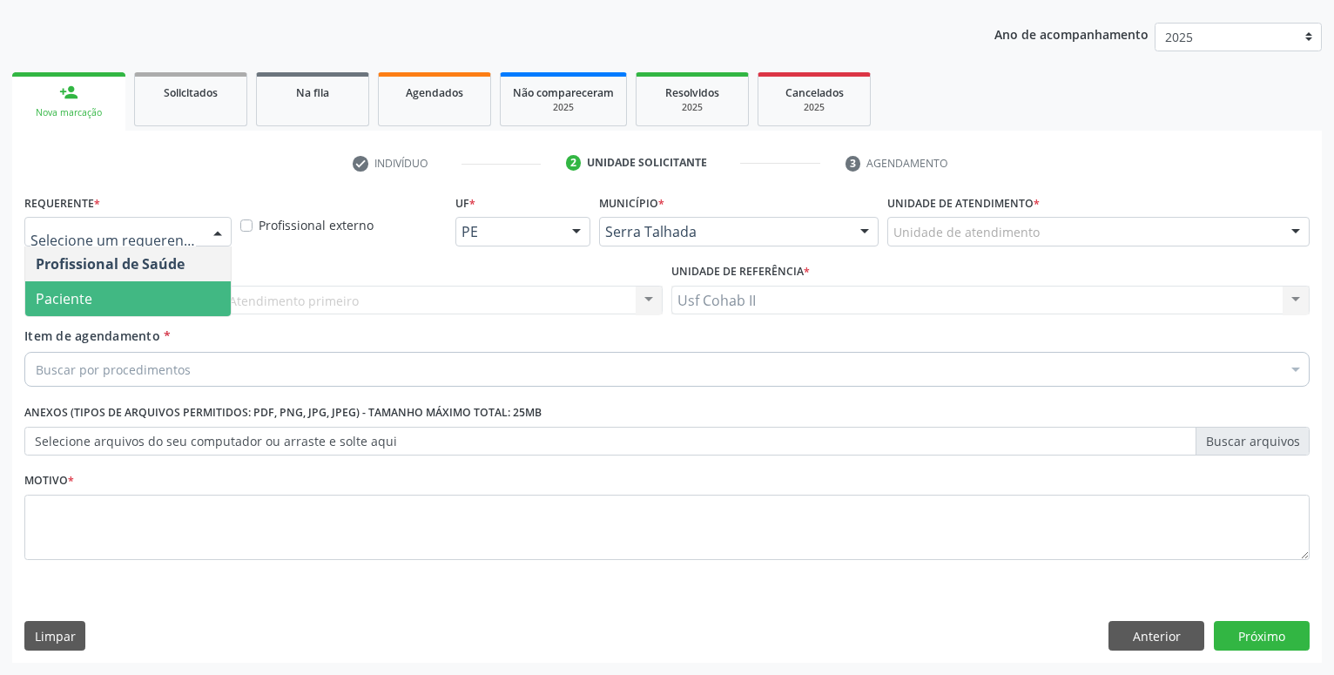
click at [150, 290] on span "Paciente" at bounding box center [128, 298] width 206 height 35
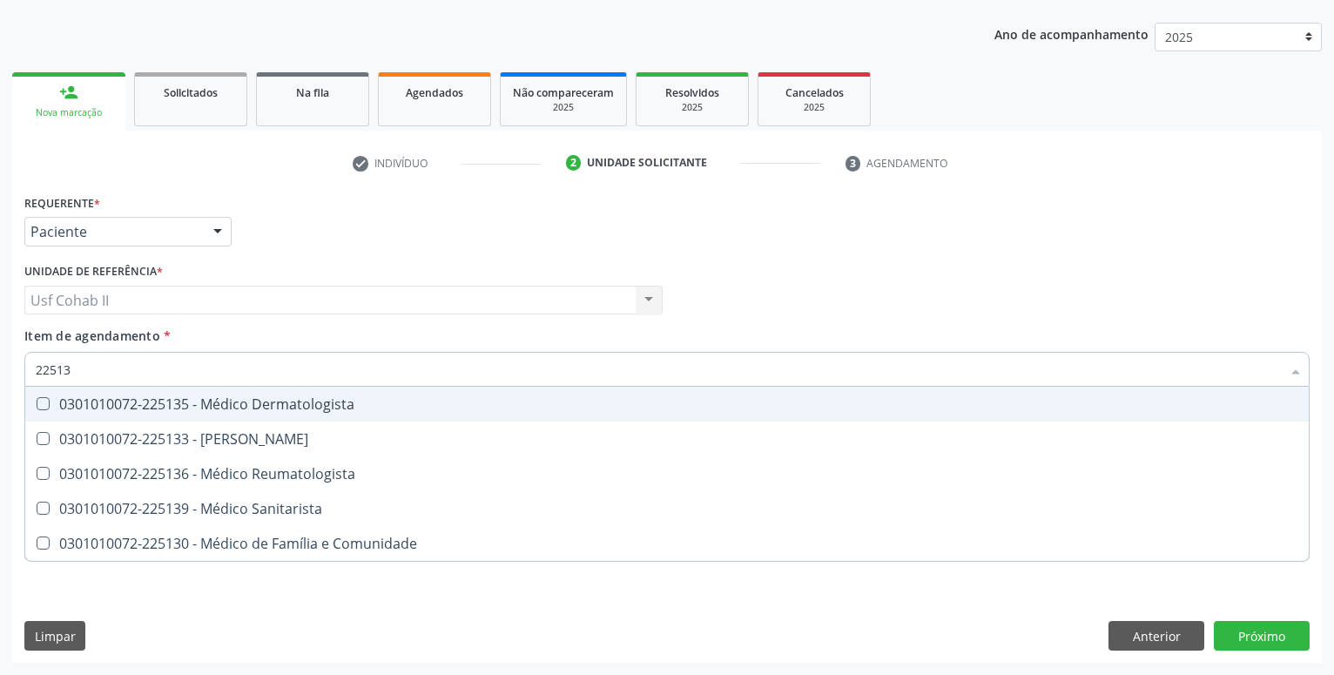
type input "225133"
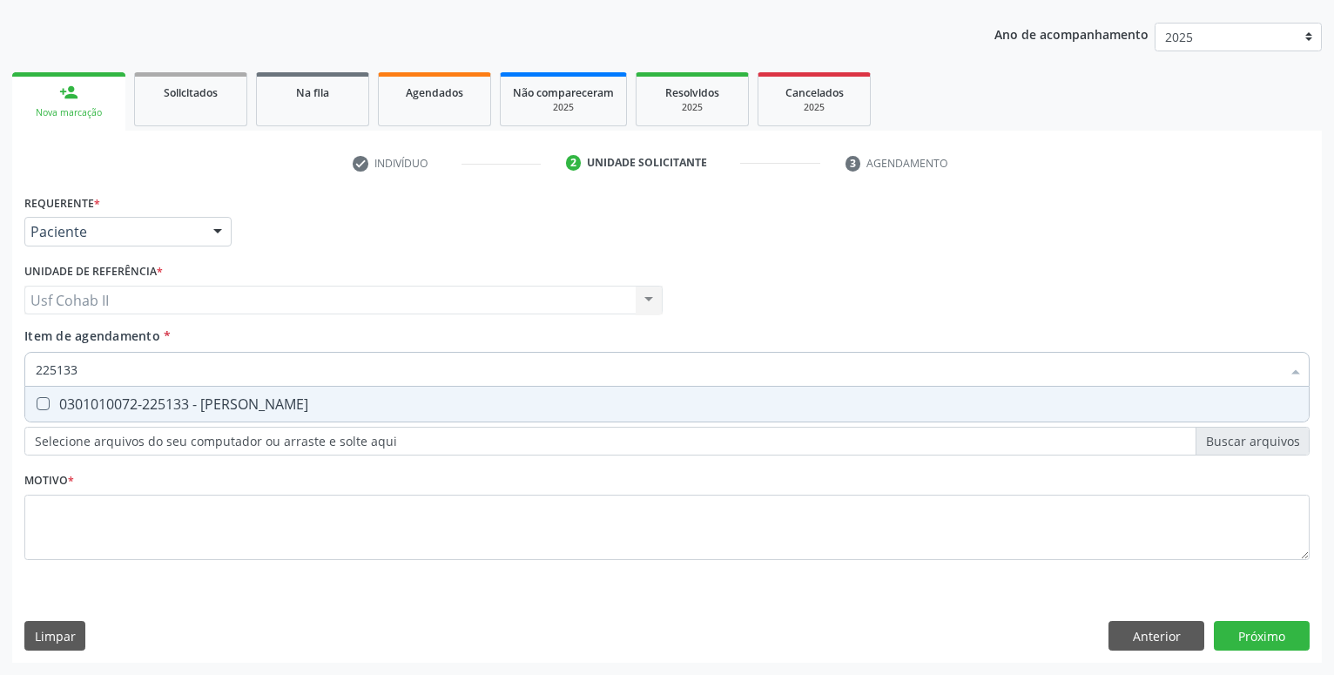
click at [219, 399] on div "0301010072-225133 - [PERSON_NAME]" at bounding box center [667, 404] width 1263 height 14
checkbox Psiquiatra "true"
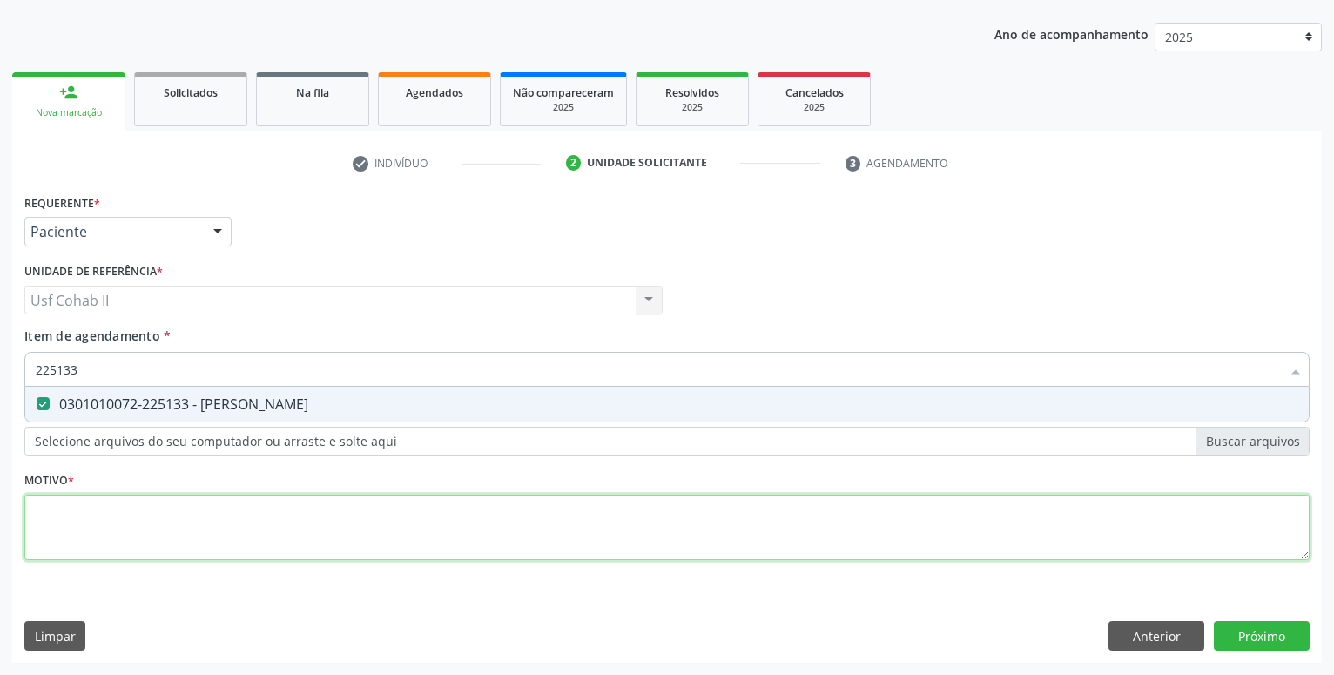
click at [155, 523] on textarea at bounding box center [666, 528] width 1285 height 66
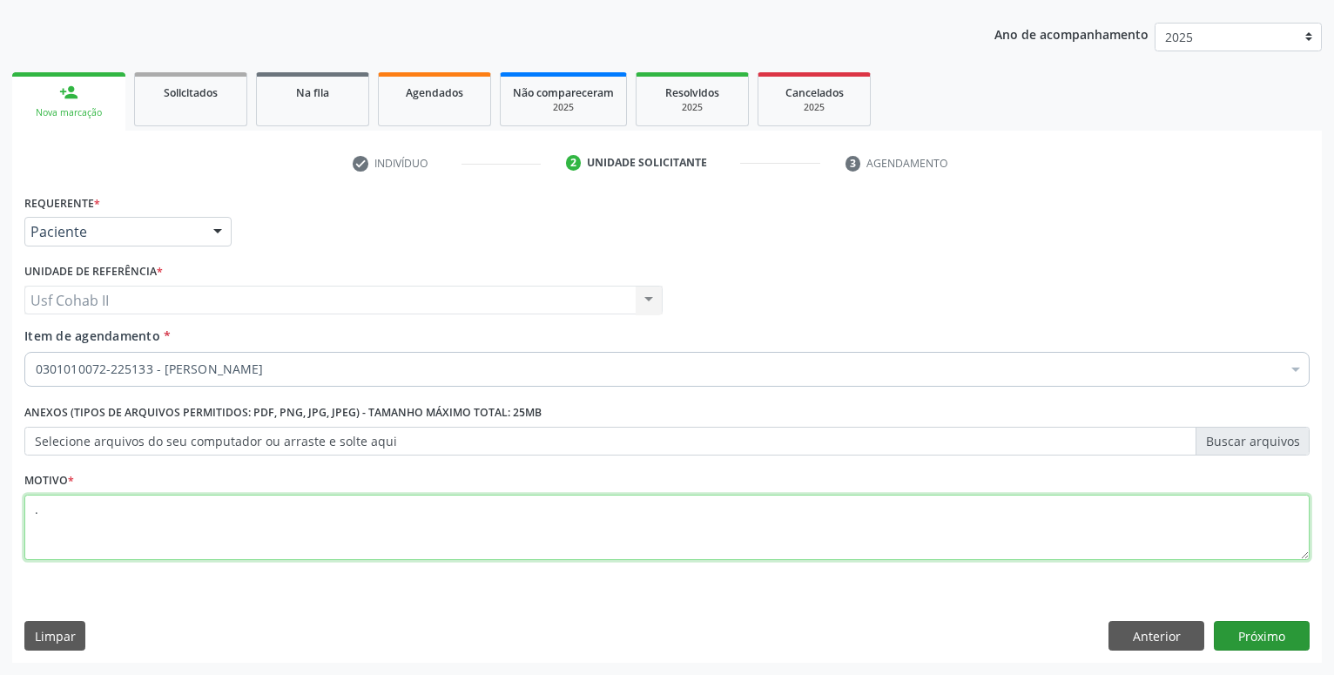
type textarea "."
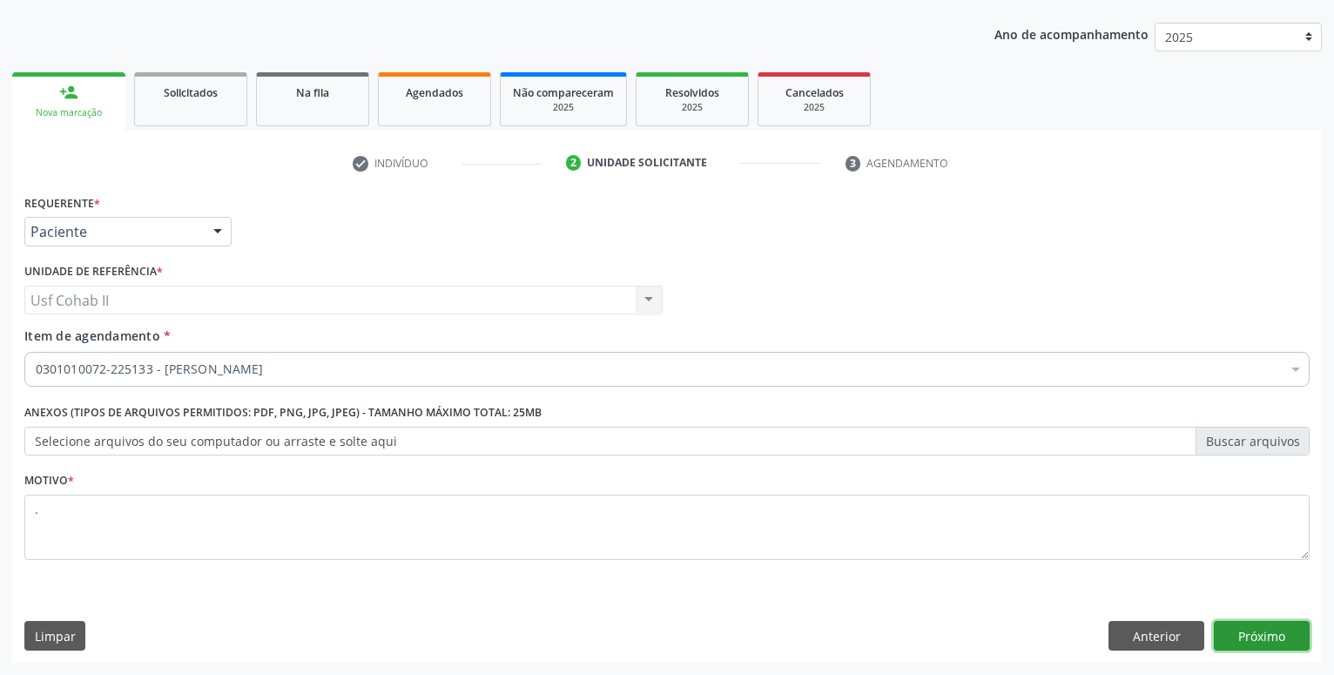
click at [1266, 635] on button "Próximo" at bounding box center [1262, 636] width 96 height 30
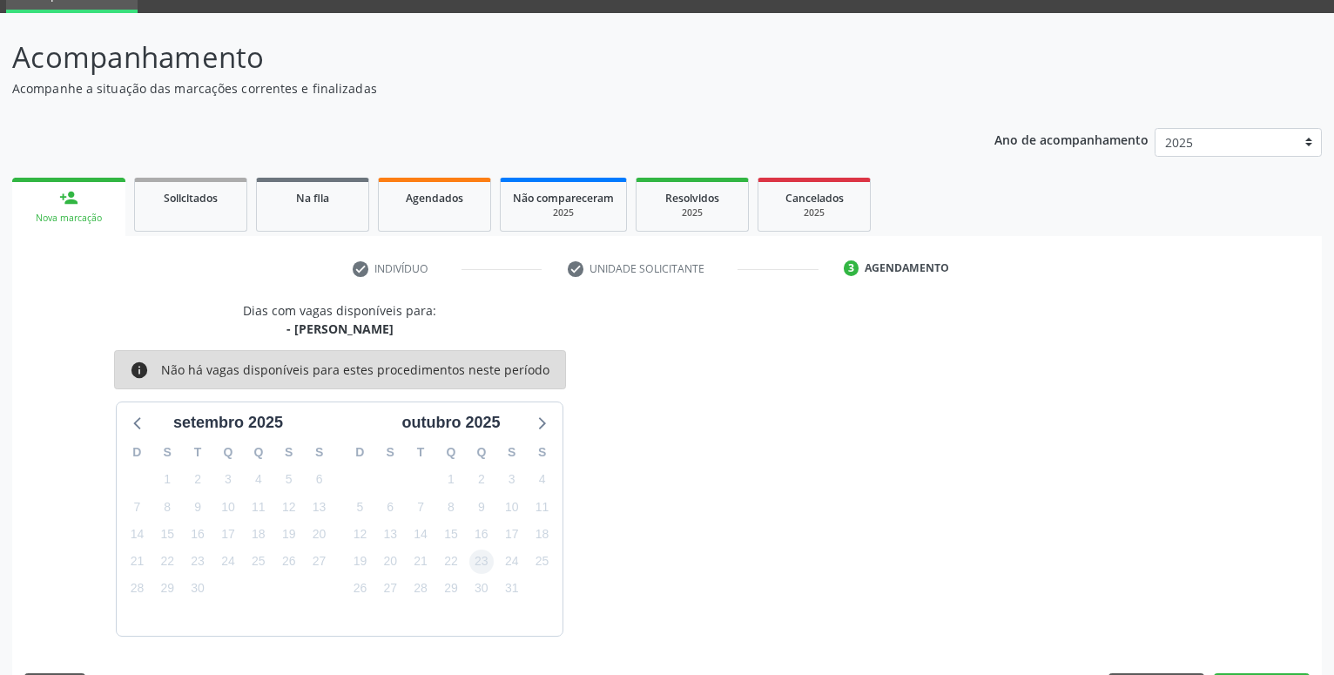
scroll to position [134, 0]
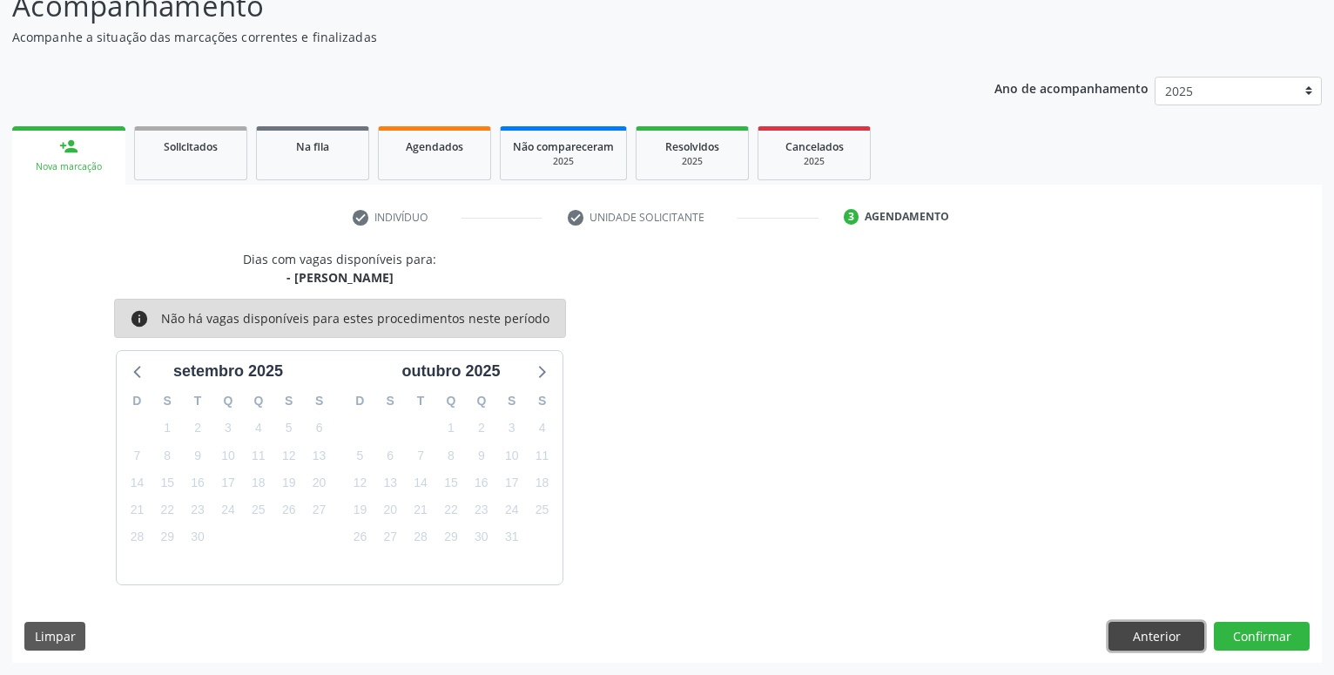
click at [1154, 642] on button "Anterior" at bounding box center [1157, 637] width 96 height 30
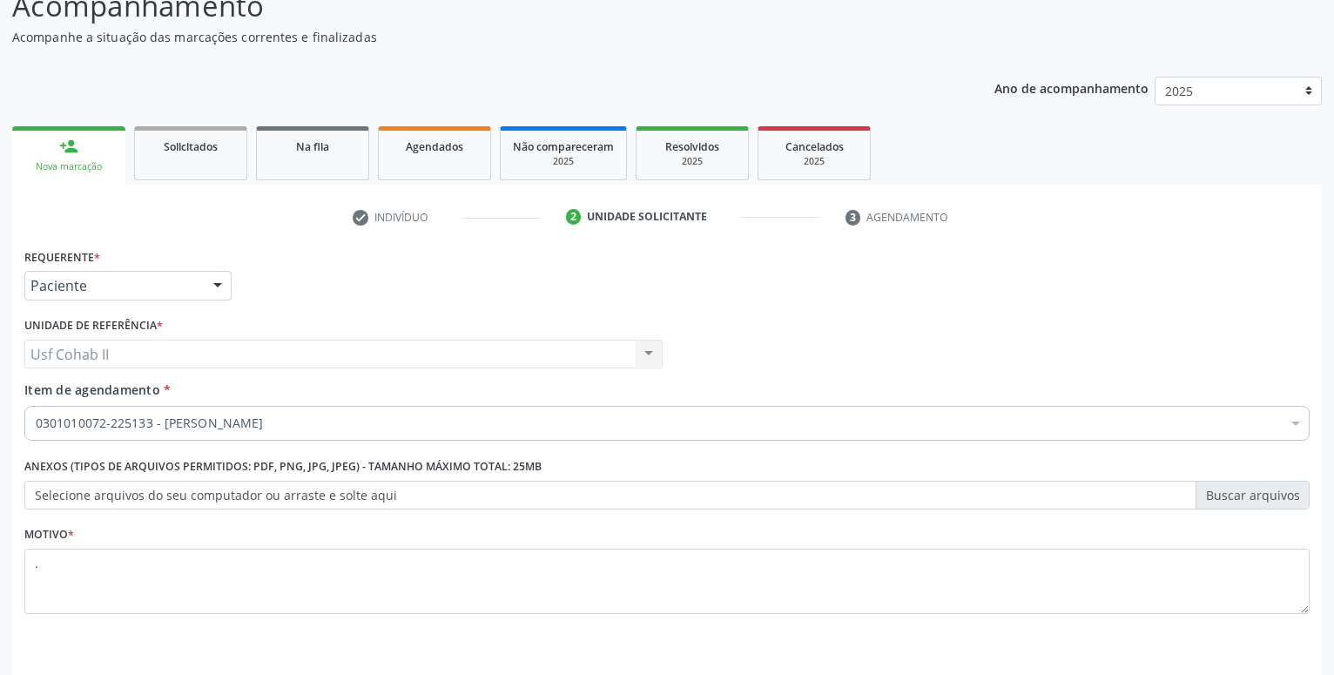
click at [1154, 642] on div "Requerente * Paciente Profissional de Saúde Paciente Nenhum resultado encontrad…" at bounding box center [667, 480] width 1310 height 473
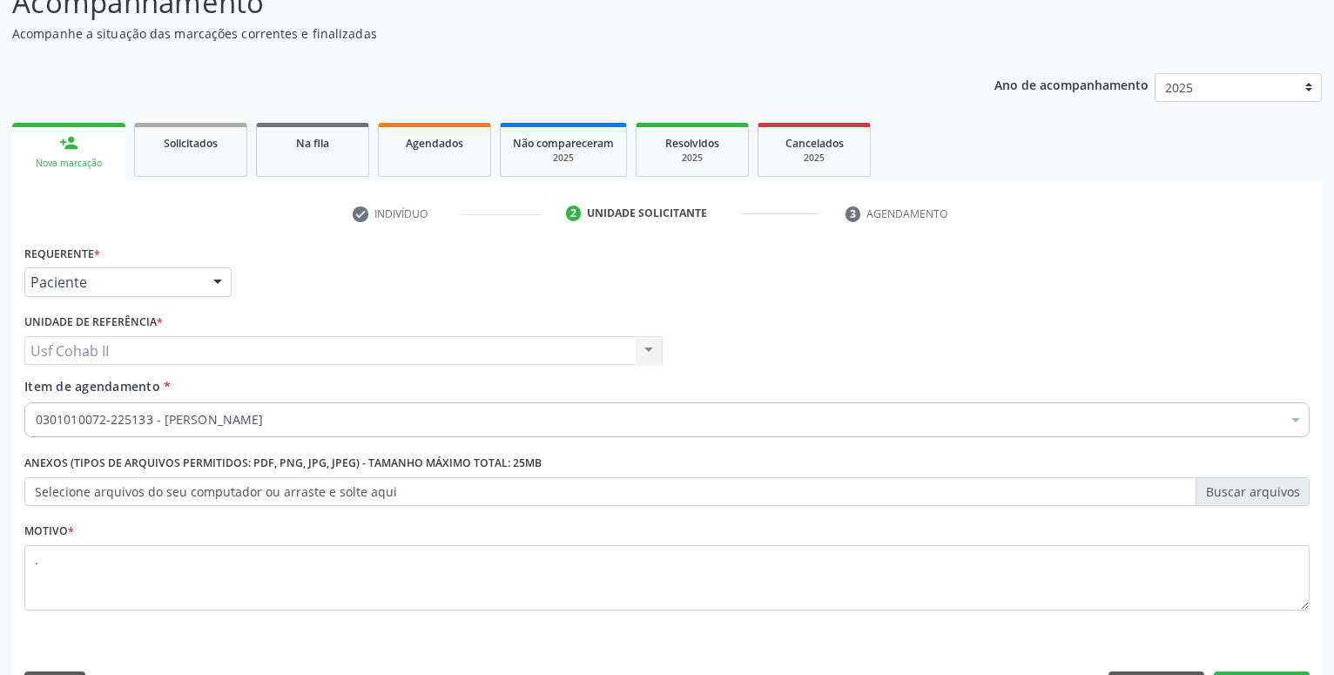
scroll to position [188, 0]
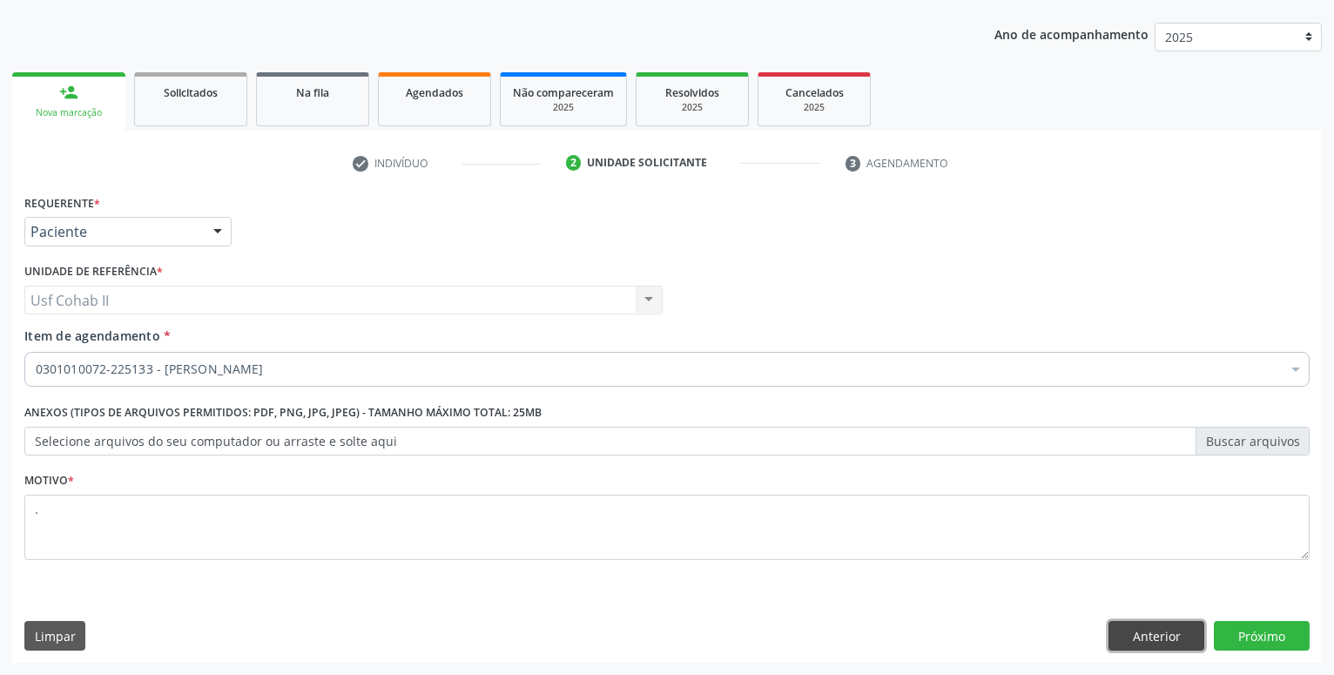
click at [1141, 634] on button "Anterior" at bounding box center [1157, 636] width 96 height 30
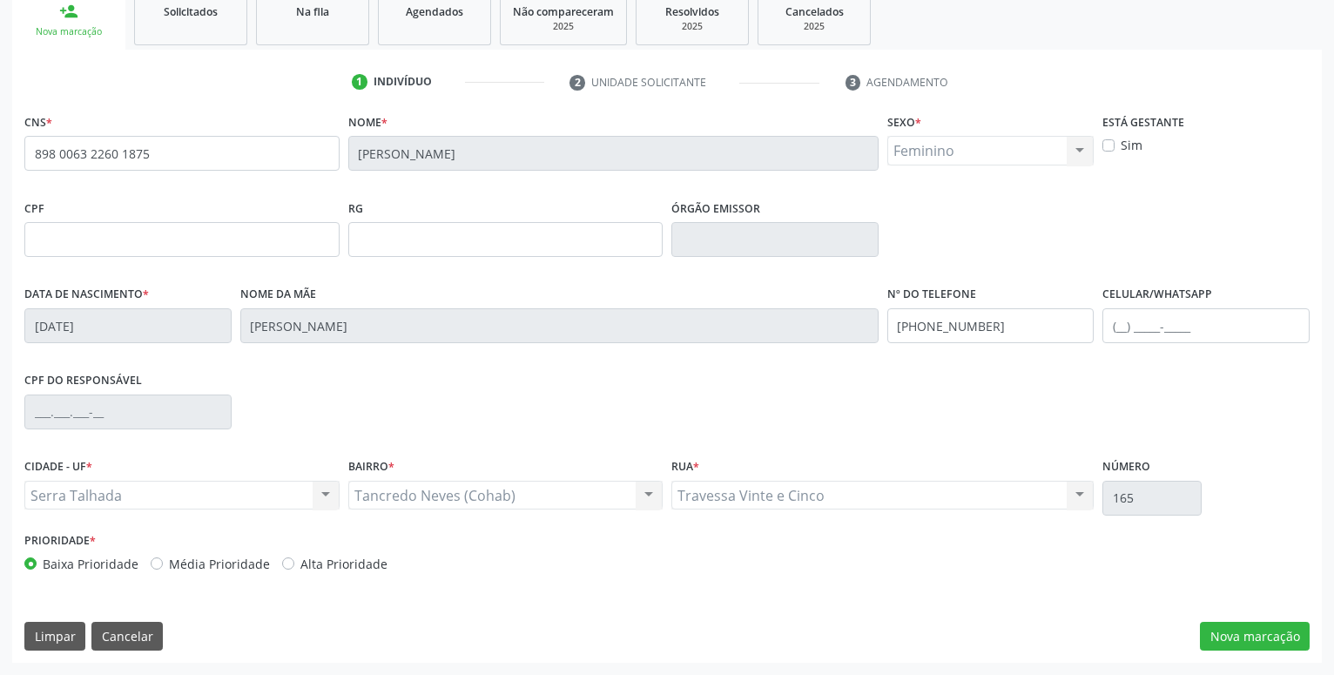
scroll to position [0, 0]
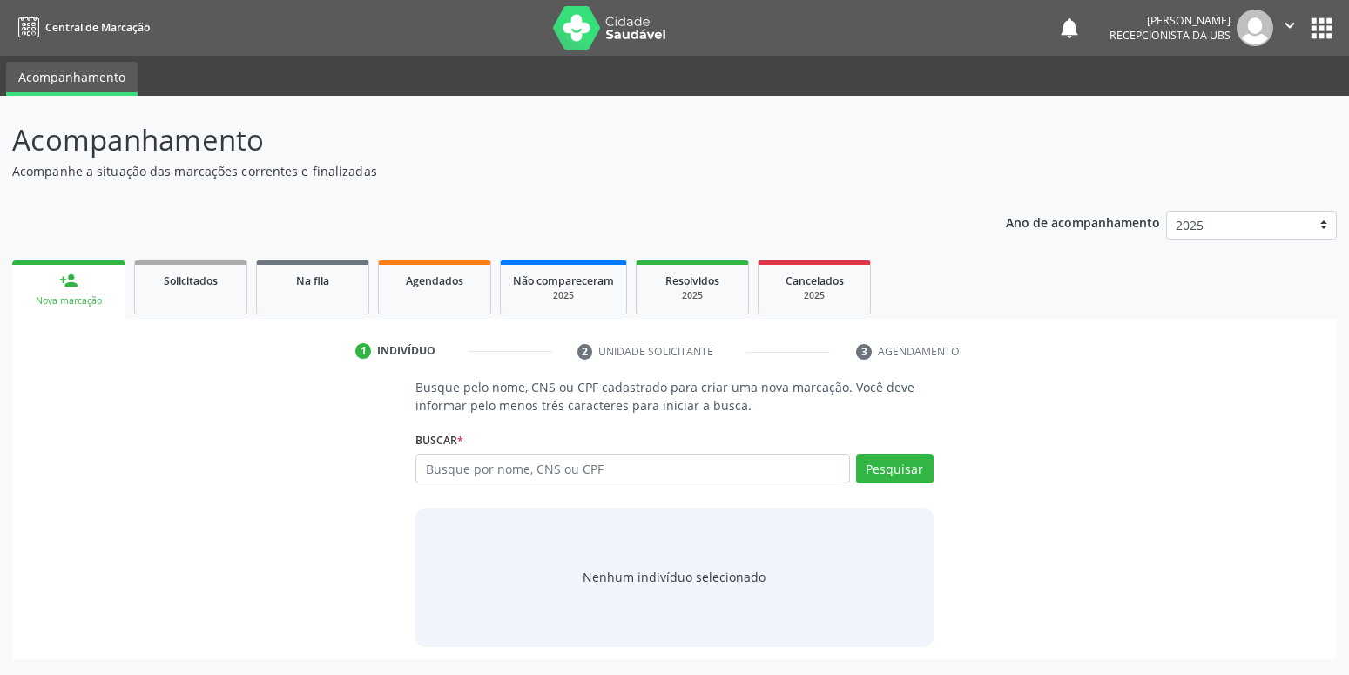
click at [481, 468] on input "text" at bounding box center [632, 469] width 434 height 30
type input "edivania bezerra"
click at [907, 469] on button "Pesquisar" at bounding box center [895, 469] width 78 height 30
type input "edivania bezerra"
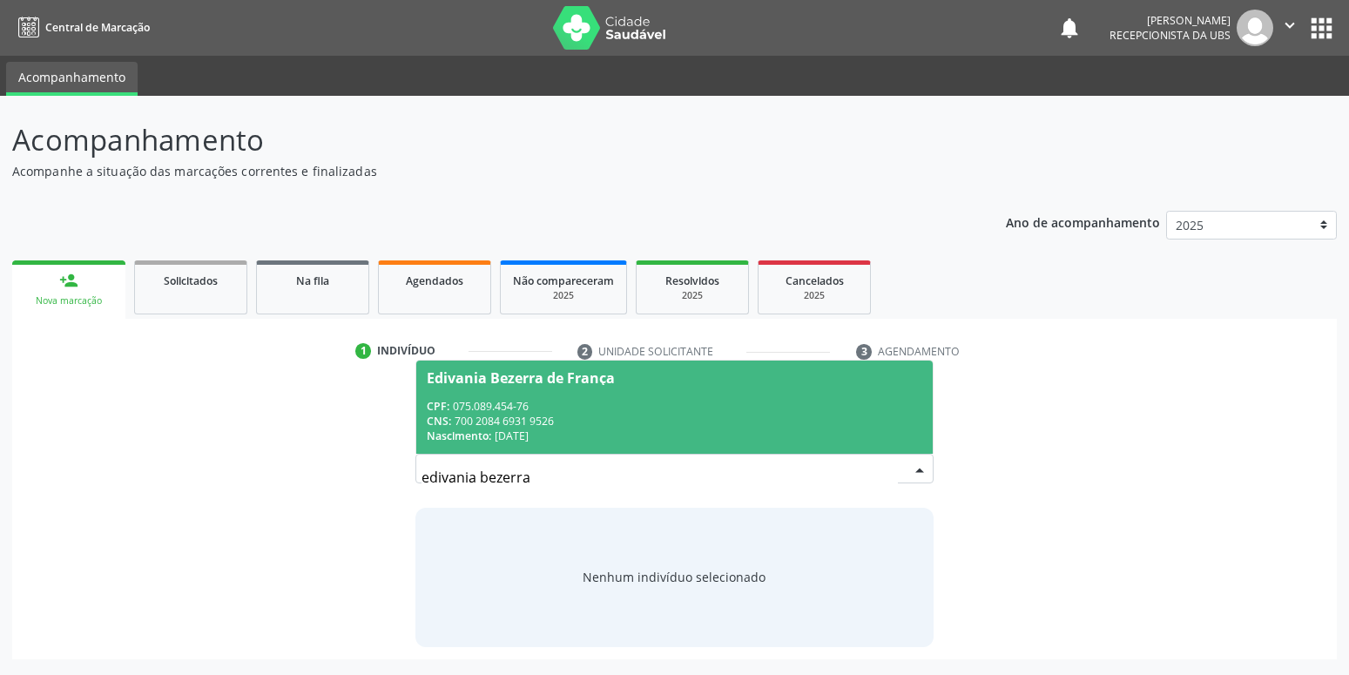
click at [997, 458] on div "Busque pelo nome, CNS ou CPF cadastrado para criar uma nova marcação. Você deve…" at bounding box center [674, 512] width 1300 height 268
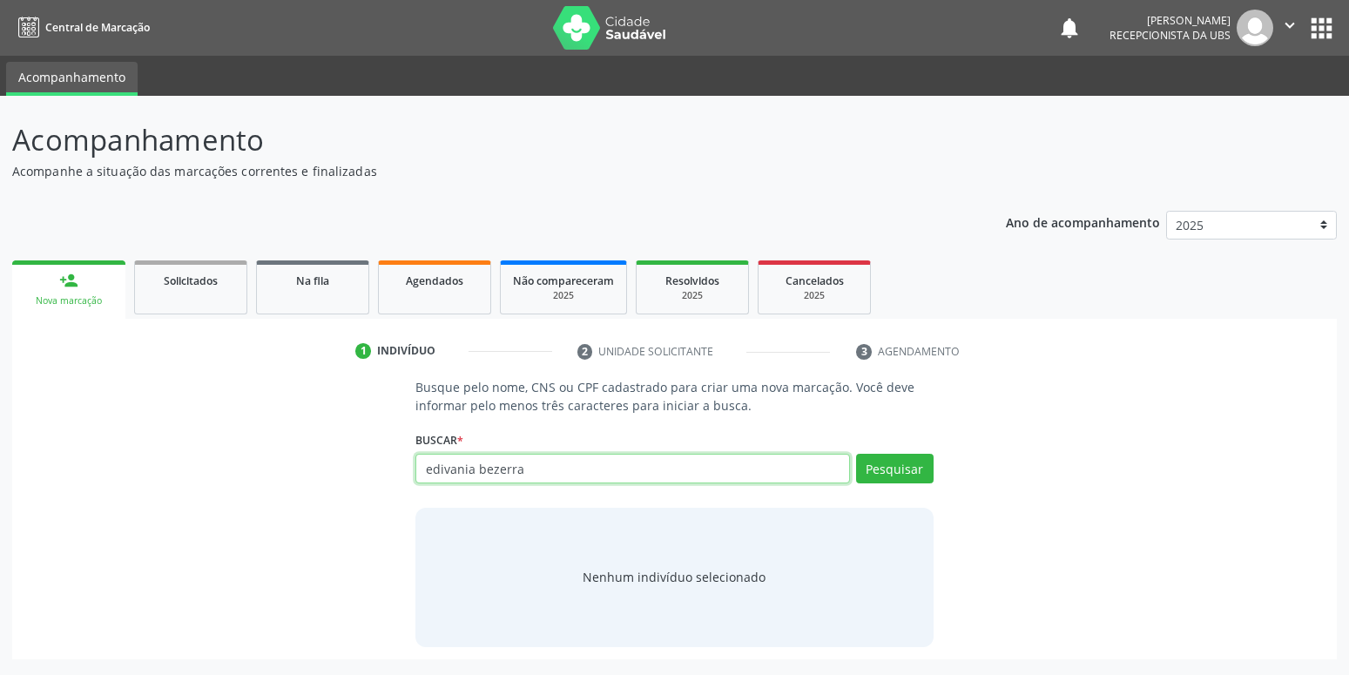
drag, startPoint x: 549, startPoint y: 474, endPoint x: 306, endPoint y: 474, distance: 243.0
click at [415, 474] on input "edivania bezerra" at bounding box center [632, 469] width 434 height 30
click at [441, 461] on input "edivania bezerra" at bounding box center [632, 469] width 434 height 30
drag, startPoint x: 524, startPoint y: 468, endPoint x: 252, endPoint y: 470, distance: 272.6
click at [415, 470] on input "edivania bezerra" at bounding box center [632, 469] width 434 height 30
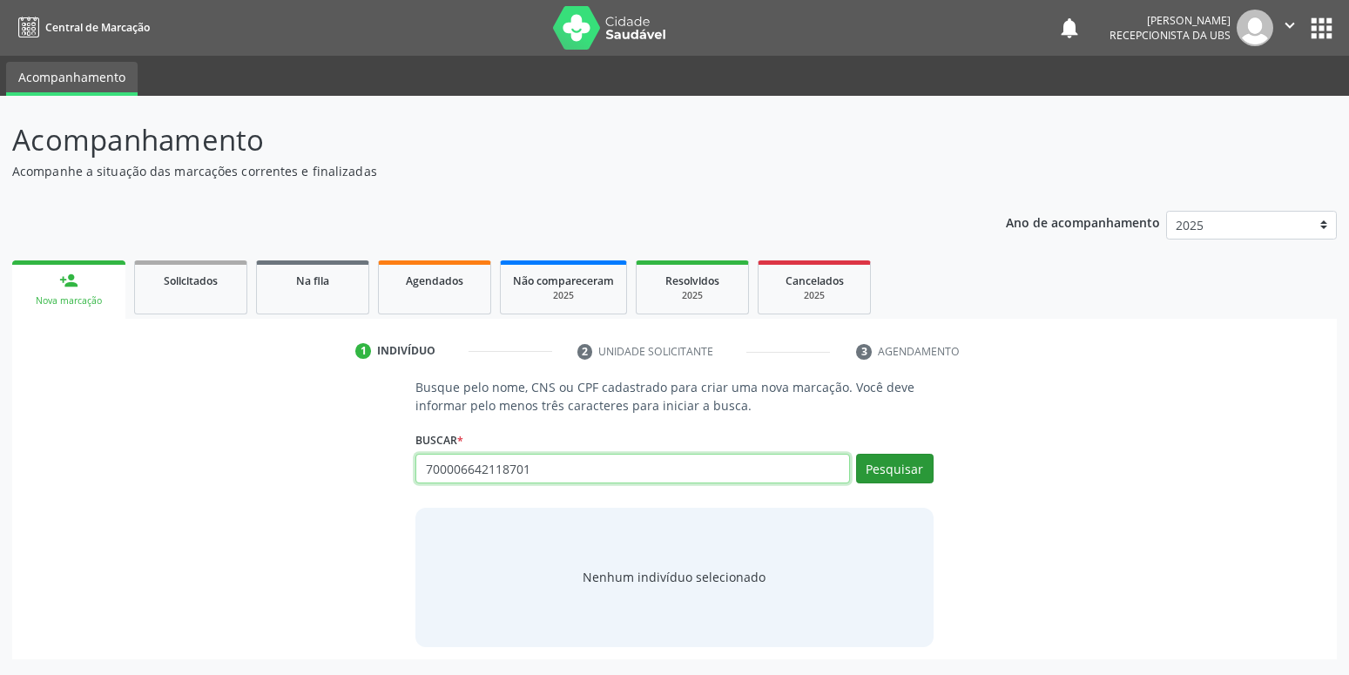
type input "700006642118701"
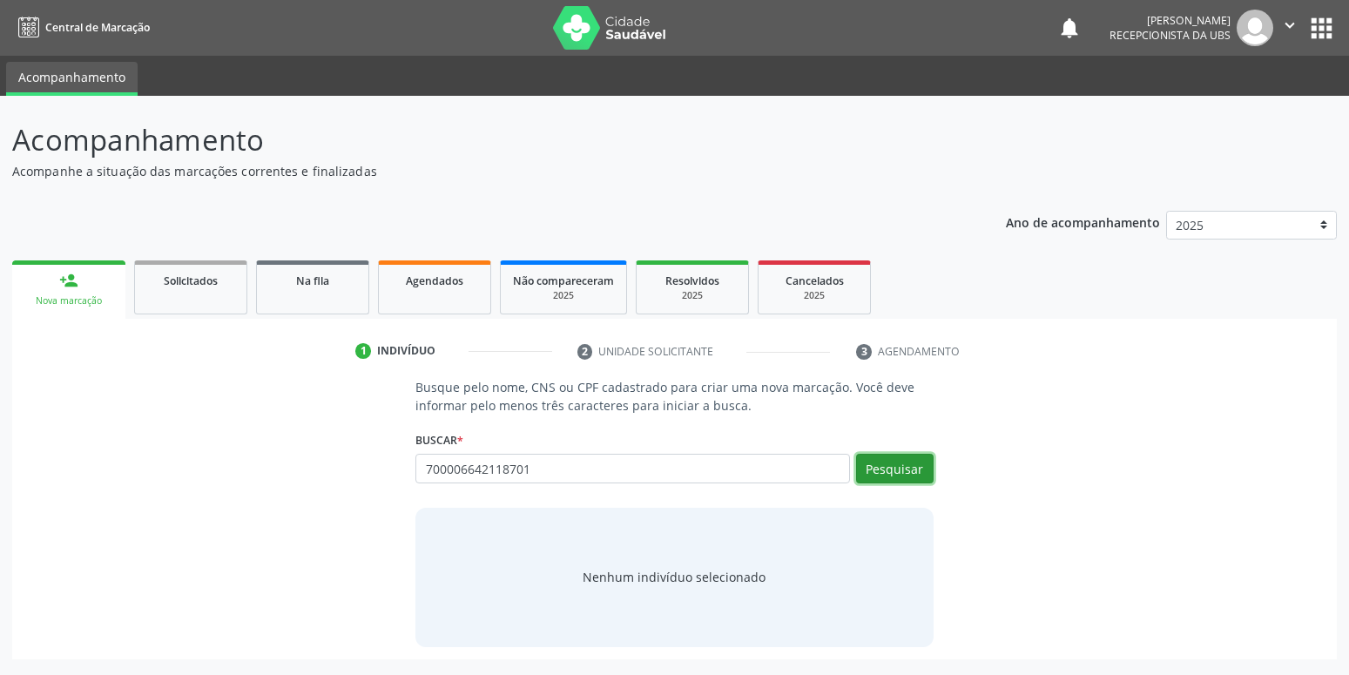
click at [898, 466] on button "Pesquisar" at bounding box center [895, 469] width 78 height 30
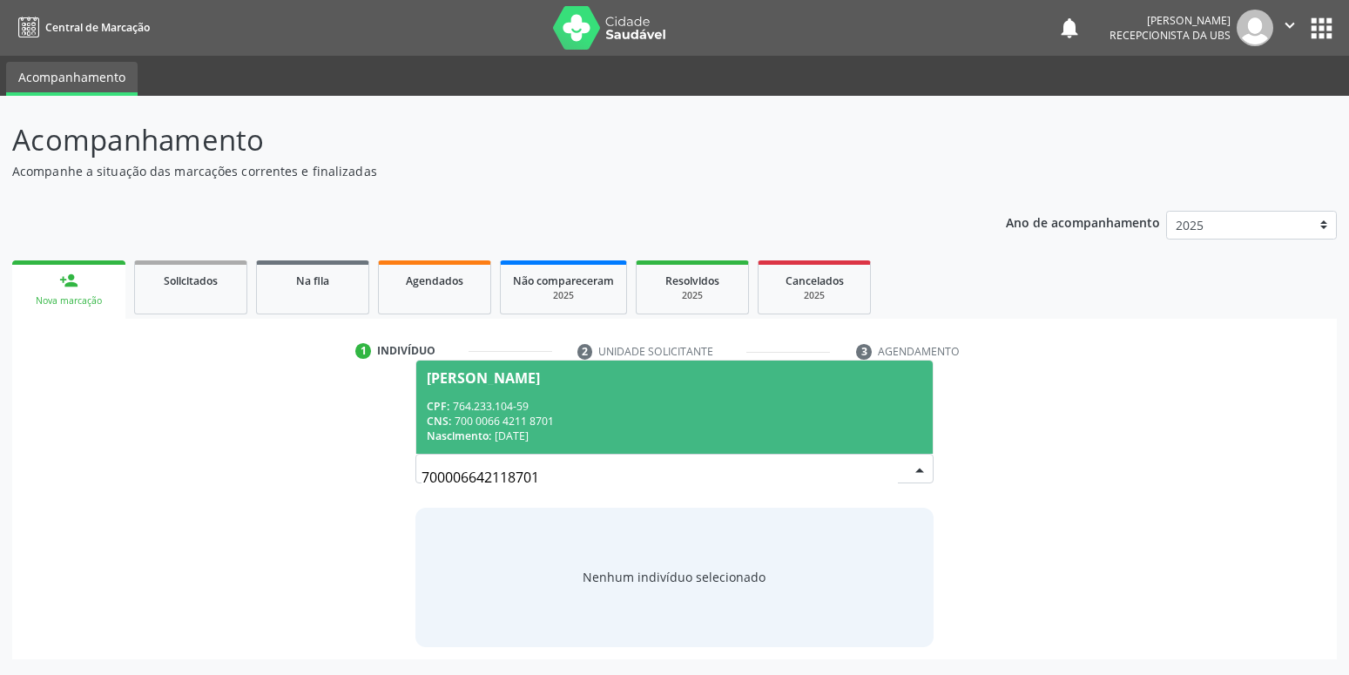
click at [518, 387] on span "[PERSON_NAME] CPF: 764.233.104-59 CNS: 700 0066 4211 8701 Nascimento: [DATE]" at bounding box center [674, 407] width 516 height 93
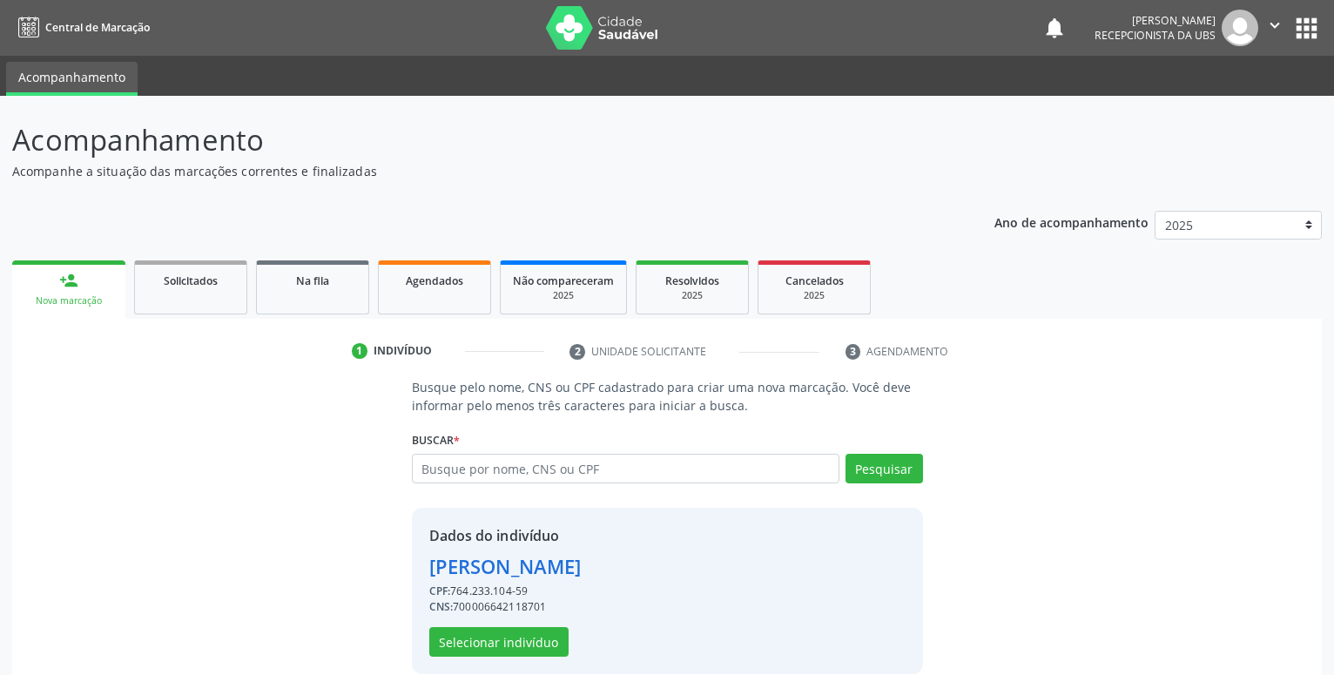
scroll to position [24, 0]
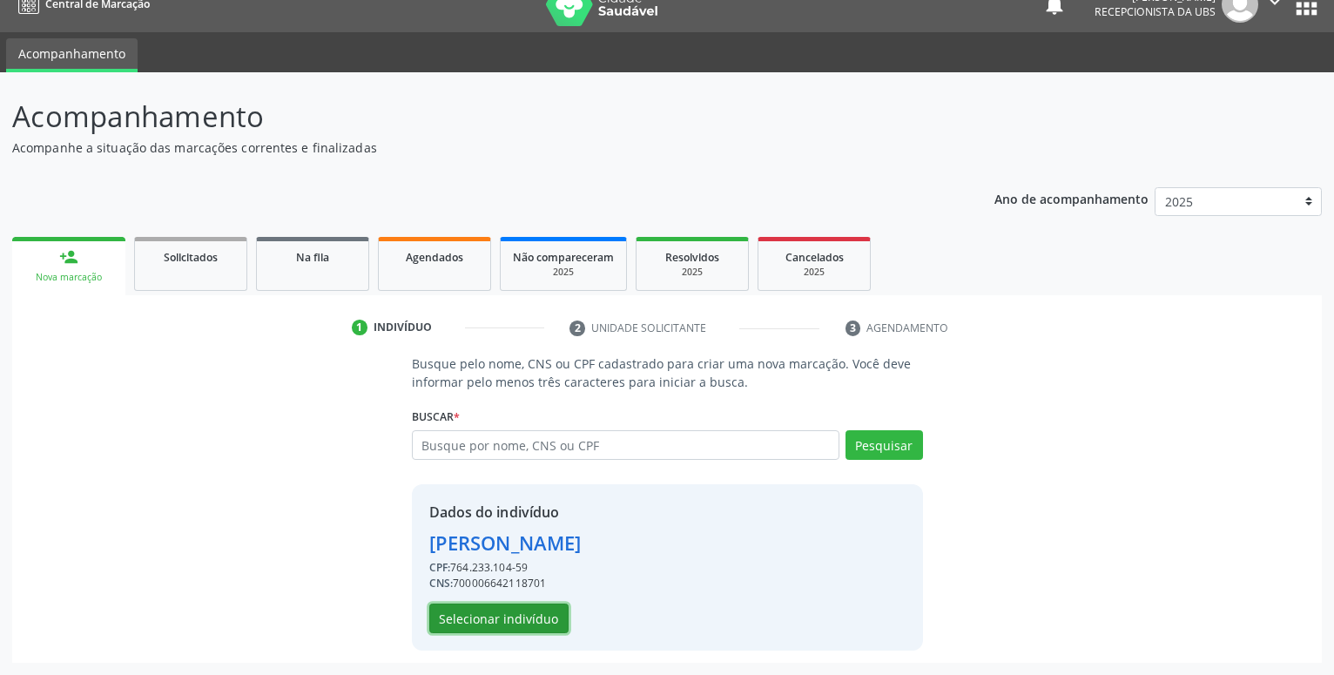
click at [484, 617] on button "Selecionar indivíduo" at bounding box center [498, 619] width 139 height 30
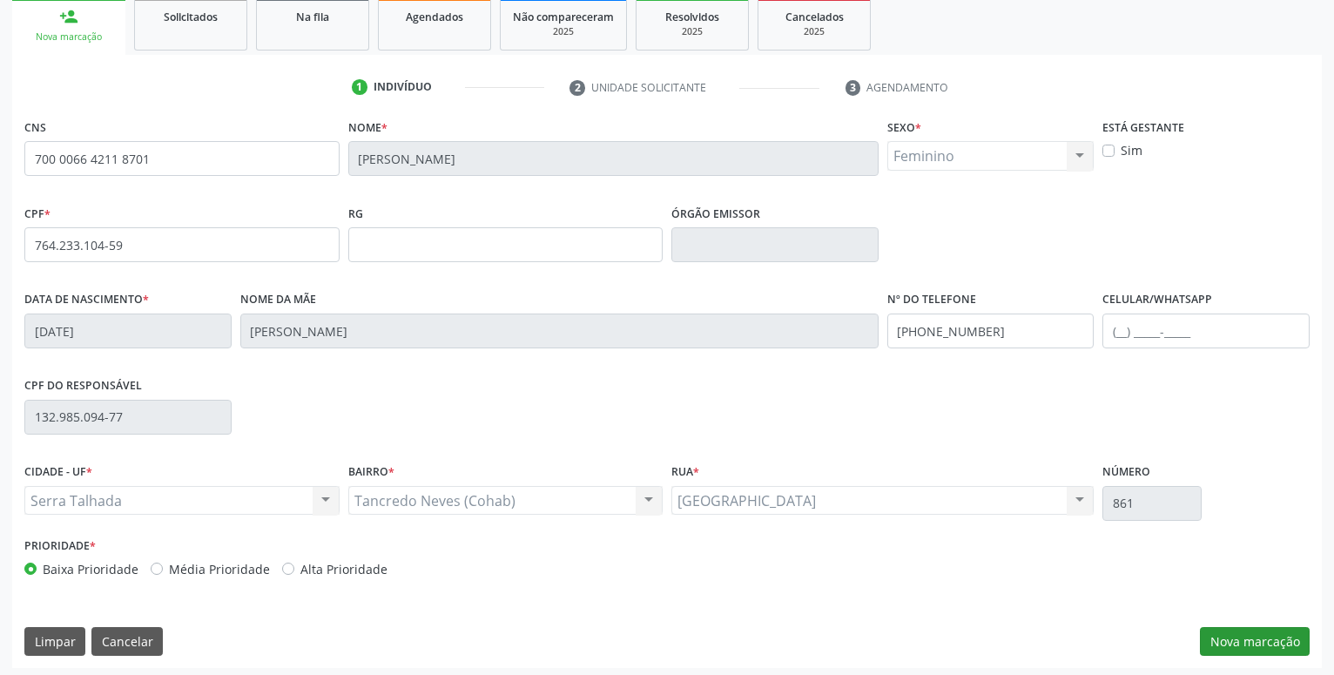
scroll to position [269, 0]
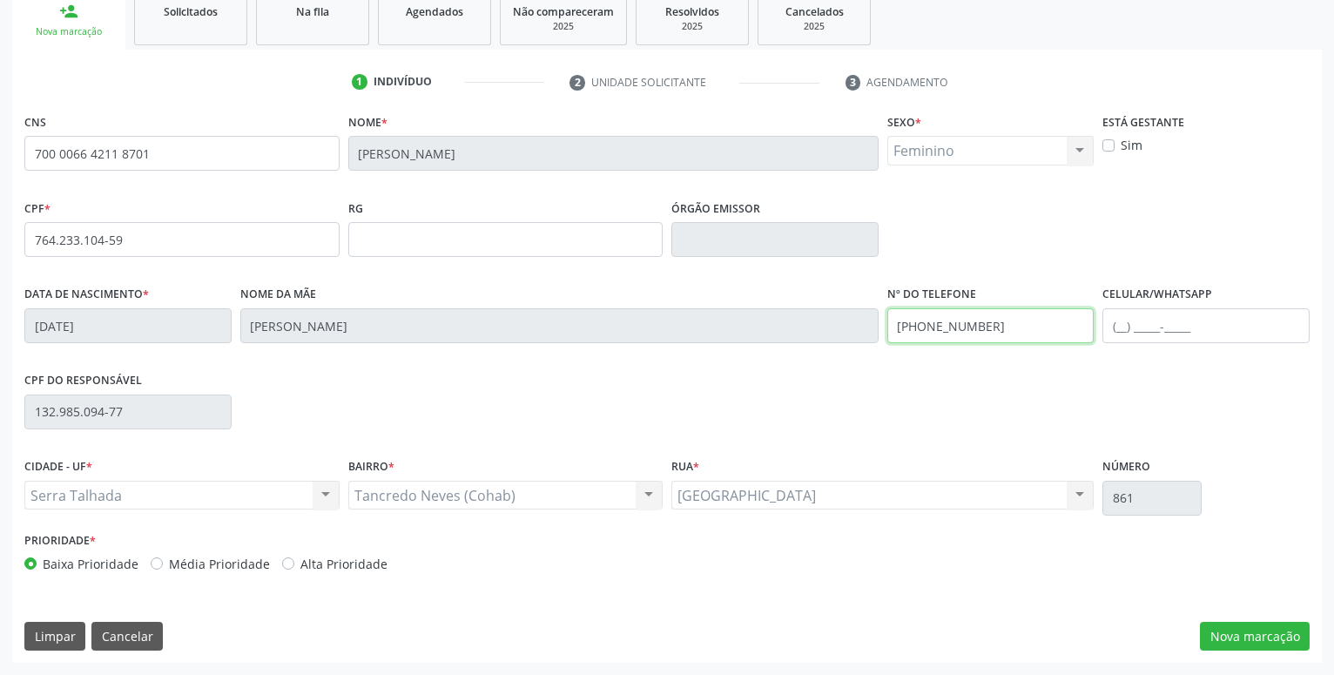
drag, startPoint x: 1020, startPoint y: 330, endPoint x: 447, endPoint y: 308, distance: 573.5
click at [887, 308] on input "[PHONE_NUMBER]" at bounding box center [990, 325] width 207 height 35
click at [1238, 638] on button "Nova marcação" at bounding box center [1255, 637] width 110 height 30
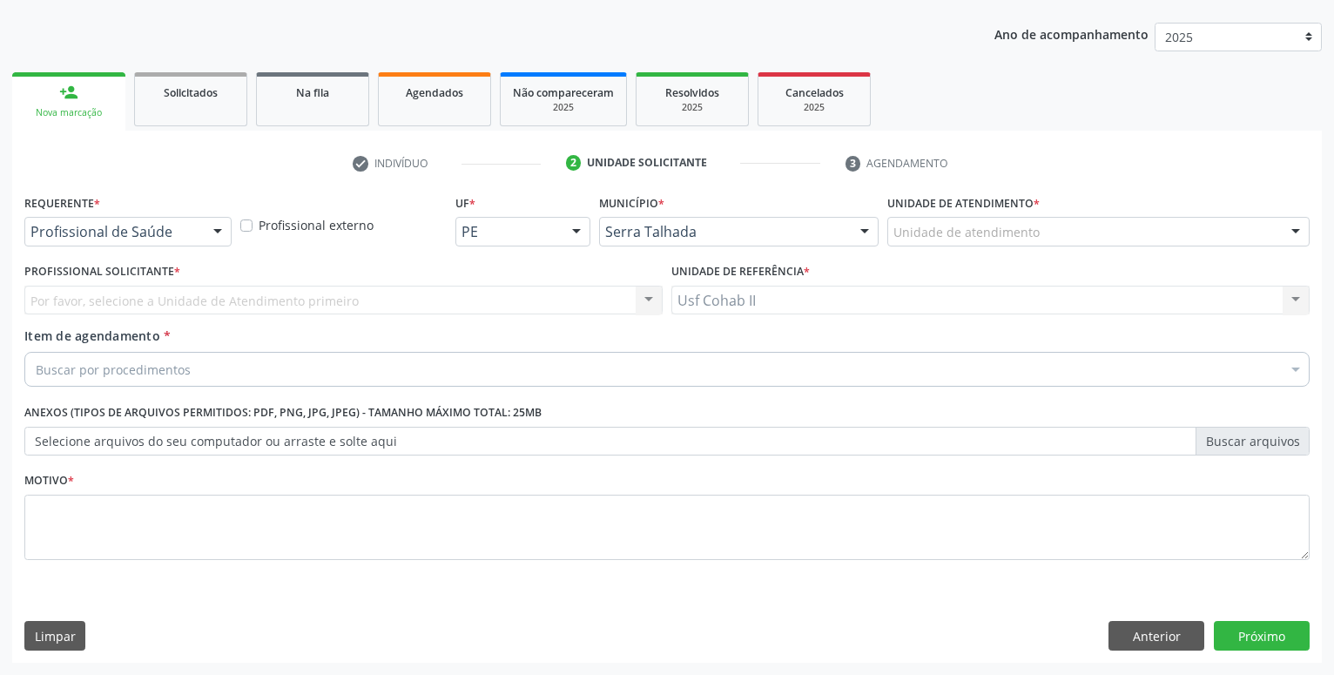
scroll to position [188, 0]
click at [167, 243] on div "Profissional de Saúde" at bounding box center [127, 232] width 207 height 30
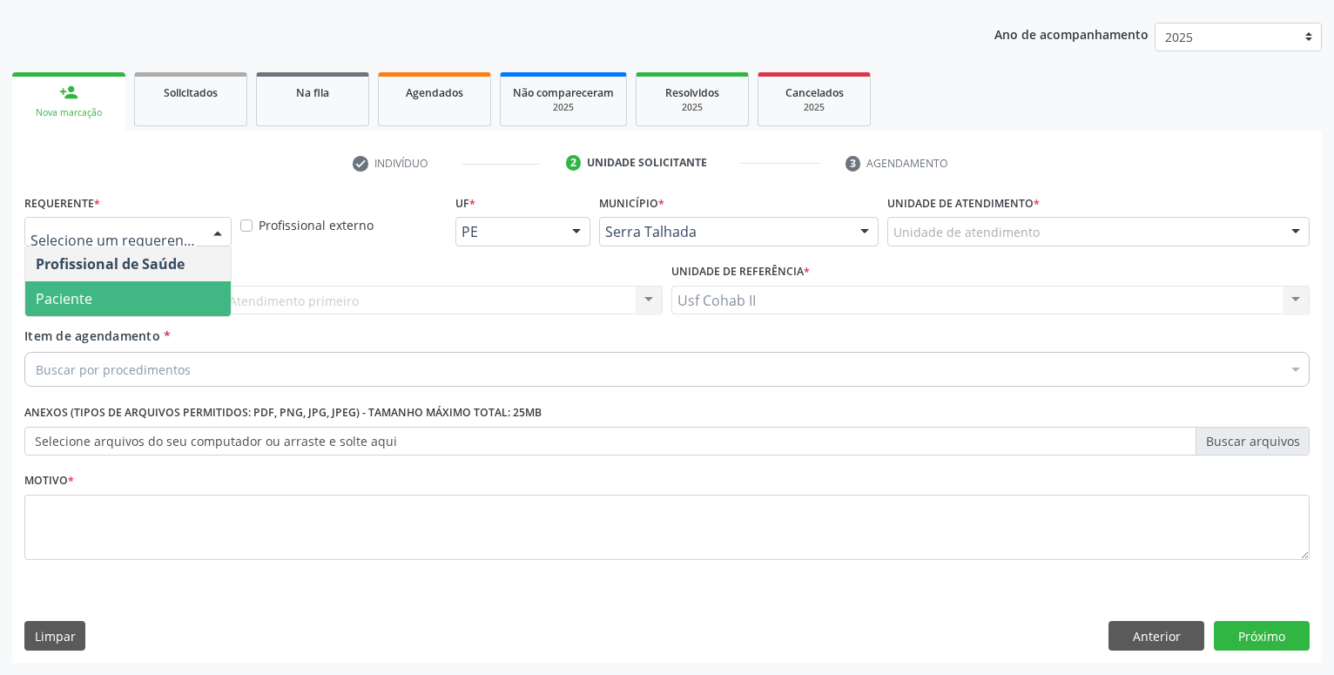
click at [132, 305] on span "Paciente" at bounding box center [128, 298] width 206 height 35
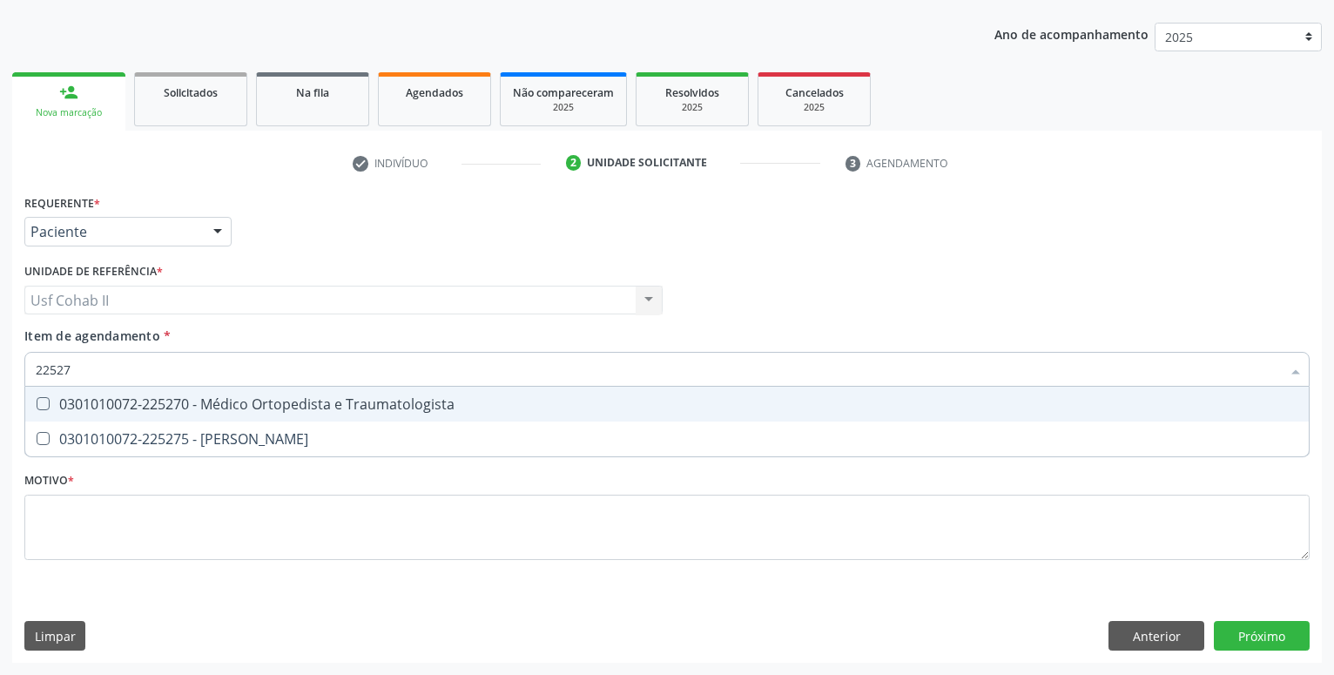
type input "225270"
click at [384, 402] on div "0301010072-225270 - Médico Ortopedista e Traumatologista" at bounding box center [667, 404] width 1263 height 14
checkbox Traumatologista "true"
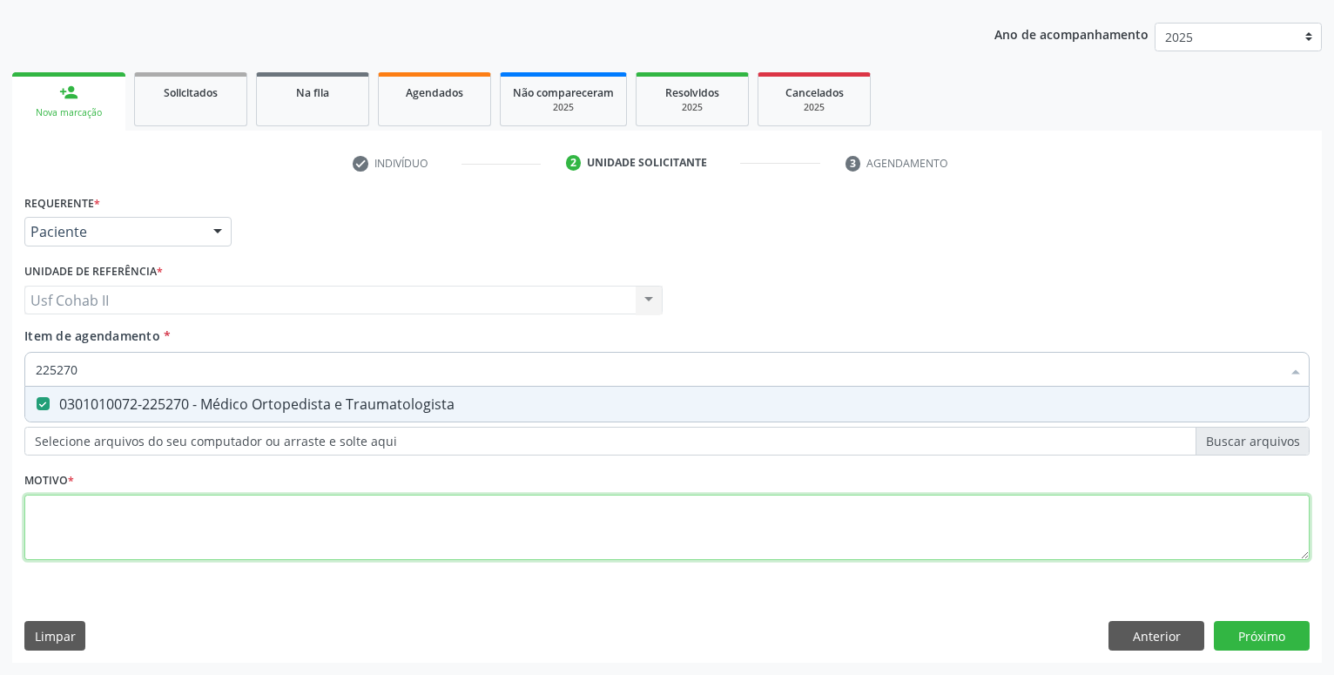
click at [326, 516] on textarea at bounding box center [666, 528] width 1285 height 66
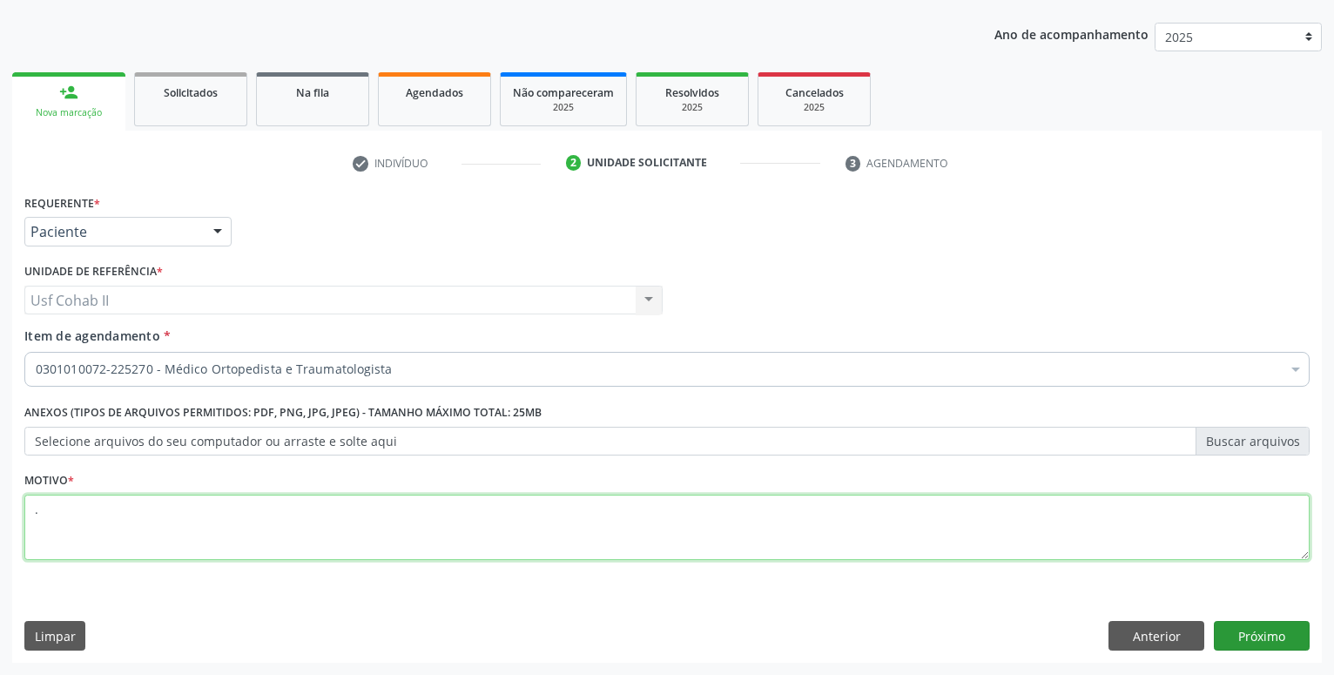
type textarea "."
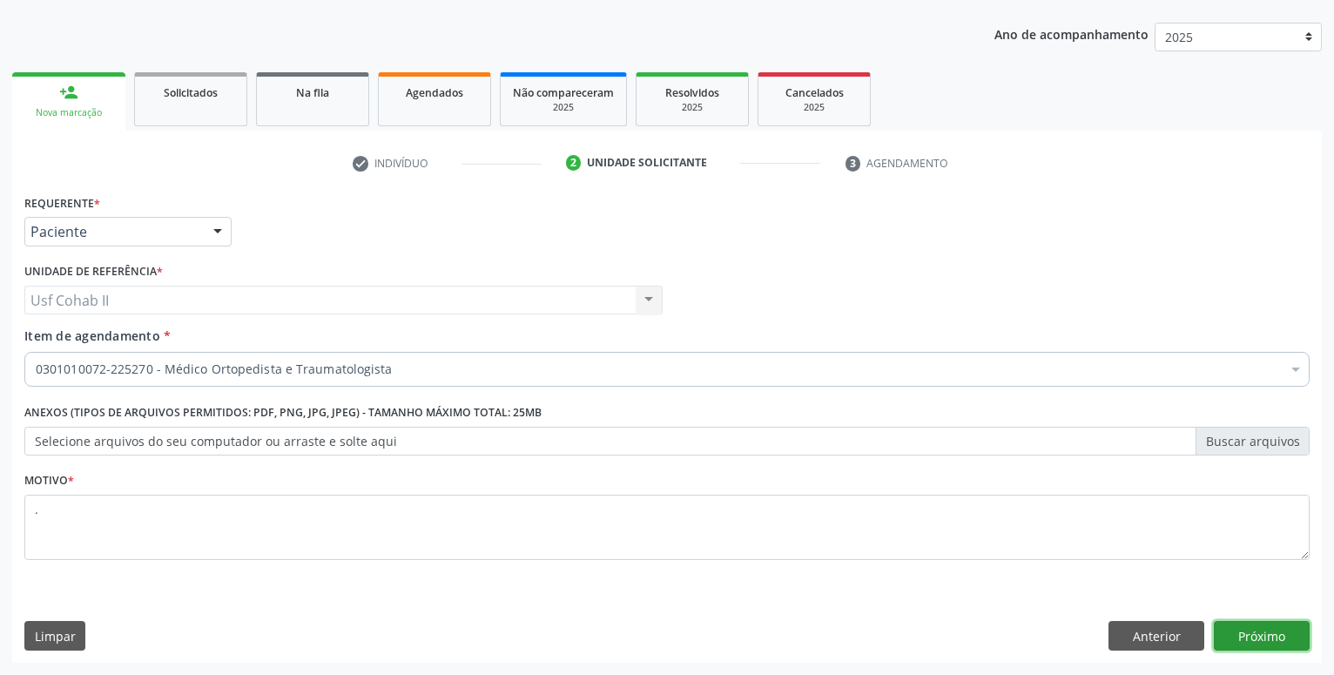
click at [1222, 638] on button "Próximo" at bounding box center [1262, 636] width 96 height 30
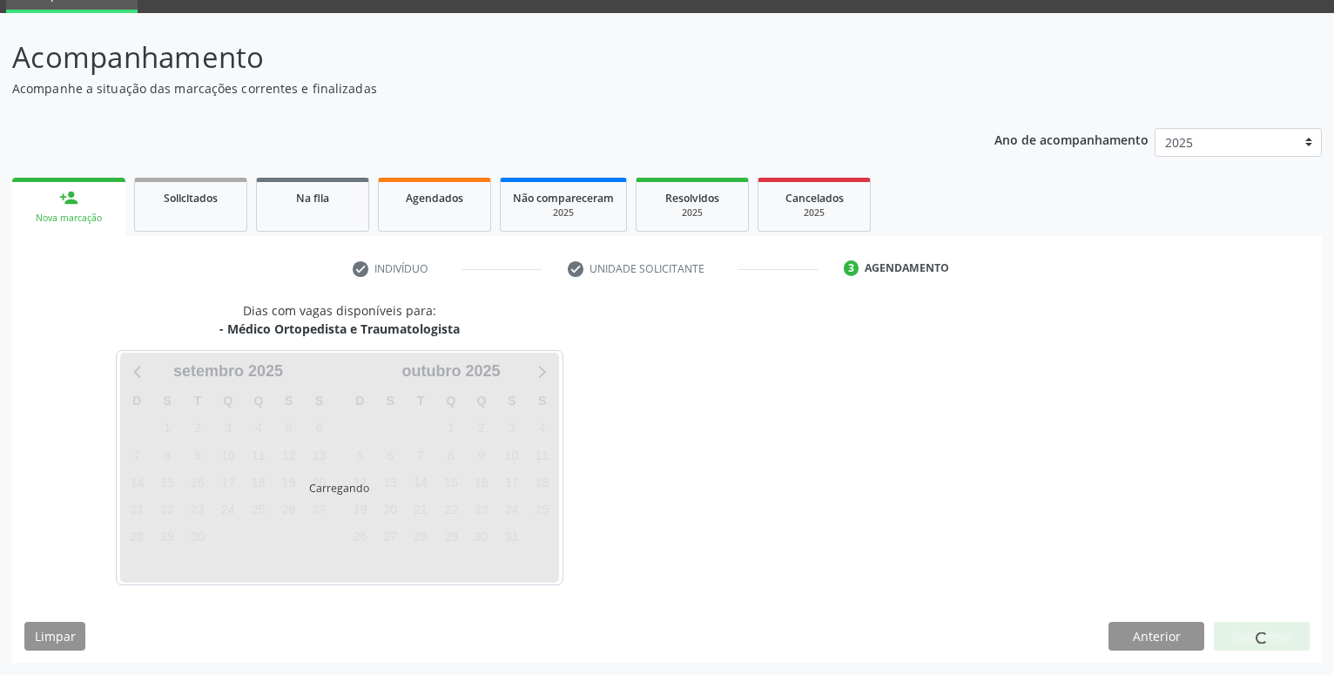
scroll to position [83, 0]
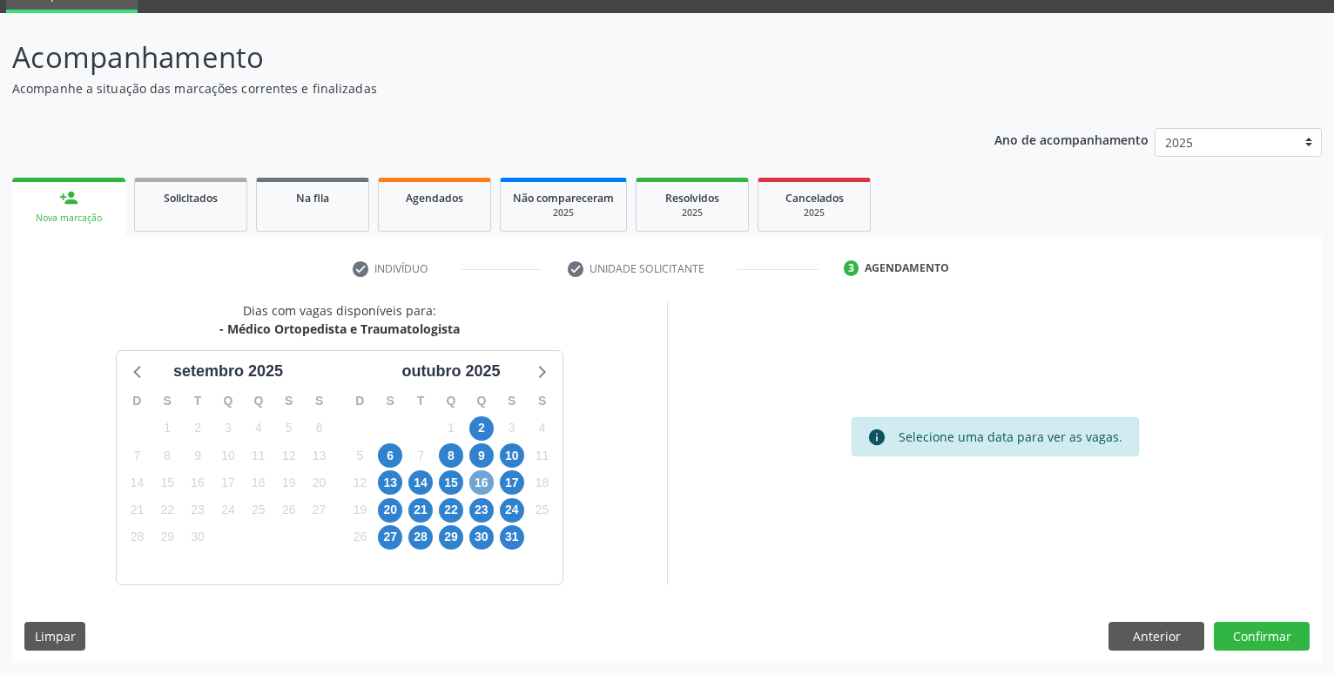
click at [479, 487] on span "16" at bounding box center [481, 482] width 24 height 24
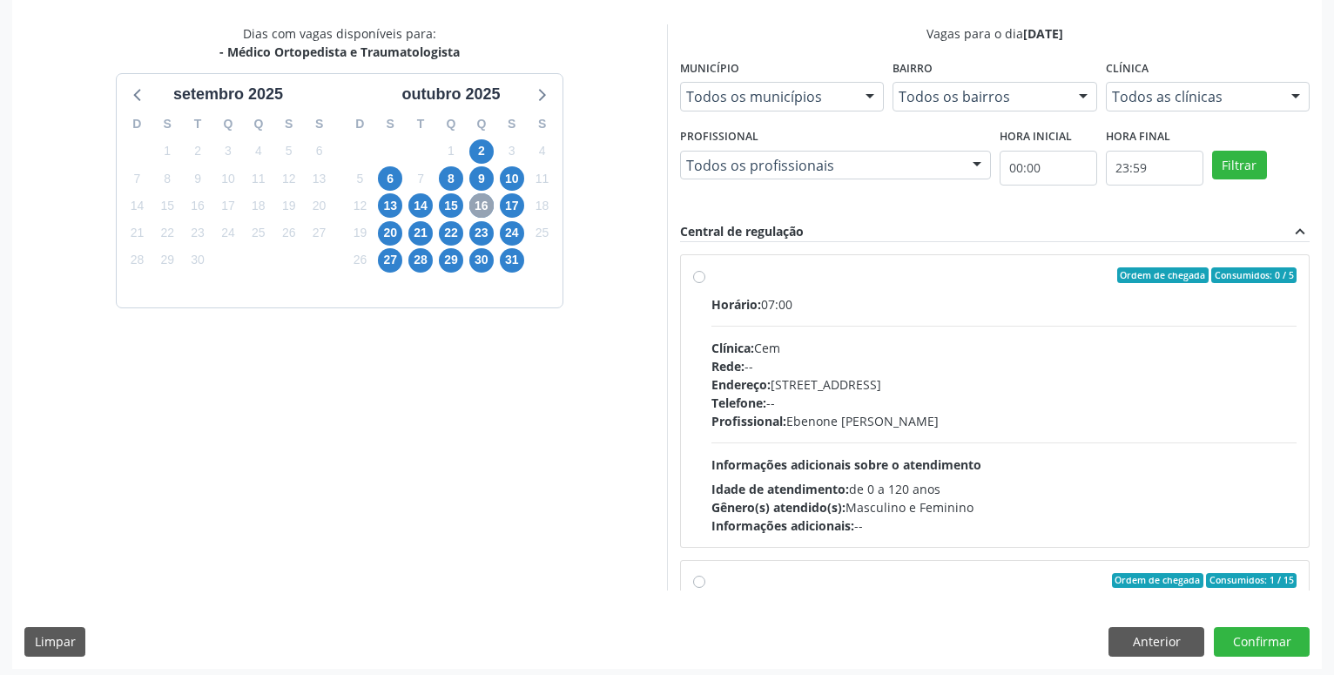
scroll to position [366, 0]
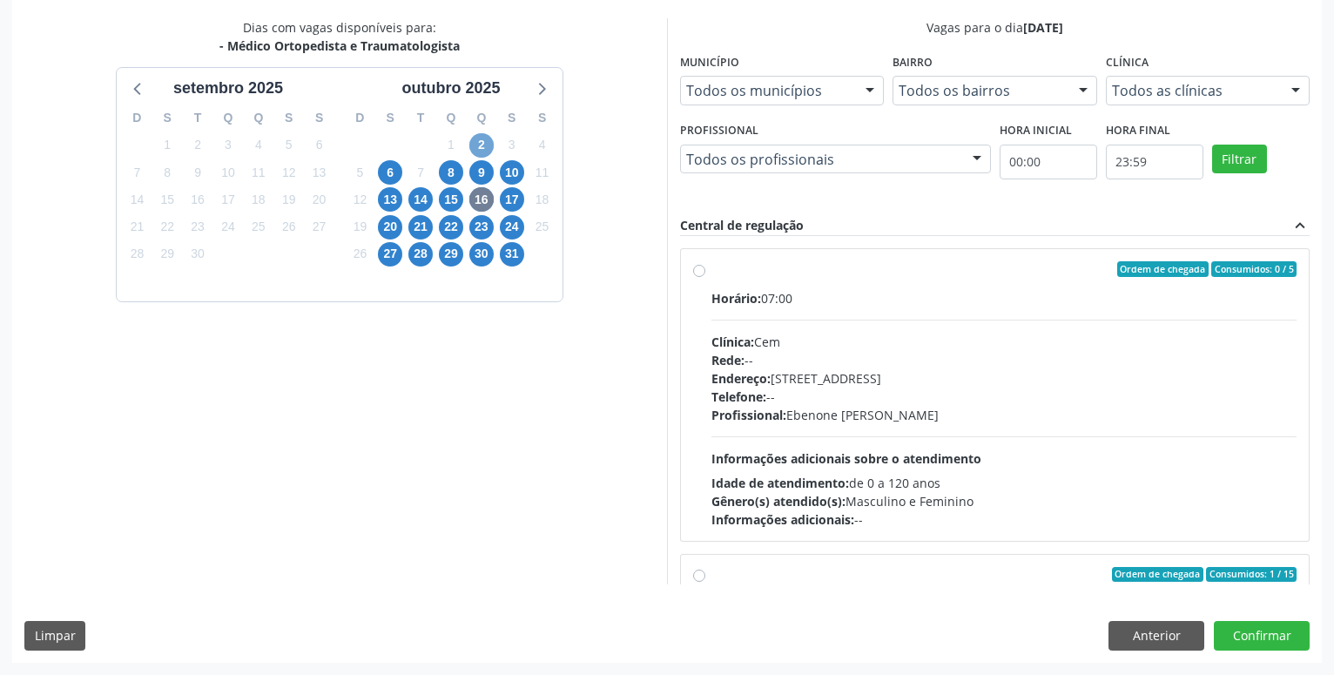
click at [482, 142] on span "2" at bounding box center [481, 145] width 24 height 24
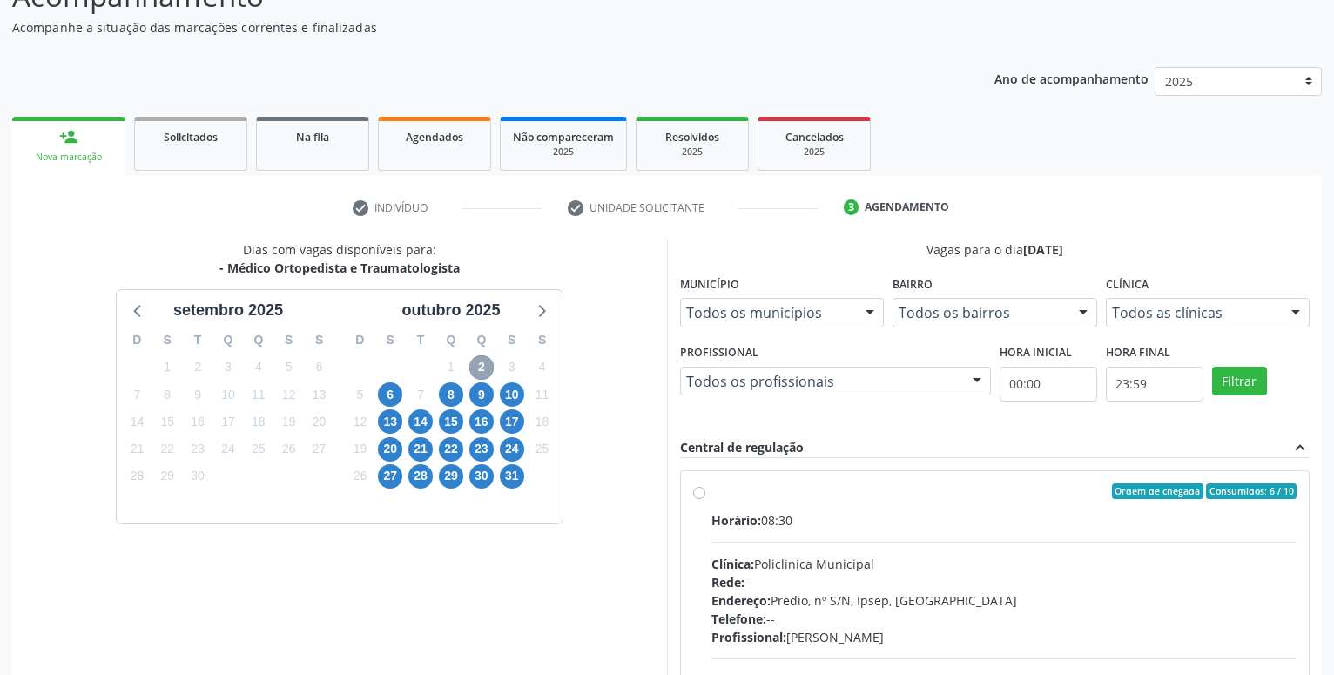
scroll to position [172, 0]
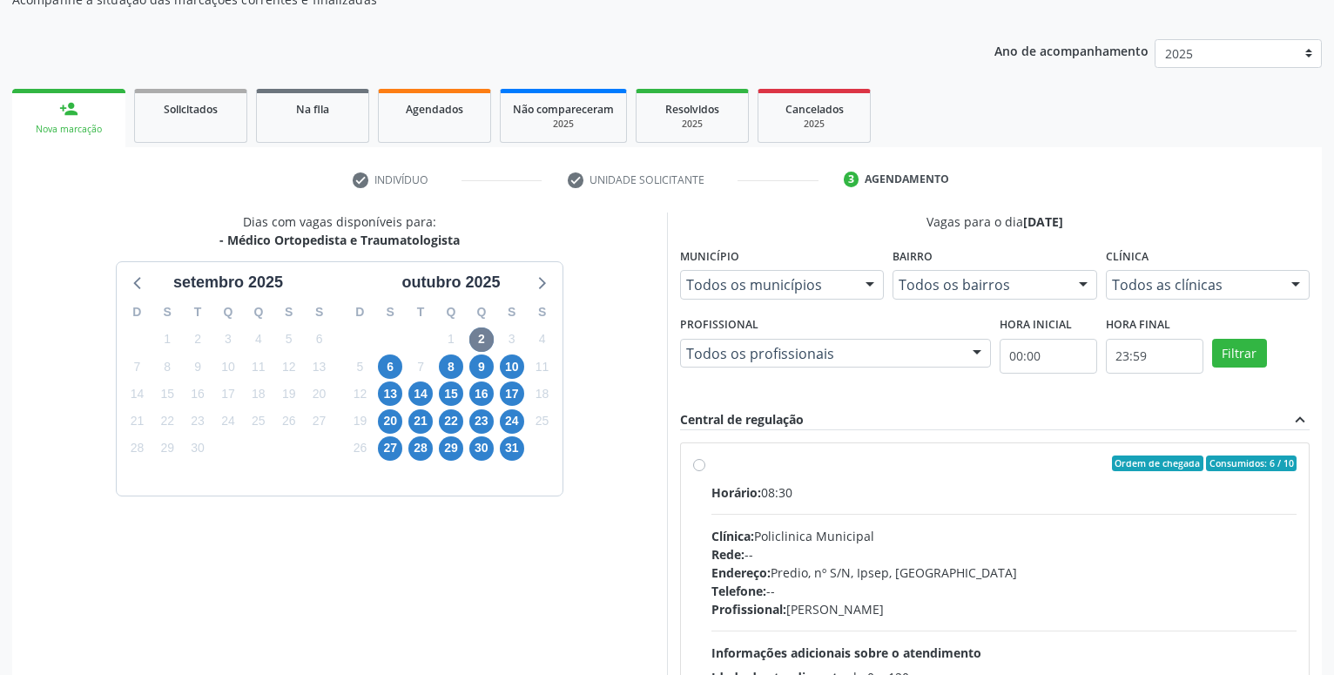
click at [712, 462] on label "Ordem de chegada Consumidos: 6 / 10 Horário: 08:30 Clínica: Policlinica Municip…" at bounding box center [1004, 588] width 585 height 267
click at [700, 462] on input "Ordem de chegada Consumidos: 6 / 10 Horário: 08:30 Clínica: Policlinica Municip…" at bounding box center [699, 463] width 12 height 16
radio input "true"
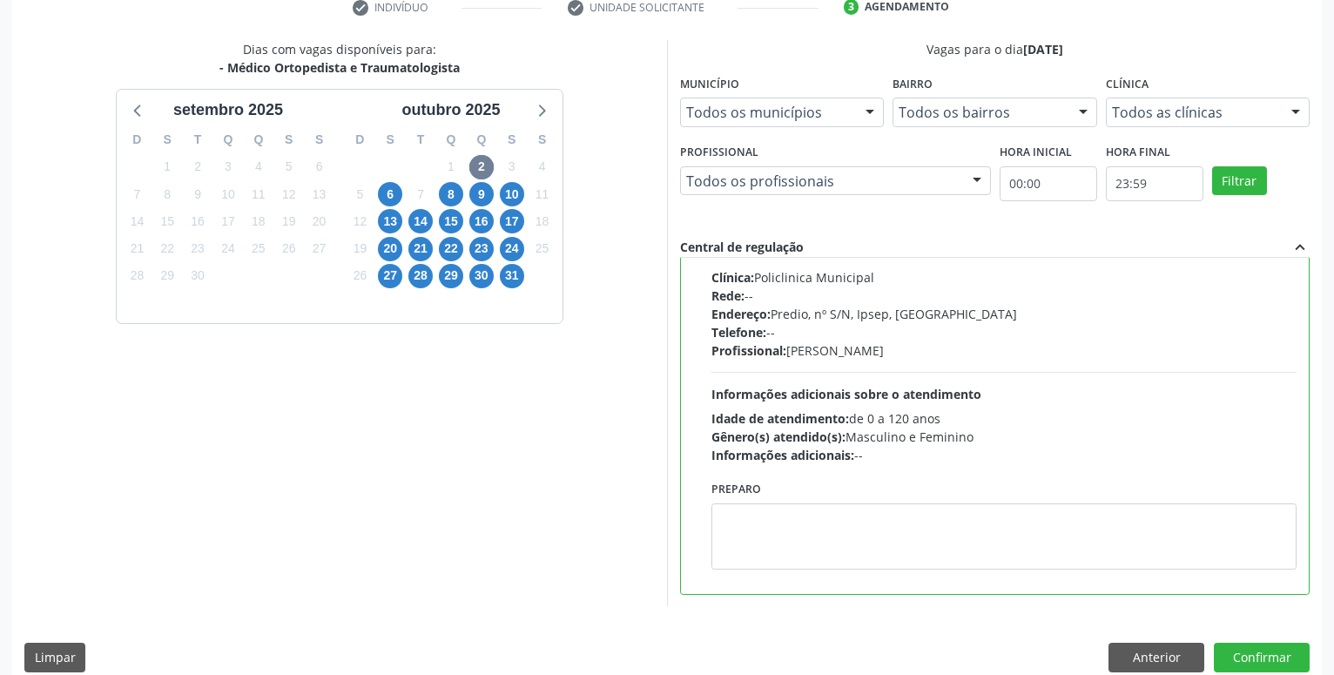
scroll to position [366, 0]
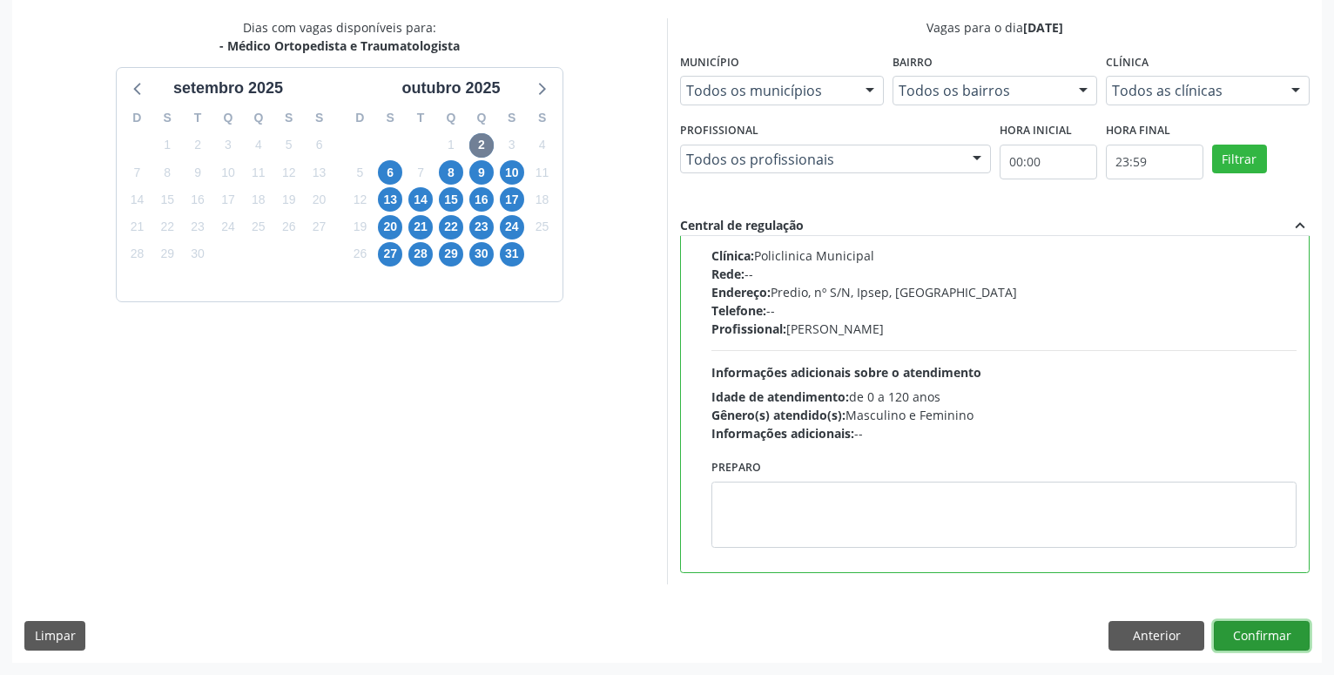
click at [1272, 634] on button "Confirmar" at bounding box center [1262, 636] width 96 height 30
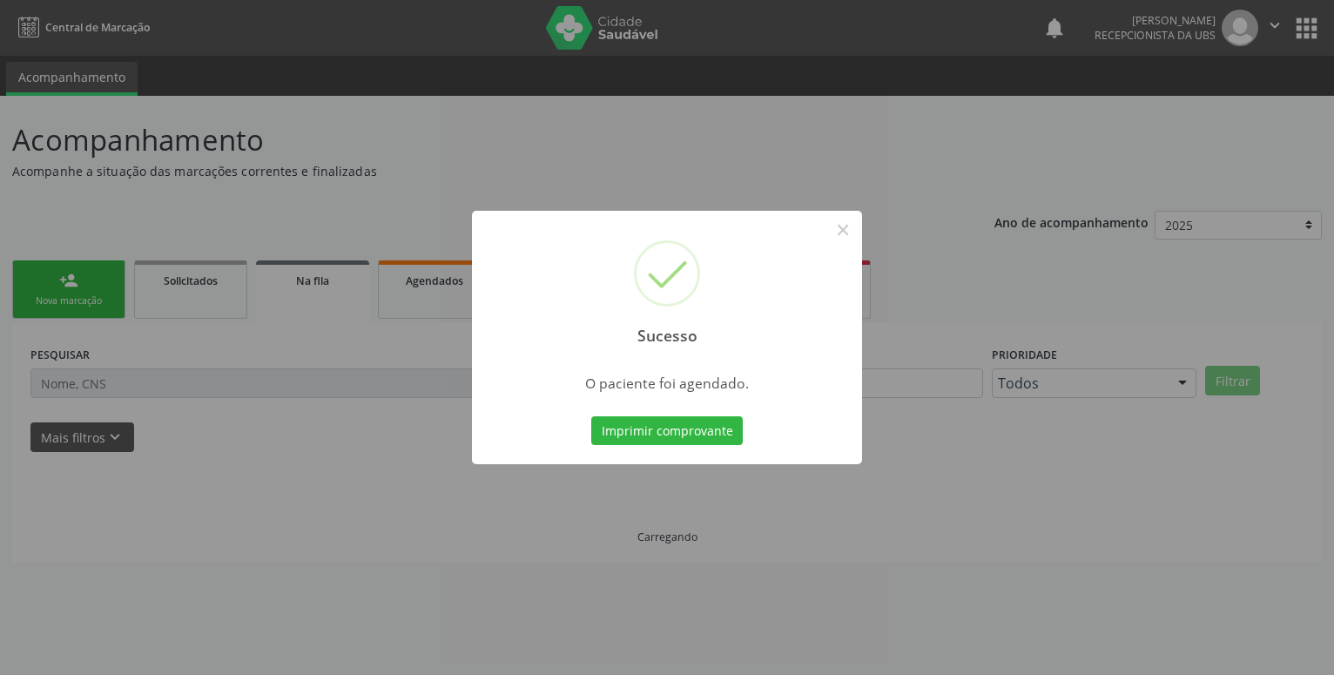
scroll to position [0, 0]
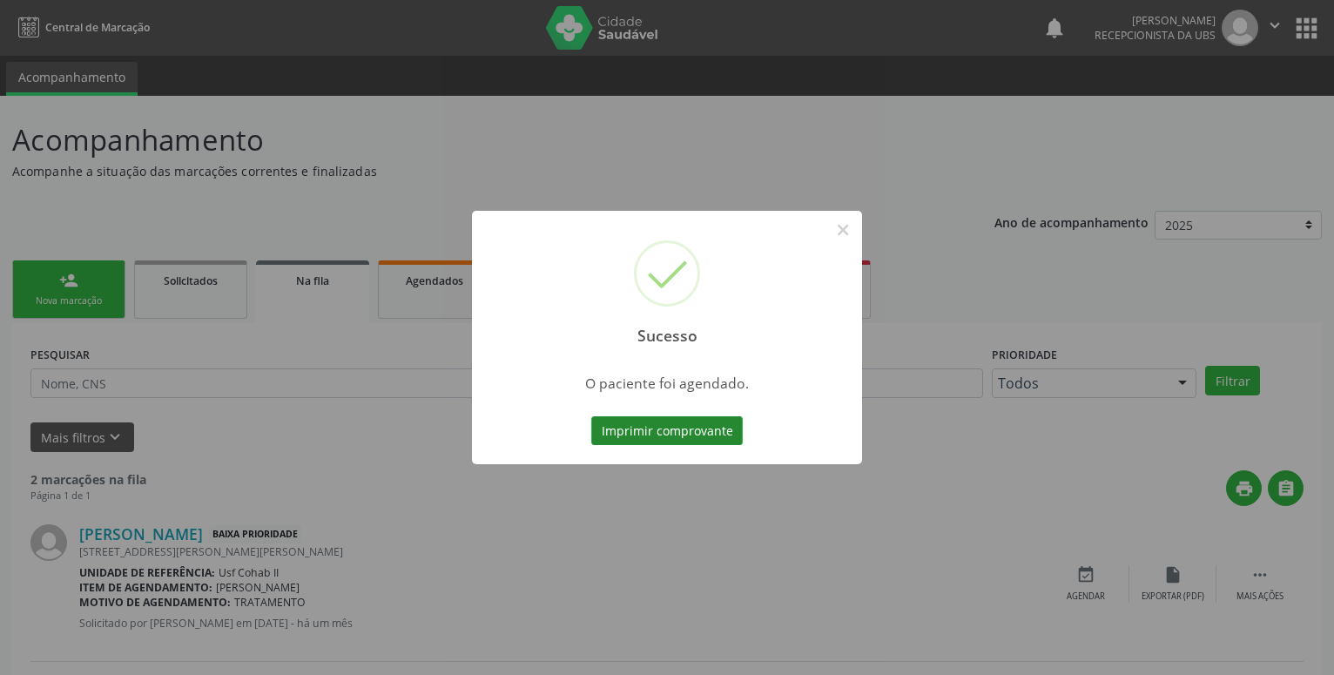
click at [707, 417] on button "Imprimir comprovante" at bounding box center [667, 431] width 152 height 30
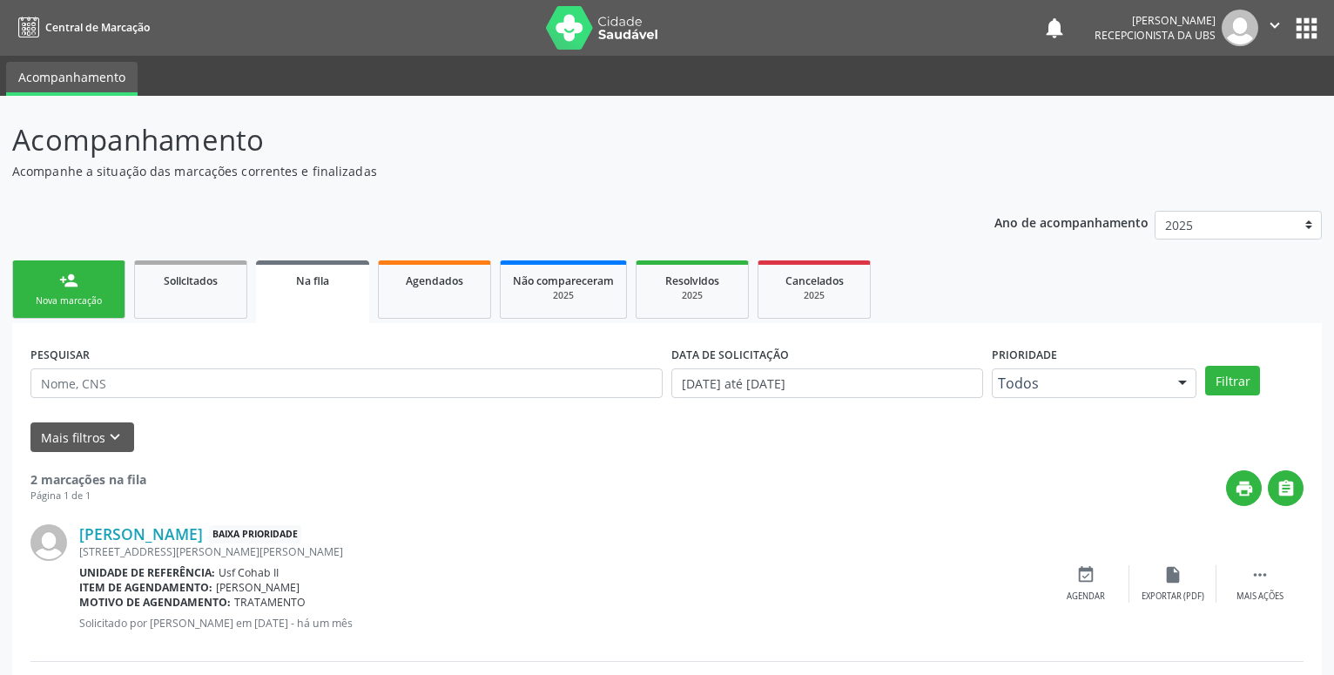
click at [73, 280] on div "person_add" at bounding box center [68, 280] width 19 height 19
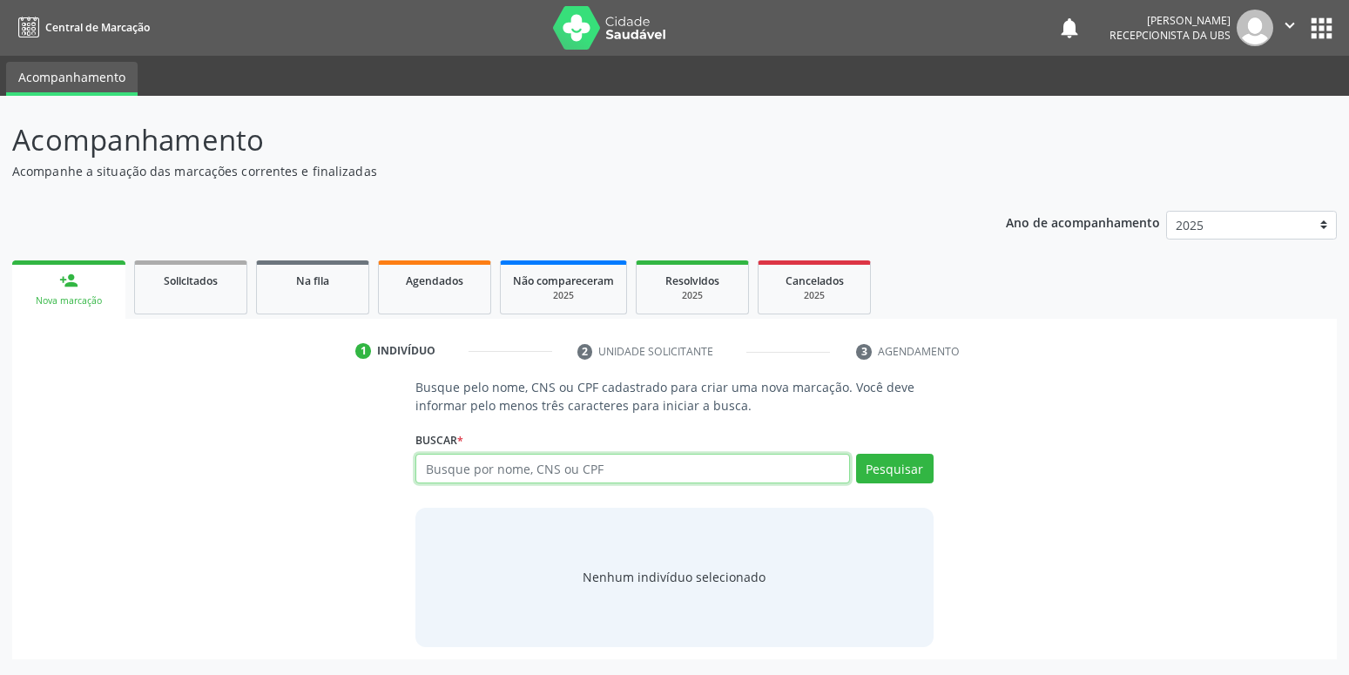
click at [621, 469] on input "text" at bounding box center [632, 469] width 434 height 30
type input "16239189590003"
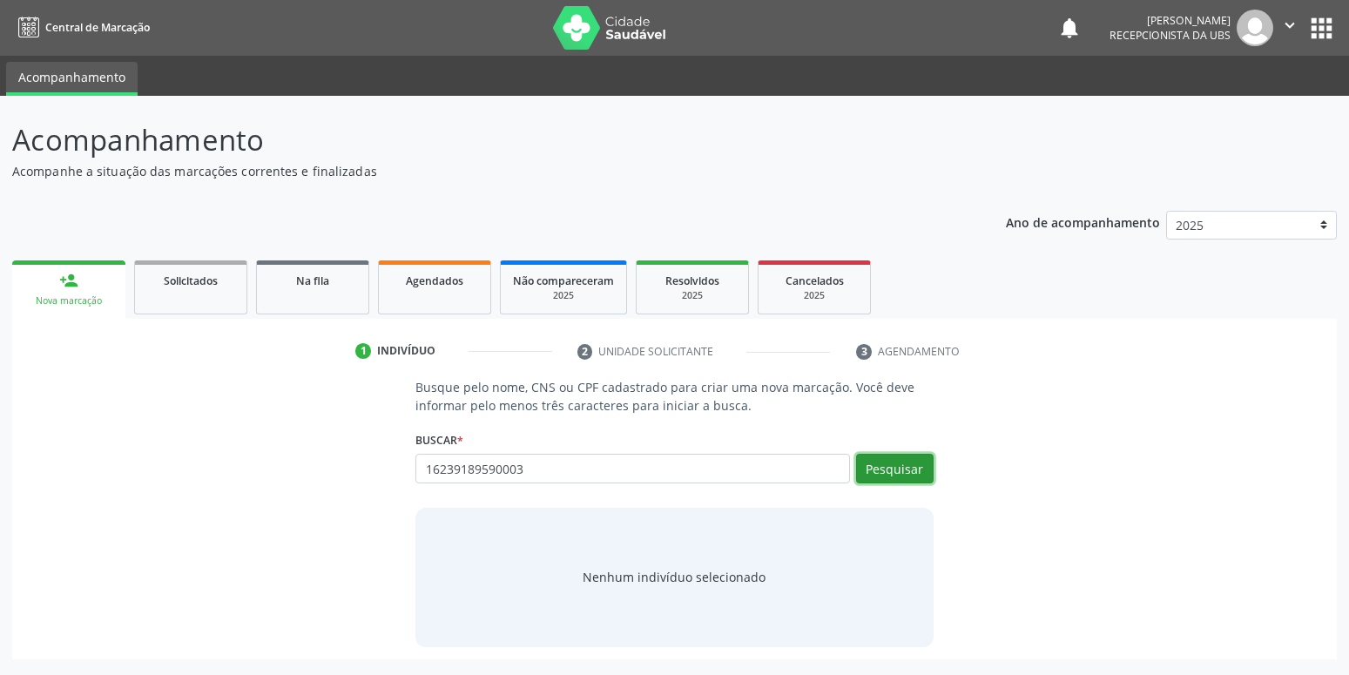
click at [900, 482] on button "Pesquisar" at bounding box center [895, 469] width 78 height 30
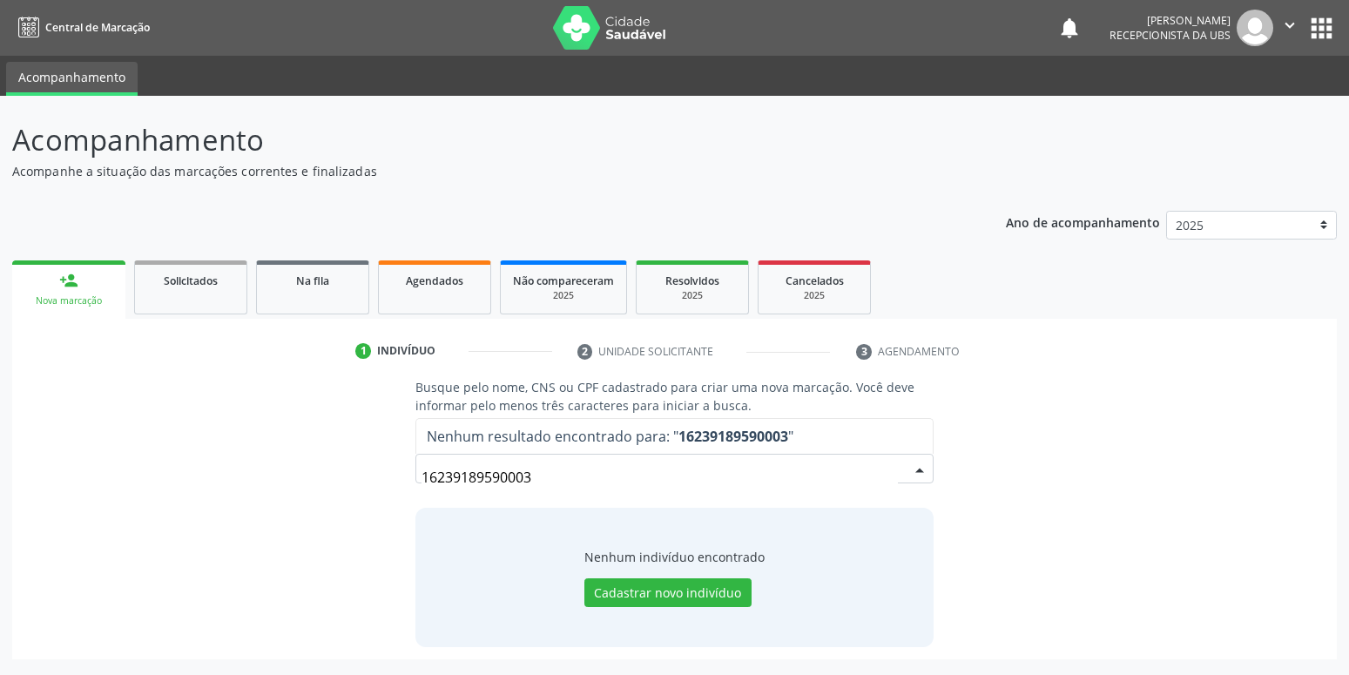
drag, startPoint x: 530, startPoint y: 488, endPoint x: 572, endPoint y: 472, distance: 45.5
click at [548, 487] on input "16239189590003" at bounding box center [660, 477] width 476 height 35
drag, startPoint x: 561, startPoint y: 467, endPoint x: 102, endPoint y: 533, distance: 463.7
click at [422, 495] on input "16239189590003" at bounding box center [660, 477] width 476 height 35
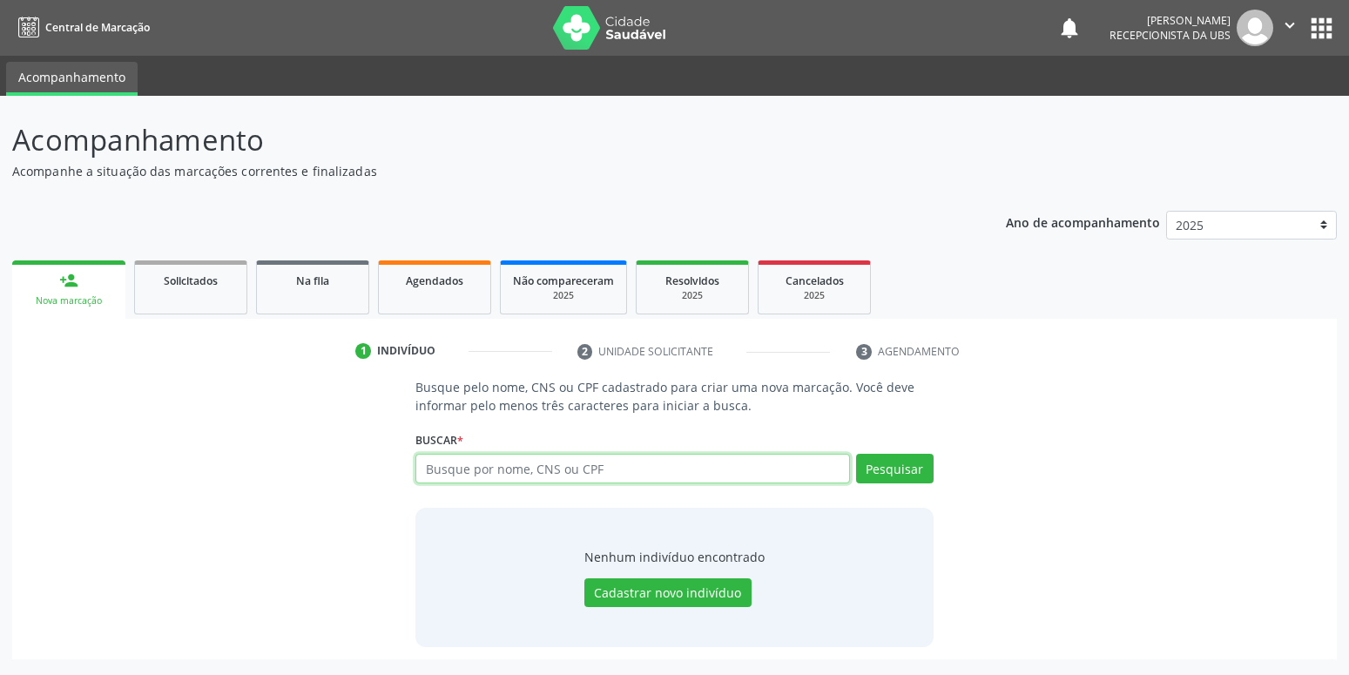
click at [588, 472] on input "text" at bounding box center [632, 469] width 434 height 30
type input "[PERSON_NAME]"
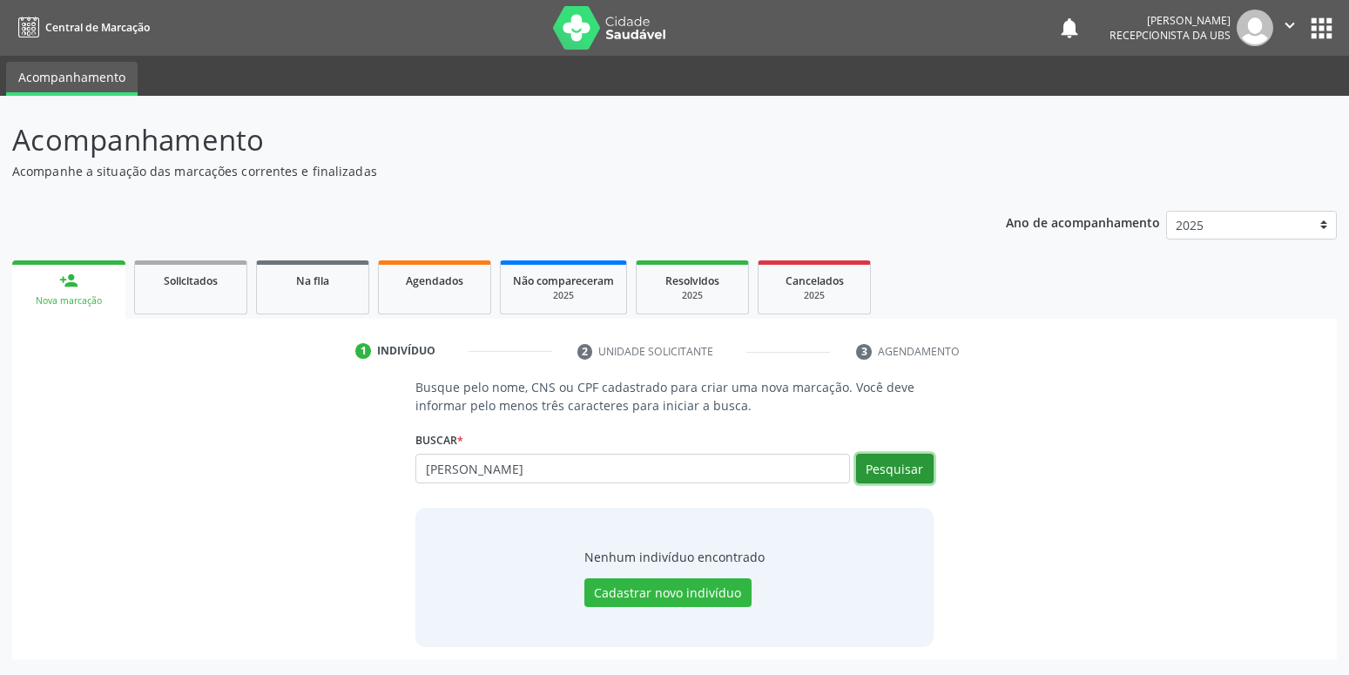
click at [883, 469] on button "Pesquisar" at bounding box center [895, 469] width 78 height 30
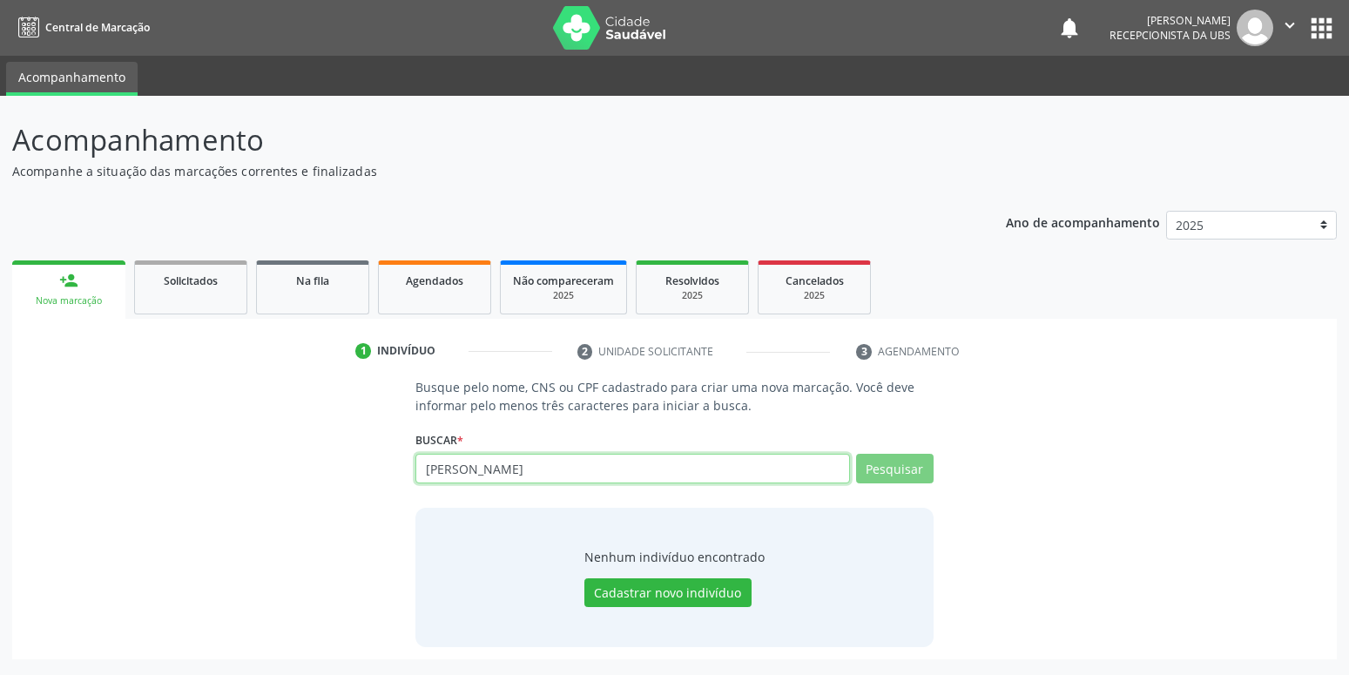
click at [452, 469] on input "[PERSON_NAME]" at bounding box center [632, 469] width 434 height 30
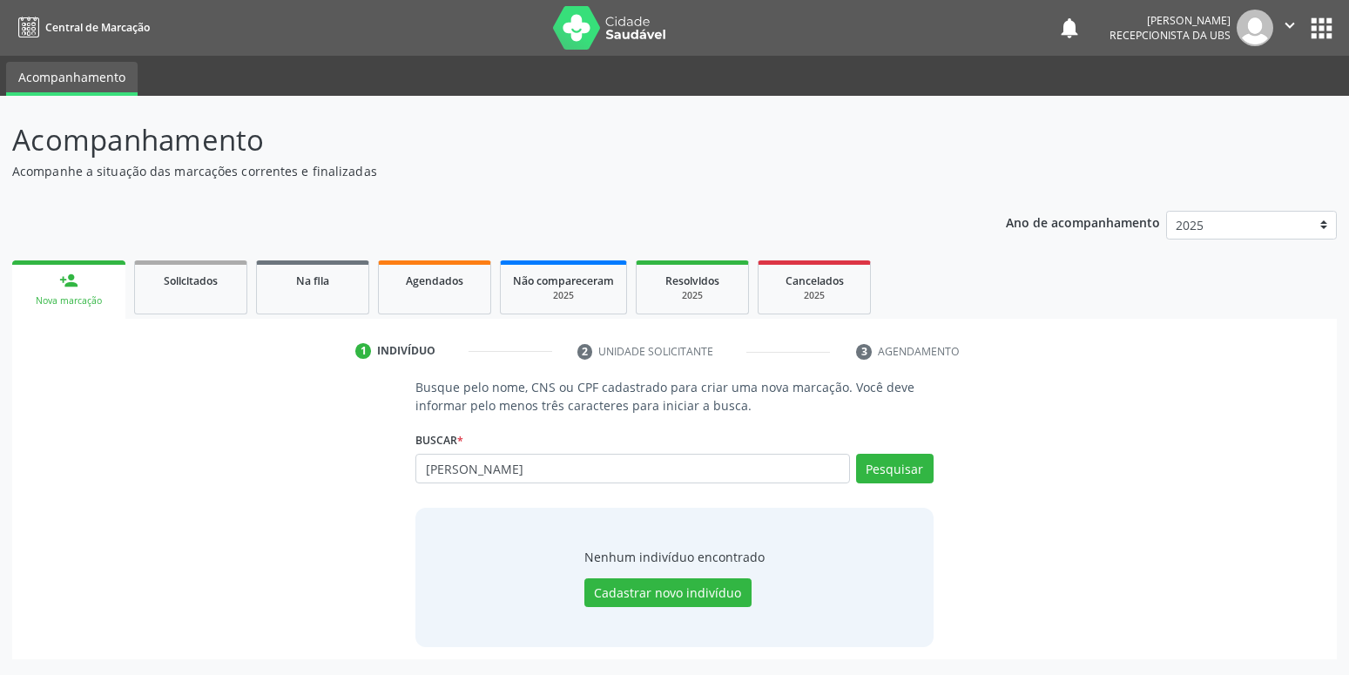
click at [448, 469] on input "[PERSON_NAME]" at bounding box center [632, 469] width 434 height 30
type input "[PERSON_NAME]"
click at [888, 470] on button "Pesquisar" at bounding box center [895, 469] width 78 height 30
type input "[PERSON_NAME]"
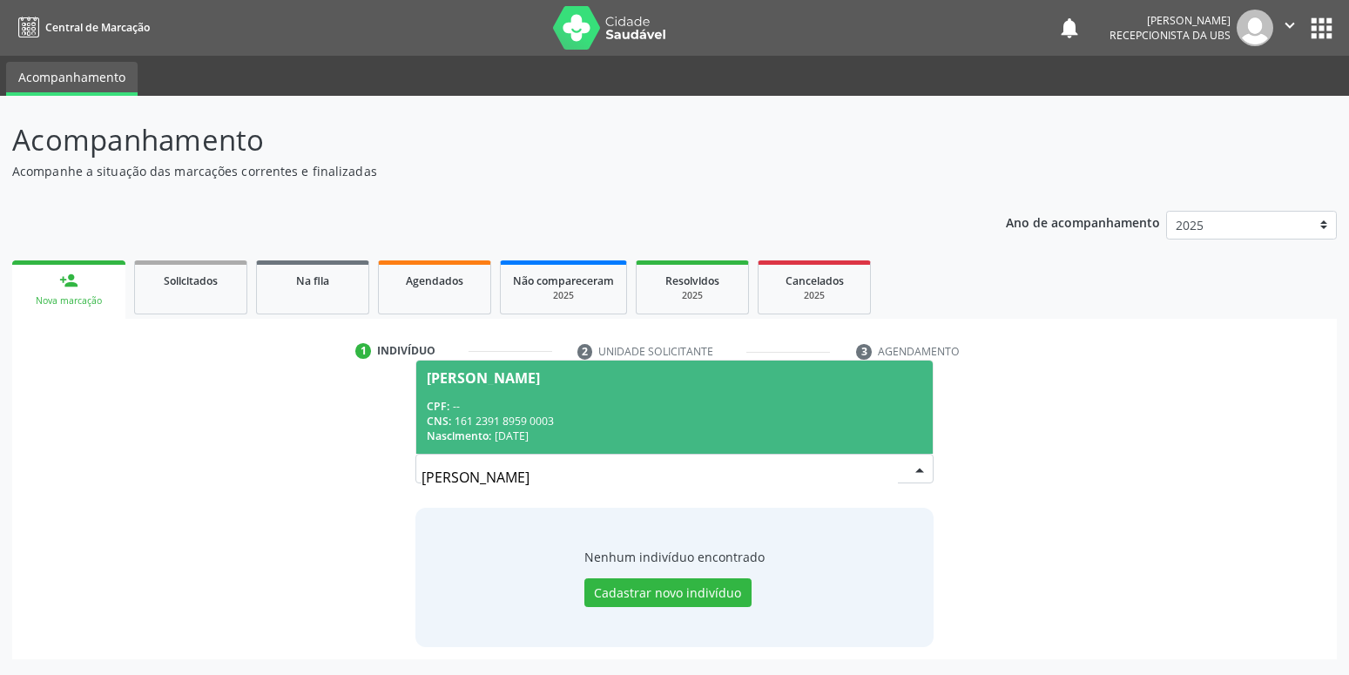
click at [587, 387] on span "[PERSON_NAME] CPF: -- CNS: 161 2391 8959 0003 Nascimento: [DATE]" at bounding box center [674, 407] width 516 height 93
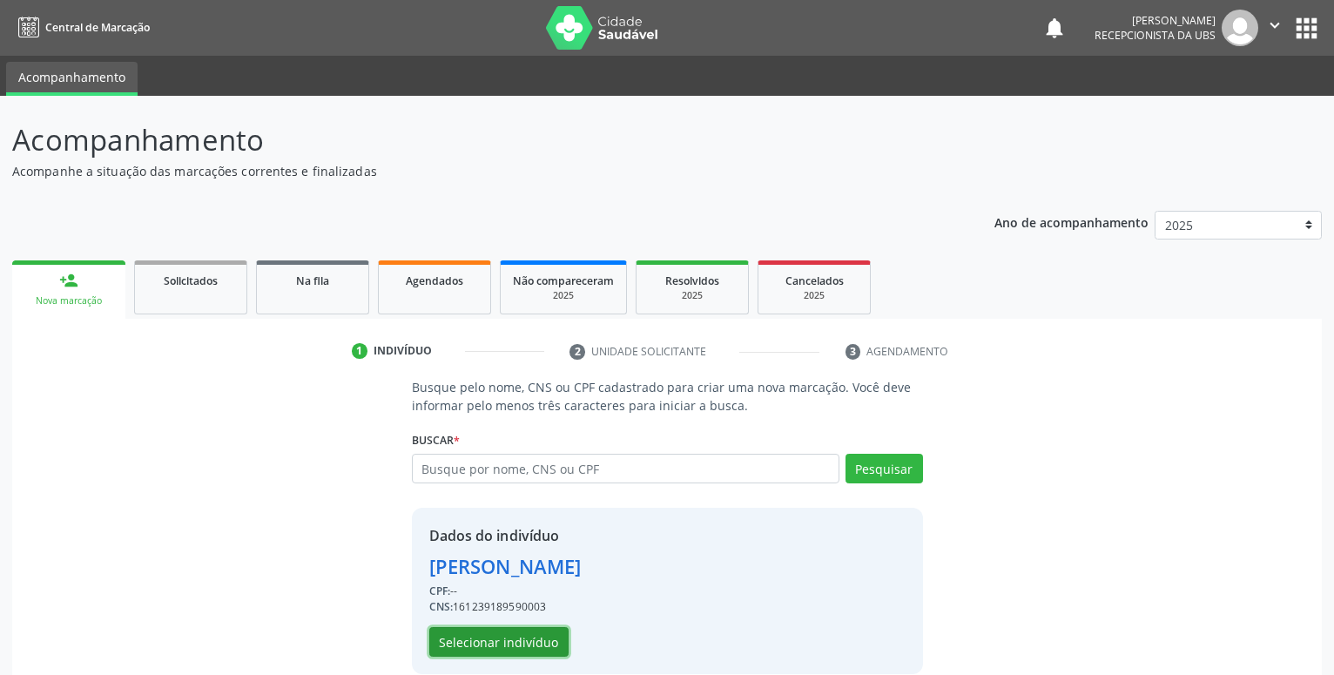
click at [455, 644] on button "Selecionar indivíduo" at bounding box center [498, 642] width 139 height 30
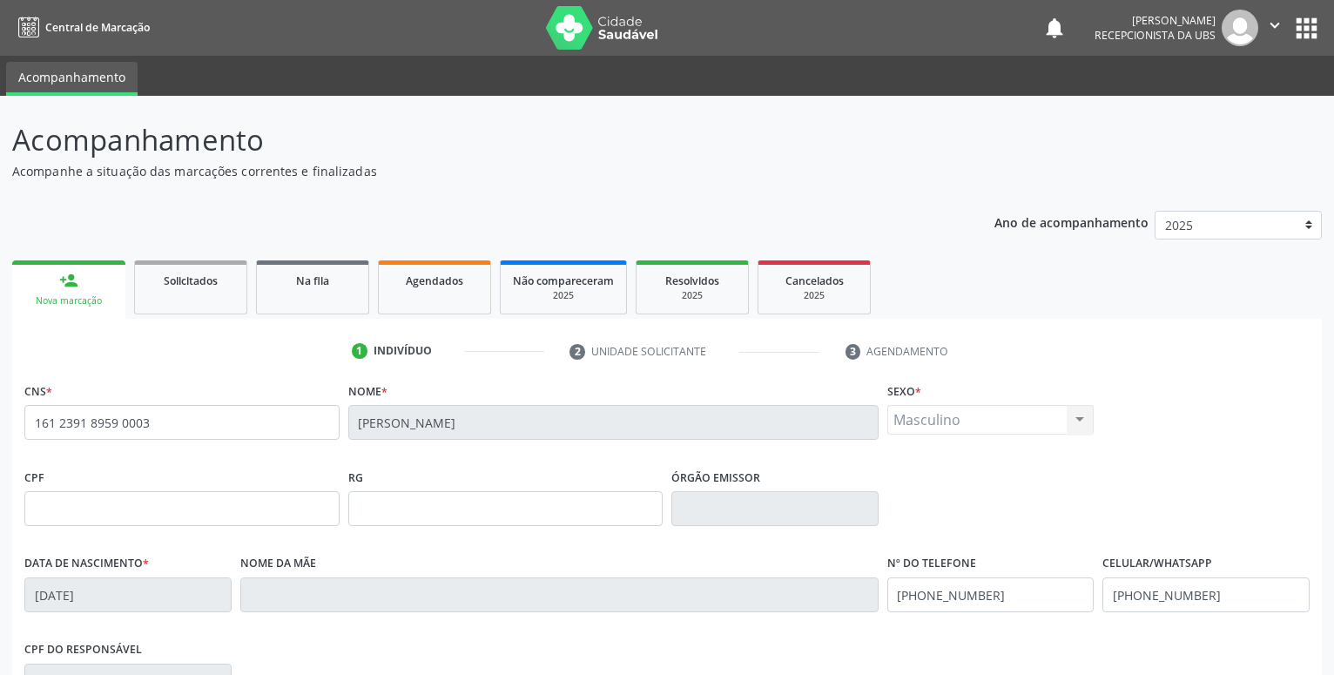
scroll to position [178, 0]
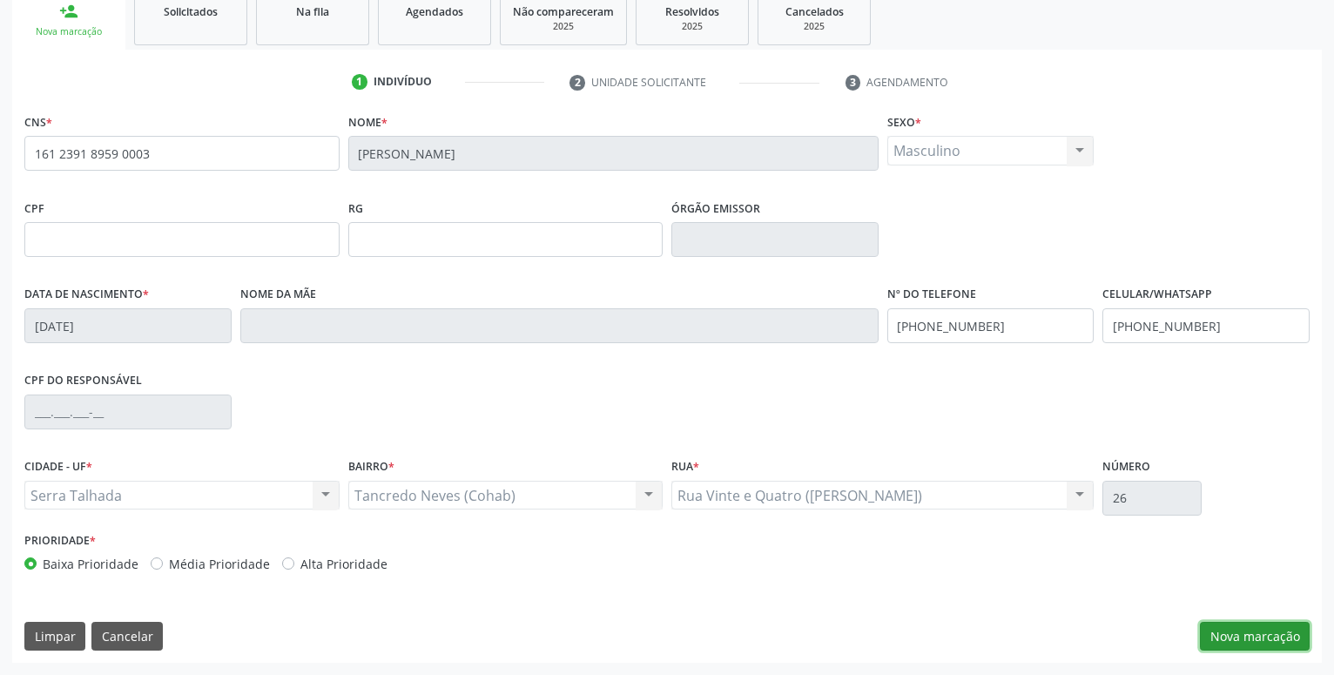
click at [1249, 642] on button "Nova marcação" at bounding box center [1255, 637] width 110 height 30
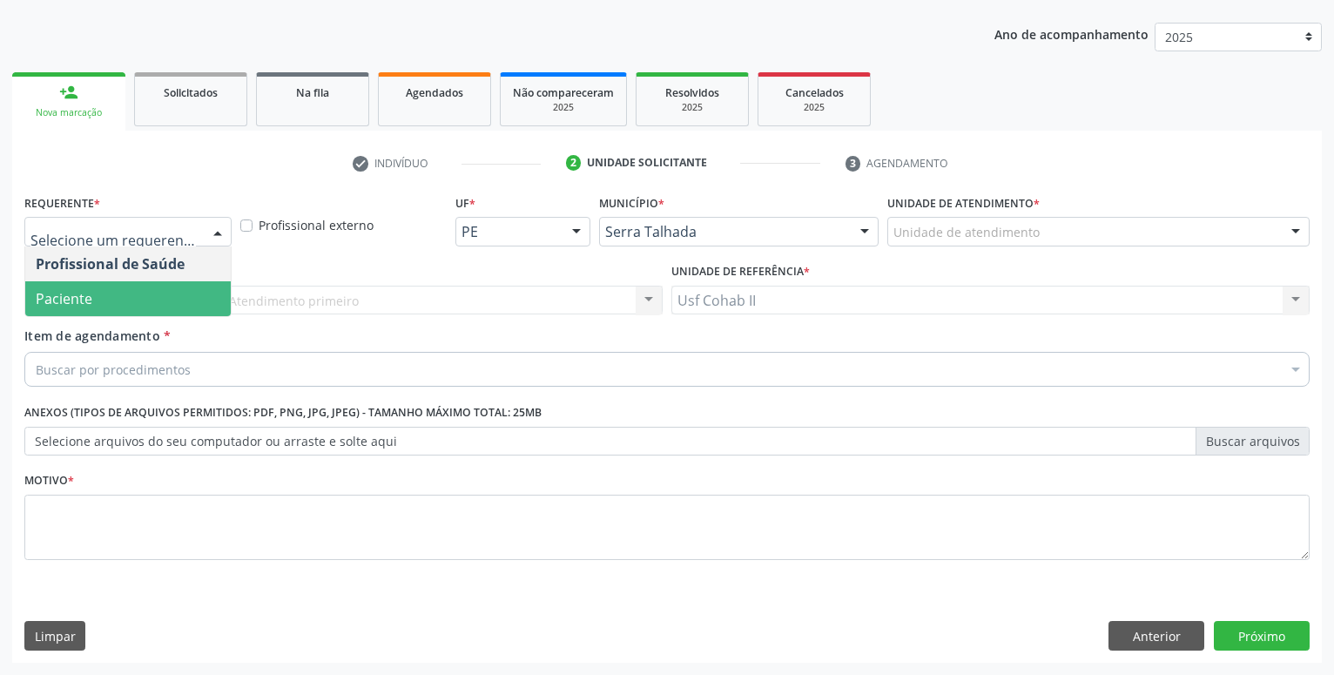
click at [178, 297] on span "Paciente" at bounding box center [128, 298] width 206 height 35
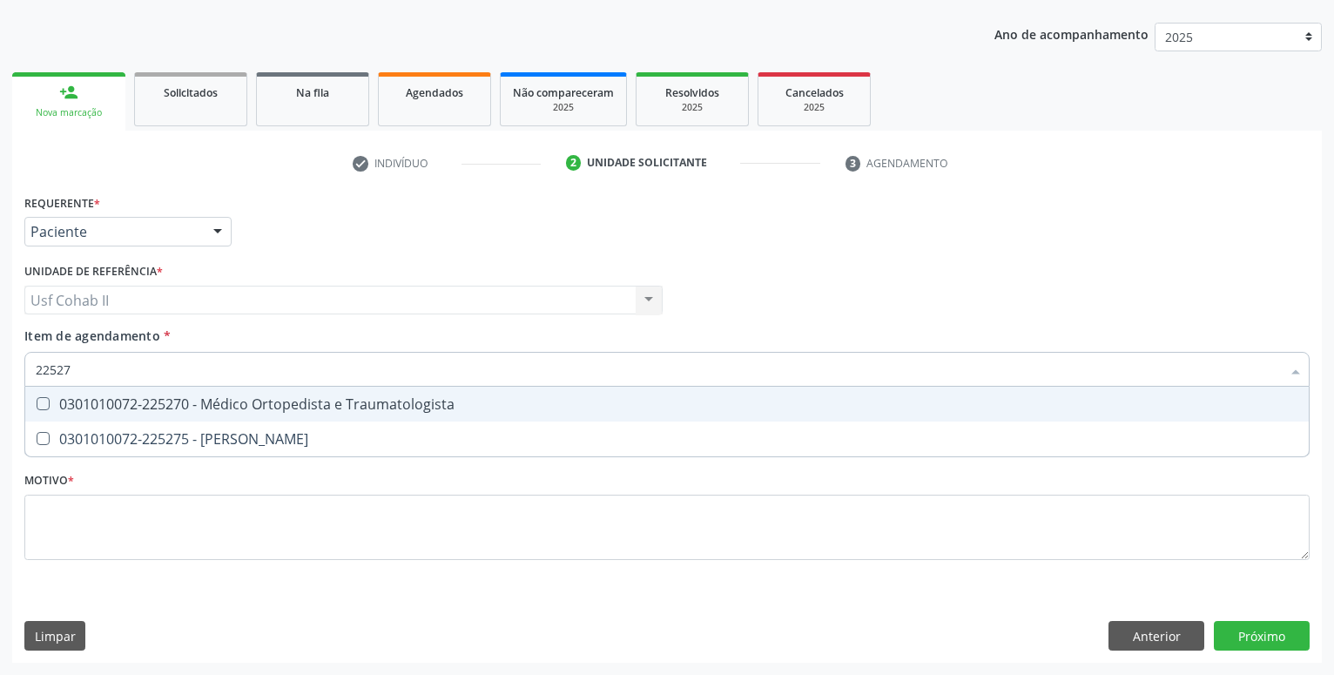
type input "225270"
click at [323, 398] on div "0301010072-225270 - Médico Ortopedista e Traumatologista" at bounding box center [667, 404] width 1263 height 14
checkbox Traumatologista "true"
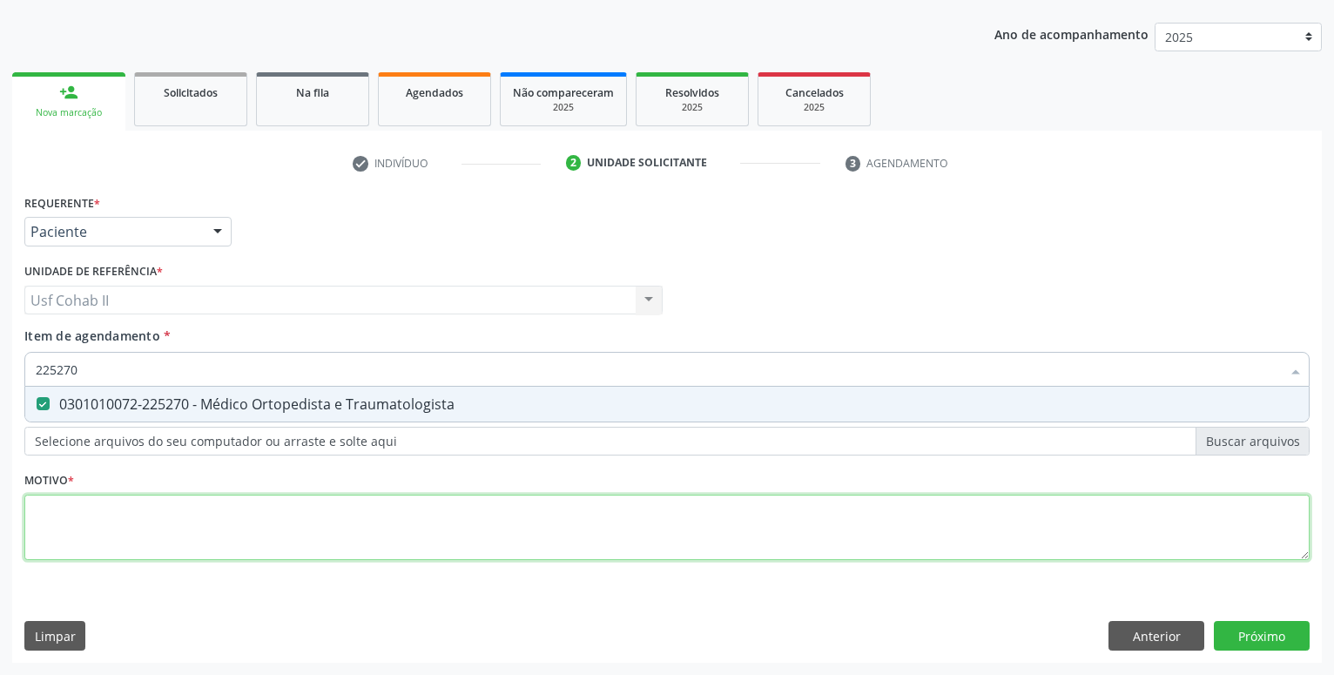
click at [239, 511] on textarea at bounding box center [666, 528] width 1285 height 66
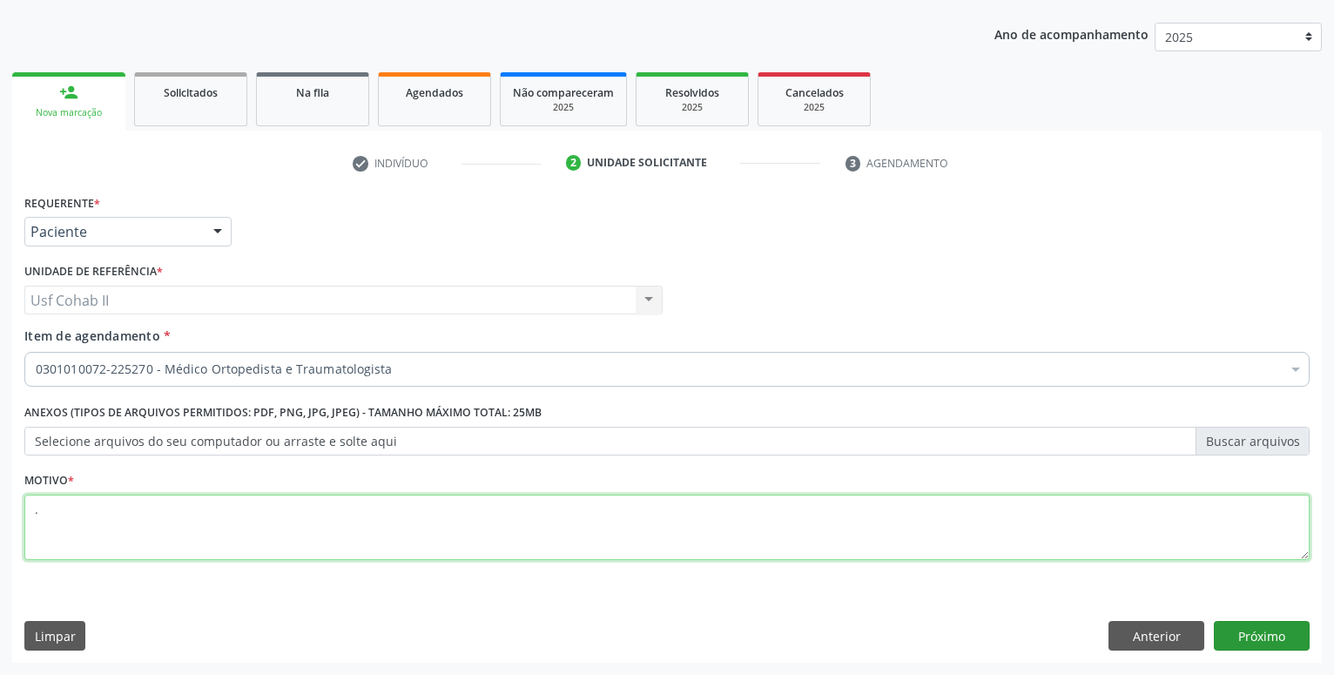
type textarea "."
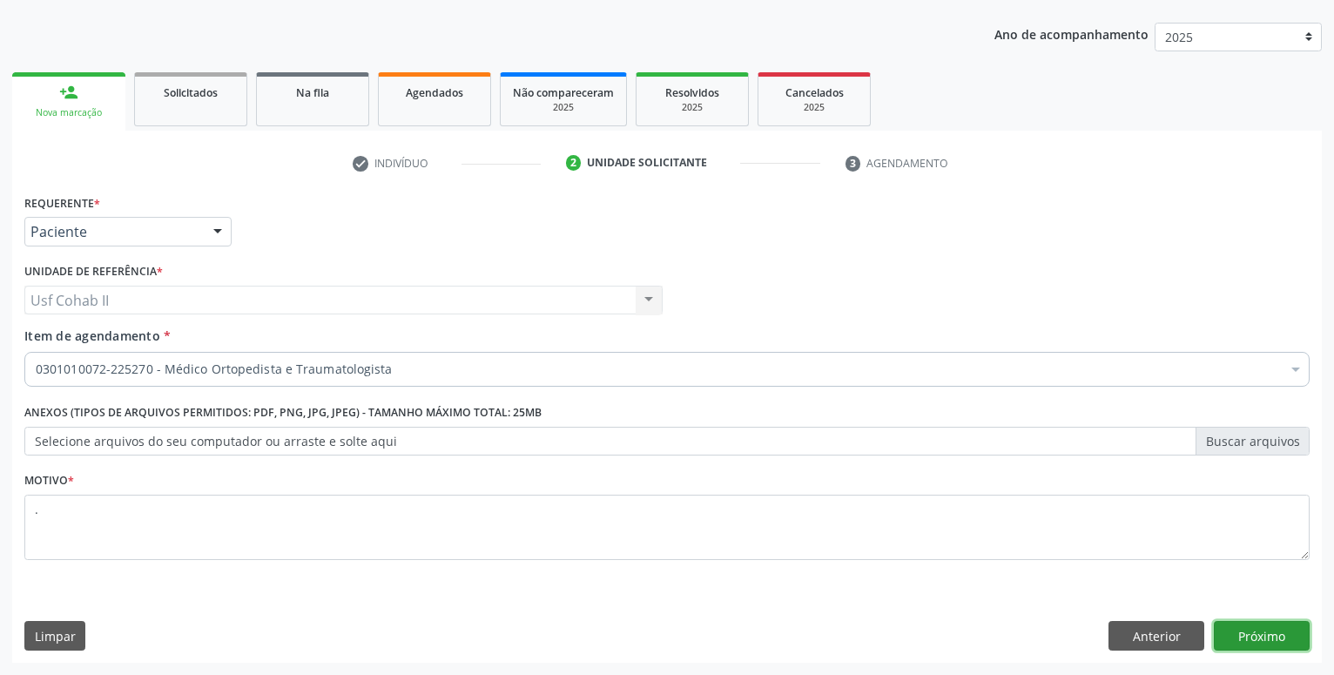
click at [1272, 629] on button "Próximo" at bounding box center [1262, 636] width 96 height 30
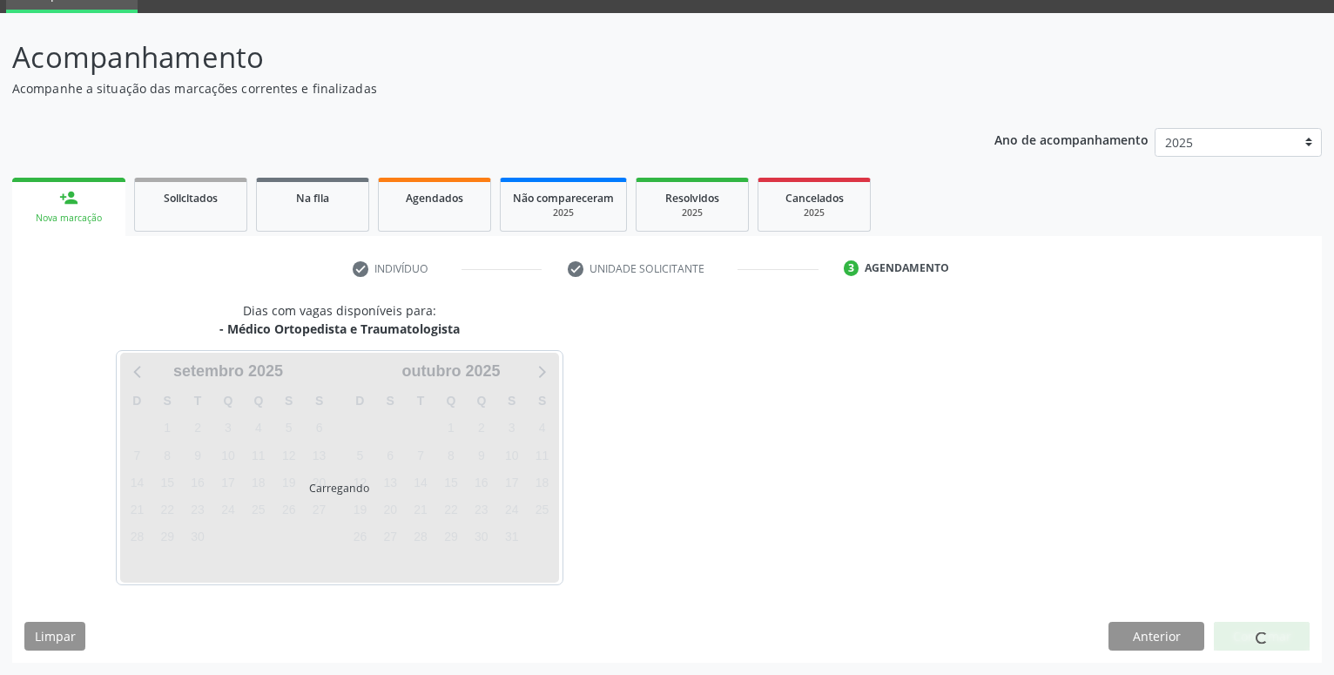
scroll to position [83, 0]
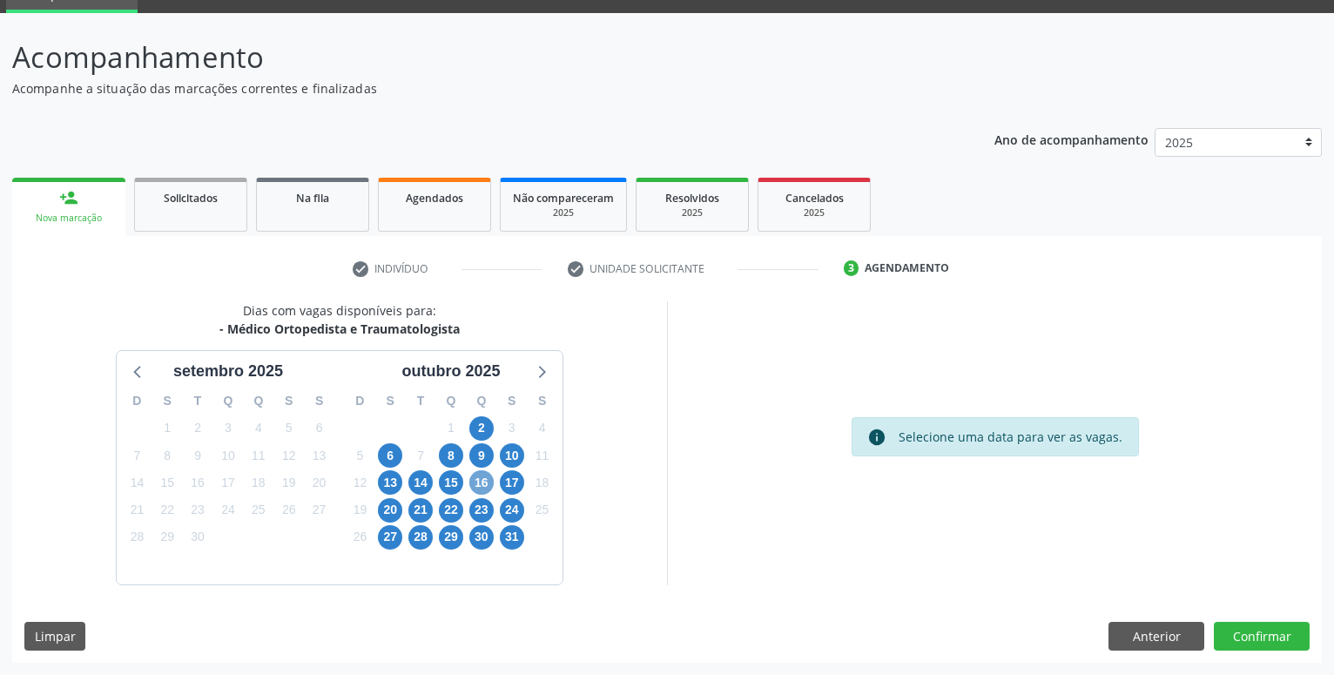
click at [480, 479] on span "16" at bounding box center [481, 482] width 24 height 24
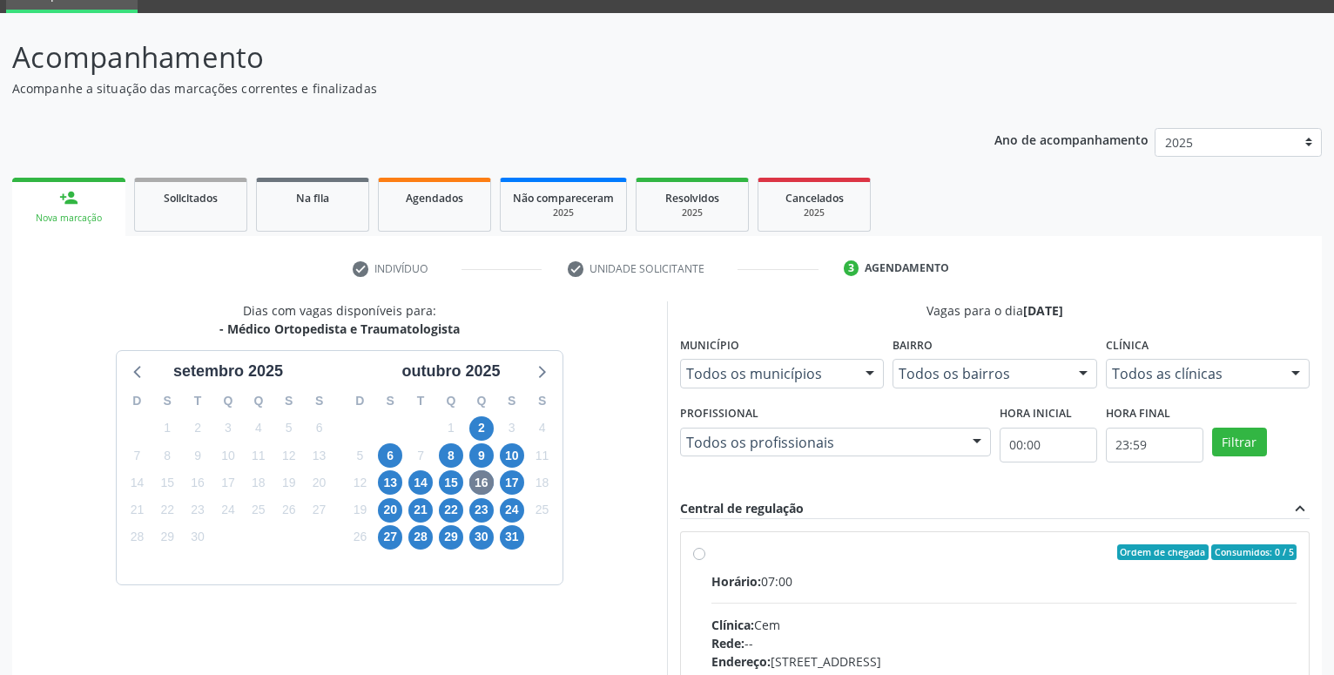
click at [712, 552] on label "Ordem de chegada Consumidos: 0 / 5 Horário: 07:00 Clínica: Cem Rede: -- Endereç…" at bounding box center [1004, 677] width 585 height 267
click at [698, 552] on input "Ordem de chegada Consumidos: 0 / 5 Horário: 07:00 Clínica: Cem Rede: -- Endereç…" at bounding box center [699, 552] width 12 height 16
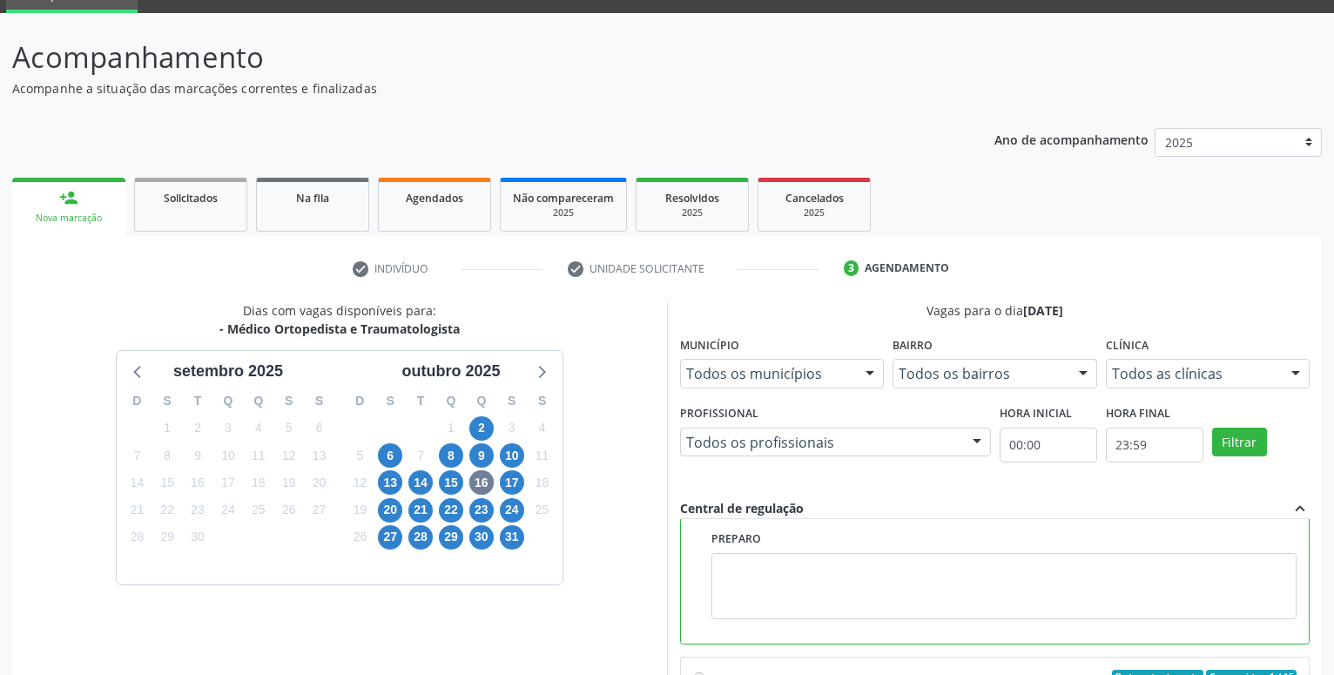
scroll to position [0, 0]
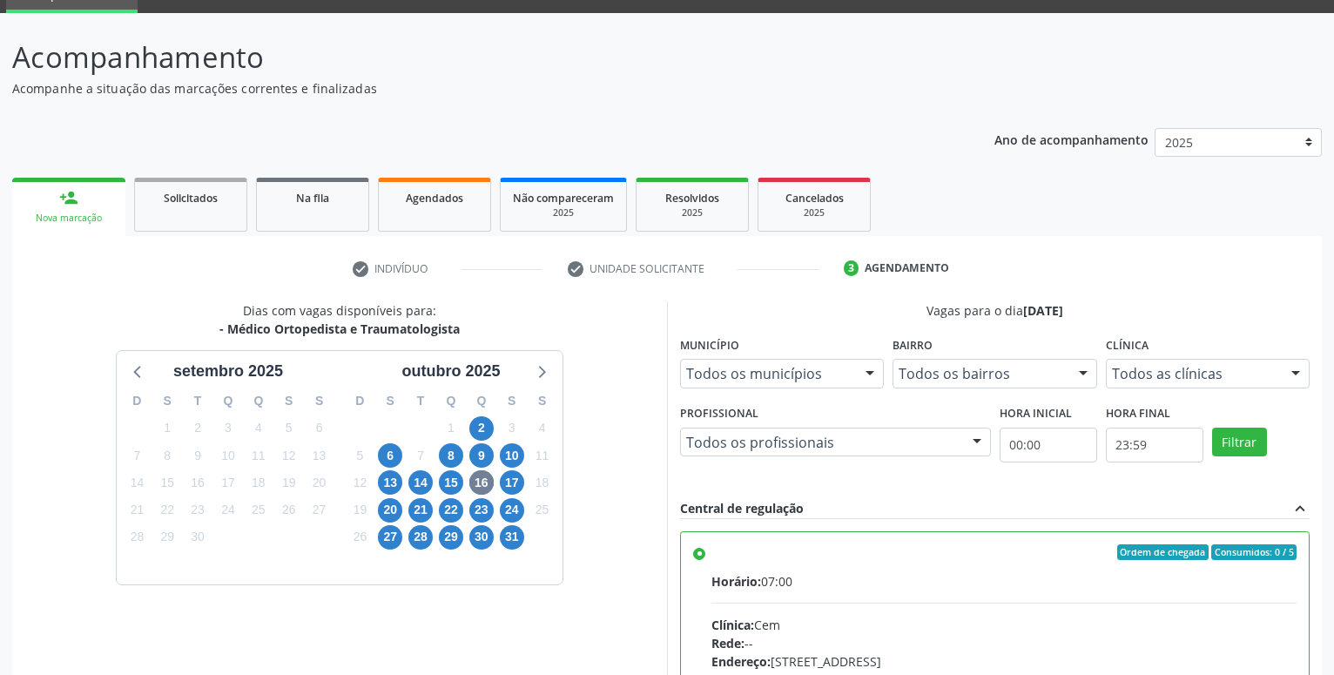
click at [712, 557] on label "Ordem de chegada Consumidos: 0 / 5 Horário: 07:00 Clínica: Cem Rede: -- Endereç…" at bounding box center [1004, 677] width 585 height 267
click at [697, 557] on input "Ordem de chegada Consumidos: 0 / 5 Horário: 07:00 Clínica: Cem Rede: -- Endereç…" at bounding box center [699, 552] width 12 height 16
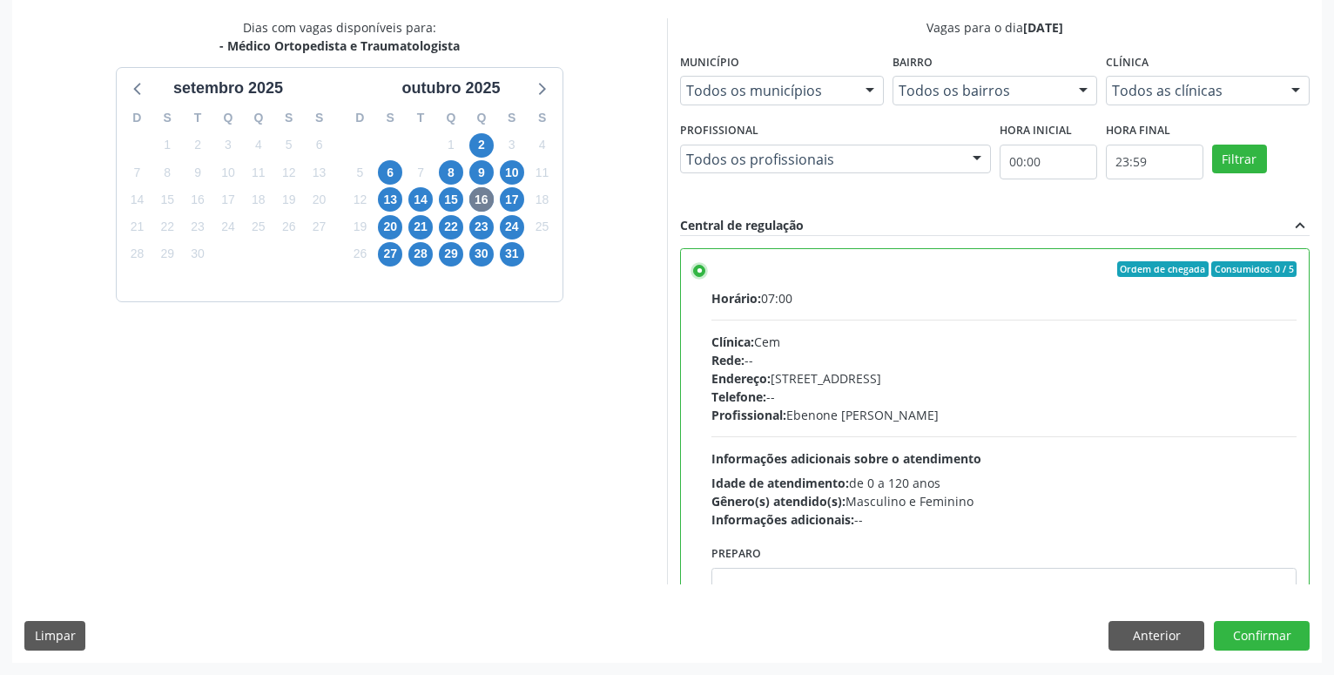
scroll to position [298, 0]
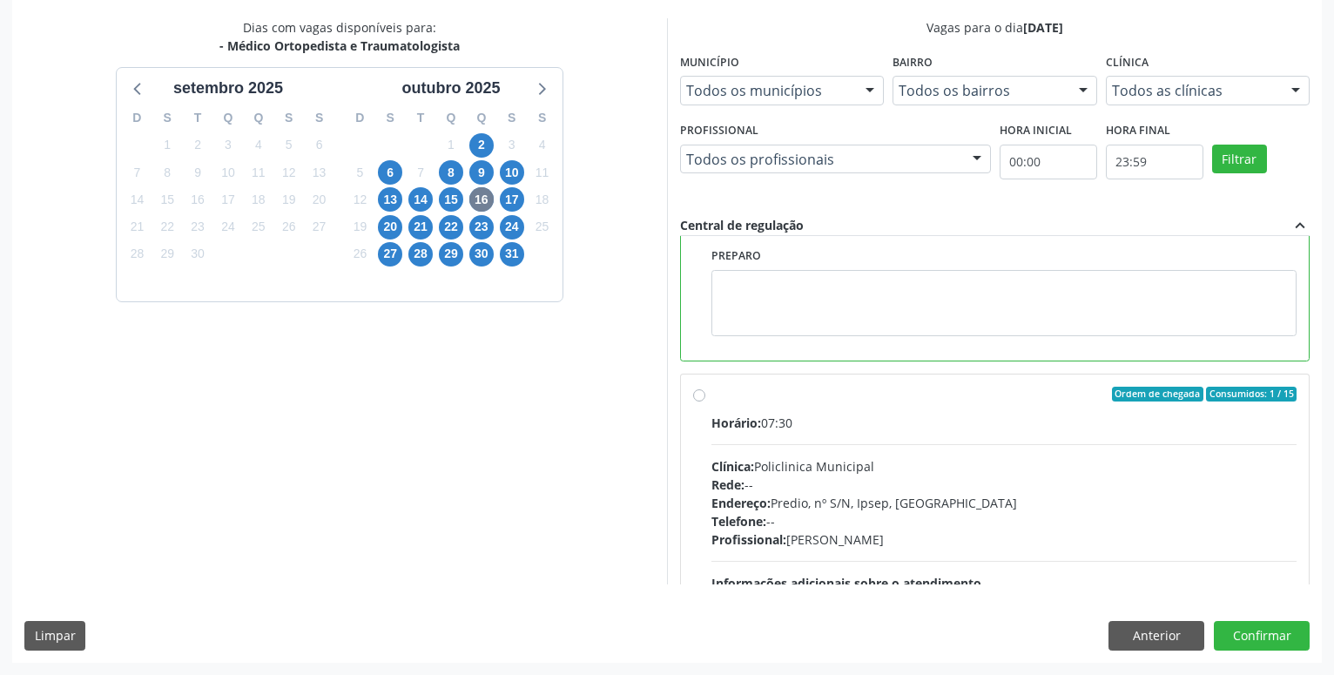
click at [712, 395] on label "Ordem de chegada Consumidos: 1 / 15 Horário: 07:30 Clínica: Policlinica Municip…" at bounding box center [1004, 520] width 585 height 267
click at [703, 395] on input "Ordem de chegada Consumidos: 1 / 15 Horário: 07:30 Clínica: Policlinica Municip…" at bounding box center [699, 395] width 12 height 16
radio input "false"
radio input "true"
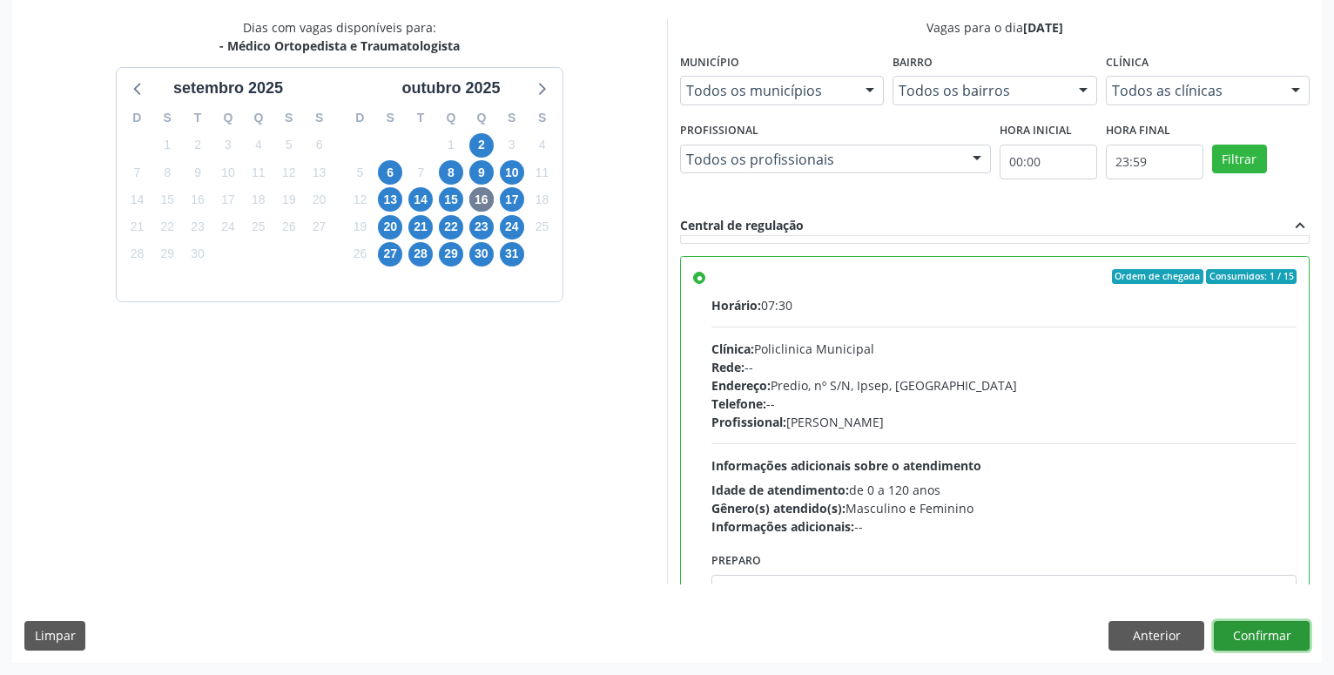
click at [1260, 631] on button "Confirmar" at bounding box center [1262, 636] width 96 height 30
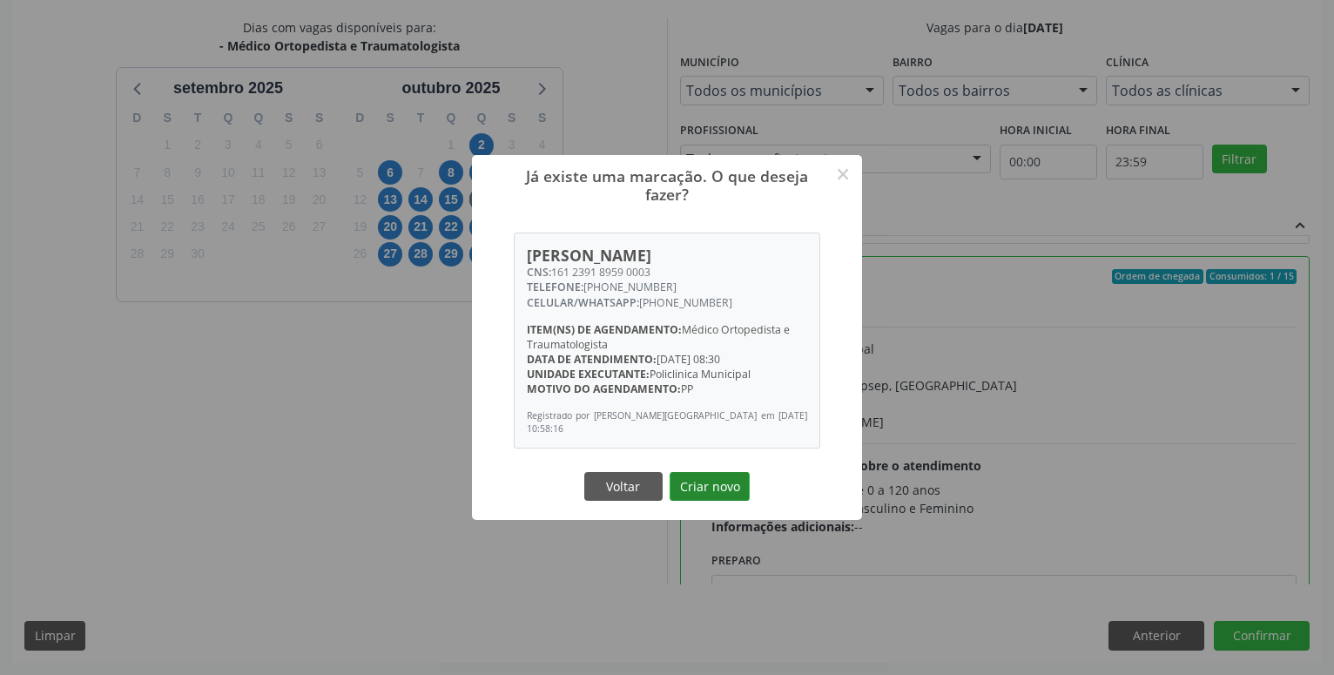
click at [728, 486] on button "Criar novo" at bounding box center [710, 487] width 80 height 30
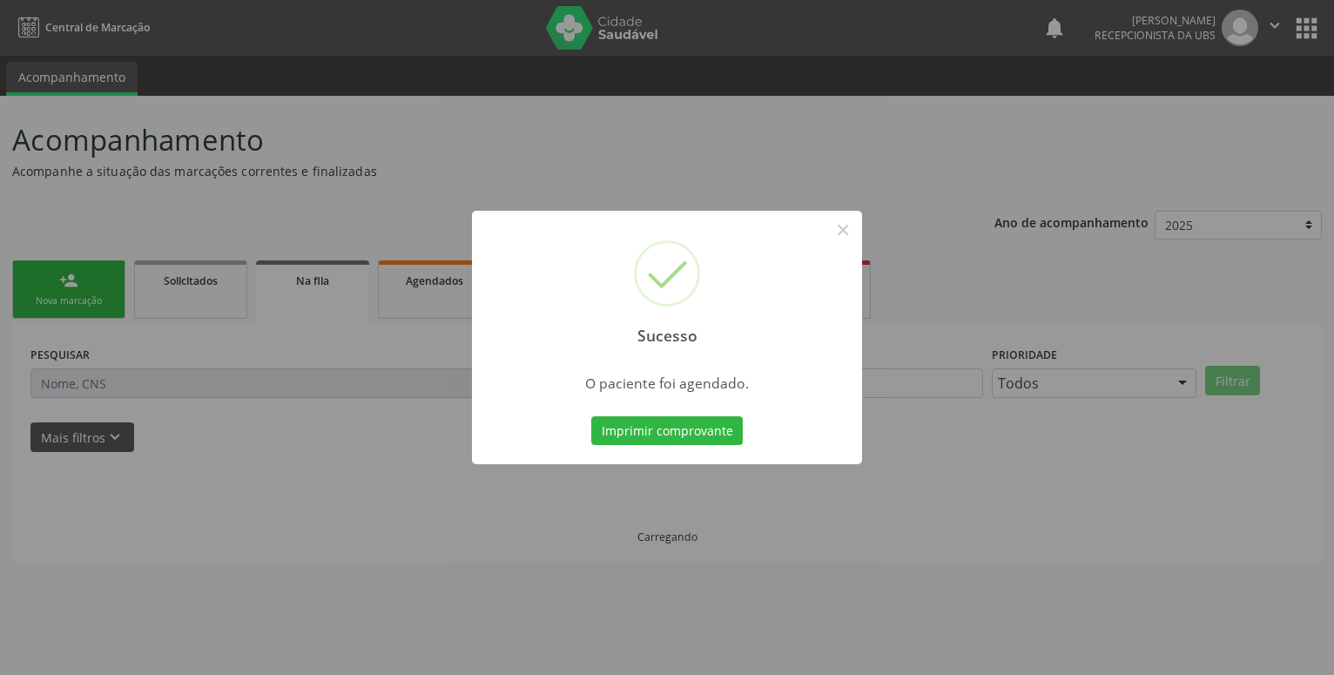
scroll to position [0, 0]
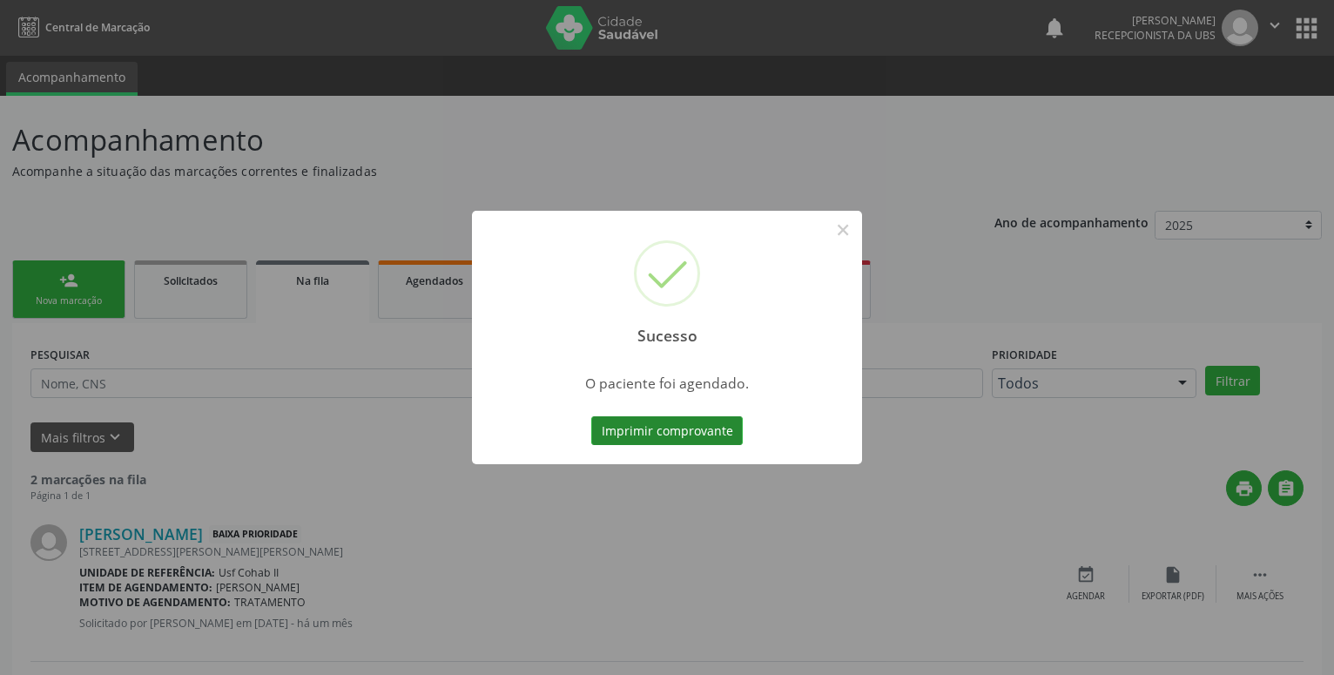
click at [660, 438] on button "Imprimir comprovante" at bounding box center [667, 431] width 152 height 30
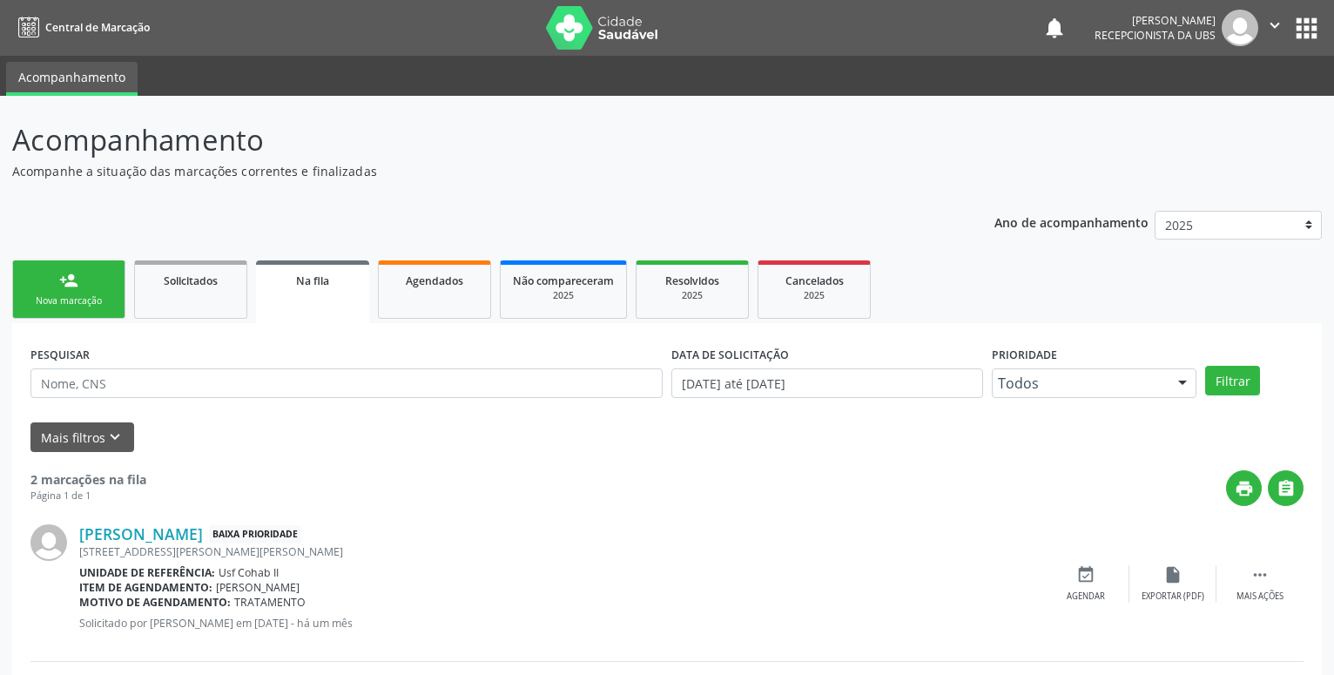
click at [73, 283] on div "person_add" at bounding box center [68, 280] width 19 height 19
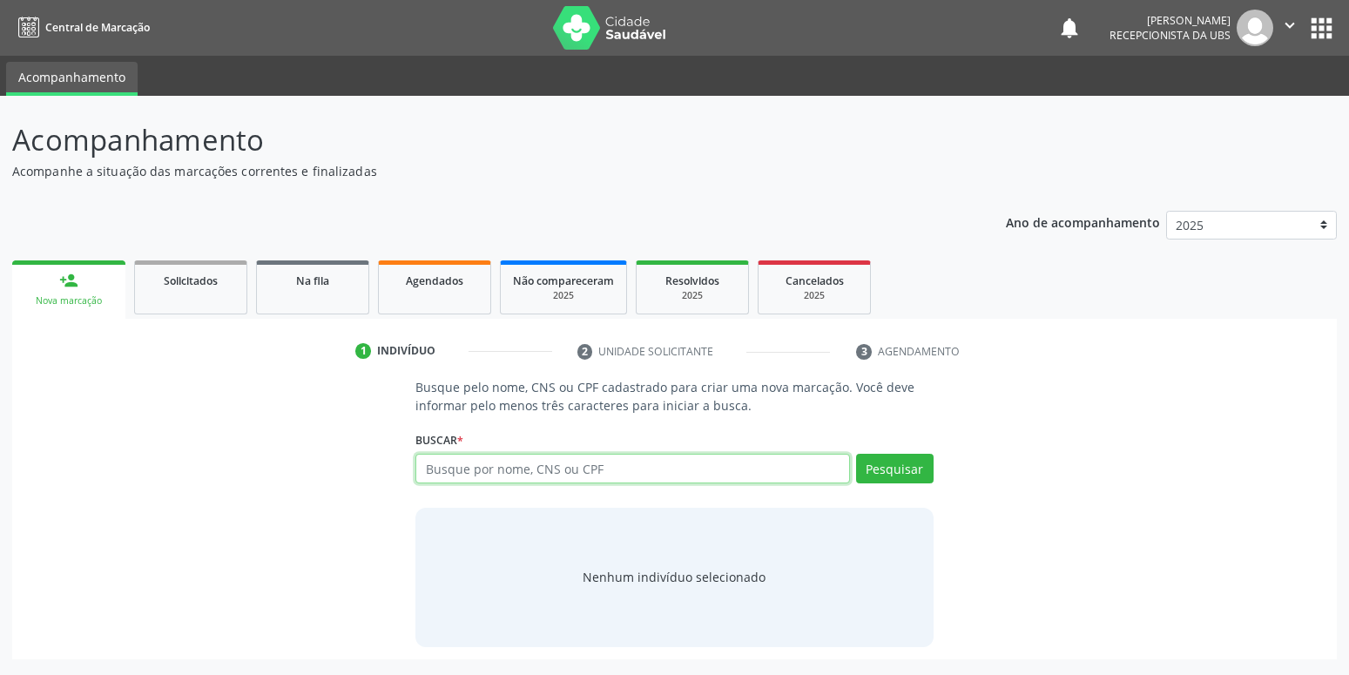
click at [483, 466] on input "text" at bounding box center [632, 469] width 434 height 30
type input "700007477938400"
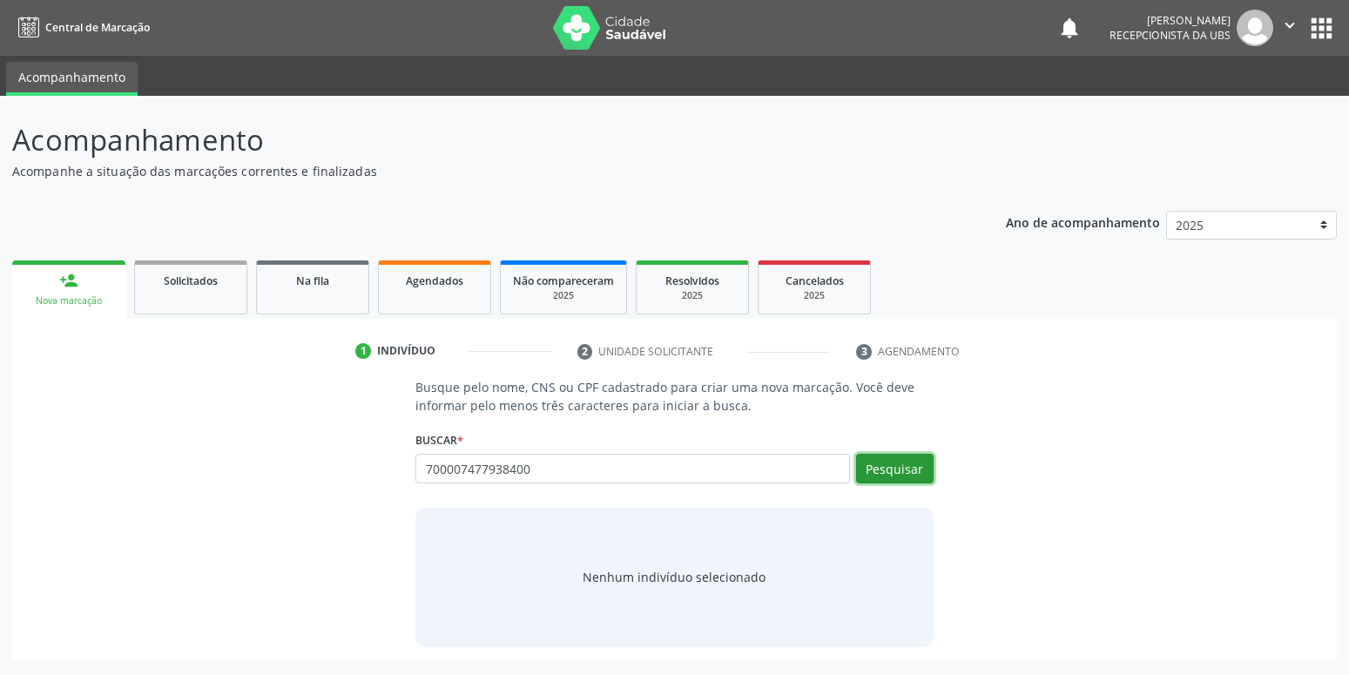
click at [892, 461] on button "Pesquisar" at bounding box center [895, 469] width 78 height 30
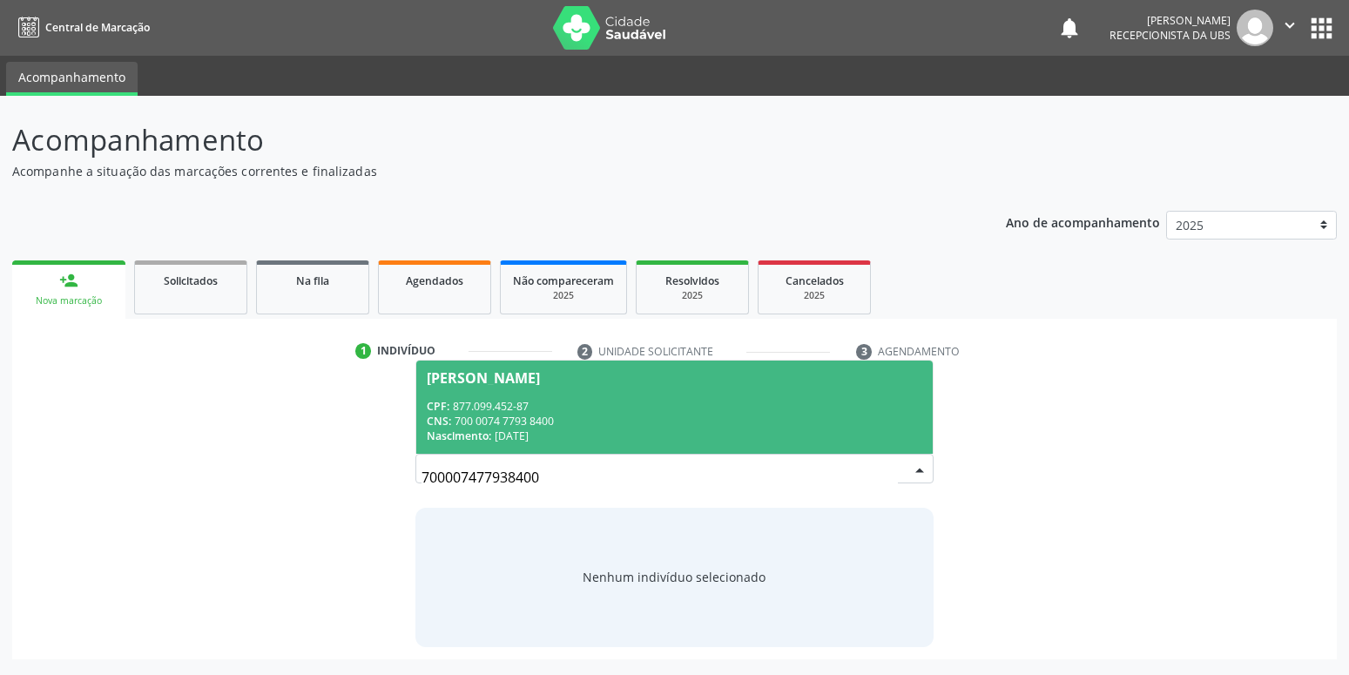
click at [535, 424] on div "CNS: 700 0074 7793 8400" at bounding box center [674, 421] width 495 height 15
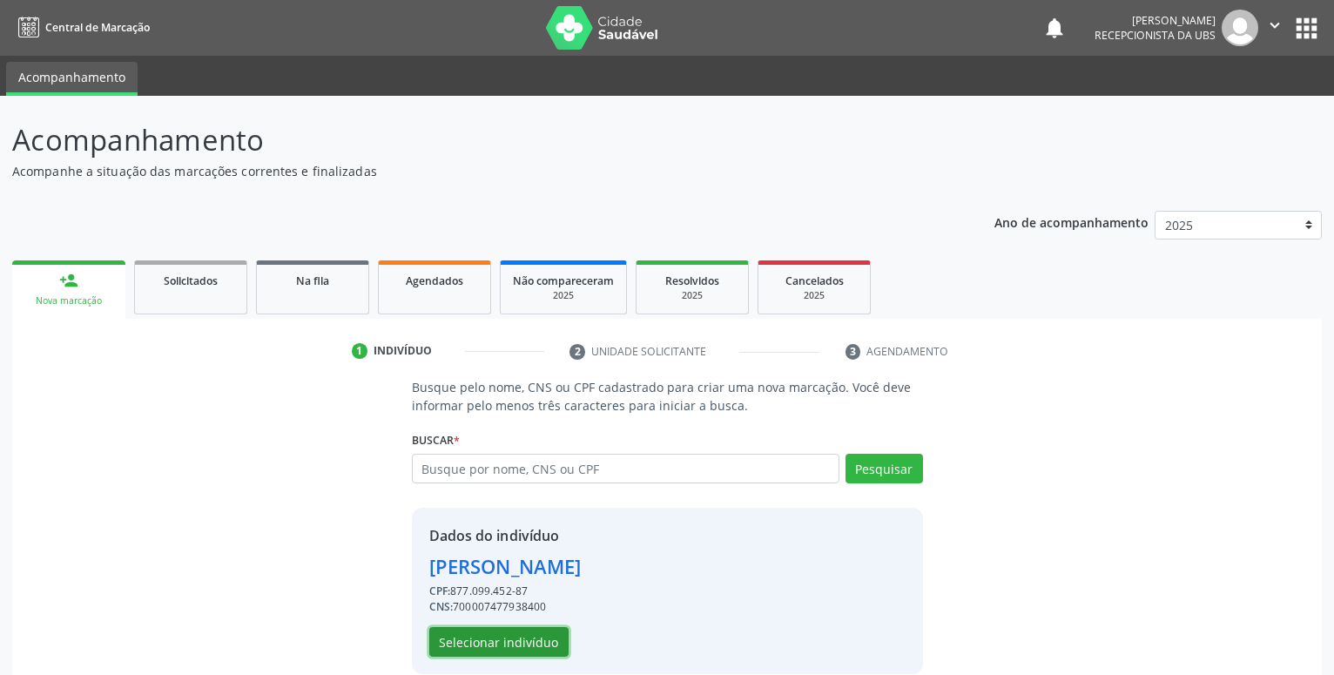
click at [533, 639] on button "Selecionar indivíduo" at bounding box center [498, 642] width 139 height 30
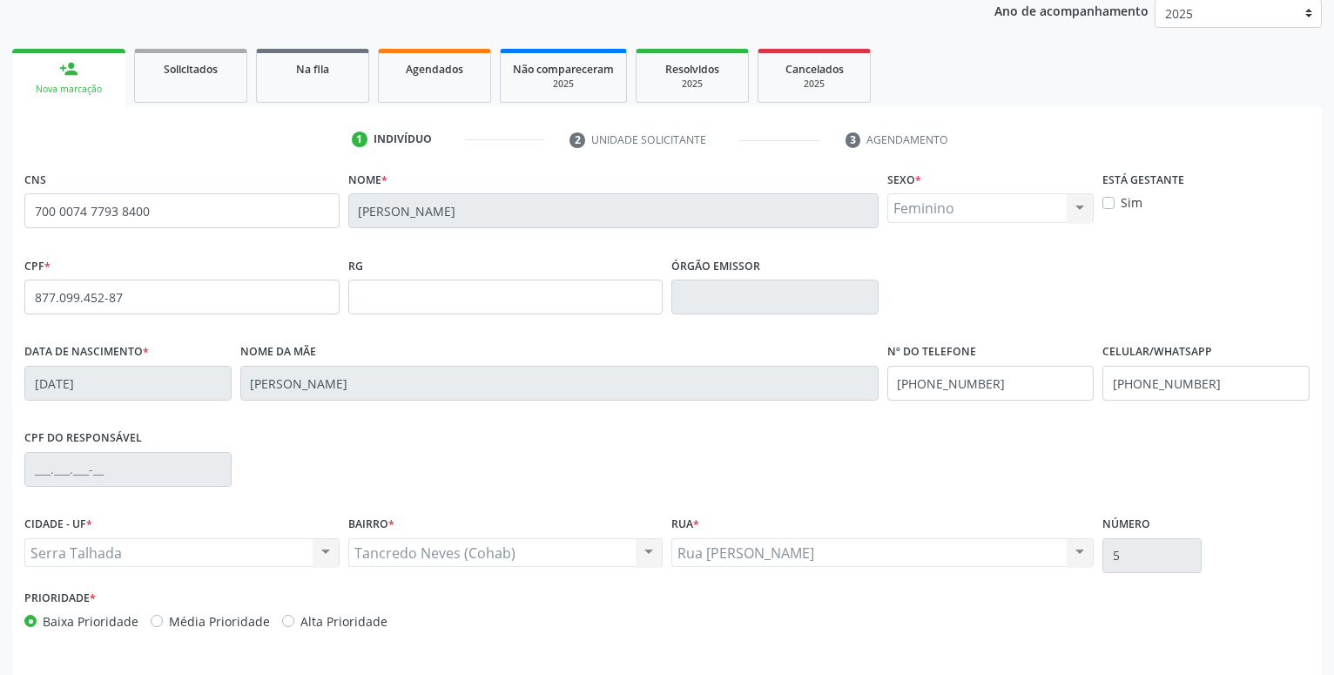
scroll to position [269, 0]
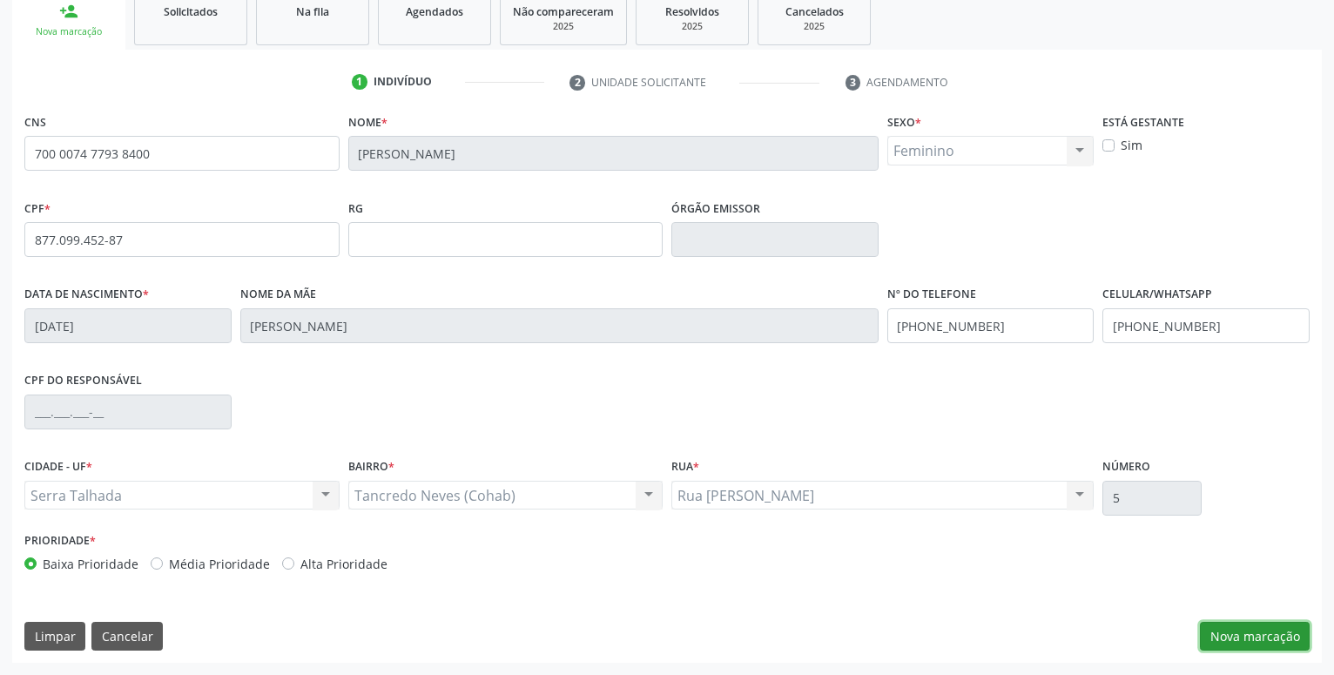
click at [1221, 633] on button "Nova marcação" at bounding box center [1255, 637] width 110 height 30
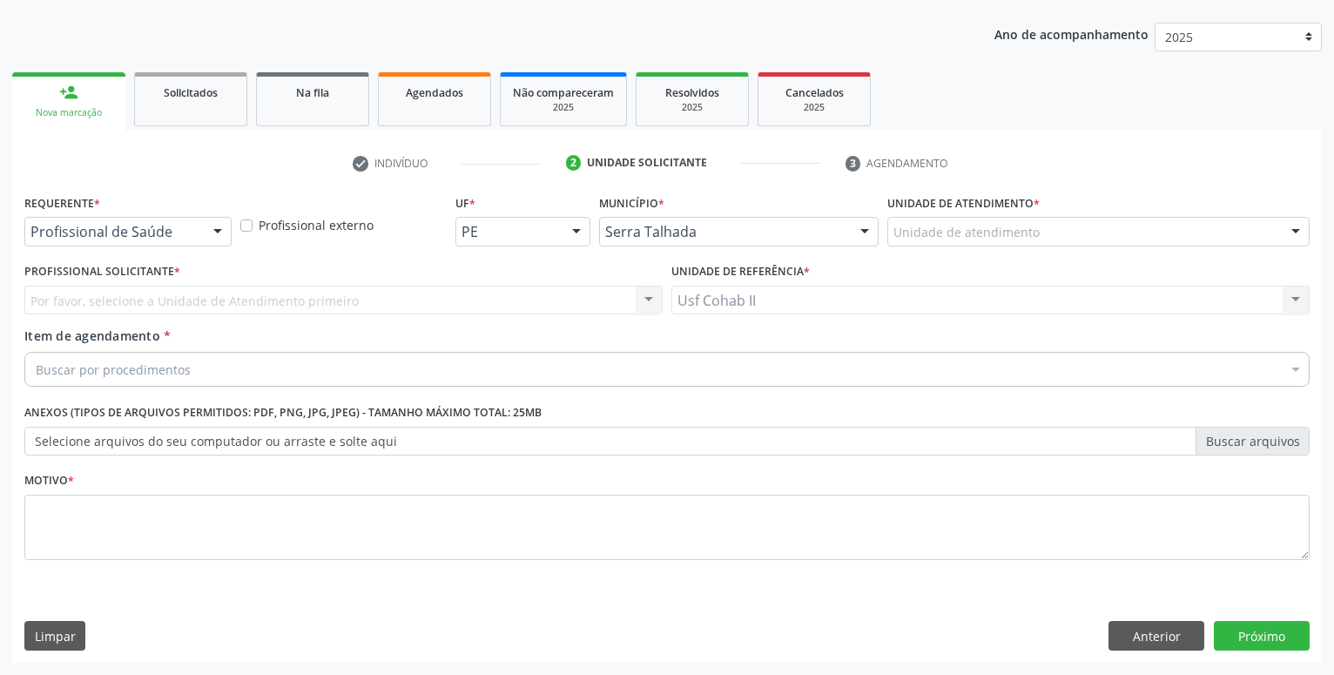
scroll to position [188, 0]
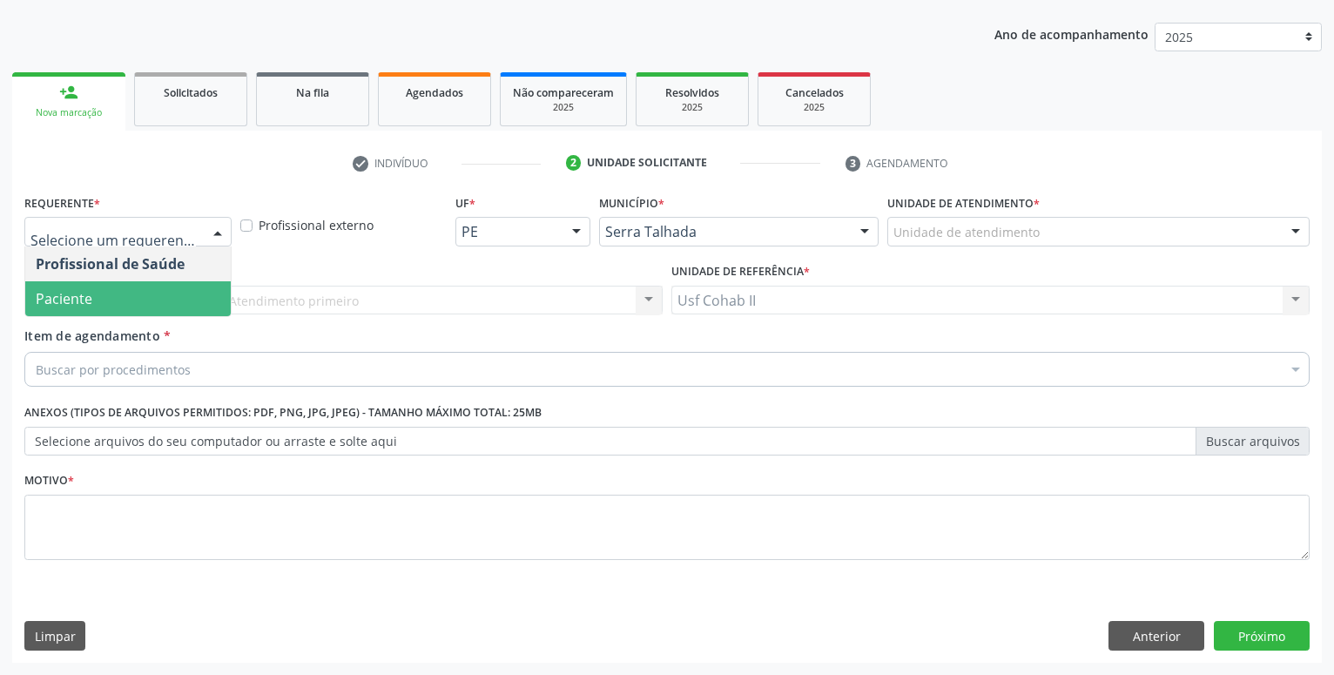
click at [134, 309] on span "Paciente" at bounding box center [128, 298] width 206 height 35
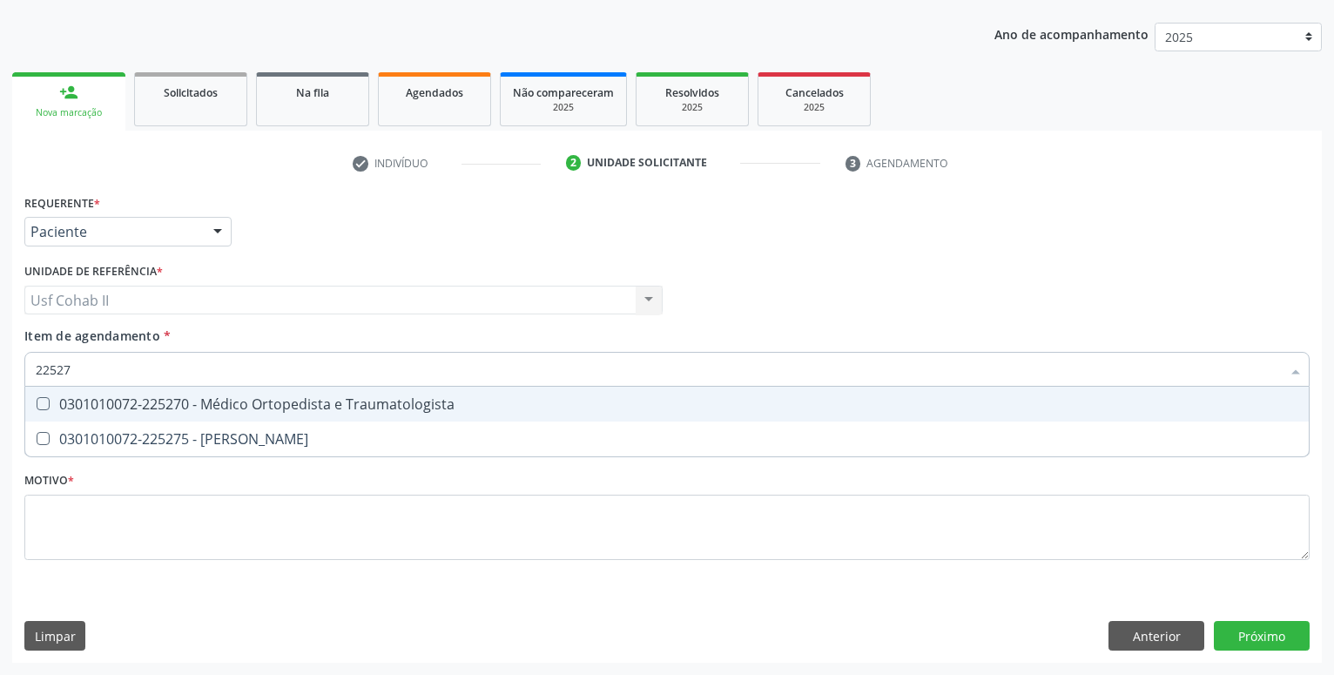
type input "225270"
click at [324, 406] on div "0301010072-225270 - Médico Ortopedista e Traumatologista" at bounding box center [667, 404] width 1263 height 14
checkbox Traumatologista "true"
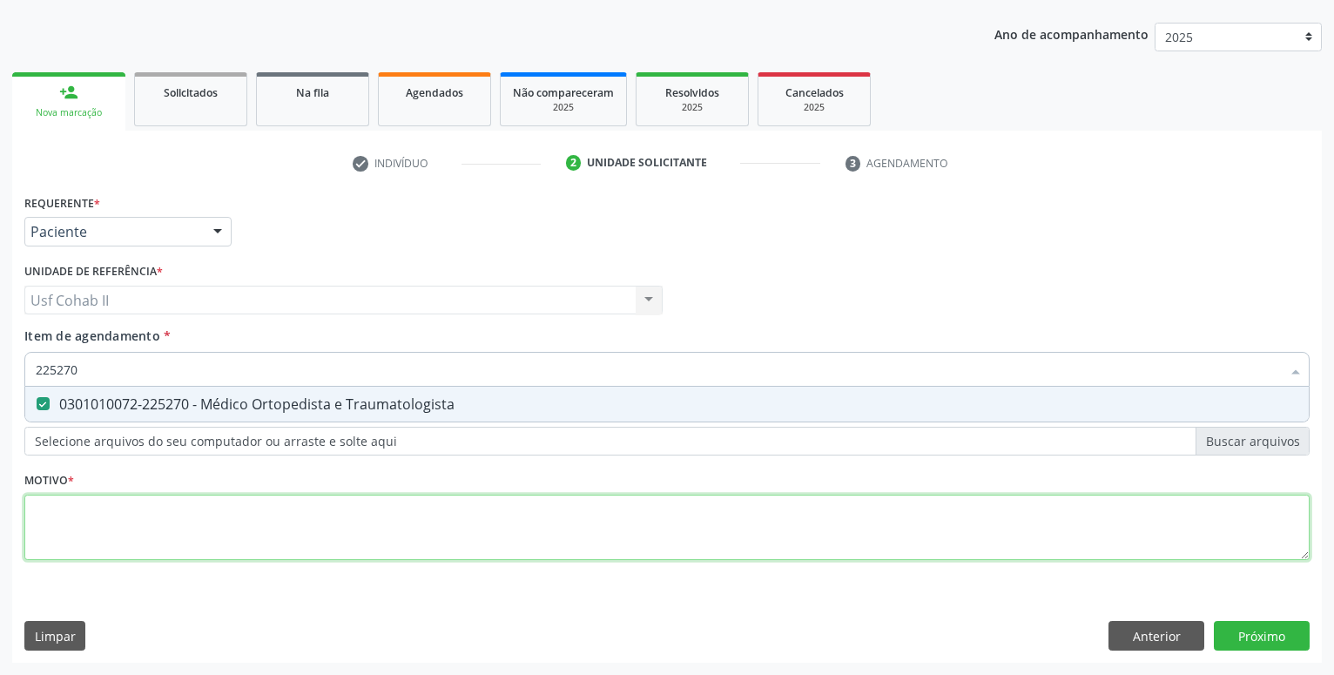
click at [251, 510] on textarea at bounding box center [666, 528] width 1285 height 66
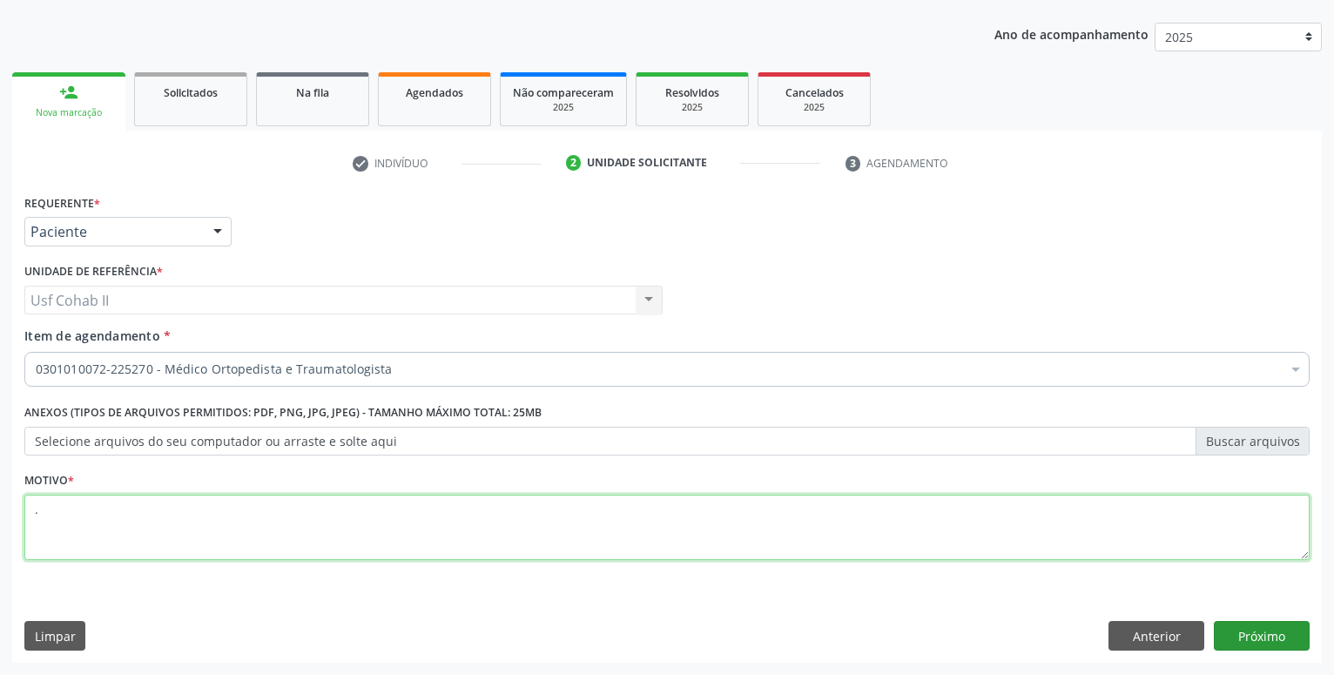
type textarea "."
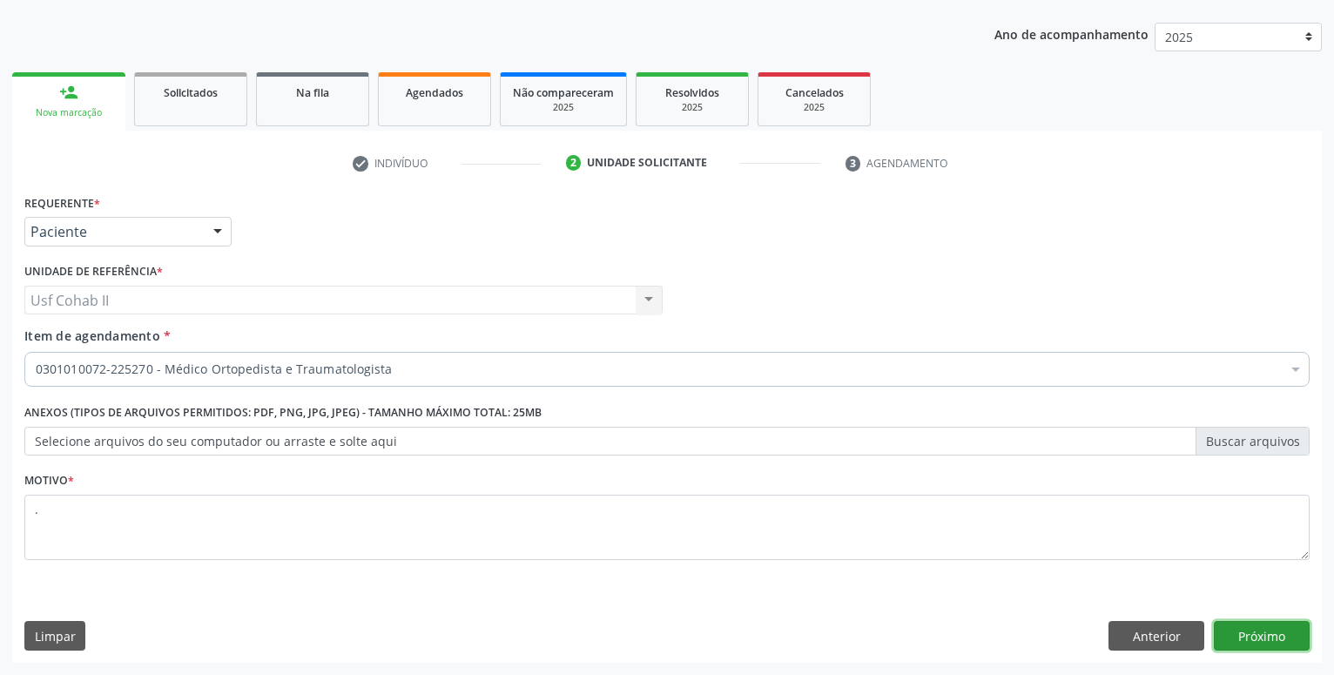
click at [1265, 645] on button "Próximo" at bounding box center [1262, 636] width 96 height 30
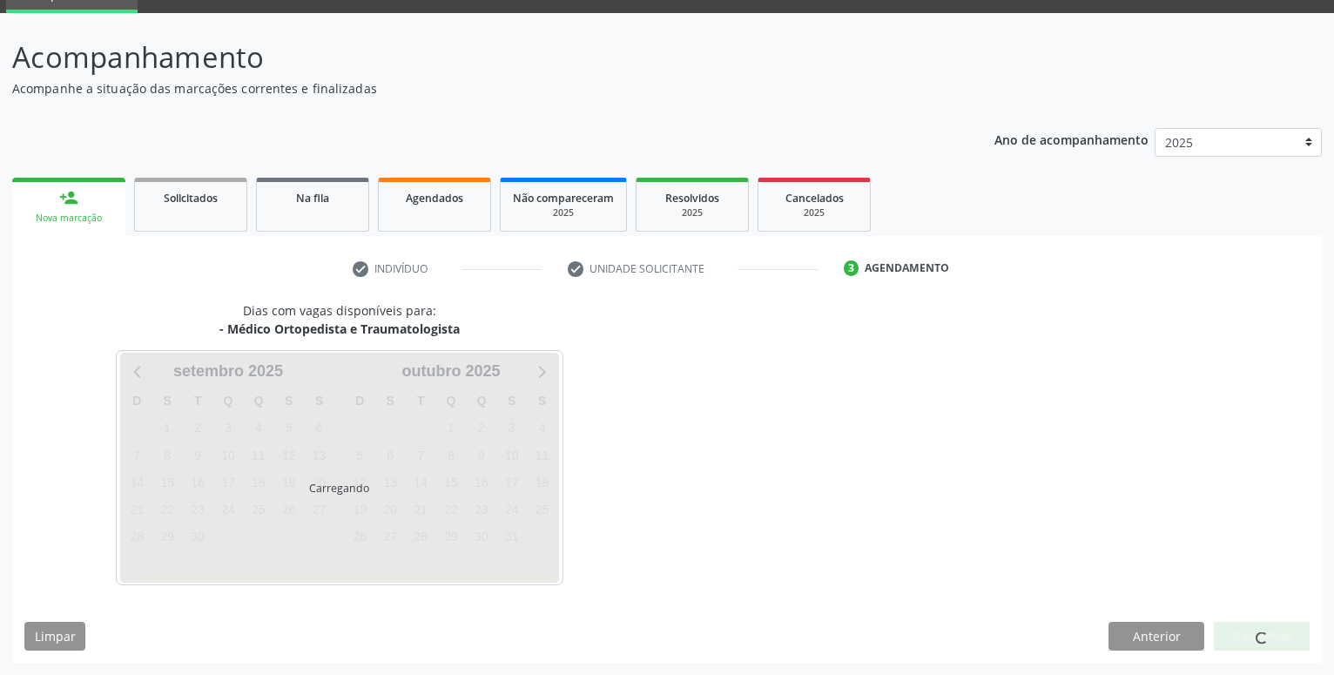
scroll to position [83, 0]
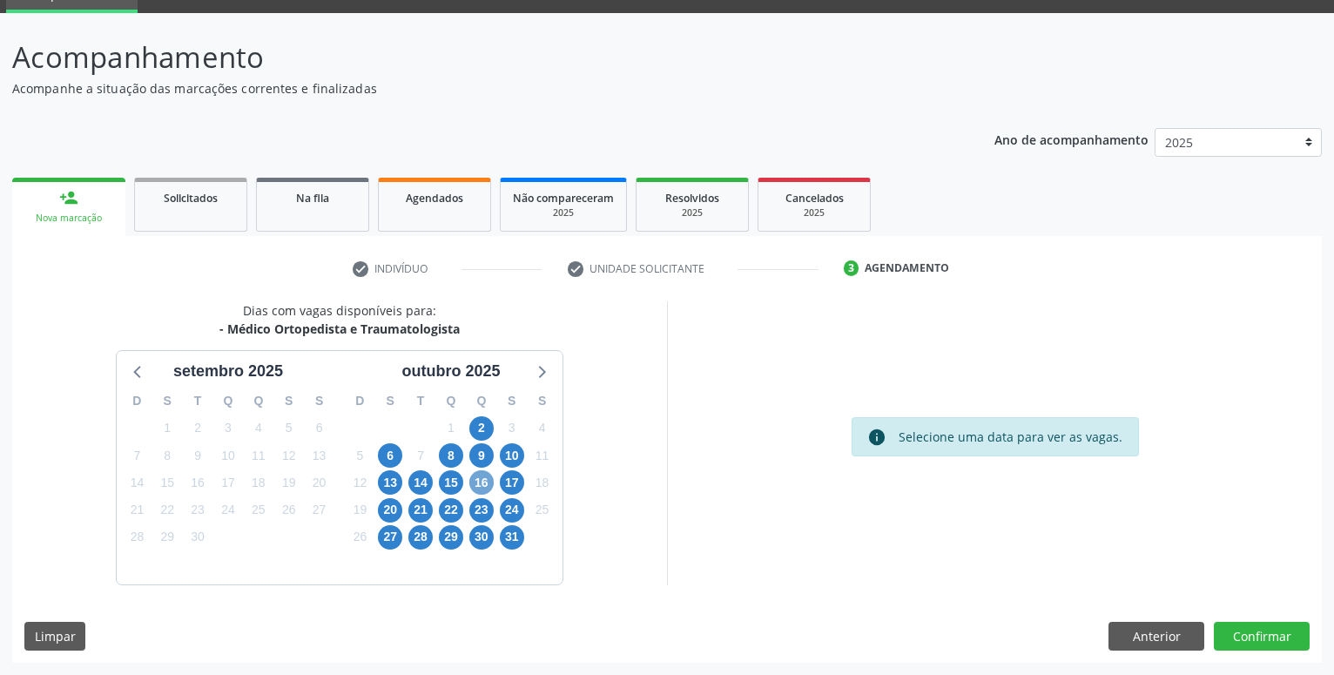
click at [489, 482] on span "16" at bounding box center [481, 482] width 24 height 24
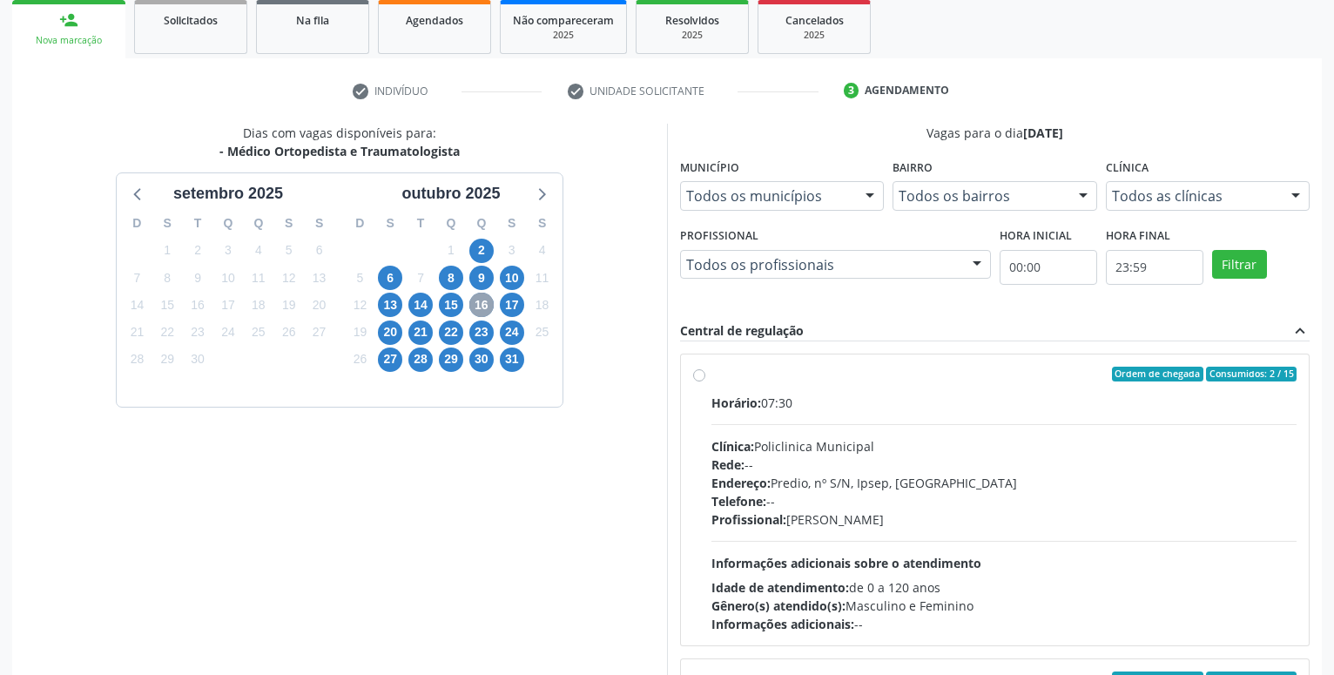
scroll to position [199, 0]
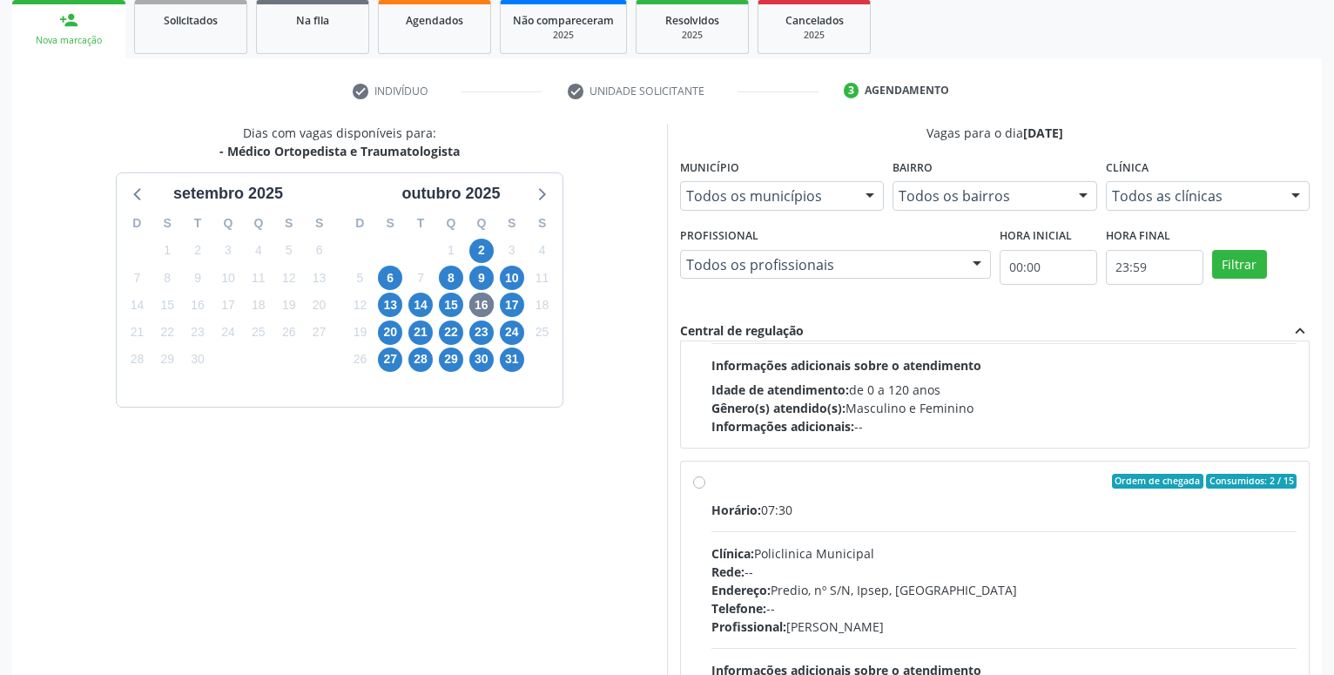
click at [712, 480] on label "Ordem de chegada Consumidos: 2 / 15 Horário: 07:30 Clínica: Policlinica Municip…" at bounding box center [1004, 607] width 585 height 267
click at [699, 480] on input "Ordem de chegada Consumidos: 2 / 15 Horário: 07:30 Clínica: Policlinica Municip…" at bounding box center [699, 482] width 12 height 16
radio input "true"
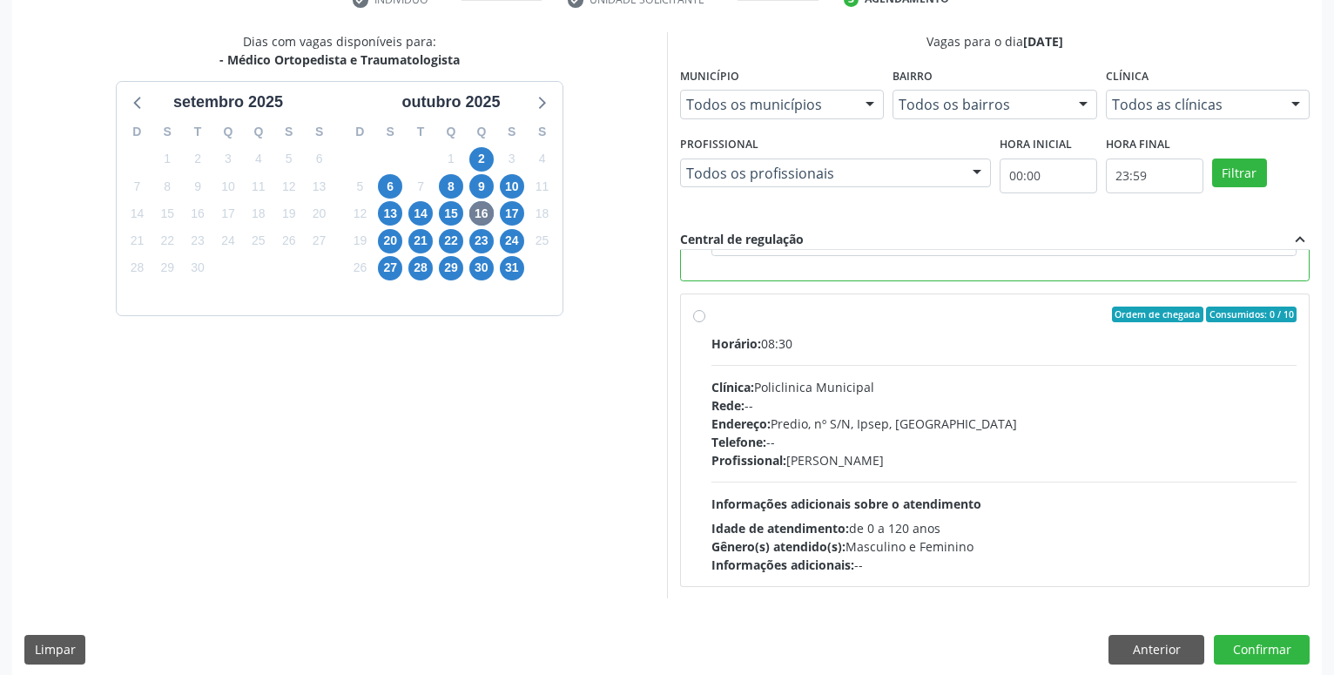
scroll to position [366, 0]
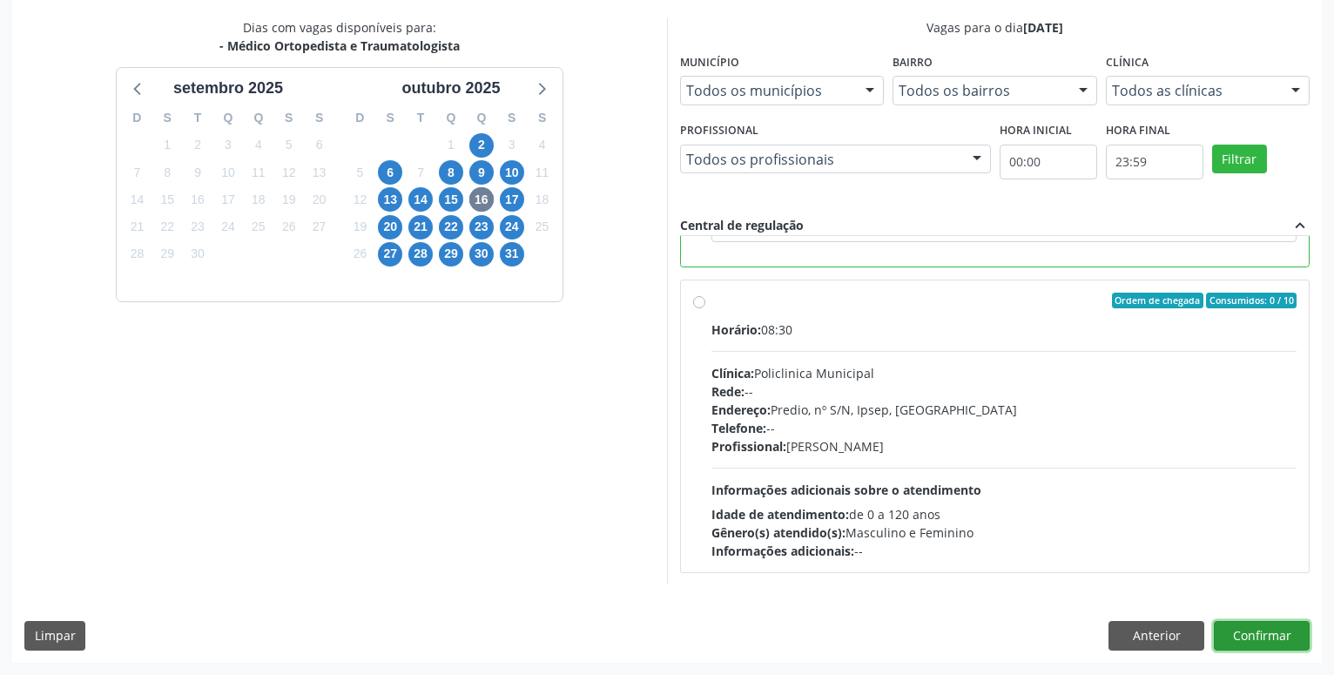
click at [1287, 643] on button "Confirmar" at bounding box center [1262, 636] width 96 height 30
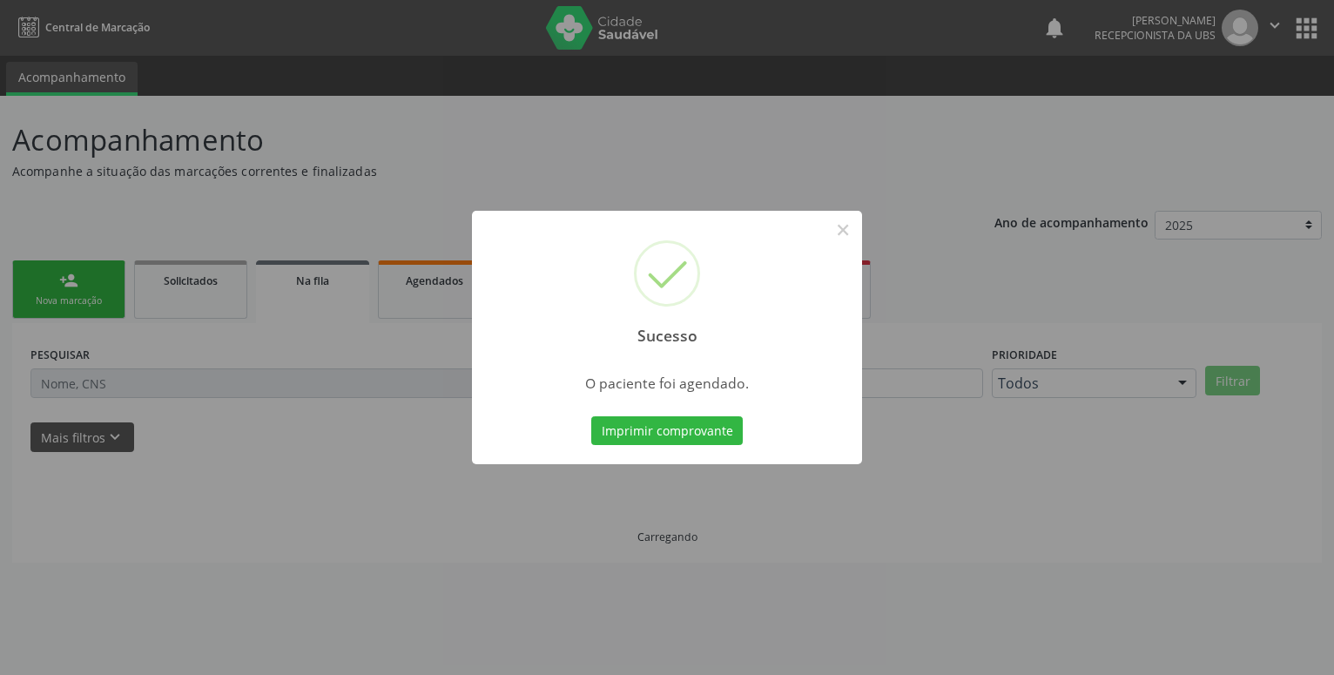
scroll to position [0, 0]
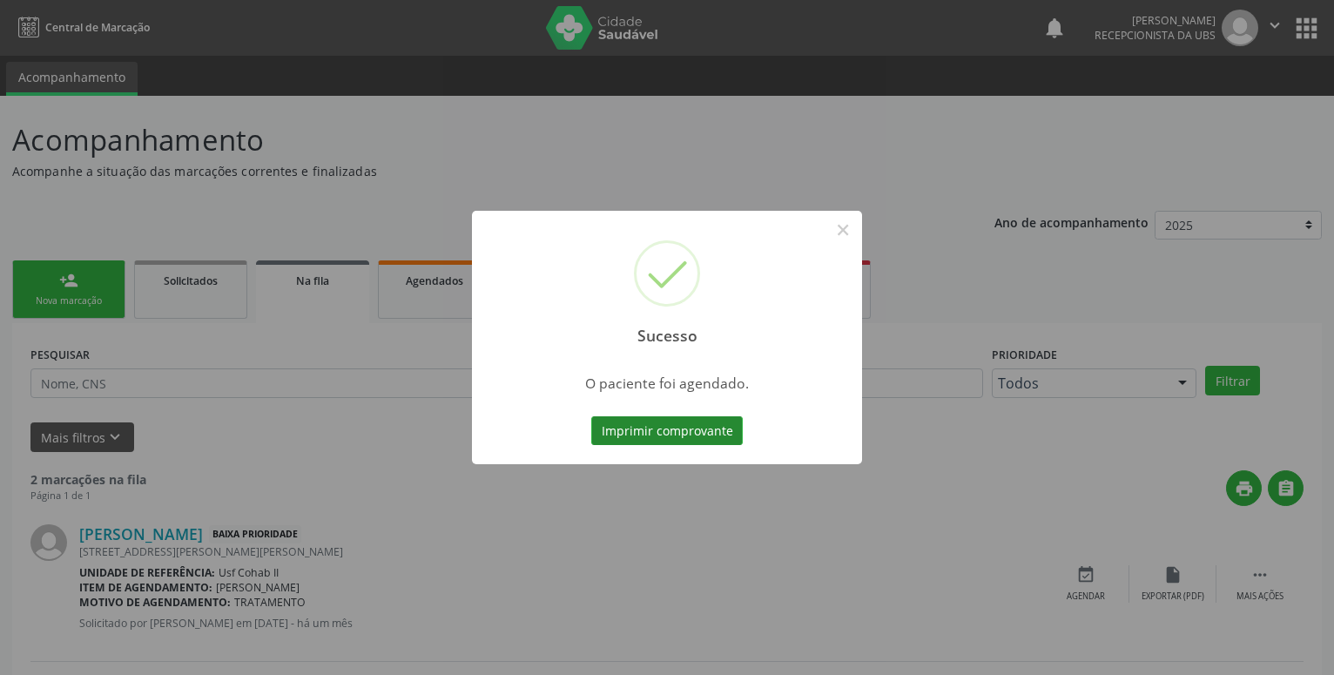
click at [678, 431] on button "Imprimir comprovante" at bounding box center [667, 431] width 152 height 30
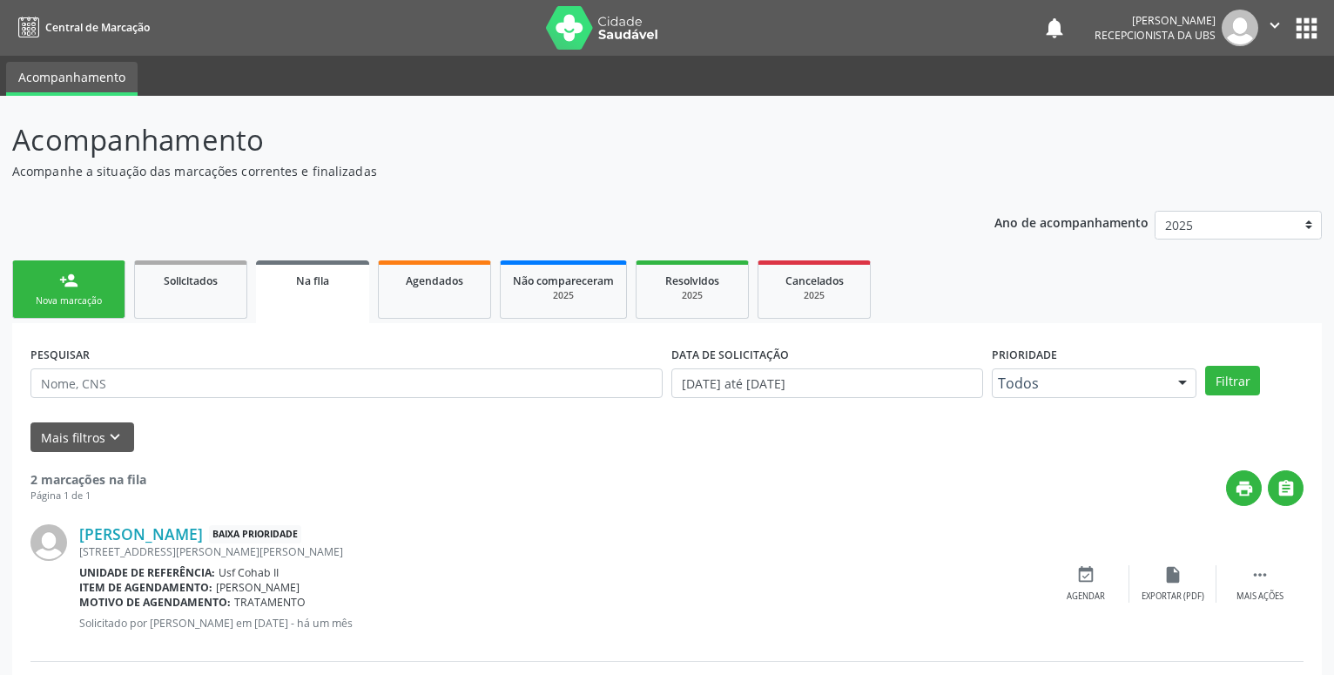
click at [56, 289] on link "person_add Nova marcação" at bounding box center [68, 289] width 113 height 58
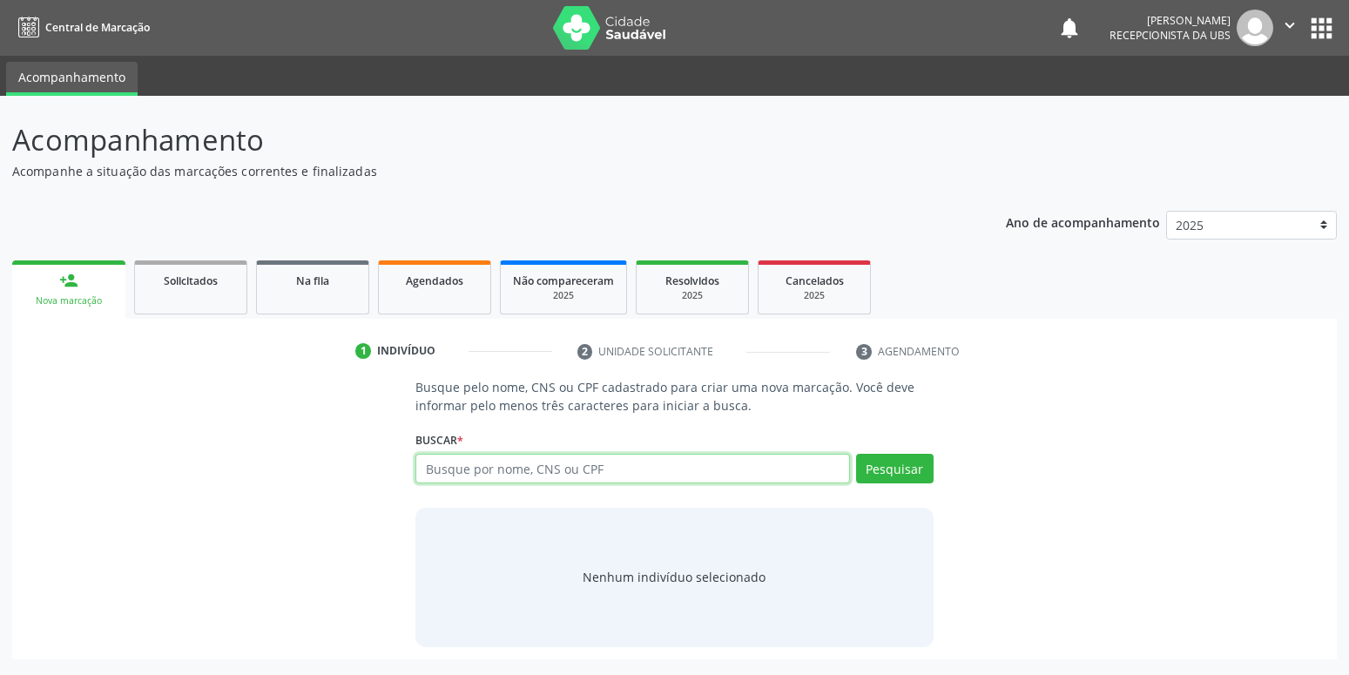
click at [524, 465] on input "text" at bounding box center [632, 469] width 434 height 30
type input "707109392641320"
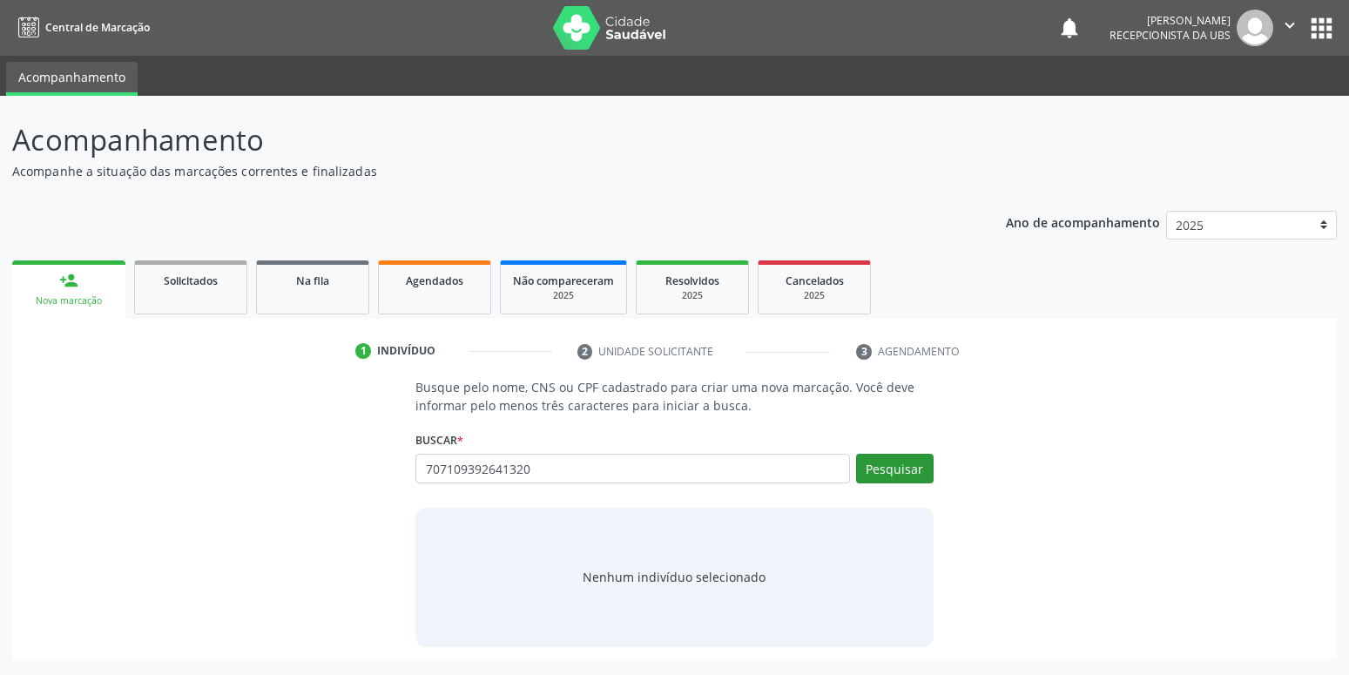
drag, startPoint x: 876, startPoint y: 449, endPoint x: 886, endPoint y: 462, distance: 15.5
click at [883, 454] on div "Buscar * Busque por nome, CNS ou CPF Nenhum resultado encontrado para: " " Não …" at bounding box center [673, 461] width 517 height 68
click at [886, 462] on button "Pesquisar" at bounding box center [895, 469] width 78 height 30
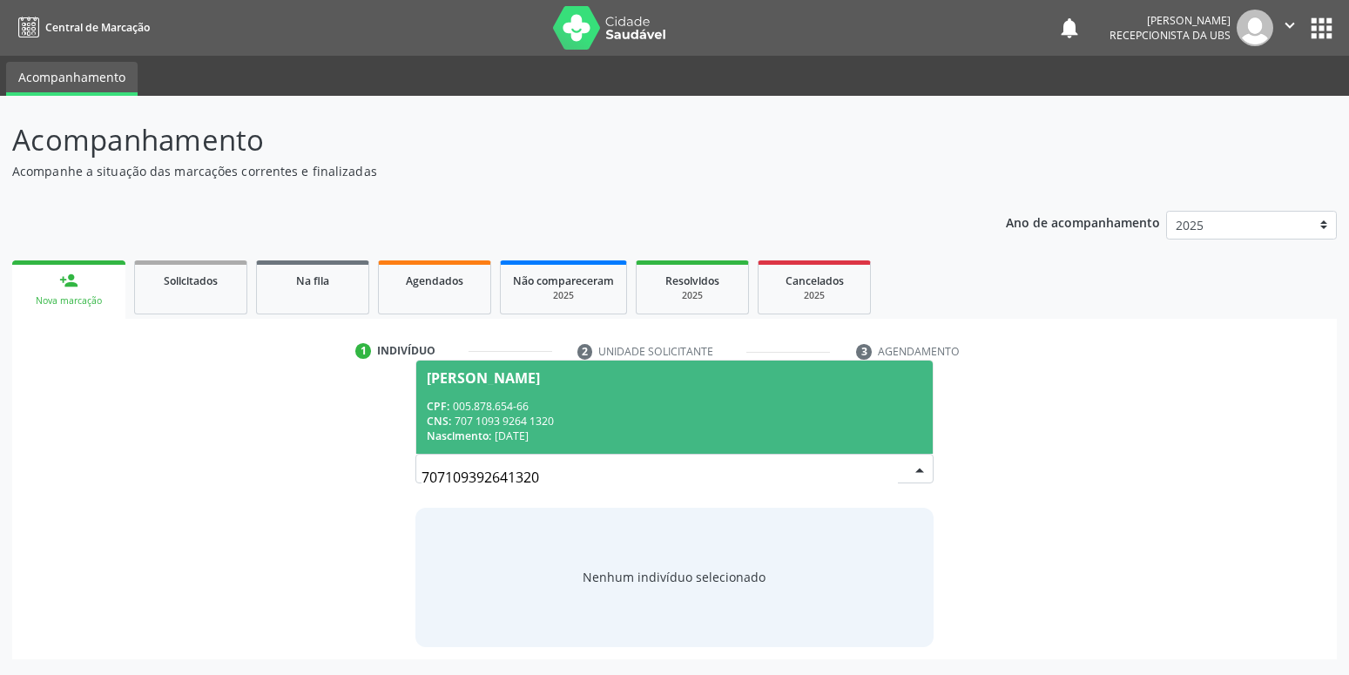
click at [588, 404] on div "CPF: 005.878.654-66" at bounding box center [674, 406] width 495 height 15
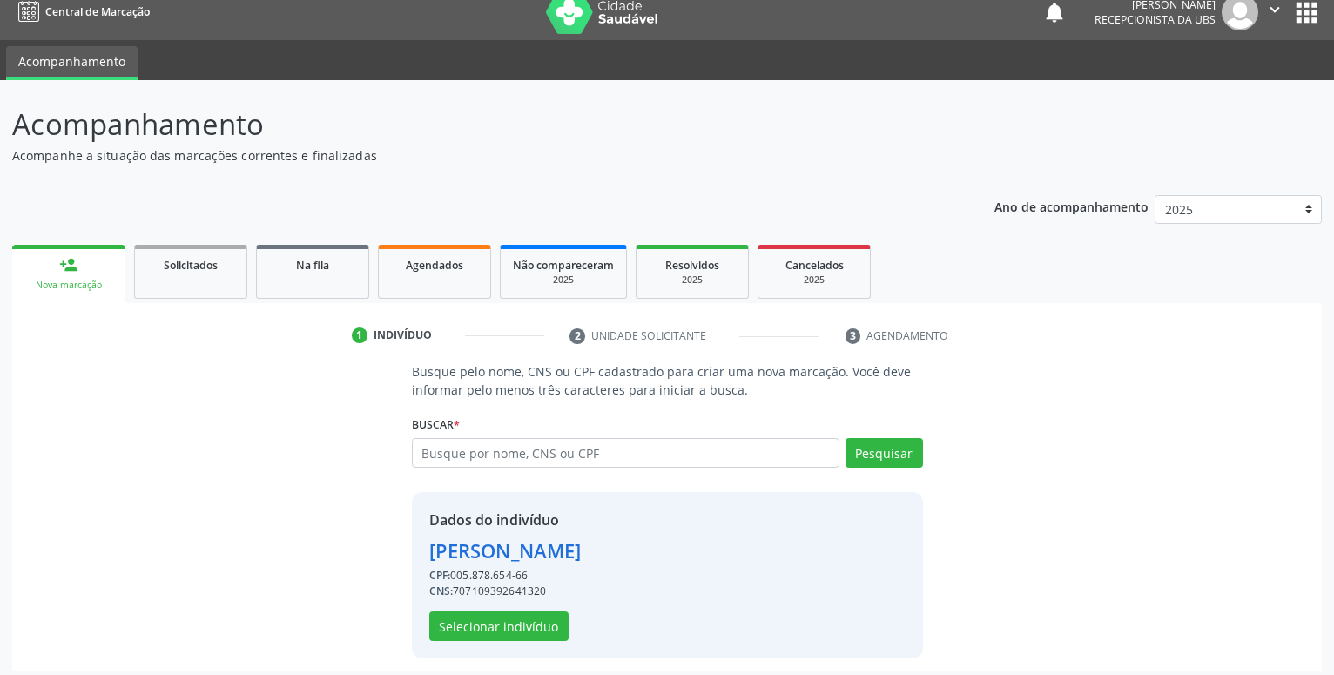
scroll to position [24, 0]
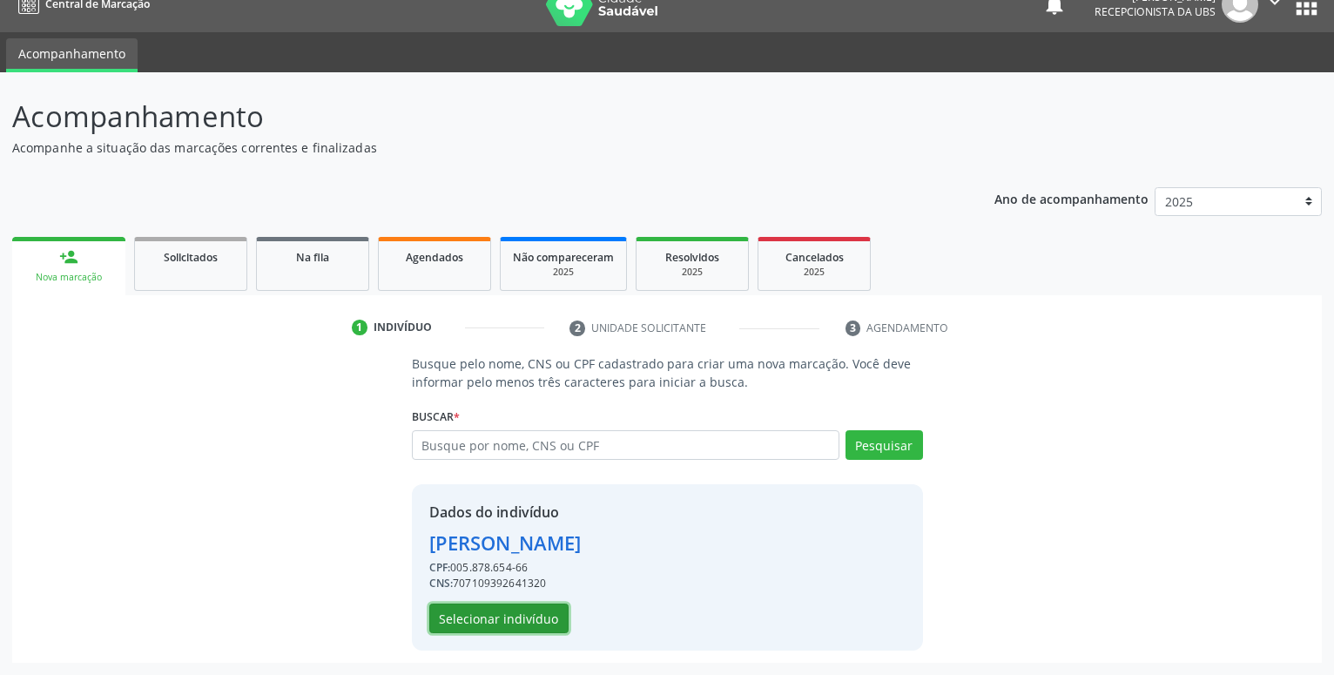
click at [498, 607] on button "Selecionar indivíduo" at bounding box center [498, 619] width 139 height 30
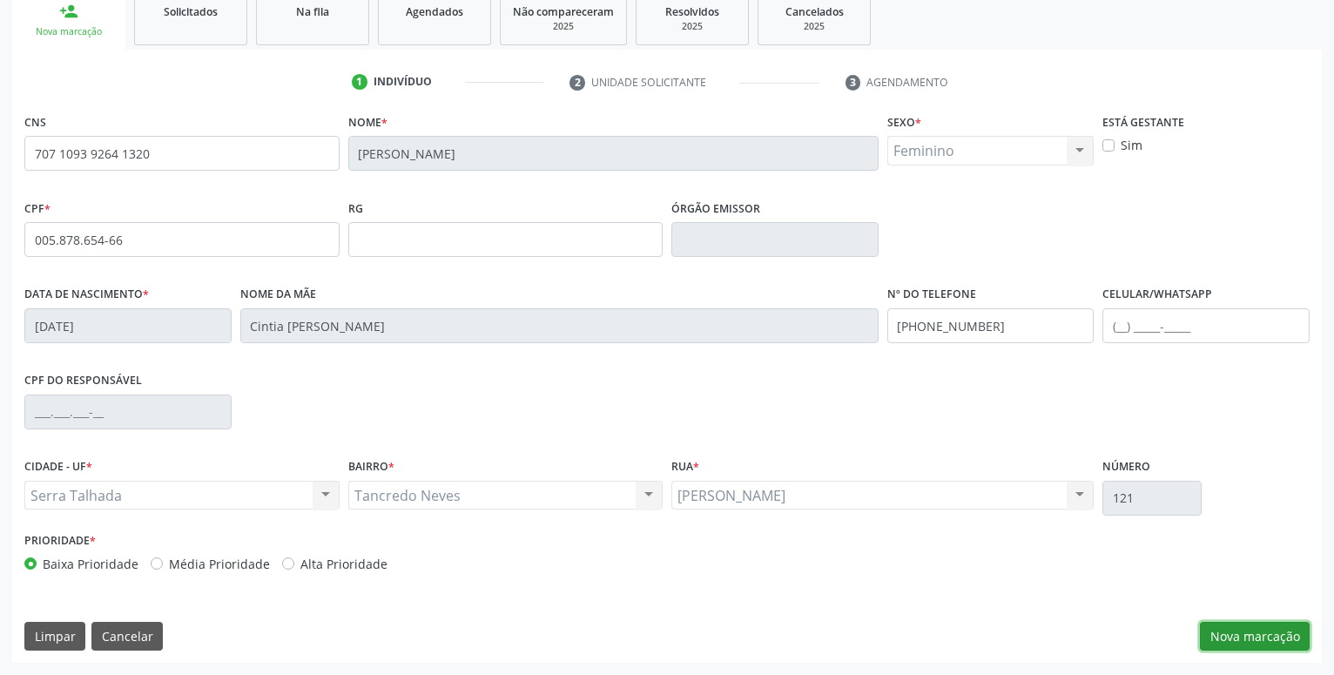
click at [1245, 637] on button "Nova marcação" at bounding box center [1255, 637] width 110 height 30
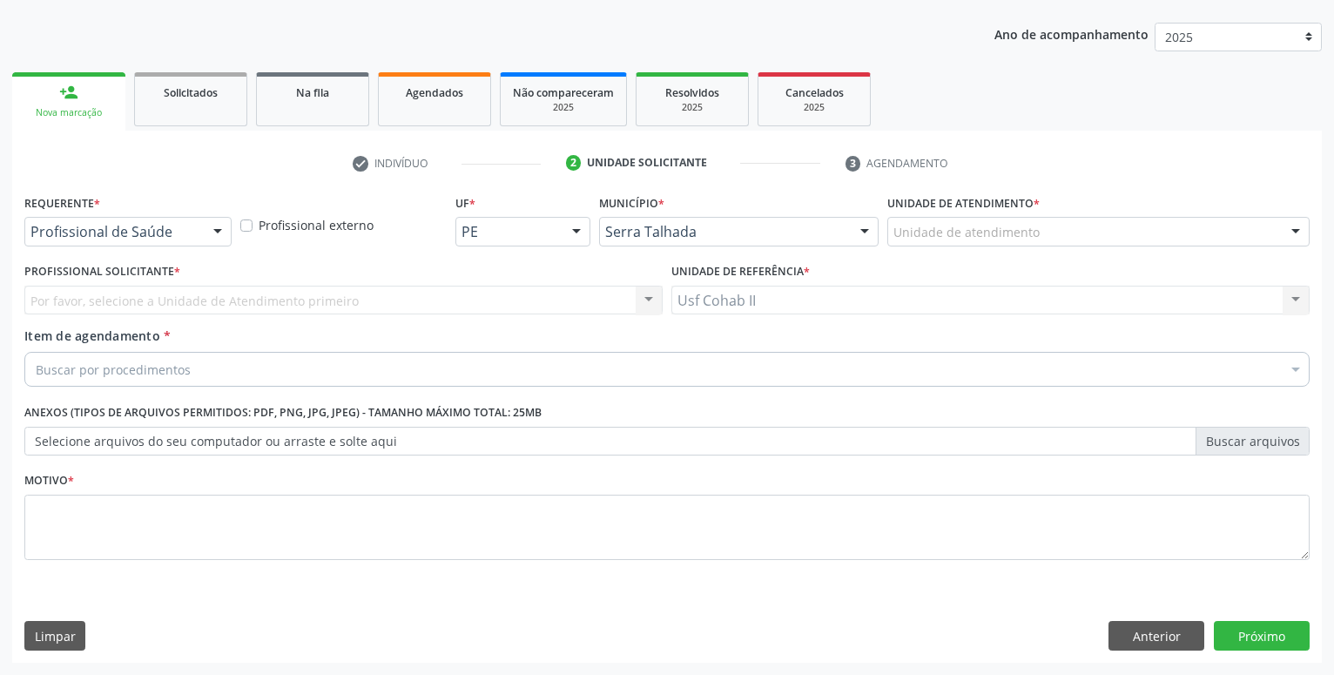
scroll to position [188, 0]
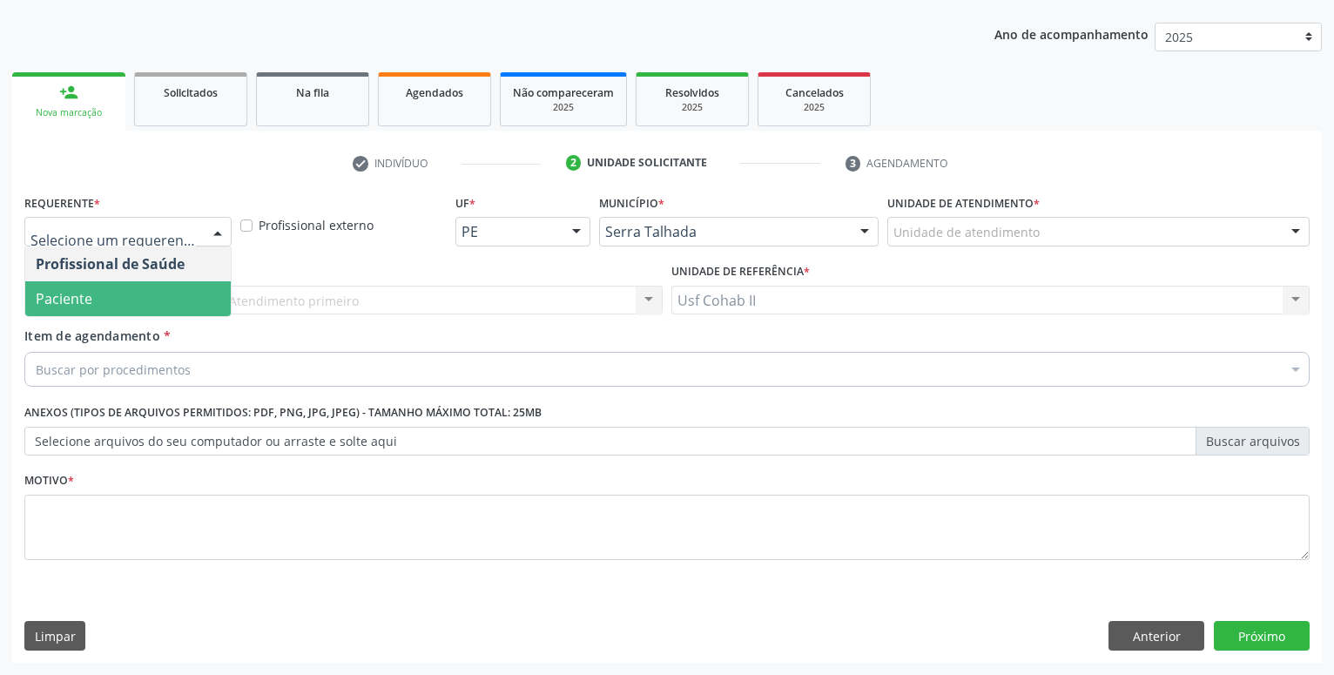
click at [157, 288] on span "Paciente" at bounding box center [128, 298] width 206 height 35
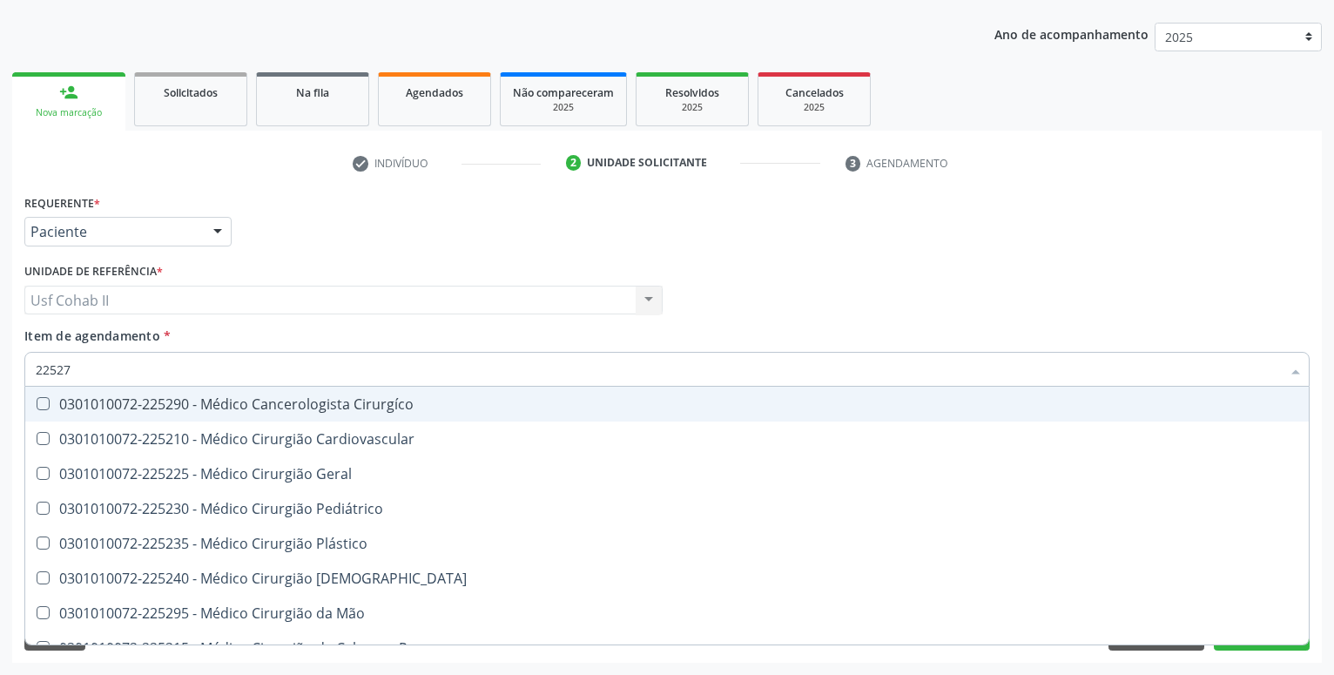
type input "225270"
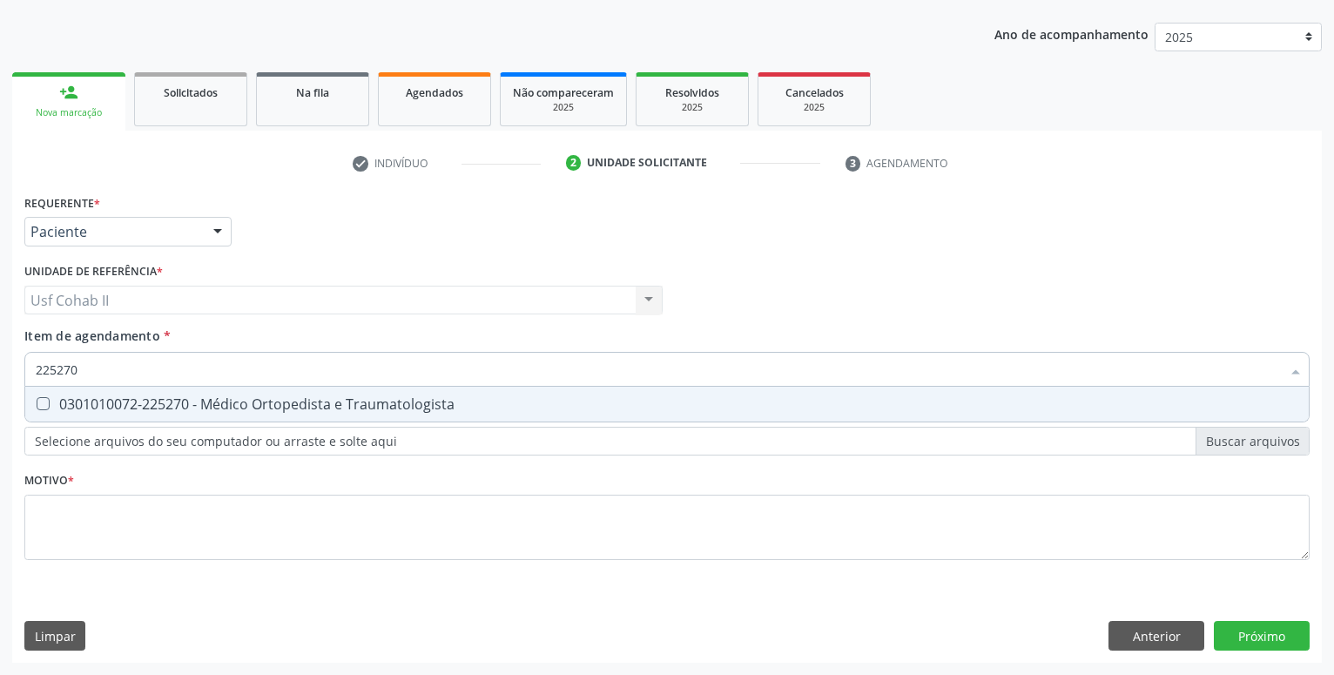
click at [227, 399] on div "0301010072-225270 - Médico Ortopedista e Traumatologista" at bounding box center [667, 404] width 1263 height 14
checkbox Traumatologista "true"
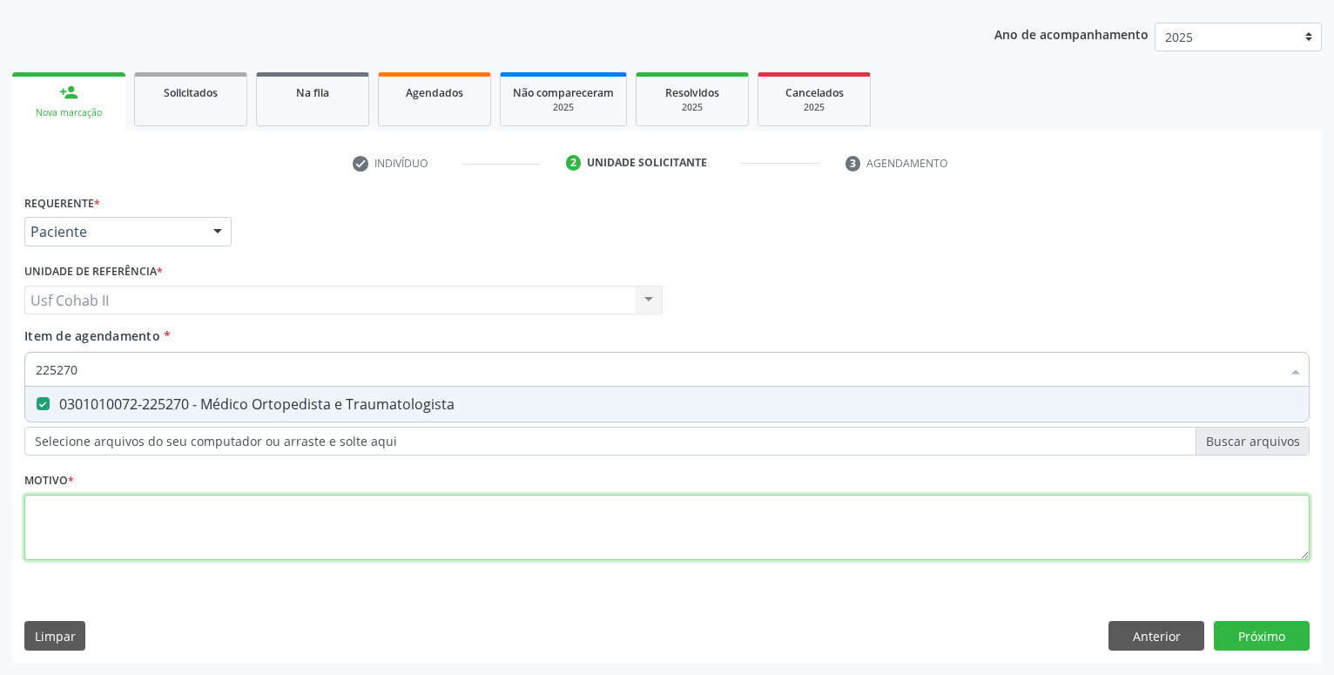
click at [156, 519] on textarea at bounding box center [666, 528] width 1285 height 66
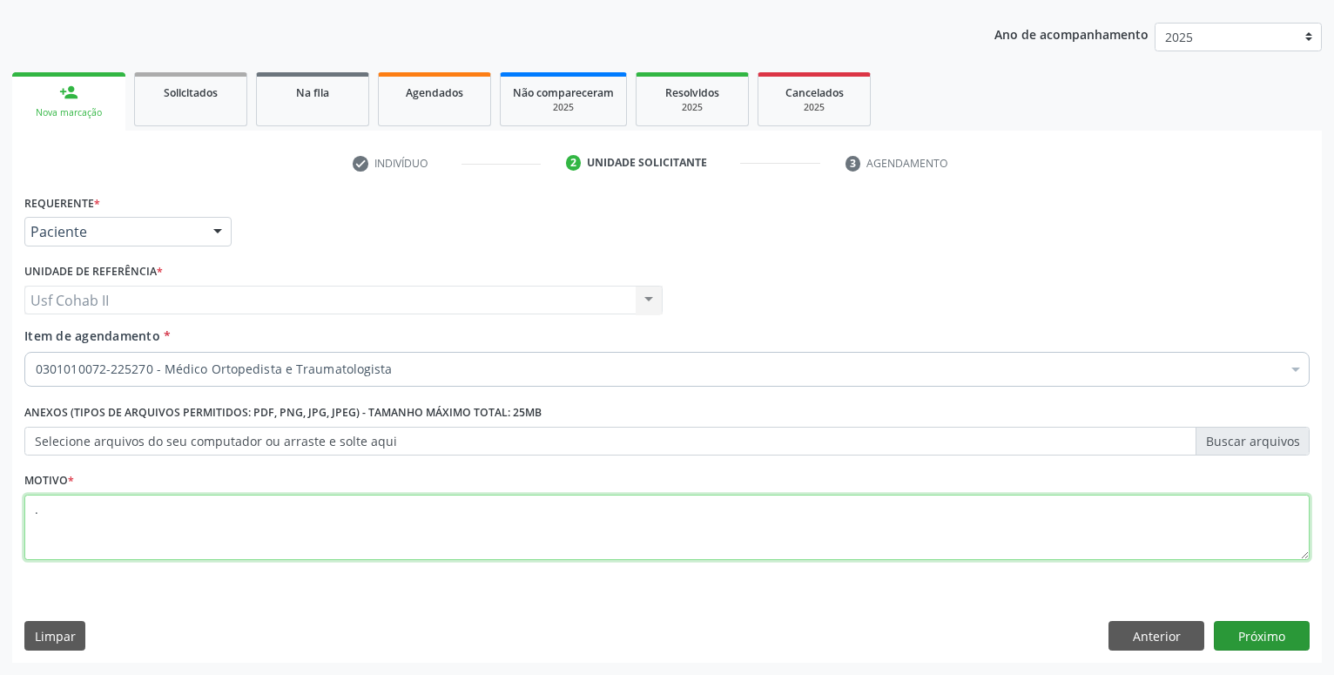
type textarea "."
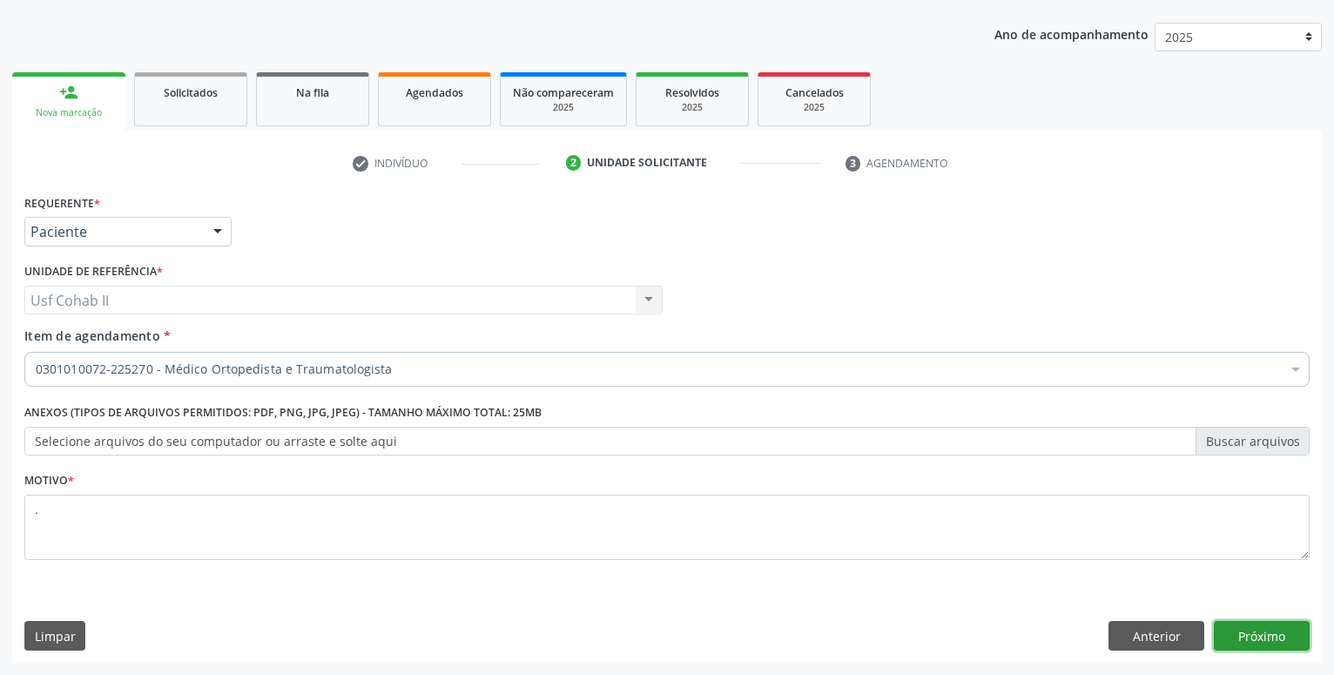
click at [1264, 634] on button "Próximo" at bounding box center [1262, 636] width 96 height 30
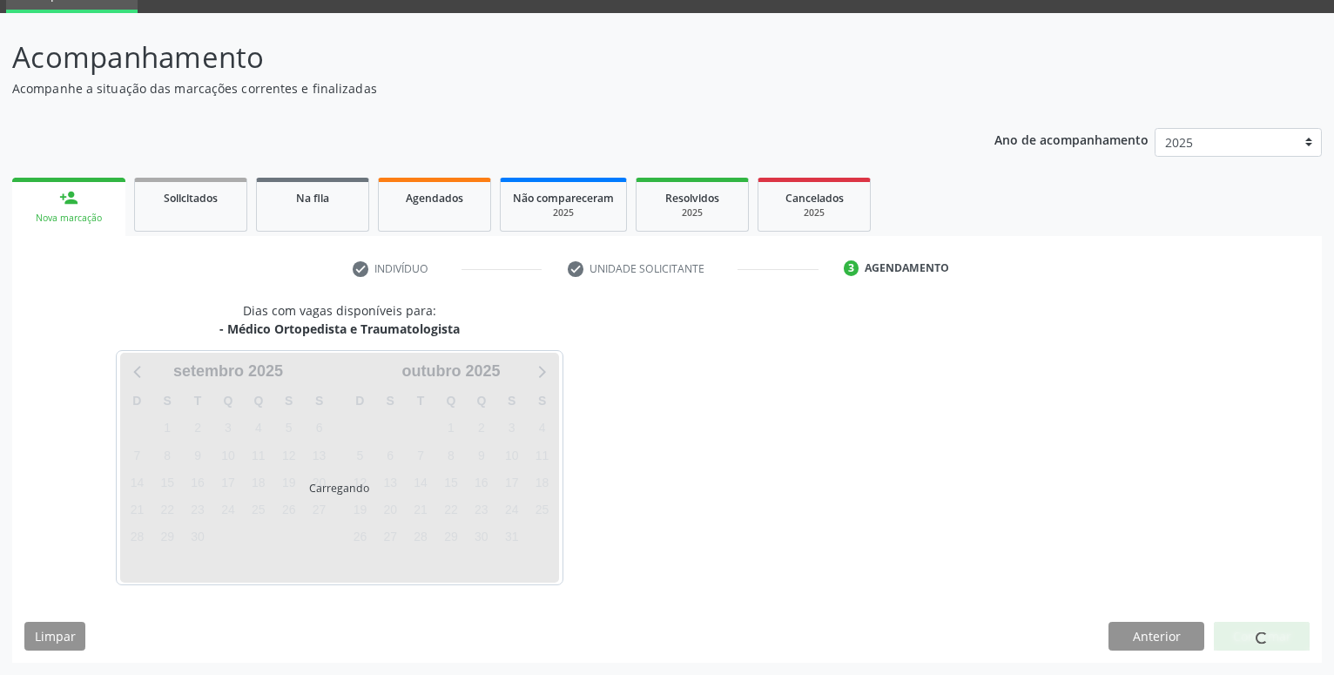
scroll to position [83, 0]
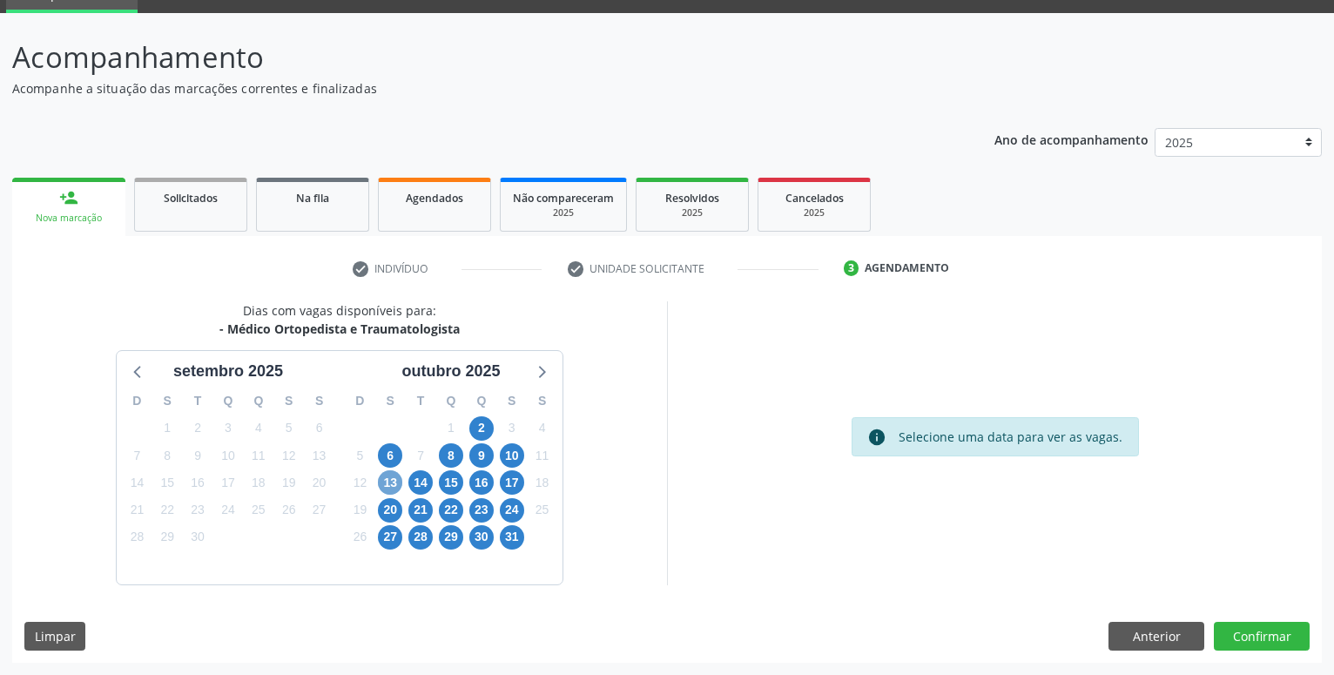
click at [394, 483] on span "13" at bounding box center [390, 482] width 24 height 24
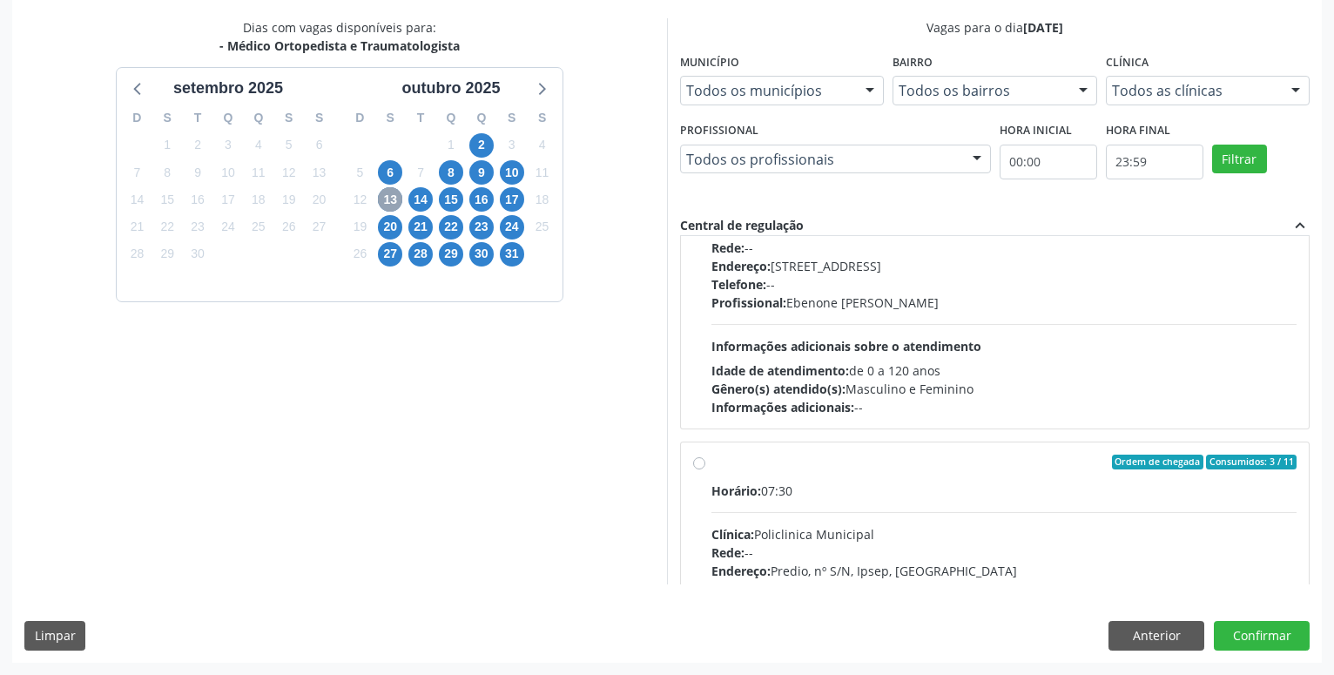
scroll to position [199, 0]
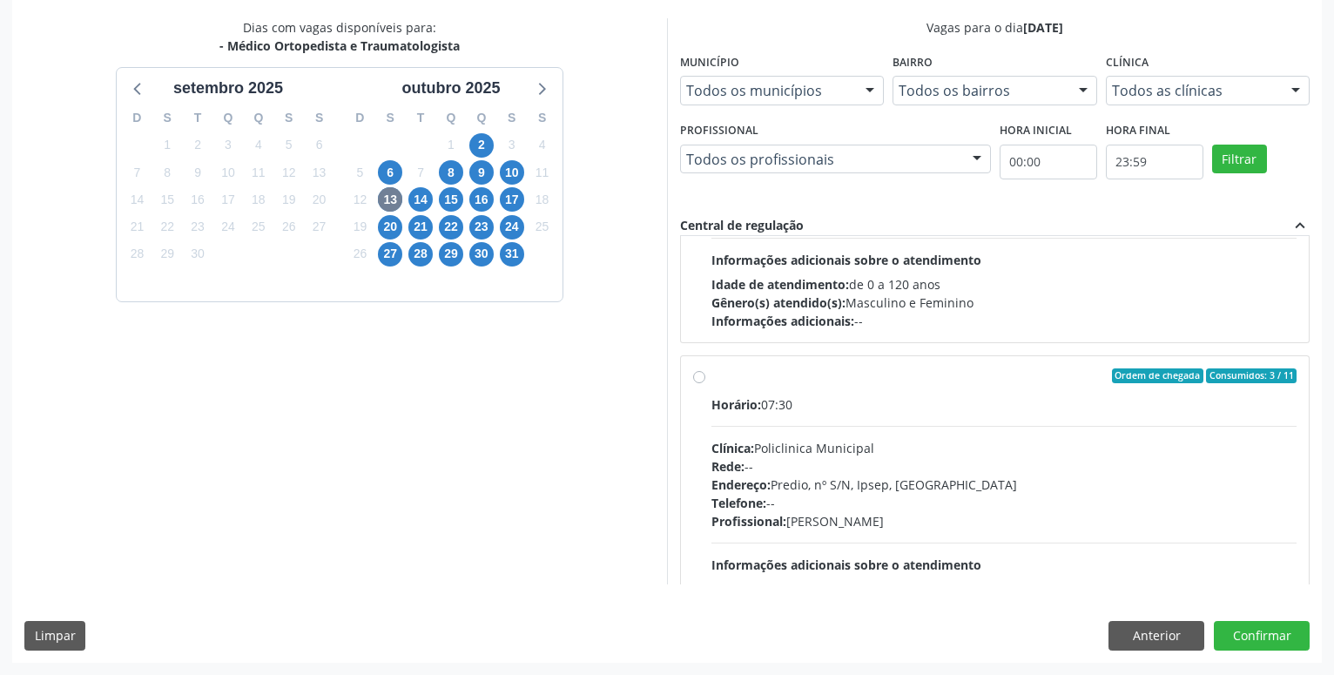
click at [712, 374] on label "Ordem de chegada Consumidos: 3 / 11 Horário: 07:30 Clínica: Policlinica Municip…" at bounding box center [1004, 501] width 585 height 267
click at [702, 374] on input "Ordem de chegada Consumidos: 3 / 11 Horário: 07:30 Clínica: Policlinica Municip…" at bounding box center [699, 376] width 12 height 16
radio input "true"
click at [1272, 633] on button "Confirmar" at bounding box center [1262, 636] width 96 height 30
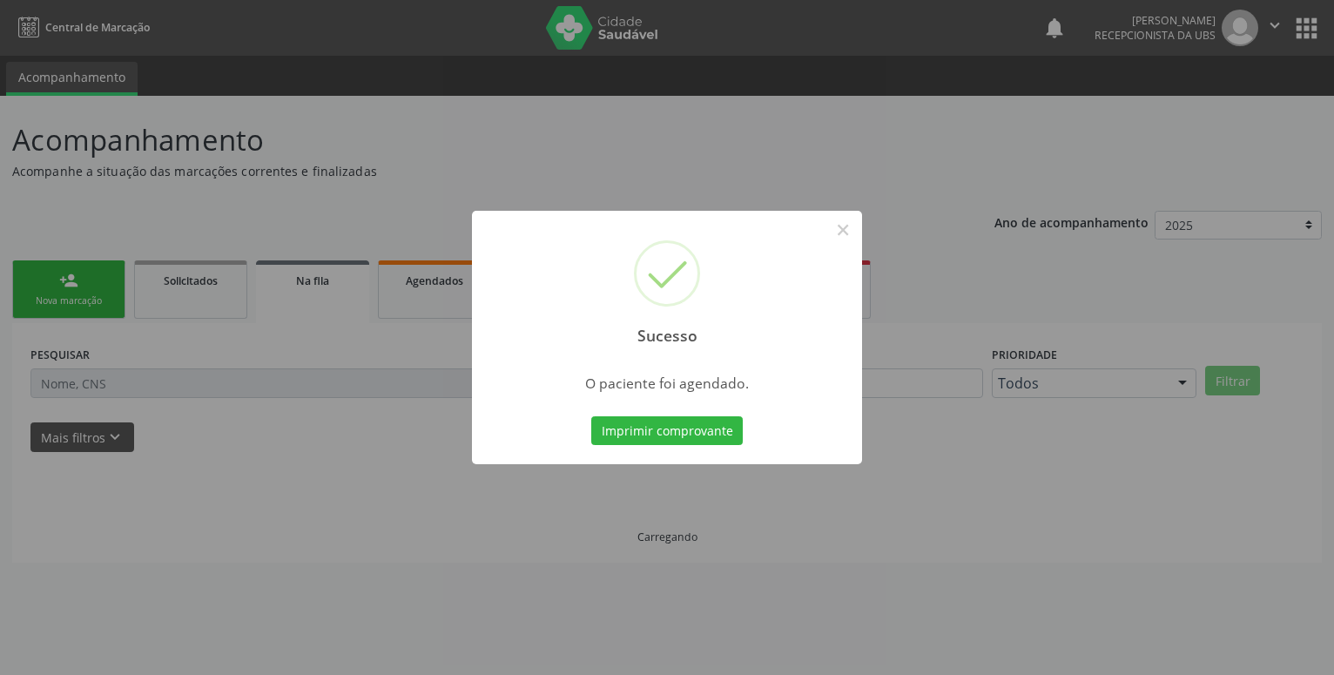
scroll to position [0, 0]
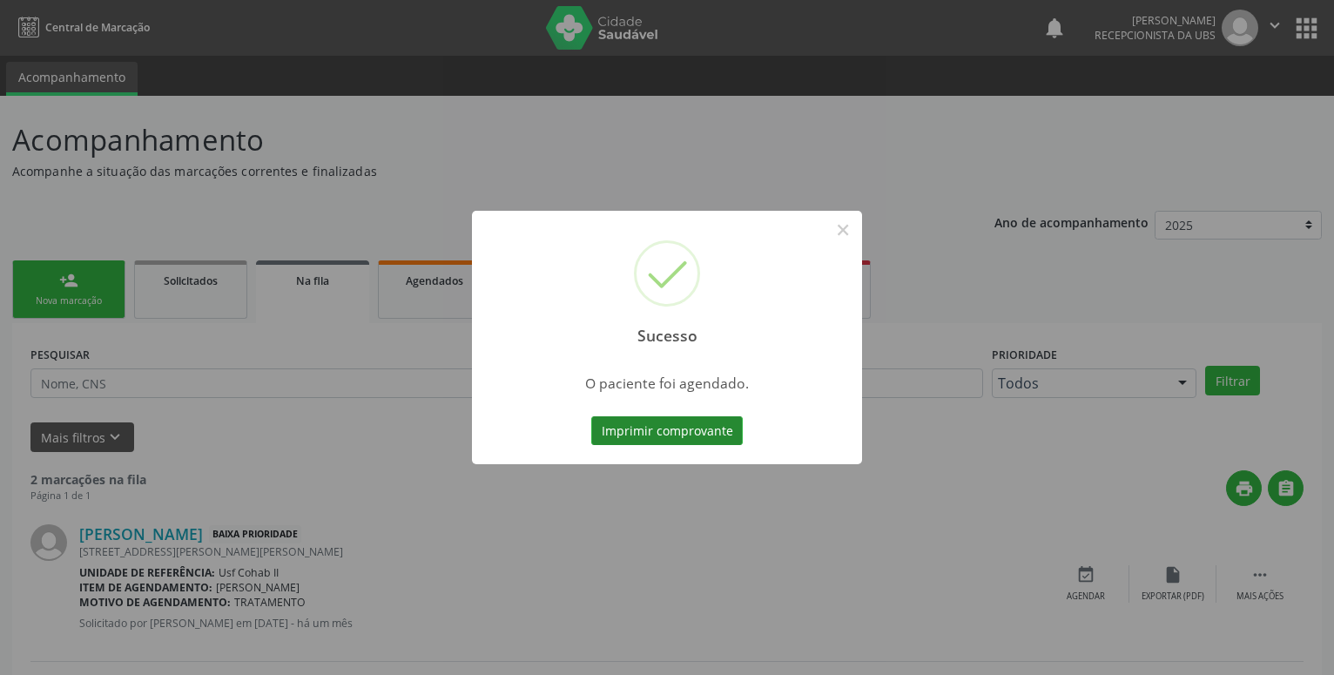
click at [677, 425] on button "Imprimir comprovante" at bounding box center [667, 431] width 152 height 30
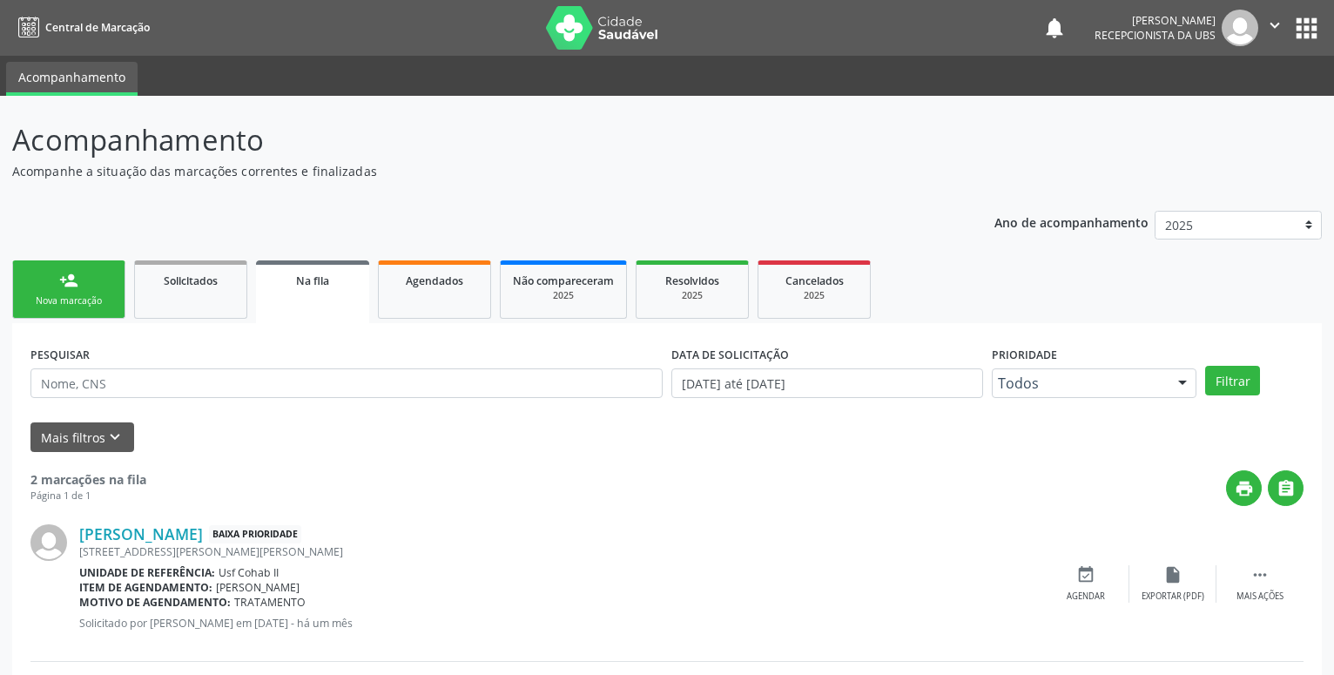
click at [73, 284] on div "person_add" at bounding box center [68, 280] width 19 height 19
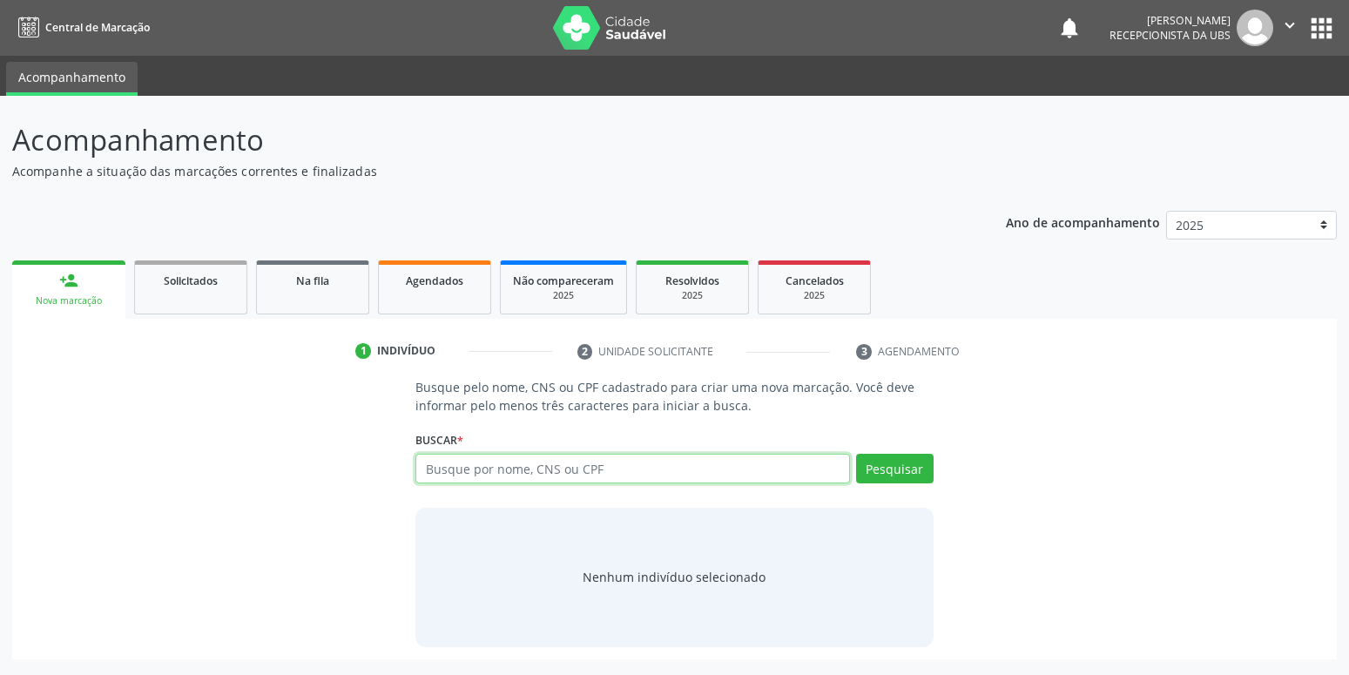
click at [501, 471] on input "text" at bounding box center [632, 469] width 434 height 30
type input "0"
type input "201058318020007"
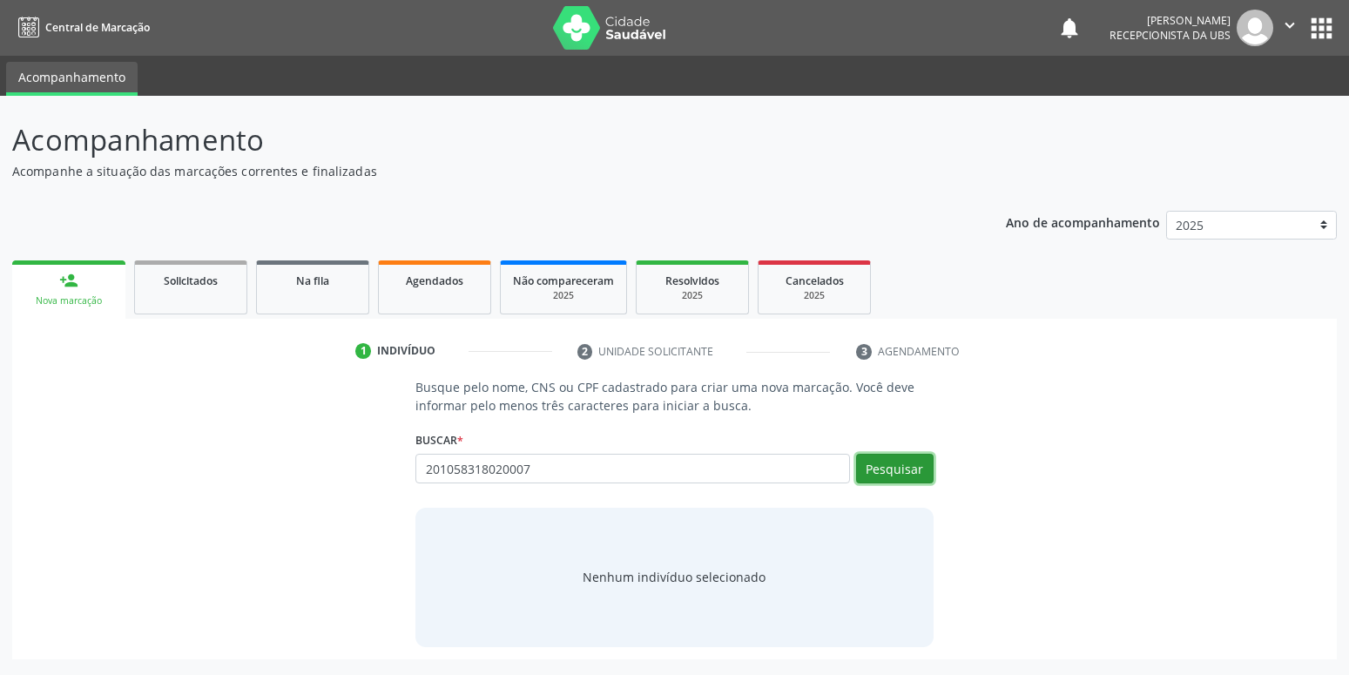
click at [902, 474] on button "Pesquisar" at bounding box center [895, 469] width 78 height 30
type input "201058318020007"
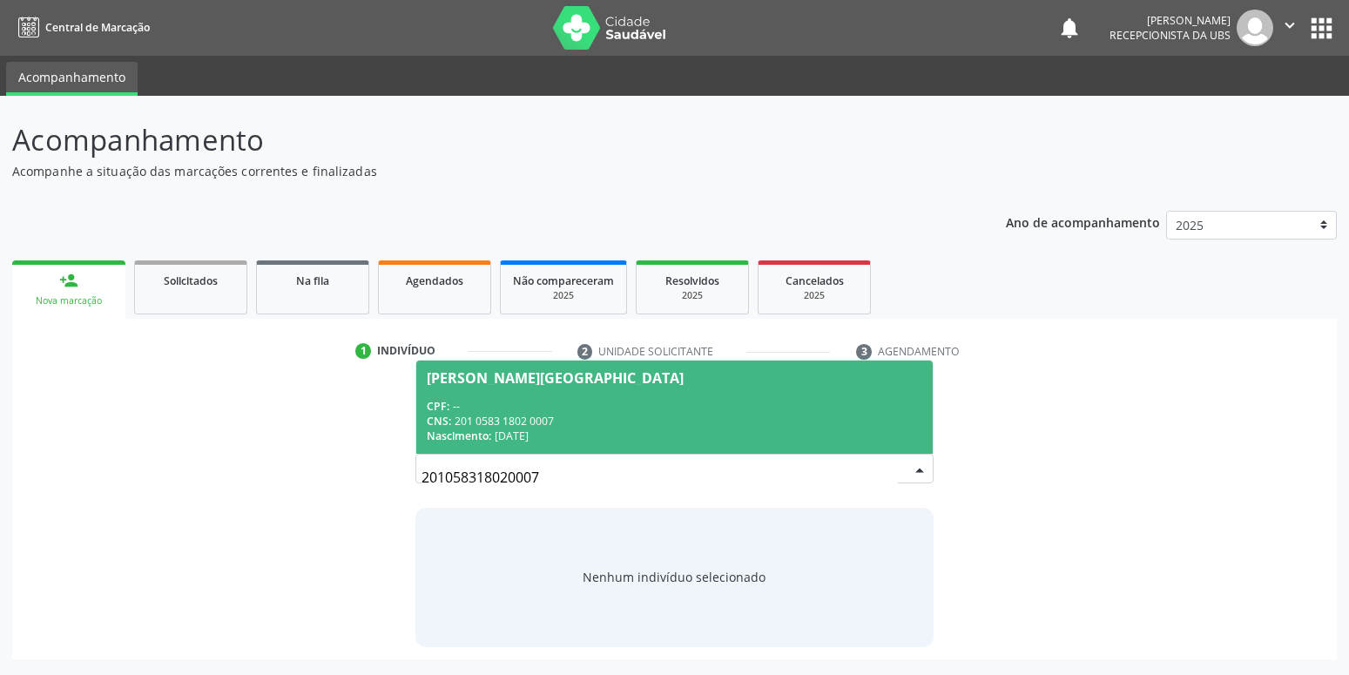
click at [637, 370] on span "Cosme Tavares de Lima CPF: -- CNS: 201 0583 1802 0007 Nascimento: 01/09/1980" at bounding box center [674, 407] width 516 height 93
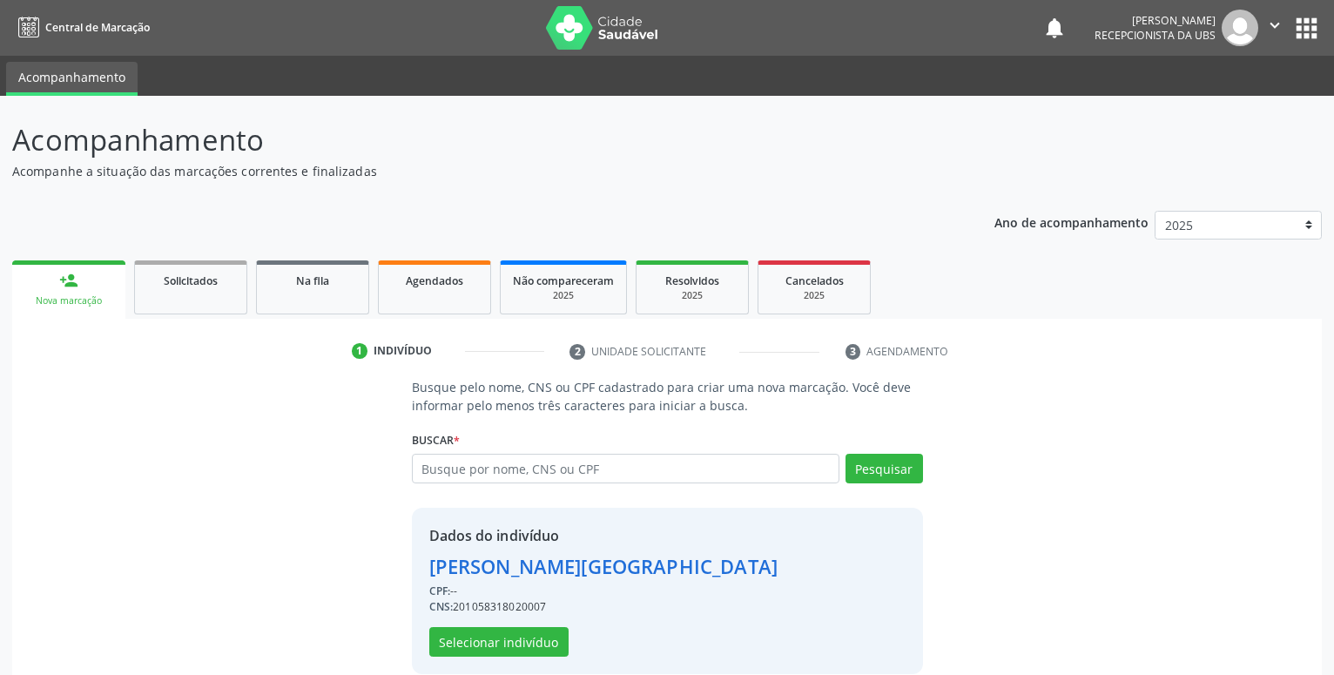
click at [471, 621] on div "Dados do indivíduo Cosme Tavares de Lima CPF: -- CNS: 201058318020007 Seleciona…" at bounding box center [603, 591] width 349 height 132
click at [489, 637] on button "Selecionar indivíduo" at bounding box center [498, 642] width 139 height 30
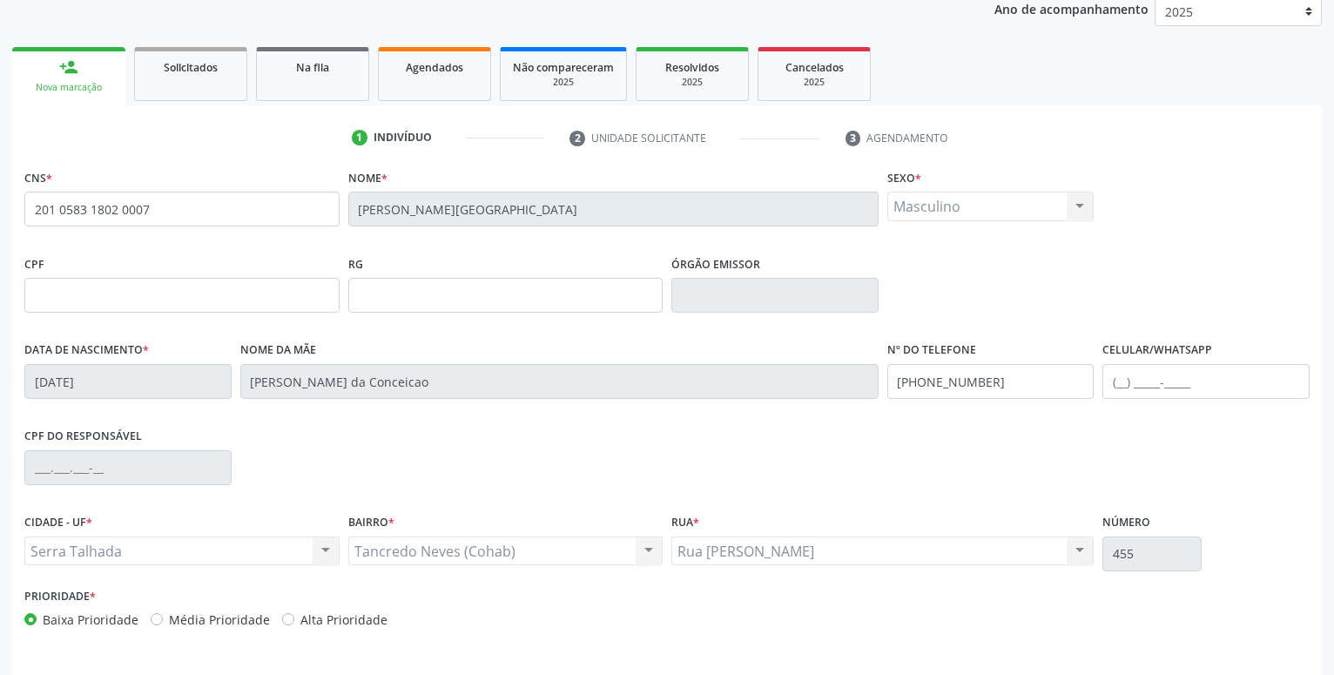
scroll to position [266, 0]
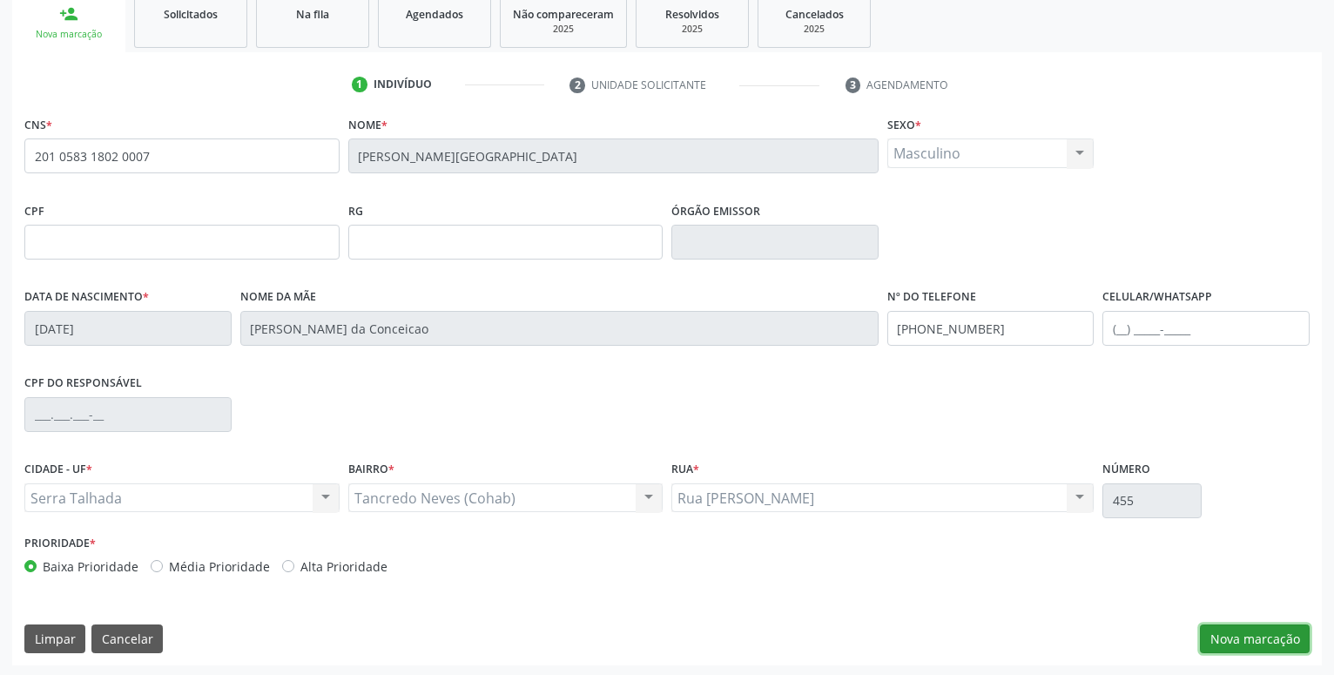
click at [1216, 637] on button "Nova marcação" at bounding box center [1255, 639] width 110 height 30
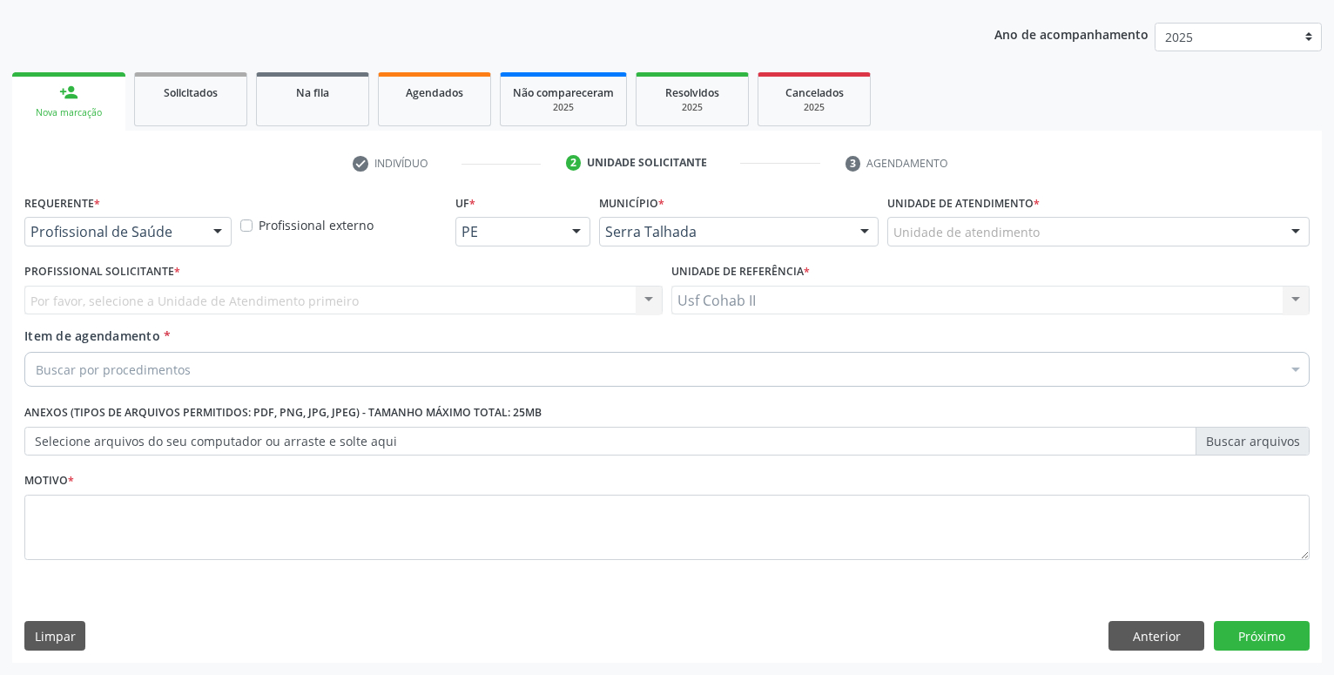
click at [113, 223] on div "Profissional de Saúde" at bounding box center [127, 232] width 207 height 30
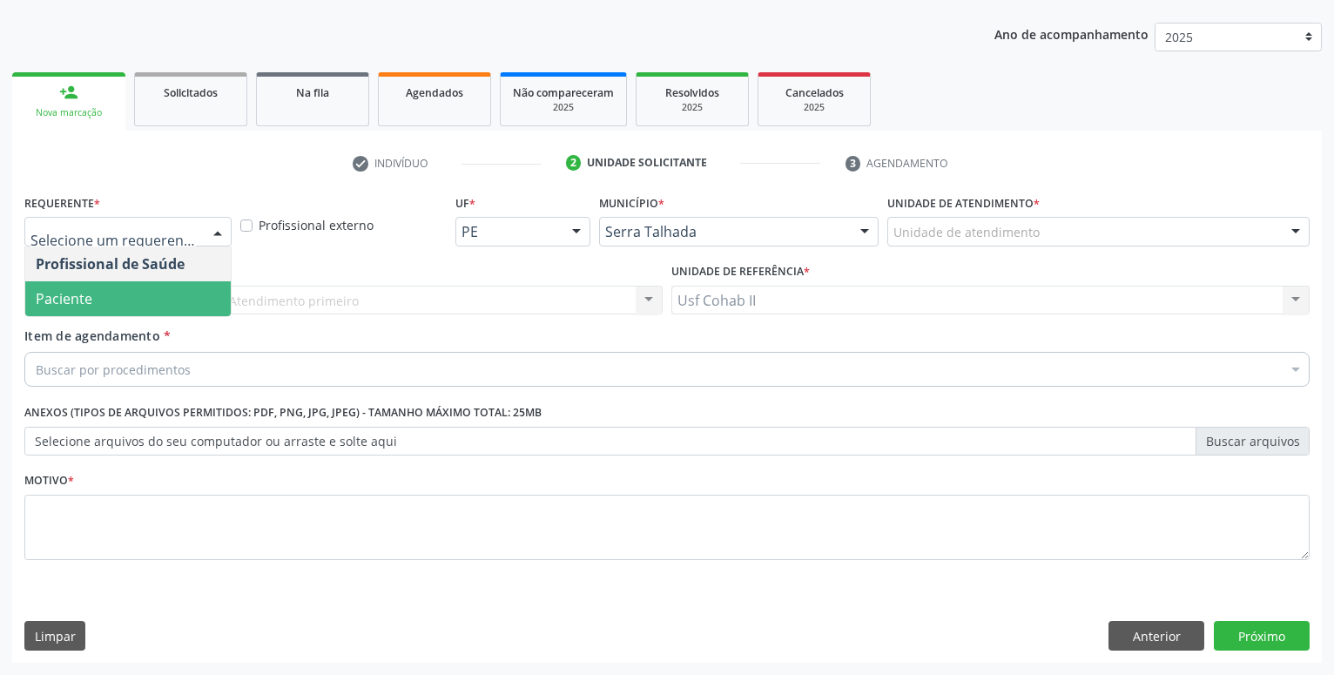
click at [102, 287] on span "Paciente" at bounding box center [128, 298] width 206 height 35
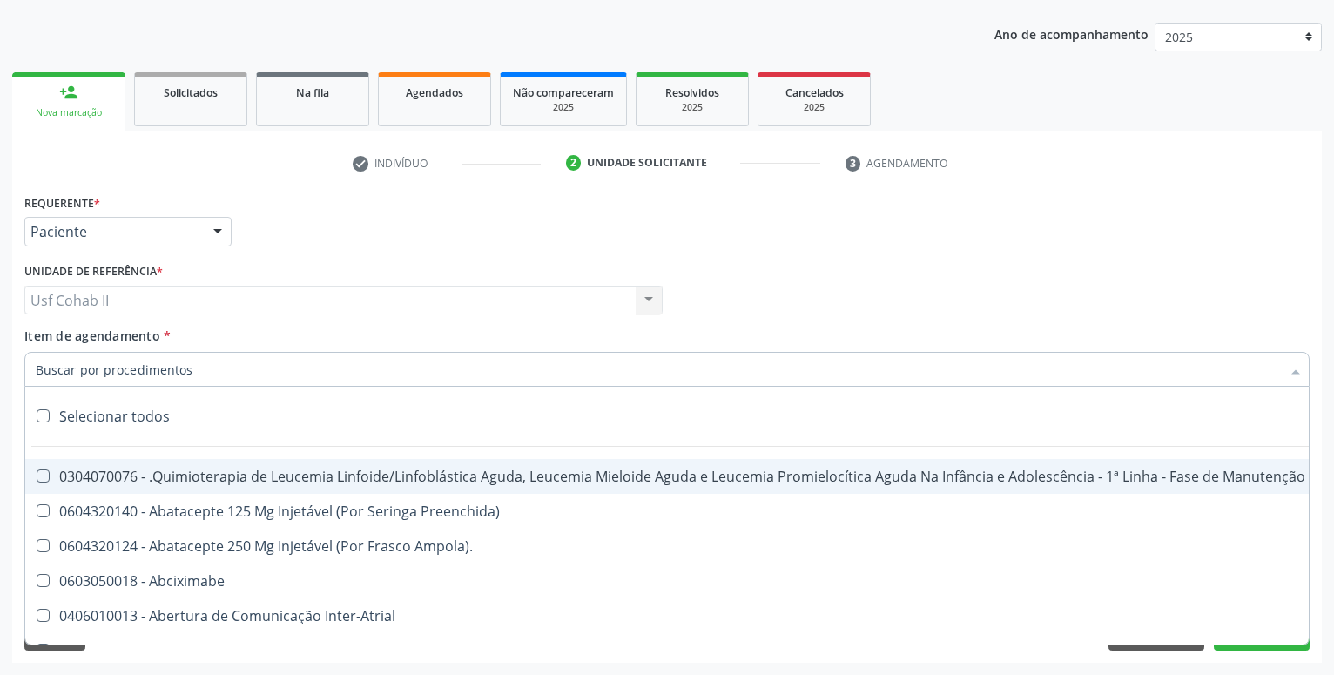
click at [87, 380] on div at bounding box center [666, 369] width 1285 height 35
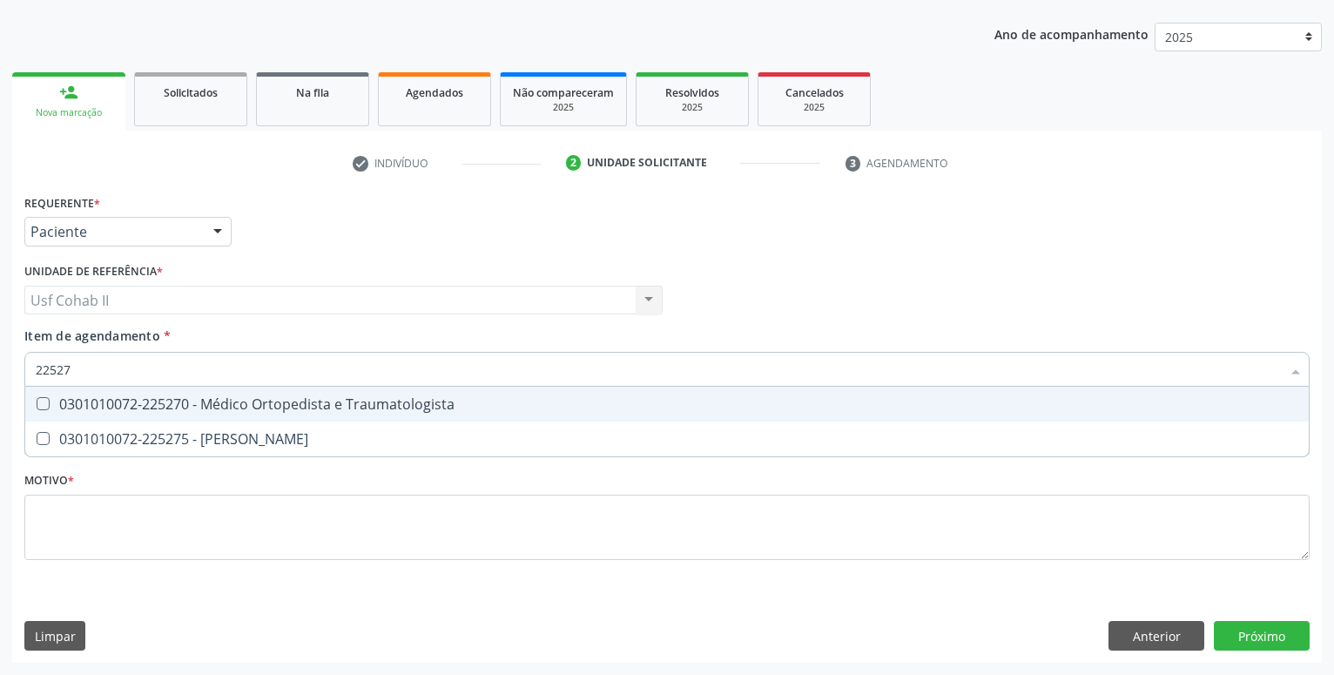
type input "225270"
click at [194, 397] on div "0301010072-225270 - Médico Ortopedista e Traumatologista" at bounding box center [667, 404] width 1263 height 14
checkbox Traumatologista "true"
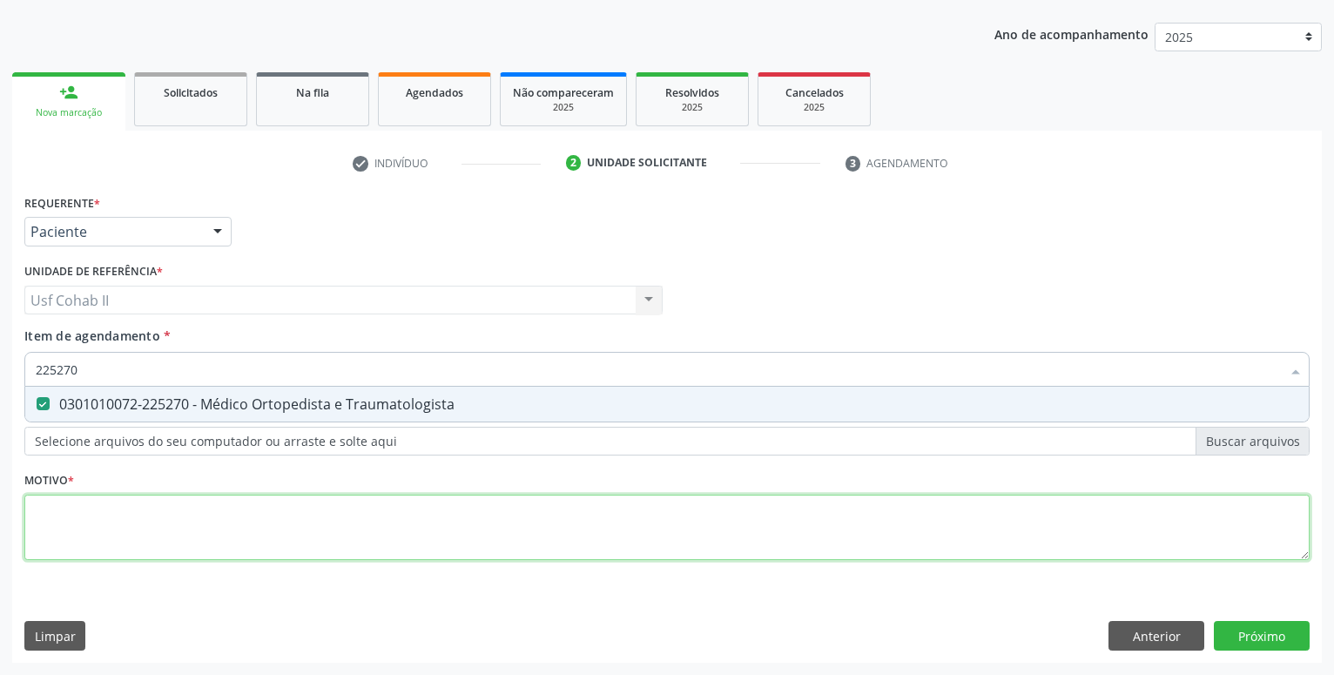
click at [159, 501] on textarea at bounding box center [666, 528] width 1285 height 66
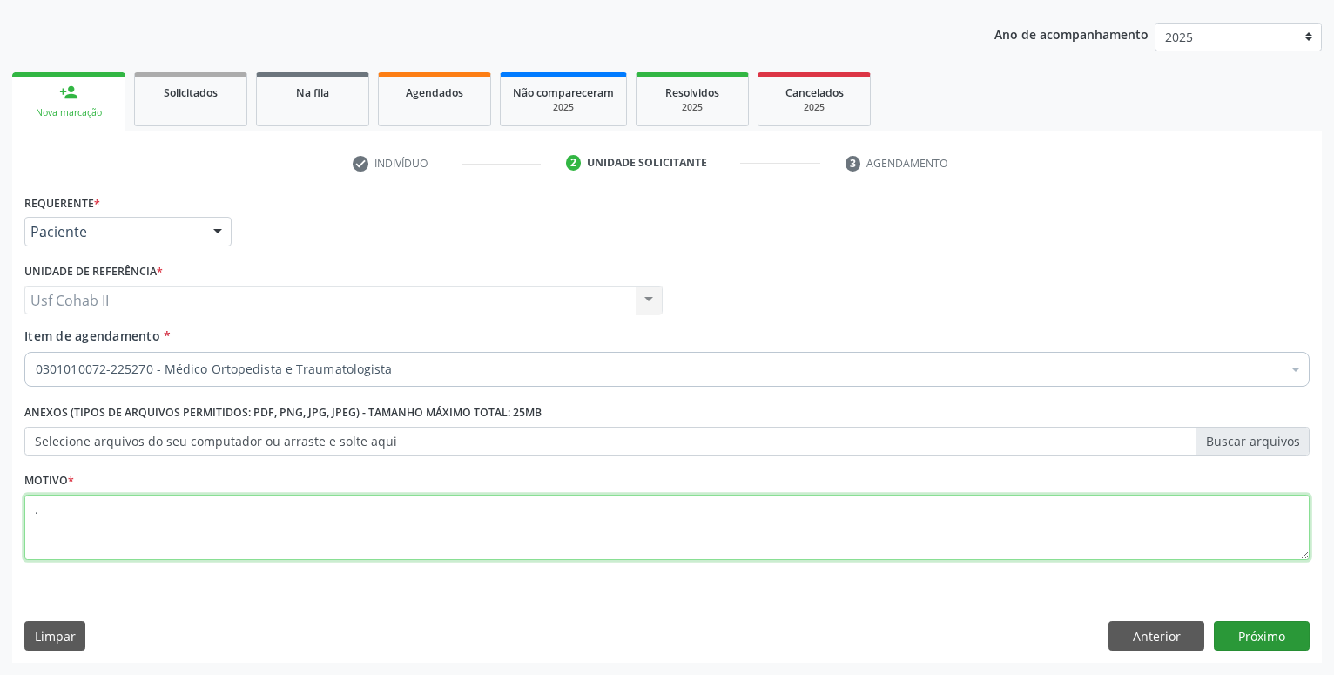
type textarea "."
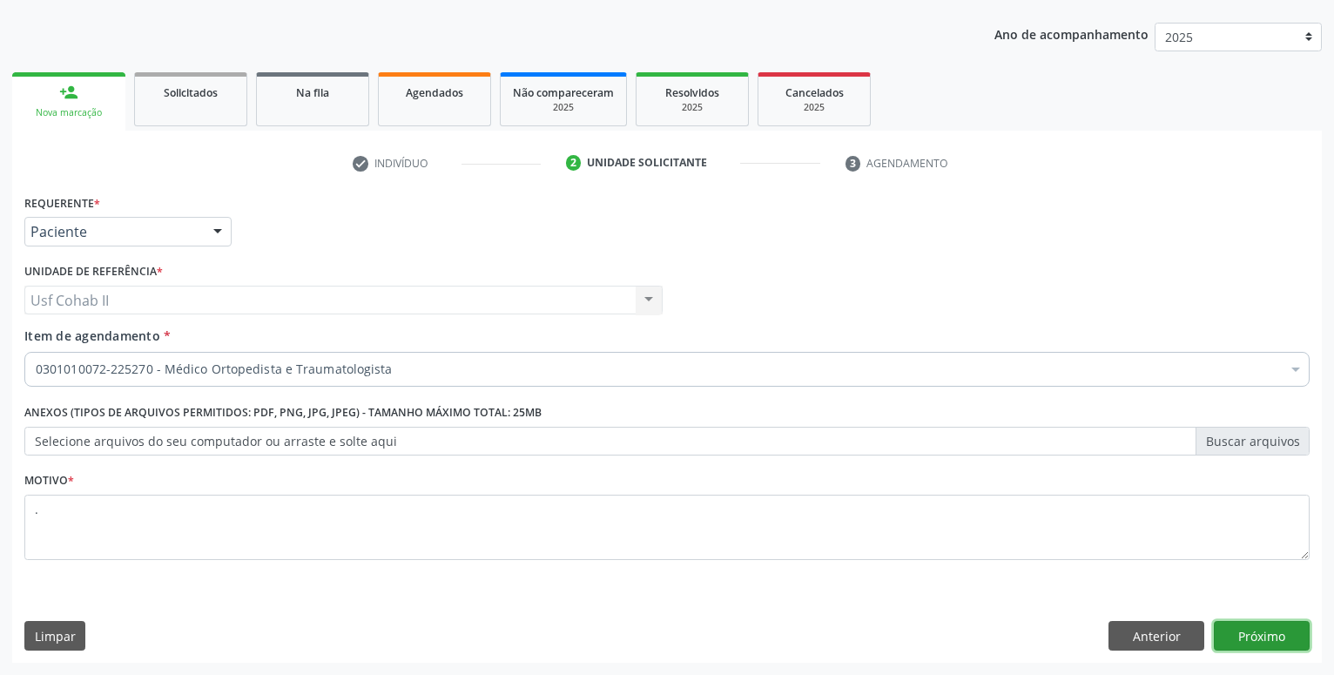
click at [1294, 644] on button "Próximo" at bounding box center [1262, 636] width 96 height 30
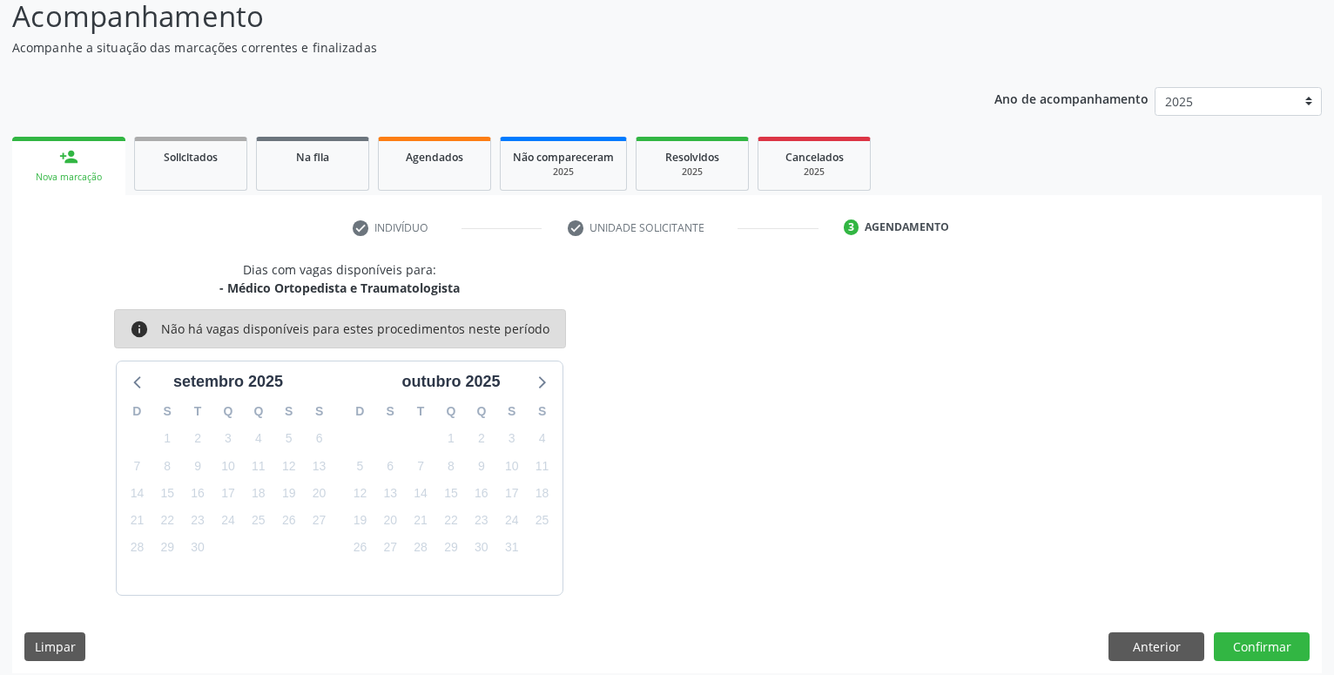
scroll to position [134, 0]
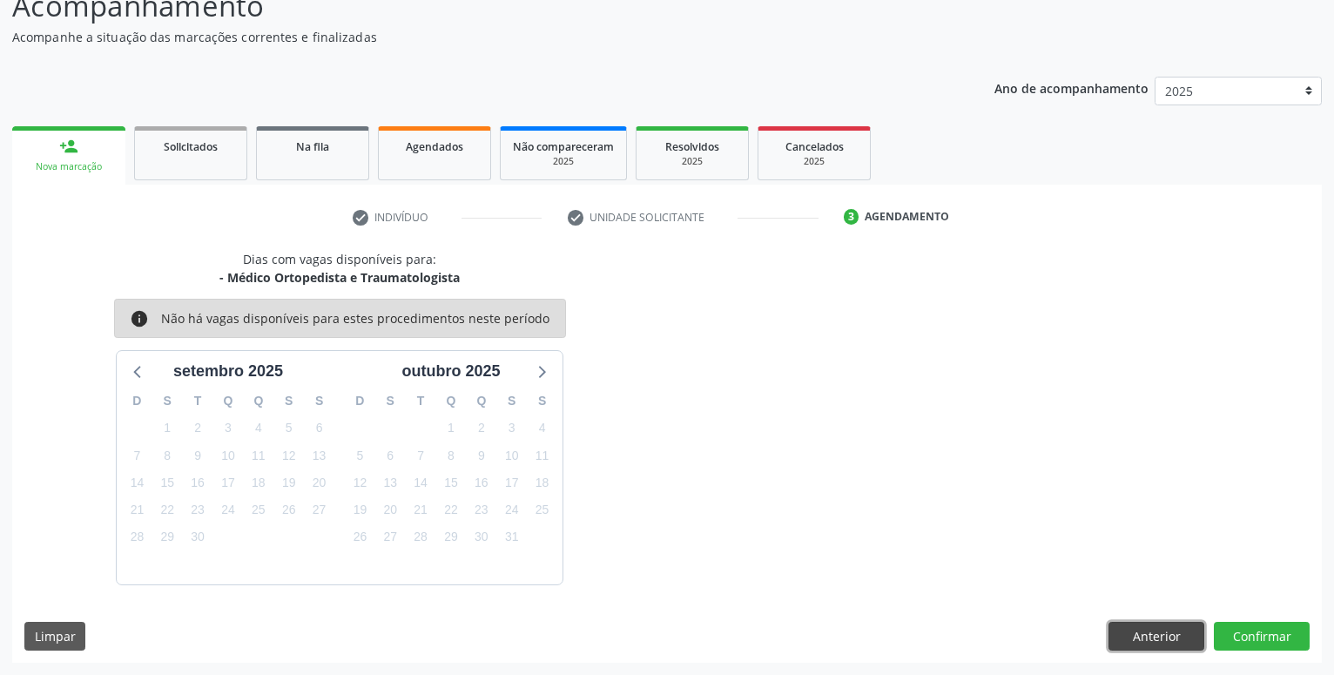
click at [1165, 631] on button "Anterior" at bounding box center [1157, 637] width 96 height 30
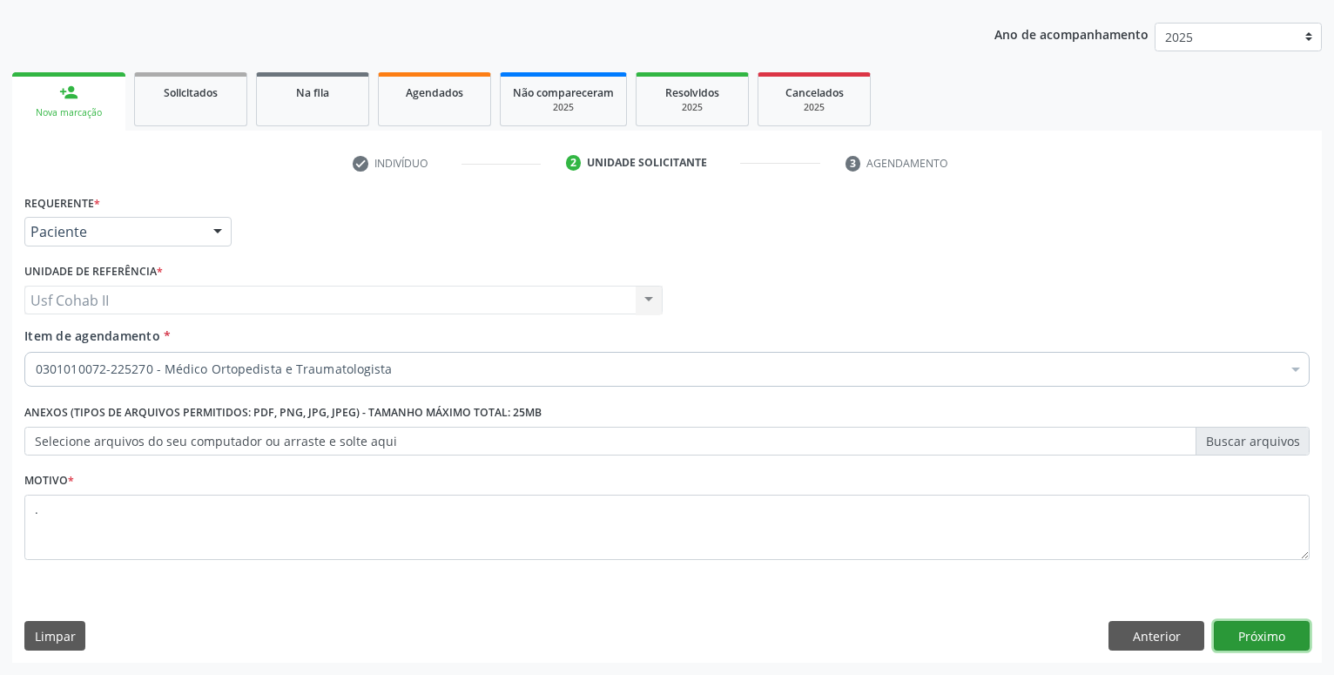
click at [1289, 634] on button "Próximo" at bounding box center [1262, 636] width 96 height 30
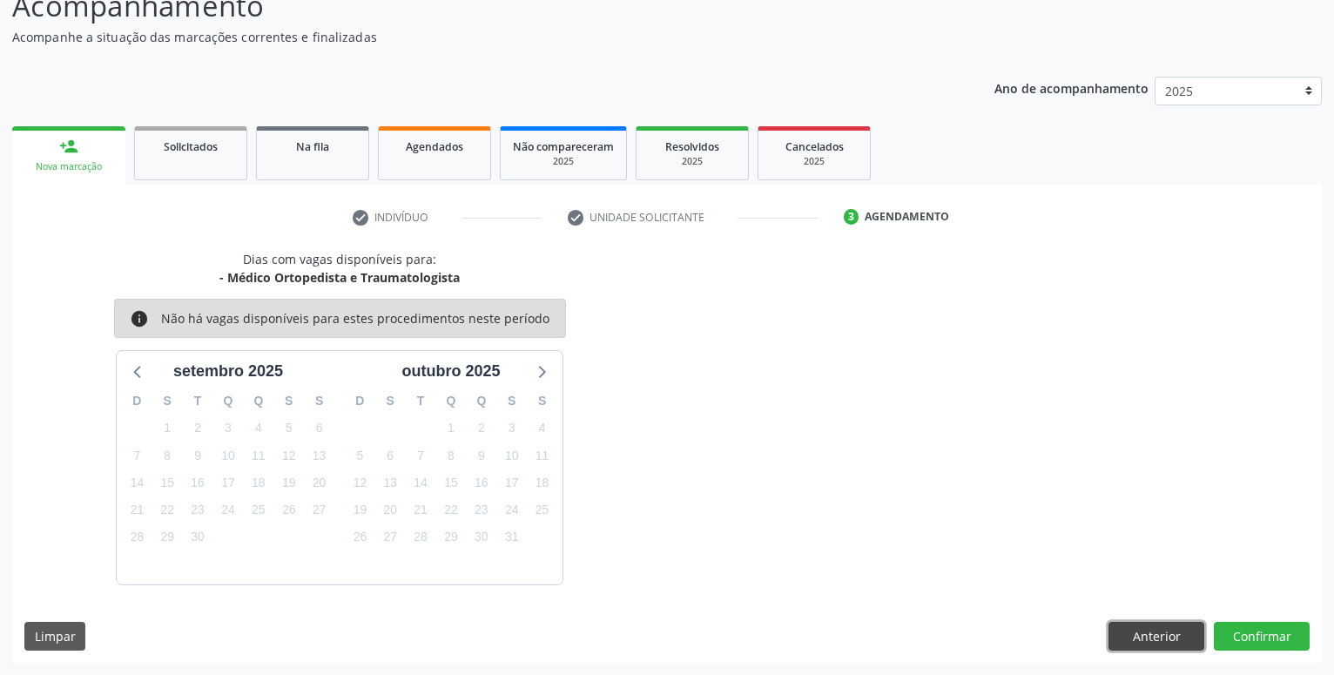
click at [1184, 639] on button "Anterior" at bounding box center [1157, 637] width 96 height 30
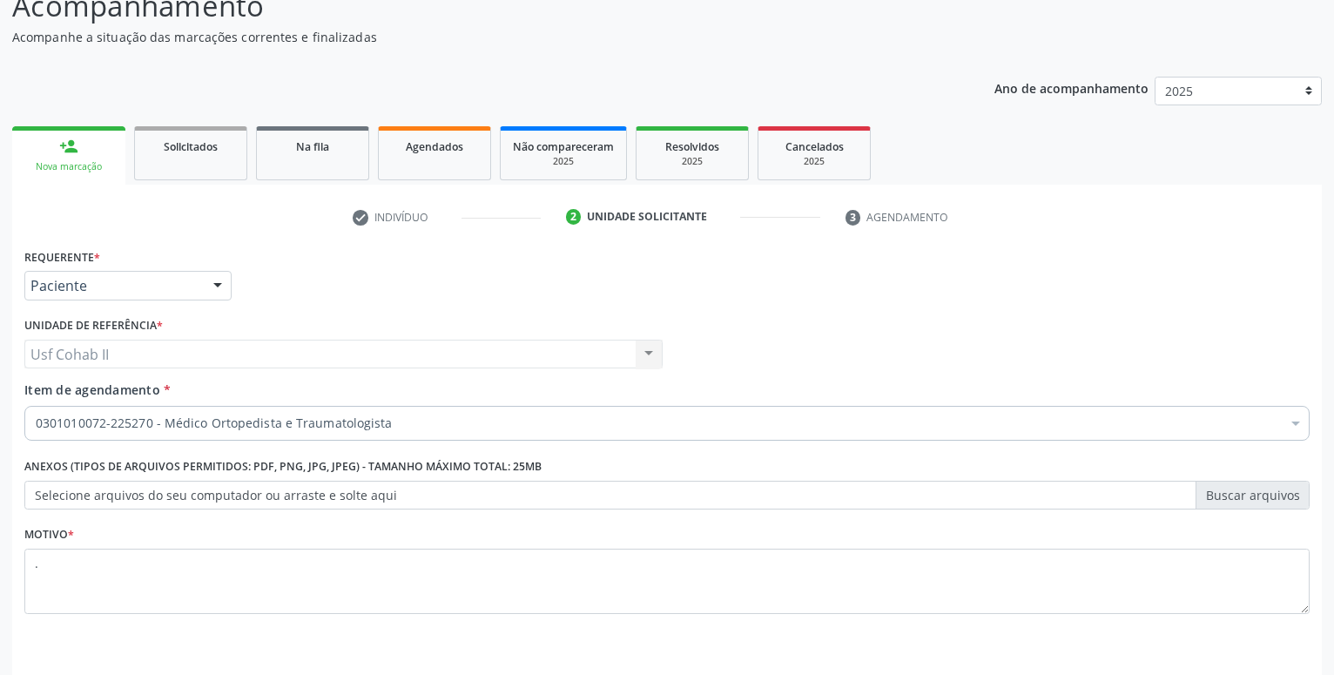
scroll to position [188, 0]
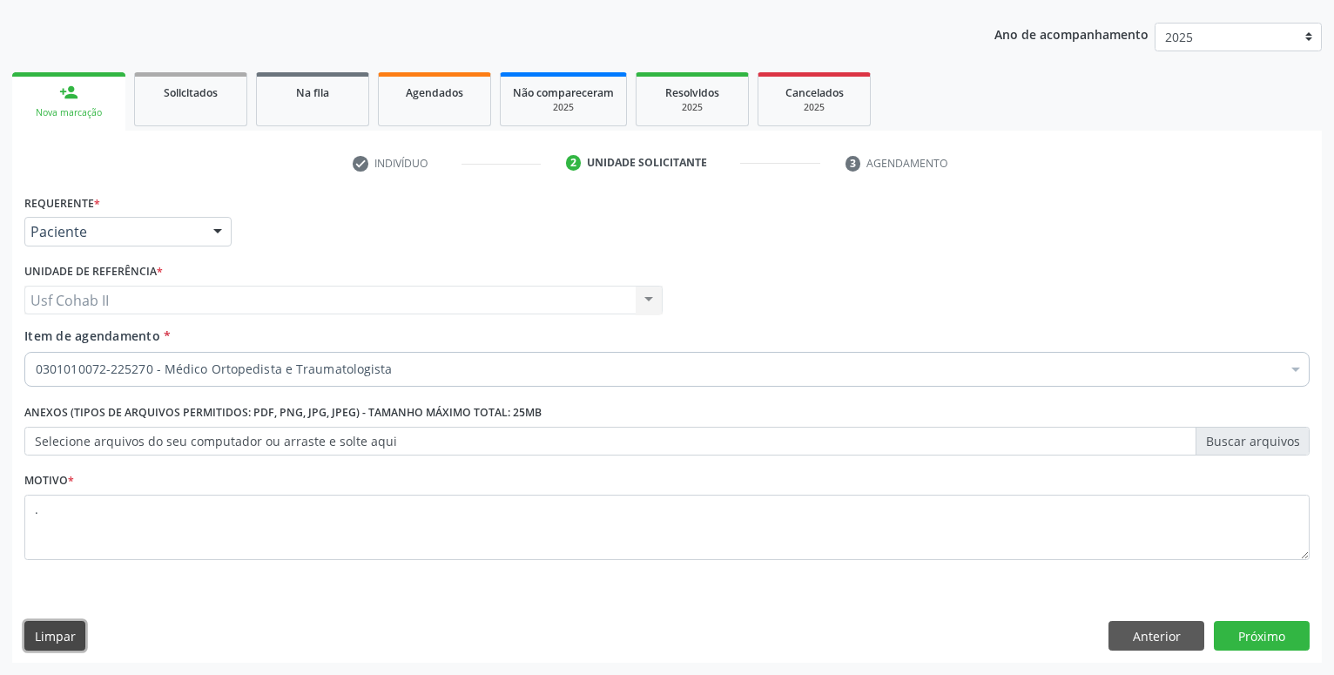
click at [61, 625] on button "Limpar" at bounding box center [54, 636] width 61 height 30
click at [40, 632] on button "Limpar" at bounding box center [54, 636] width 61 height 30
click at [1153, 631] on button "Anterior" at bounding box center [1157, 636] width 96 height 30
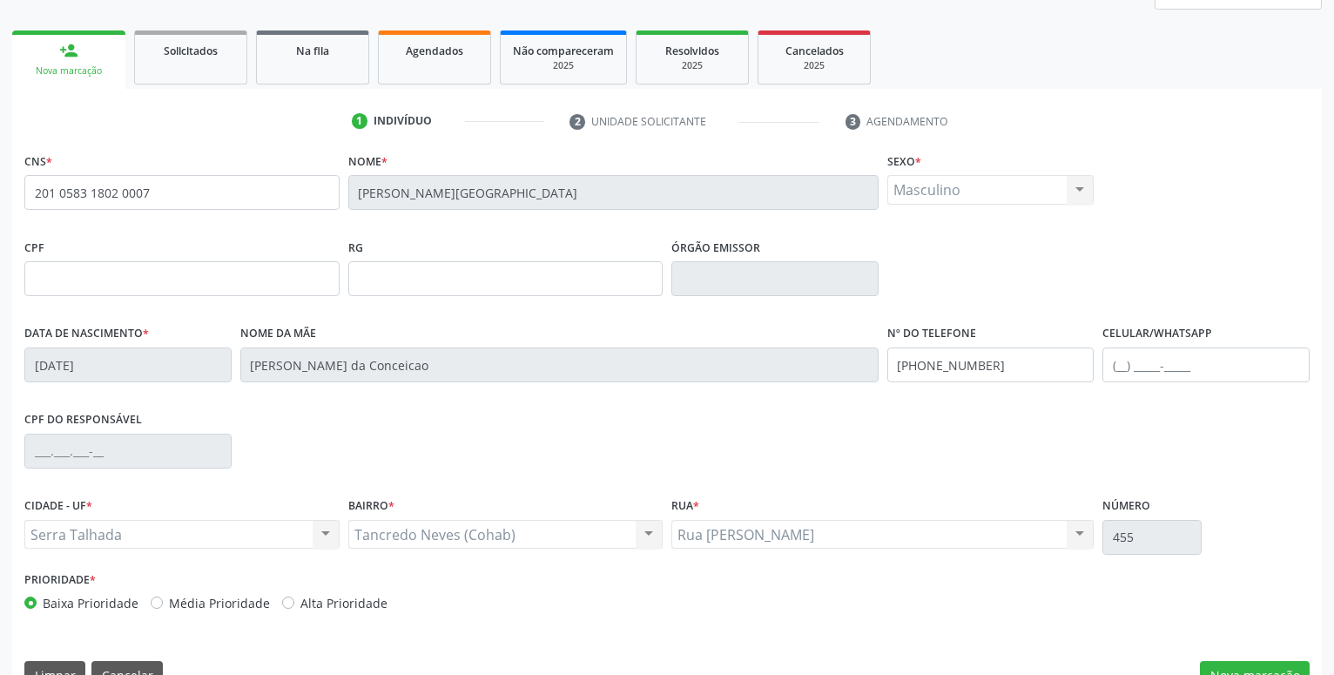
scroll to position [269, 0]
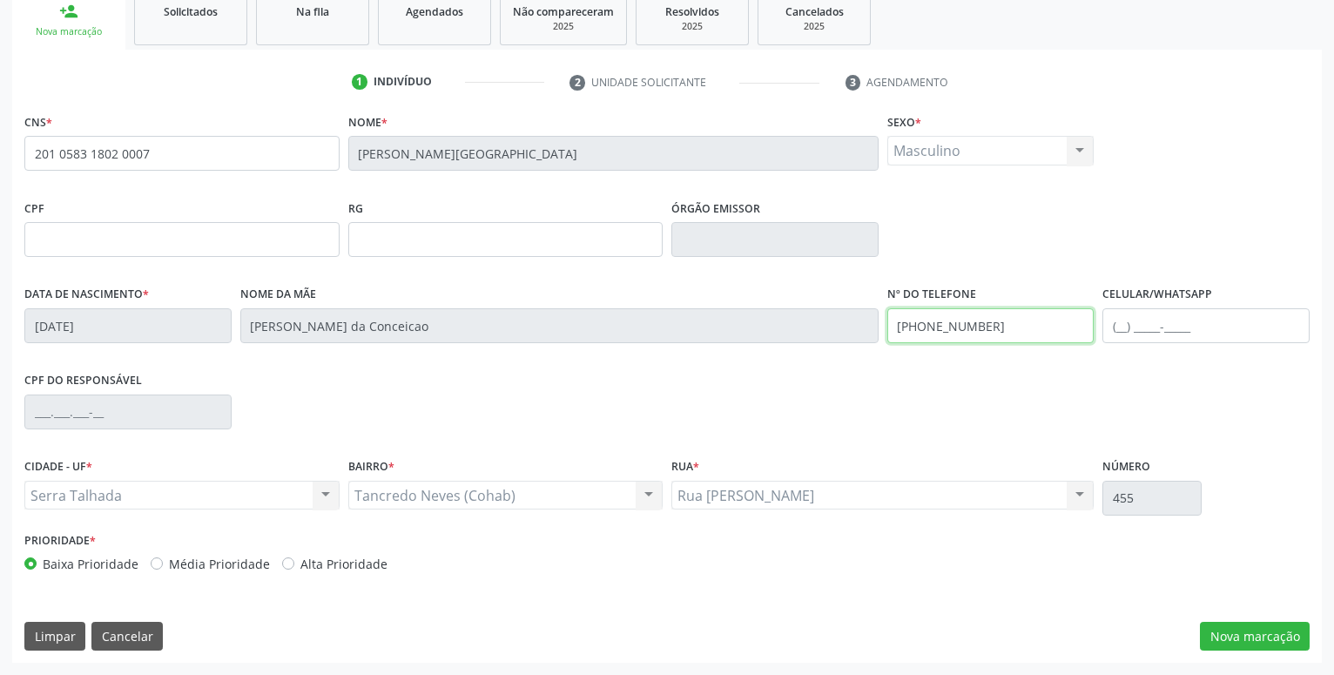
drag, startPoint x: 1023, startPoint y: 334, endPoint x: 705, endPoint y: 348, distance: 318.2
click at [887, 343] on input "(87) 99999-9999" at bounding box center [990, 325] width 207 height 35
click at [1245, 633] on button "Nova marcação" at bounding box center [1255, 637] width 110 height 30
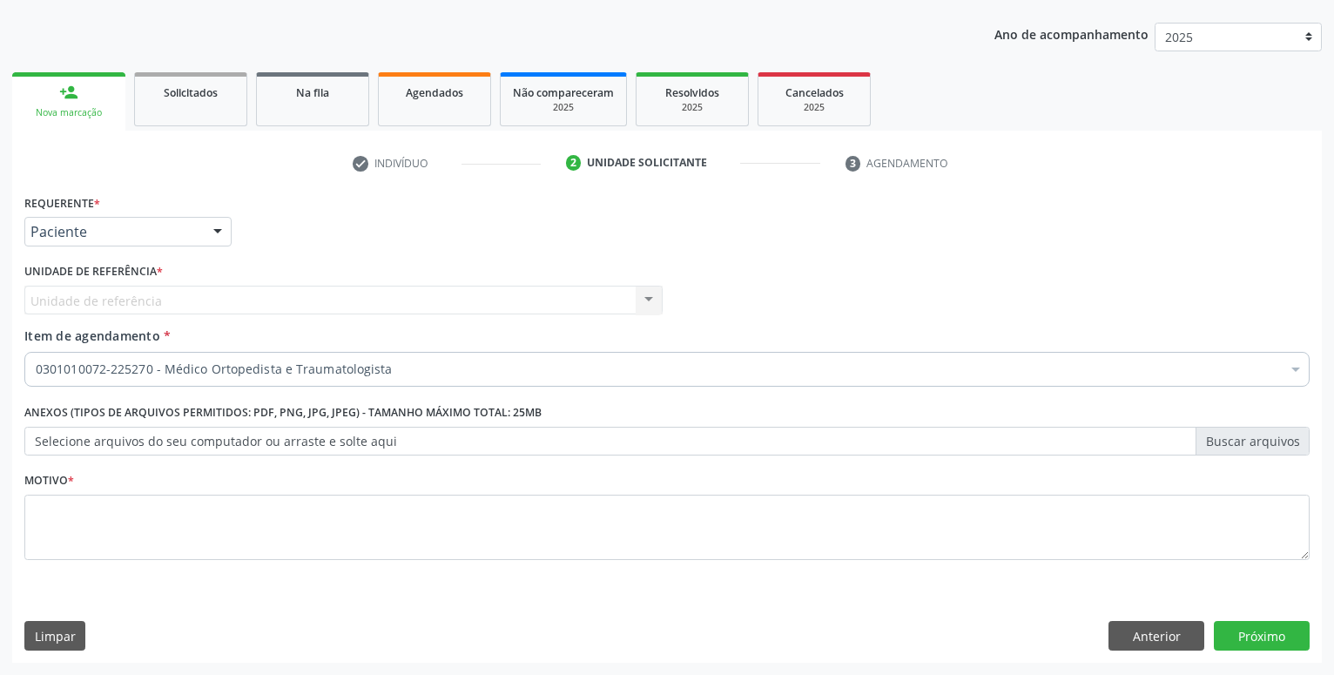
scroll to position [188, 0]
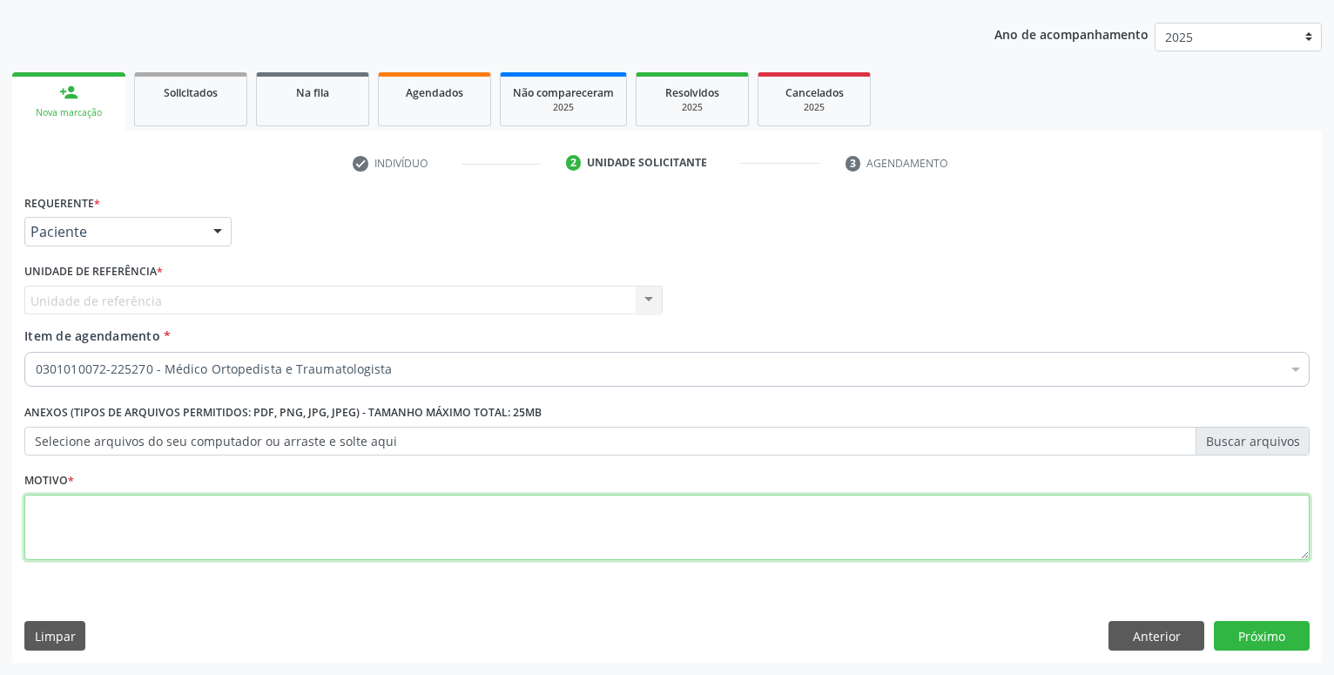
drag, startPoint x: 1054, startPoint y: 525, endPoint x: 1067, endPoint y: 503, distance: 26.1
click at [1056, 523] on textarea at bounding box center [666, 528] width 1285 height 66
type textarea "."
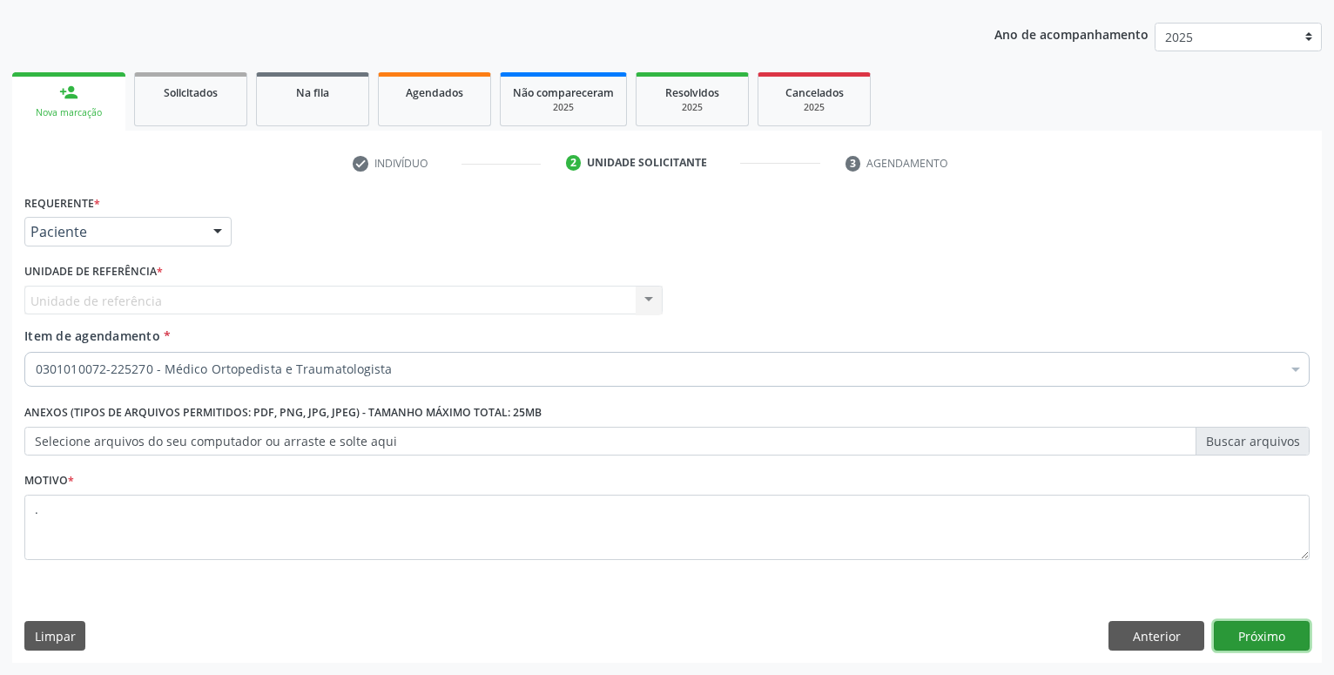
click at [1237, 631] on button "Próximo" at bounding box center [1262, 636] width 96 height 30
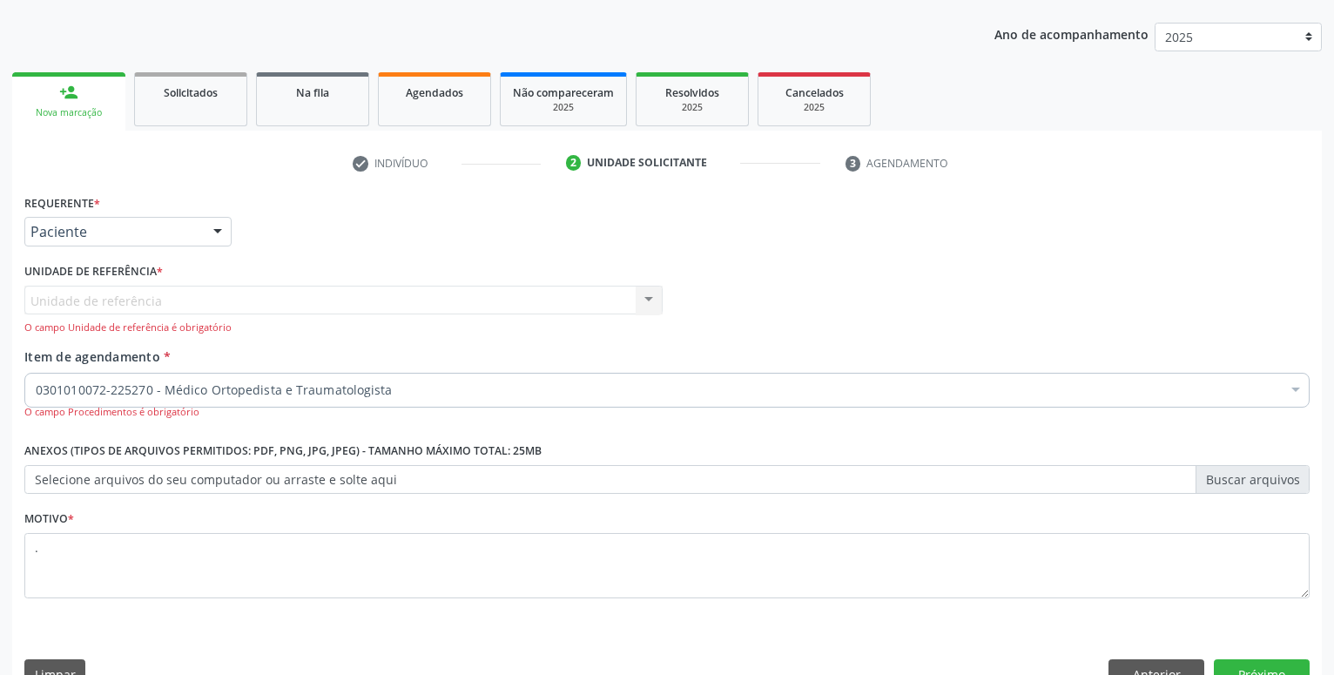
click at [148, 302] on div "Unidade de referência Usf Cohab II Nenhum resultado encontrado para: " " Não há…" at bounding box center [343, 311] width 638 height 50
click at [231, 304] on div "Unidade de referência Usf Cohab II Nenhum resultado encontrado para: " " Não há…" at bounding box center [343, 311] width 638 height 50
click at [638, 293] on div "Unidade de referência Usf Cohab II Nenhum resultado encontrado para: " " Não há…" at bounding box center [343, 311] width 638 height 50
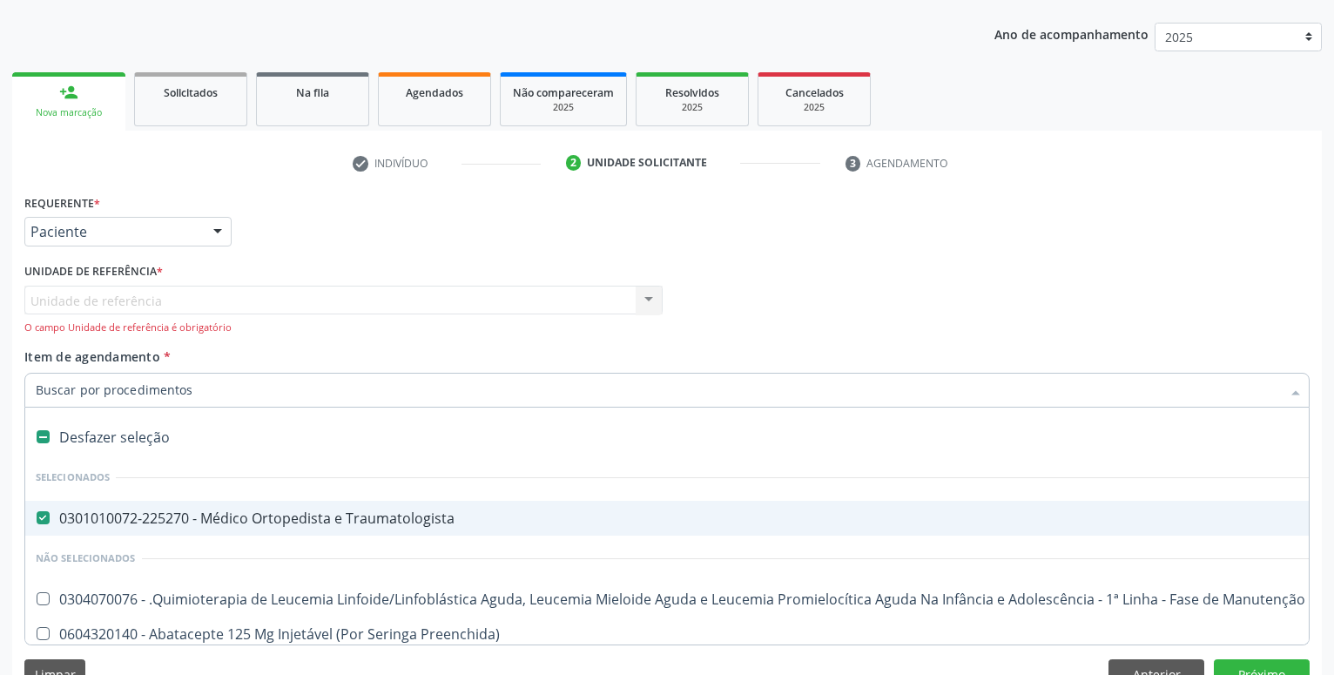
click at [306, 508] on span "0301010072-225270 - Médico Ortopedista e Traumatologista" at bounding box center [713, 518] width 1377 height 35
click at [306, 511] on div "0301010072-225270 - Médico Ortopedista e Traumatologista" at bounding box center [714, 518] width 1356 height 14
checkbox Traumatologista "true"
click at [302, 294] on div "Unidade de referência Usf Cohab II Nenhum resultado encontrado para: " " Não há…" at bounding box center [343, 311] width 638 height 50
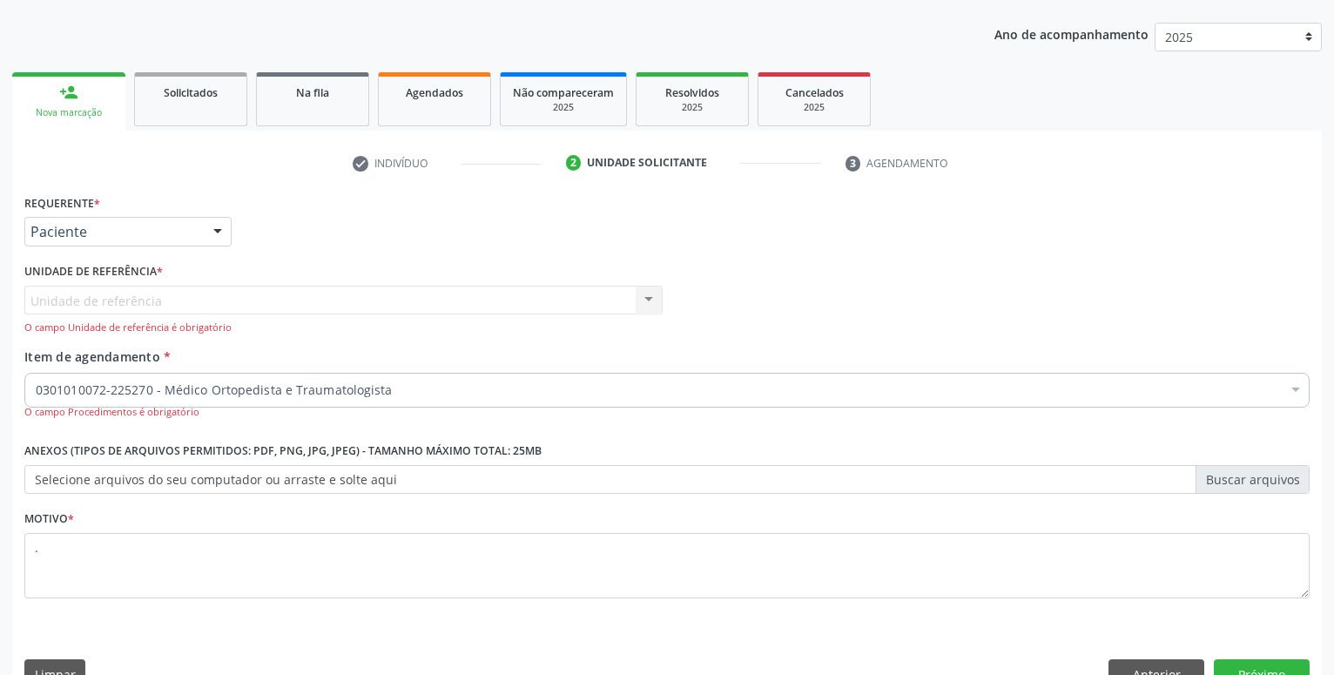
click at [185, 297] on div "Unidade de referência Usf Cohab II Nenhum resultado encontrado para: " " Não há…" at bounding box center [343, 311] width 638 height 50
click at [202, 226] on div "Paciente Profissional de Saúde Paciente Nenhum resultado encontrado para: " " N…" at bounding box center [127, 232] width 207 height 30
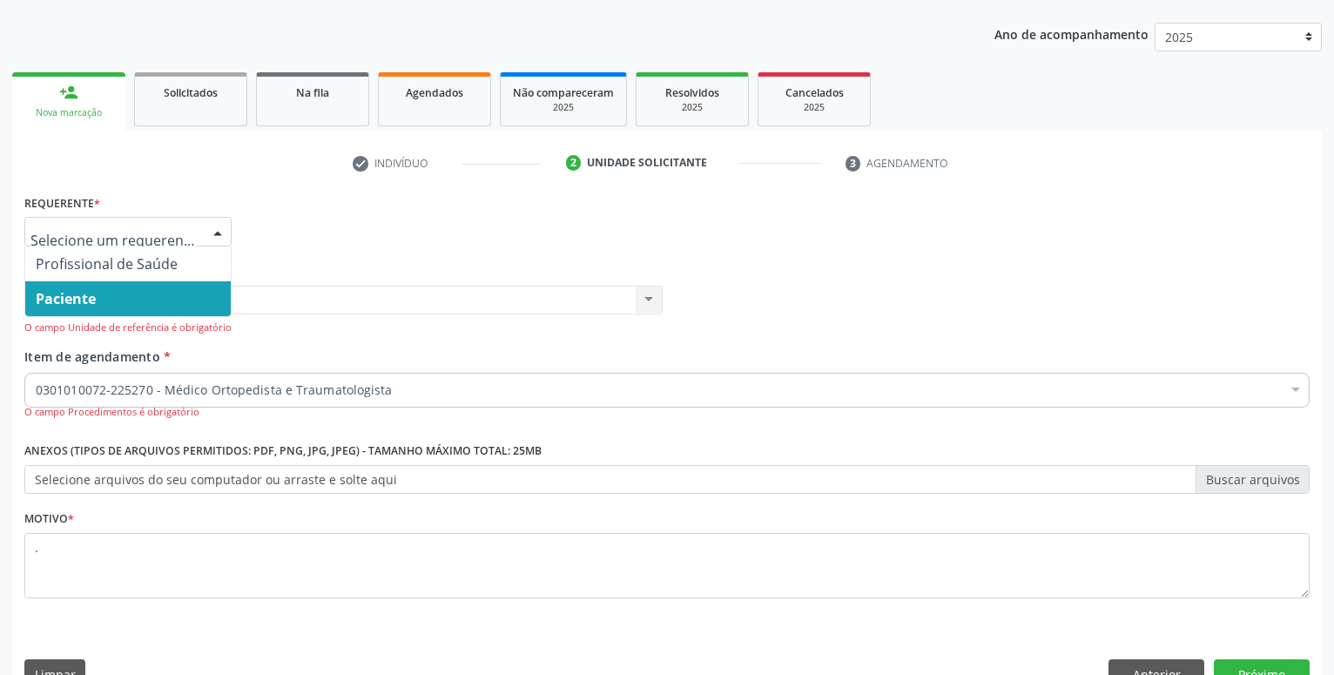
click at [167, 307] on span "Paciente" at bounding box center [128, 298] width 206 height 35
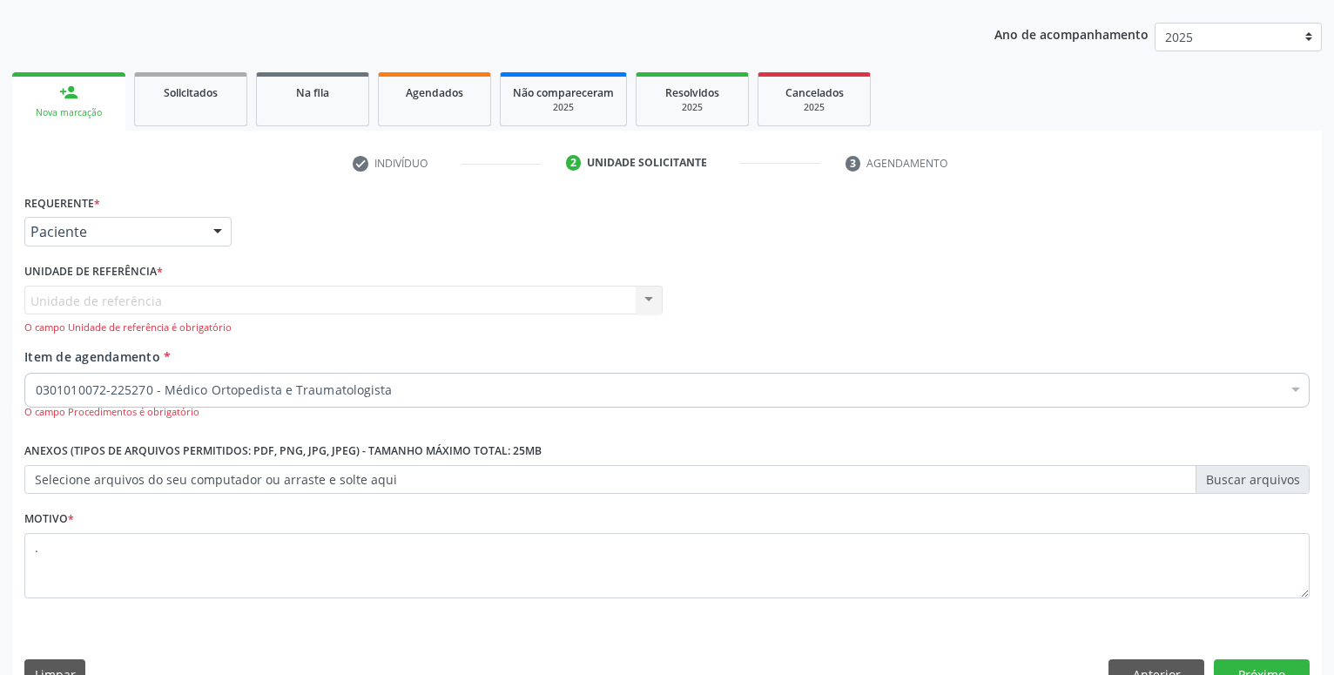
click at [228, 340] on div "Unidade de referência * Unidade de referência Usf Cohab II Nenhum resultado enc…" at bounding box center [343, 303] width 647 height 89
click at [1247, 668] on button "Próximo" at bounding box center [1262, 674] width 96 height 30
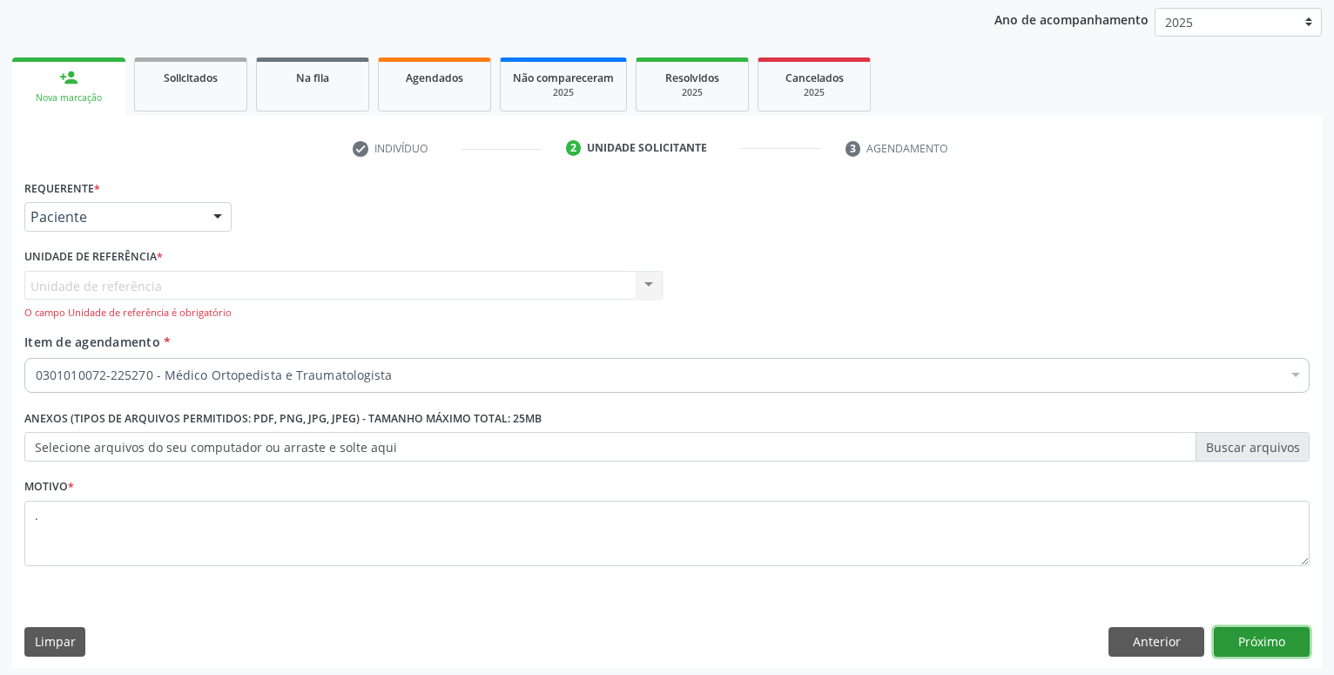
scroll to position [209, 0]
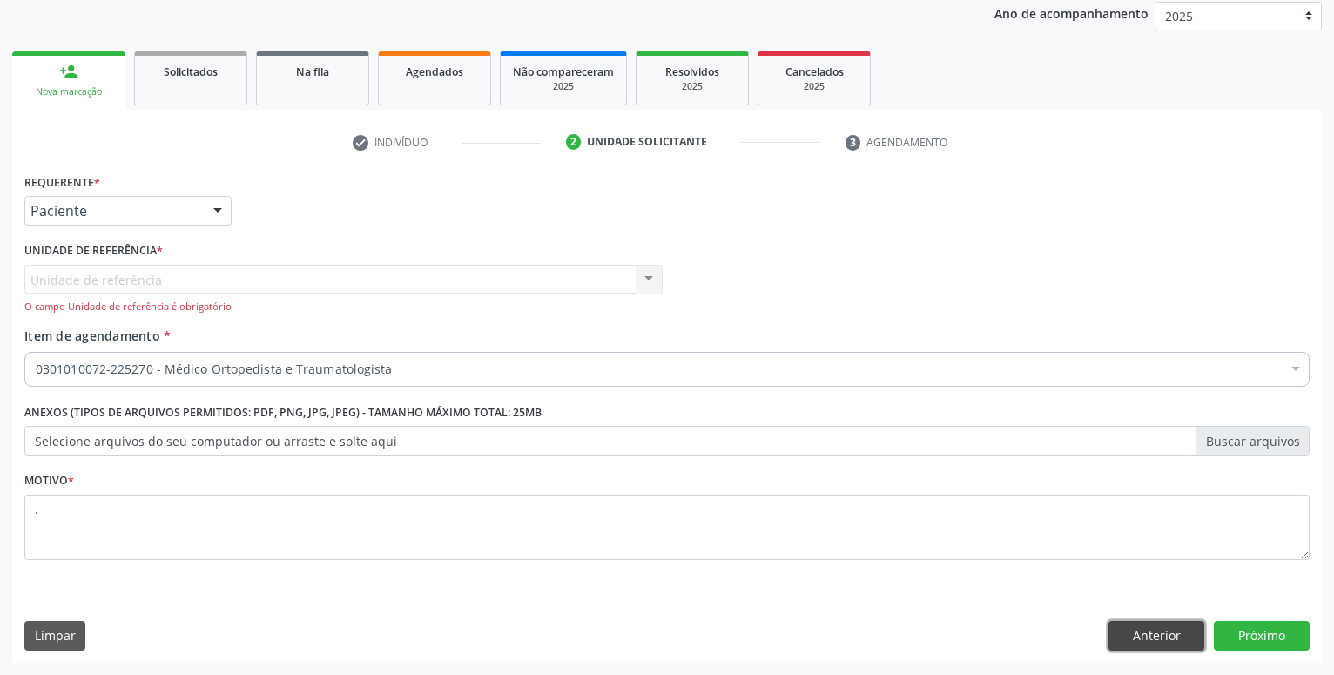
click at [1142, 639] on button "Anterior" at bounding box center [1157, 636] width 96 height 30
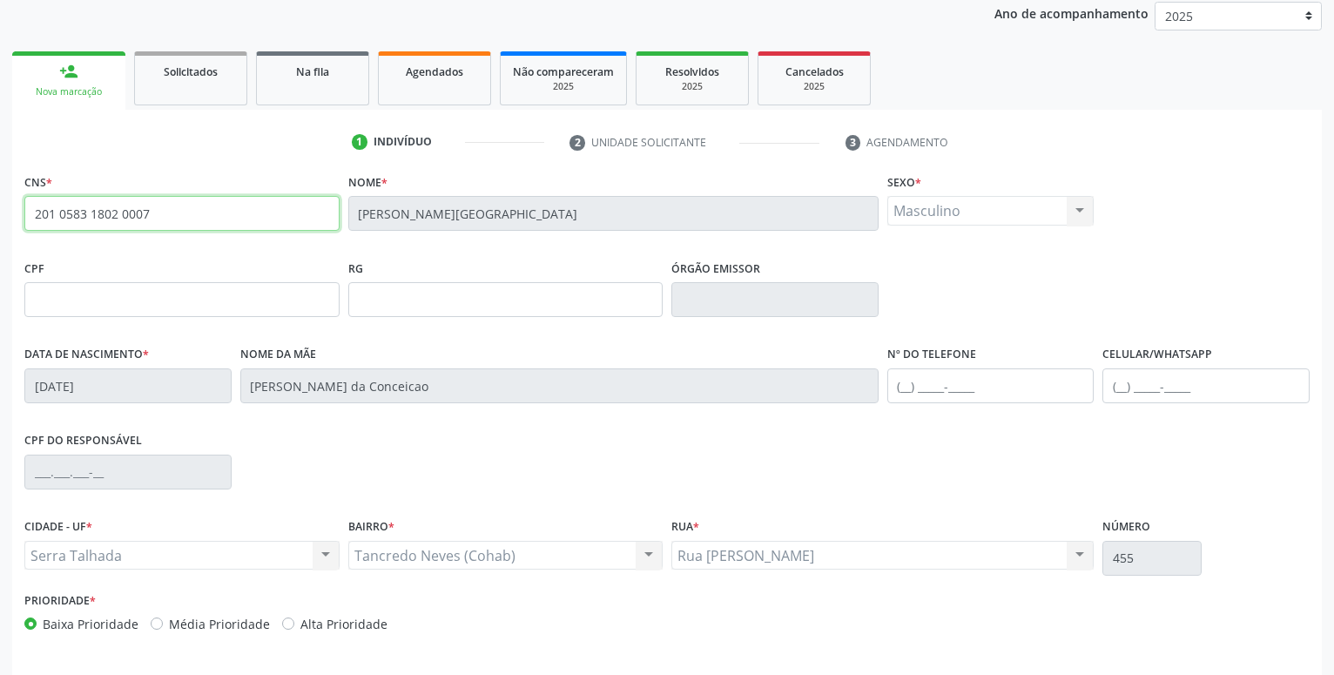
drag, startPoint x: 162, startPoint y: 225, endPoint x: -44, endPoint y: 247, distance: 207.6
click at [24, 231] on input "201 0583 1802 0007" at bounding box center [181, 213] width 315 height 35
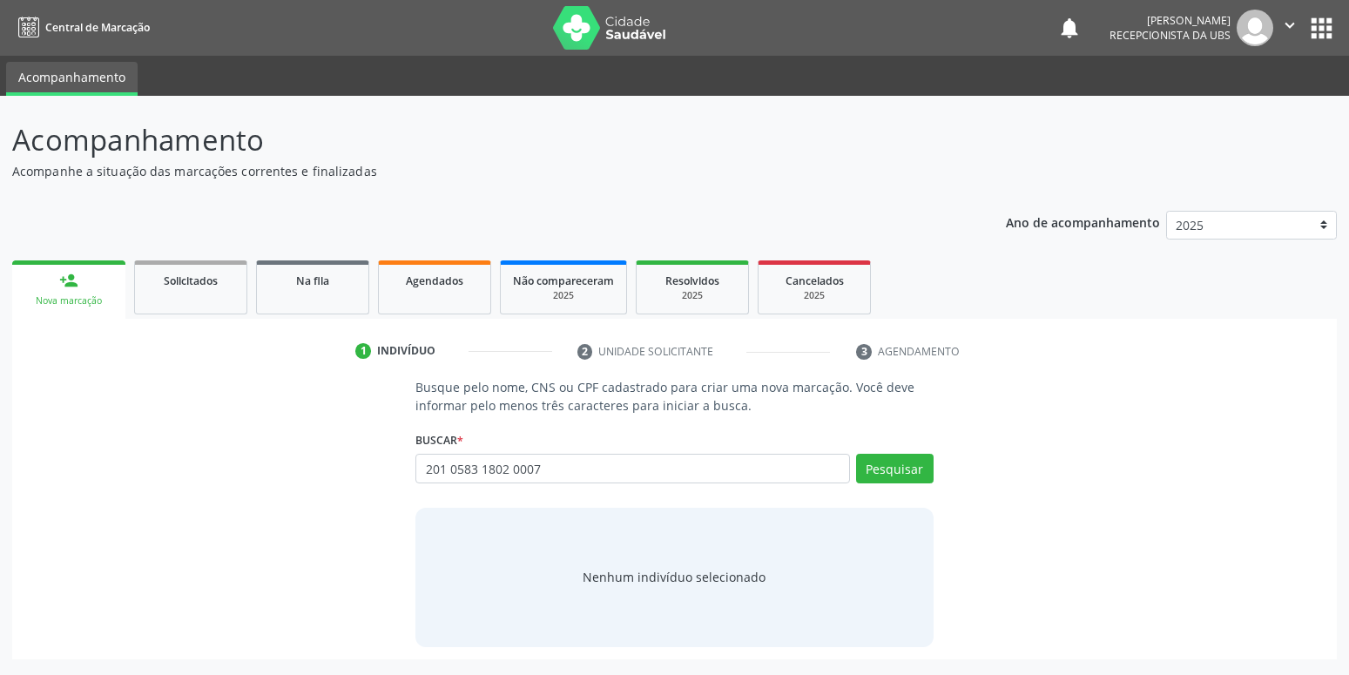
click at [505, 471] on input "201 0583 1802 0007" at bounding box center [632, 469] width 434 height 30
type input "201 0583 1802 0007"
click at [901, 460] on button "Pesquisar" at bounding box center [895, 469] width 78 height 30
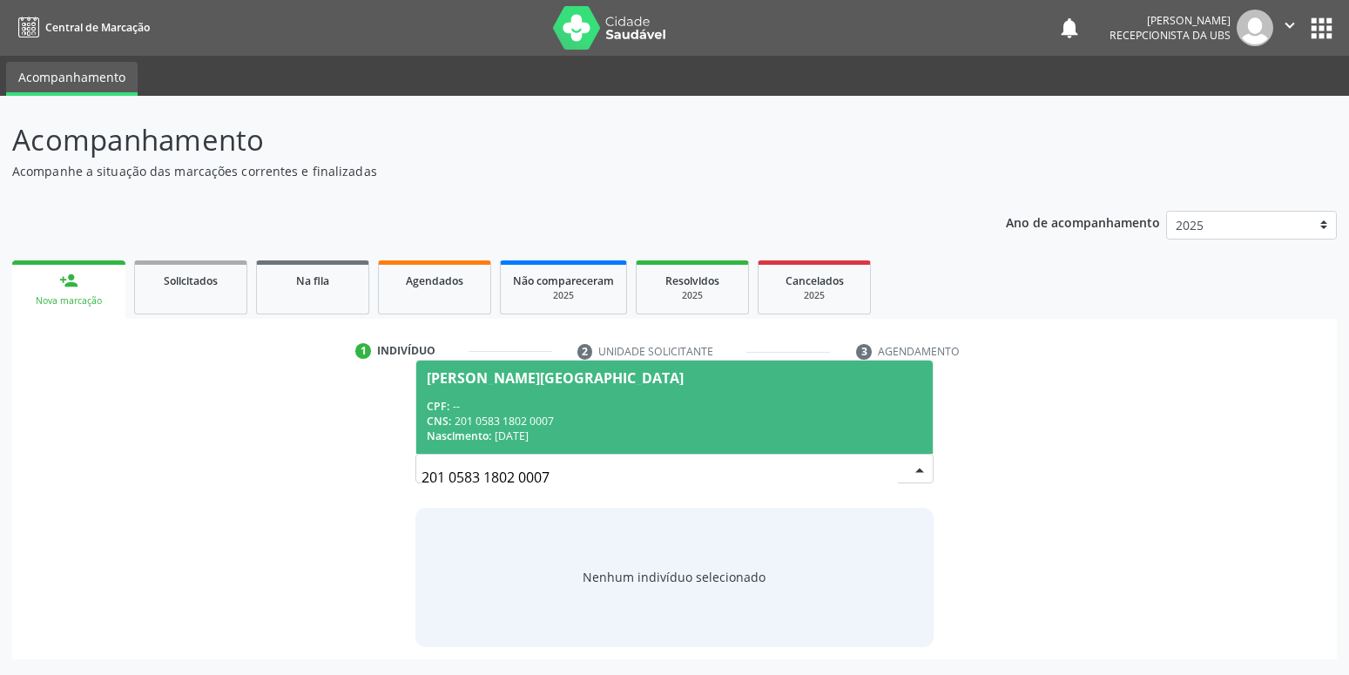
click at [610, 380] on div "[PERSON_NAME][GEOGRAPHIC_DATA]" at bounding box center [674, 378] width 495 height 14
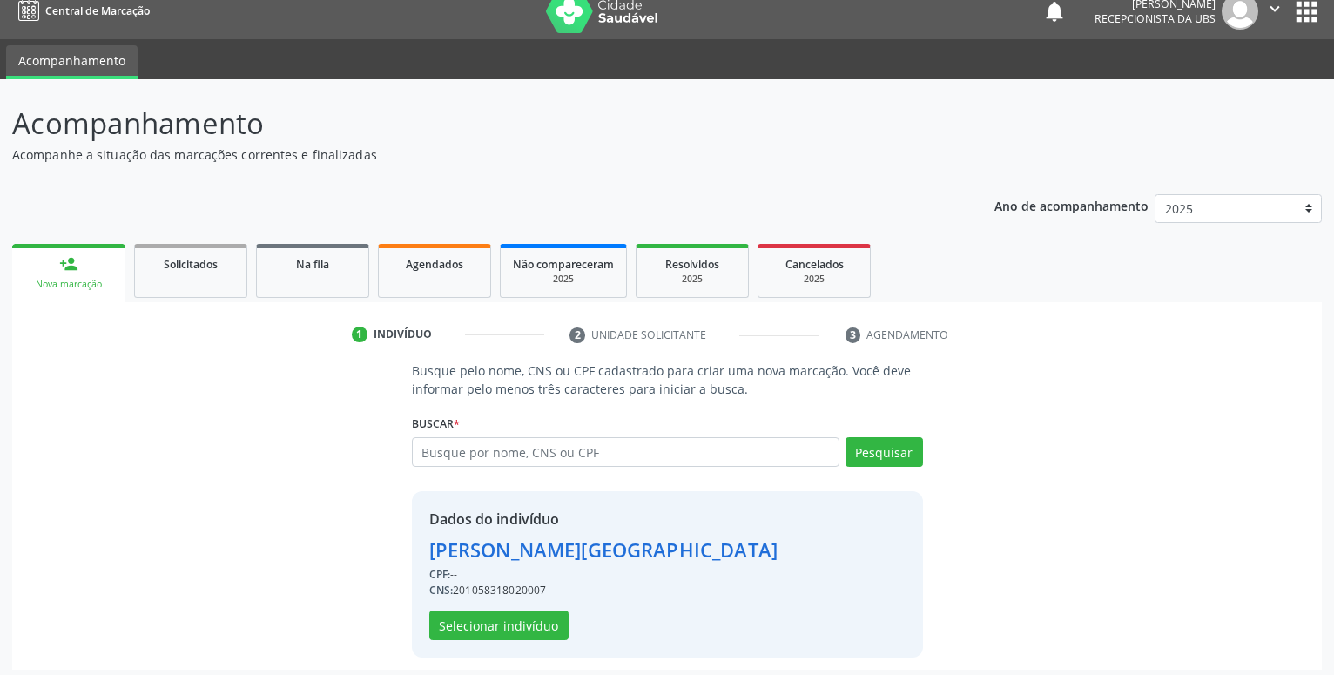
scroll to position [24, 0]
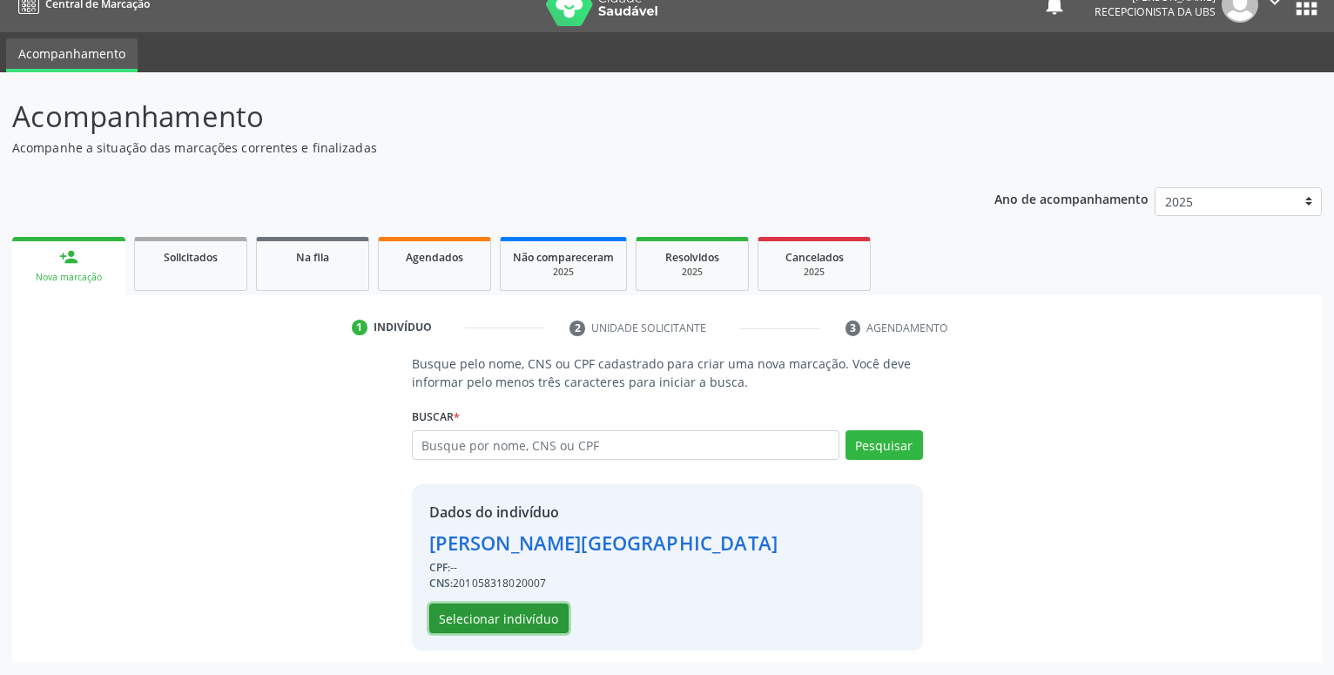
click at [522, 621] on button "Selecionar indivíduo" at bounding box center [498, 619] width 139 height 30
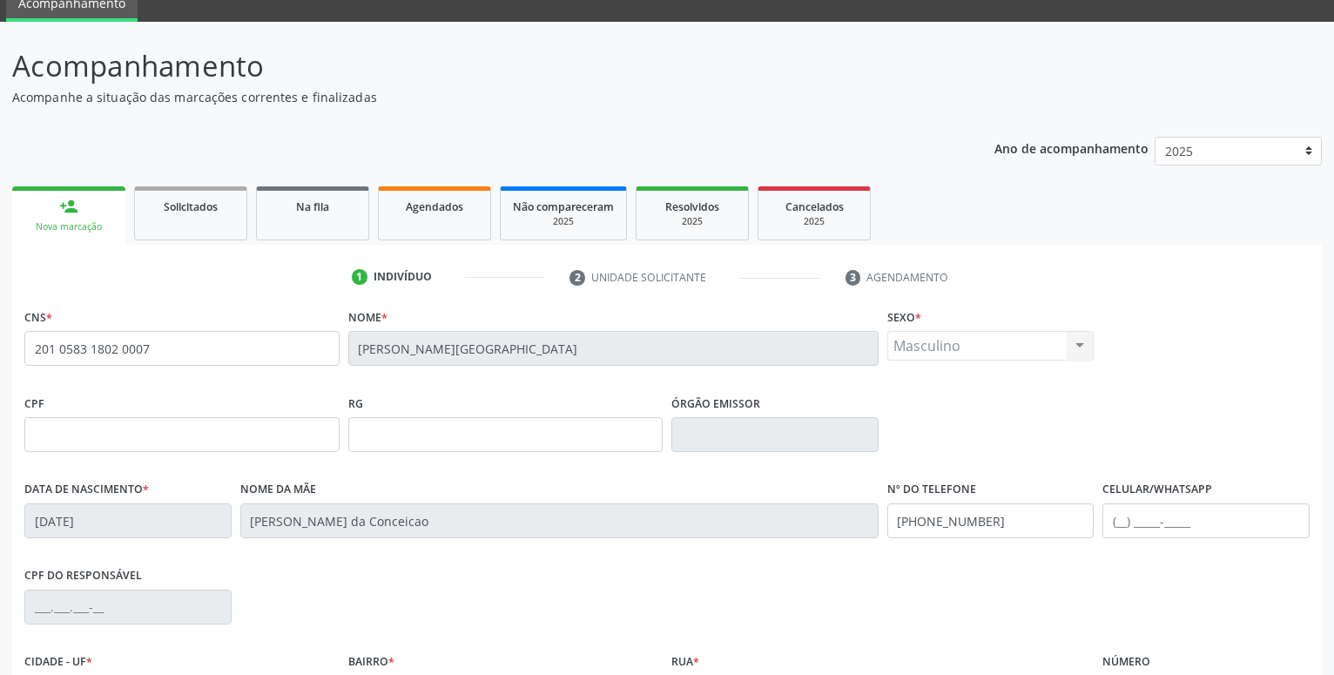
scroll to position [269, 0]
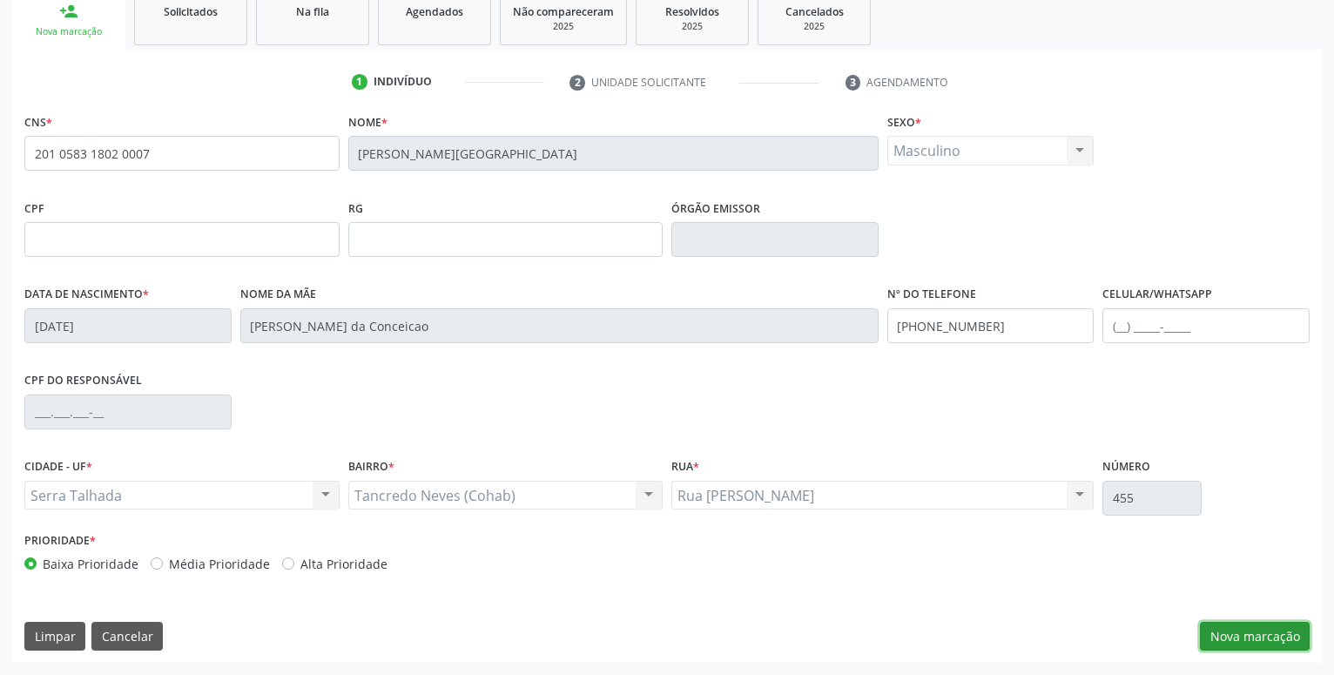
click at [1269, 627] on button "Nova marcação" at bounding box center [1255, 637] width 110 height 30
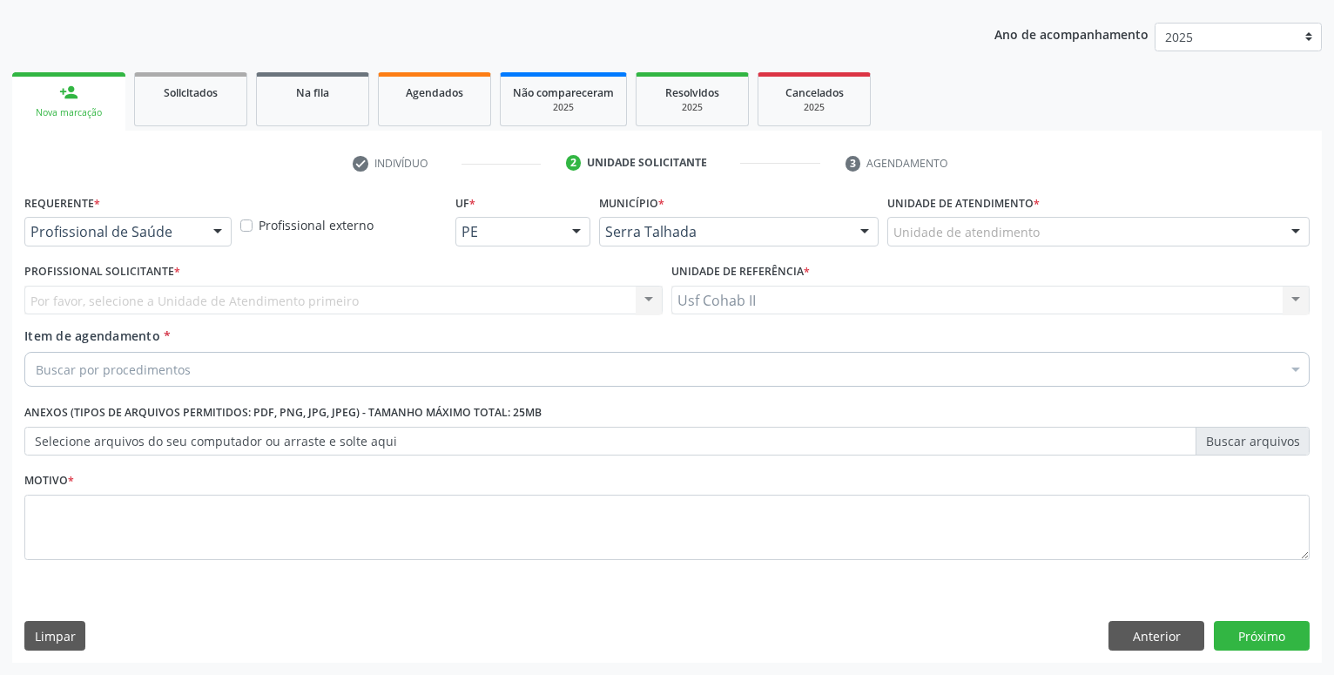
scroll to position [188, 0]
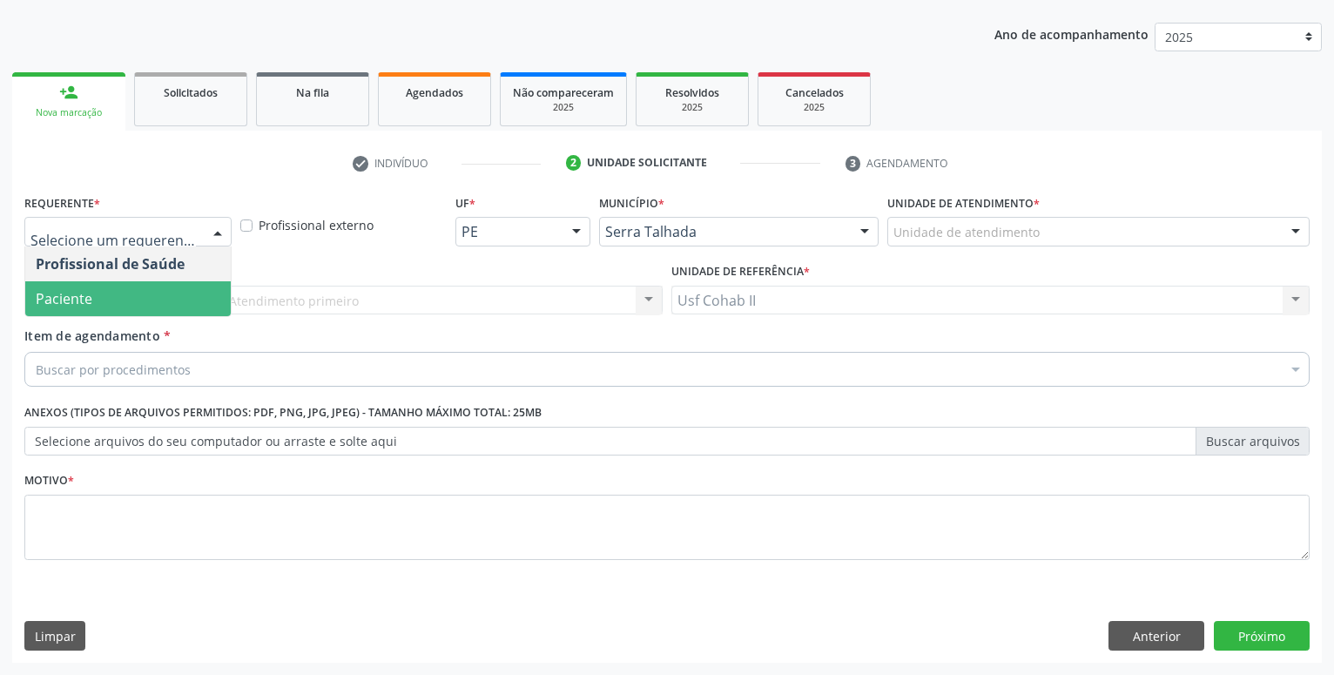
click at [161, 301] on span "Paciente" at bounding box center [128, 298] width 206 height 35
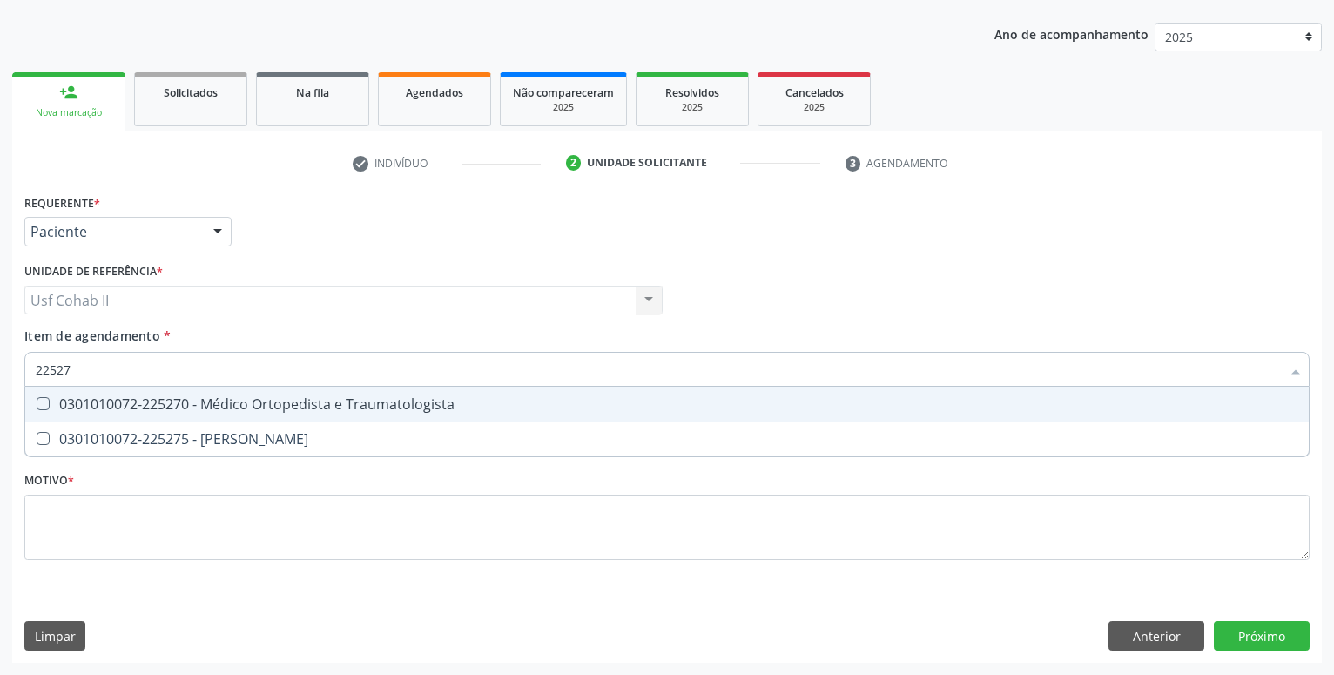
type input "225270"
click at [303, 403] on div "0301010072-225270 - Médico Ortopedista e Traumatologista" at bounding box center [667, 404] width 1263 height 14
checkbox Traumatologista "true"
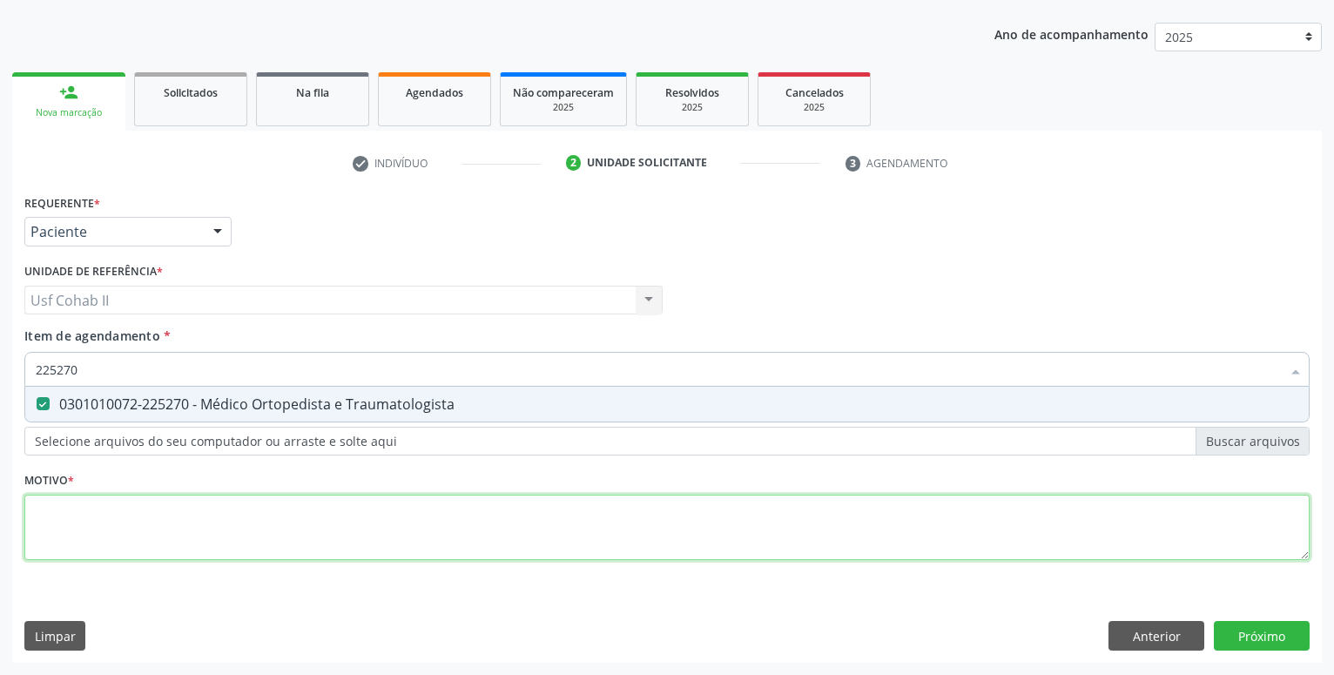
click at [234, 533] on textarea at bounding box center [666, 528] width 1285 height 66
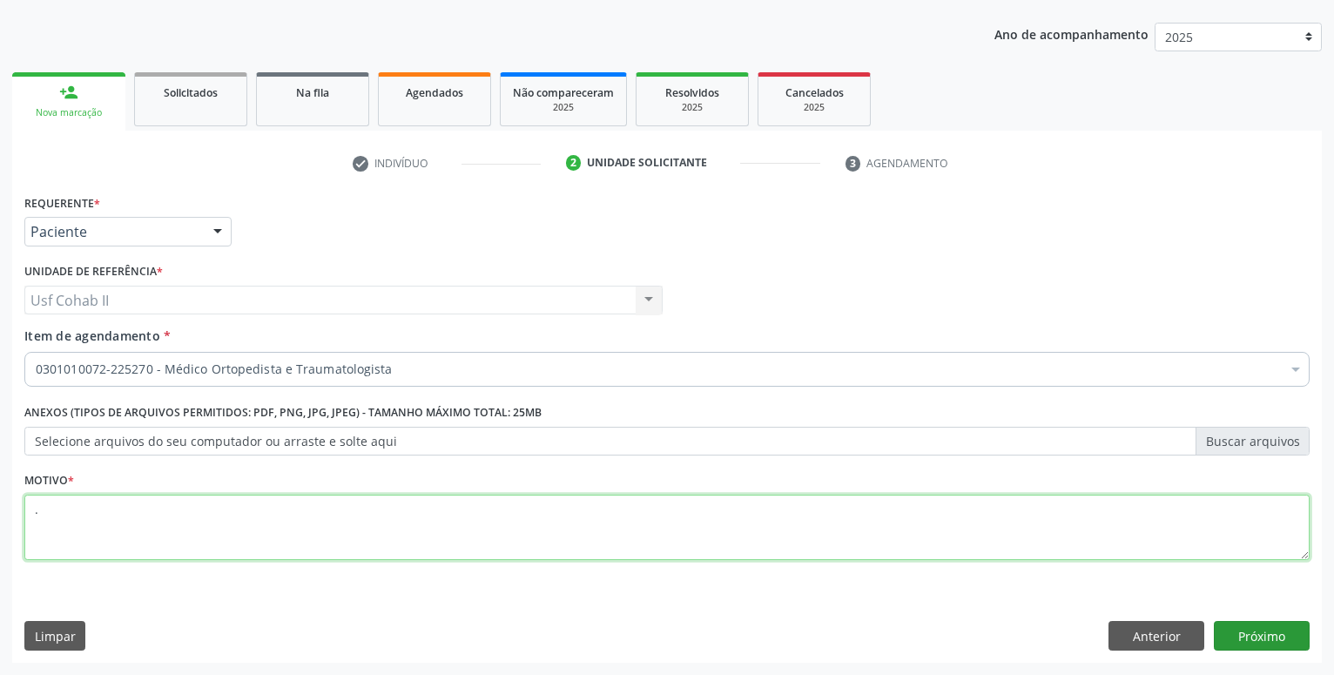
type textarea "."
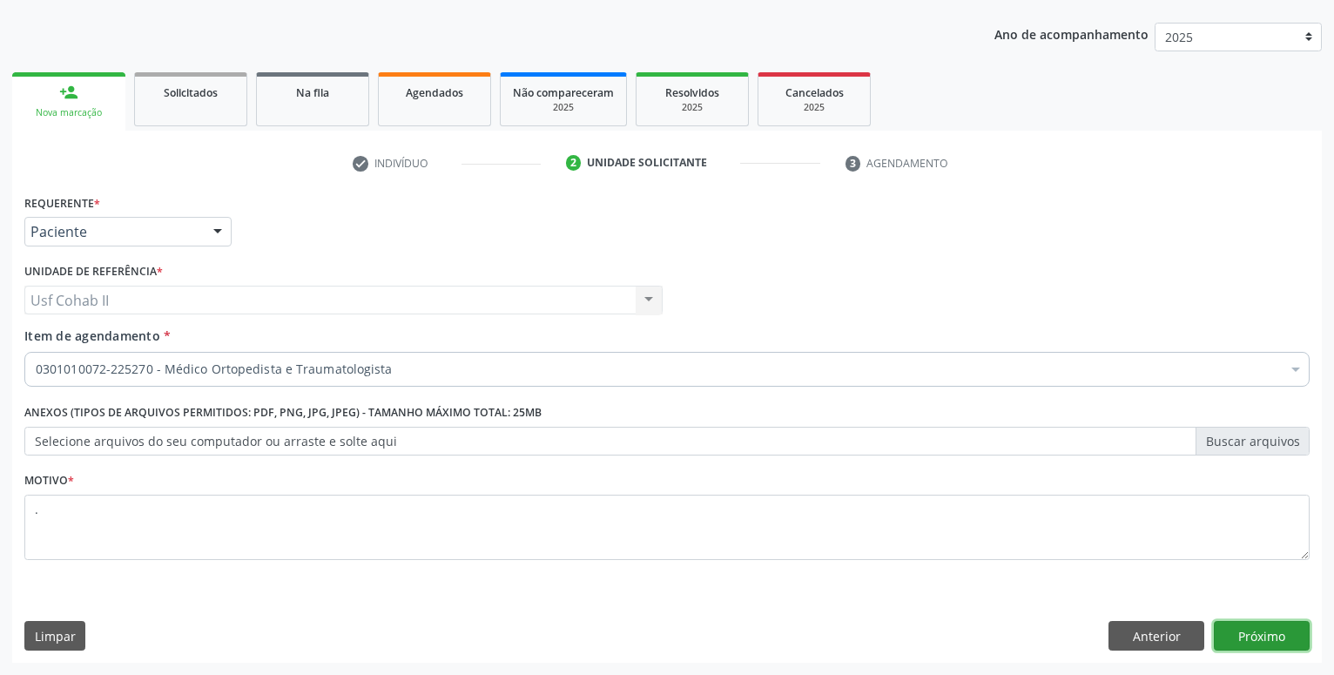
click at [1238, 644] on button "Próximo" at bounding box center [1262, 636] width 96 height 30
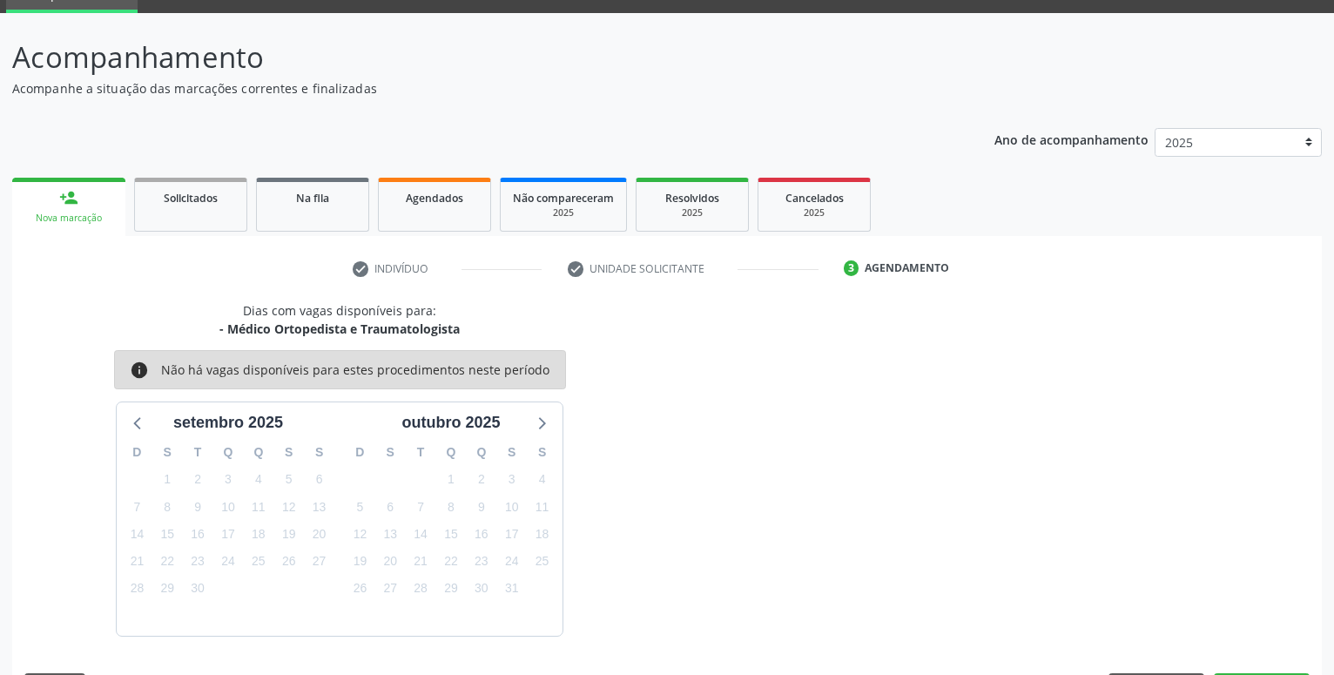
scroll to position [134, 0]
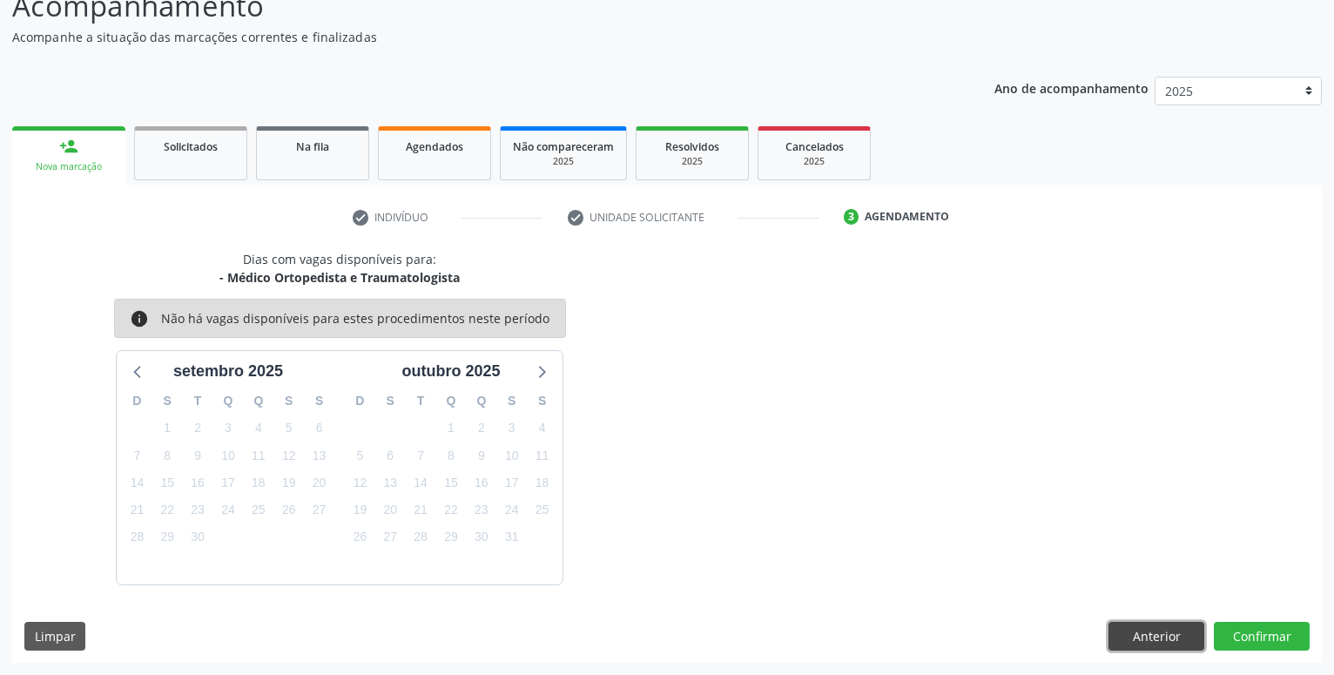
click at [1140, 629] on button "Anterior" at bounding box center [1157, 637] width 96 height 30
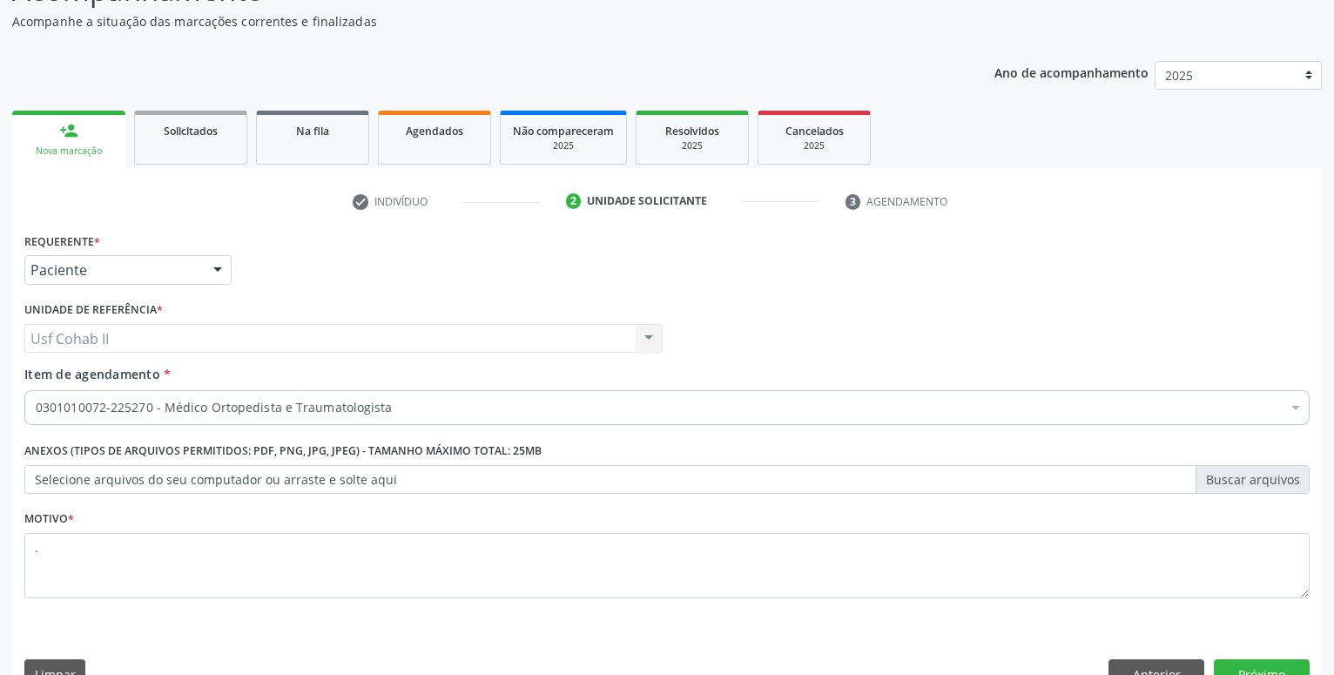
scroll to position [188, 0]
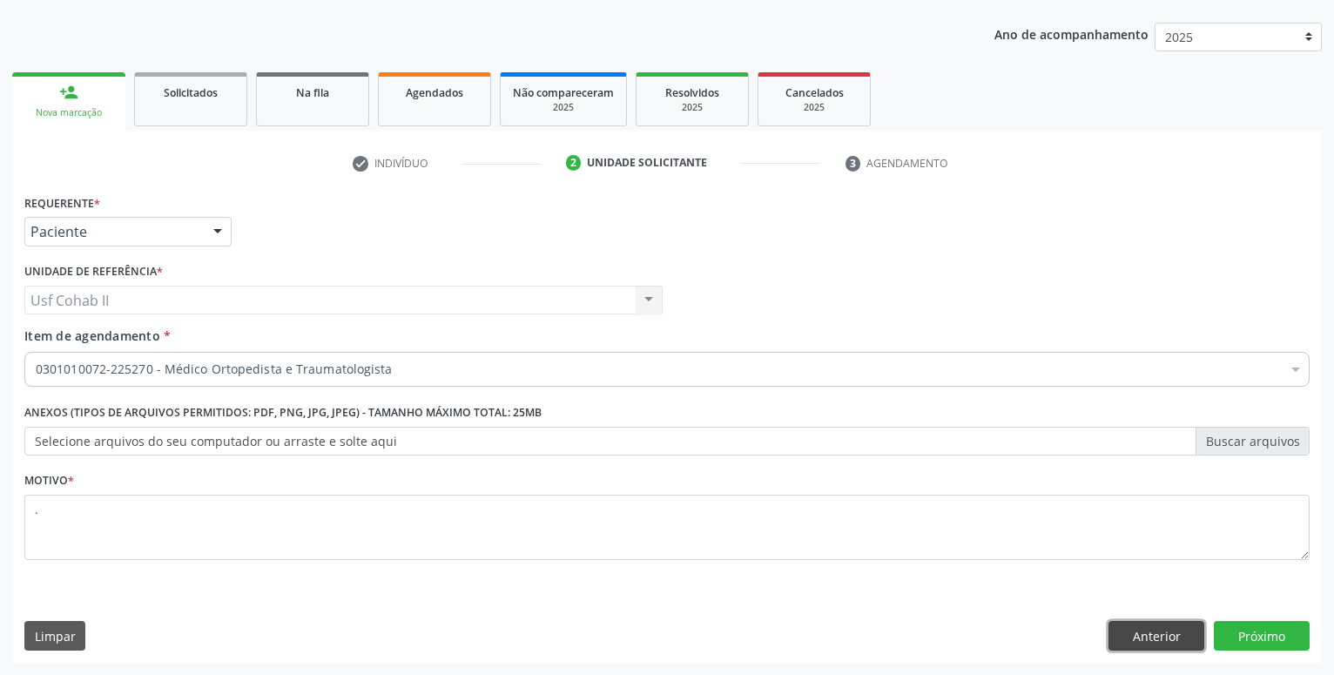
click at [1174, 634] on button "Anterior" at bounding box center [1157, 636] width 96 height 30
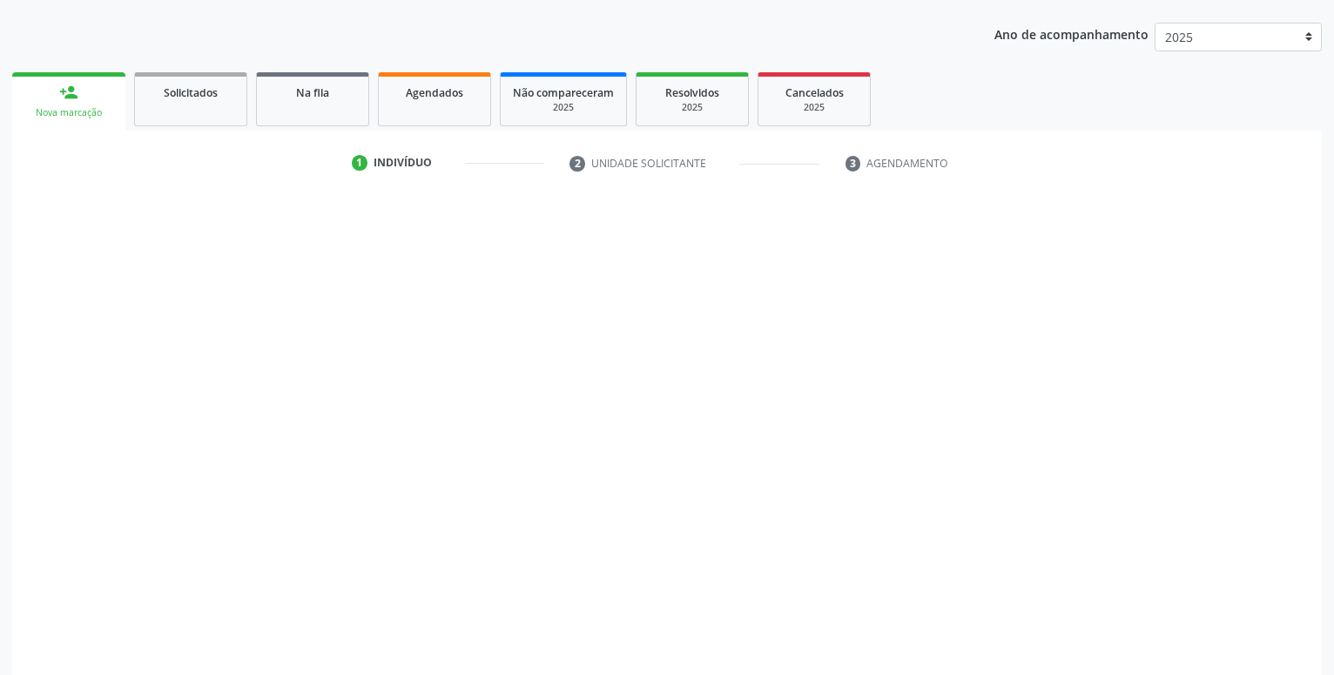
click at [57, 90] on link "person_add Nova marcação" at bounding box center [68, 101] width 113 height 58
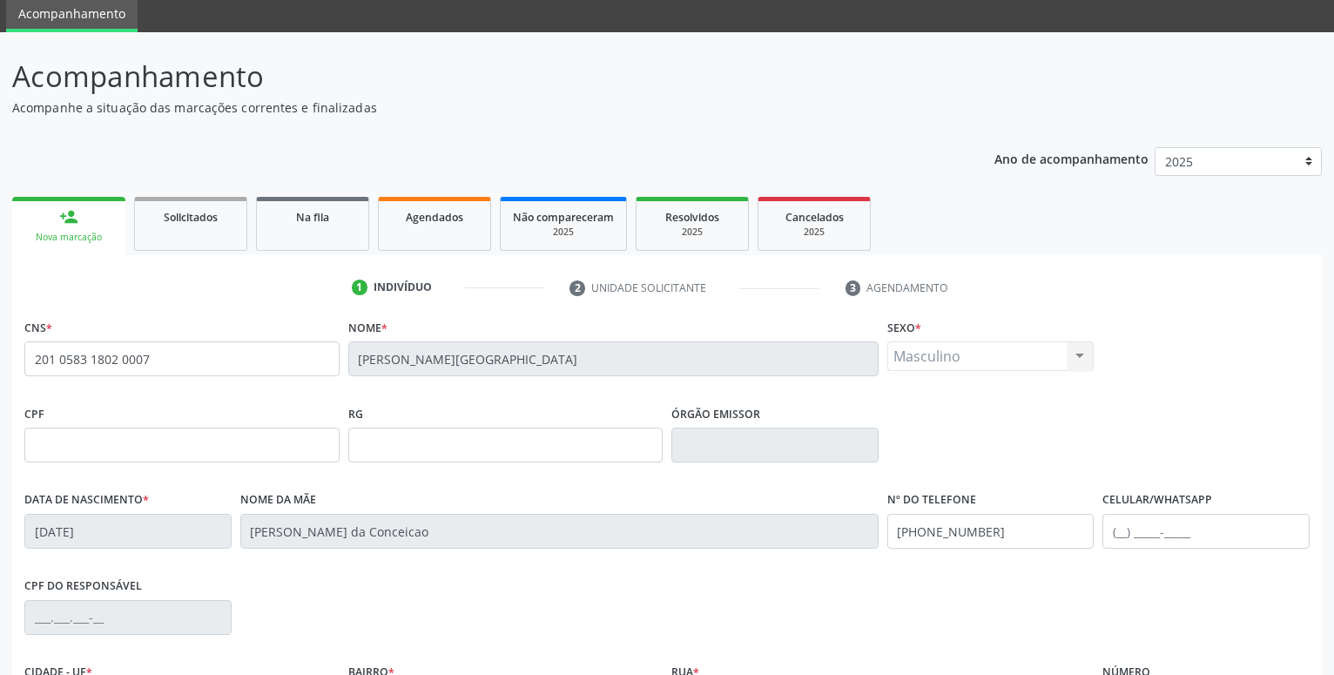
scroll to position [0, 0]
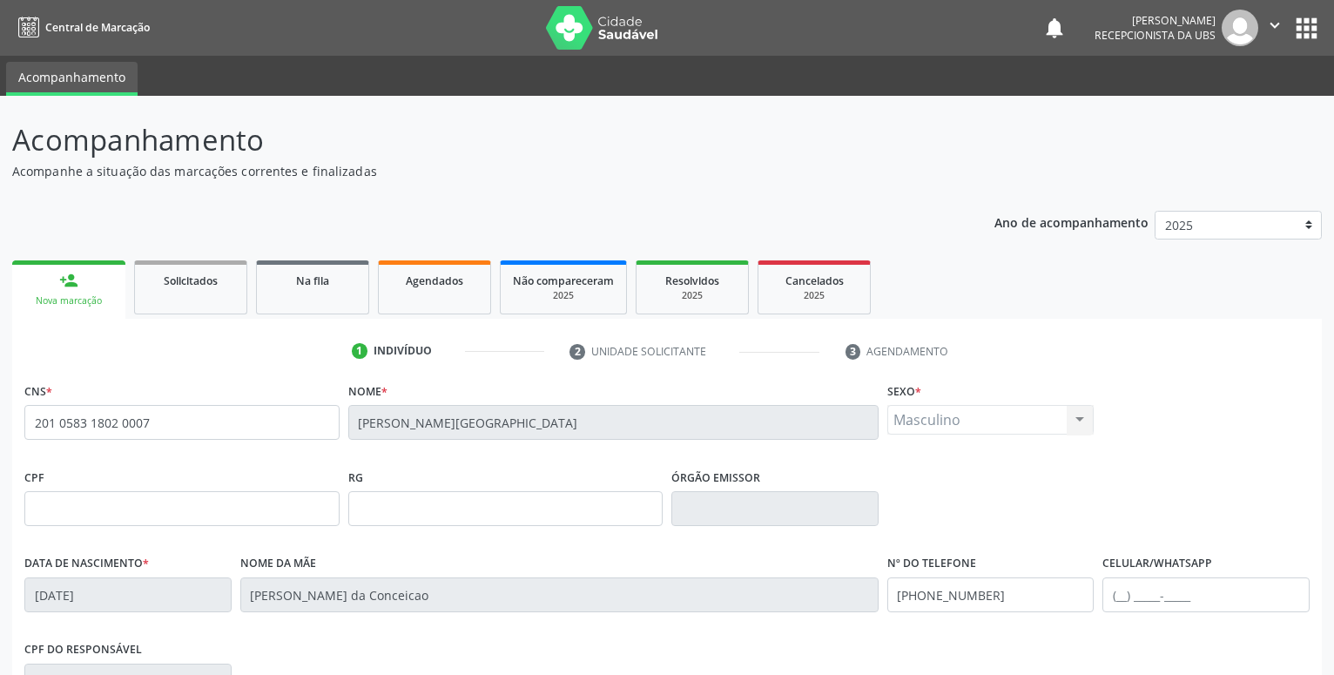
click at [71, 279] on div "person_add" at bounding box center [68, 280] width 19 height 19
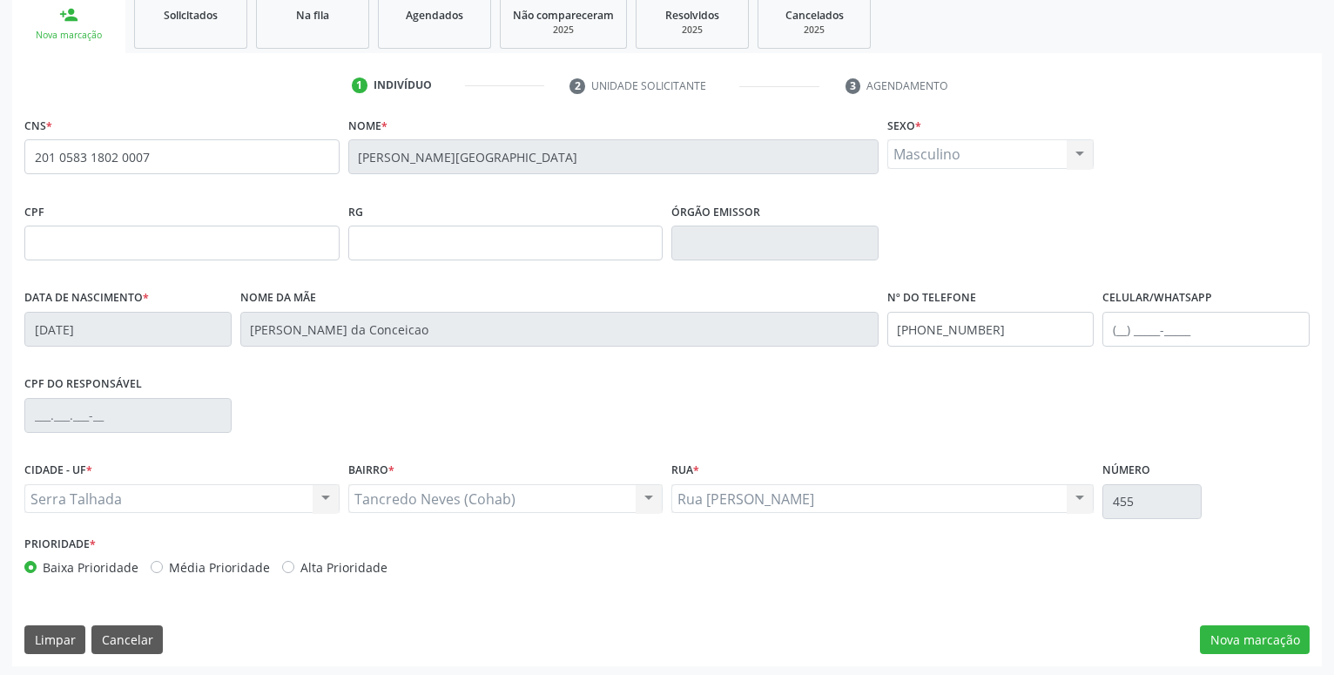
scroll to position [269, 0]
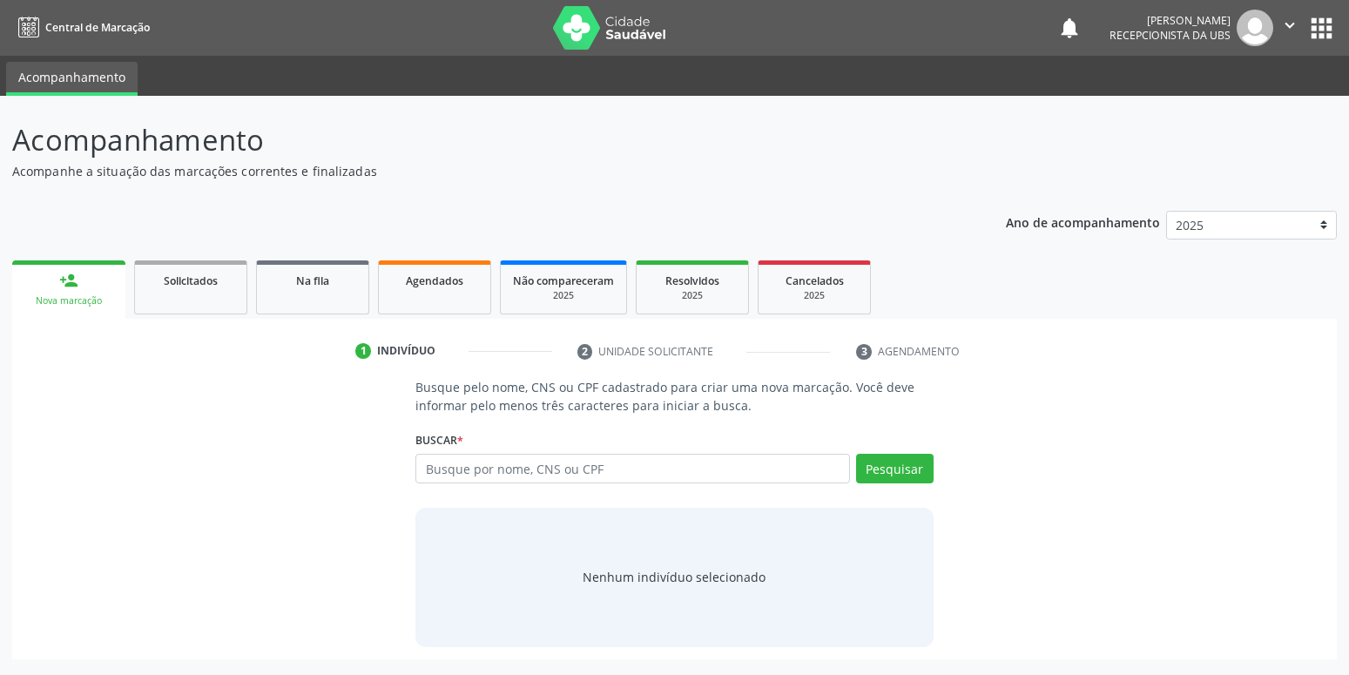
click at [512, 471] on input "text" at bounding box center [632, 469] width 434 height 30
type input "68953739420"
click at [901, 466] on button "Pesquisar" at bounding box center [895, 469] width 78 height 30
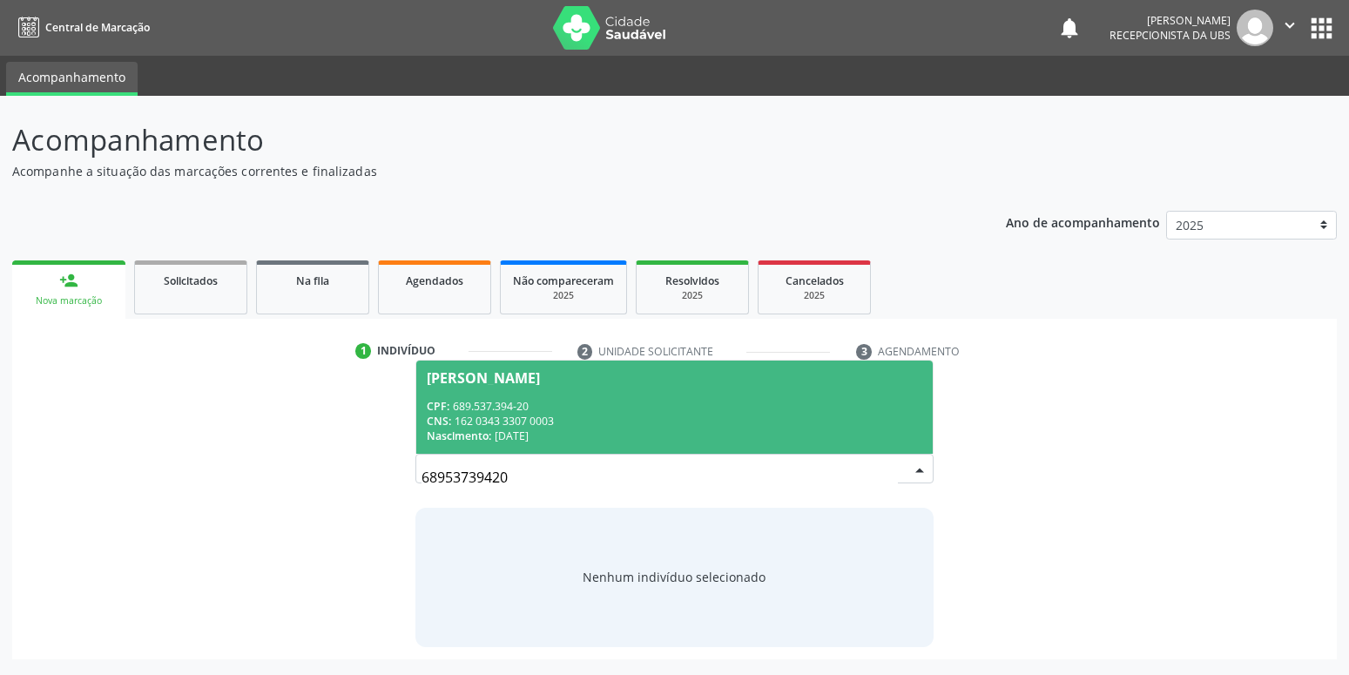
click at [513, 423] on div "CNS: 162 0343 3307 0003" at bounding box center [674, 421] width 495 height 15
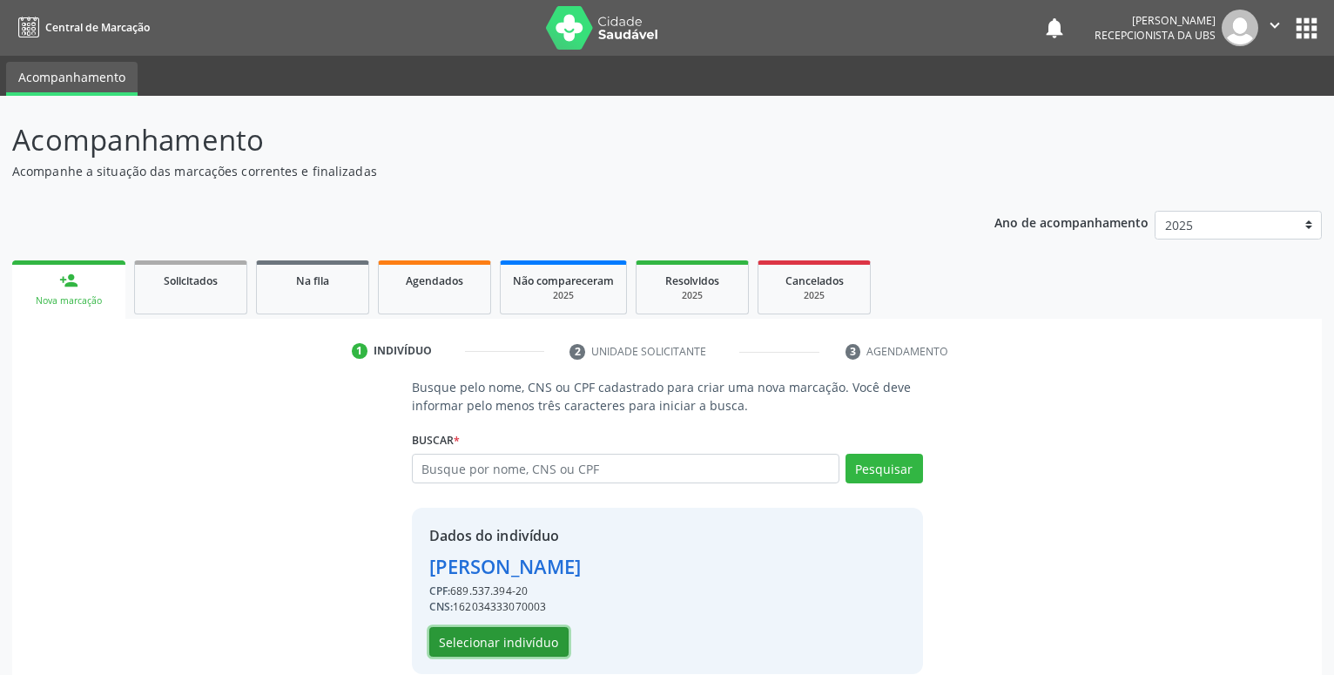
click at [482, 635] on button "Selecionar indivíduo" at bounding box center [498, 642] width 139 height 30
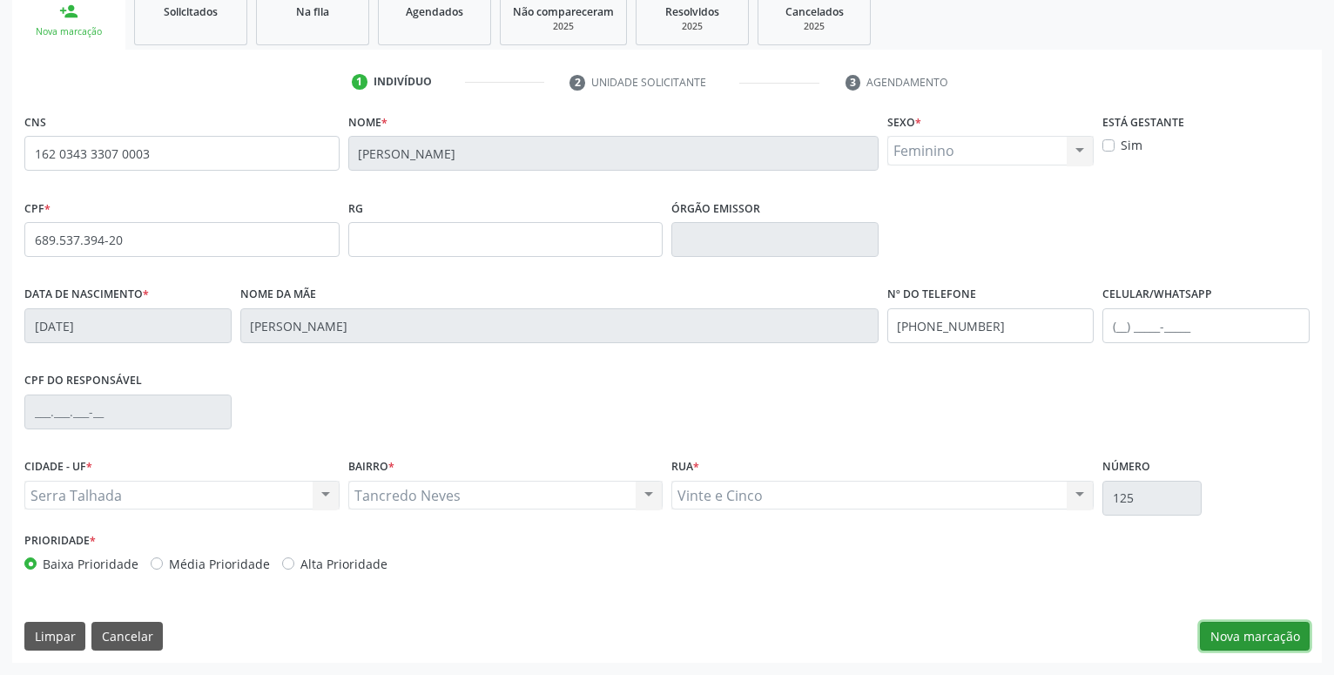
click at [1278, 642] on button "Nova marcação" at bounding box center [1255, 637] width 110 height 30
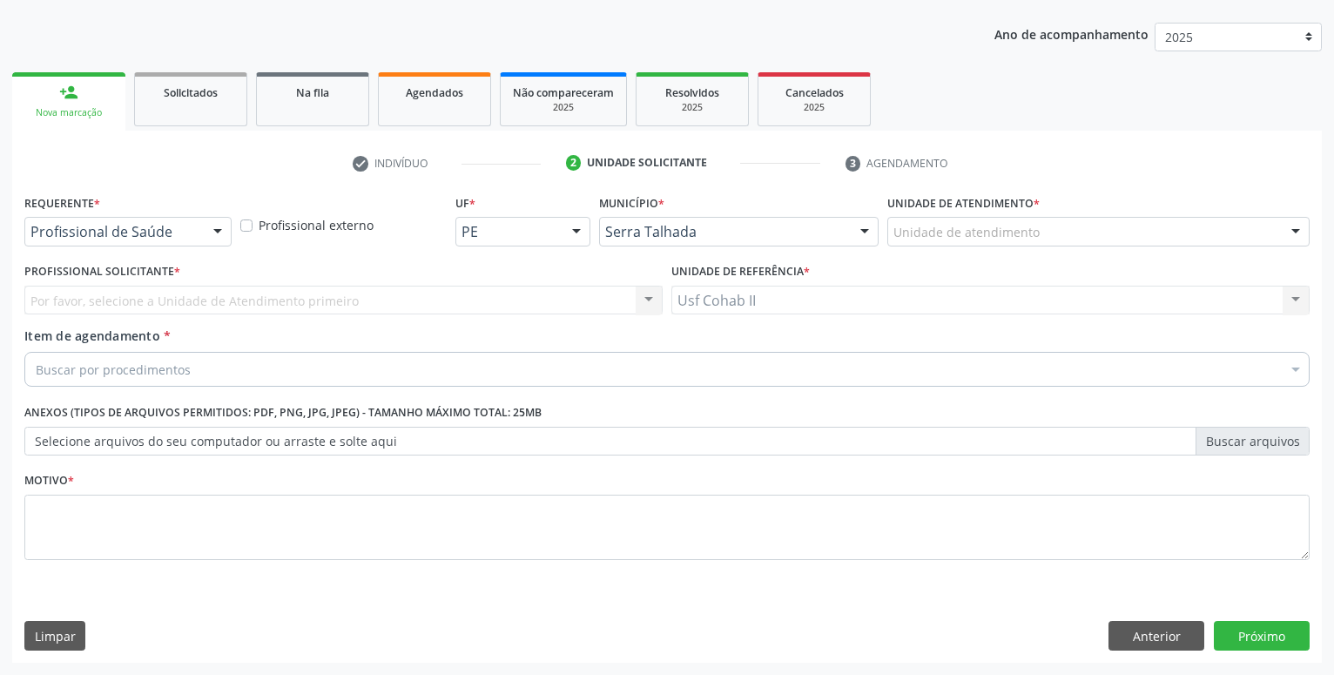
scroll to position [188, 0]
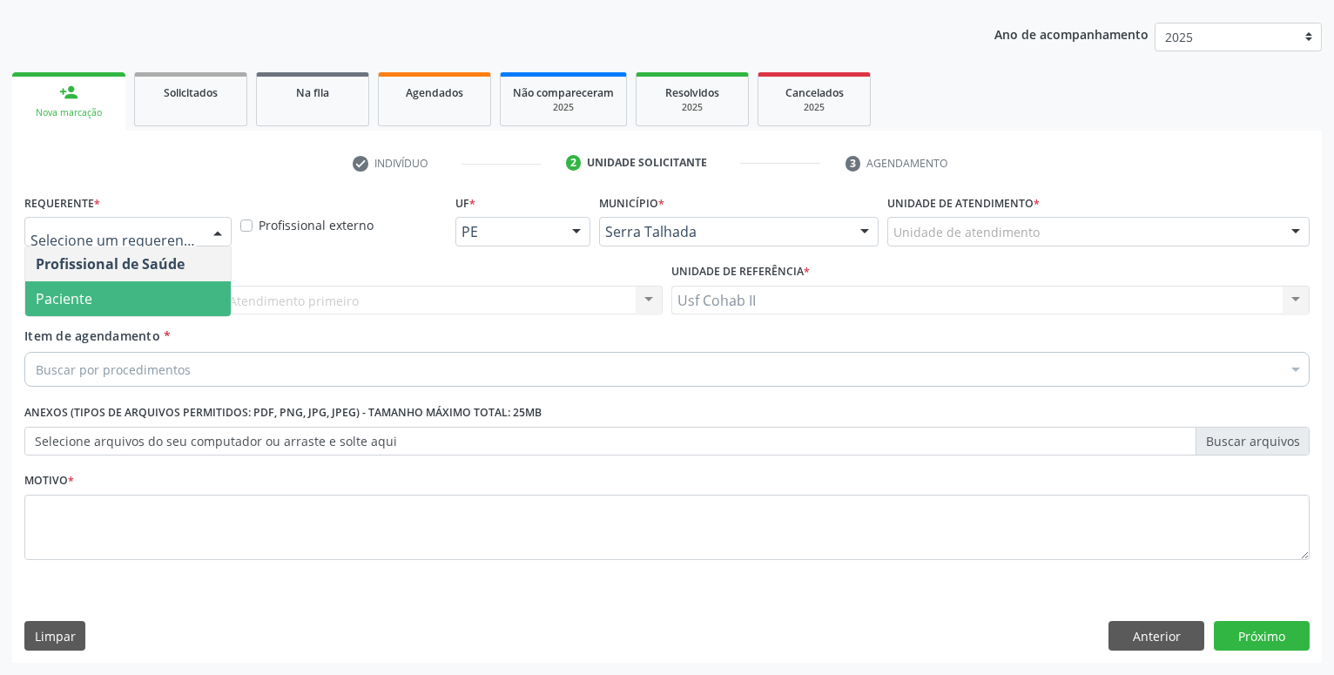
click at [98, 296] on span "Paciente" at bounding box center [128, 298] width 206 height 35
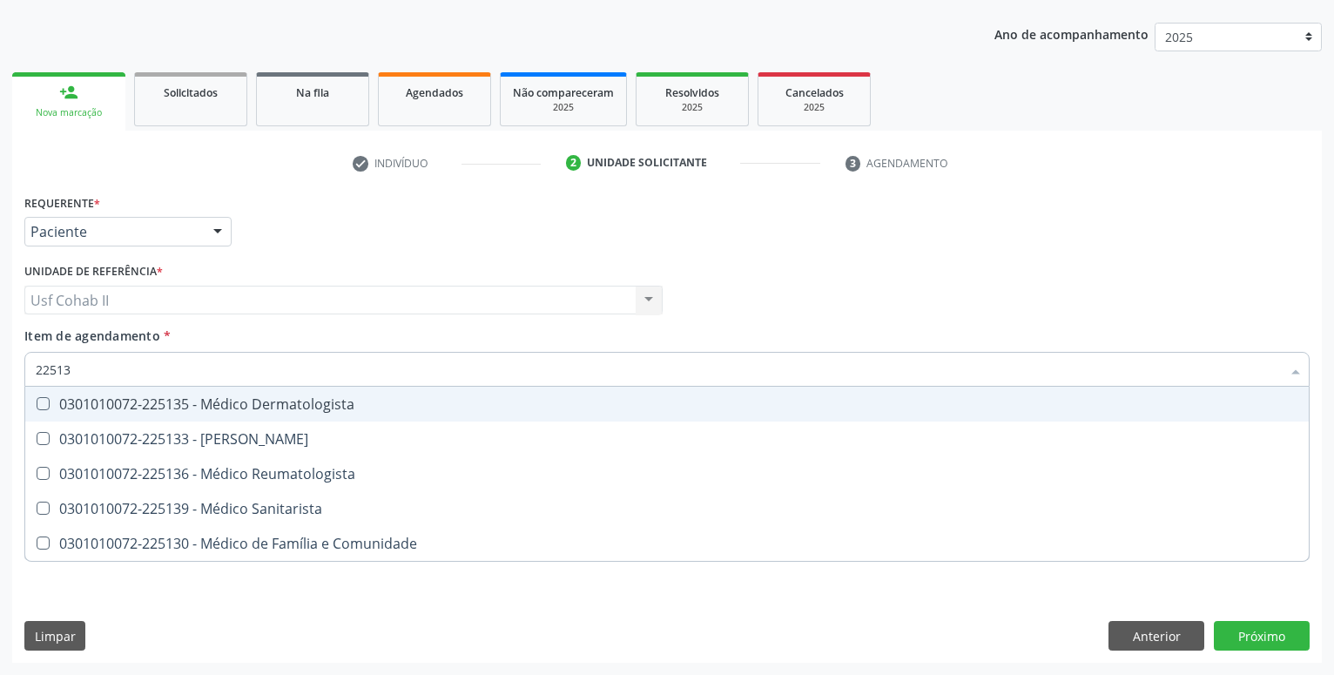
type input "225136"
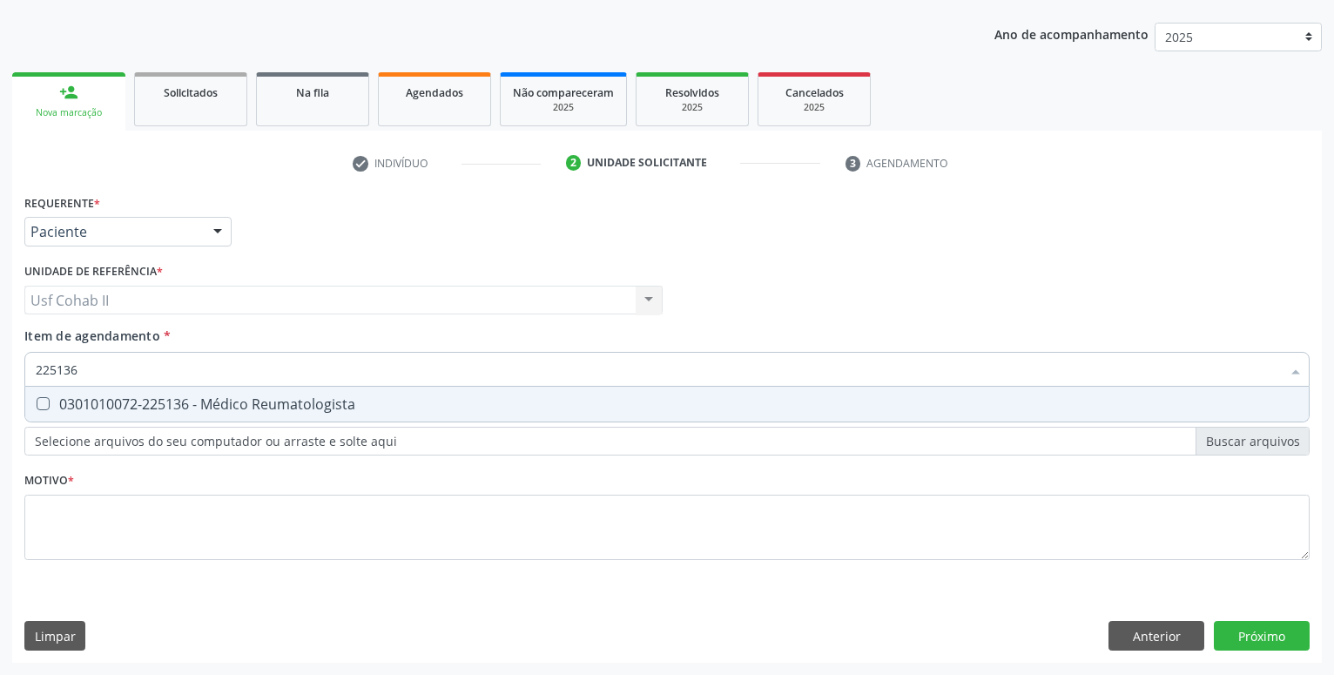
click at [227, 399] on div "0301010072-225136 - Médico Reumatologista" at bounding box center [667, 404] width 1263 height 14
checkbox Reumatologista "true"
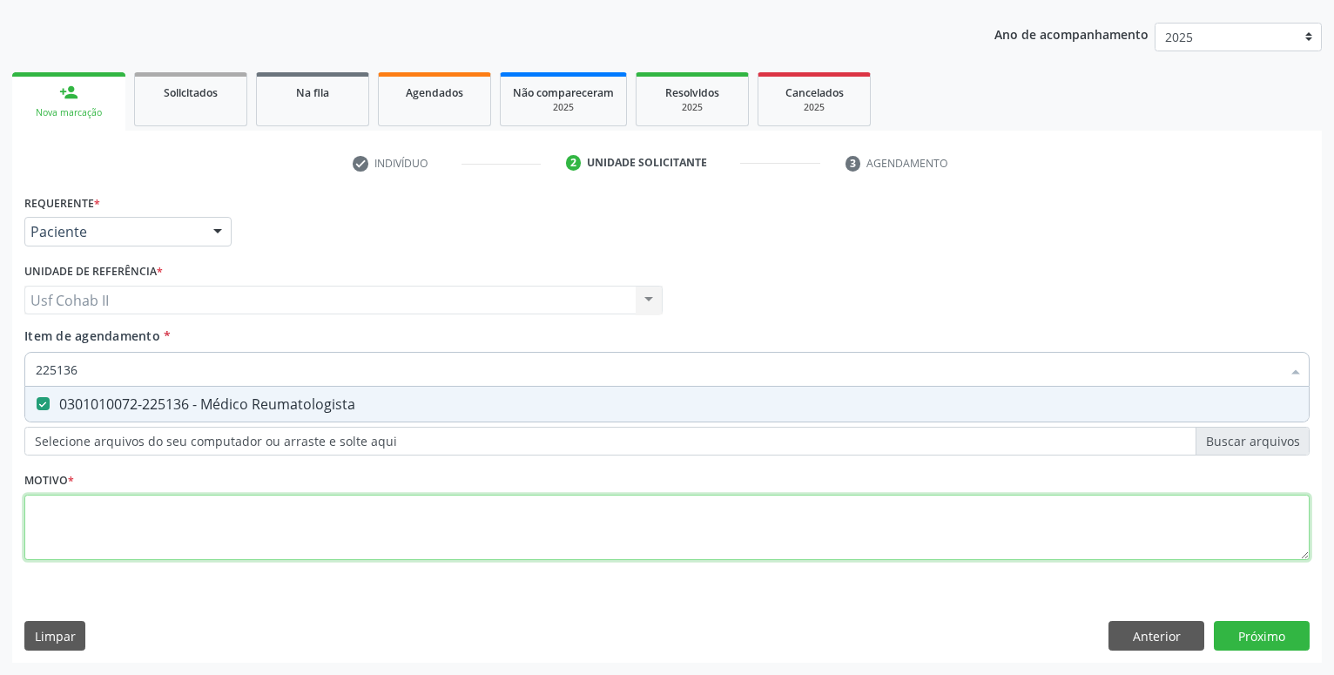
click at [178, 543] on textarea at bounding box center [666, 528] width 1285 height 66
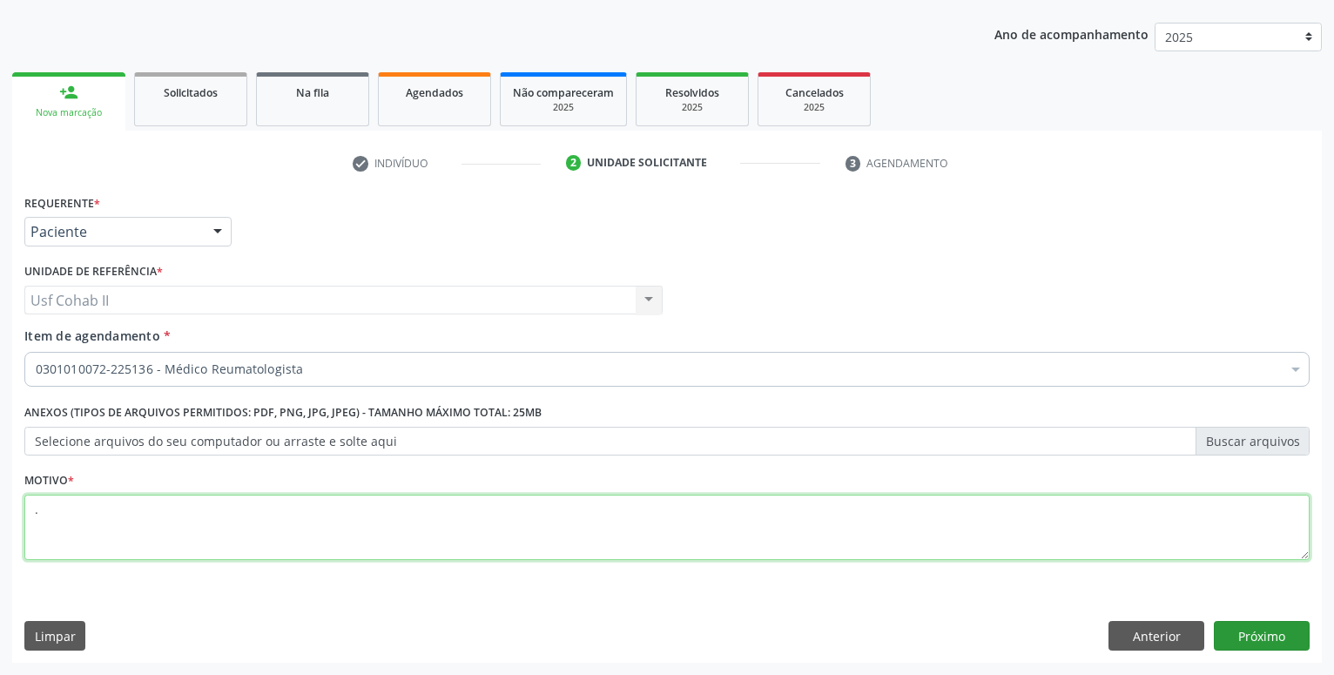
type textarea "."
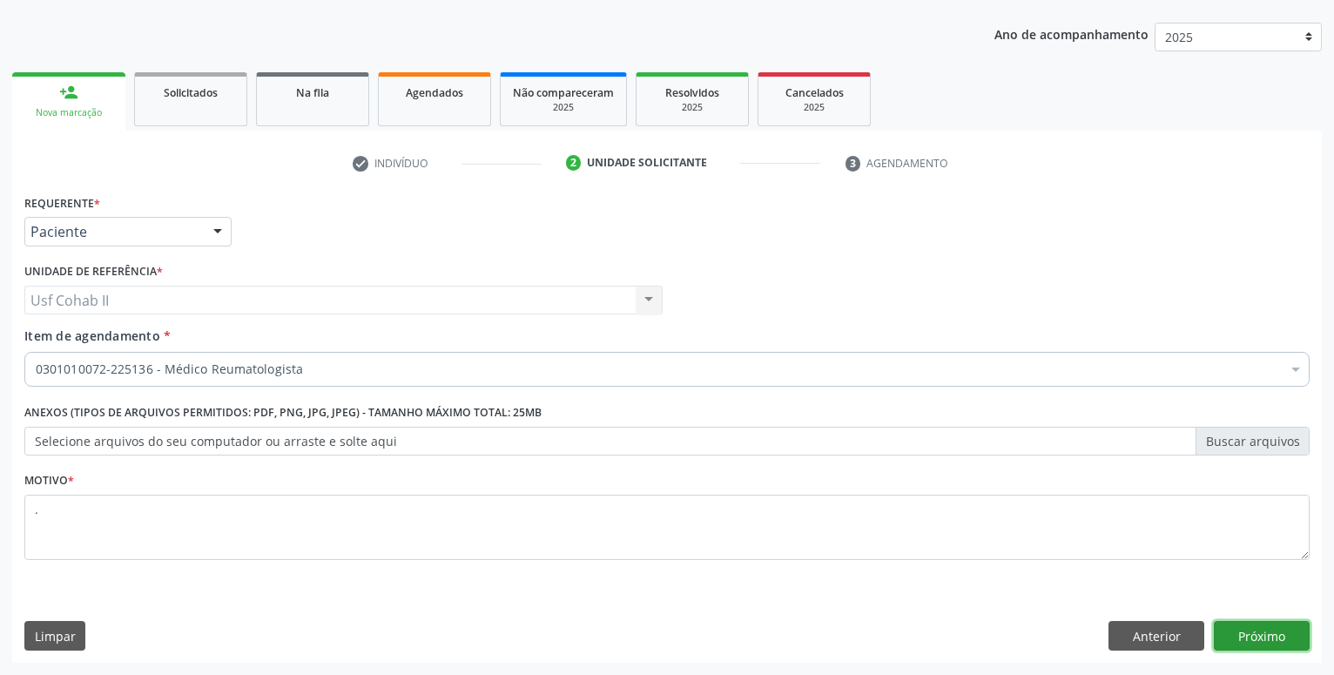
click at [1229, 637] on button "Próximo" at bounding box center [1262, 636] width 96 height 30
